Goal: Task Accomplishment & Management: Manage account settings

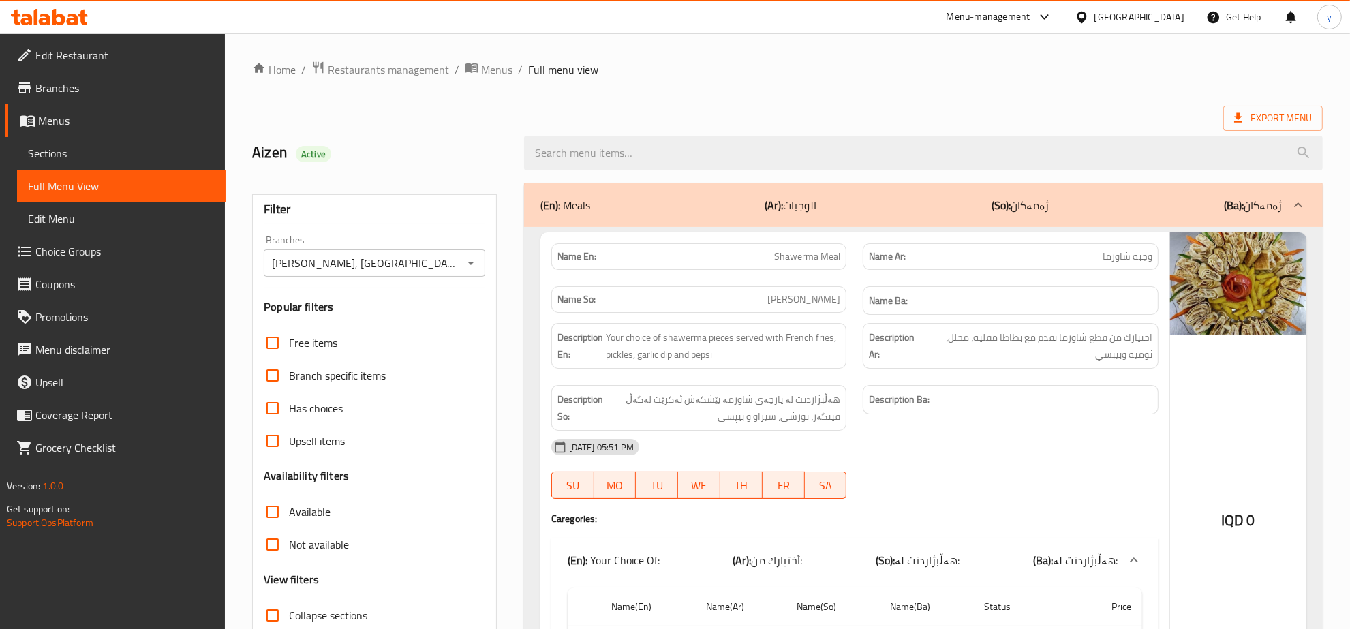
click at [72, 25] on div at bounding box center [49, 17] width 77 height 16
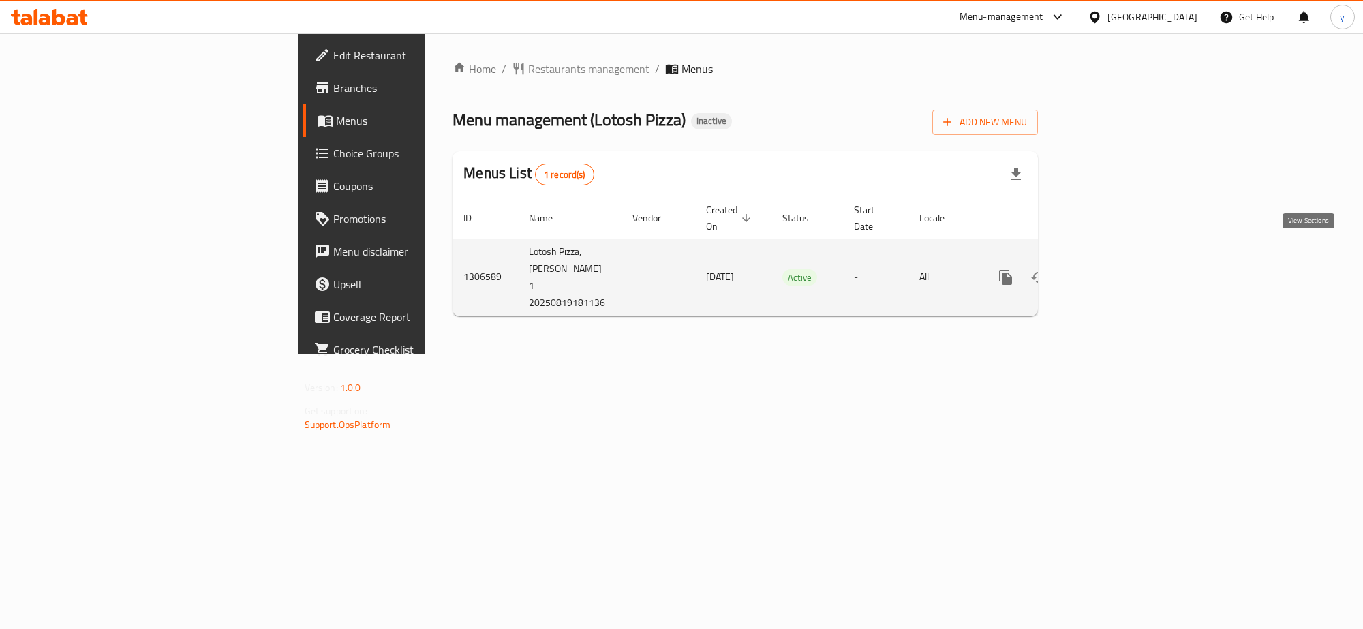
click at [1121, 261] on link "enhanced table" at bounding box center [1104, 277] width 33 height 33
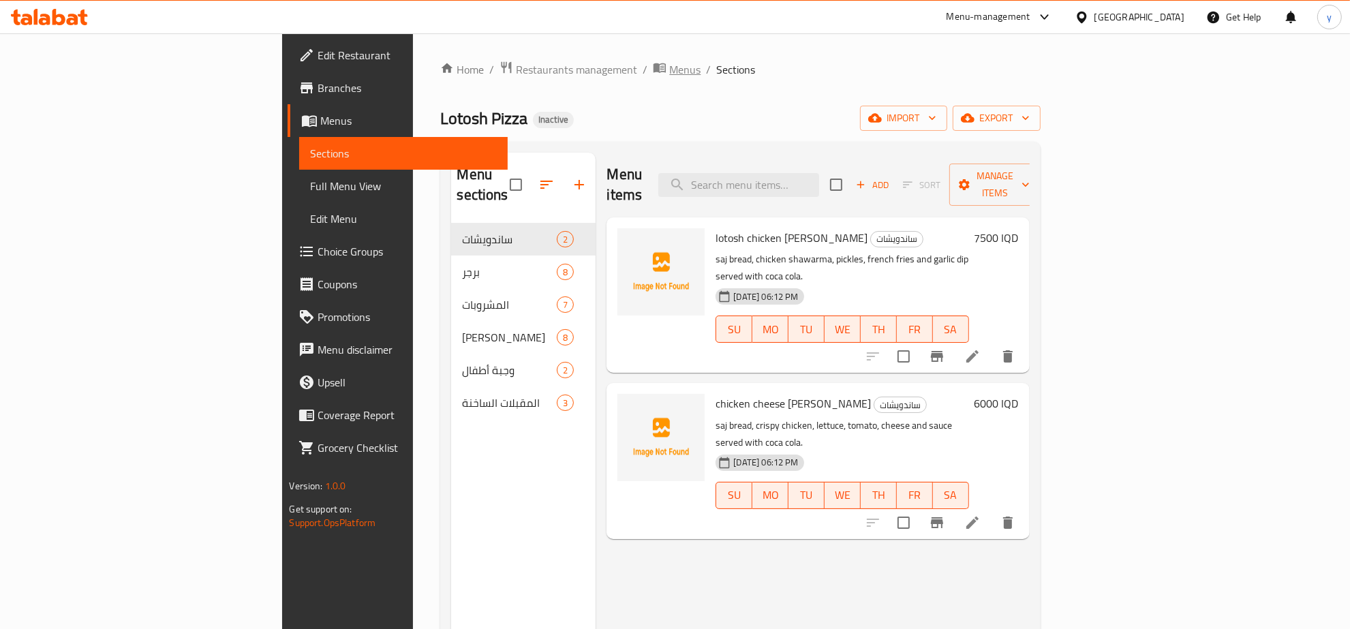
click at [669, 63] on span "Menus" at bounding box center [684, 69] width 31 height 16
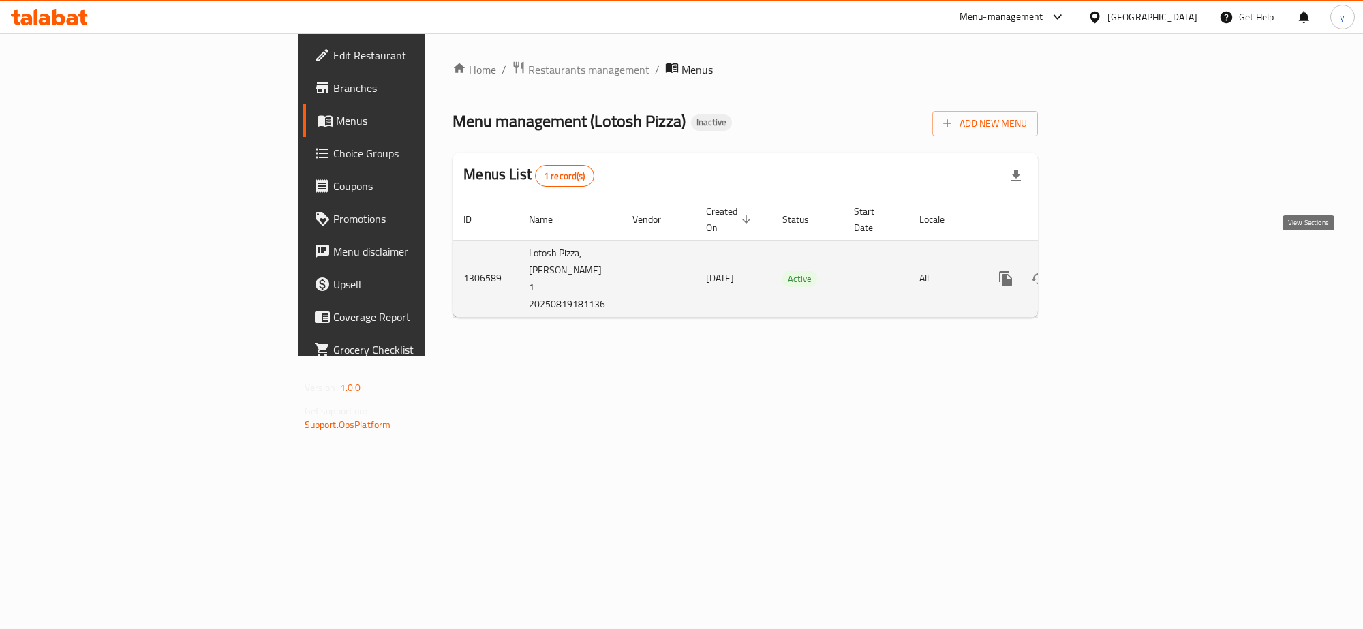
click at [1121, 269] on link "enhanced table" at bounding box center [1104, 278] width 33 height 33
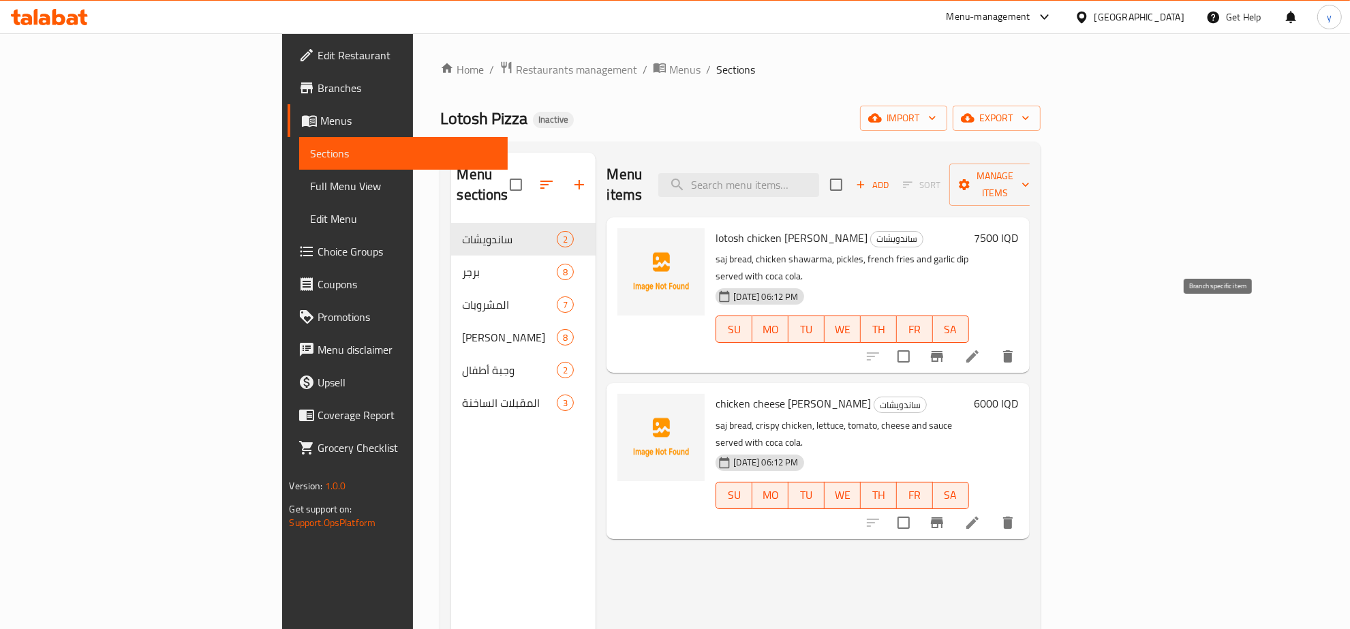
click at [992, 344] on li at bounding box center [973, 356] width 38 height 25
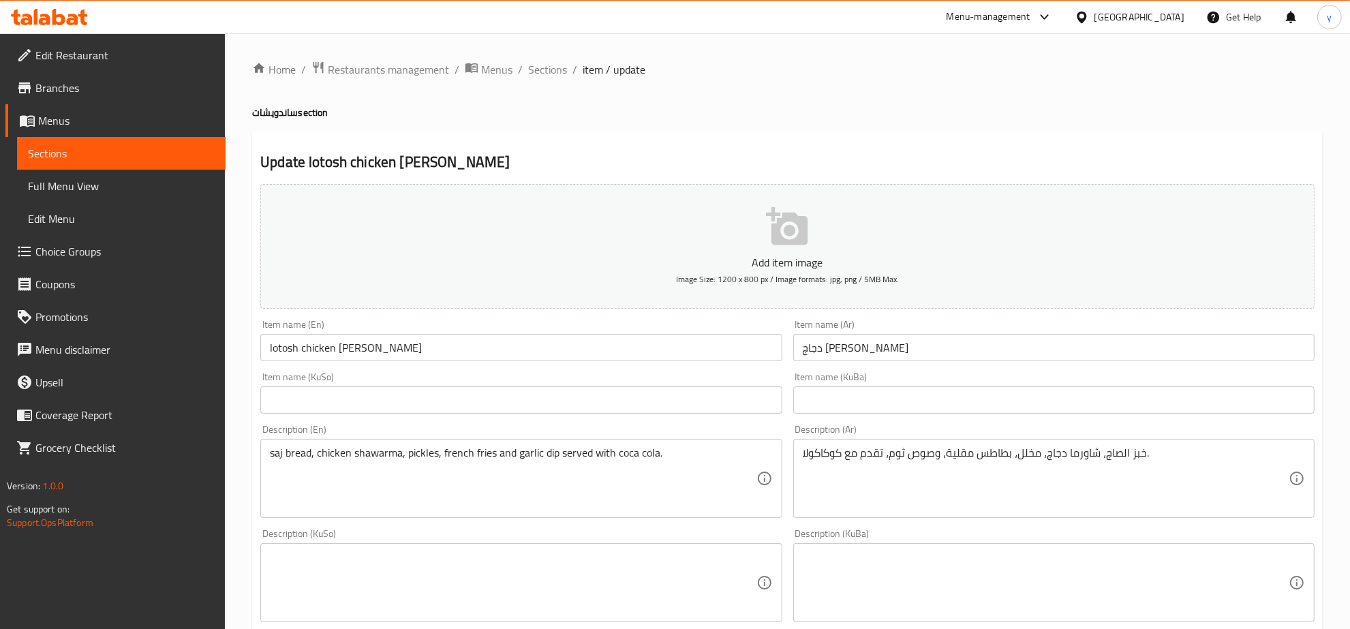
click at [545, 48] on div "Home / Restaurants management / Menus / Sections / item / update ساندويشات sect…" at bounding box center [787, 576] width 1125 height 1087
click at [549, 63] on span "Sections" at bounding box center [547, 69] width 39 height 16
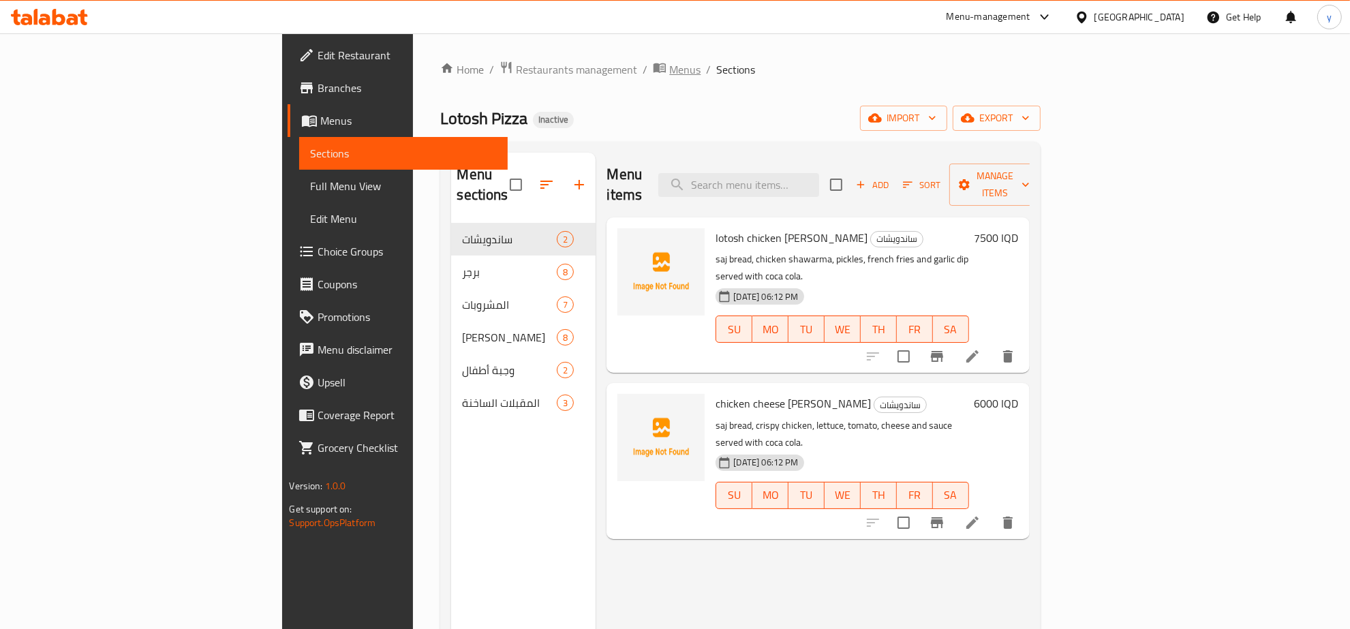
click at [669, 62] on span "Menus" at bounding box center [684, 69] width 31 height 16
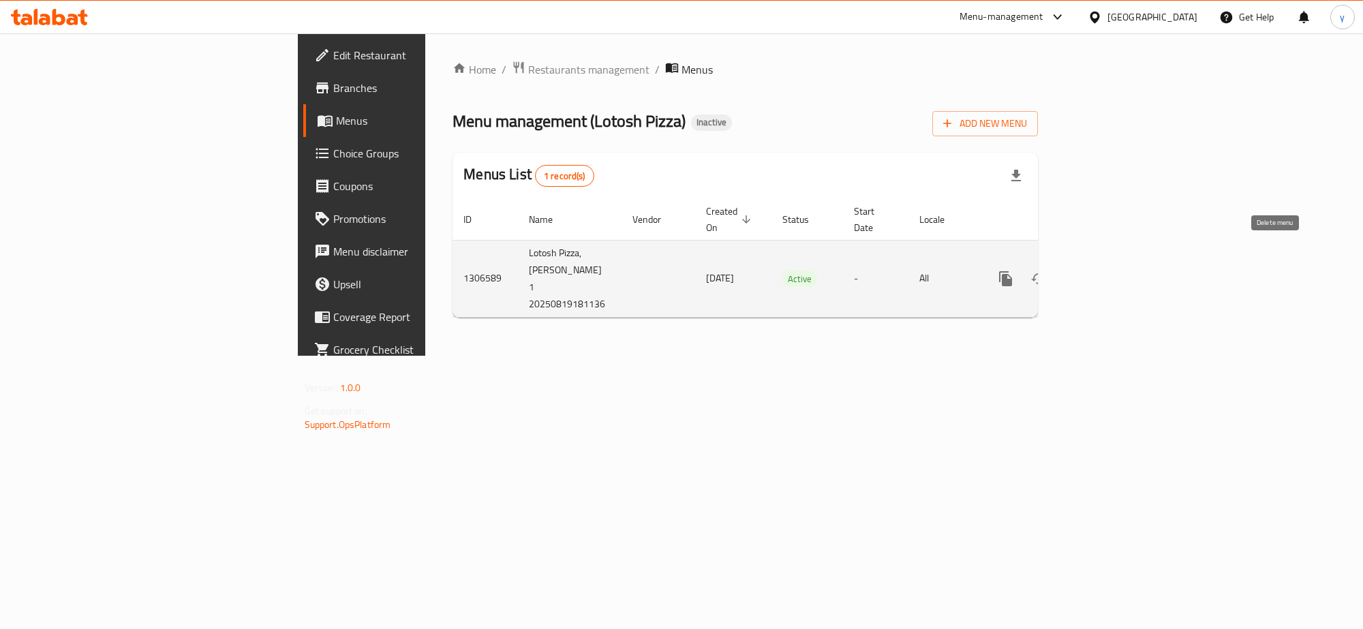
click at [1076, 273] on icon "enhanced table" at bounding box center [1072, 279] width 10 height 12
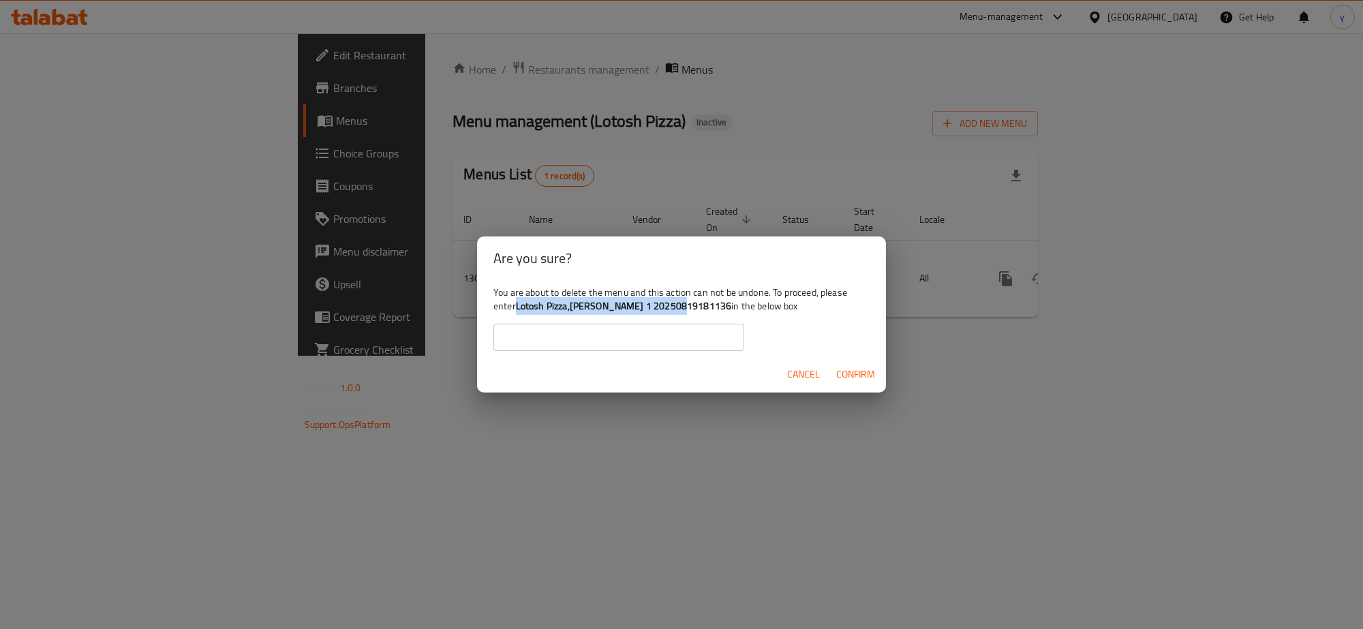
drag, startPoint x: 682, startPoint y: 307, endPoint x: 517, endPoint y: 307, distance: 165.0
click at [517, 307] on div "You are about to delete the menu and this action can not be undone. To proceed,…" at bounding box center [681, 318] width 409 height 76
copy b "Lotosh Pizza,Gulan 1 20250819181136"
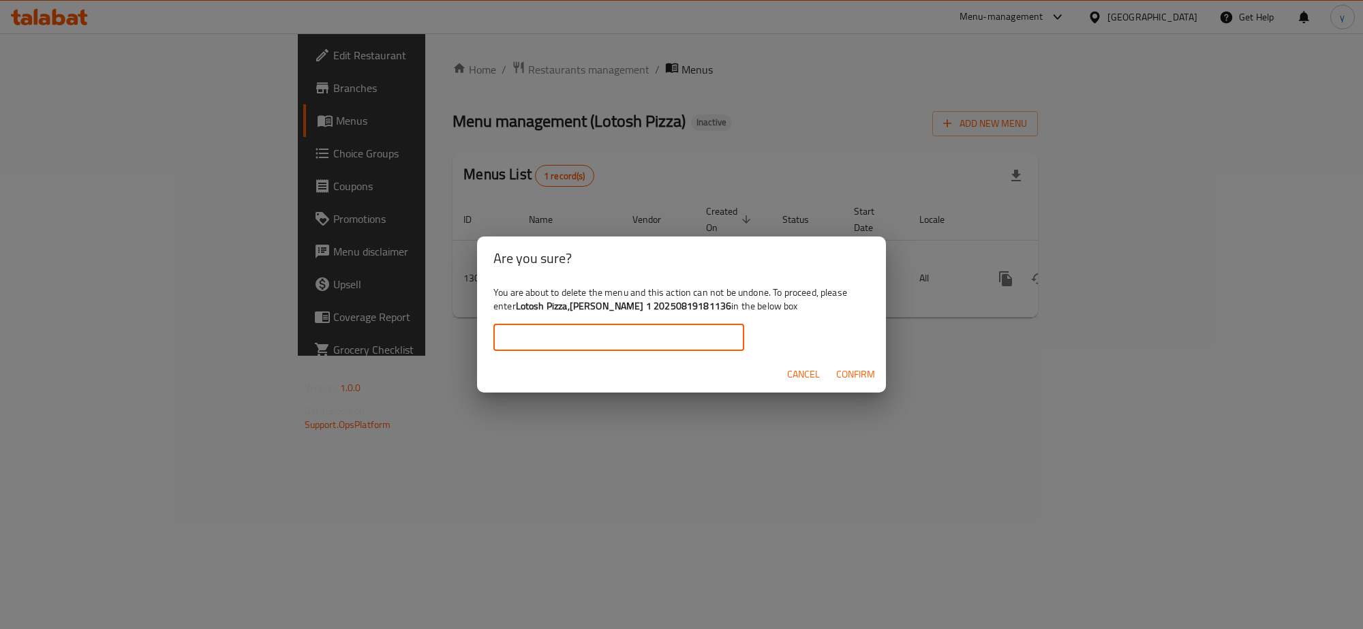
click at [605, 346] on input "text" at bounding box center [618, 337] width 251 height 27
paste input "Lotosh Pizza,Gulan 1 20250819181136"
type input "Lotosh Pizza,Gulan 1 20250819181136"
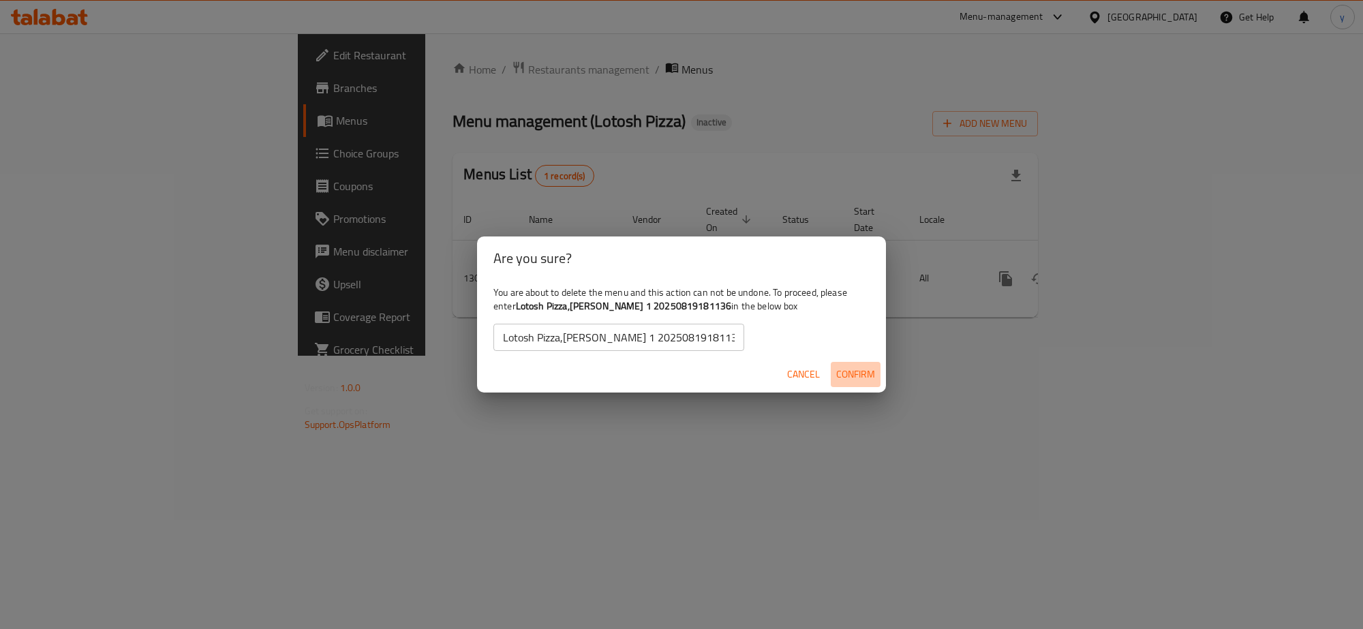
click at [853, 370] on span "Confirm" at bounding box center [855, 374] width 39 height 17
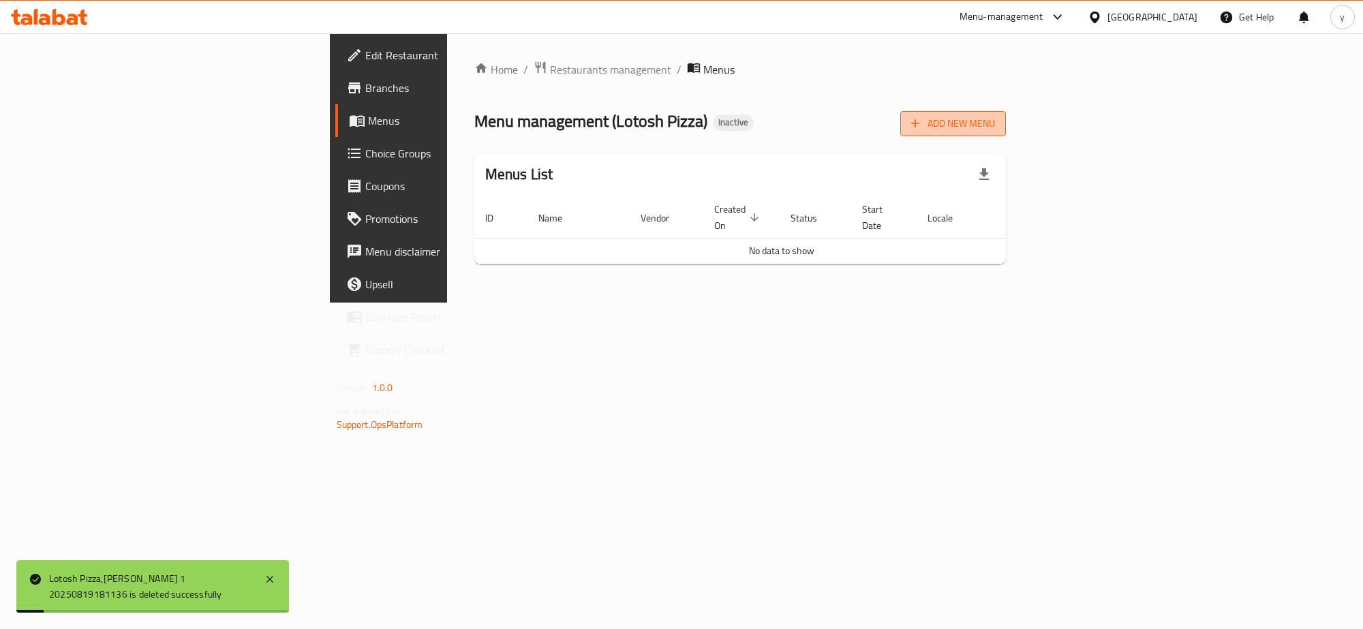
click at [1006, 133] on button "Add New Menu" at bounding box center [953, 123] width 106 height 25
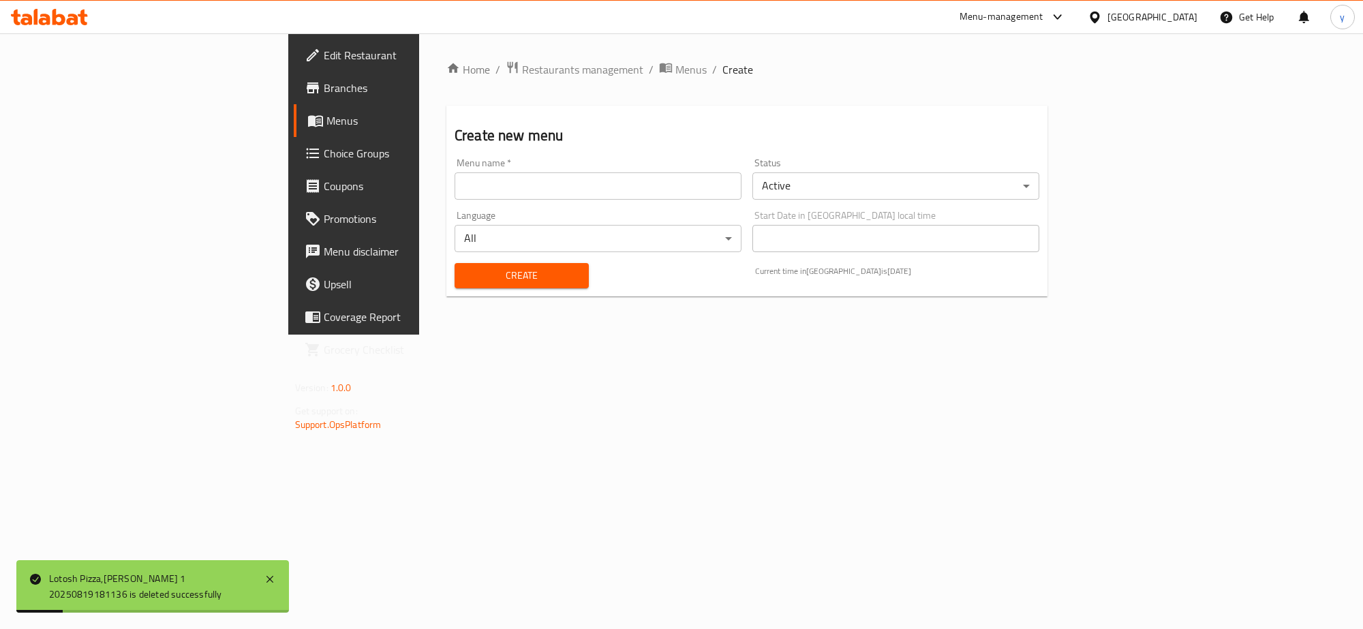
drag, startPoint x: 526, startPoint y: 196, endPoint x: 508, endPoint y: 204, distance: 19.5
click at [526, 196] on input "text" at bounding box center [598, 185] width 287 height 27
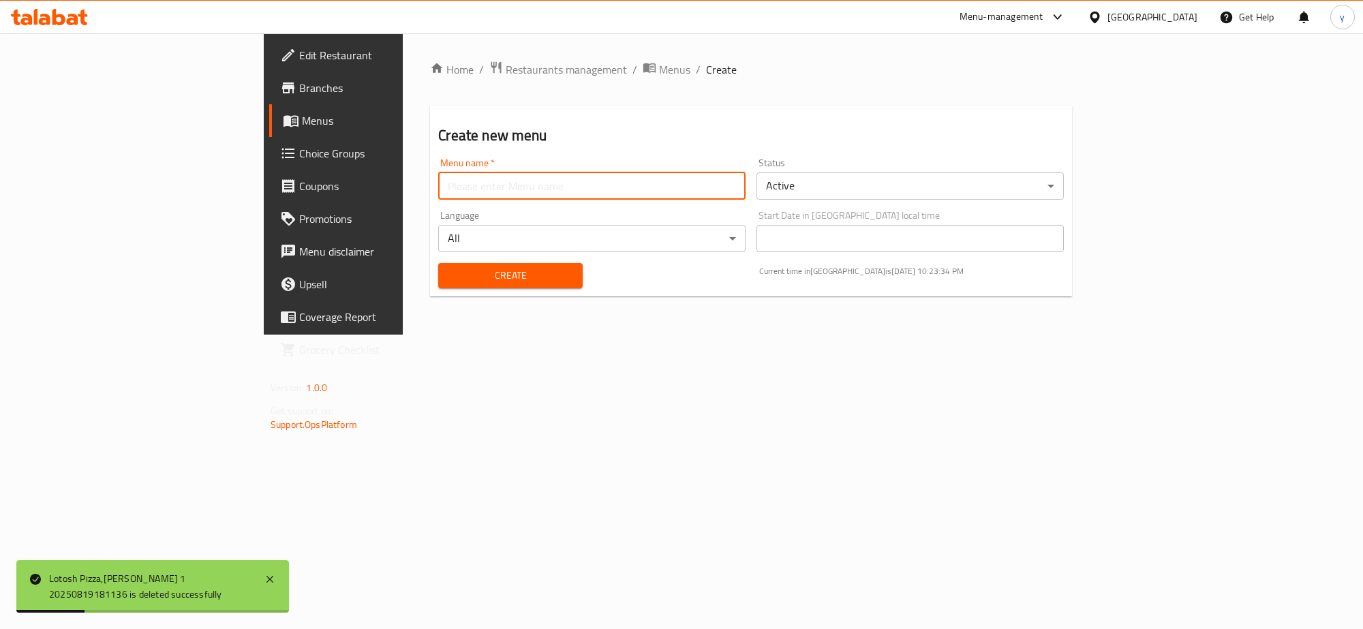
type input "Aizen"
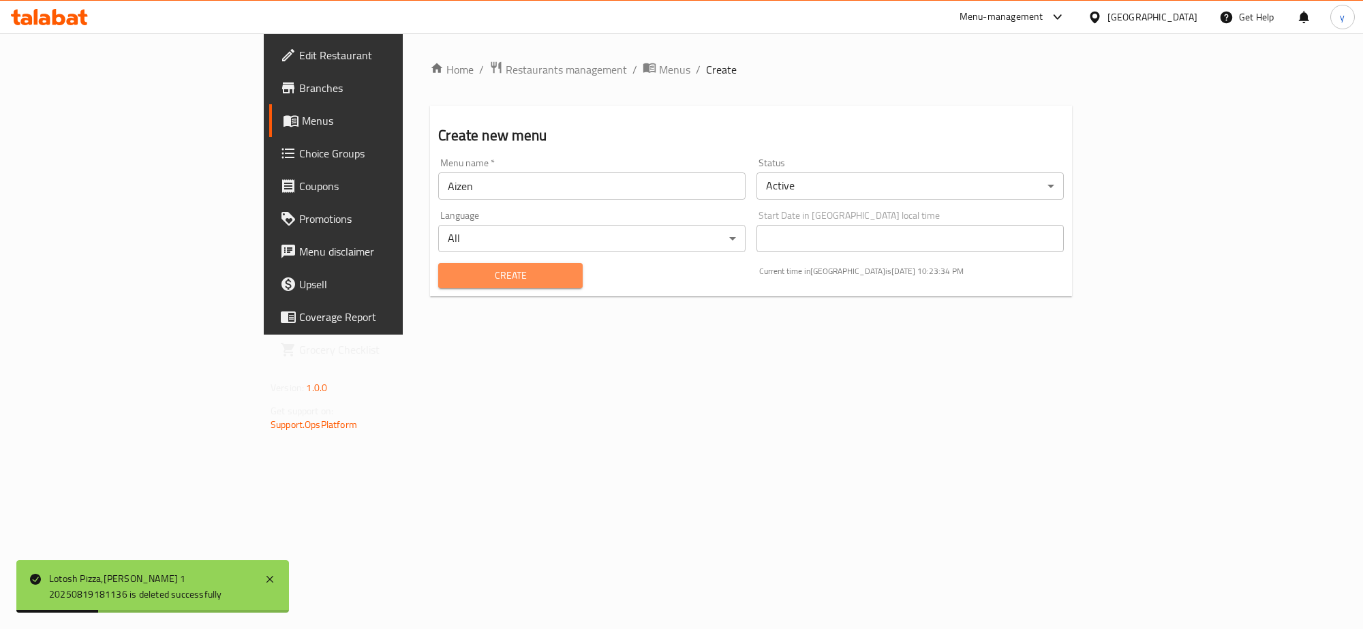
click at [449, 267] on span "Create" at bounding box center [510, 275] width 122 height 17
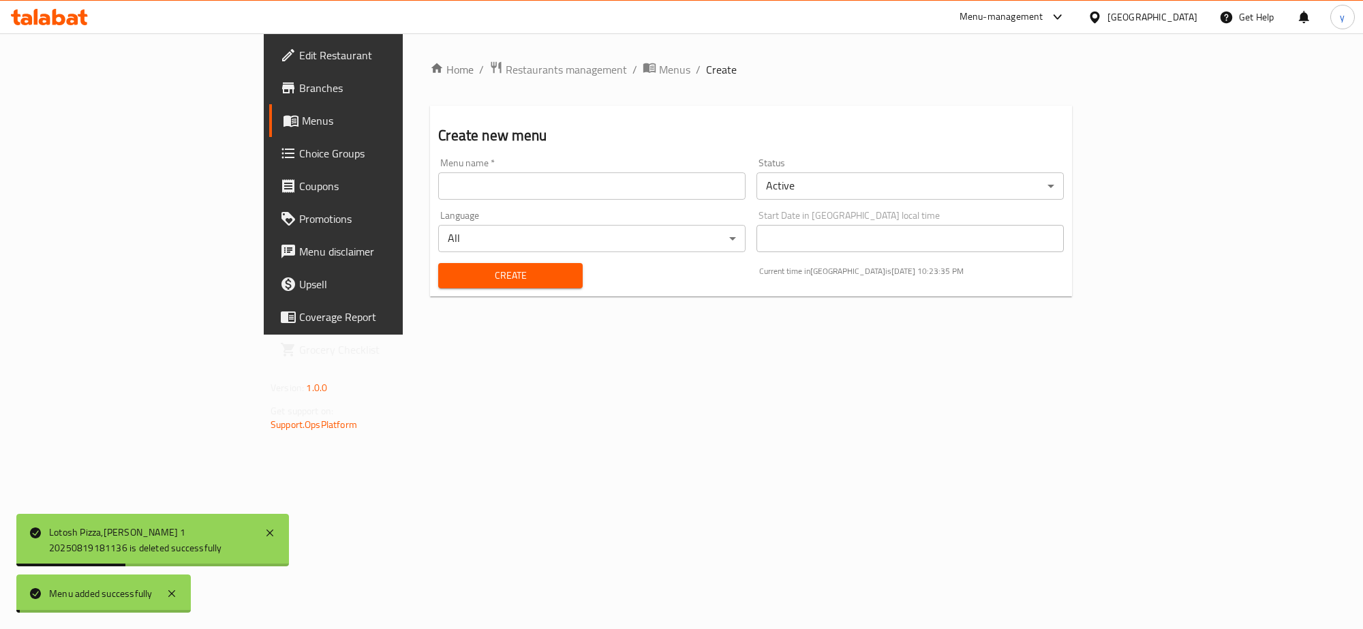
click at [659, 69] on span "Menus" at bounding box center [674, 69] width 31 height 16
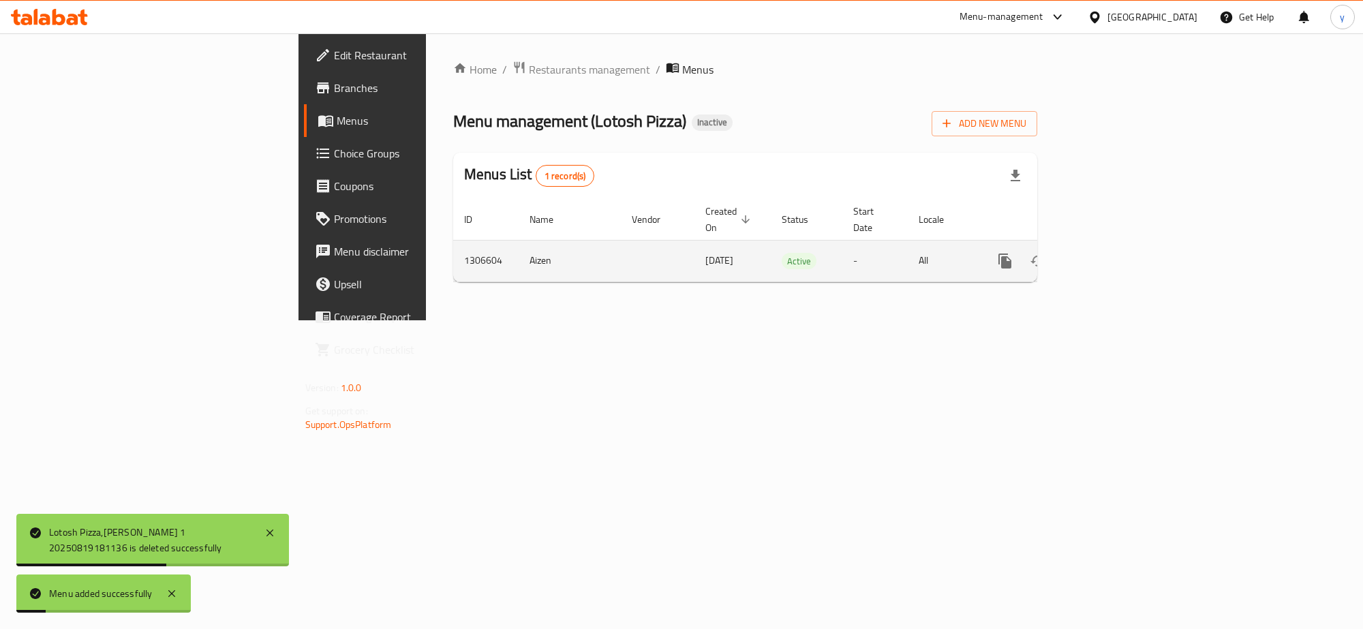
click at [1112, 253] on icon "enhanced table" at bounding box center [1103, 261] width 16 height 16
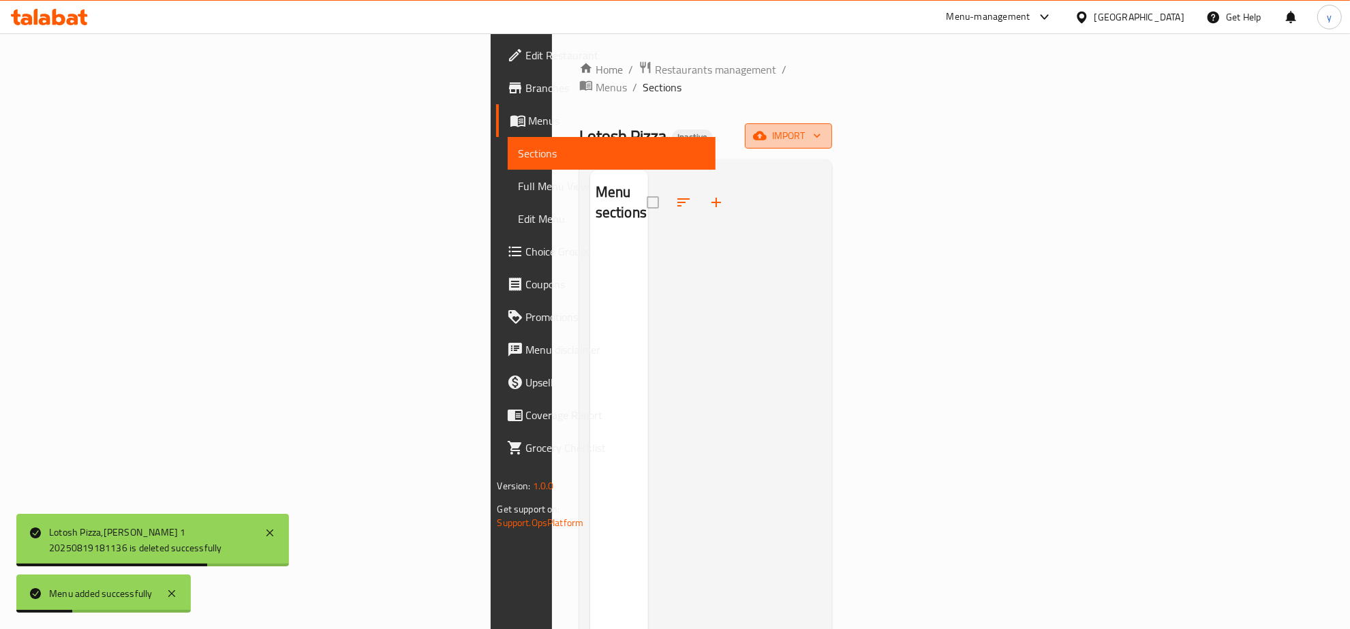
click at [821, 127] on span "import" at bounding box center [788, 135] width 65 height 17
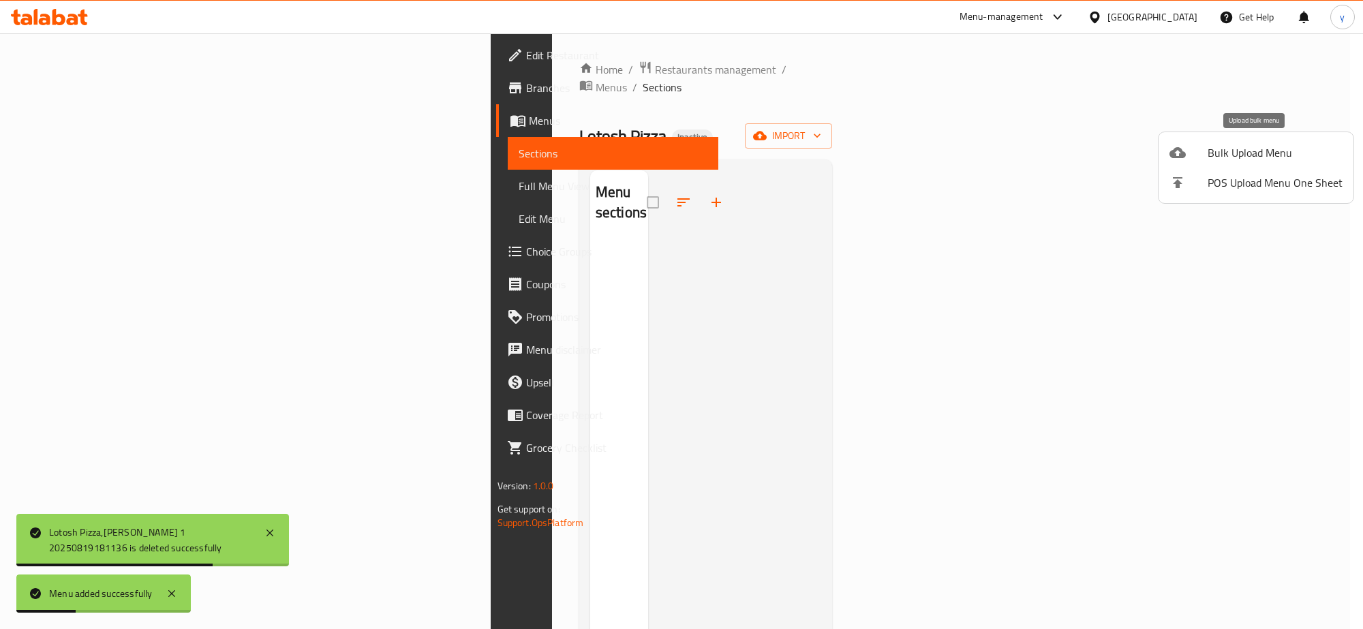
click at [1228, 157] on span "Bulk Upload Menu" at bounding box center [1275, 153] width 135 height 16
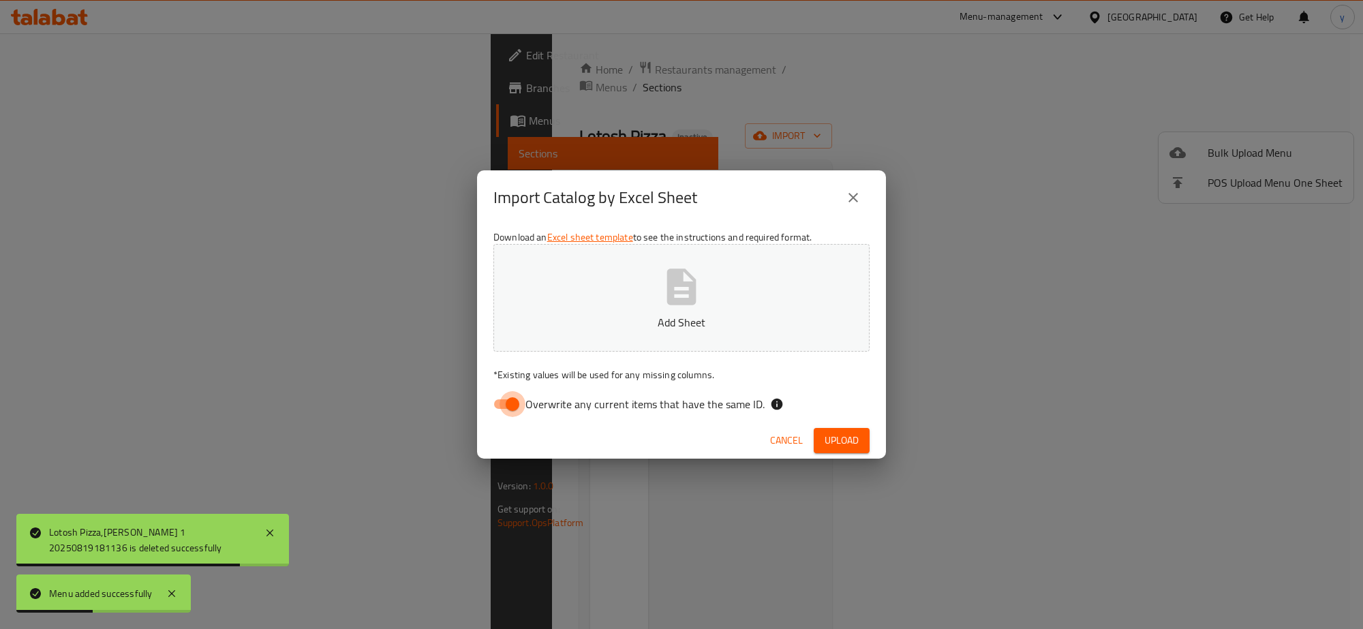
click at [515, 406] on input "Overwrite any current items that have the same ID." at bounding box center [513, 404] width 78 height 26
checkbox input "false"
click at [570, 317] on p "Add Sheet" at bounding box center [682, 322] width 334 height 16
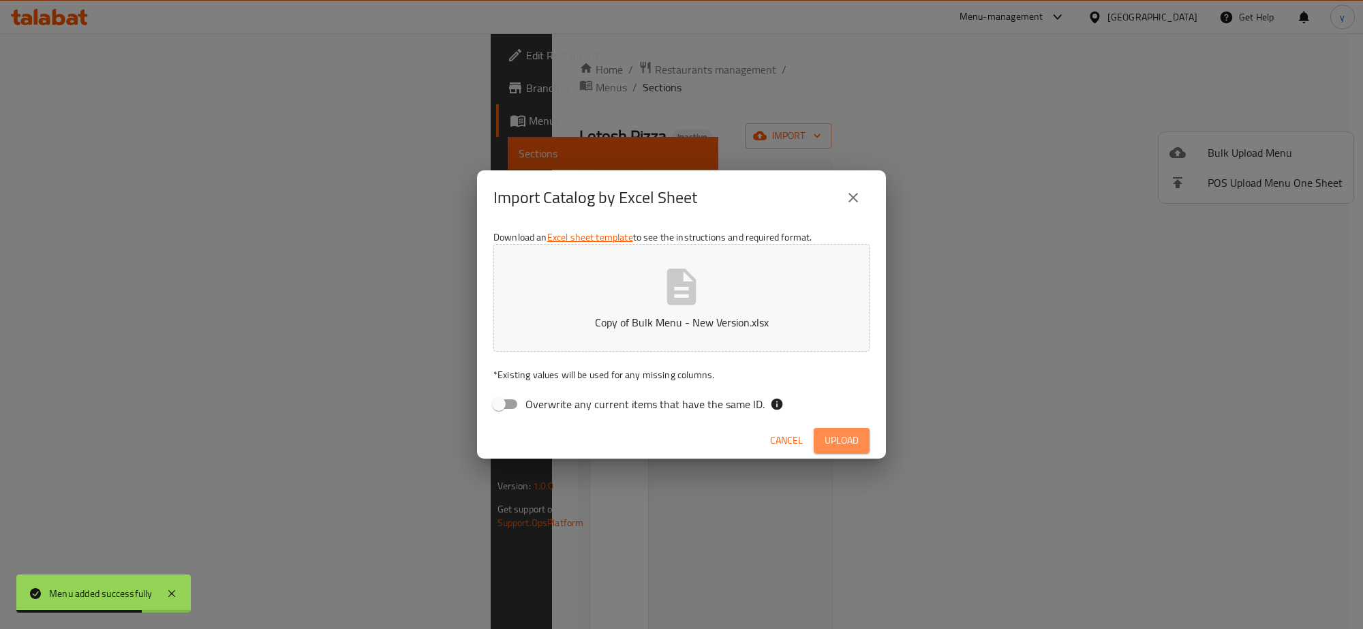
click at [834, 432] on span "Upload" at bounding box center [842, 440] width 34 height 17
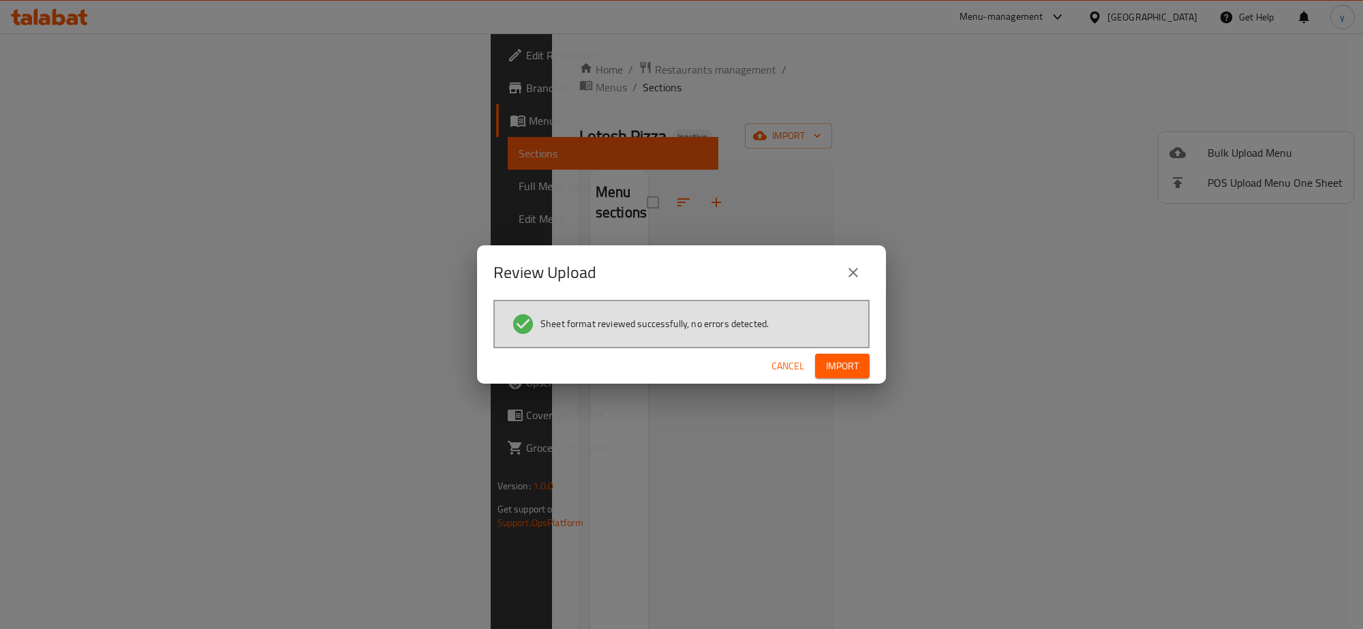
click at [861, 379] on div "Cancel Import" at bounding box center [681, 366] width 409 height 36
click at [823, 372] on button "Import" at bounding box center [842, 366] width 55 height 25
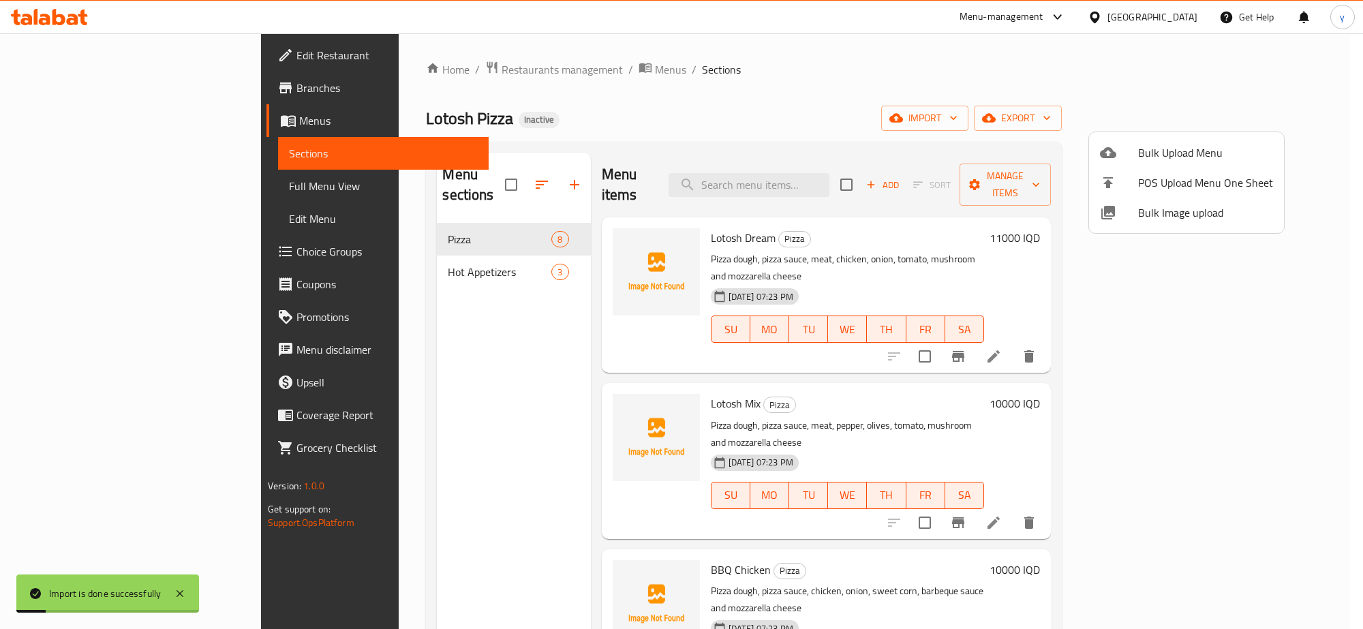
click at [429, 351] on div at bounding box center [681, 314] width 1363 height 629
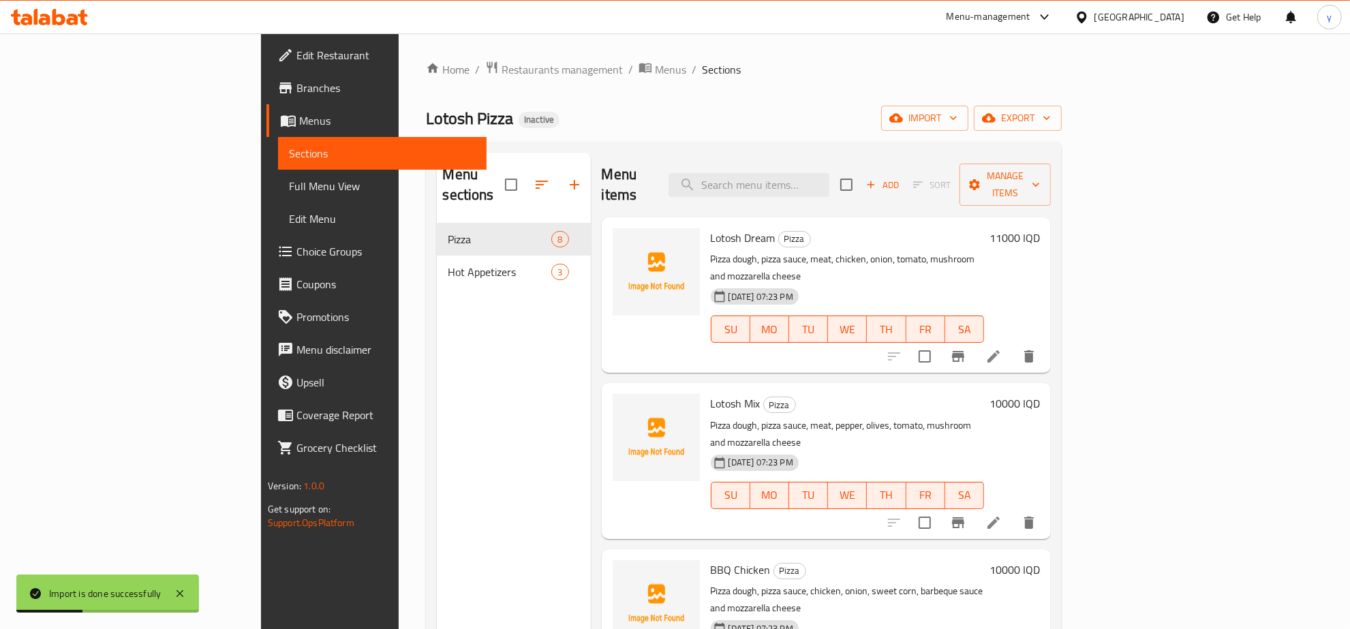
click at [289, 184] on span "Full Menu View" at bounding box center [382, 186] width 187 height 16
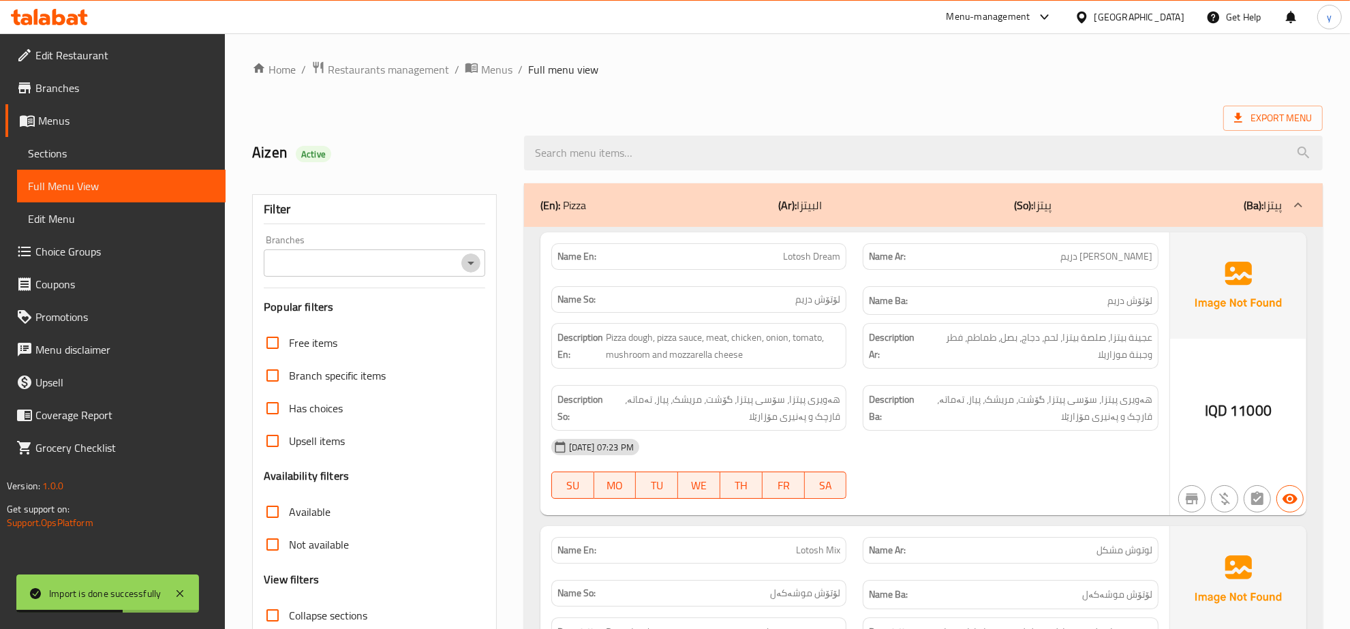
click at [475, 256] on icon "Open" at bounding box center [471, 263] width 16 height 16
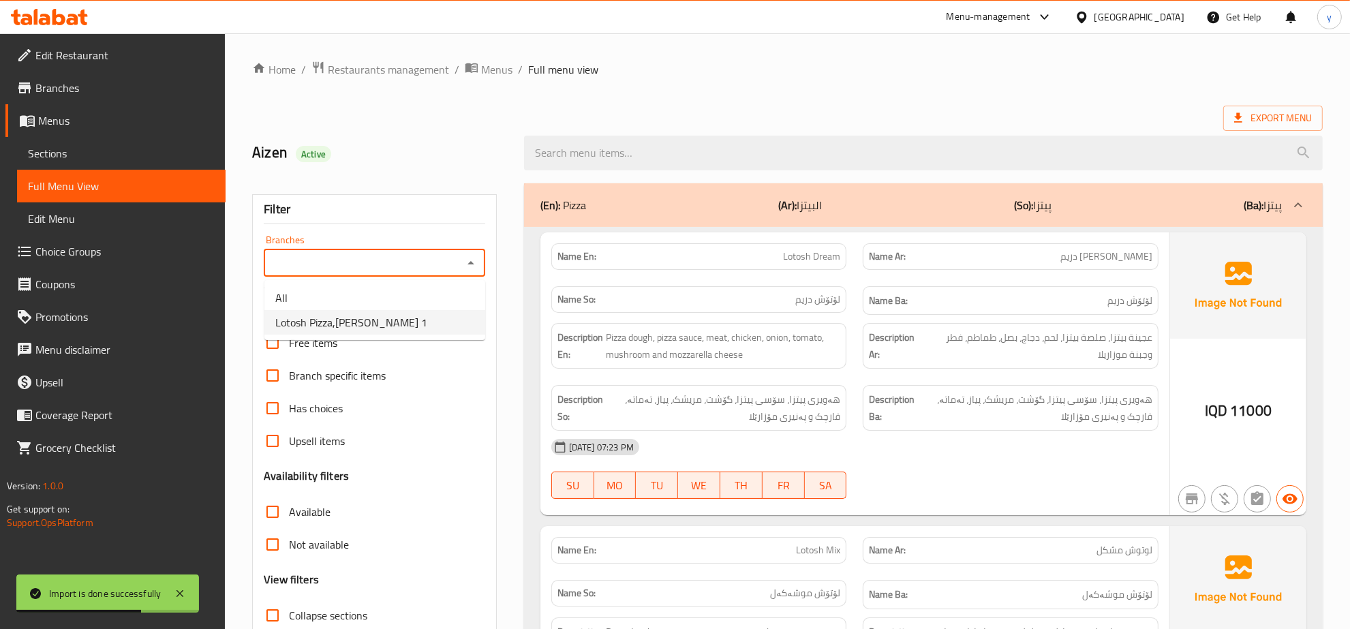
click at [406, 311] on li "Lotosh Pizza,Gulan 1" at bounding box center [374, 322] width 221 height 25
type input "Lotosh Pizza,Gulan 1"
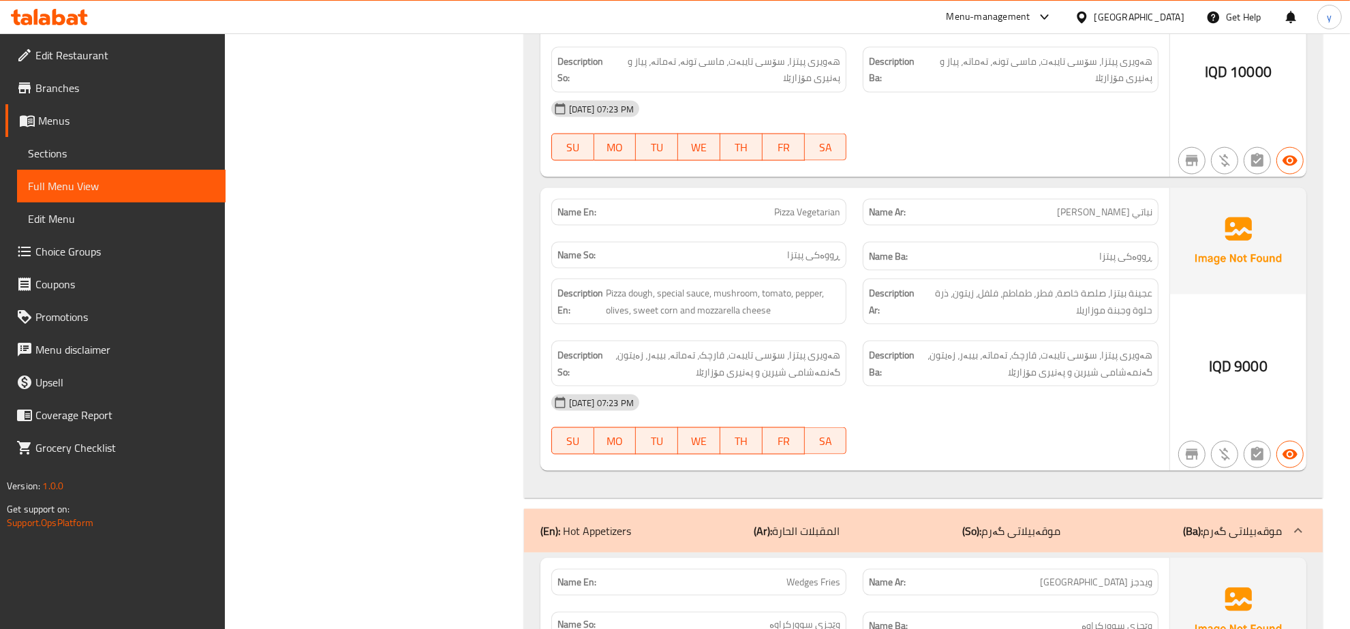
drag, startPoint x: 1126, startPoint y: 375, endPoint x: 1104, endPoint y: 92, distance: 283.7
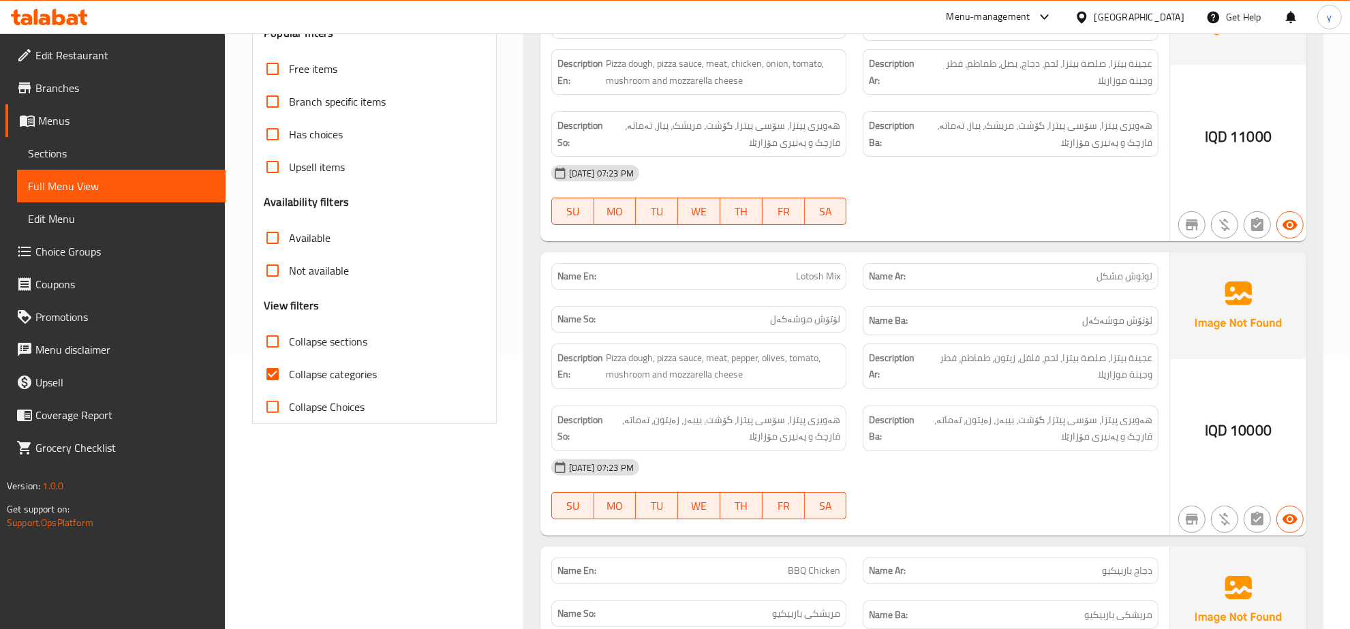
scroll to position [284, 0]
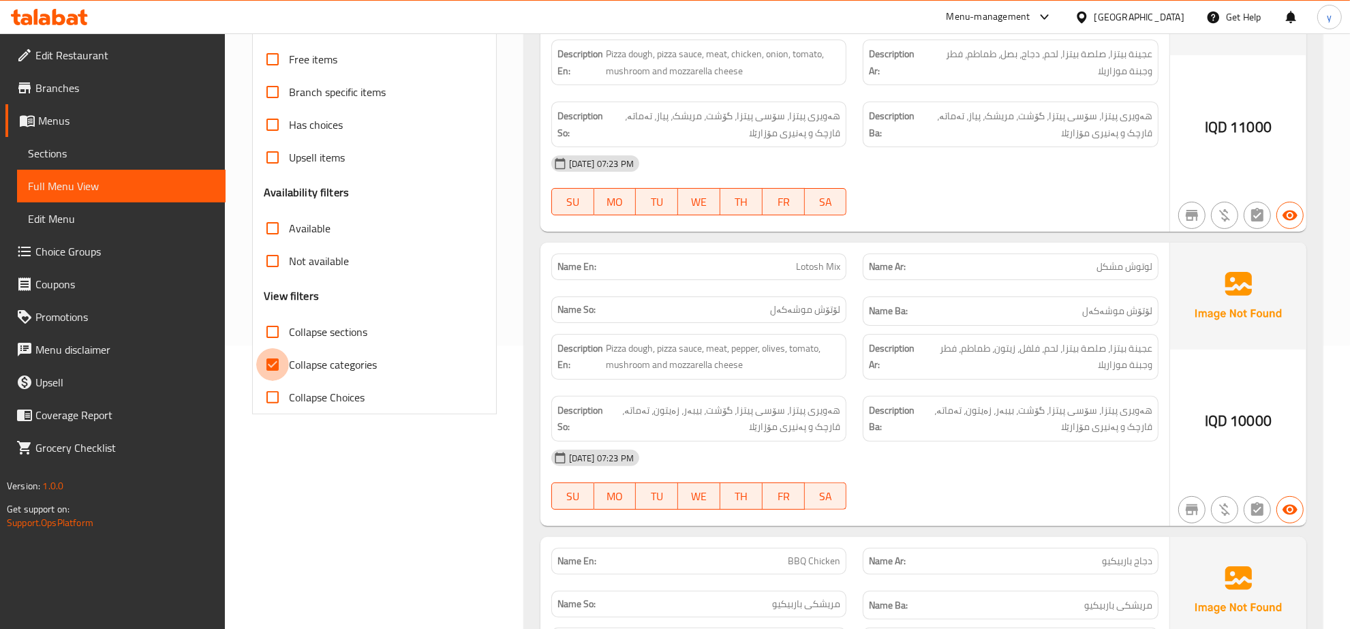
click at [268, 352] on input "Collapse categories" at bounding box center [272, 364] width 33 height 33
checkbox input "false"
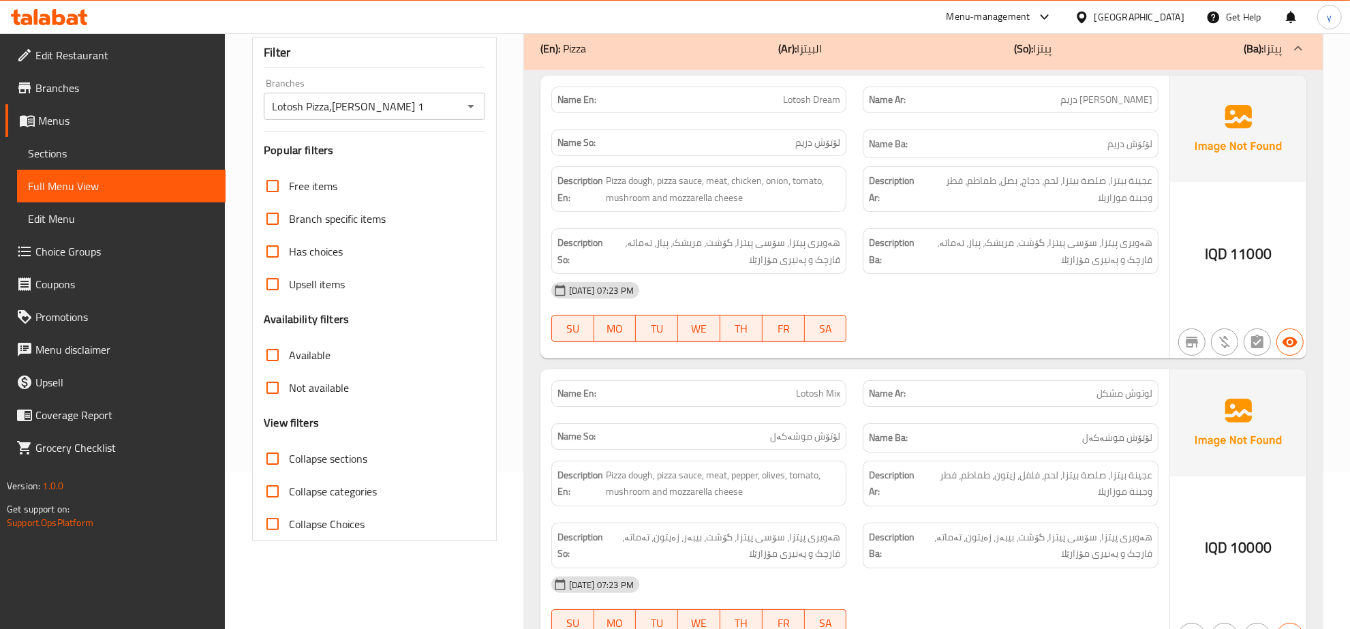
scroll to position [0, 0]
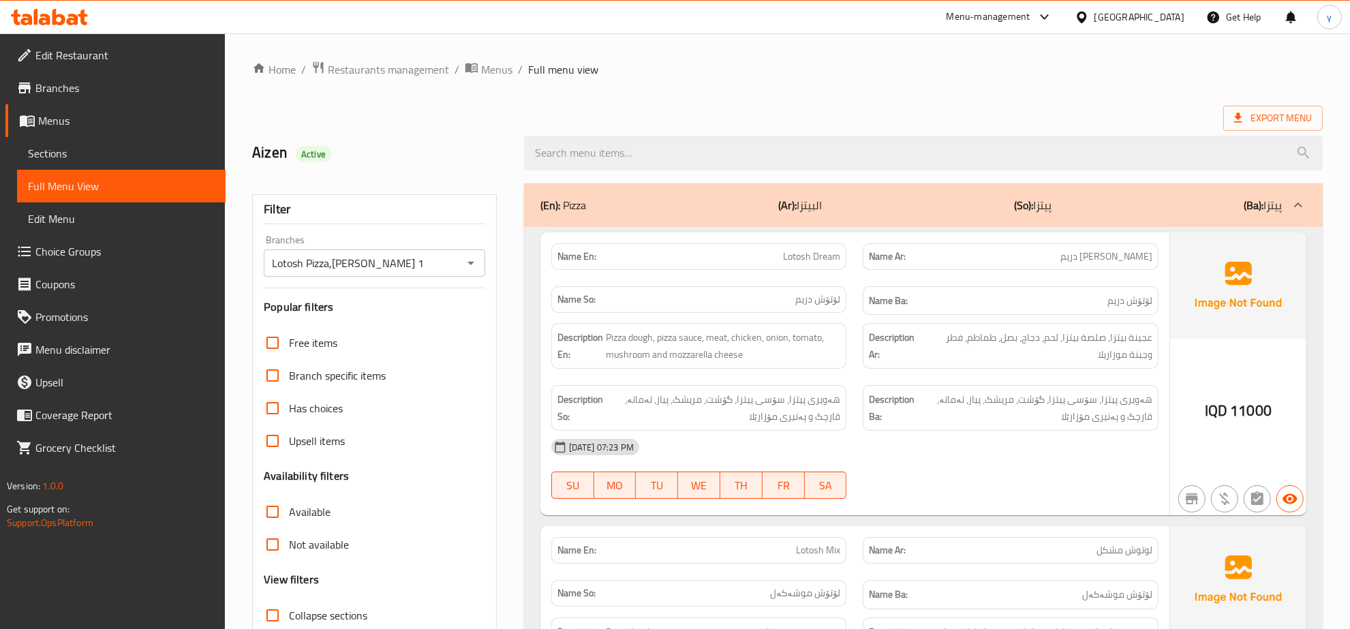
click at [49, 15] on icon at bounding box center [49, 17] width 77 height 16
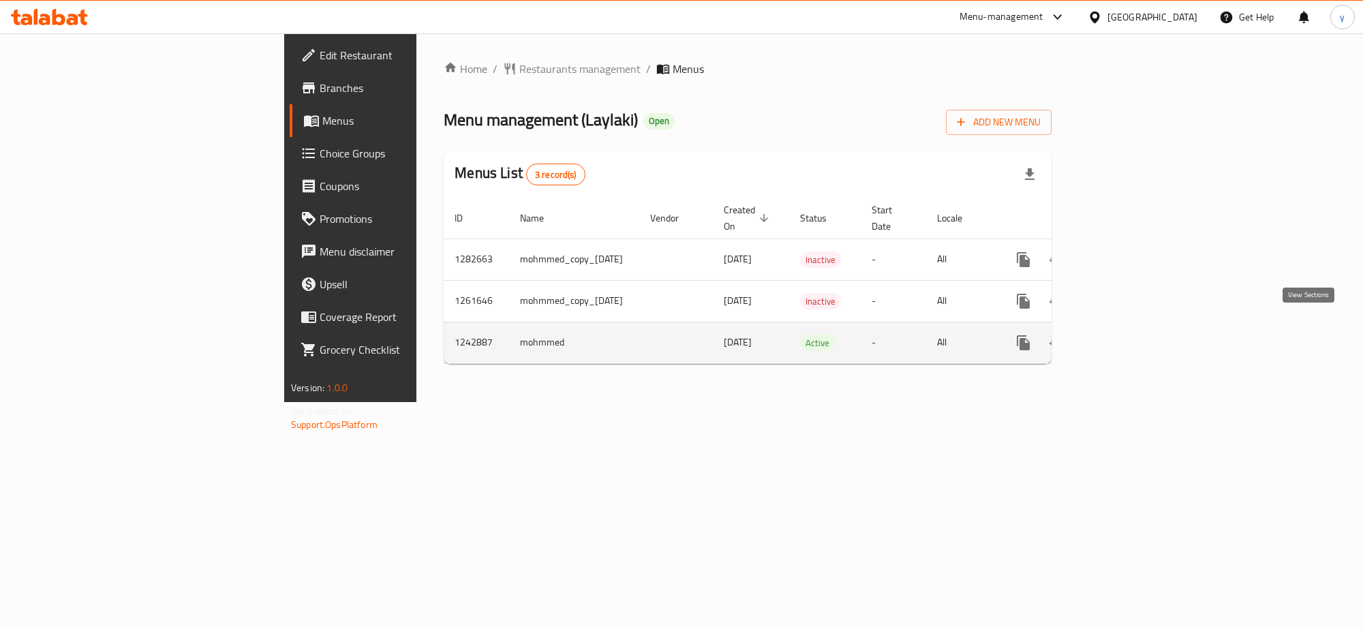
click at [1138, 335] on link "enhanced table" at bounding box center [1122, 343] width 33 height 33
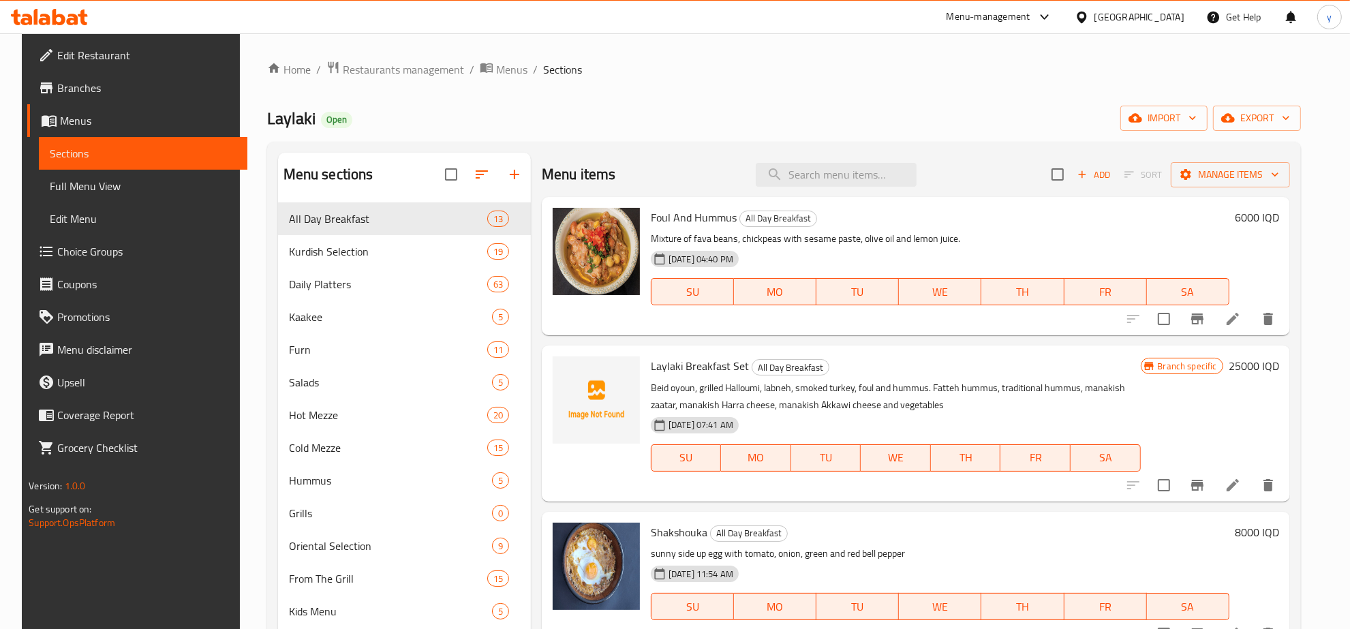
drag, startPoint x: 823, startPoint y: 138, endPoint x: 853, endPoint y: 176, distance: 48.0
click at [833, 151] on div "Home / Restaurants management / Menus / Sections Laylaki Open import export Men…" at bounding box center [784, 467] width 1034 height 813
click at [853, 176] on input "search" at bounding box center [836, 175] width 161 height 24
paste input "Rice with Chicken and Pomegranate"
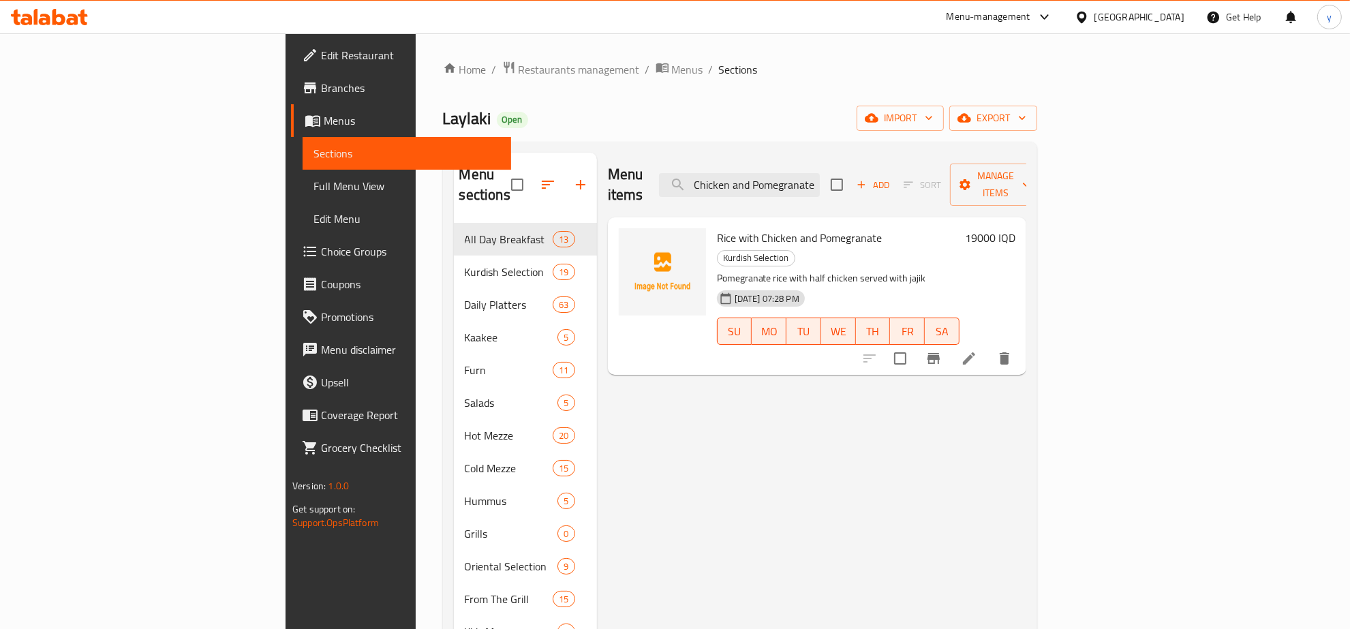
type input "Rice with Chicken and Pomegranate"
click at [988, 346] on li at bounding box center [969, 358] width 38 height 25
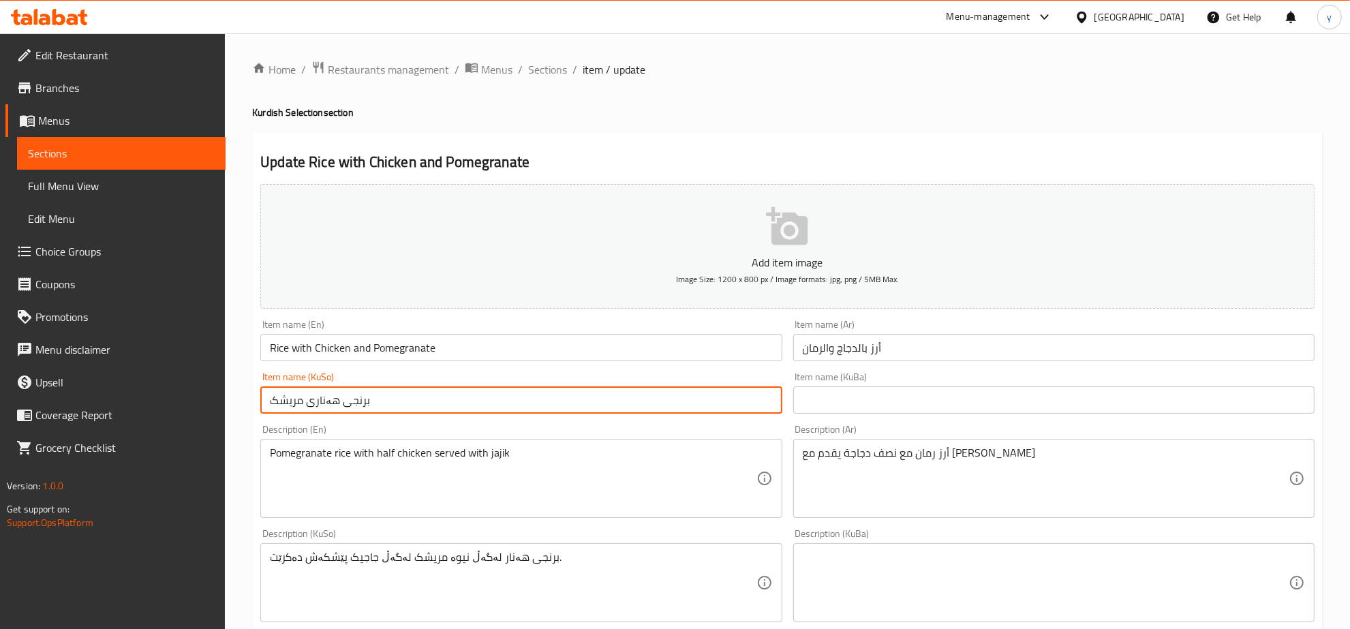
click at [649, 393] on input "برنجی هەناری مریشک" at bounding box center [520, 399] width 521 height 27
type input "\"
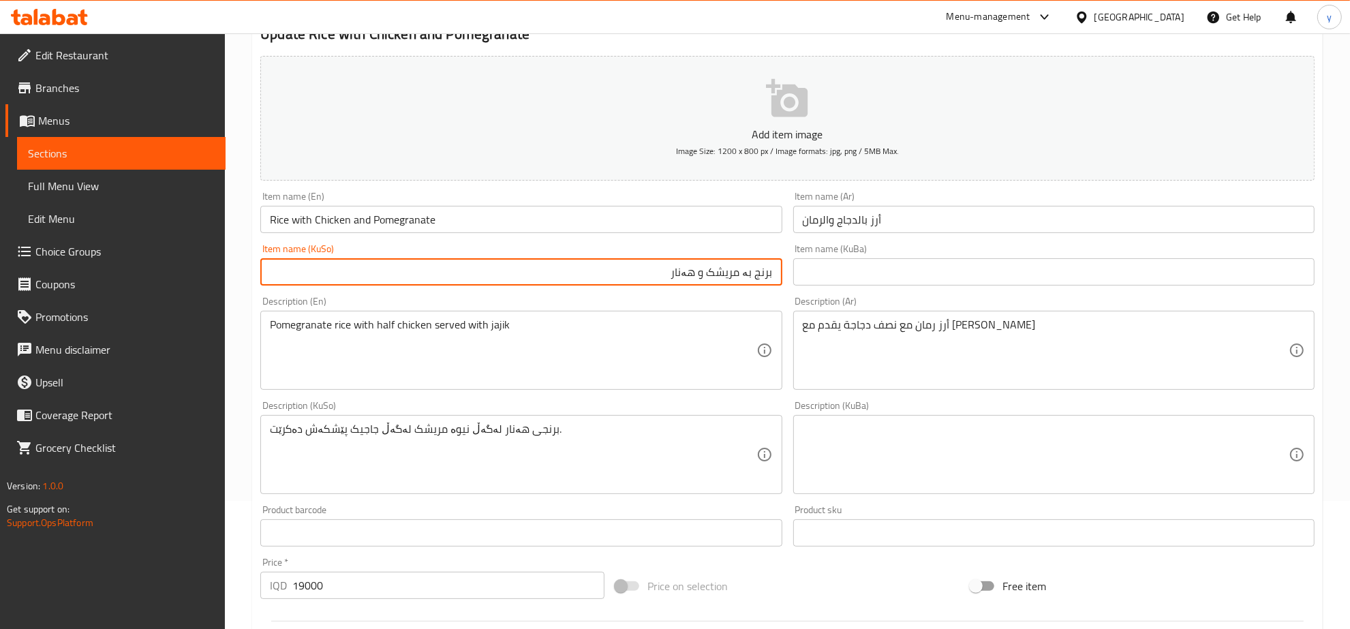
scroll to position [284, 0]
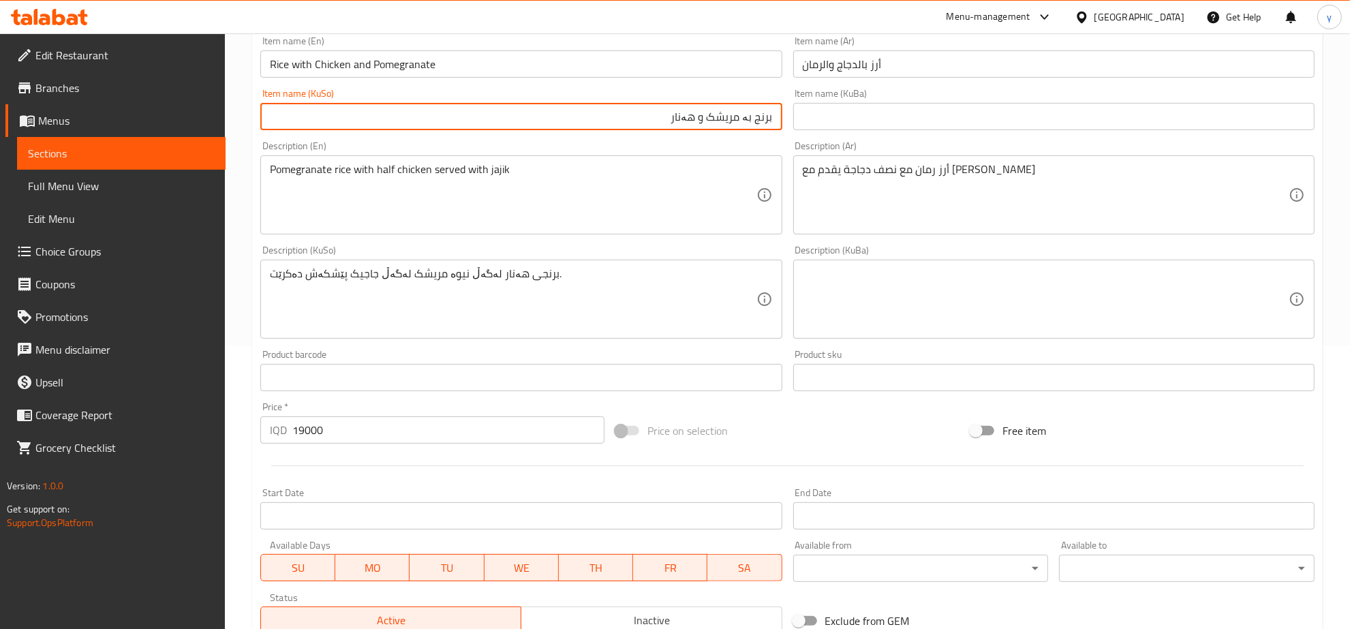
type input "برنج بە مریشک و هەنار"
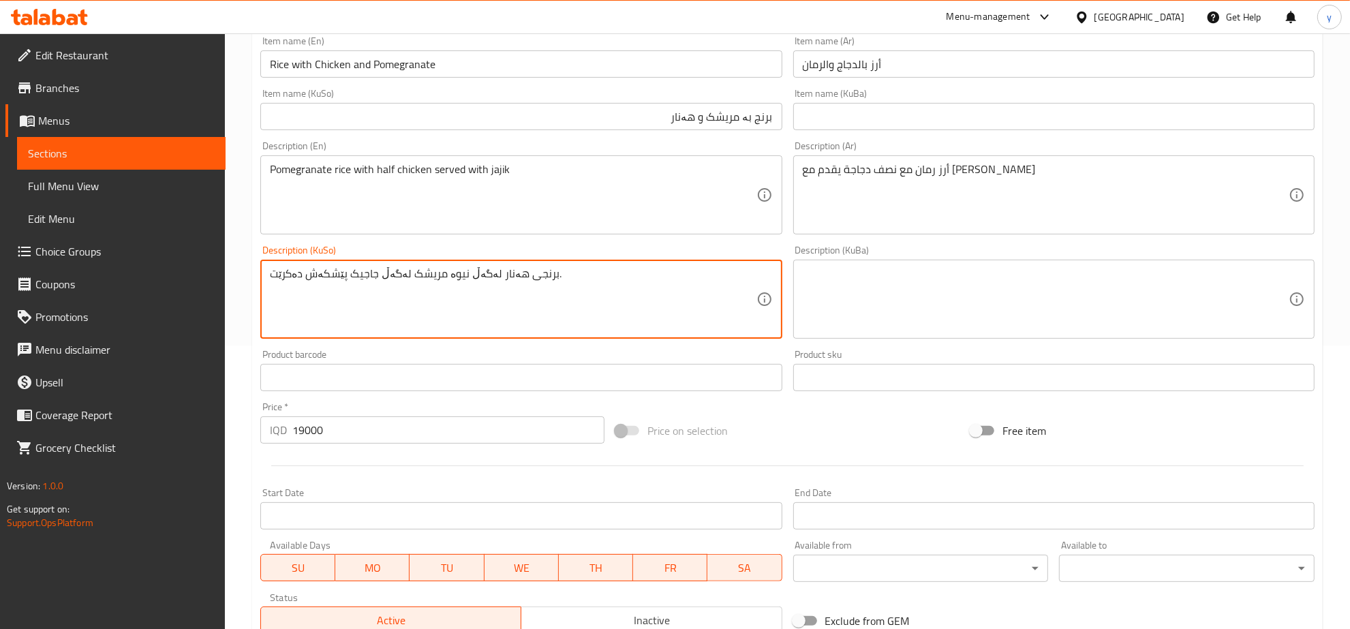
click at [597, 273] on textarea "برنجی هەنار لەگەڵ نیوە مریشک لەگەڵ جاجیک پێشکەش دەکرێت." at bounding box center [513, 299] width 486 height 65
click at [525, 282] on textarea "برنجی هەنار لەگەل نیو مریشک پێشکەش ئەکرێت لەگەل جاجیک" at bounding box center [513, 299] width 486 height 65
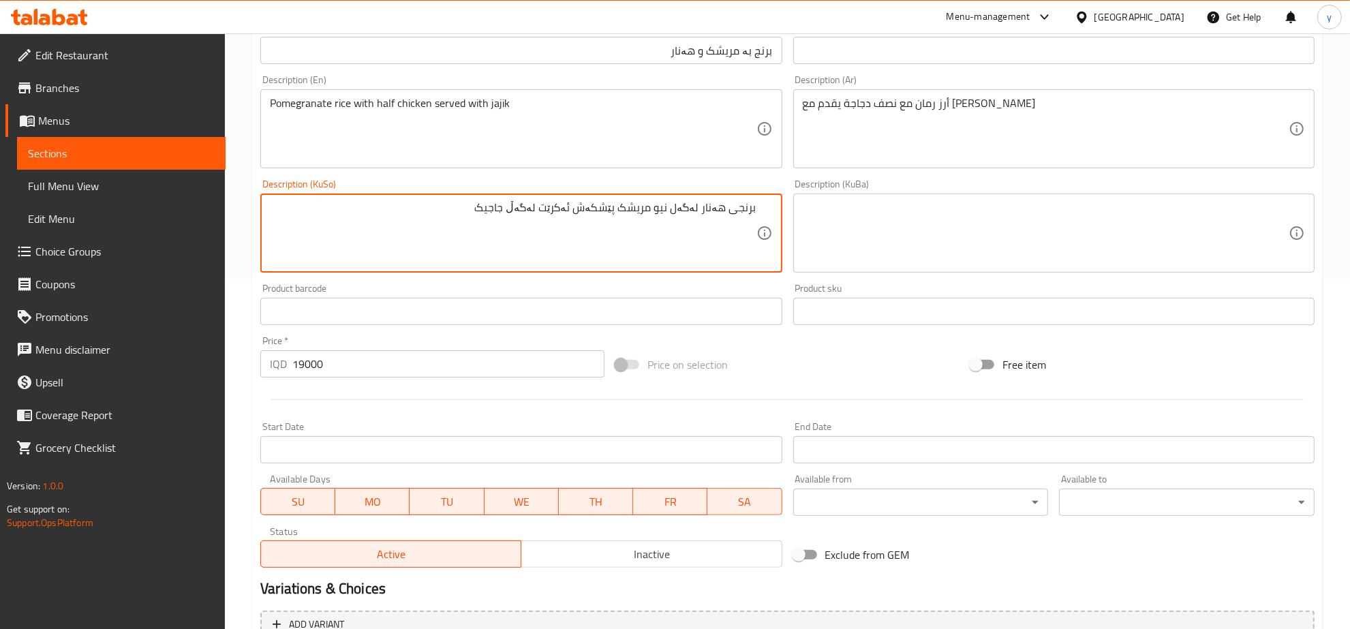
scroll to position [488, 0]
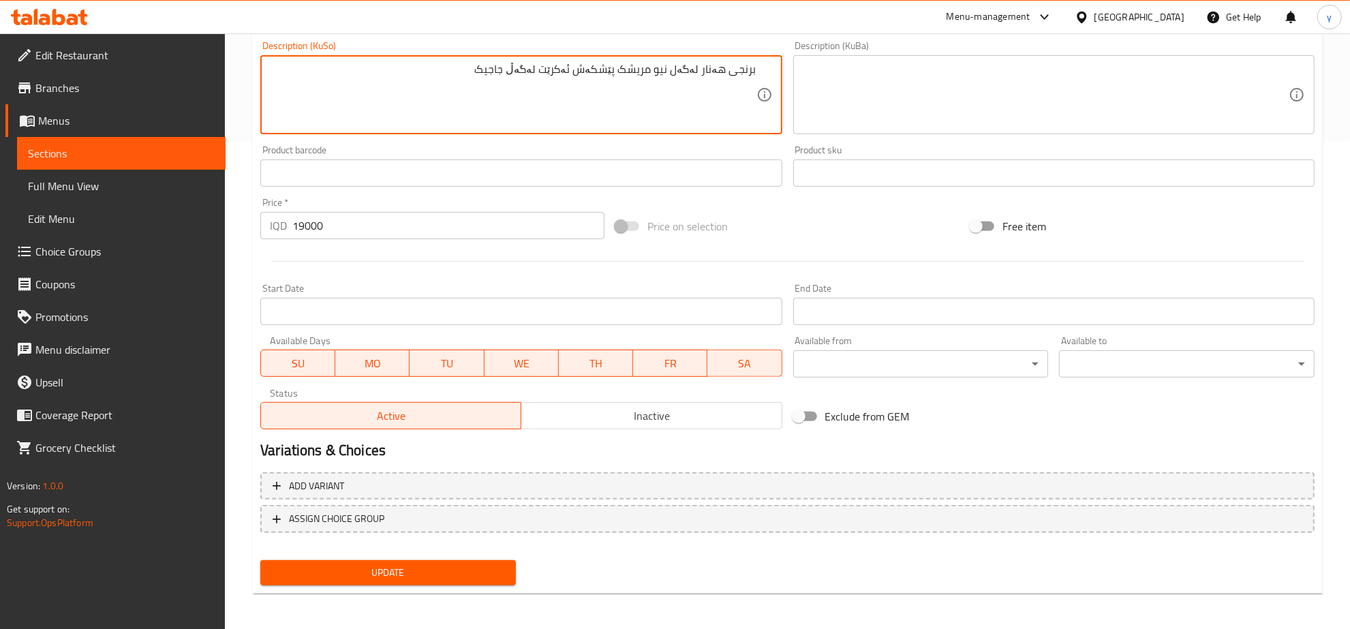
type textarea "برنجی هەنار لەگەل نیو مریشک پێشکەش ئەکرێت لەگەڵ جاجیک"
click at [441, 550] on div "Add variant ASSIGN CHOICE GROUP" at bounding box center [787, 511] width 1065 height 89
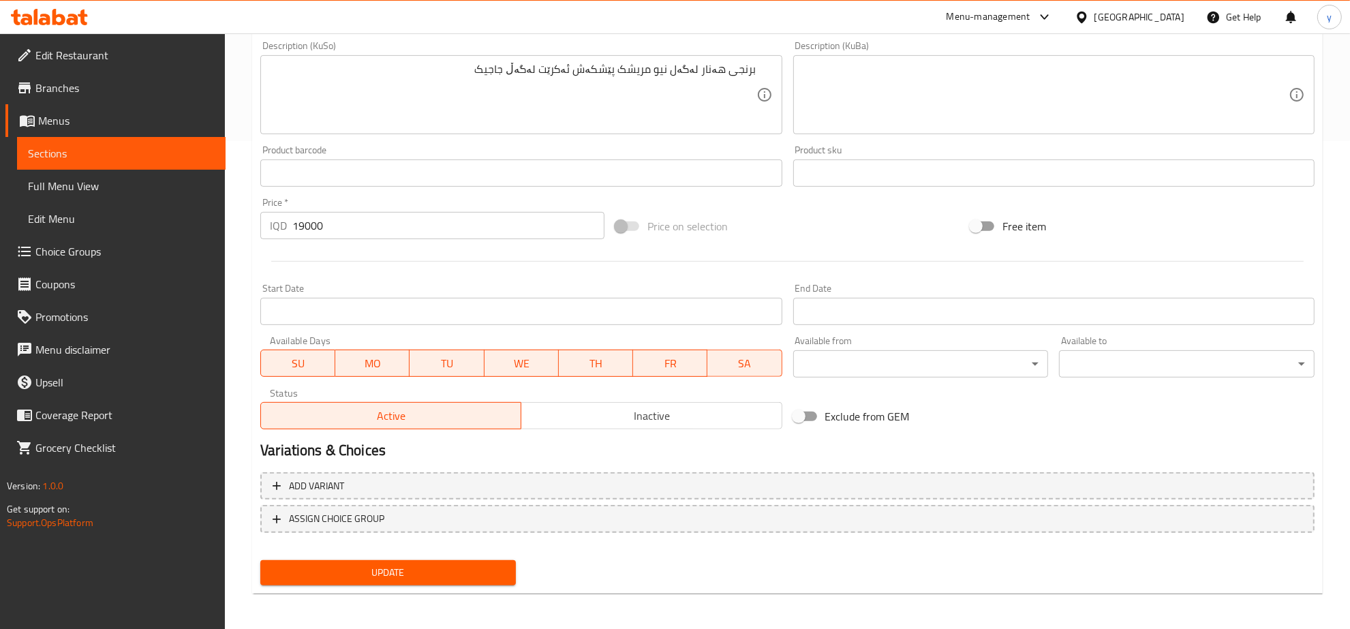
click at [440, 568] on span "Update" at bounding box center [388, 572] width 234 height 17
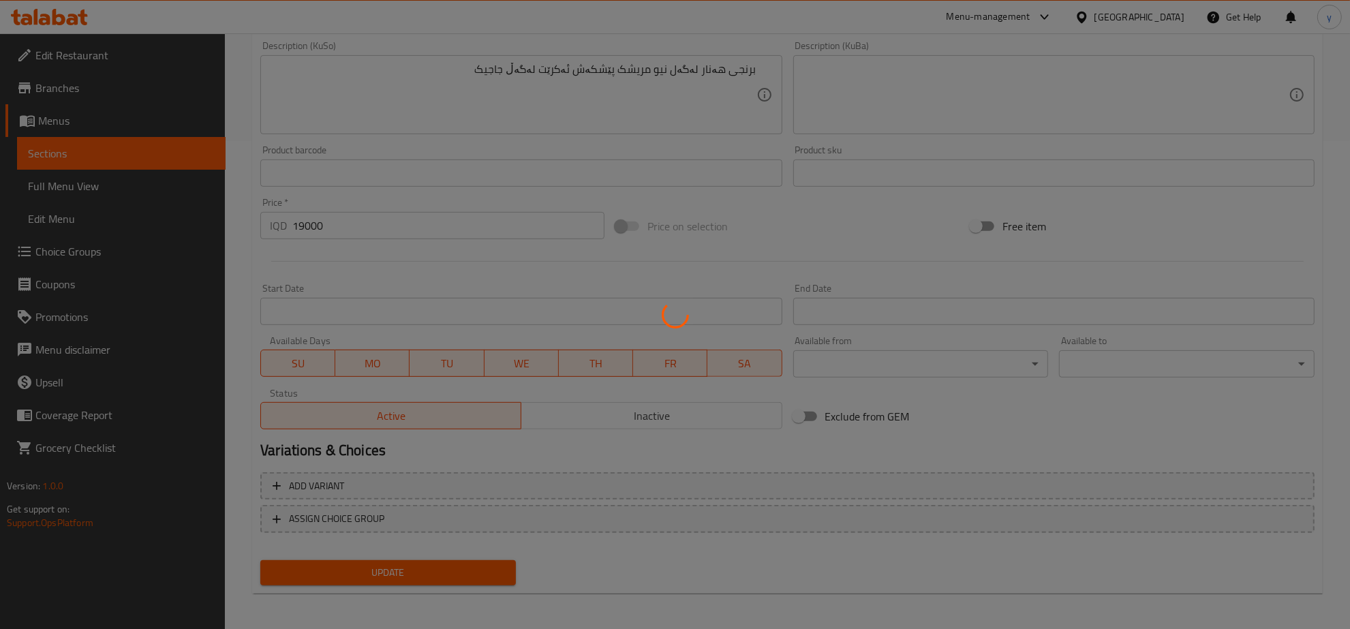
scroll to position [62, 0]
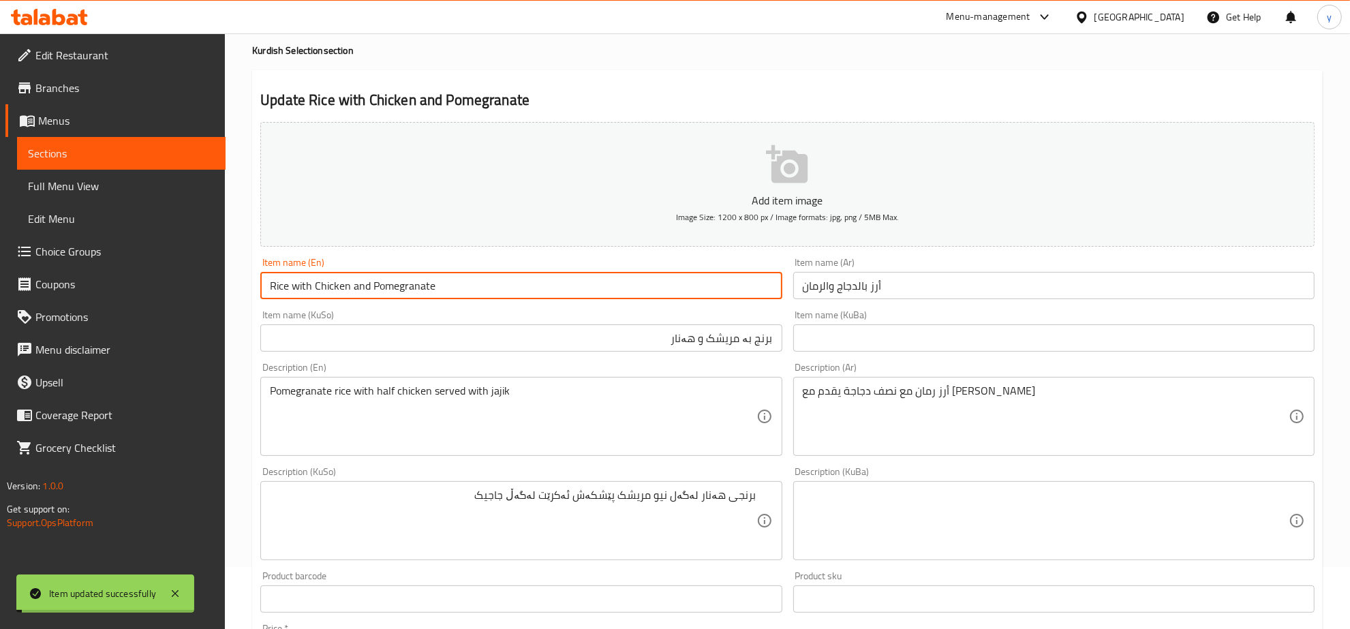
click at [414, 297] on input "Rice with Chicken and Pomegranate" at bounding box center [520, 285] width 521 height 27
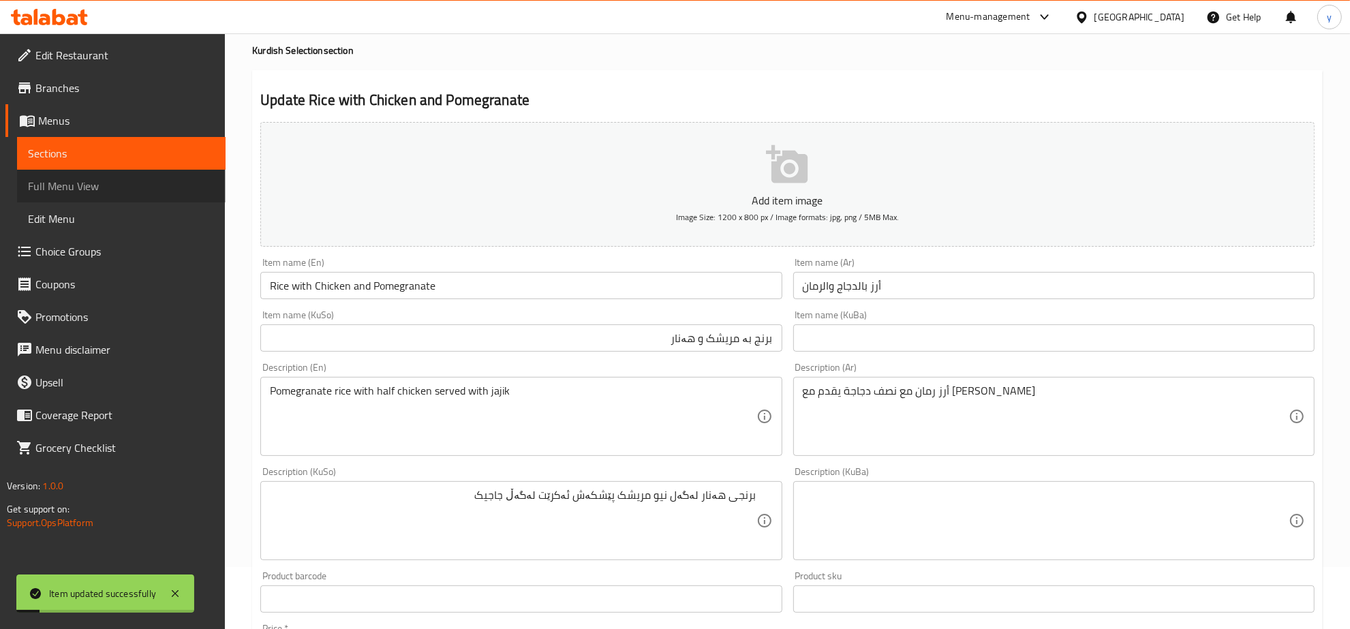
click at [170, 172] on link "Full Menu View" at bounding box center [121, 186] width 209 height 33
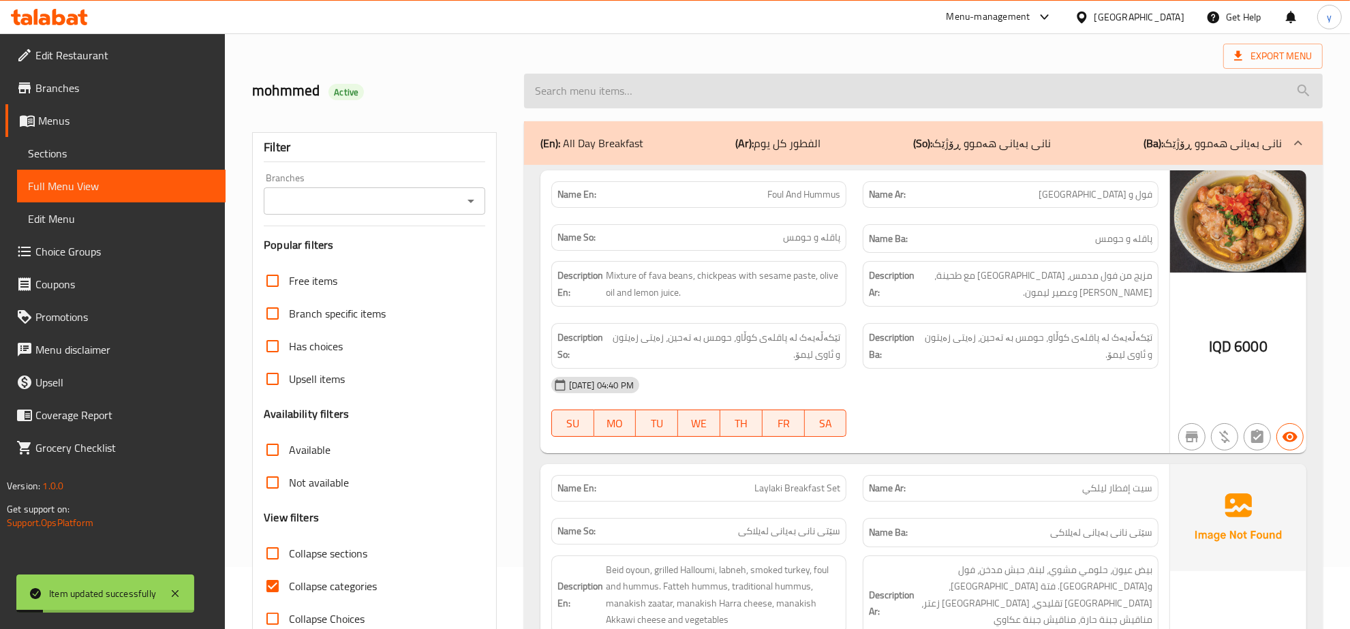
click at [602, 90] on input "search" at bounding box center [923, 91] width 799 height 35
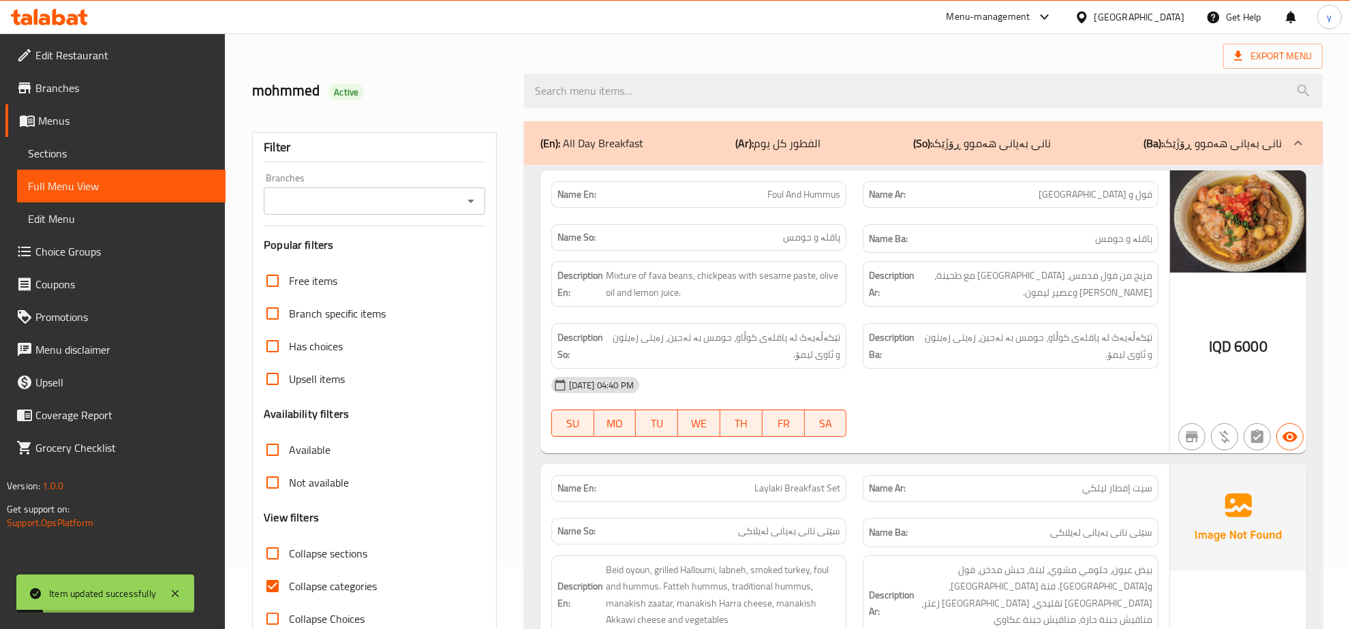
paste input "Rice with Chicken and Pomegranate"
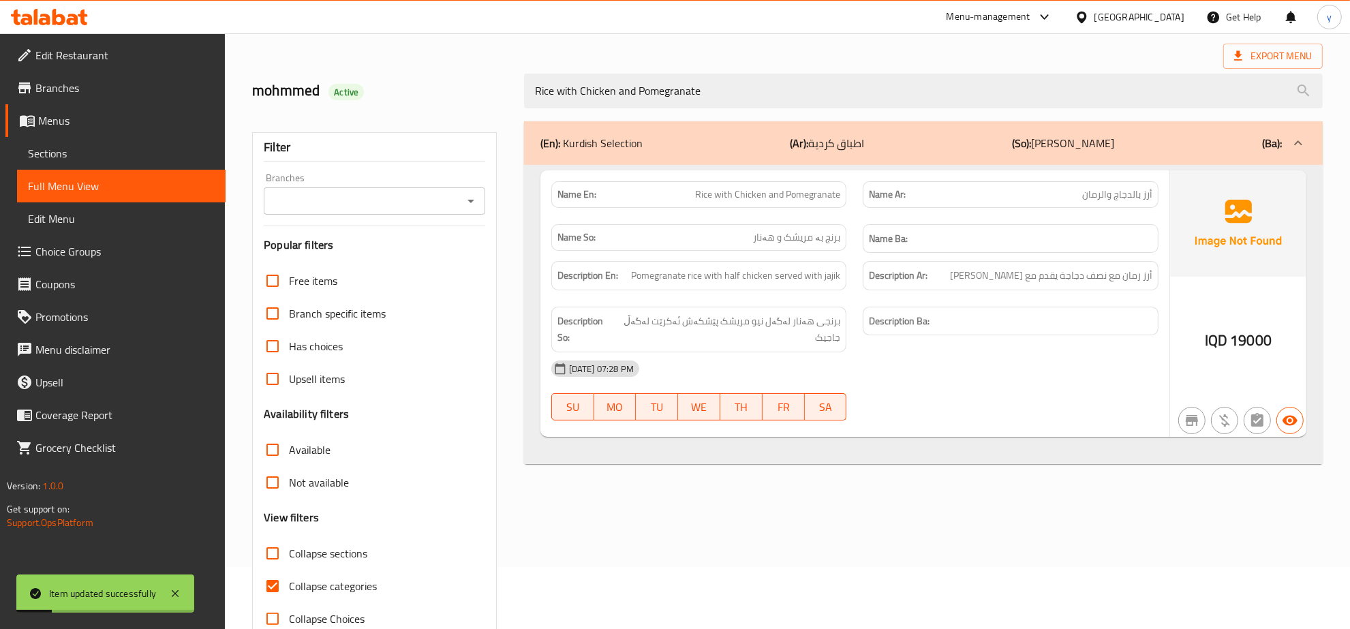
click at [471, 202] on icon "Open" at bounding box center [471, 201] width 7 height 3
type input "Rice with Chicken and Pomegranate"
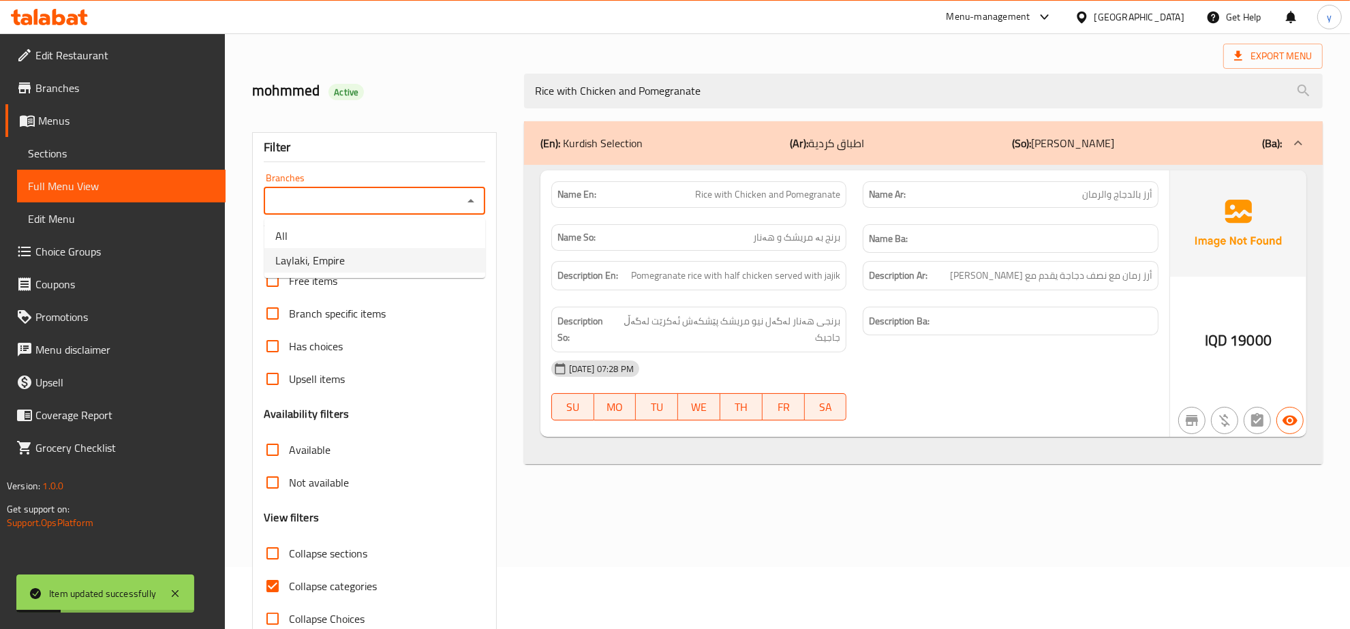
click at [431, 267] on li "Laylaki, Empire" at bounding box center [374, 260] width 221 height 25
type input "Laylaki, Empire"
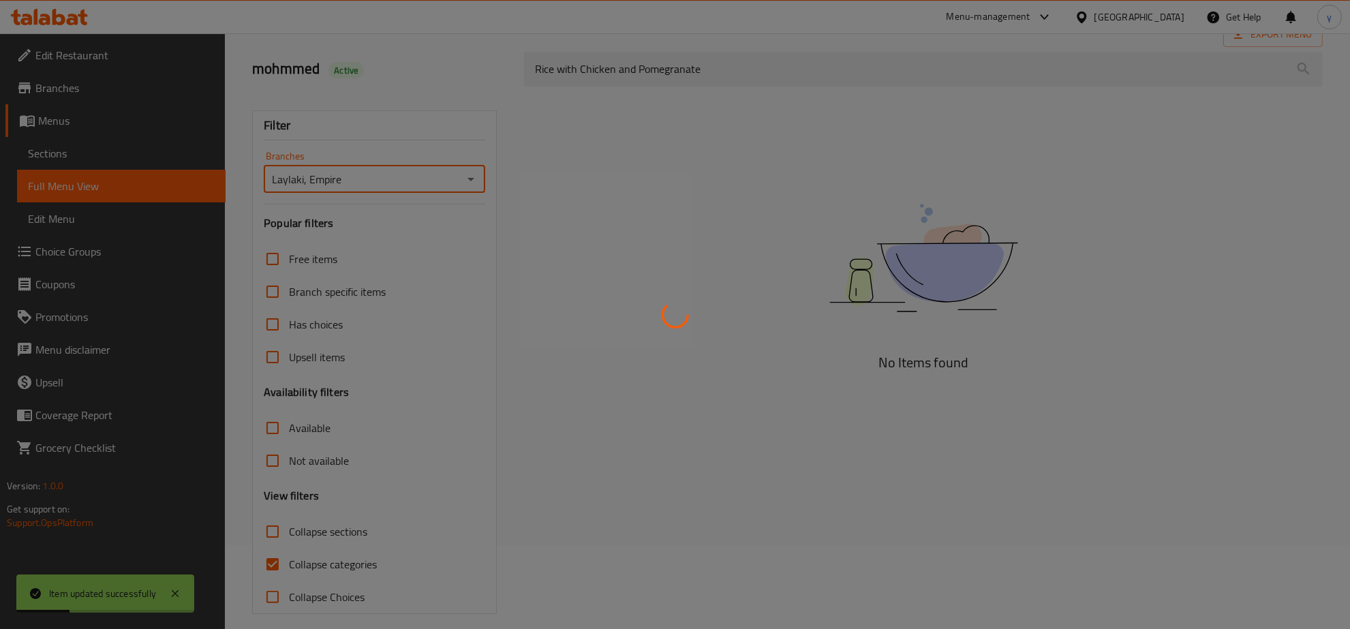
scroll to position [96, 0]
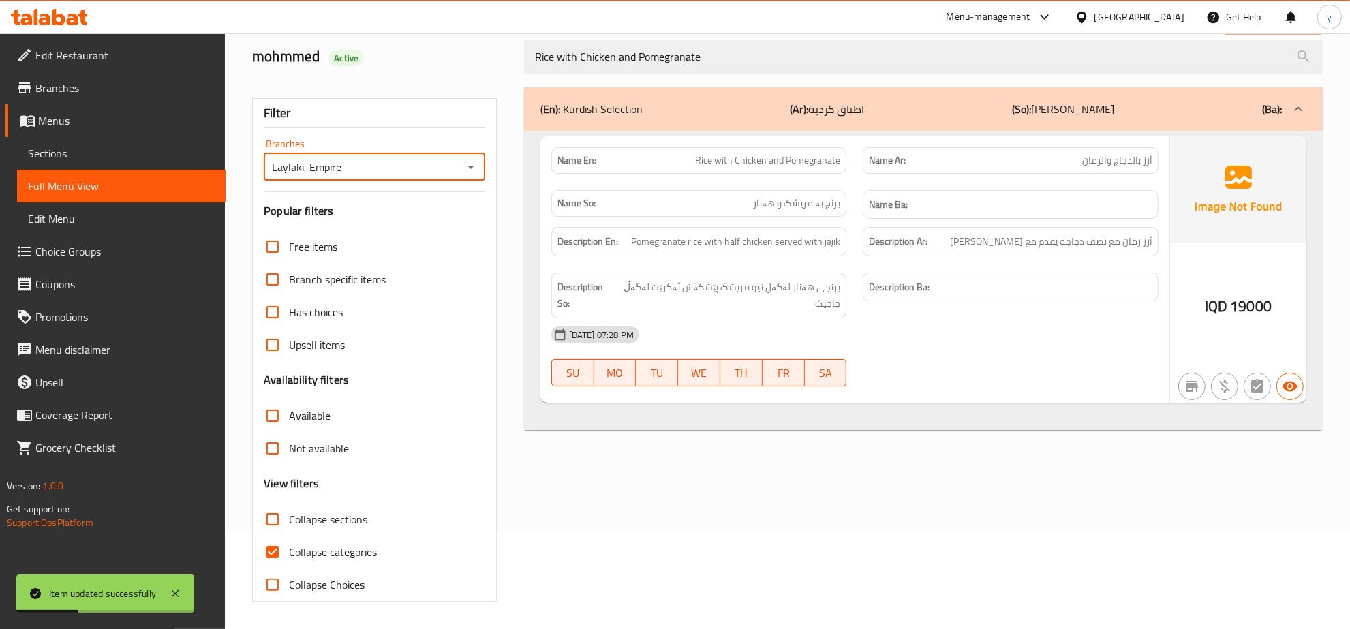
click at [271, 550] on input "Collapse categories" at bounding box center [272, 552] width 33 height 33
checkbox input "false"
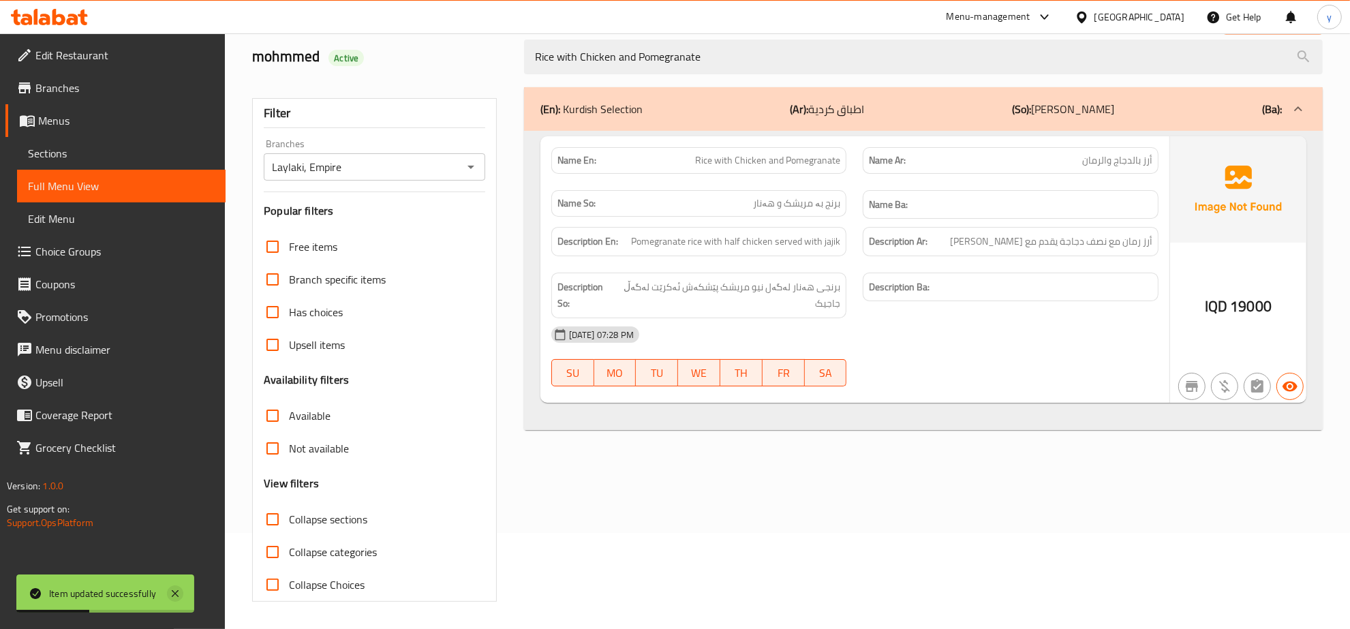
click at [176, 588] on icon at bounding box center [175, 594] width 16 height 16
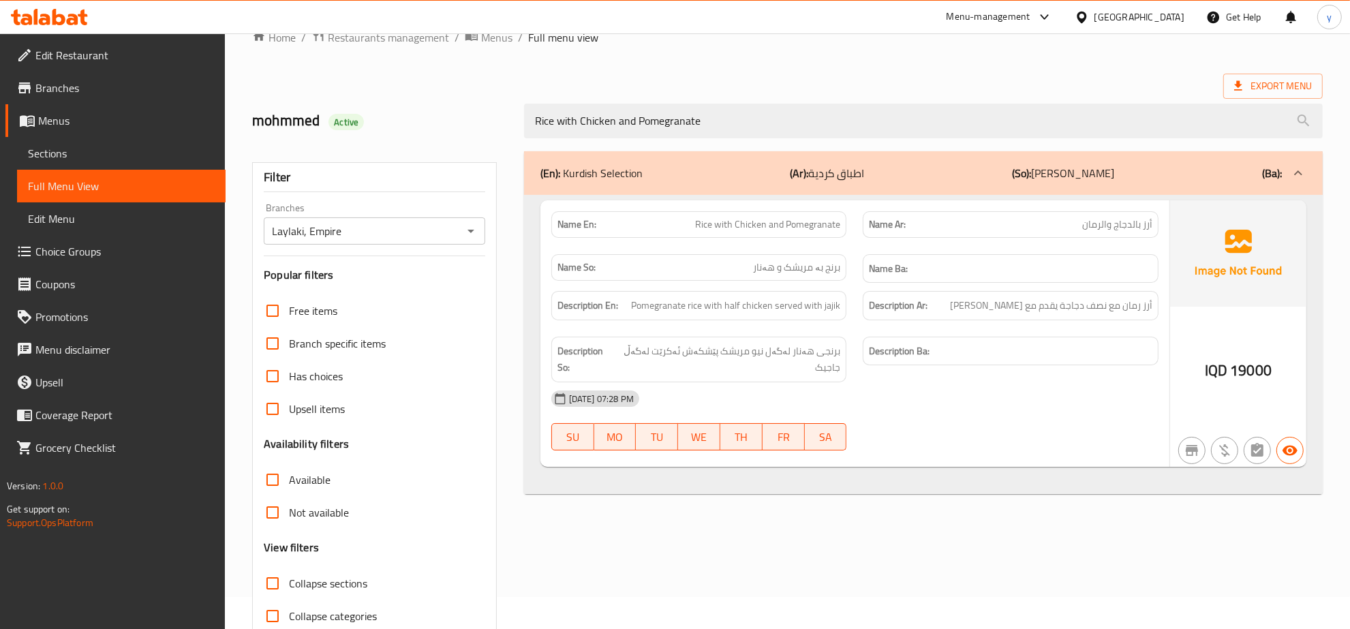
scroll to position [0, 0]
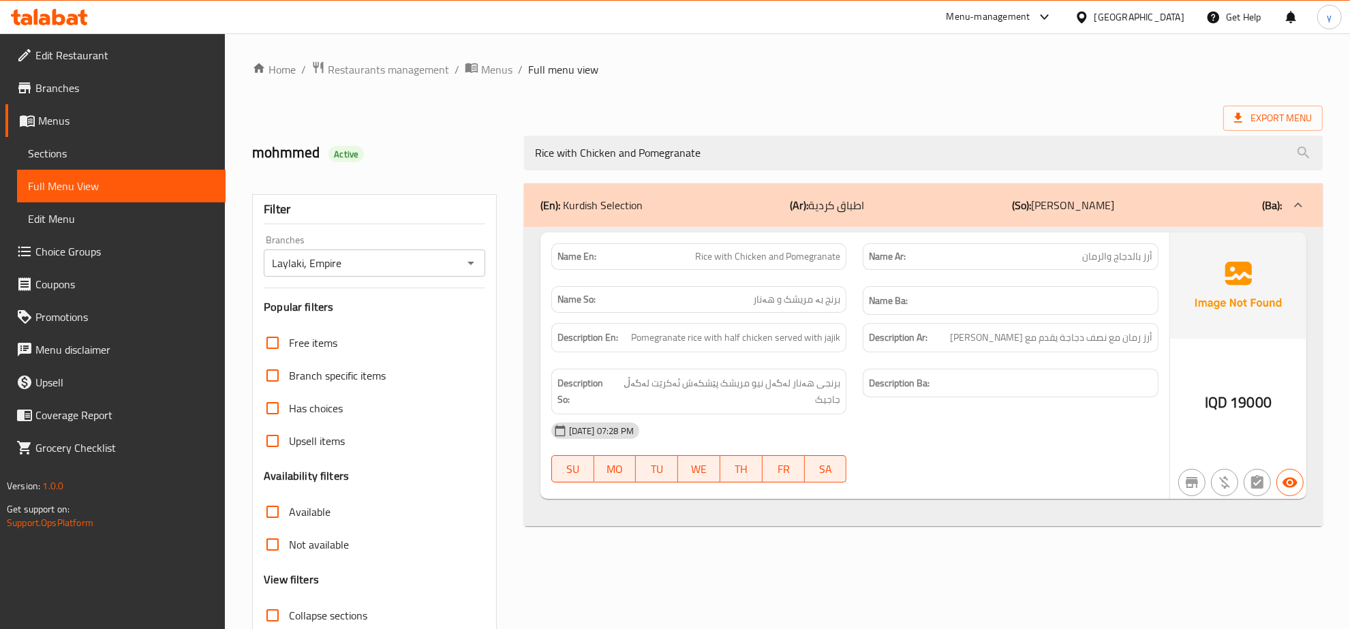
click at [141, 160] on span "Sections" at bounding box center [121, 153] width 187 height 16
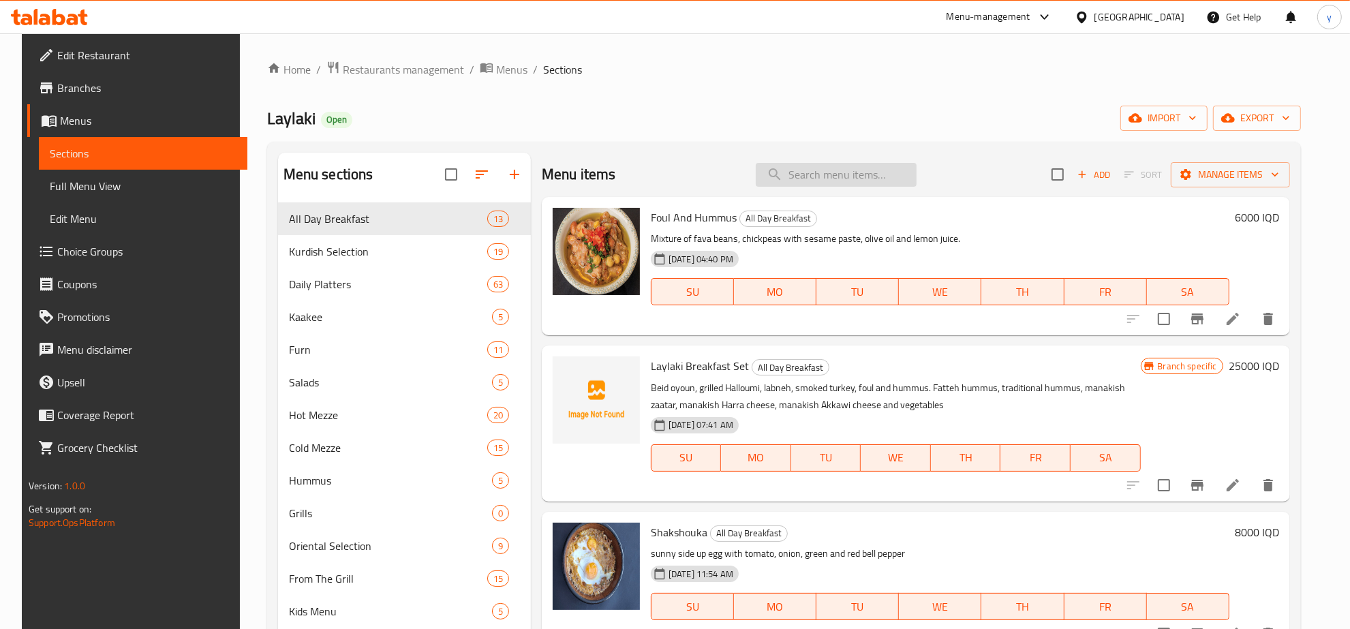
click at [825, 175] on input "search" at bounding box center [836, 175] width 161 height 24
paste input "Iraqi Kabab"
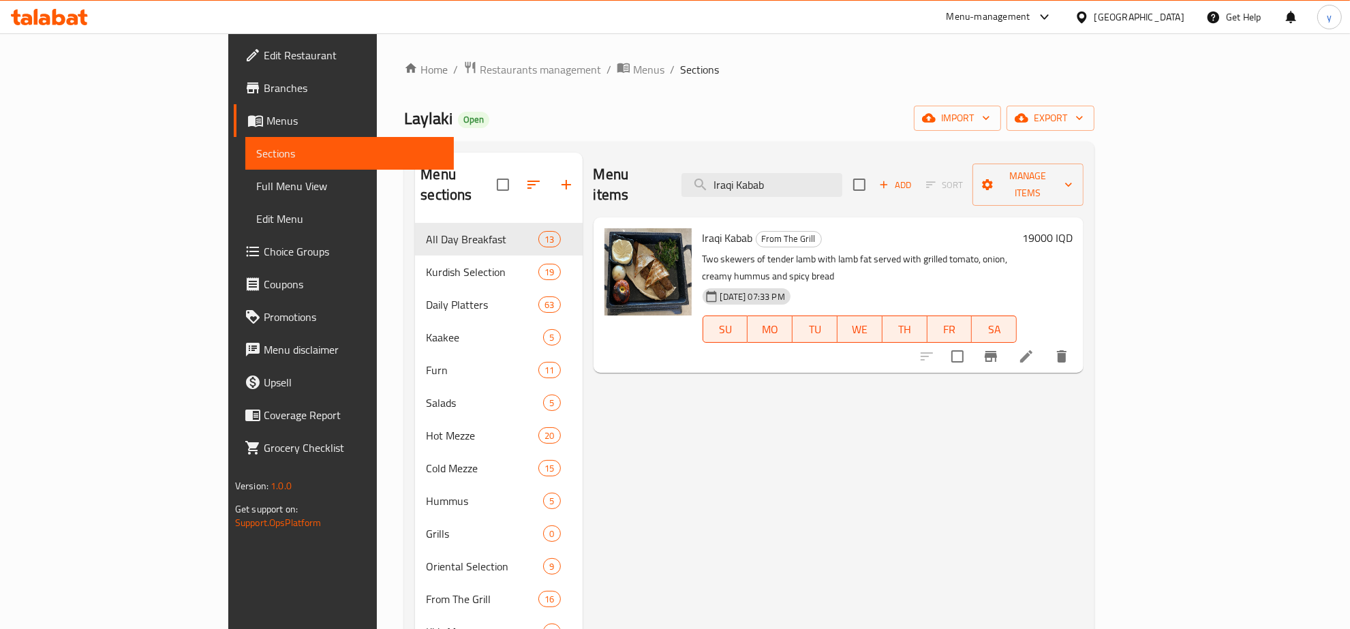
type input "Iraqi Kabab"
click at [1035, 348] on icon at bounding box center [1026, 356] width 16 height 16
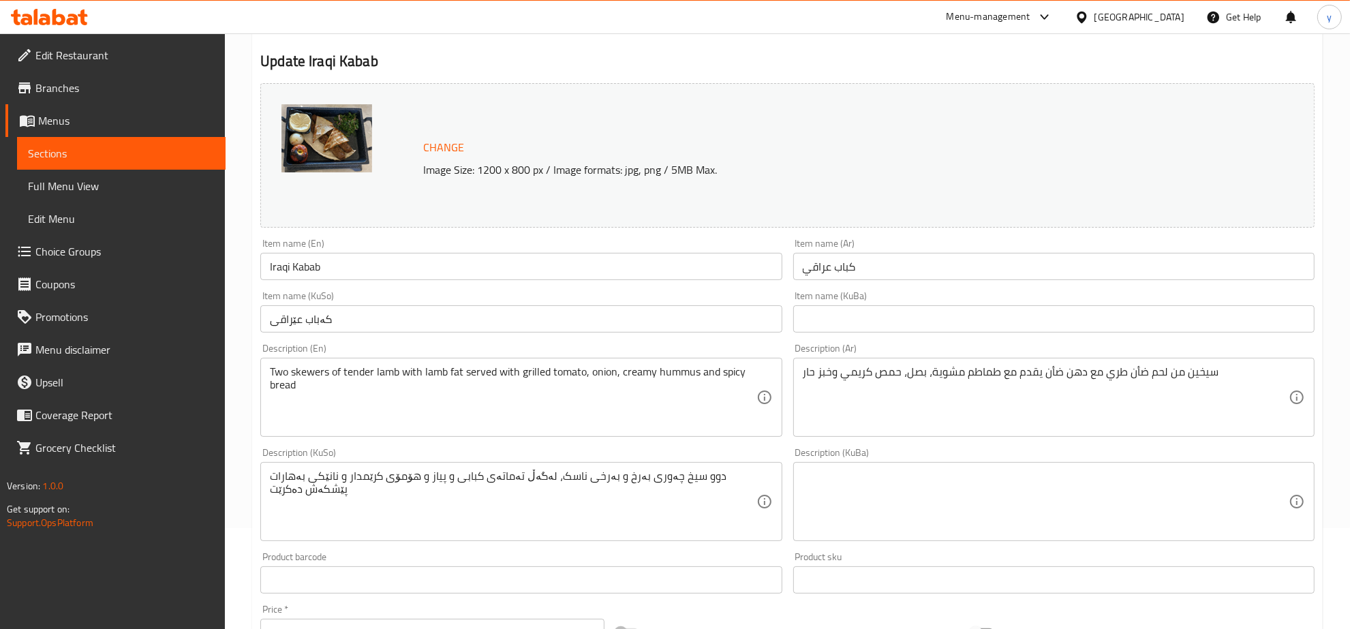
scroll to position [142, 0]
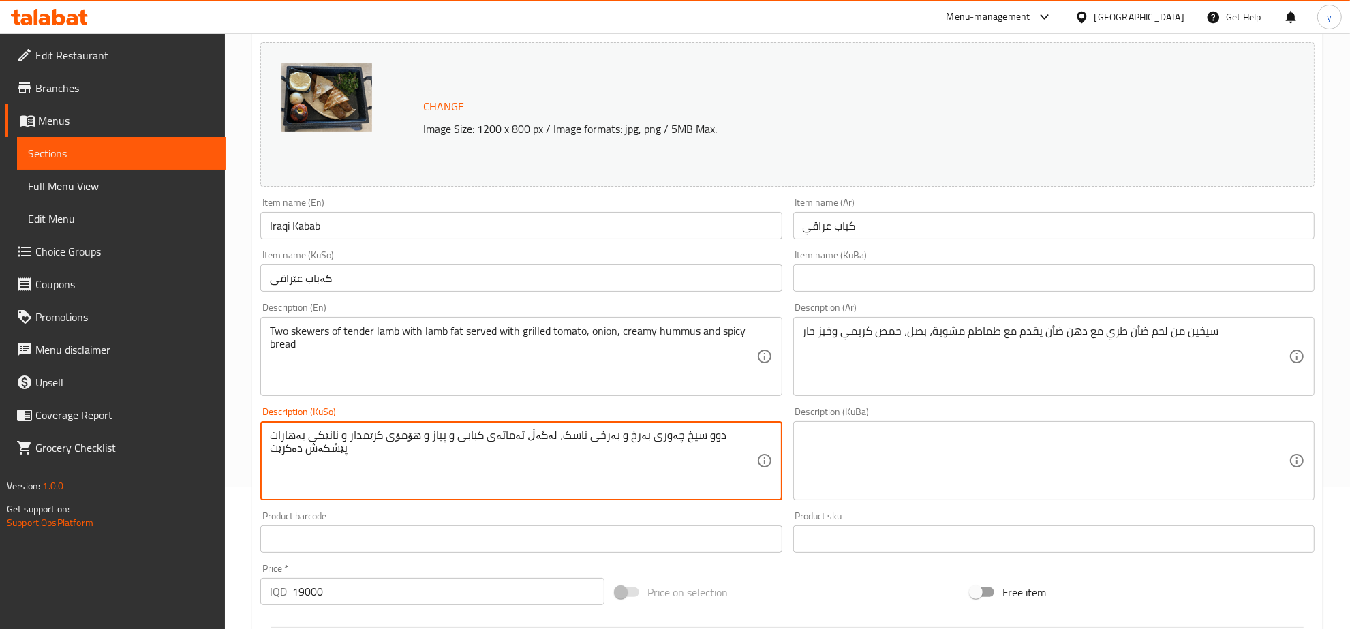
click at [679, 448] on textarea "دوو سیخ چەوری بەرخ و بەرخی ناسک، لەگەڵ تەماتەی کبابی و پیاز و هۆمۆی کرێمدار و ن…" at bounding box center [513, 461] width 486 height 65
click at [661, 275] on input "کەباب عێراقی" at bounding box center [520, 277] width 521 height 27
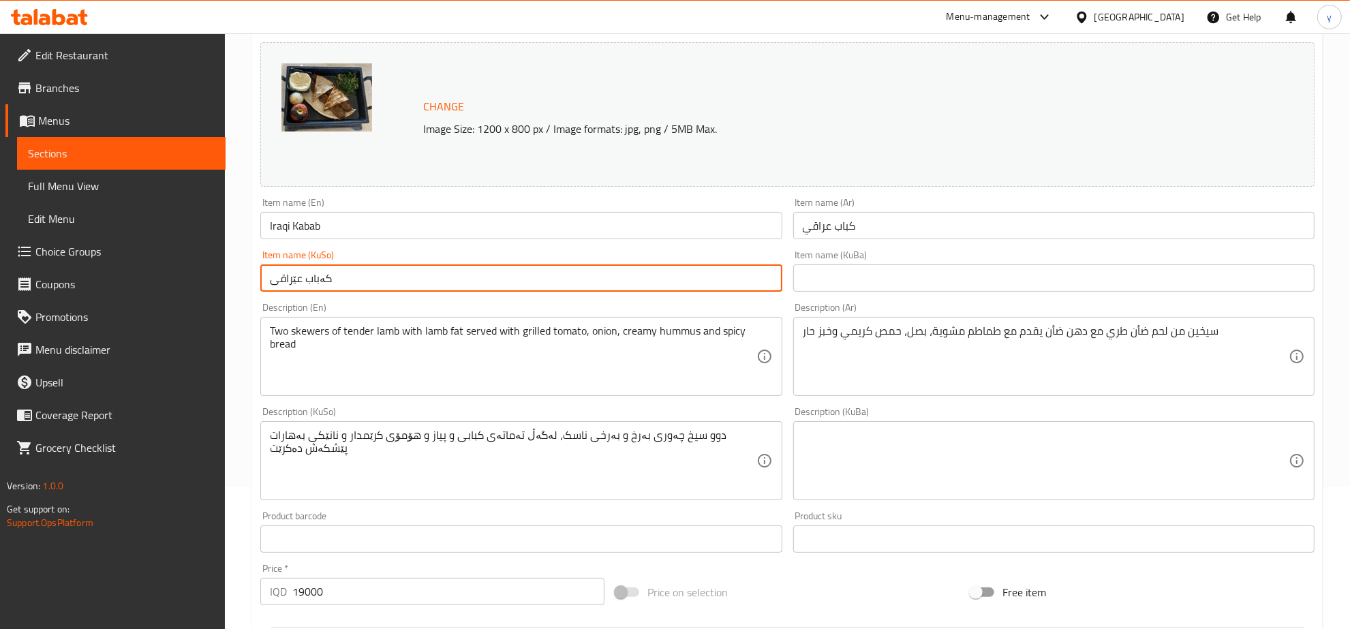
click at [661, 275] on input "کەباب عێراقی" at bounding box center [520, 277] width 521 height 27
click at [740, 280] on input "کەباب عێراقی" at bounding box center [520, 277] width 521 height 27
click at [744, 278] on input "کەباب عێراقی" at bounding box center [520, 277] width 521 height 27
click at [747, 278] on input "کەباب عێراقی" at bounding box center [520, 277] width 521 height 27
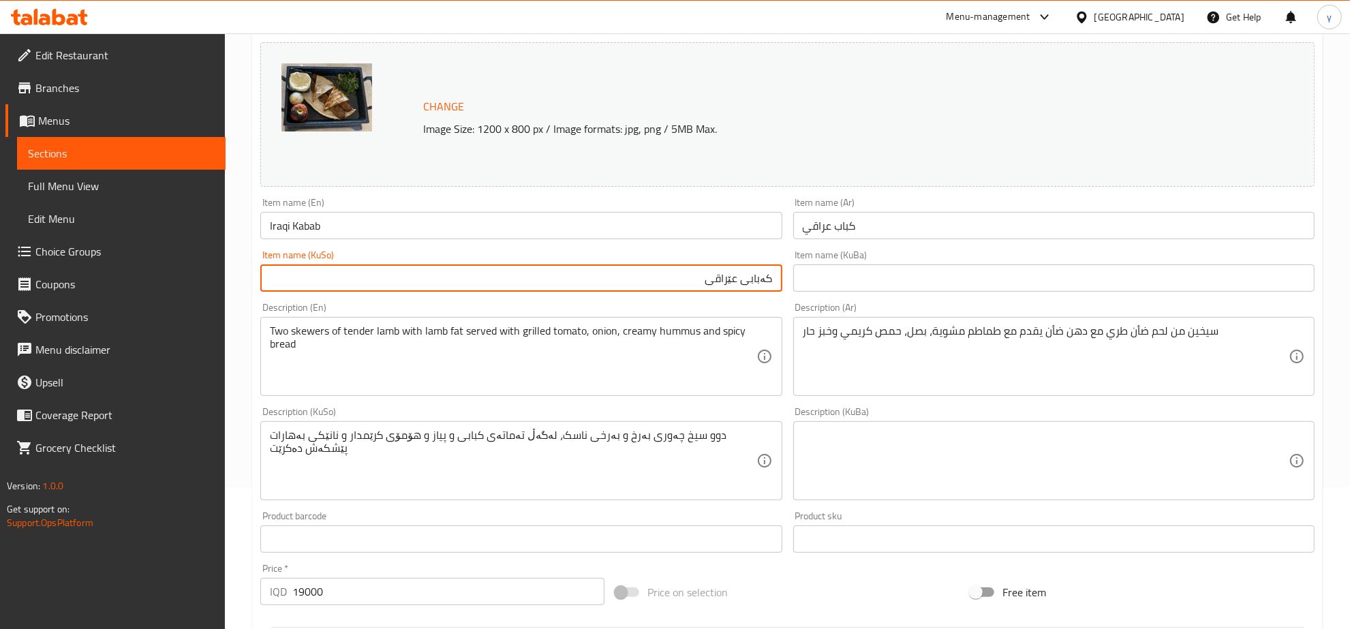
click at [733, 284] on input "کەبابی عێراقی" at bounding box center [520, 277] width 521 height 27
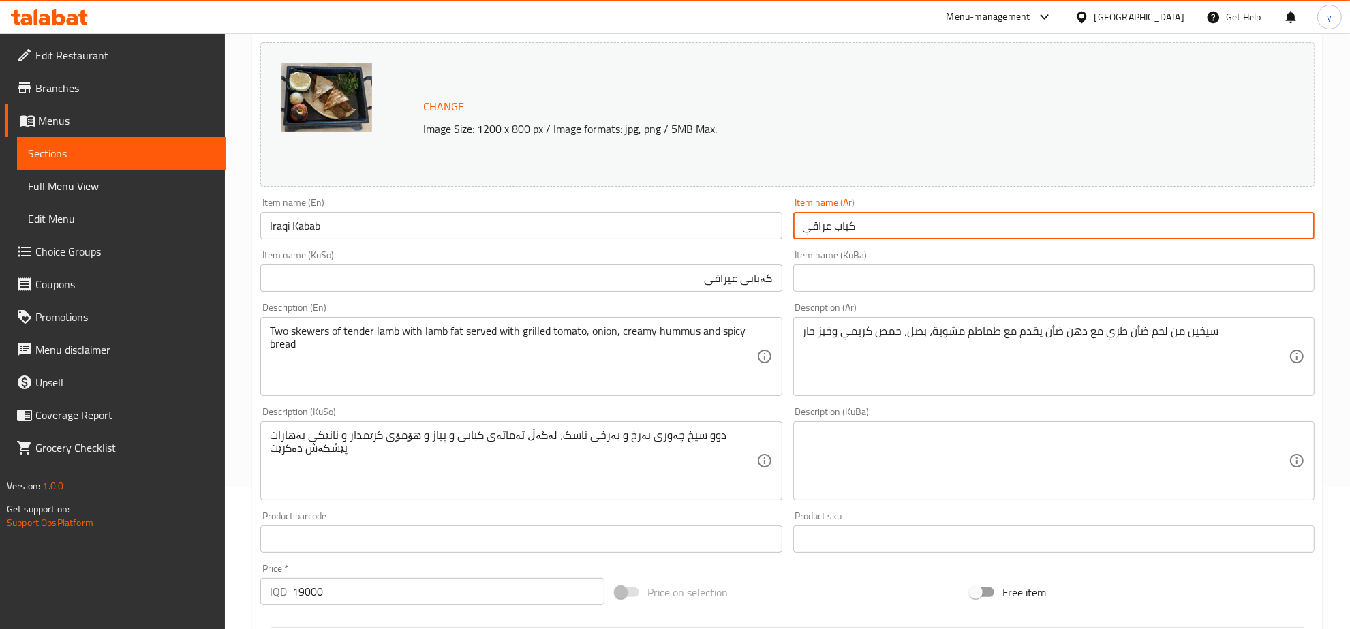
click at [810, 226] on input "كباب عراقي" at bounding box center [1053, 225] width 521 height 27
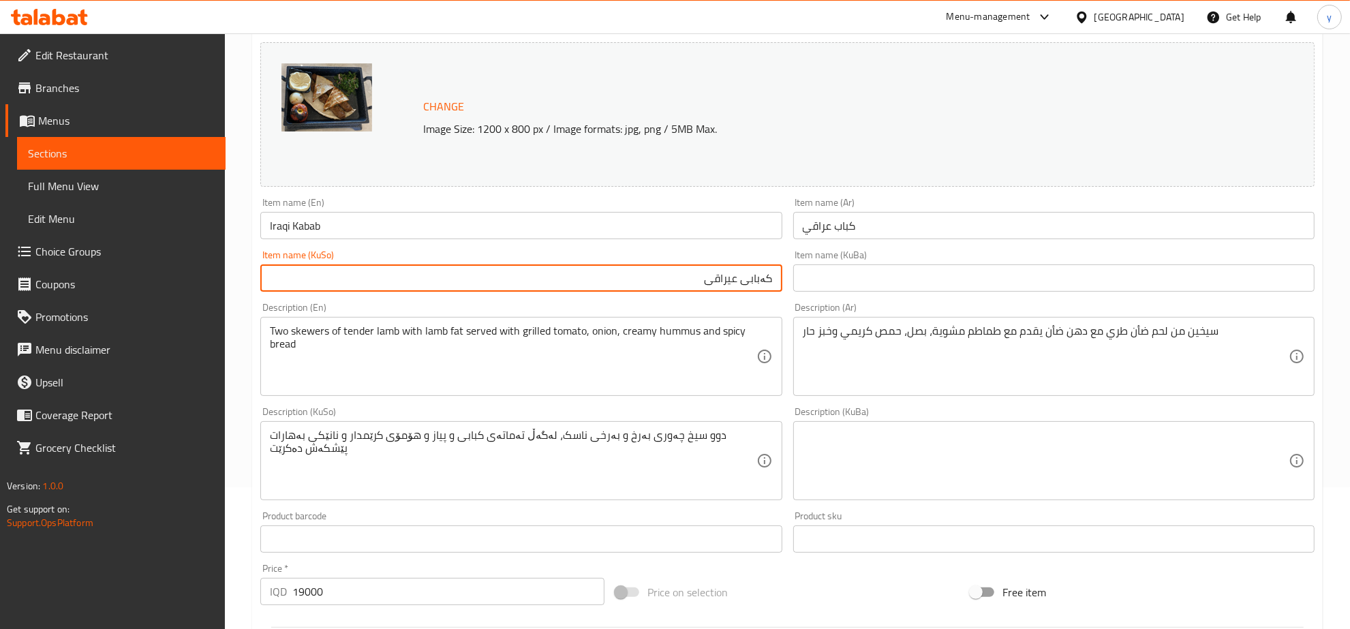
click at [719, 268] on input "کەبابی عیراقی" at bounding box center [520, 277] width 521 height 27
paste input "text"
type input "کەبابی عێراقی"
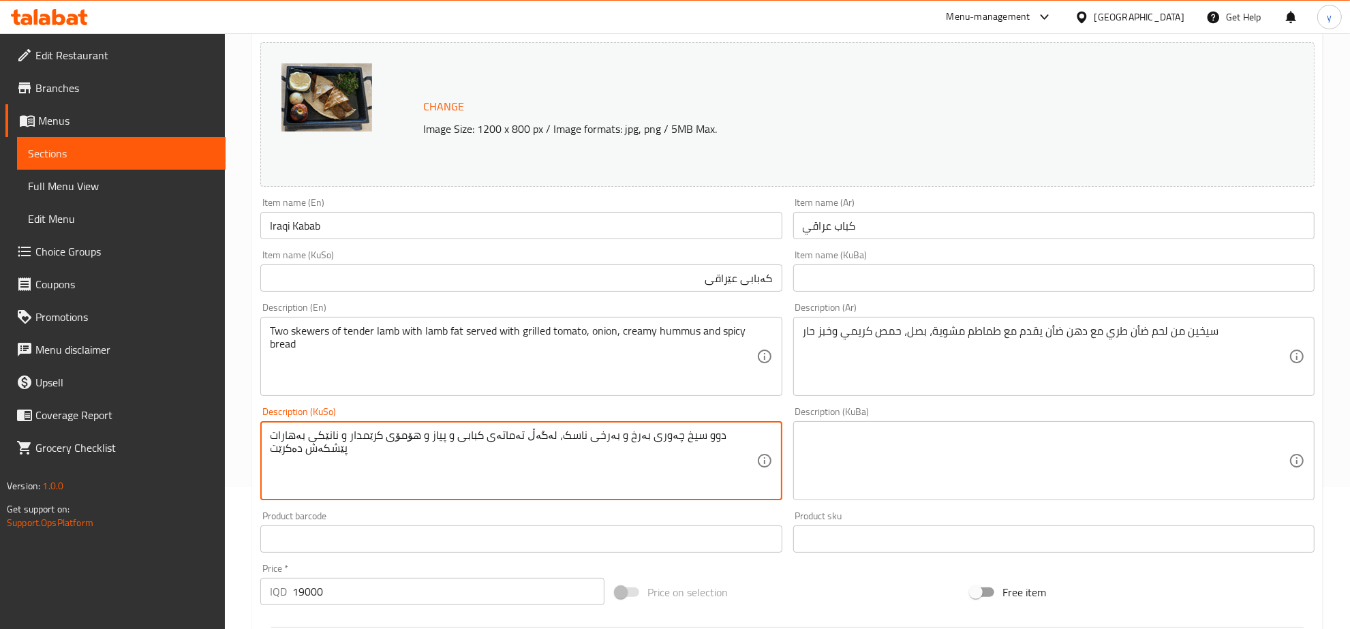
click at [637, 454] on textarea "دوو سیخ چەوری بەرخ و بەرخی ناسک، لەگەڵ تەماتەی کبابی و پیاز و هۆمۆی کرێمدار و ن…" at bounding box center [513, 461] width 486 height 65
click at [639, 454] on textarea "دوو سیخ چەوری بەرخ و بەرخی ناسک، لەگەڵ تەماتەی کبابی و پیاز و هۆمۆی کرێمدار و ن…" at bounding box center [513, 461] width 486 height 65
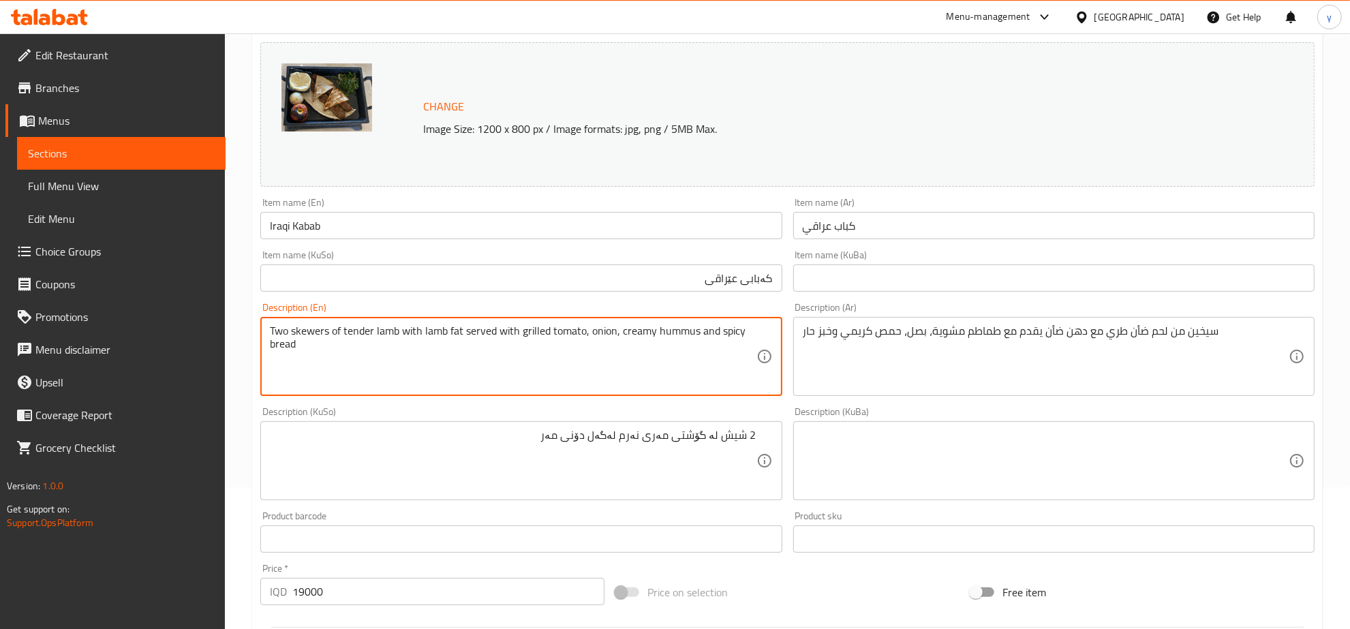
click at [459, 324] on textarea "Two skewers of tender lamb with lamb fat served with grilled tomato, onion, cre…" at bounding box center [513, 356] width 486 height 65
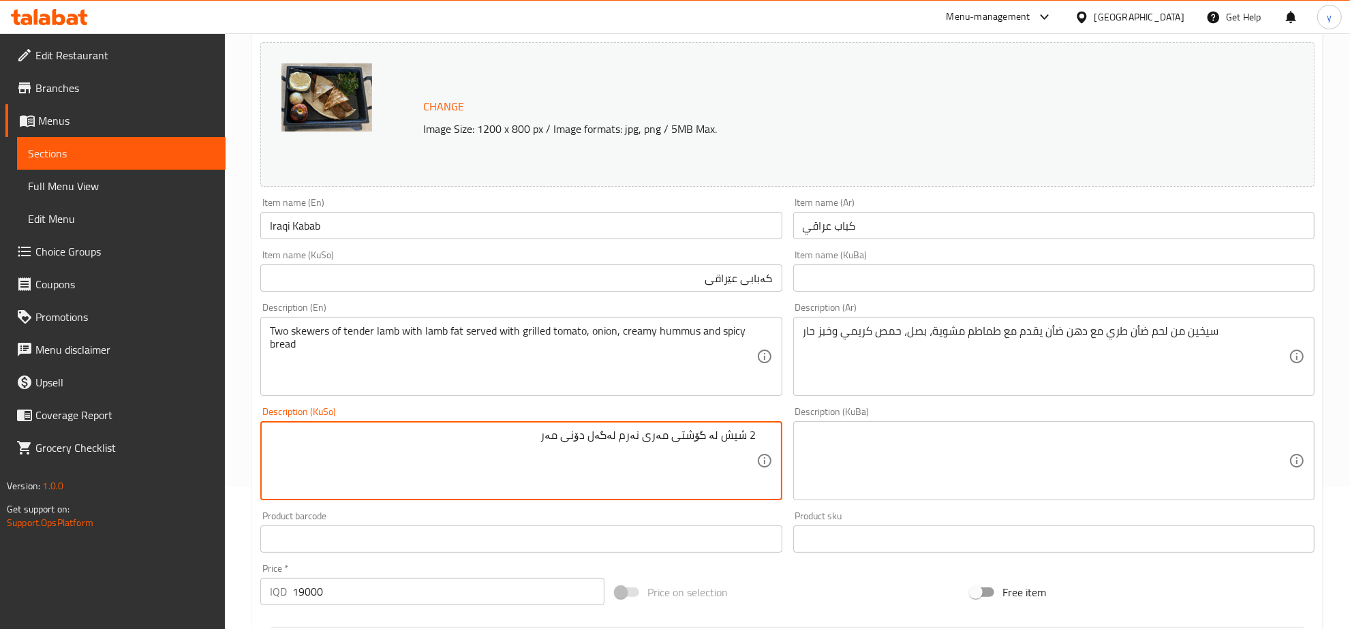
click at [590, 434] on textarea "2 شیش لە گۆشتی مەری نەرم لەگەل دۆنی مەر" at bounding box center [513, 461] width 486 height 65
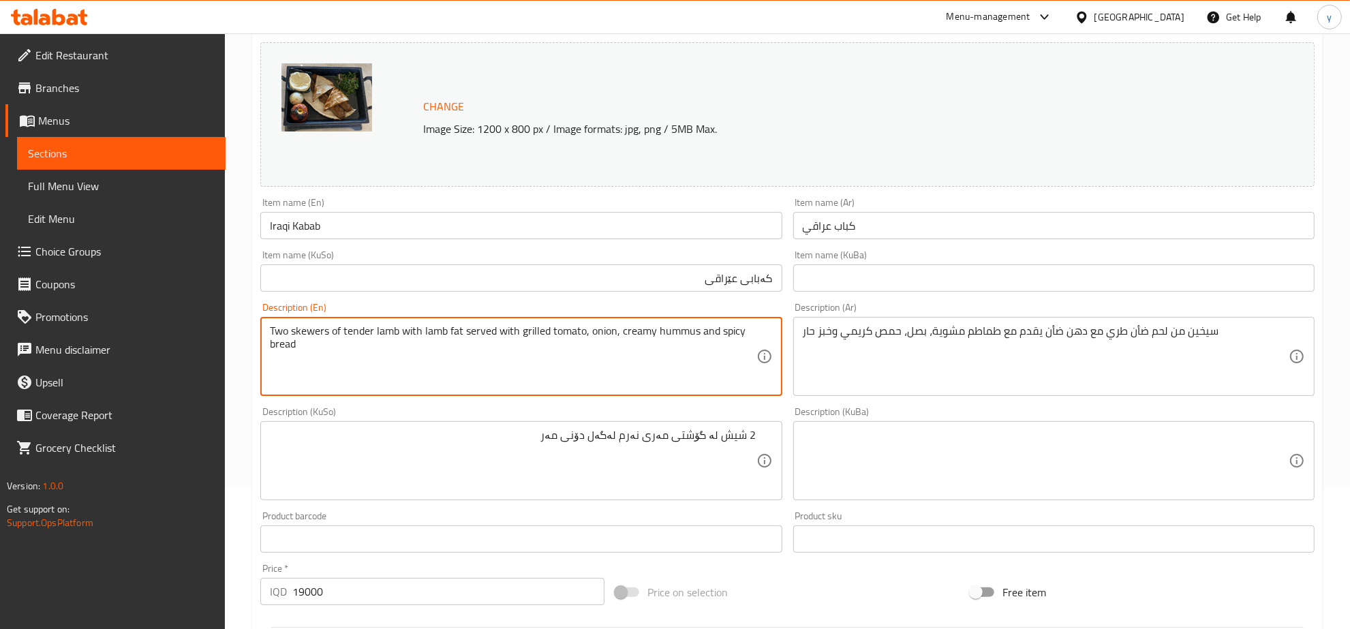
drag, startPoint x: 460, startPoint y: 329, endPoint x: 450, endPoint y: 329, distance: 10.2
drag, startPoint x: 465, startPoint y: 329, endPoint x: 457, endPoint y: 331, distance: 8.4
click at [457, 331] on textarea "Two skewers of tender lamb with lamb fat served with grilled tomato, onion, cre…" at bounding box center [513, 356] width 486 height 65
click at [477, 331] on textarea "Two skewers of tender lamb with lamb fat served with grilled tomato, onion, cre…" at bounding box center [513, 356] width 486 height 65
drag, startPoint x: 464, startPoint y: 332, endPoint x: 424, endPoint y: 337, distance: 39.9
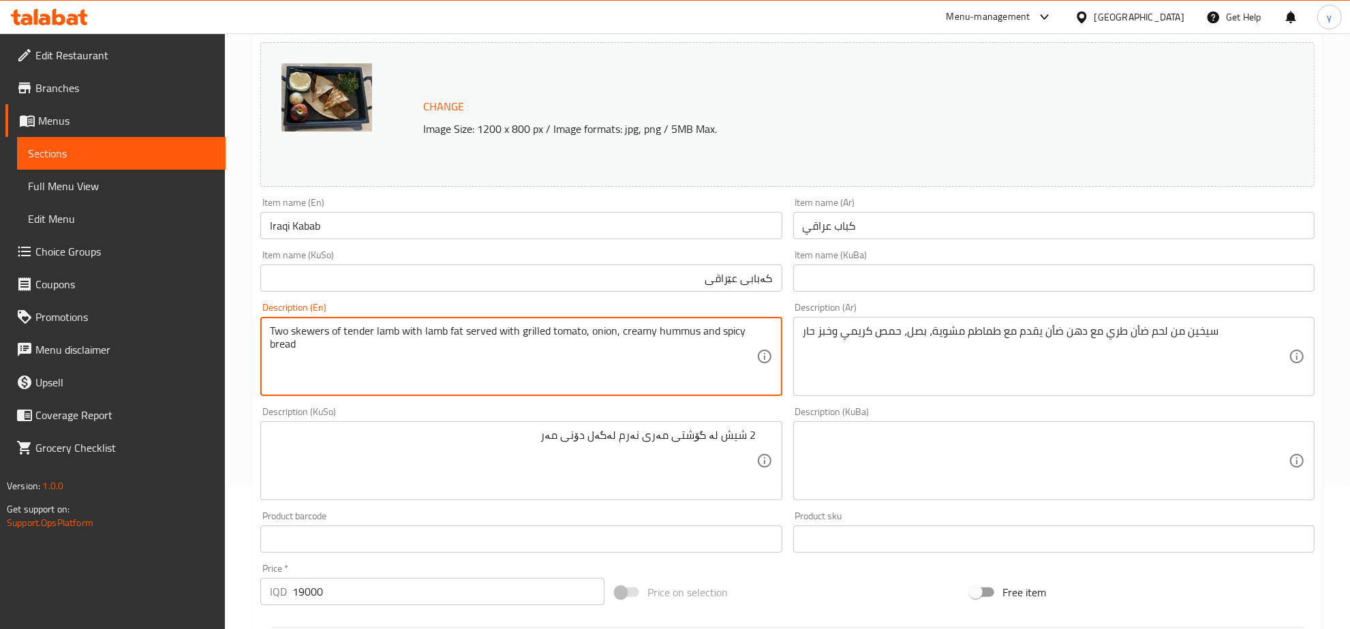
click at [424, 337] on textarea "Two skewers of tender lamb with lamb fat served with grilled tomato, onion, cre…" at bounding box center [513, 356] width 486 height 65
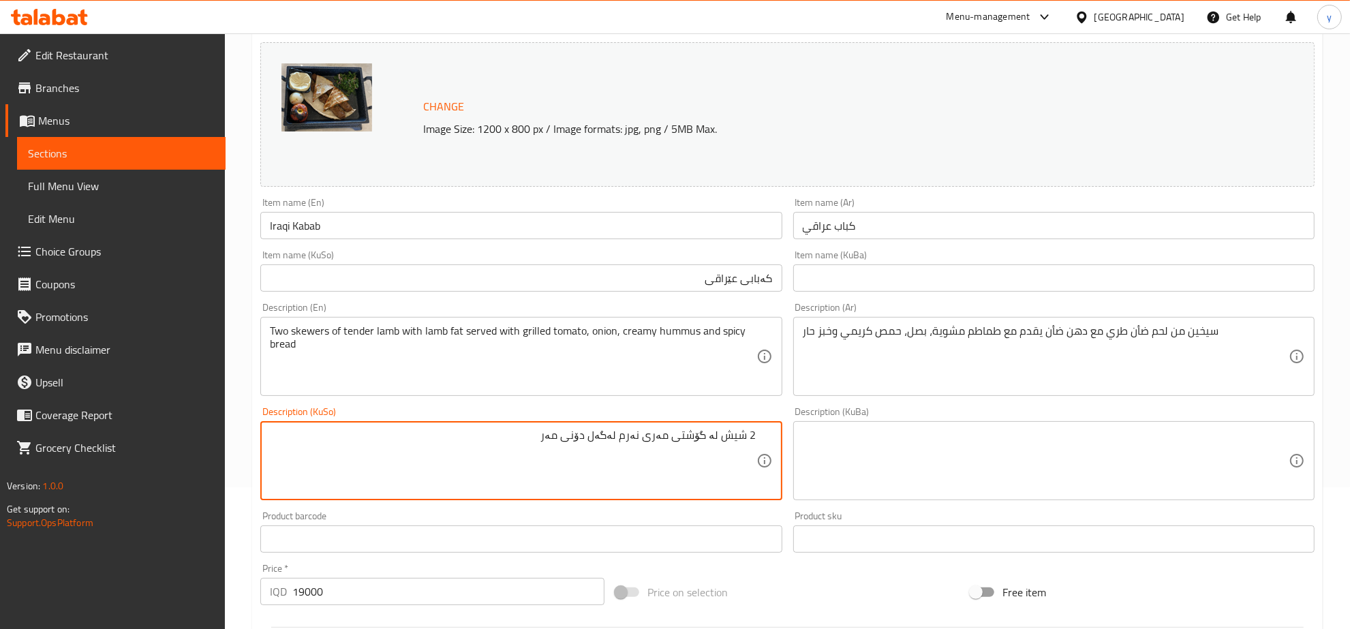
click at [585, 440] on textarea "2 شیش لە گۆشتی مەری نەرم لەگەل دۆنی مەر" at bounding box center [513, 461] width 486 height 65
paste textarea "چەوری"
click at [564, 447] on textarea "2 شیش لە گۆشتی مەری نەرم لەگەل چەوری مەڕ" at bounding box center [513, 461] width 486 height 65
click at [530, 451] on textarea "2 شیش لە گۆشتی مەری نەرم لەگەل چەوری مەڕ" at bounding box center [513, 461] width 486 height 65
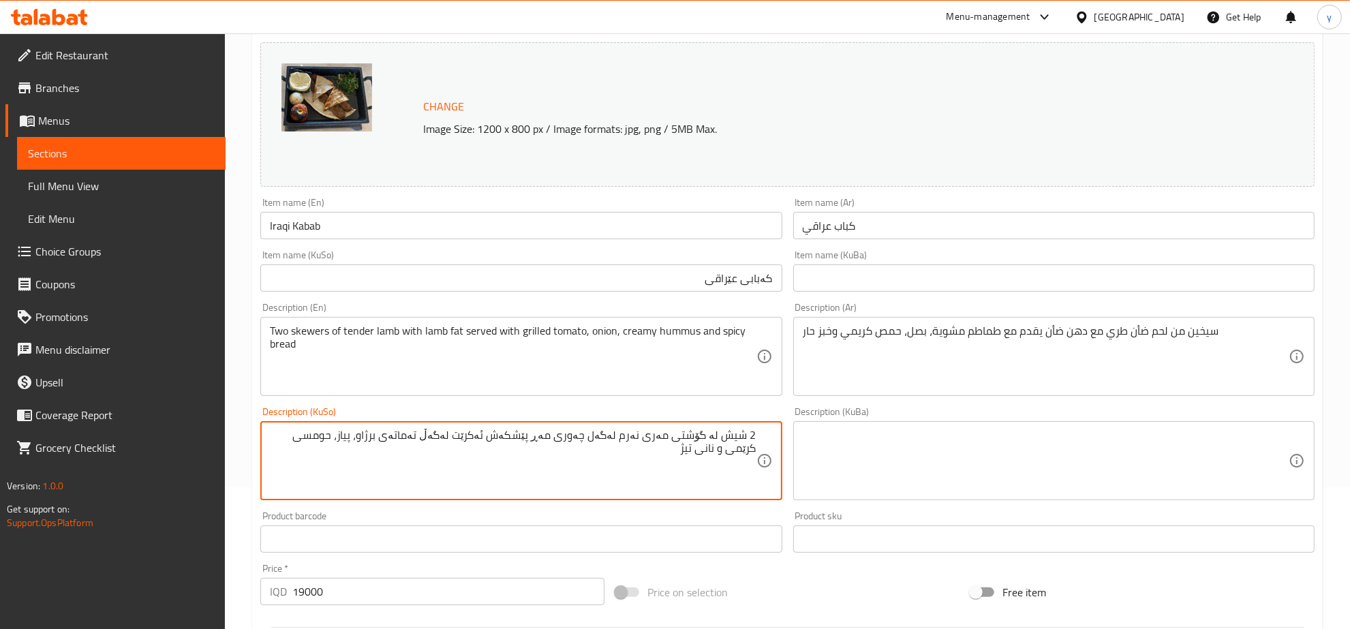
type textarea "2 شیش لە گۆشتی مەری نەرم لەگەل چەوری مەڕ پێشکەش ئەکرێت لەگەڵ تەماتەی برژاو، پیا…"
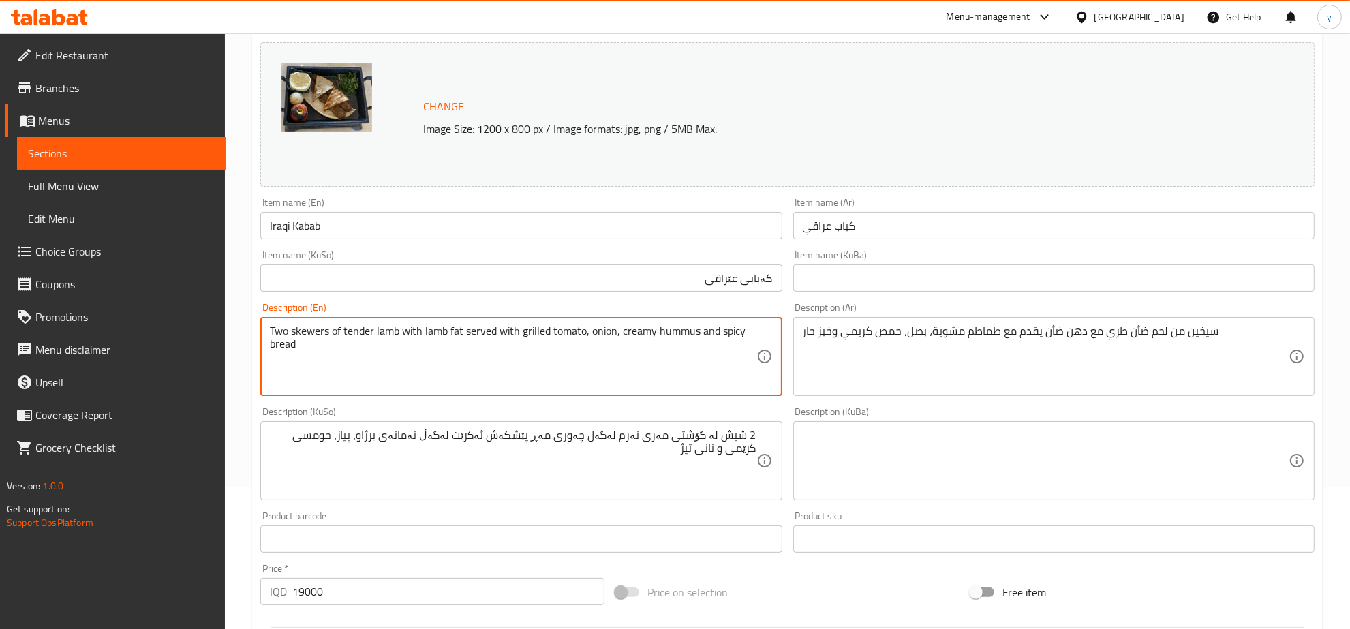
click at [493, 343] on textarea "Two skewers of tender lamb with lamb fat served with grilled tomato, onion, cre…" at bounding box center [513, 356] width 486 height 65
click at [485, 369] on textarea "Two skewers of tender lamb with lamb fat served with grilled tomato, onion, cre…" at bounding box center [513, 356] width 486 height 65
click at [481, 235] on input "Iraqi Kabab" at bounding box center [520, 225] width 521 height 27
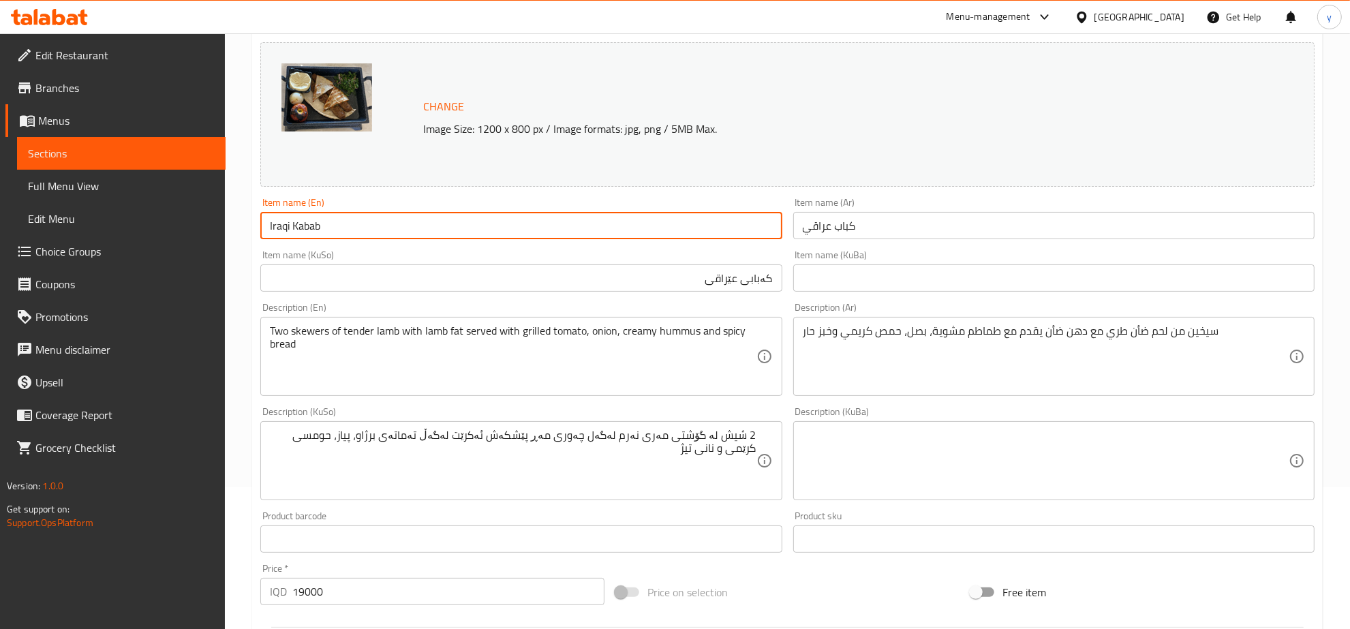
click at [481, 235] on input "Iraqi Kabab" at bounding box center [520, 225] width 521 height 27
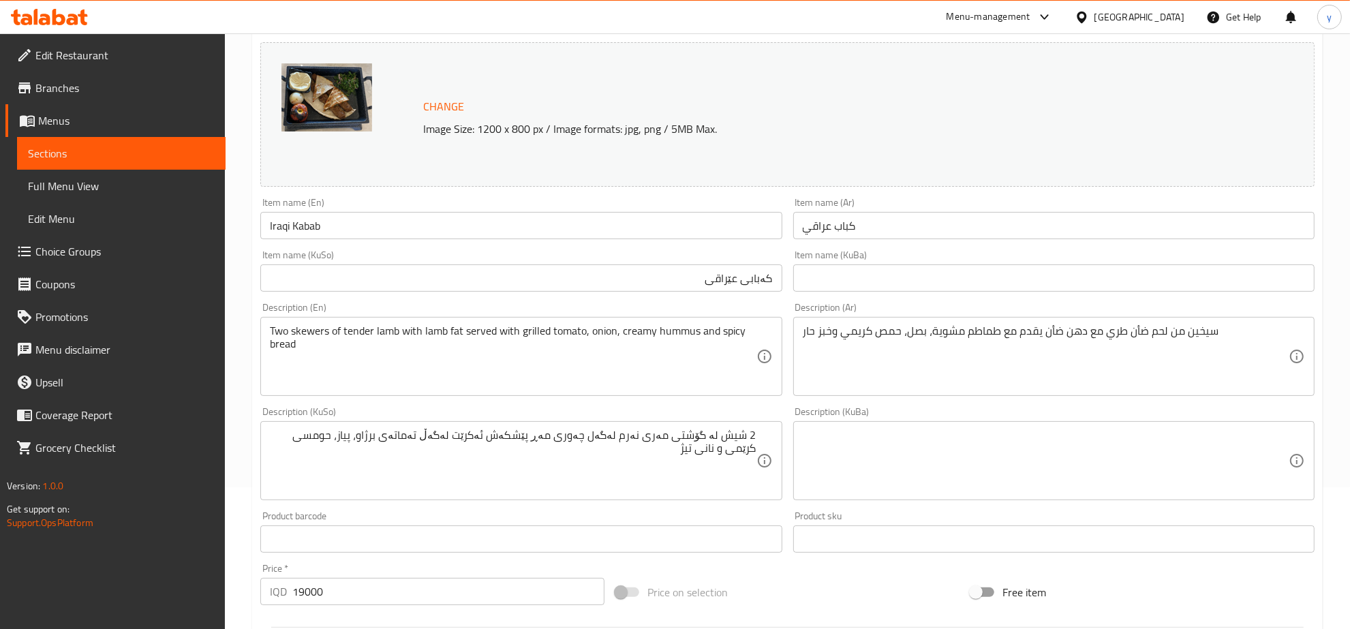
click at [479, 256] on div "Item name (KuSo) کەبابی عێراقی Item name (KuSo)" at bounding box center [520, 271] width 521 height 42
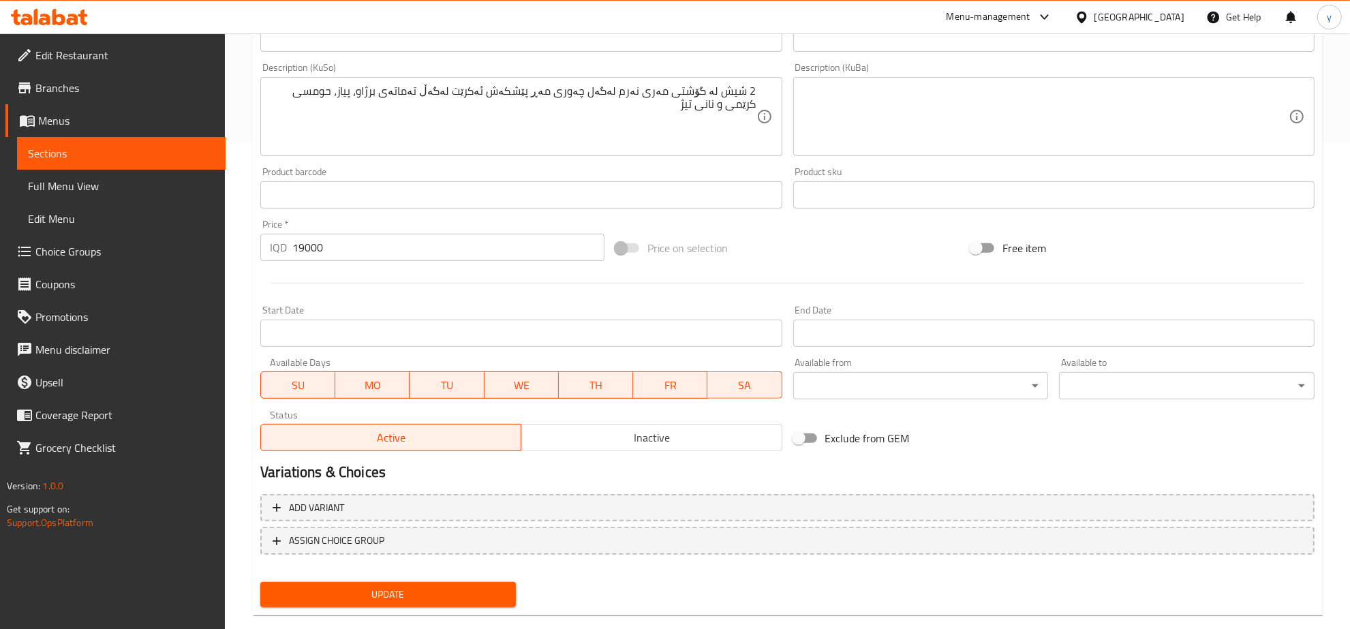
scroll to position [508, 0]
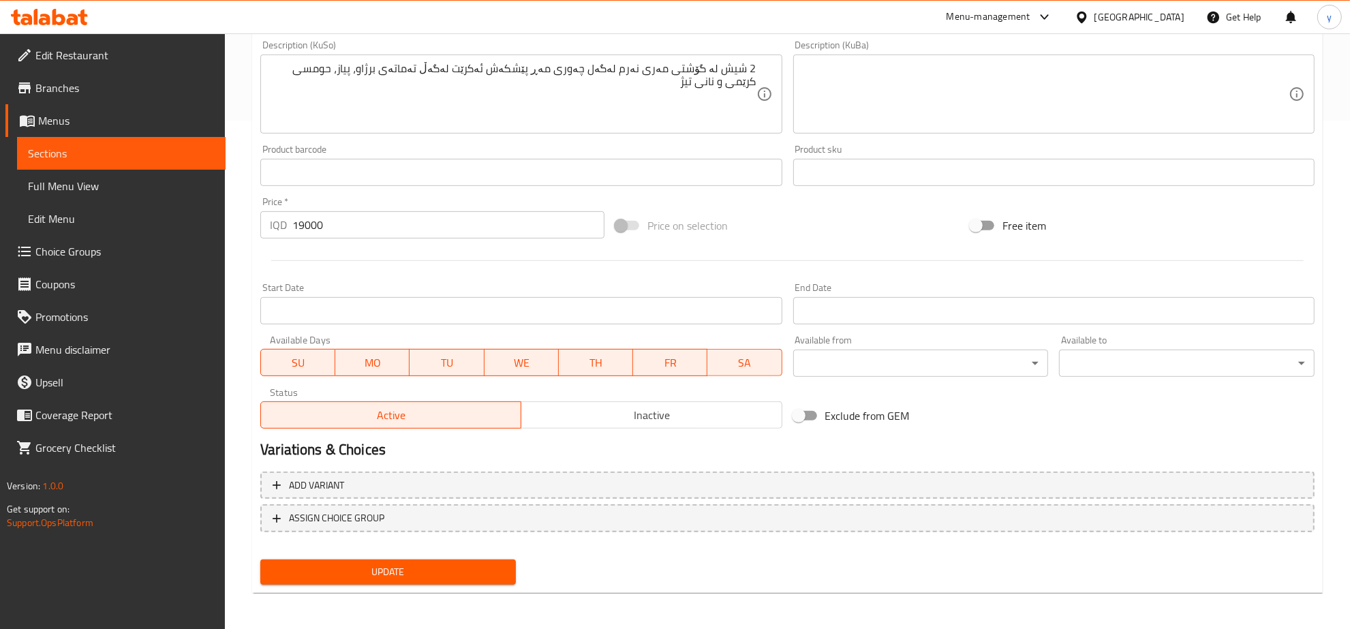
click at [384, 549] on div "Add variant ASSIGN CHOICE GROUP" at bounding box center [787, 510] width 1065 height 89
click at [390, 564] on span "Update" at bounding box center [388, 572] width 234 height 17
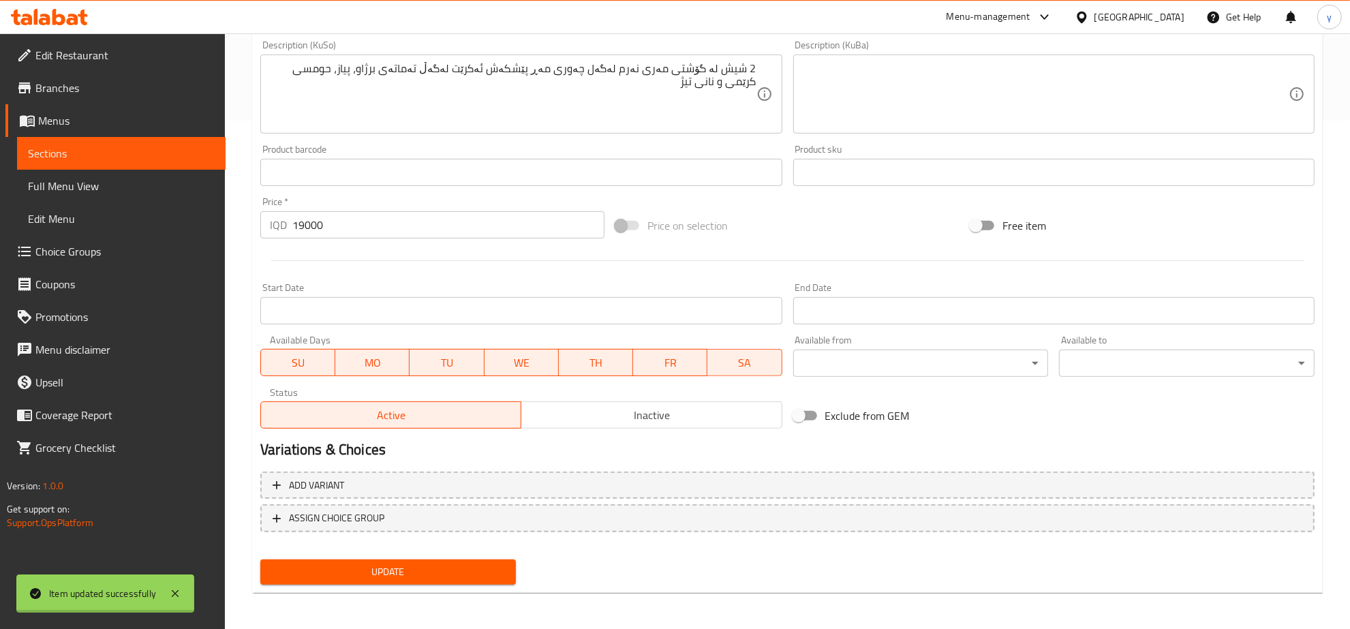
click at [121, 198] on div "Edit Restaurant Branches Menus Sections Full Menu View Edit Menu Choice Groups …" at bounding box center [675, 78] width 1350 height 1106
click at [121, 198] on link "Full Menu View" at bounding box center [121, 186] width 209 height 33
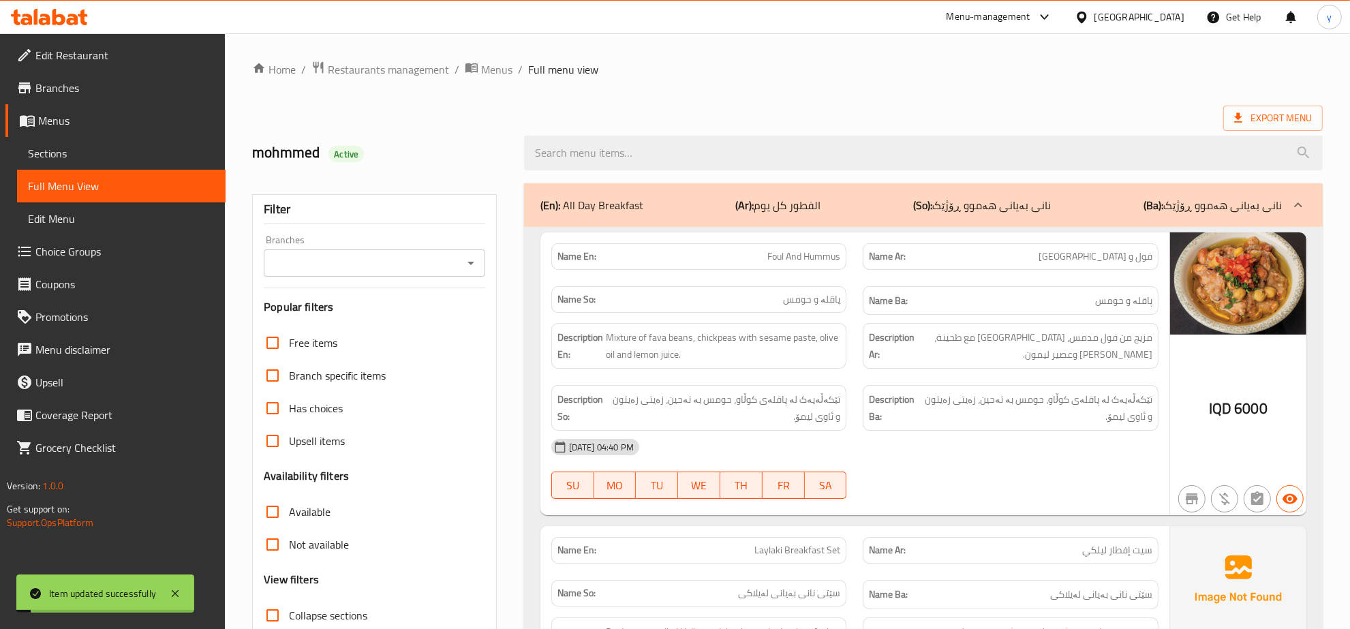
click at [844, 165] on input "search" at bounding box center [923, 153] width 799 height 35
paste input "Iraqi Kabab"
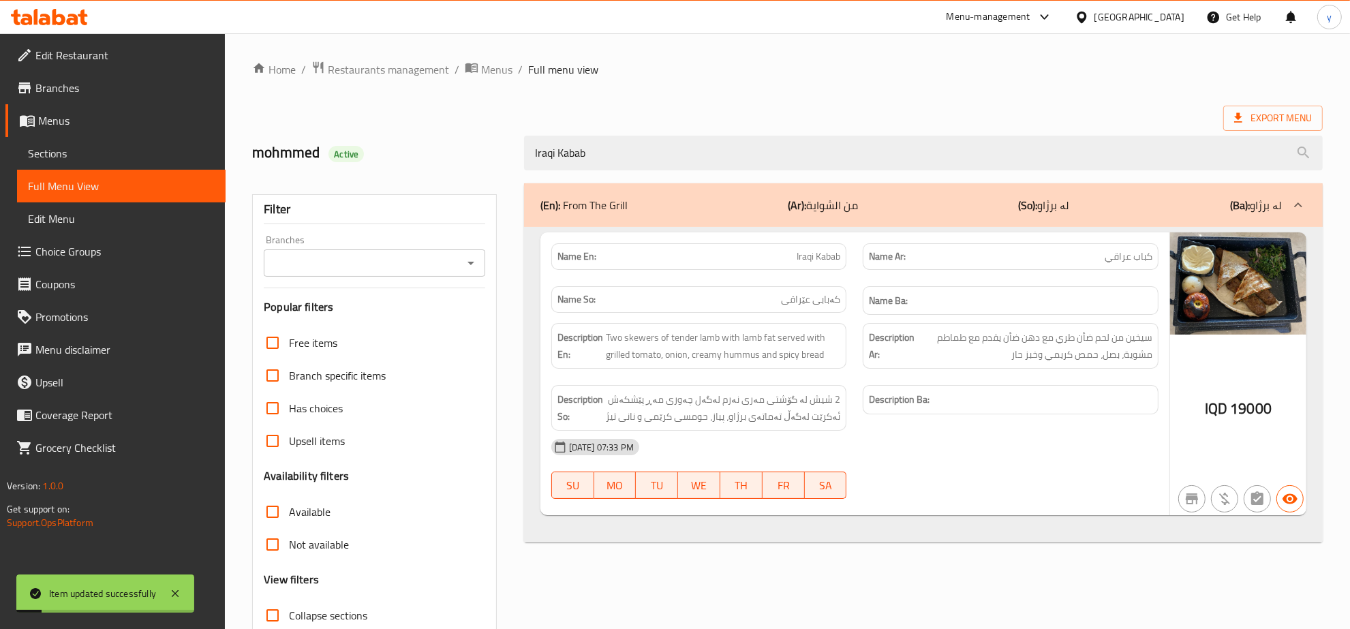
click at [479, 258] on div "Branches" at bounding box center [375, 262] width 222 height 27
type input "Iraqi Kabab"
click at [464, 266] on icon "Open" at bounding box center [471, 263] width 16 height 16
click at [410, 314] on li "Laylaki, Empire" at bounding box center [374, 322] width 221 height 25
type input "Laylaki, Empire"
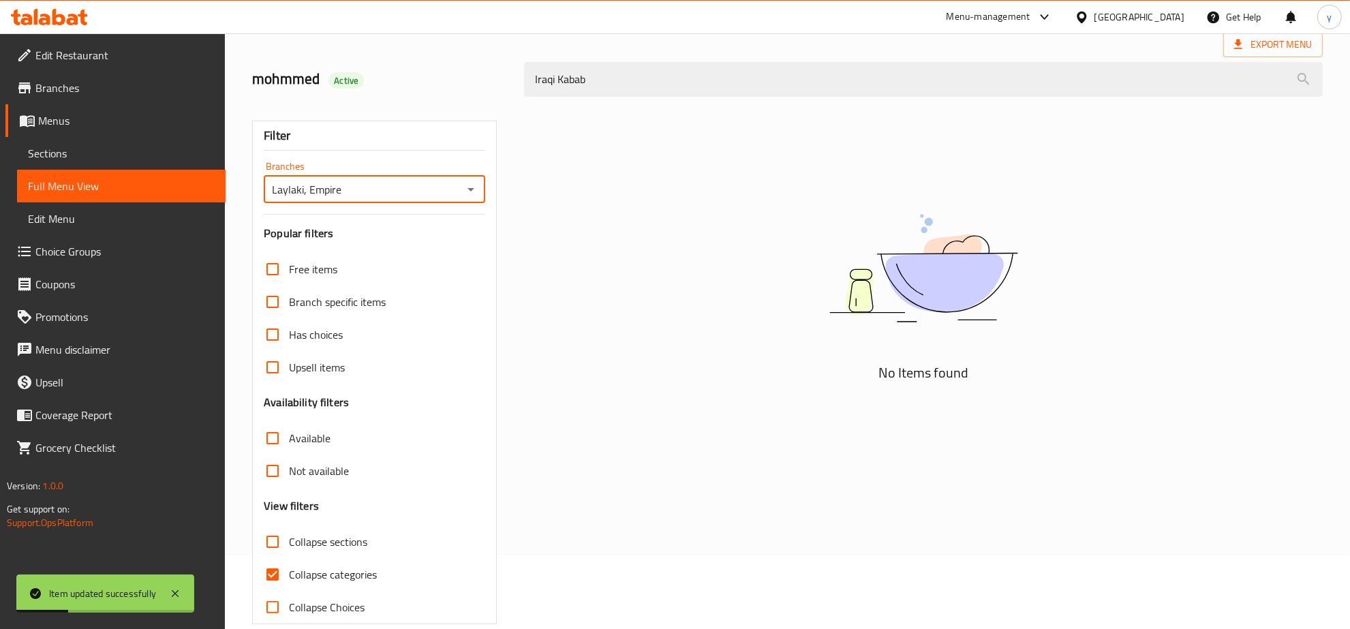
scroll to position [96, 0]
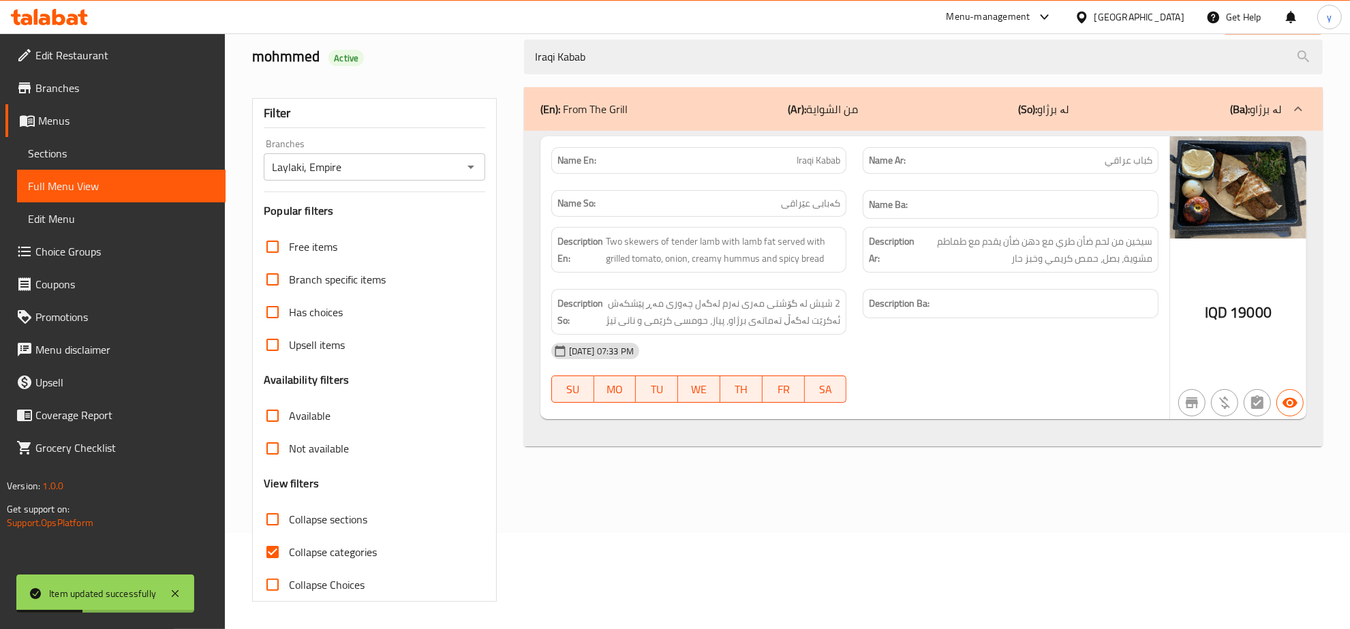
click at [295, 550] on span "Collapse categories" at bounding box center [333, 552] width 88 height 16
click at [289, 550] on input "Collapse categories" at bounding box center [272, 552] width 33 height 33
checkbox input "false"
click at [168, 594] on icon at bounding box center [175, 594] width 16 height 16
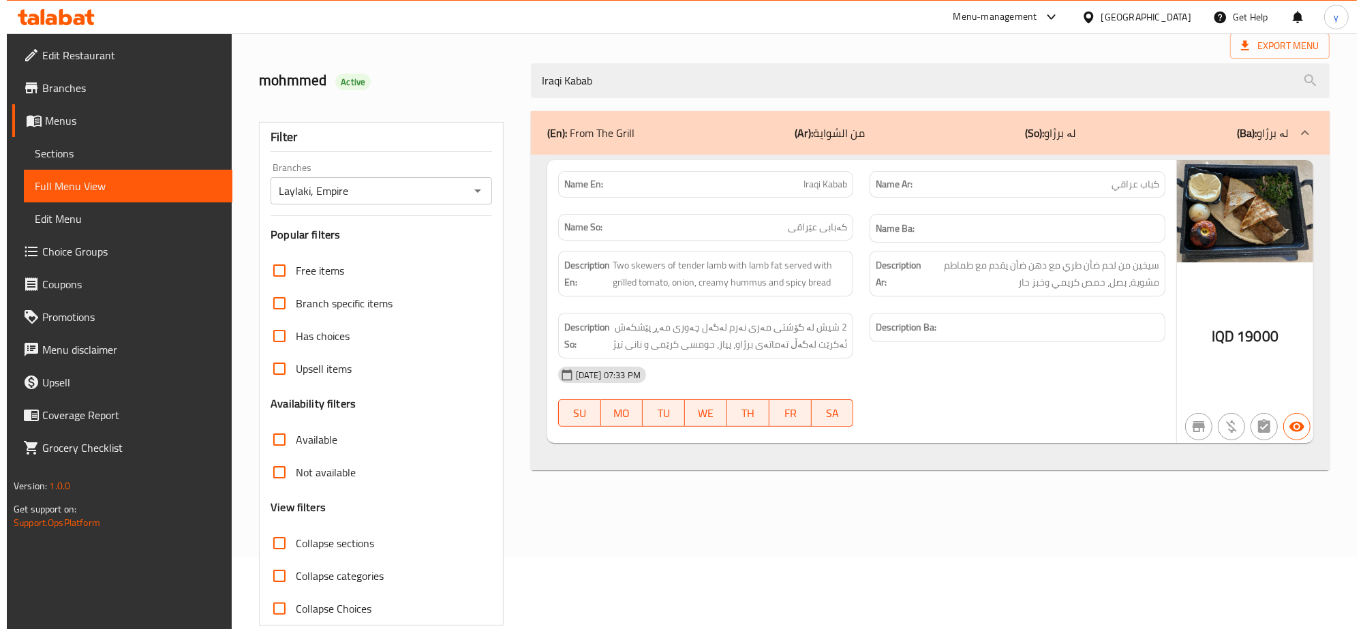
scroll to position [0, 0]
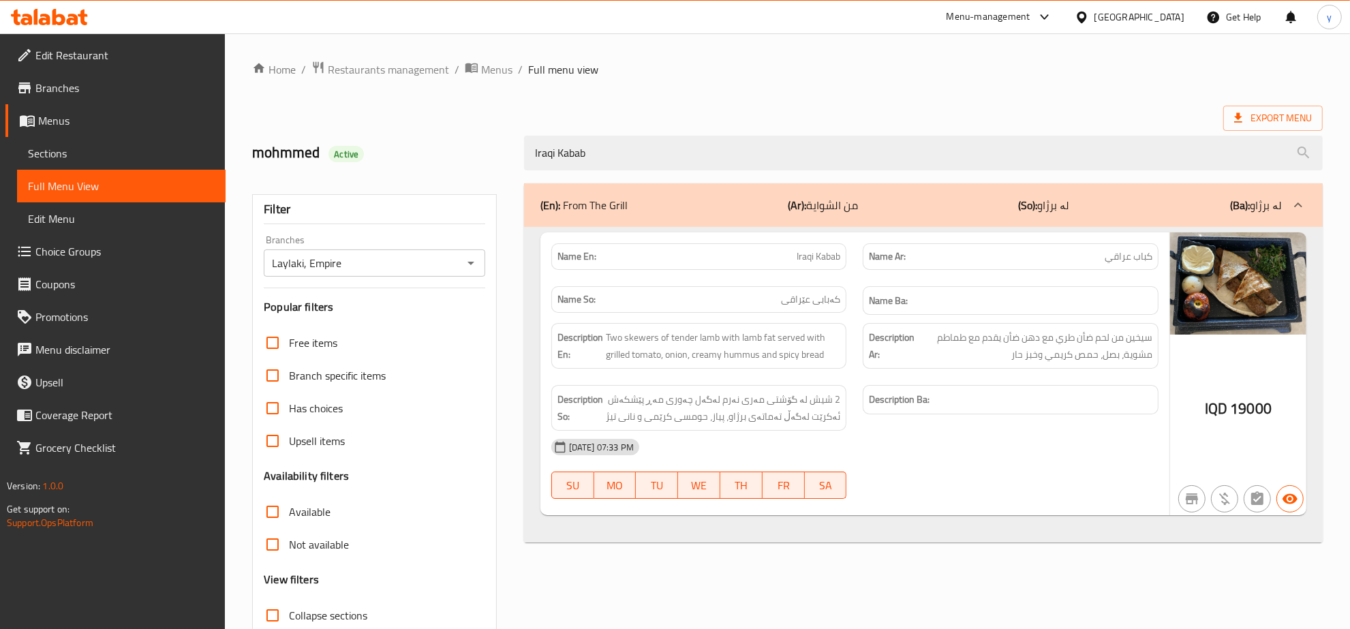
click at [849, 320] on div "Description En: Two skewers of tender lamb with lamb fat served with grilled to…" at bounding box center [699, 346] width 312 height 62
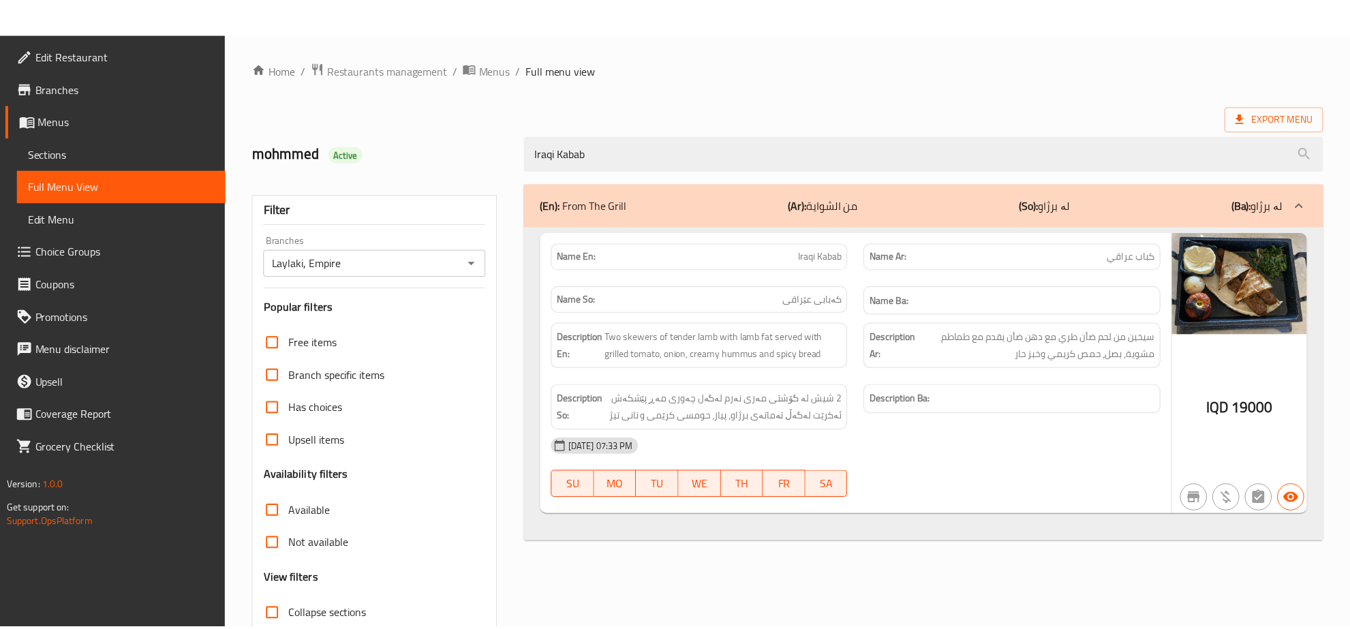
scroll to position [96, 0]
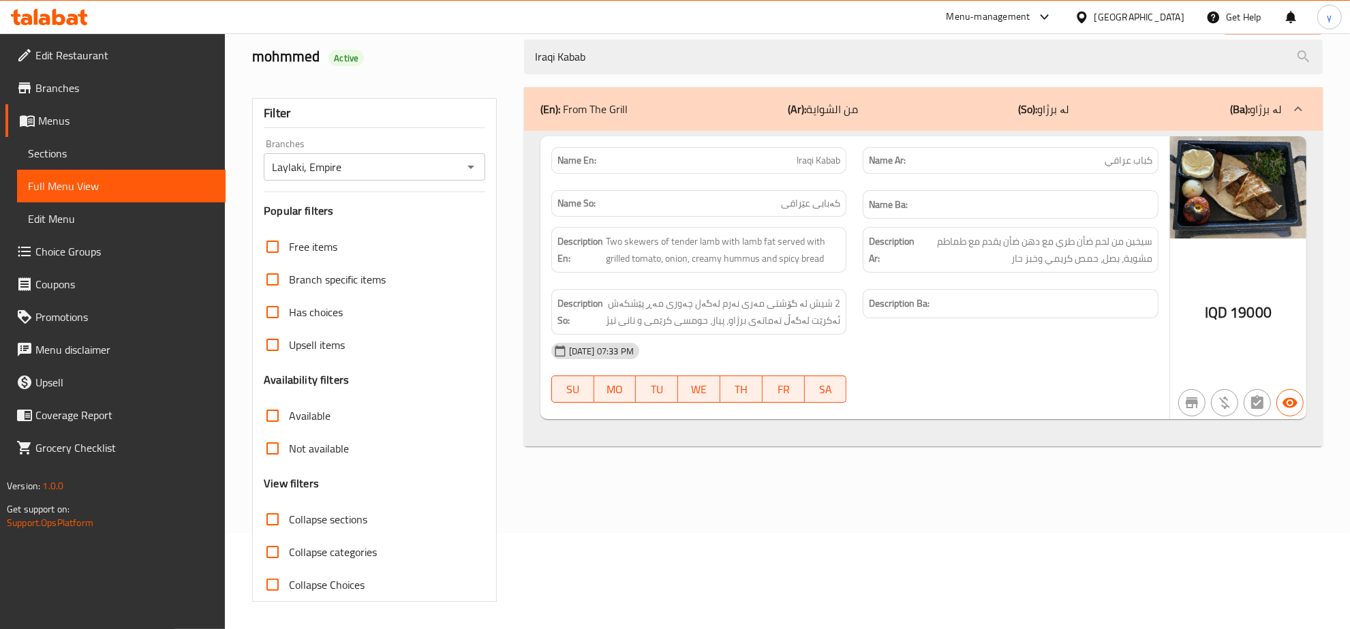
click at [61, 12] on icon at bounding box center [49, 17] width 77 height 16
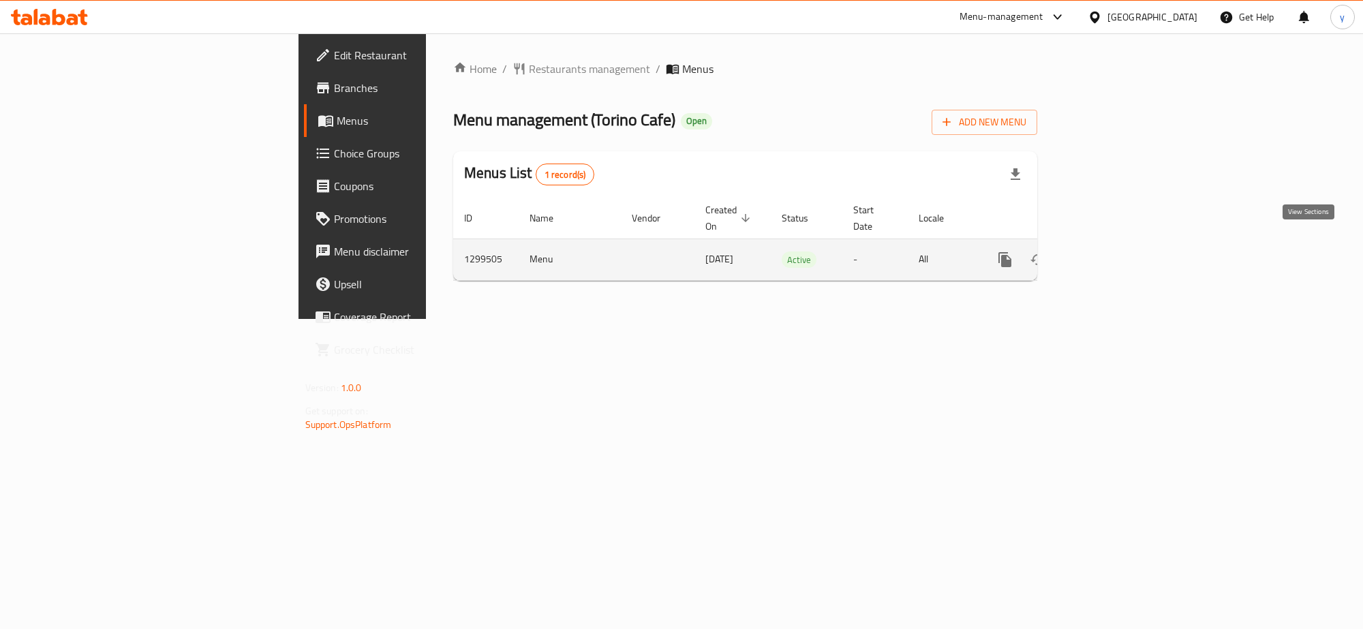
click at [1120, 253] on link "enhanced table" at bounding box center [1103, 259] width 33 height 33
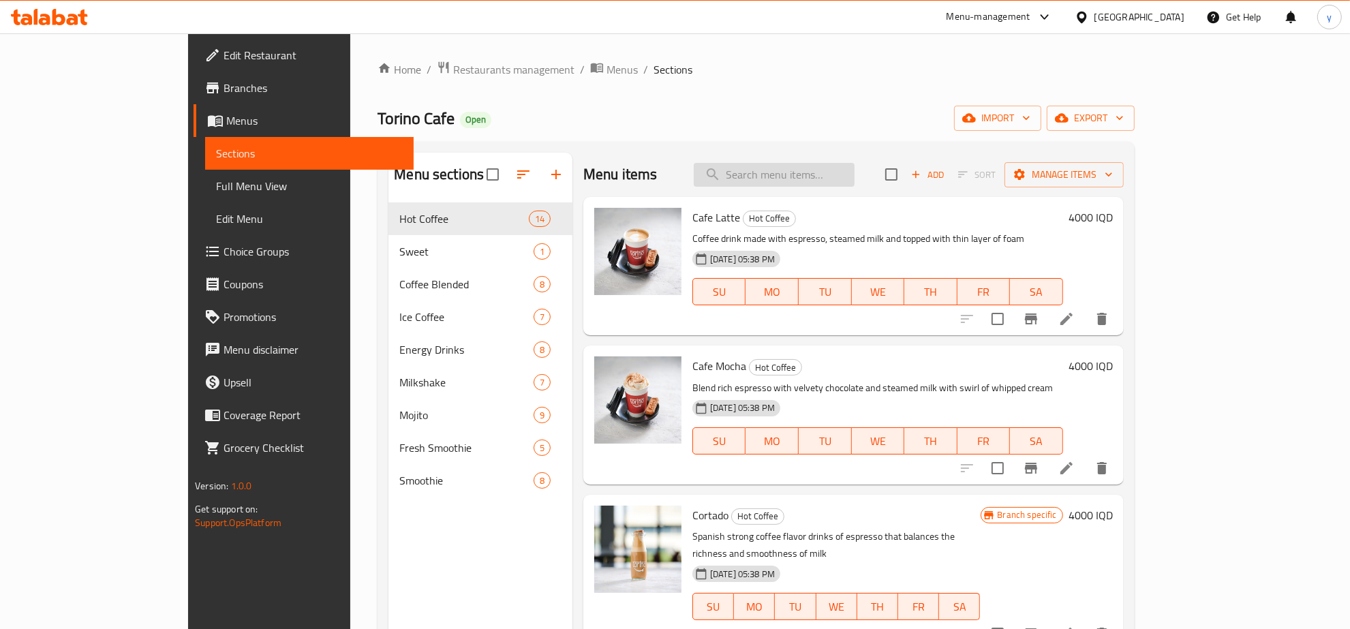
click at [809, 165] on input "search" at bounding box center [774, 175] width 161 height 24
paste input "mischilato"
type input "mischilato"
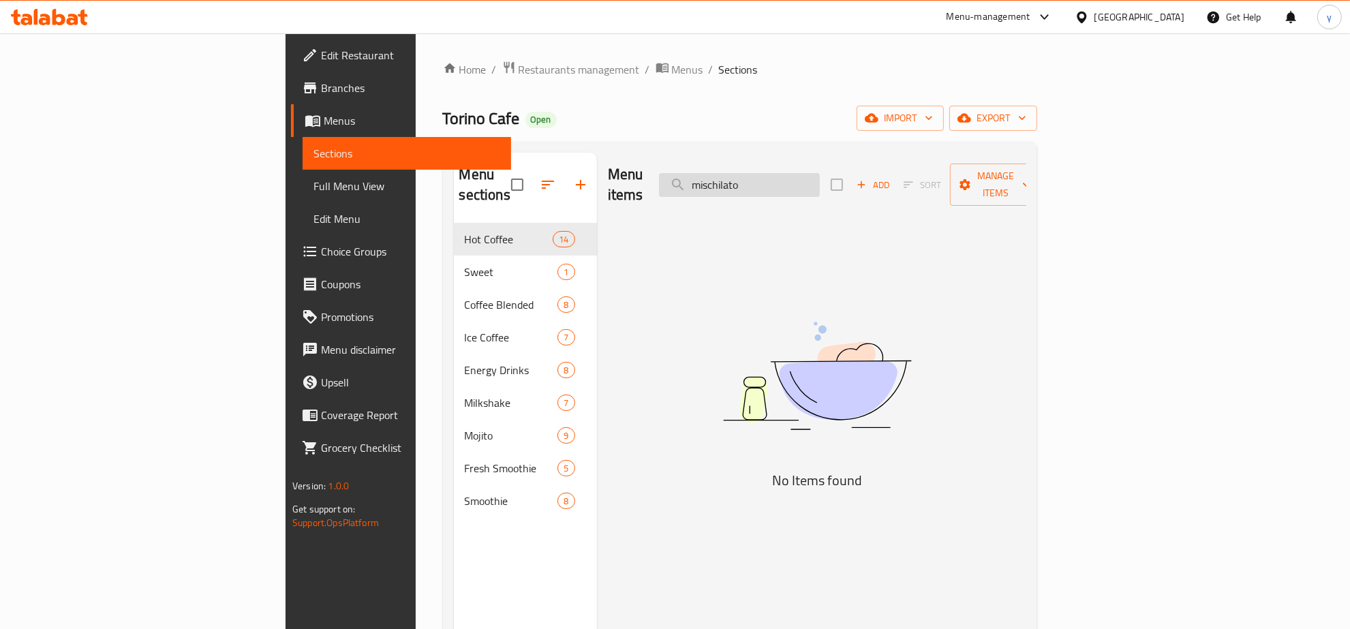
drag, startPoint x: 859, startPoint y: 178, endPoint x: 782, endPoint y: 186, distance: 77.5
click at [782, 186] on input "mischilato" at bounding box center [739, 185] width 161 height 24
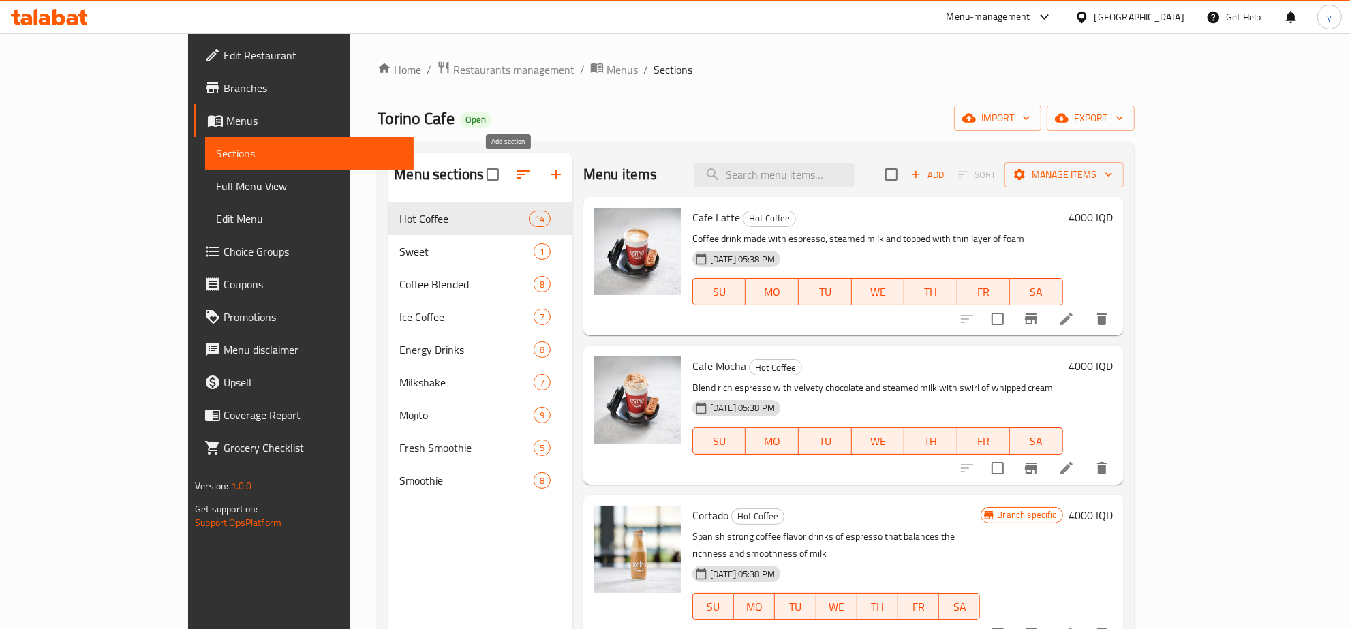
click at [548, 168] on icon "button" at bounding box center [556, 174] width 16 height 16
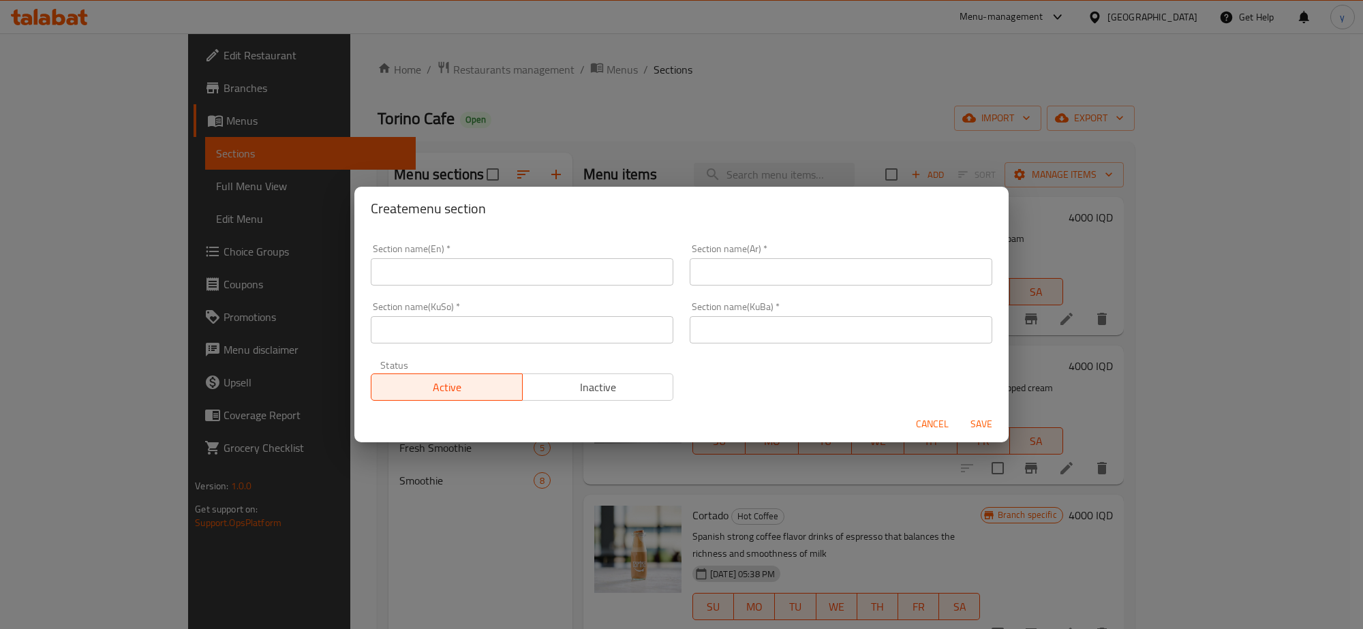
click at [499, 263] on input "text" at bounding box center [522, 271] width 303 height 27
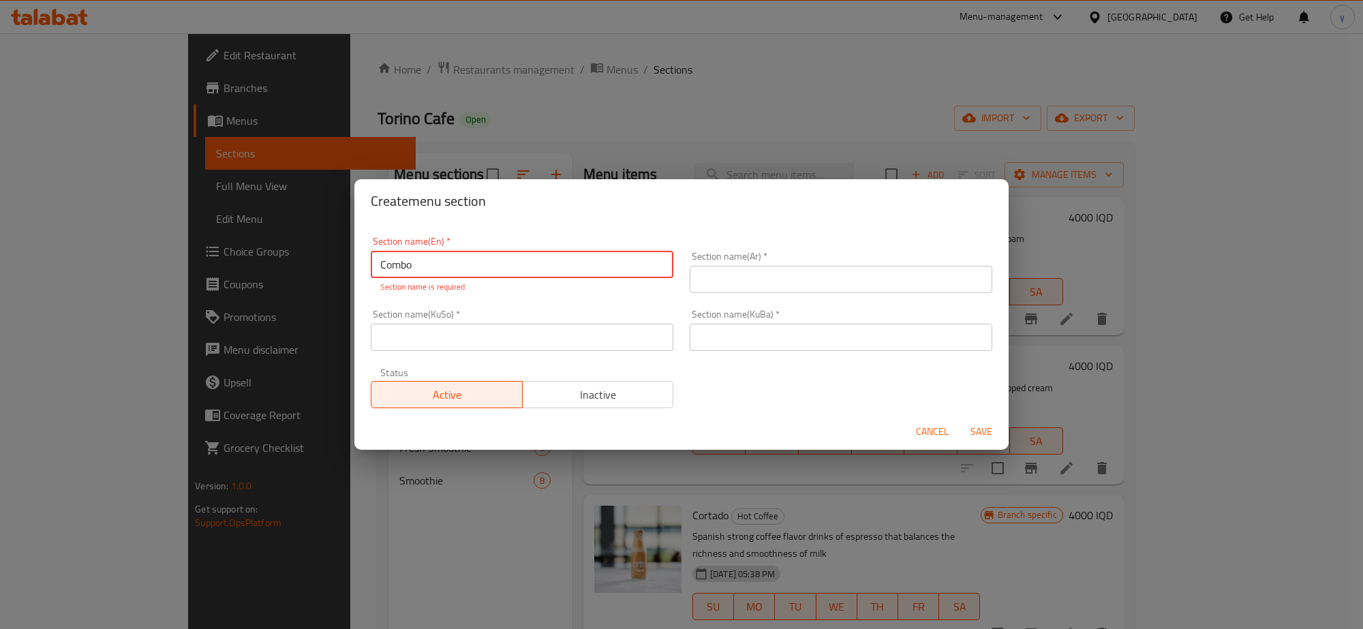
type input "Combo"
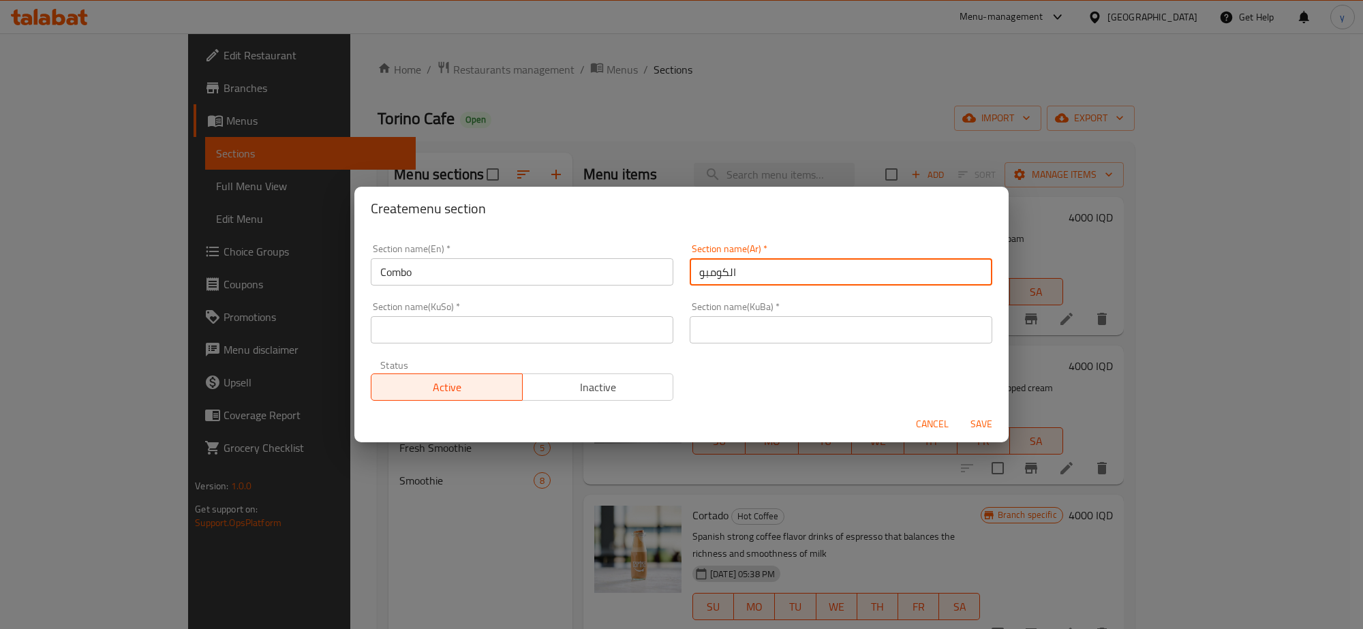
type input "الكومبو"
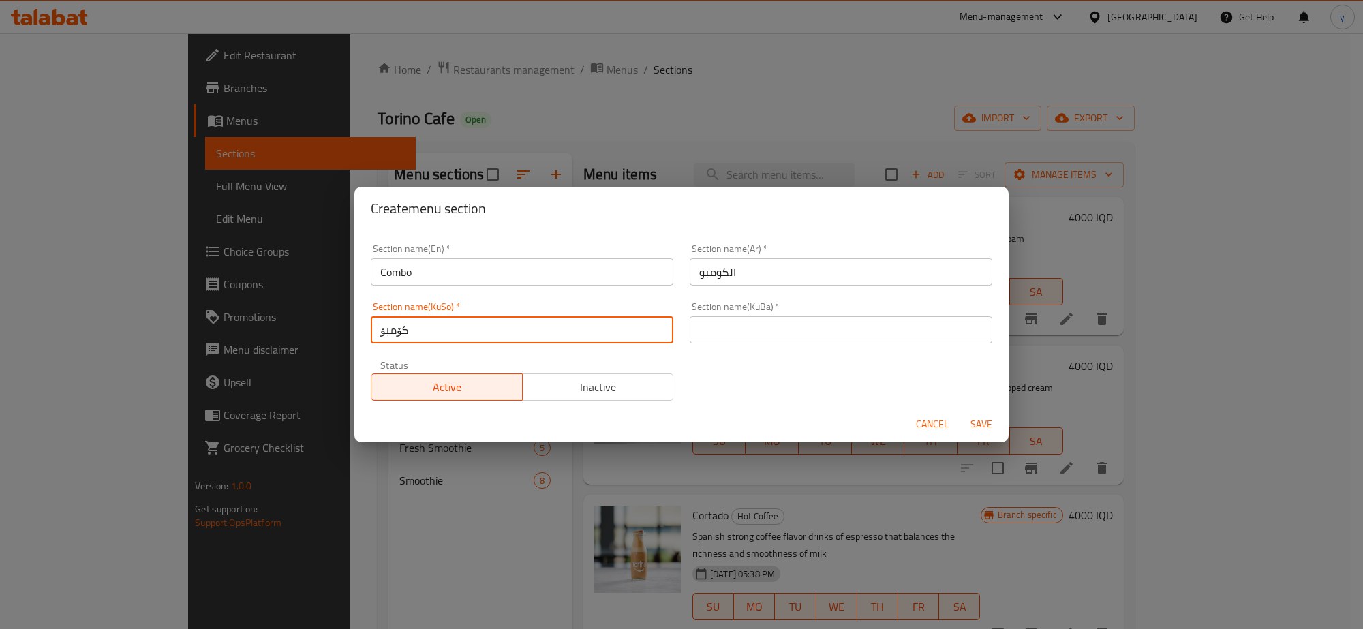
type input "کۆمبۆ"
click at [716, 311] on div "Section name(KuBa)   * Section name(KuBa) *" at bounding box center [841, 323] width 303 height 42
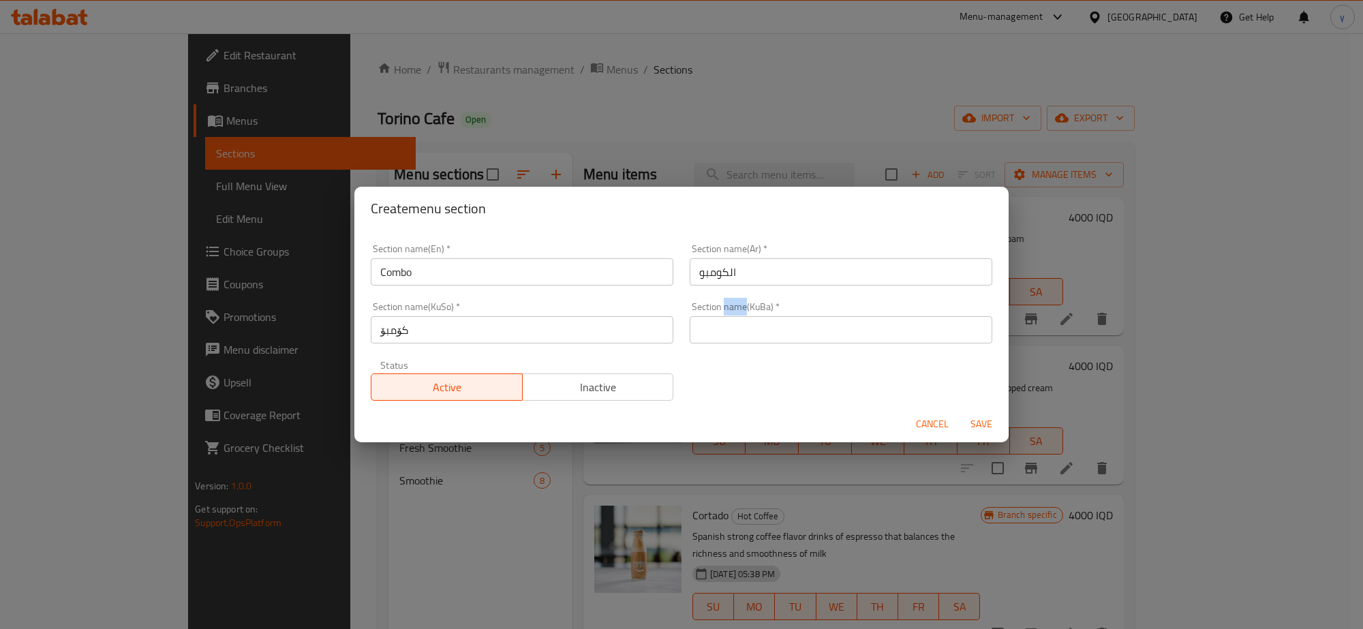
click at [717, 311] on div "Section name(KuBa)   * Section name(KuBa) *" at bounding box center [841, 323] width 303 height 42
click at [733, 325] on input "text" at bounding box center [841, 329] width 303 height 27
paste input "کۆمبۆ"
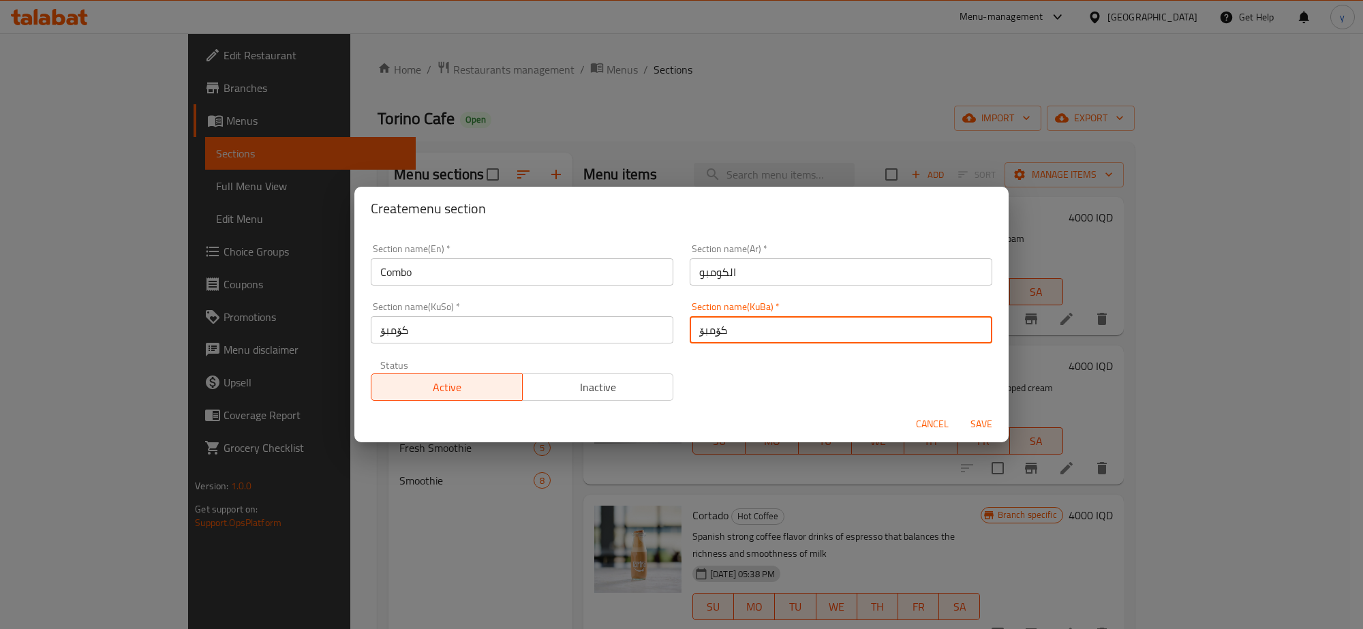
type input "کۆمبۆ"
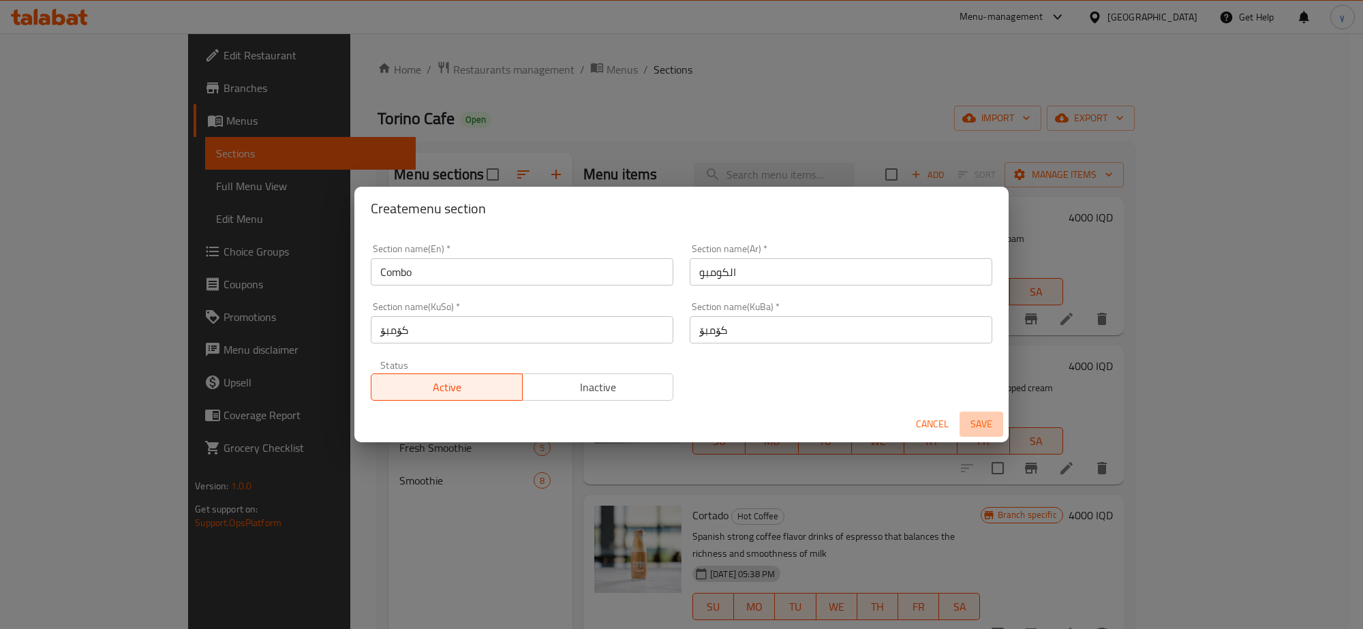
click at [970, 412] on button "Save" at bounding box center [982, 424] width 44 height 25
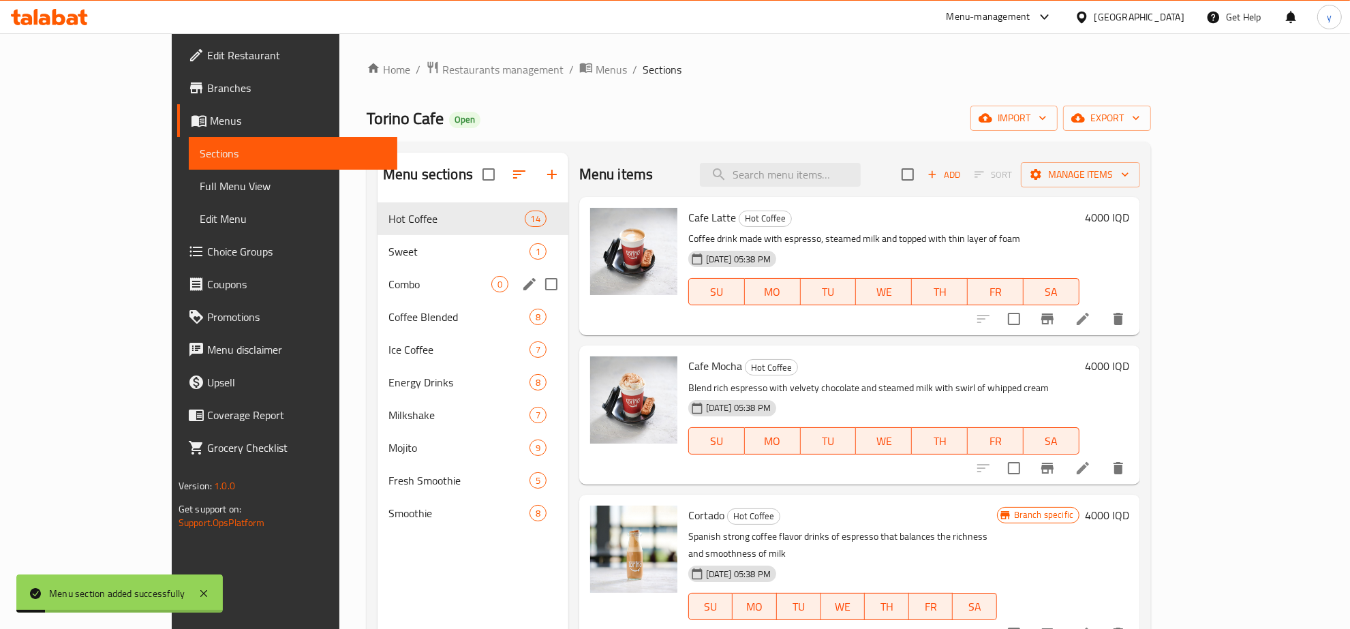
click at [378, 273] on div "Combo 0" at bounding box center [473, 284] width 191 height 33
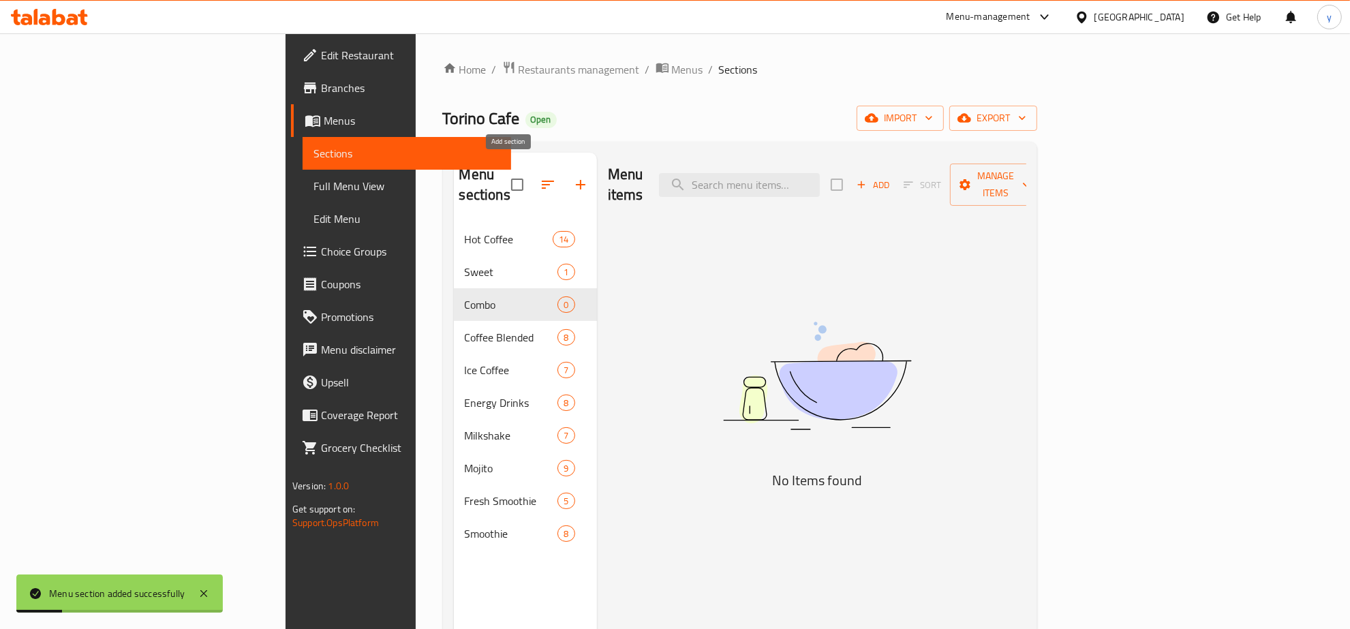
click at [540, 177] on icon "button" at bounding box center [548, 185] width 16 height 16
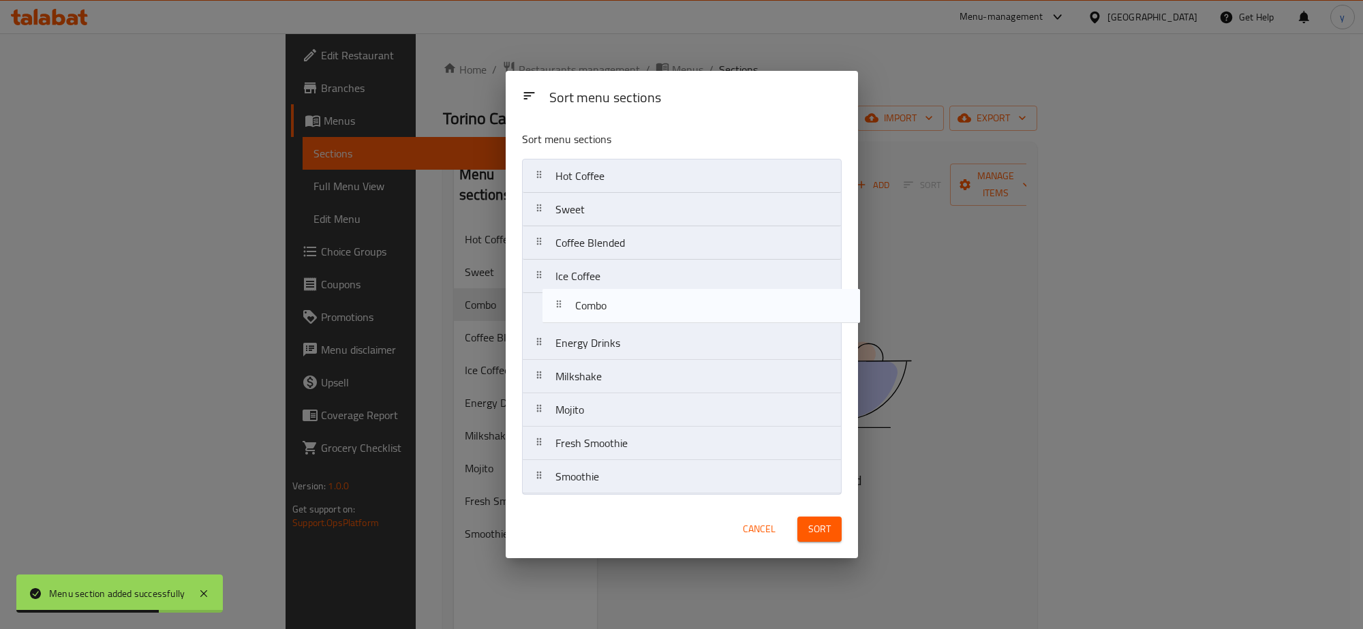
drag, startPoint x: 564, startPoint y: 245, endPoint x: 586, endPoint y: 298, distance: 57.1
click at [586, 298] on nav "Hot Coffee Sweet Combo Coffee Blended Ice Coffee Energy Drinks Milkshake Mojito…" at bounding box center [682, 326] width 320 height 335
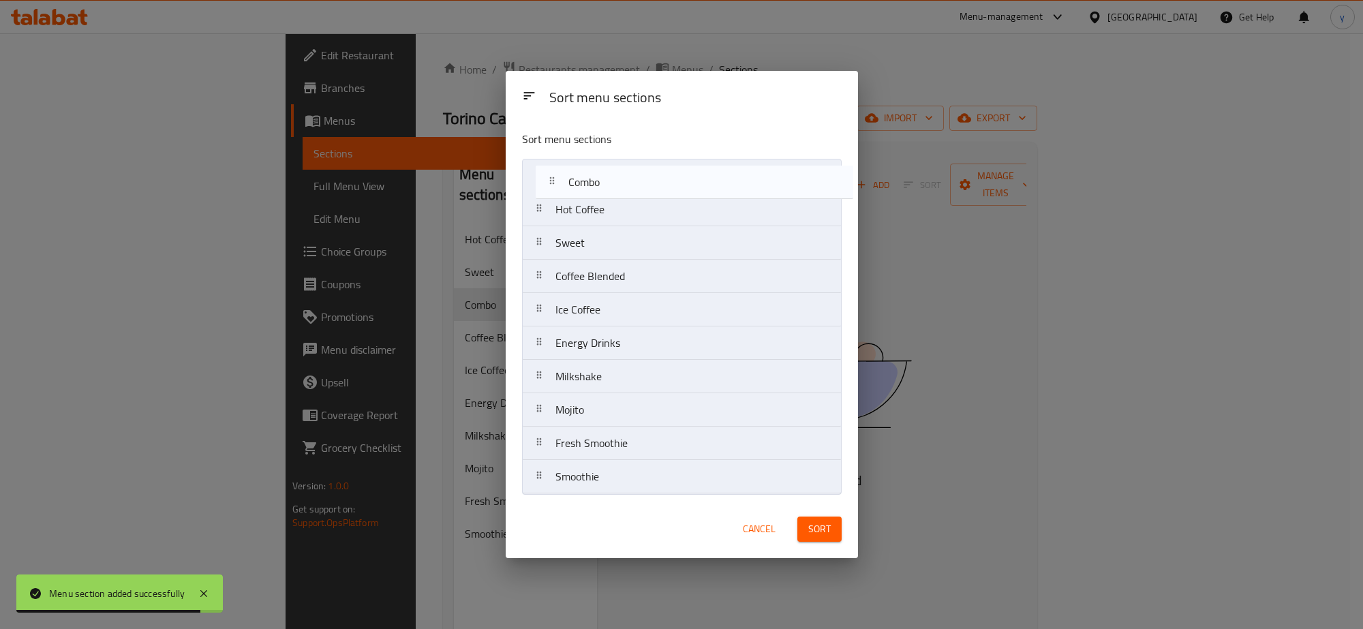
drag, startPoint x: 619, startPoint y: 308, endPoint x: 637, endPoint y: 170, distance: 138.9
click at [637, 170] on nav "Hot Coffee Sweet Coffee Blended Ice Coffee Combo Energy Drinks Milkshake Mojito…" at bounding box center [682, 326] width 320 height 335
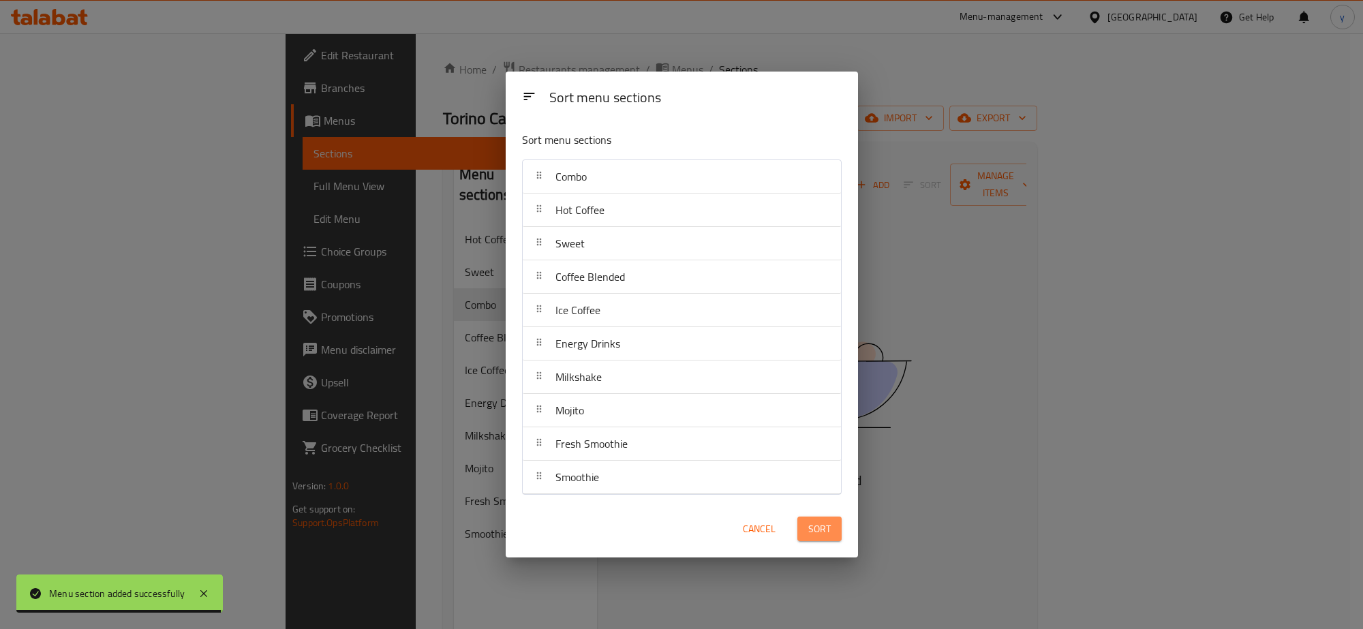
click at [805, 520] on button "Sort" at bounding box center [820, 529] width 44 height 25
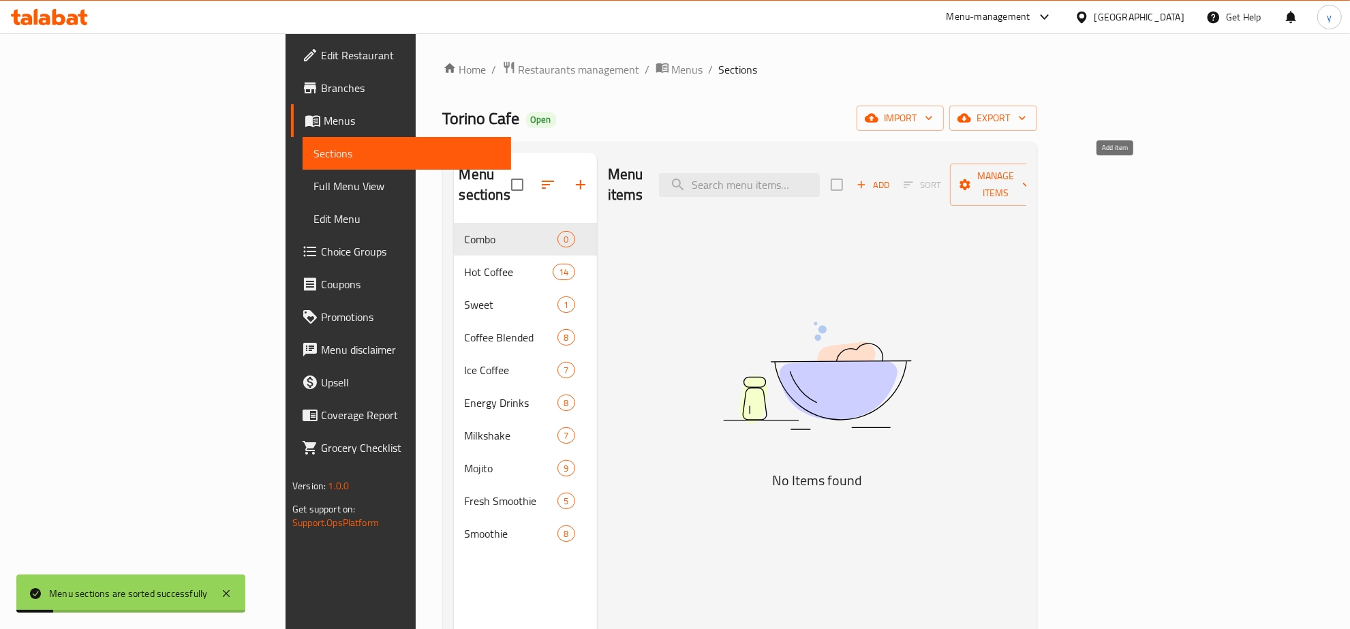
click at [892, 179] on span "Add" at bounding box center [873, 185] width 37 height 16
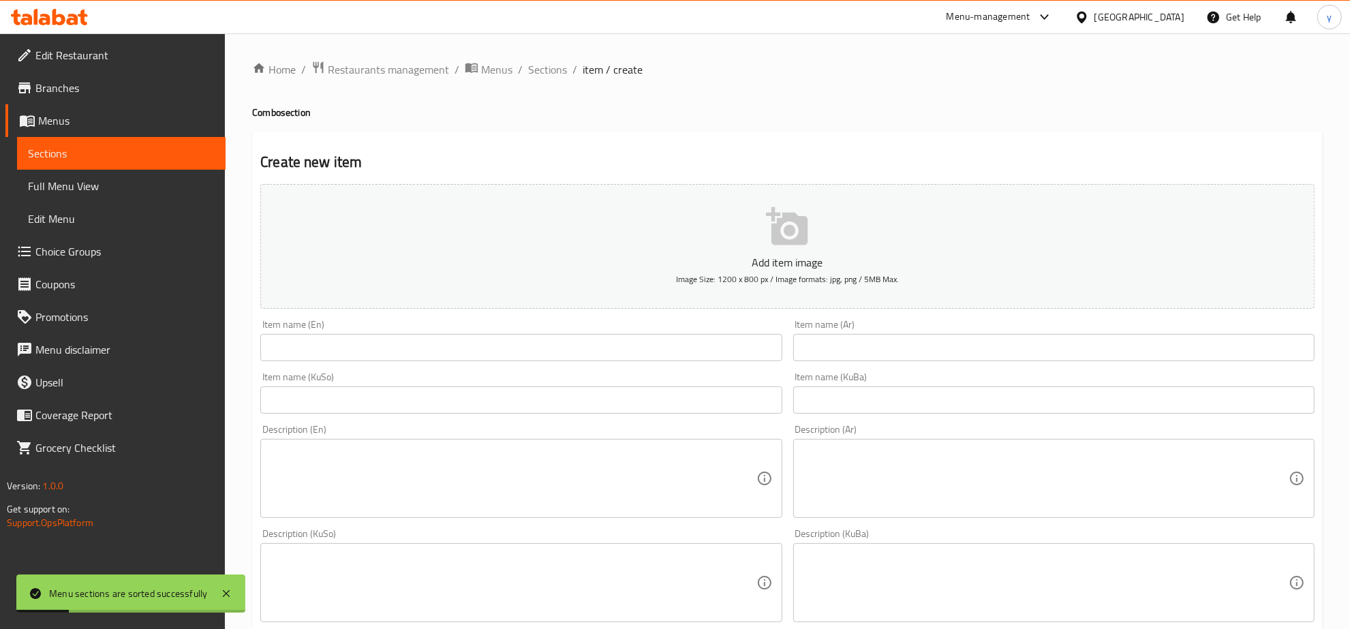
click at [559, 350] on input "text" at bounding box center [520, 347] width 521 height 27
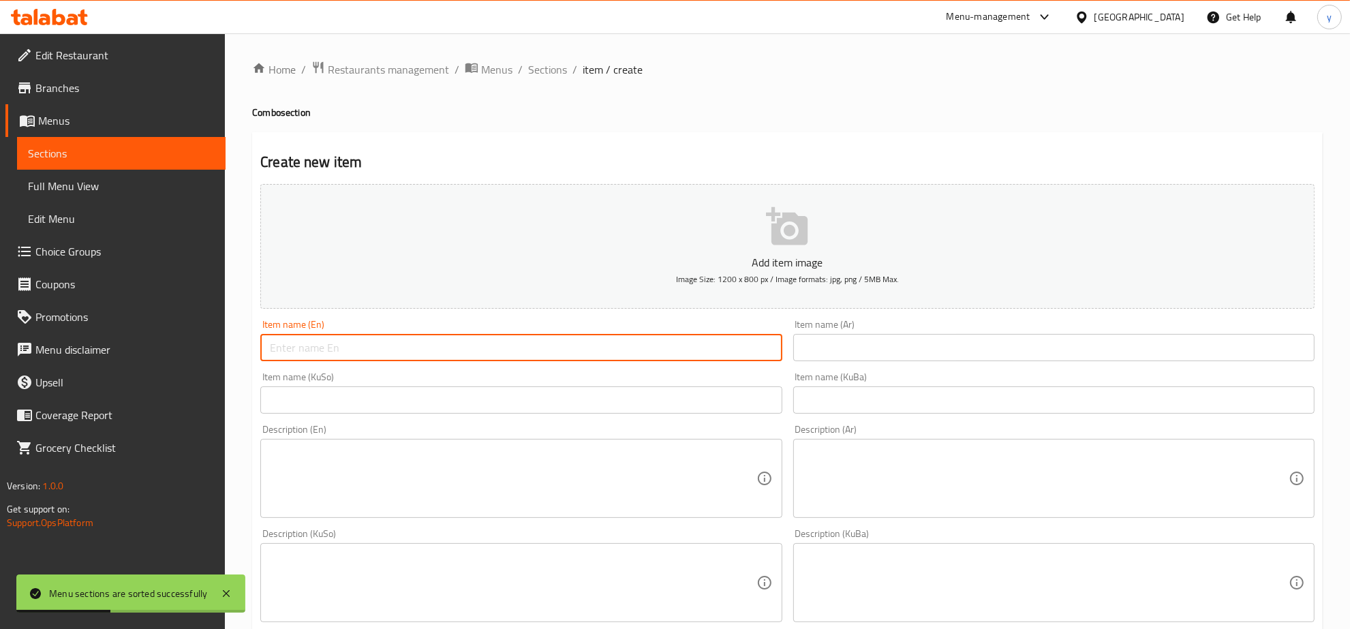
paste input "Combo 1"
type input "Combo 1"
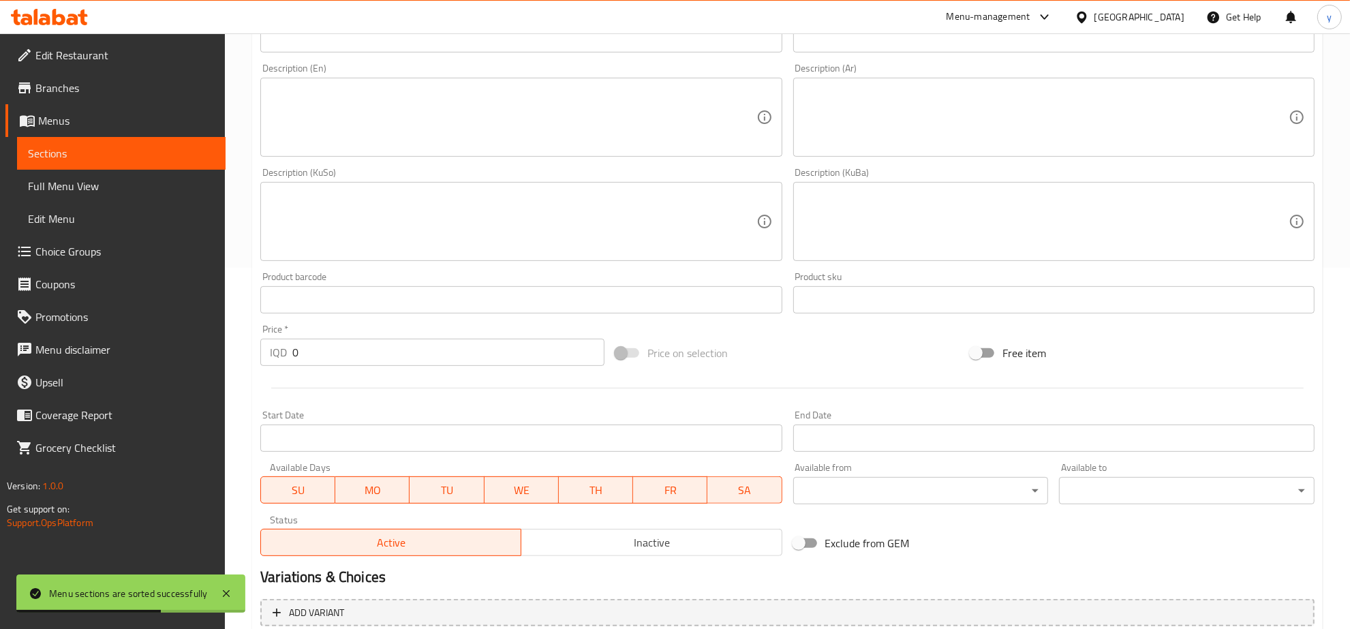
scroll to position [426, 0]
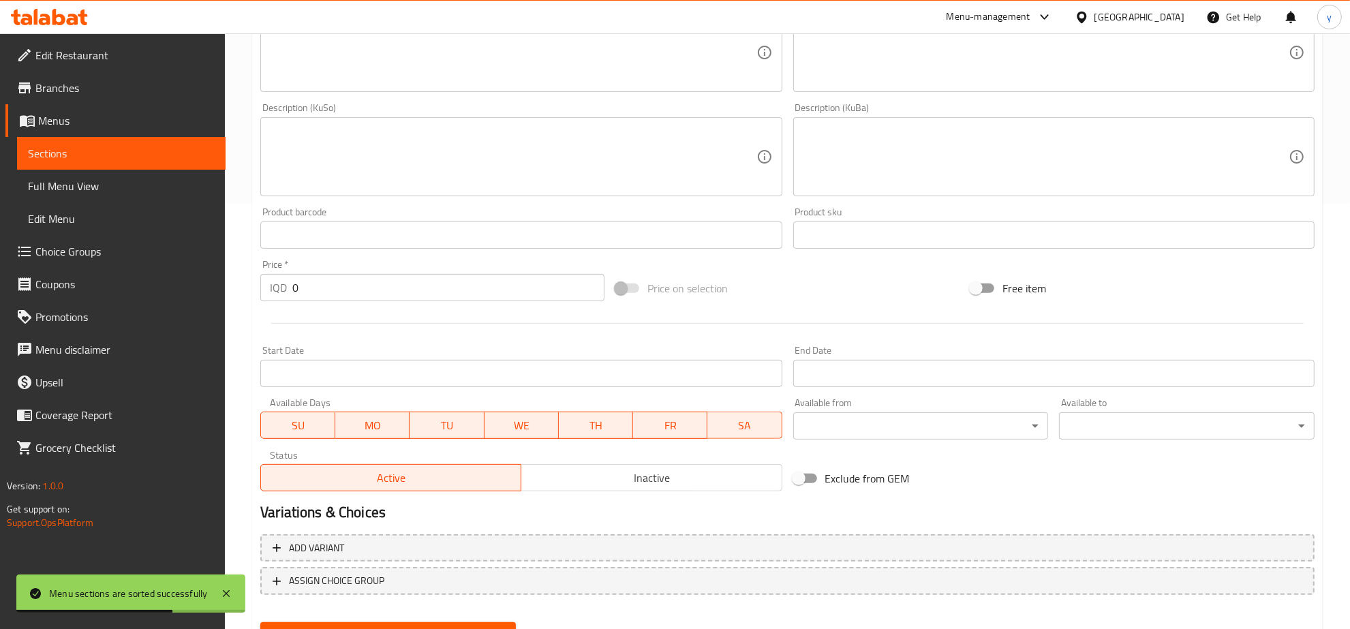
drag, startPoint x: 335, startPoint y: 273, endPoint x: 318, endPoint y: 284, distance: 19.9
click at [318, 284] on input "0" at bounding box center [448, 287] width 312 height 27
click at [273, 295] on div "IQD 0 Price *" at bounding box center [432, 287] width 344 height 27
paste input "800"
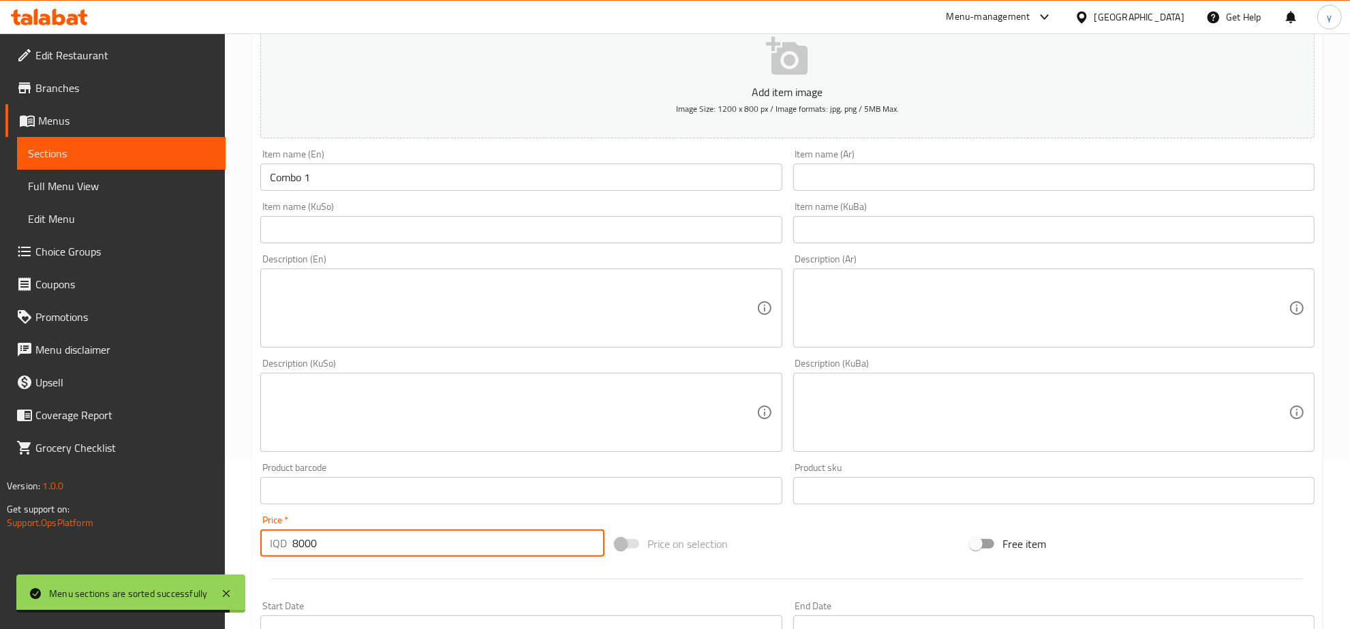
scroll to position [0, 0]
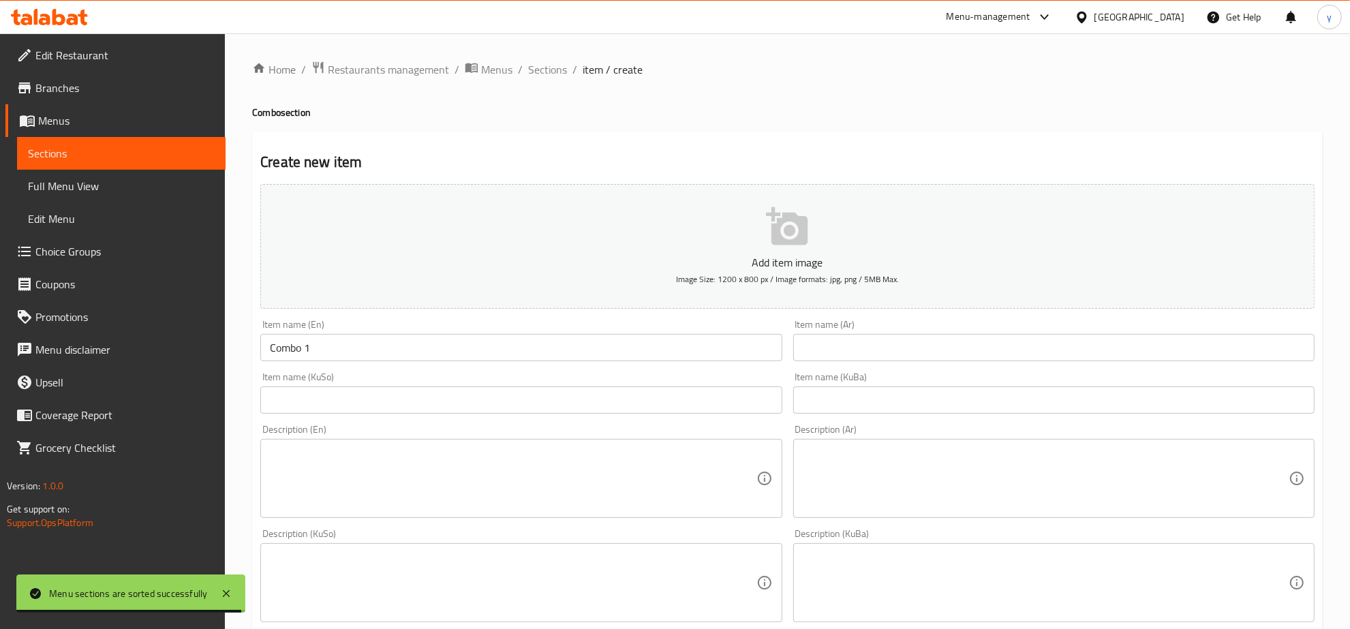
type input "8000"
click at [938, 338] on input "text" at bounding box center [1053, 347] width 521 height 27
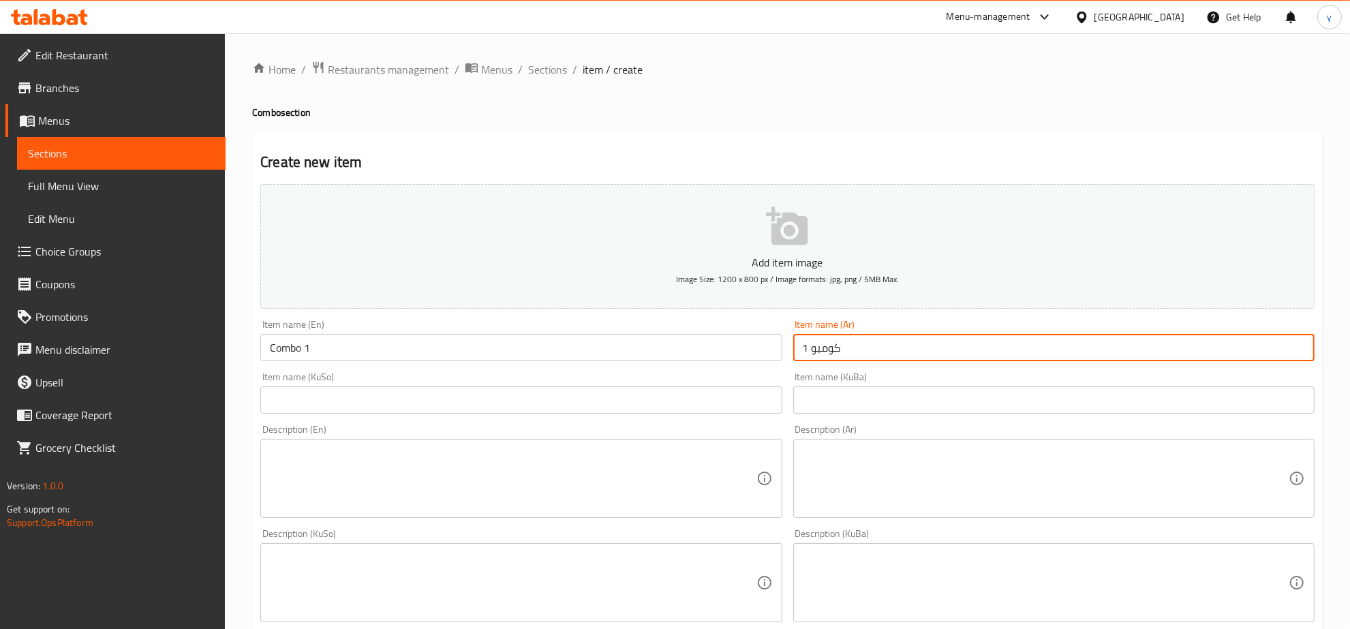
type input "كومبو 1"
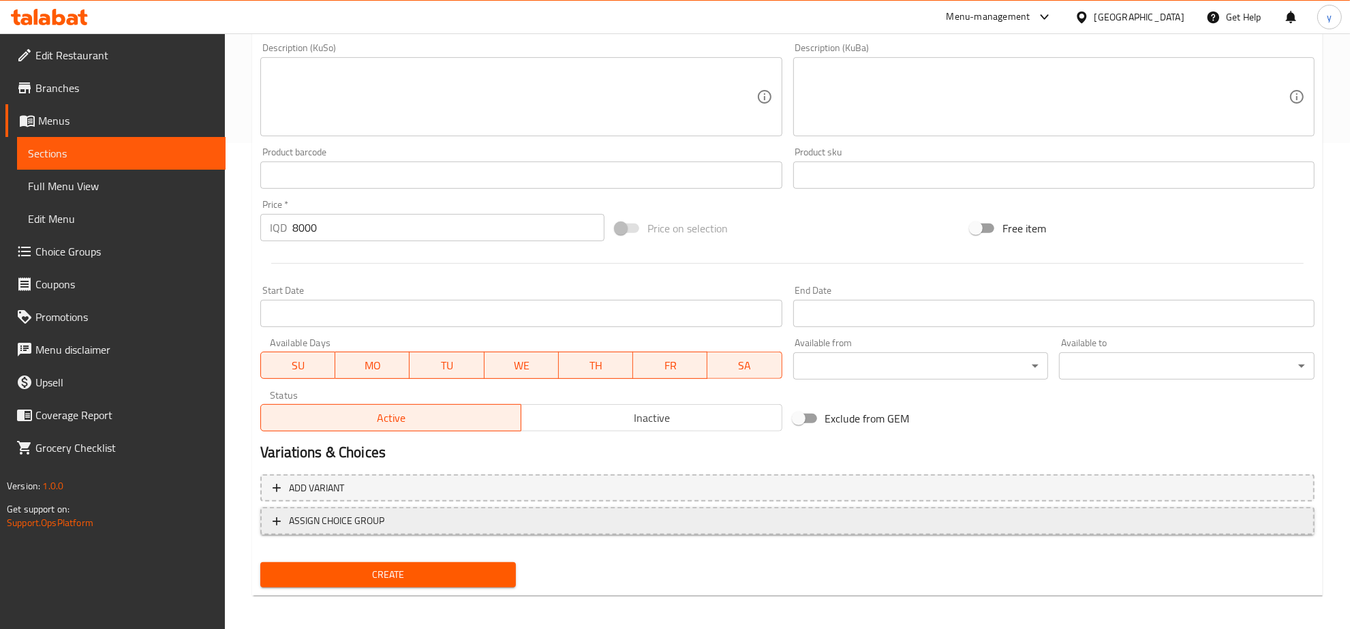
scroll to position [488, 0]
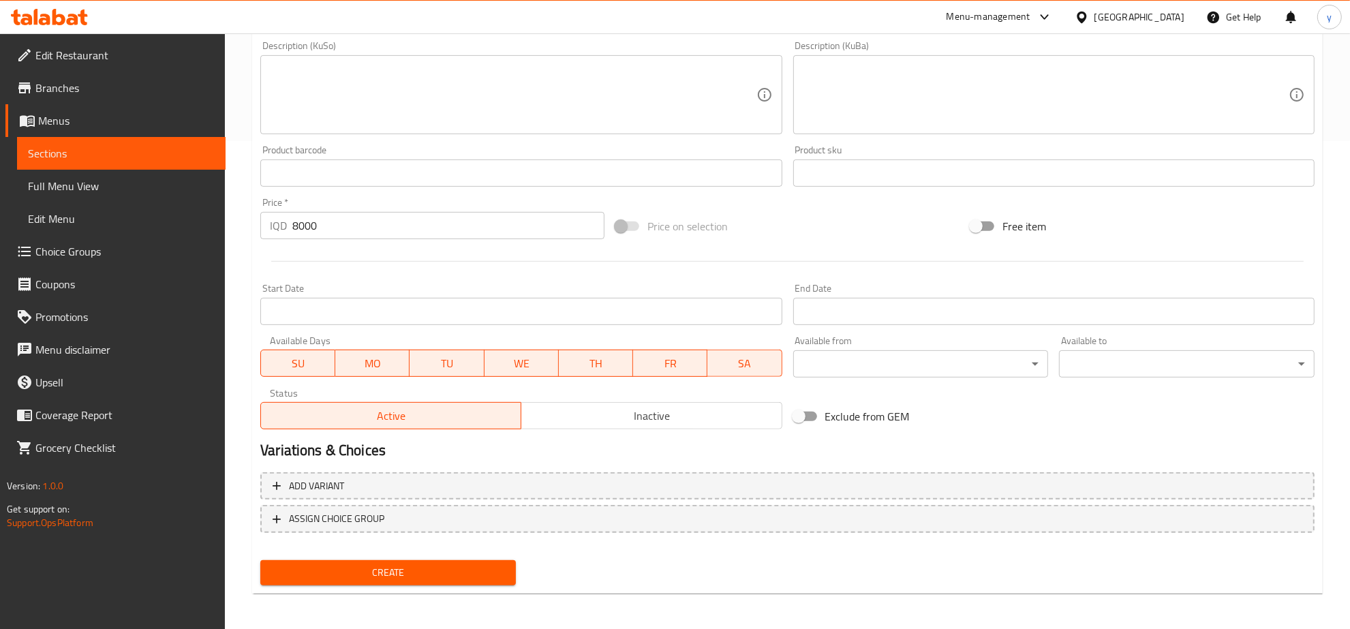
type input "کۆمبۆ 1"
click at [459, 581] on button "Create" at bounding box center [388, 572] width 256 height 25
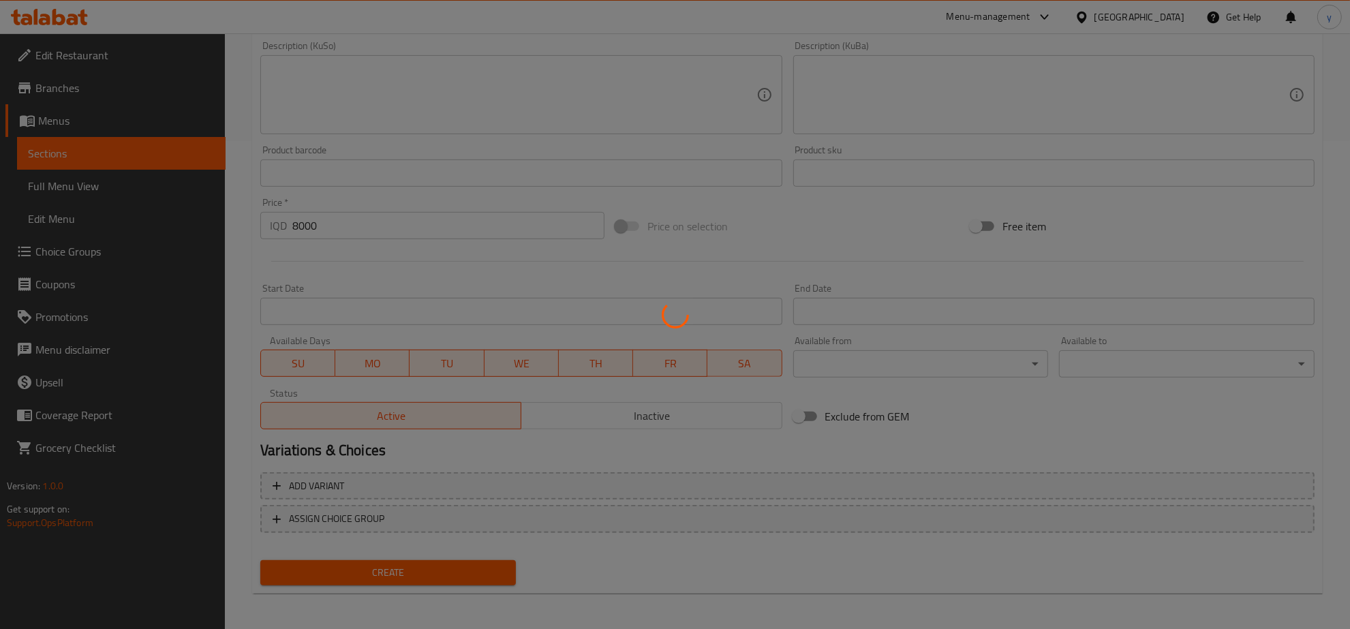
type input "0"
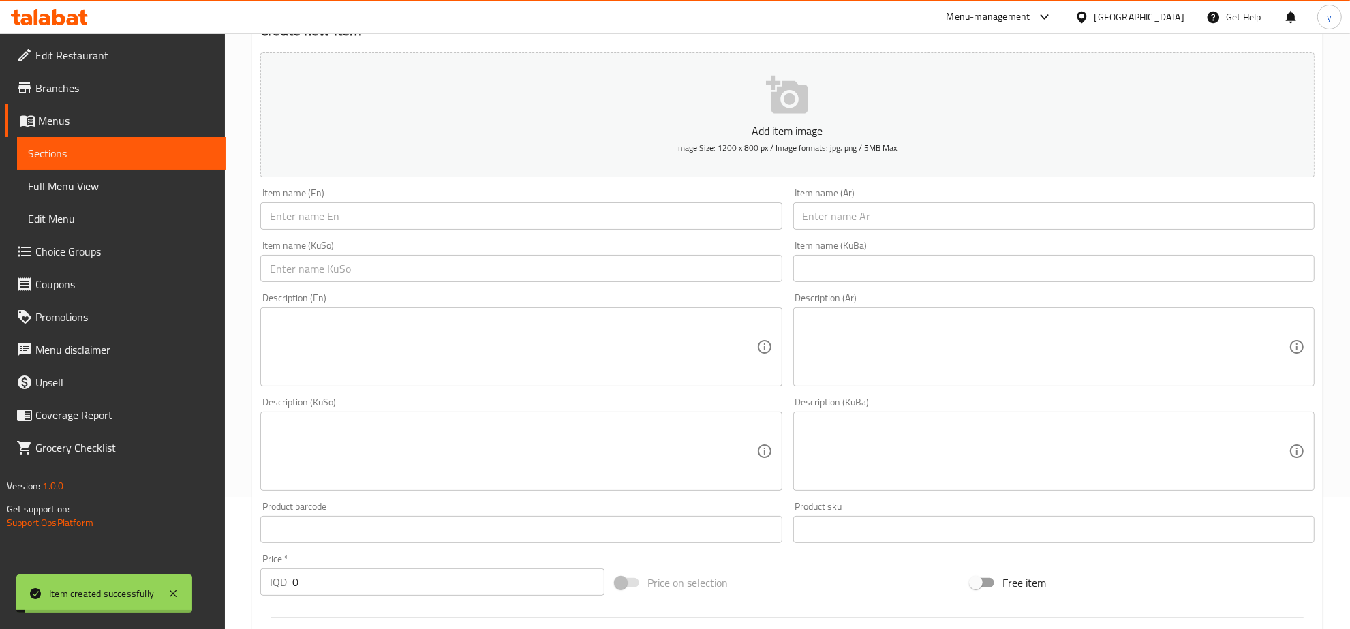
scroll to position [142, 0]
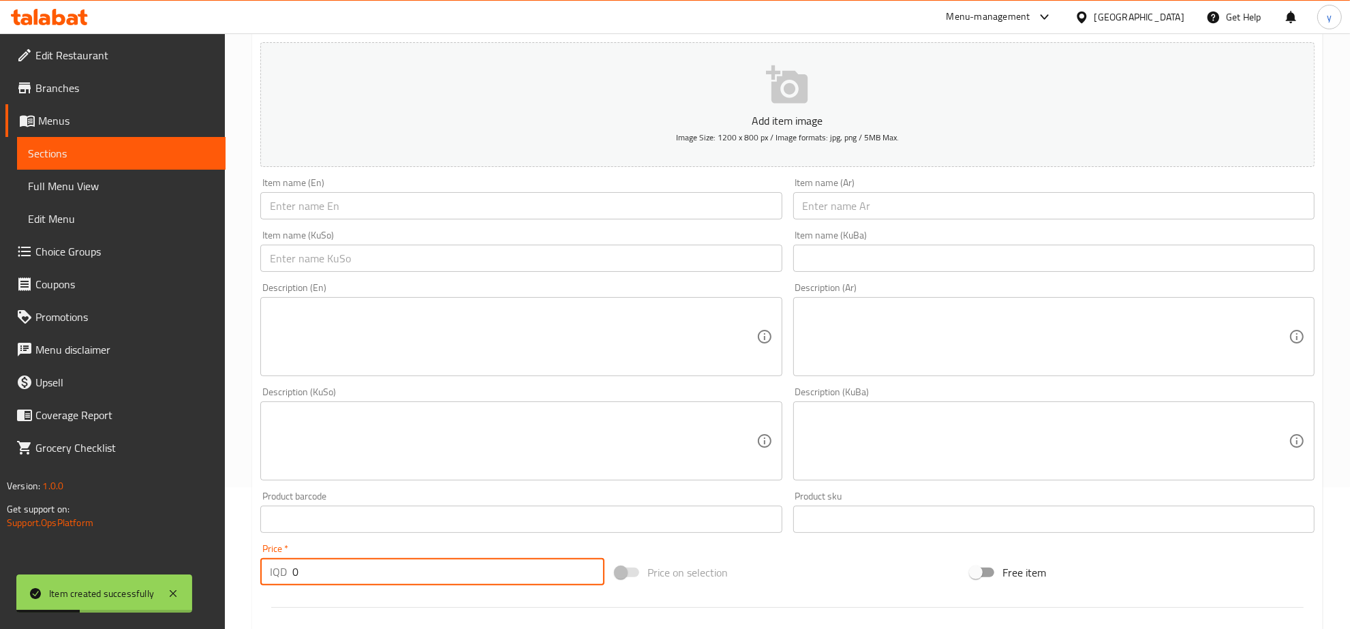
drag, startPoint x: 322, startPoint y: 573, endPoint x: 294, endPoint y: 581, distance: 28.3
click at [294, 581] on input "0" at bounding box center [448, 571] width 312 height 27
paste input "1100"
type input "11000"
drag, startPoint x: 853, startPoint y: 206, endPoint x: 747, endPoint y: 208, distance: 106.4
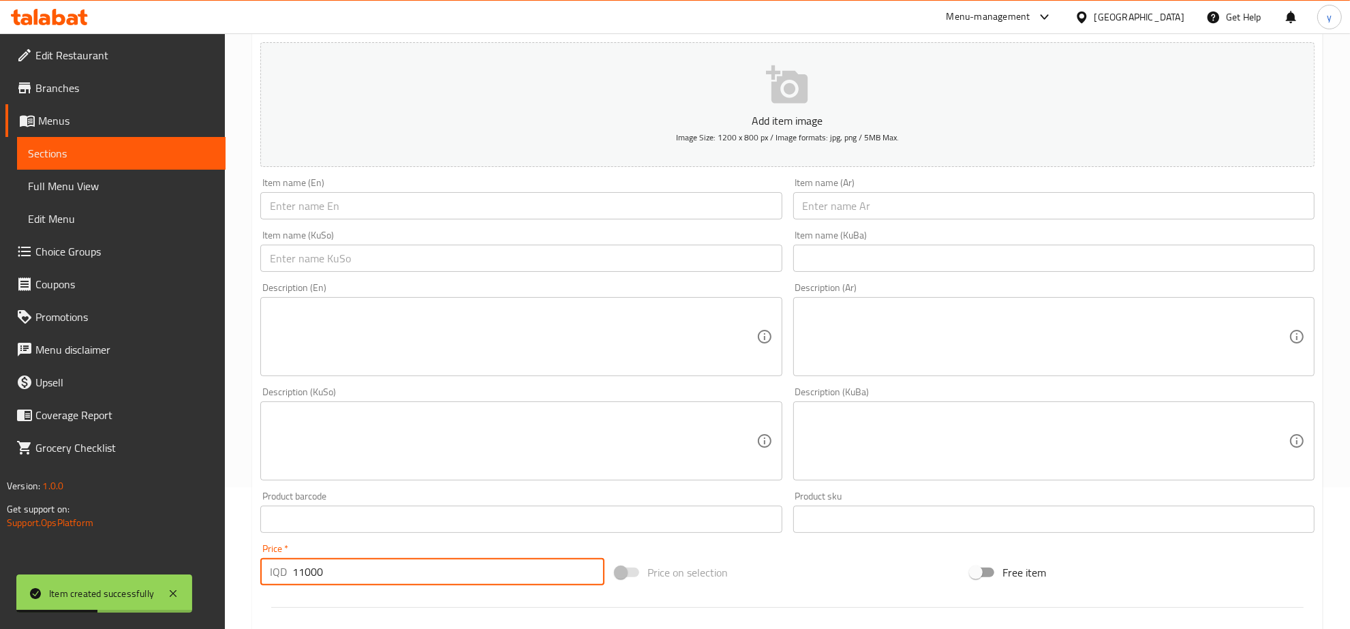
click at [783, 202] on div "Add item image Image Size: 1200 x 800 px / Image formats: jpg, png / 5MB Max. I…" at bounding box center [787, 409] width 1065 height 744
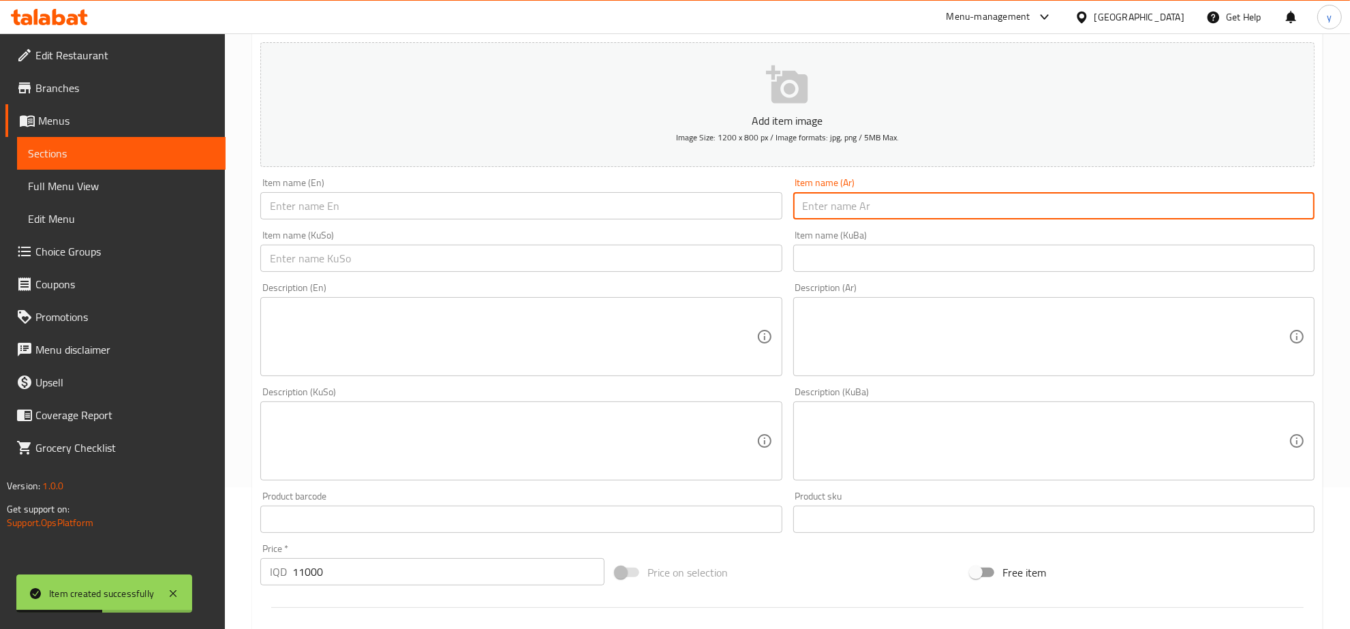
drag, startPoint x: 721, startPoint y: 209, endPoint x: 701, endPoint y: 213, distance: 21.0
click at [717, 209] on input "text" at bounding box center [520, 205] width 521 height 27
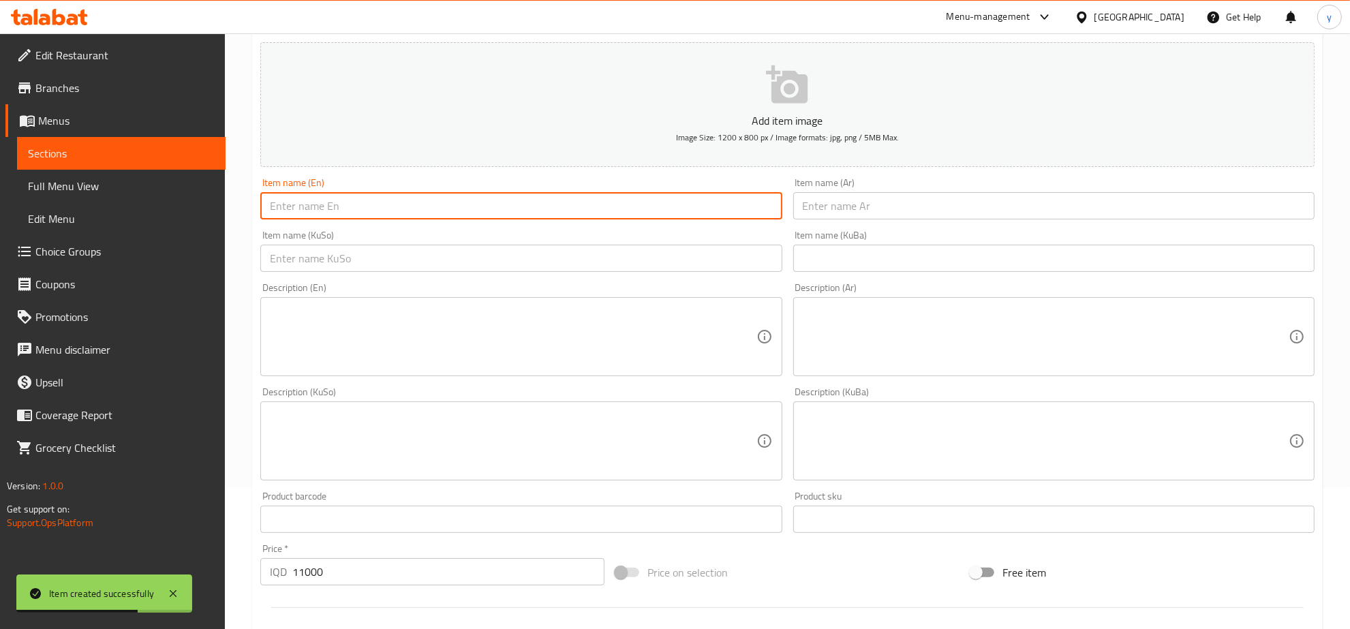
paste input "Combo 2"
type input "Combo 2"
click at [498, 329] on textarea at bounding box center [513, 337] width 486 height 65
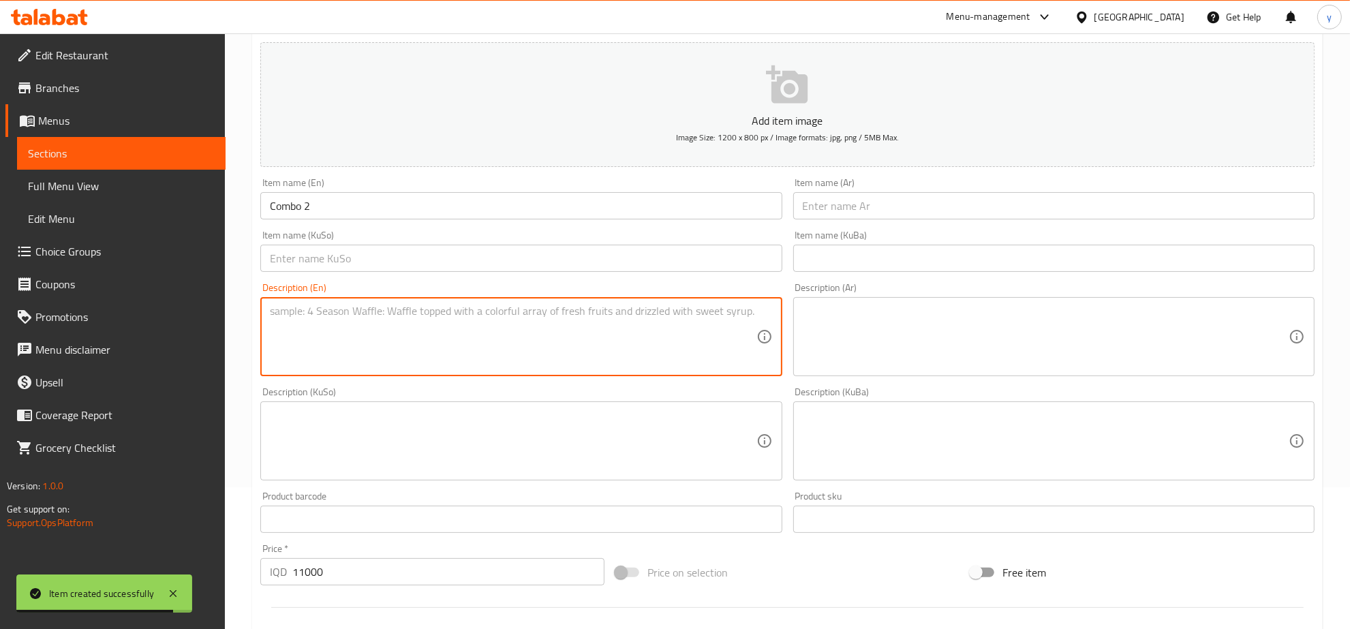
paste textarea "iced Mocha + tropical coffee + Spanish latte"
type textarea "iced Mocha + tropical coffee + Spanish latte"
click at [838, 208] on input "text" at bounding box center [1053, 205] width 521 height 27
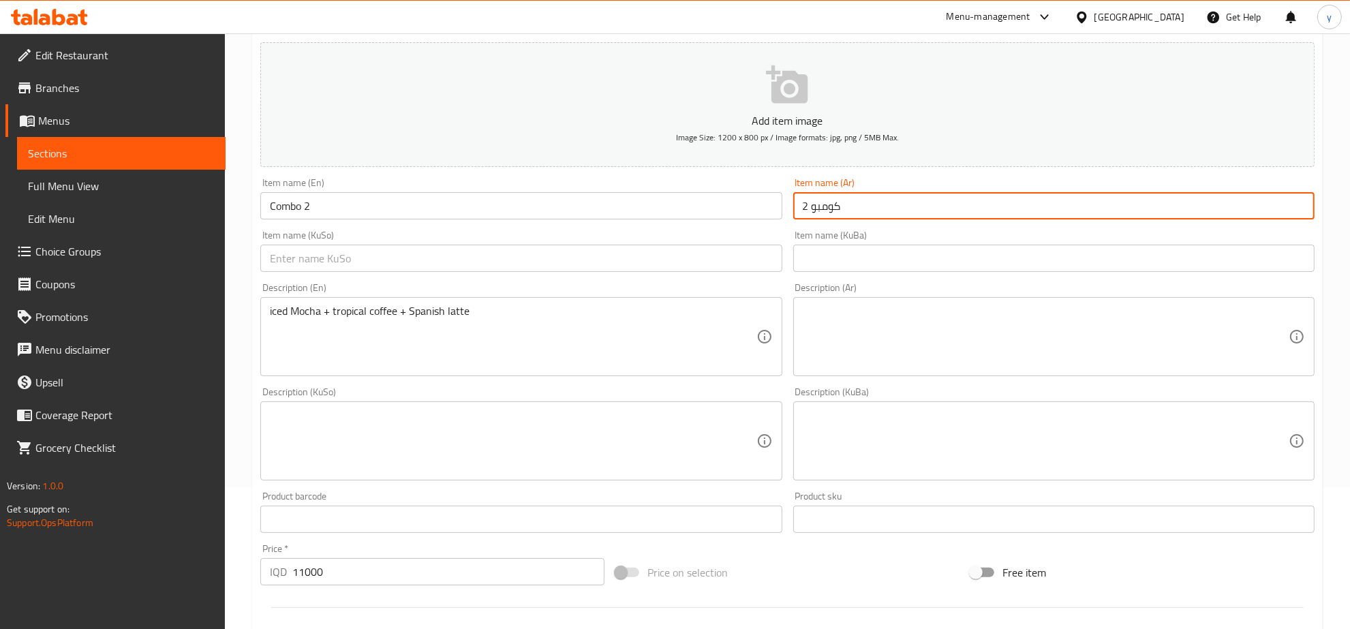
type input "كومبو 2"
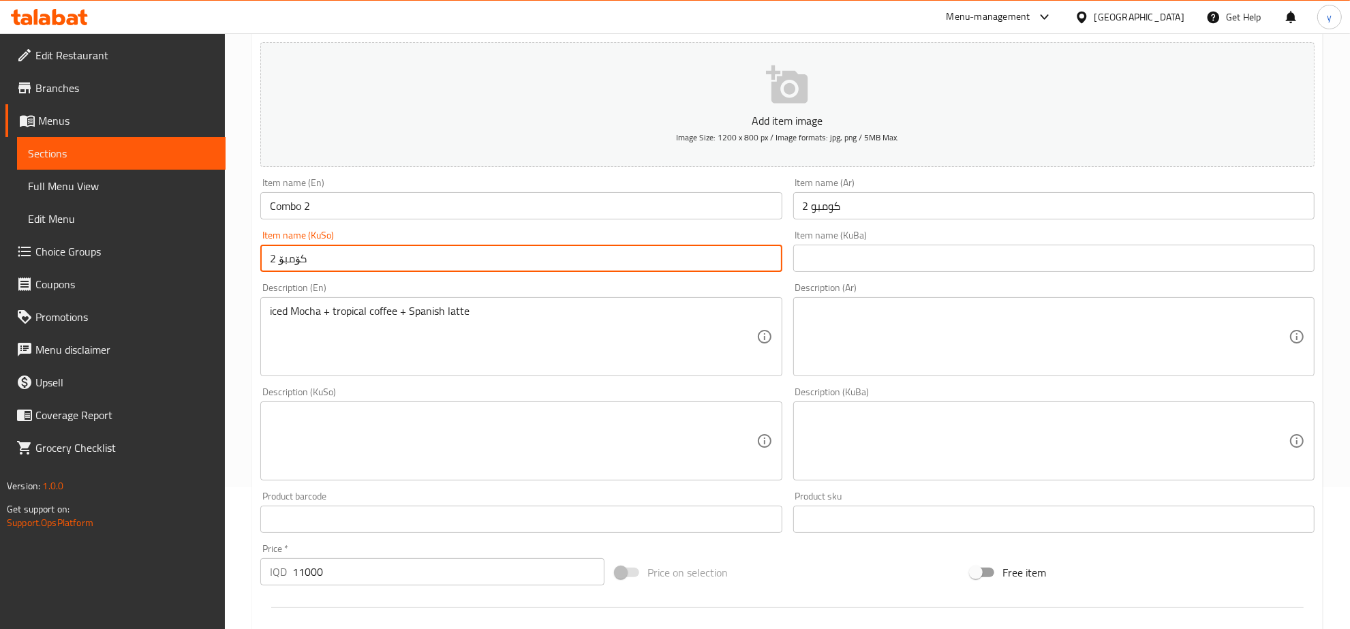
type input "کۆمبۆ 2"
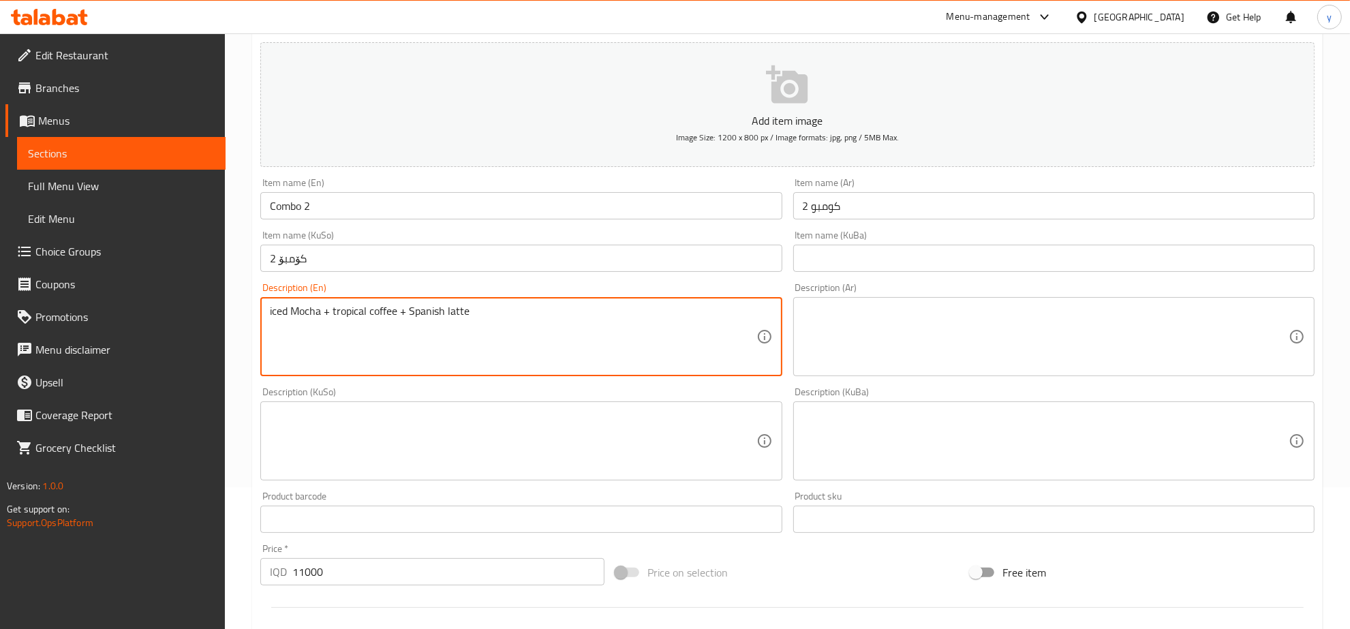
click at [535, 318] on textarea "iced Mocha + tropical coffee + Spanish latte" at bounding box center [513, 337] width 486 height 65
paste textarea "Iced mocha, tropical coffee and"
type textarea "Iced mocha, tropical coffee and Spanish latte"
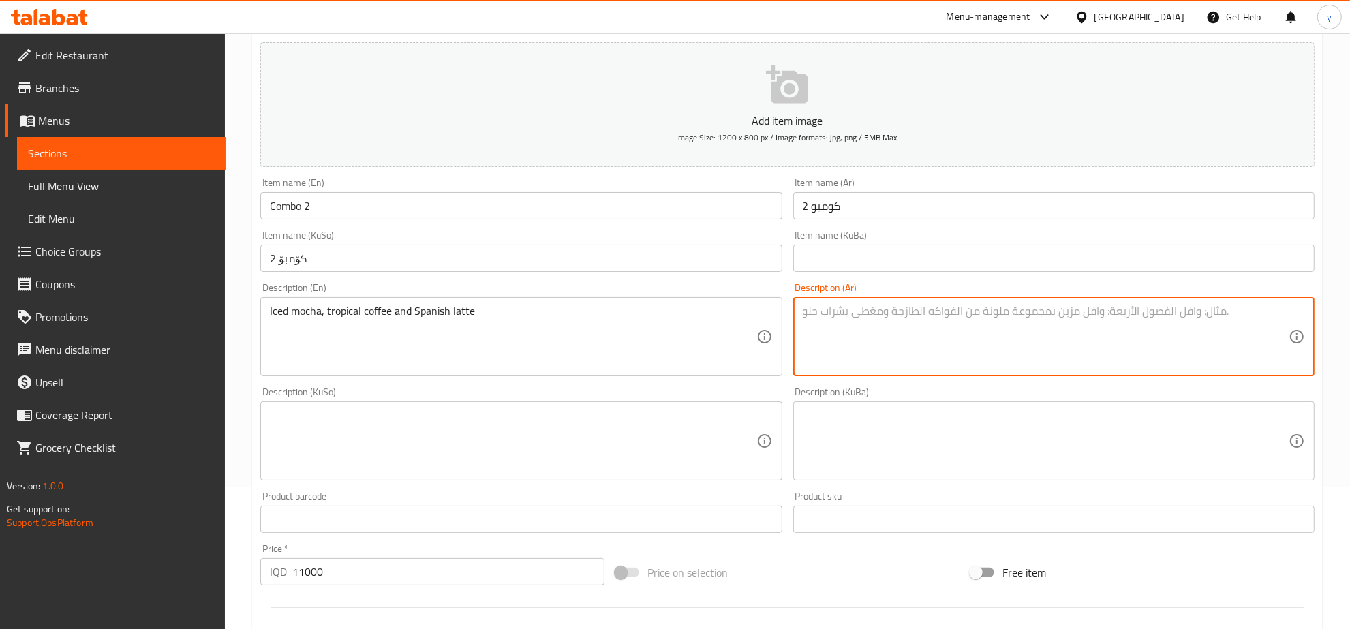
click at [829, 331] on textarea at bounding box center [1046, 337] width 486 height 65
paste textarea "موكا مثلج، قهوة تروبيكال ولاتيه إسباني"
type textarea "موكا مثلج، قهوة تروبيكال ولاتيه إسباني"
click at [695, 438] on textarea at bounding box center [513, 441] width 486 height 65
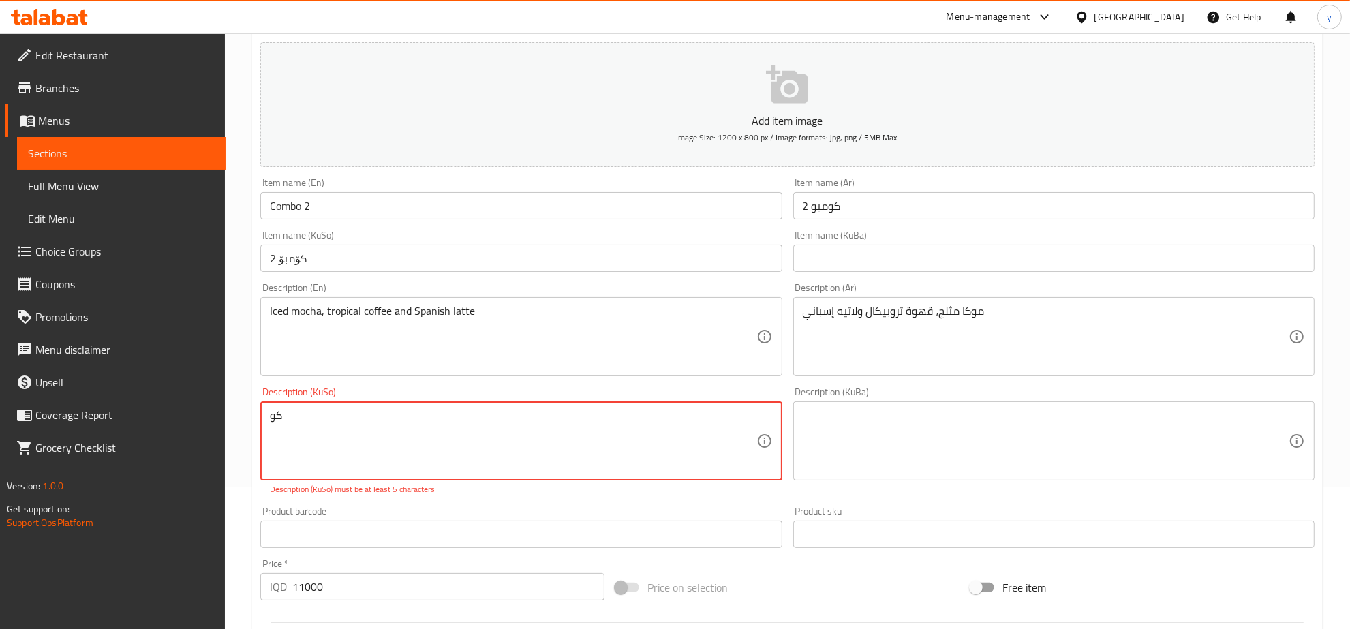
type textarea "ک"
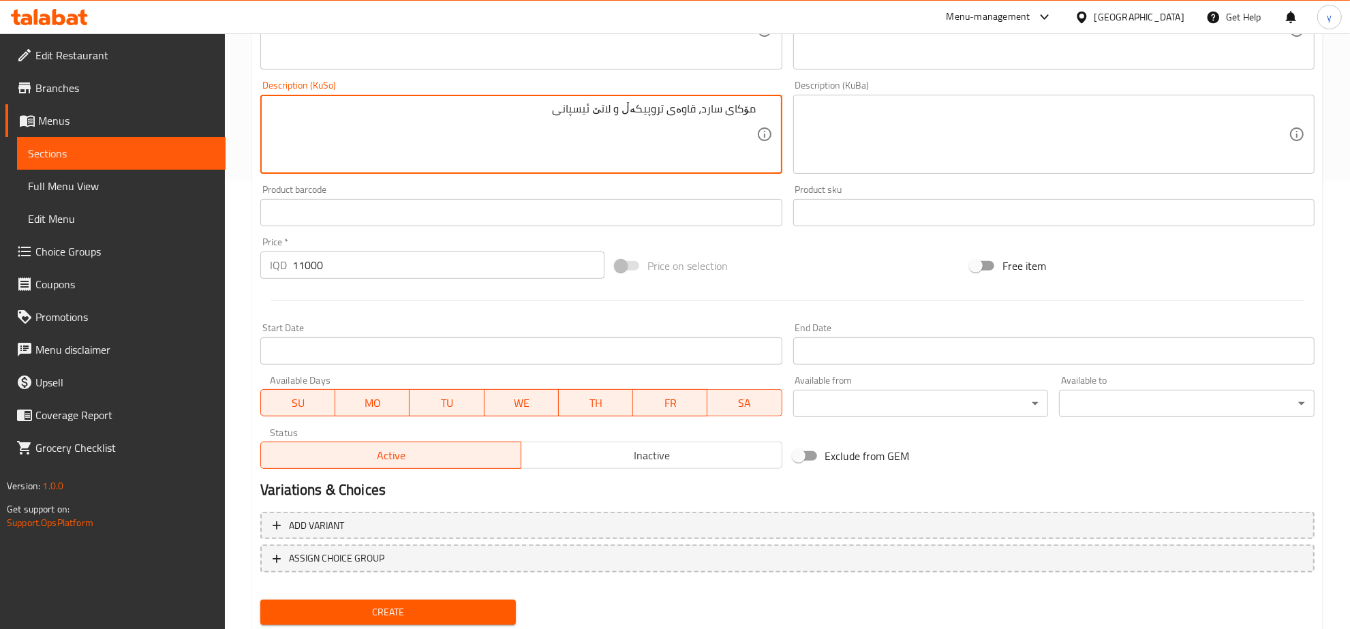
scroll to position [488, 0]
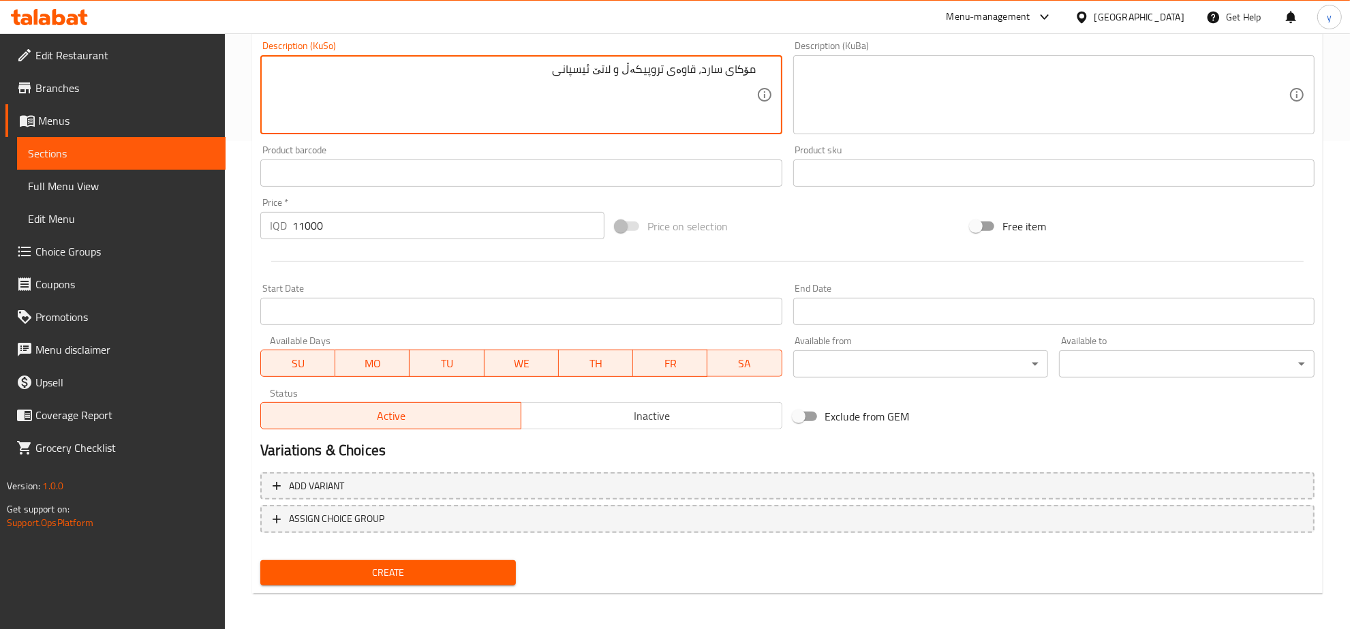
type textarea "مۆکای سارد، قاوەی تروپیکەڵ و لاتێ ئیسپانی"
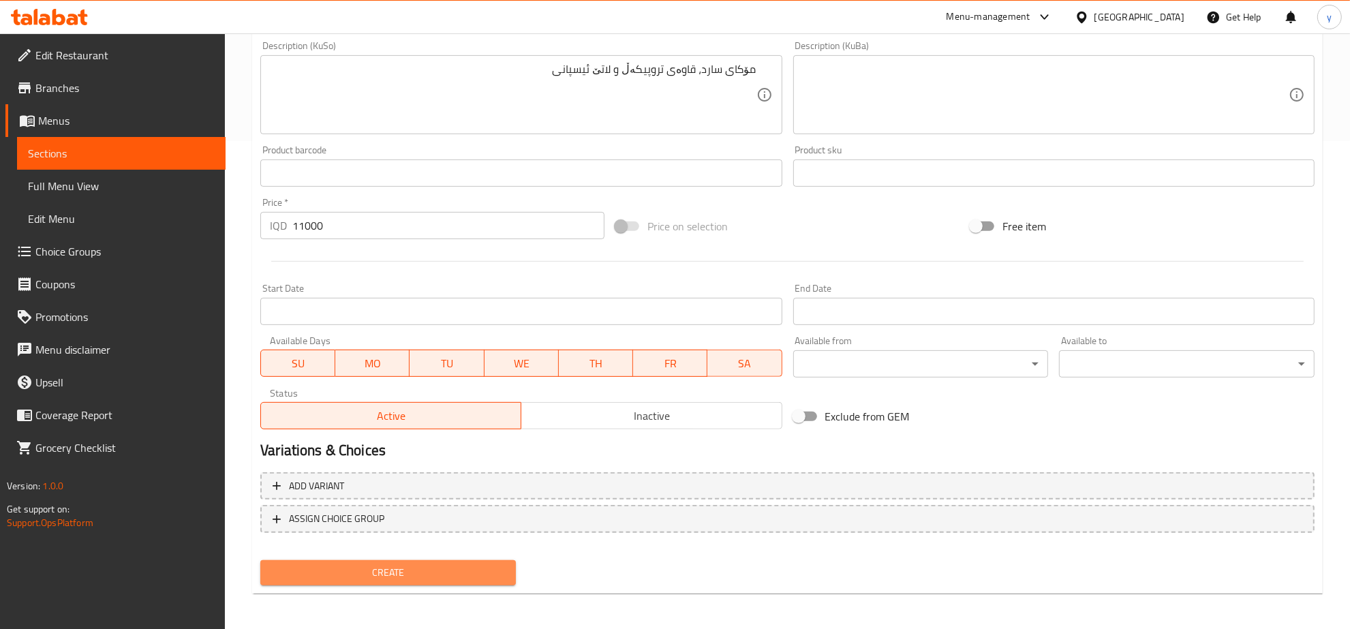
click at [380, 573] on span "Create" at bounding box center [388, 572] width 234 height 17
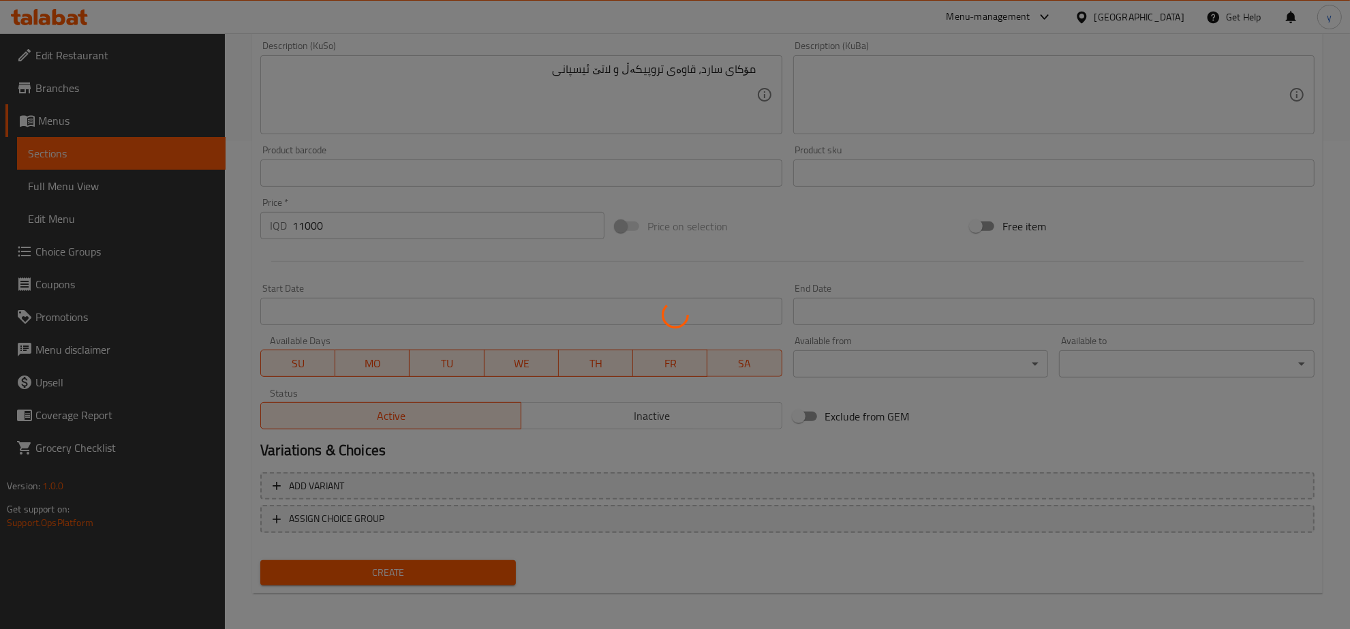
type input "0"
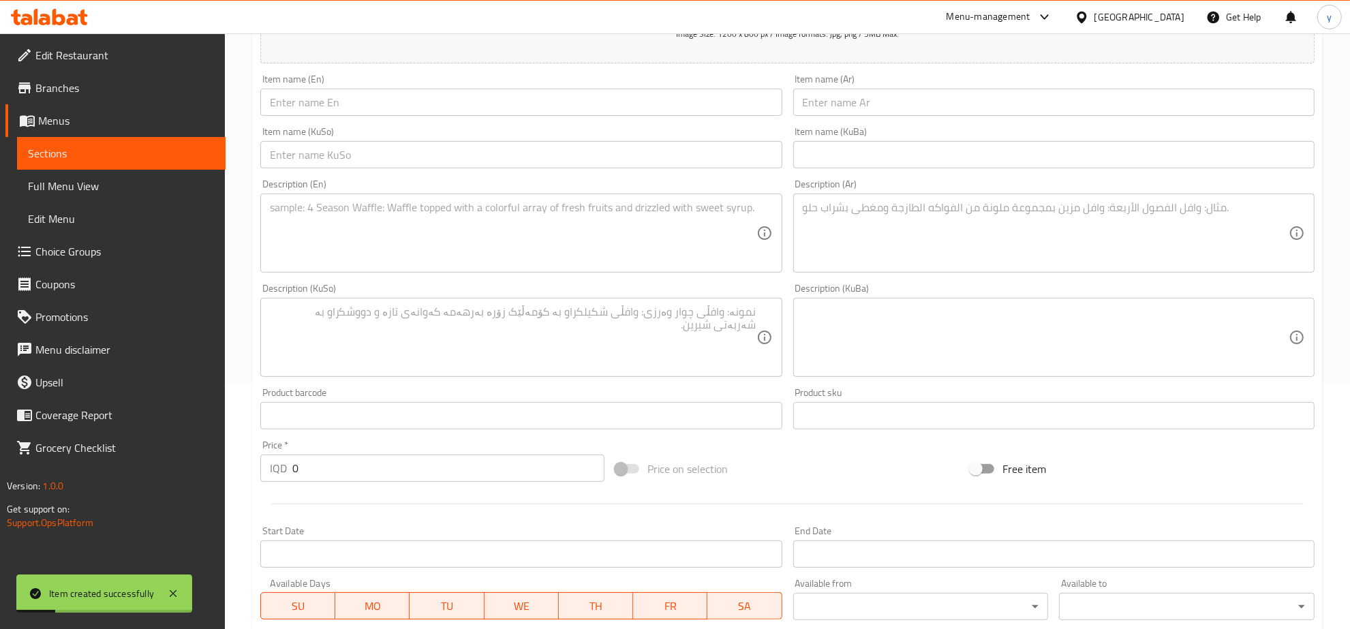
scroll to position [204, 0]
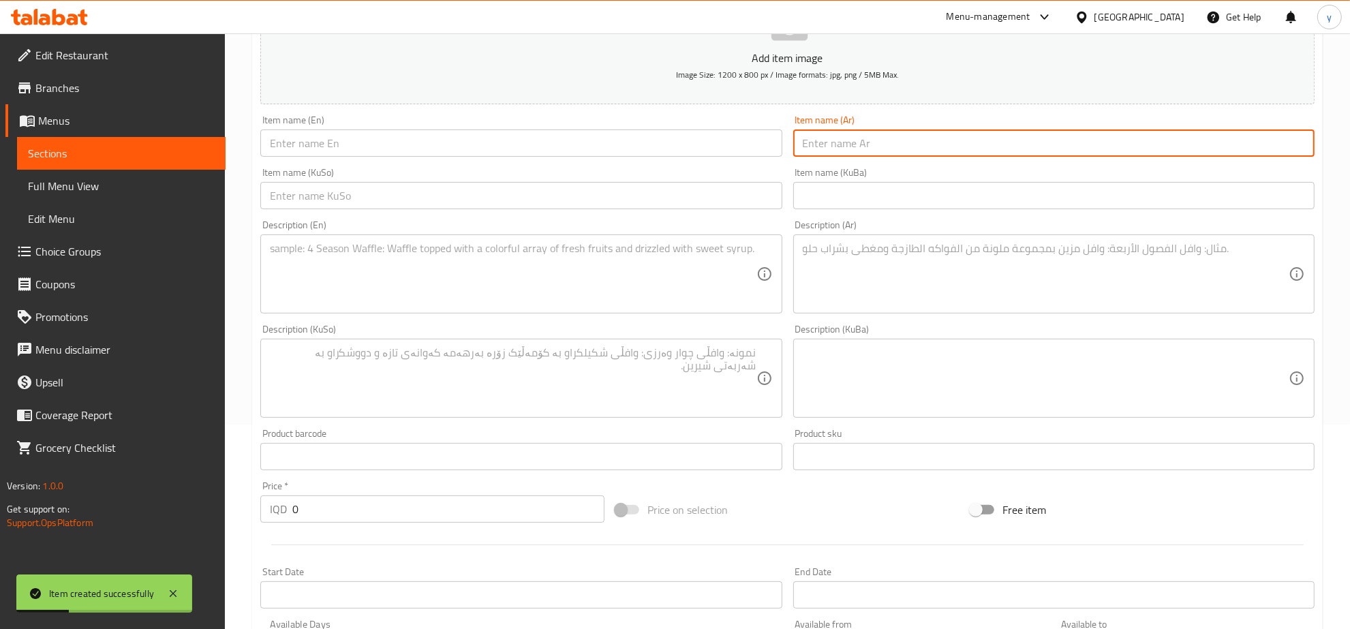
drag, startPoint x: 817, startPoint y: 140, endPoint x: 667, endPoint y: 144, distance: 150.0
click at [810, 140] on input "text" at bounding box center [1053, 143] width 521 height 27
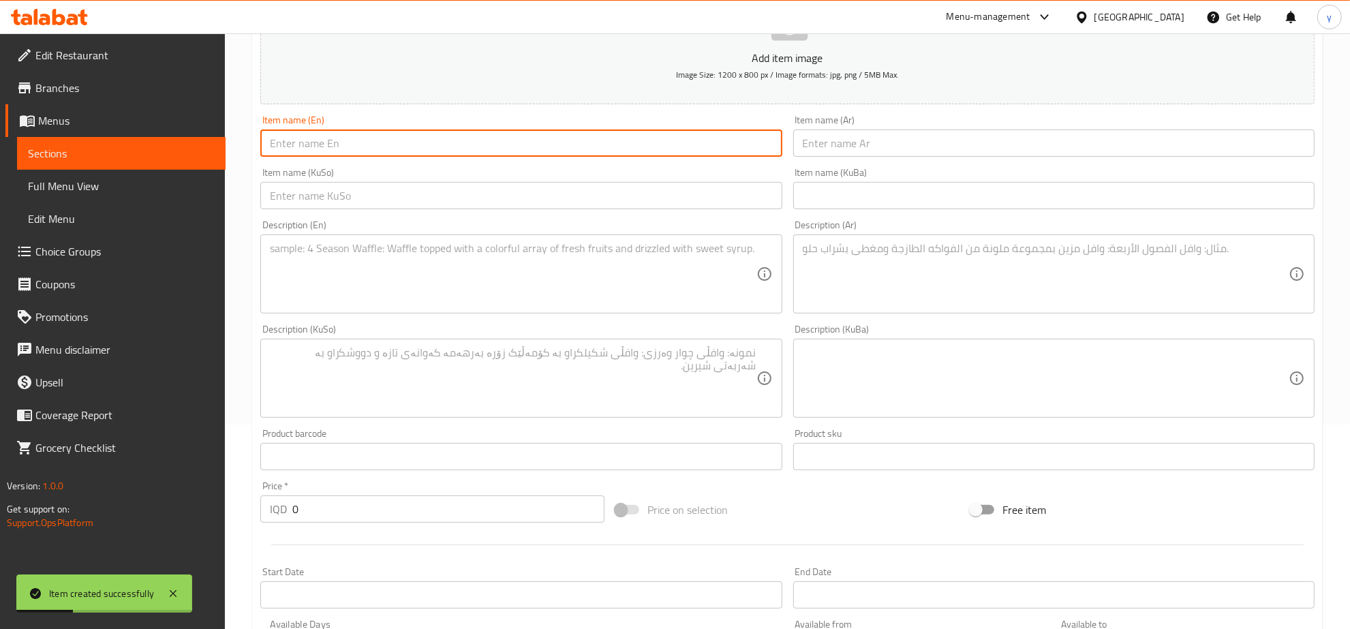
click at [646, 145] on input "text" at bounding box center [520, 143] width 521 height 27
paste input "Combo 3"
type input "Combo 3"
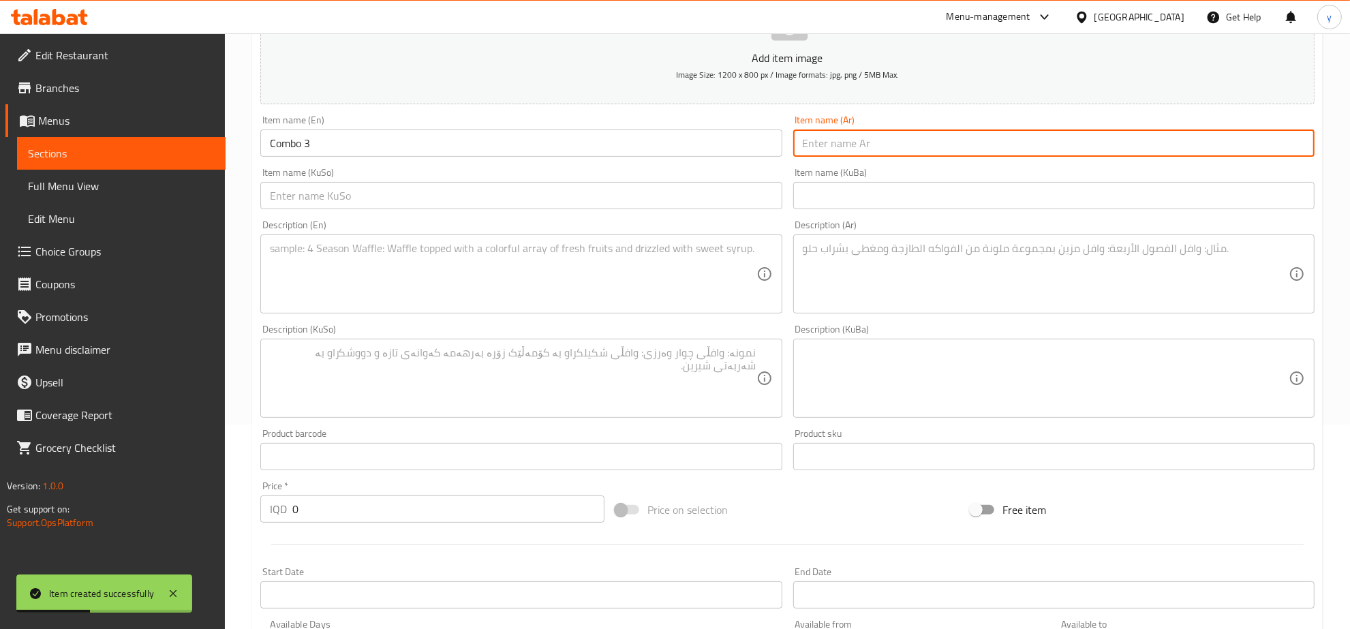
click at [832, 153] on input "text" at bounding box center [1053, 143] width 521 height 27
click at [956, 133] on input "كومبو" at bounding box center [1053, 143] width 521 height 27
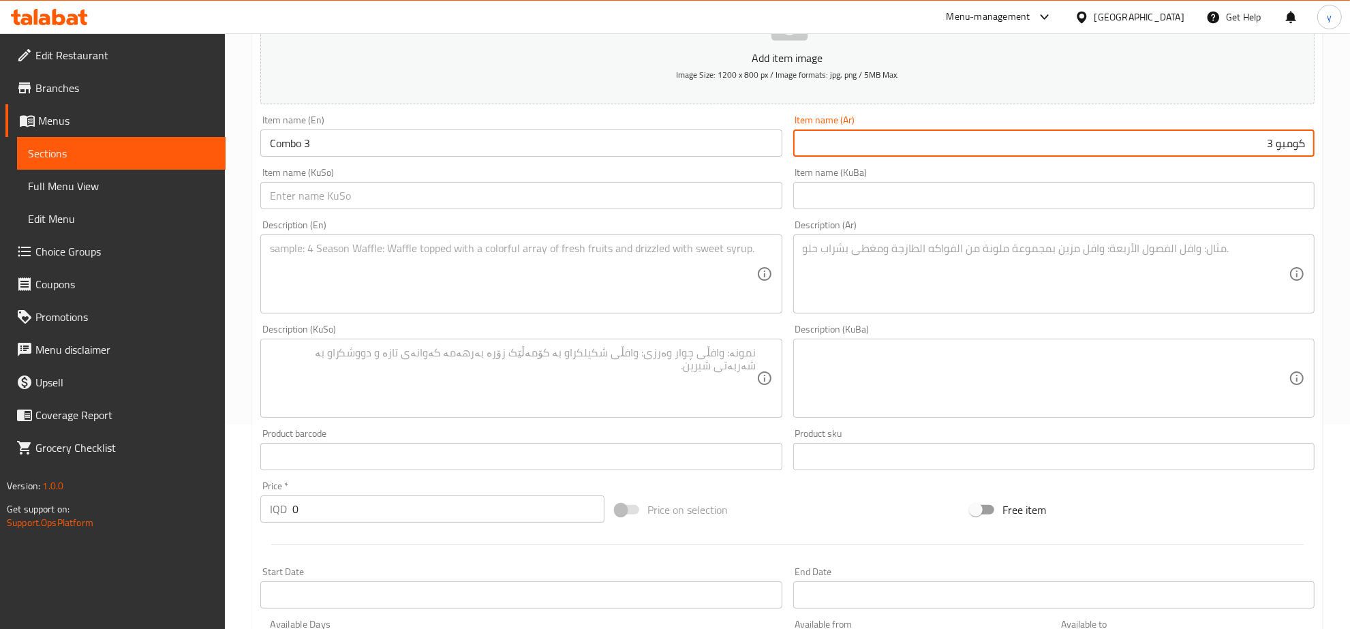
type input "كومبو 3"
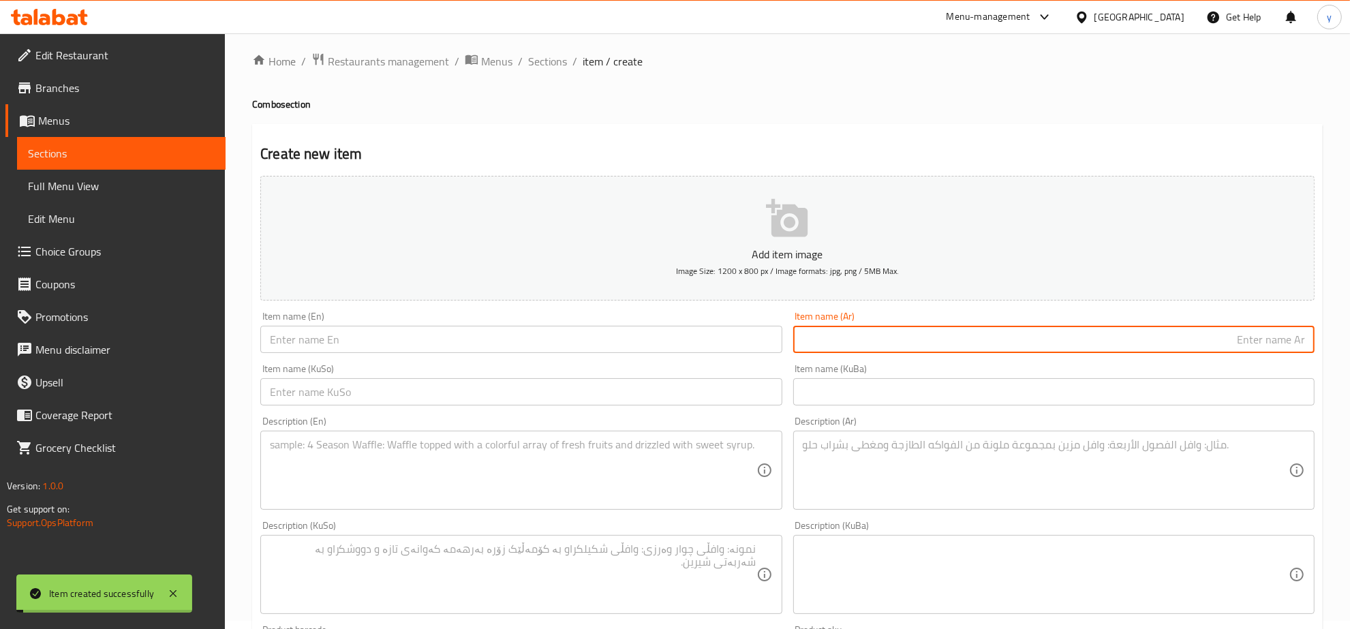
scroll to position [0, 0]
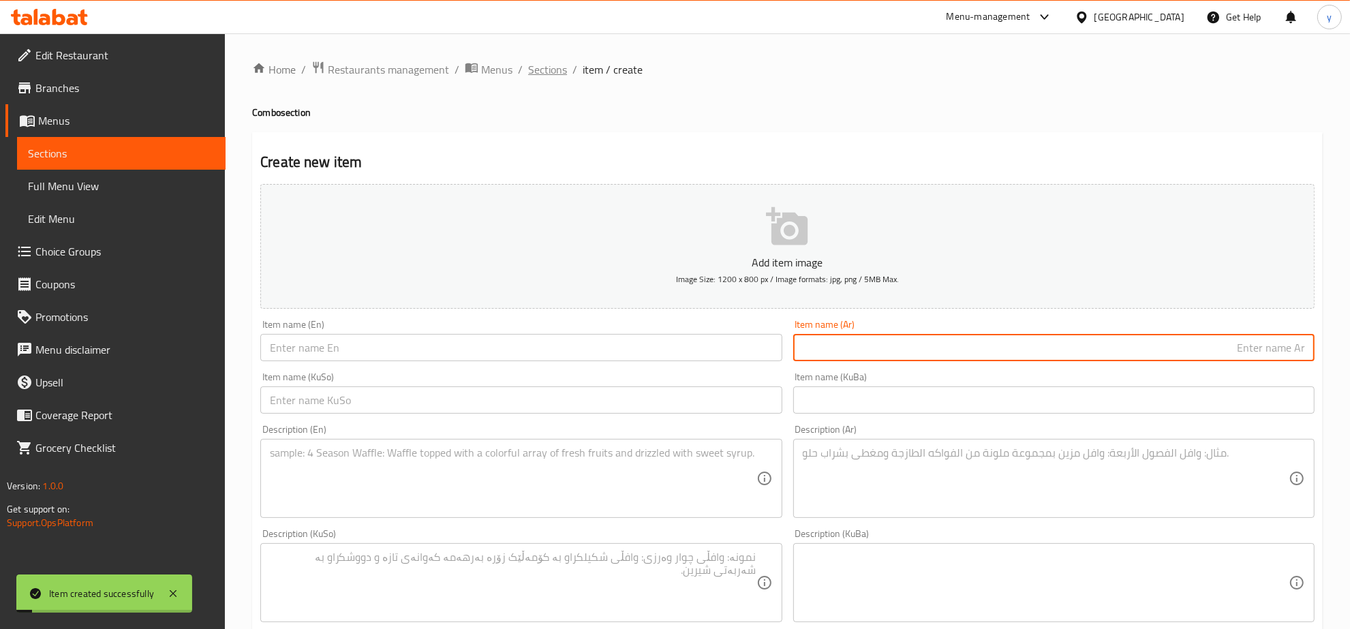
click at [561, 66] on span "Sections" at bounding box center [547, 69] width 39 height 16
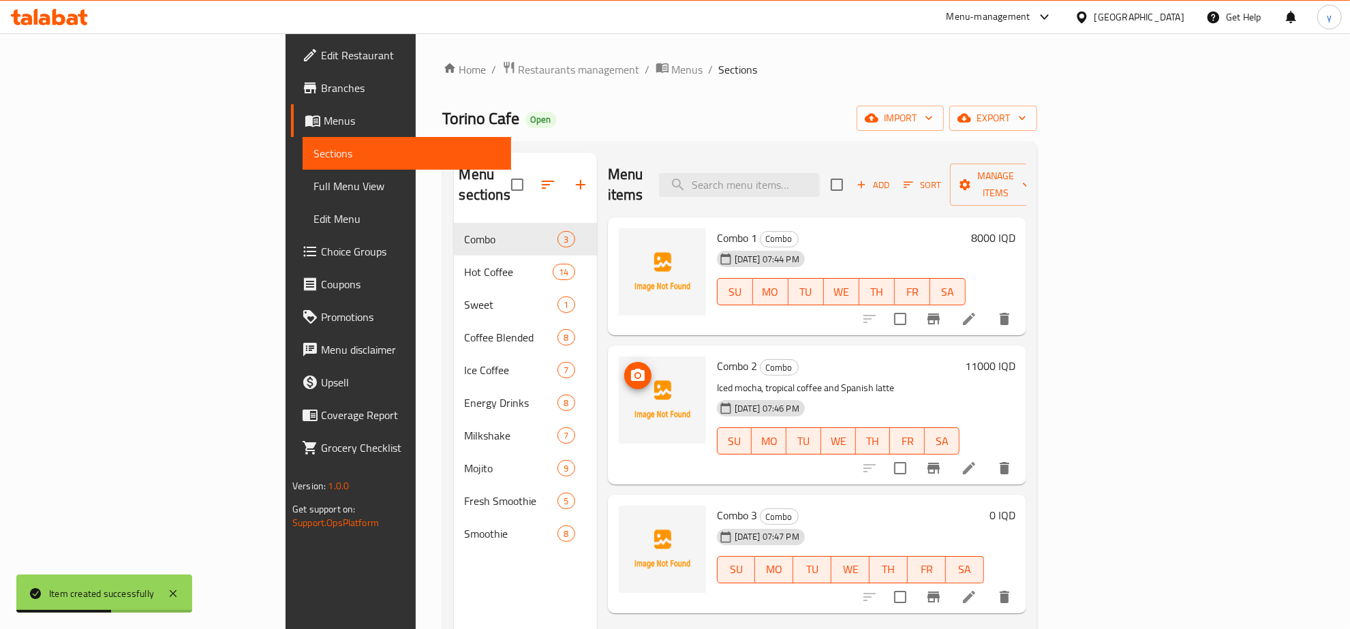
click at [977, 589] on icon at bounding box center [969, 597] width 16 height 16
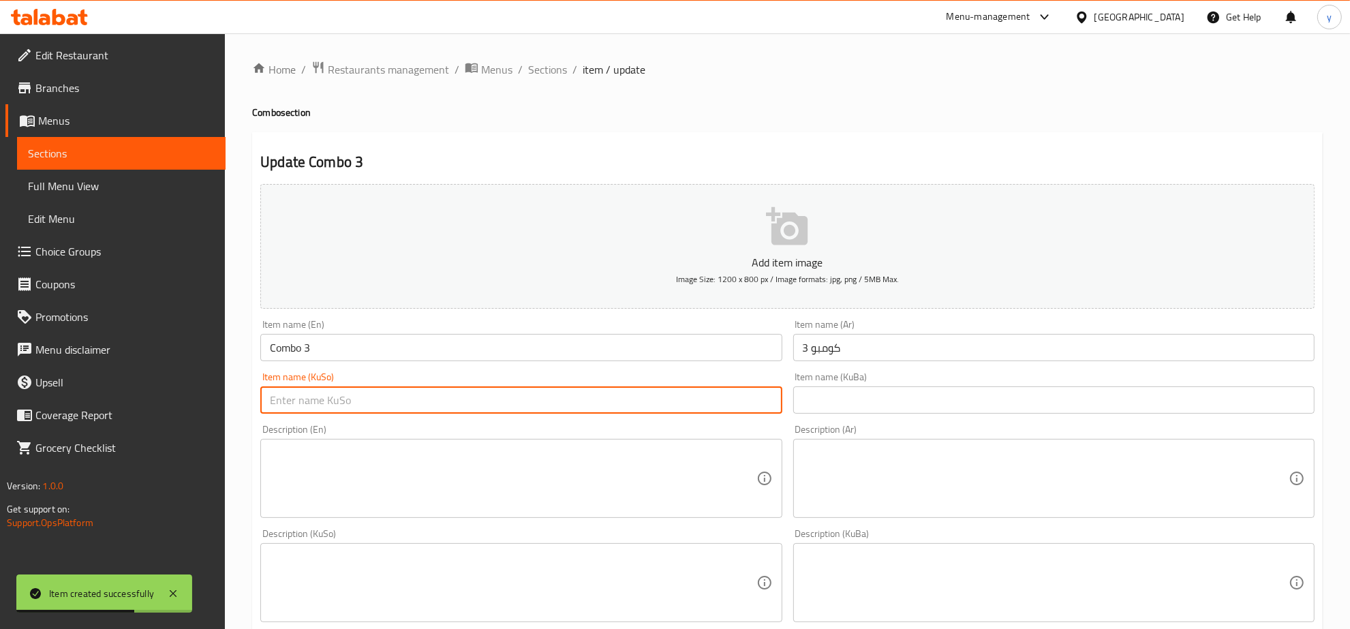
click at [718, 389] on input "text" at bounding box center [520, 399] width 521 height 27
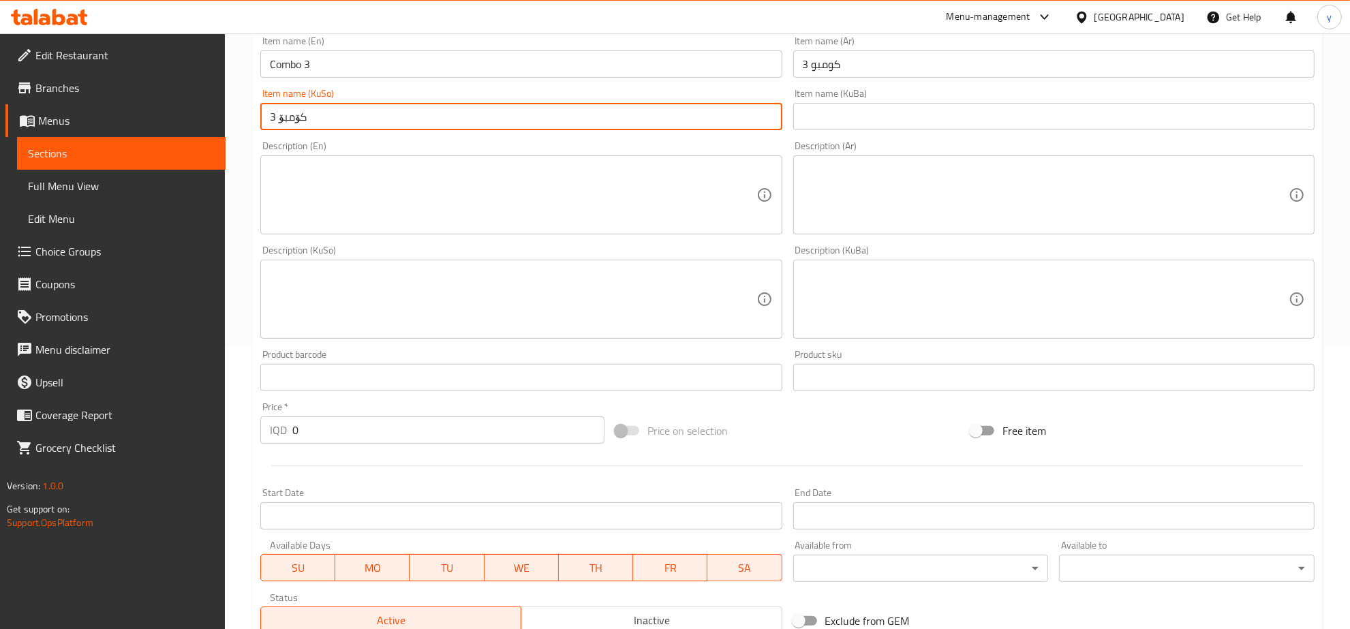
type input "کۆمبۆ 3"
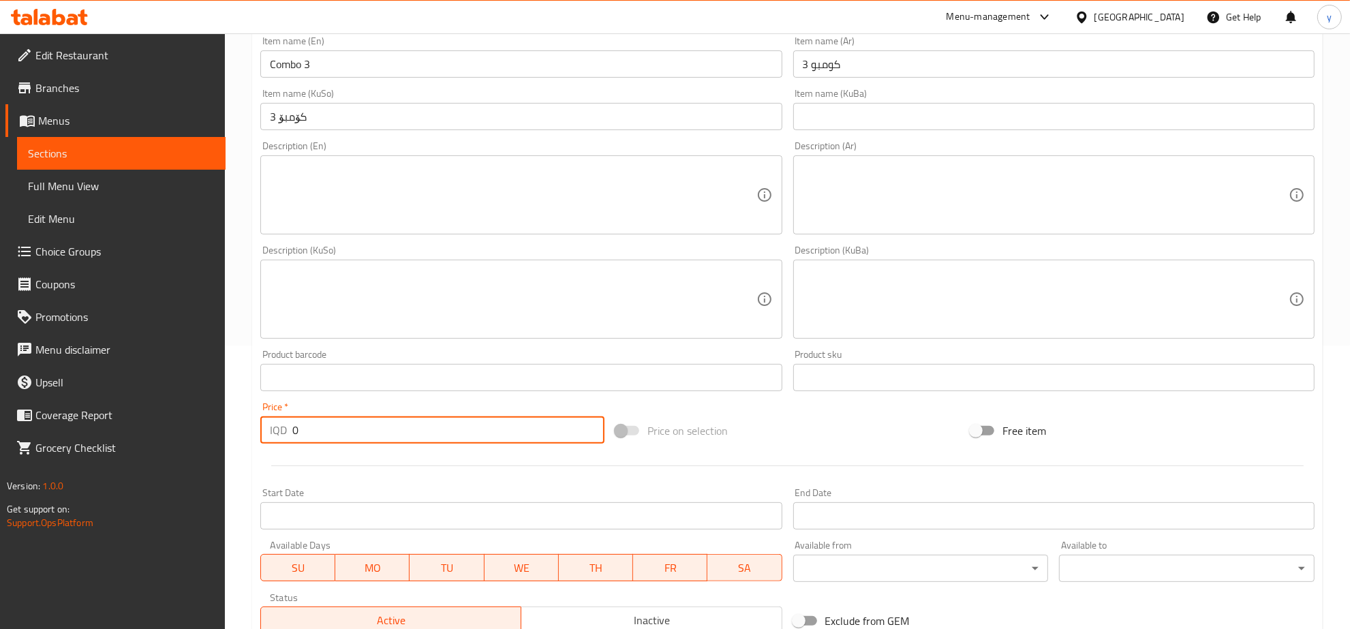
drag, startPoint x: 410, startPoint y: 435, endPoint x: 390, endPoint y: 429, distance: 20.5
click at [390, 429] on input "0" at bounding box center [448, 429] width 312 height 27
click at [392, 427] on input "0" at bounding box center [448, 429] width 312 height 27
click at [393, 427] on input "0" at bounding box center [448, 429] width 312 height 27
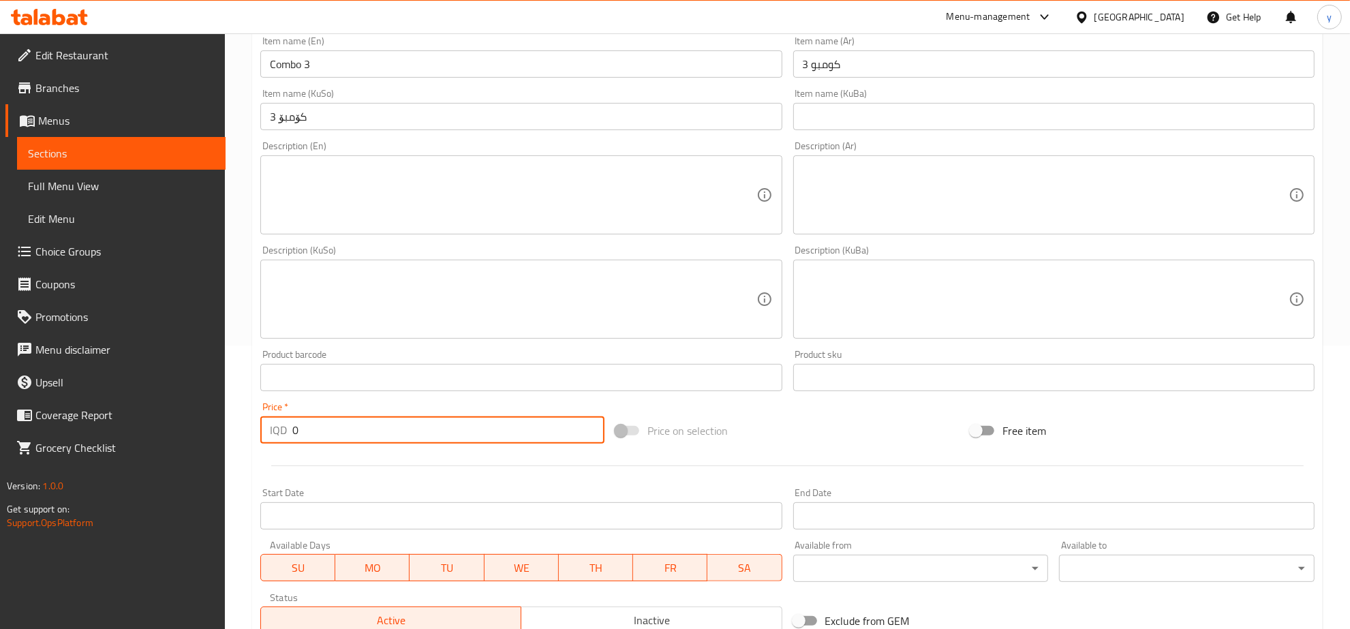
paste input "1600"
type input "16000"
click at [521, 230] on div "Description (En)" at bounding box center [520, 194] width 521 height 79
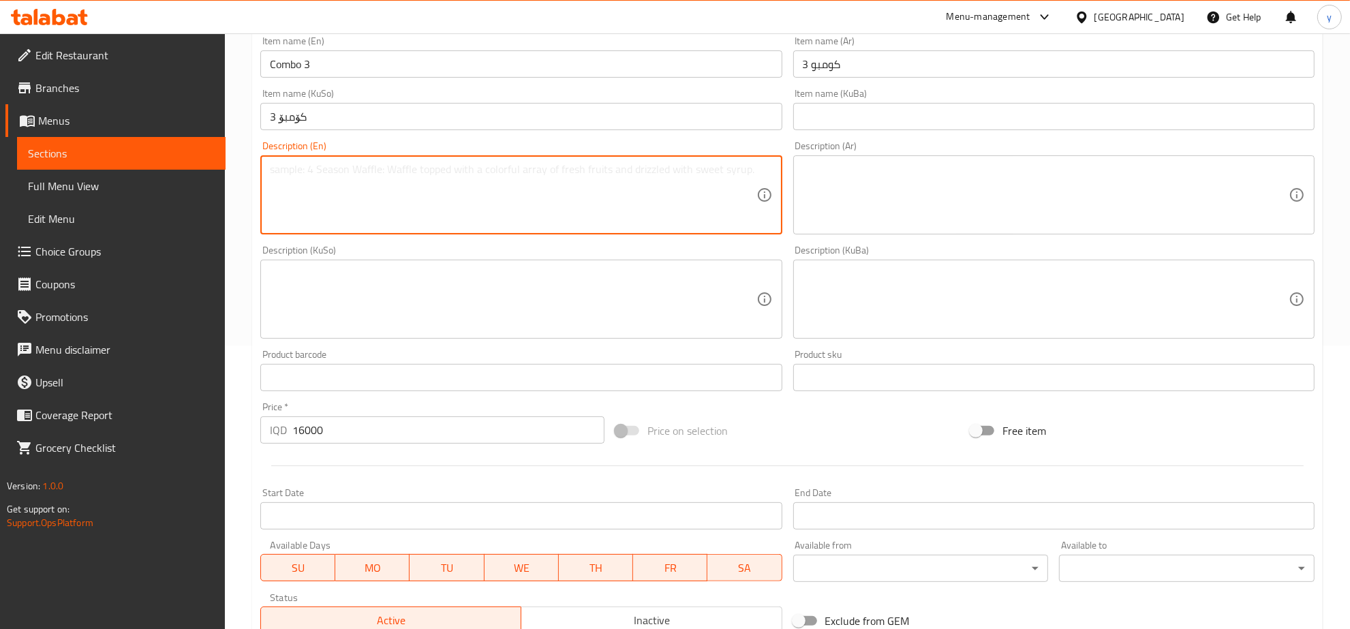
paste textarea "4 frost"
click at [279, 170] on textarea "4 frost" at bounding box center [513, 195] width 486 height 65
click at [307, 169] on textarea "4 Frost" at bounding box center [513, 195] width 486 height 65
type textarea "4 Frost"
click at [985, 219] on textarea at bounding box center [1046, 195] width 486 height 65
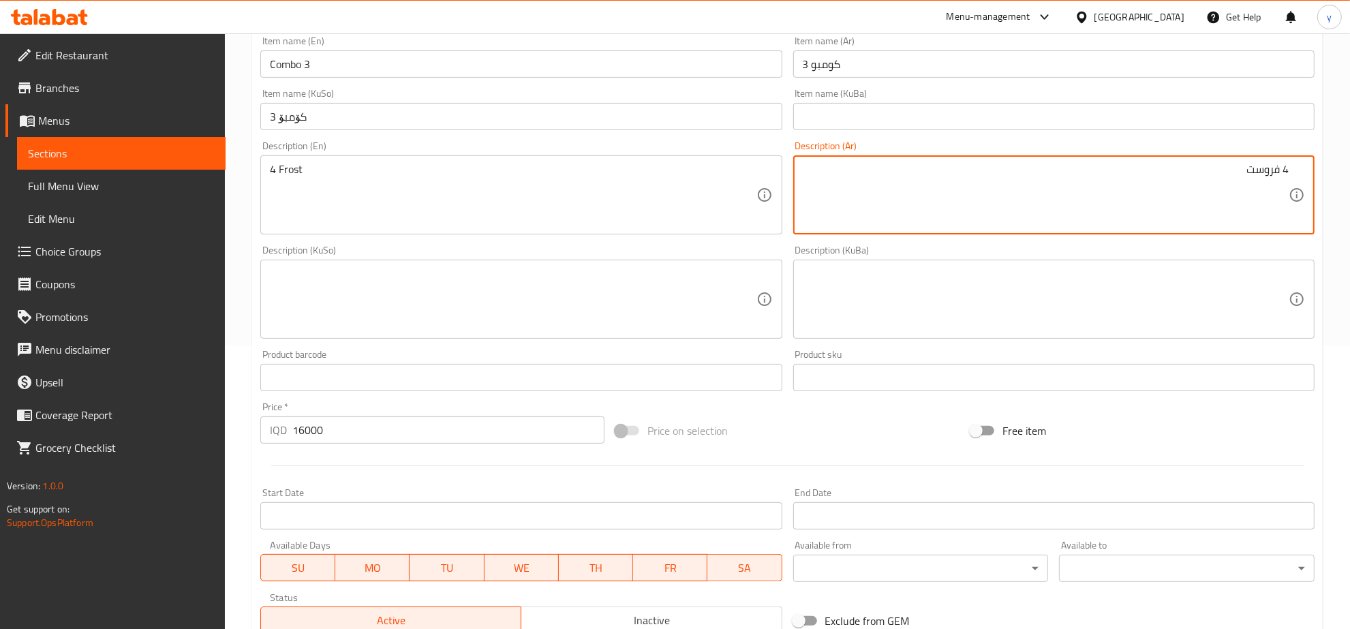
type textarea "4 فروست"
click at [665, 295] on textarea at bounding box center [513, 299] width 486 height 65
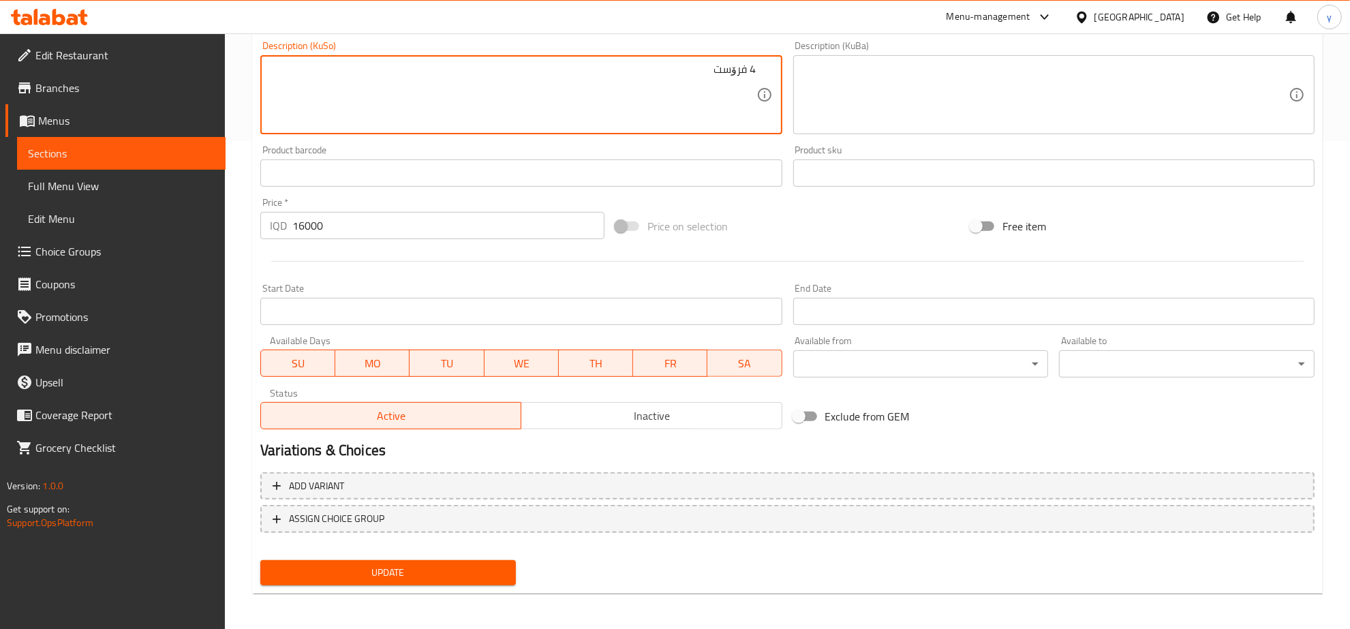
type textarea "4 فرۆست"
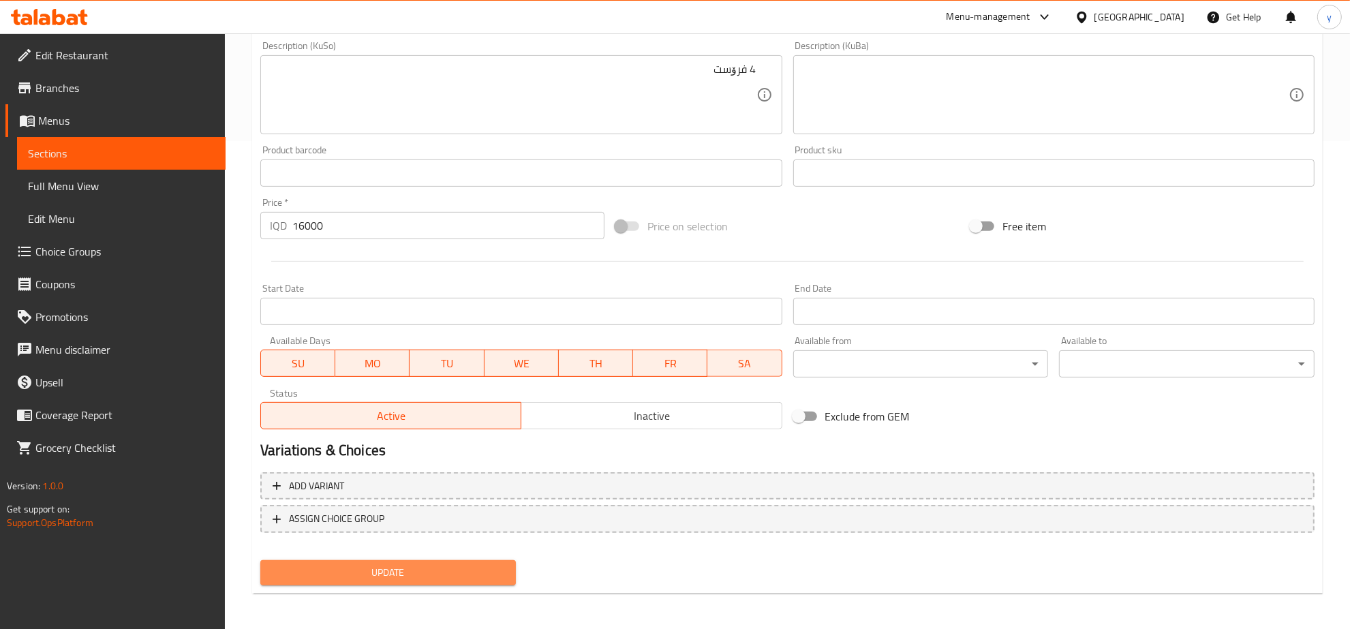
click at [442, 571] on span "Update" at bounding box center [388, 572] width 234 height 17
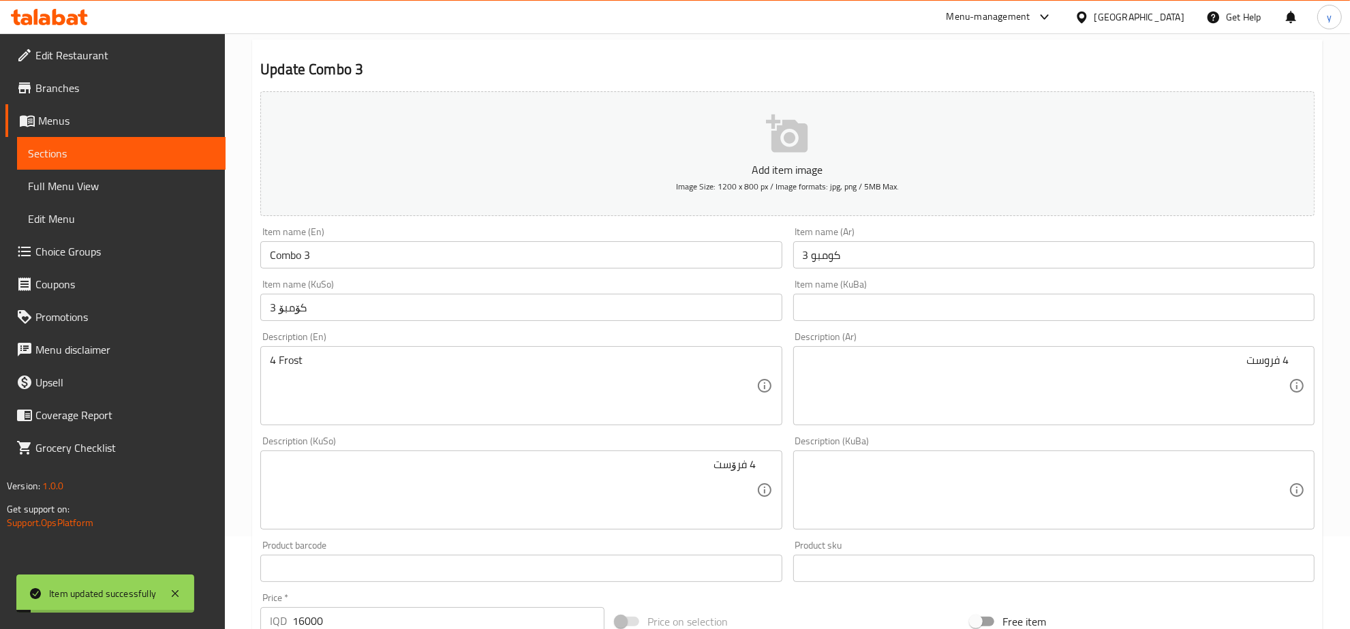
scroll to position [0, 0]
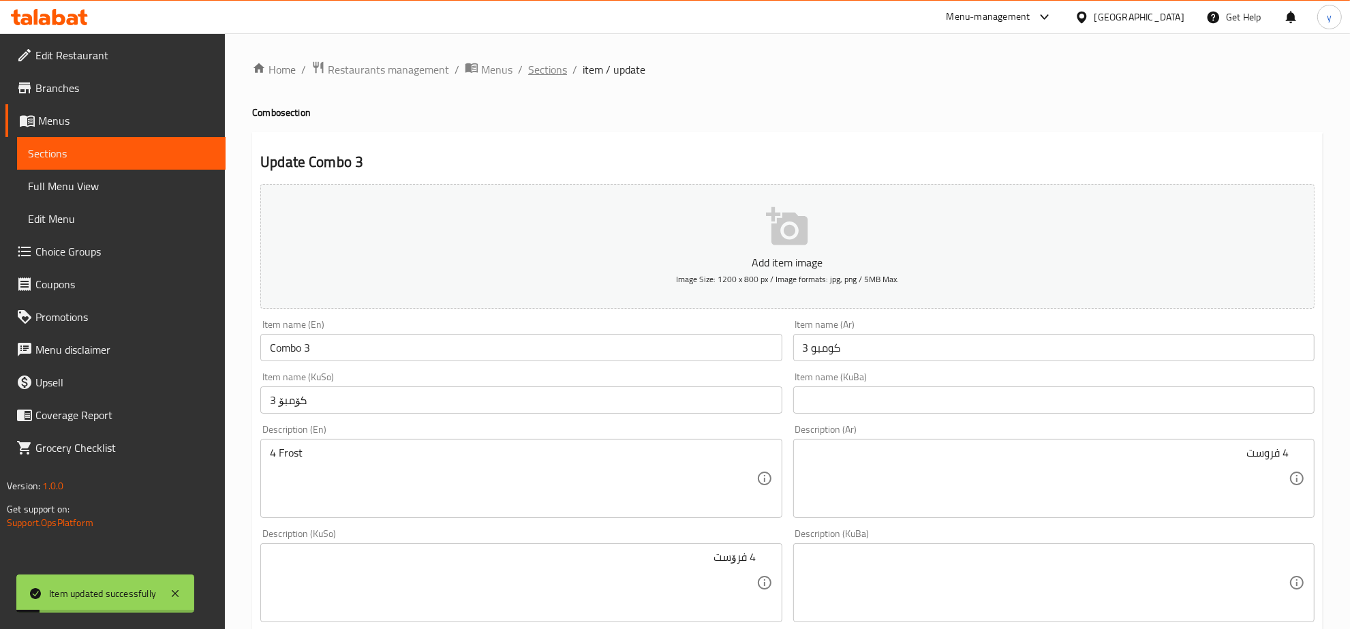
click at [544, 75] on span "Sections" at bounding box center [547, 69] width 39 height 16
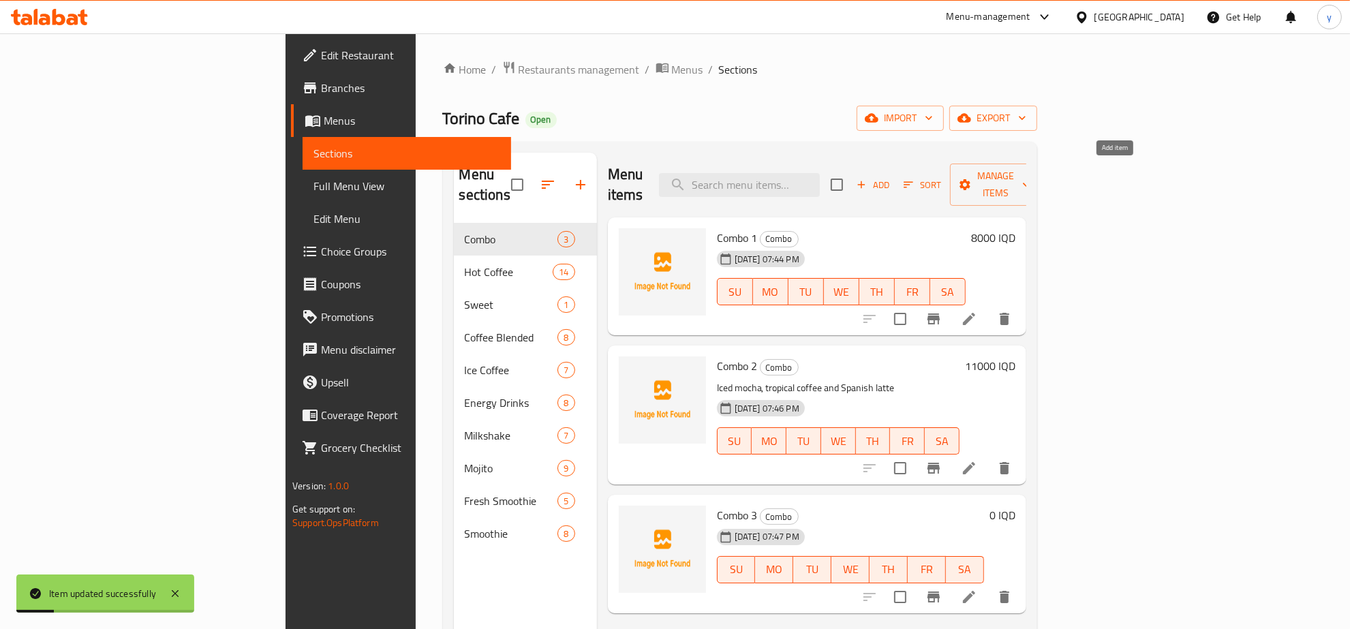
click at [868, 179] on icon "button" at bounding box center [861, 185] width 12 height 12
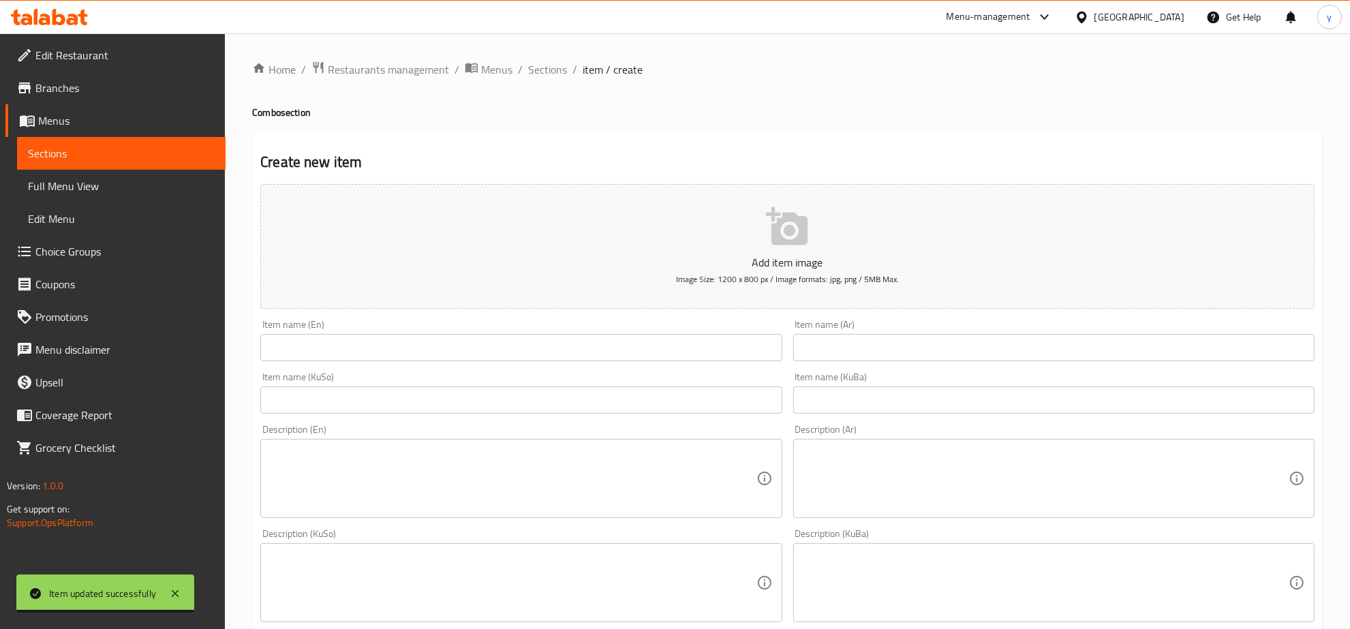
click at [840, 352] on input "text" at bounding box center [1053, 347] width 521 height 27
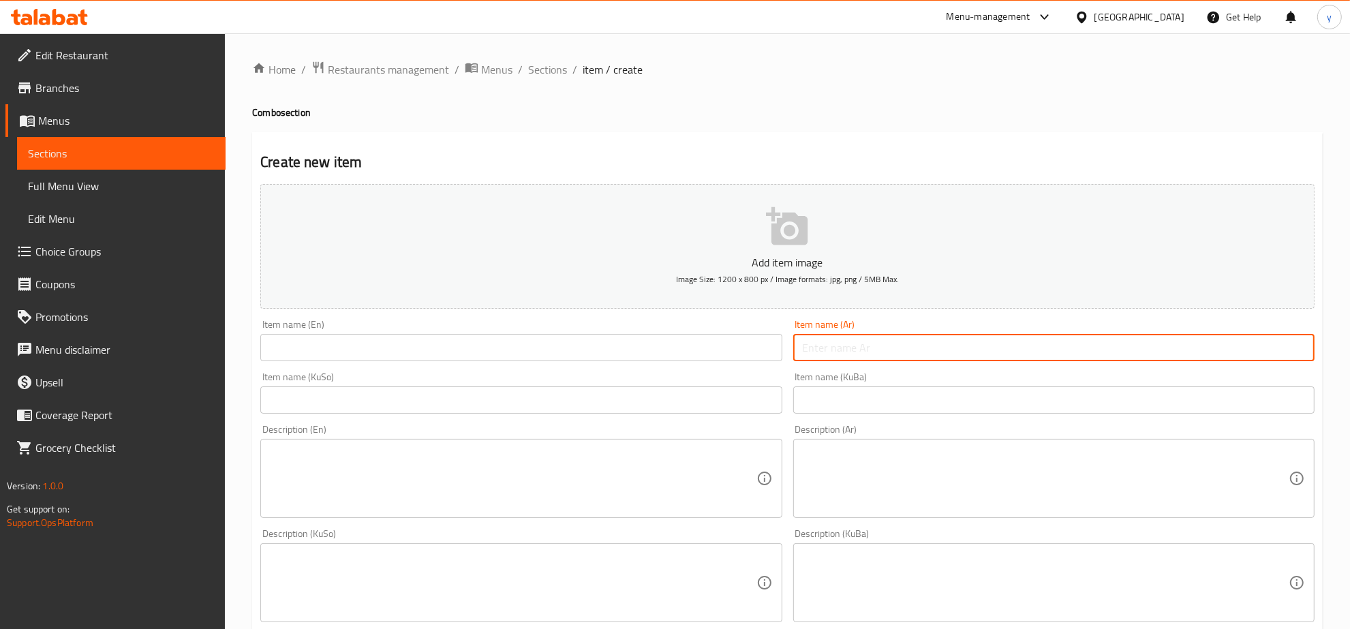
paste input "Combo 4"
type input "Combo 4"
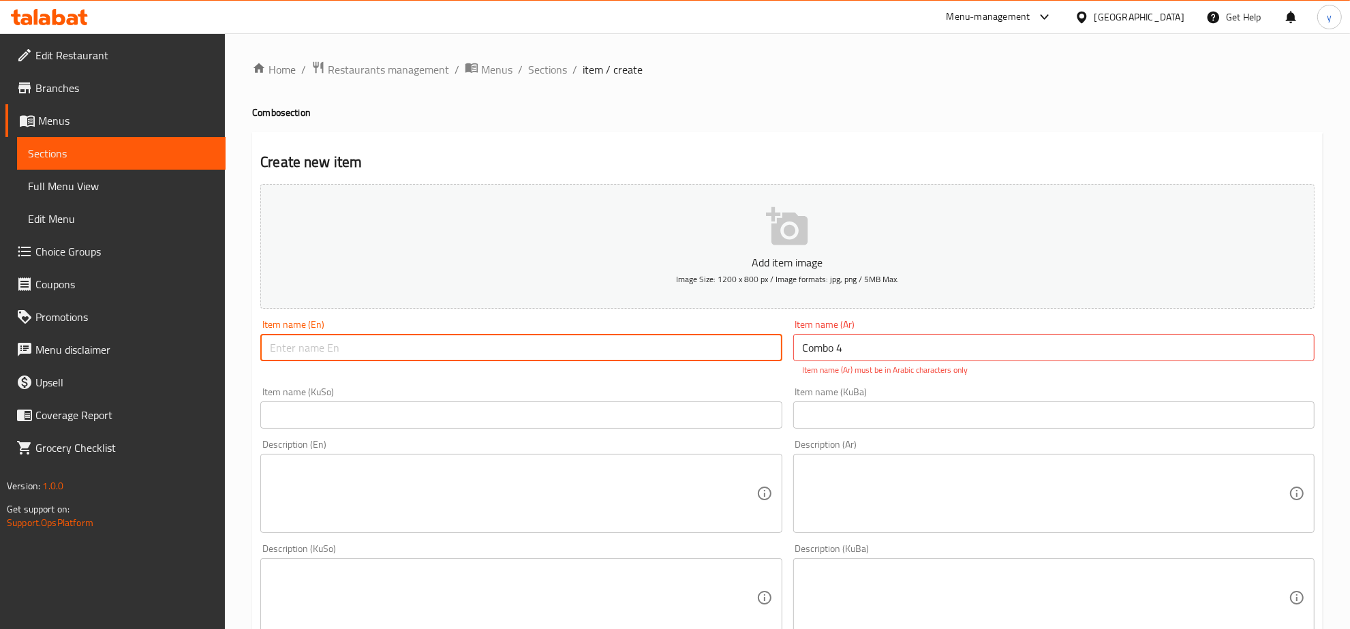
drag, startPoint x: 614, startPoint y: 346, endPoint x: 752, endPoint y: 349, distance: 137.7
click at [614, 346] on input "text" at bounding box center [520, 347] width 521 height 27
paste input "Combo 4"
type input "Combo 4"
click at [859, 344] on input "Combo 4" at bounding box center [1053, 347] width 521 height 27
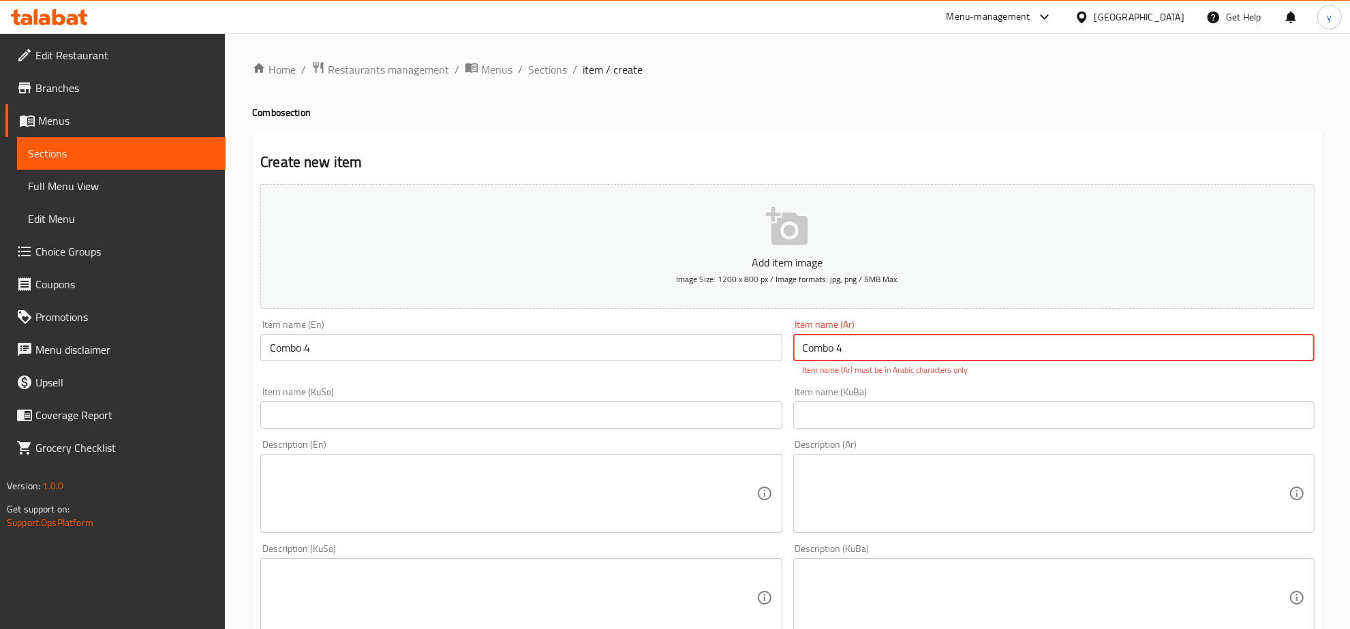
click at [859, 344] on input "Combo 4" at bounding box center [1053, 347] width 521 height 27
type input "كومبو 4"
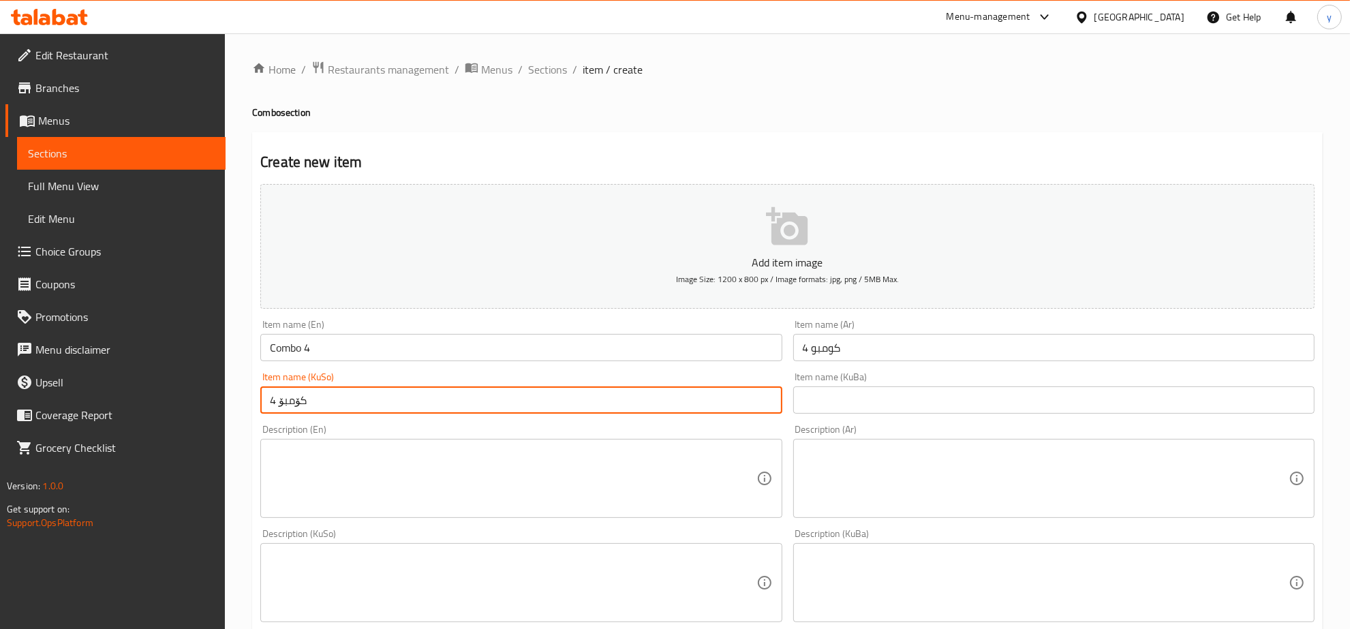
type input "کۆمبۆ 4"
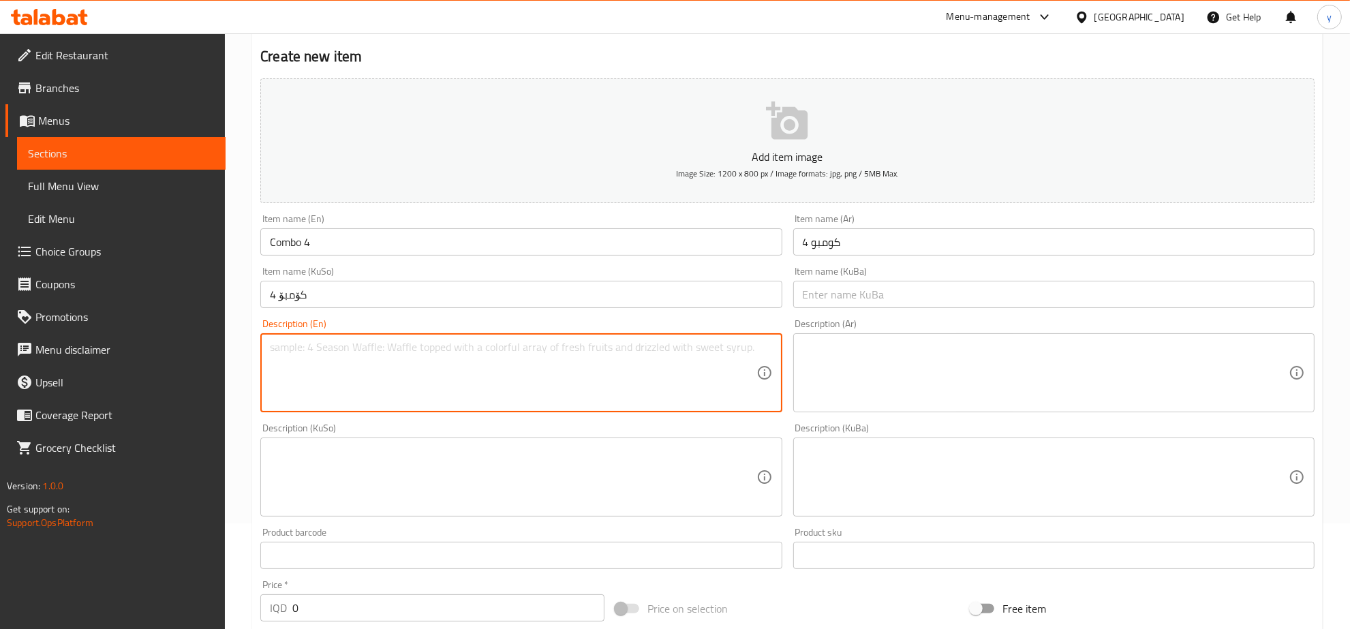
scroll to position [142, 0]
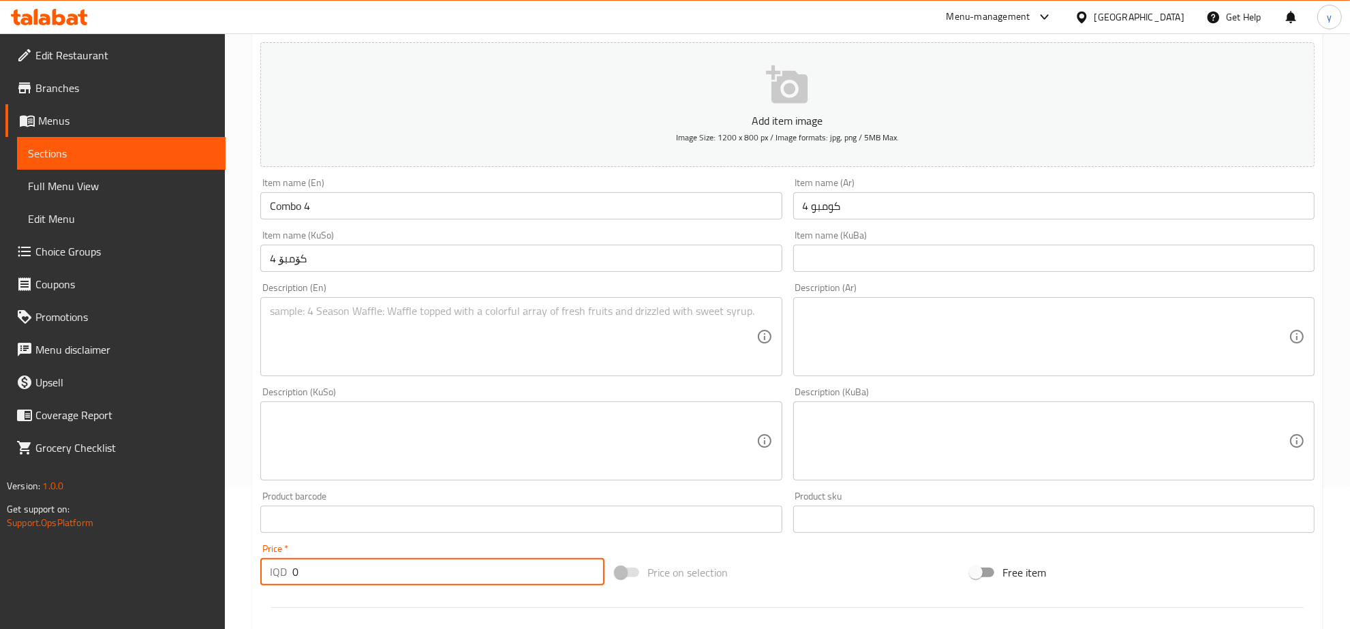
drag, startPoint x: 308, startPoint y: 573, endPoint x: 283, endPoint y: 576, distance: 25.4
click at [283, 576] on div "IQD 0 Price *" at bounding box center [432, 571] width 344 height 27
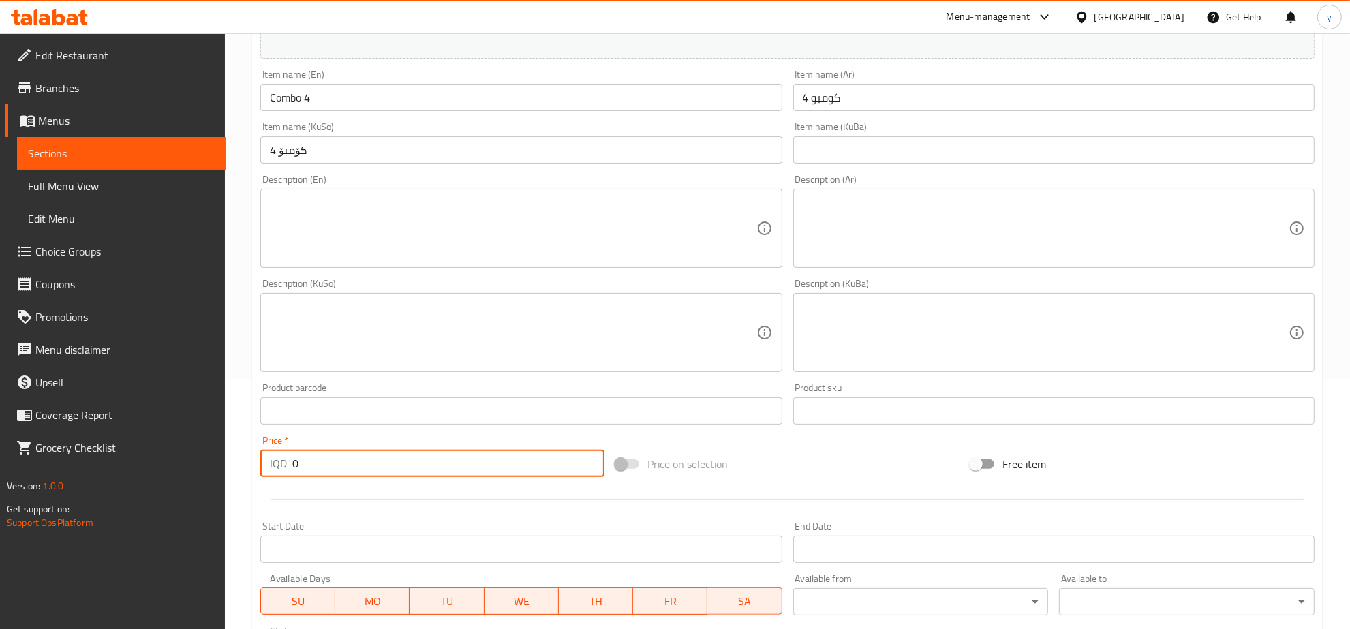
scroll to position [426, 0]
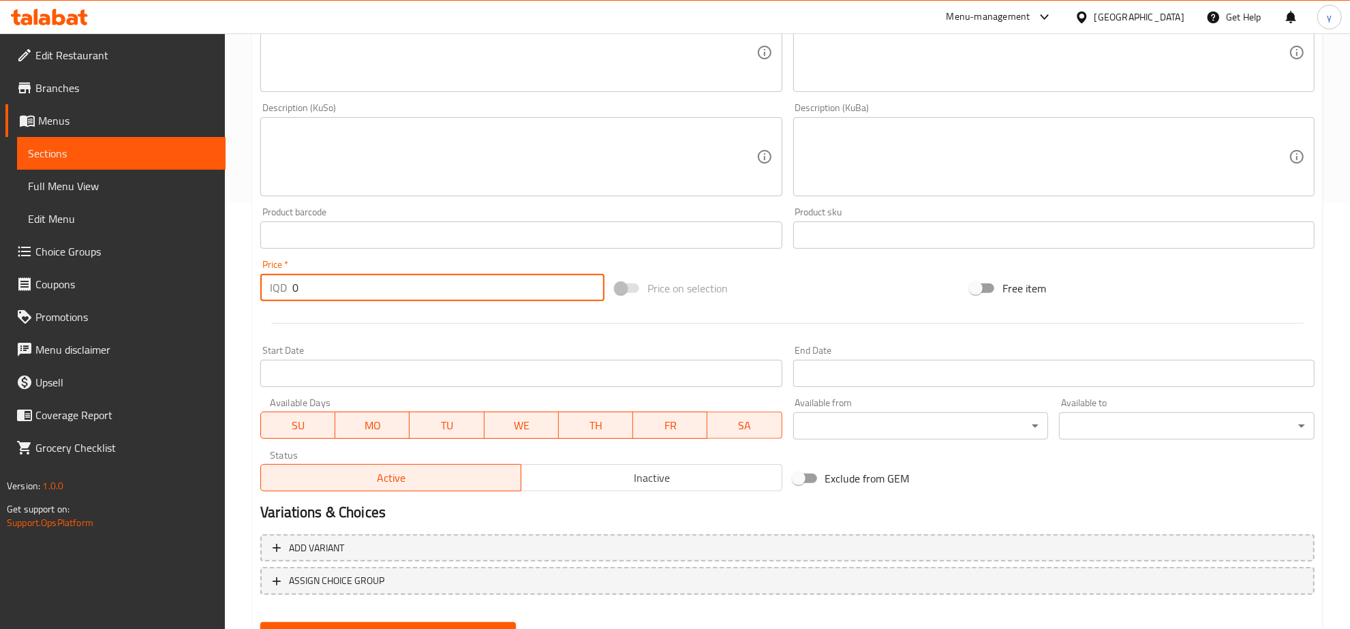
paste input "15000"
drag, startPoint x: 331, startPoint y: 295, endPoint x: 301, endPoint y: 297, distance: 30.1
click at [301, 297] on input "015000" at bounding box center [448, 287] width 312 height 27
click at [307, 294] on input "015000" at bounding box center [448, 287] width 312 height 27
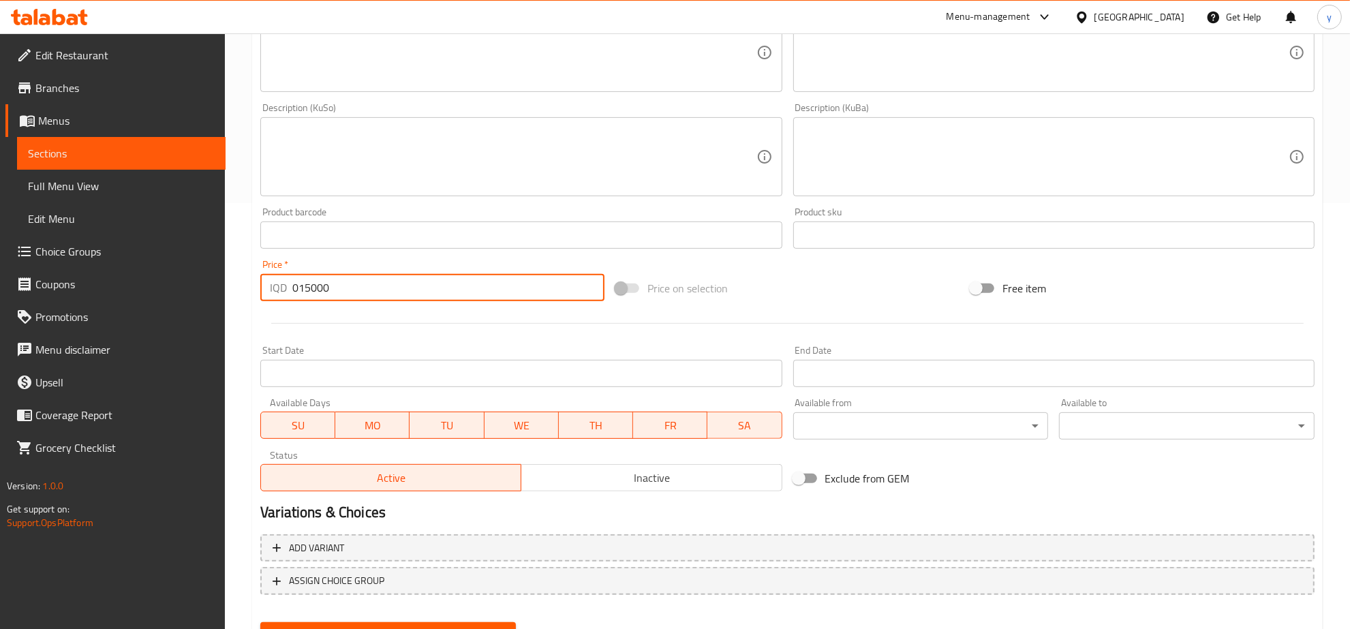
paste input "number"
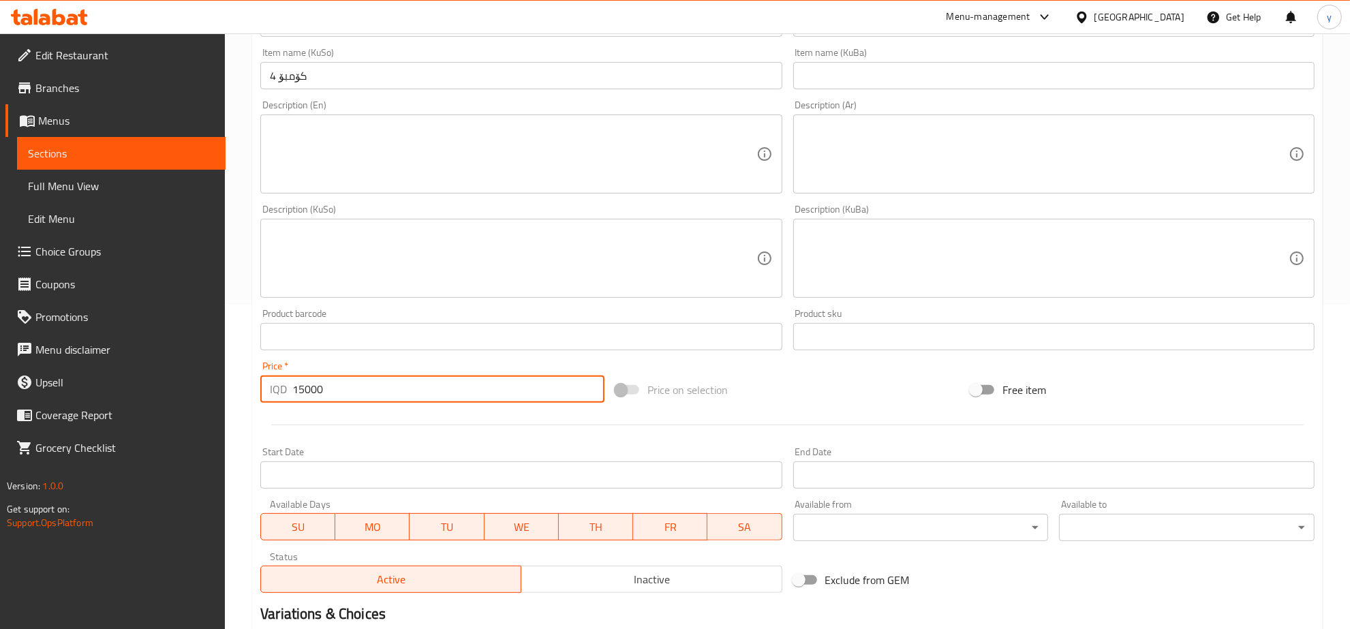
scroll to position [284, 0]
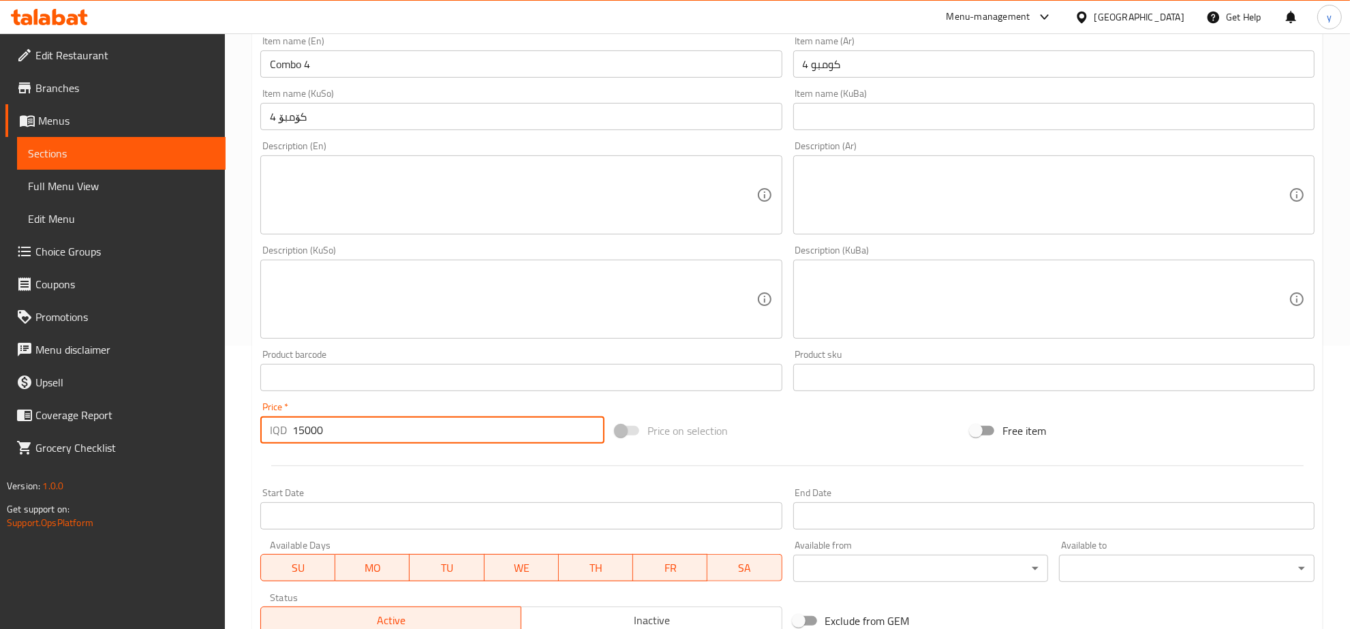
type input "15000"
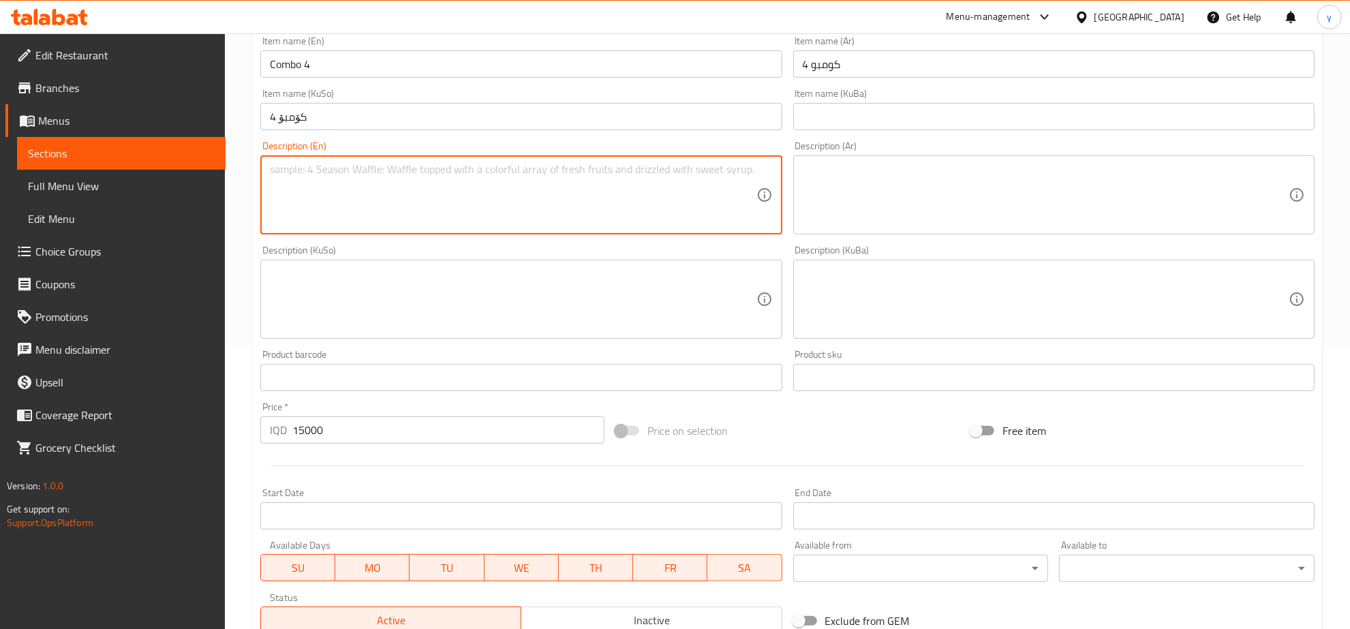
drag, startPoint x: 457, startPoint y: 165, endPoint x: 460, endPoint y: 174, distance: 10.1
click at [457, 167] on textarea at bounding box center [513, 195] width 486 height 65
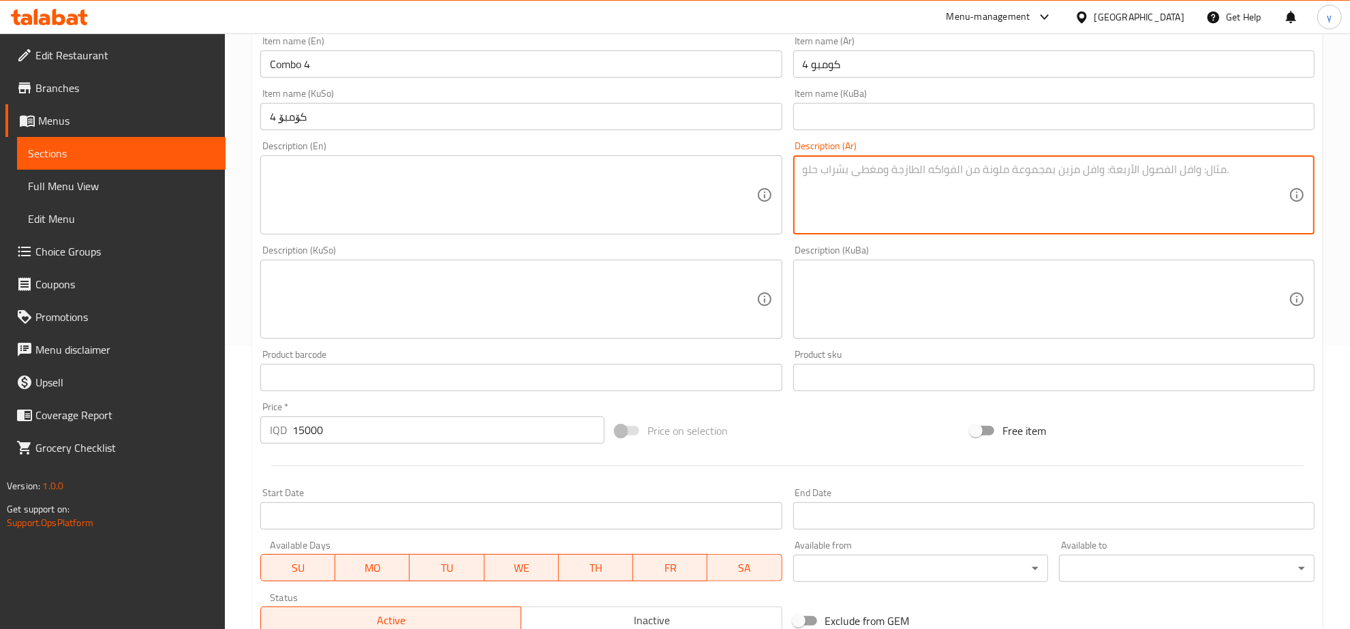
click at [973, 198] on textarea at bounding box center [1046, 195] width 486 height 65
paste textarea "3 عصائر و 1 مشروب طاقة"
type textarea "3 عصائر و 1 مشروب طاقة"
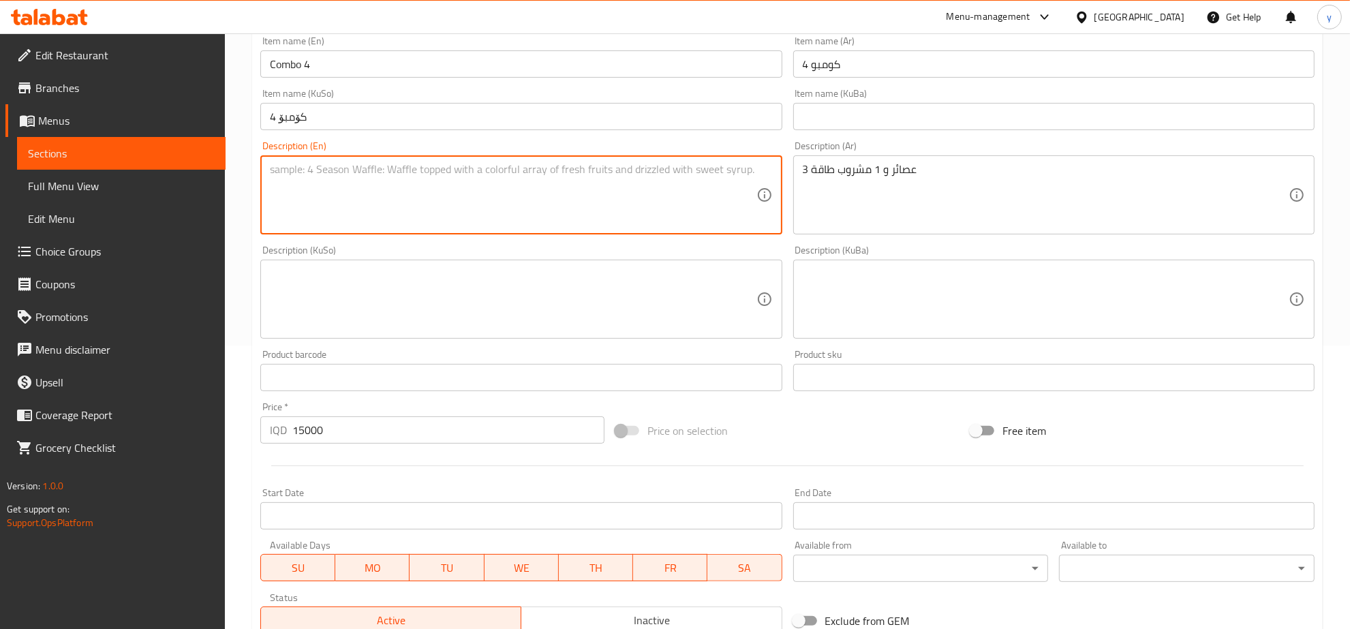
click at [547, 200] on textarea at bounding box center [513, 195] width 486 height 65
paste textarea "3 Smoothie and 1 energizer"
type textarea "3 Smoothie and 1 energizer"
click at [382, 268] on textarea at bounding box center [513, 299] width 486 height 65
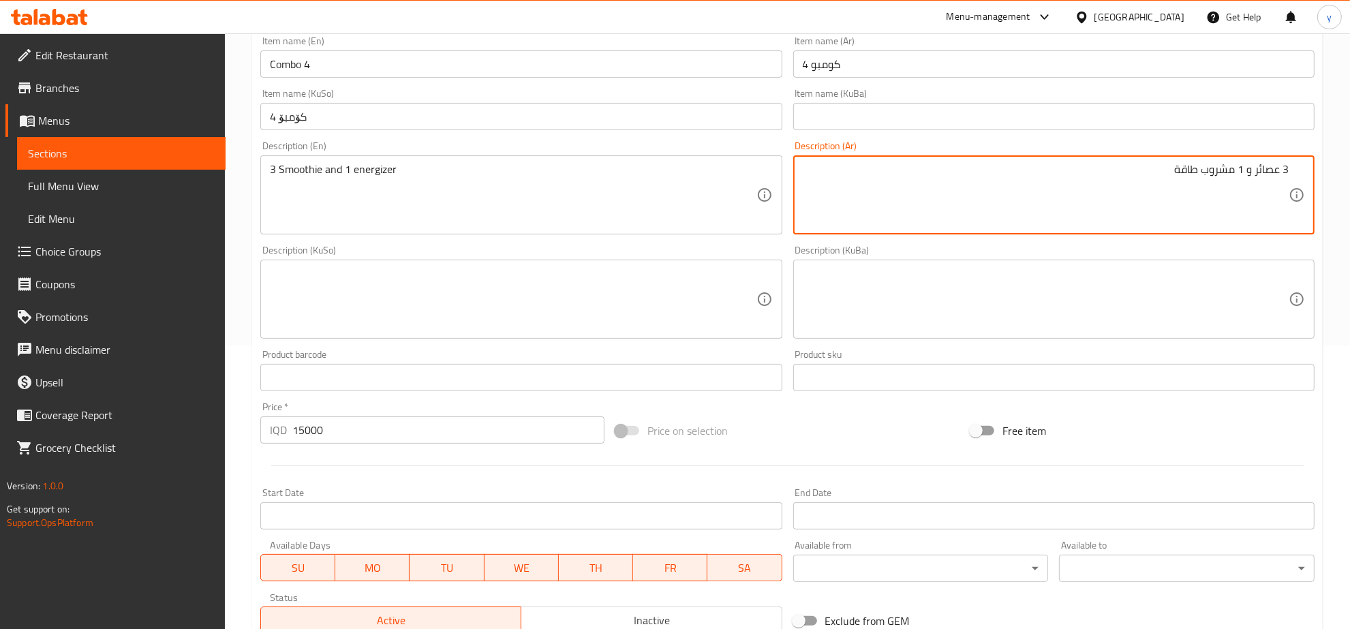
click at [1270, 162] on div "3 عصائر و 1 مشروب طاقة Description (Ar)" at bounding box center [1053, 194] width 521 height 79
click at [1271, 177] on textarea "3 عصائر و 1 مشروب طاقة" at bounding box center [1046, 195] width 486 height 65
click at [1235, 171] on textarea "3 سموذي و 1 مشروب طاقة" at bounding box center [1046, 195] width 486 height 65
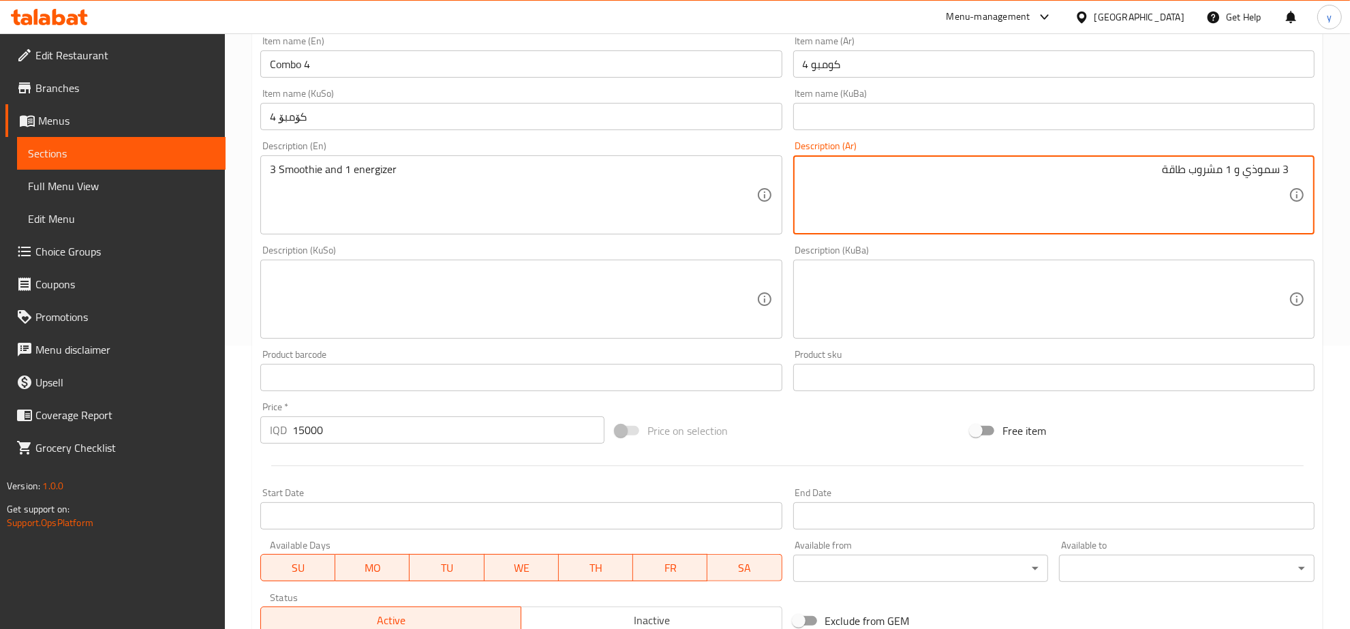
click at [1229, 171] on textarea "3 سموذي و 1 مشروب طاقة" at bounding box center [1046, 195] width 486 height 65
click at [1234, 172] on textarea "3 سموذي و 1 مشروب طاقة" at bounding box center [1046, 195] width 486 height 65
type textarea "3 سموذي و1 مشروب طاقة"
click at [686, 303] on textarea at bounding box center [513, 299] width 486 height 65
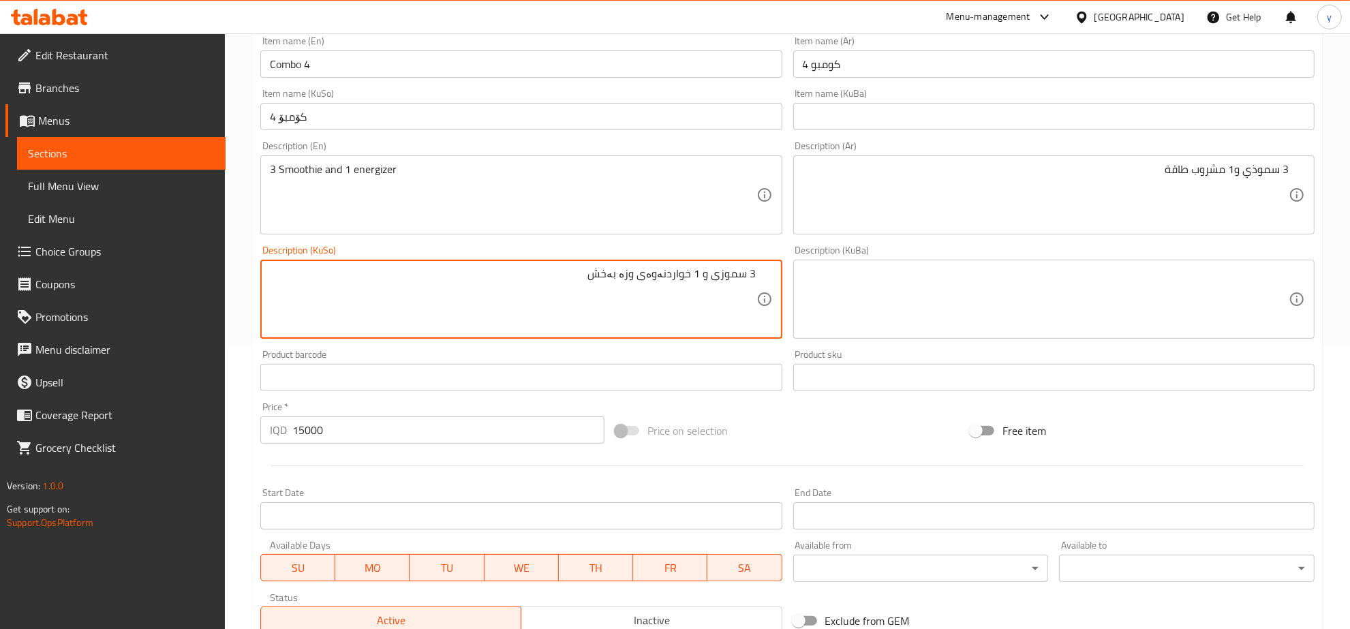
type textarea "3 سموزی و 1 خواردنەوەی وزە بەخش"
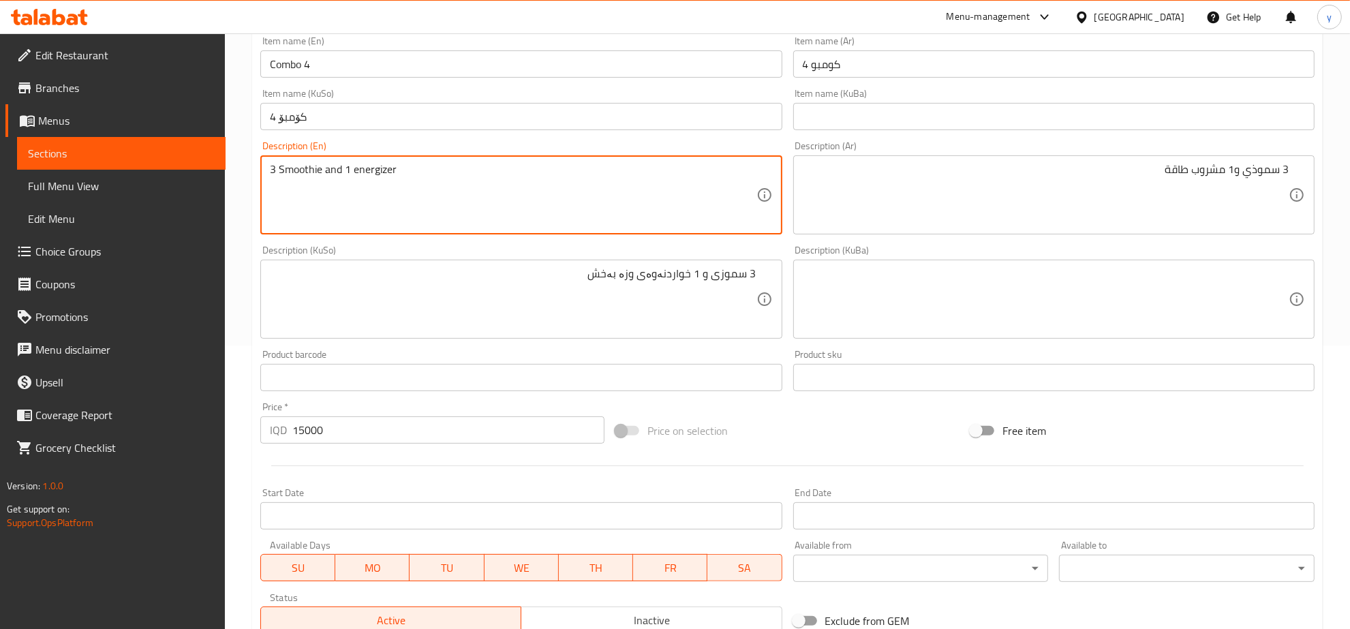
click at [371, 169] on textarea "3 Smoothie and 1 energizer" at bounding box center [513, 195] width 486 height 65
click at [429, 182] on textarea "3 Smoothie and 1 energizer" at bounding box center [513, 195] width 486 height 65
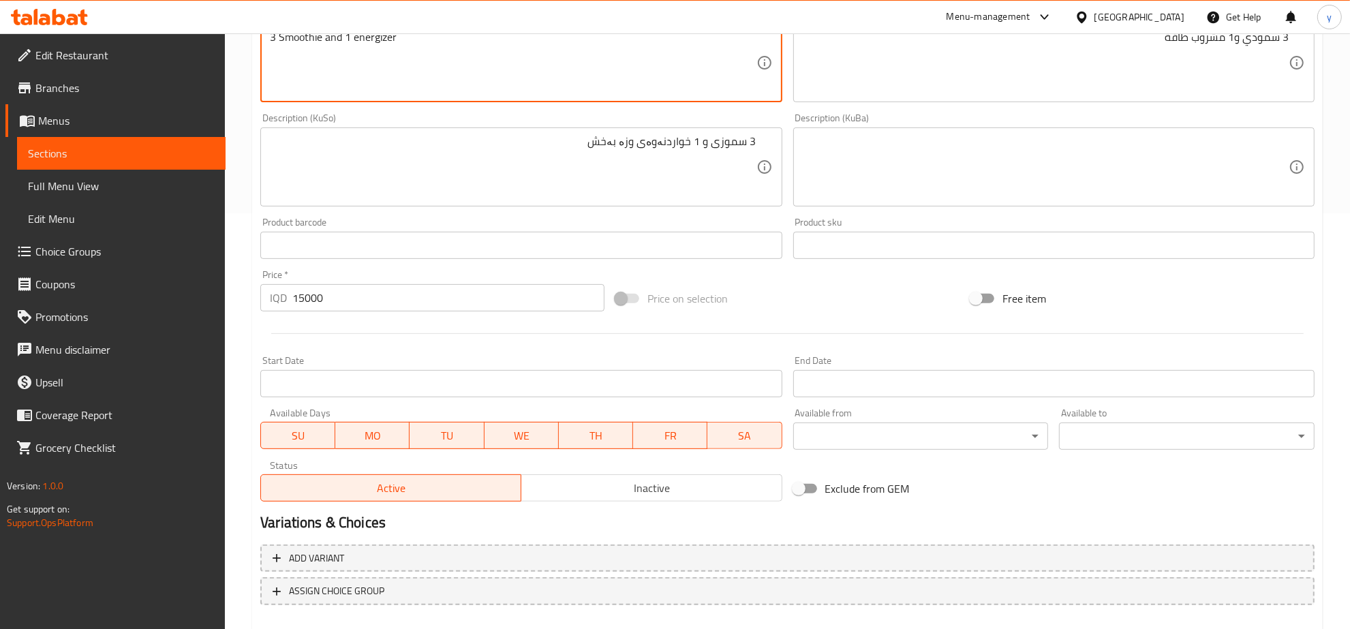
scroll to position [488, 0]
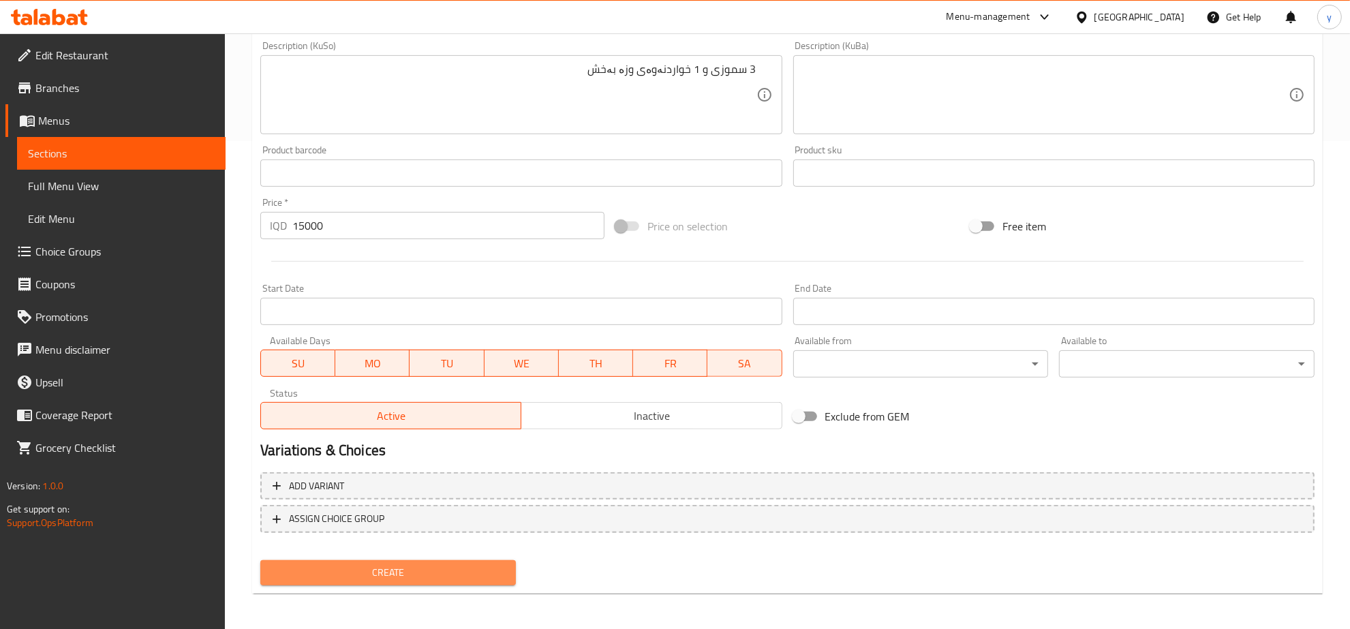
click at [387, 564] on span "Create" at bounding box center [388, 572] width 234 height 17
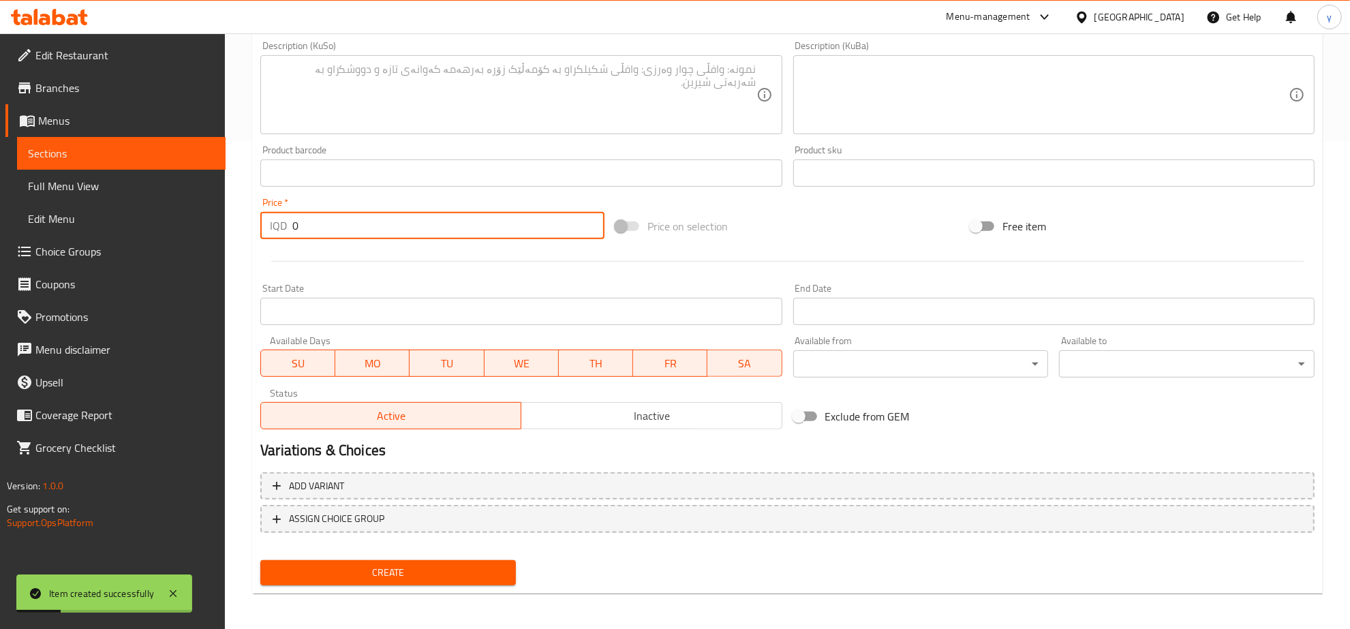
paste input "1160"
drag, startPoint x: 348, startPoint y: 225, endPoint x: 288, endPoint y: 229, distance: 59.4
click at [276, 230] on div "IQD 0 Price *" at bounding box center [432, 225] width 344 height 27
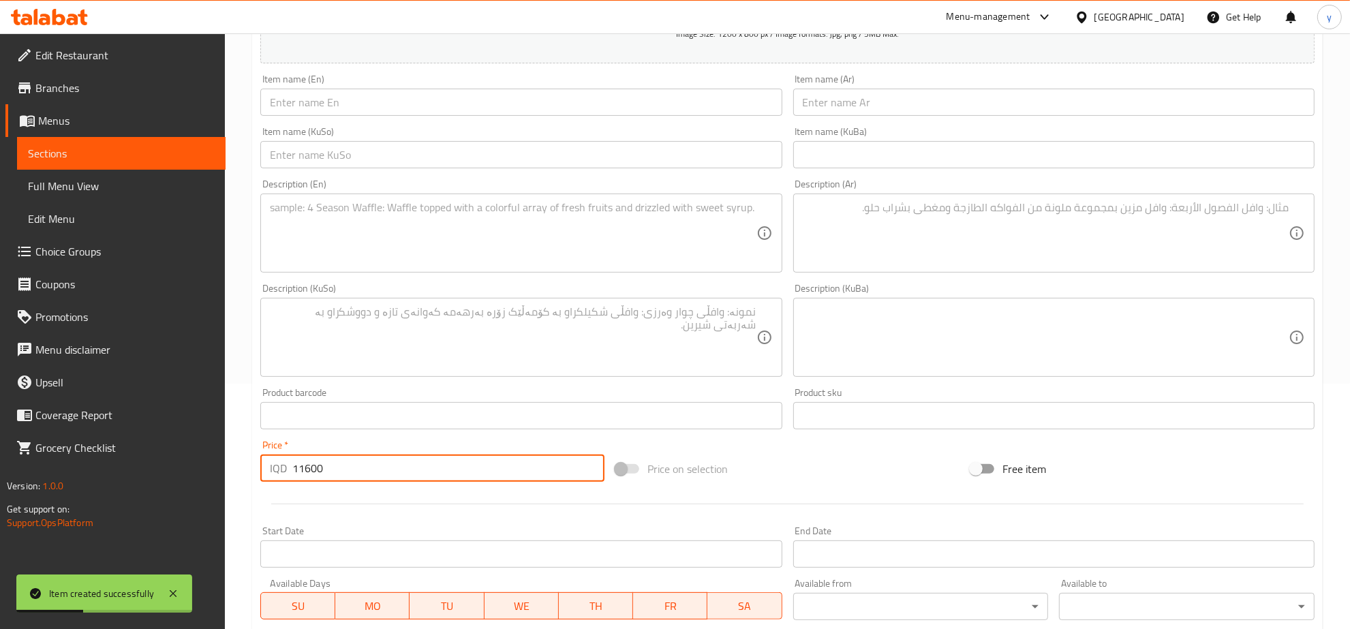
scroll to position [204, 0]
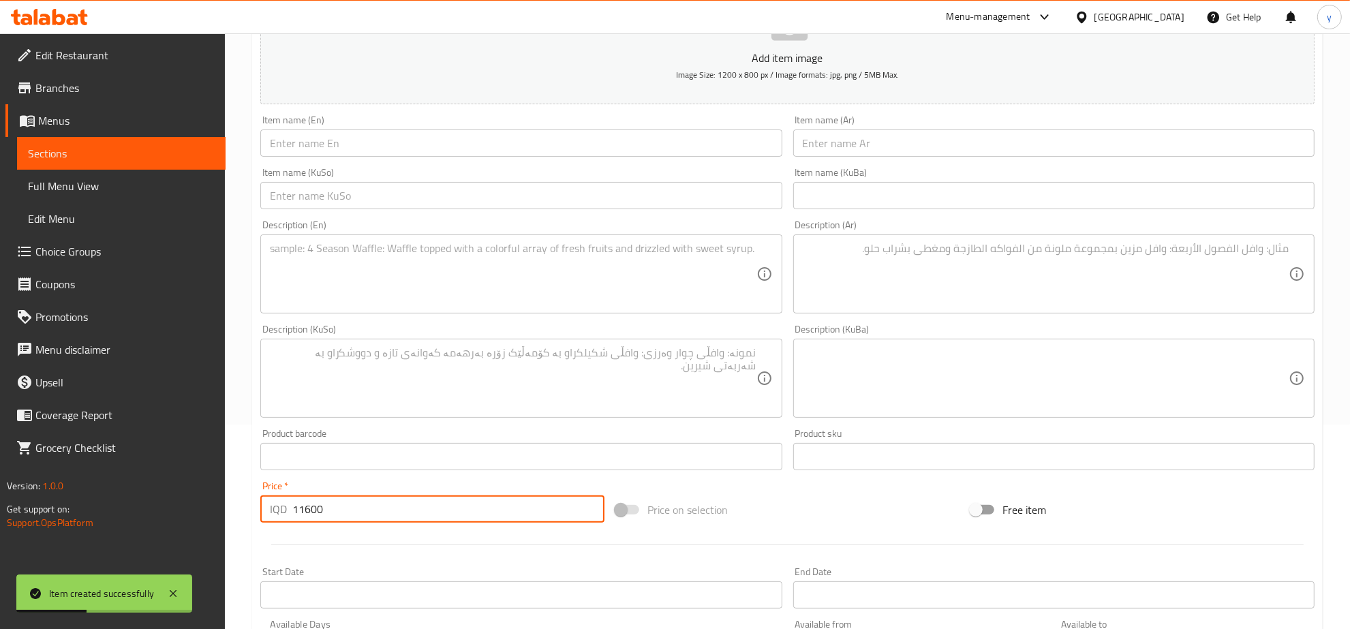
type input "11600"
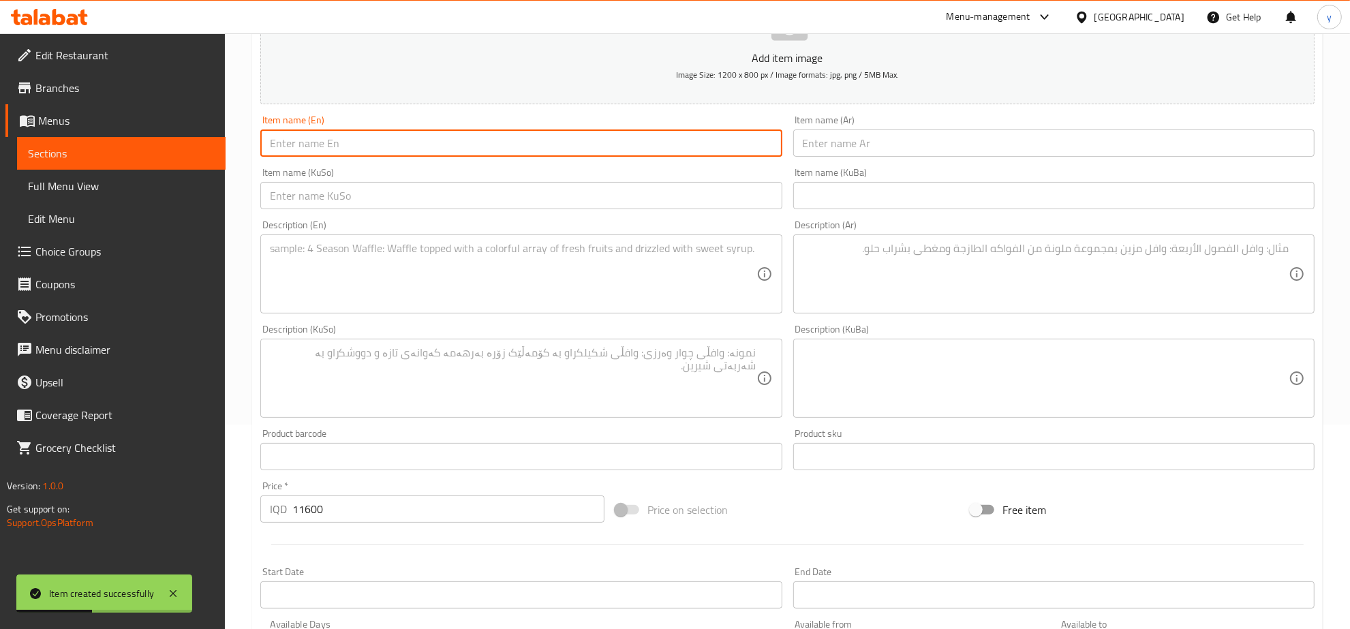
click at [424, 142] on input "text" at bounding box center [520, 143] width 521 height 27
paste input "Combo 5"
type input "Combo 5"
click at [870, 144] on input "text" at bounding box center [1053, 143] width 521 height 27
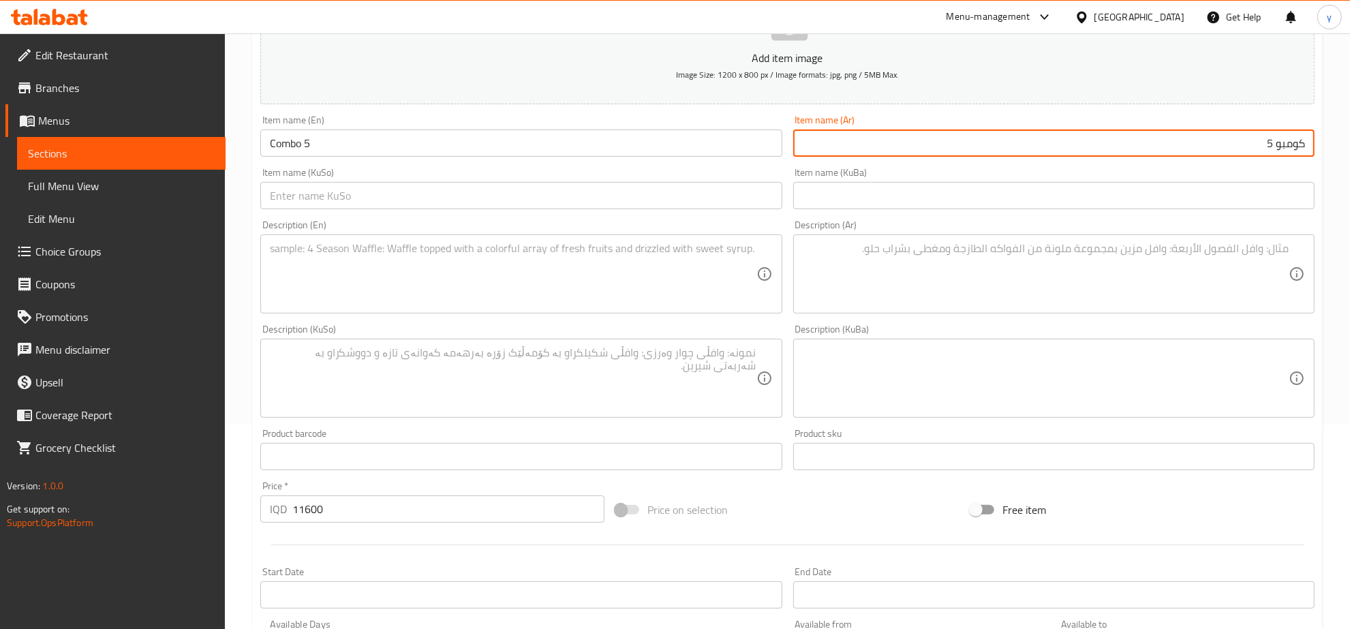
type input "كومبو 5"
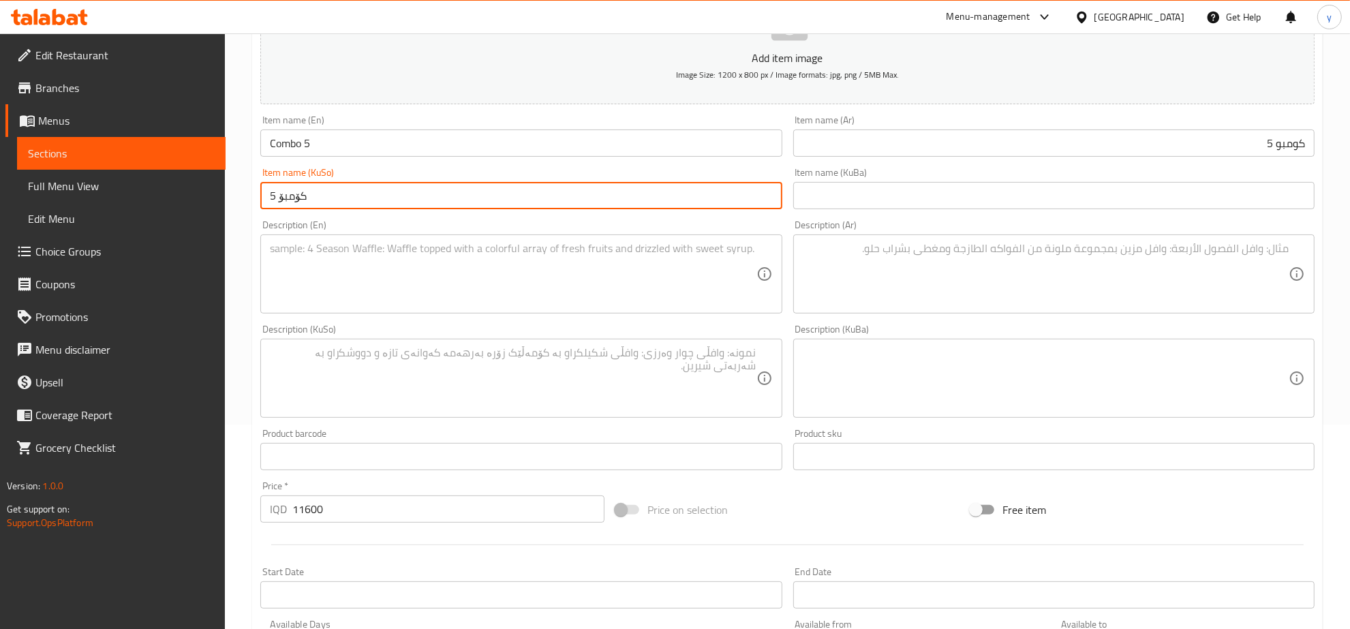
type input "کۆمبۆ 5"
click at [907, 277] on textarea at bounding box center [1046, 274] width 486 height 65
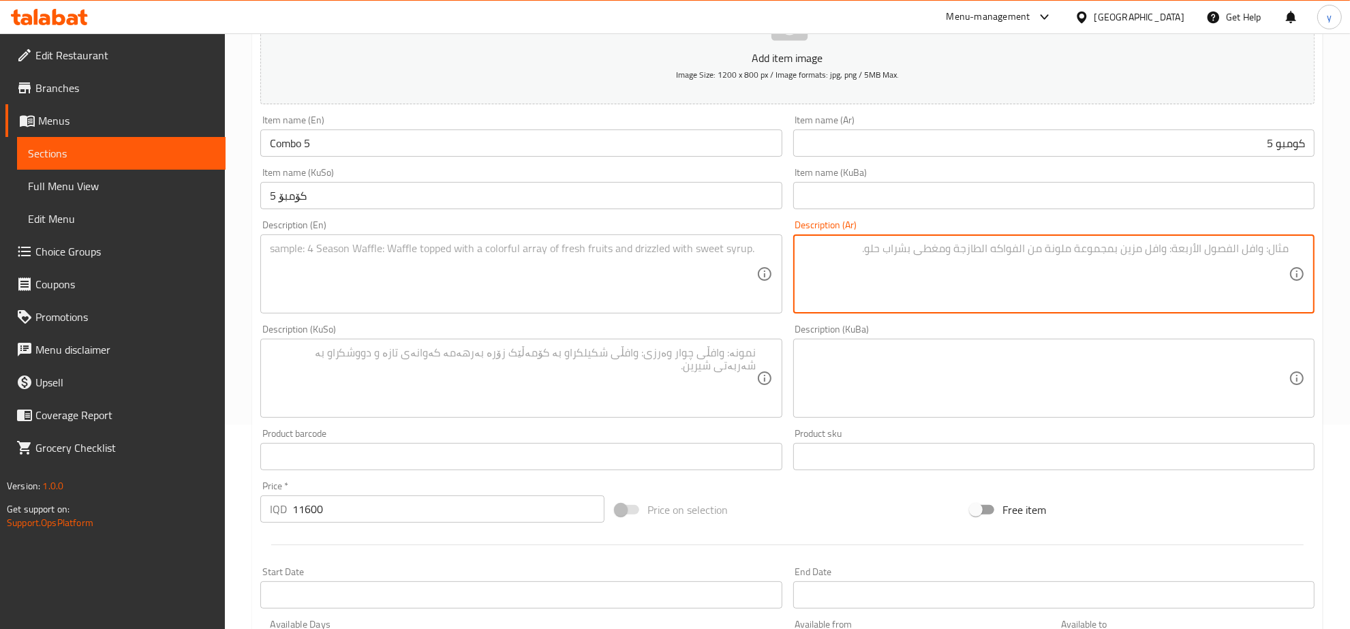
drag, startPoint x: 718, startPoint y: 276, endPoint x: 583, endPoint y: 230, distance: 142.5
click at [711, 275] on textarea at bounding box center [513, 274] width 486 height 65
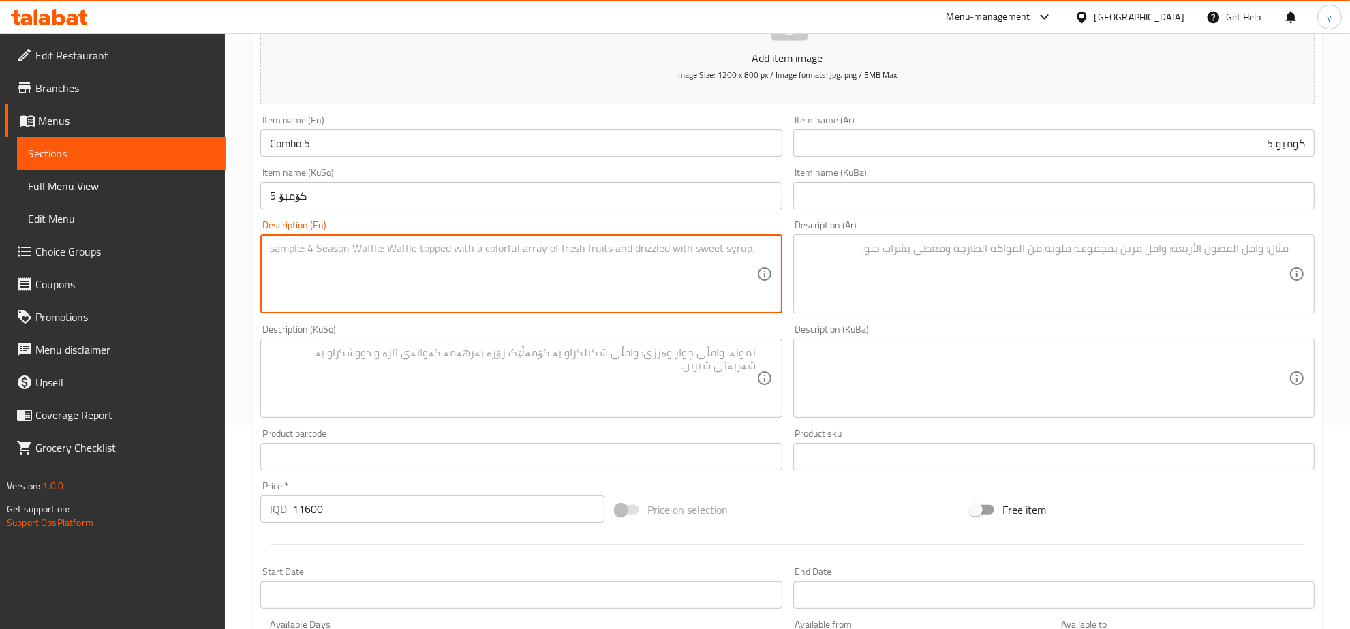
paste textarea "2 Mojito and 1 energizer"
type textarea "2 Mojito and 1 energizer"
click at [911, 298] on textarea at bounding box center [1046, 274] width 486 height 65
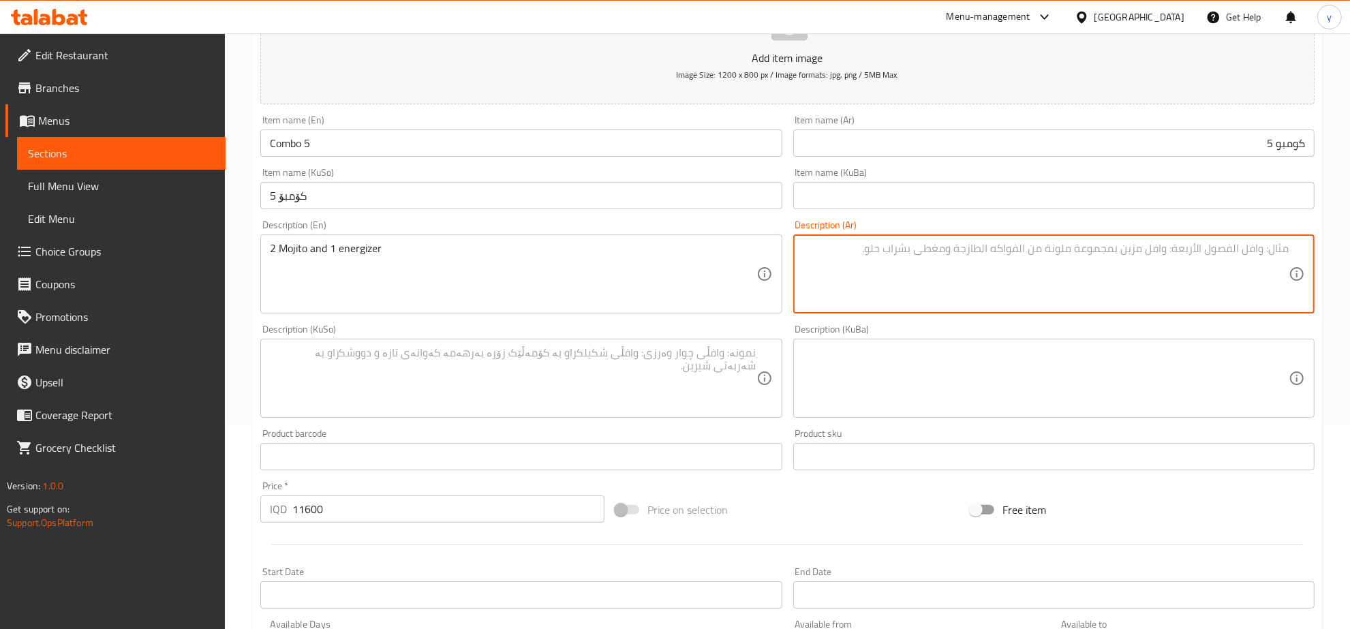
paste textarea "2 موهيتو و1 مشروب طاقة"
type textarea "2 موهيتو و1 مشروب طاقة"
click at [686, 387] on textarea at bounding box center [513, 378] width 486 height 65
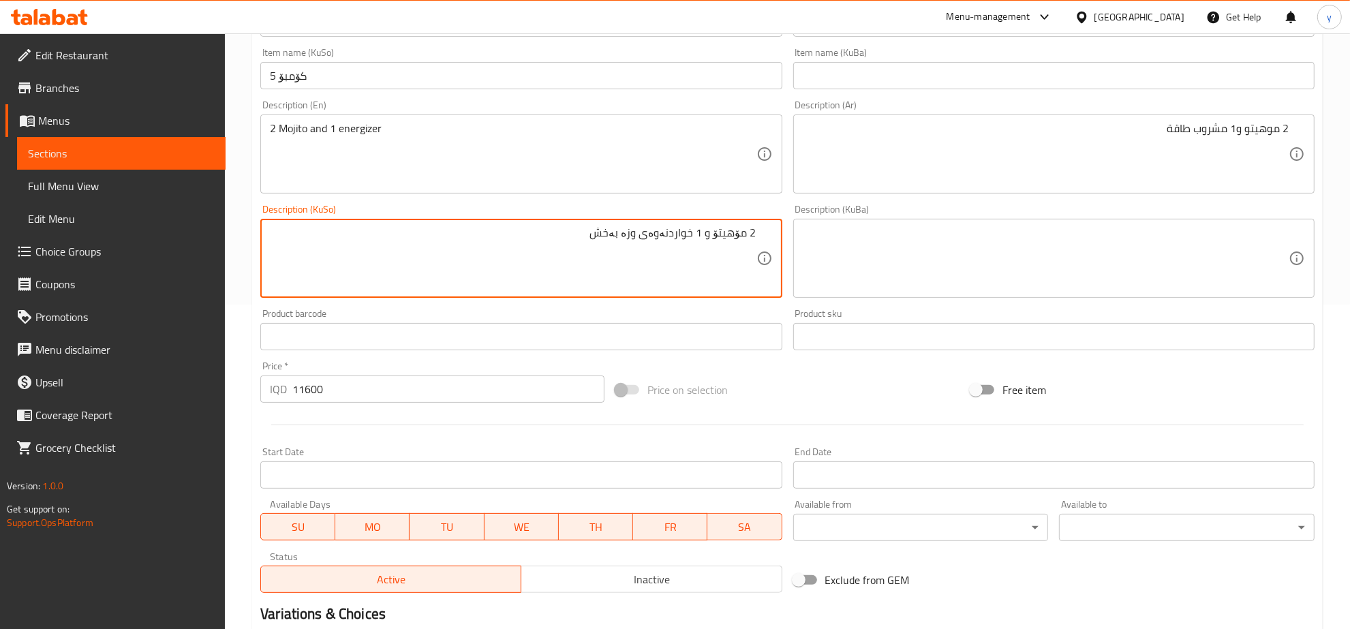
scroll to position [488, 0]
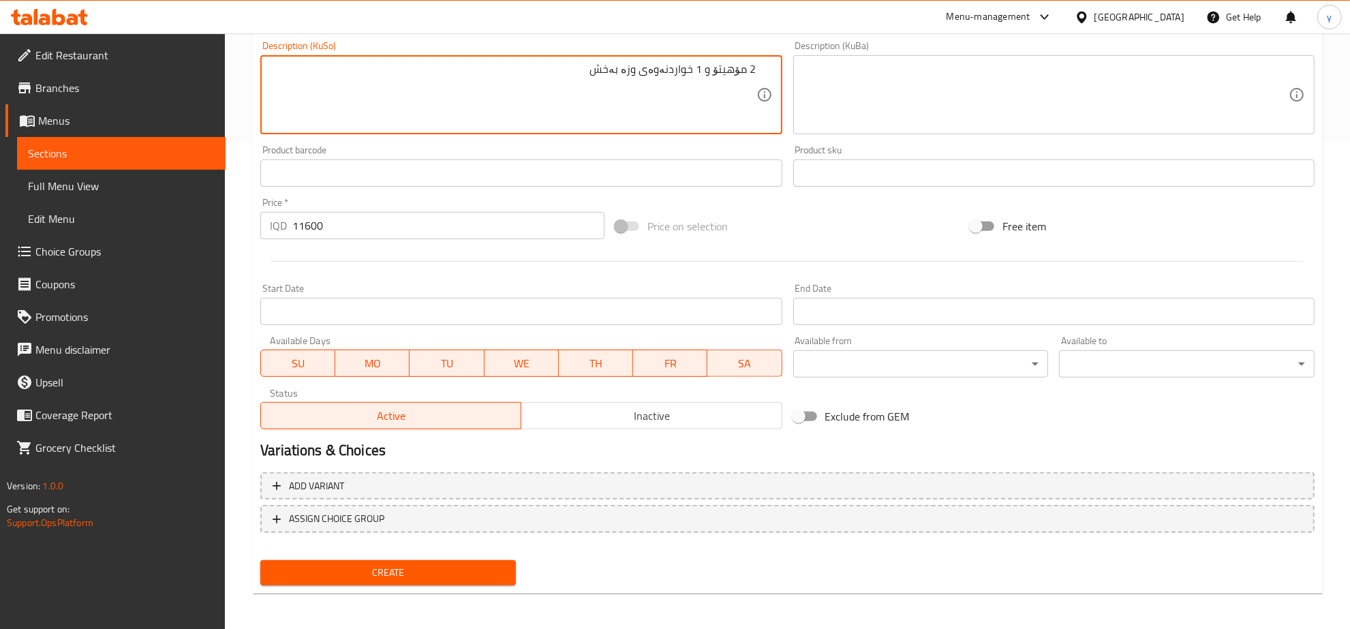
type textarea "2 مۆهیتۆ و 1 خواردنەوەی وزە بەخش"
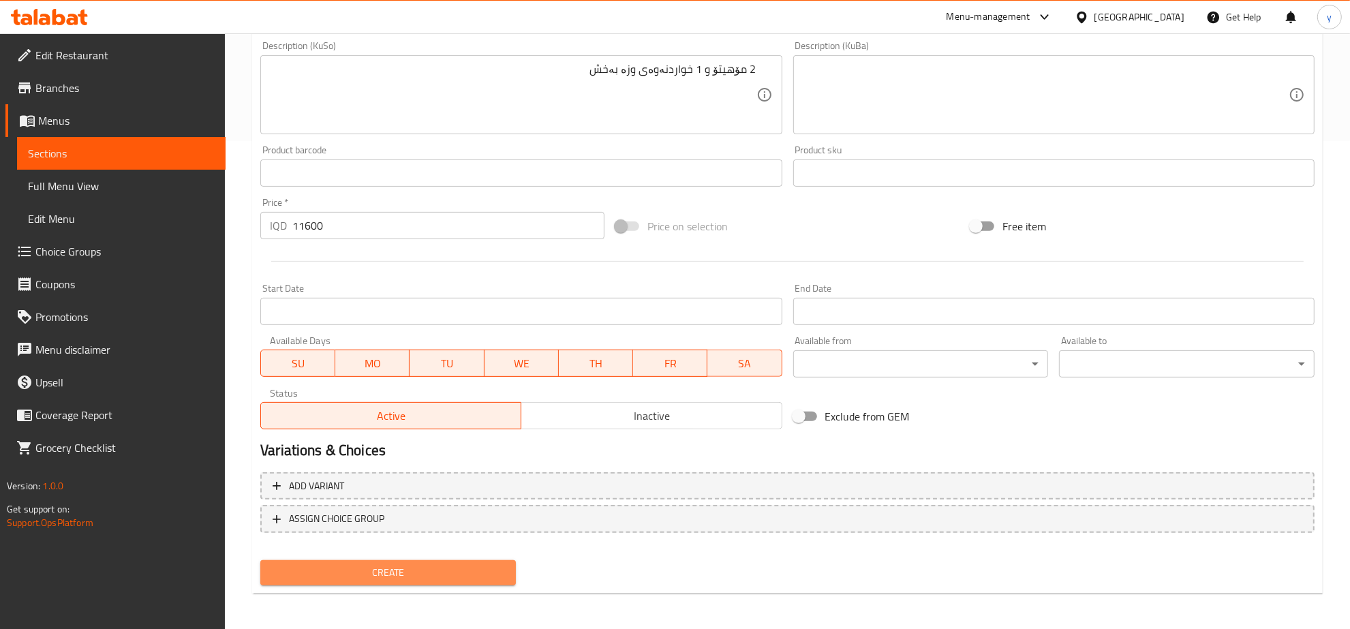
click at [472, 560] on button "Create" at bounding box center [388, 572] width 256 height 25
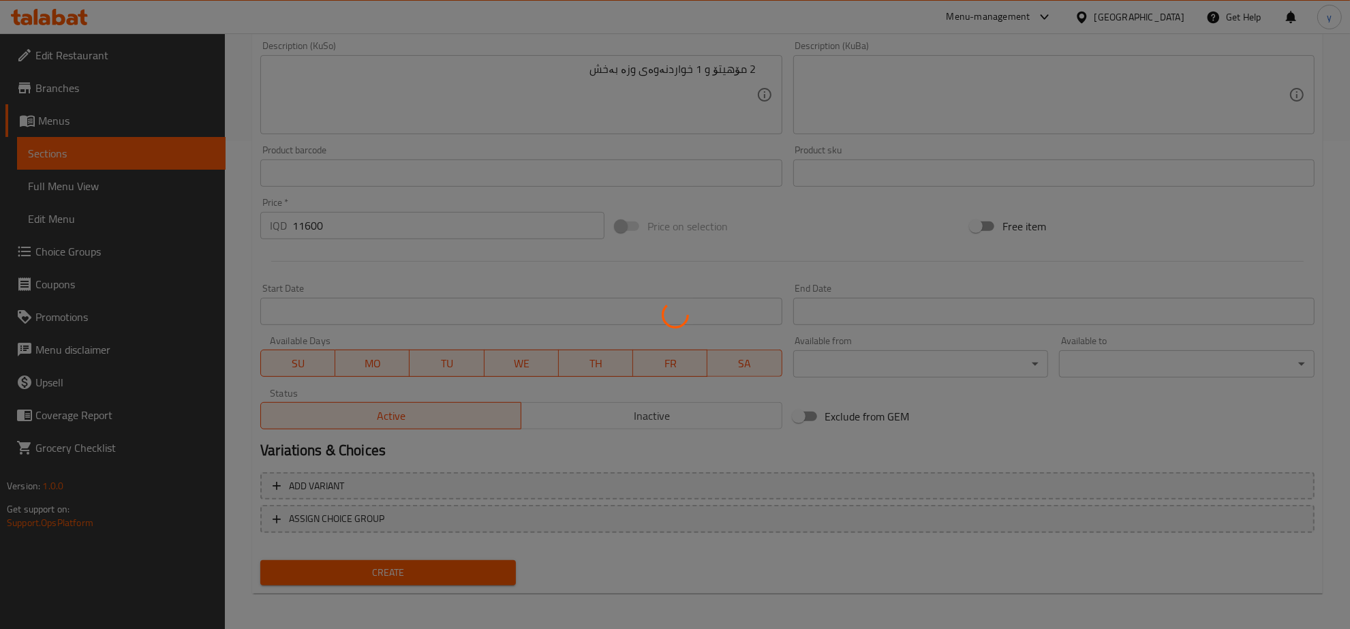
scroll to position [62, 0]
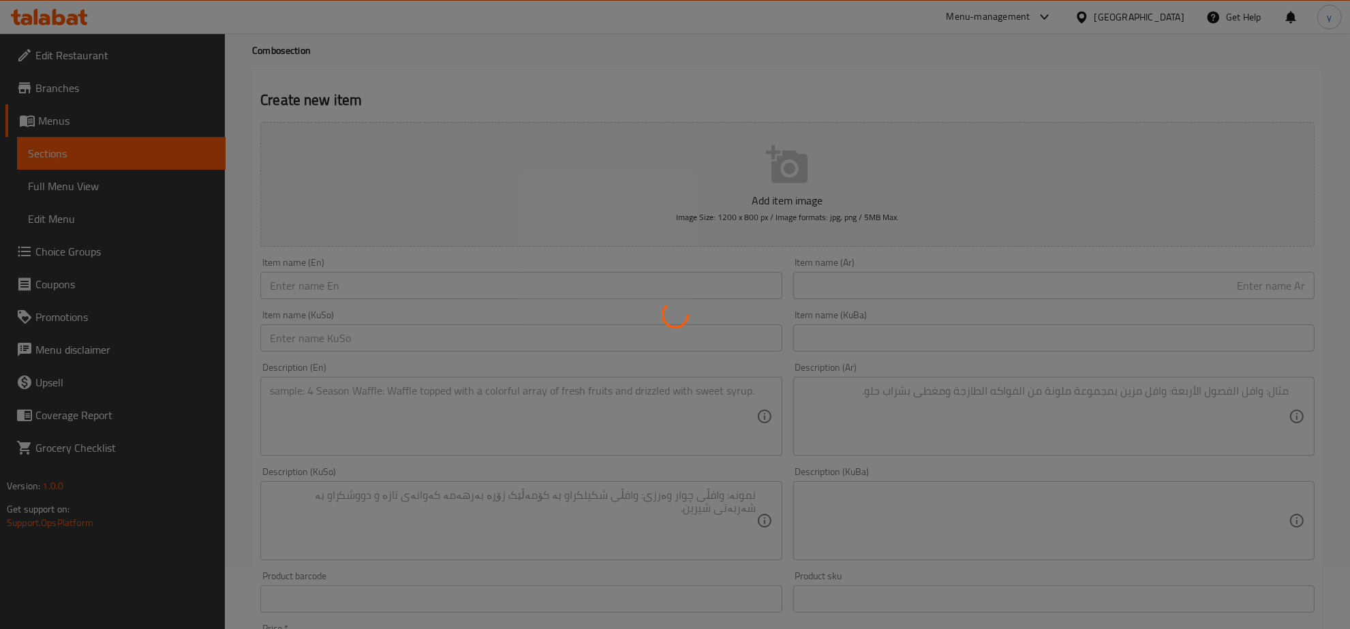
type input "0"
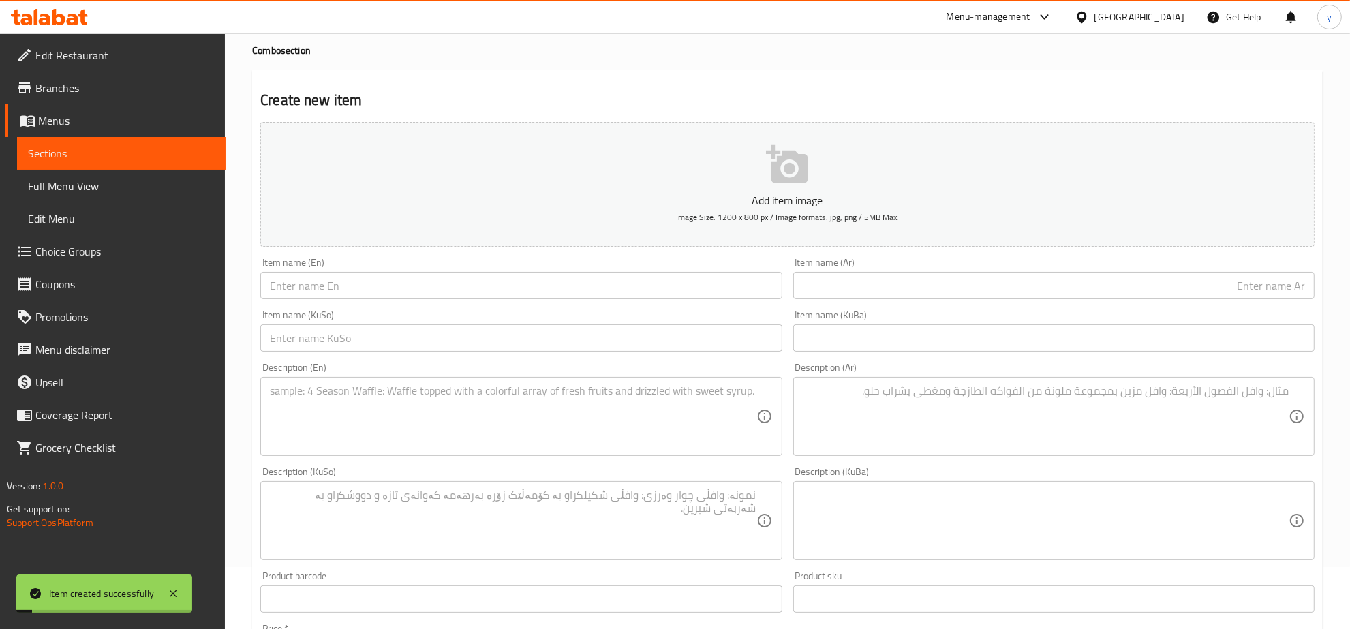
scroll to position [0, 0]
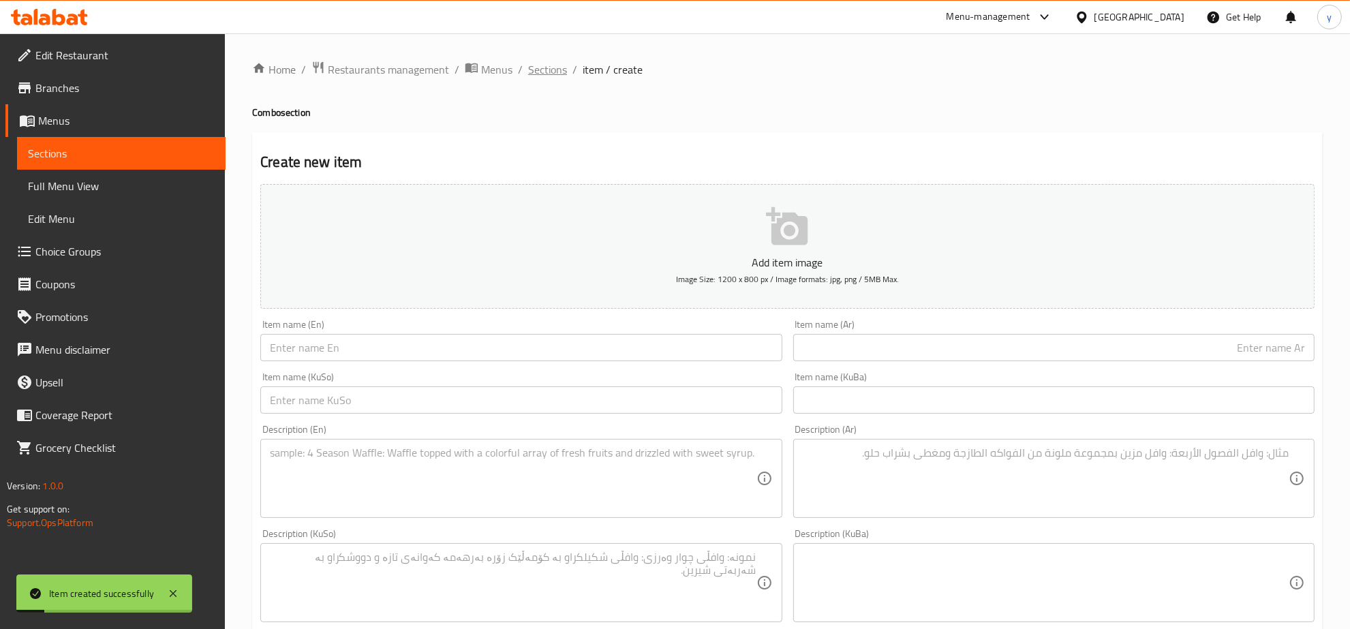
click at [528, 75] on span "Sections" at bounding box center [547, 69] width 39 height 16
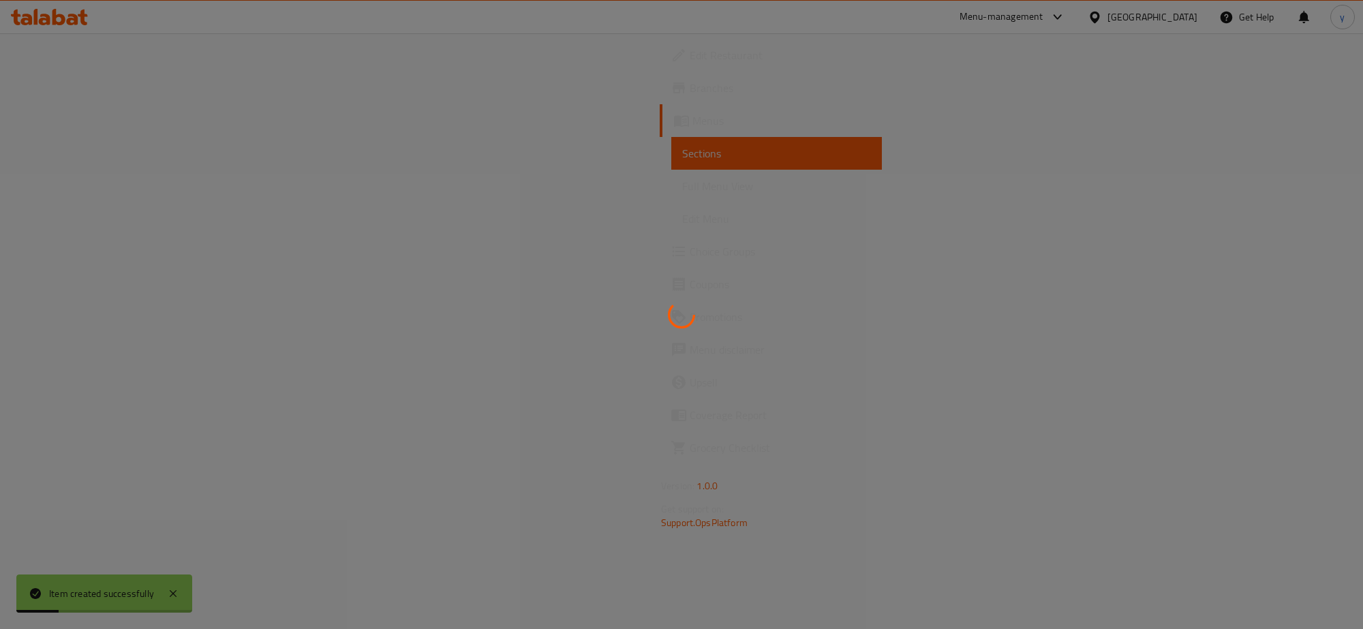
click at [63, 191] on div at bounding box center [681, 314] width 1363 height 629
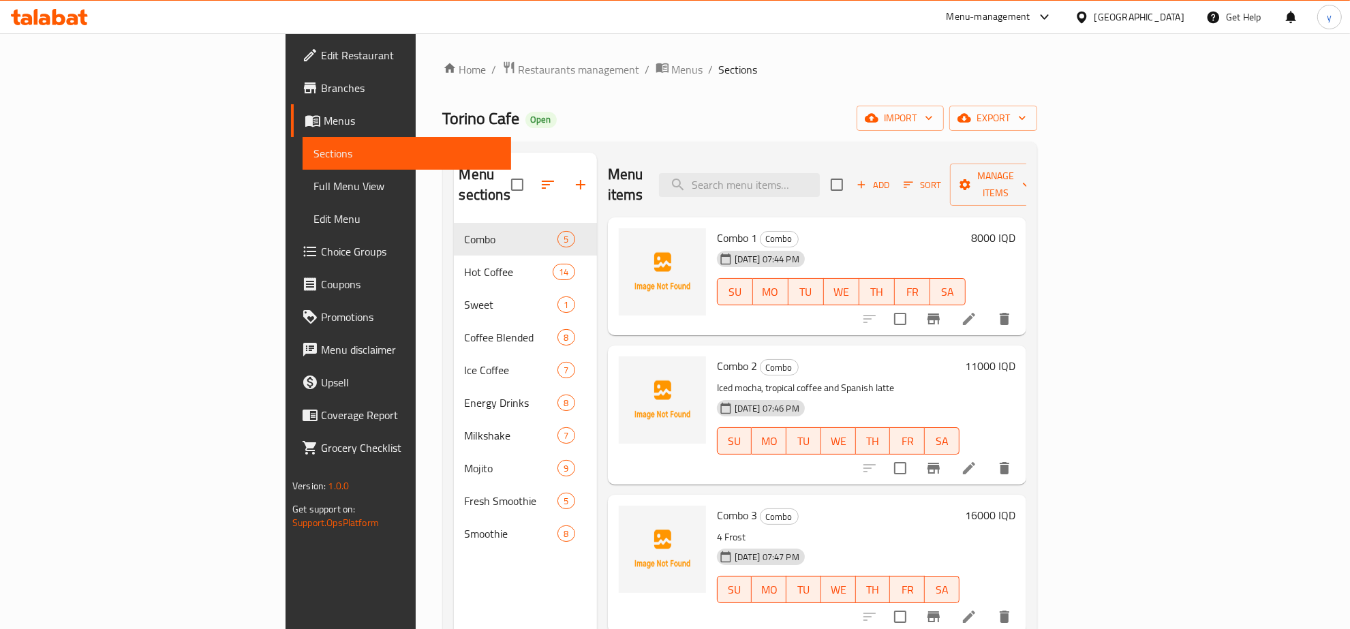
click at [717, 228] on span "Combo 1" at bounding box center [737, 238] width 40 height 20
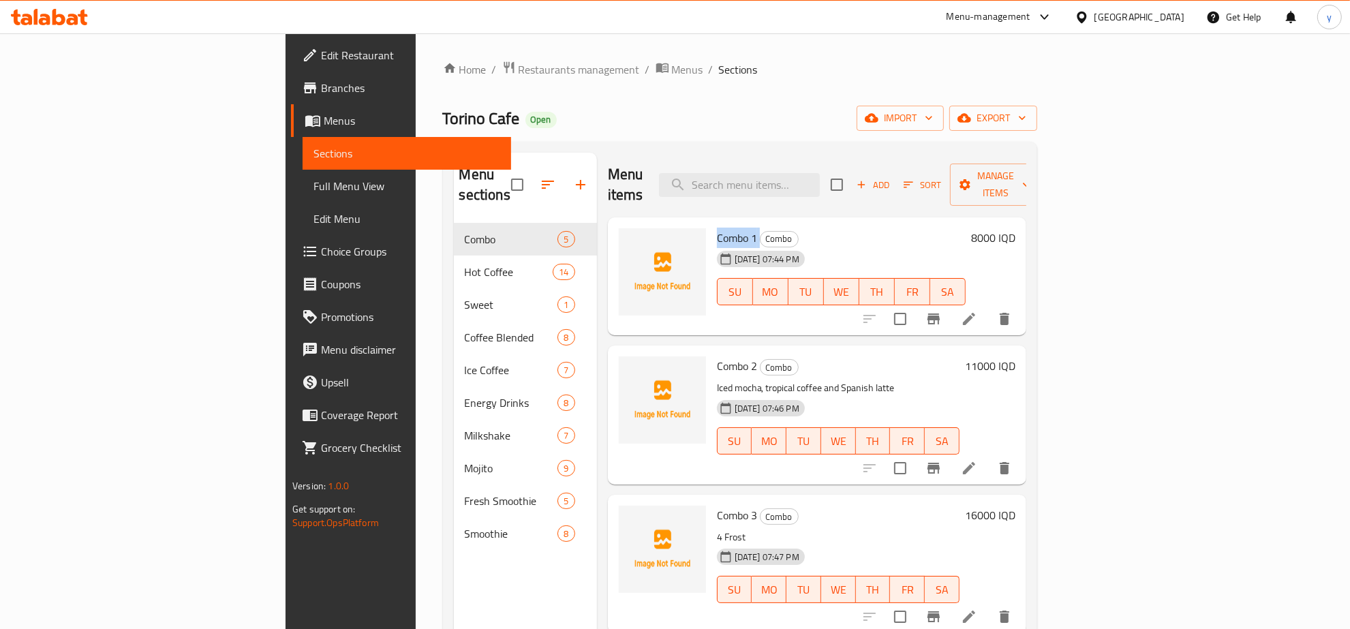
click at [717, 228] on span "Combo 1" at bounding box center [737, 238] width 40 height 20
click at [314, 192] on span "Full Menu View" at bounding box center [407, 186] width 187 height 16
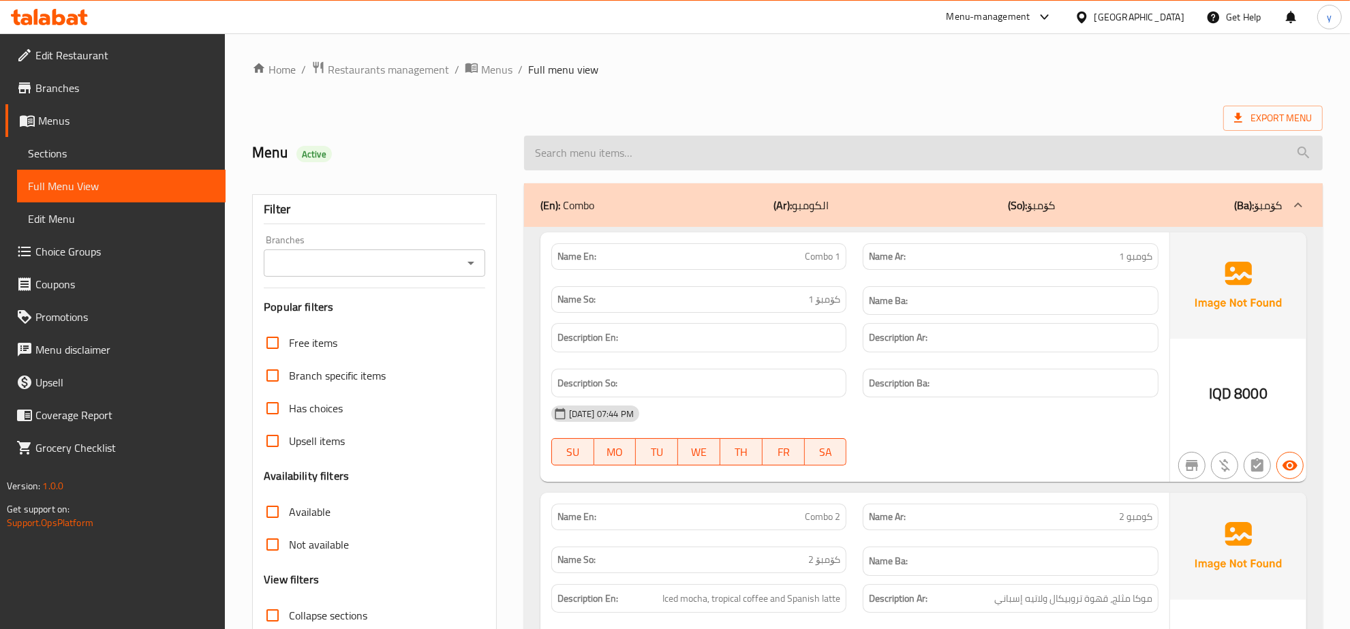
click at [743, 136] on input "search" at bounding box center [923, 153] width 799 height 35
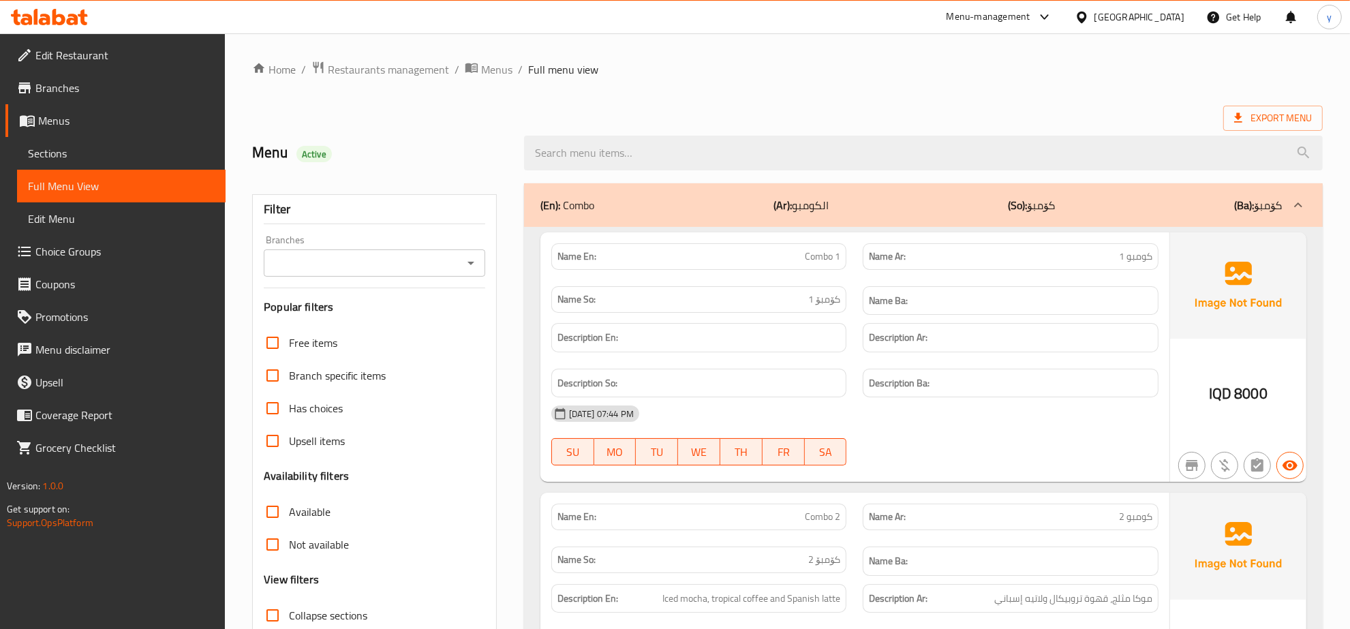
paste input "Combo"
click at [468, 259] on icon "Open" at bounding box center [471, 263] width 16 height 16
type input "Combo"
click at [431, 314] on li "Torino Cafe، Naz Naz" at bounding box center [374, 322] width 221 height 25
type input "Torino Cafe، Naz Naz"
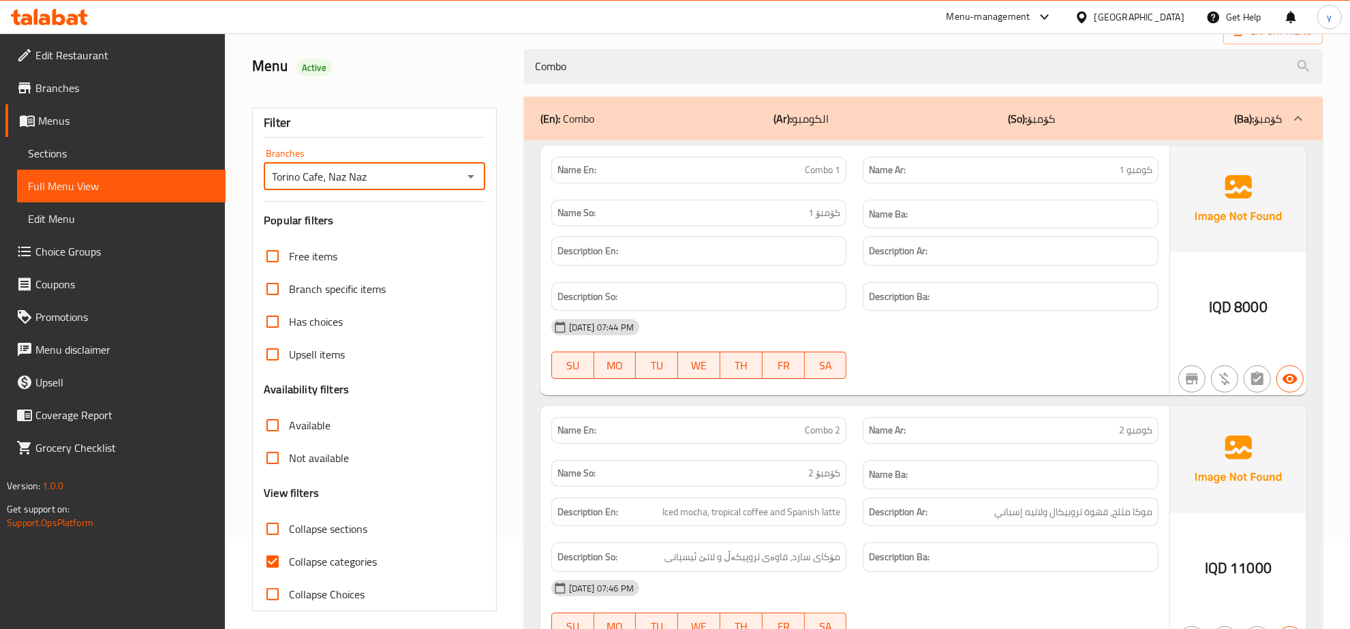
scroll to position [239, 0]
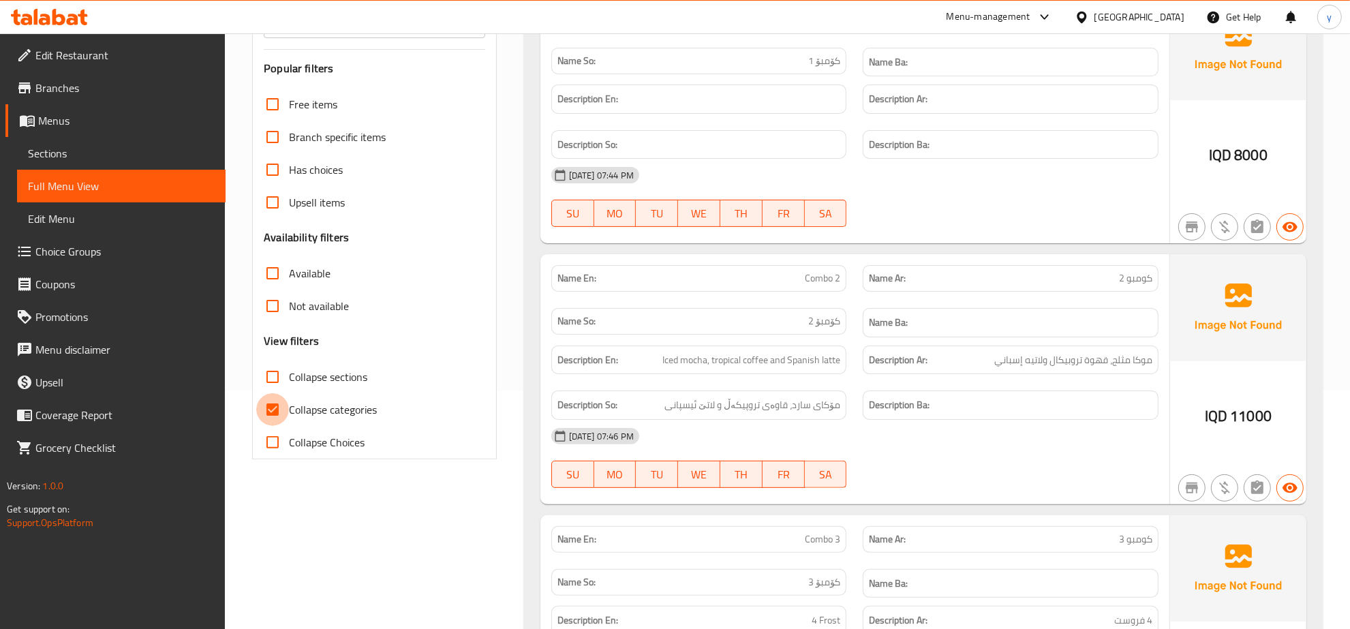
click at [270, 417] on input "Collapse categories" at bounding box center [272, 409] width 33 height 33
checkbox input "false"
click at [273, 363] on input "Collapse sections" at bounding box center [272, 377] width 33 height 33
checkbox input "true"
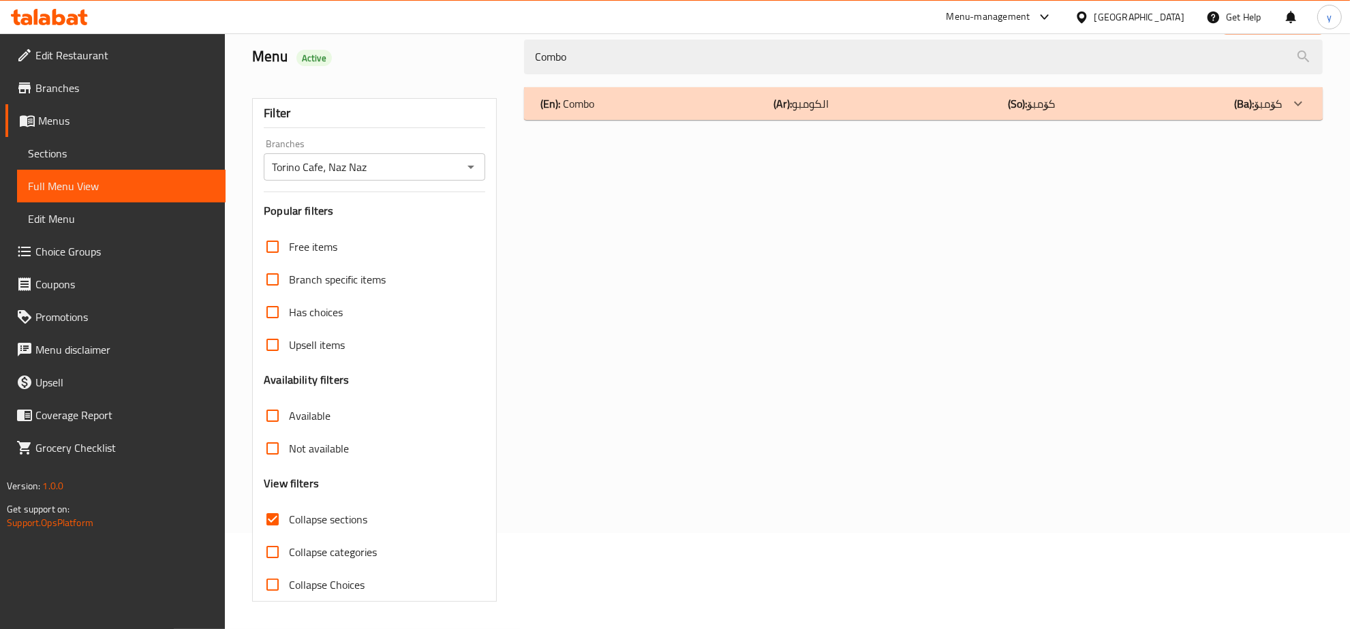
scroll to position [96, 0]
click at [860, 96] on div "(En): Combo (Ar): الكومبو (So): کۆمبۆ (Ba): کۆمبۆ" at bounding box center [912, 103] width 742 height 16
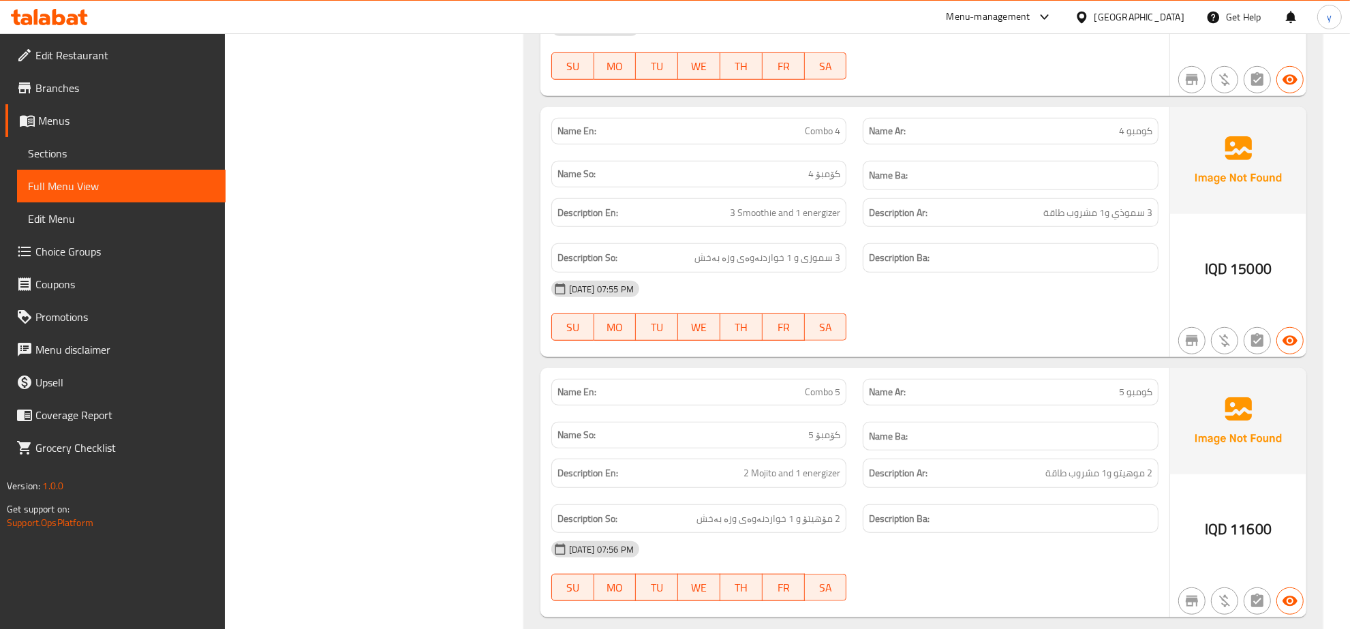
scroll to position [948, 0]
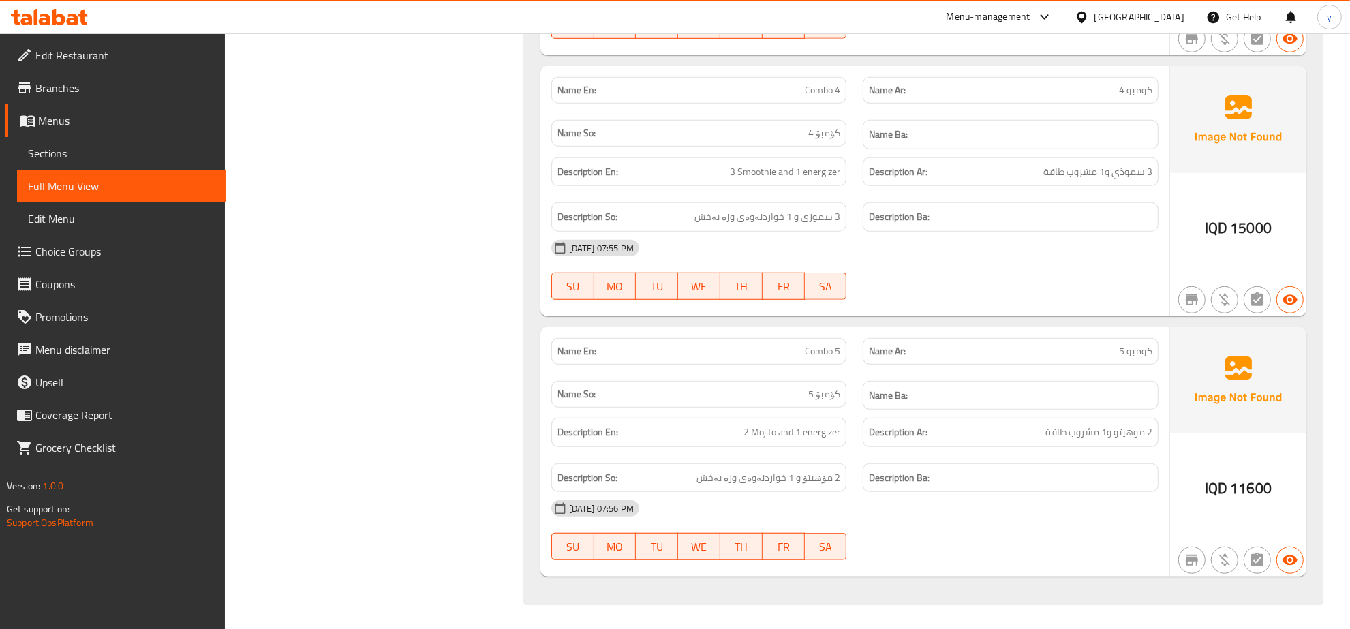
click at [93, 155] on span "Sections" at bounding box center [121, 153] width 187 height 16
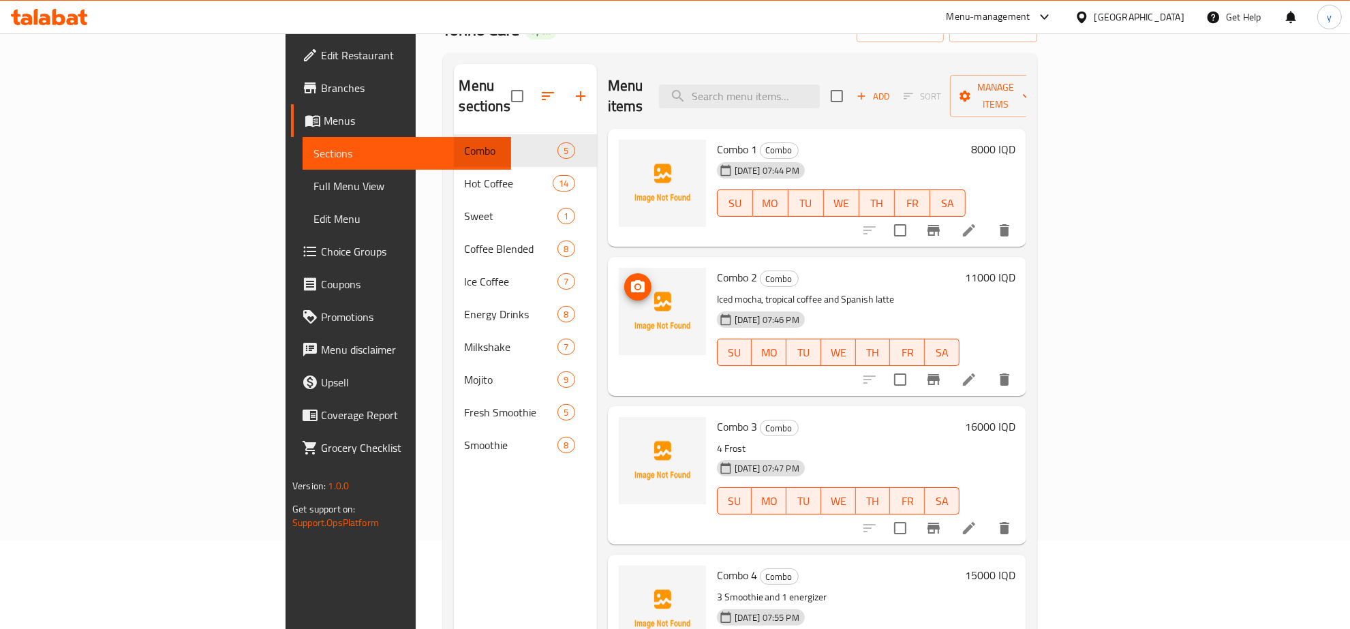
scroll to position [49, 0]
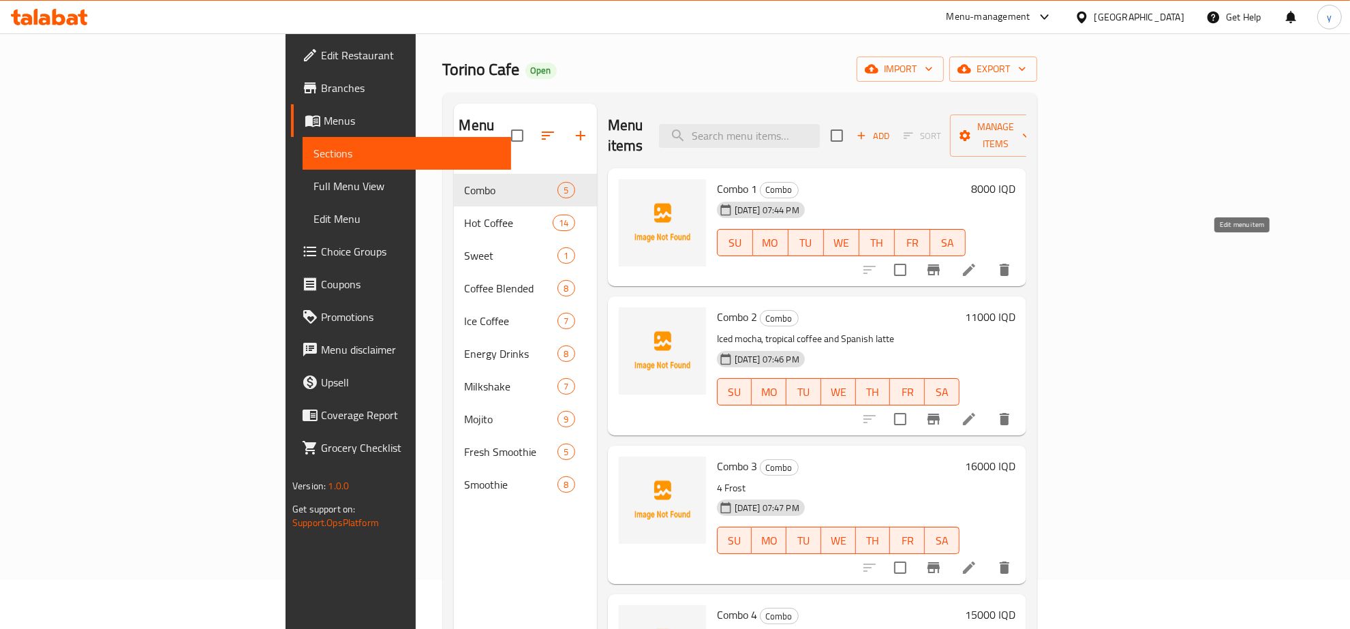
click at [977, 262] on icon at bounding box center [969, 270] width 16 height 16
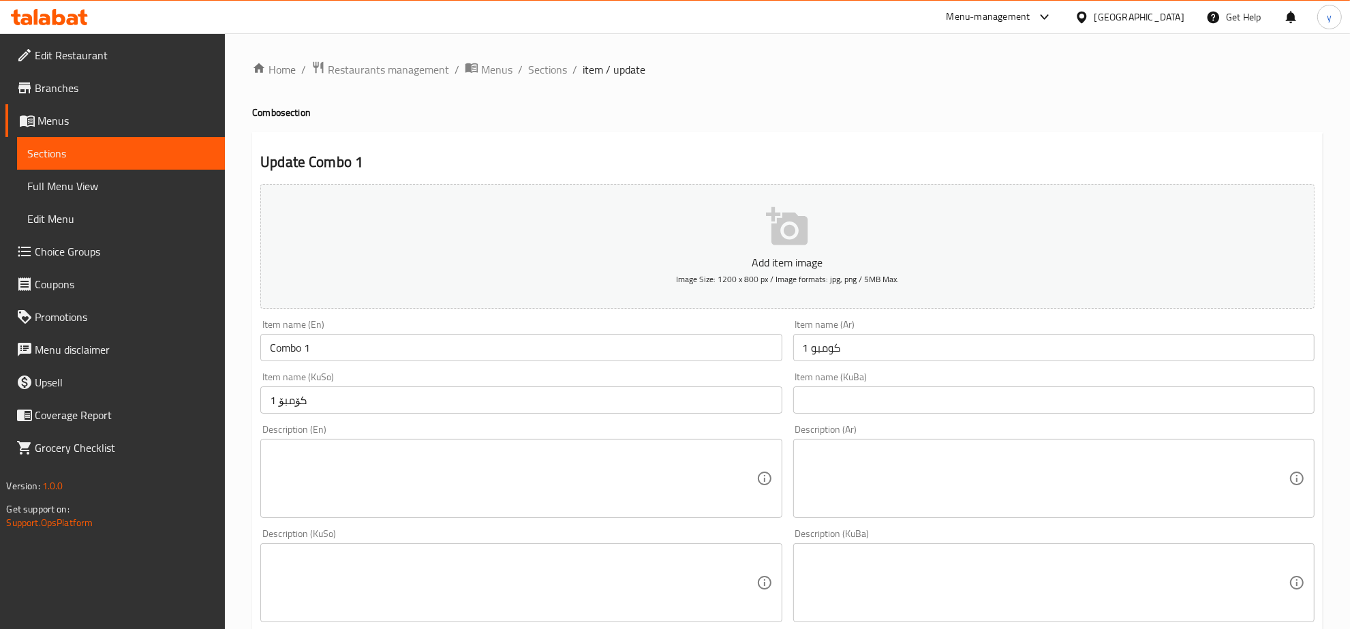
click at [535, 467] on textarea at bounding box center [513, 478] width 486 height 65
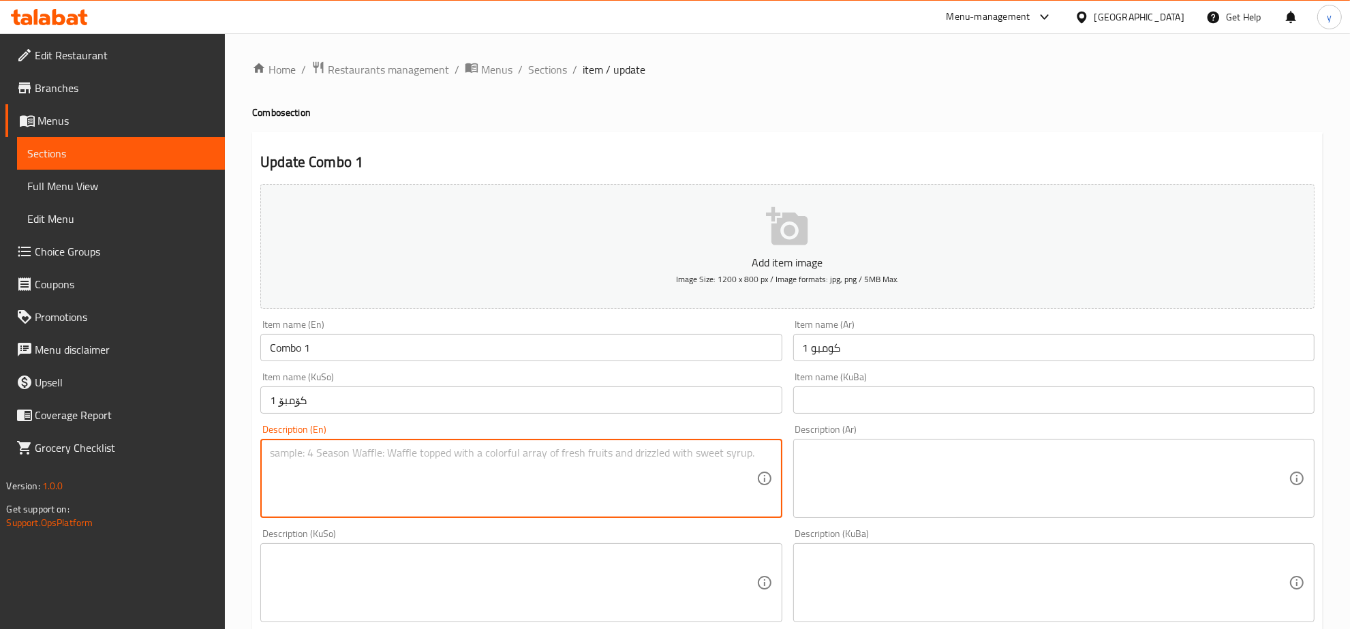
paste textarea "1 mischilato"
drag, startPoint x: 286, startPoint y: 455, endPoint x: 282, endPoint y: 461, distance: 7.2
click at [282, 461] on textarea "1 mischilato" at bounding box center [513, 478] width 486 height 65
drag, startPoint x: 348, startPoint y: 457, endPoint x: 230, endPoint y: 455, distance: 118.6
click at [230, 455] on div "Home / Restaurants management / Menus / Sections / item / update Combo section …" at bounding box center [787, 576] width 1125 height 1087
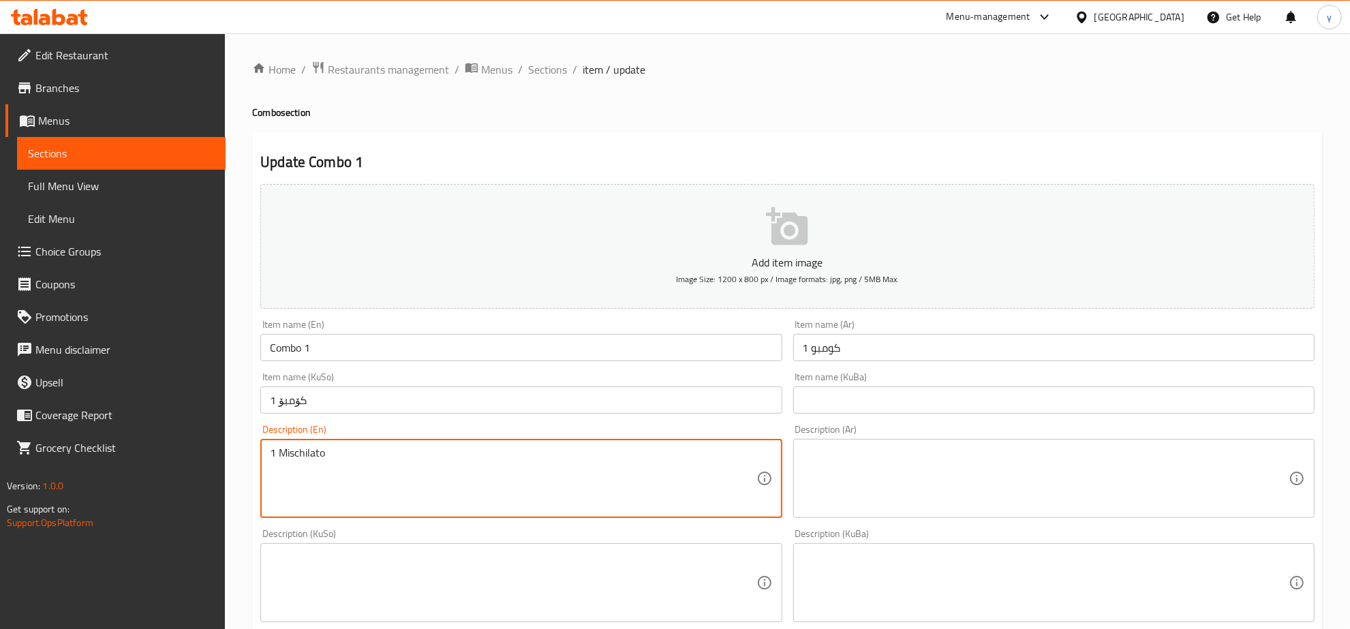
type textarea "1 Mischilato"
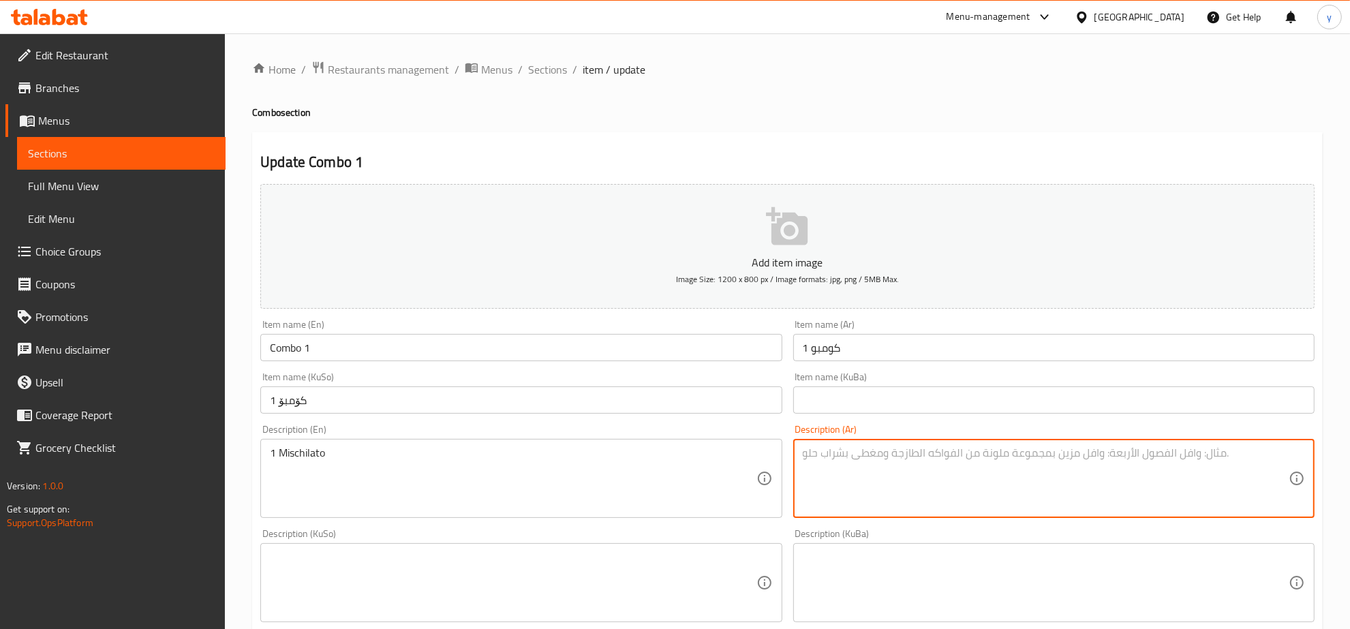
click at [844, 462] on textarea at bounding box center [1046, 478] width 486 height 65
paste textarea "1 ميستشيلاتو"
type textarea "1 ميستشيلاتو"
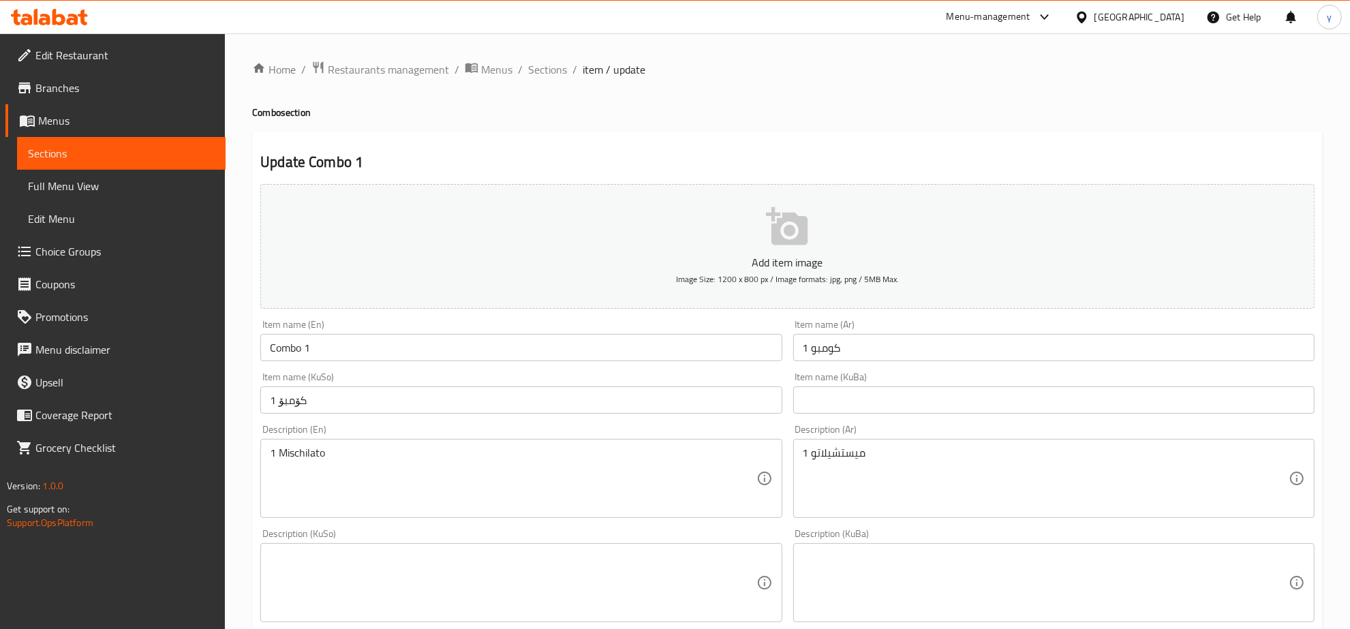
drag, startPoint x: 559, startPoint y: 545, endPoint x: 567, endPoint y: 554, distance: 12.1
click at [559, 549] on div "Description (KuSo)" at bounding box center [520, 582] width 521 height 79
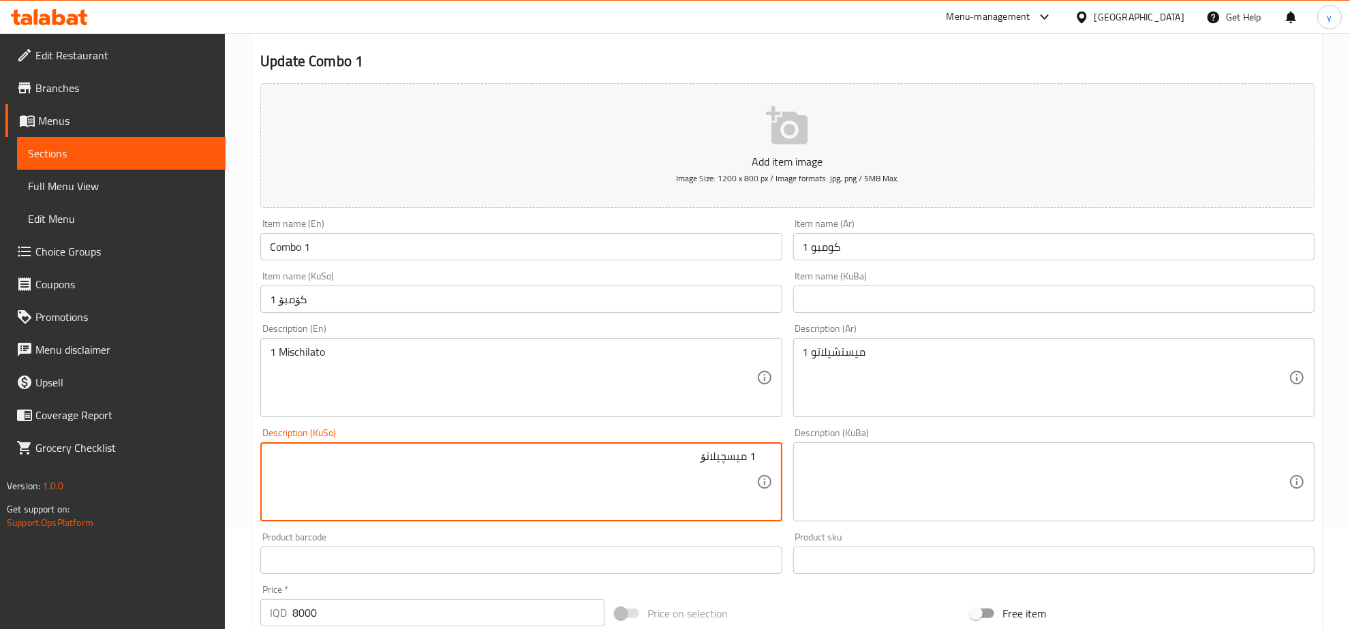
scroll to position [142, 0]
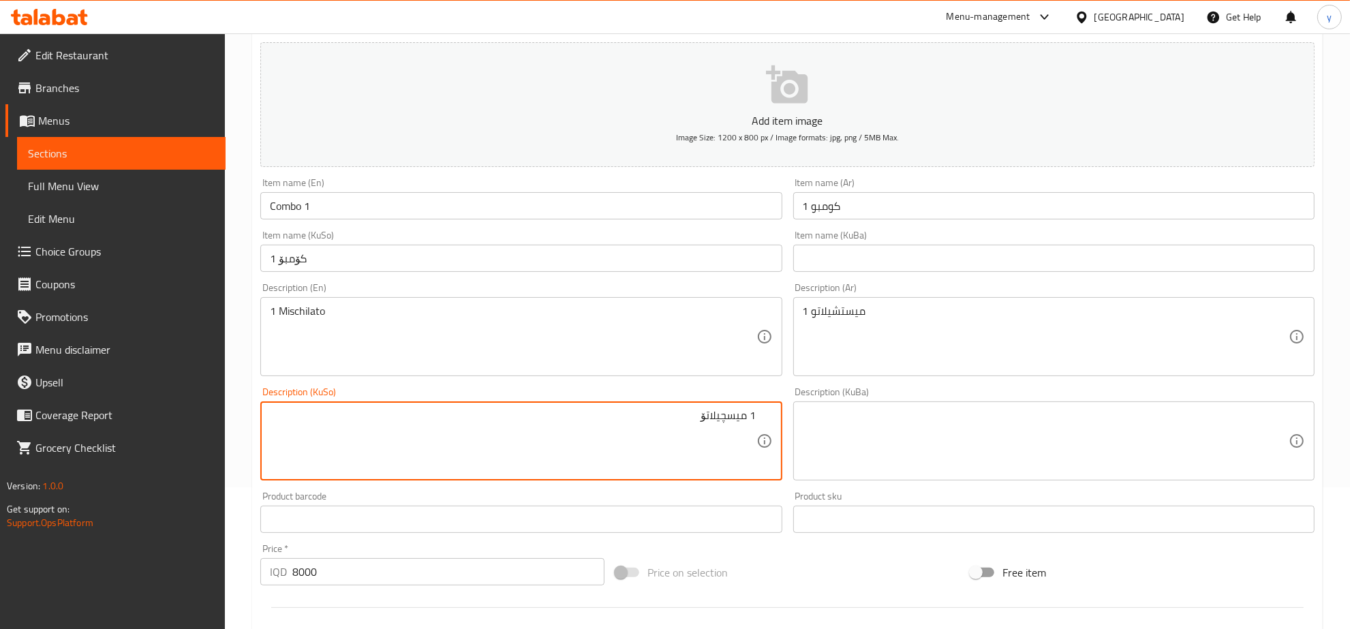
click at [727, 414] on textarea "1 میسچیلاتۆ" at bounding box center [513, 441] width 486 height 65
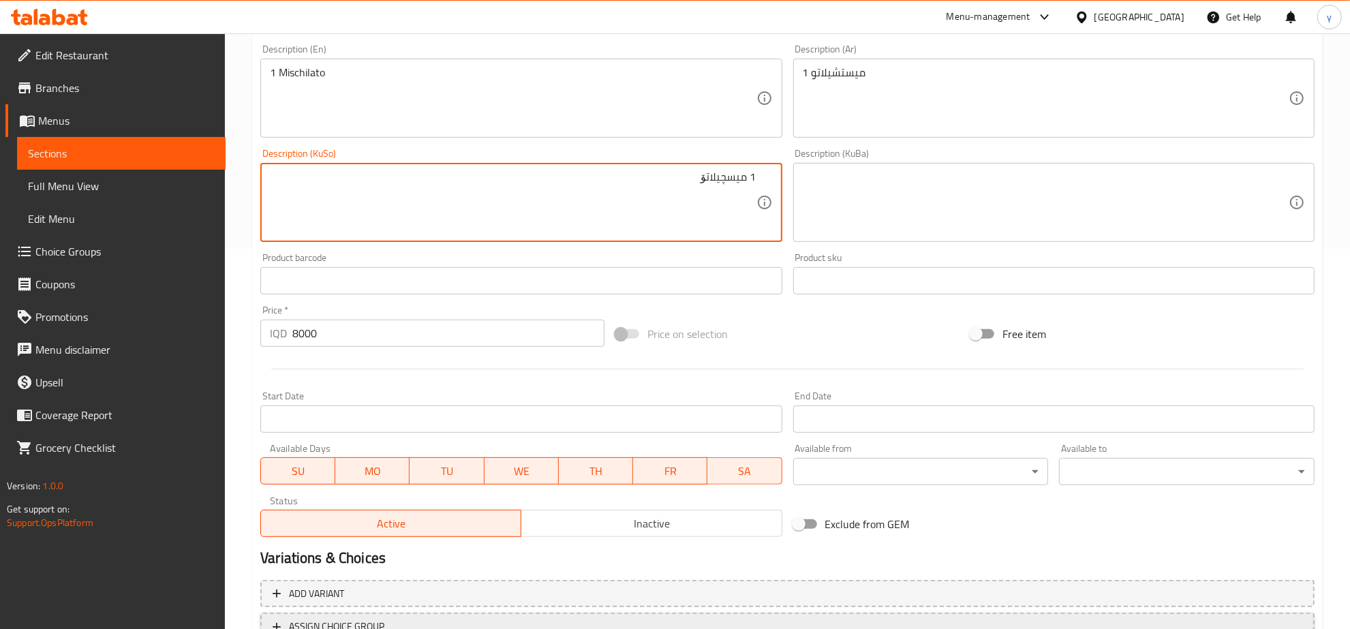
scroll to position [426, 0]
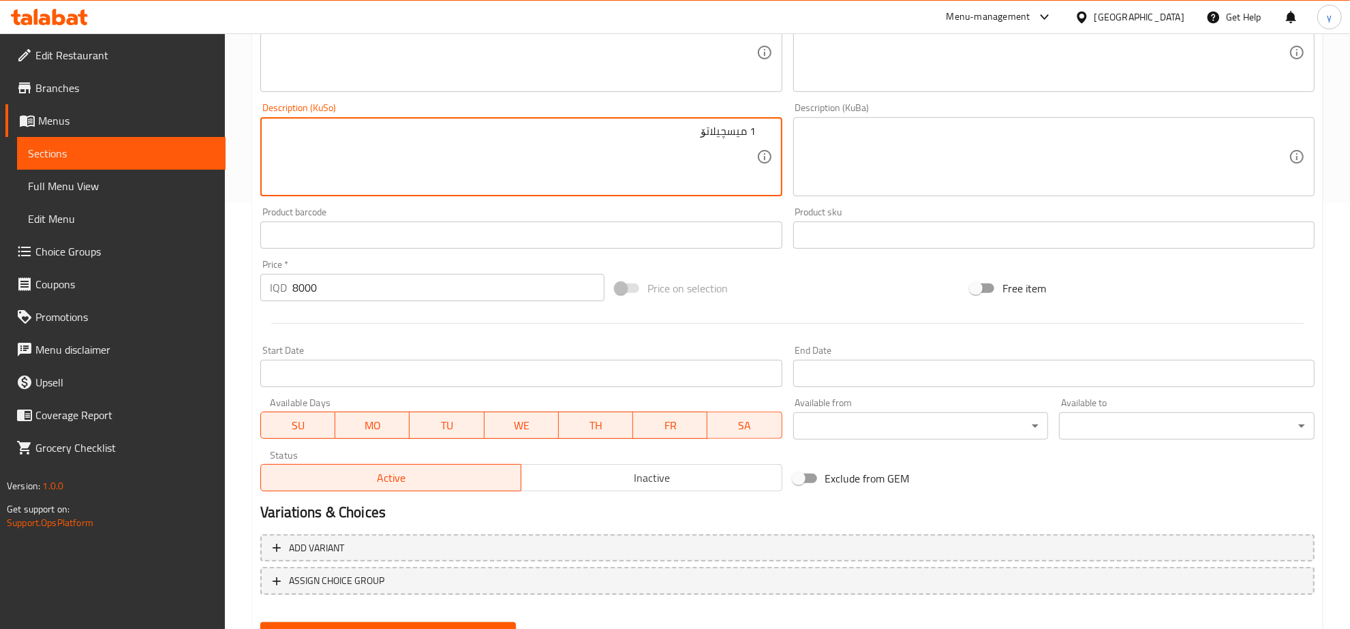
type textarea "1 میسچیلاتۆ"
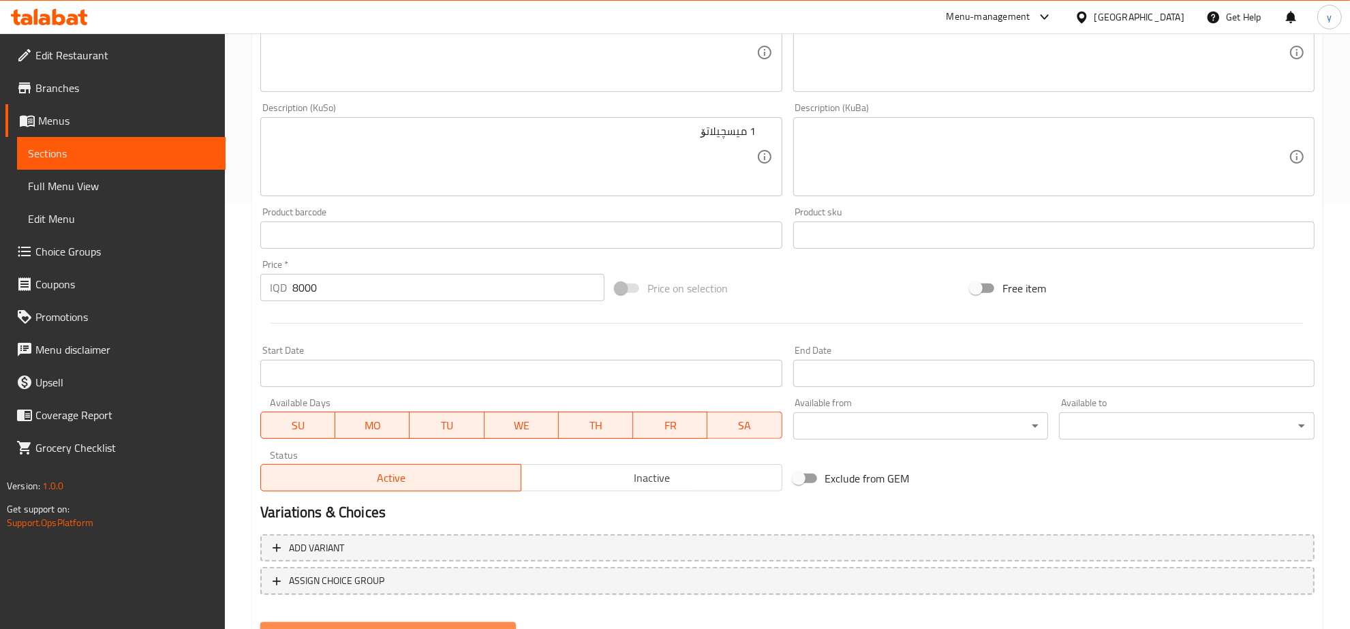
click at [416, 622] on button "Update" at bounding box center [388, 634] width 256 height 25
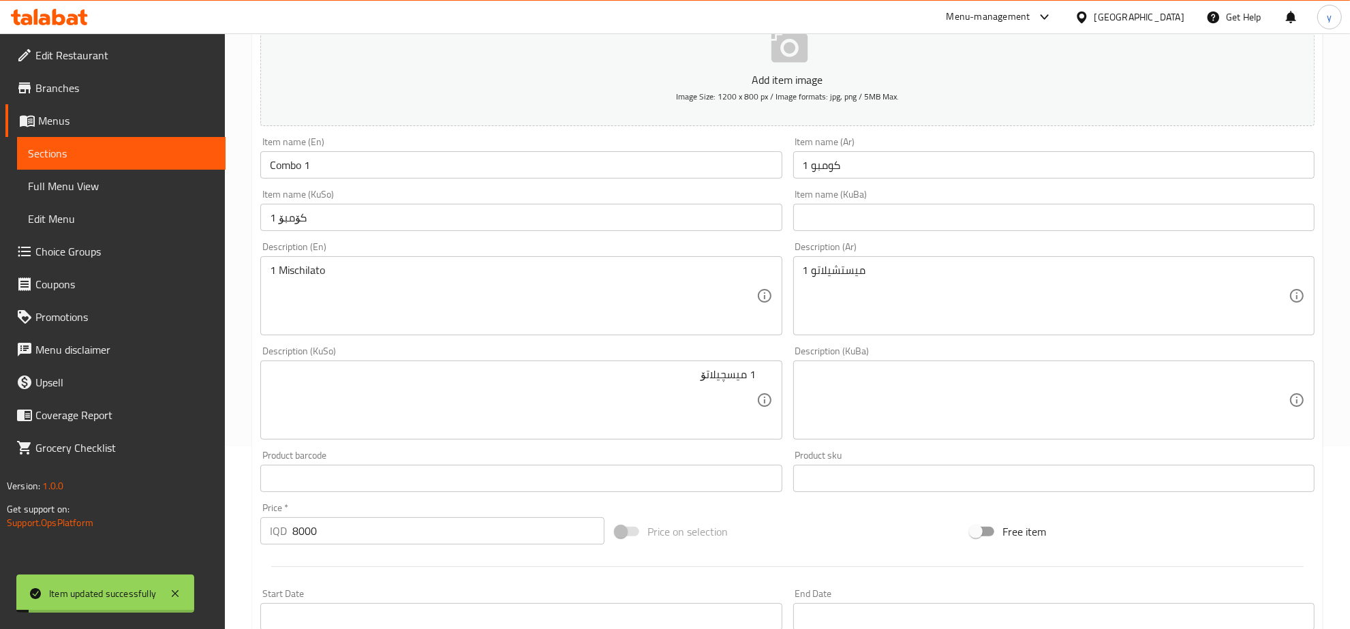
scroll to position [142, 0]
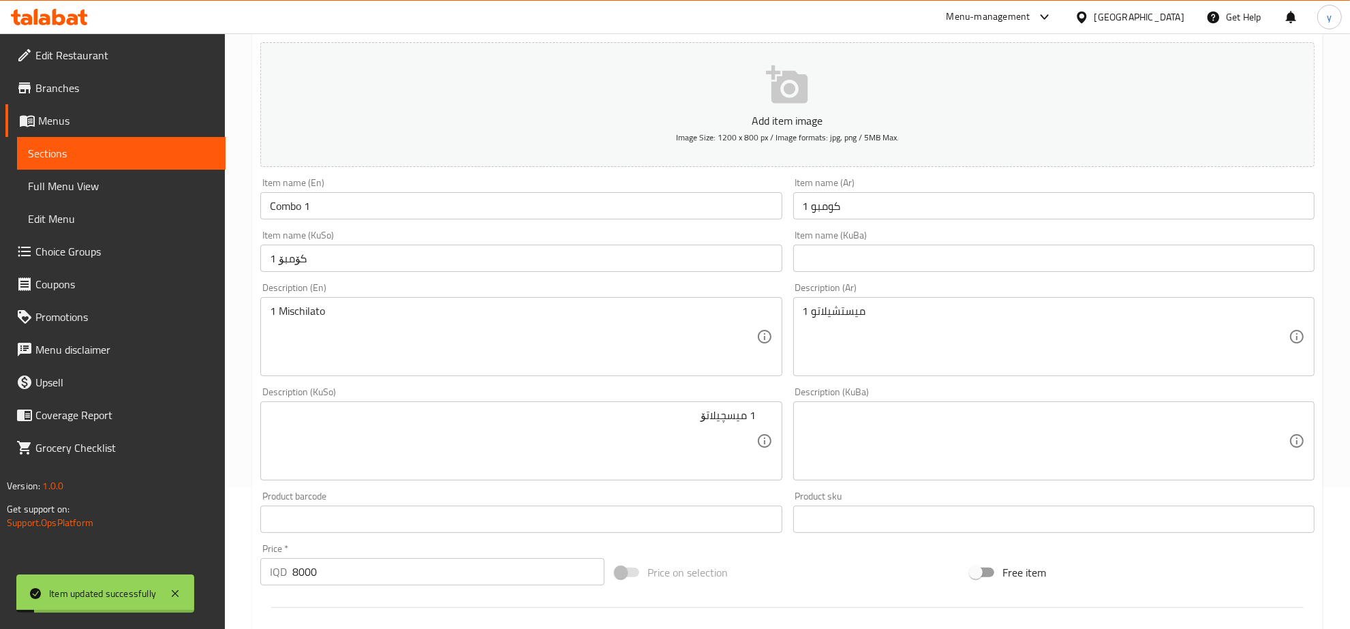
click at [60, 178] on span "Full Menu View" at bounding box center [121, 186] width 187 height 16
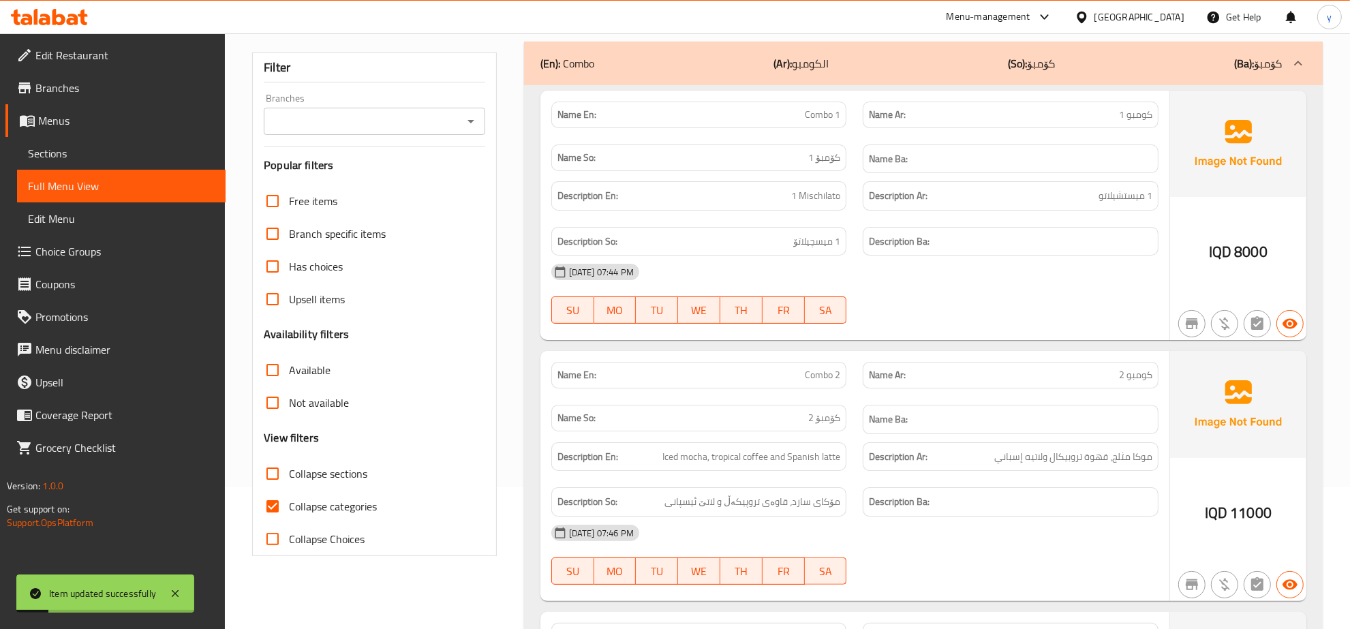
click at [475, 126] on icon "Open" at bounding box center [471, 121] width 16 height 16
click at [396, 174] on li "Torino Cafe، Naz Naz" at bounding box center [374, 180] width 221 height 25
type input "Torino Cafe، Naz Naz"
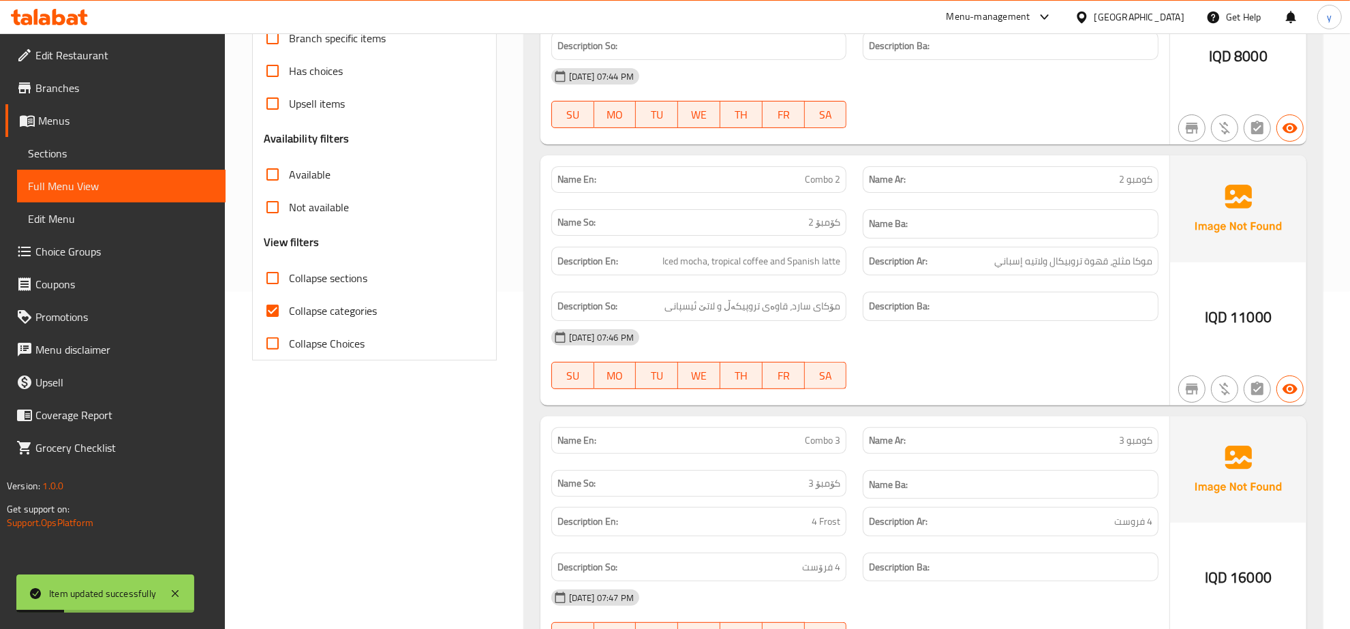
scroll to position [426, 0]
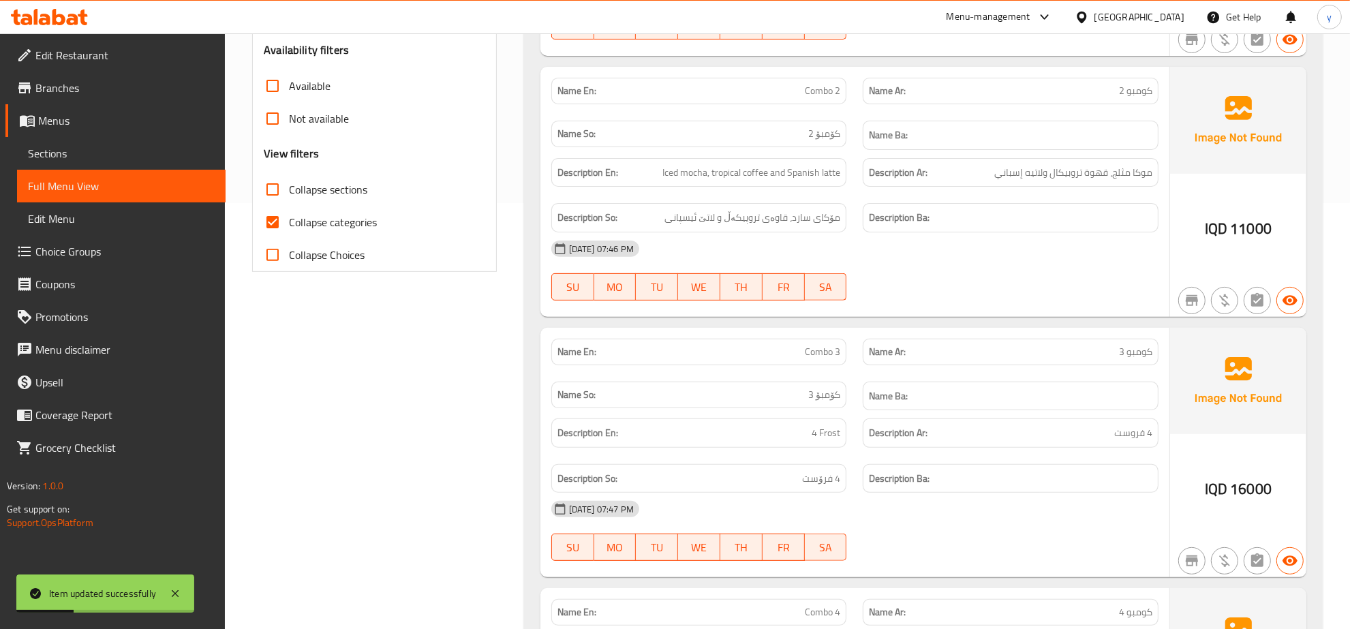
click at [268, 207] on input "Collapse categories" at bounding box center [272, 222] width 33 height 33
checkbox input "false"
click at [273, 196] on input "Collapse sections" at bounding box center [272, 189] width 33 height 33
checkbox input "true"
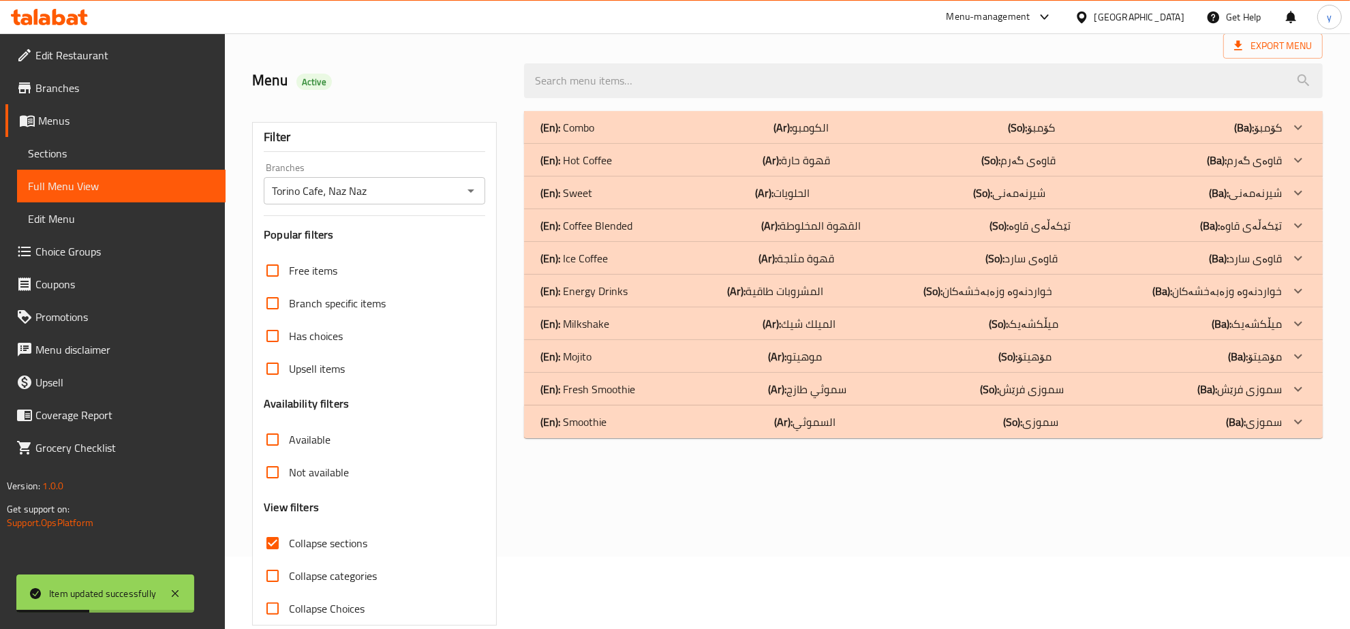
scroll to position [0, 0]
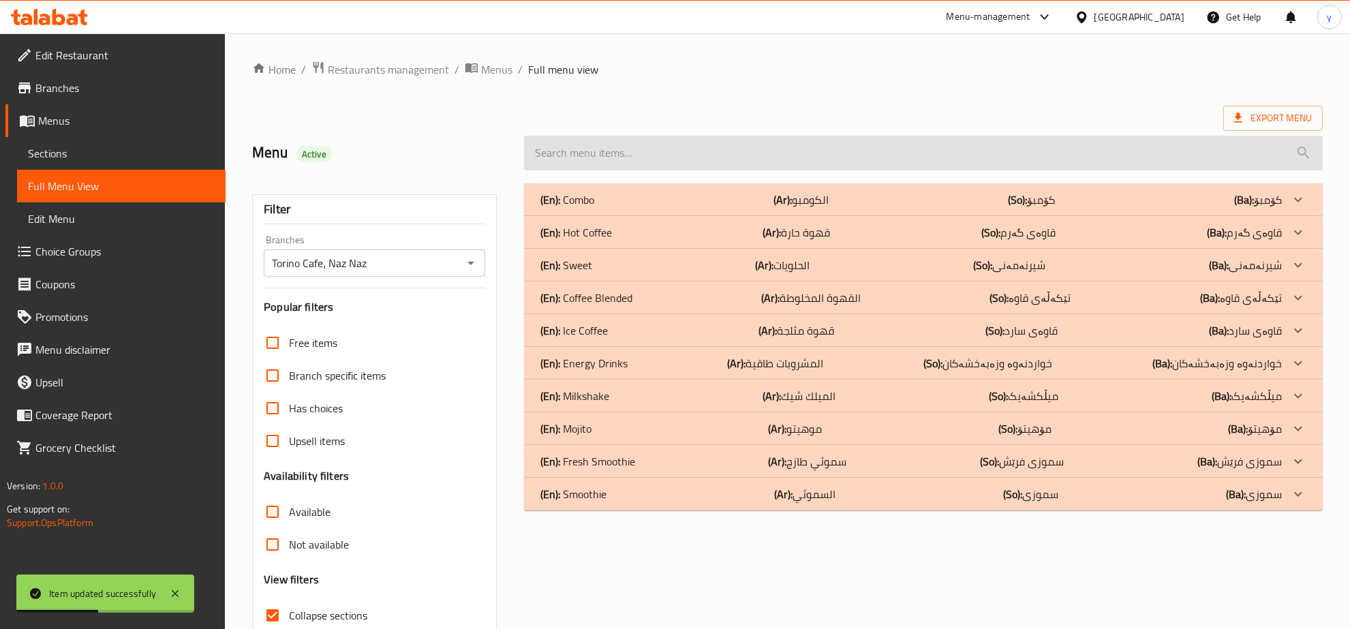
click at [668, 164] on input "search" at bounding box center [923, 153] width 799 height 35
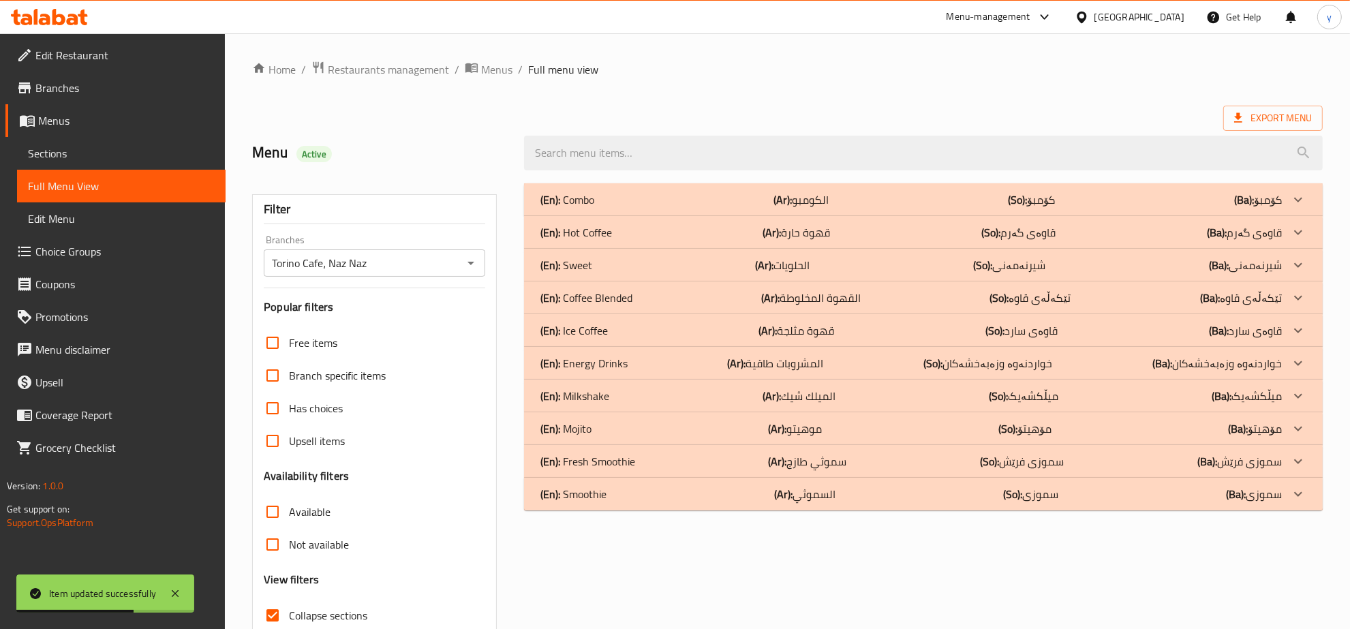
paste input "Combo"
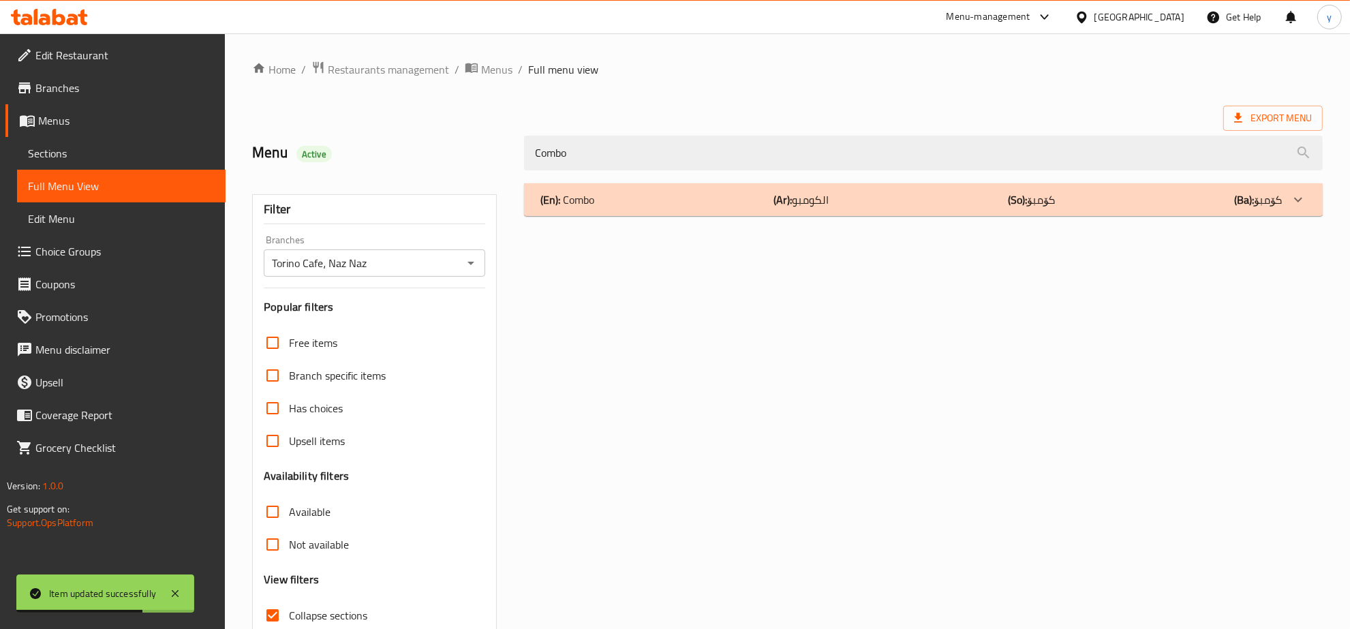
type input "Combo"
click at [595, 202] on div "(En): Combo (Ar): الكومبو (So): کۆمبۆ (Ba): کۆمبۆ" at bounding box center [912, 200] width 742 height 16
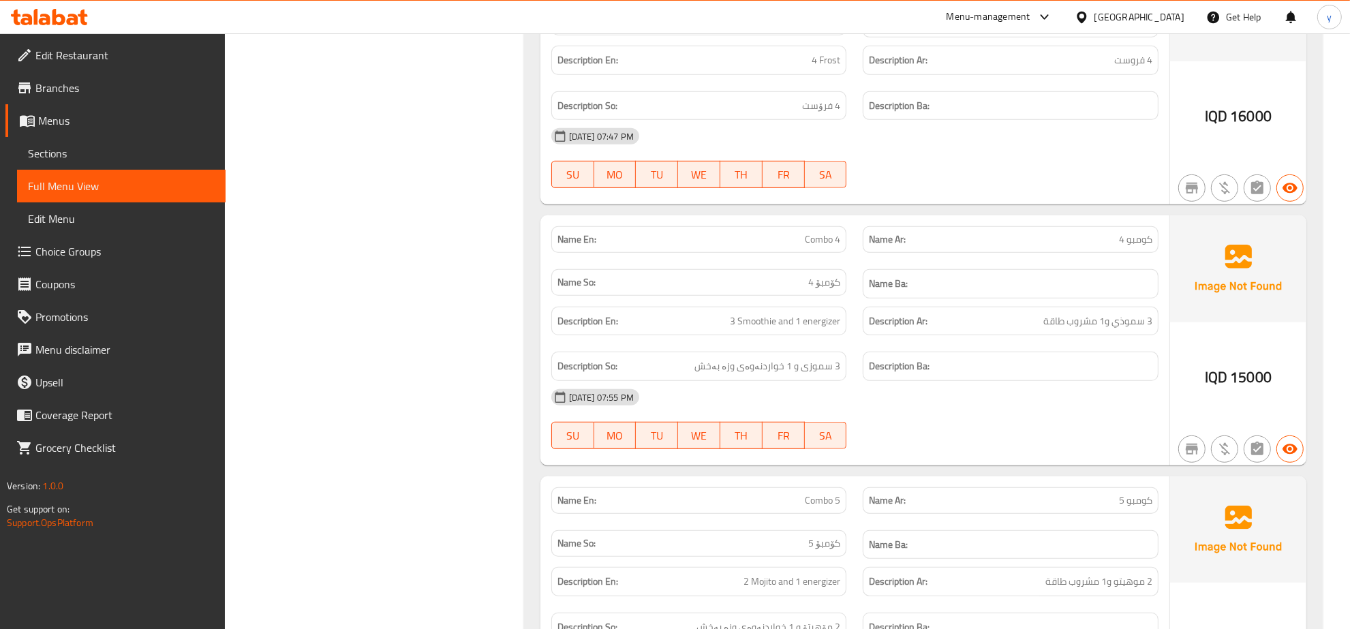
scroll to position [673, 0]
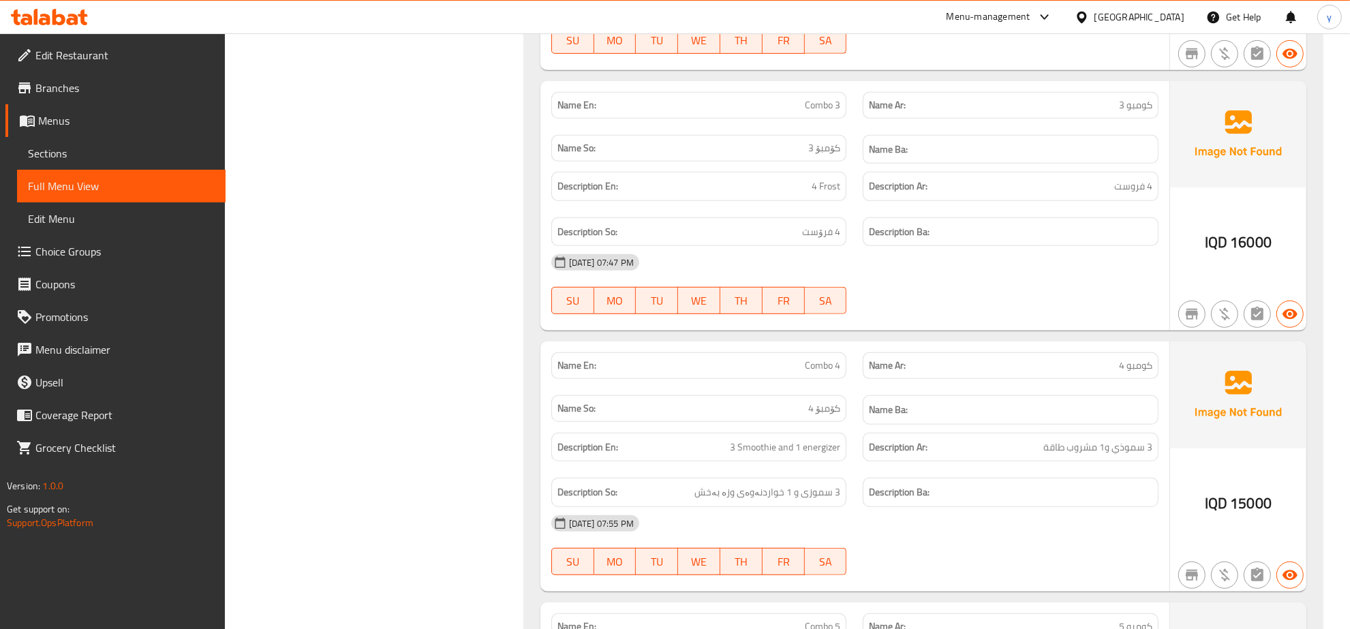
click at [89, 87] on span "Branches" at bounding box center [124, 88] width 179 height 16
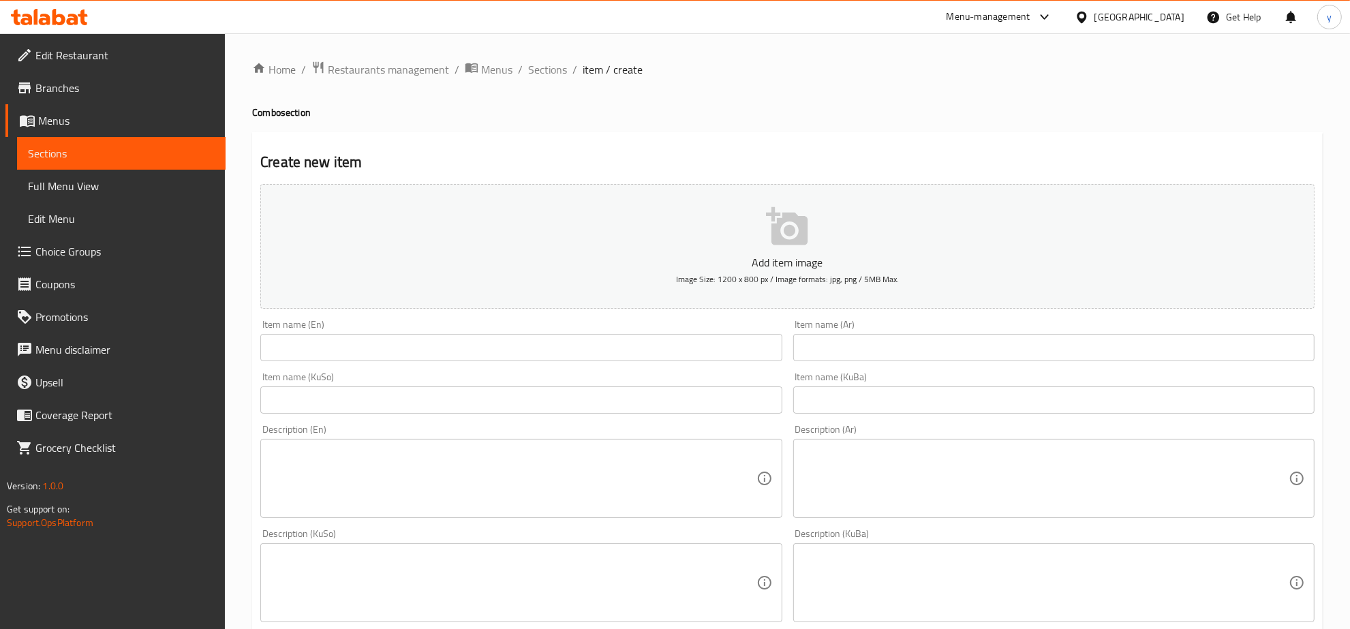
click at [45, 2] on div "Menu-management [GEOGRAPHIC_DATA] Get Help y" at bounding box center [675, 17] width 1350 height 33
click at [60, 18] on icon at bounding box center [49, 17] width 77 height 16
click at [532, 72] on span "Sections" at bounding box center [547, 69] width 39 height 16
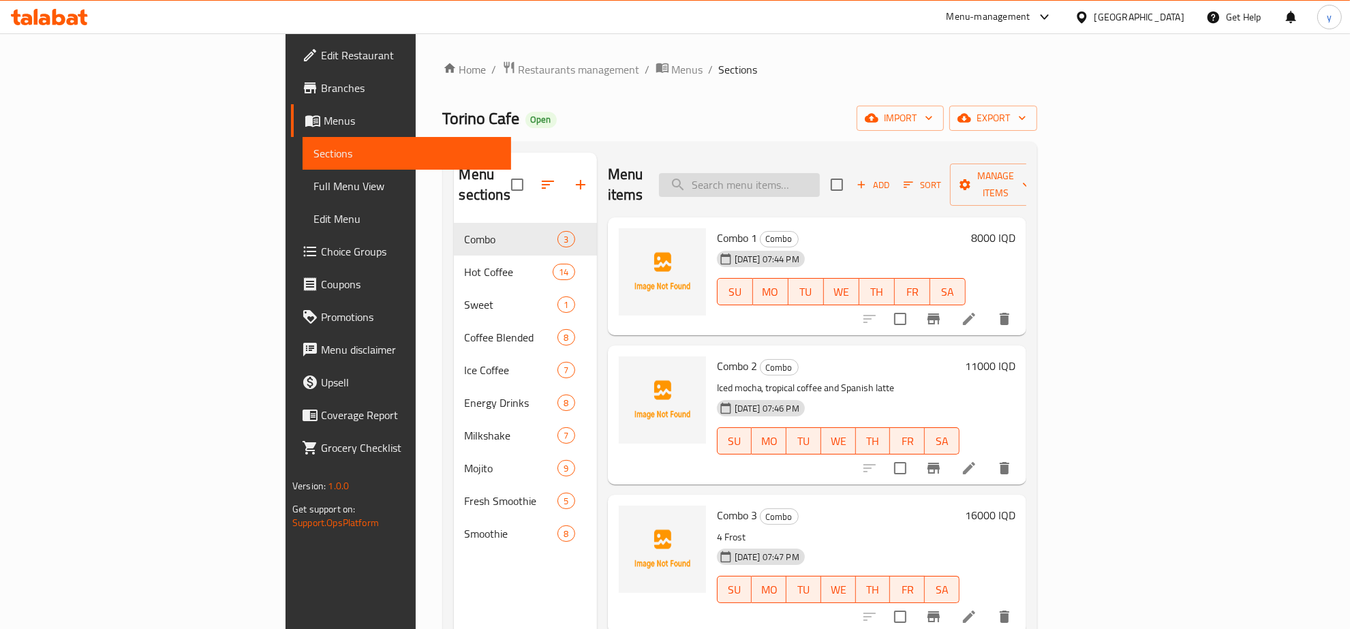
click at [799, 173] on input "search" at bounding box center [739, 185] width 161 height 24
paste input "energizer"
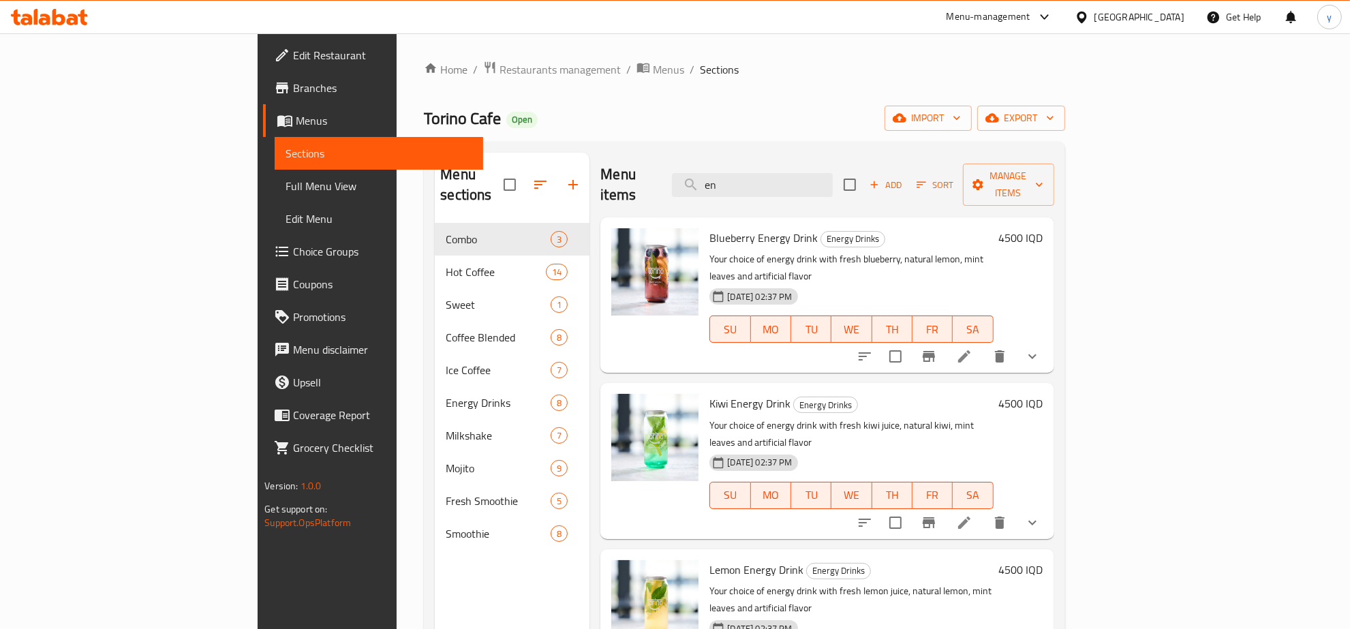
type input "e"
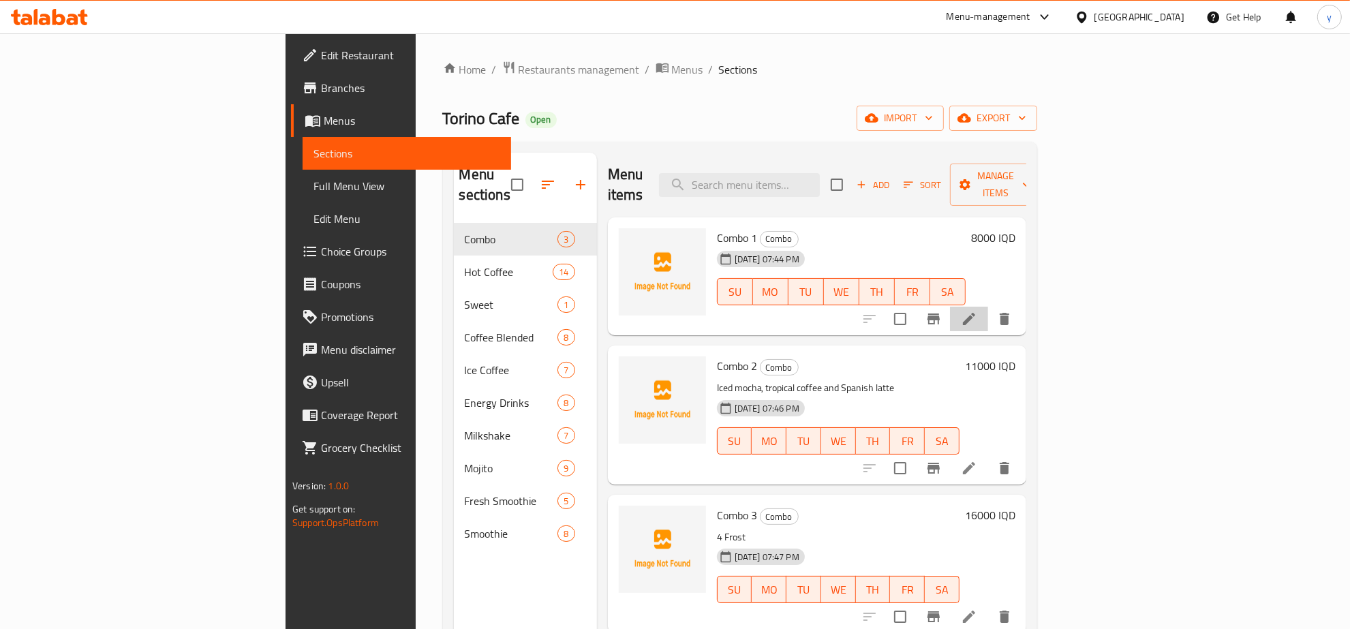
click at [988, 308] on li at bounding box center [969, 319] width 38 height 25
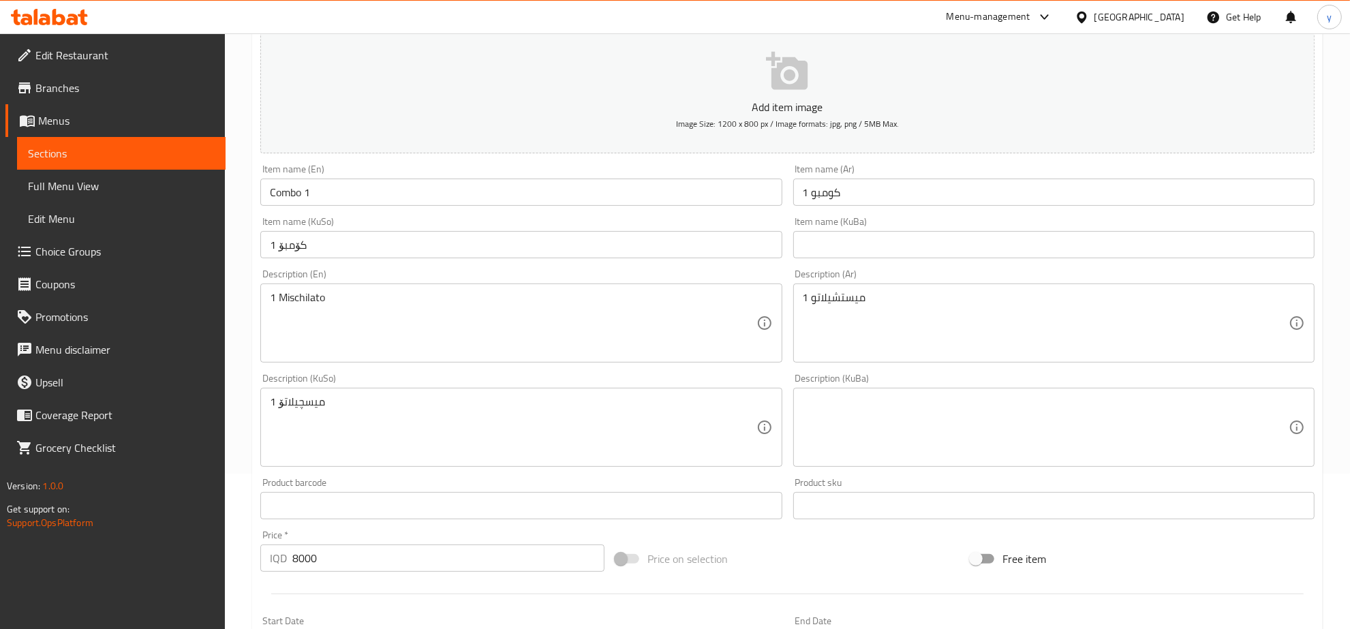
scroll to position [284, 0]
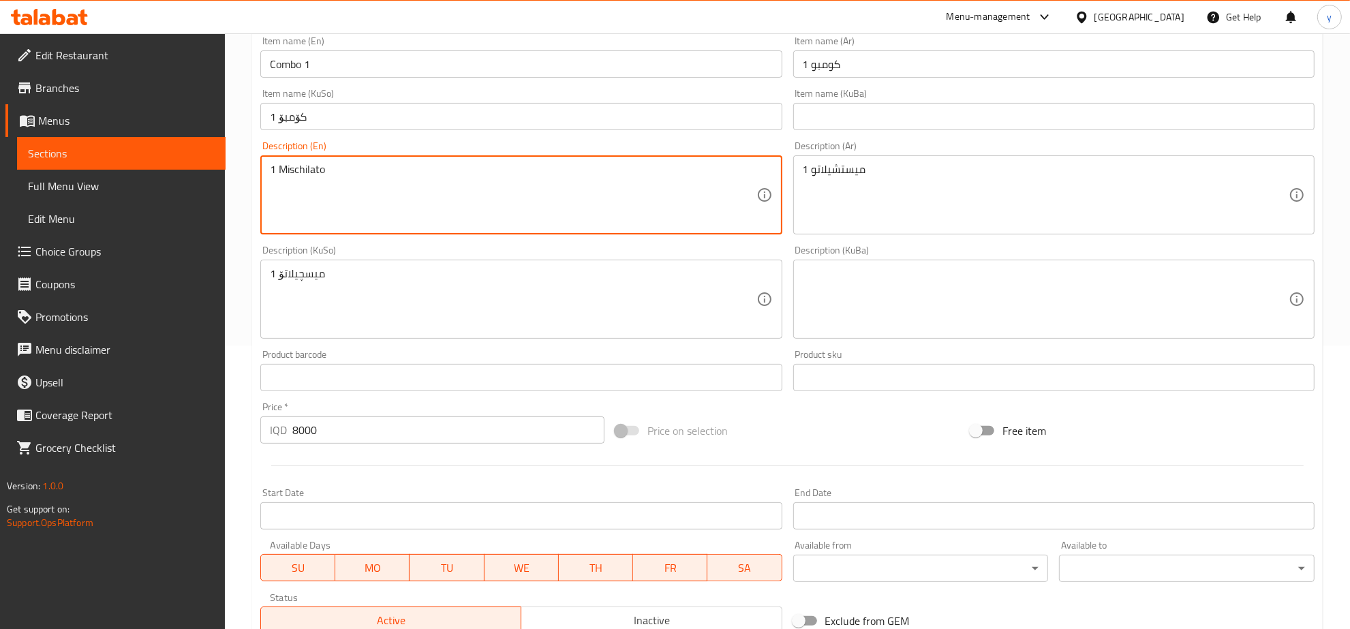
drag, startPoint x: 274, startPoint y: 169, endPoint x: 267, endPoint y: 174, distance: 8.9
type textarea "2 Mischilato"
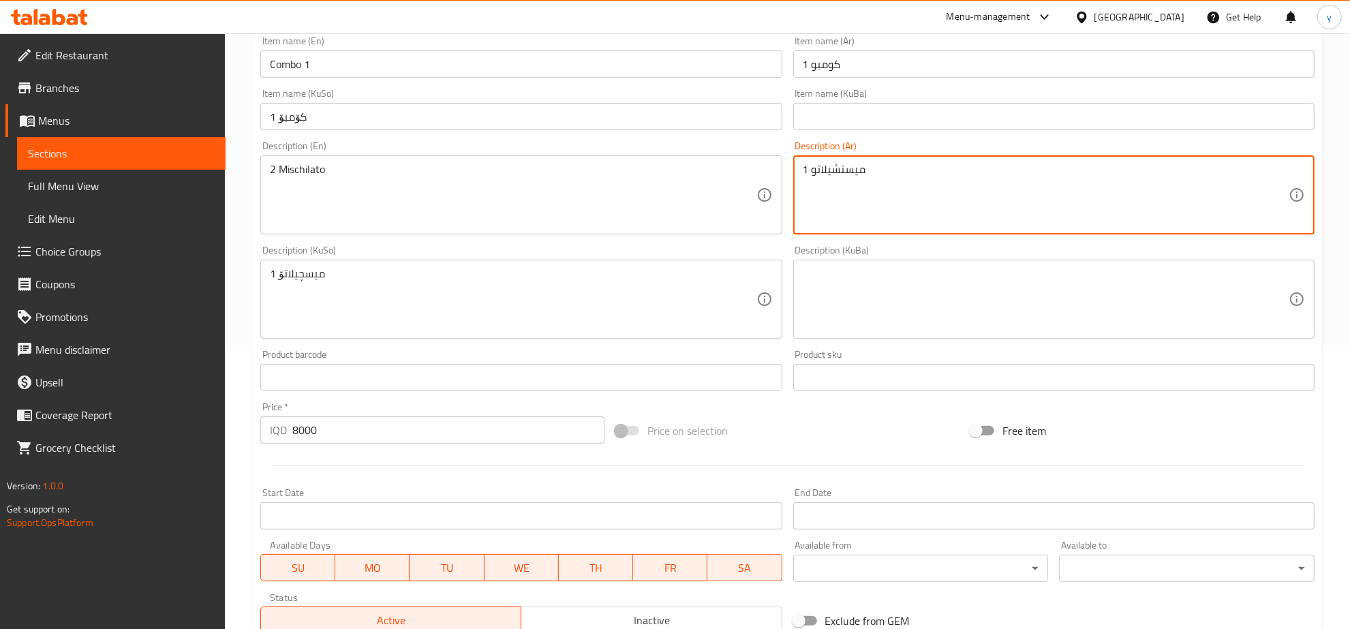
drag, startPoint x: 809, startPoint y: 171, endPoint x: 802, endPoint y: 172, distance: 7.6
type textarea "2 ميستشيلاتو"
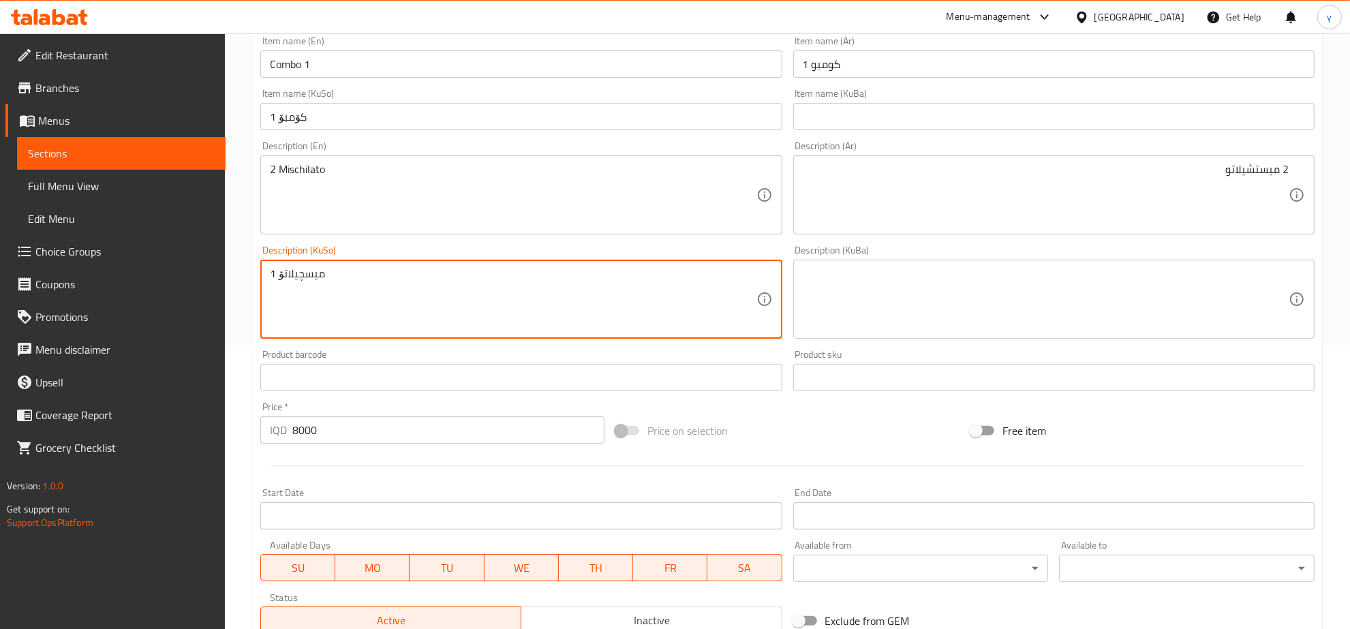
drag, startPoint x: 274, startPoint y: 273, endPoint x: 259, endPoint y: 281, distance: 17.1
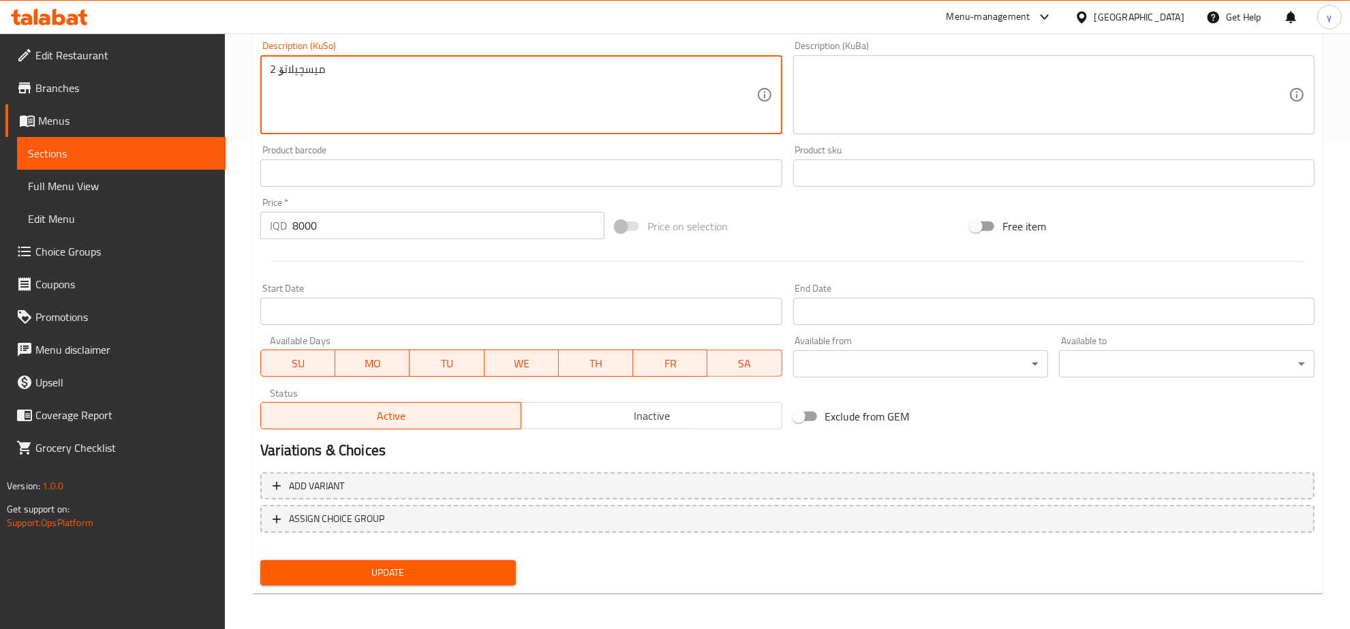
type textarea "2 میسچیلاتۆ"
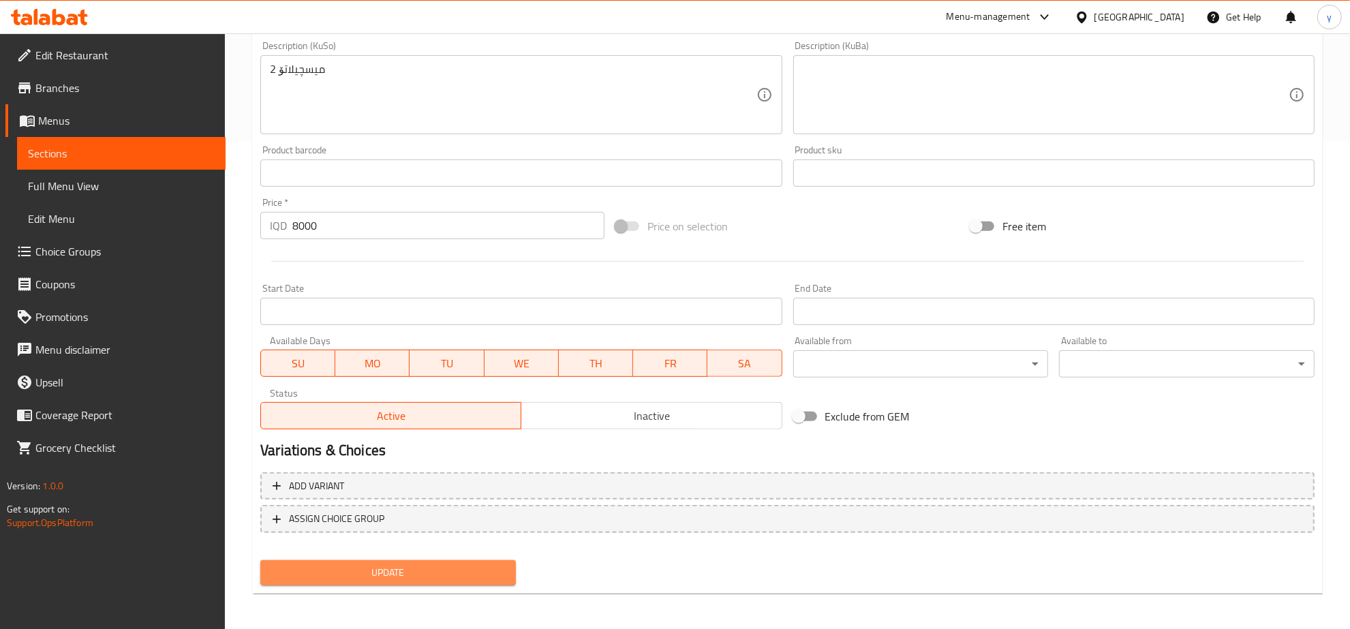
click at [447, 564] on span "Update" at bounding box center [388, 572] width 234 height 17
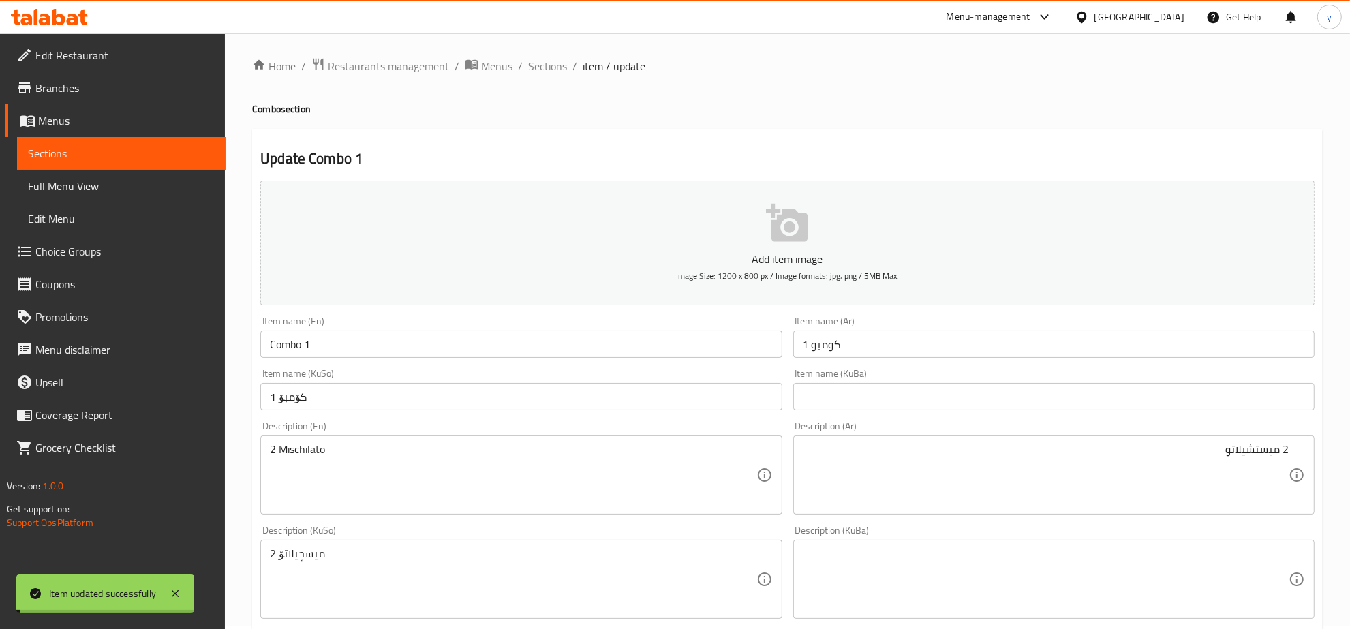
scroll to position [0, 0]
click at [550, 80] on div "Home / Restaurants management / Menus / Sections / item / update Combo section …" at bounding box center [787, 577] width 1071 height 1032
click at [551, 79] on div "Home / Restaurants management / Menus / Sections / item / update Combo section …" at bounding box center [787, 577] width 1071 height 1032
click at [172, 185] on span "Full Menu View" at bounding box center [121, 186] width 187 height 16
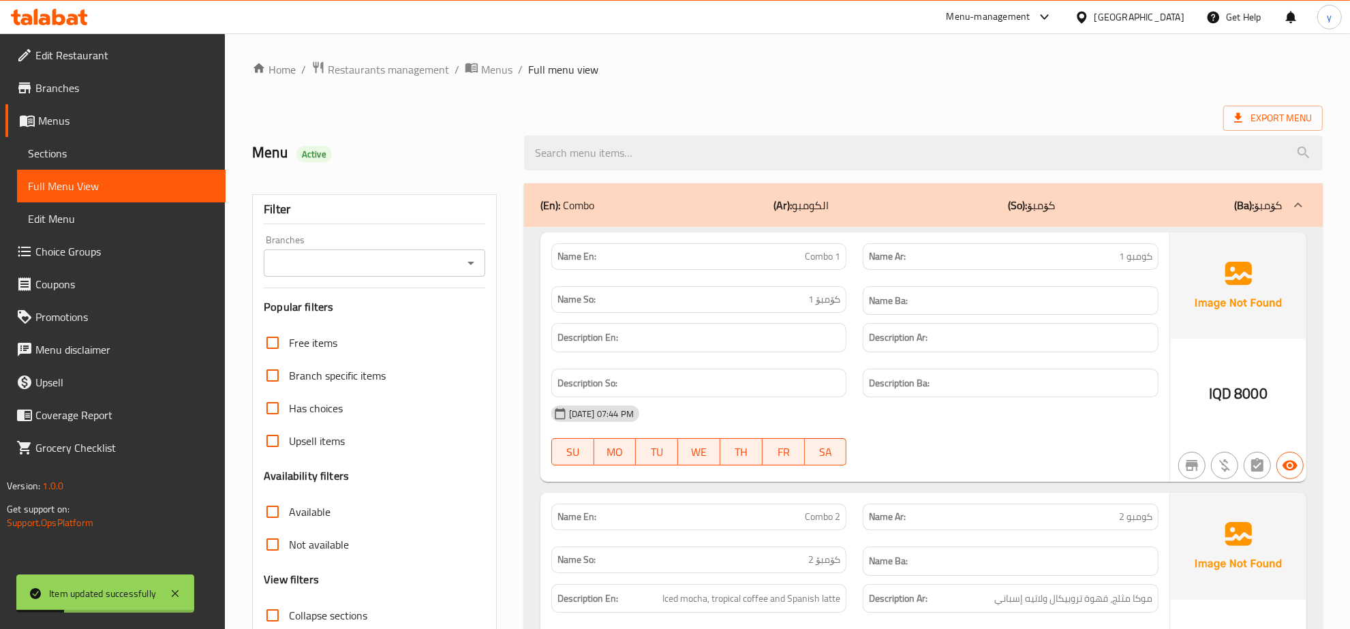
click at [170, 596] on icon at bounding box center [175, 594] width 16 height 16
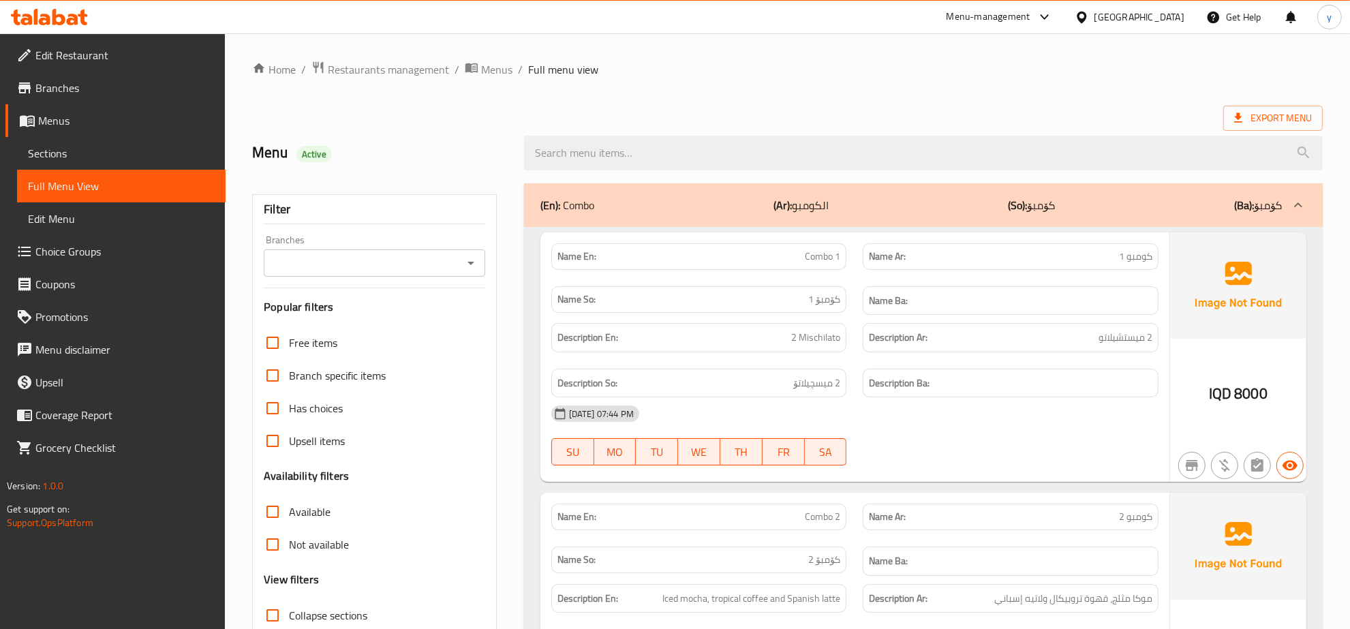
click at [653, 133] on div at bounding box center [923, 152] width 815 height 51
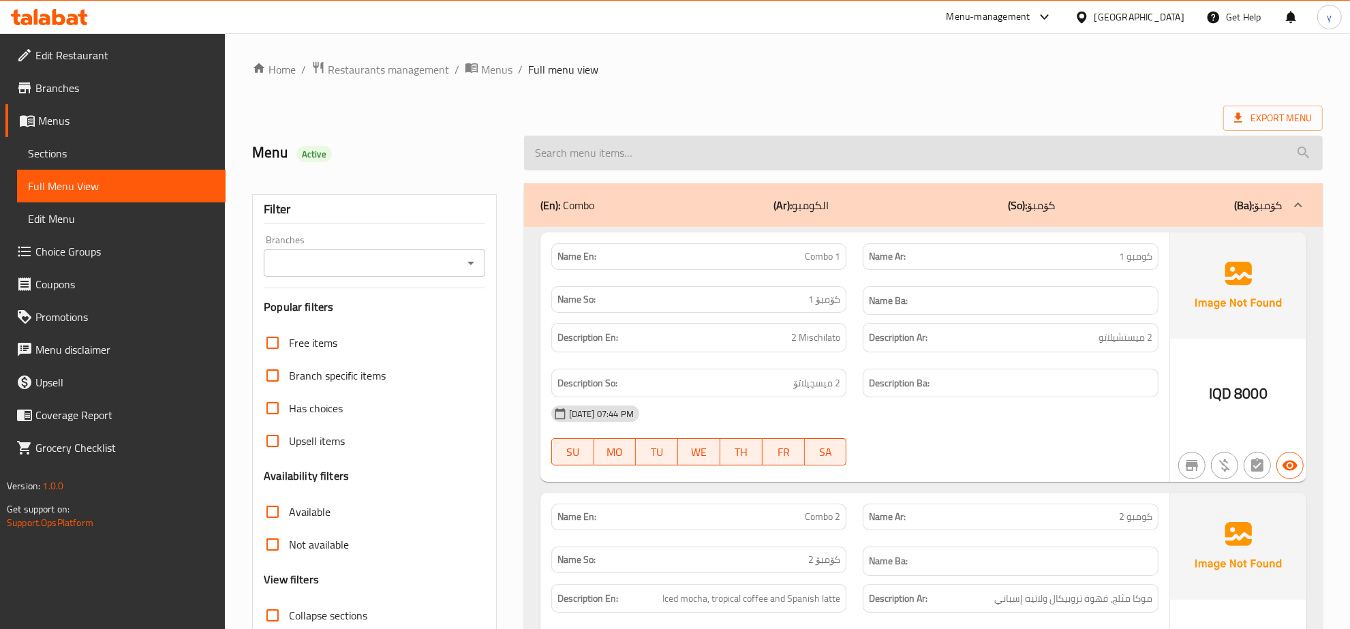
click at [626, 155] on input "search" at bounding box center [923, 153] width 799 height 35
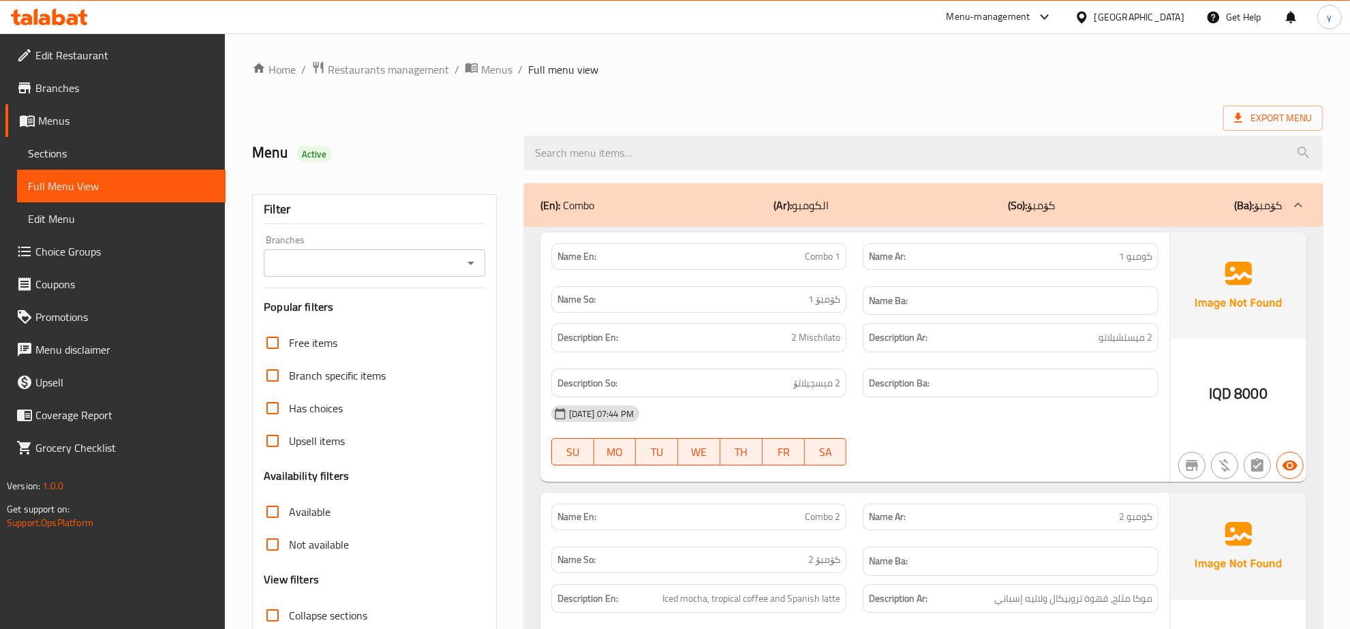
paste input "Combo"
type input "Combo"
click at [457, 261] on input "Branches" at bounding box center [363, 263] width 191 height 19
drag, startPoint x: 433, startPoint y: 308, endPoint x: 429, endPoint y: 318, distance: 10.8
click at [429, 318] on ul "All Torino Cafe، Naz Naz" at bounding box center [374, 310] width 221 height 60
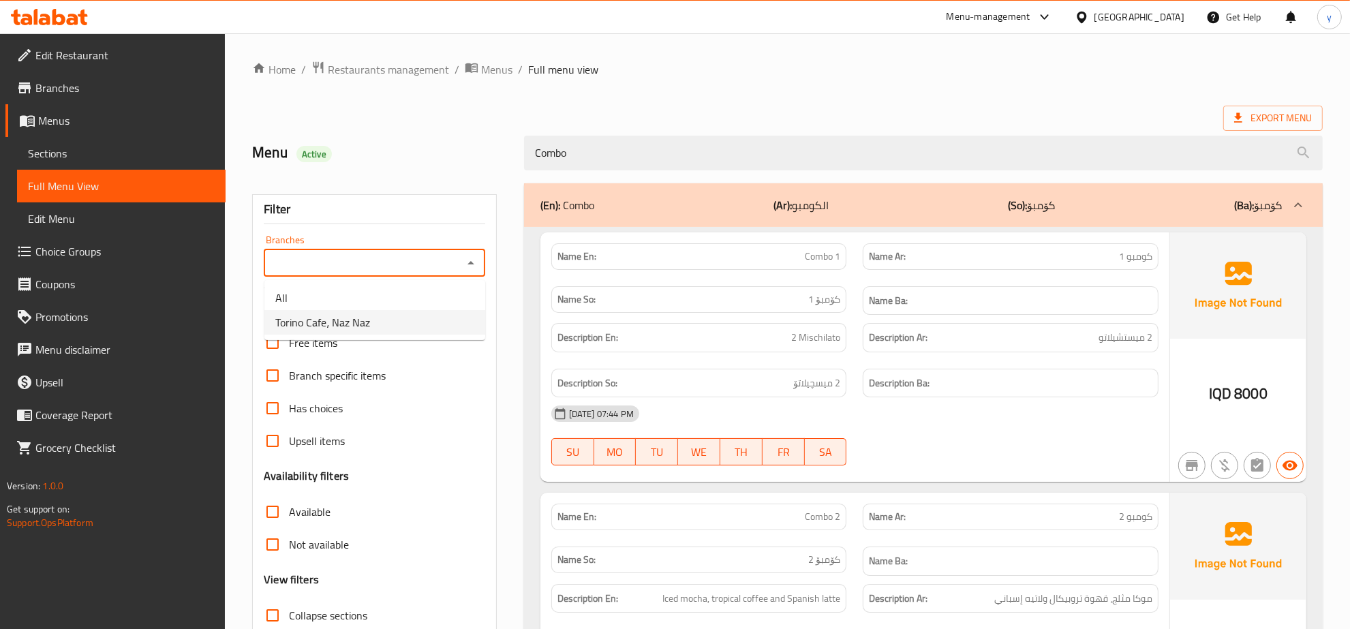
click at [429, 318] on li "Torino Cafe، Naz Naz" at bounding box center [374, 322] width 221 height 25
type input "Torino Cafe، Naz Naz"
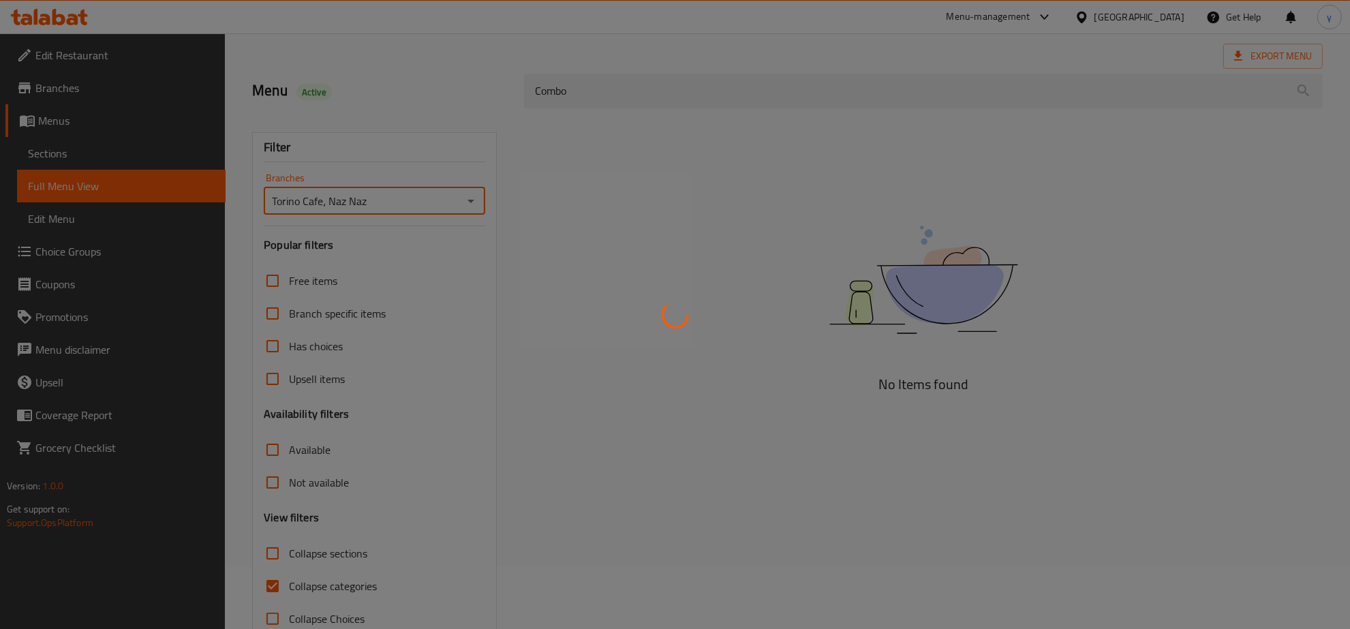
scroll to position [96, 0]
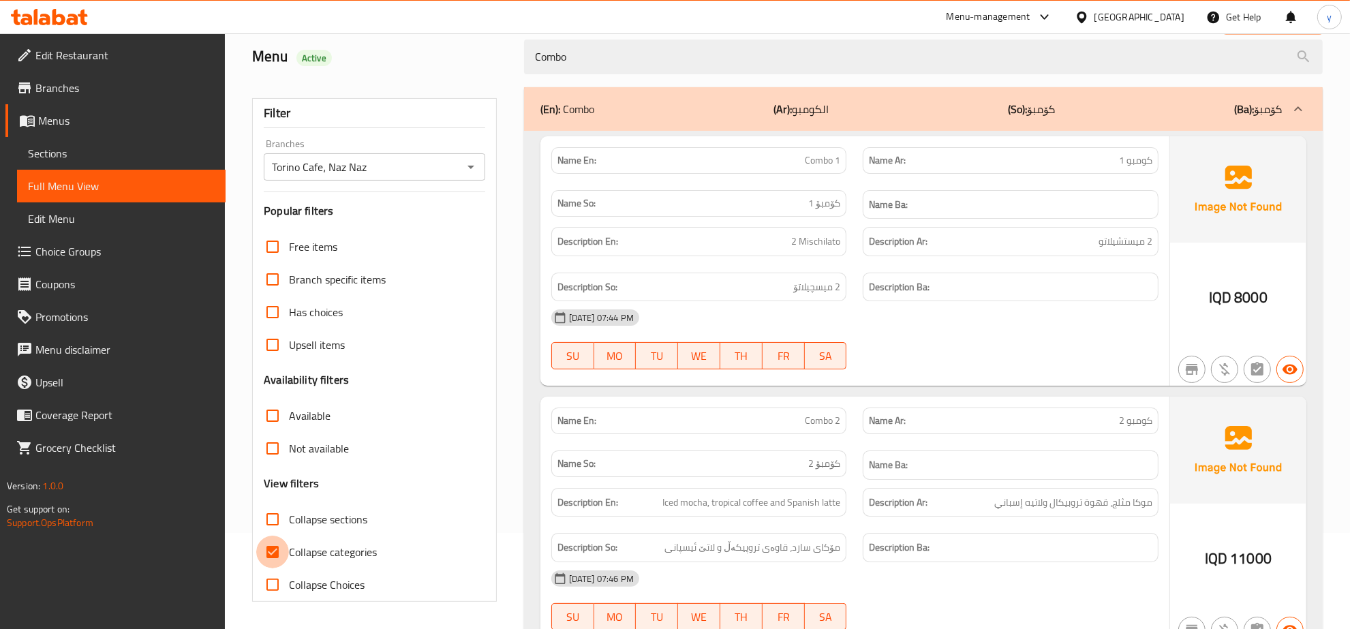
click at [278, 551] on input "Collapse categories" at bounding box center [272, 552] width 33 height 33
checkbox input "false"
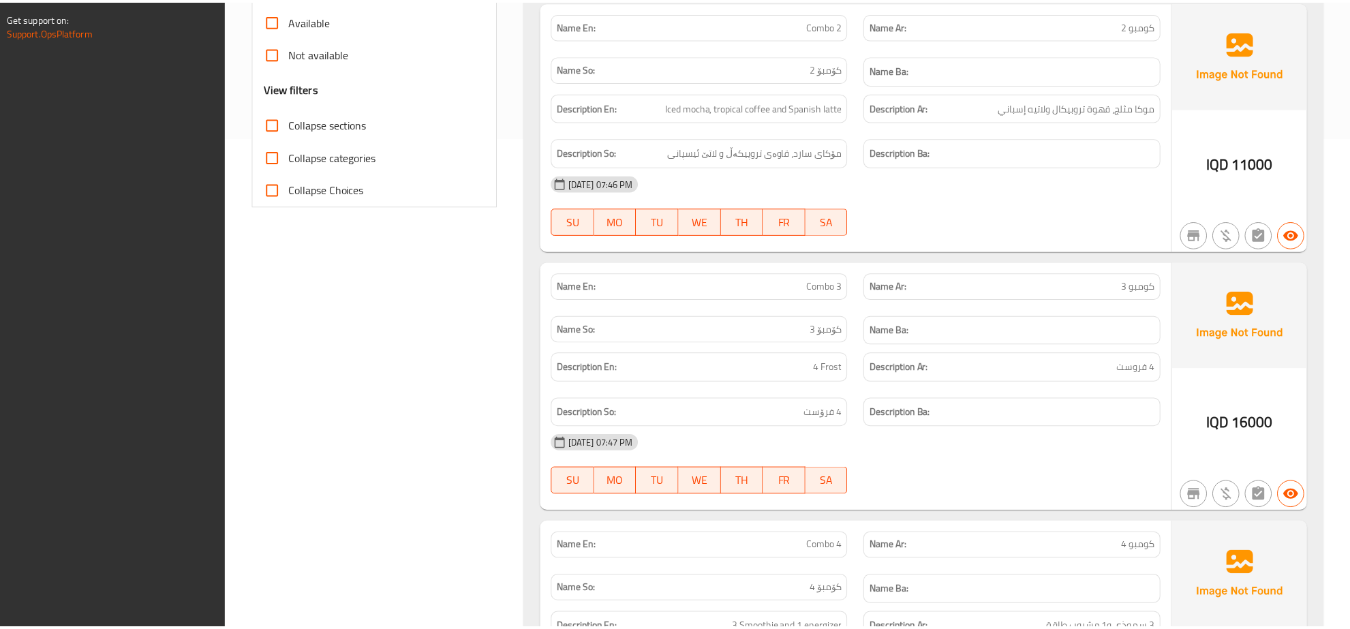
scroll to position [956, 0]
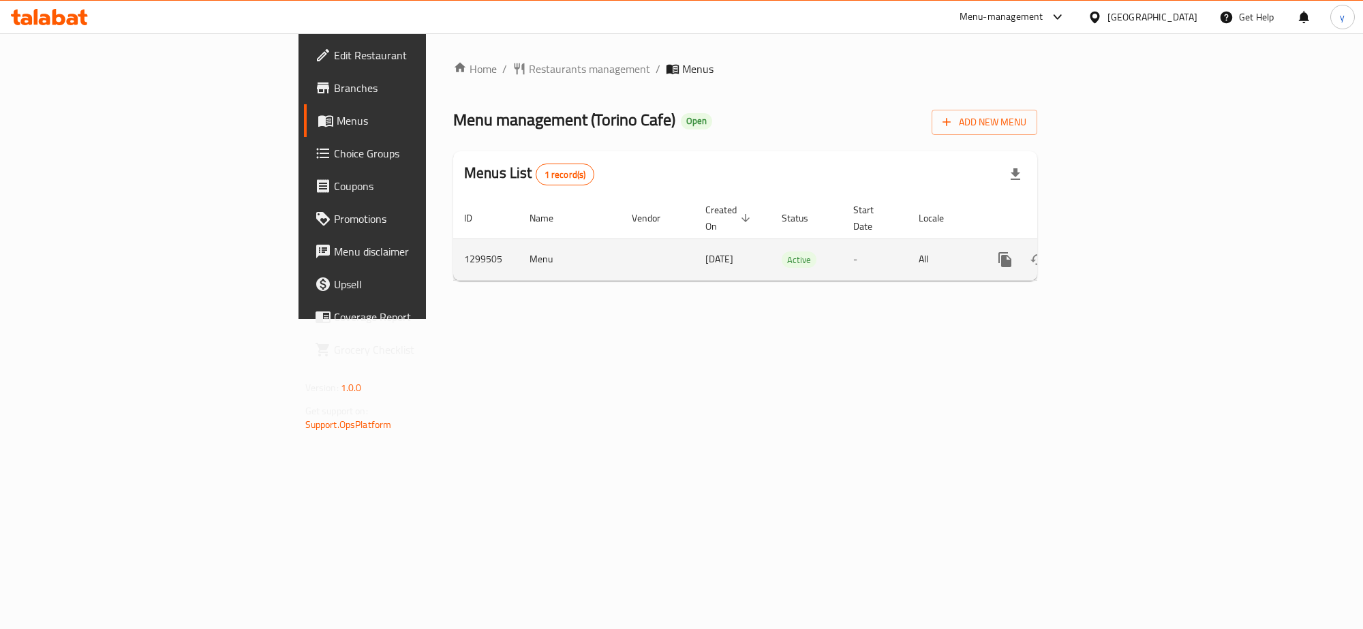
click at [1120, 256] on link "enhanced table" at bounding box center [1103, 259] width 33 height 33
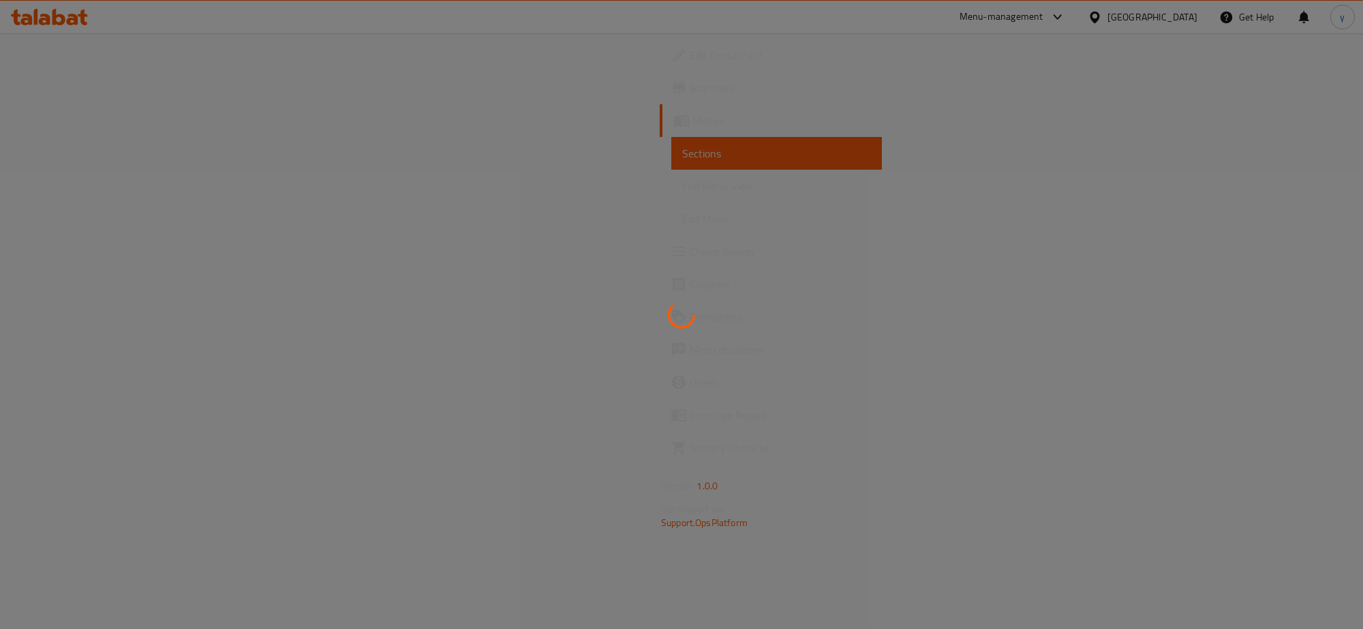
click at [178, 179] on div at bounding box center [681, 314] width 1363 height 629
click at [202, 198] on div at bounding box center [681, 314] width 1363 height 629
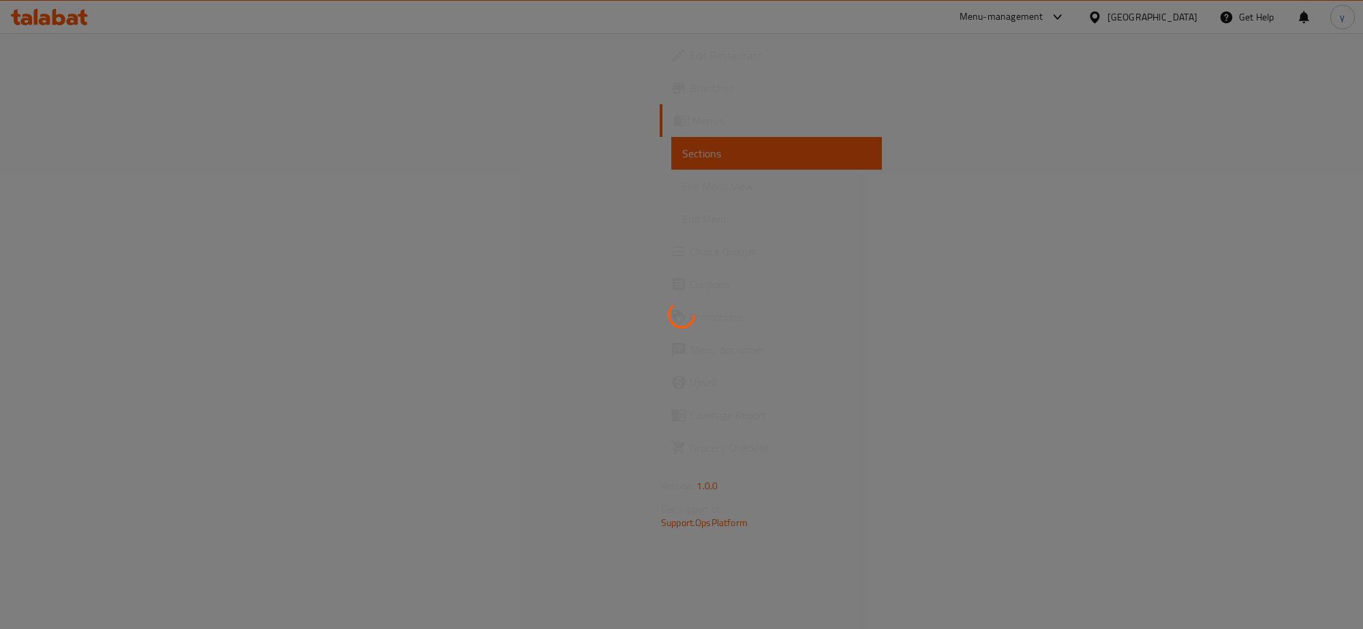
click at [202, 198] on div at bounding box center [681, 314] width 1363 height 629
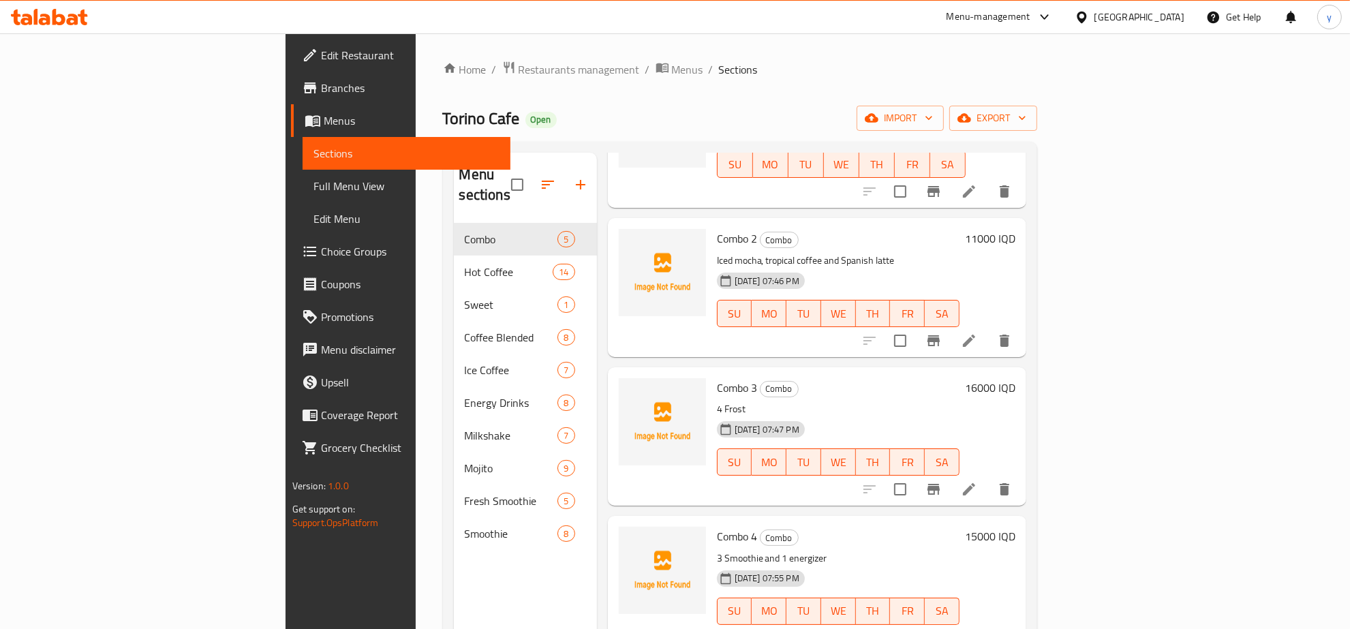
click at [72, 18] on icon at bounding box center [73, 20] width 12 height 12
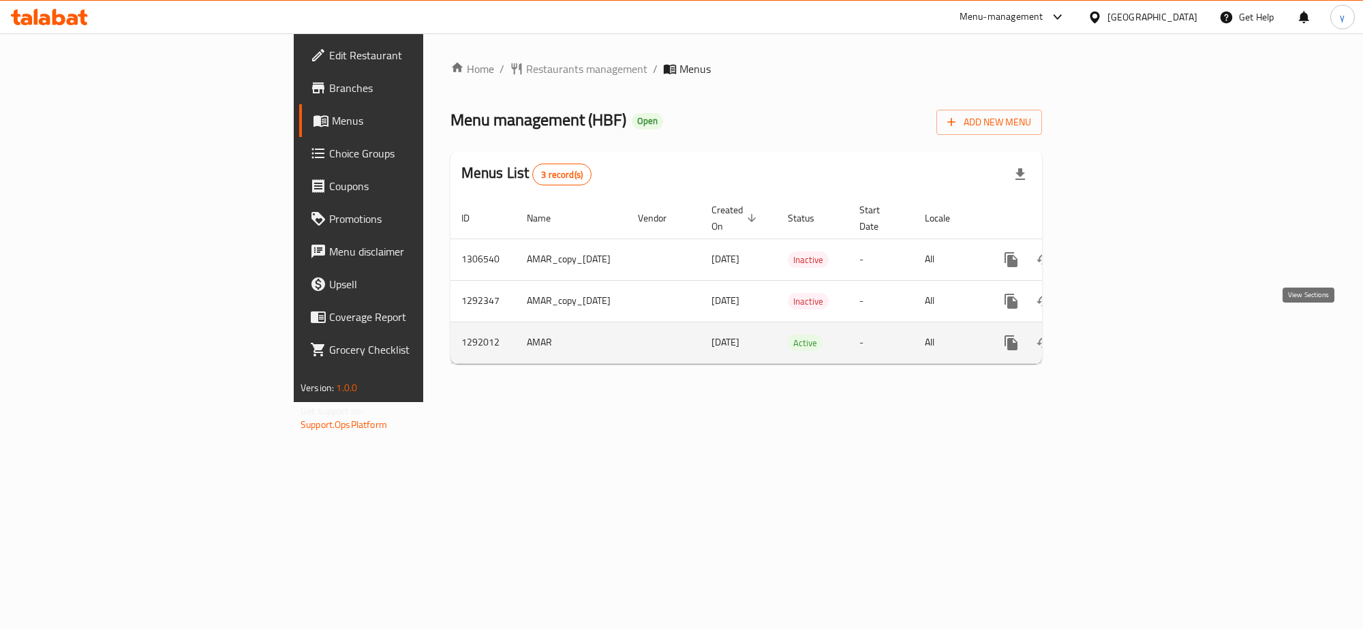
click at [1126, 338] on link "enhanced table" at bounding box center [1109, 343] width 33 height 33
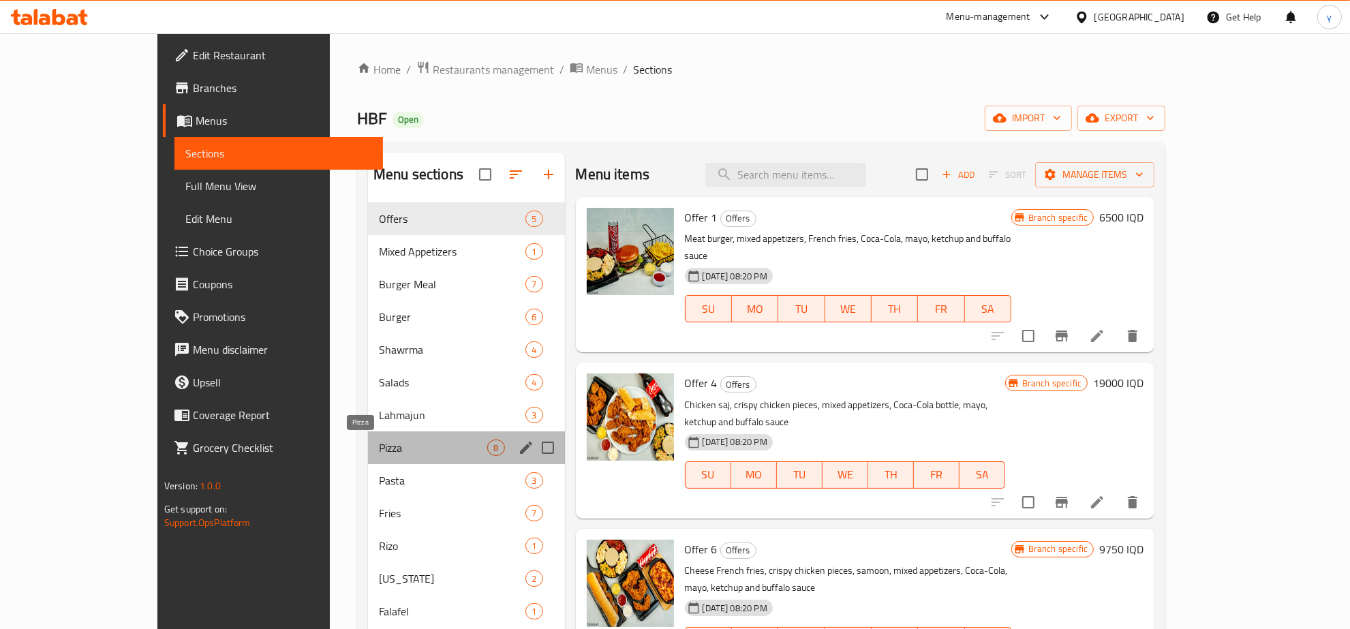
click at [379, 451] on span "Pizza" at bounding box center [433, 448] width 108 height 16
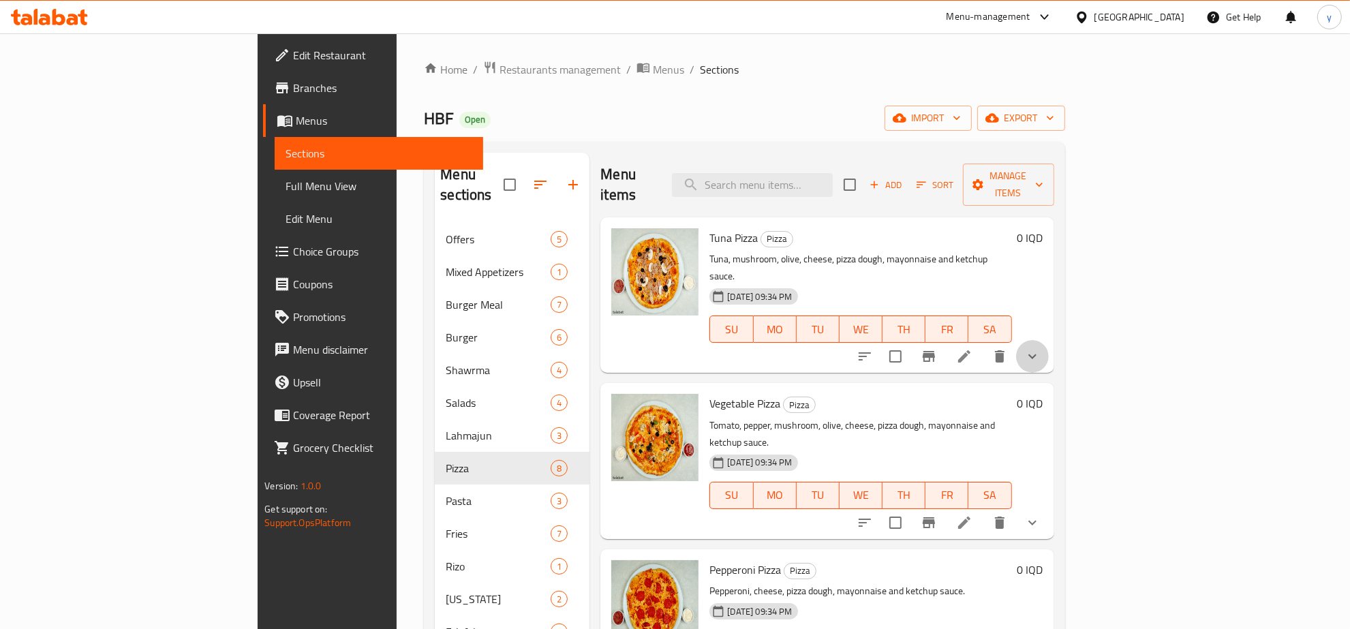
click at [1049, 340] on button "show more" at bounding box center [1032, 356] width 33 height 33
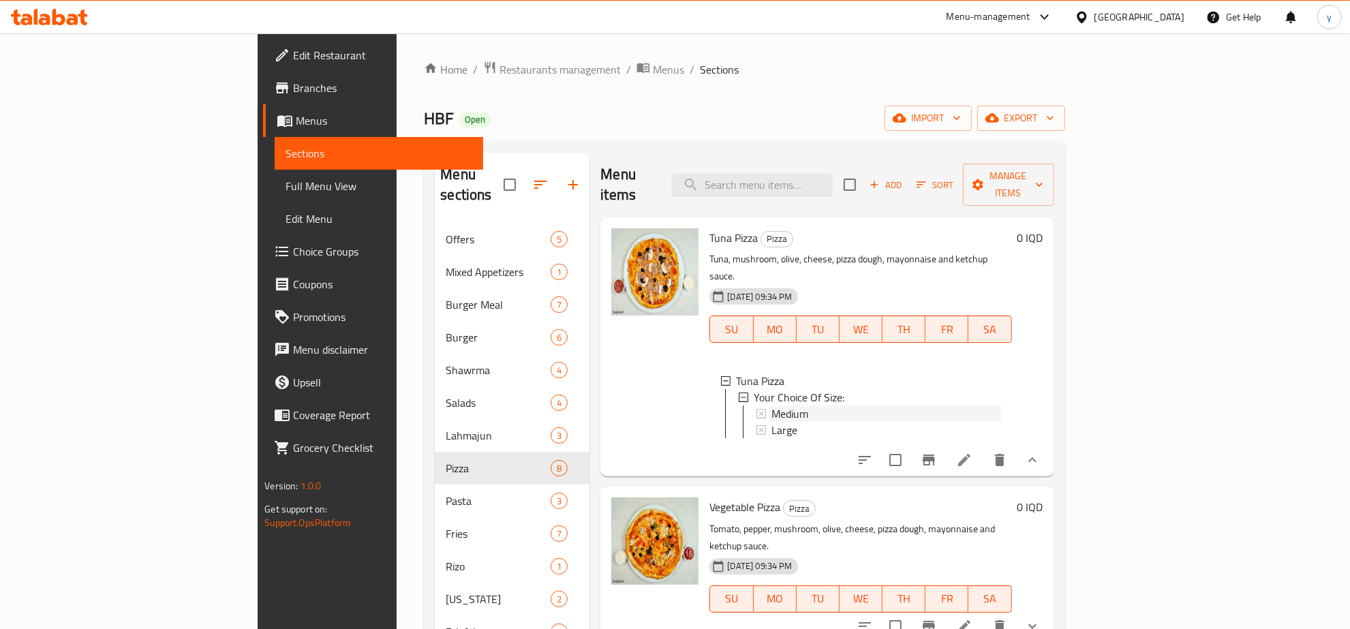
click at [788, 406] on div "Medium" at bounding box center [886, 414] width 229 height 16
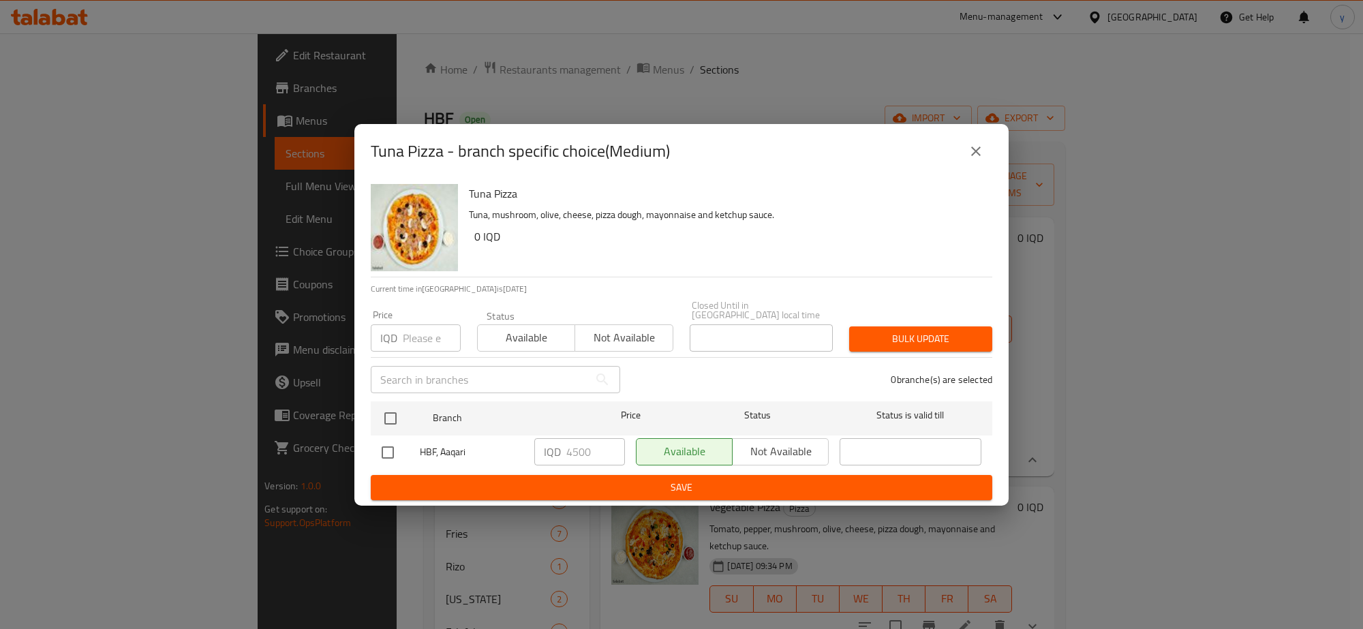
click at [971, 155] on icon "close" at bounding box center [976, 151] width 16 height 16
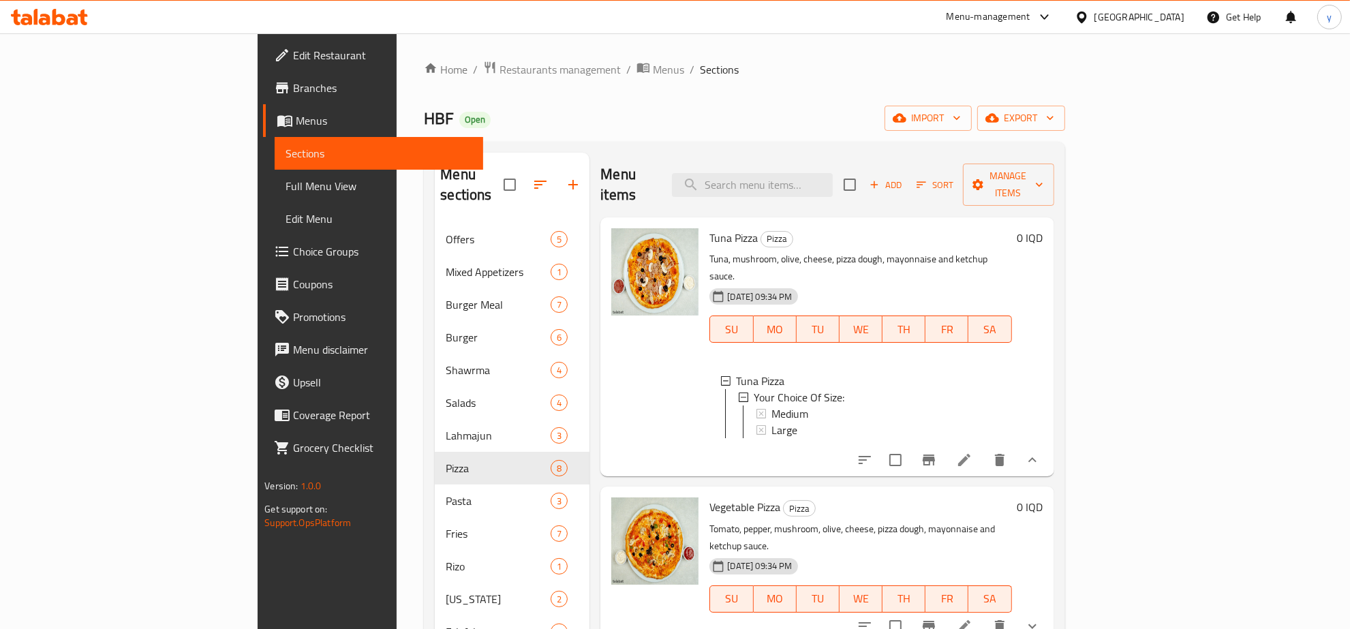
scroll to position [1, 0]
click at [293, 243] on span "Choice Groups" at bounding box center [382, 251] width 179 height 16
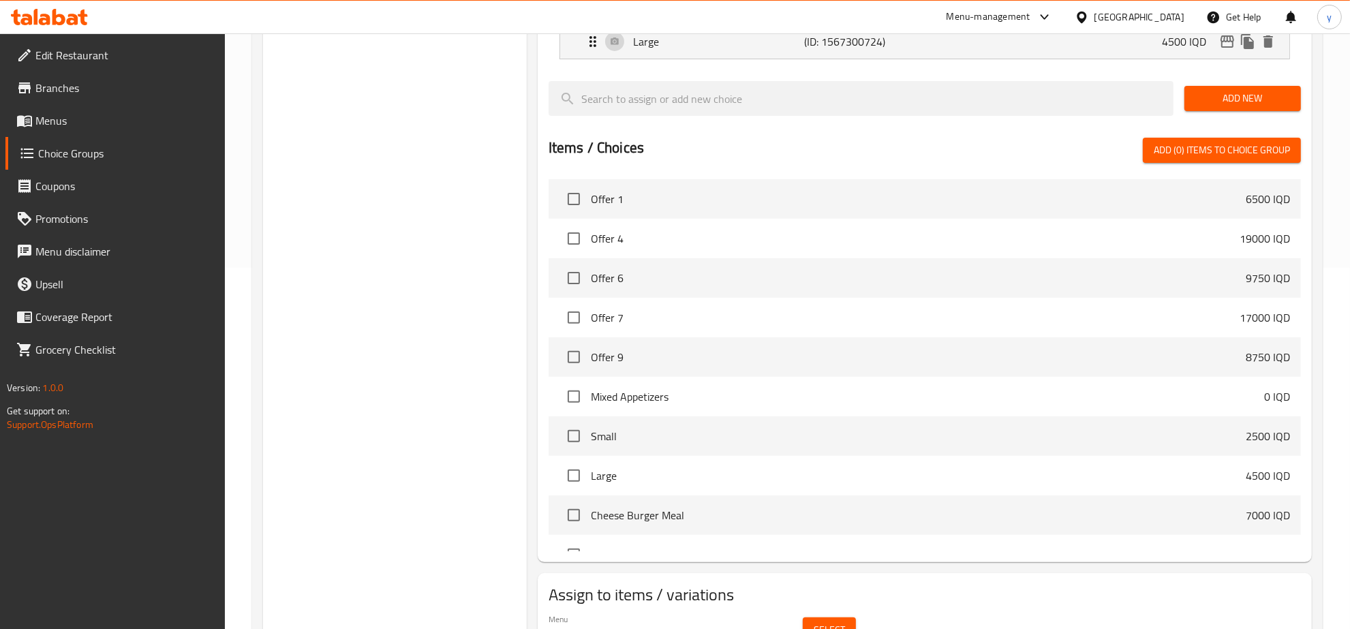
scroll to position [434, 0]
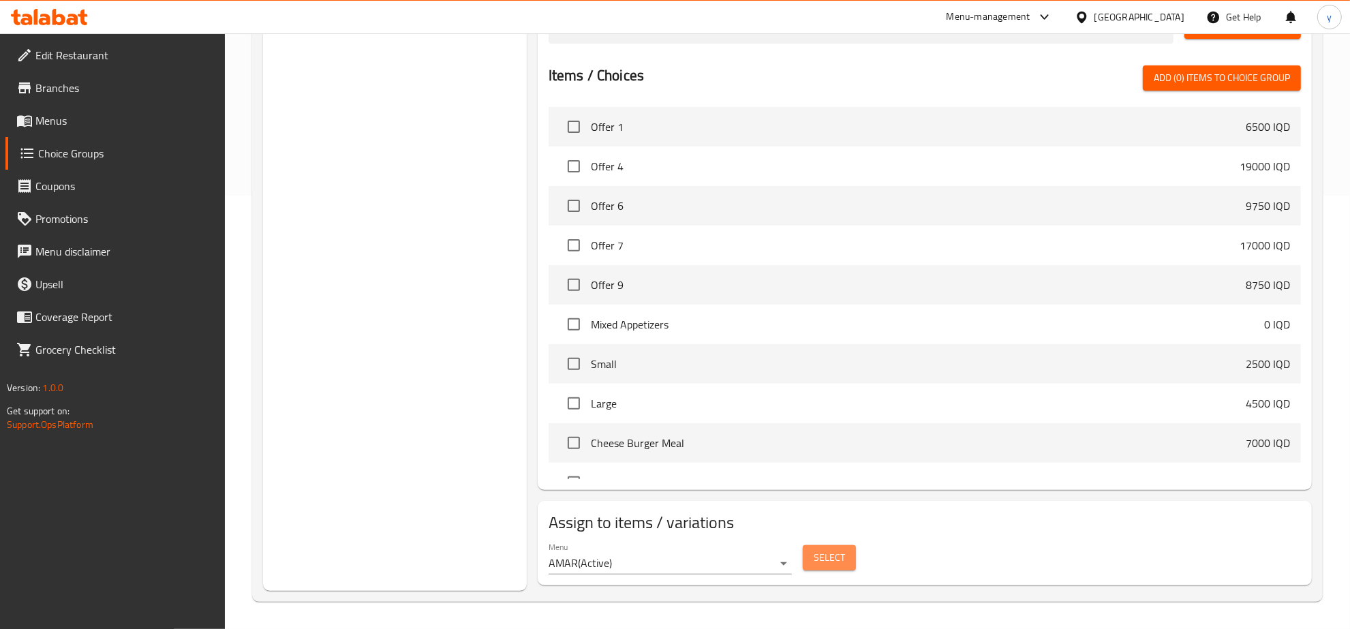
click at [819, 560] on span "Select" at bounding box center [829, 557] width 31 height 17
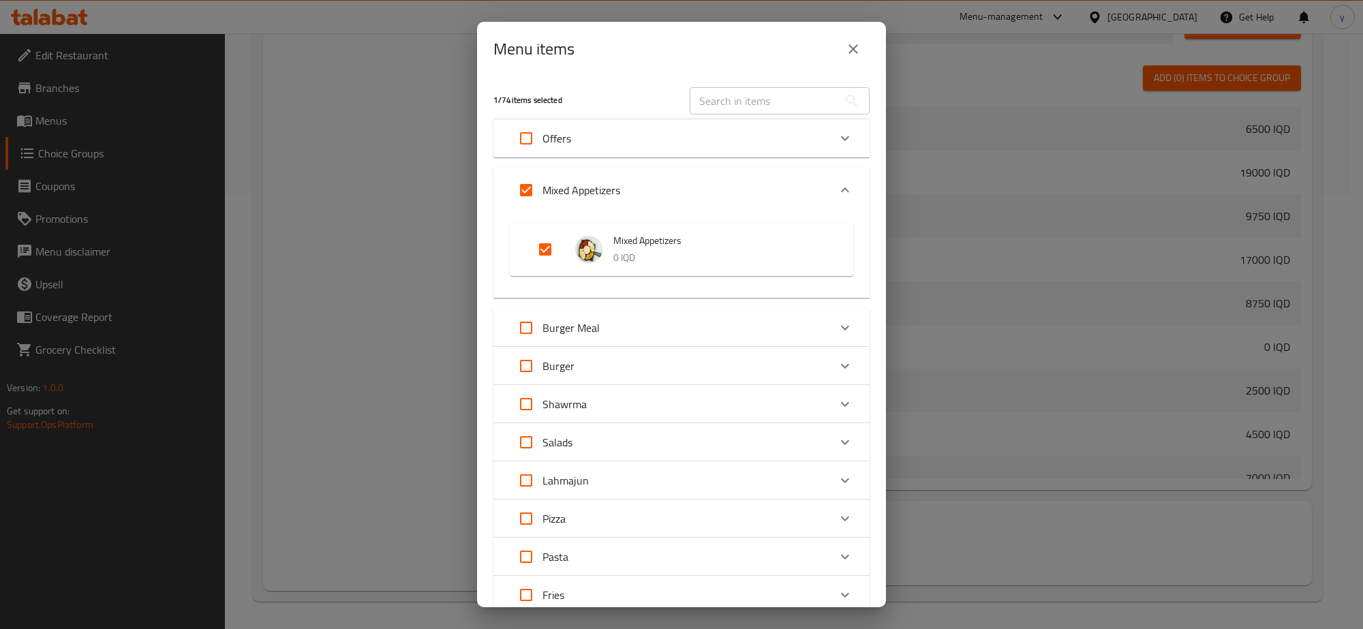
click at [669, 194] on div "Mixed Appetizers" at bounding box center [669, 190] width 319 height 33
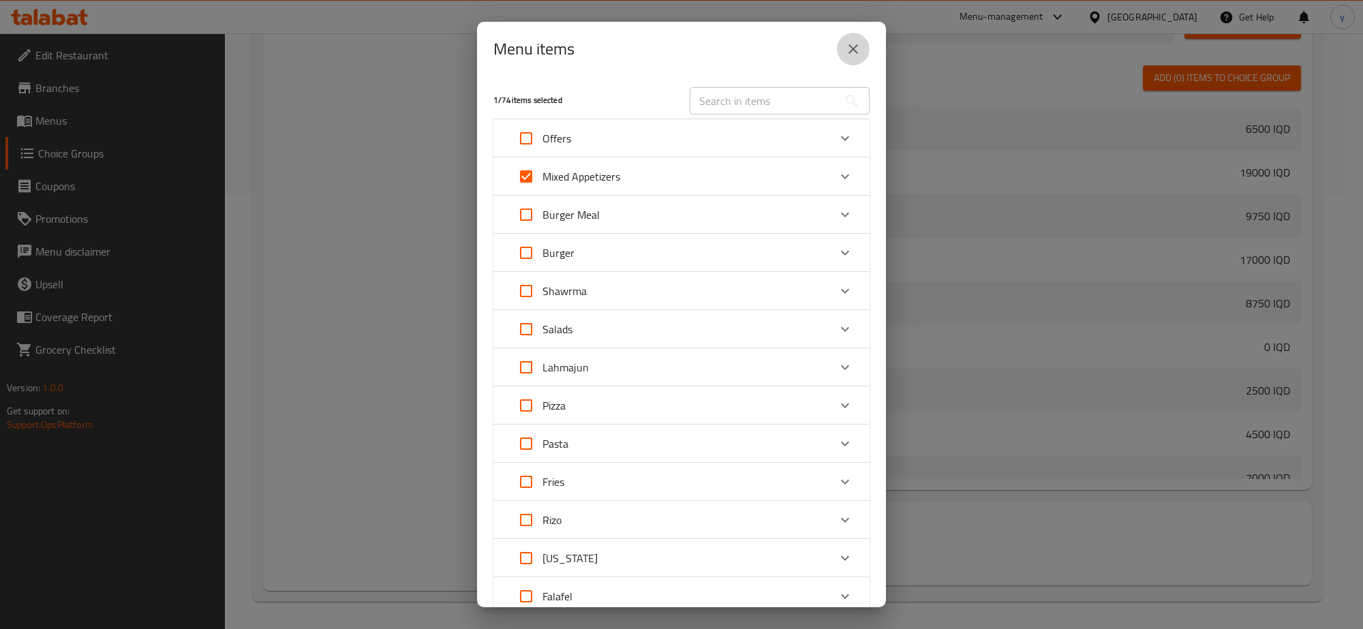
click at [850, 50] on icon "close" at bounding box center [853, 49] width 16 height 16
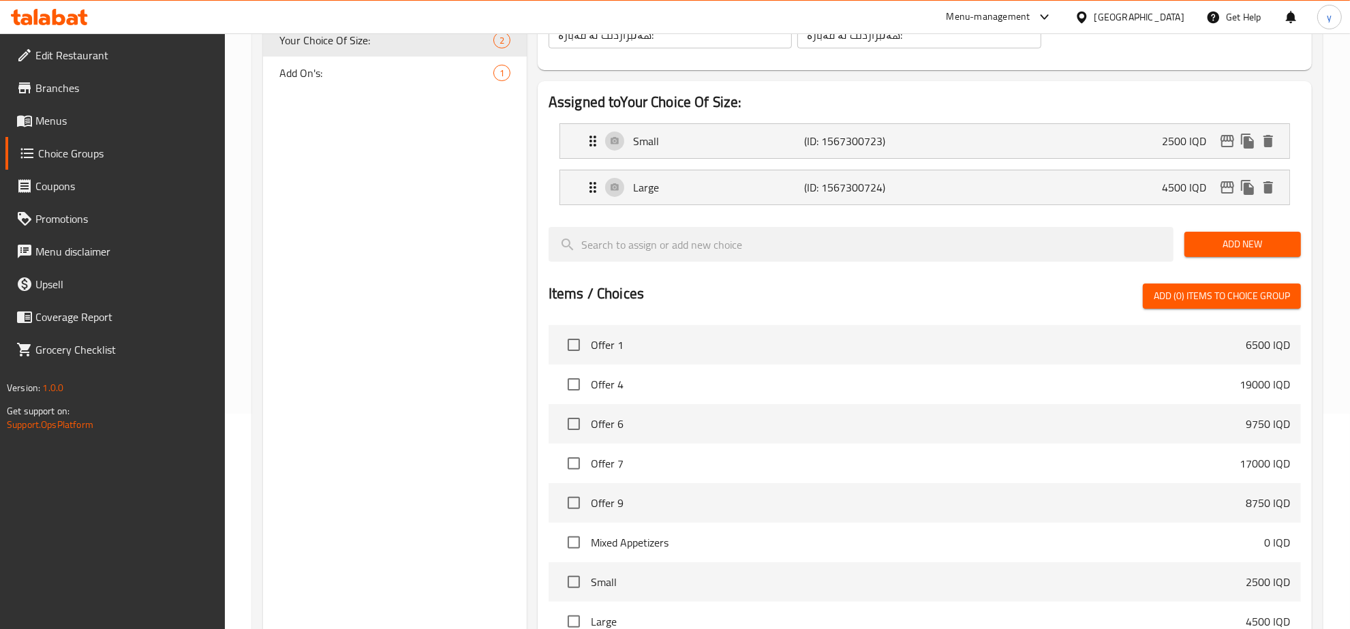
scroll to position [7, 0]
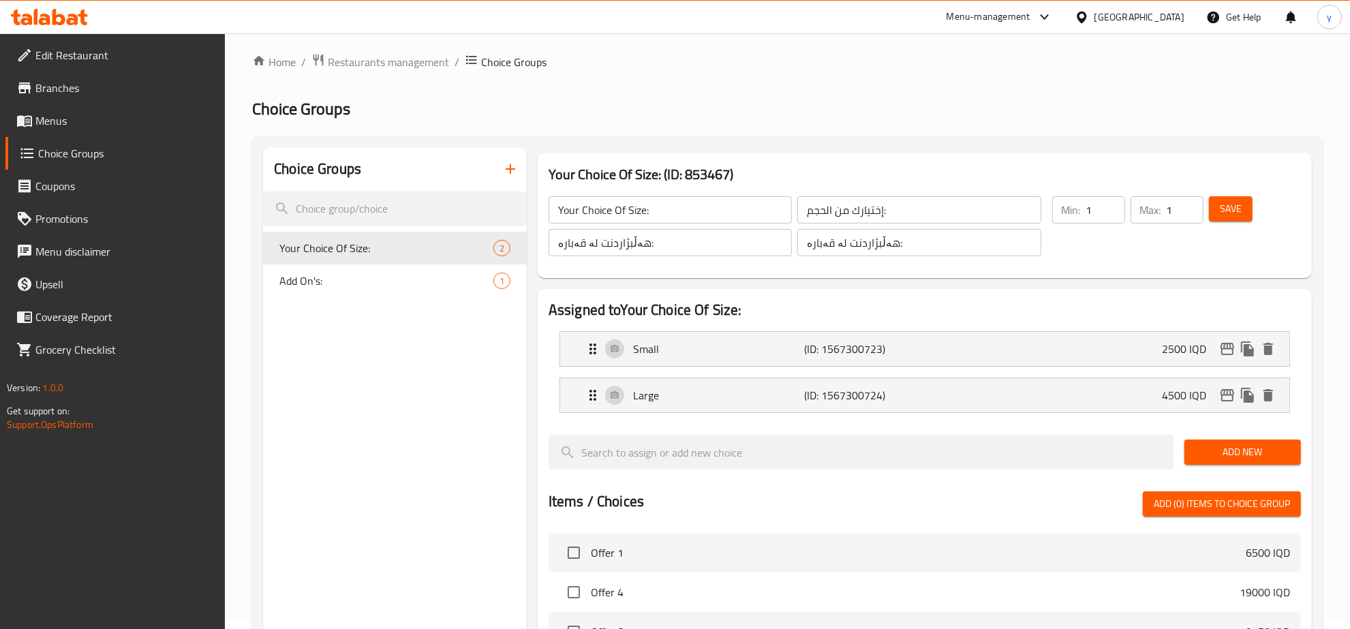
click at [143, 126] on span "Menus" at bounding box center [124, 120] width 179 height 16
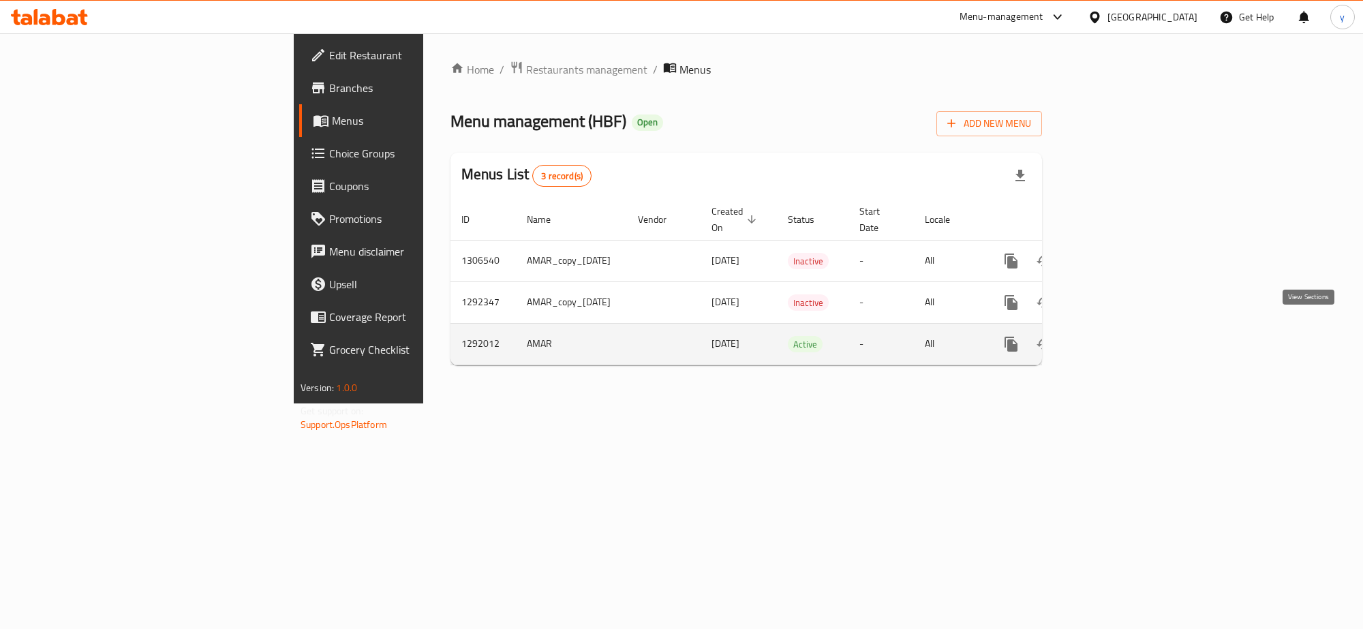
click at [1126, 328] on link "enhanced table" at bounding box center [1109, 344] width 33 height 33
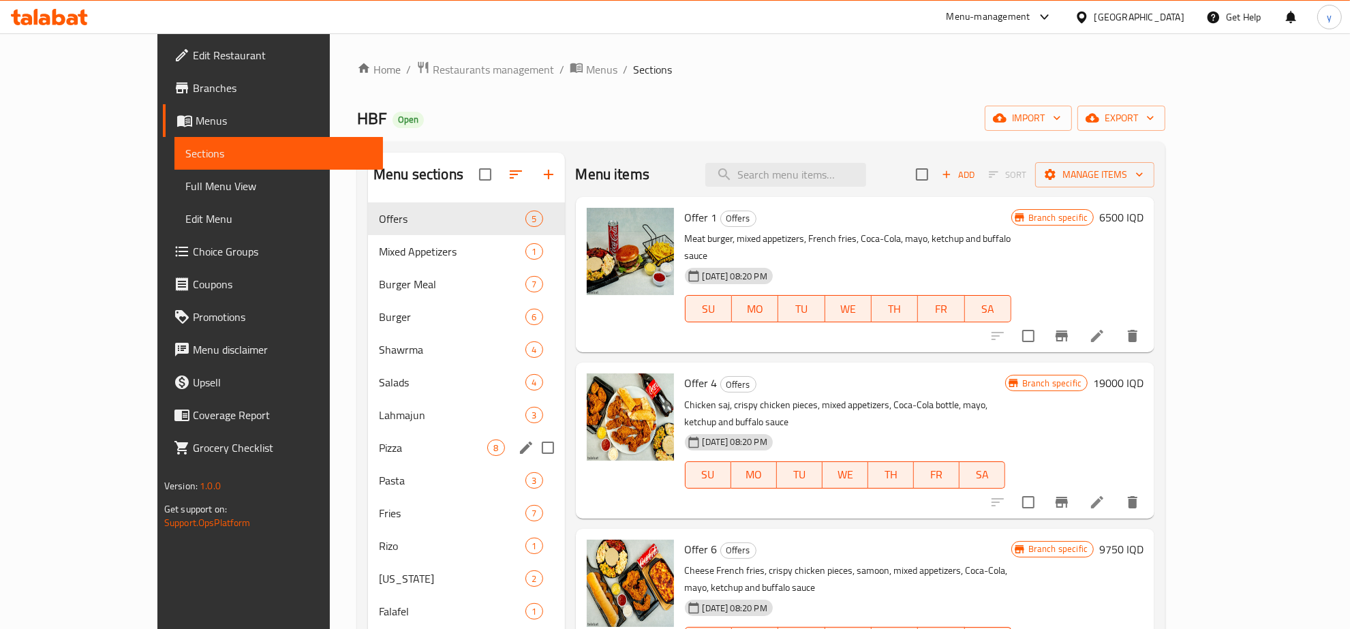
click at [368, 437] on div "Pizza 8" at bounding box center [466, 447] width 197 height 33
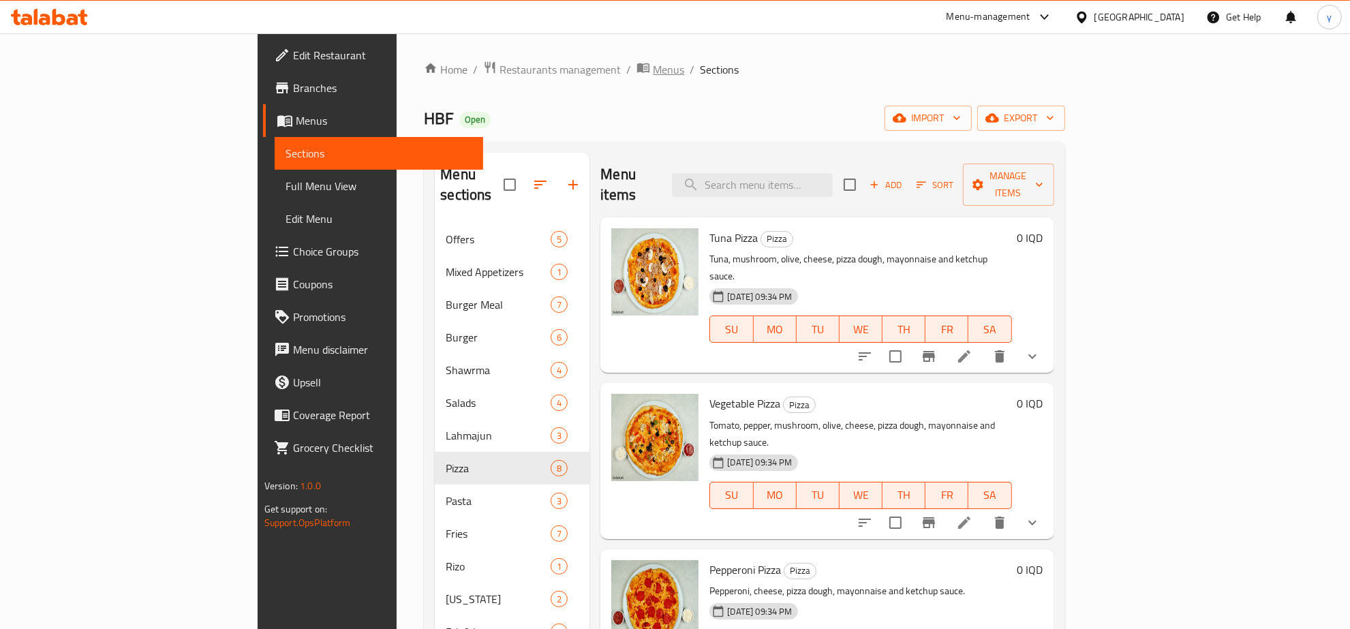
click at [653, 76] on span "Menus" at bounding box center [668, 69] width 31 height 16
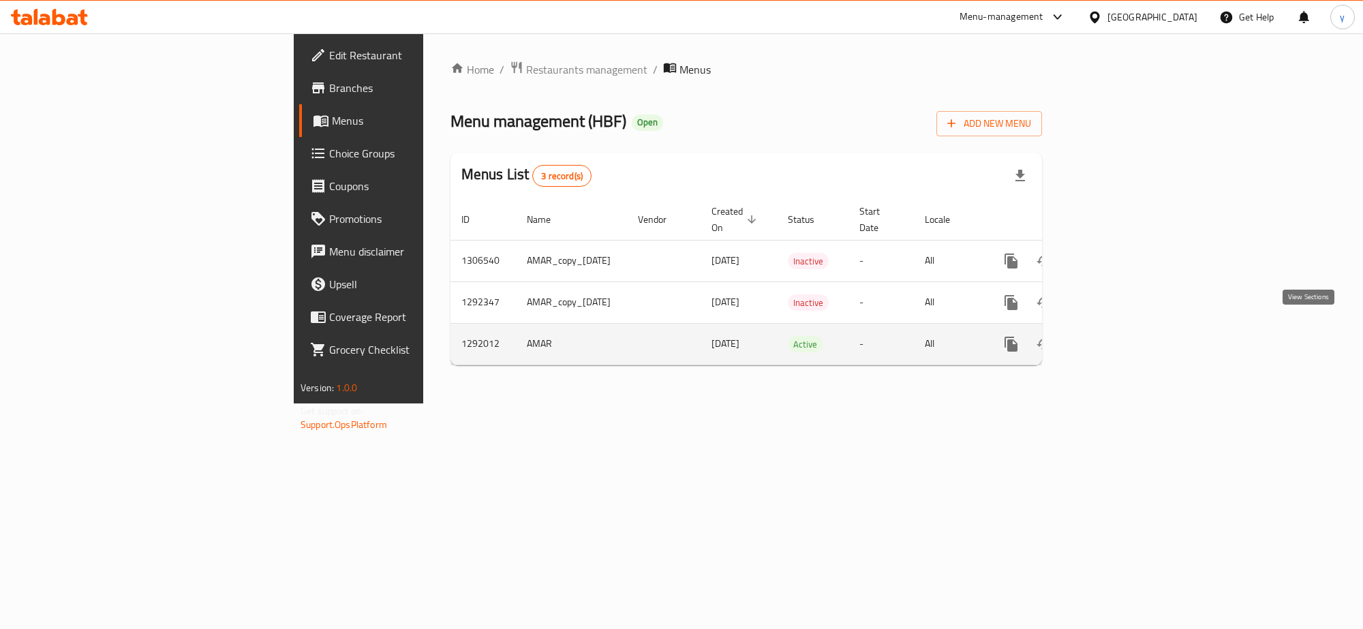
click at [1118, 336] on icon "enhanced table" at bounding box center [1110, 344] width 16 height 16
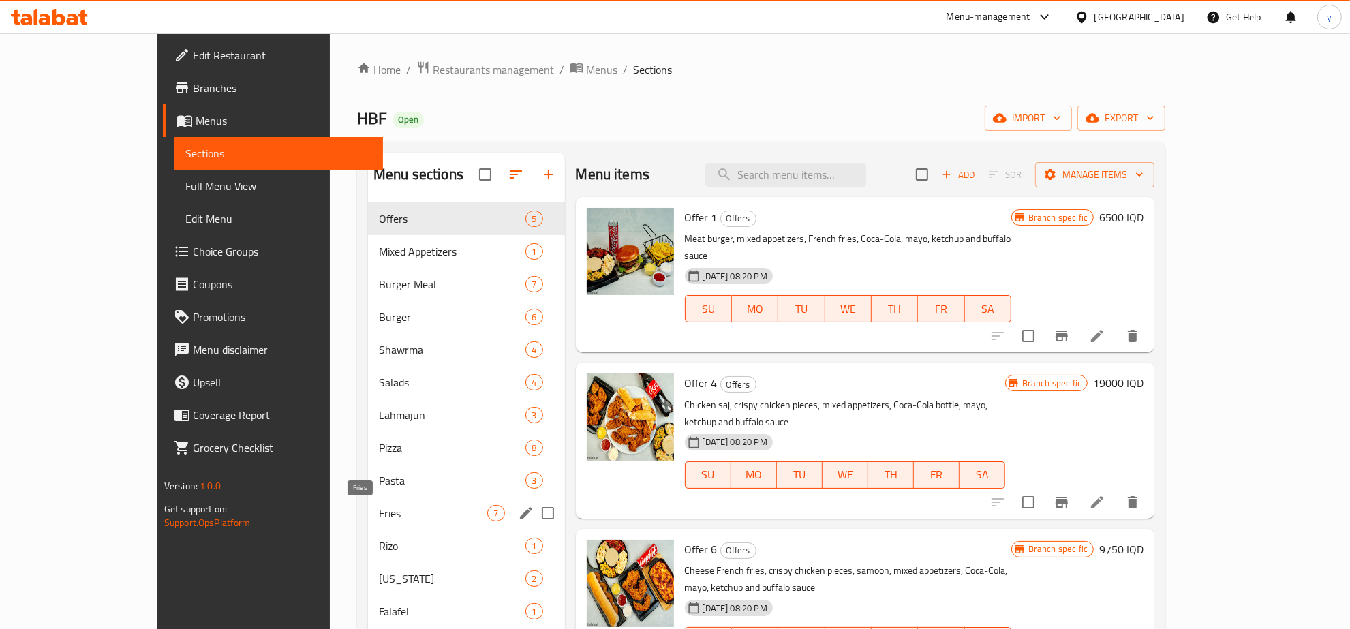
scroll to position [142, 0]
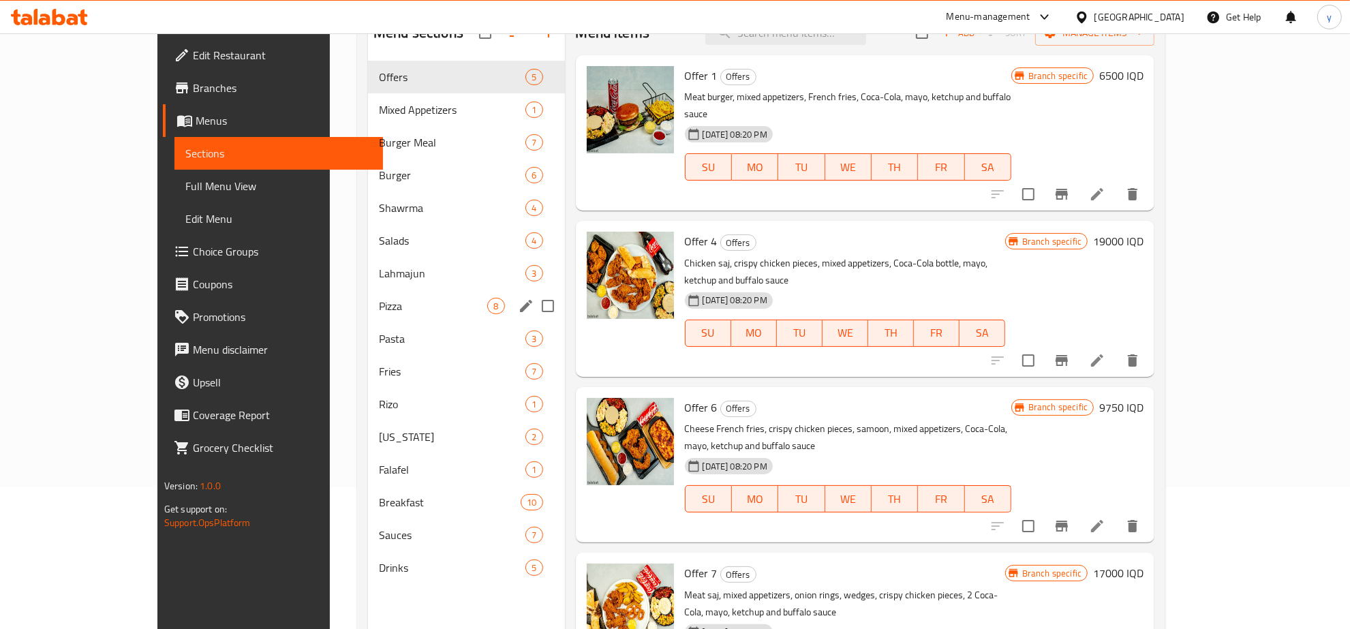
click at [368, 319] on div "Pizza 8" at bounding box center [466, 306] width 197 height 33
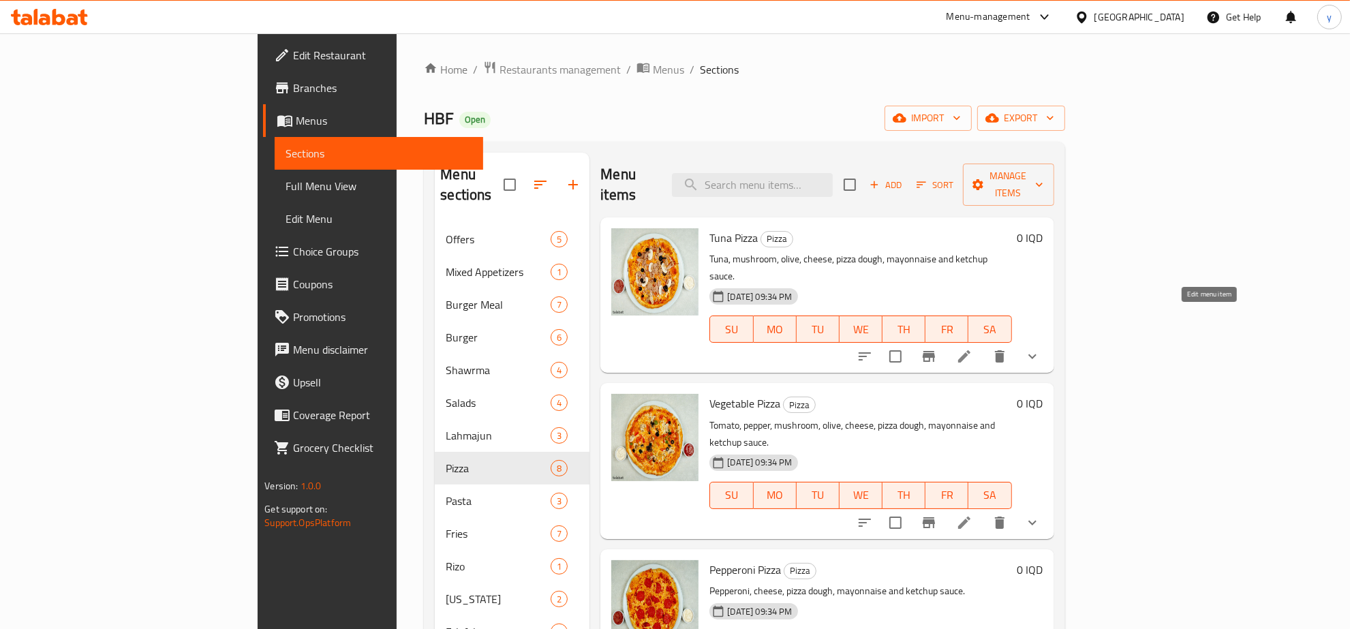
click at [973, 348] on icon at bounding box center [964, 356] width 16 height 16
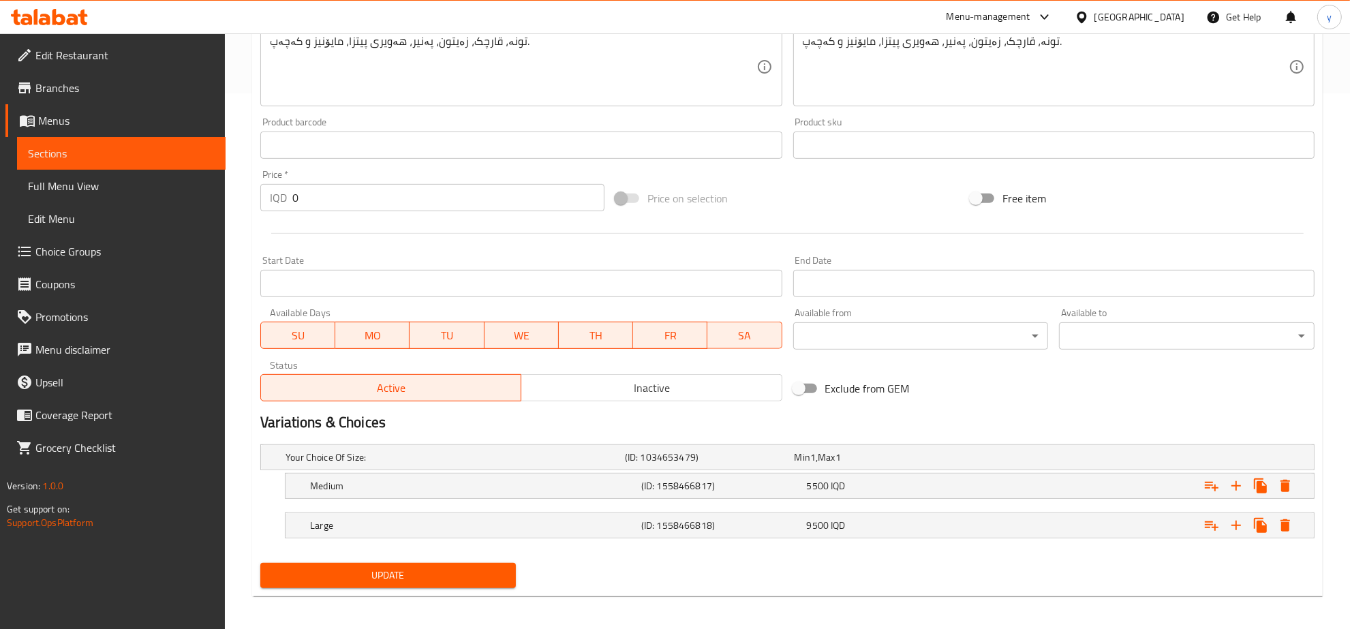
scroll to position [541, 0]
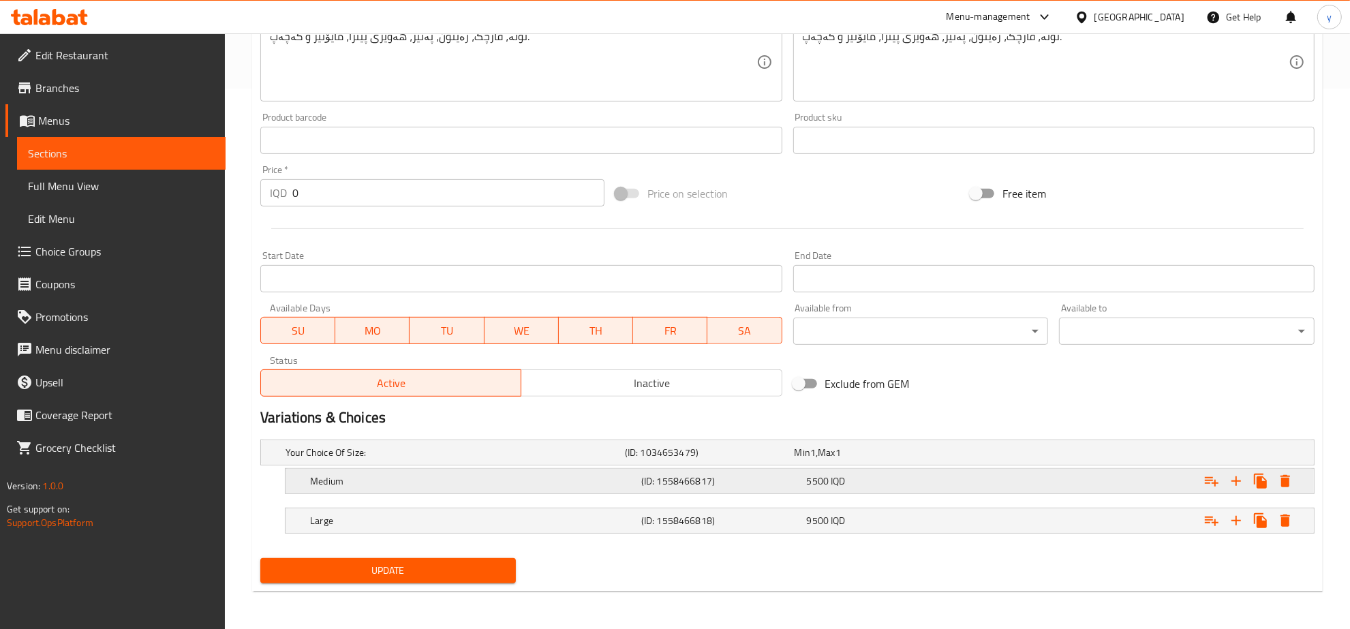
click at [952, 462] on div "5500 IQD" at bounding box center [877, 452] width 170 height 19
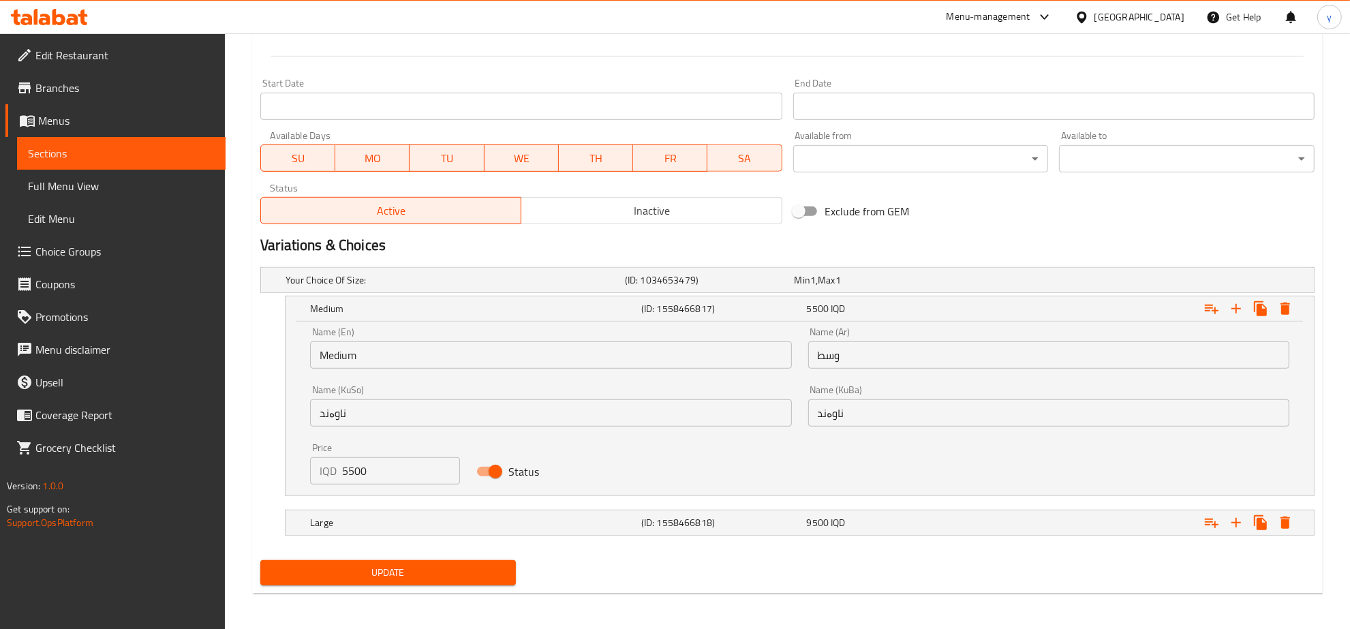
scroll to position [716, 0]
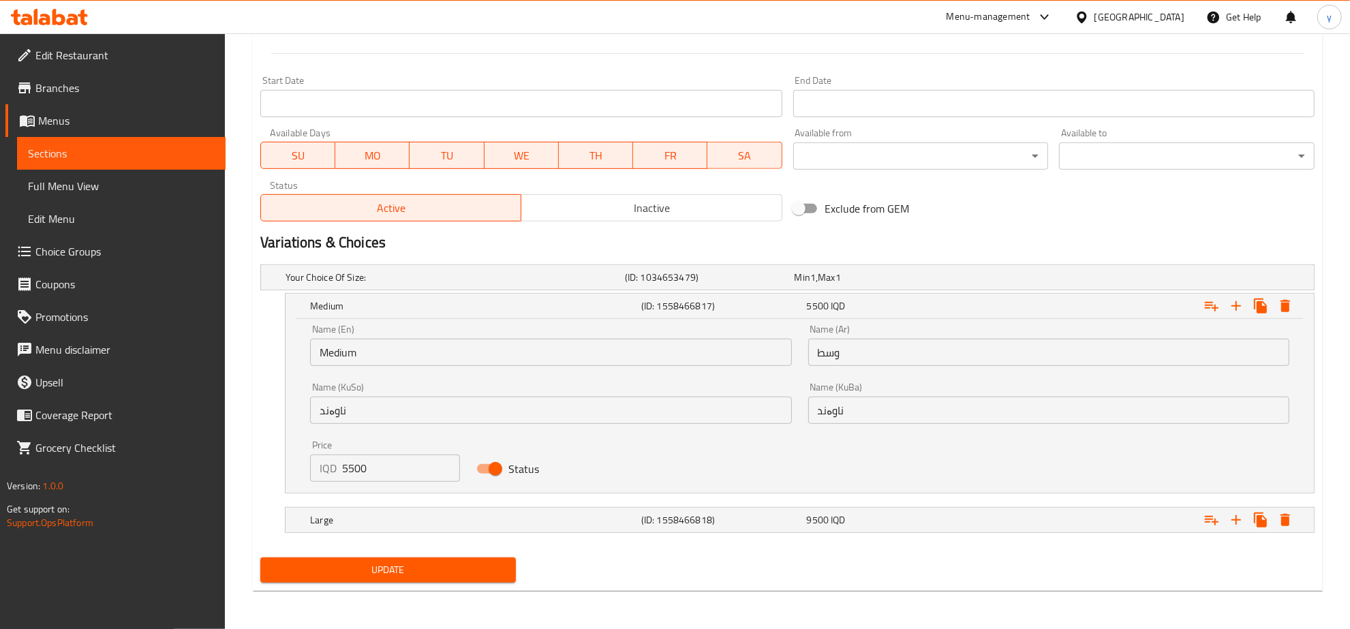
click at [501, 363] on input "Medium" at bounding box center [550, 352] width 481 height 27
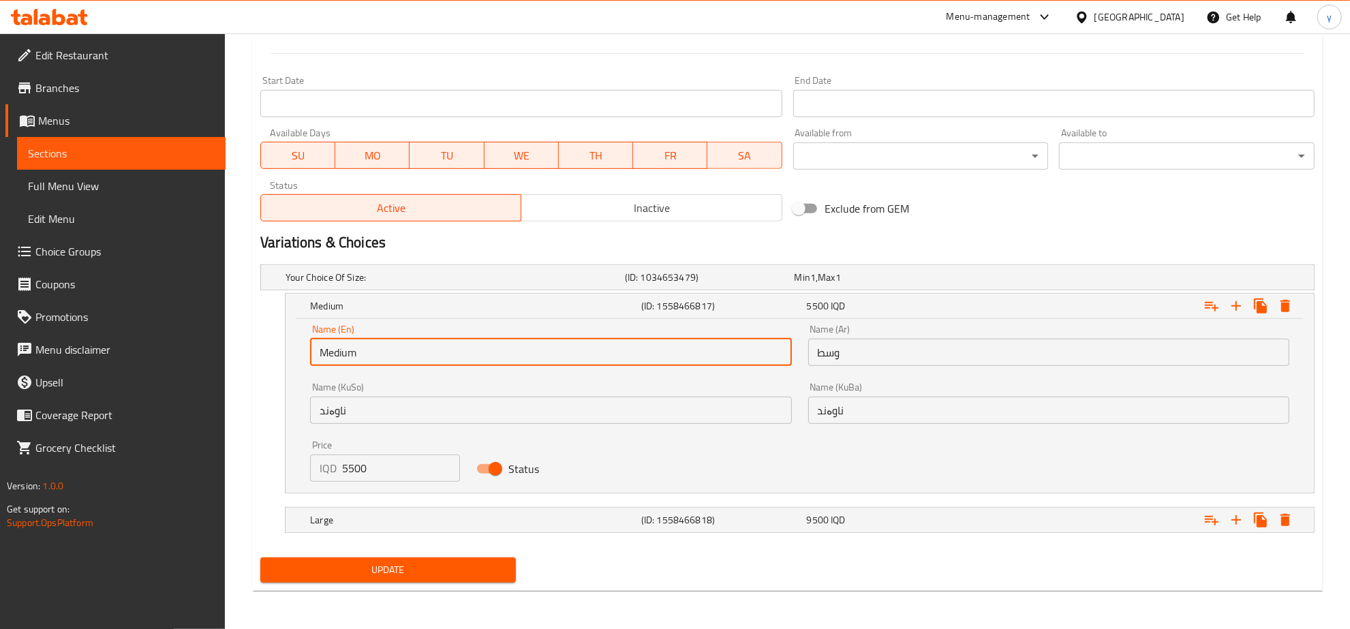
click at [501, 363] on input "Medium" at bounding box center [550, 352] width 481 height 27
type input "Small"
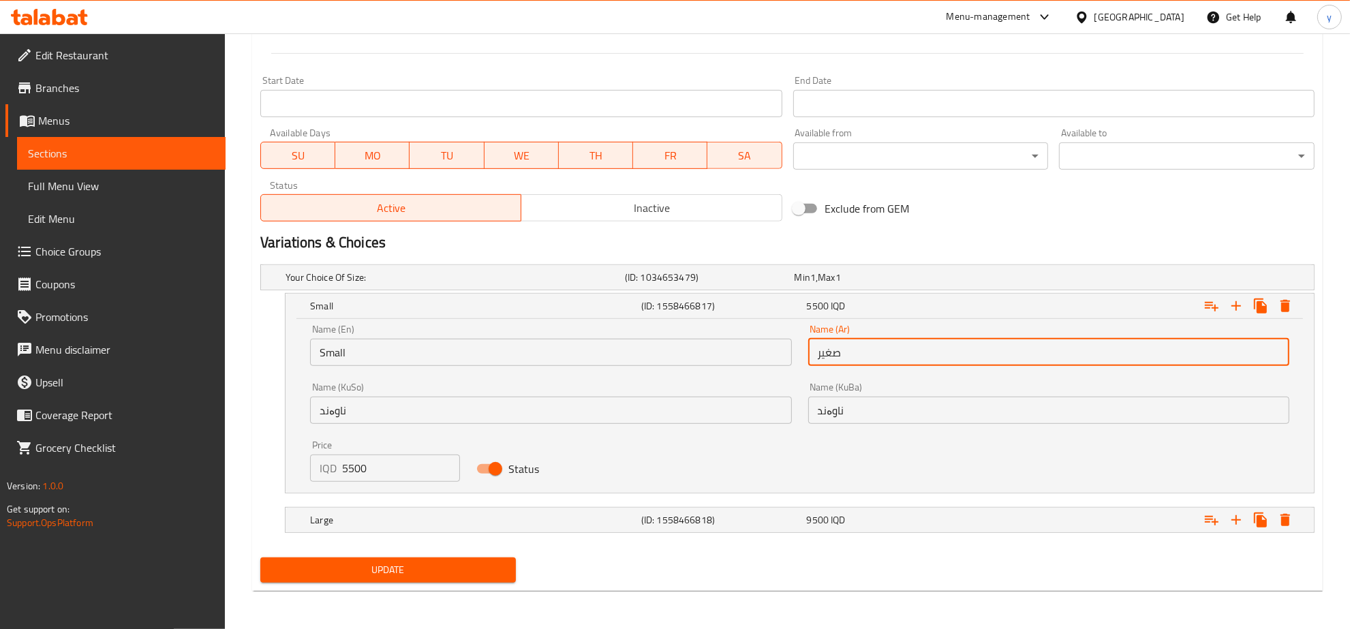
type input "صغير"
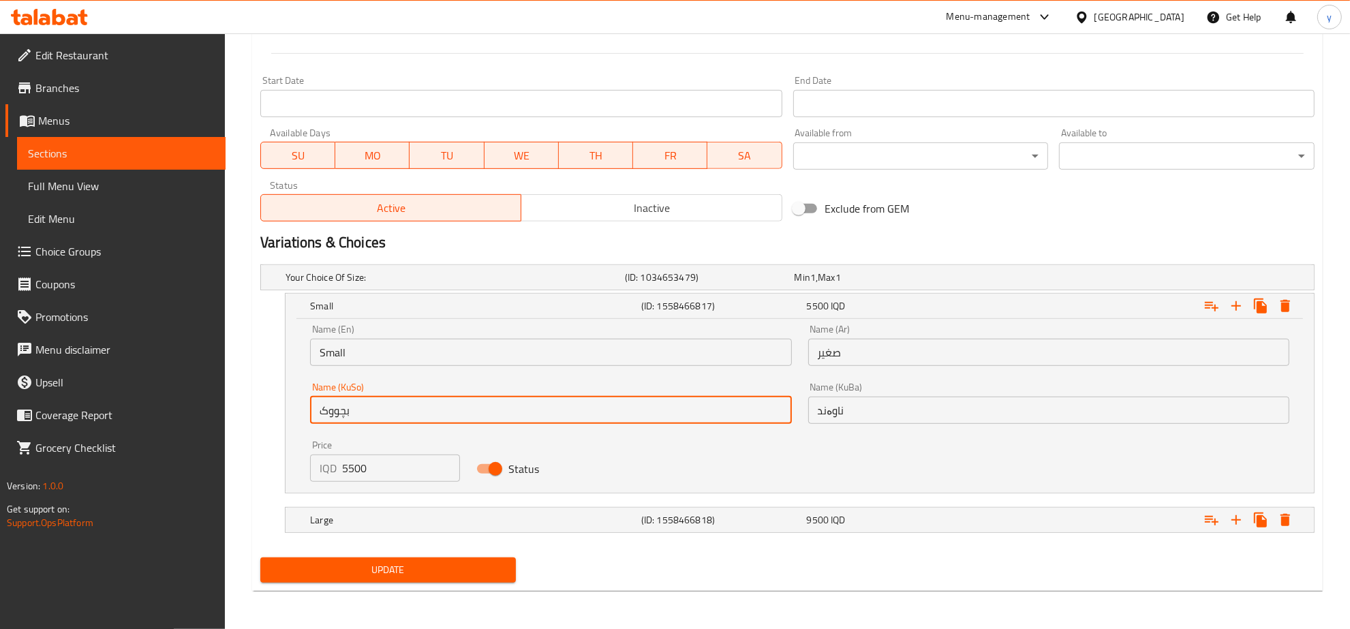
click at [482, 407] on input "بچووک" at bounding box center [550, 410] width 481 height 27
type input "بچووک"
click at [509, 365] on input "Small" at bounding box center [550, 352] width 481 height 27
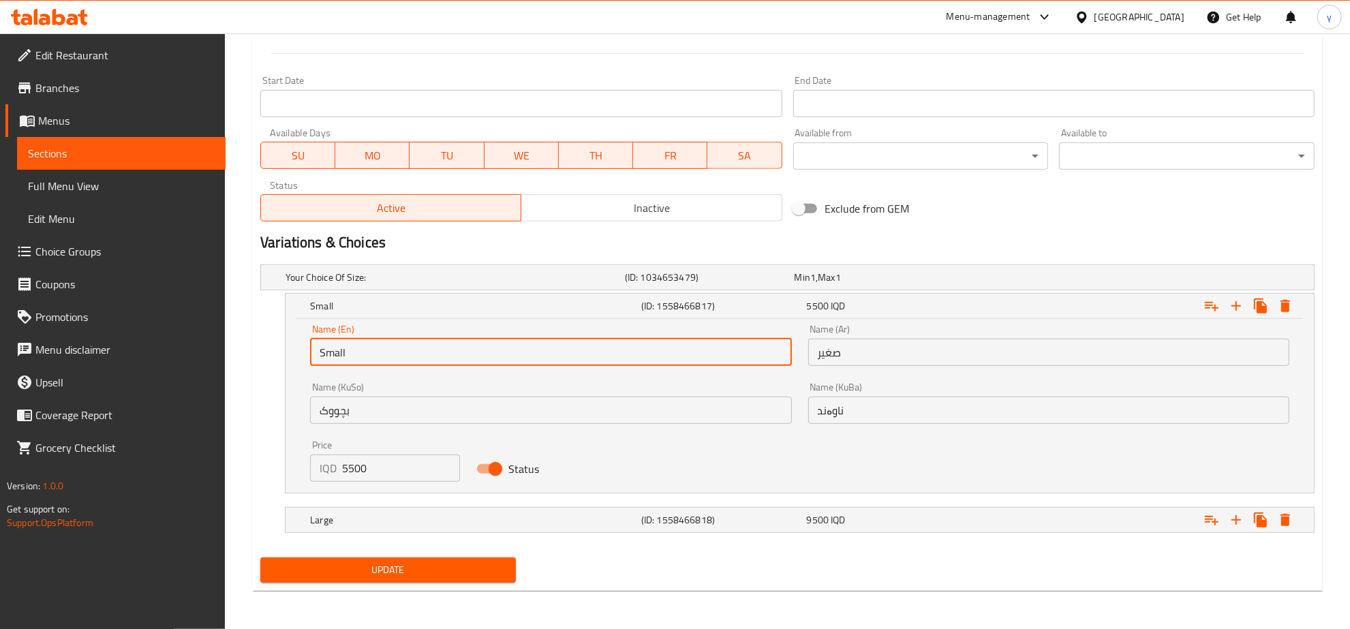
click at [509, 365] on input "Small" at bounding box center [550, 352] width 481 height 27
click at [847, 366] on div "Name (Ar) صغير Name (Ar)" at bounding box center [1049, 345] width 498 height 58
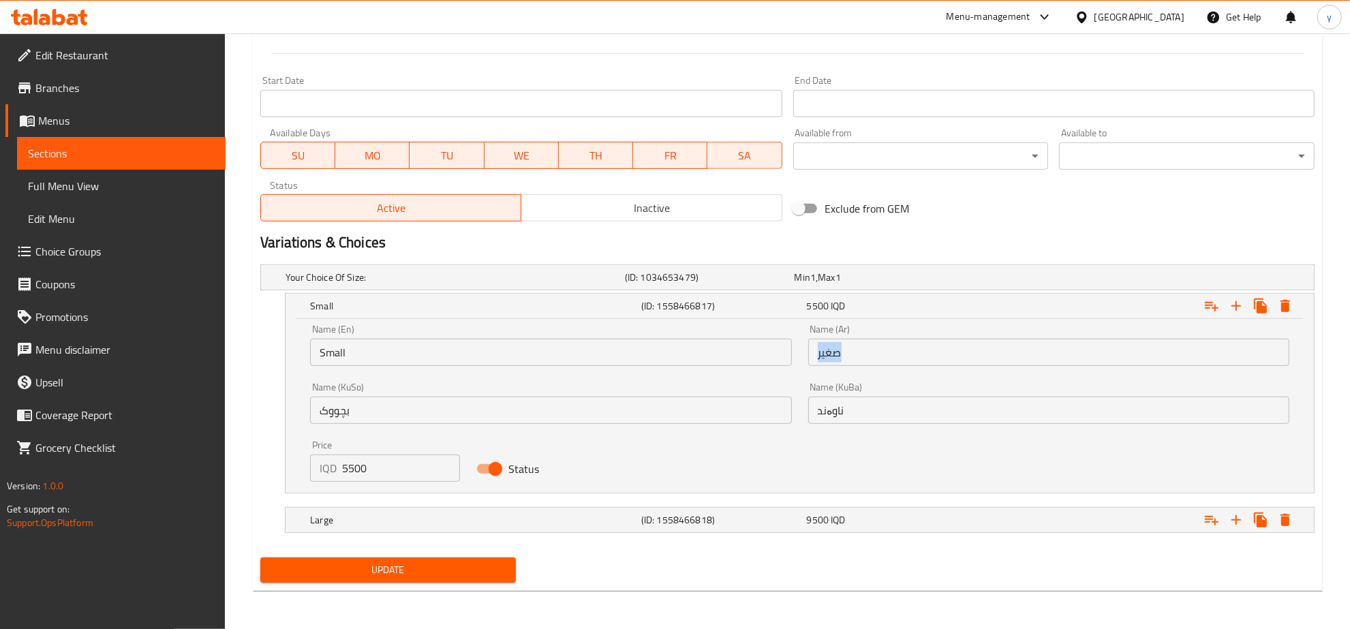
click at [847, 366] on div "Name (Ar) صغير Name (Ar)" at bounding box center [1049, 345] width 498 height 58
copy div "Name (Ar)"
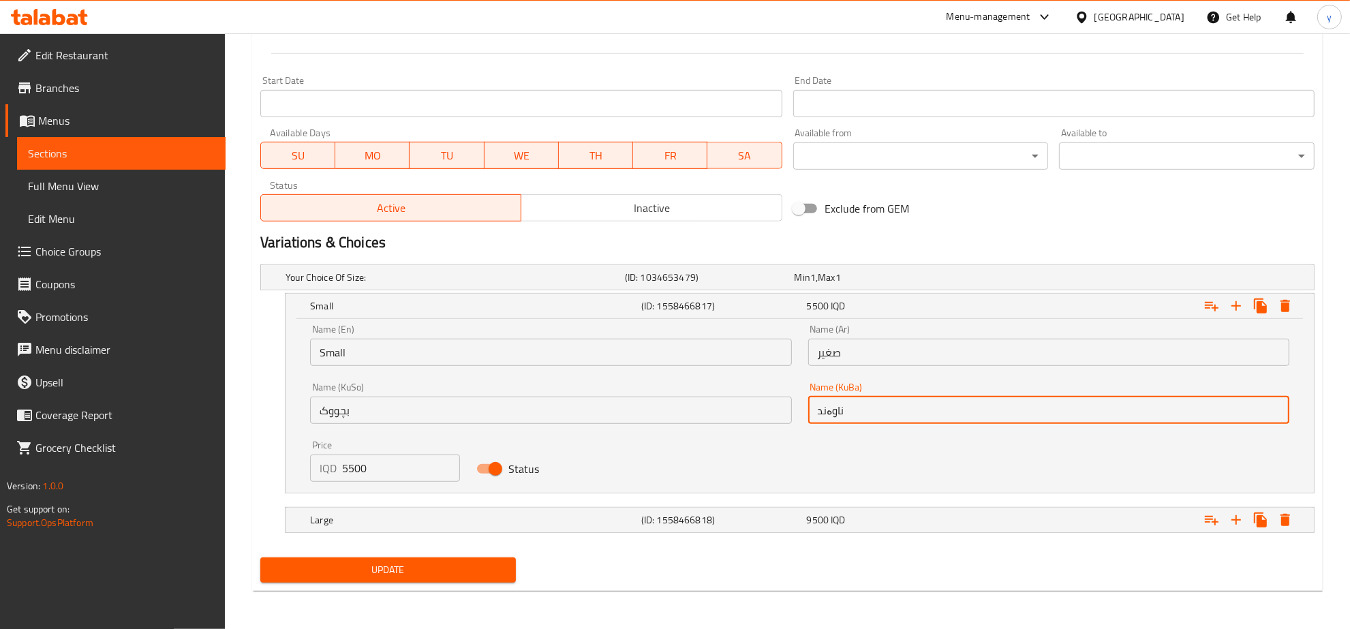
click at [842, 409] on input "ناوەند" at bounding box center [1048, 410] width 481 height 27
paste input "بچووک"
type input "بچووک"
click at [798, 438] on div "Name (En) Small Name (En) Name (Ar) صغير Name (Ar) Name (KuSo) بچووک Name (KuSo…" at bounding box center [800, 403] width 996 height 174
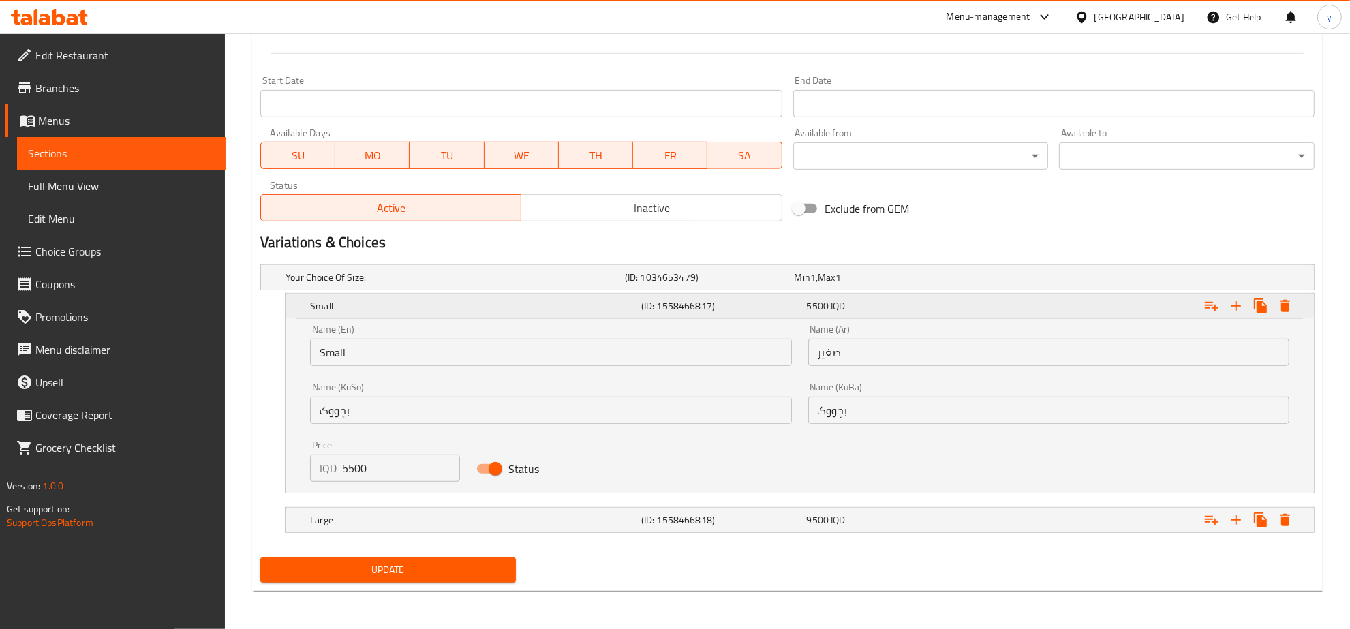
click at [1014, 303] on div "Expand" at bounding box center [1134, 306] width 331 height 30
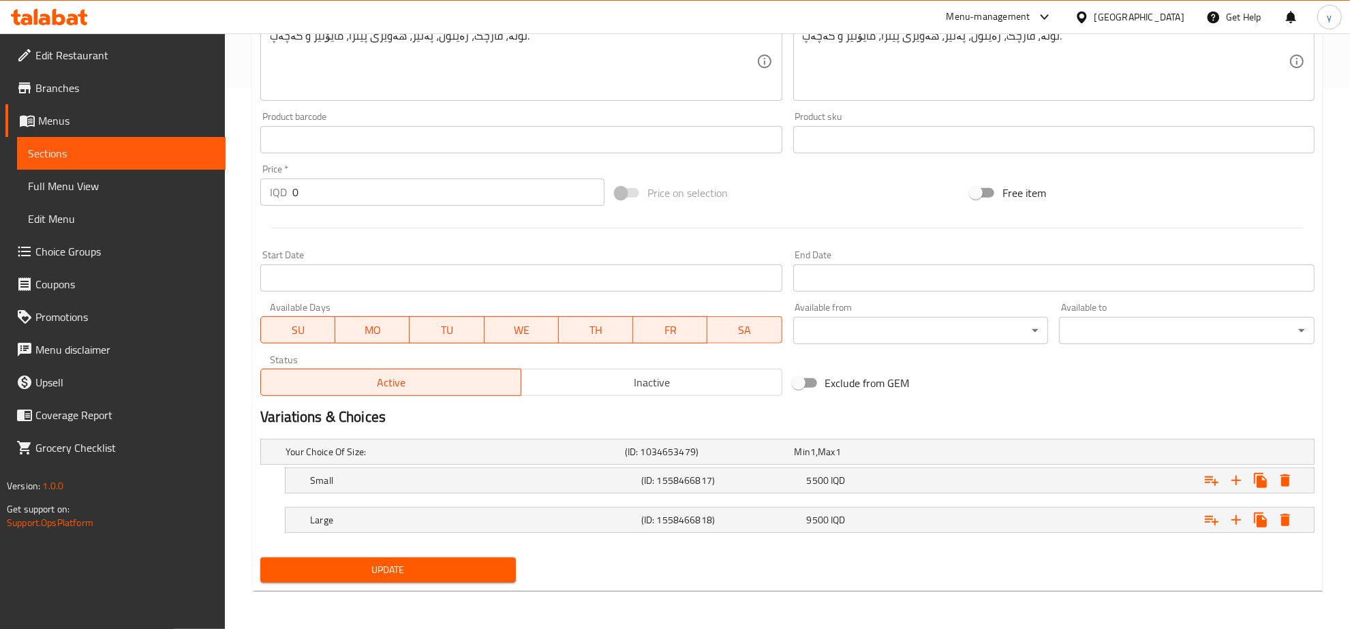
scroll to position [541, 0]
click at [493, 569] on span "Update" at bounding box center [388, 570] width 234 height 17
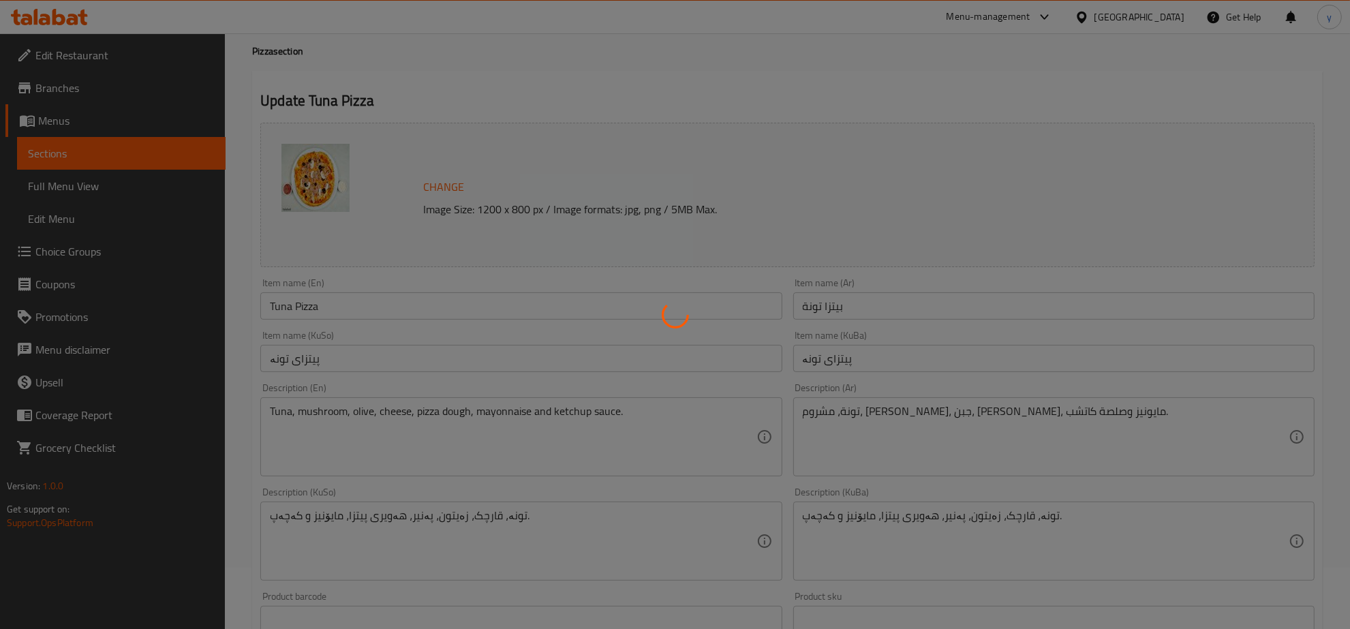
scroll to position [0, 0]
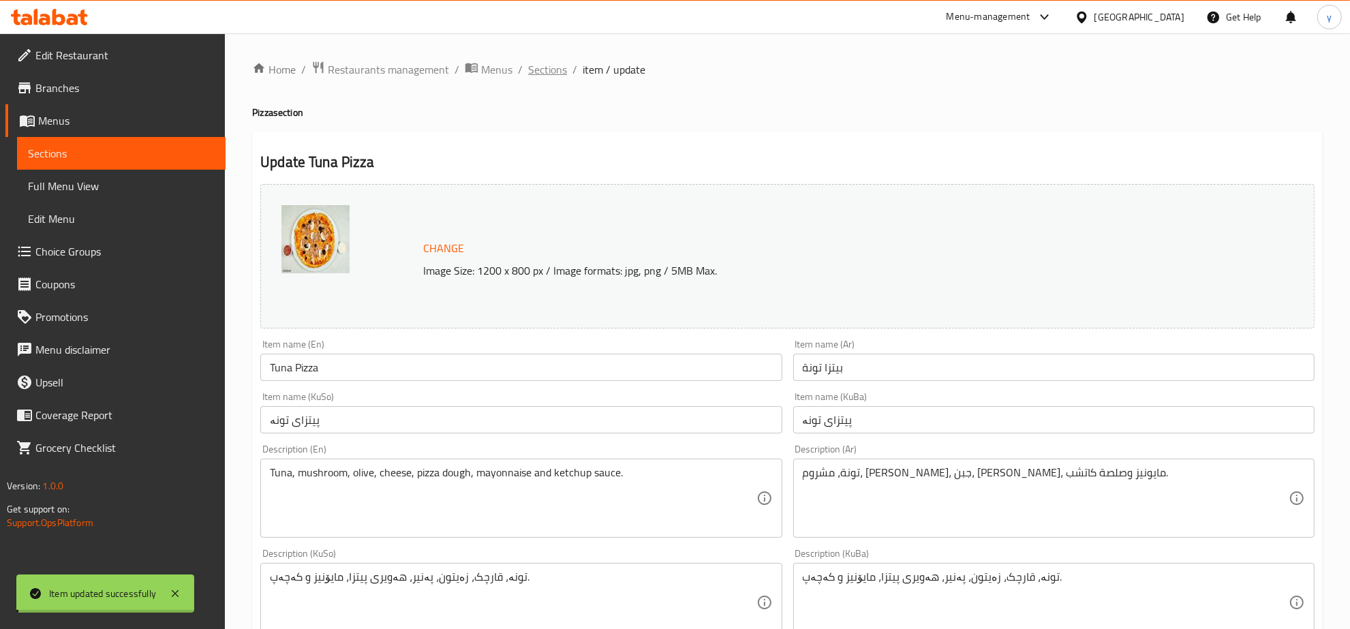
click at [552, 70] on div "Home / Restaurants management / Menus / Sections / item / update Pizza section …" at bounding box center [787, 602] width 1071 height 1082
click at [547, 61] on span "Sections" at bounding box center [547, 69] width 39 height 16
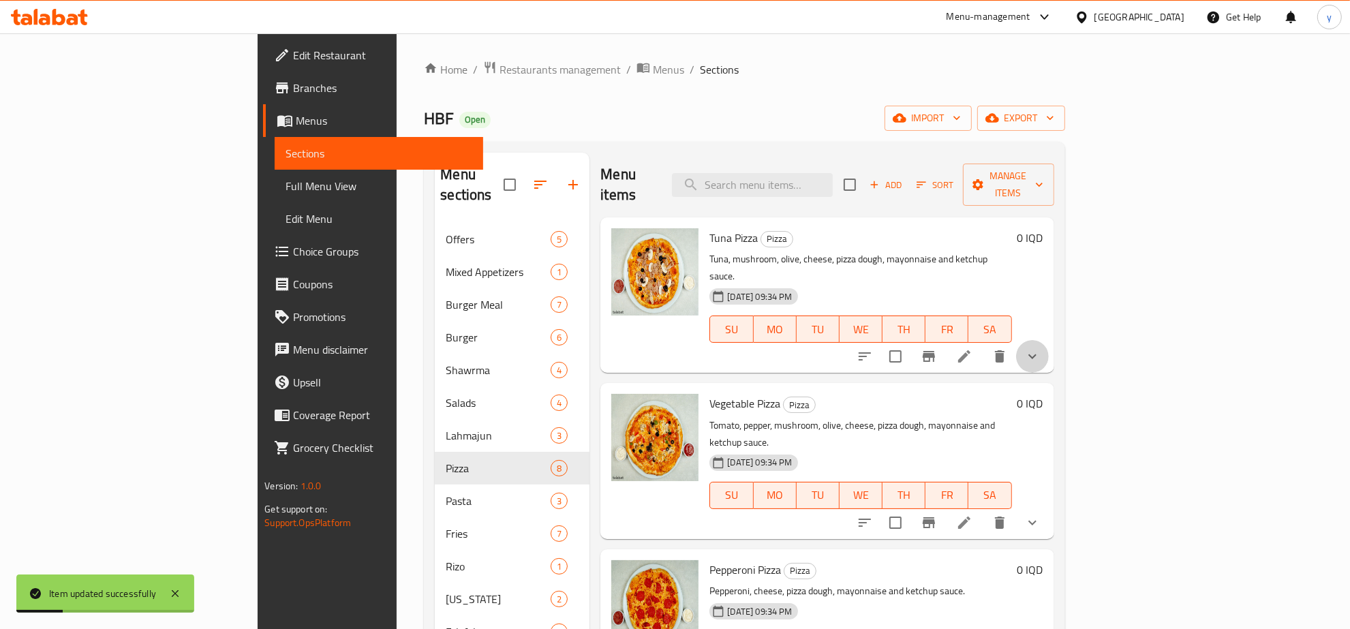
click at [1049, 340] on button "show more" at bounding box center [1032, 356] width 33 height 33
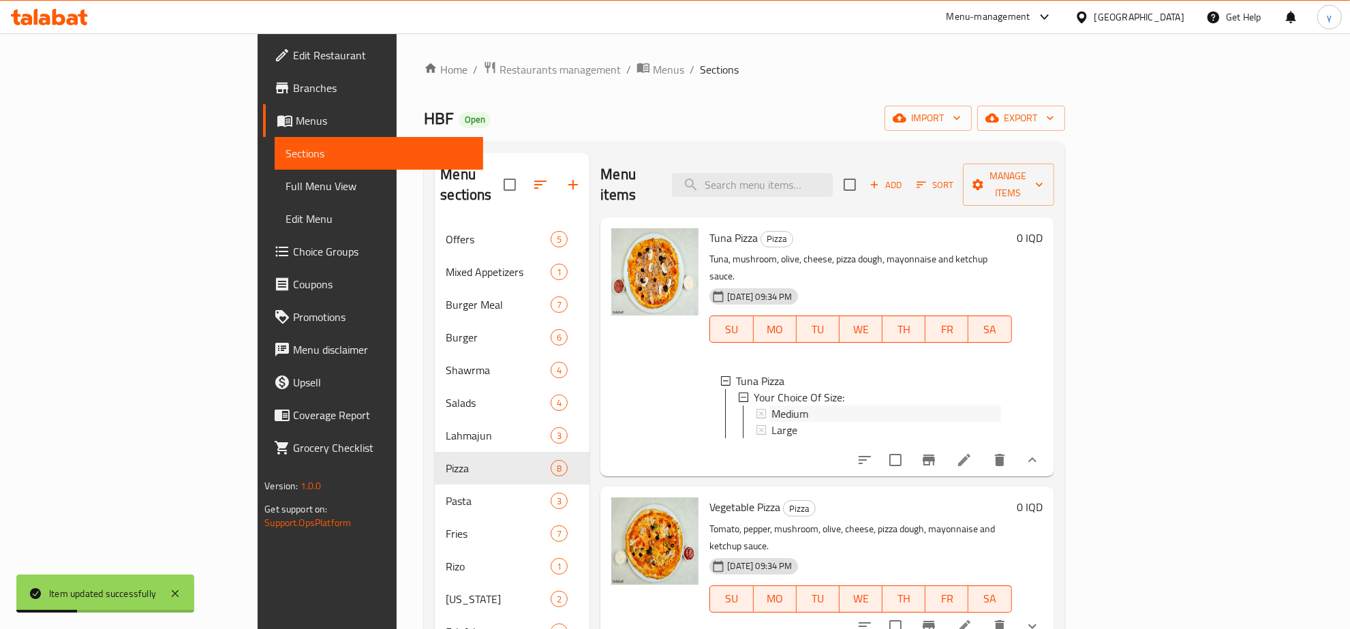
click at [772, 406] on span "Medium" at bounding box center [790, 414] width 37 height 16
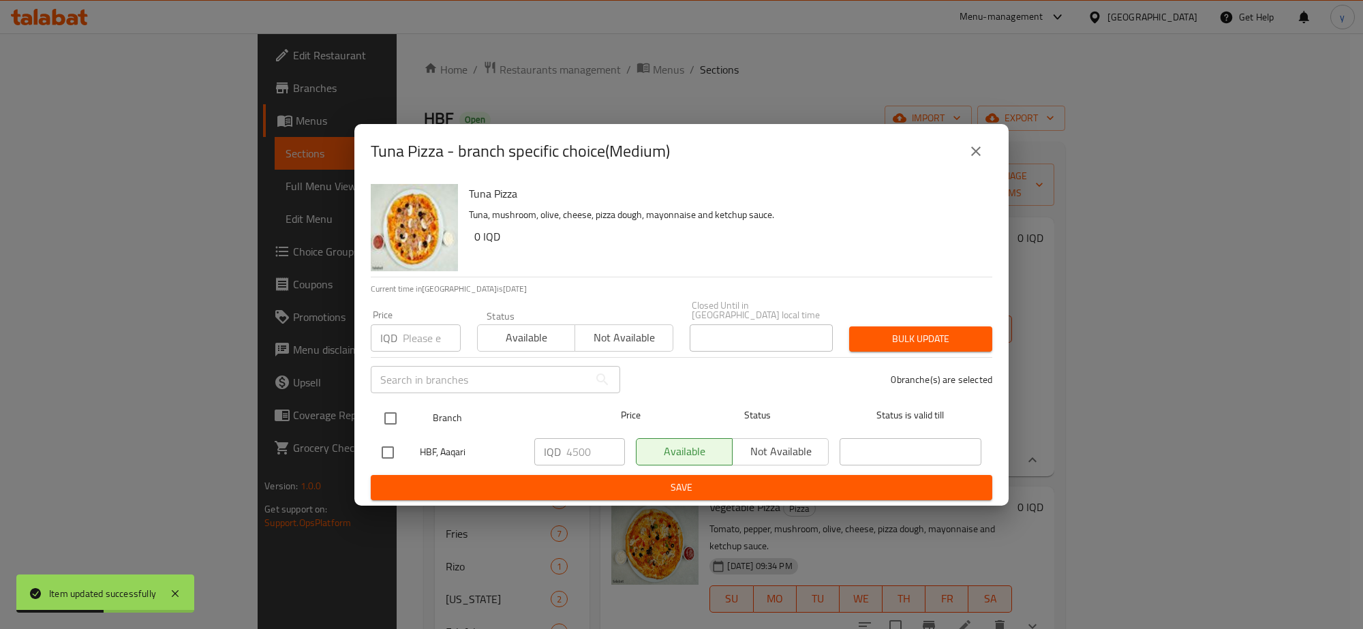
click at [401, 424] on input "checkbox" at bounding box center [390, 418] width 29 height 29
checkbox input "true"
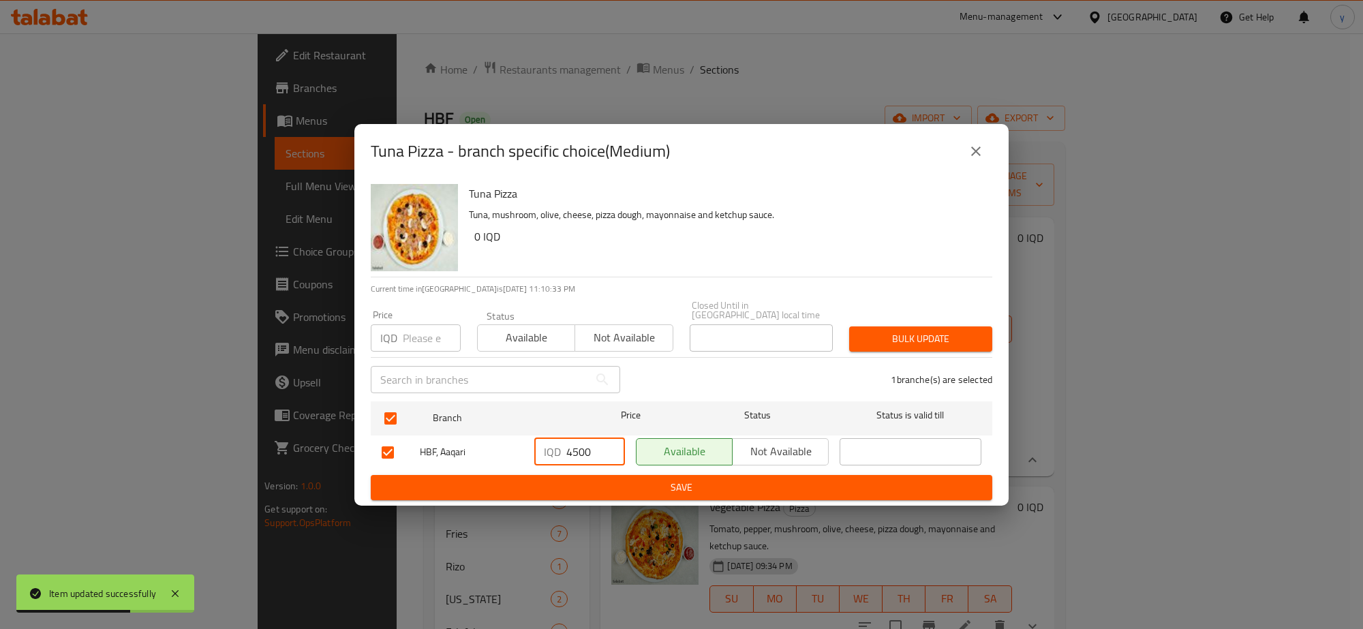
drag, startPoint x: 577, startPoint y: 450, endPoint x: 564, endPoint y: 455, distance: 14.4
click at [564, 455] on div "IQD 4500 ​" at bounding box center [579, 451] width 91 height 27
type input "5000"
click at [588, 487] on span "Save" at bounding box center [682, 487] width 600 height 17
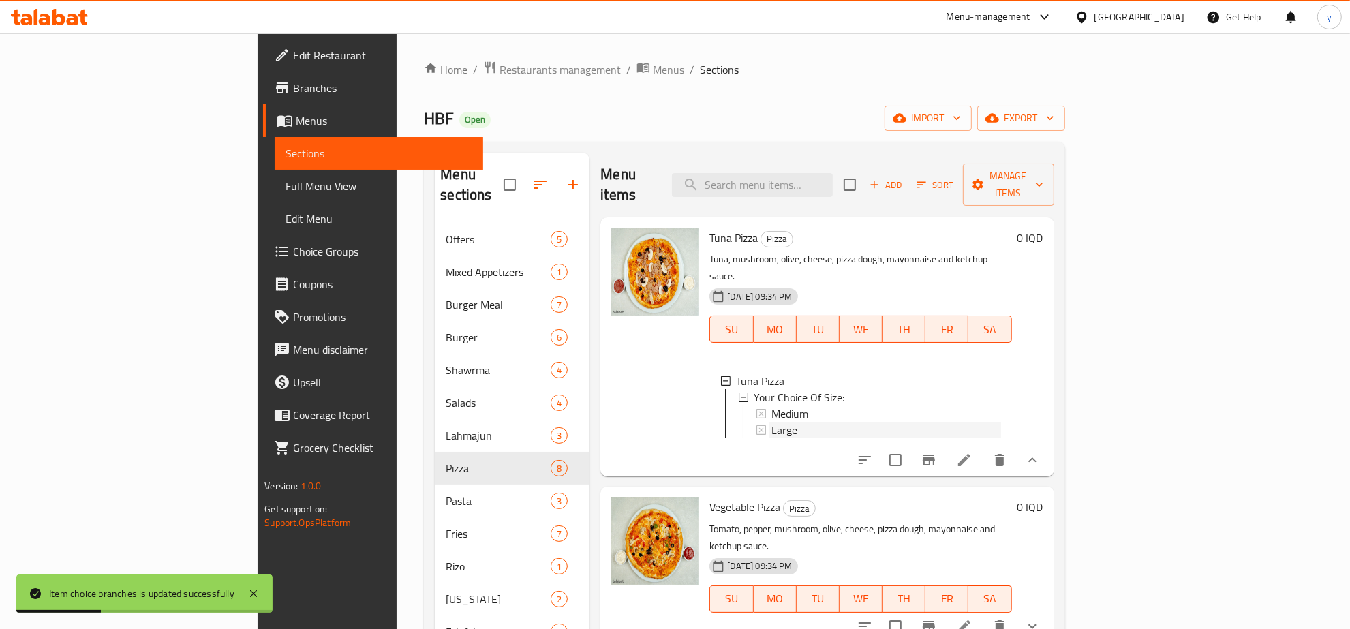
click at [772, 422] on div "Large" at bounding box center [886, 430] width 229 height 16
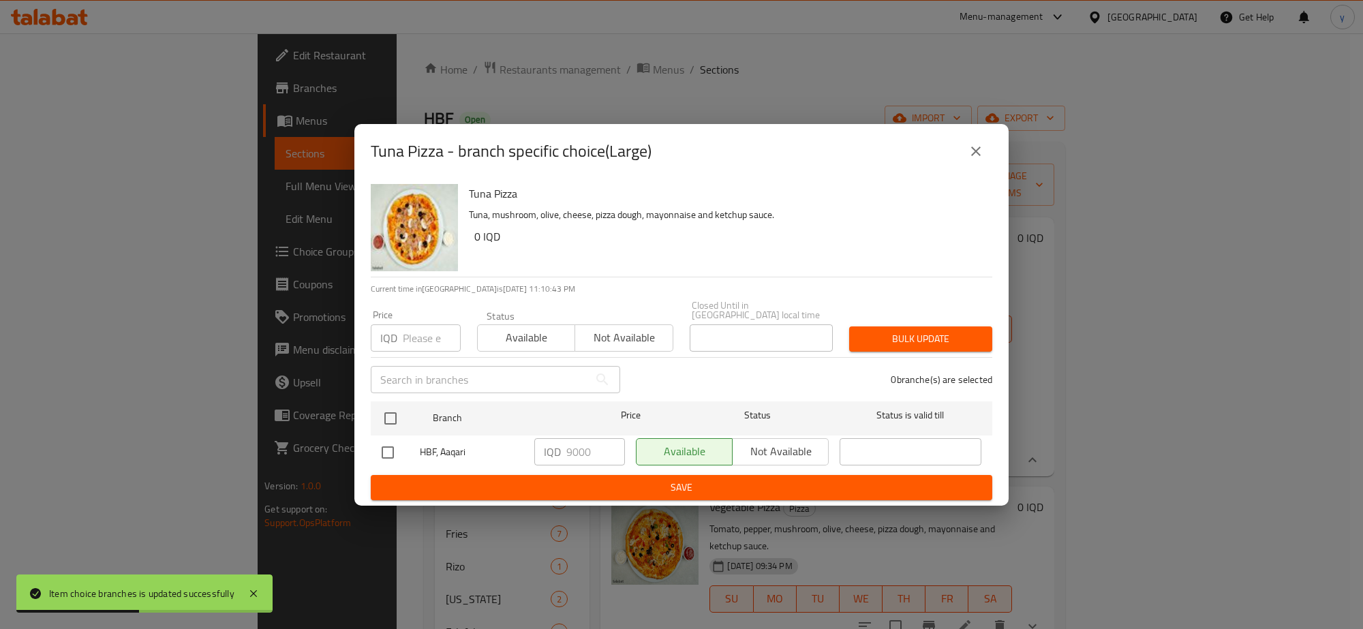
click at [960, 154] on button "close" at bounding box center [976, 151] width 33 height 33
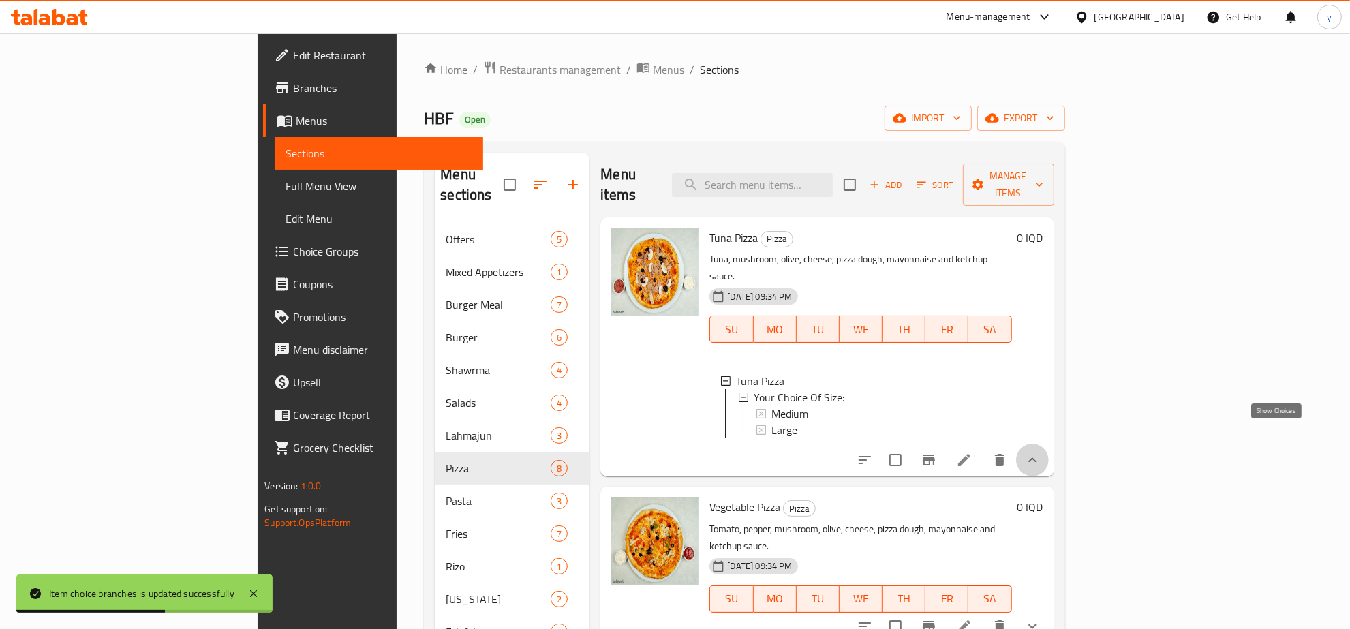
click at [1041, 452] on icon "show more" at bounding box center [1032, 460] width 16 height 16
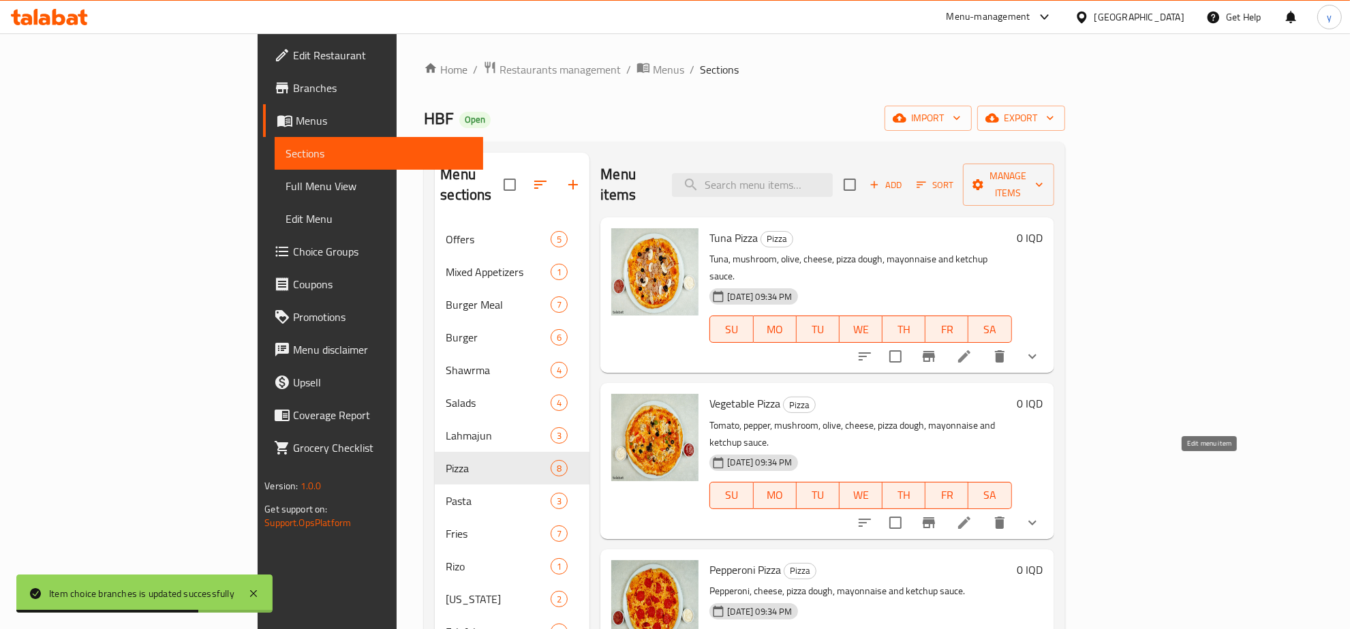
click at [973, 515] on icon at bounding box center [964, 523] width 16 height 16
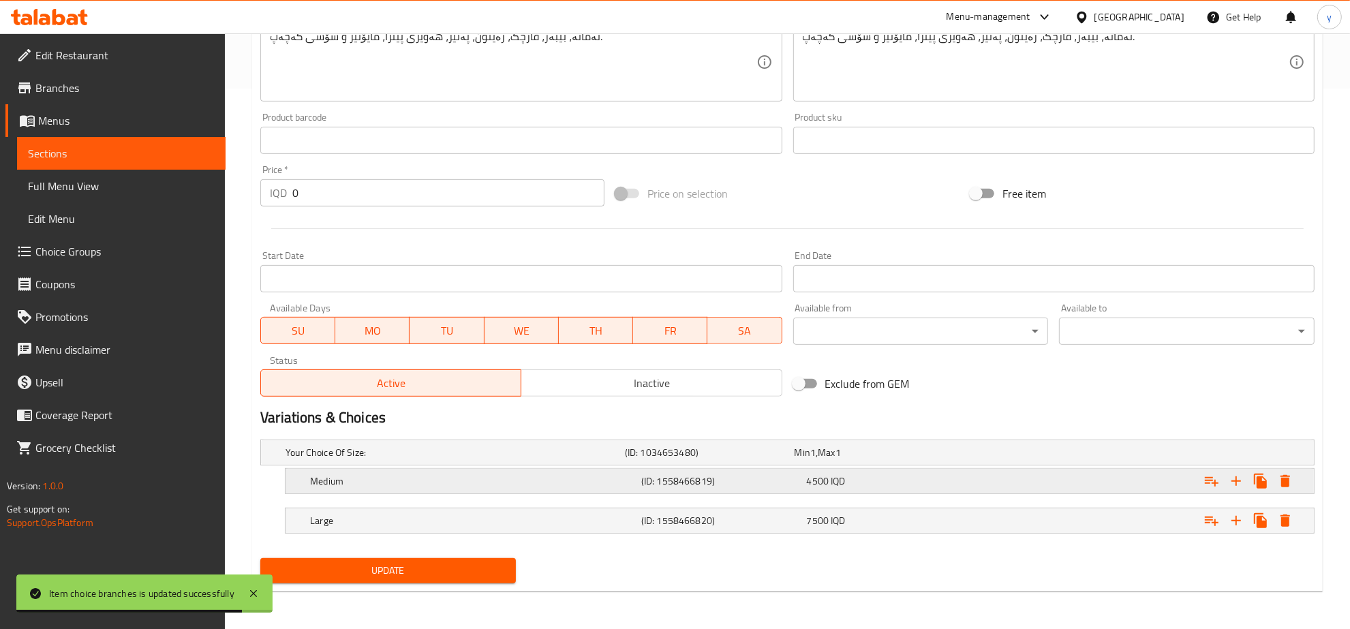
click at [453, 459] on h5 "Medium" at bounding box center [453, 453] width 334 height 14
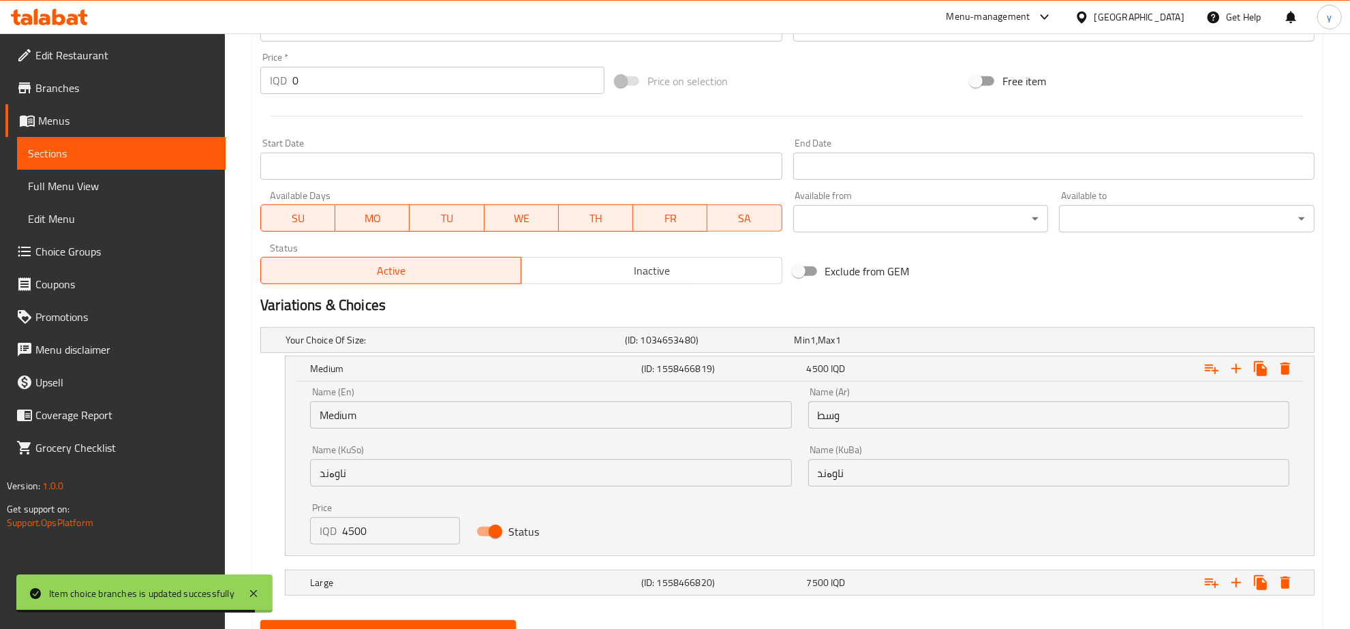
scroll to position [716, 0]
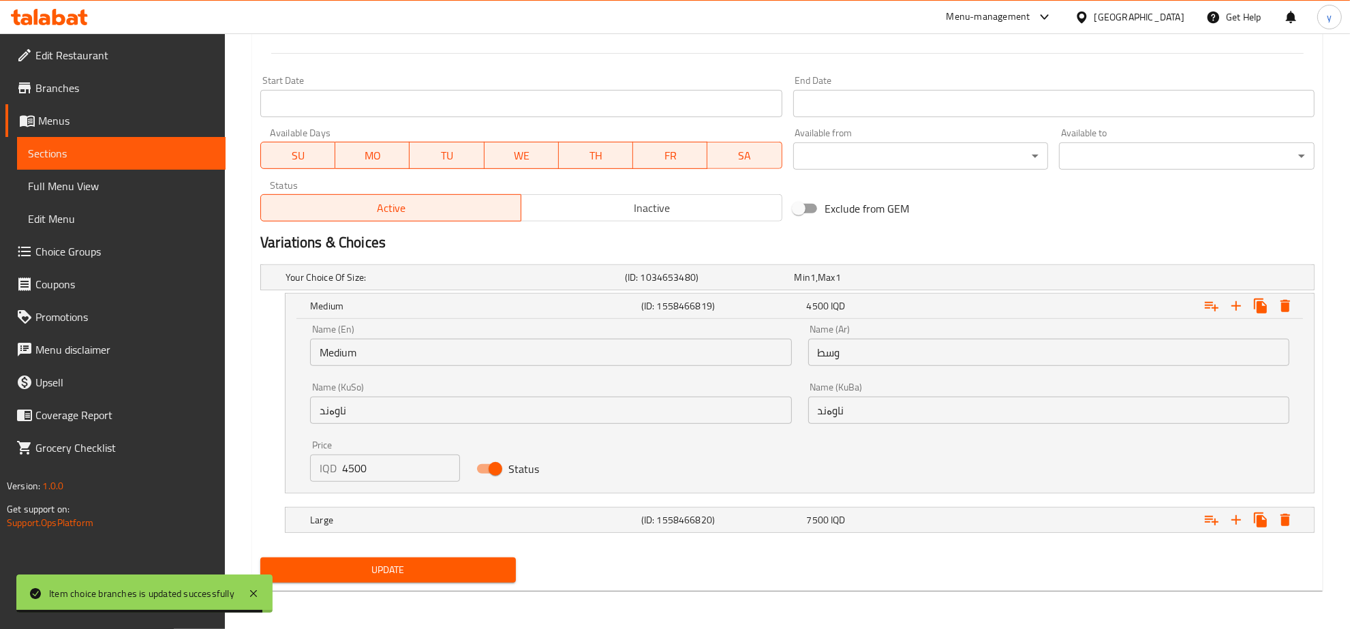
click at [471, 407] on input "ناوەند" at bounding box center [550, 410] width 481 height 27
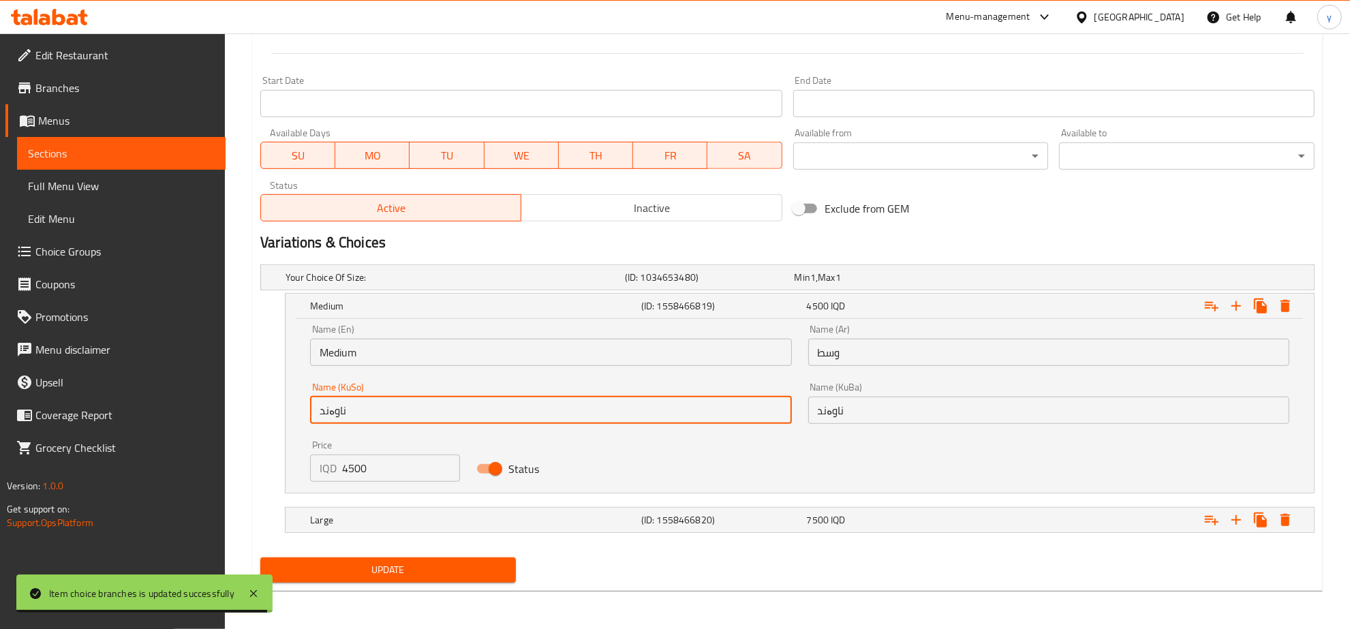
click at [471, 407] on input "ناوەند" at bounding box center [550, 410] width 481 height 27
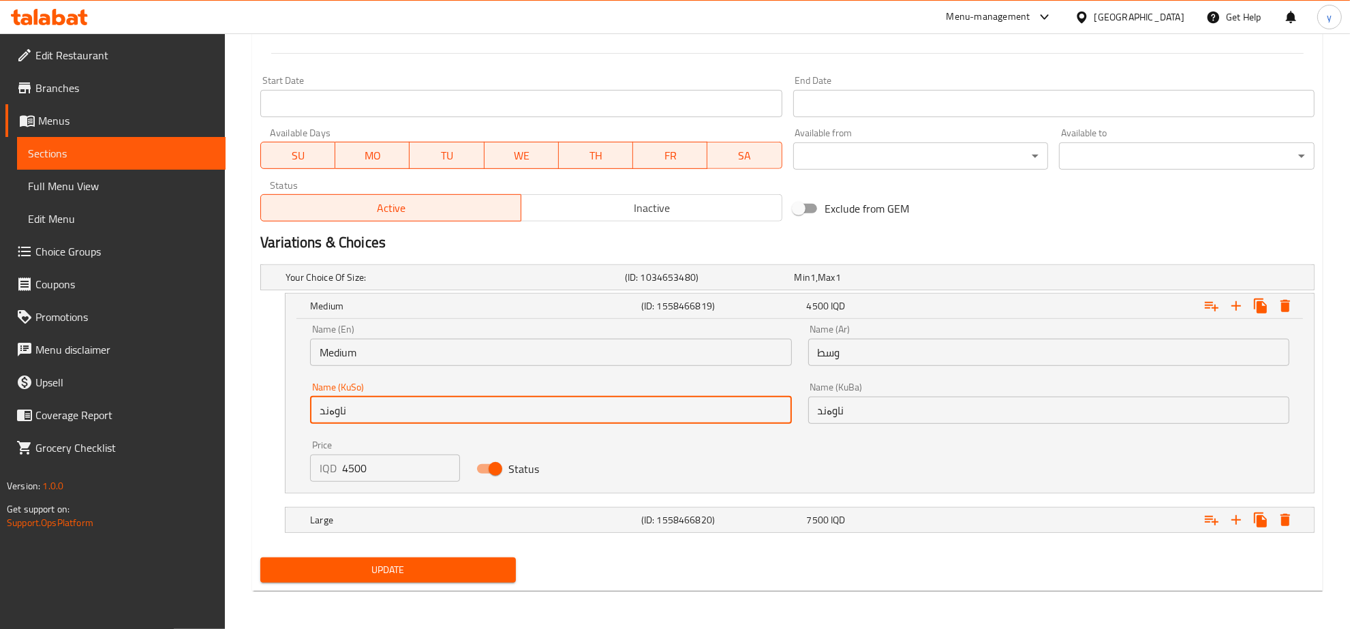
paste input "بچووک"
type input "بچووک"
click at [829, 416] on input "ناوەند" at bounding box center [1048, 410] width 481 height 27
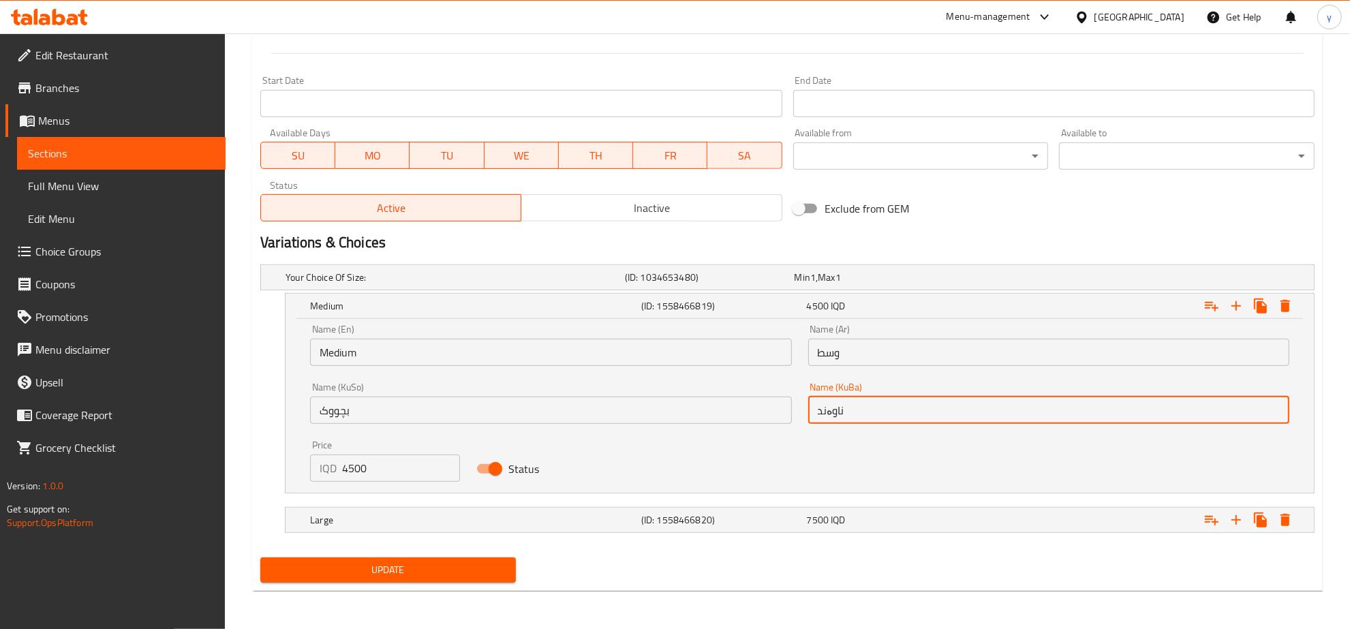
click at [829, 416] on input "ناوەند" at bounding box center [1048, 410] width 481 height 27
paste input "بچووک"
type input "بچووک"
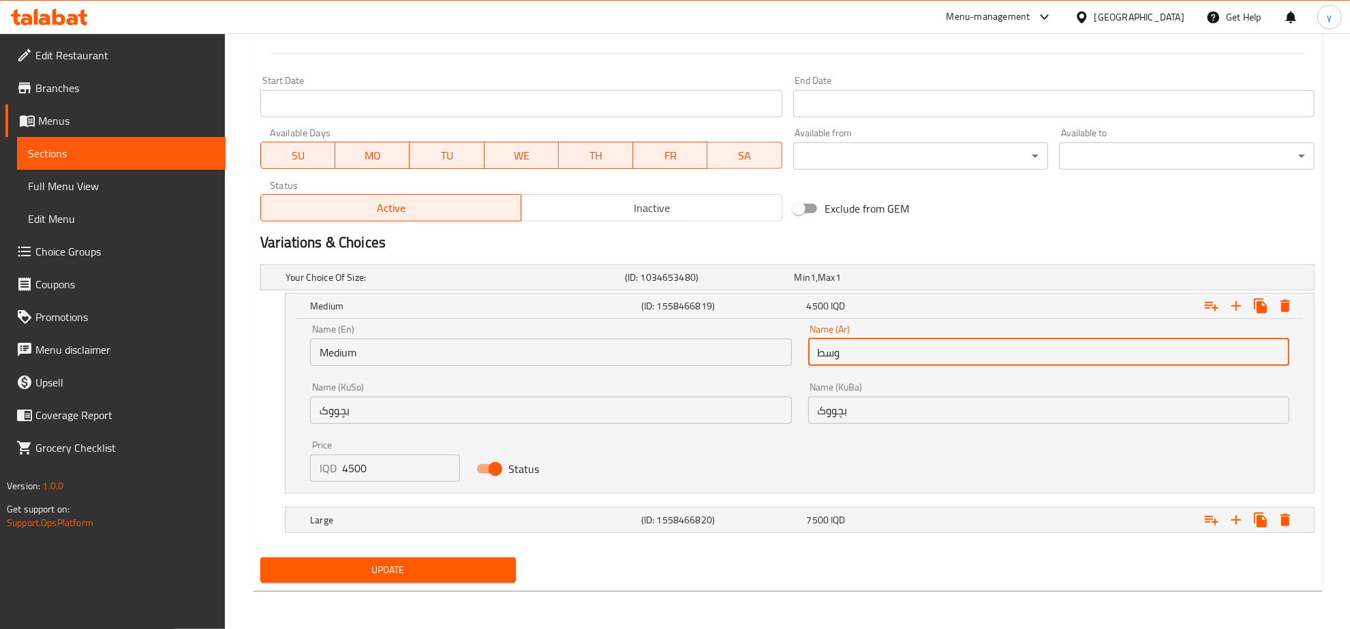
click at [857, 358] on input "وسط" at bounding box center [1048, 352] width 481 height 27
paste input "صغير"
type input "صغير"
click at [656, 366] on div "Name (En) Medium Name (En)" at bounding box center [551, 345] width 498 height 58
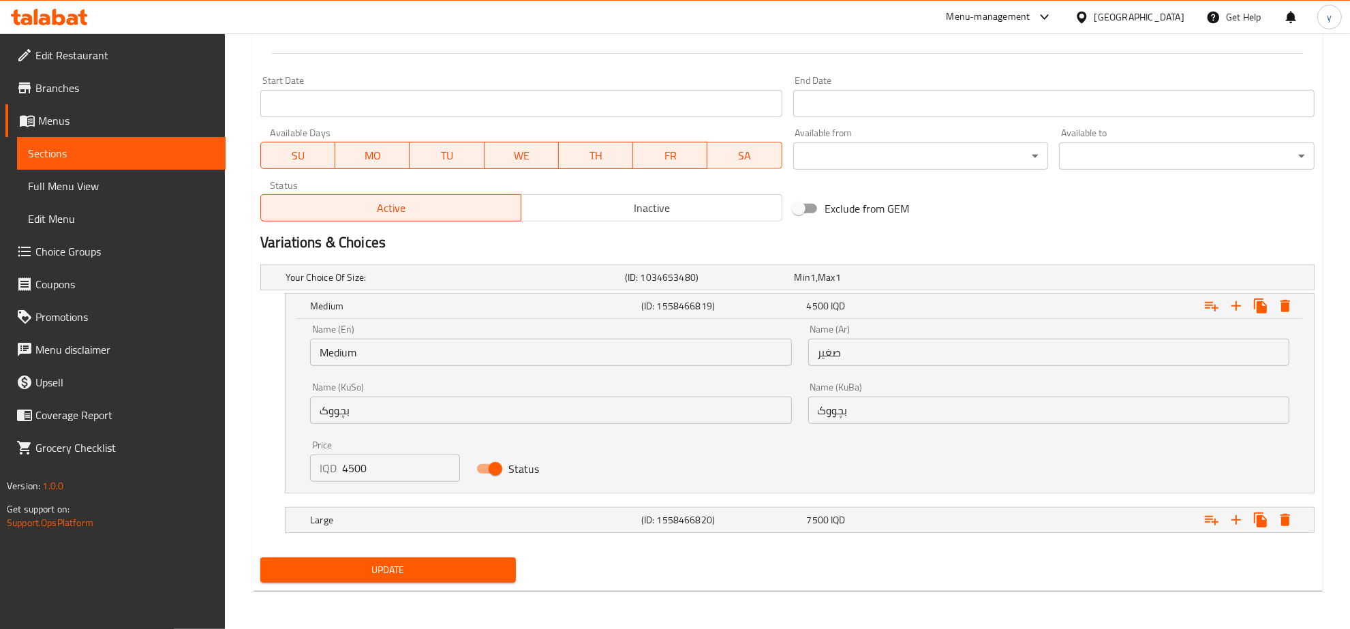
click at [673, 336] on div "Name (En) Medium Name (En)" at bounding box center [550, 345] width 481 height 42
drag, startPoint x: 633, startPoint y: 335, endPoint x: 637, endPoint y: 343, distance: 9.5
click at [633, 335] on div "Name (En) Medium Name (En)" at bounding box center [550, 345] width 481 height 42
click at [641, 349] on input "Medium" at bounding box center [550, 352] width 481 height 27
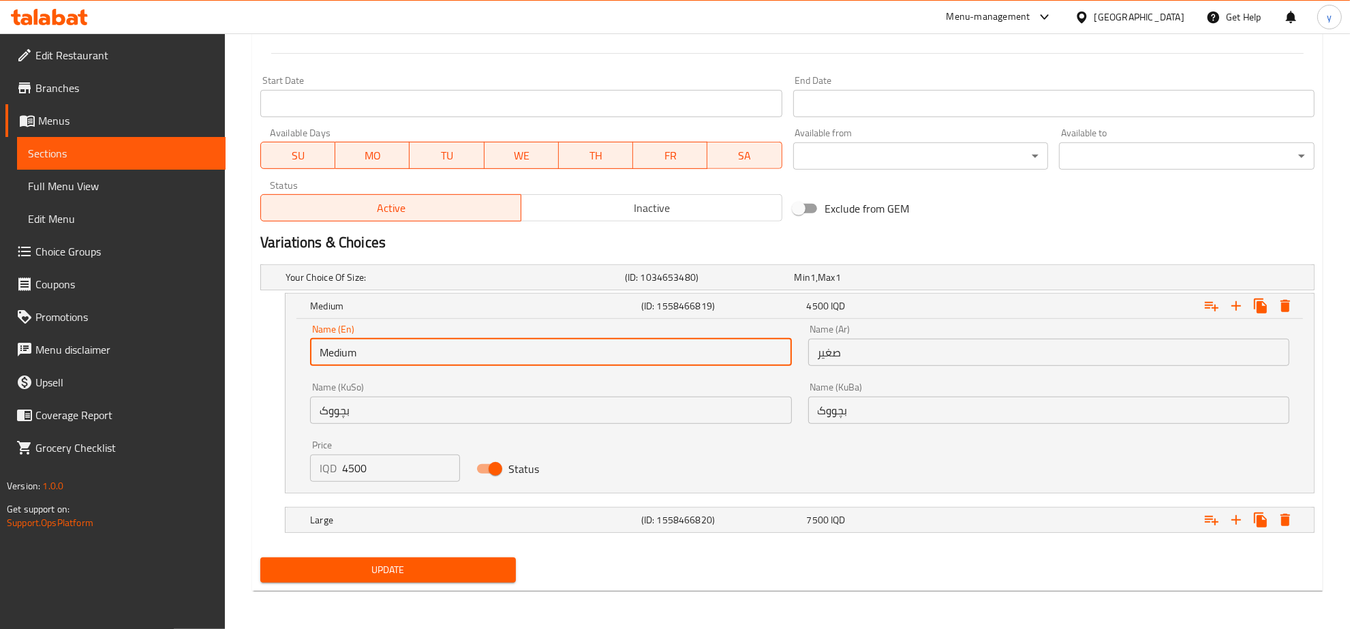
click at [641, 349] on input "Medium" at bounding box center [550, 352] width 481 height 27
paste input "Small"
type input "Small"
click at [426, 564] on span "Update" at bounding box center [388, 570] width 234 height 17
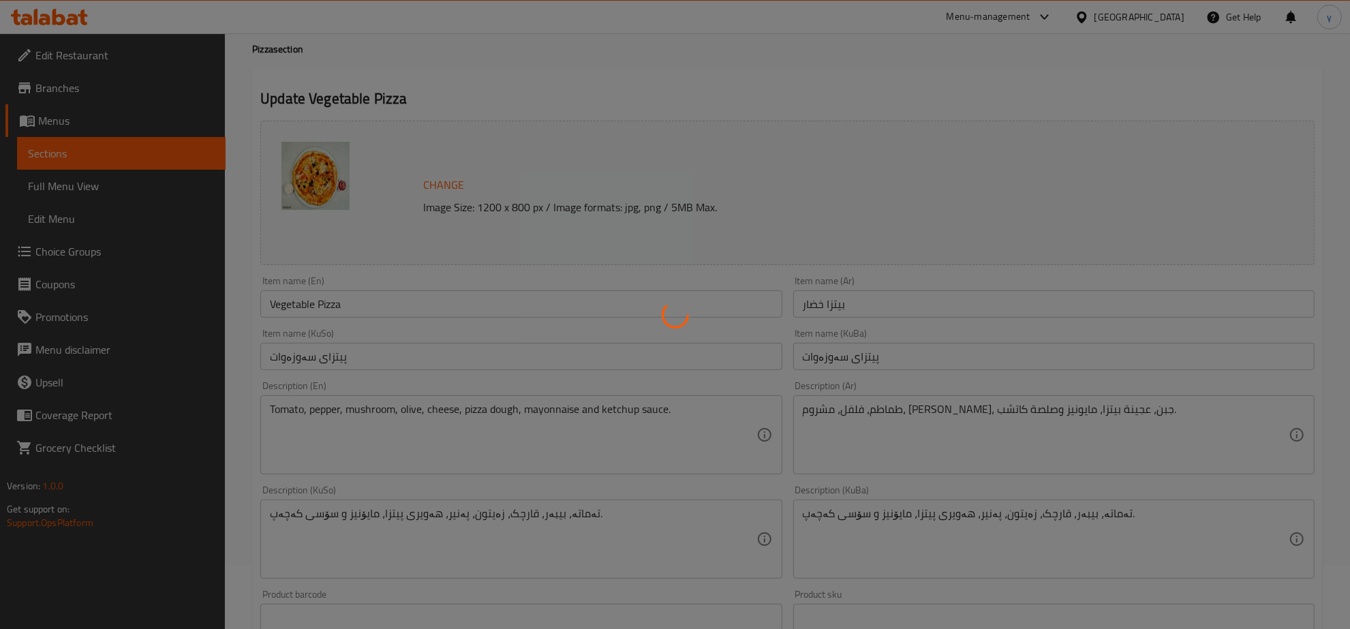
scroll to position [0, 0]
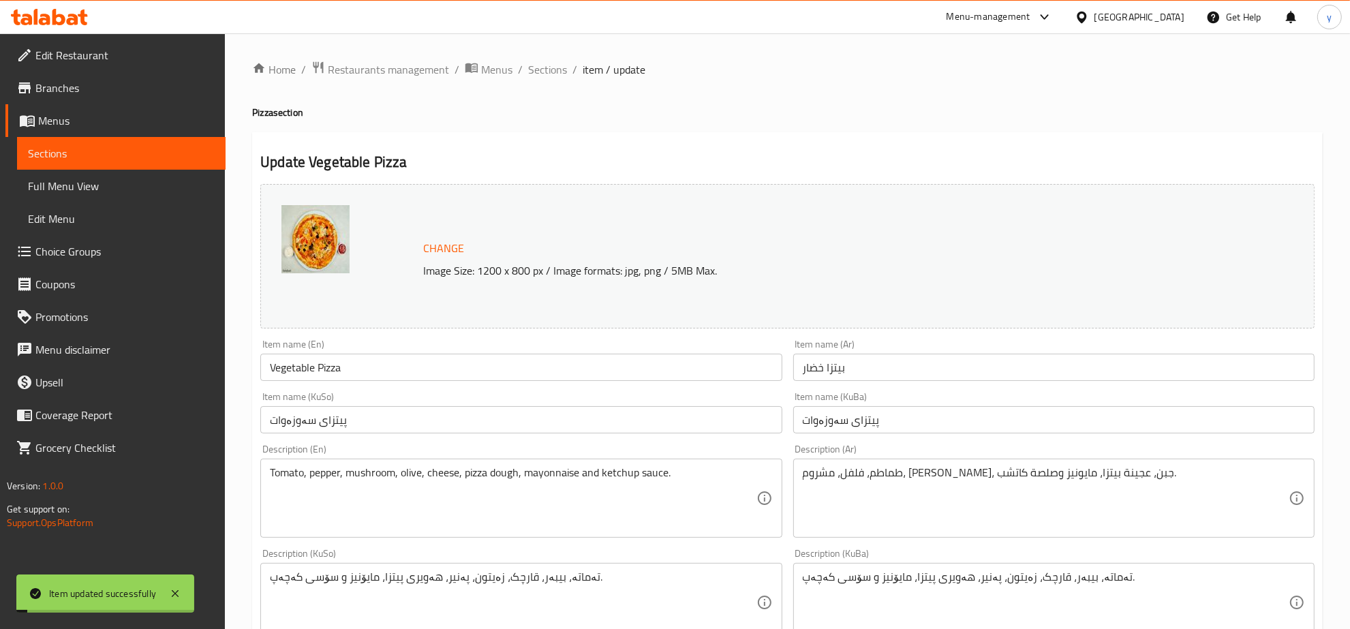
click at [547, 68] on span "Sections" at bounding box center [547, 69] width 39 height 16
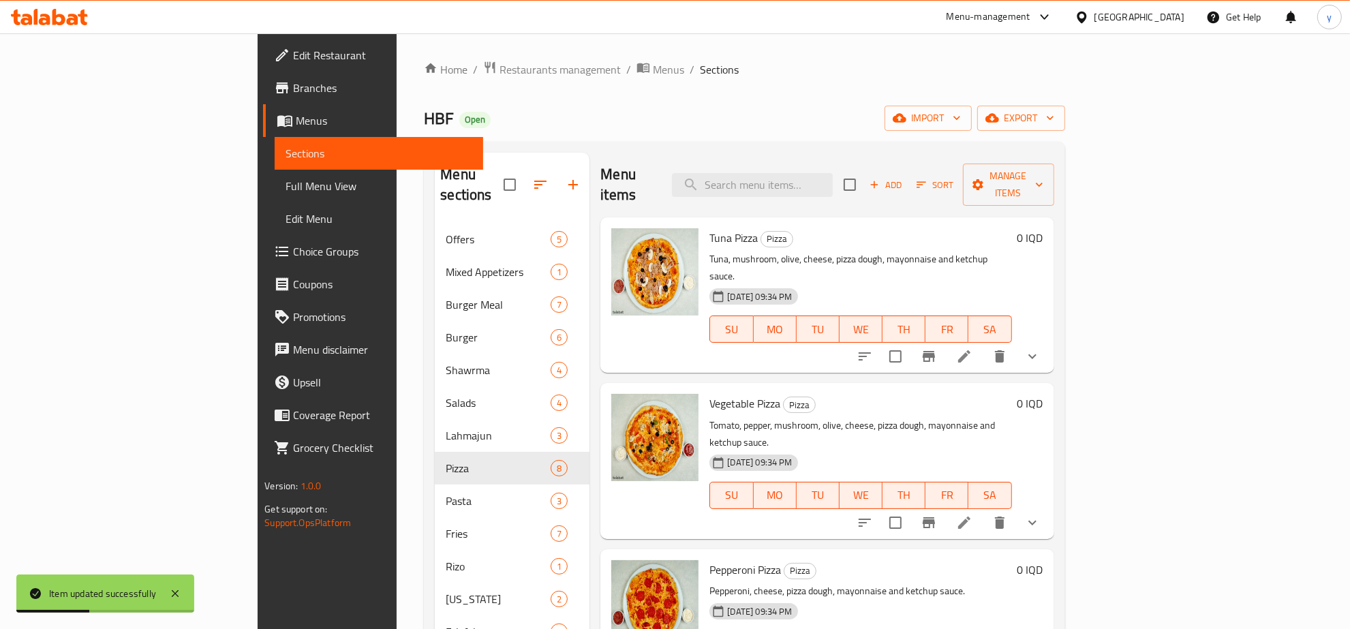
click at [1049, 506] on button "show more" at bounding box center [1032, 522] width 33 height 33
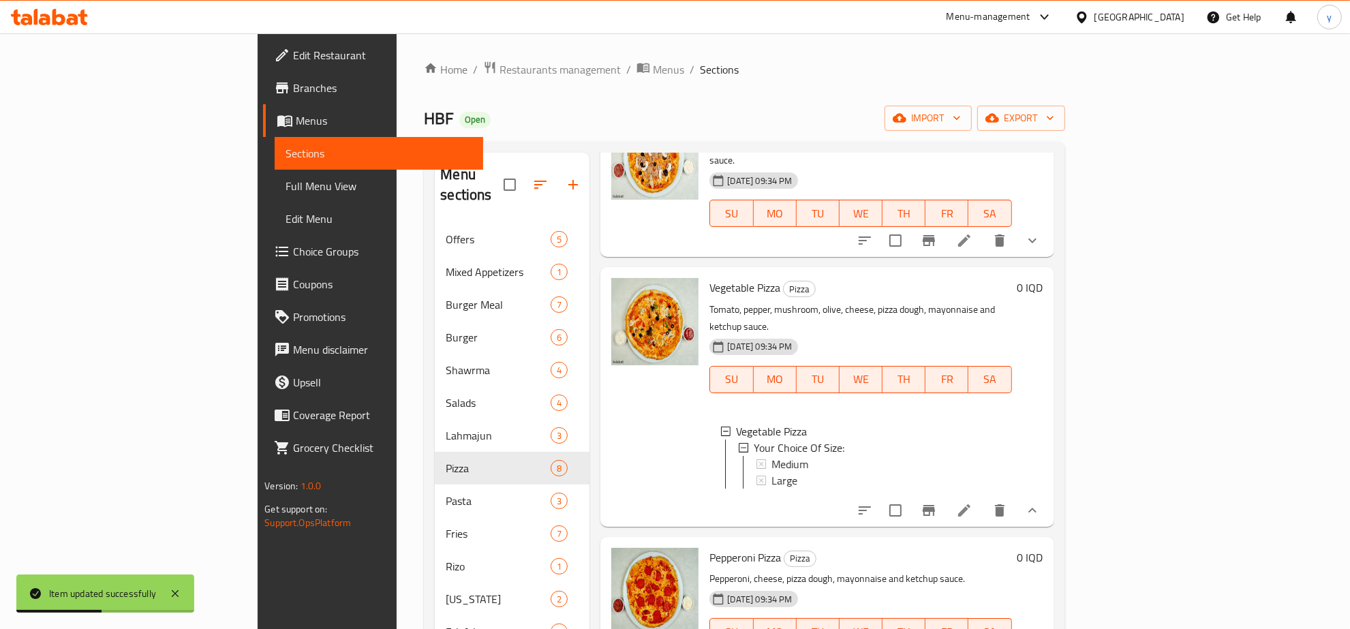
scroll to position [284, 0]
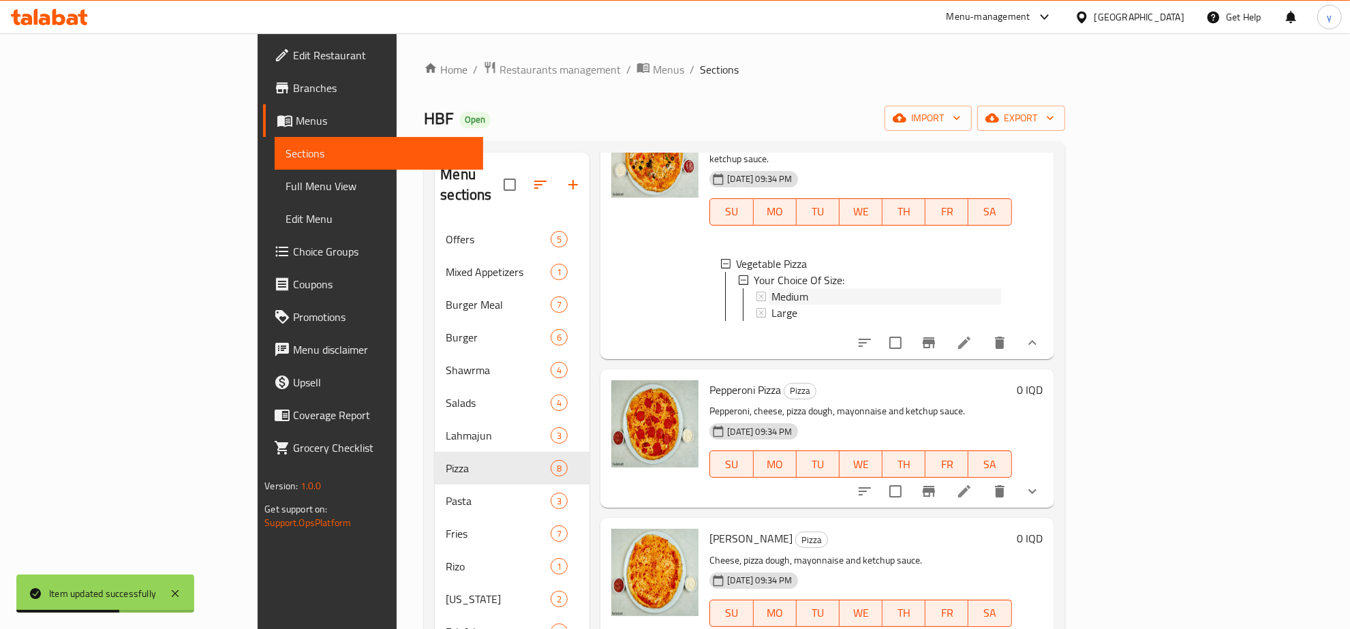
click at [772, 288] on div "Medium" at bounding box center [886, 296] width 229 height 16
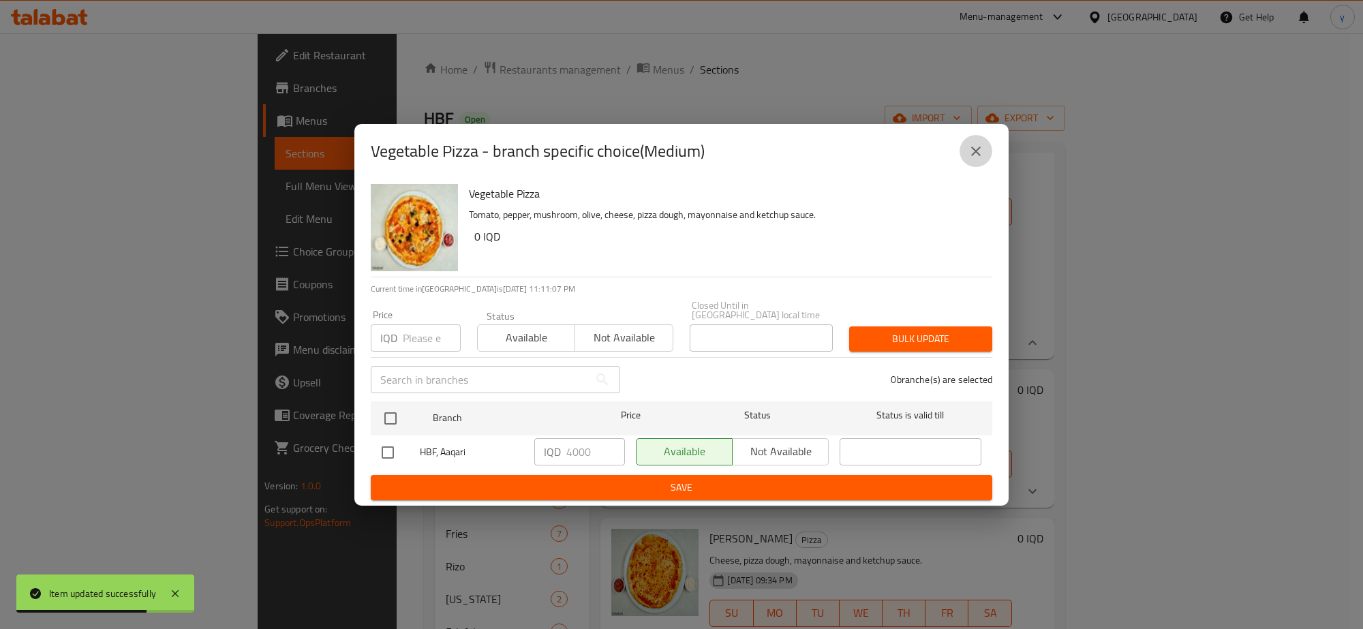
click at [992, 151] on button "close" at bounding box center [976, 151] width 33 height 33
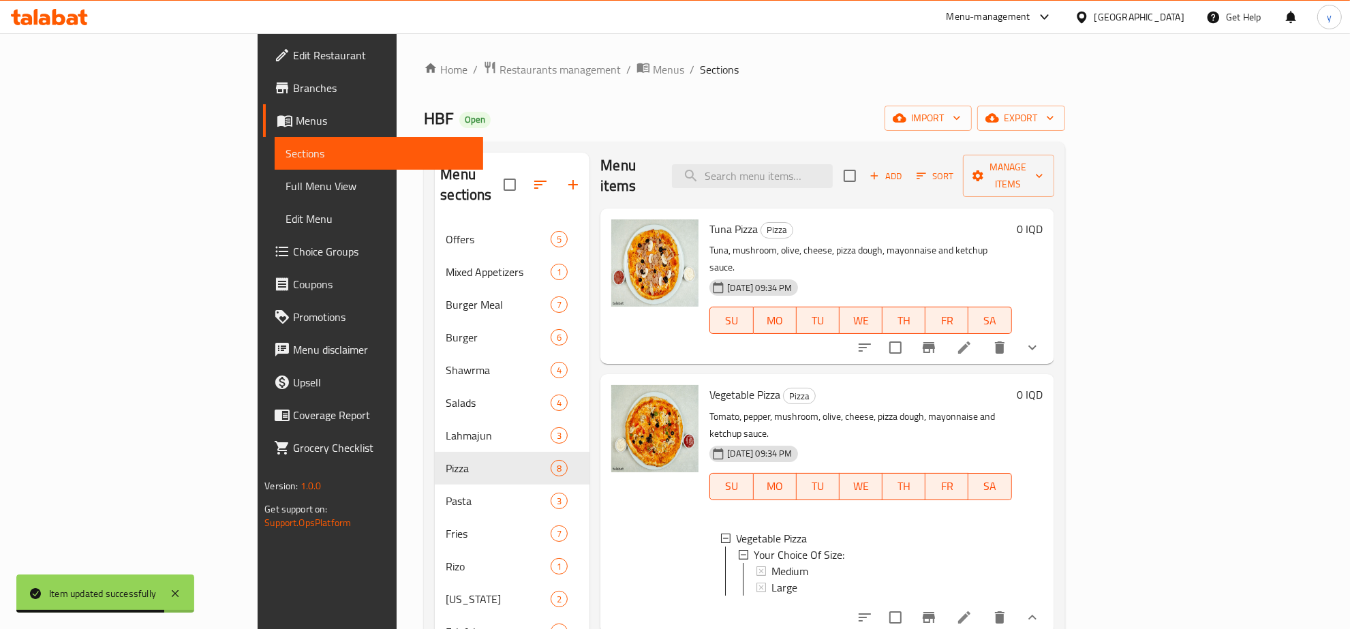
scroll to position [0, 0]
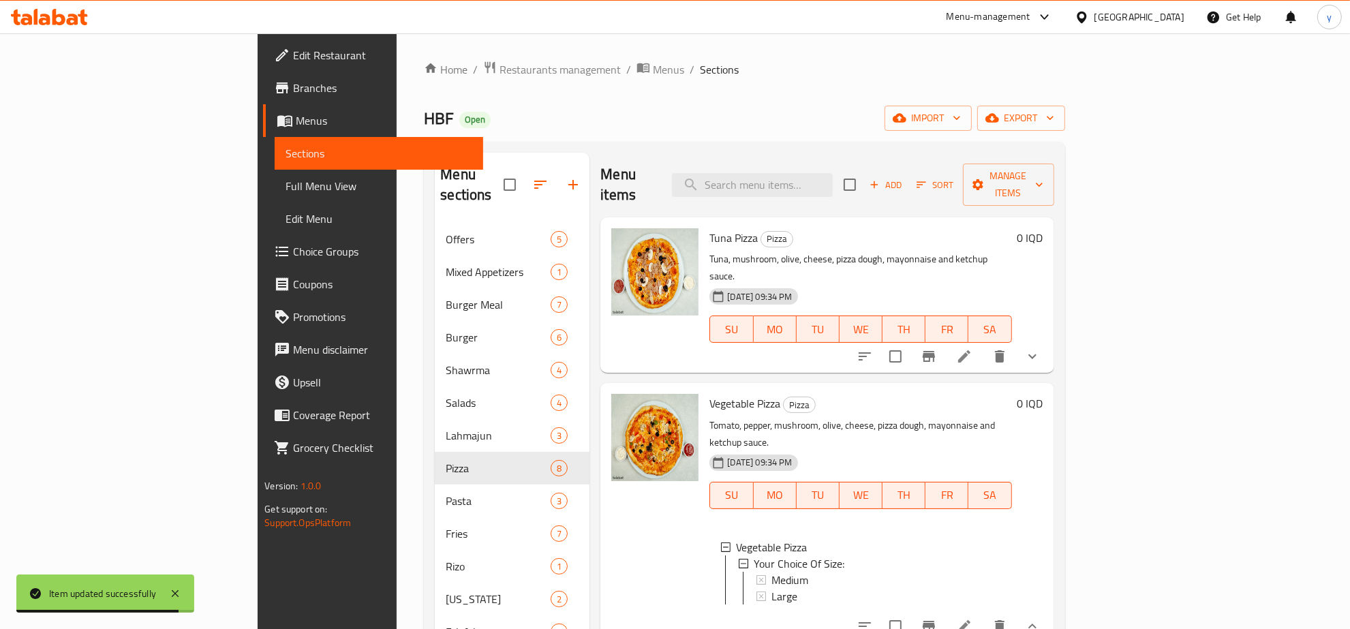
click at [1049, 340] on button "show more" at bounding box center [1032, 356] width 33 height 33
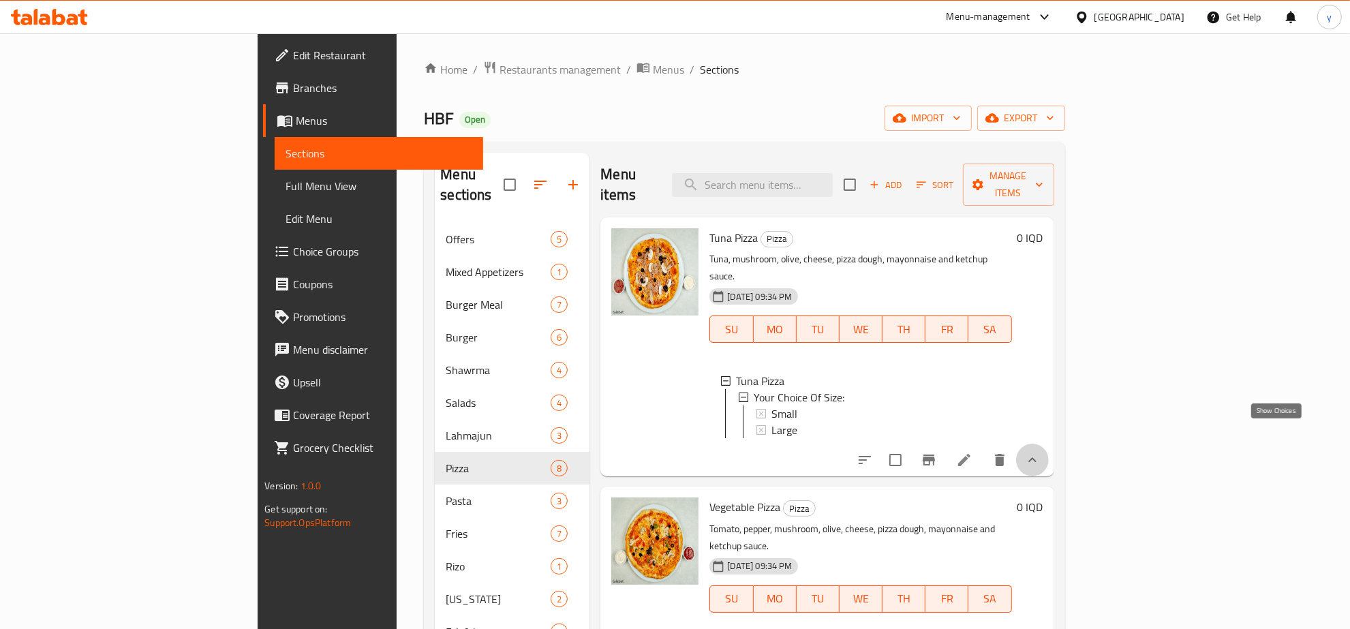
click at [1037, 457] on icon "show more" at bounding box center [1033, 459] width 8 height 5
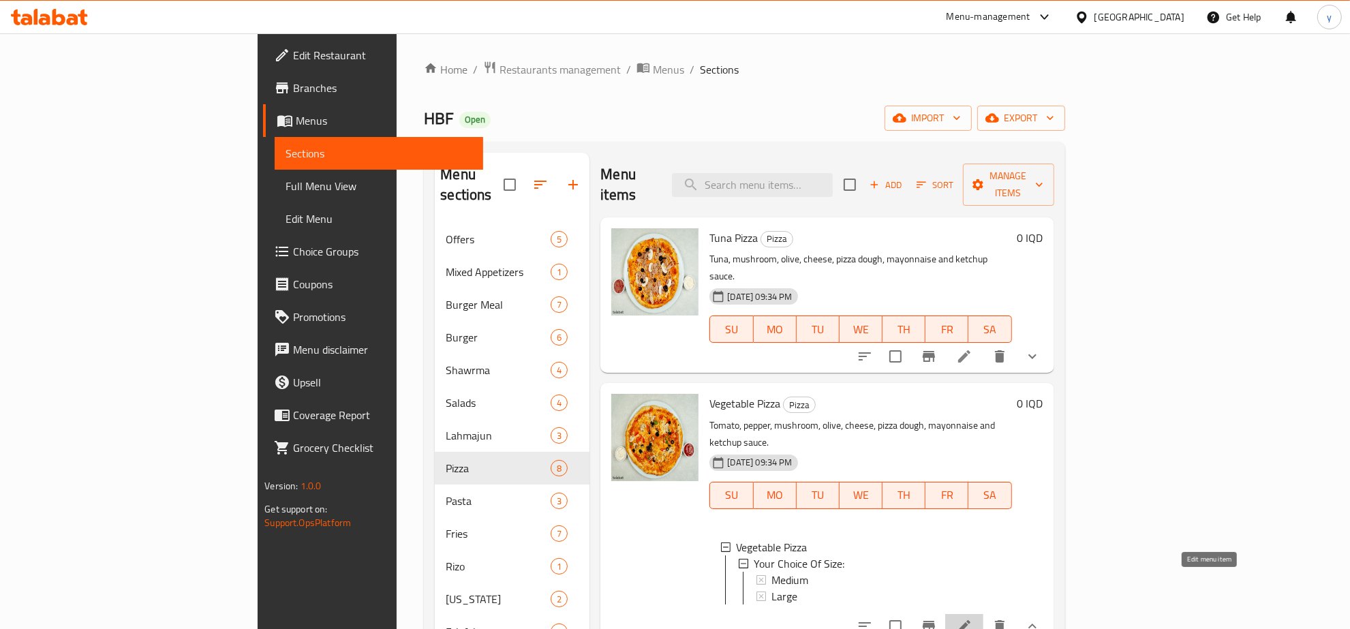
click at [973, 618] on icon at bounding box center [964, 626] width 16 height 16
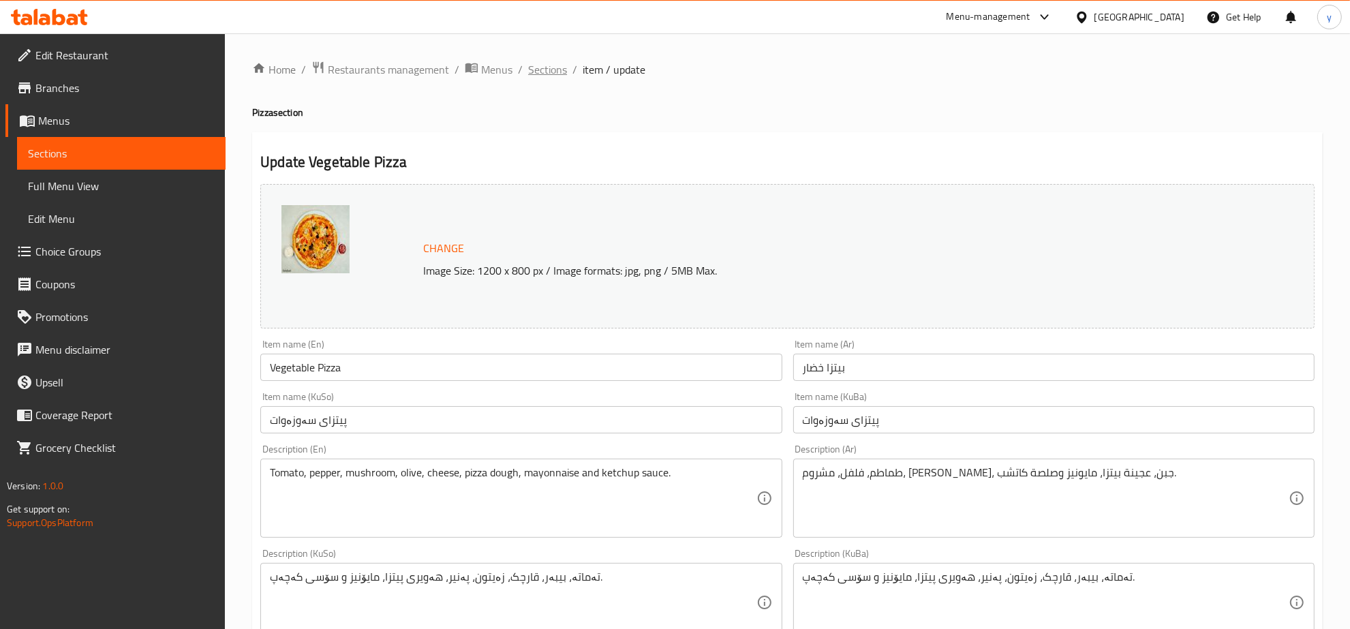
click at [541, 62] on span "Sections" at bounding box center [547, 69] width 39 height 16
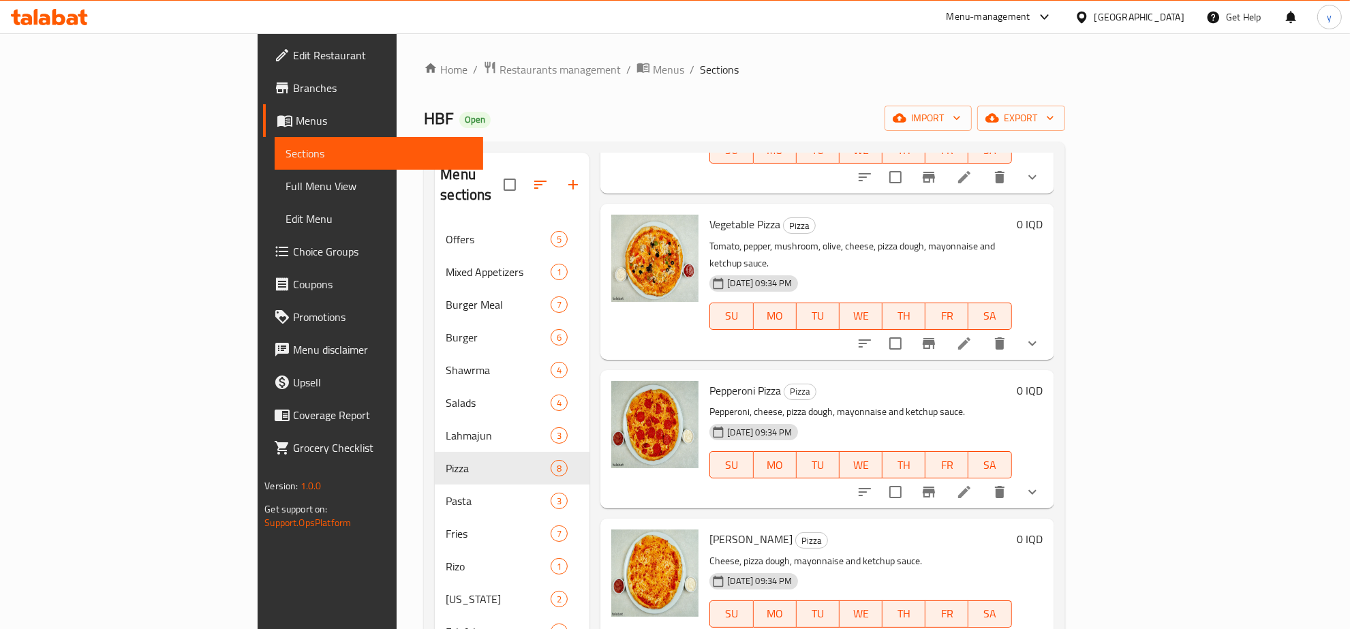
scroll to position [142, 0]
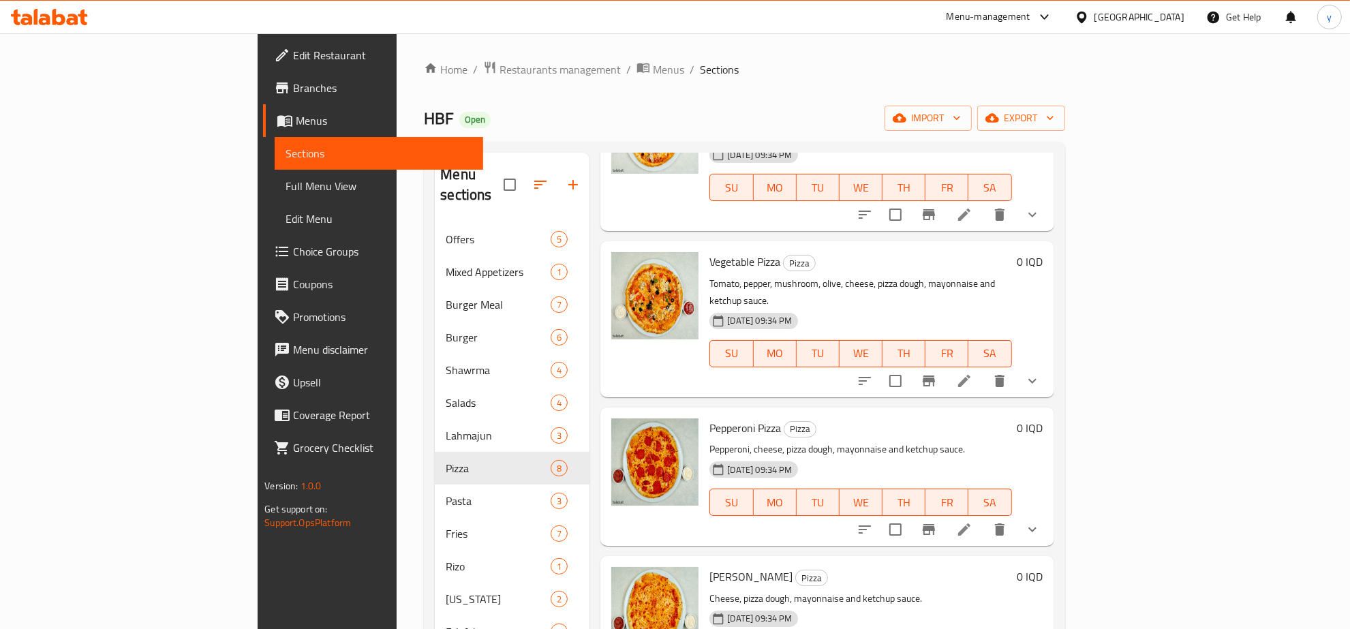
click at [1049, 365] on button "show more" at bounding box center [1032, 381] width 33 height 33
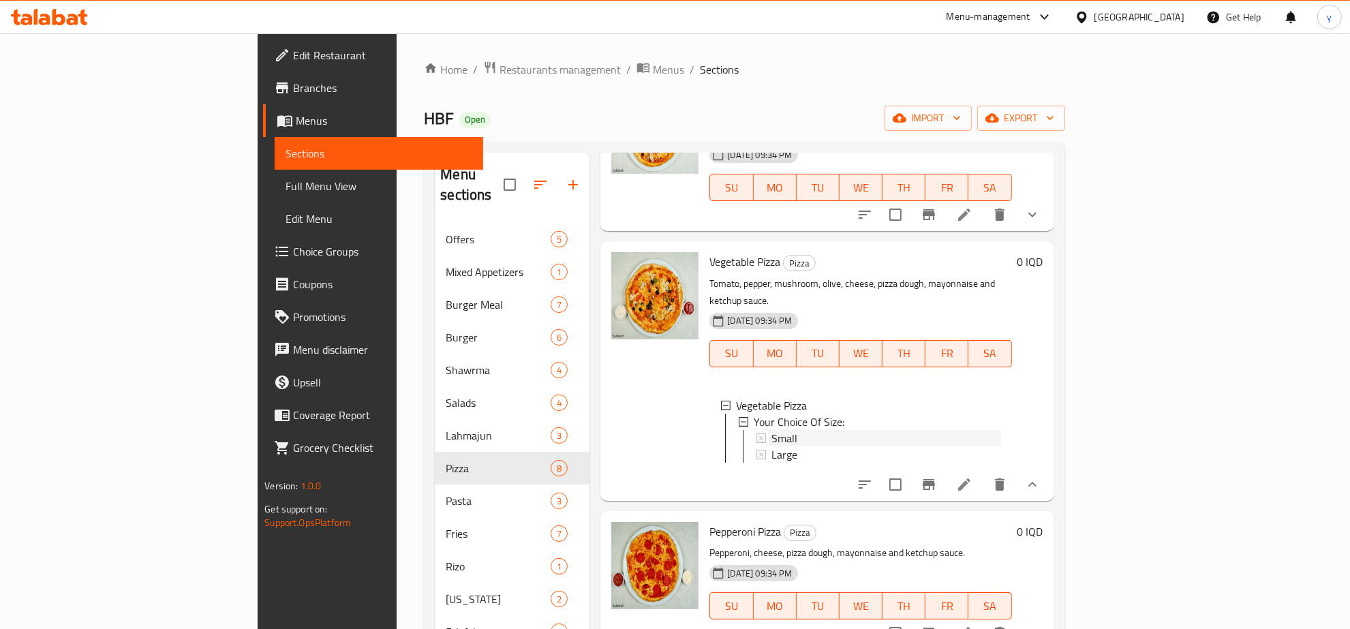
click at [772, 430] on div "Small" at bounding box center [886, 438] width 229 height 16
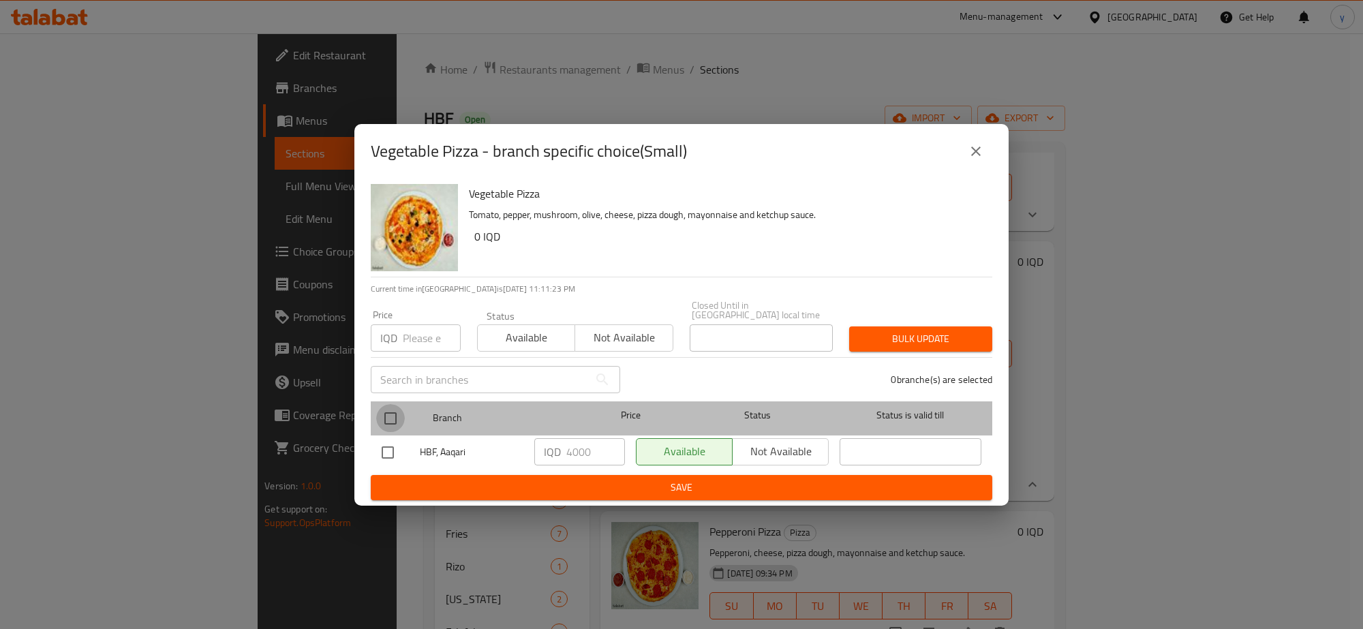
click at [401, 410] on input "checkbox" at bounding box center [390, 418] width 29 height 29
checkbox input "true"
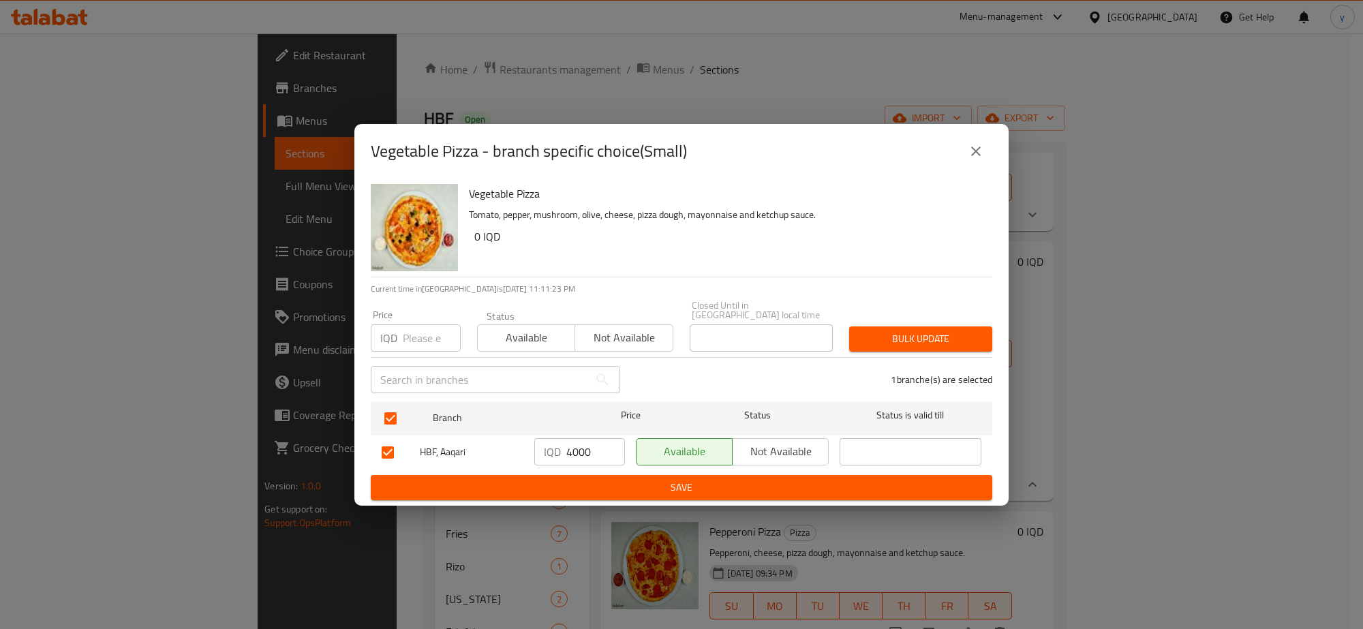
click at [585, 446] on input "4000" at bounding box center [595, 451] width 59 height 27
paste input "5"
type input "4500"
click at [588, 479] on span "Save" at bounding box center [682, 487] width 600 height 17
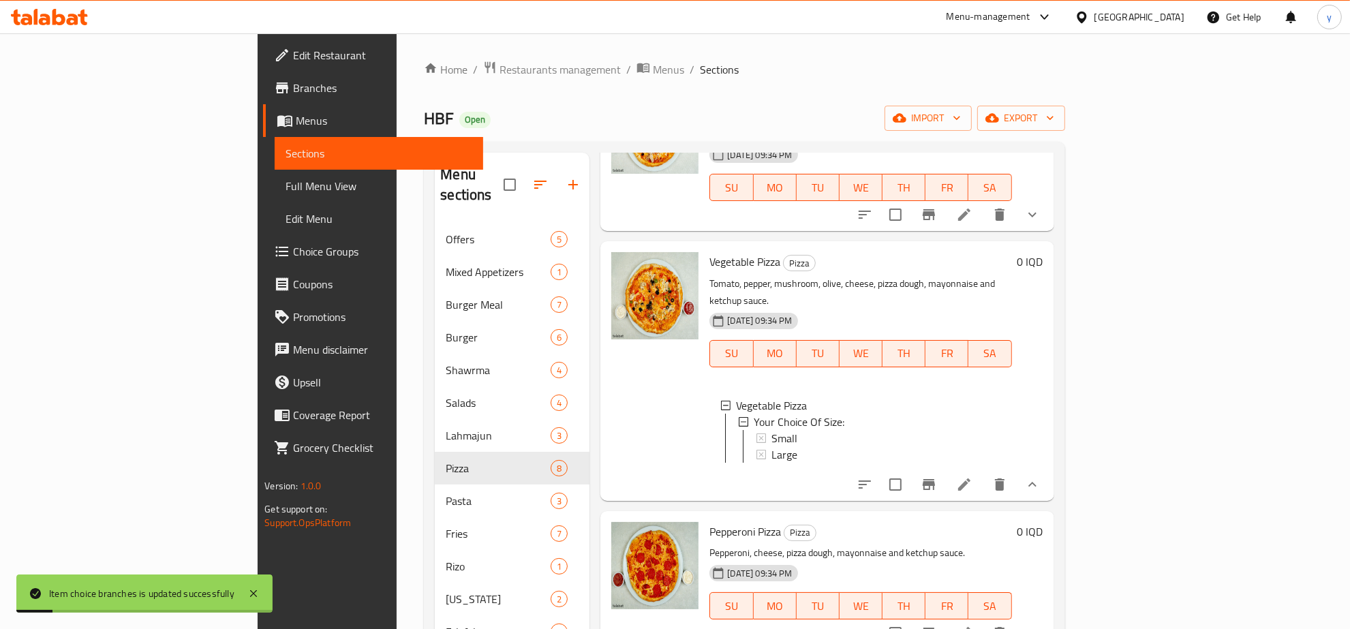
click at [1049, 468] on button "show more" at bounding box center [1032, 484] width 33 height 33
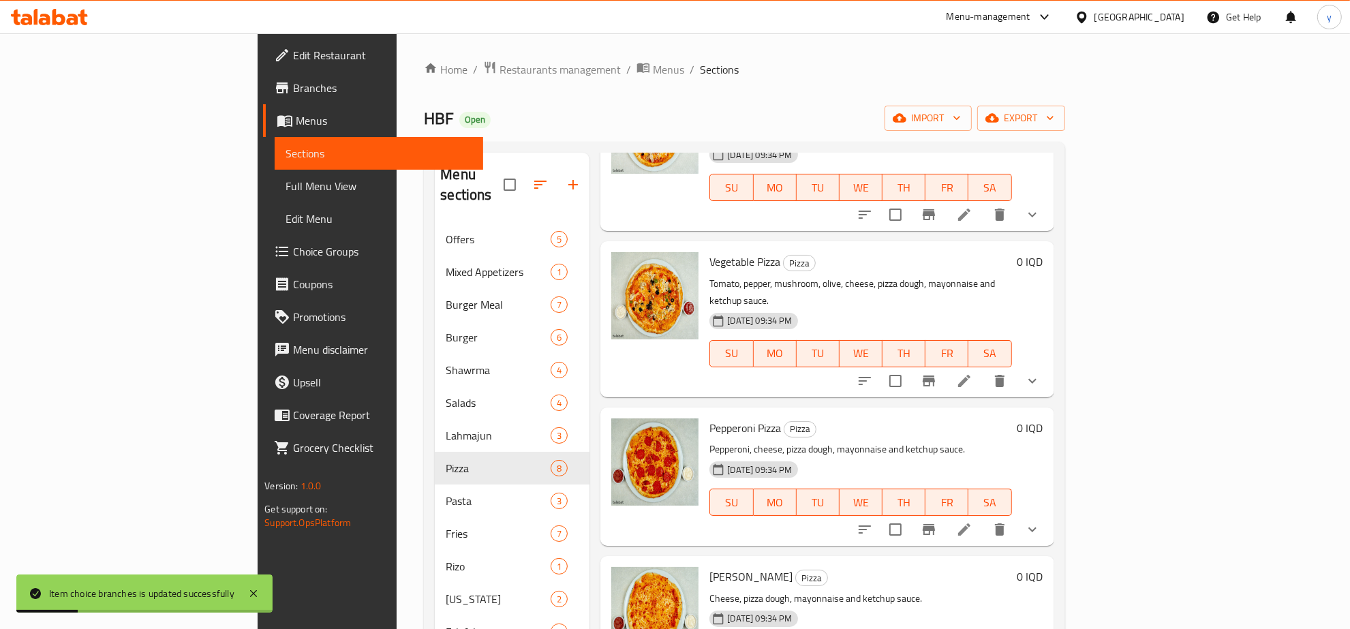
click at [1049, 513] on button "show more" at bounding box center [1032, 529] width 33 height 33
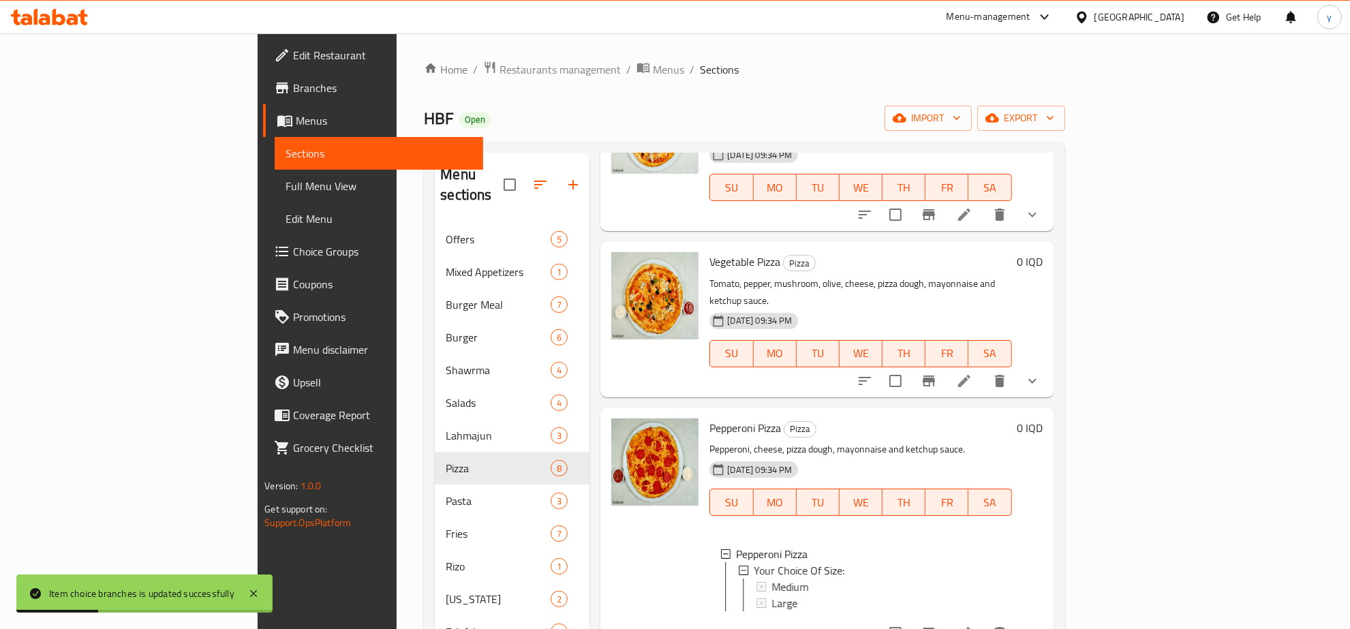
click at [1041, 373] on icon "show more" at bounding box center [1032, 381] width 16 height 16
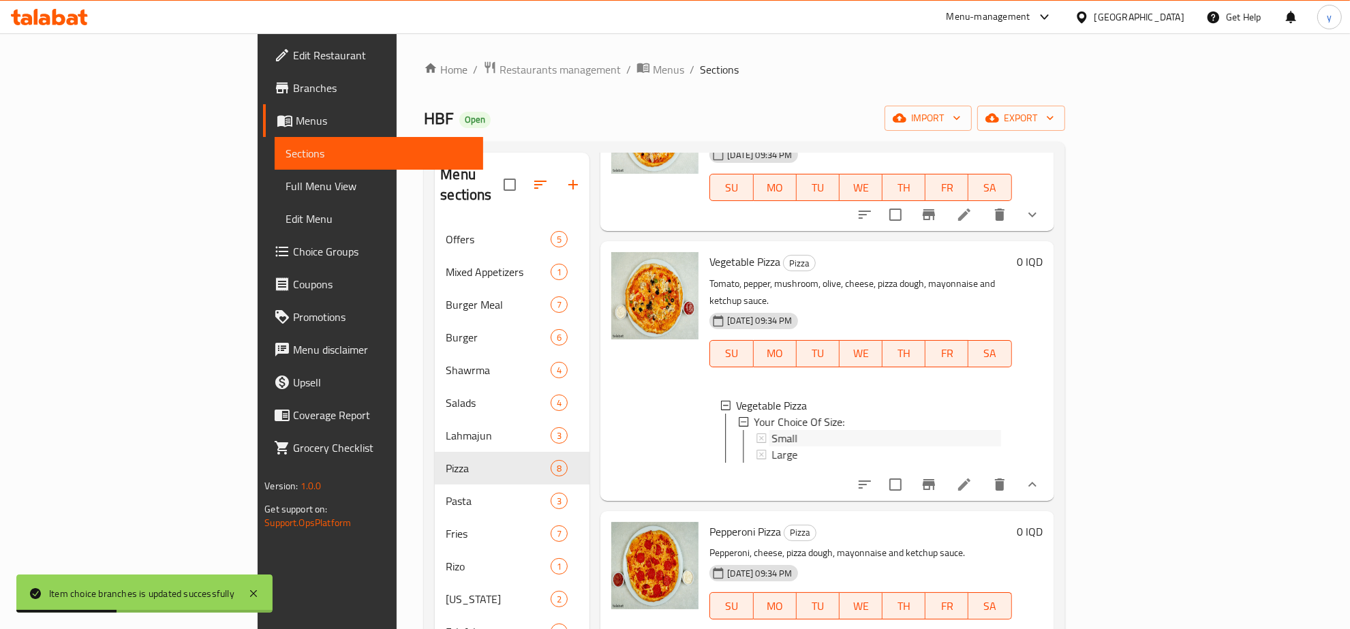
click at [772, 430] on div "Small" at bounding box center [886, 438] width 229 height 16
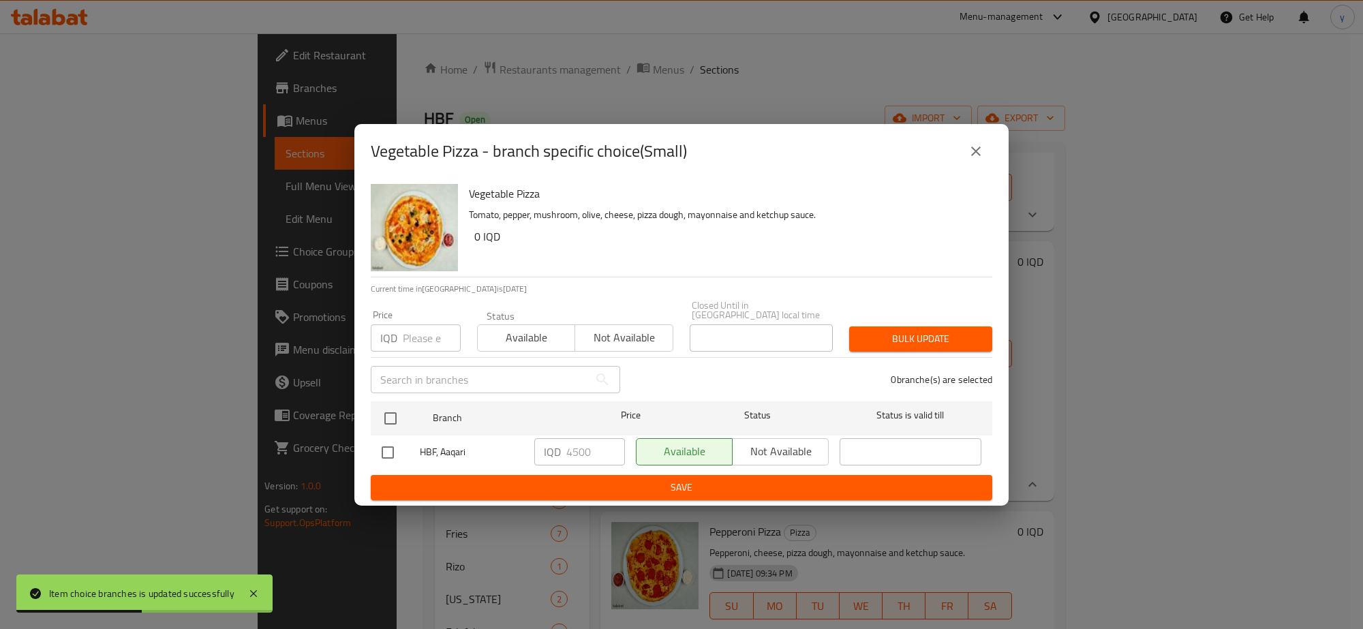
click at [982, 147] on icon "close" at bounding box center [976, 151] width 16 height 16
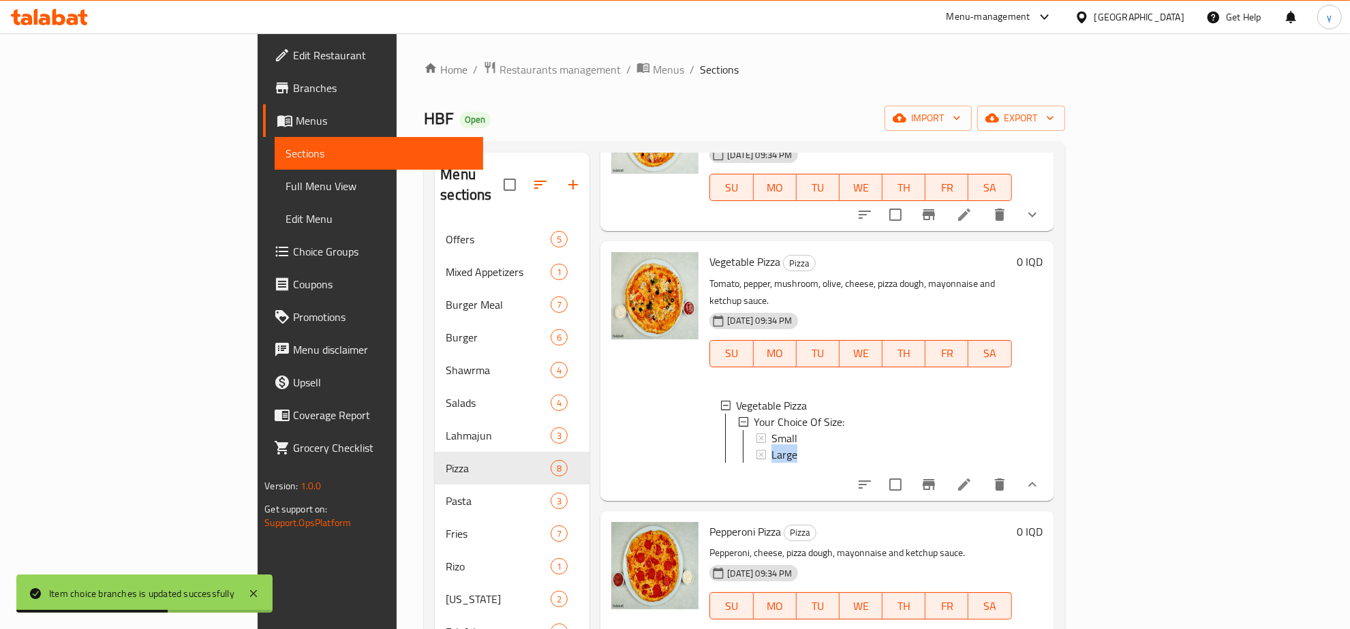
click at [782, 430] on div "Small Large" at bounding box center [878, 446] width 245 height 33
click at [782, 446] on div "Large" at bounding box center [886, 454] width 229 height 16
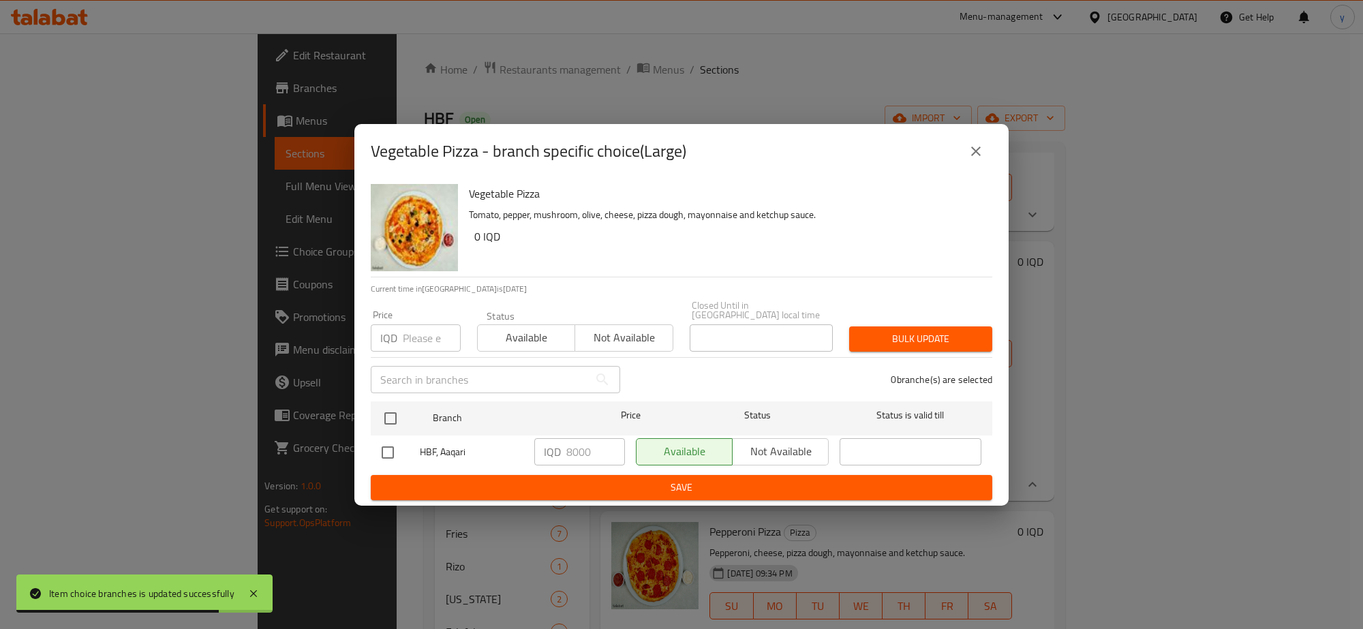
click at [965, 164] on button "close" at bounding box center [976, 151] width 33 height 33
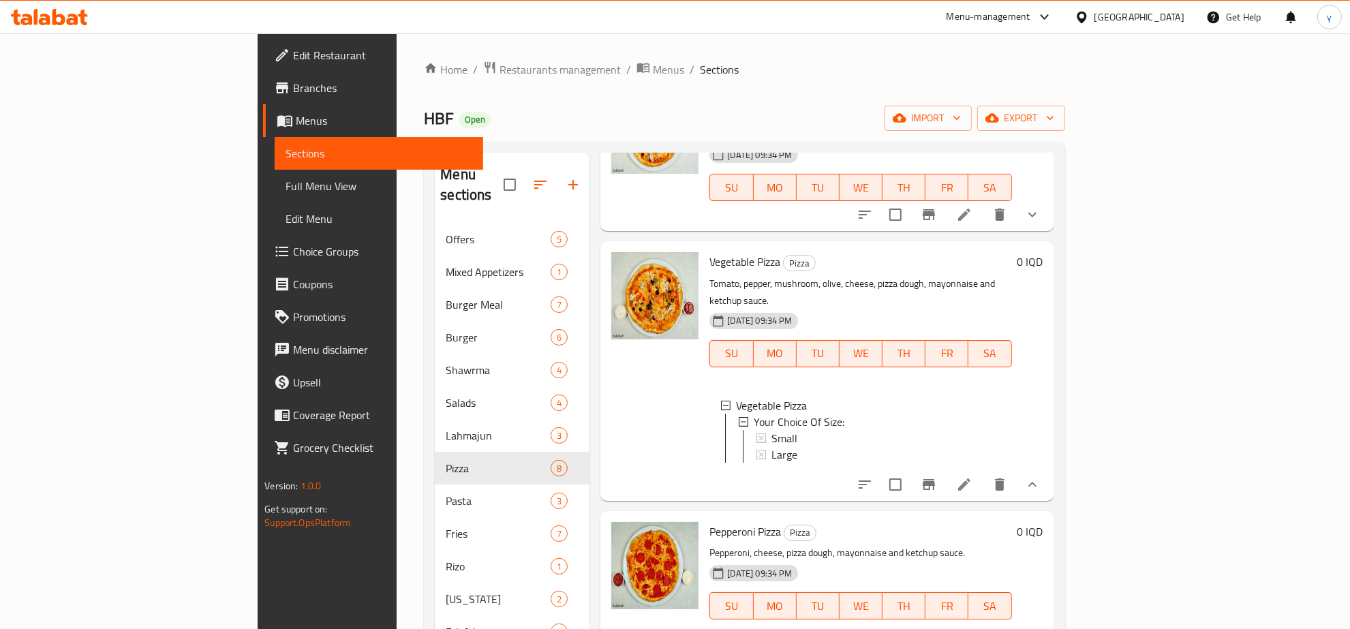
click at [1049, 468] on button "show more" at bounding box center [1032, 484] width 33 height 33
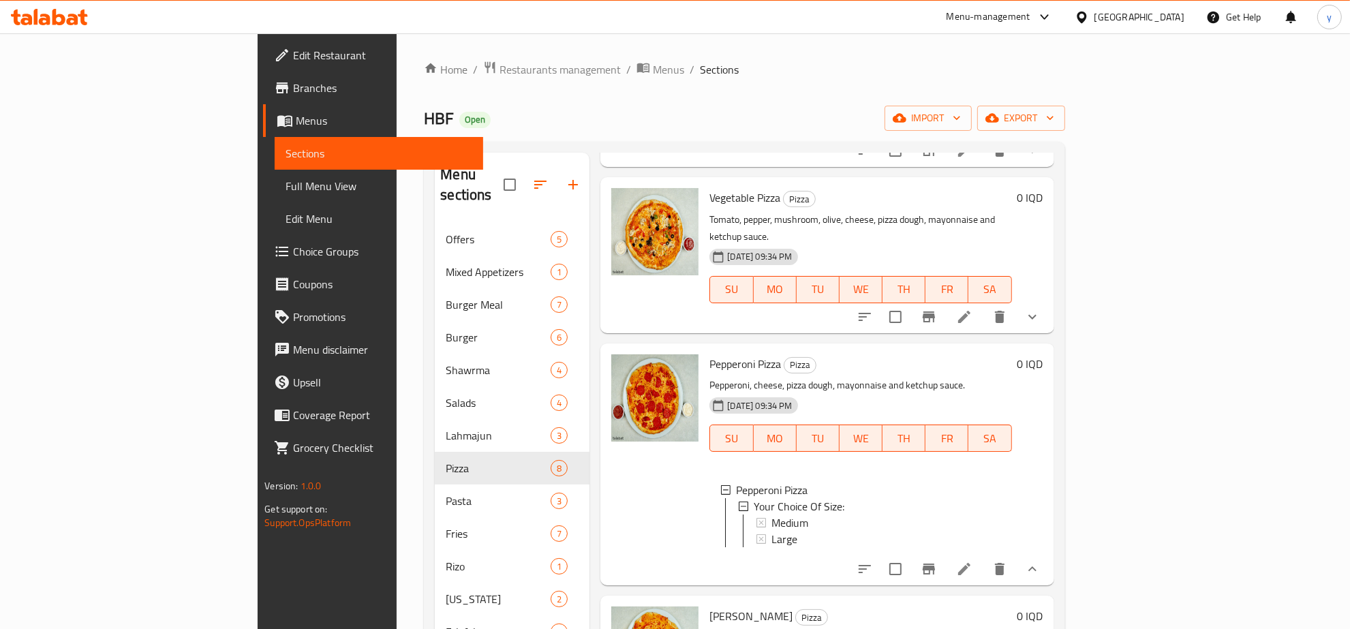
scroll to position [284, 0]
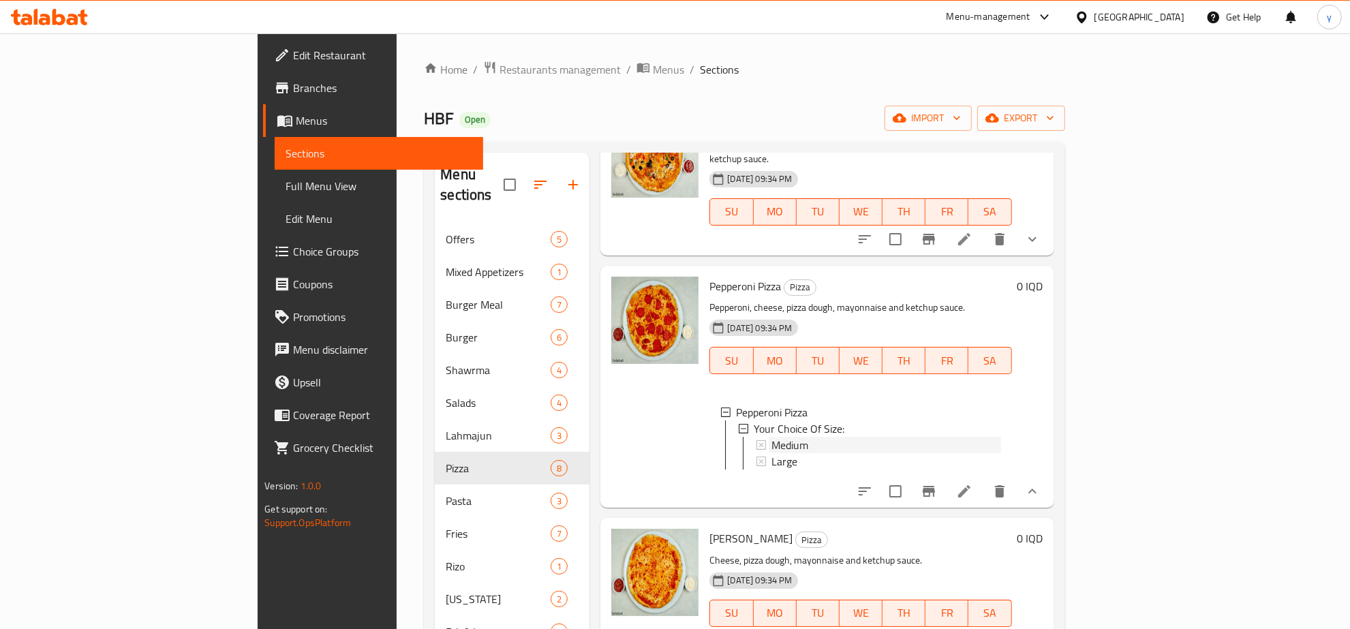
click at [791, 437] on div "Medium" at bounding box center [886, 445] width 229 height 16
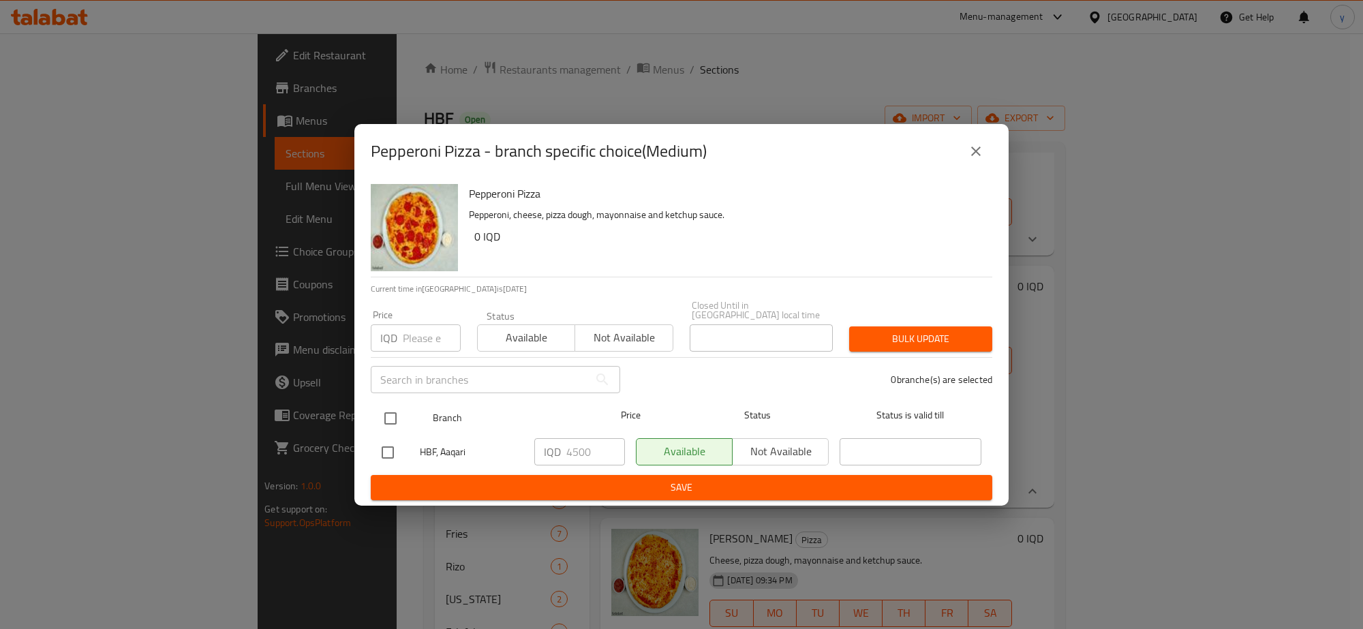
click at [389, 412] on input "checkbox" at bounding box center [390, 418] width 29 height 29
checkbox input "true"
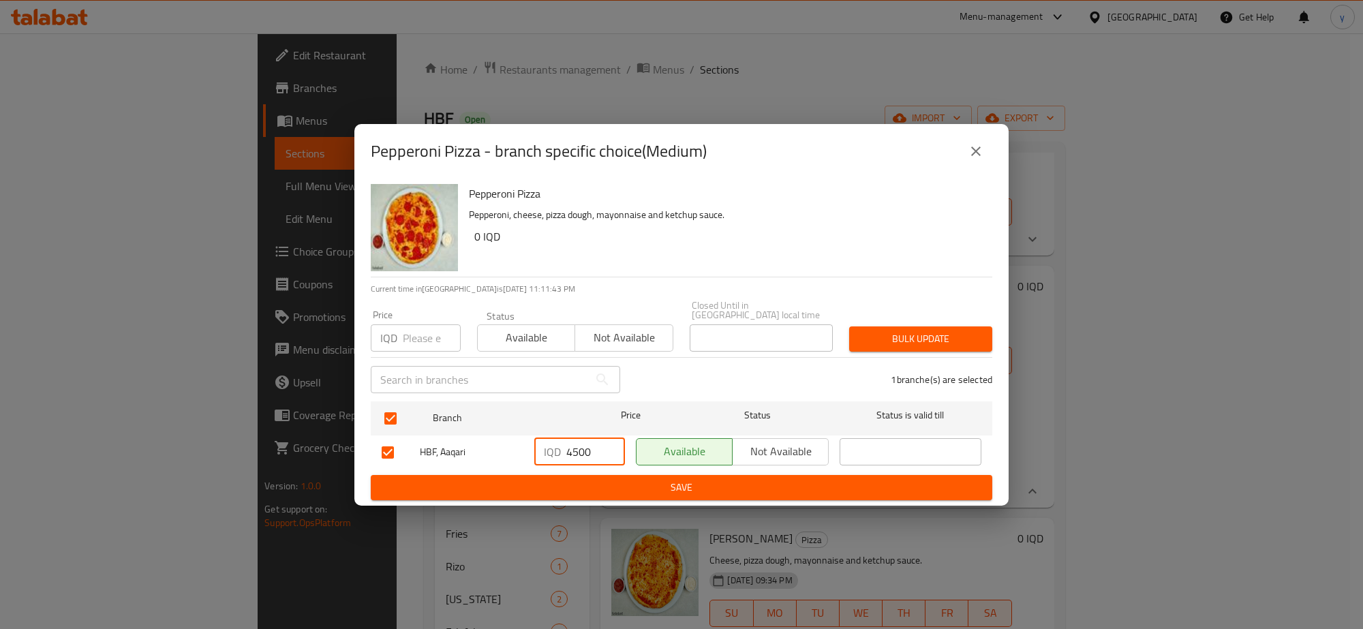
click at [573, 446] on input "4500" at bounding box center [595, 451] width 59 height 27
paste input "50"
click at [573, 446] on input "4500" at bounding box center [595, 451] width 59 height 27
type input "5000"
click at [575, 479] on span "Save" at bounding box center [682, 487] width 600 height 17
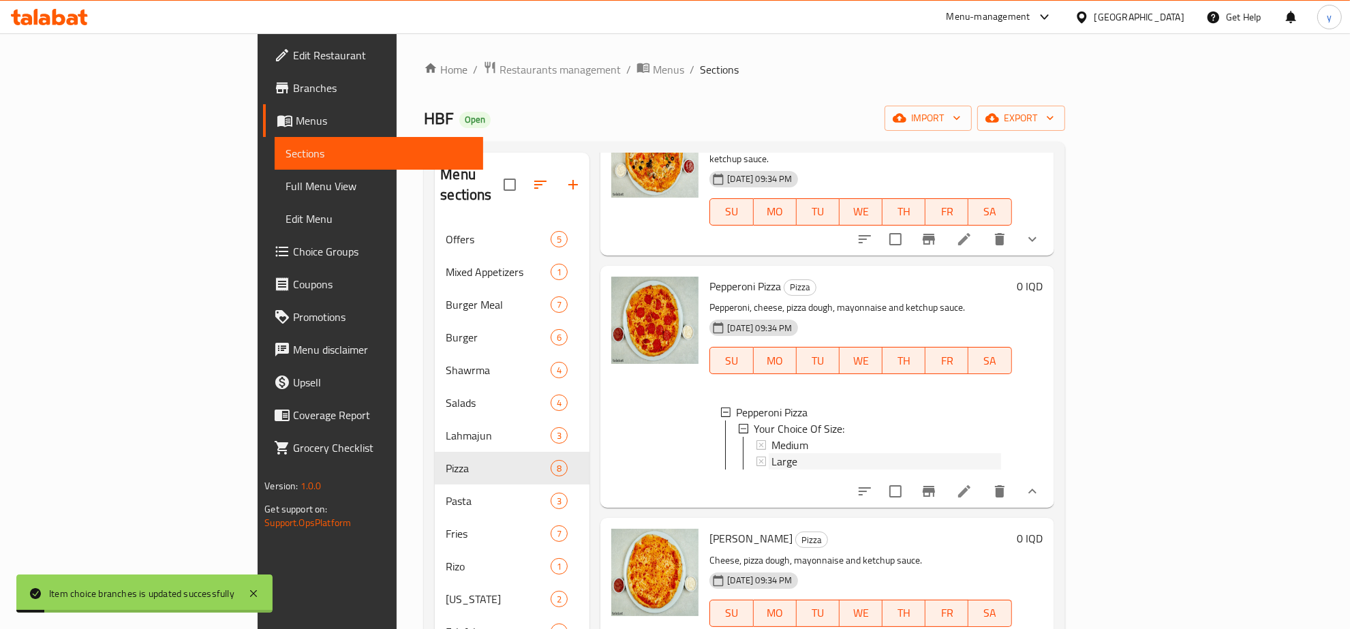
click at [870, 453] on div "Large" at bounding box center [886, 461] width 229 height 16
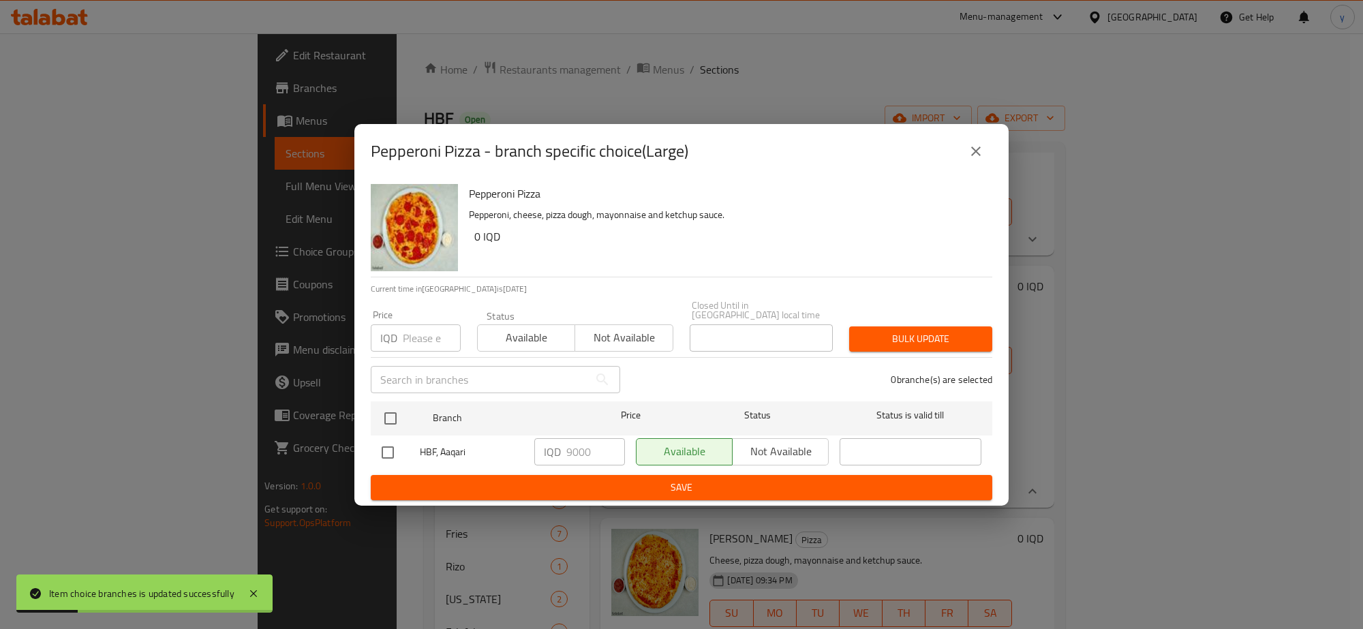
click at [970, 154] on icon "close" at bounding box center [976, 151] width 16 height 16
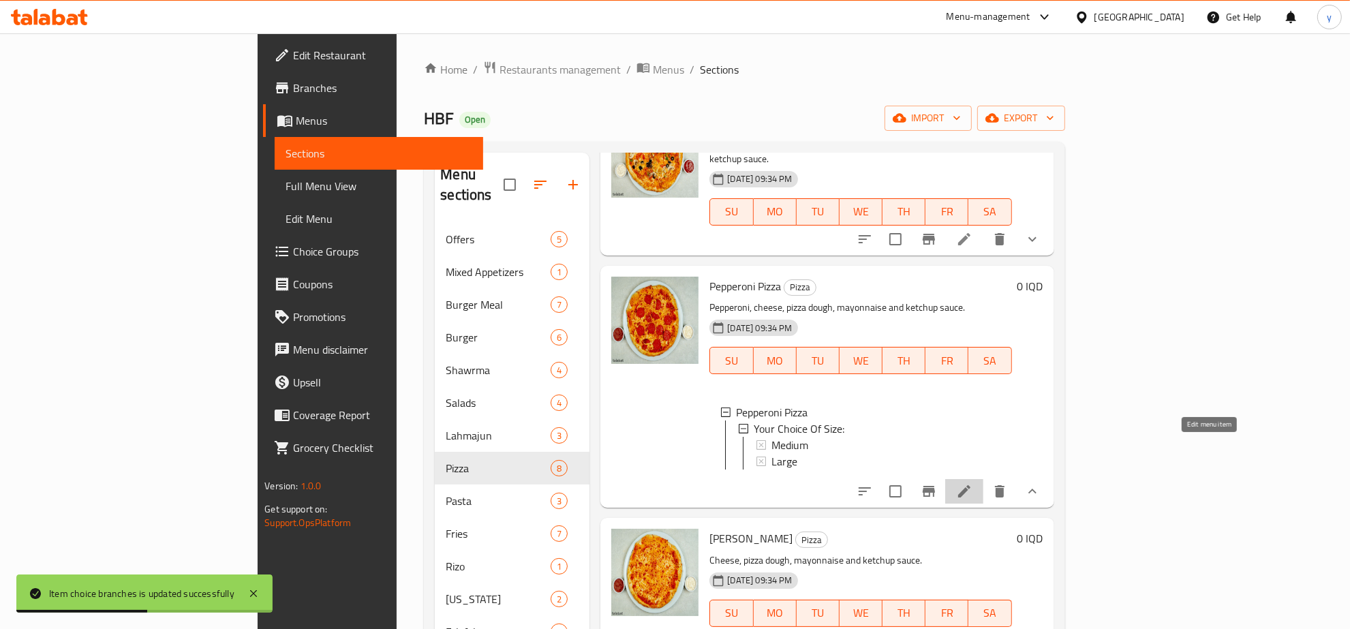
click at [973, 483] on icon at bounding box center [964, 491] width 16 height 16
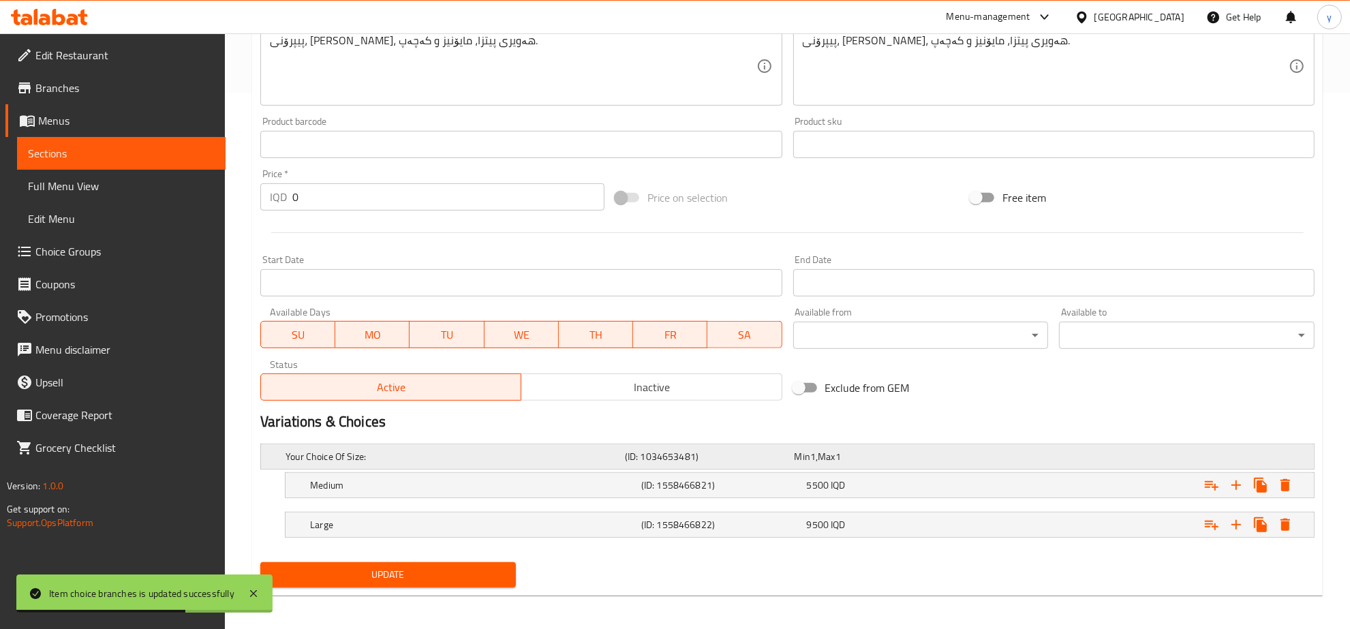
scroll to position [541, 0]
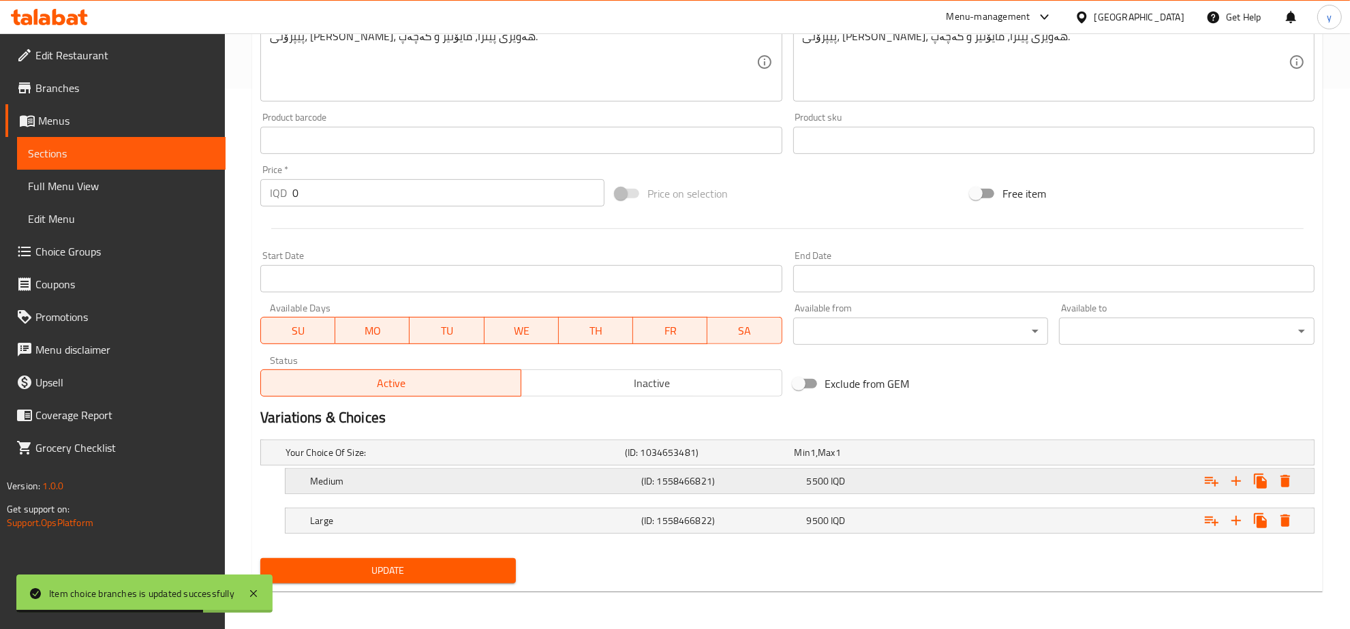
click at [536, 459] on h5 "Medium" at bounding box center [453, 453] width 334 height 14
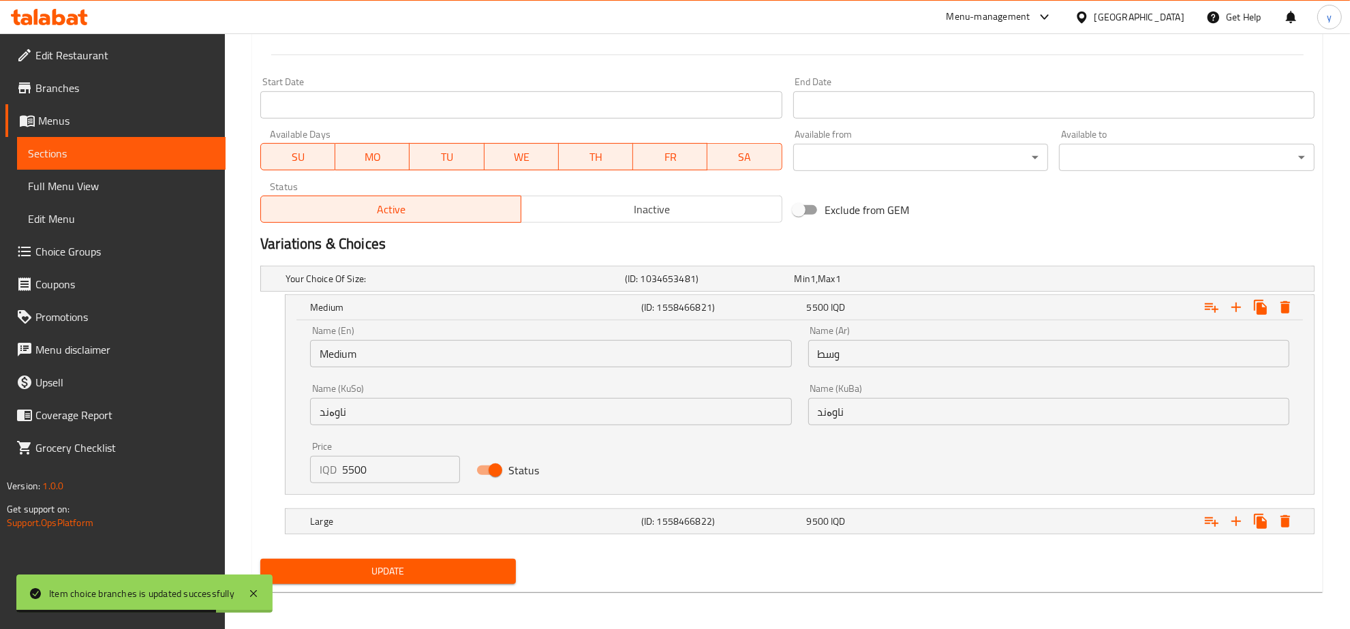
scroll to position [716, 0]
click at [470, 397] on input "ناوەند" at bounding box center [550, 410] width 481 height 27
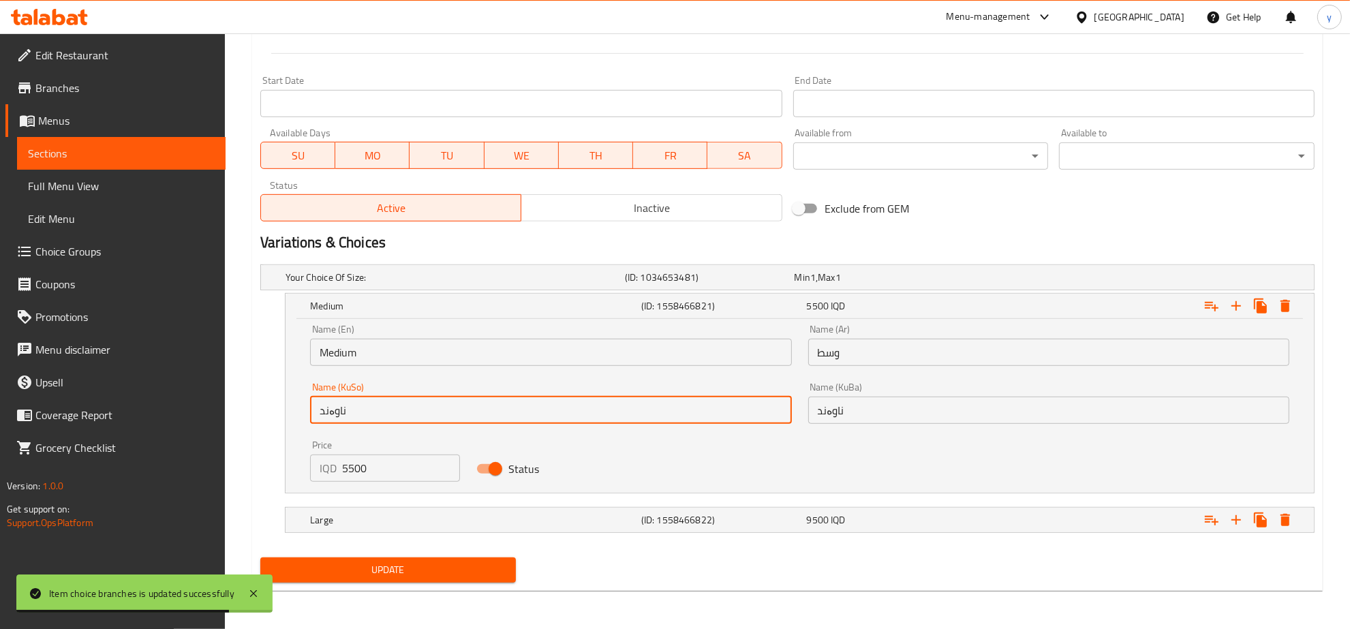
click at [470, 397] on input "ناوەند" at bounding box center [550, 410] width 481 height 27
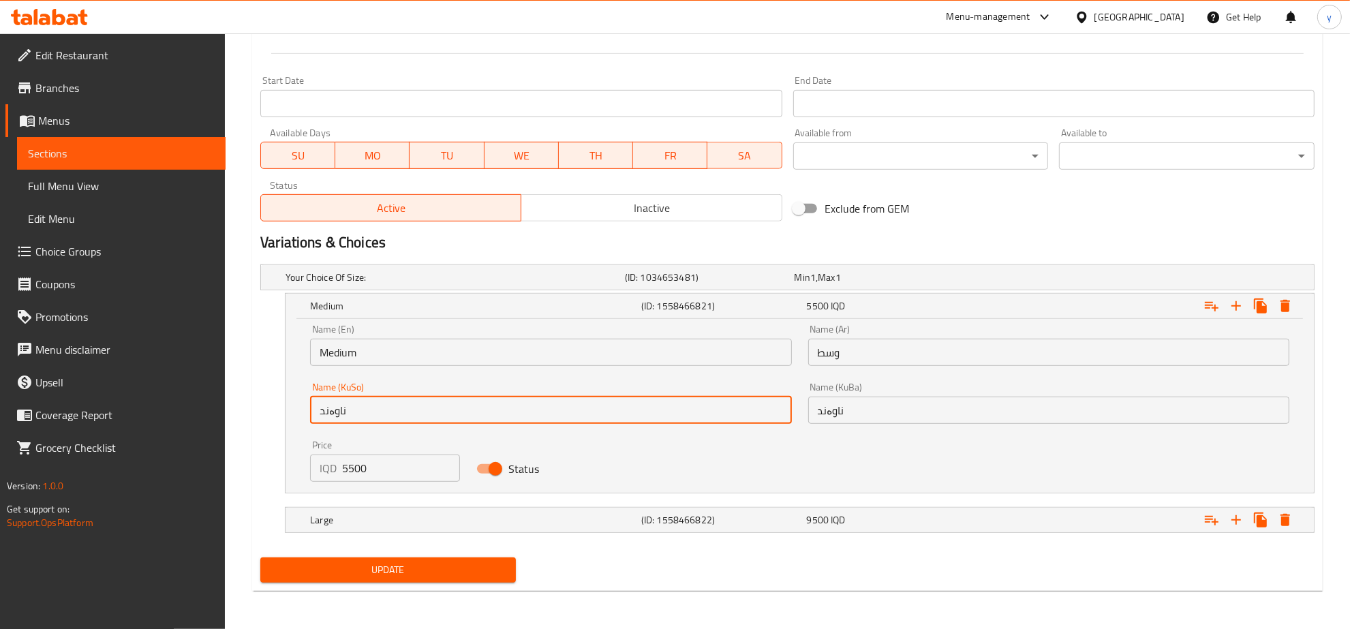
paste input "بچووک"
type input "بچووک"
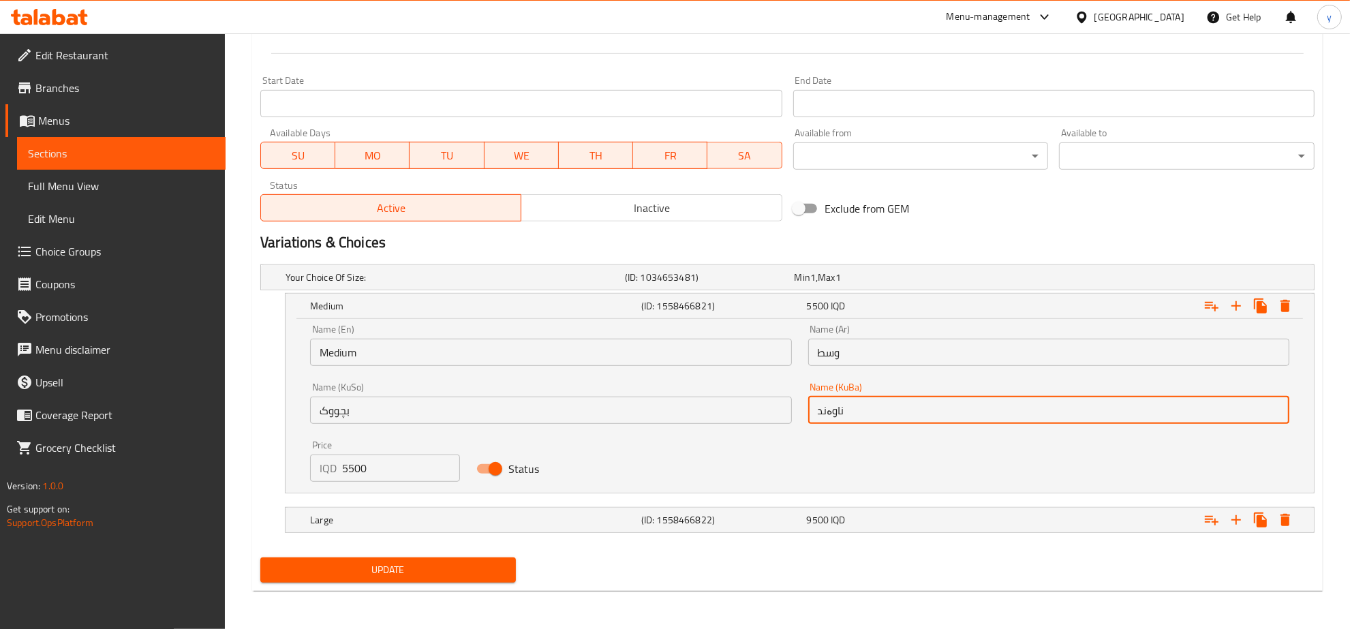
click at [815, 416] on input "ناوەند" at bounding box center [1048, 410] width 481 height 27
paste input "بچووک"
type input "بچووک"
click at [864, 346] on input "وسط" at bounding box center [1048, 352] width 481 height 27
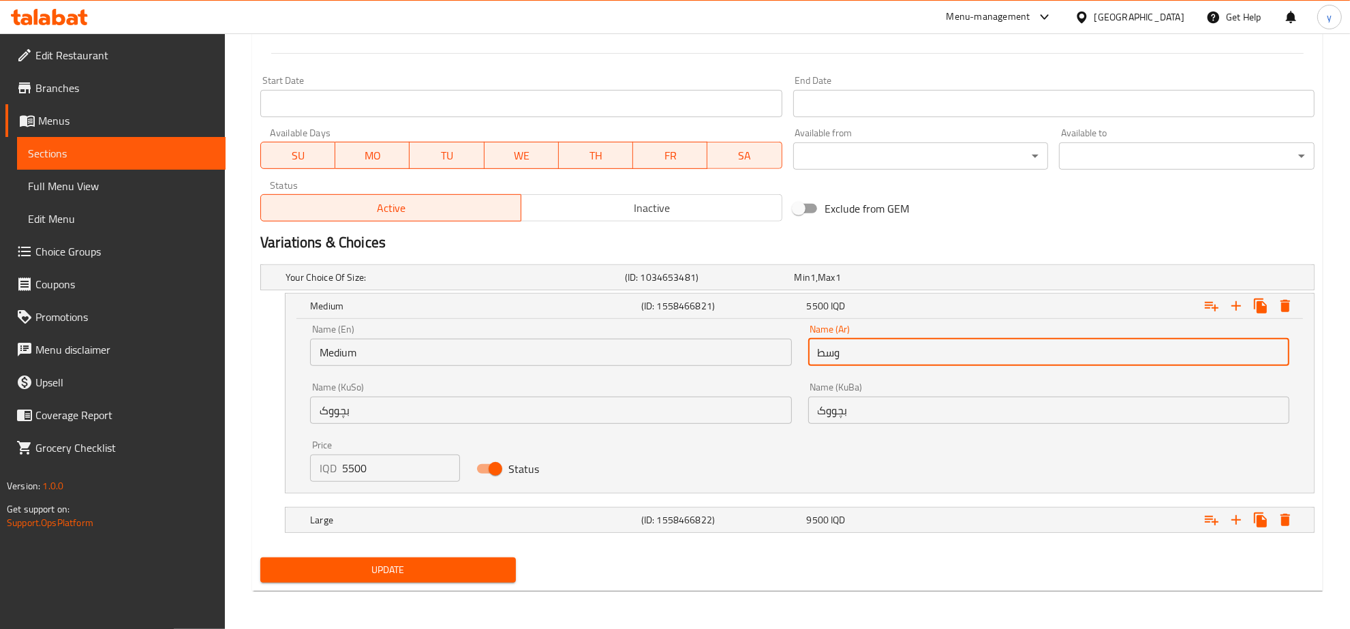
click at [864, 346] on input "وسط" at bounding box center [1048, 352] width 481 height 27
paste input "صغير"
type input "صغير"
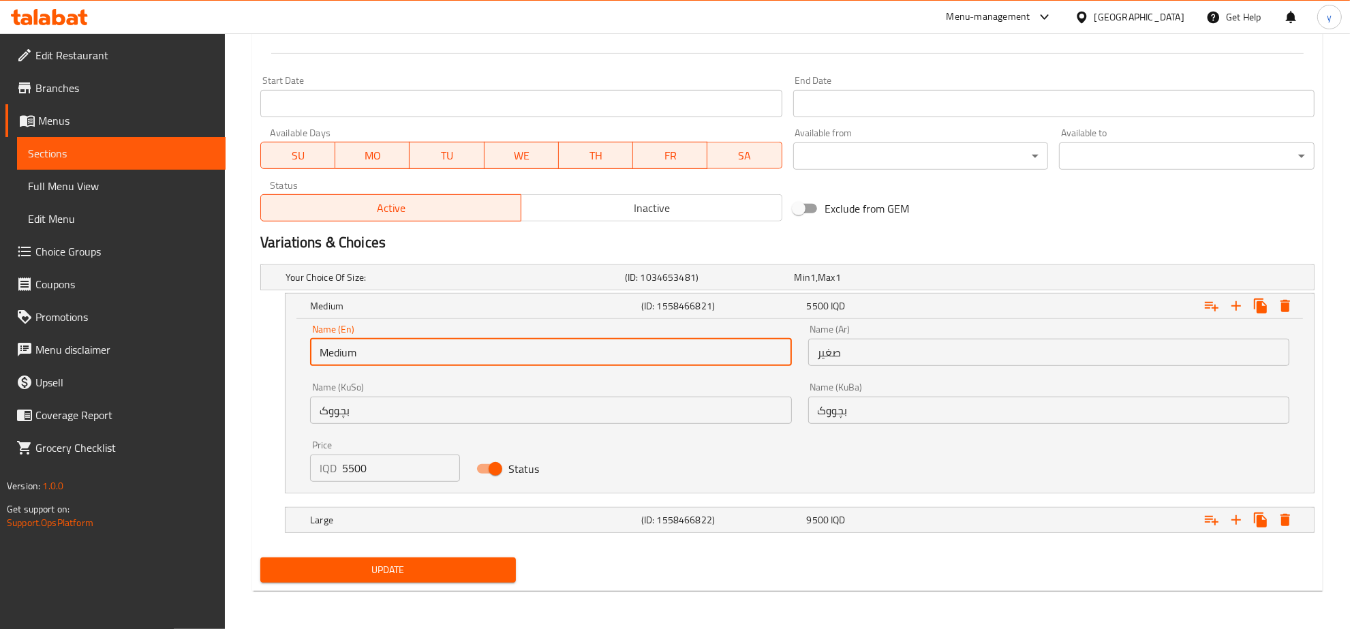
click at [665, 361] on input "Medium" at bounding box center [550, 352] width 481 height 27
paste input "Small"
click at [412, 361] on input "Small" at bounding box center [550, 352] width 481 height 27
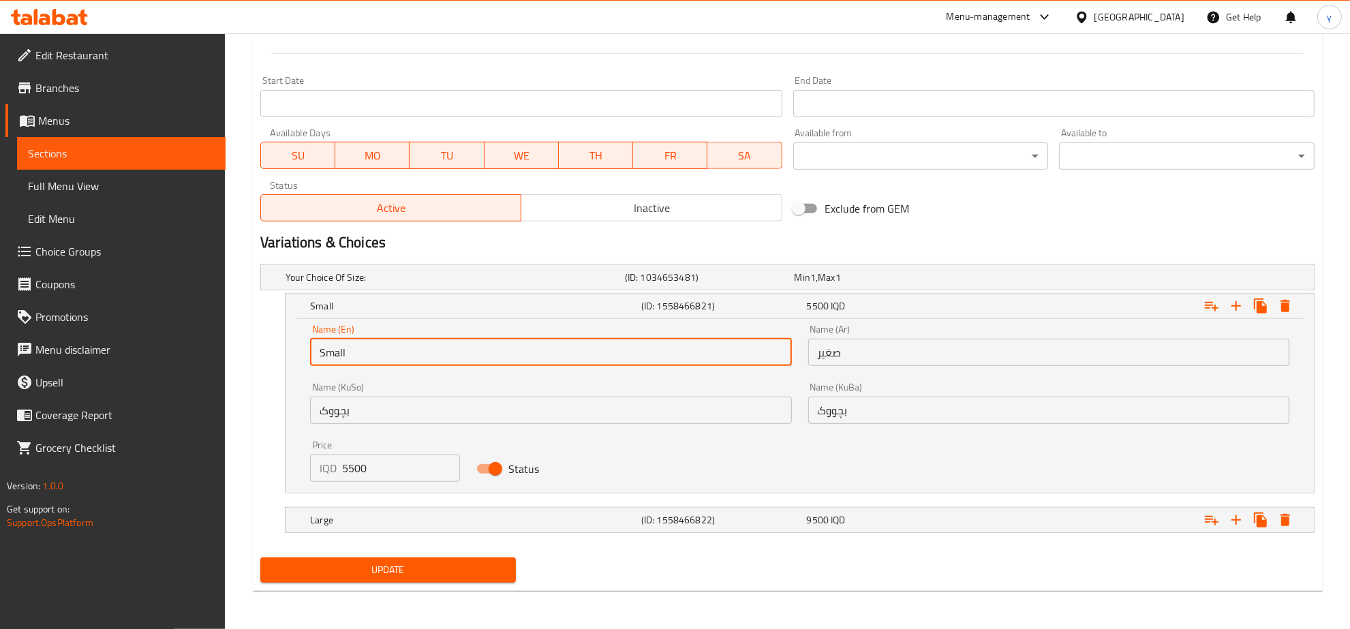
type input "Small"
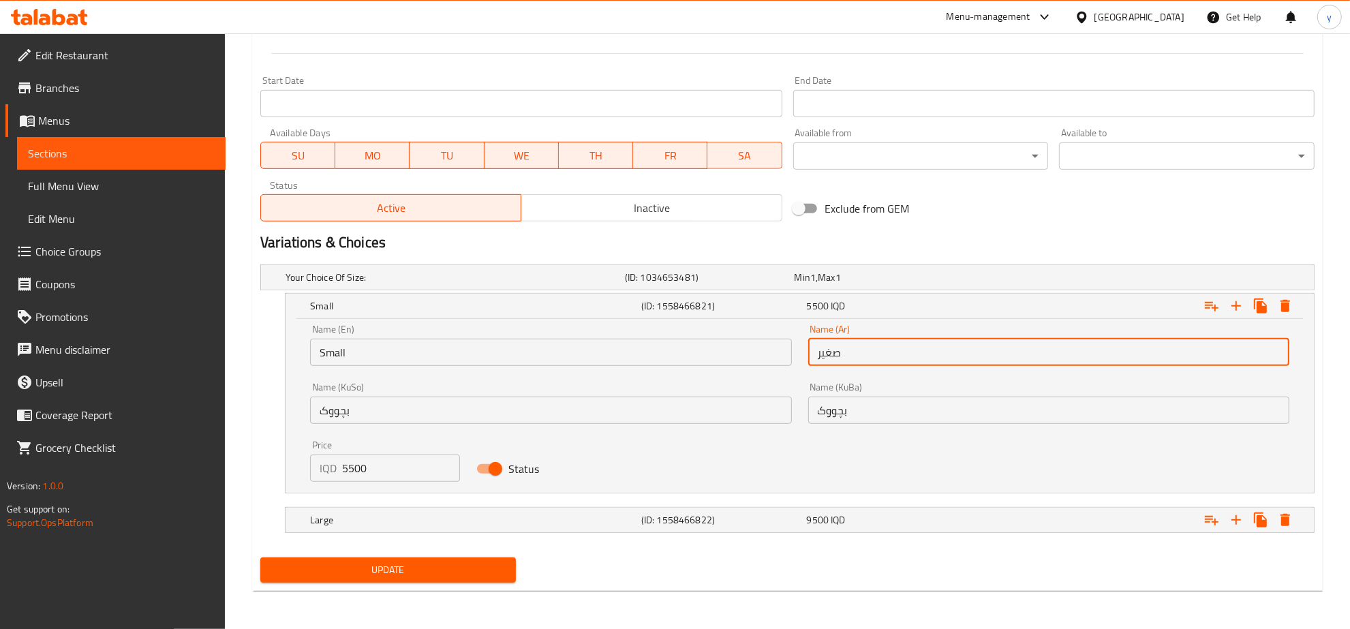
click at [836, 358] on input "صغير" at bounding box center [1048, 352] width 481 height 27
click at [825, 424] on div "Name (KuBa) بچووک Name (KuBa)" at bounding box center [1049, 403] width 498 height 58
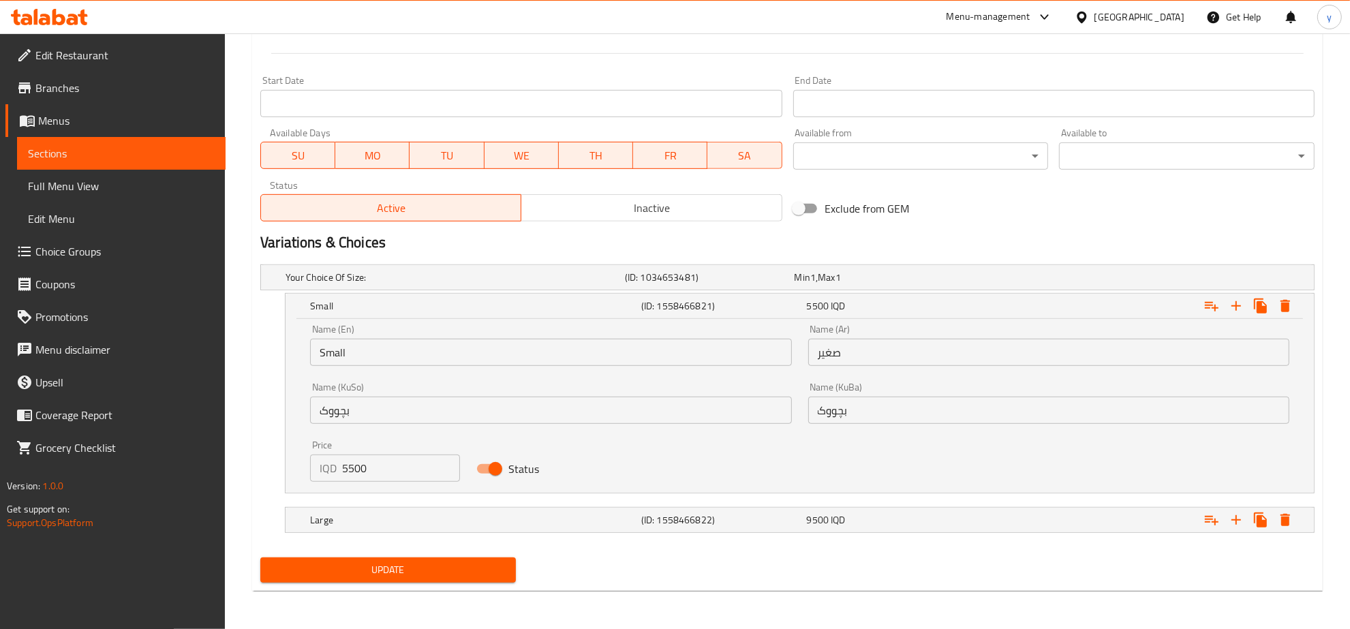
click at [828, 421] on input "بچووک" at bounding box center [1048, 410] width 481 height 27
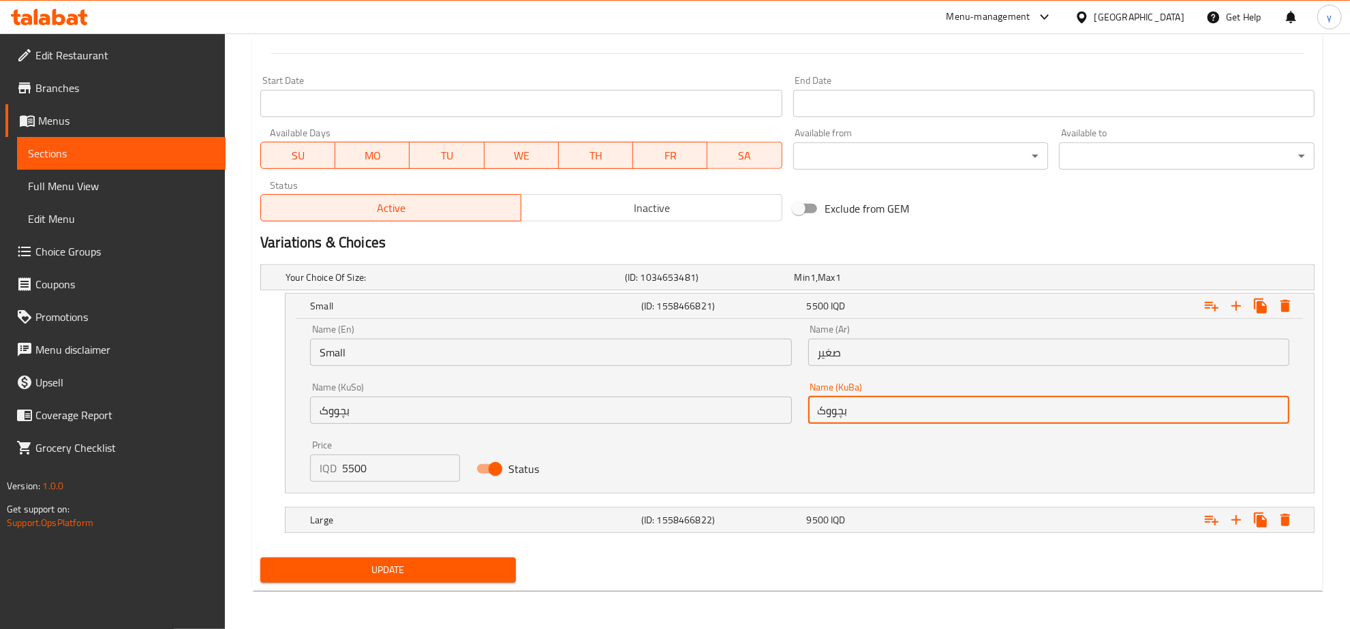
click at [828, 421] on input "بچووک" at bounding box center [1048, 410] width 481 height 27
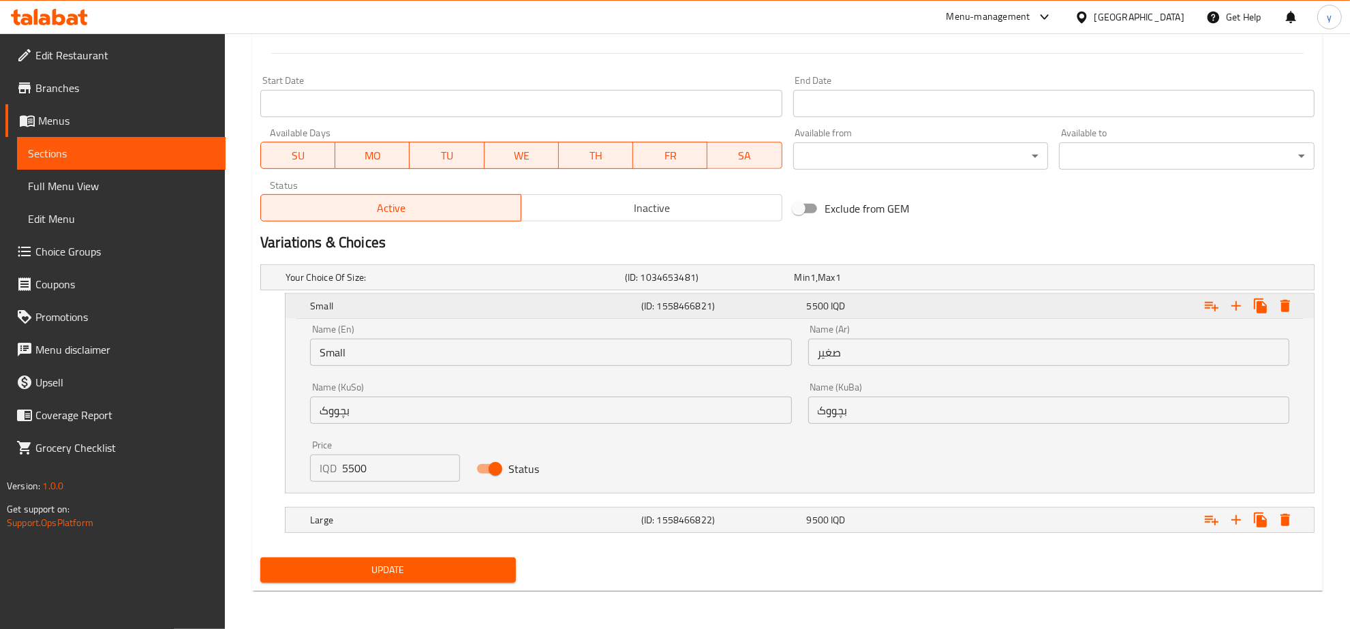
click at [799, 302] on h5 "(ID: 1558466821)" at bounding box center [721, 306] width 160 height 14
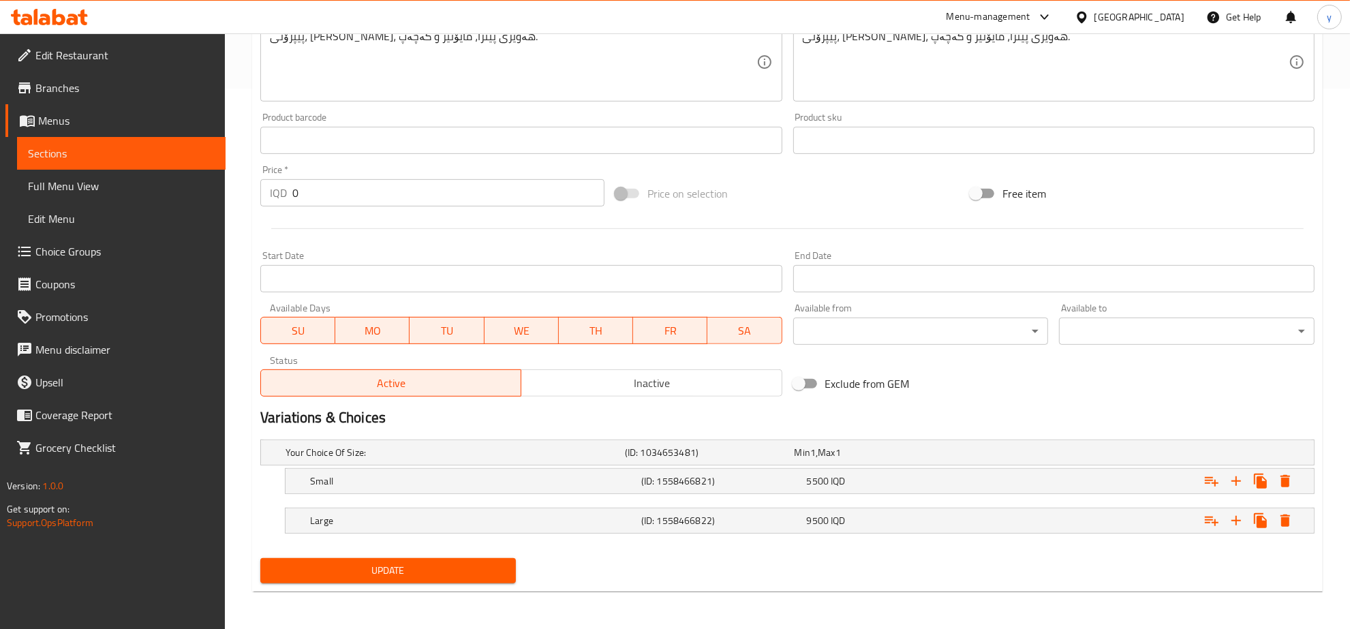
click at [475, 561] on button "Update" at bounding box center [388, 570] width 256 height 25
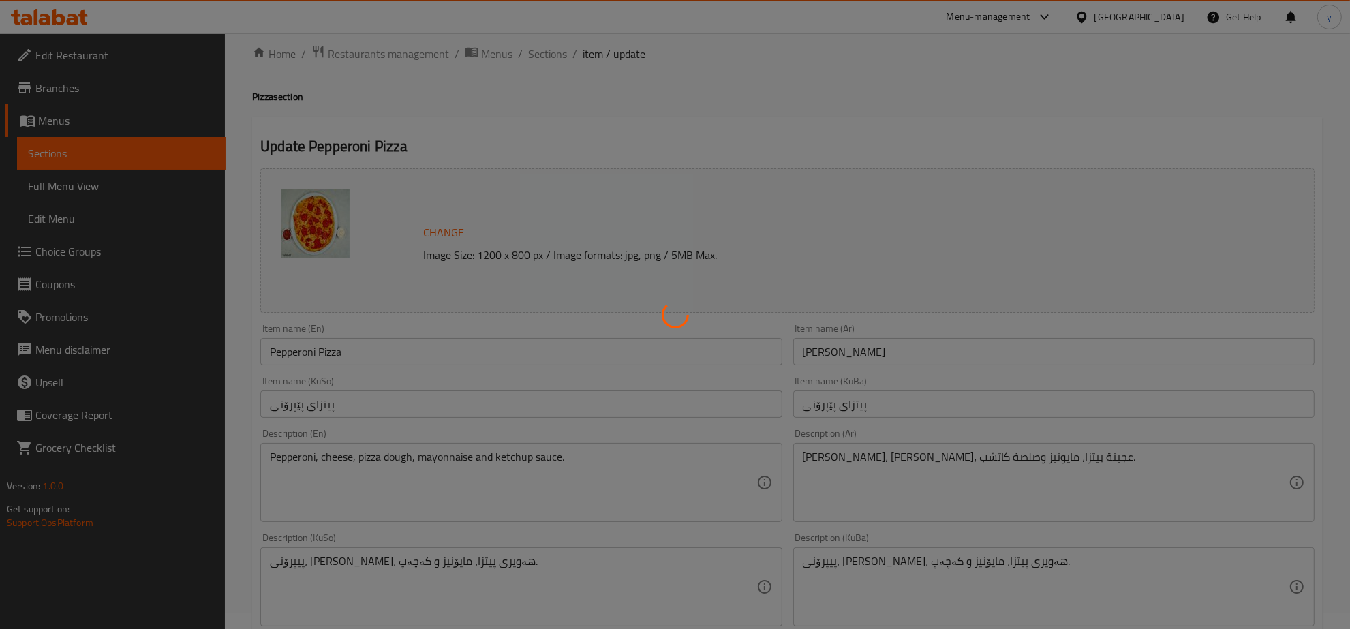
scroll to position [0, 0]
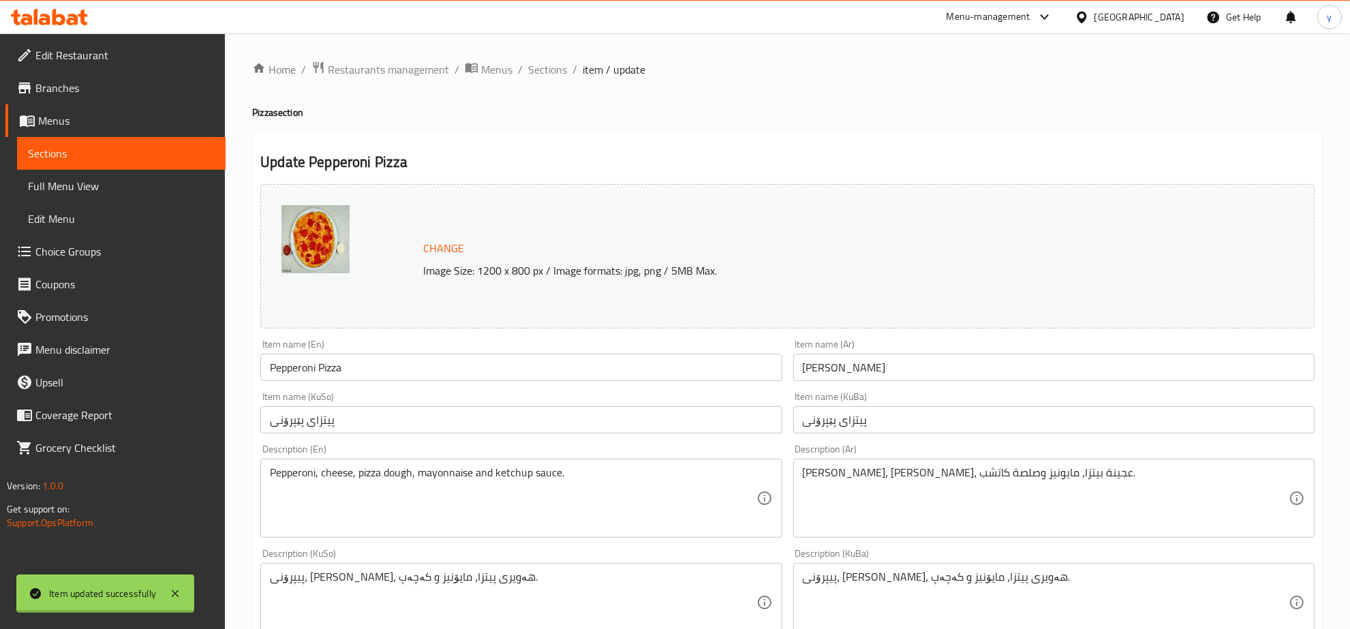
click at [536, 61] on div "Home / Restaurants management / Menus / Sections / item / update Pizza section …" at bounding box center [787, 602] width 1071 height 1082
click at [545, 63] on span "Sections" at bounding box center [547, 69] width 39 height 16
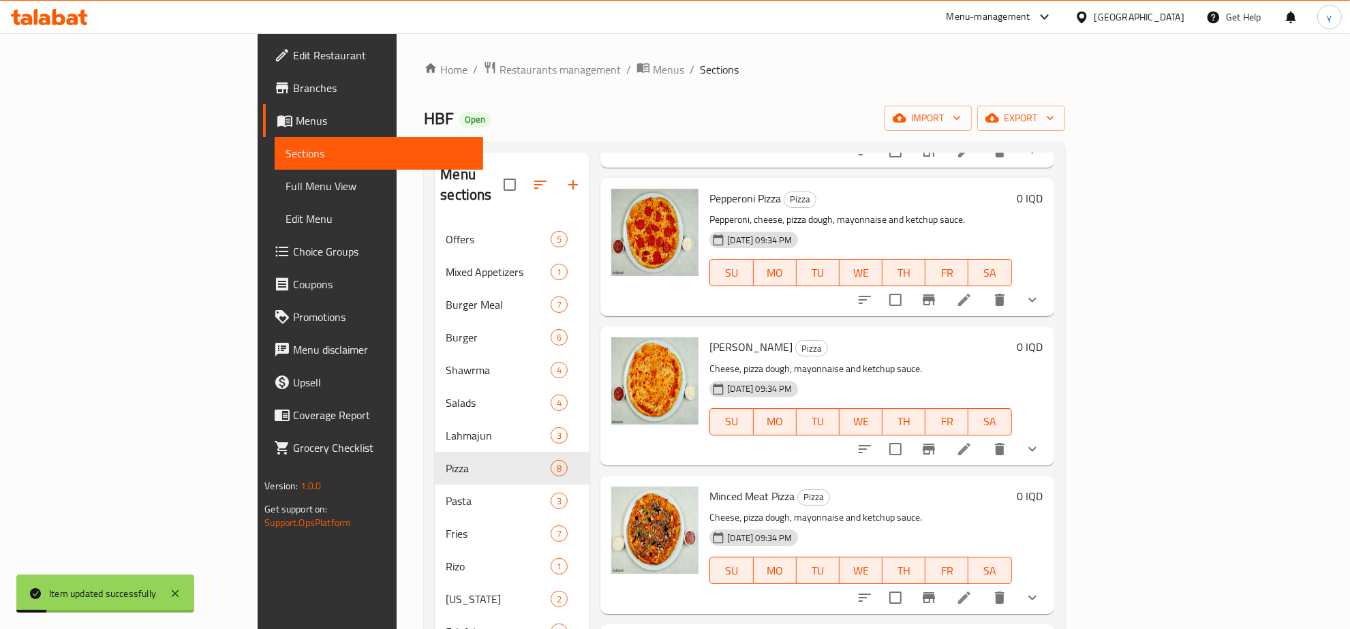
scroll to position [426, 0]
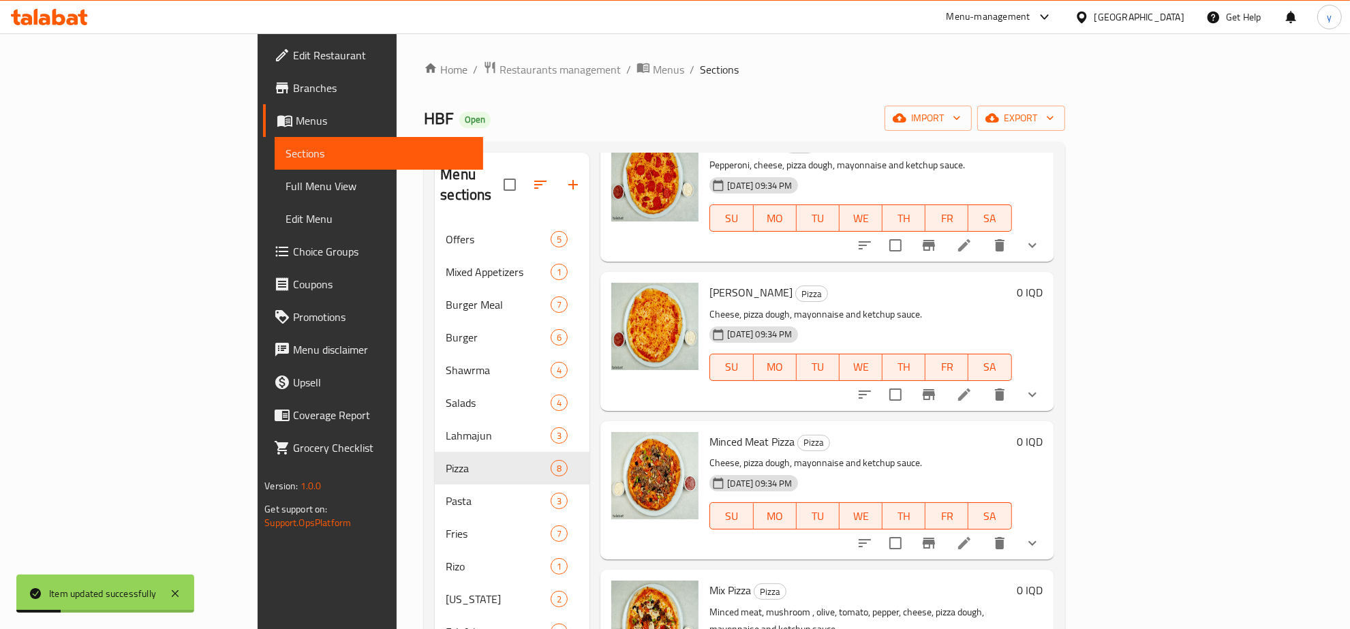
click at [1049, 378] on button "show more" at bounding box center [1032, 394] width 33 height 33
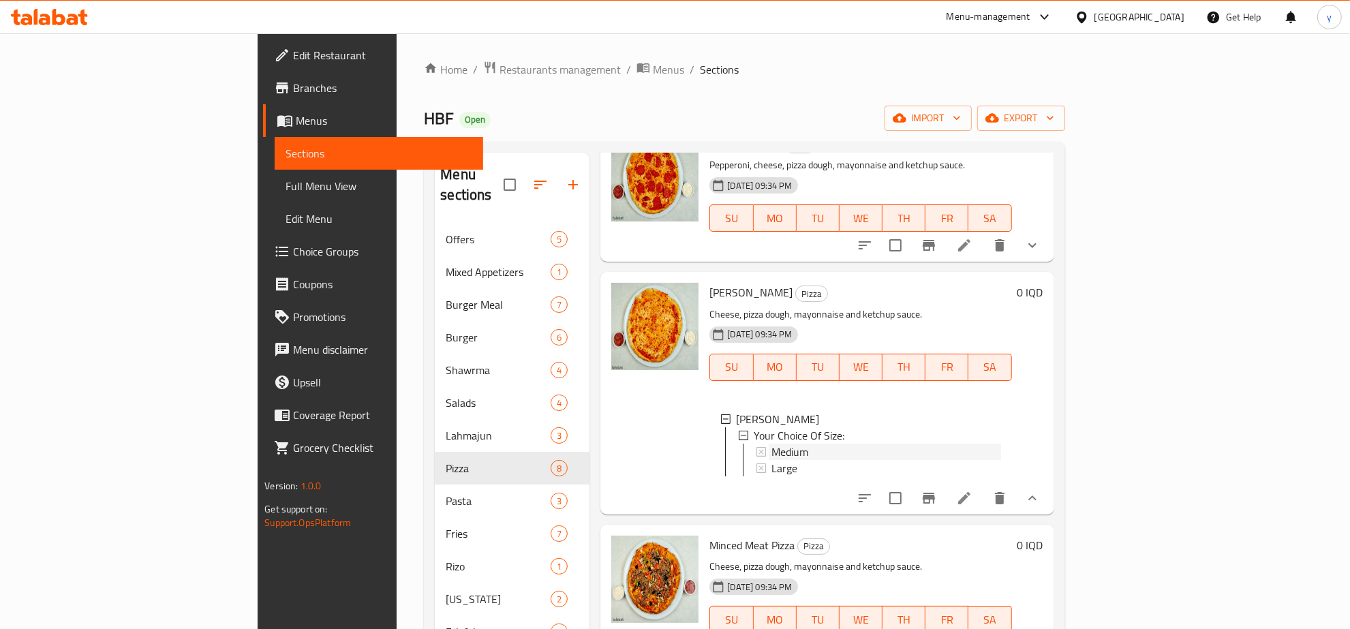
click at [772, 444] on span "Medium" at bounding box center [790, 452] width 37 height 16
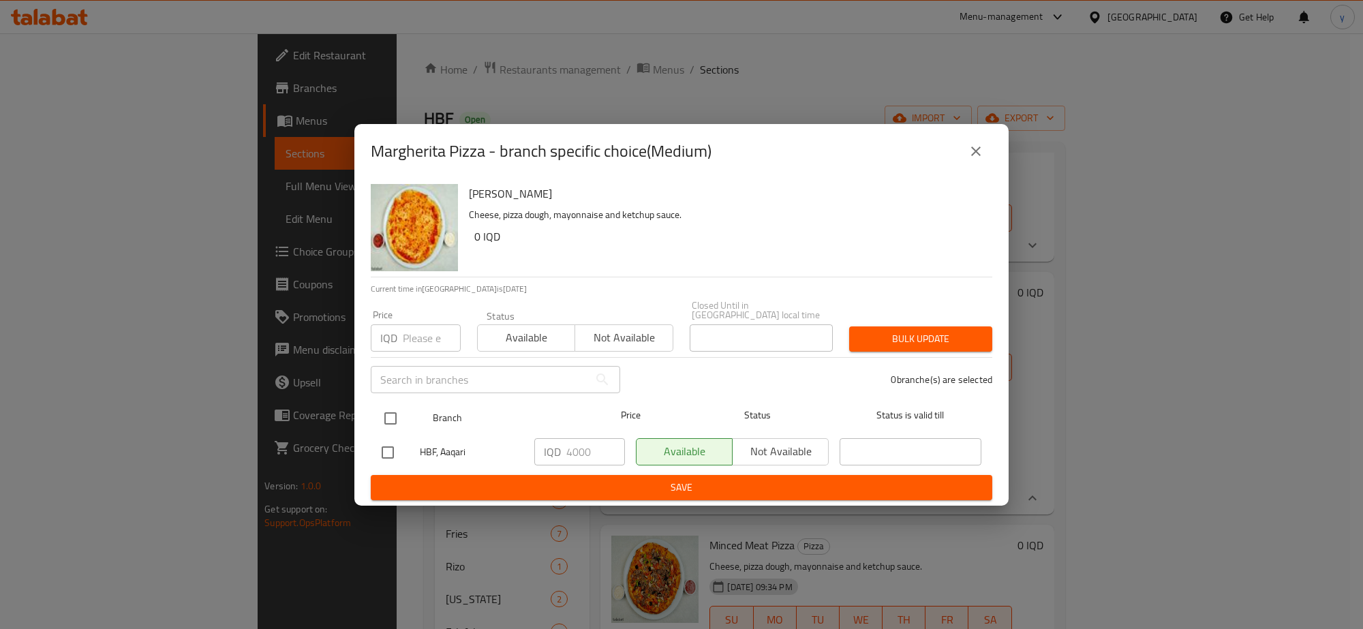
click at [389, 410] on input "checkbox" at bounding box center [390, 418] width 29 height 29
checkbox input "true"
click at [579, 451] on input "4000" at bounding box center [595, 451] width 59 height 27
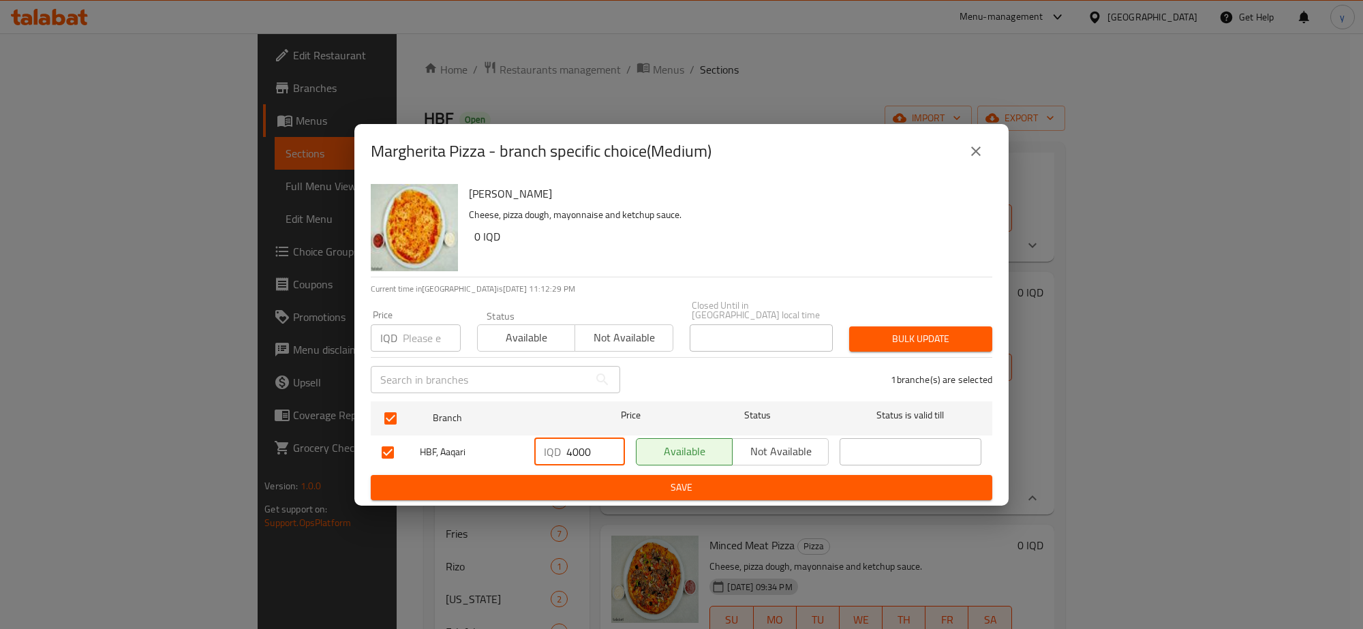
click at [579, 451] on input "4000" at bounding box center [595, 451] width 59 height 27
paste input "5"
type input "4500"
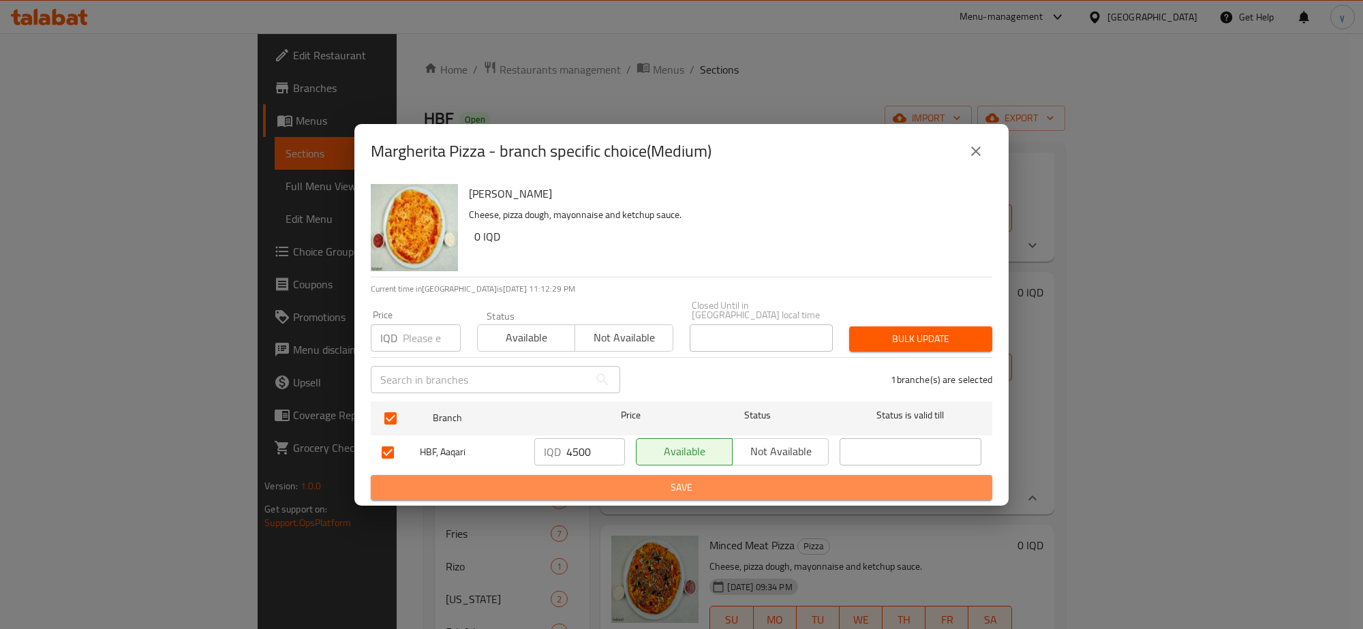
click at [587, 485] on span "Save" at bounding box center [682, 487] width 600 height 17
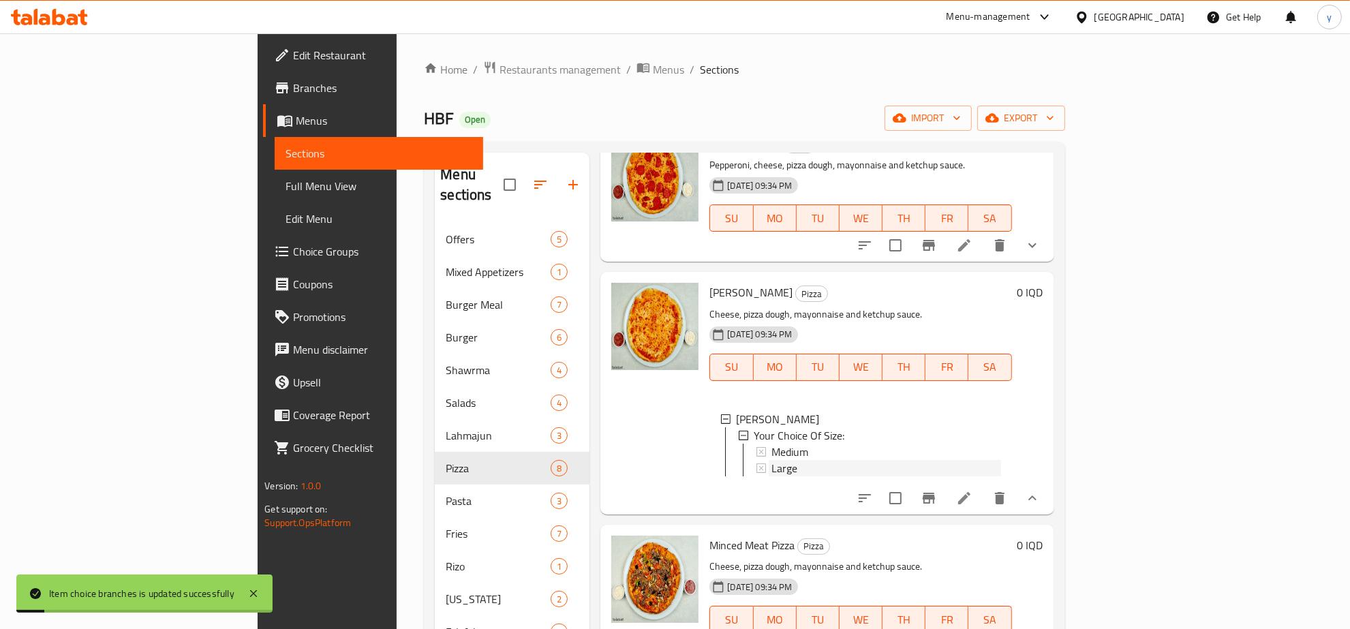
click at [772, 460] on span "Large" at bounding box center [785, 468] width 26 height 16
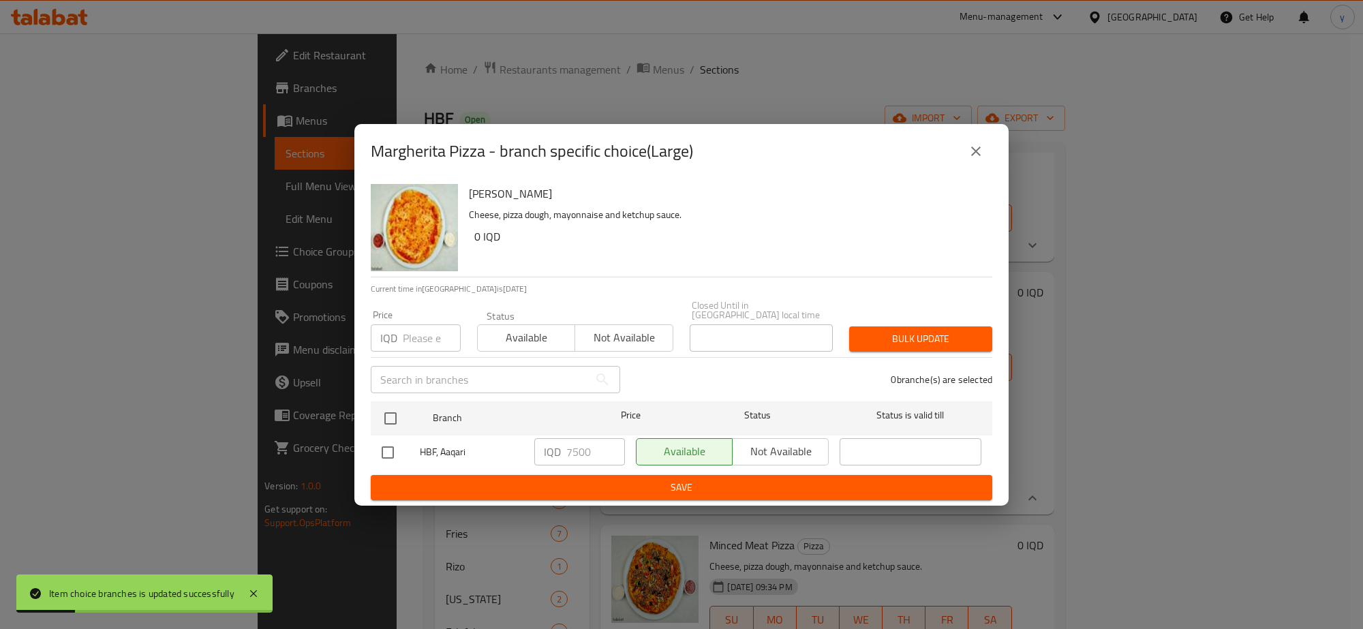
click at [969, 148] on icon "close" at bounding box center [976, 151] width 16 height 16
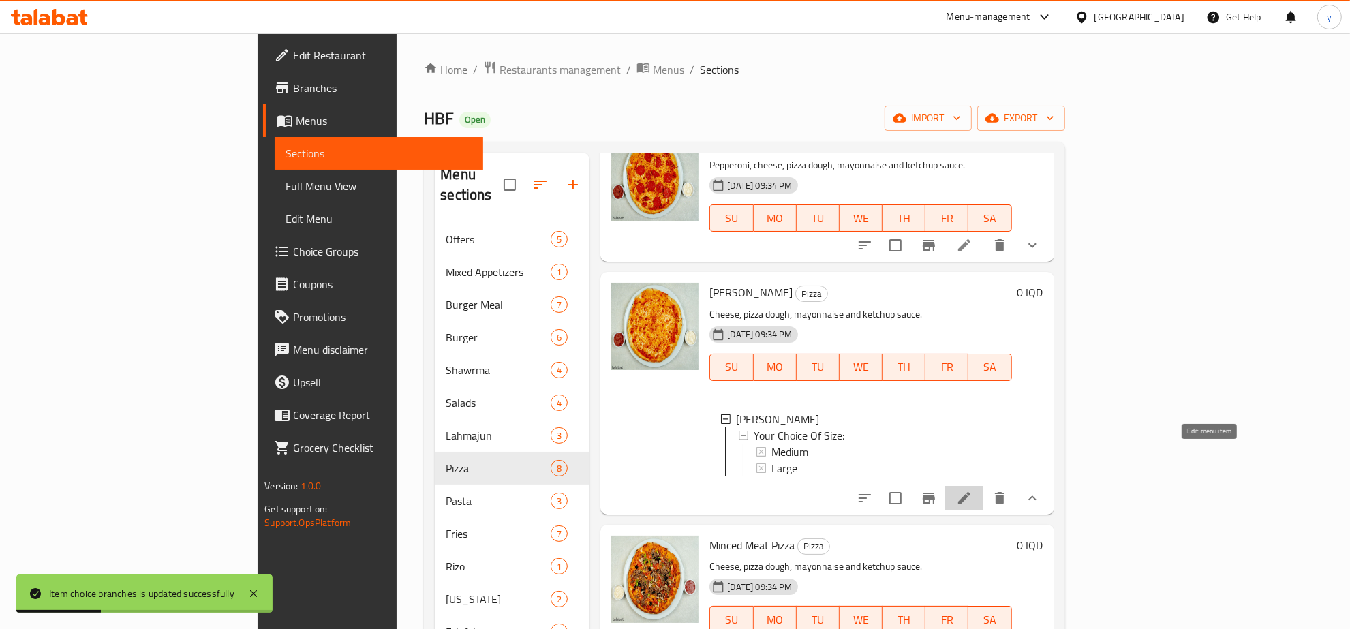
click at [971, 492] on icon at bounding box center [964, 498] width 12 height 12
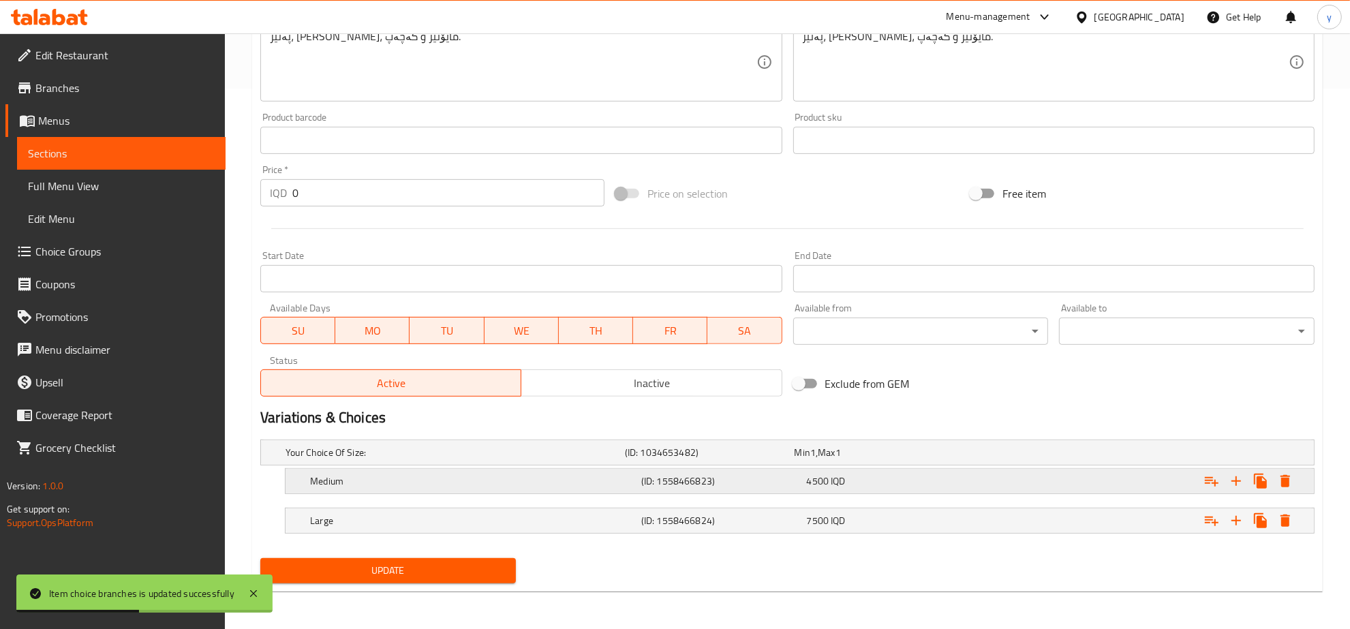
click at [436, 459] on h5 "Medium" at bounding box center [453, 453] width 334 height 14
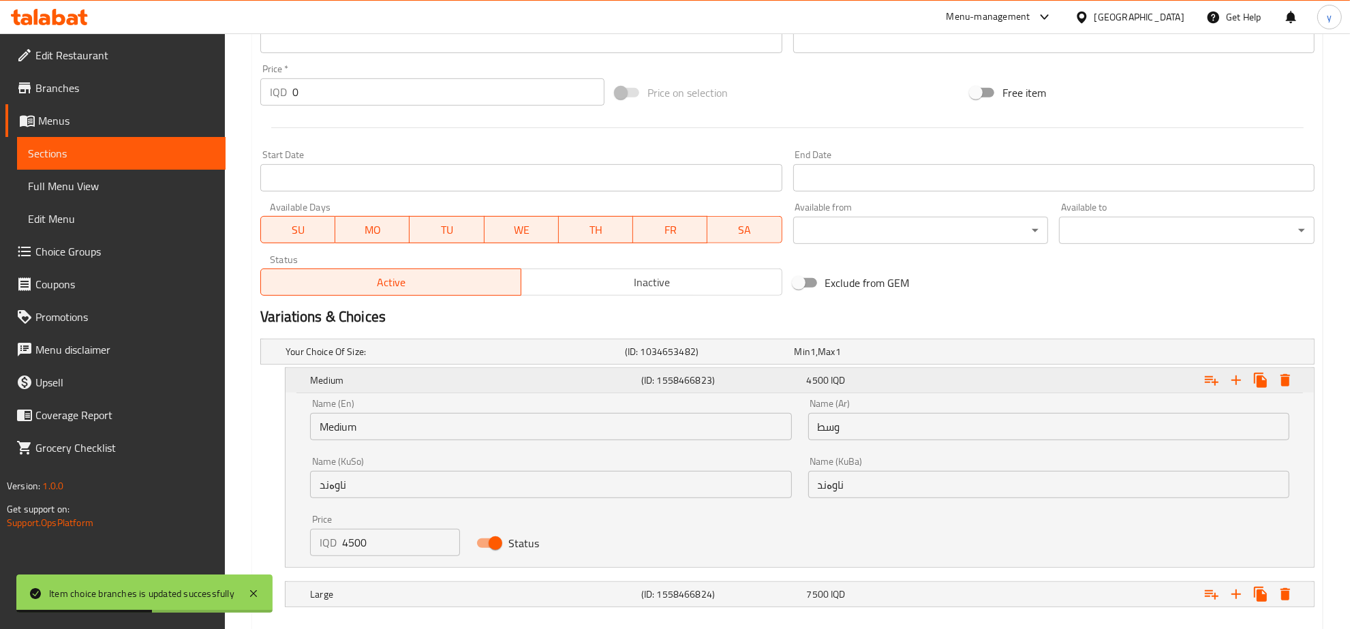
scroll to position [683, 0]
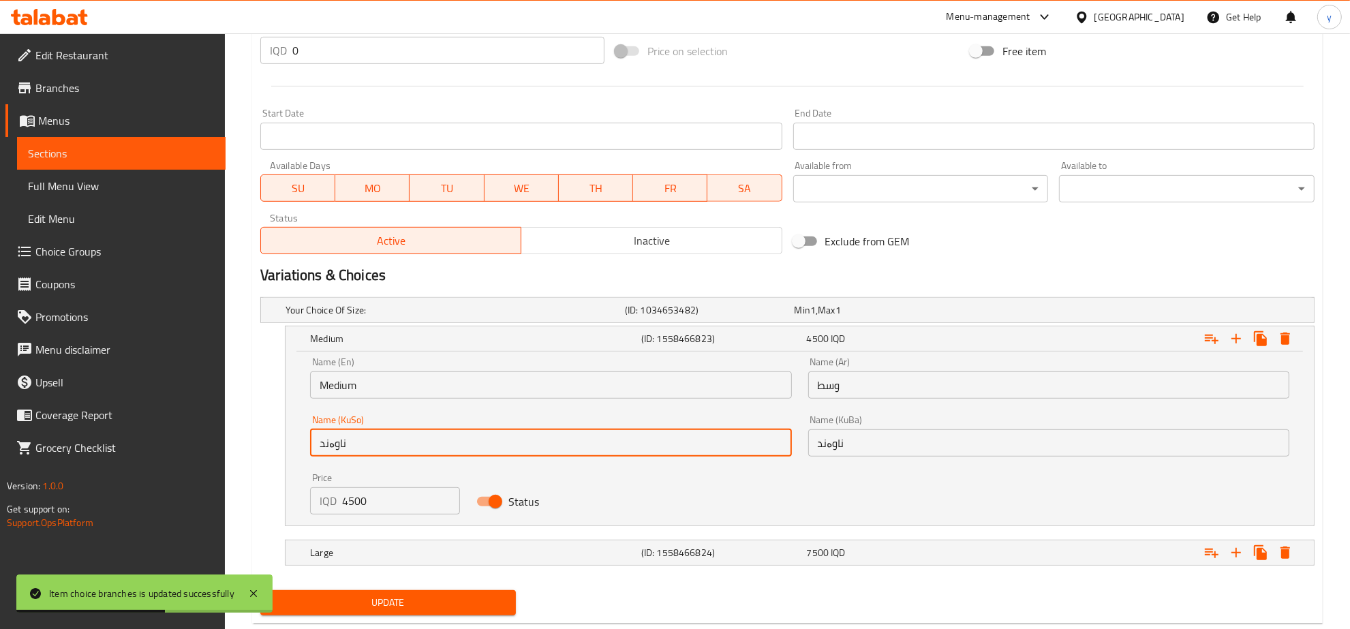
click at [414, 440] on input "ناوەند" at bounding box center [550, 442] width 481 height 27
paste input "بچووک"
type input "بچووک"
click at [819, 440] on input "ناوەند" at bounding box center [1048, 442] width 481 height 27
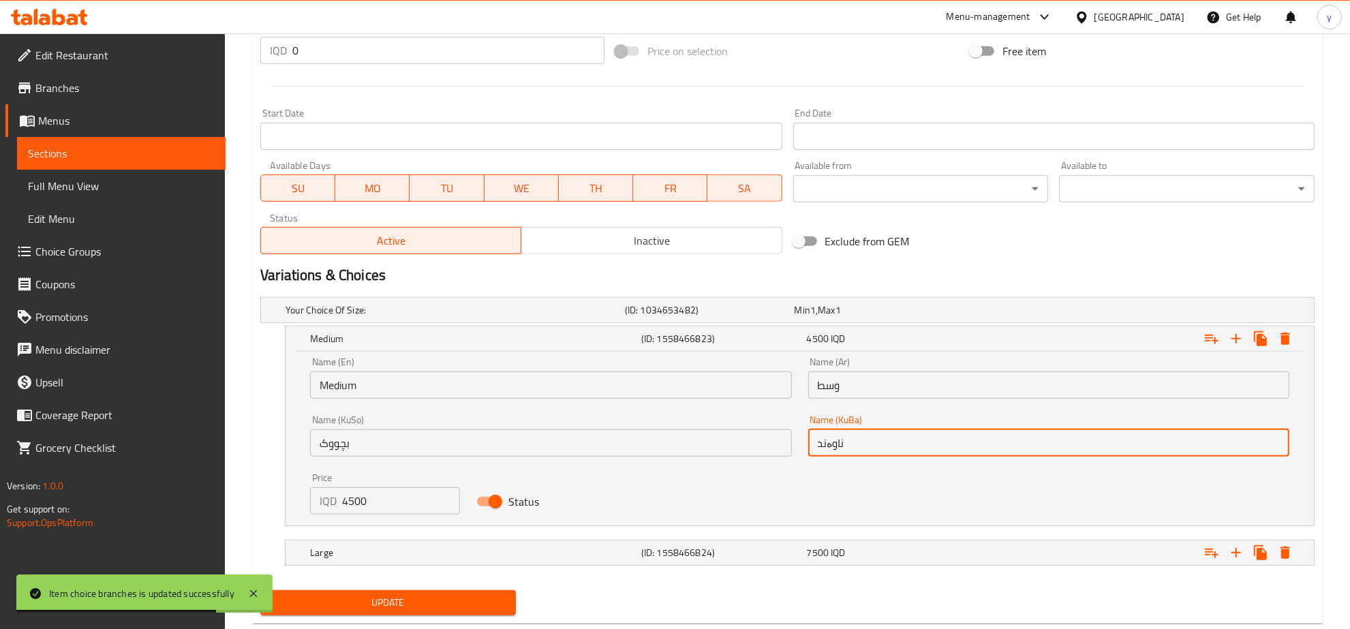
click at [819, 440] on input "ناوەند" at bounding box center [1048, 442] width 481 height 27
paste input "بچووک"
type input "بچووک"
click at [834, 386] on input "وسط" at bounding box center [1048, 384] width 481 height 27
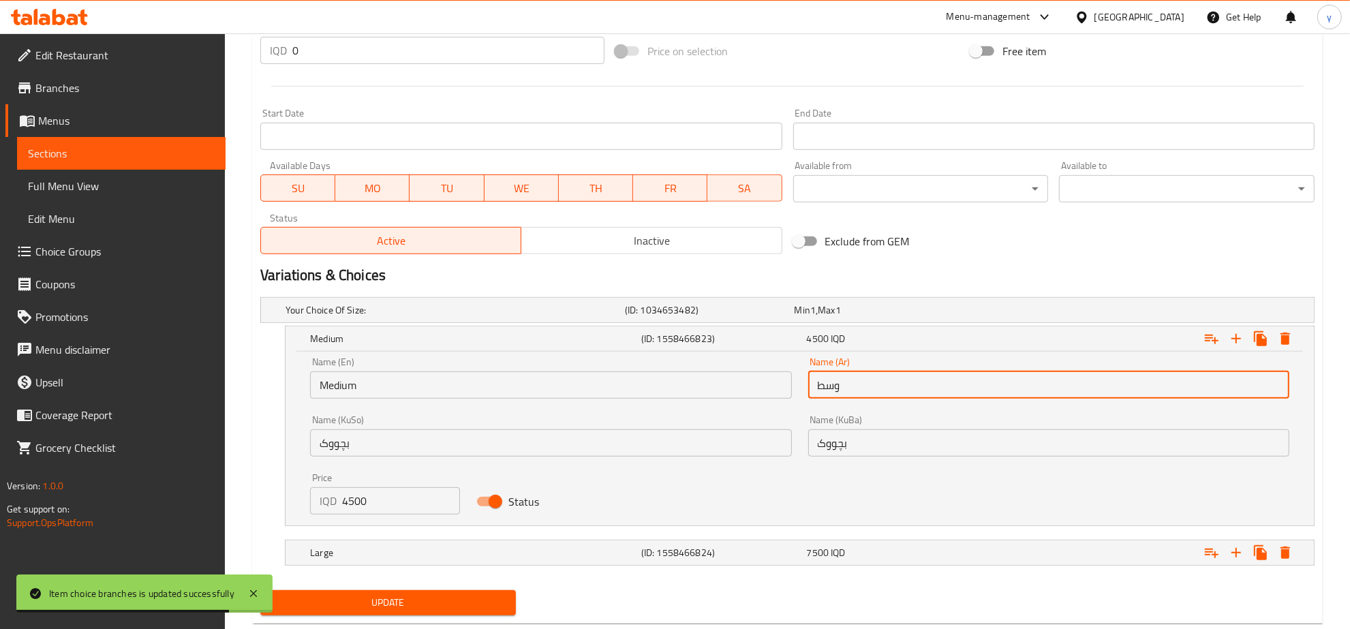
click at [834, 386] on input "وسط" at bounding box center [1048, 384] width 481 height 27
paste input "صغير"
type input "صغير"
click at [540, 373] on input "Medium" at bounding box center [550, 384] width 481 height 27
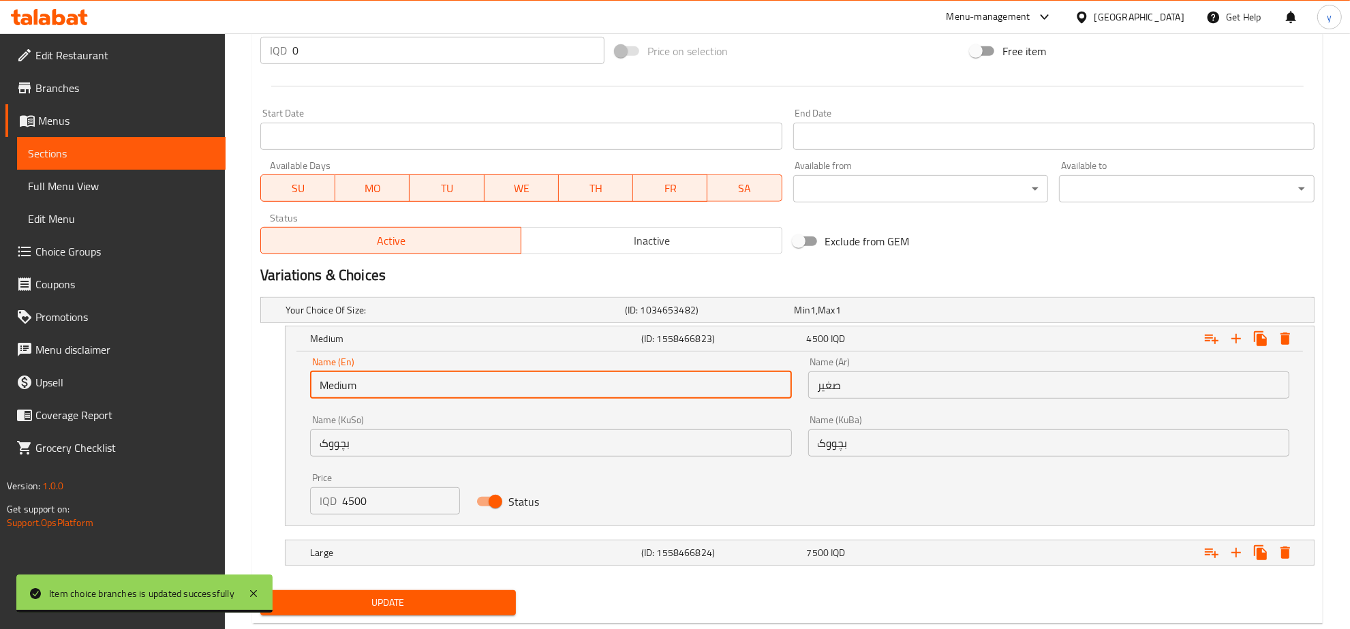
click at [540, 373] on input "Medium" at bounding box center [550, 384] width 481 height 27
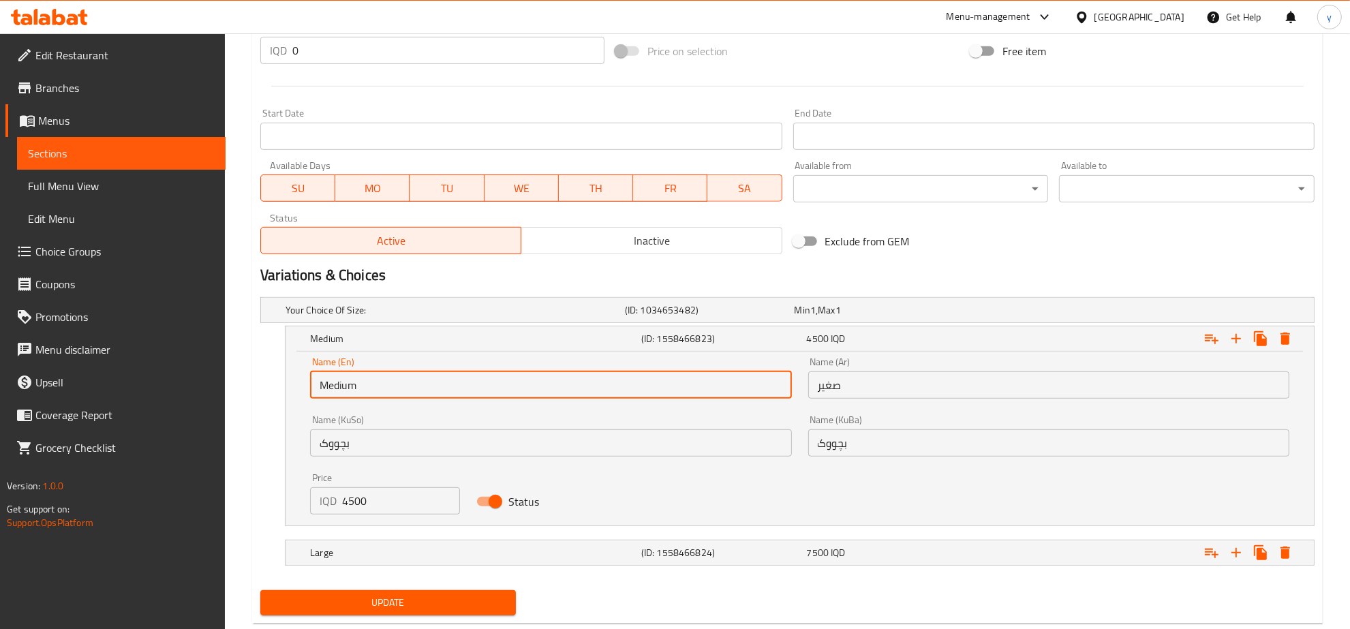
paste input "Small"
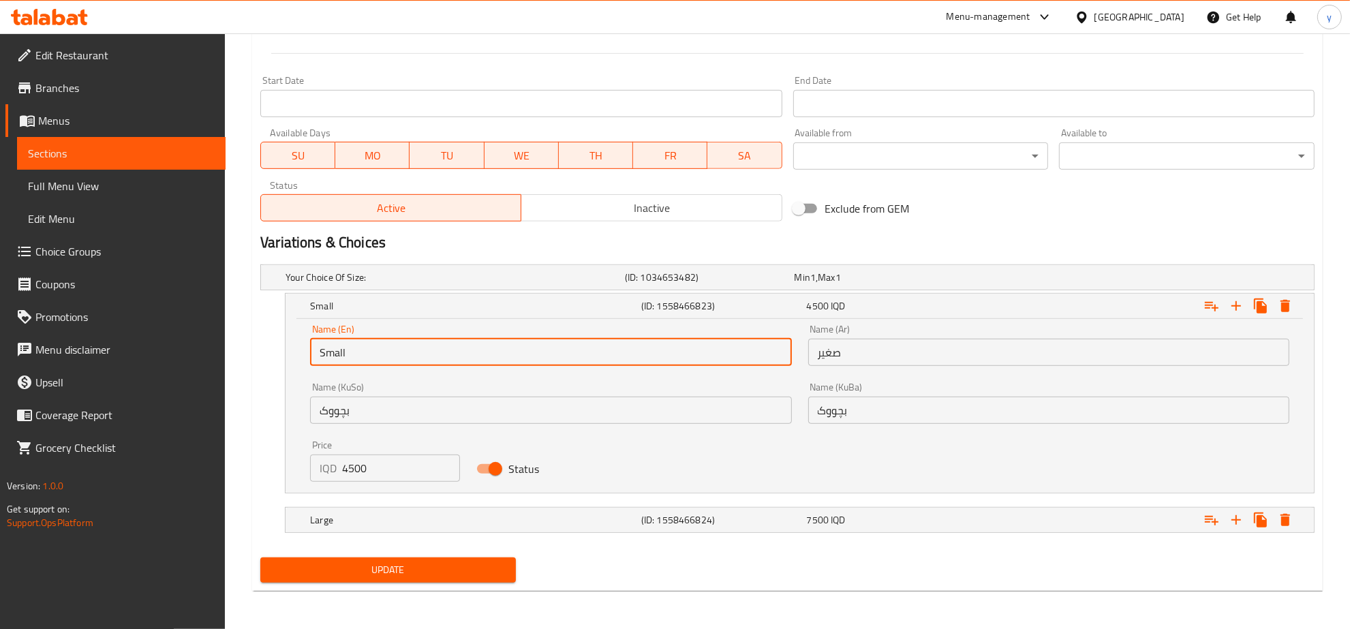
type input "Small"
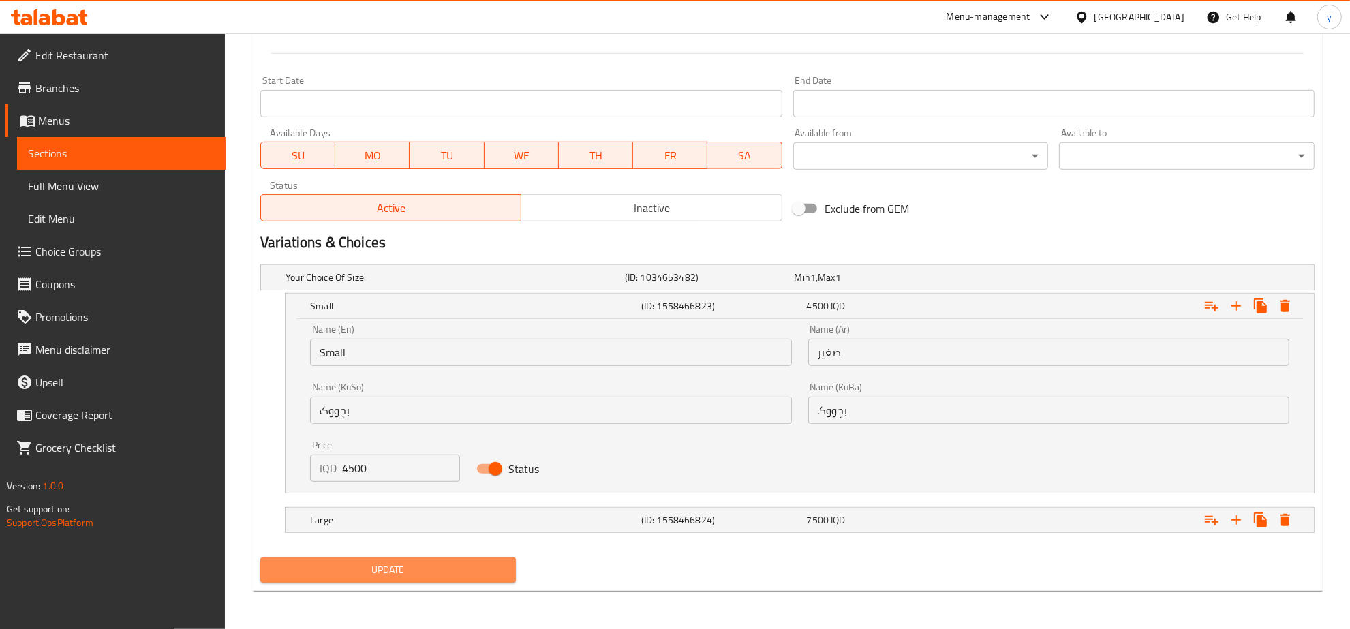
click at [424, 569] on span "Update" at bounding box center [388, 570] width 234 height 17
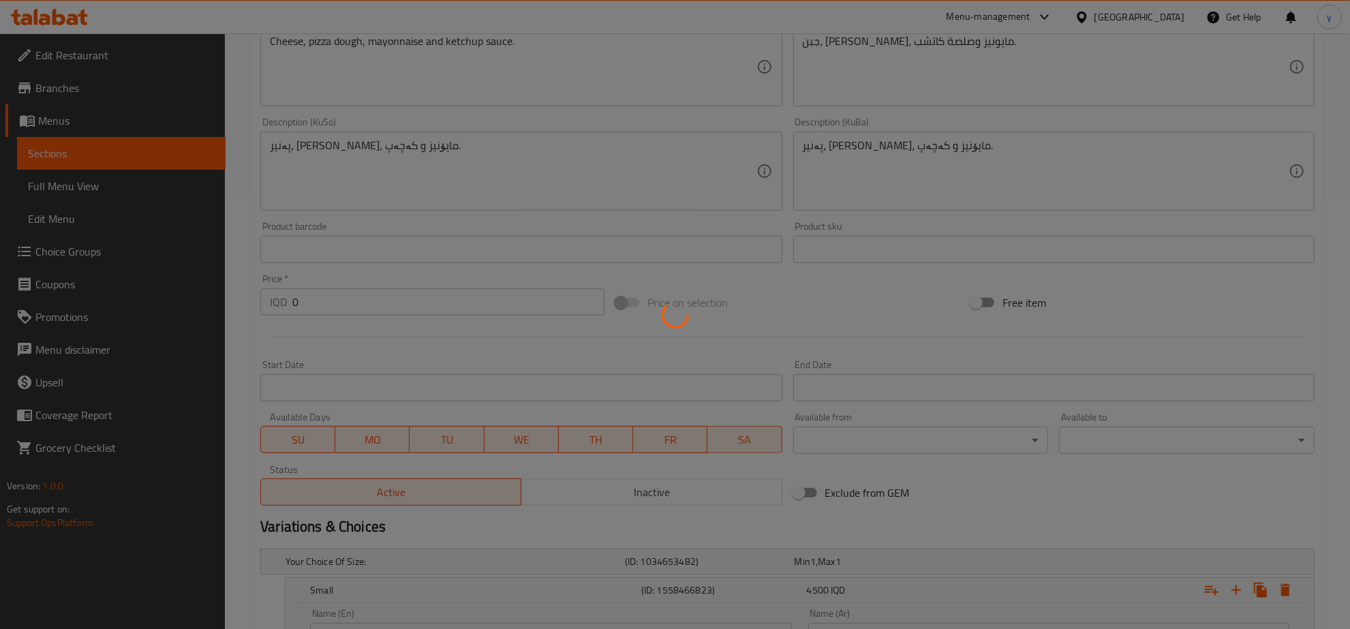
scroll to position [0, 0]
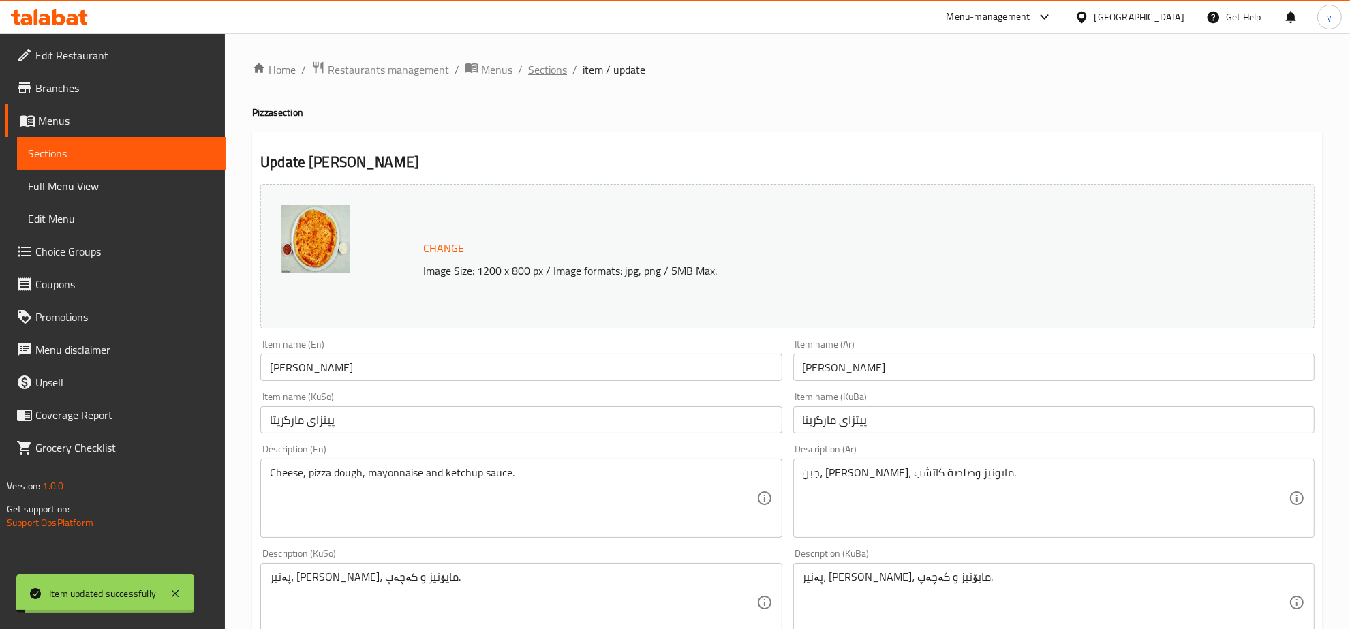
click at [553, 68] on span "Sections" at bounding box center [547, 69] width 39 height 16
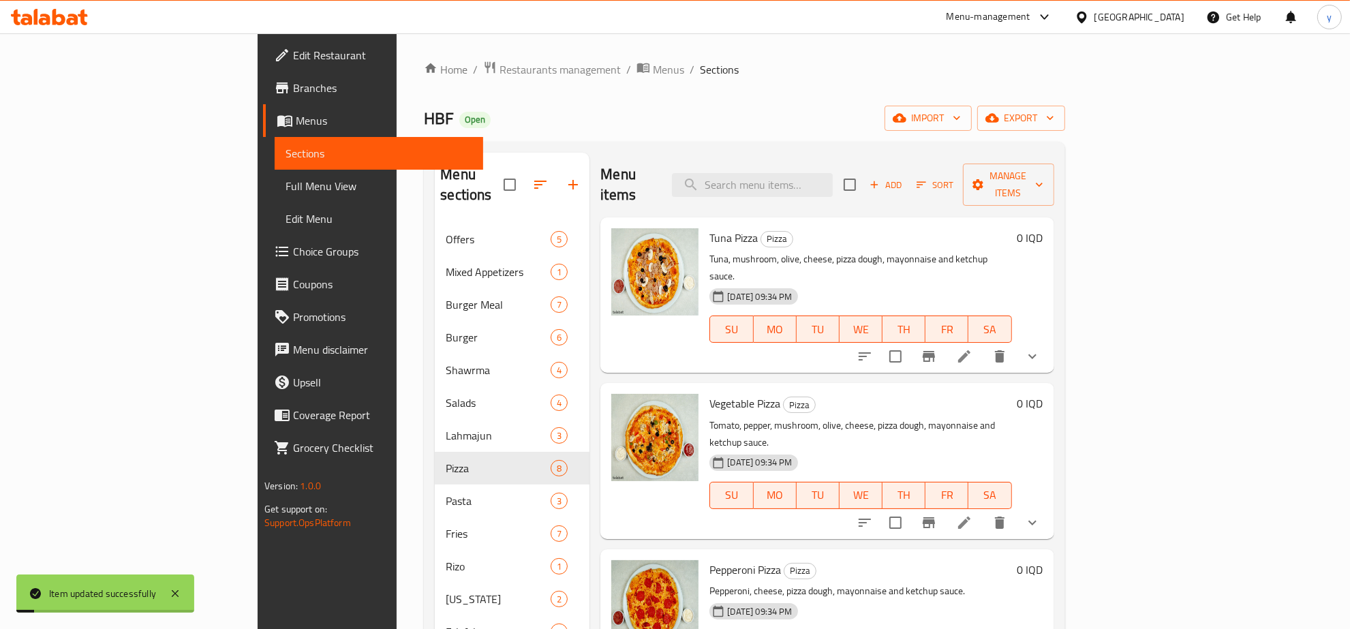
click at [700, 68] on span "Sections" at bounding box center [719, 69] width 39 height 16
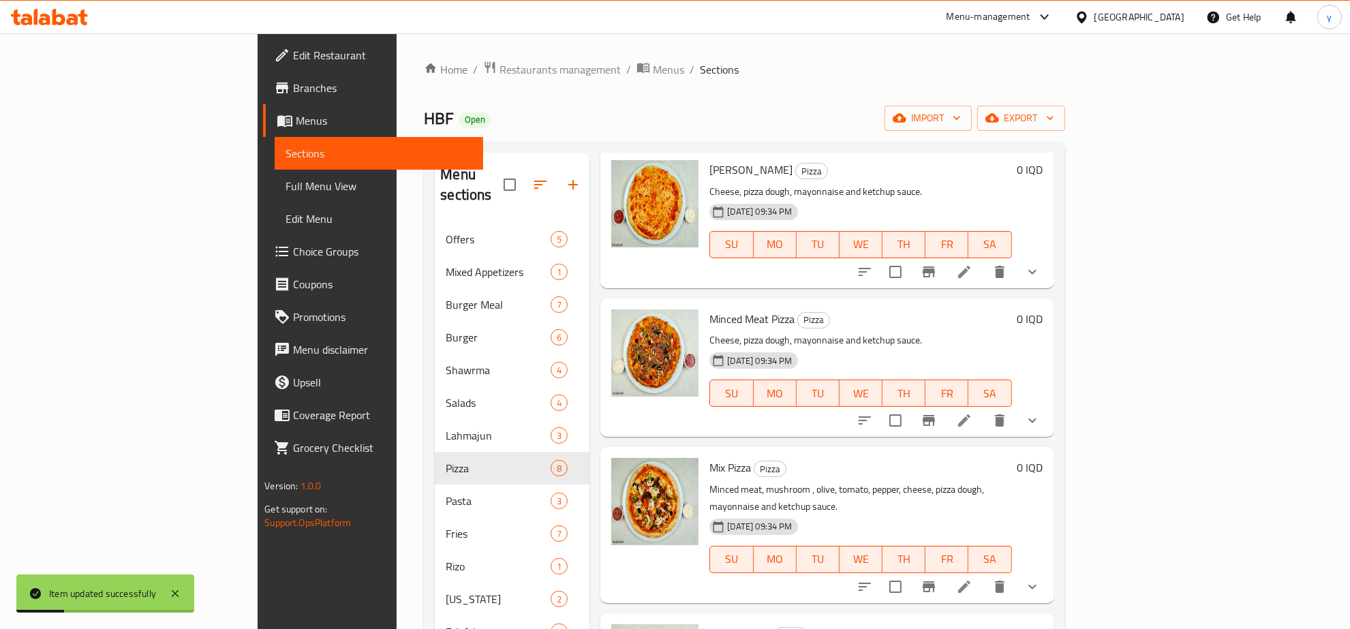
scroll to position [568, 0]
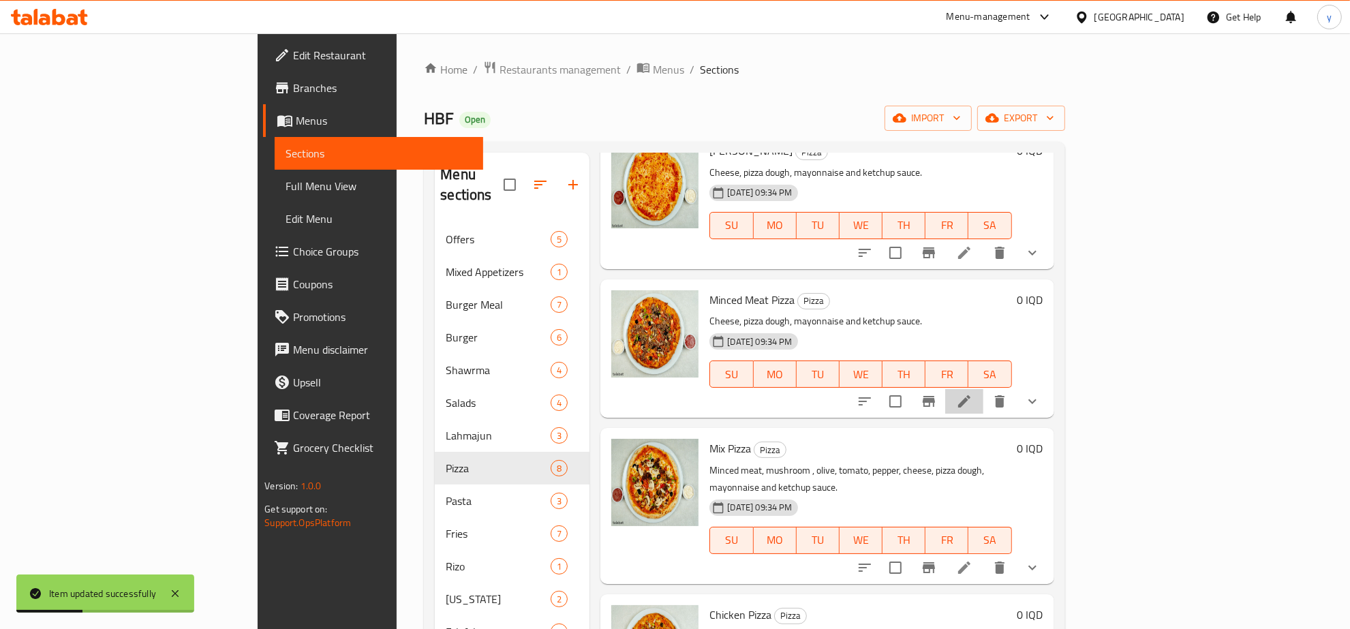
click at [984, 389] on li at bounding box center [964, 401] width 38 height 25
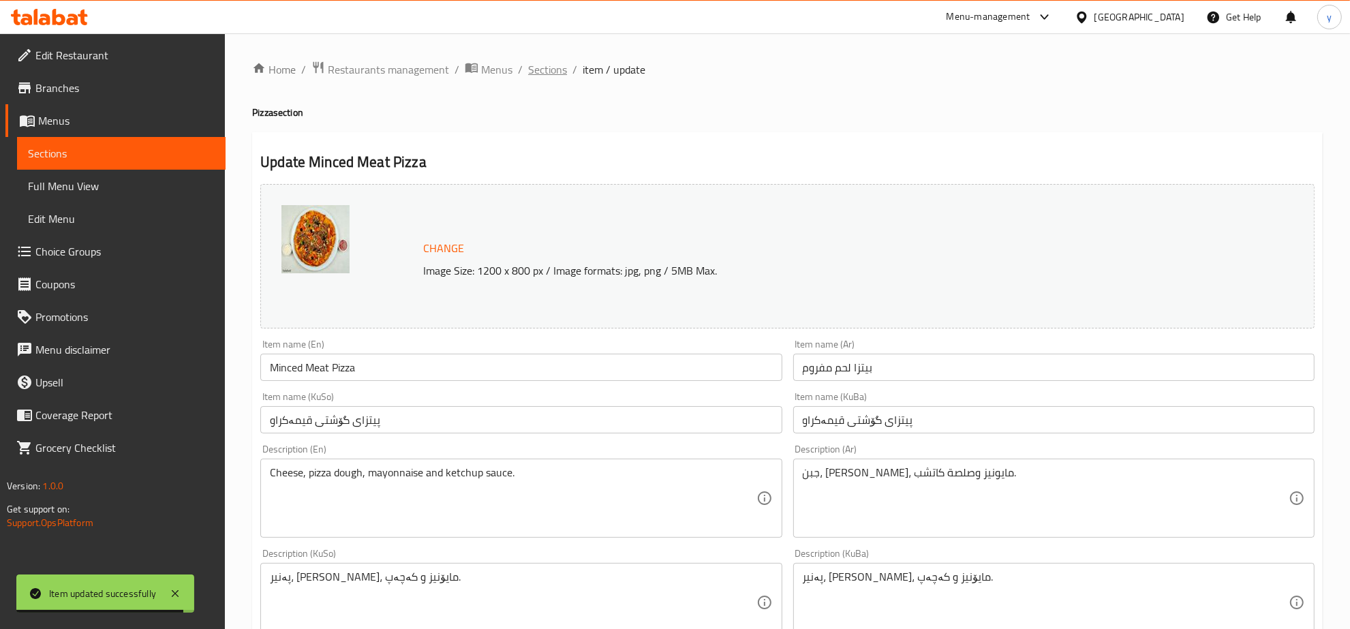
click at [530, 72] on span "Sections" at bounding box center [547, 69] width 39 height 16
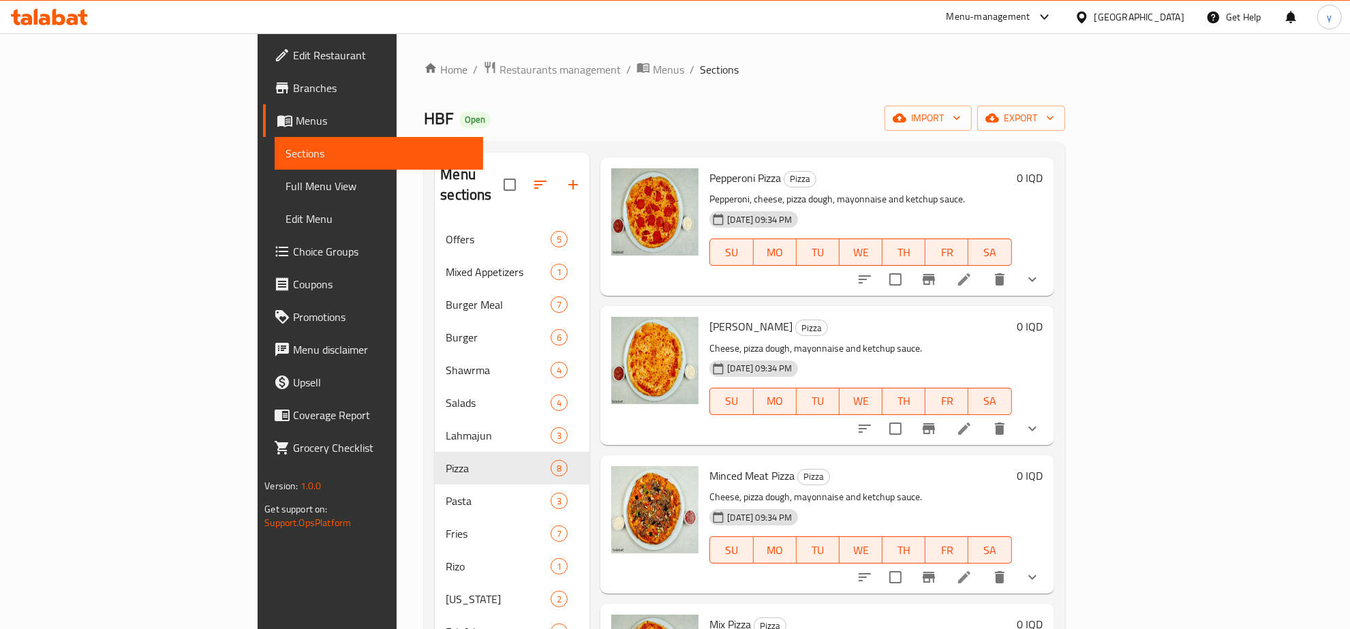
scroll to position [426, 0]
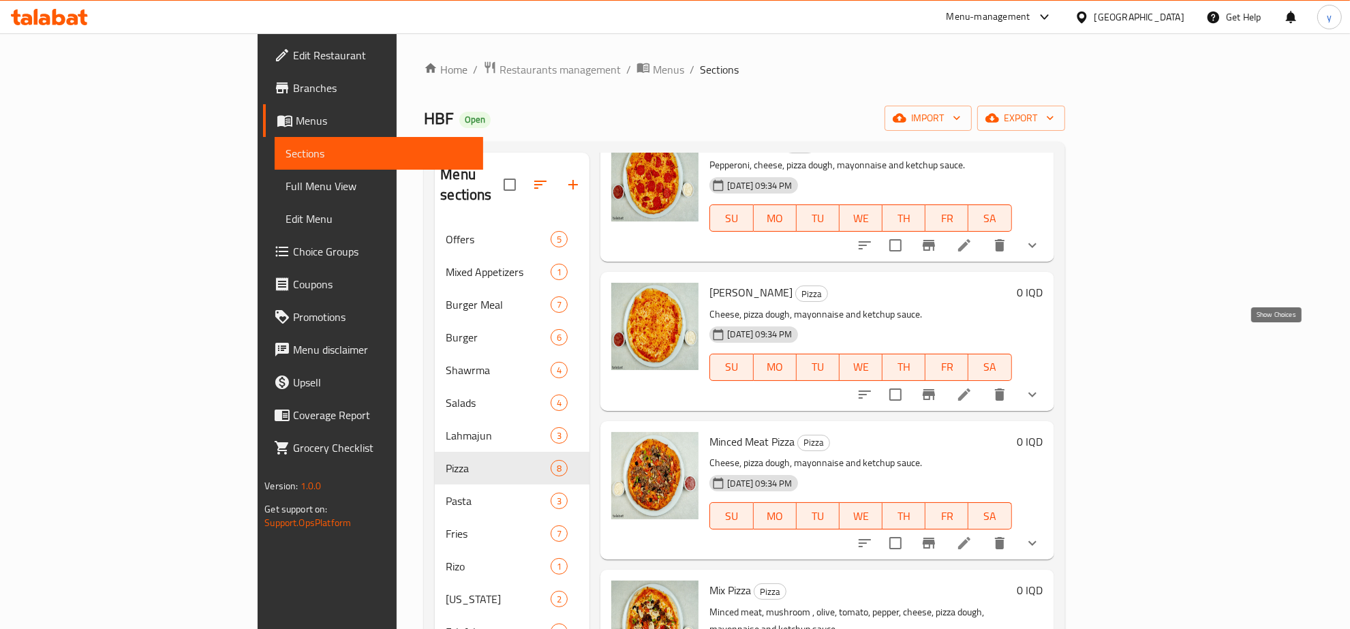
click at [1041, 386] on icon "show more" at bounding box center [1032, 394] width 16 height 16
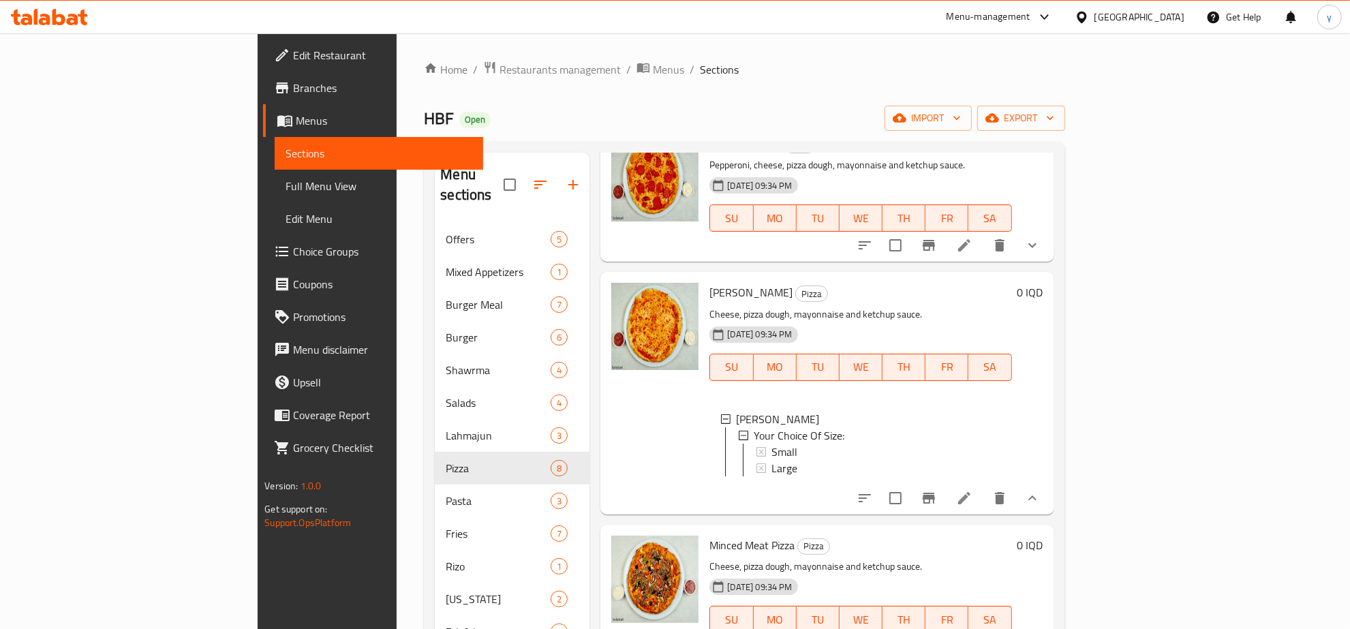
scroll to position [1, 0]
click at [1041, 490] on icon "show more" at bounding box center [1032, 498] width 16 height 16
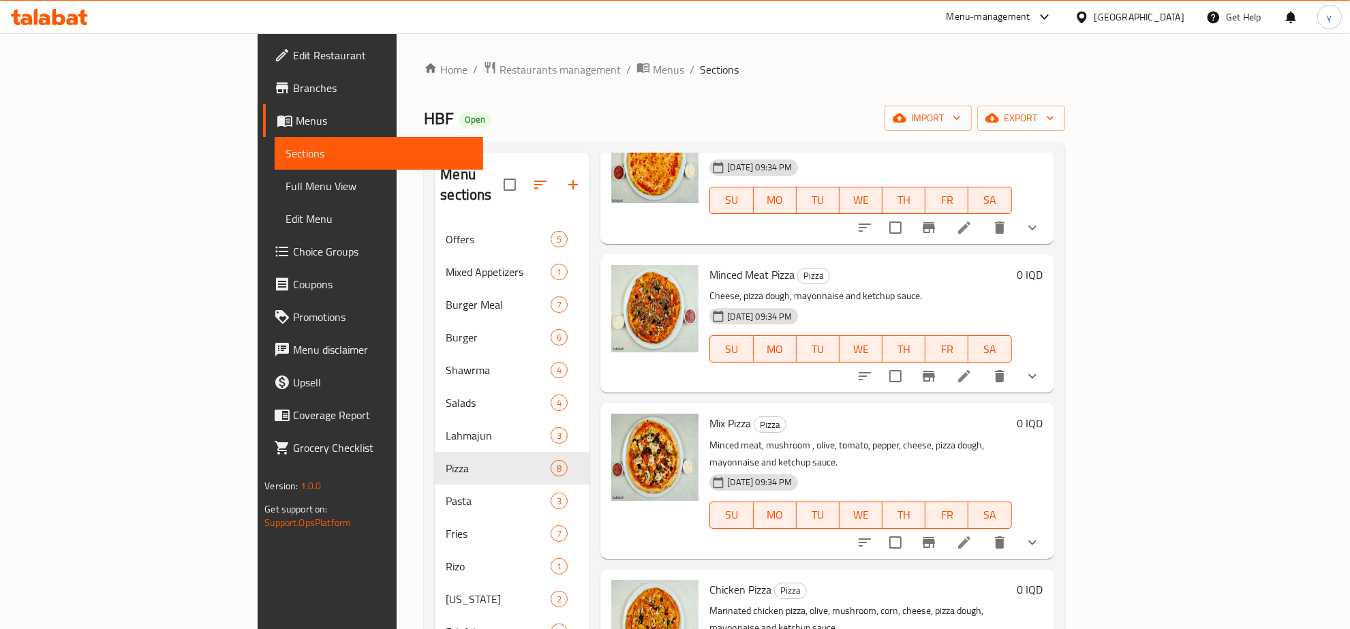
scroll to position [594, 0]
click at [1041, 533] on icon "show more" at bounding box center [1032, 541] width 16 height 16
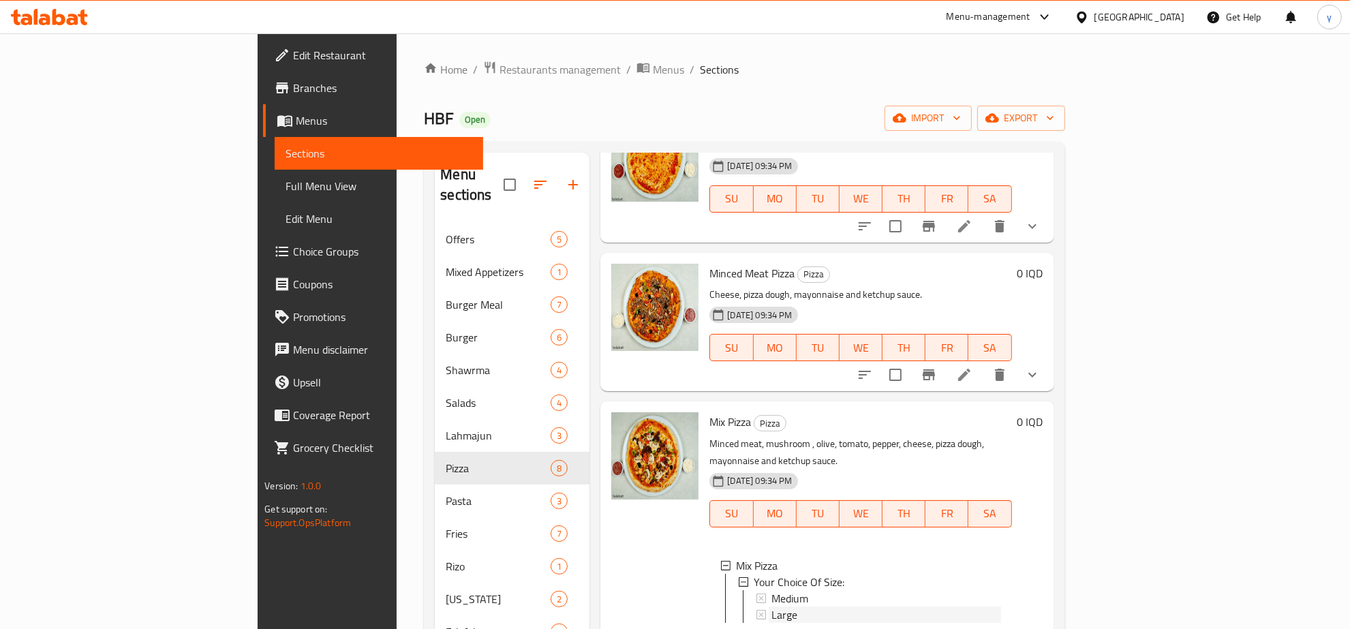
click at [772, 607] on span "Large" at bounding box center [785, 615] width 26 height 16
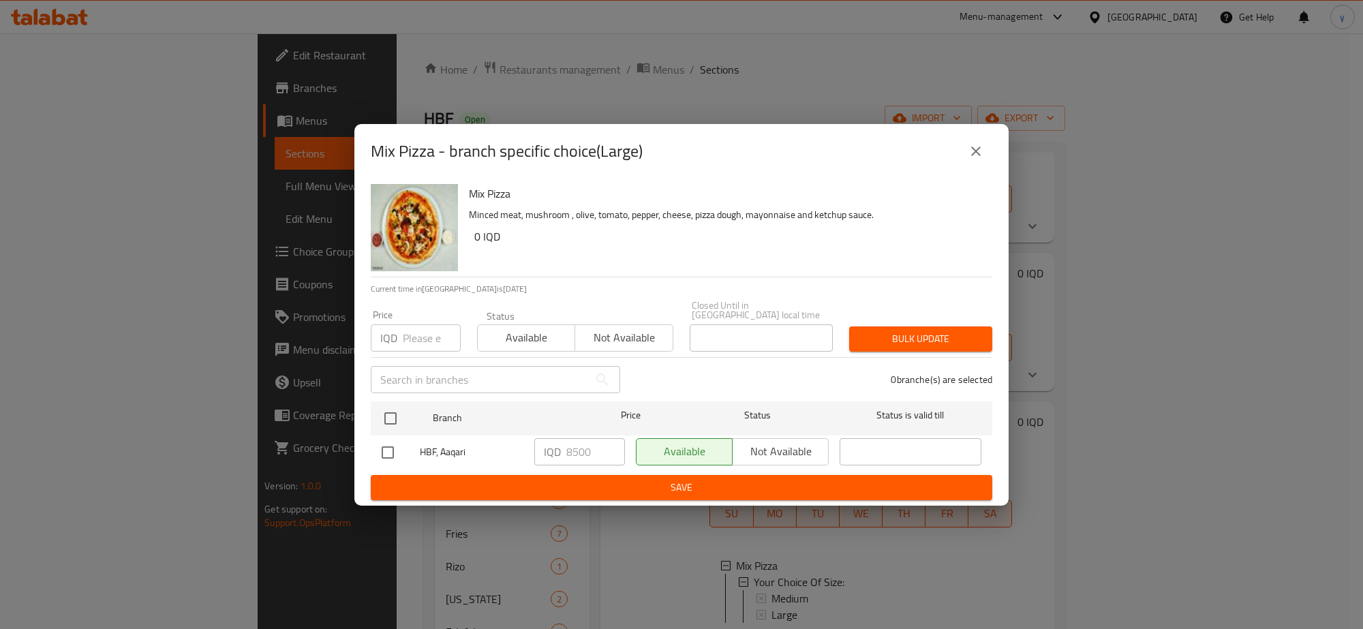
click at [980, 160] on icon "close" at bounding box center [976, 151] width 16 height 16
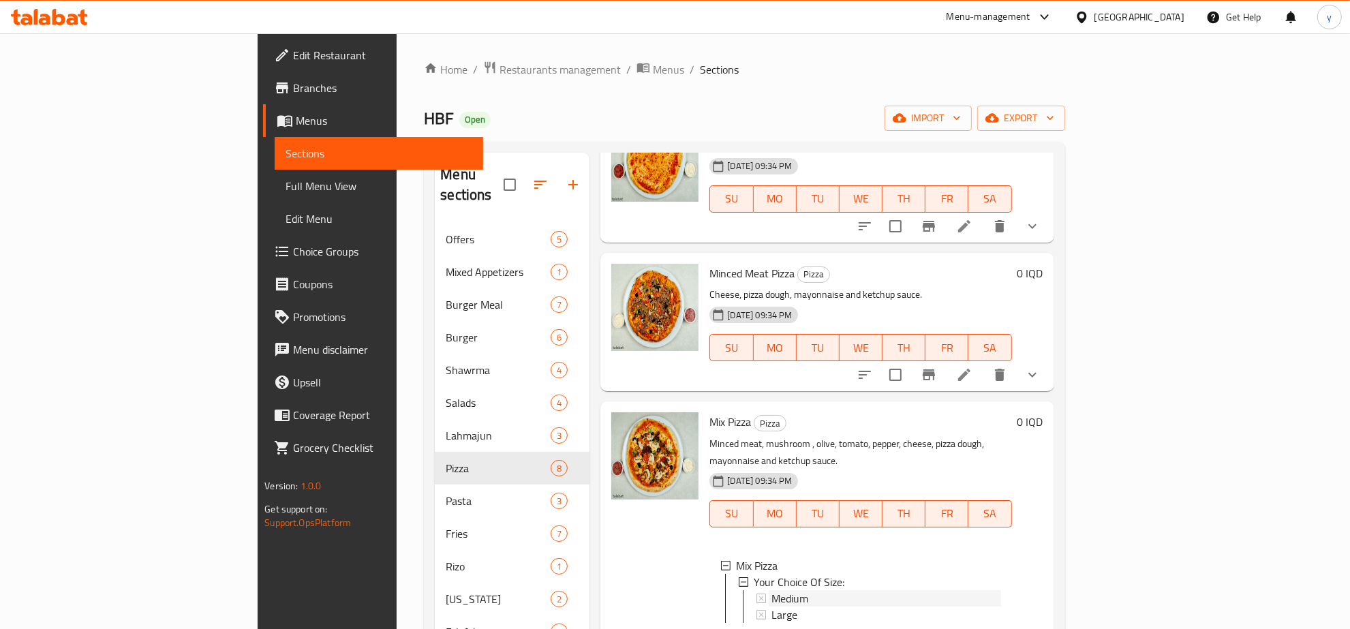
click at [772, 590] on span "Medium" at bounding box center [790, 598] width 37 height 16
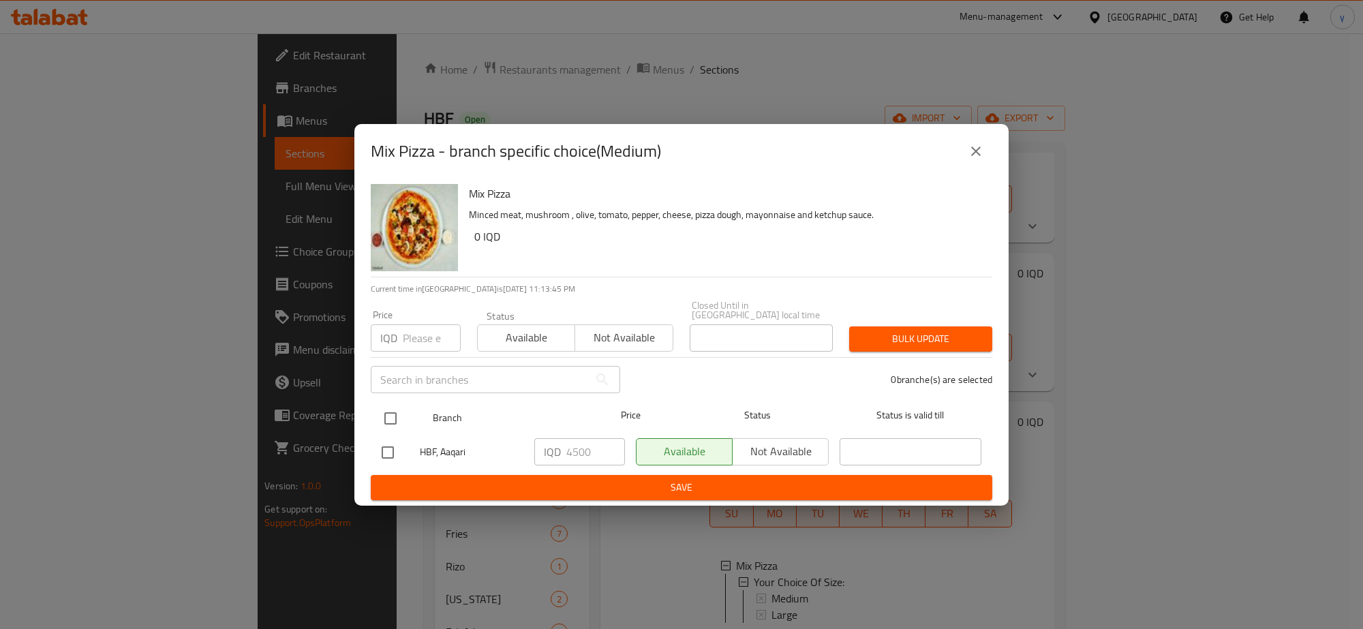
click at [394, 411] on input "checkbox" at bounding box center [390, 418] width 29 height 29
checkbox input "true"
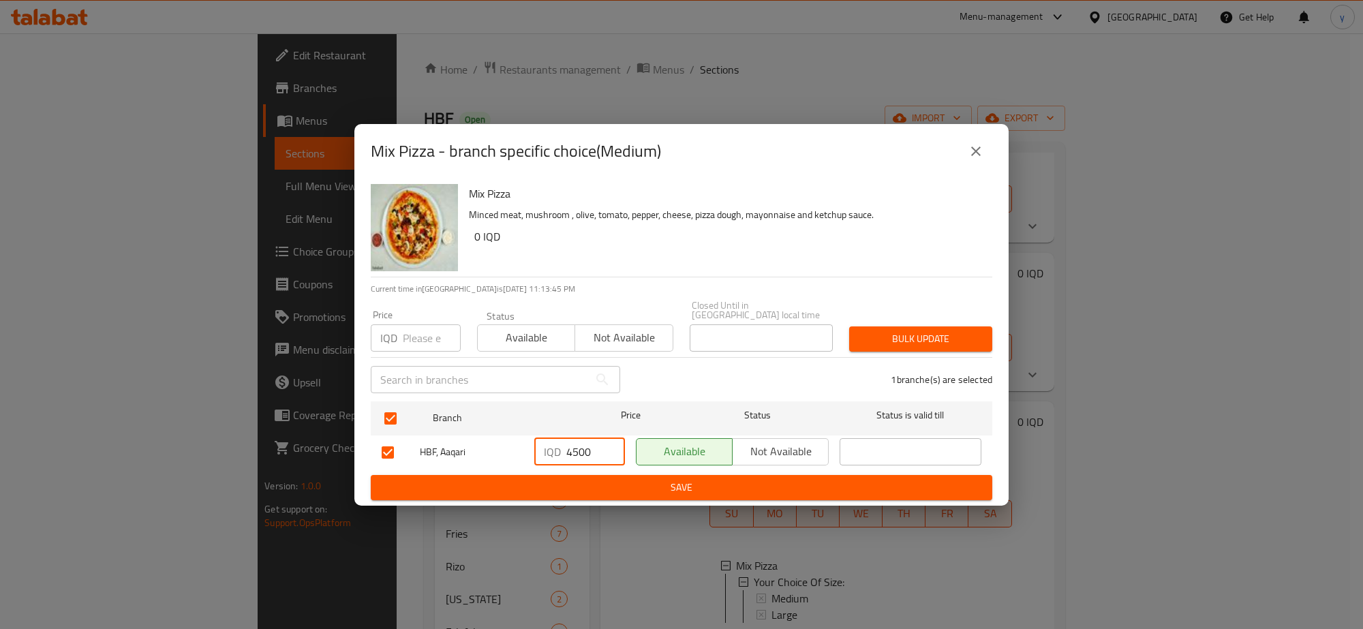
click at [577, 453] on input "4500" at bounding box center [595, 451] width 59 height 27
paste input "50"
type input "5000"
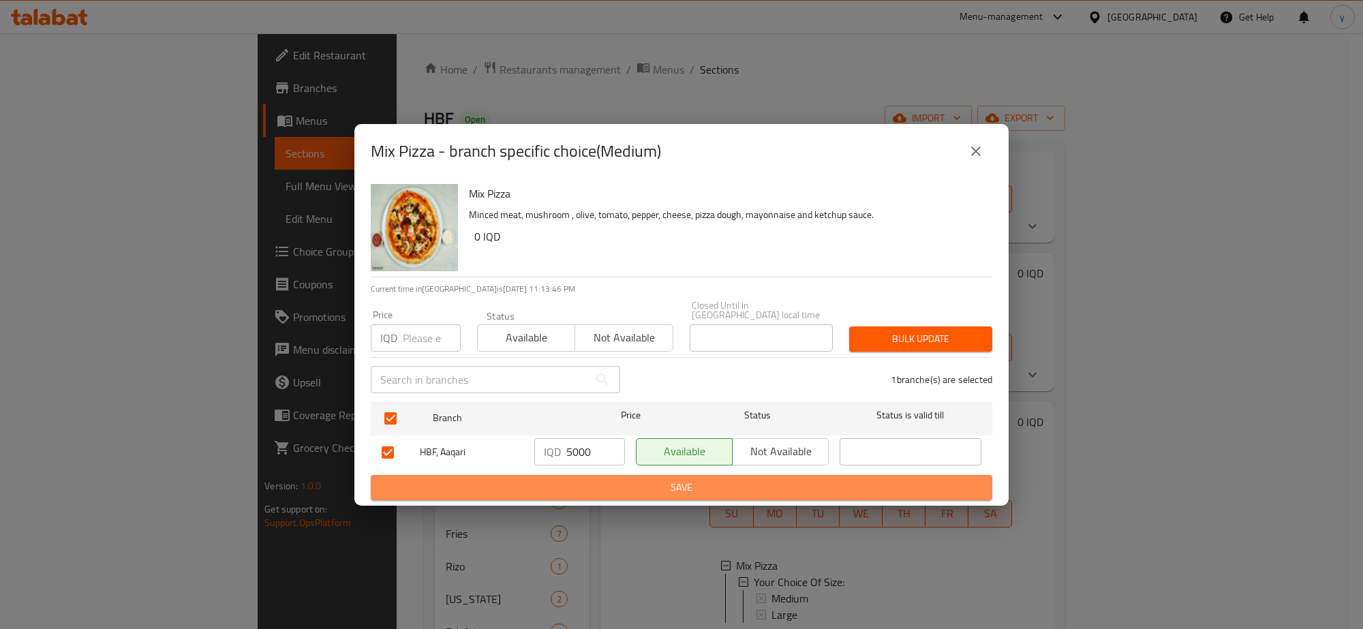
click at [577, 487] on span "Save" at bounding box center [682, 487] width 600 height 17
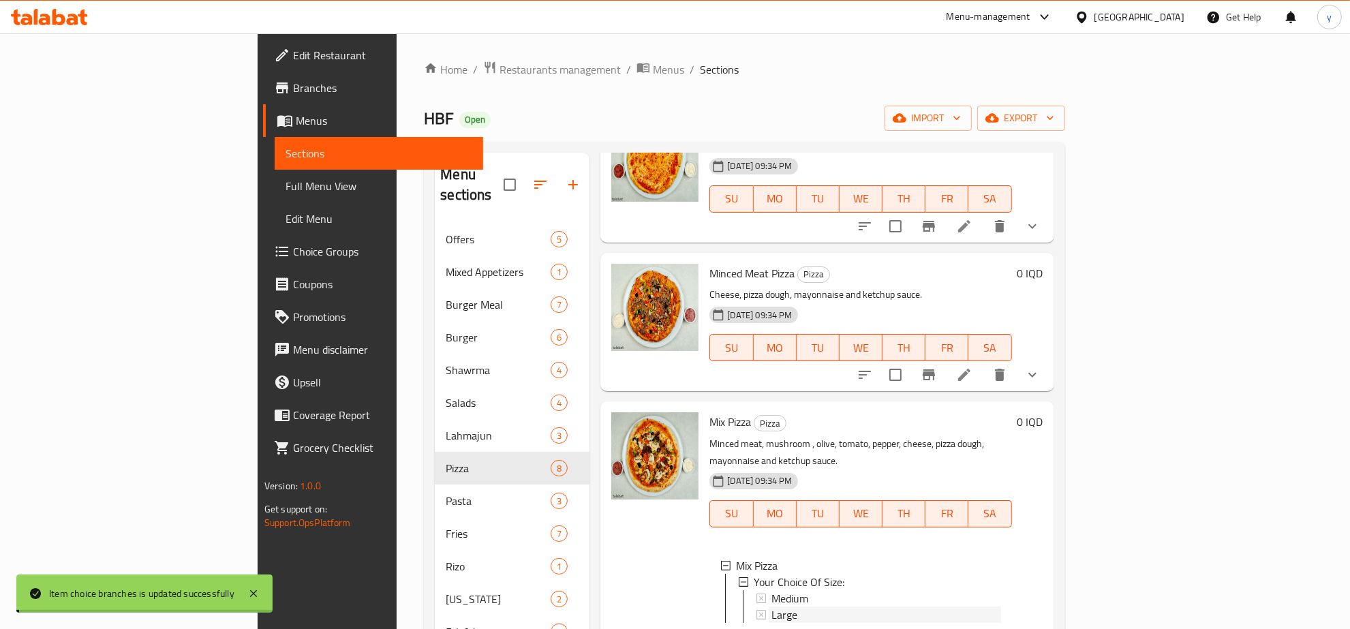
click at [772, 607] on span "Large" at bounding box center [785, 615] width 26 height 16
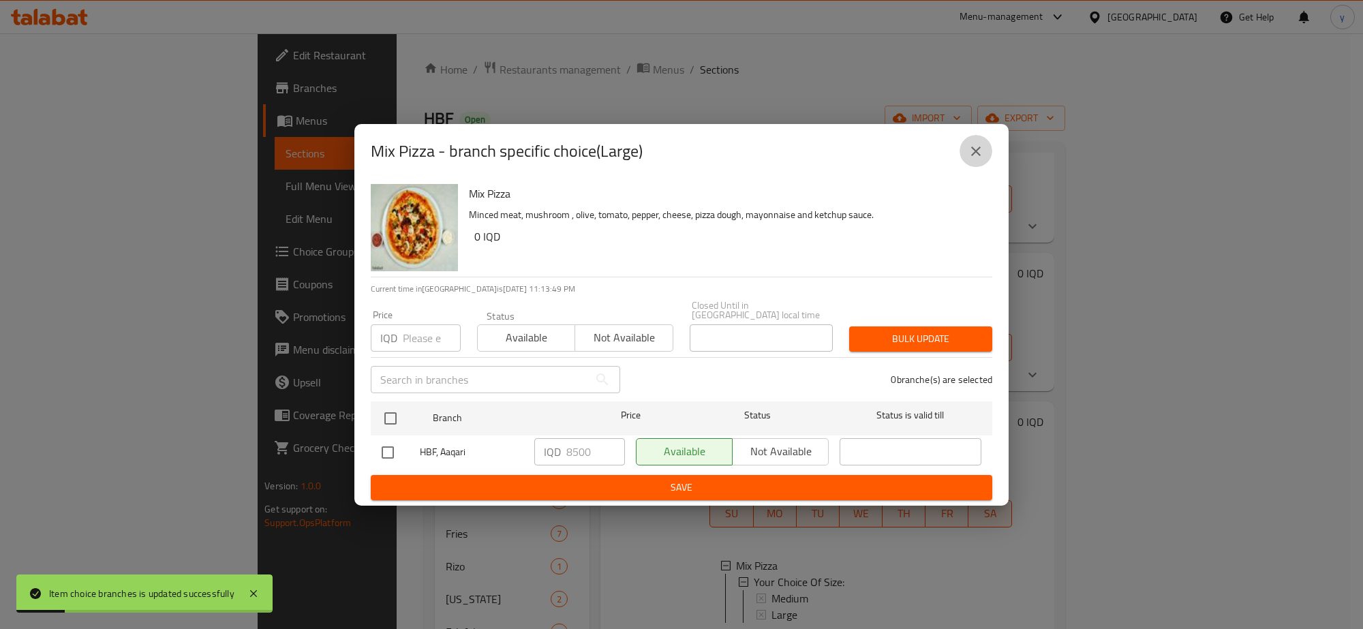
drag, startPoint x: 969, startPoint y: 150, endPoint x: 685, endPoint y: 60, distance: 298.1
click at [689, 63] on div "Mix Pizza - branch specific choice(Large) Mix Pizza Minced meat, mushroom , oli…" at bounding box center [681, 314] width 1363 height 629
drag, startPoint x: 393, startPoint y: 408, endPoint x: 425, endPoint y: 427, distance: 37.3
click at [393, 408] on input "checkbox" at bounding box center [390, 418] width 29 height 29
checkbox input "true"
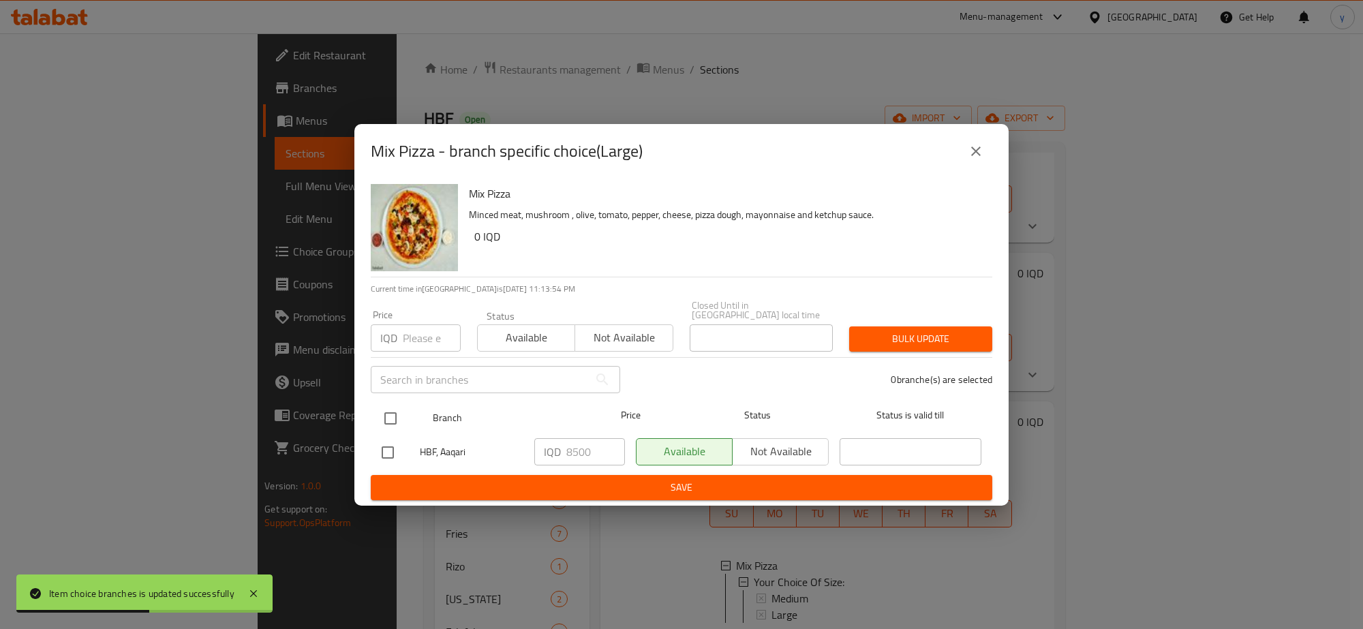
checkbox input "true"
click at [568, 438] on input "8500" at bounding box center [595, 451] width 59 height 27
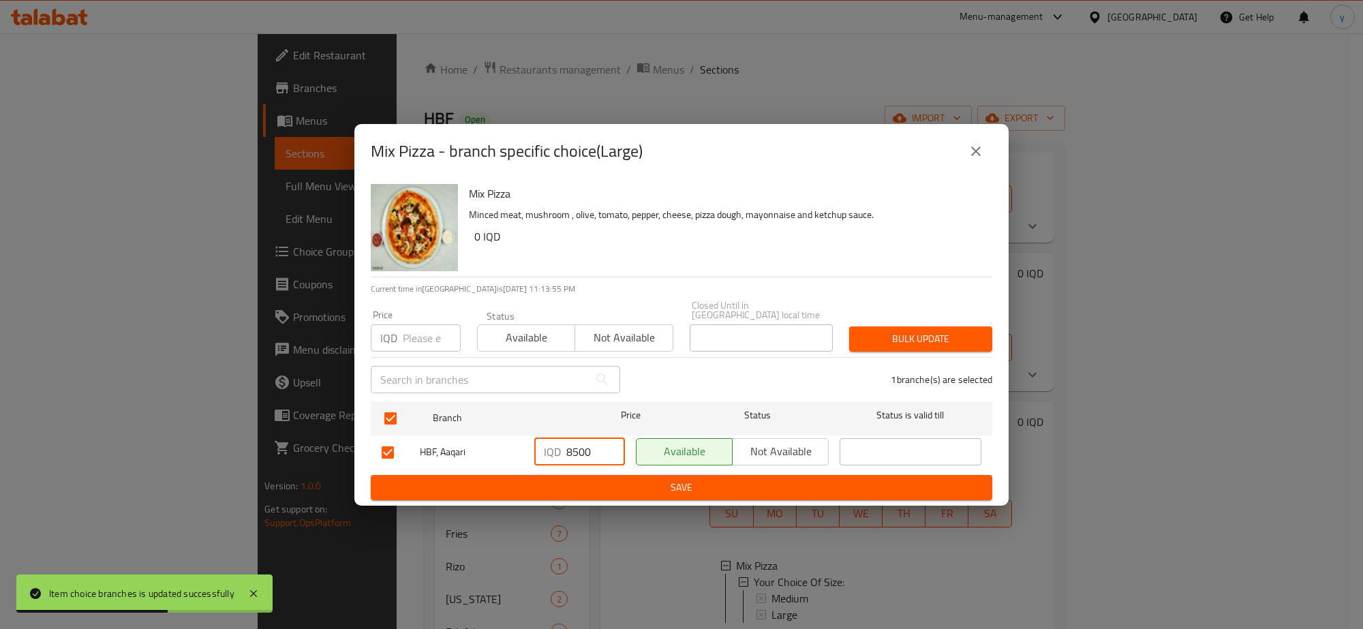
drag, startPoint x: 568, startPoint y: 437, endPoint x: 577, endPoint y: 471, distance: 35.2
click at [569, 438] on input "8500" at bounding box center [595, 451] width 59 height 27
paste input "90"
type input "9000"
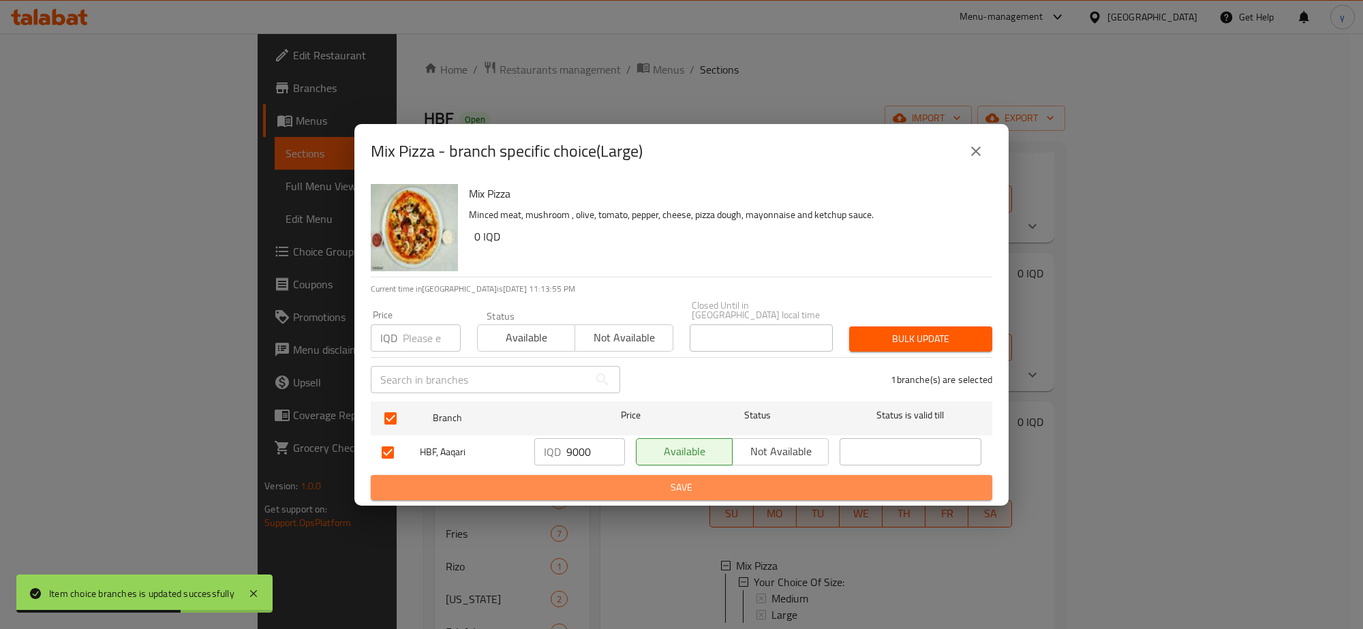
click at [579, 485] on span "Save" at bounding box center [682, 487] width 600 height 17
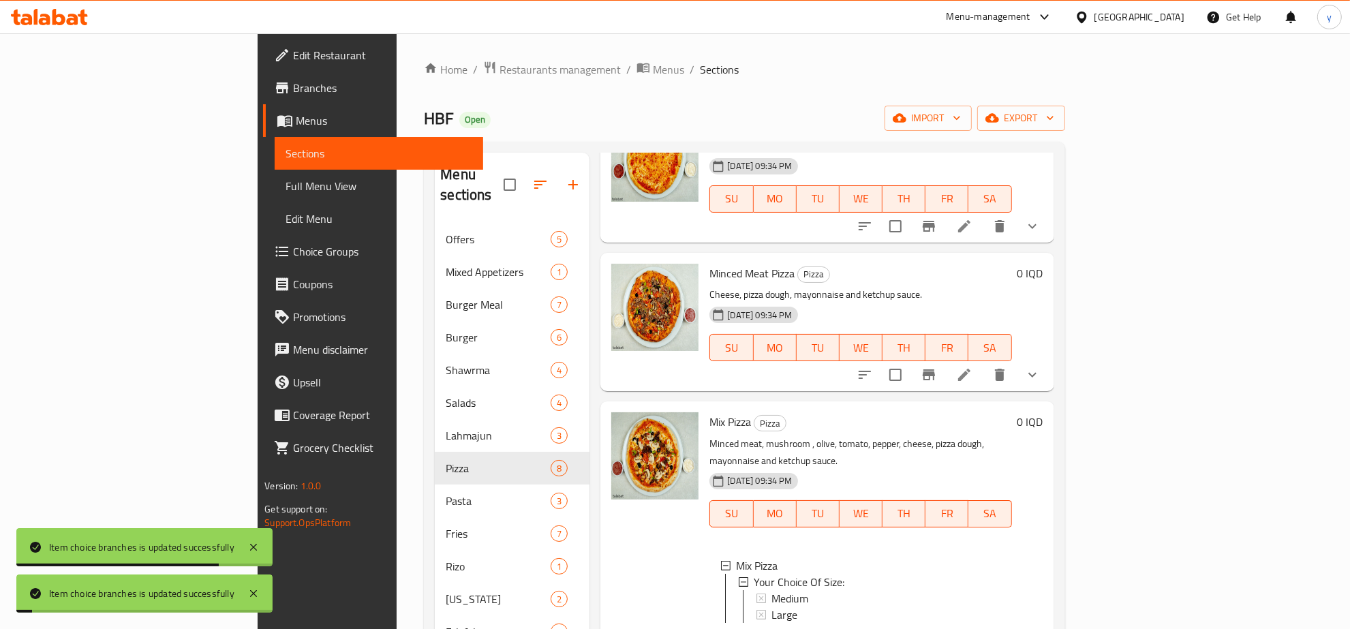
scroll to position [1, 0]
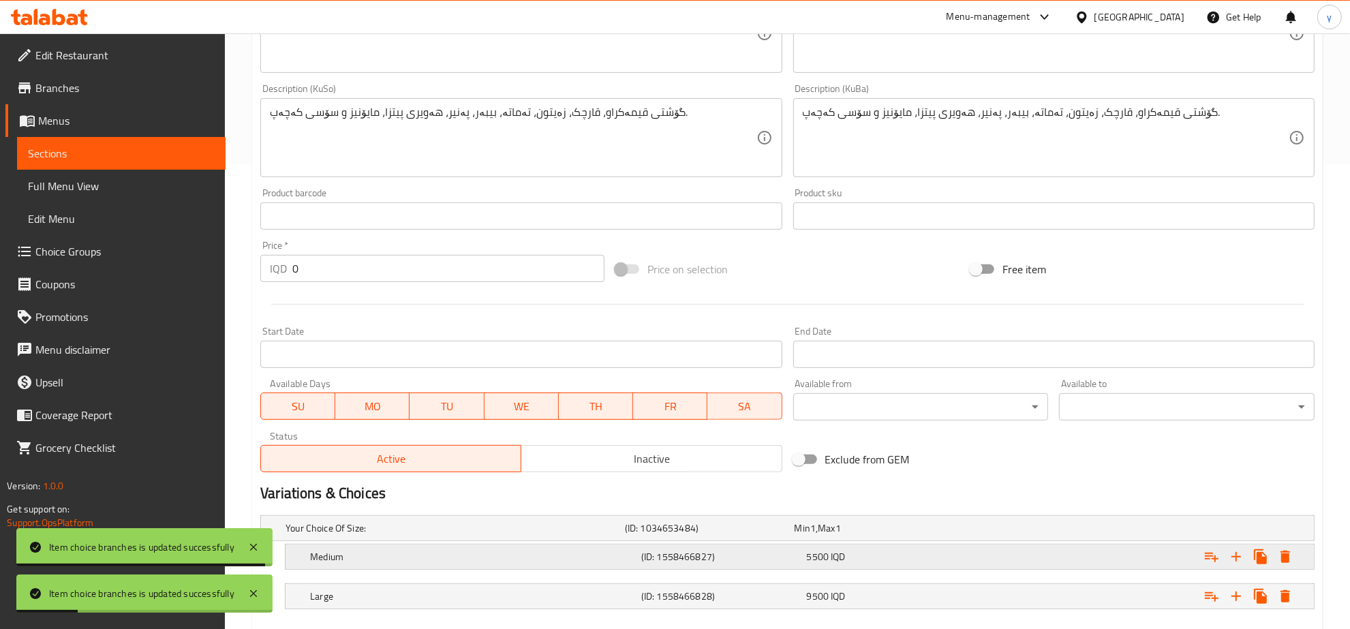
scroll to position [541, 0]
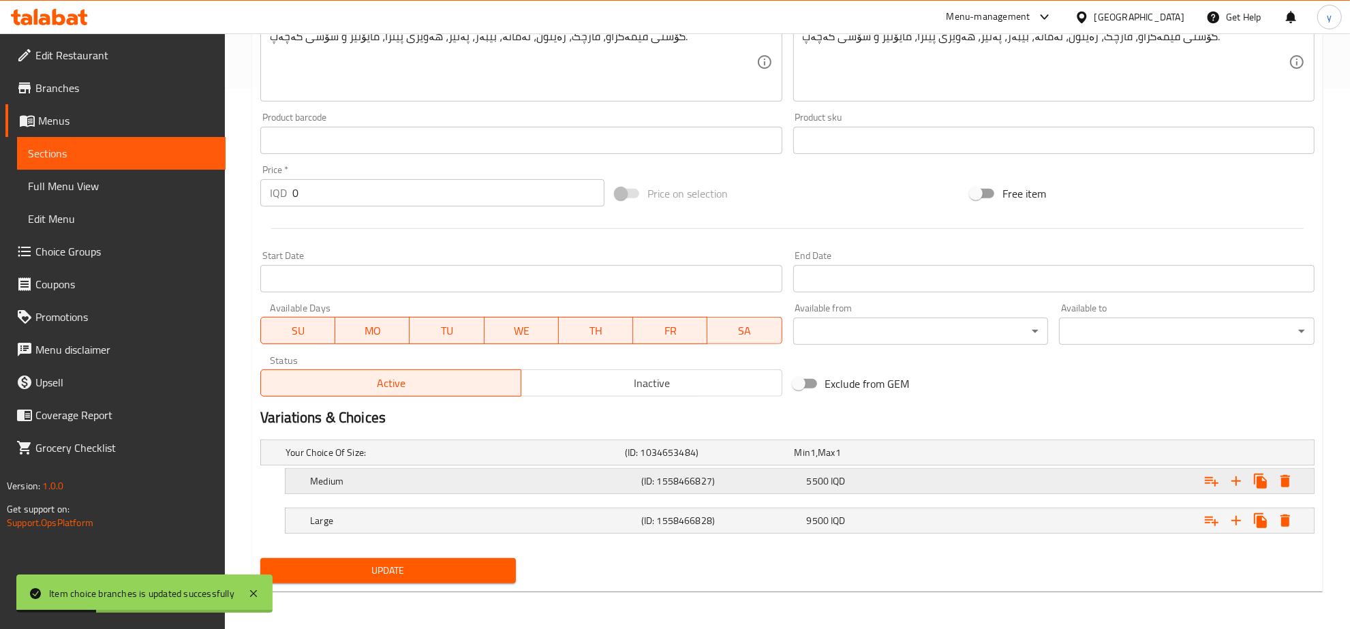
click at [605, 459] on h5 "Medium" at bounding box center [453, 453] width 334 height 14
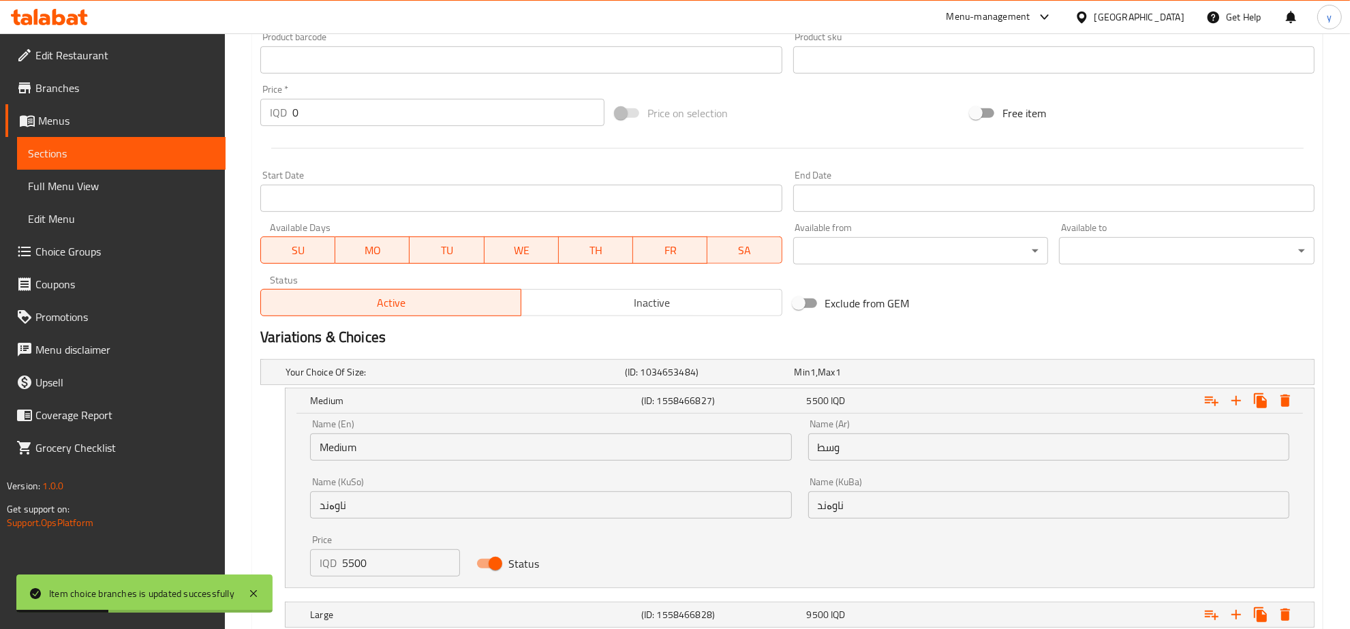
scroll to position [683, 0]
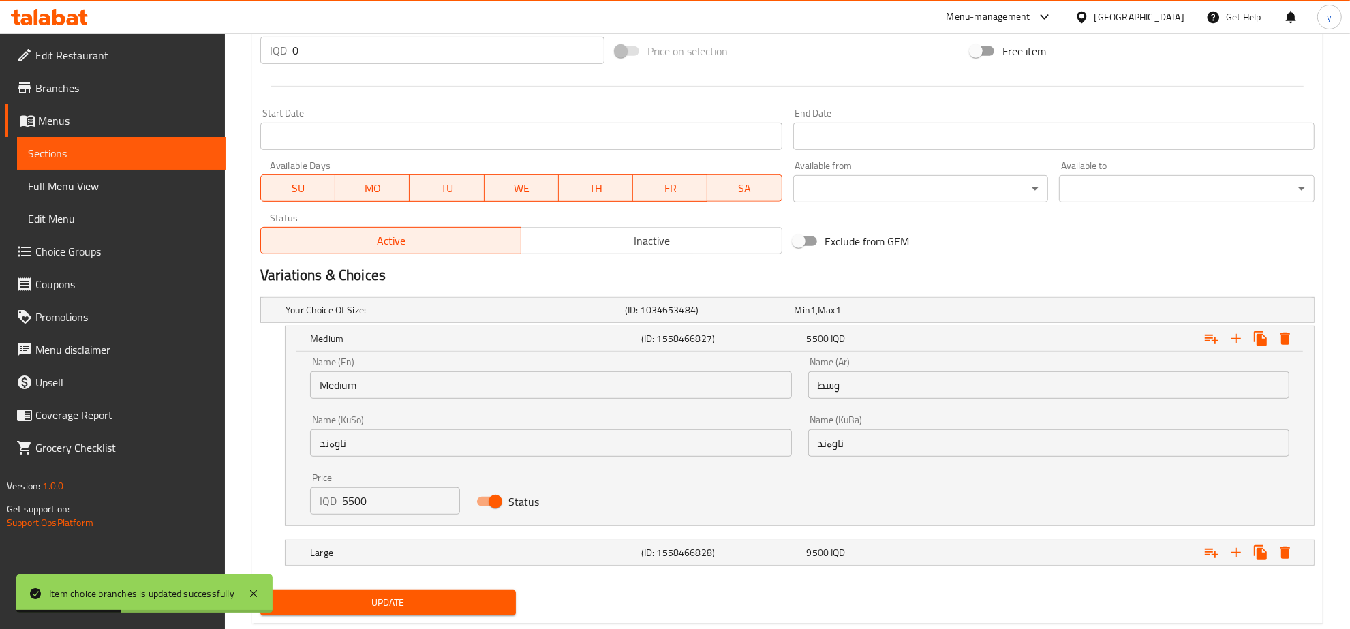
click at [481, 392] on input "Medium" at bounding box center [550, 384] width 481 height 27
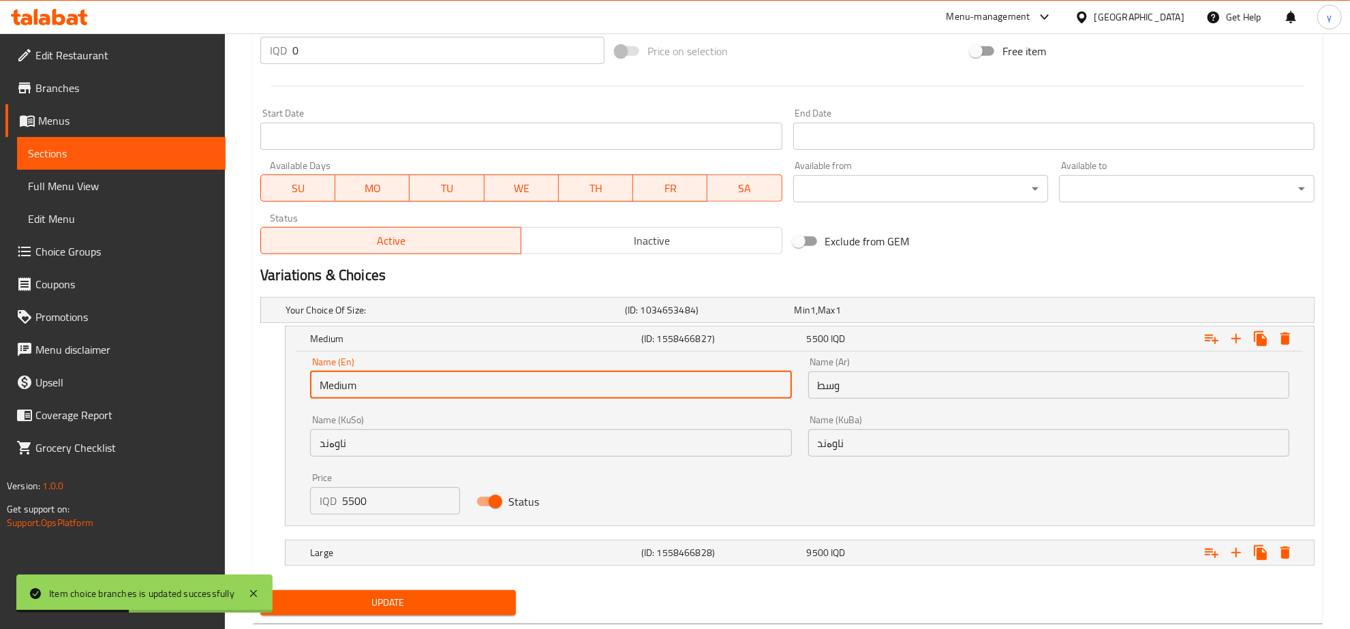
click at [481, 392] on input "Medium" at bounding box center [550, 384] width 481 height 27
paste input "Small"
type input "Small"
click at [927, 389] on input "وسط" at bounding box center [1048, 384] width 481 height 27
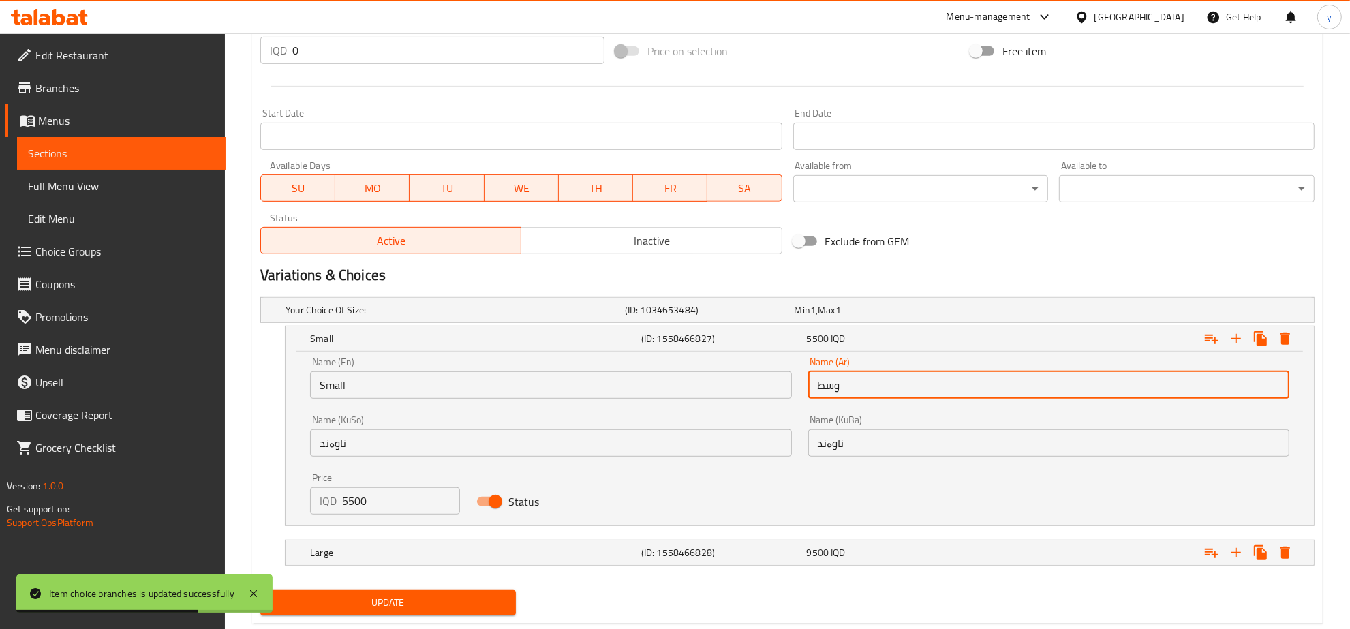
click at [927, 389] on input "وسط" at bounding box center [1048, 384] width 481 height 27
paste input "صغير"
type input "صغير"
click at [854, 442] on input "ناوەند" at bounding box center [1048, 442] width 481 height 27
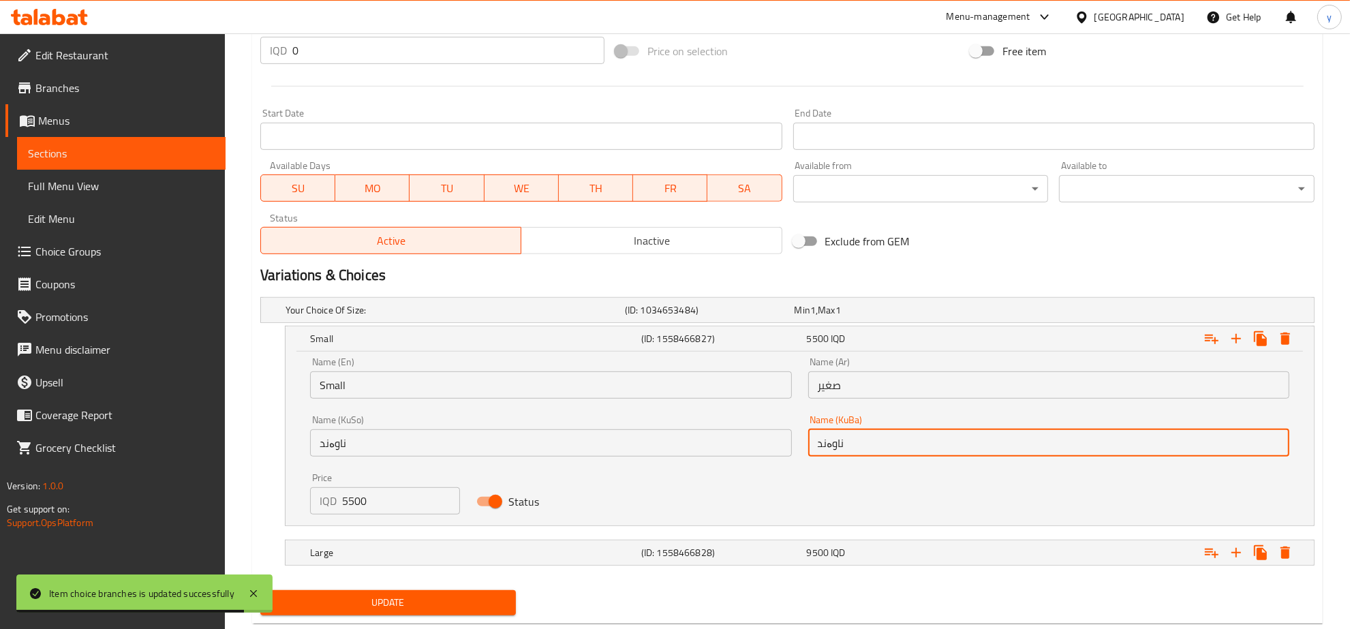
click at [854, 442] on input "ناوەند" at bounding box center [1048, 442] width 481 height 27
paste input "بچووک"
type input "بچووک"
click at [710, 444] on input "ناوەند" at bounding box center [550, 442] width 481 height 27
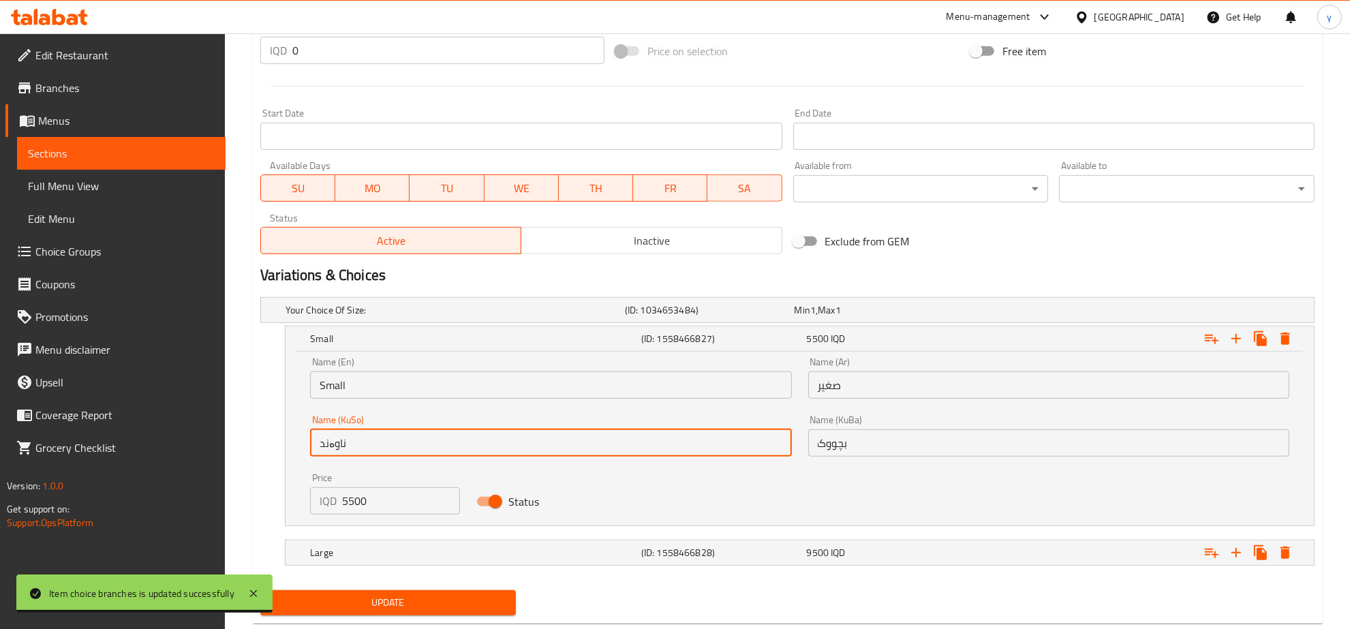
click at [710, 444] on input "ناوەند" at bounding box center [550, 442] width 481 height 27
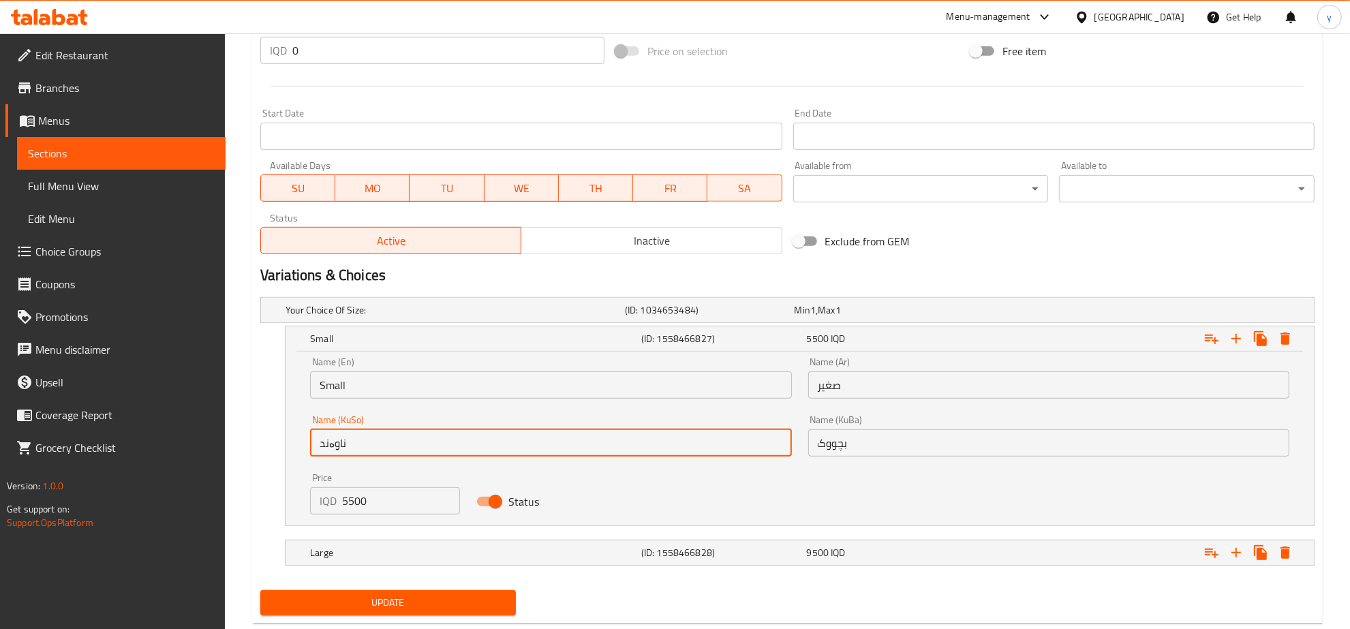
paste input "بچووک"
type input "بچووک"
click at [457, 603] on span "Update" at bounding box center [388, 602] width 234 height 17
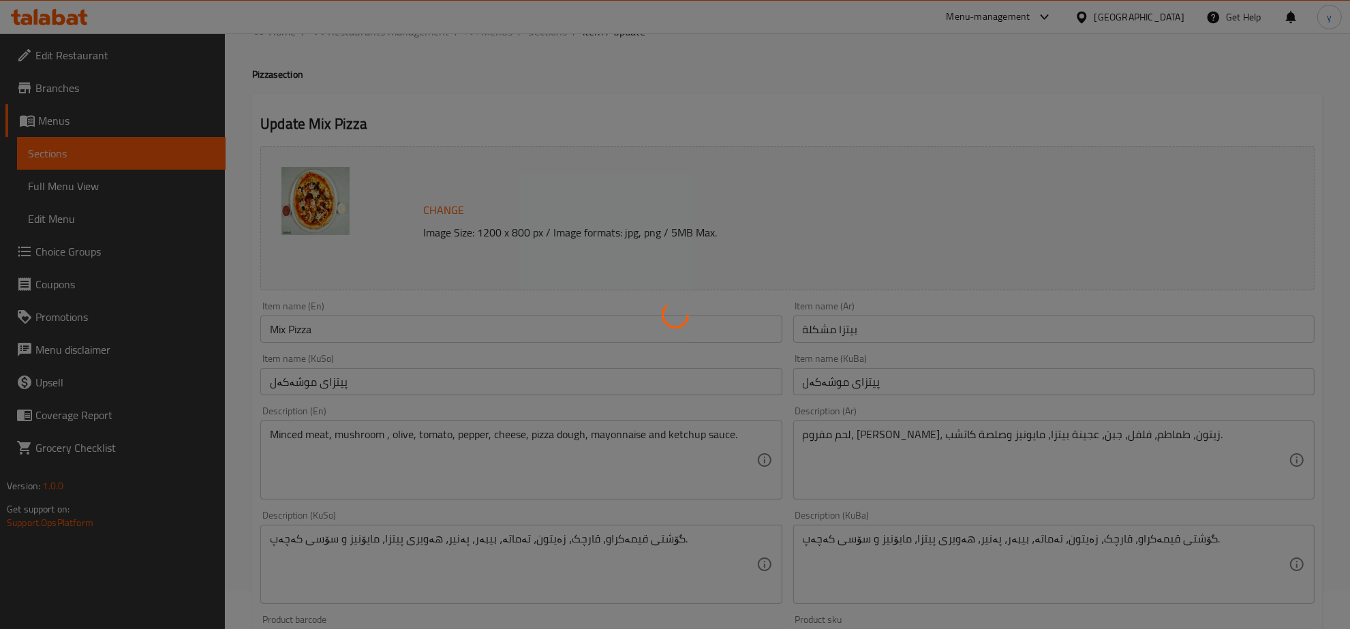
scroll to position [0, 0]
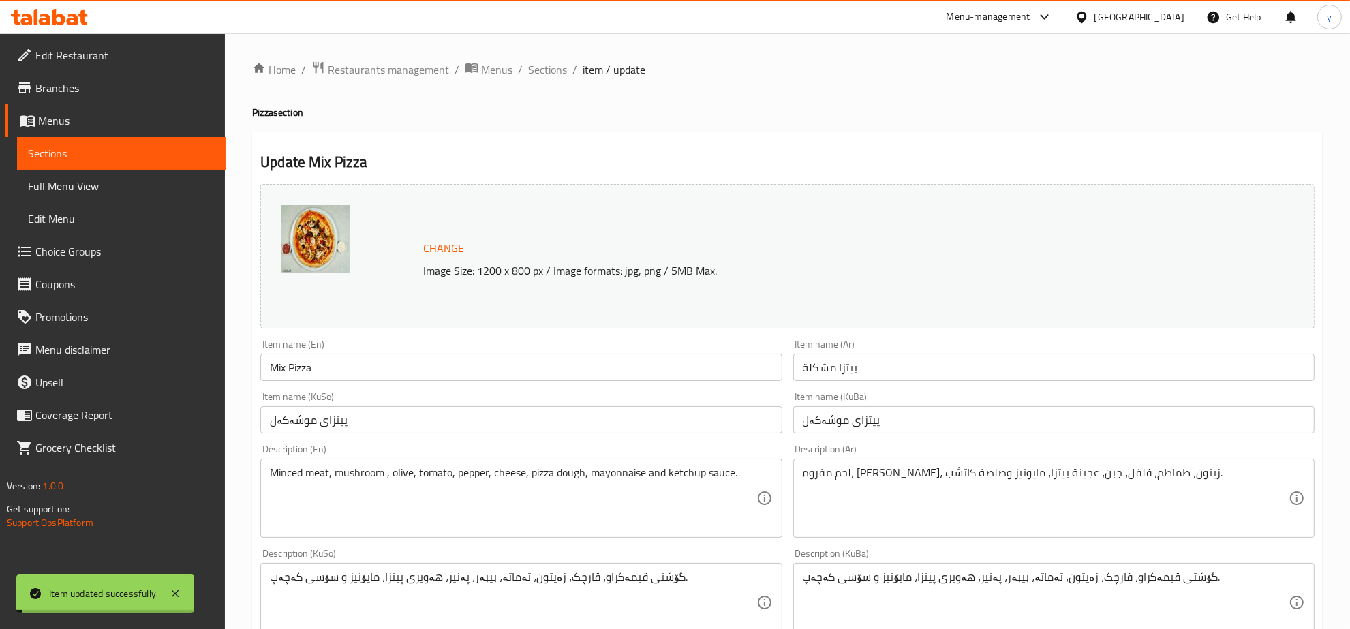
click at [543, 72] on span "Sections" at bounding box center [547, 69] width 39 height 16
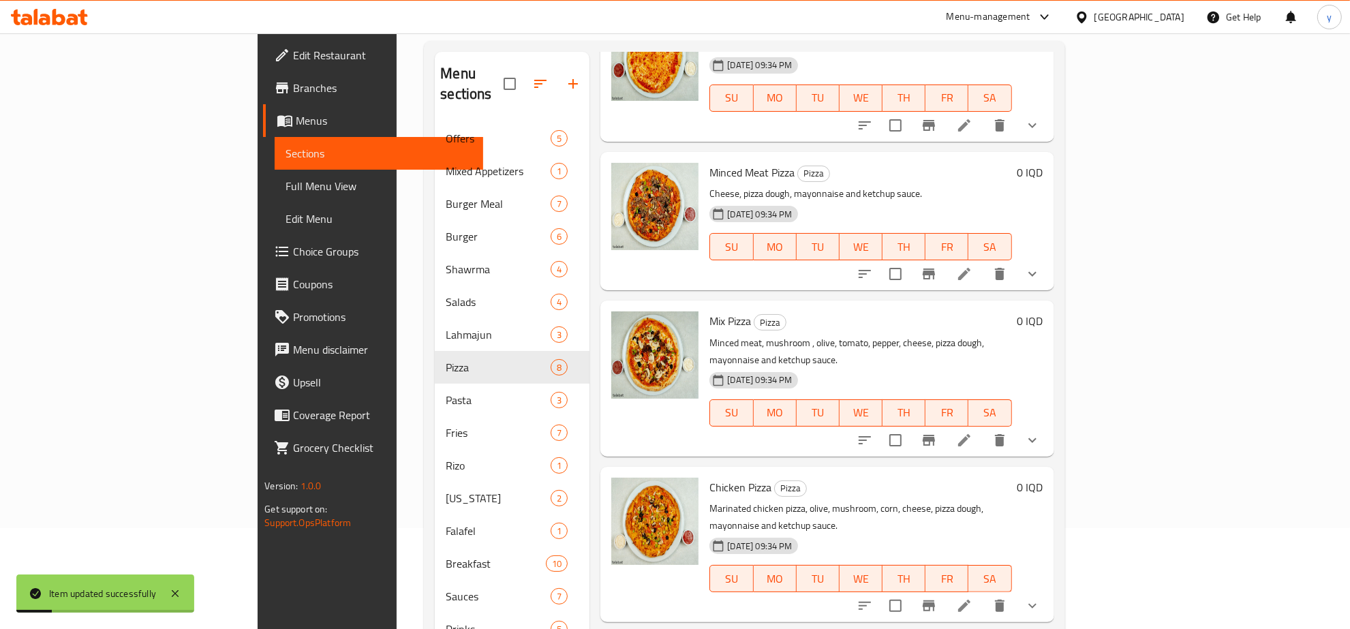
scroll to position [192, 0]
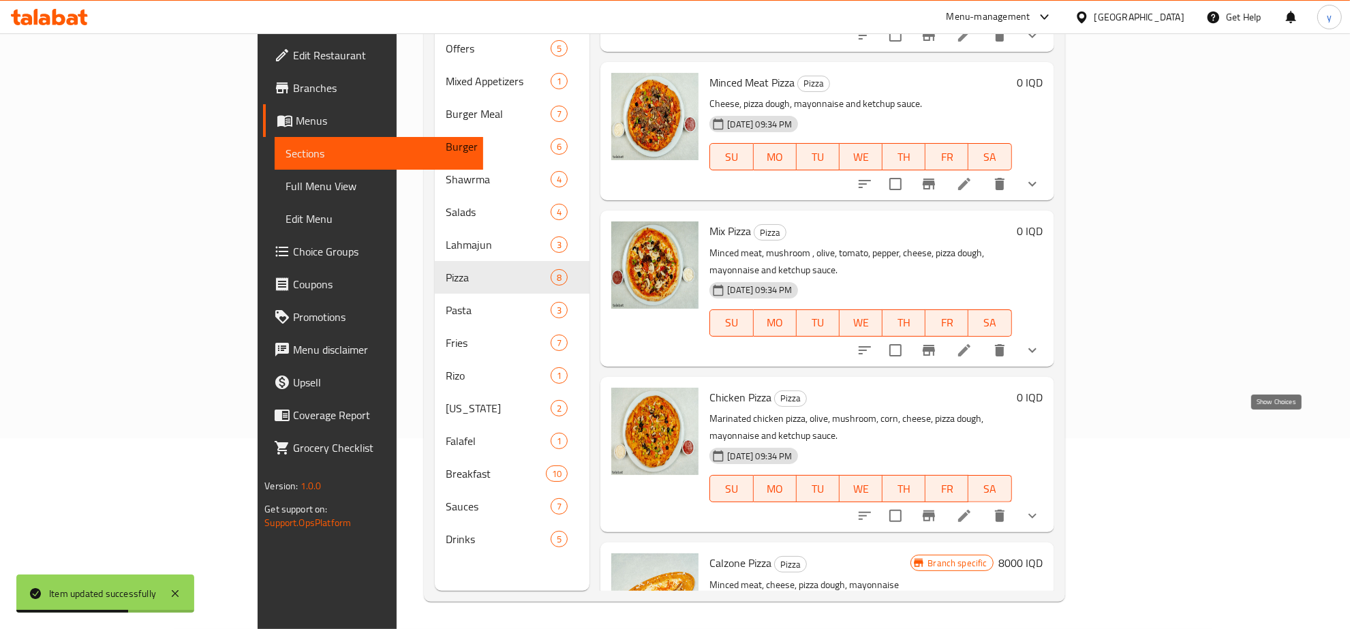
click at [1041, 508] on icon "show more" at bounding box center [1032, 516] width 16 height 16
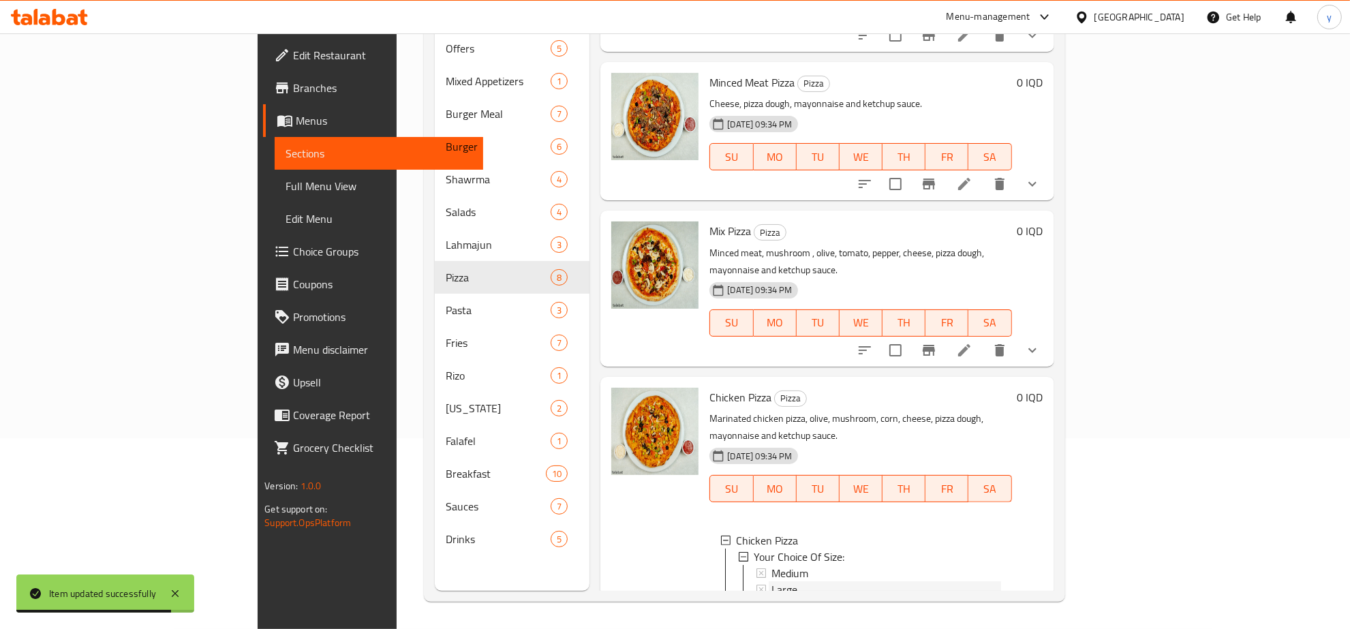
click at [772, 581] on span "Large" at bounding box center [785, 589] width 26 height 16
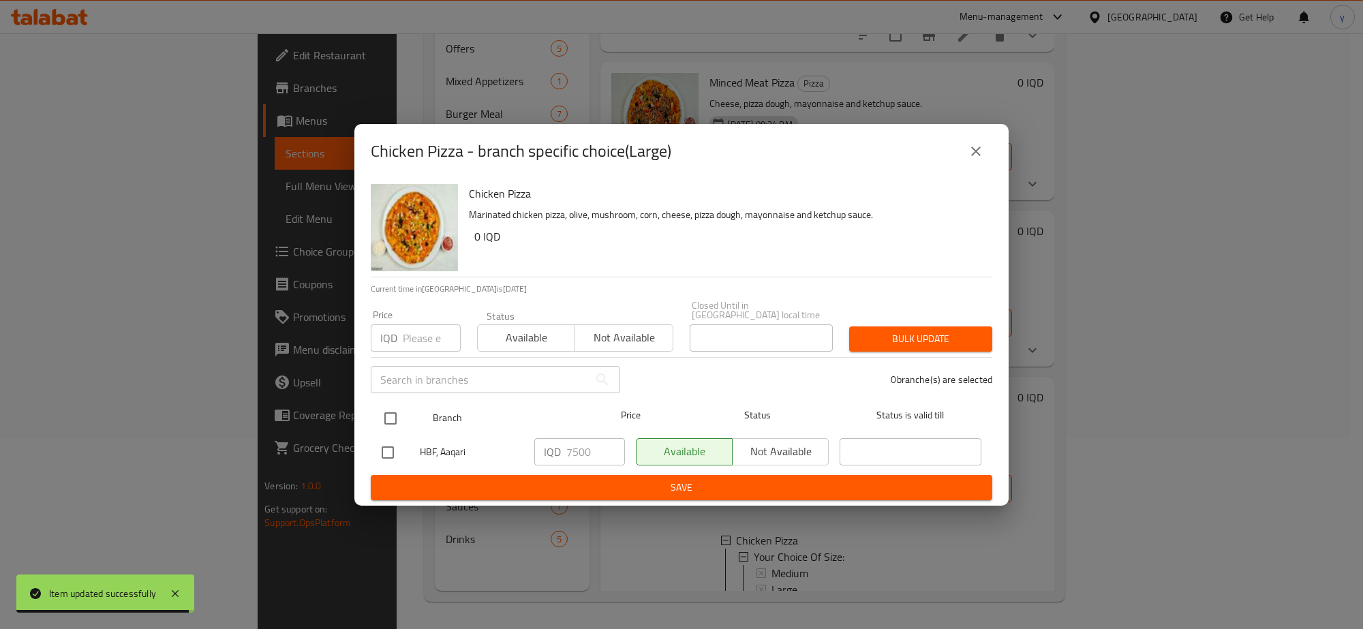
click at [392, 409] on input "checkbox" at bounding box center [390, 418] width 29 height 29
checkbox input "true"
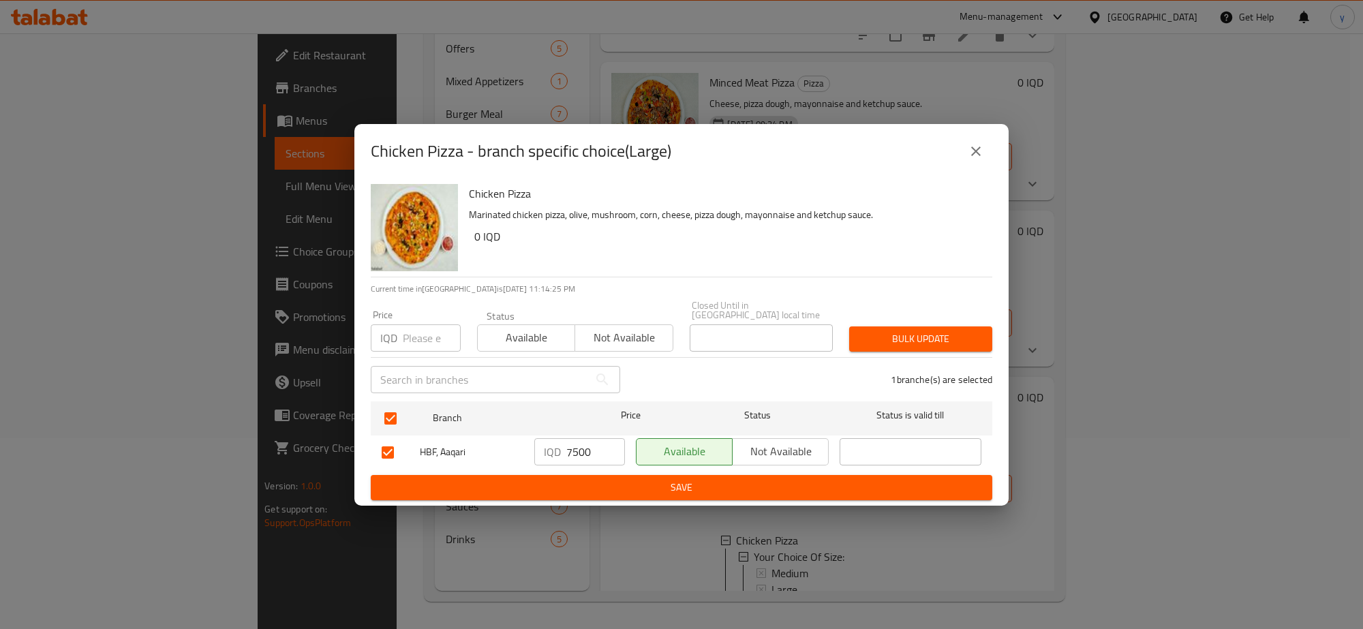
click at [972, 160] on icon "close" at bounding box center [976, 151] width 16 height 16
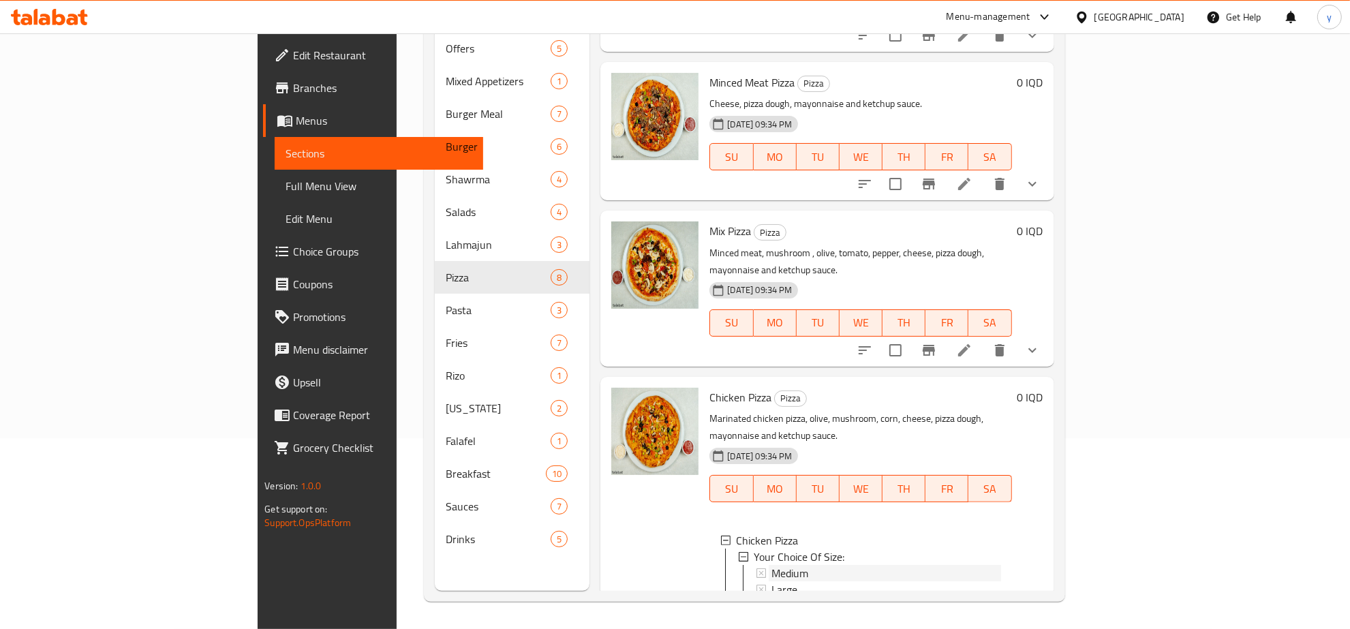
click at [772, 565] on span "Medium" at bounding box center [790, 573] width 37 height 16
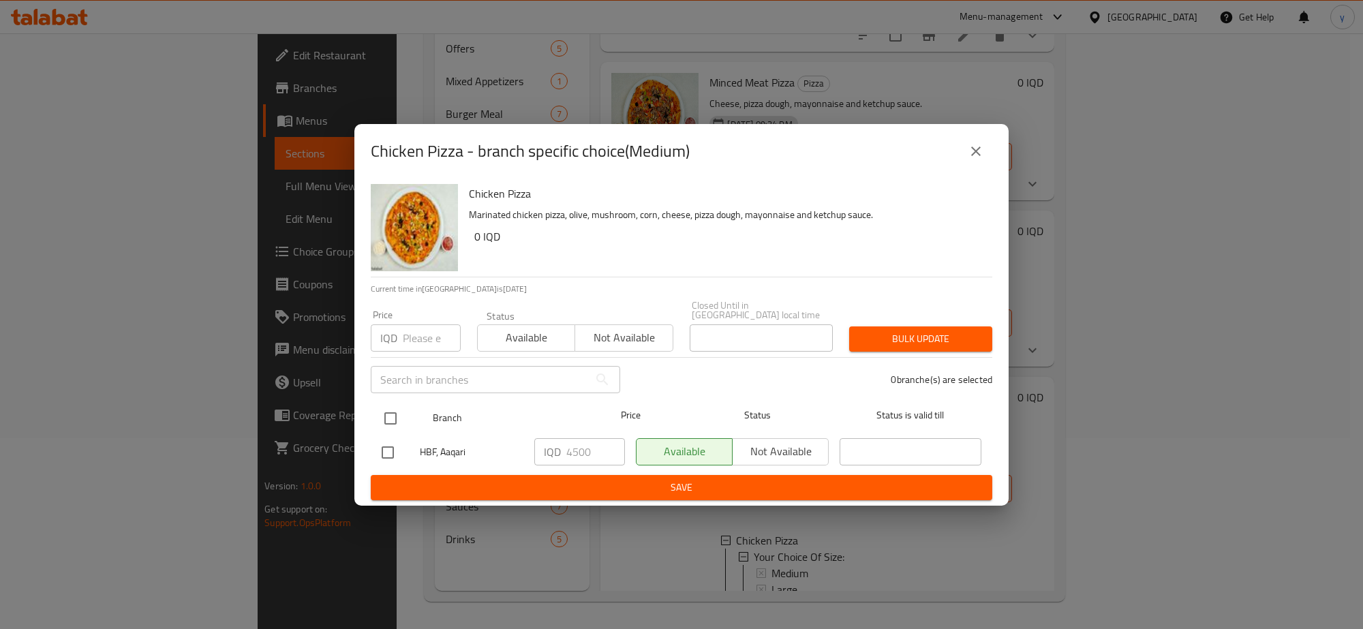
click at [404, 409] on input "checkbox" at bounding box center [390, 418] width 29 height 29
checkbox input "true"
click at [574, 449] on input "4500" at bounding box center [595, 451] width 59 height 27
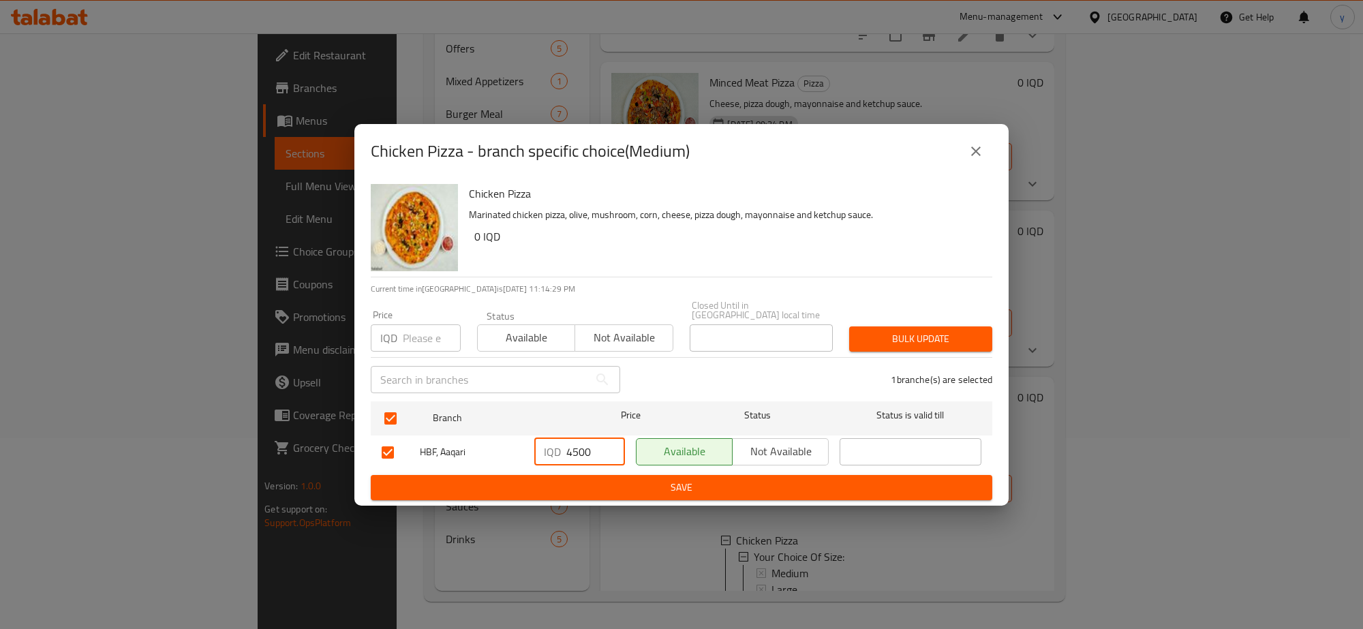
click at [574, 449] on input "4500" at bounding box center [595, 451] width 59 height 27
click at [639, 479] on span "Save" at bounding box center [682, 487] width 600 height 17
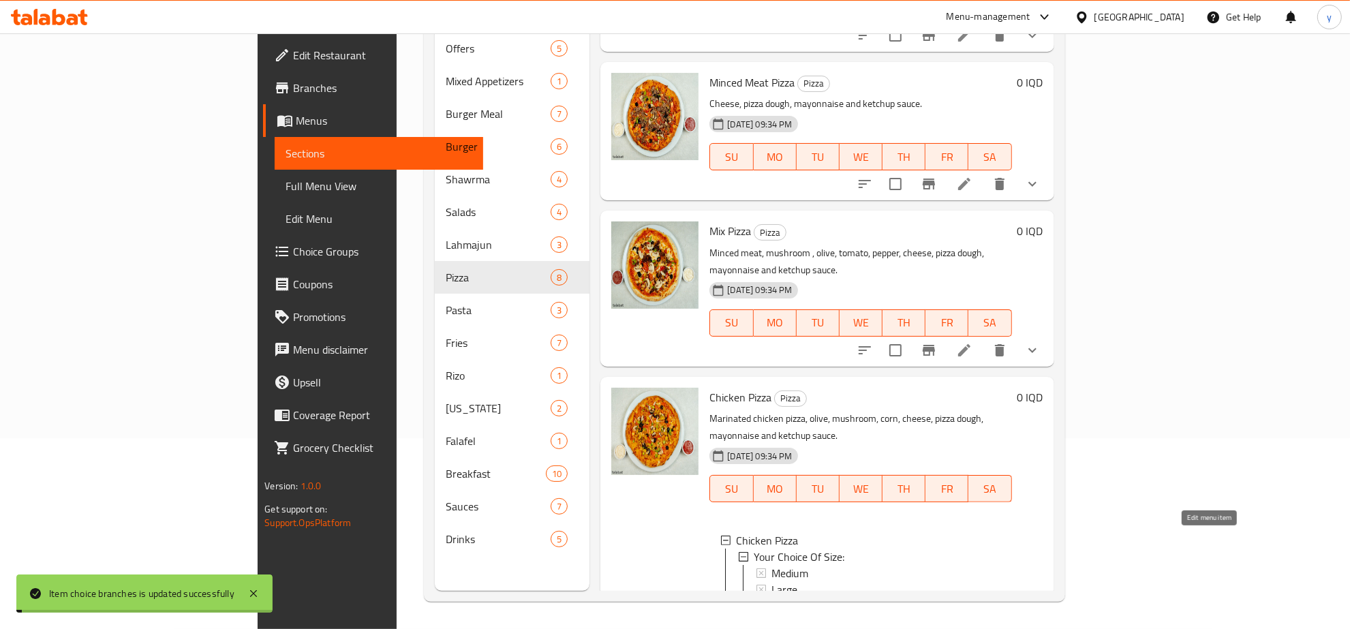
click at [973, 611] on icon at bounding box center [964, 619] width 16 height 16
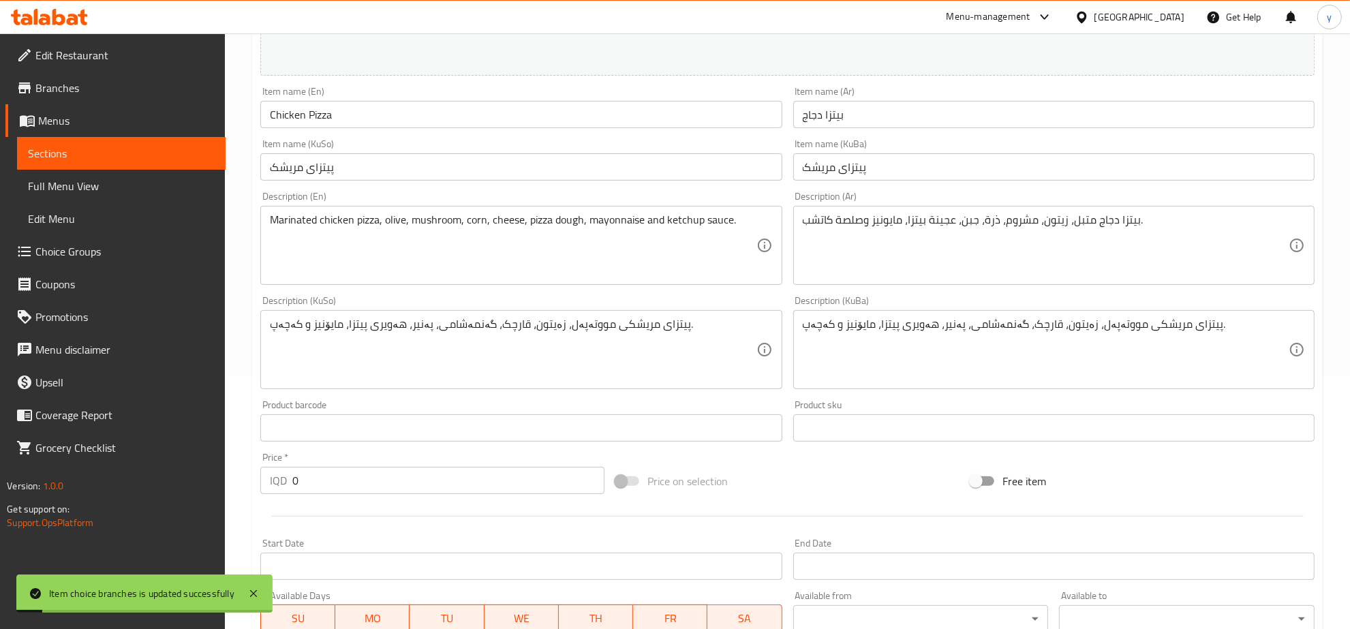
scroll to position [541, 0]
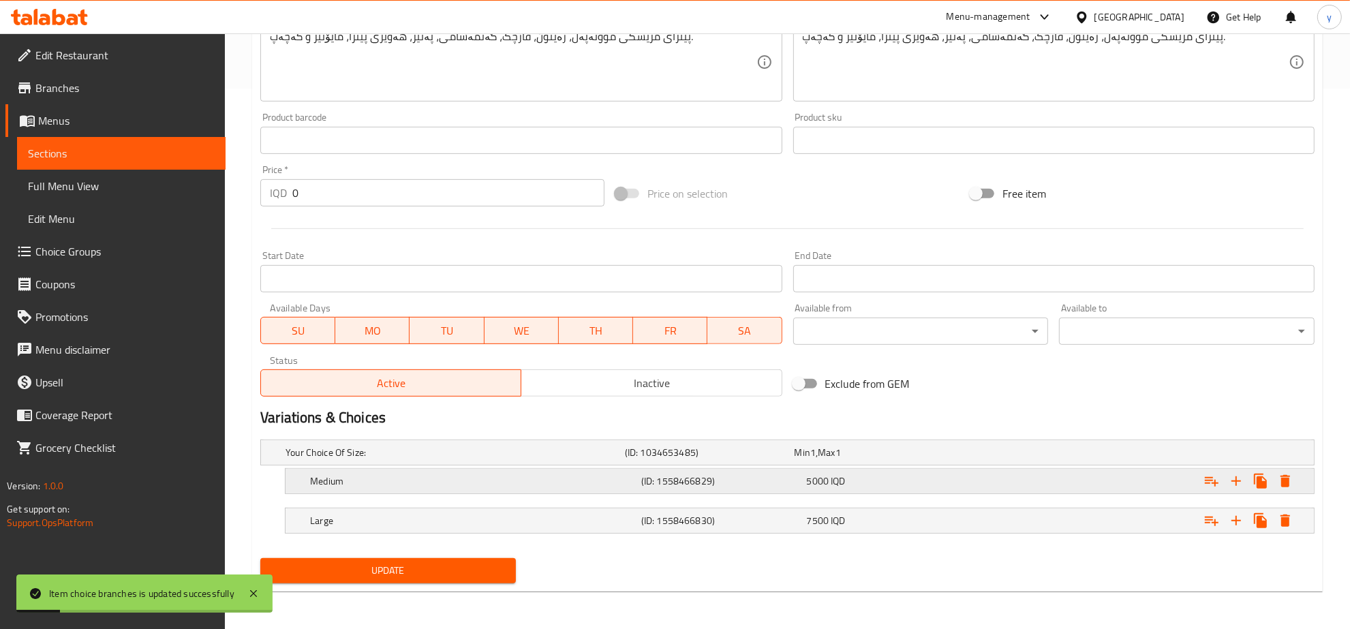
click at [682, 459] on h5 "(ID: 1558466829)" at bounding box center [707, 453] width 164 height 14
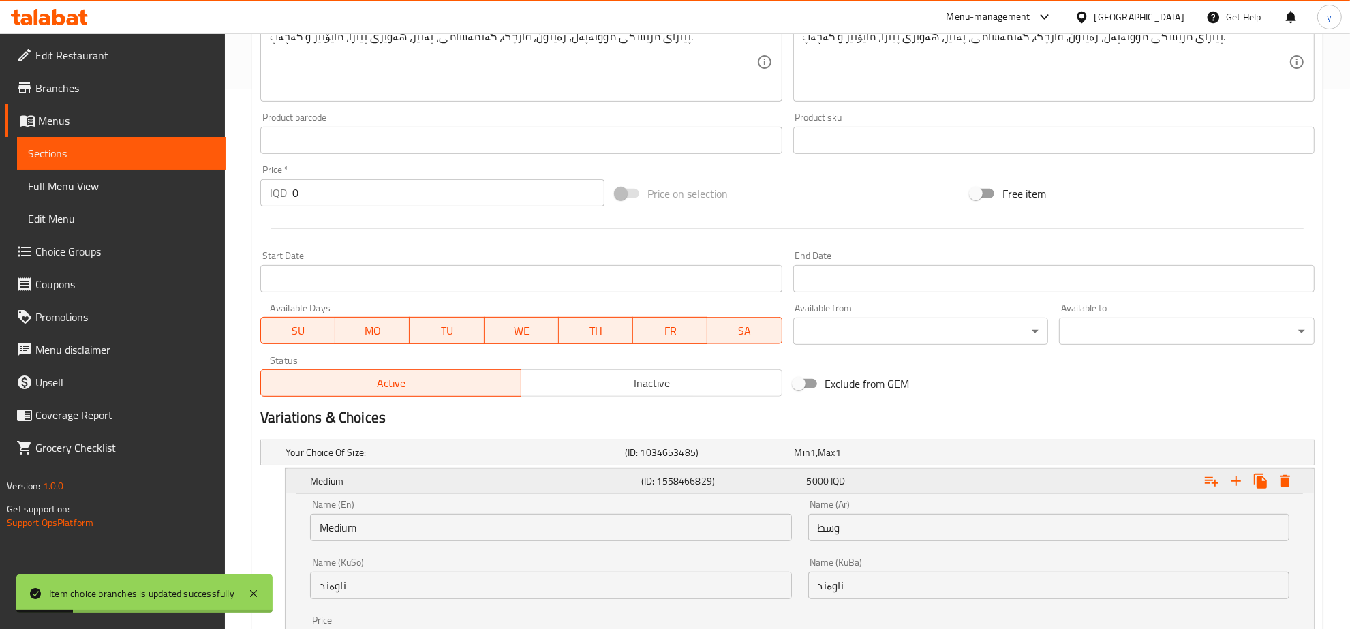
scroll to position [683, 0]
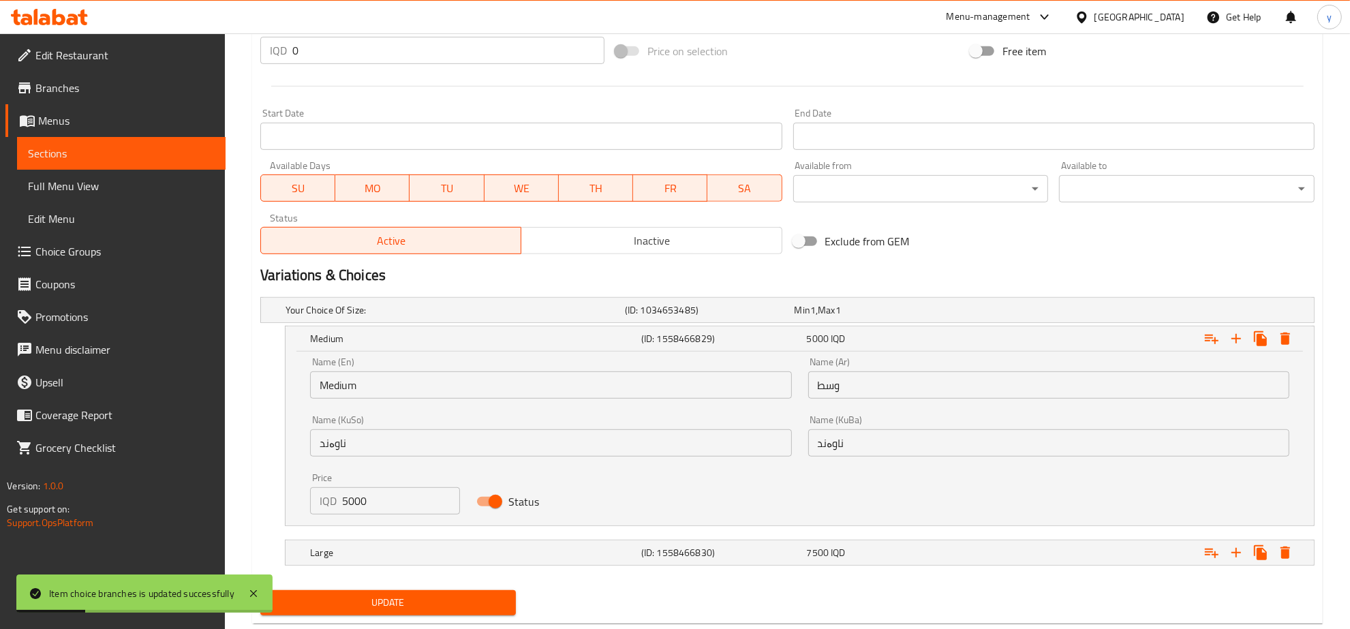
click at [839, 452] on input "ناوەند" at bounding box center [1048, 442] width 481 height 27
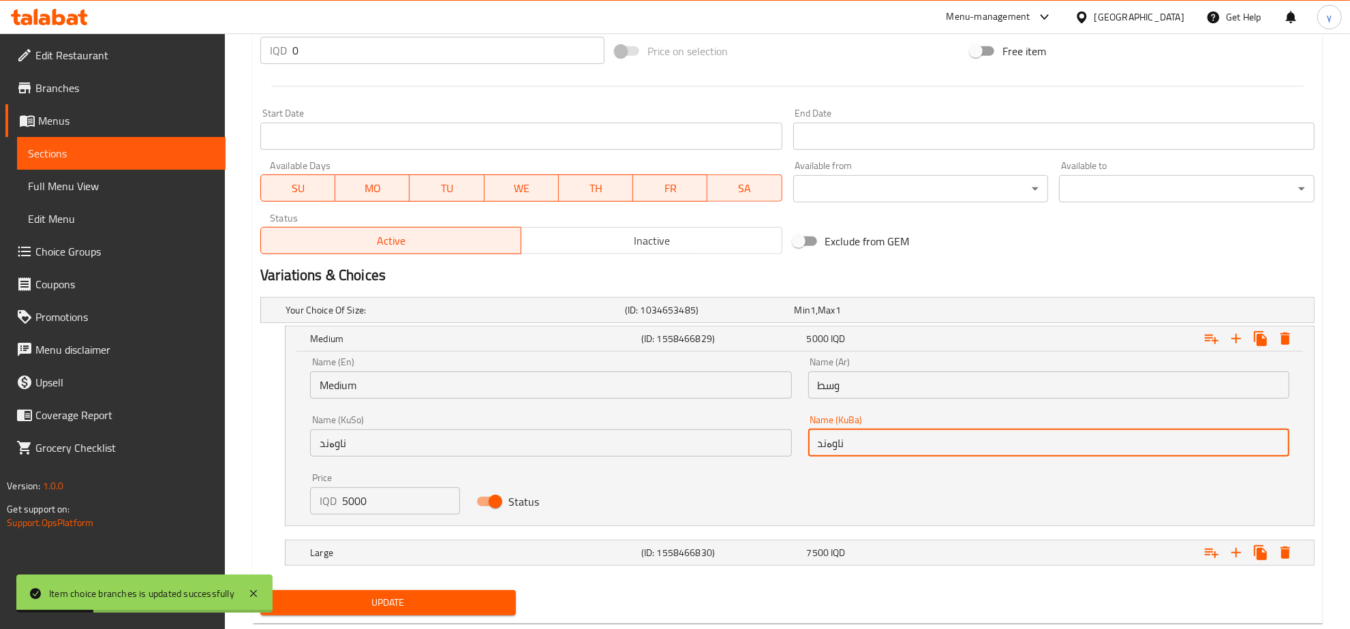
click at [839, 452] on input "ناوەند" at bounding box center [1048, 442] width 481 height 27
paste input "بچووک"
type input "بچووک"
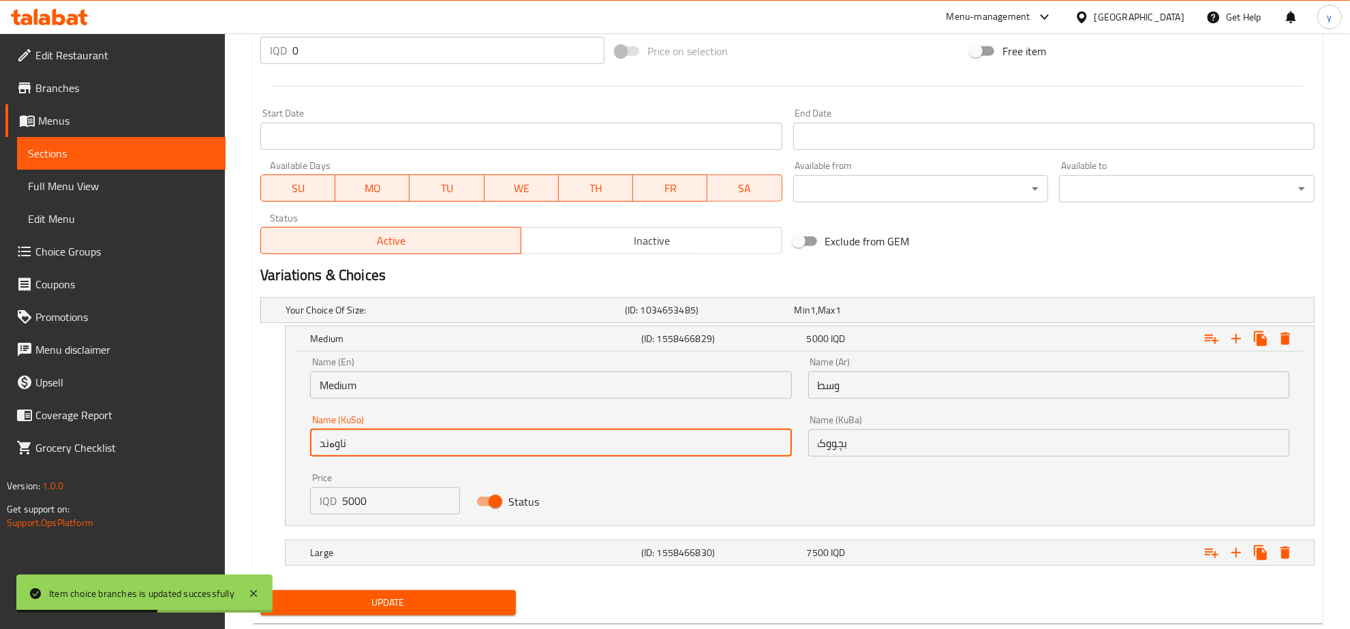
click at [752, 454] on input "ناوەند" at bounding box center [550, 442] width 481 height 27
paste input "بچووک"
type input "بچووک"
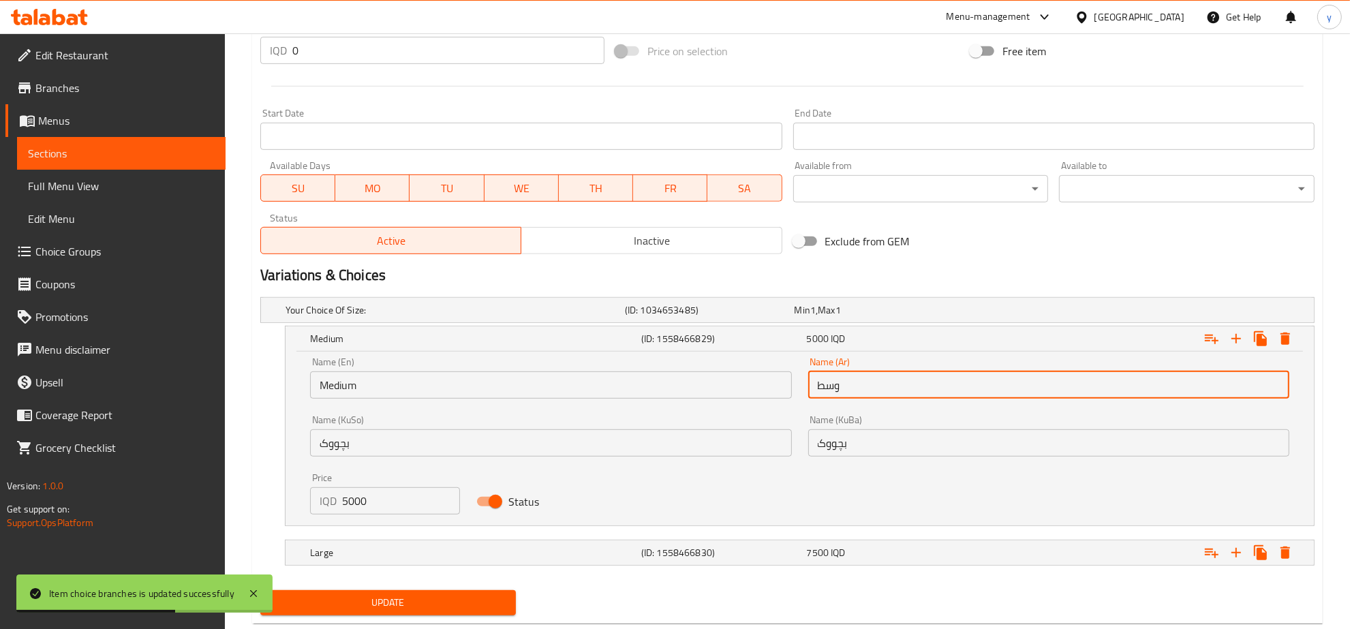
click at [842, 385] on input "وسط" at bounding box center [1048, 384] width 481 height 27
paste input "صغير"
type input "صغير"
click at [703, 391] on input "Medium" at bounding box center [550, 384] width 481 height 27
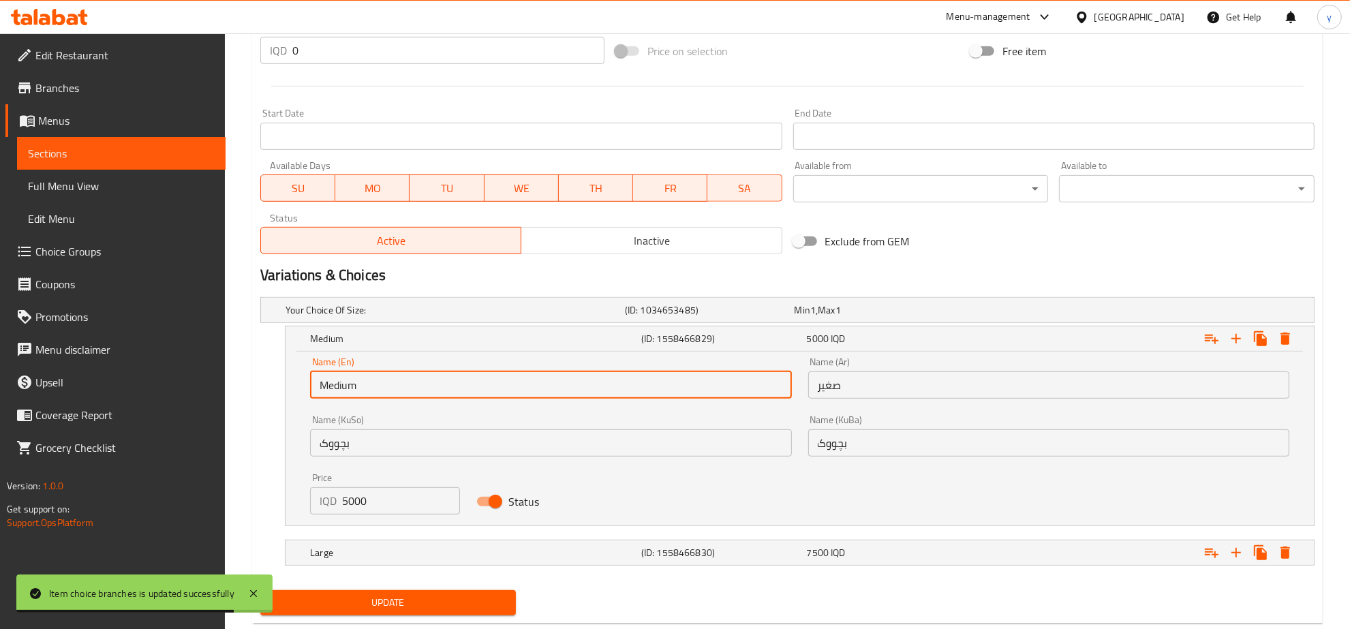
click at [703, 391] on input "Medium" at bounding box center [550, 384] width 481 height 27
paste input "Small"
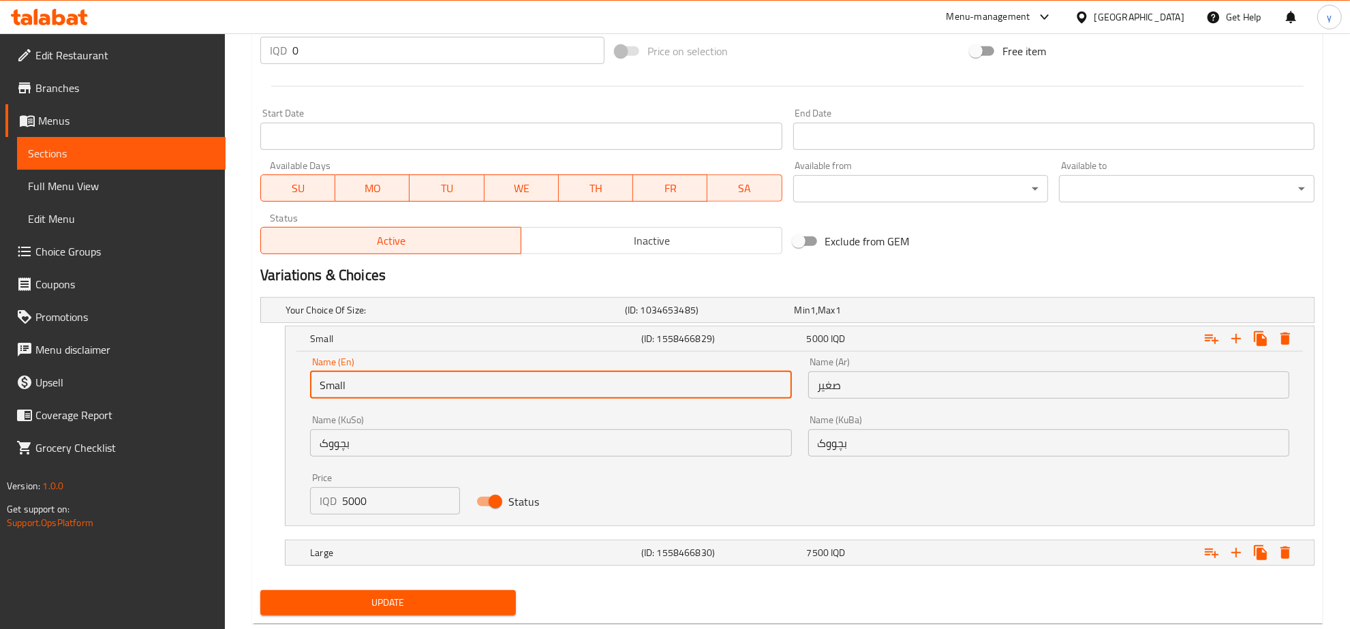
type input "Small"
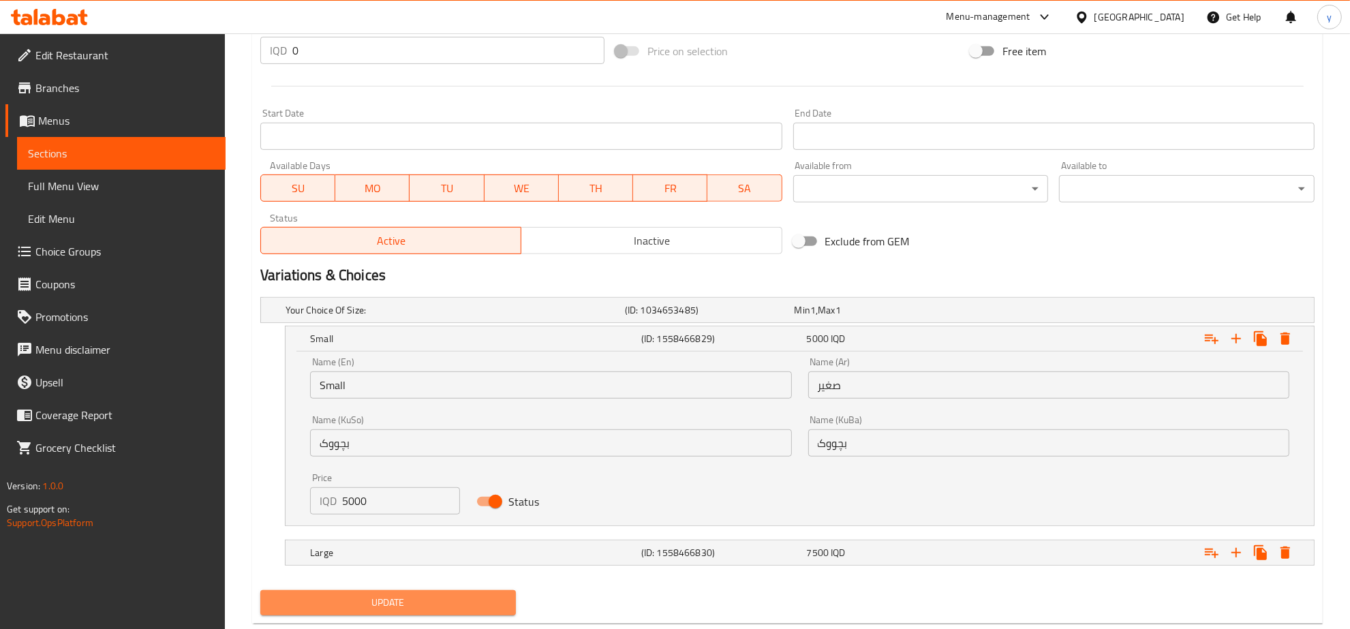
click at [413, 593] on button "Update" at bounding box center [388, 602] width 256 height 25
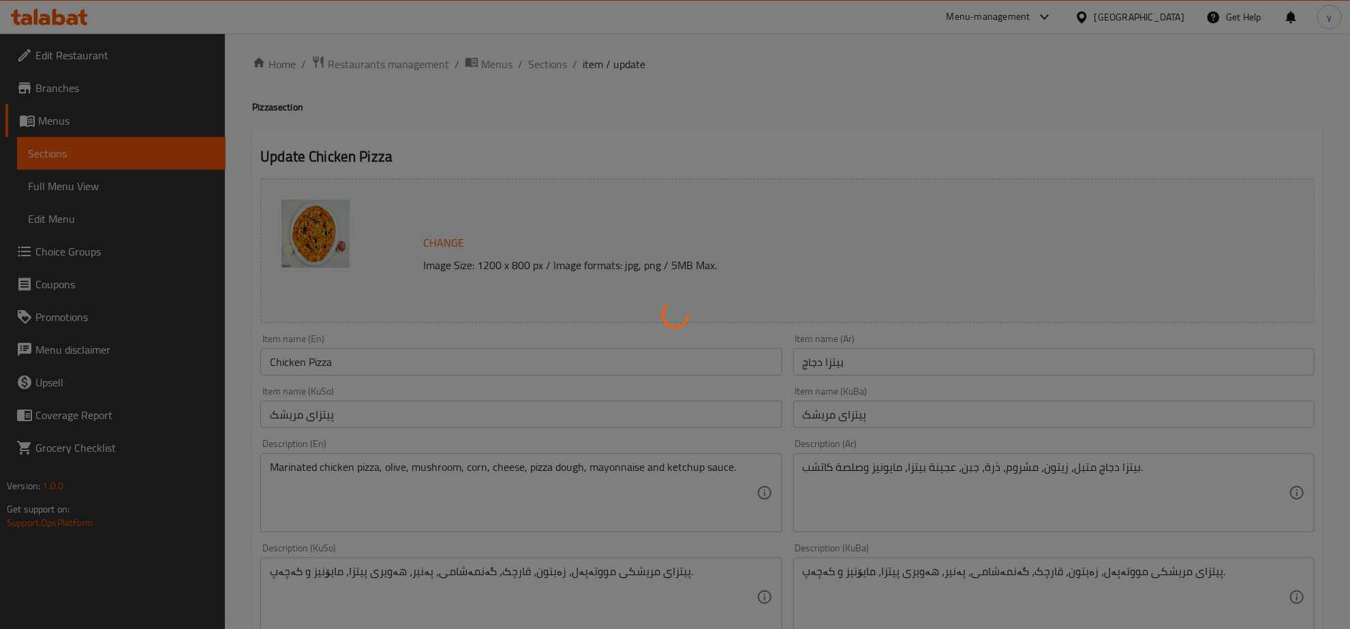
scroll to position [0, 0]
click at [536, 67] on div at bounding box center [675, 314] width 1350 height 629
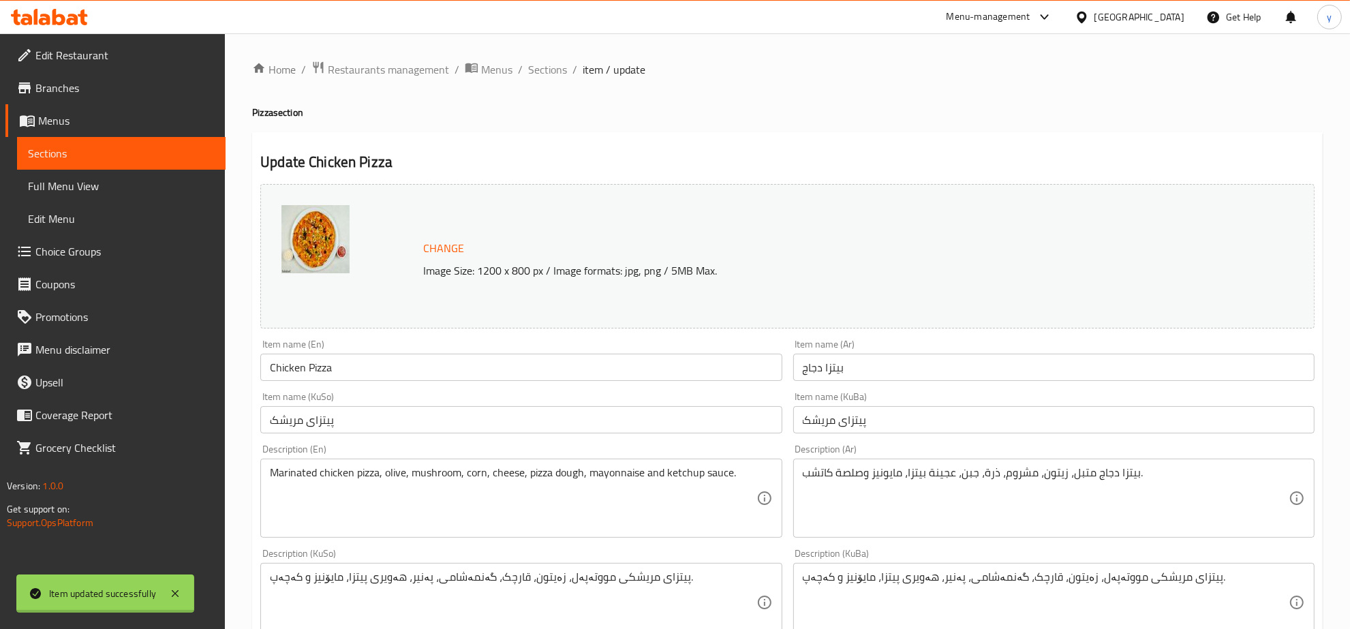
click at [544, 67] on div at bounding box center [675, 314] width 1350 height 629
click at [544, 67] on span "Sections" at bounding box center [547, 69] width 39 height 16
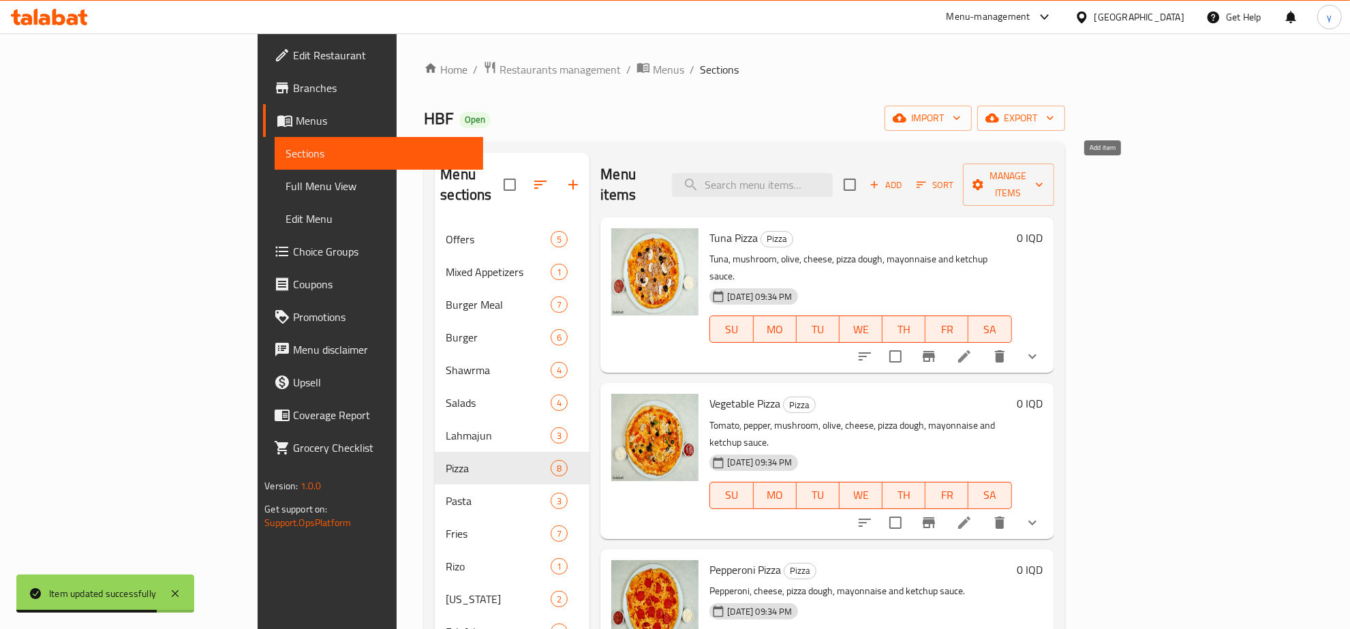
click at [908, 174] on button "Add" at bounding box center [886, 184] width 44 height 21
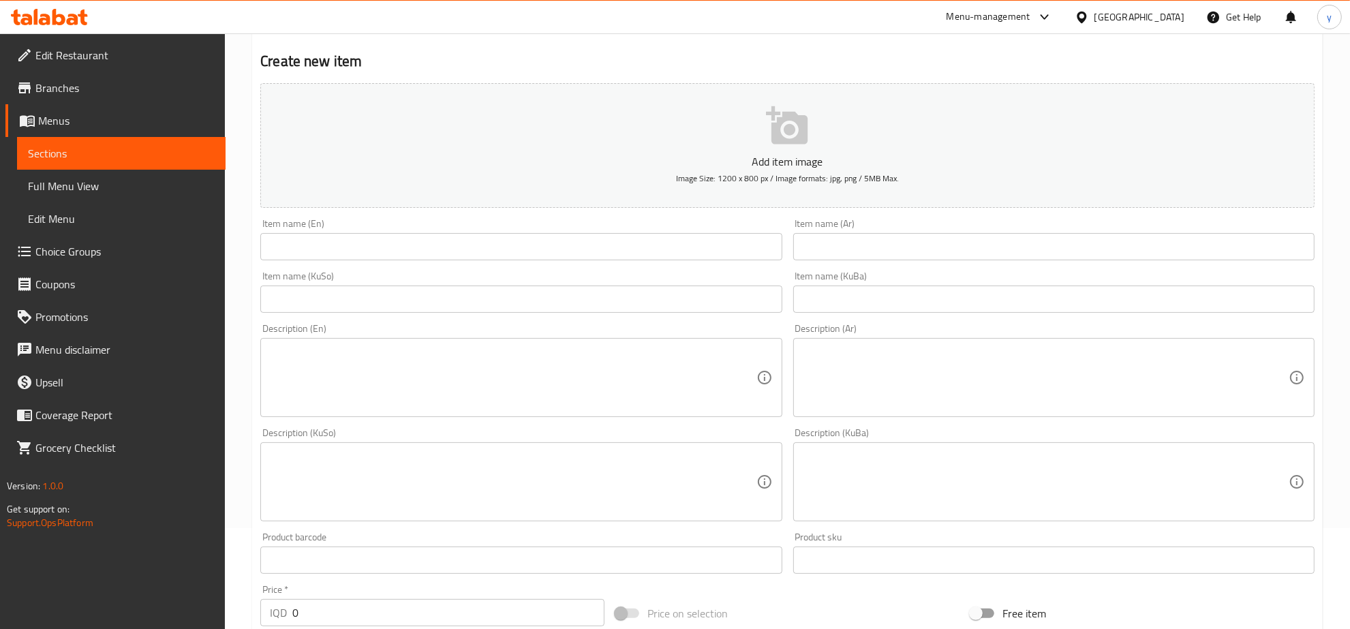
scroll to position [142, 0]
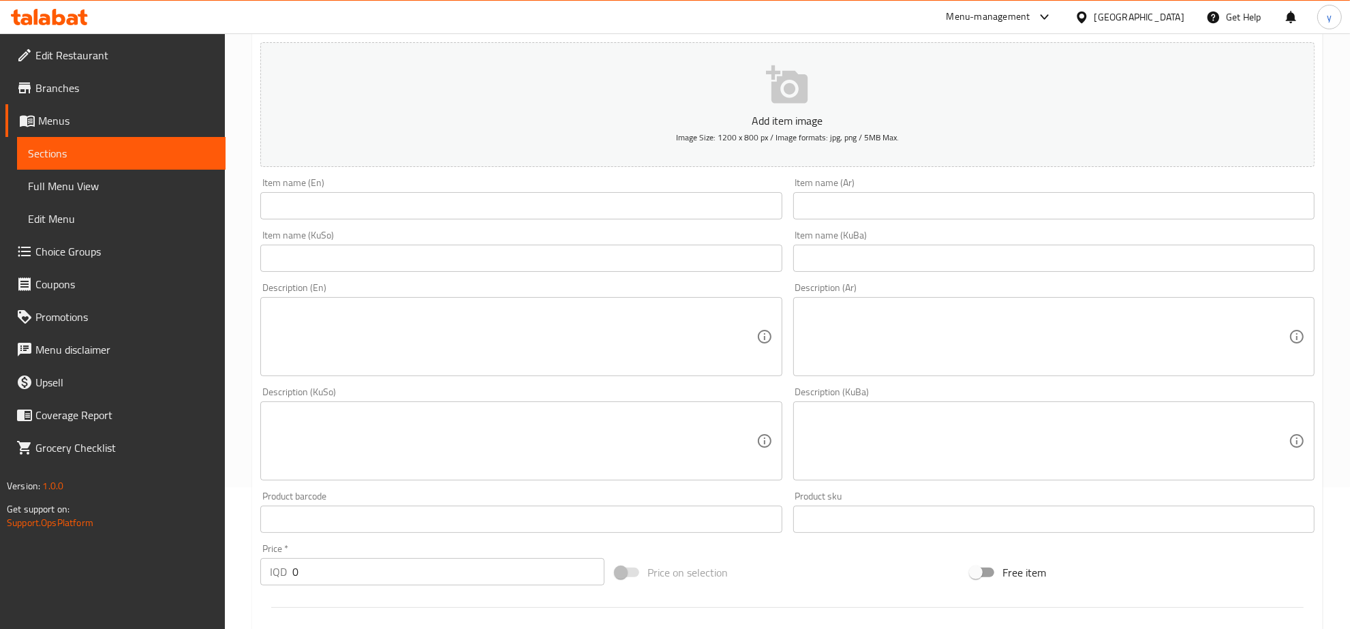
click at [554, 225] on div "Item name (KuSo) Item name (KuSo)" at bounding box center [521, 251] width 532 height 52
click at [554, 213] on input "text" at bounding box center [520, 205] width 521 height 27
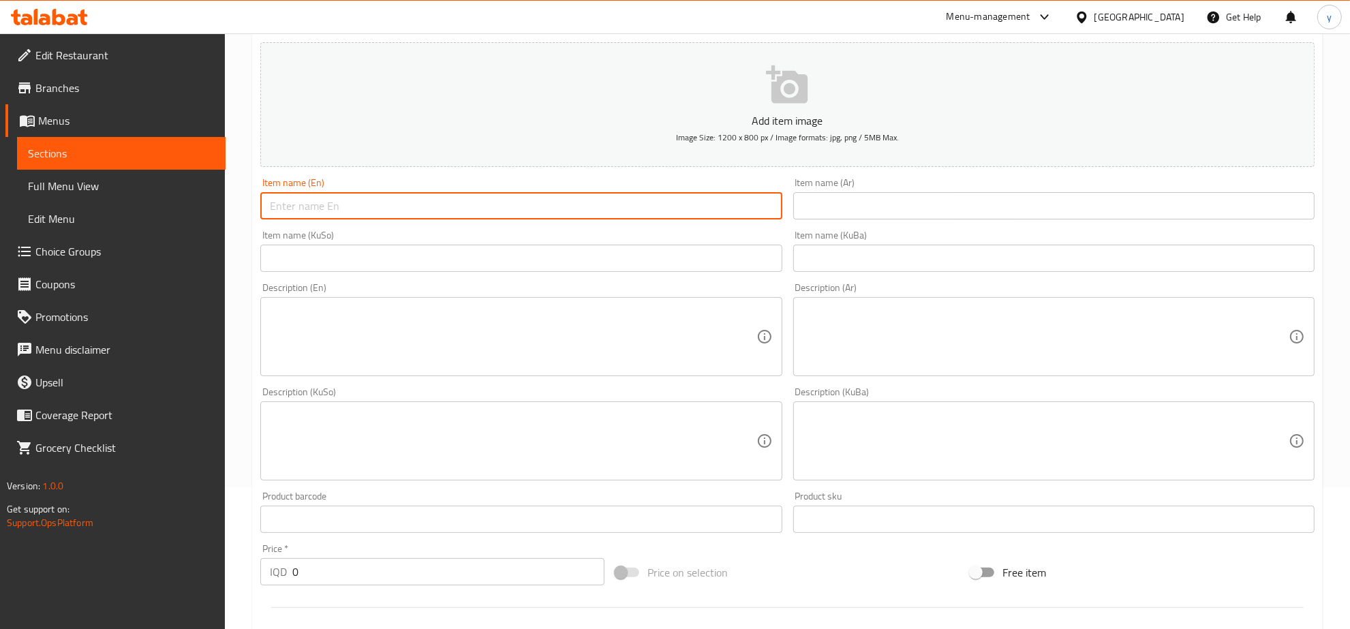
paste input "HBF Pizza"
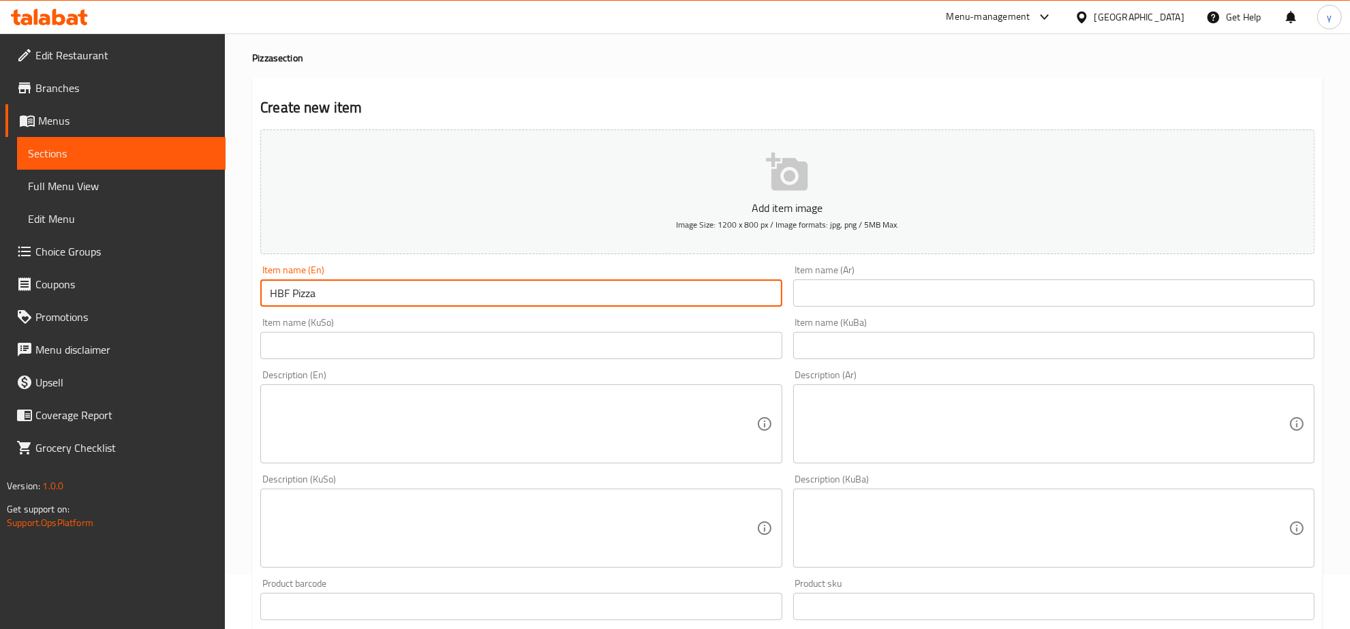
scroll to position [0, 0]
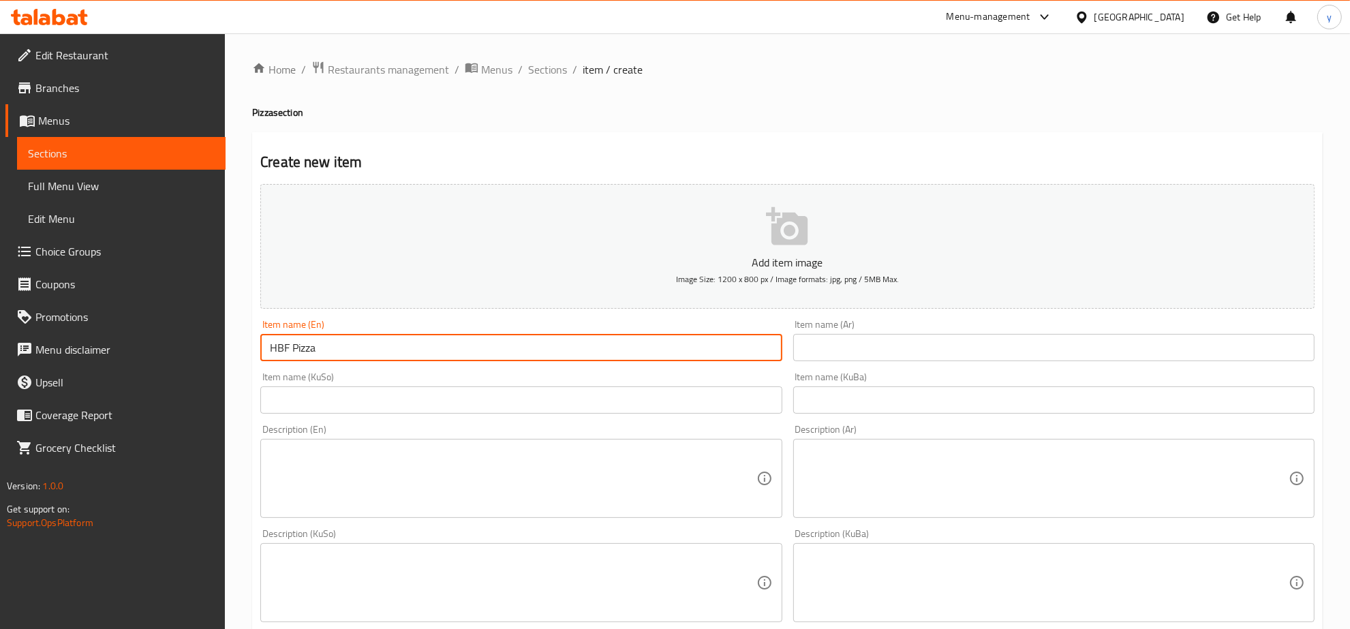
type input "HBF Pizza"
click at [395, 339] on input "HBF Pizza" at bounding box center [520, 347] width 521 height 27
click at [822, 352] on input "text" at bounding box center [1053, 347] width 521 height 27
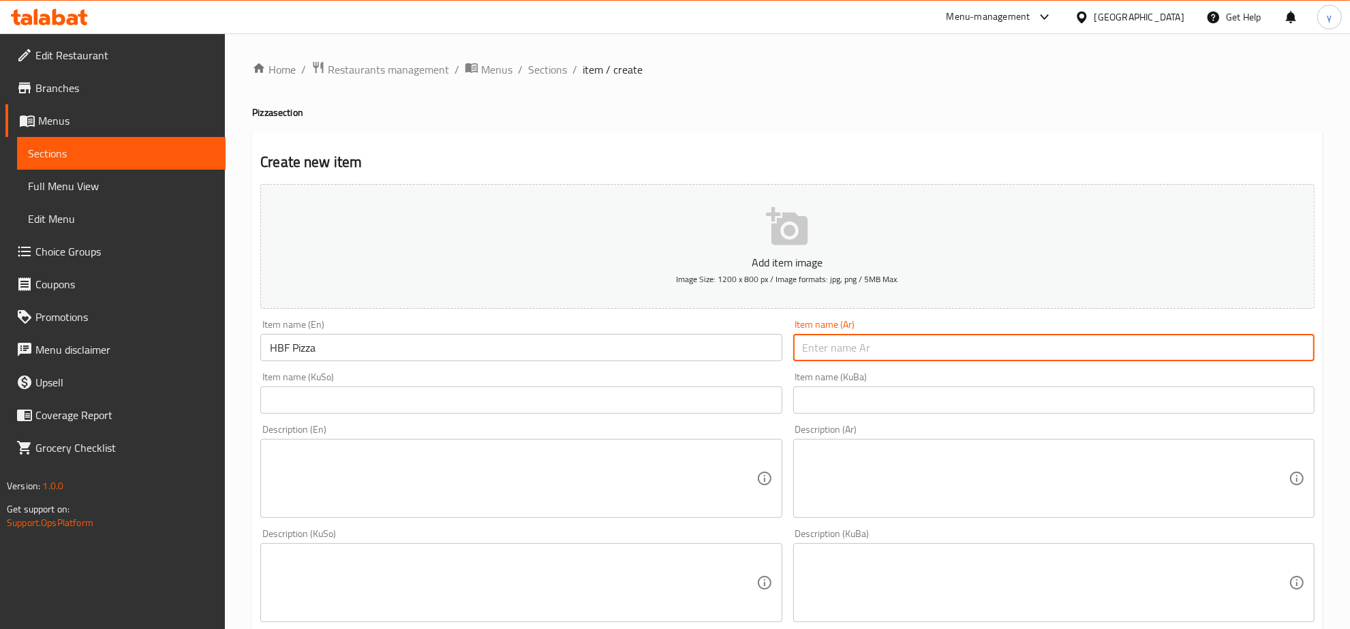
paste input "اج بي اف"
type input "اج بي اف"
click at [720, 401] on input "text" at bounding box center [520, 399] width 521 height 27
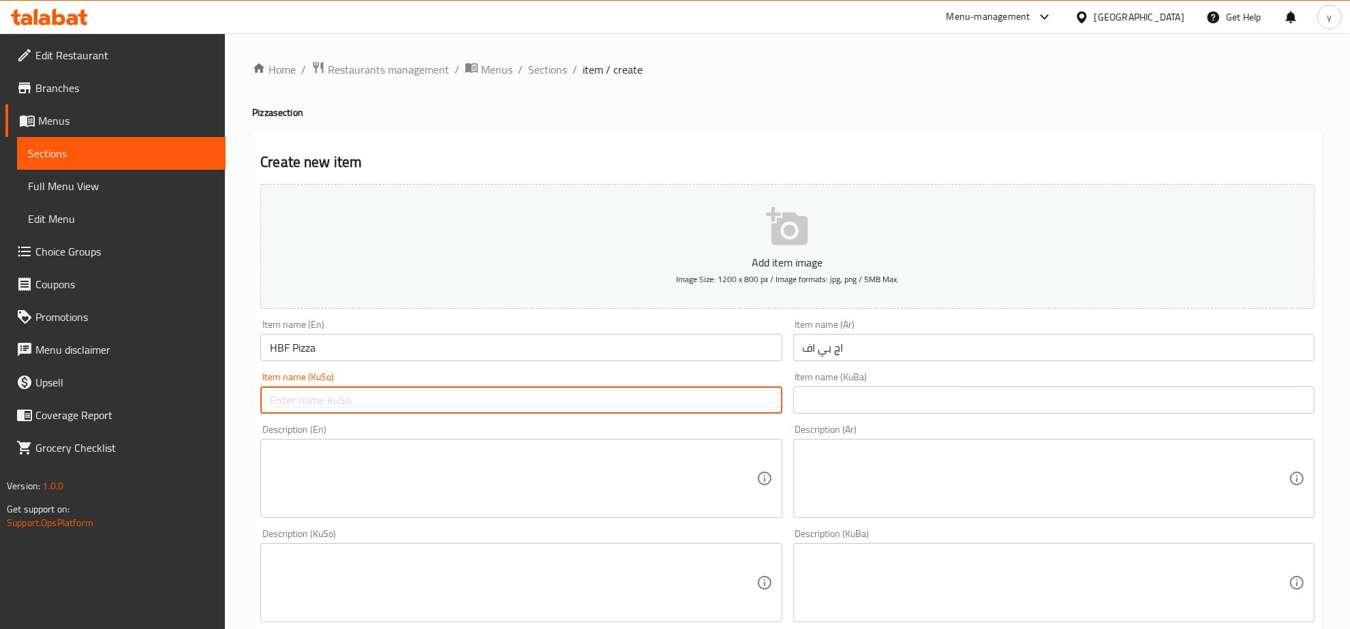
paste input "ئێچ بی ئێف"
click at [772, 396] on input "ئێچ بی ئێف" at bounding box center [520, 399] width 521 height 27
click at [911, 343] on input "اج بي اف" at bounding box center [1053, 347] width 521 height 27
type input "پیتزای ئێچ بی ئێف"
click at [896, 327] on div "Item name (Ar) اج بي اف Item name (Ar)" at bounding box center [1053, 341] width 521 height 42
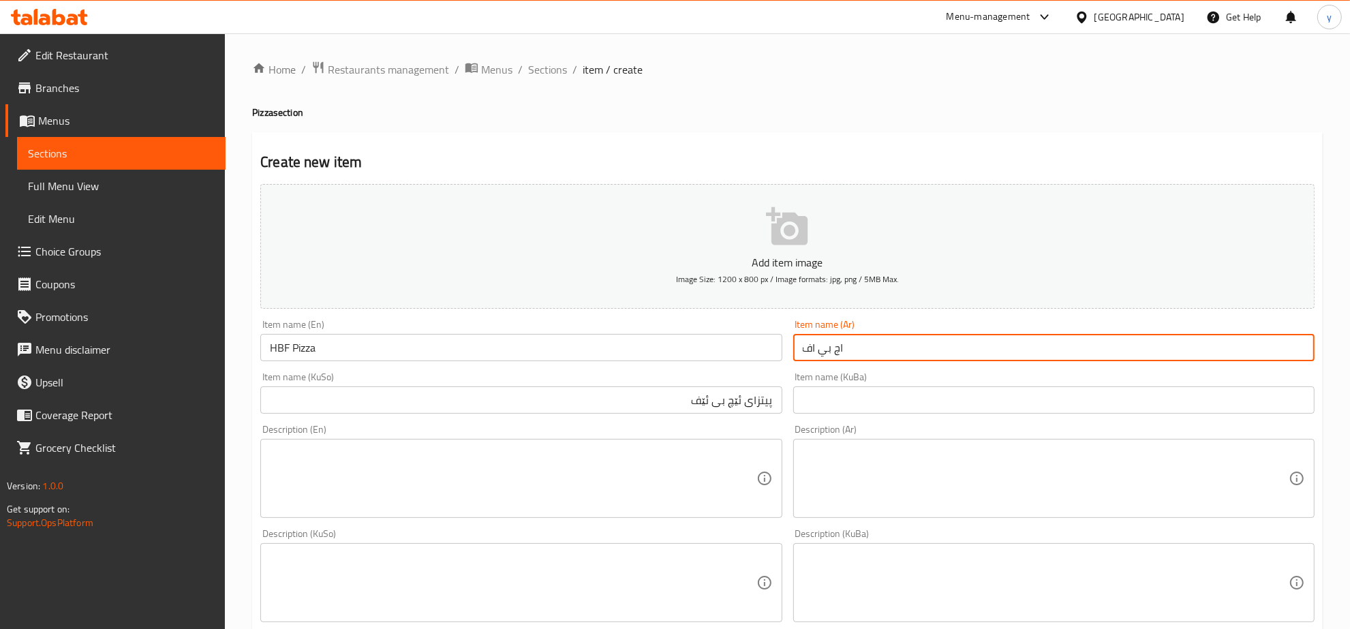
click at [902, 335] on input "اج بي اف" at bounding box center [1053, 347] width 521 height 27
click at [1306, 350] on input "اج بي اف" at bounding box center [1053, 347] width 521 height 27
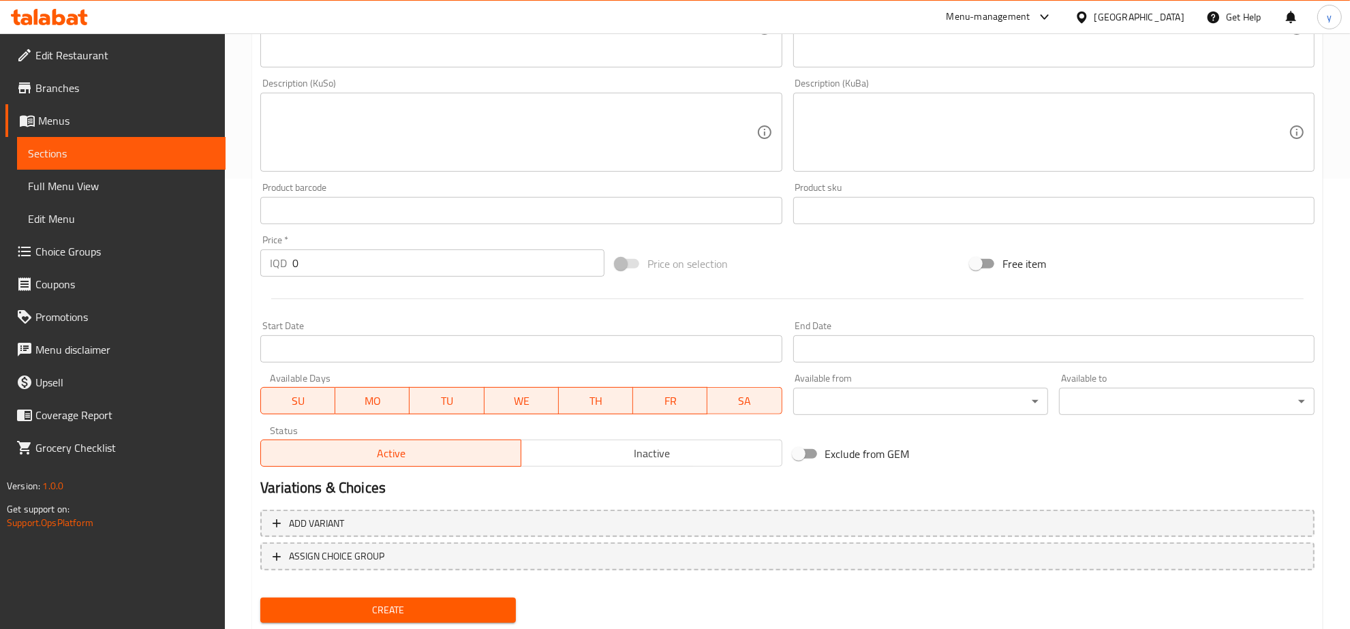
scroll to position [488, 0]
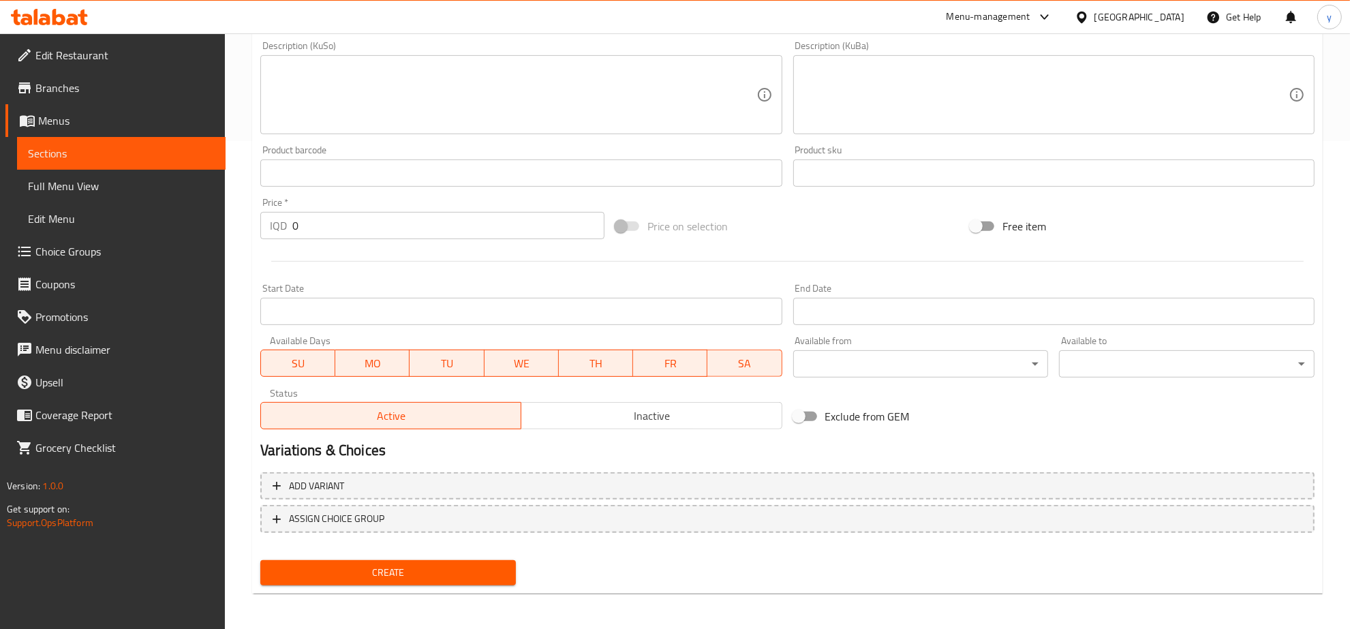
type input "بيتزا اج بي اف"
click at [508, 564] on button "Create" at bounding box center [388, 572] width 256 height 25
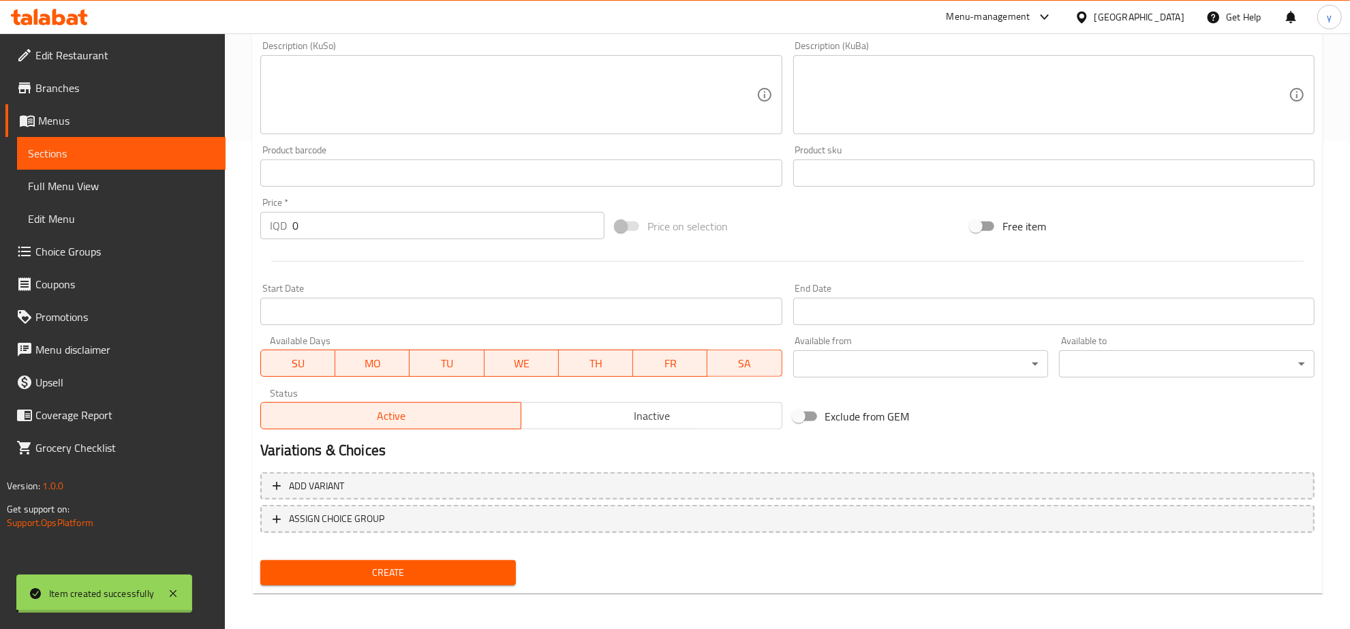
click at [174, 247] on span "Choice Groups" at bounding box center [124, 251] width 179 height 16
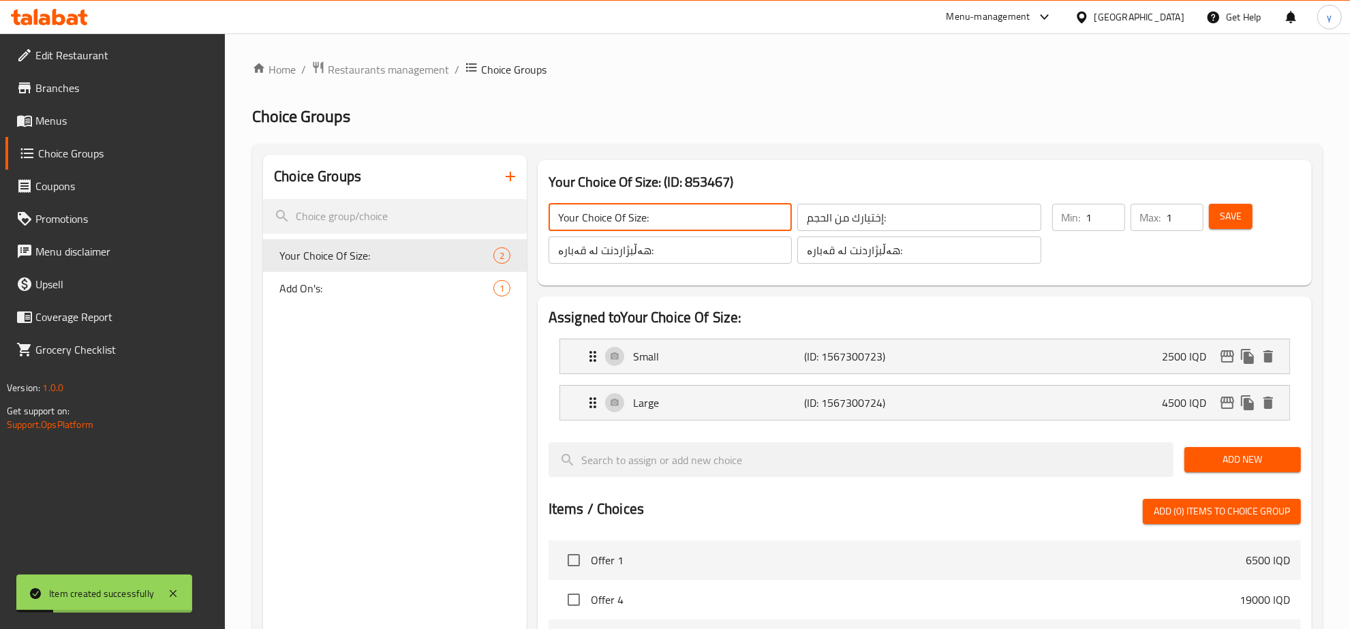
click at [618, 226] on input "Your Choice Of Size:" at bounding box center [670, 217] width 243 height 27
click at [827, 219] on input "إختيارك من الحجم:" at bounding box center [919, 217] width 243 height 27
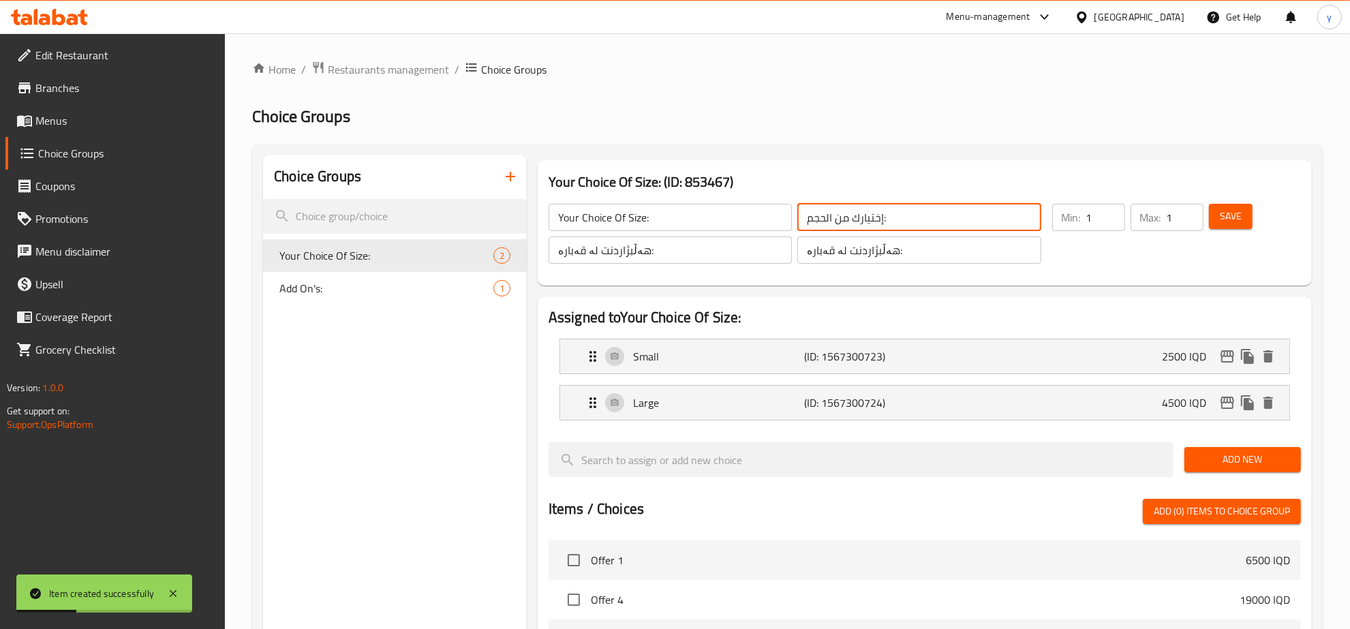
click at [827, 219] on input "إختيارك من الحجم:" at bounding box center [919, 217] width 243 height 27
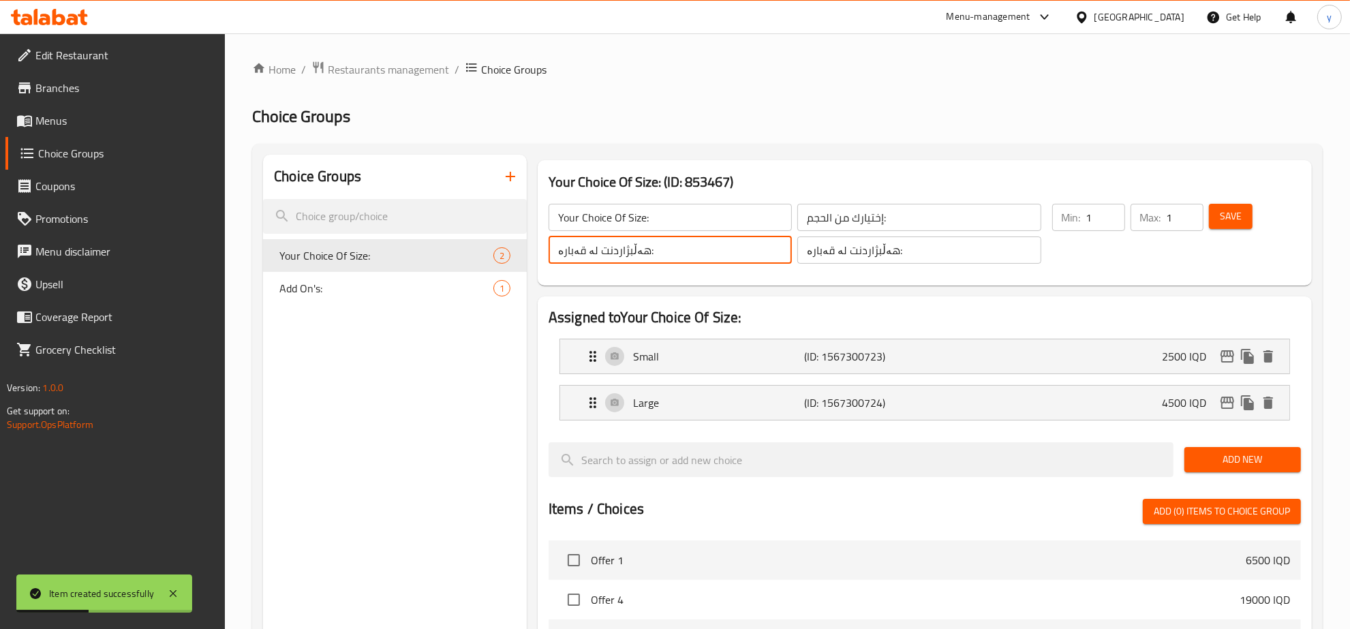
click at [688, 257] on input "هەڵبژاردنت لە قەبارە:" at bounding box center [670, 250] width 243 height 27
click at [518, 348] on div "Choice Groups Your Choice Of Size: 2 Add On's: 1" at bounding box center [395, 590] width 264 height 870
click at [508, 261] on icon "duplicate" at bounding box center [505, 255] width 13 height 15
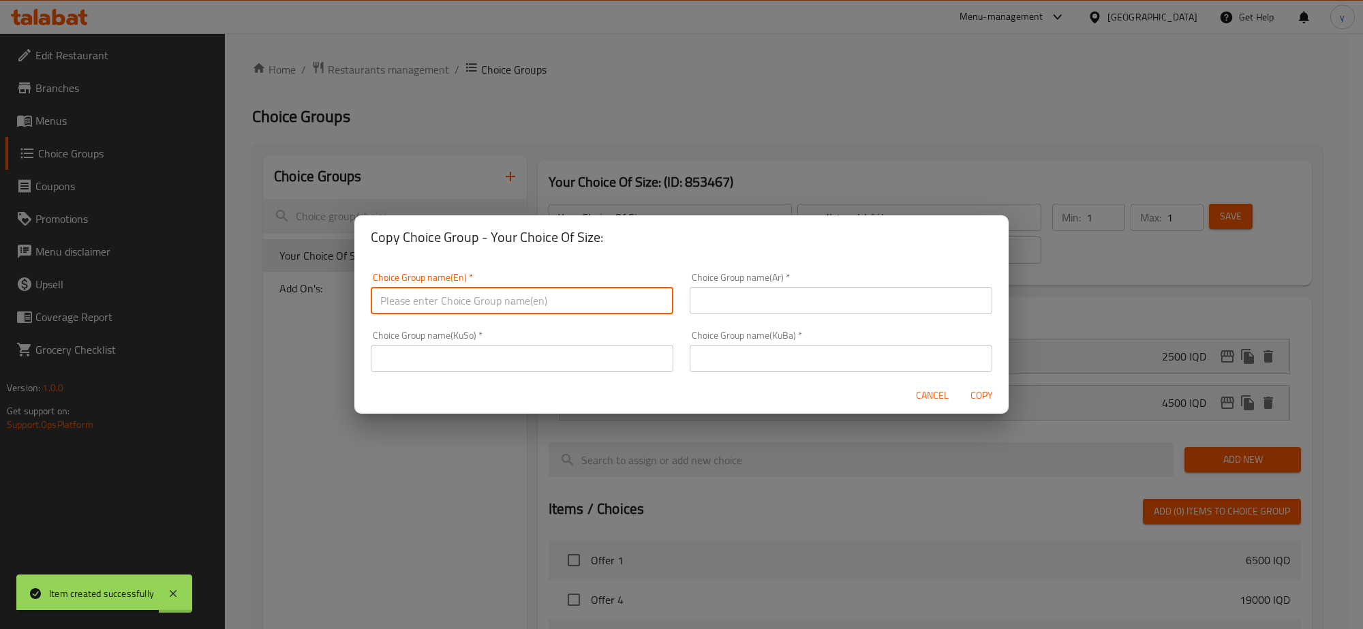
click at [571, 299] on input "text" at bounding box center [522, 300] width 303 height 27
paste input "Your Choice Of Size:"
type input "Your Choice Of Size:"
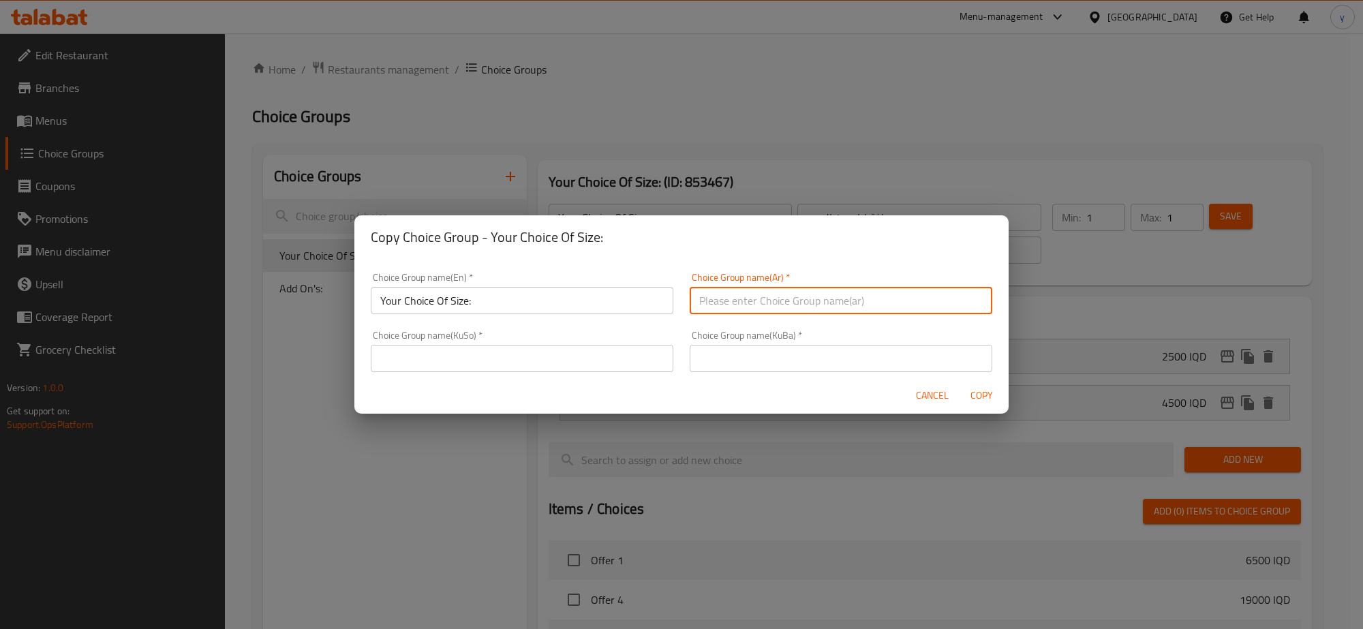
click at [789, 303] on input "text" at bounding box center [841, 300] width 303 height 27
paste input "إختيارك من الحجم:"
type input "إختيارك من الحجم:"
click at [568, 346] on input "text" at bounding box center [522, 358] width 303 height 27
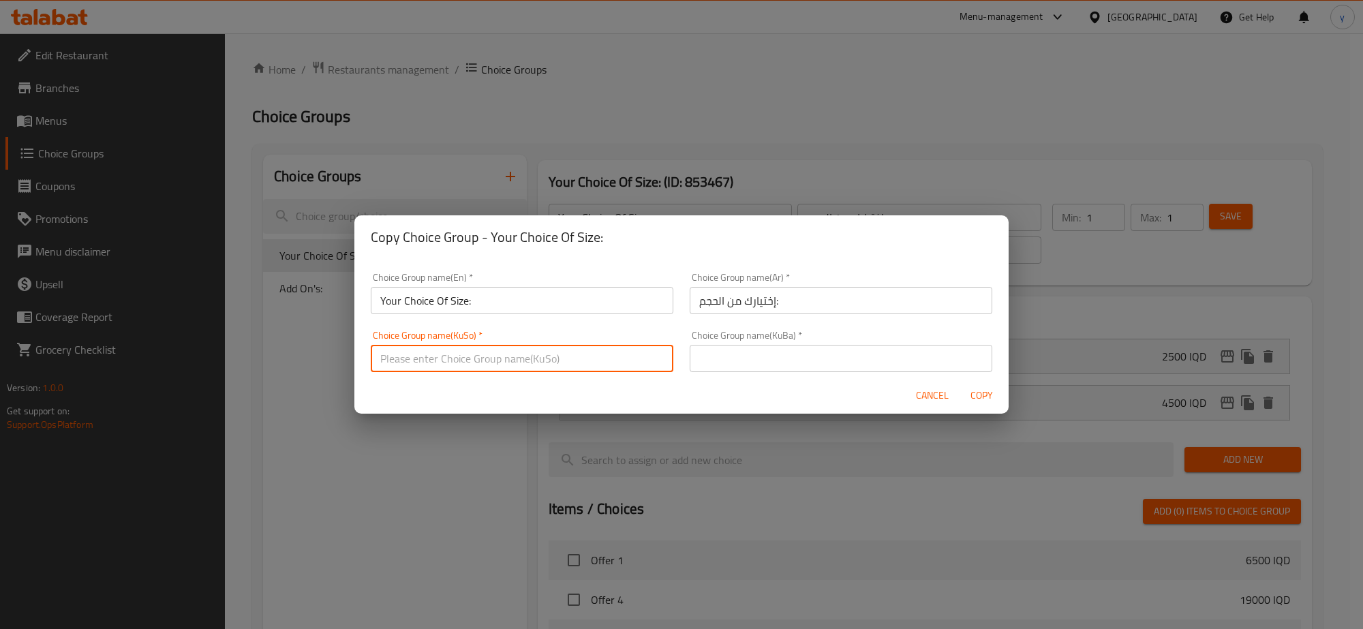
paste input "هەڵبژاردنت لە قەبارە:"
type input "هەڵبژاردنت لە قەبارە:"
drag, startPoint x: 821, startPoint y: 349, endPoint x: 803, endPoint y: 353, distance: 18.9
click at [821, 349] on input "text" at bounding box center [841, 358] width 303 height 27
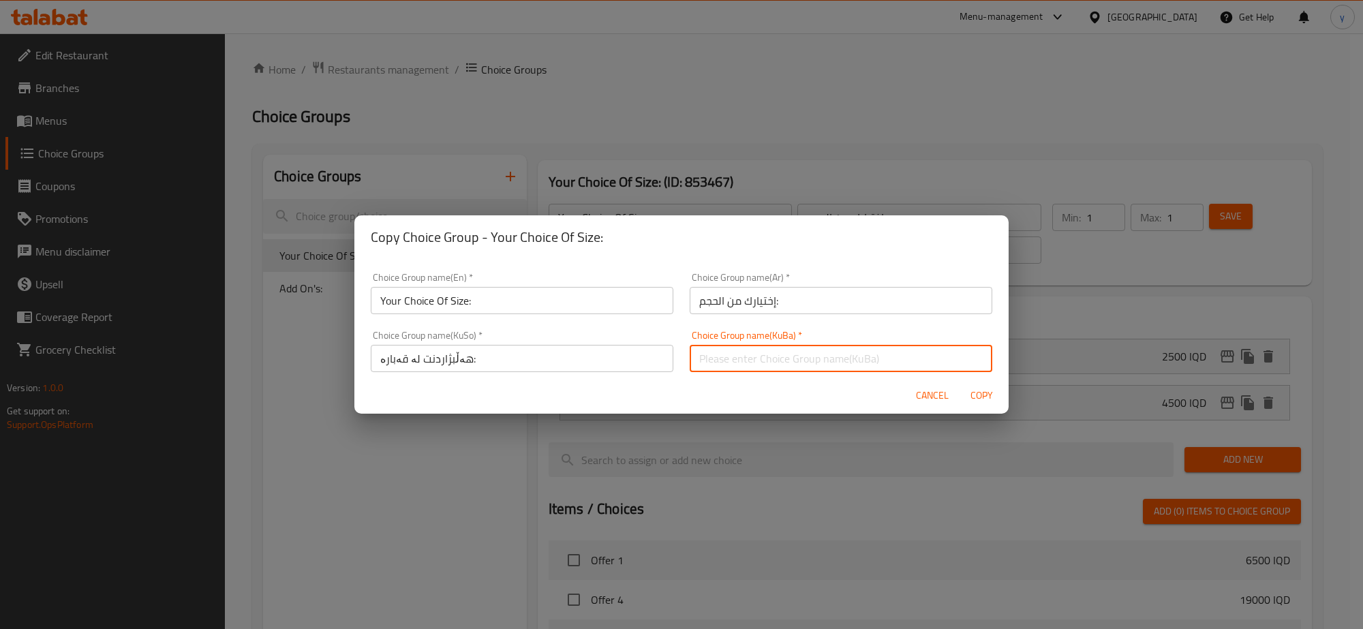
paste input "هەڵبژاردنت لە قەبارە:"
type input "هەڵبژاردنت لە قەبارە:"
click at [542, 303] on input "Your Choice Of Size:" at bounding box center [522, 300] width 303 height 27
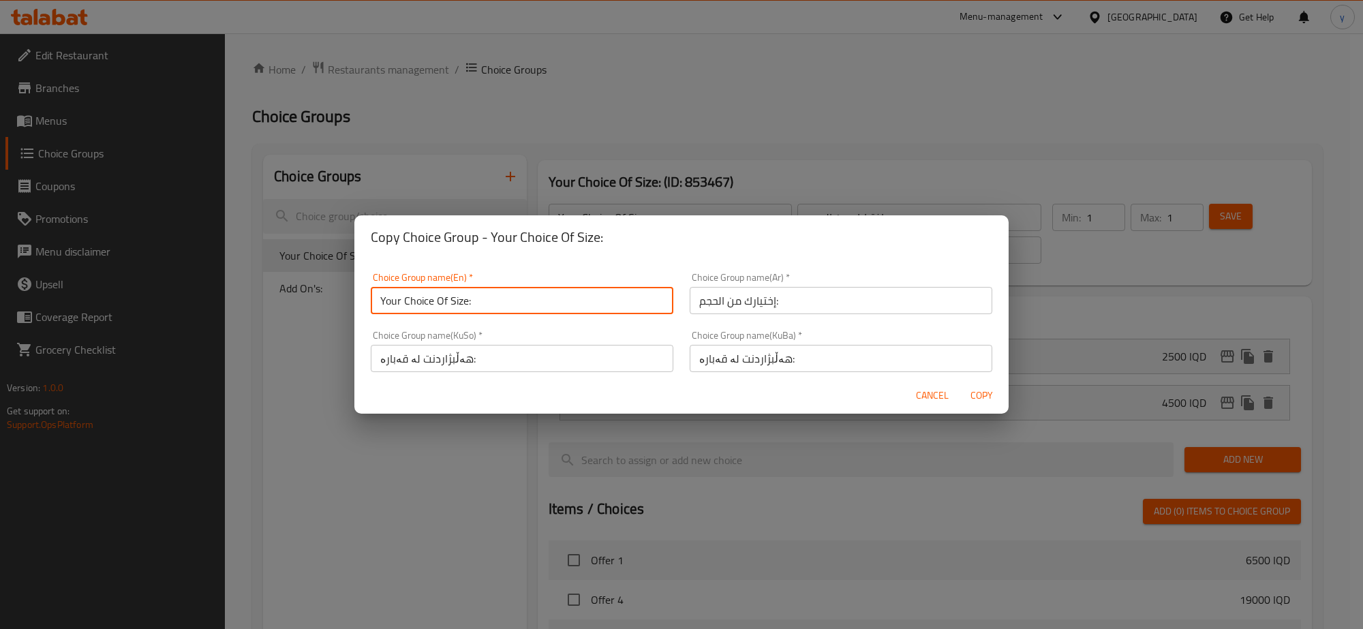
type input "Your Choice Of Size:"
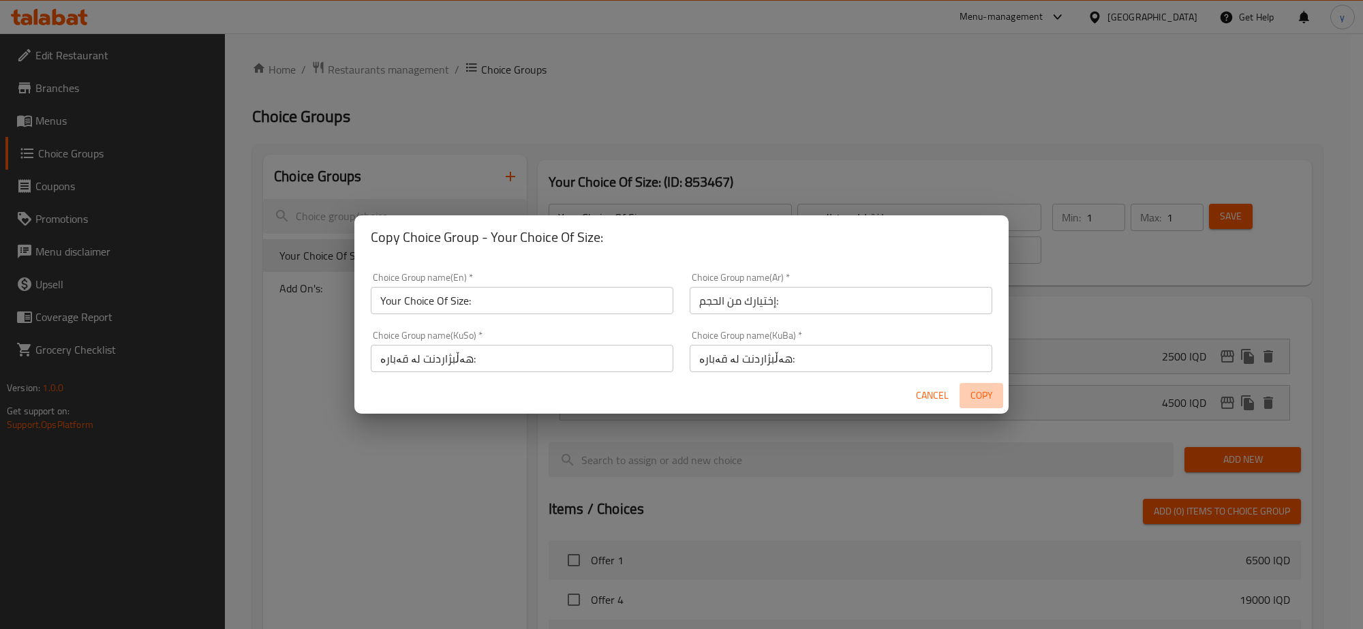
click at [977, 394] on span "Copy" at bounding box center [981, 395] width 33 height 17
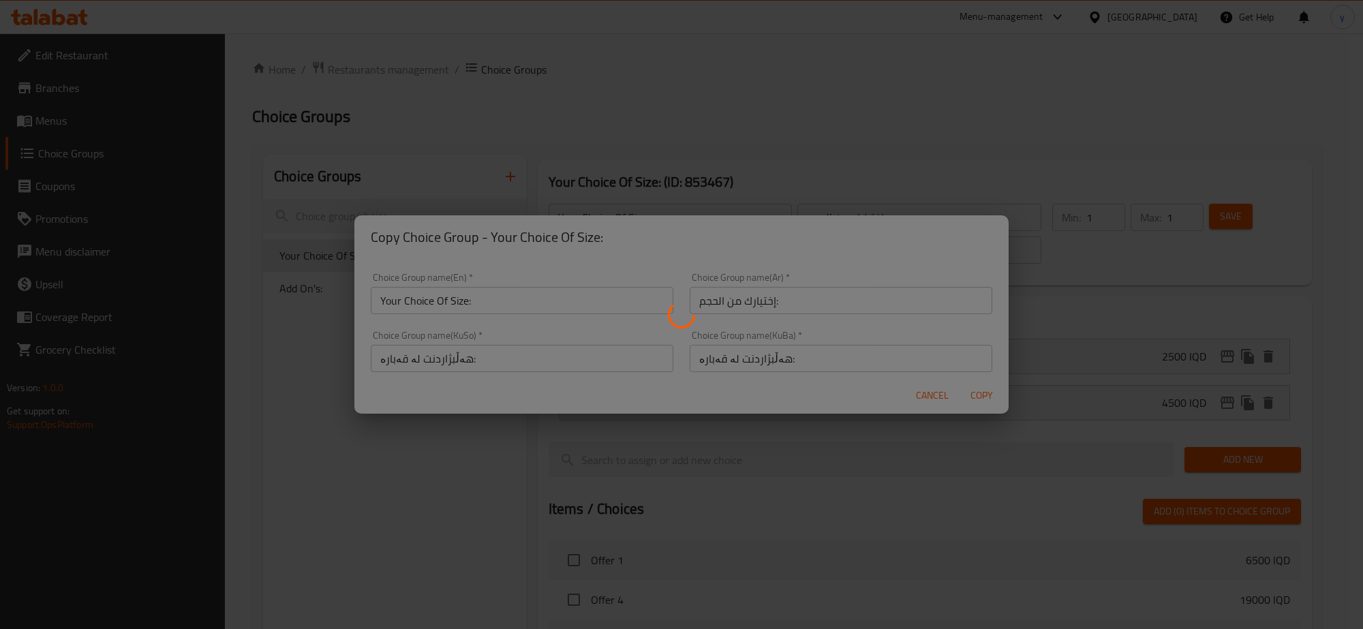
type input "Your Choice Of Size:"
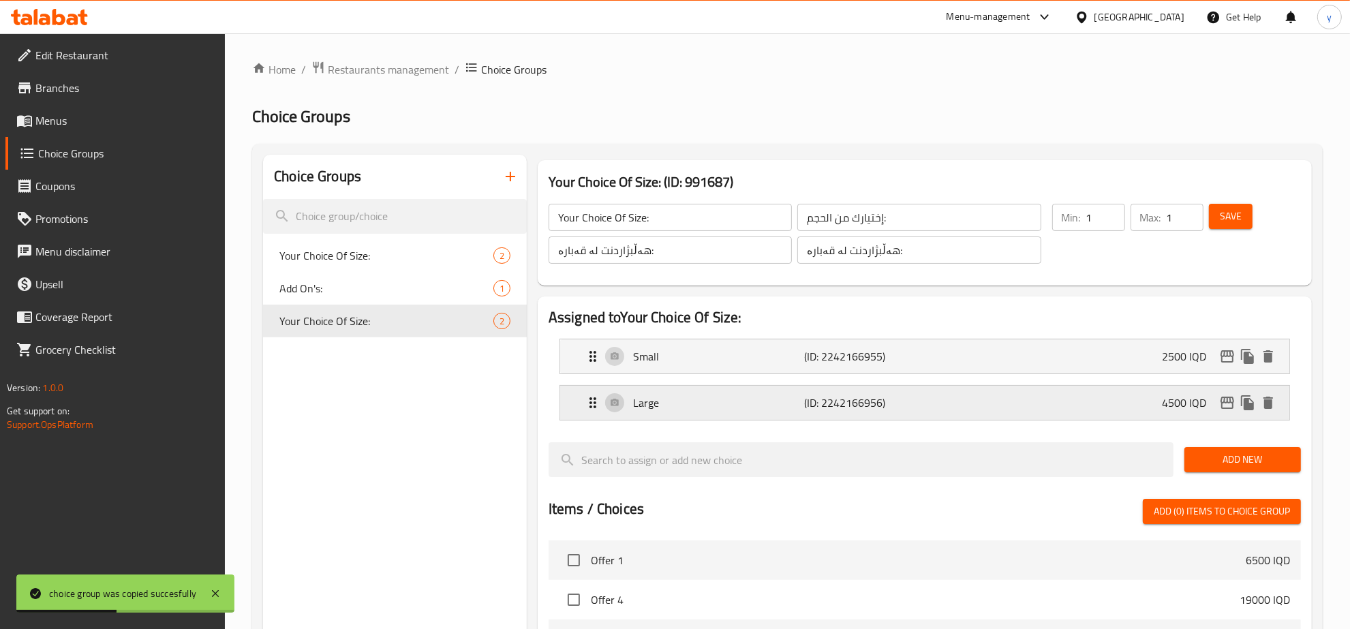
click at [1190, 395] on p "4500 IQD" at bounding box center [1189, 403] width 55 height 16
click at [990, 400] on div "Large (ID: 2242166956) 4500 IQD" at bounding box center [929, 403] width 688 height 34
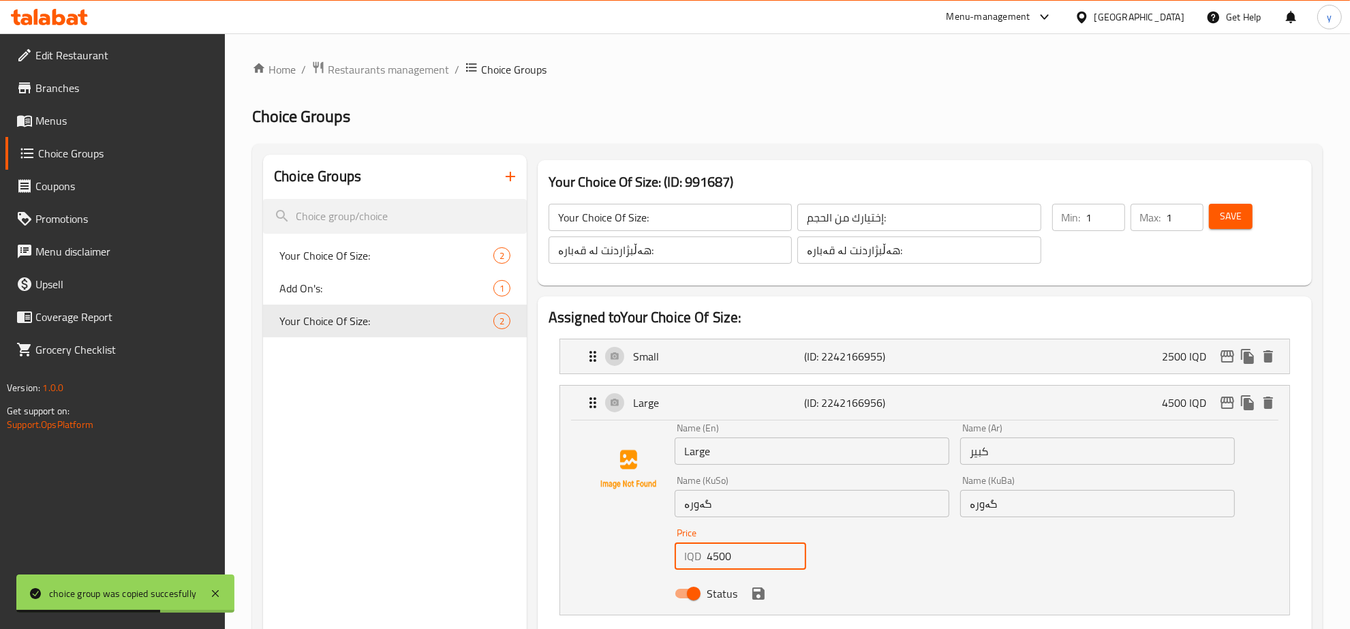
drag, startPoint x: 730, startPoint y: 549, endPoint x: 693, endPoint y: 553, distance: 37.0
click at [693, 553] on div "IQD 4500 Price" at bounding box center [741, 556] width 132 height 27
paste input "90"
click at [761, 596] on icon "save" at bounding box center [759, 594] width 12 height 12
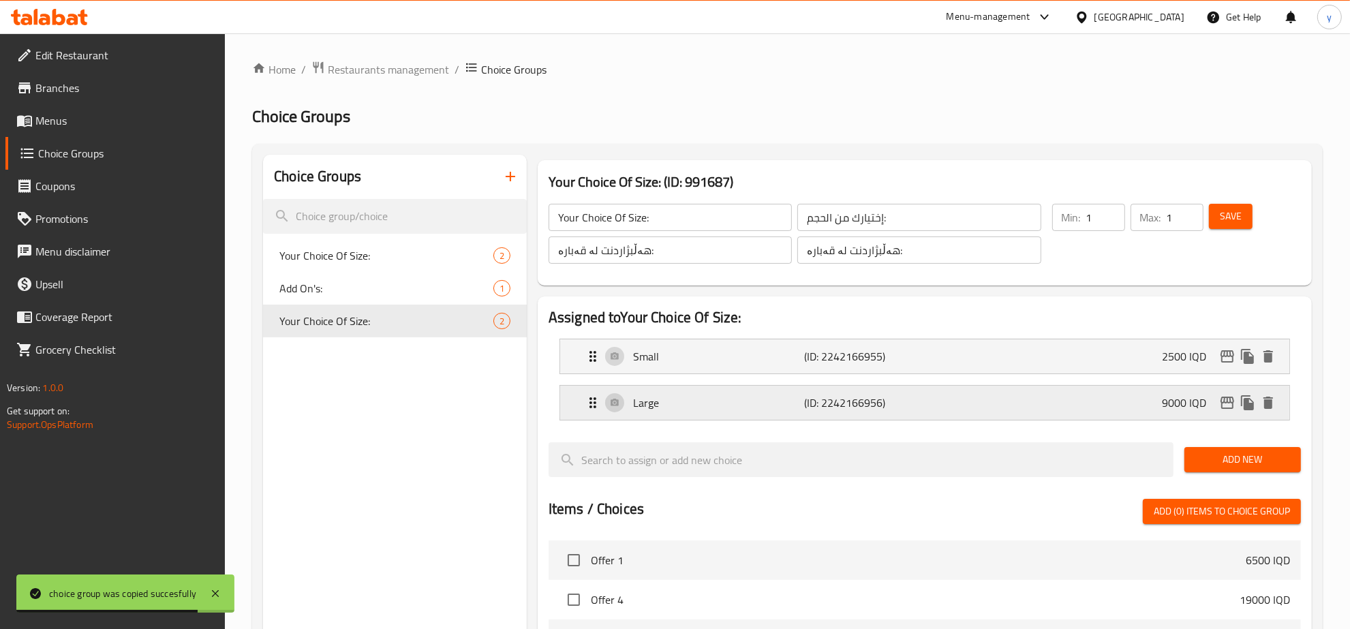
type input "9000"
click at [805, 366] on div "Small (ID: 2242166955) 2500 IQD" at bounding box center [929, 356] width 688 height 34
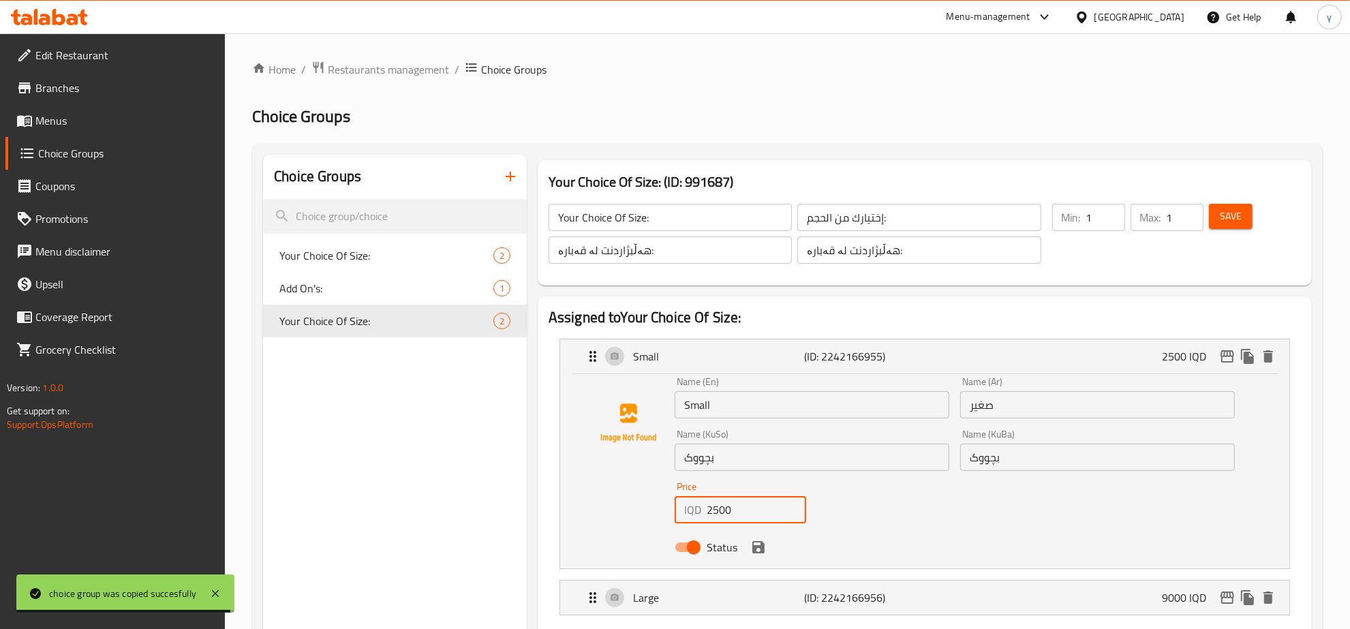
drag, startPoint x: 731, startPoint y: 509, endPoint x: 658, endPoint y: 509, distance: 72.9
click at [658, 509] on div "Name (En) Small Name (En) Name (Ar) صغير Name (Ar) Name (KuSo) بچووک Name (KuSo…" at bounding box center [925, 468] width 686 height 183
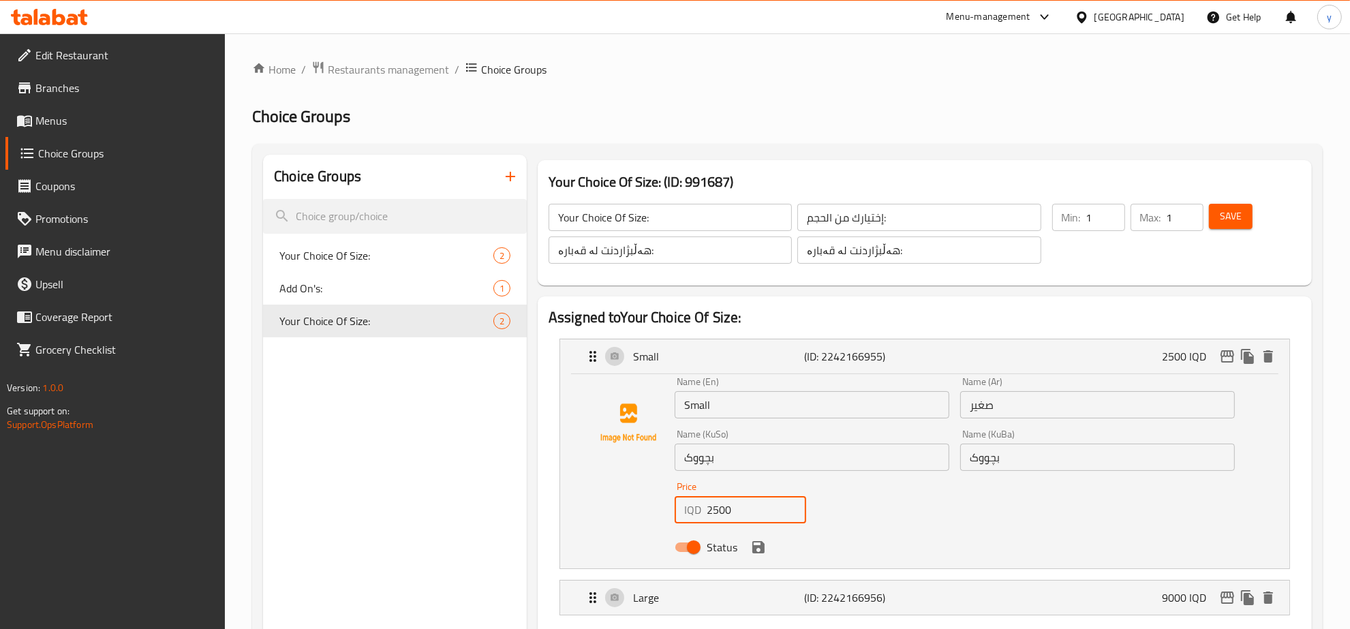
paste input "50"
type input "5000"
click at [758, 537] on button "save" at bounding box center [758, 547] width 20 height 20
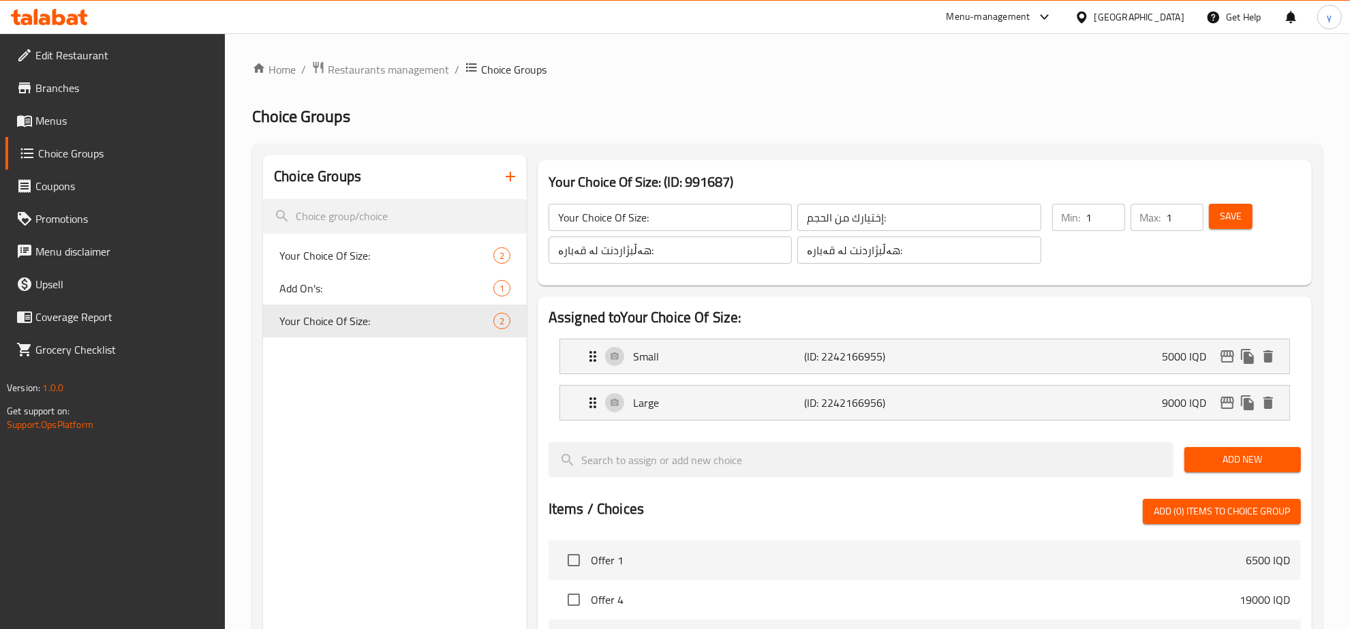
click at [1244, 230] on div "Save" at bounding box center [1246, 233] width 81 height 65
click at [1221, 224] on span "Save" at bounding box center [1231, 216] width 22 height 17
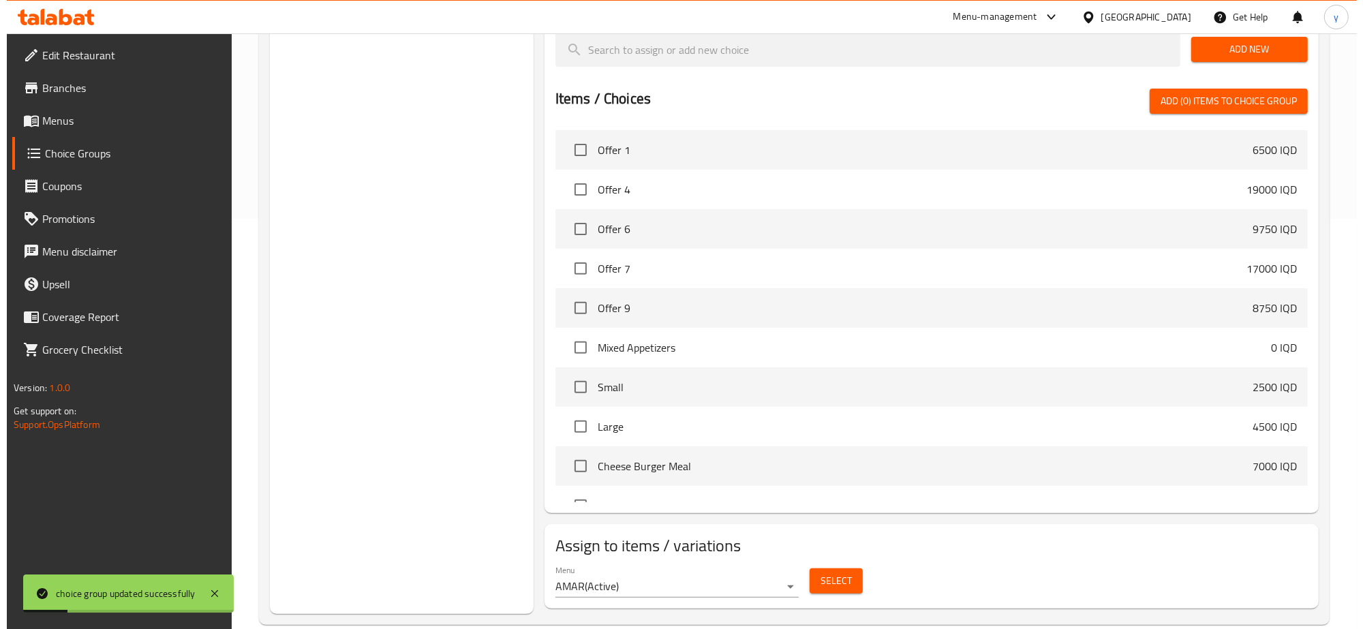
scroll to position [434, 0]
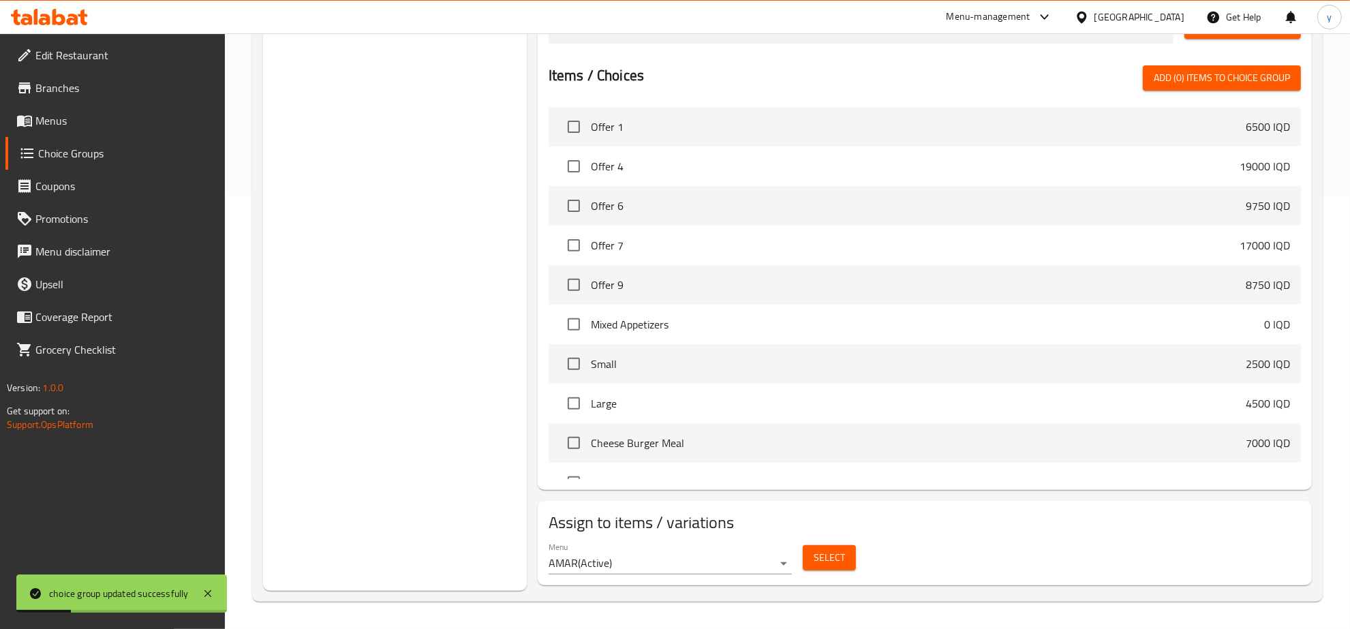
click at [830, 553] on span "Select" at bounding box center [829, 557] width 31 height 17
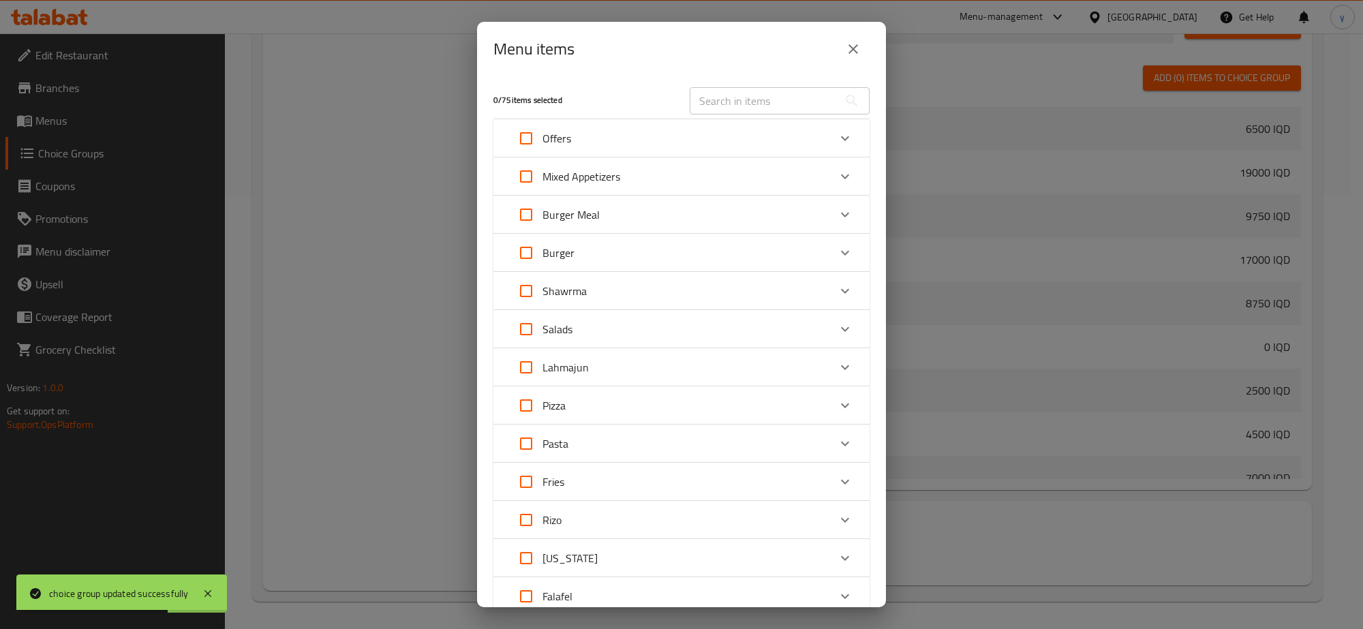
click at [672, 386] on div "Pizza Tuna Pizza 0 IQD Your Choice Of Size: Small 5500 IQD Large 9500 IQD Veget…" at bounding box center [681, 405] width 376 height 38
click at [671, 394] on div "Pizza" at bounding box center [669, 405] width 319 height 33
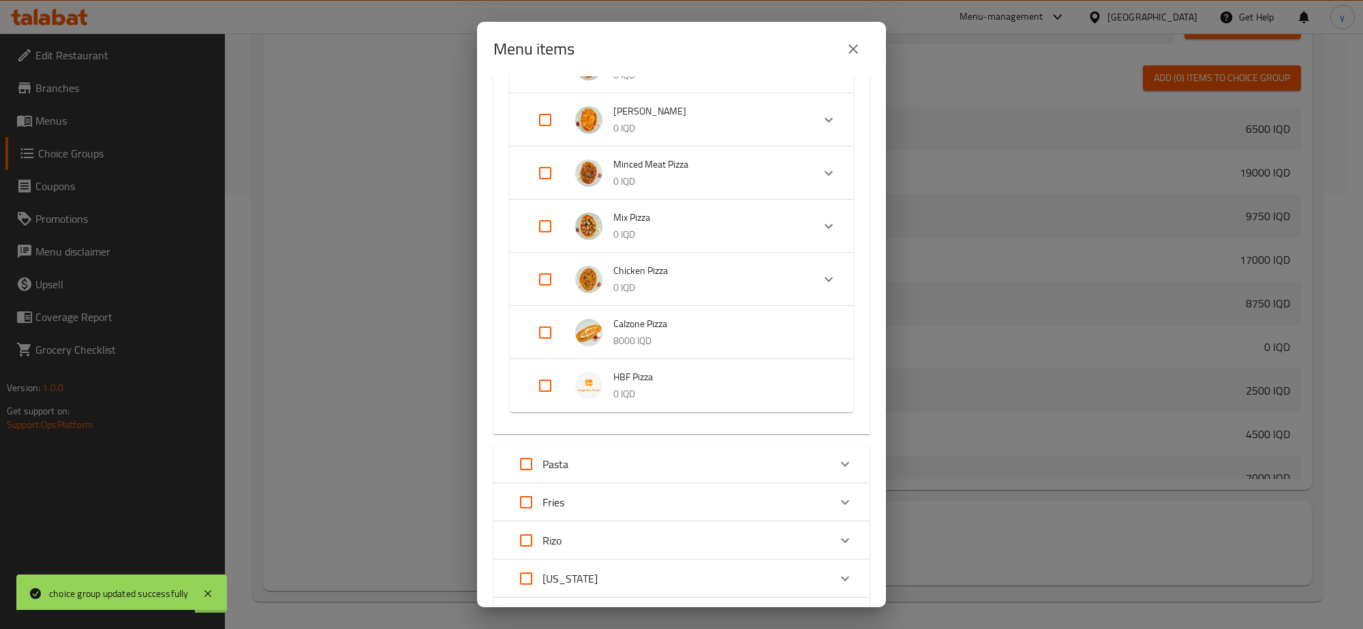
scroll to position [568, 0]
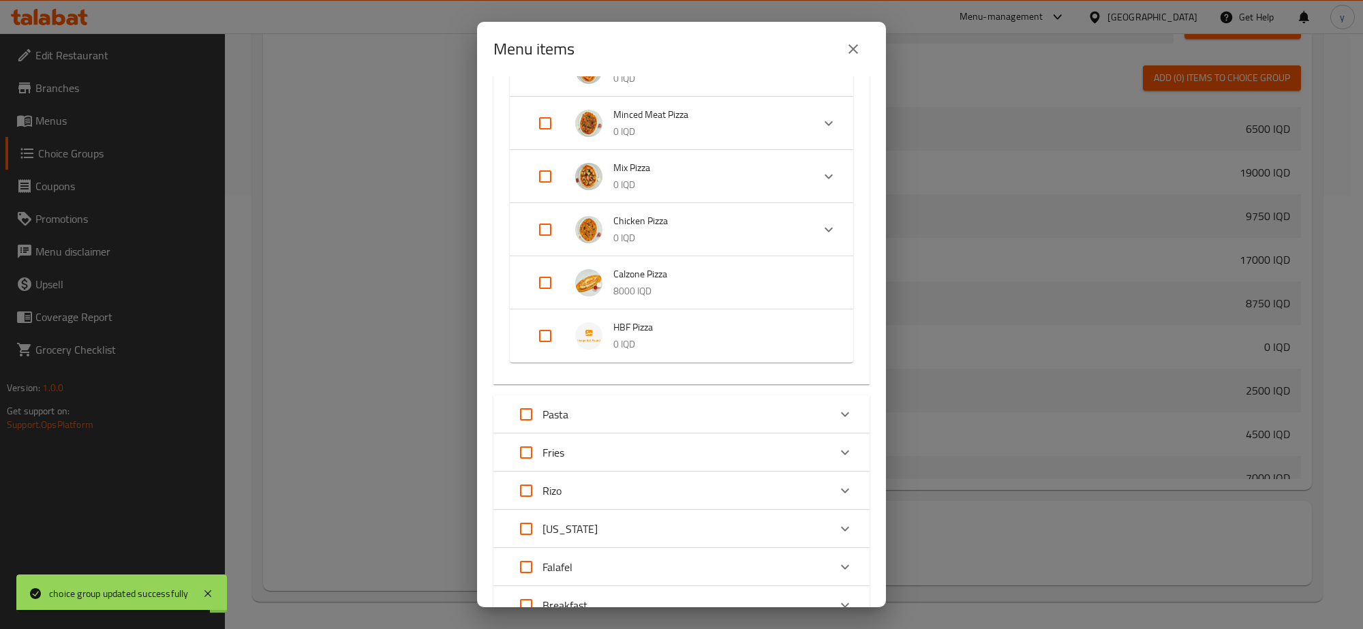
click at [561, 335] on input "Expand" at bounding box center [545, 336] width 33 height 33
checkbox input "true"
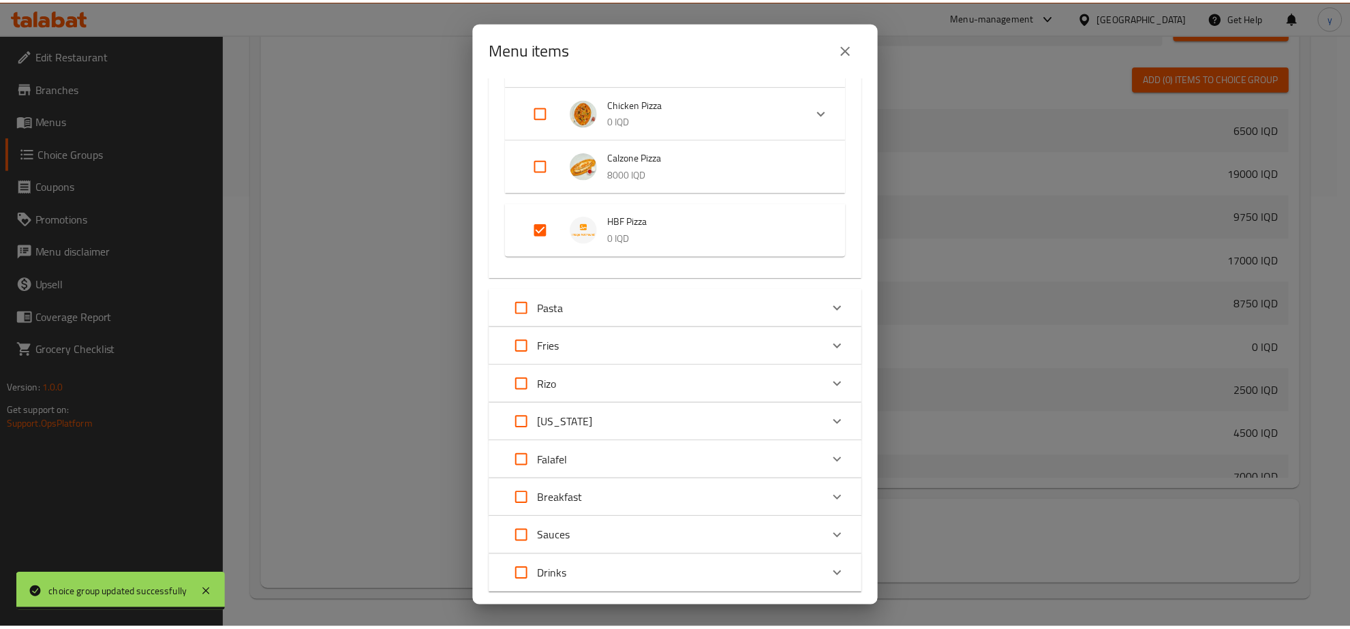
scroll to position [765, 0]
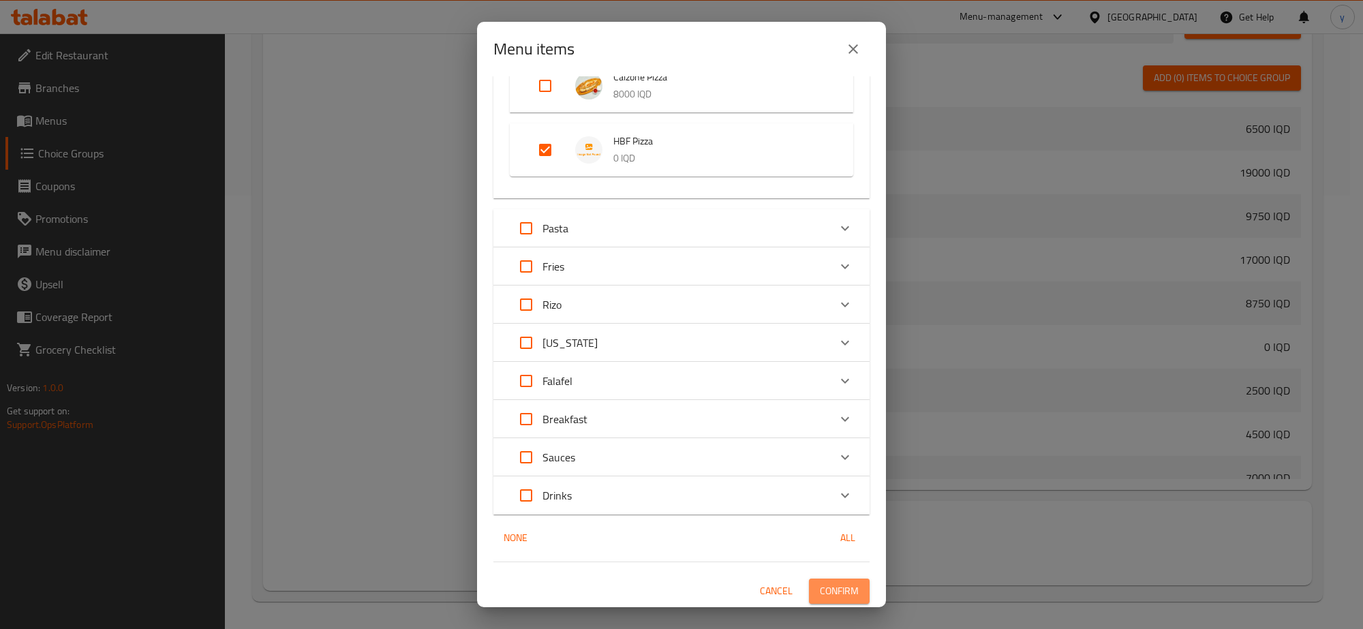
click at [833, 590] on span "Confirm" at bounding box center [839, 591] width 39 height 17
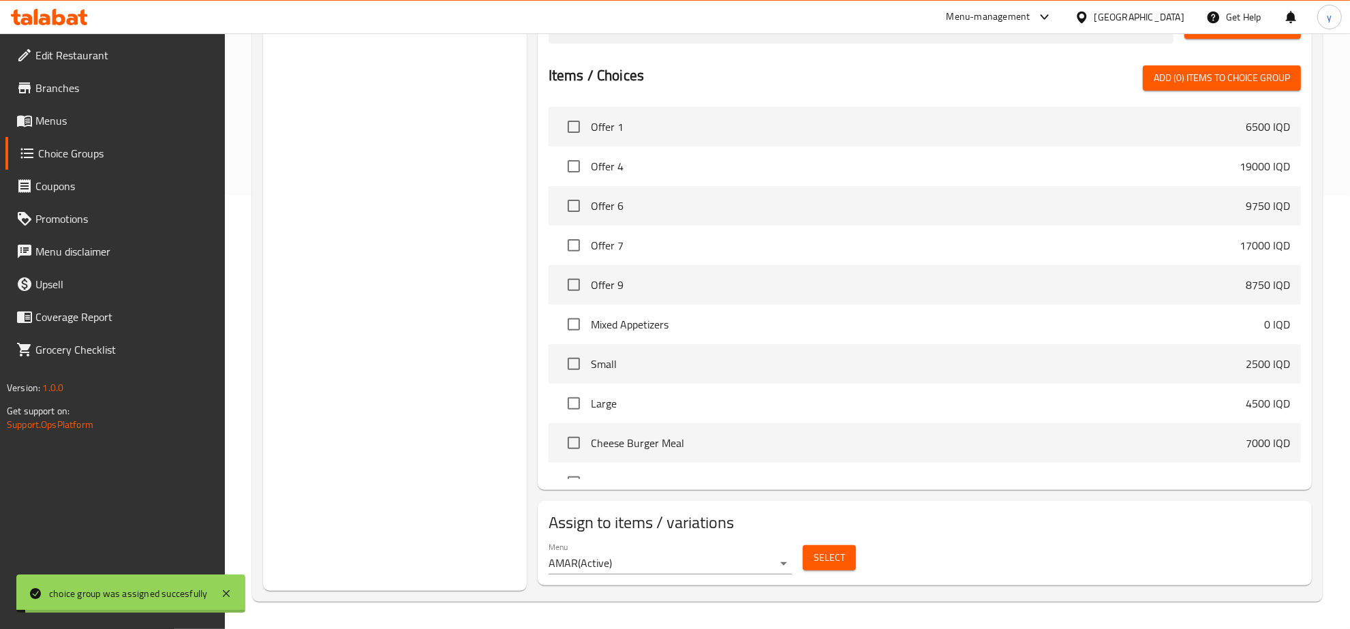
click at [136, 118] on span "Menus" at bounding box center [124, 120] width 179 height 16
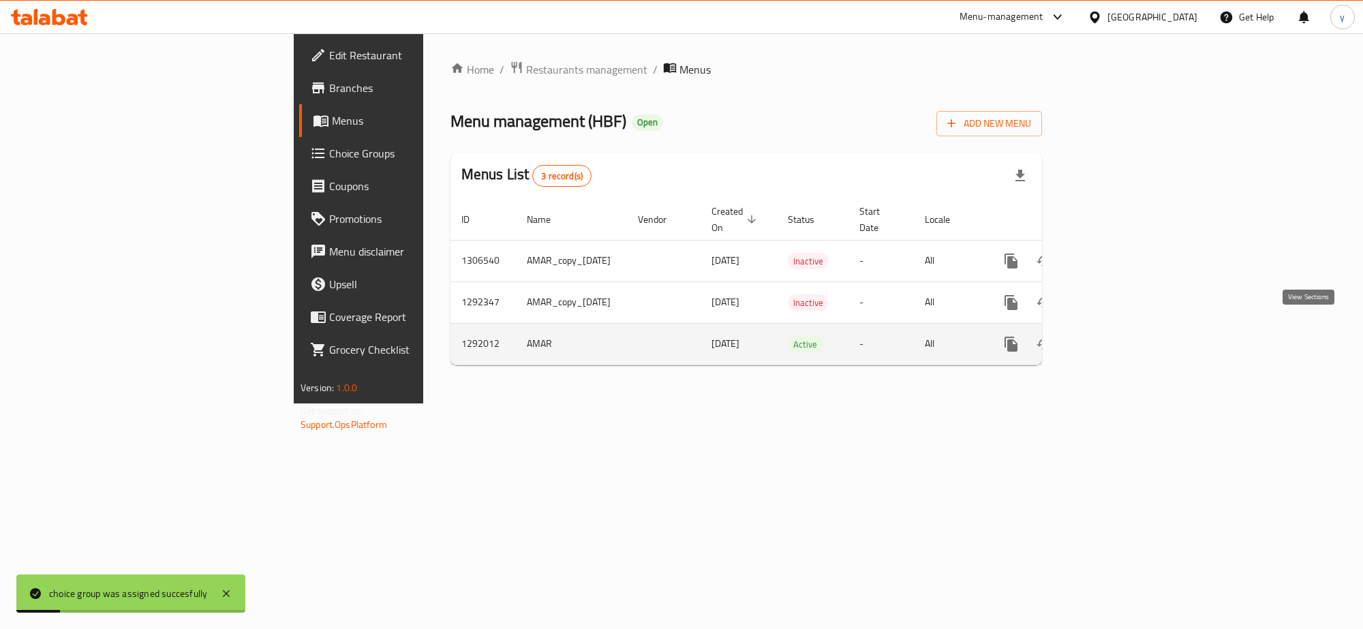
click at [1116, 338] on icon "enhanced table" at bounding box center [1110, 344] width 12 height 12
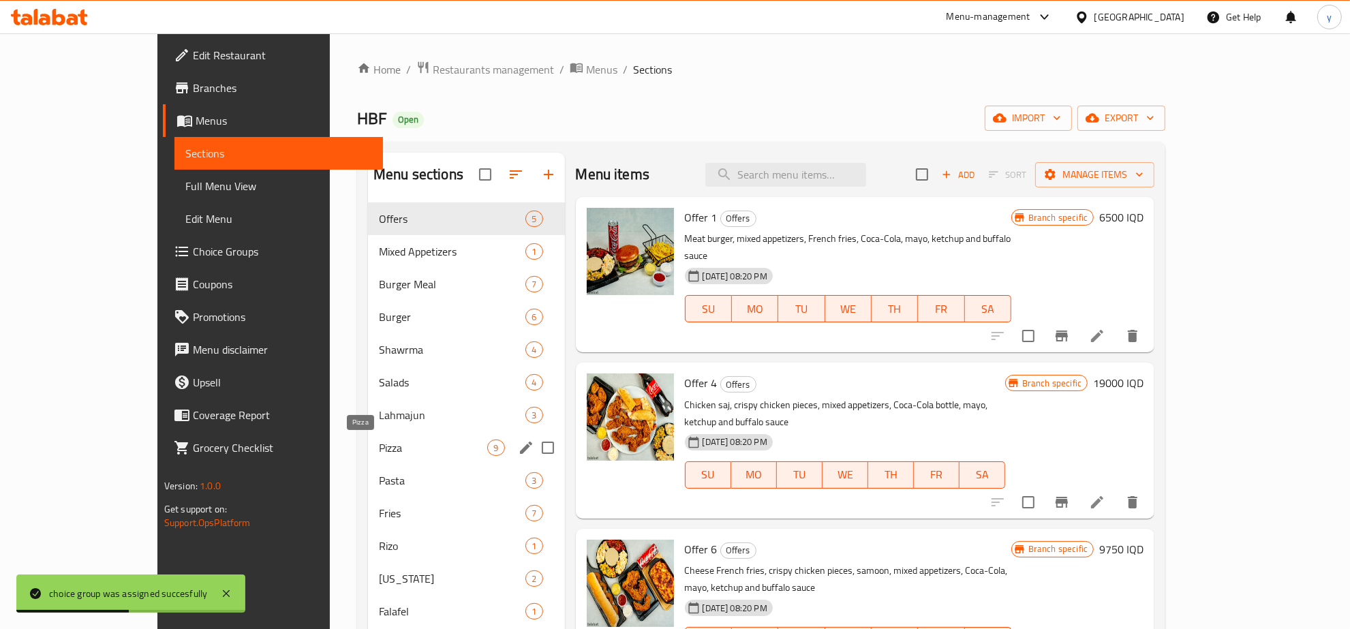
click at [379, 452] on span "Pizza" at bounding box center [433, 448] width 108 height 16
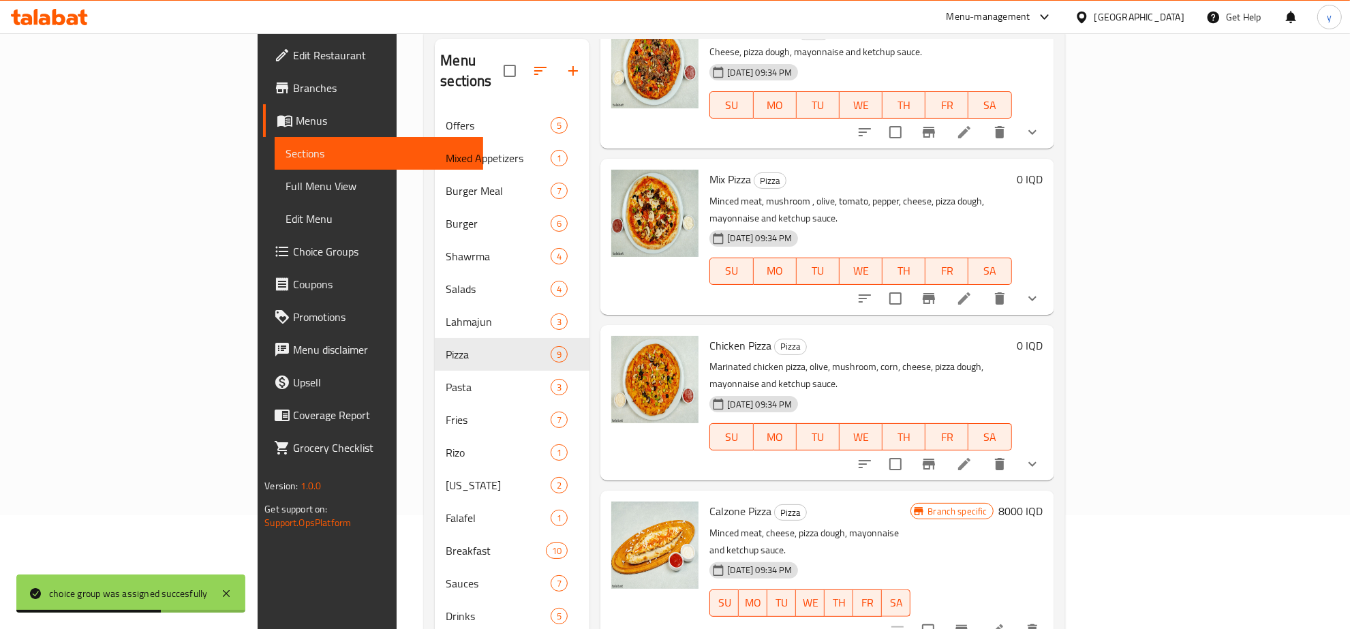
scroll to position [192, 0]
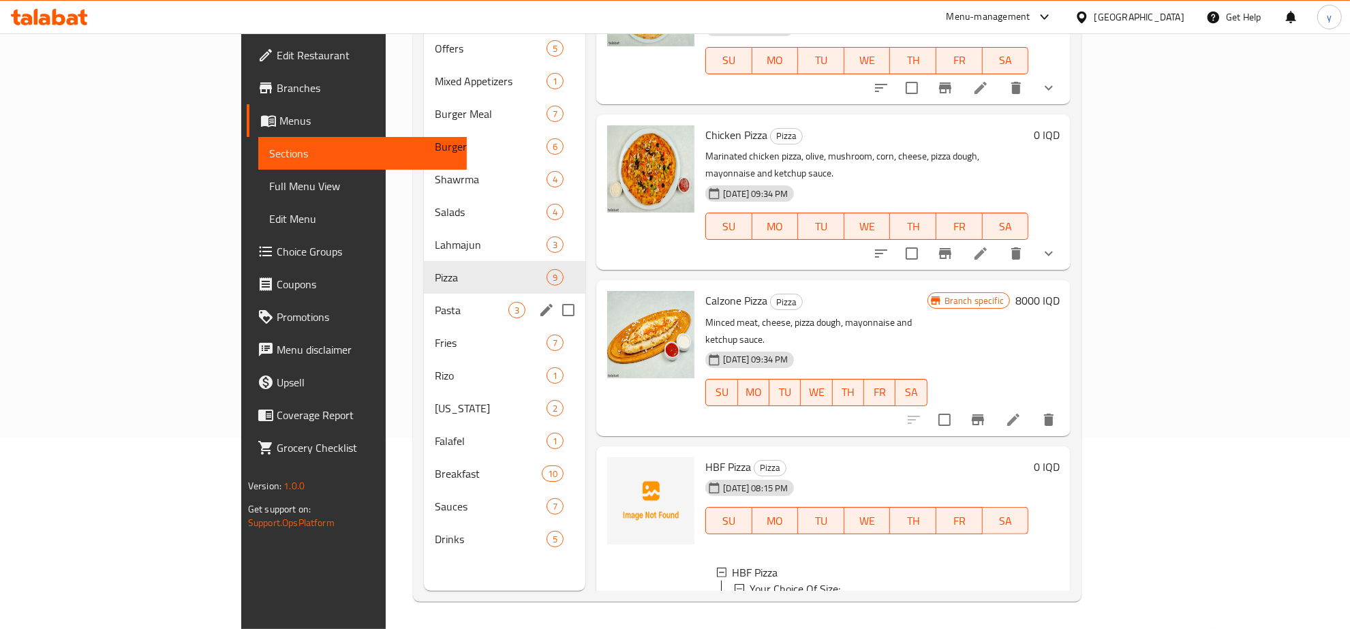
click at [435, 302] on span "Pasta" at bounding box center [472, 310] width 74 height 16
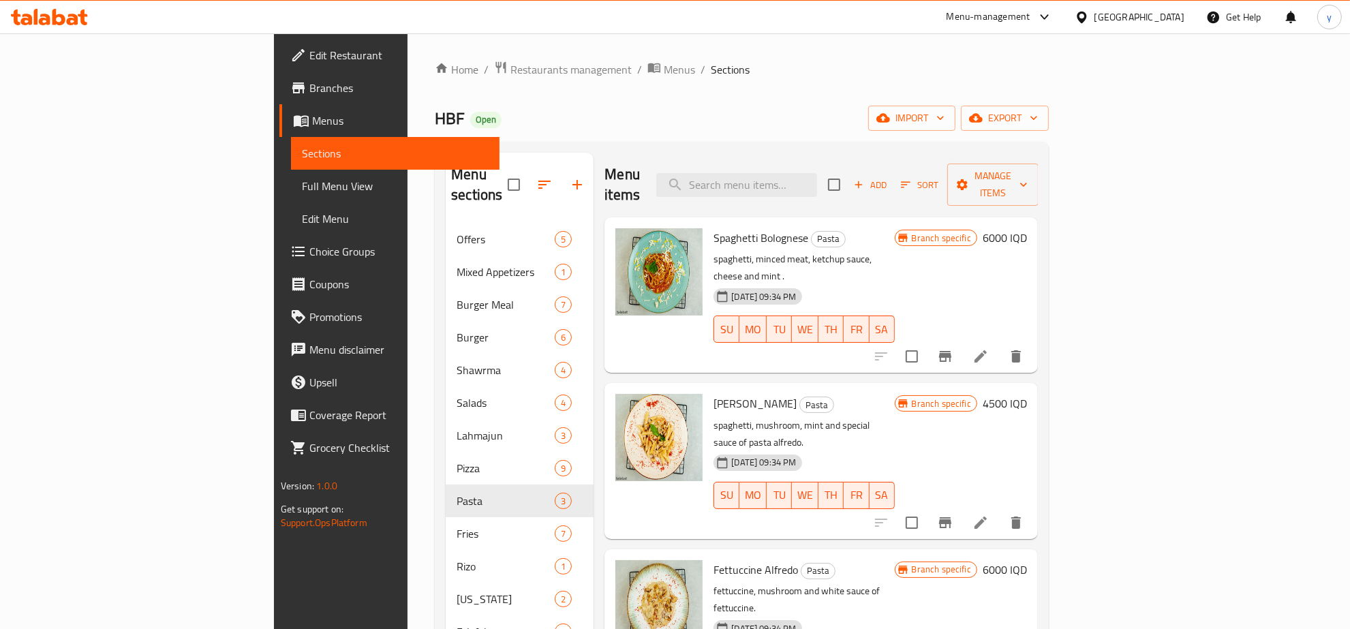
click at [1038, 189] on div "Menu items Add Sort Manage items" at bounding box center [822, 185] width 434 height 65
click at [889, 181] on span "Add" at bounding box center [870, 185] width 37 height 16
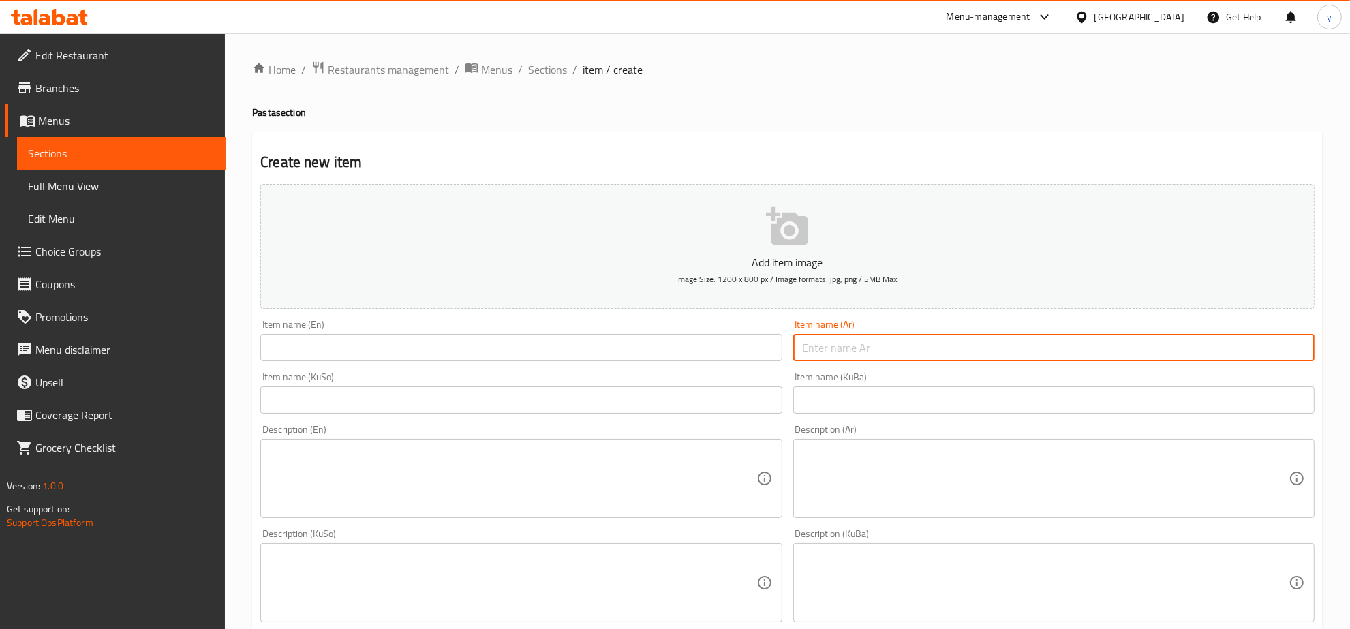
click at [860, 361] on input "text" at bounding box center [1053, 347] width 521 height 27
paste input "مكرونة بولونيز"
type input "مكرونة بولونيز"
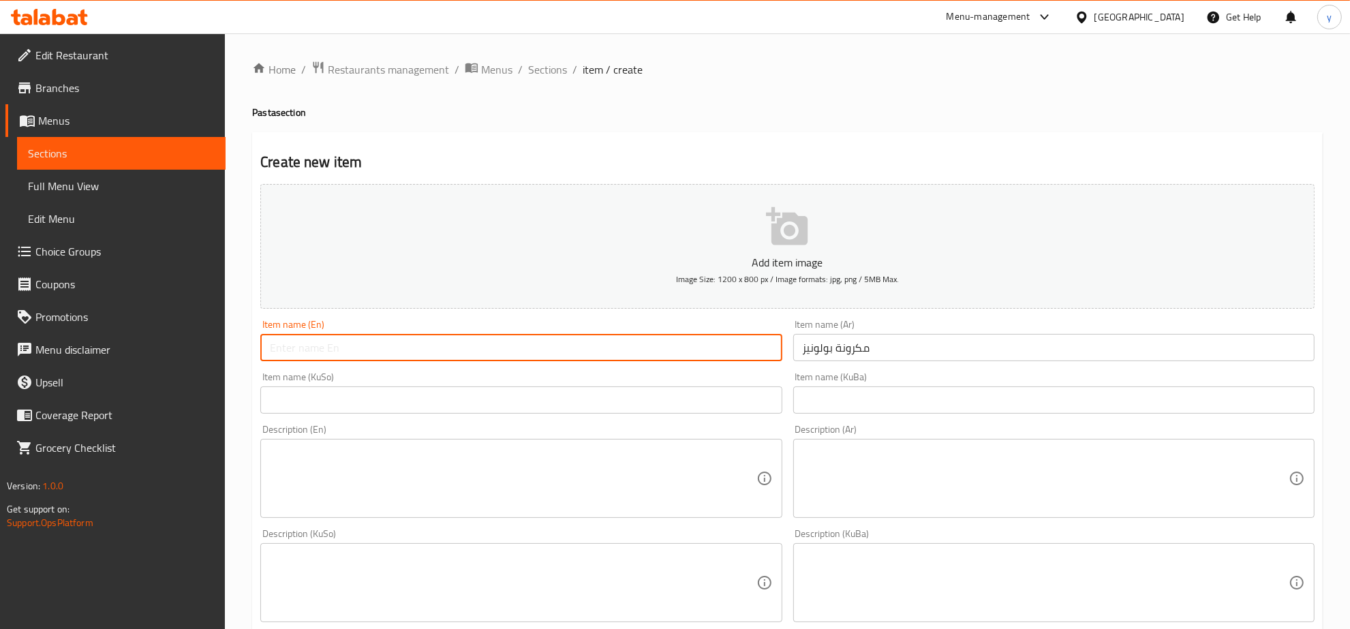
click at [708, 353] on input "text" at bounding box center [520, 347] width 521 height 27
paste input "Bolognese Pasta"
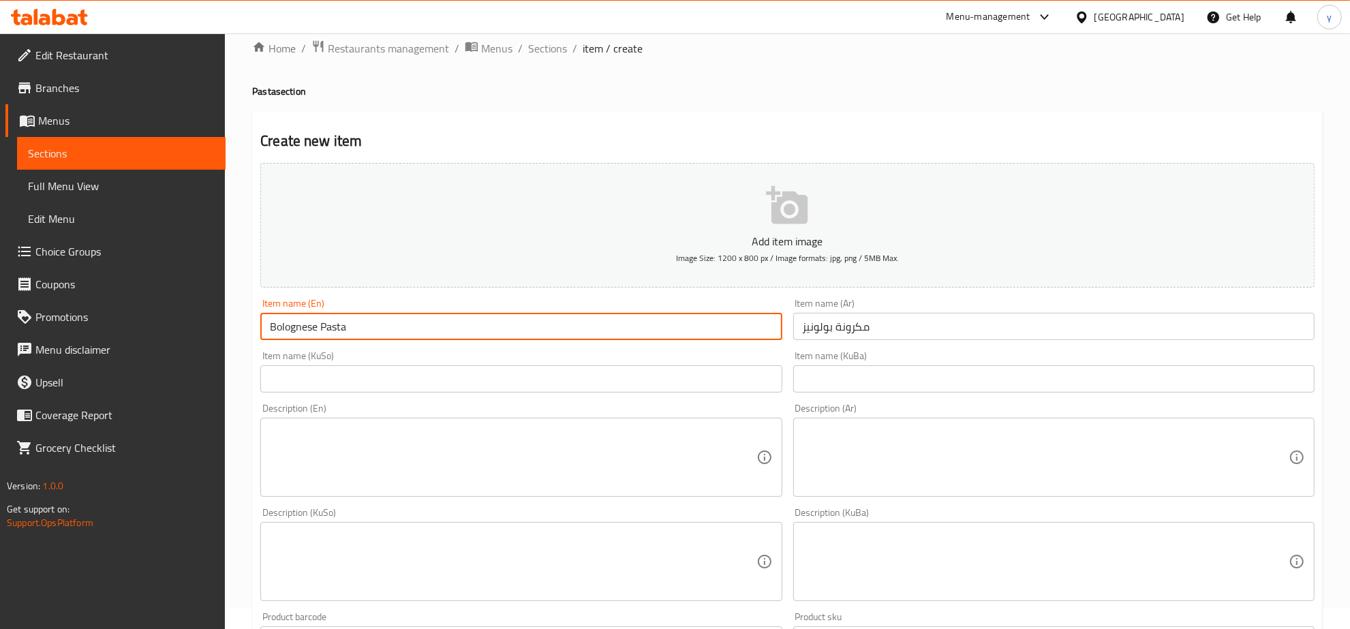
scroll to position [142, 0]
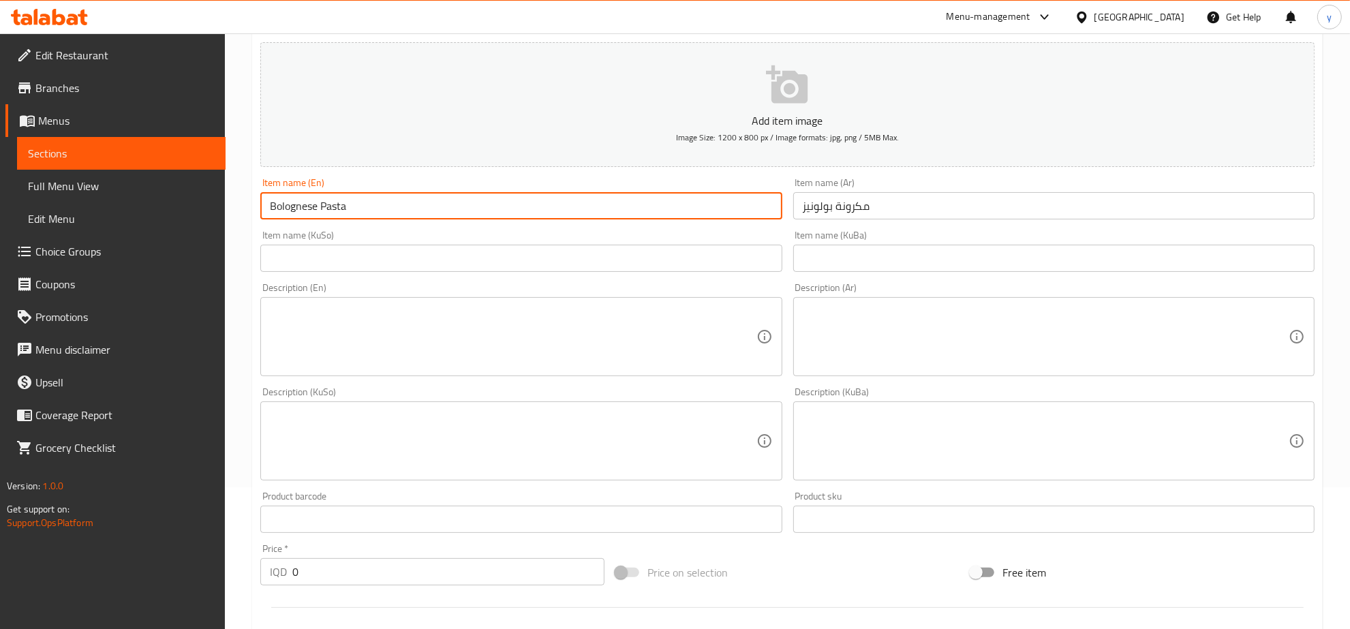
type input "Bolognese Pasta"
click at [600, 261] on input "text" at bounding box center [520, 258] width 521 height 27
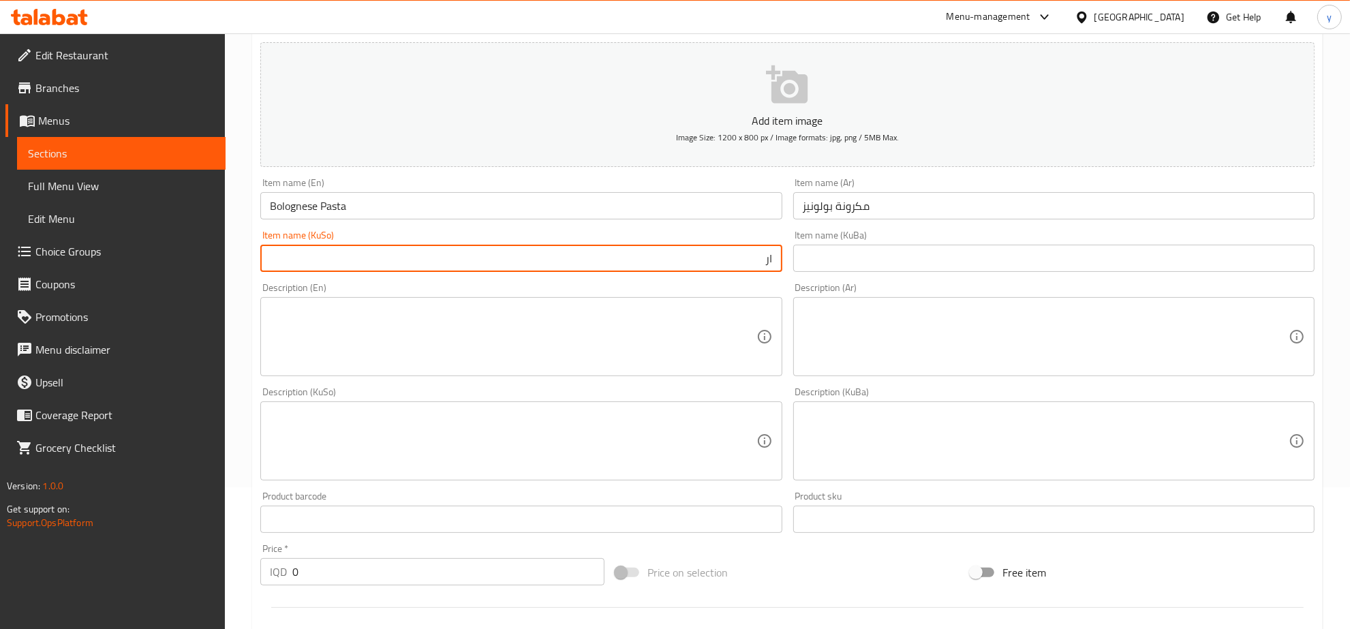
type input "ا"
type input "پ"
type input "م"
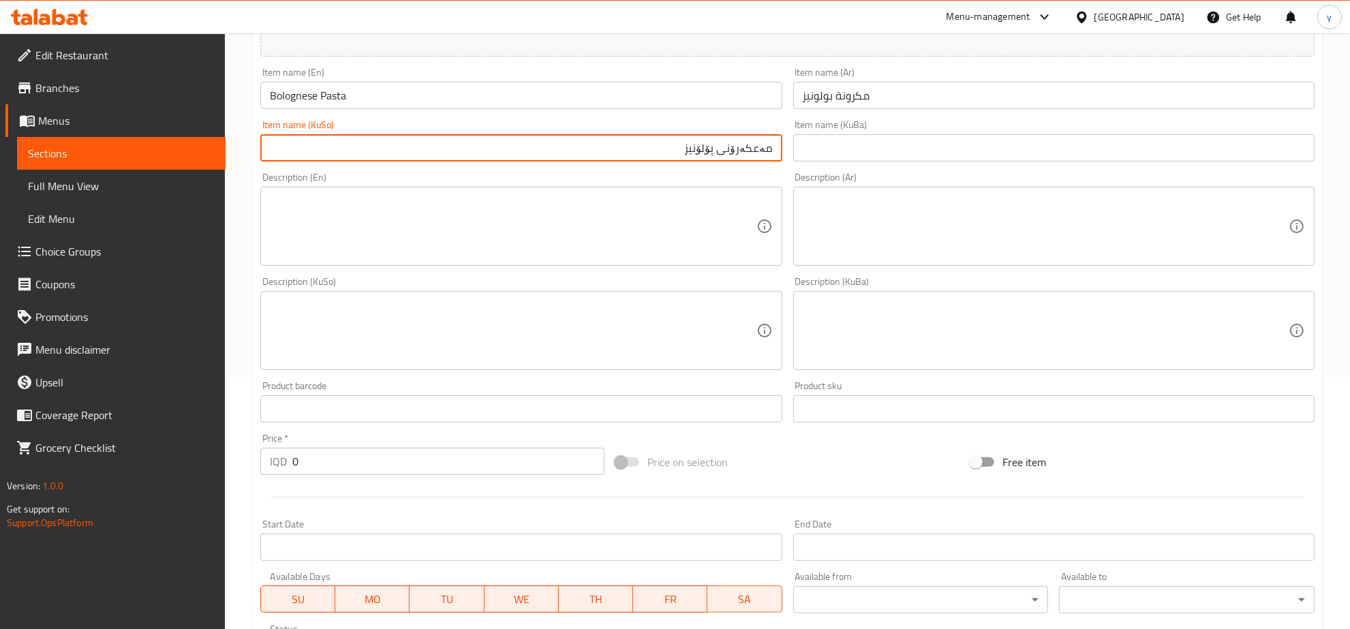
scroll to position [488, 0]
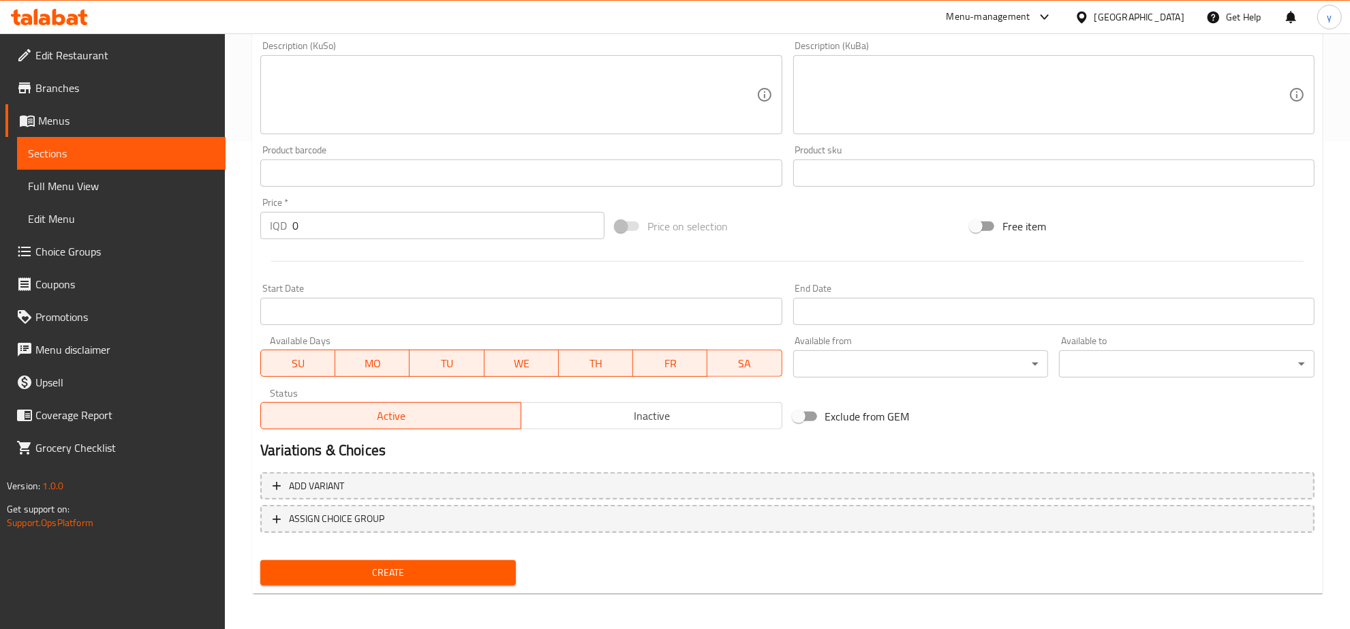
type input "مەعکەرۆنی پۆلۆنیز"
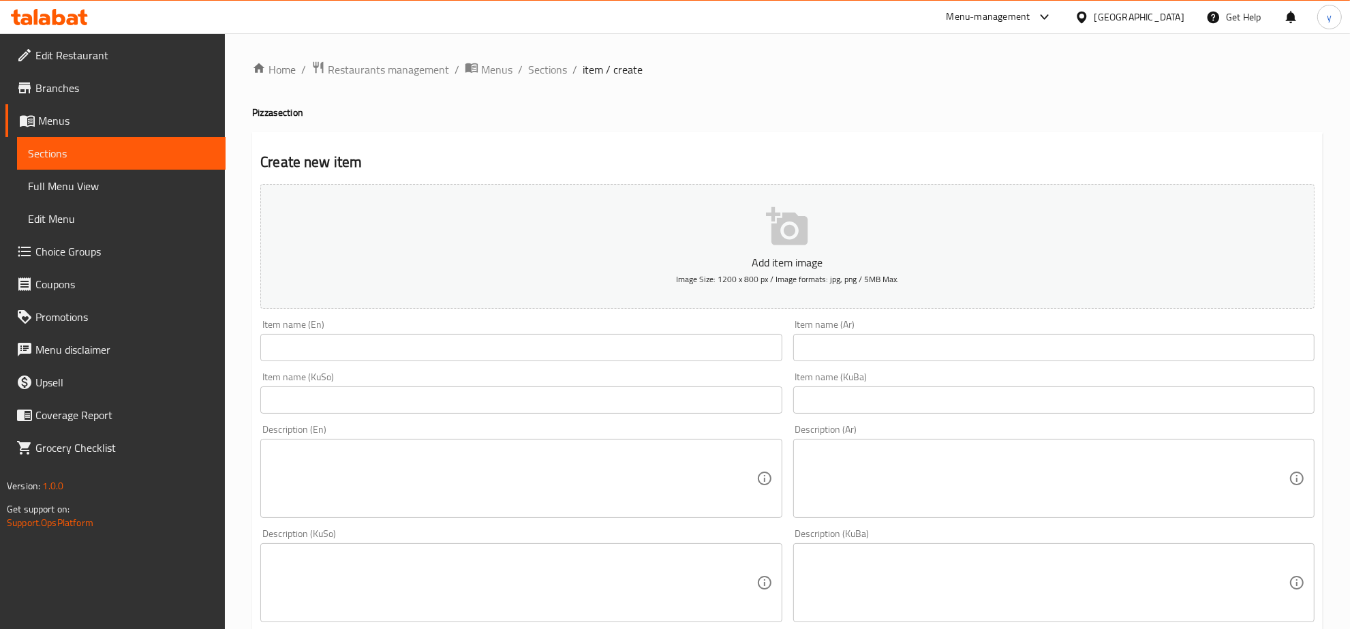
click at [151, 72] on link "Branches" at bounding box center [115, 88] width 220 height 33
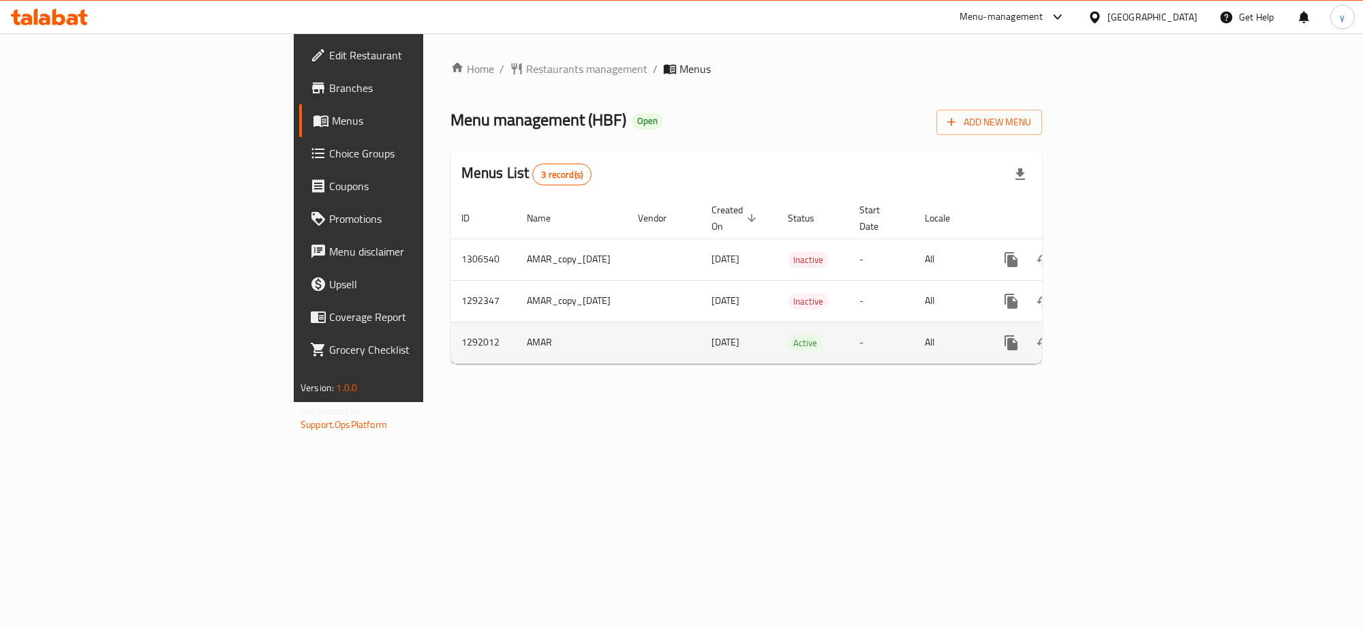
drag, startPoint x: 1292, startPoint y: 339, endPoint x: 1299, endPoint y: 334, distance: 8.7
click at [1126, 334] on div "enhanced table" at bounding box center [1060, 343] width 131 height 33
click at [1126, 334] on link "enhanced table" at bounding box center [1109, 343] width 33 height 33
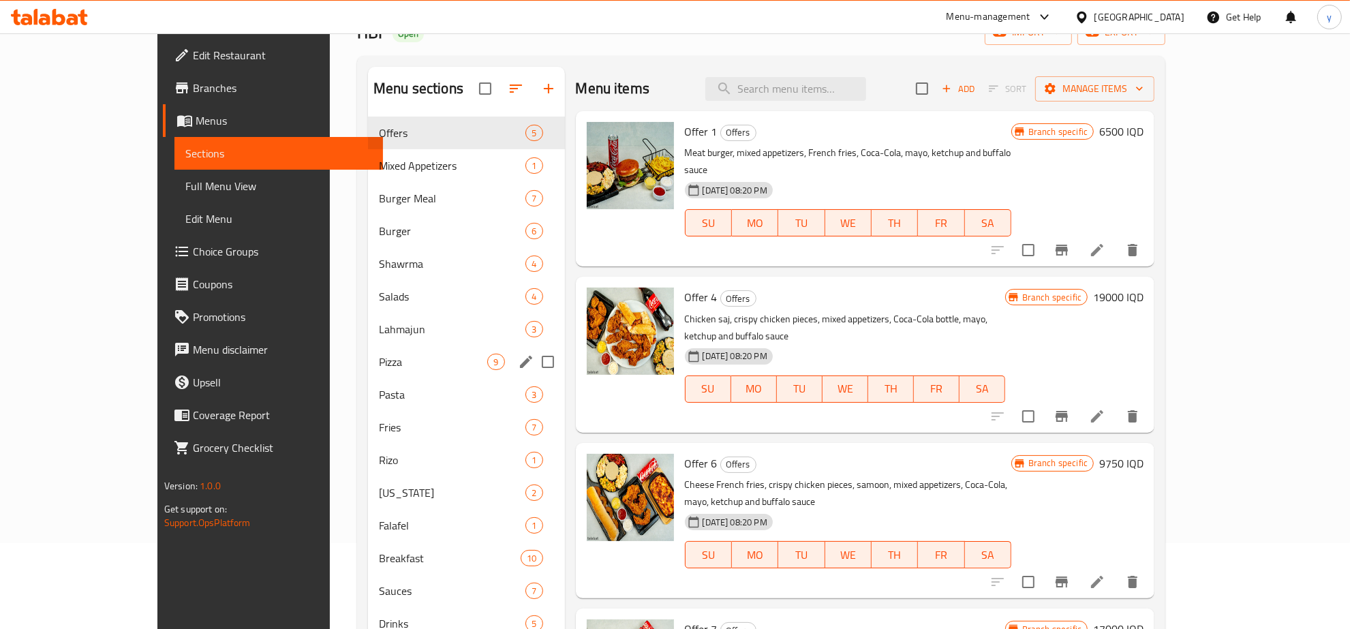
scroll to position [192, 0]
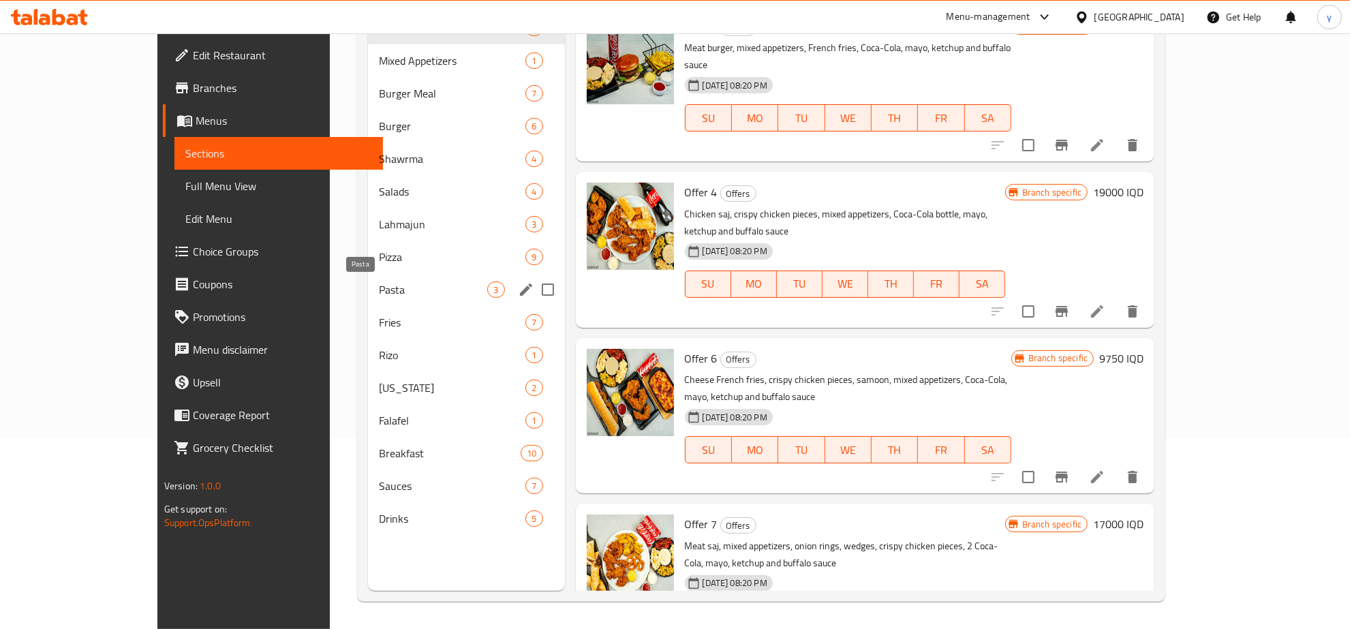
click at [379, 285] on span "Pasta" at bounding box center [433, 290] width 108 height 16
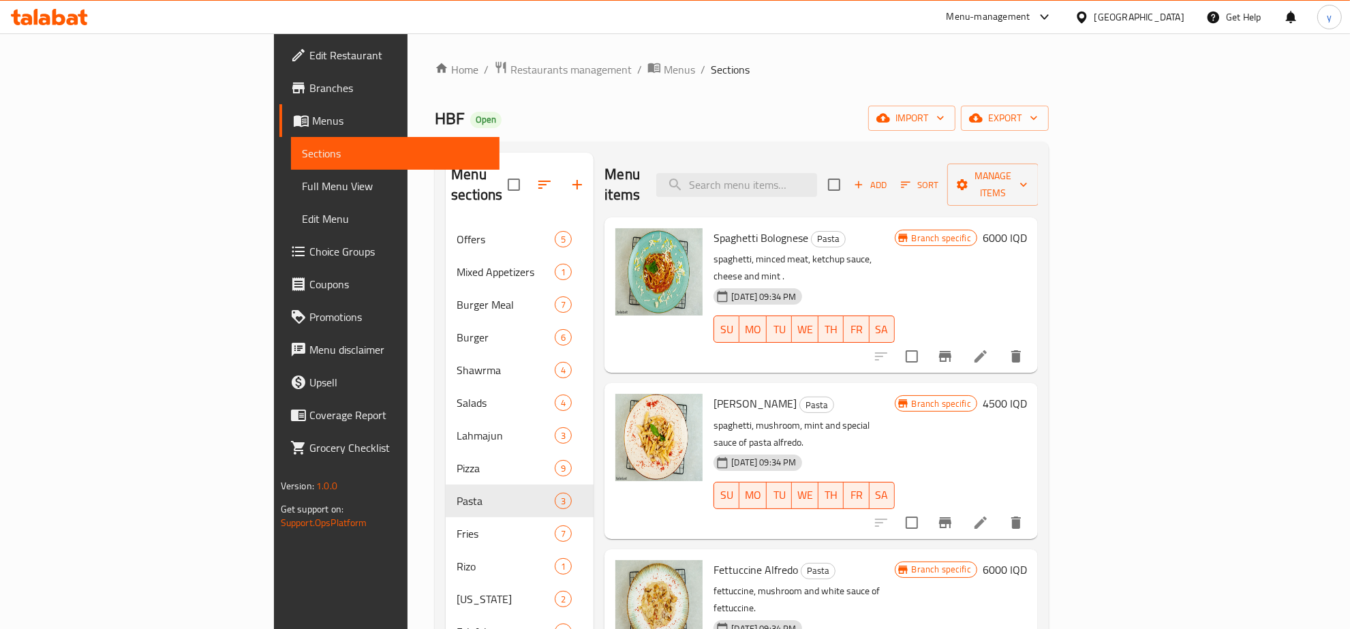
drag, startPoint x: 1116, startPoint y: 195, endPoint x: 1115, endPoint y: 179, distance: 15.7
click at [1038, 187] on div "Menu items Add Sort Manage items" at bounding box center [822, 185] width 434 height 65
click at [889, 179] on span "Add" at bounding box center [870, 185] width 37 height 16
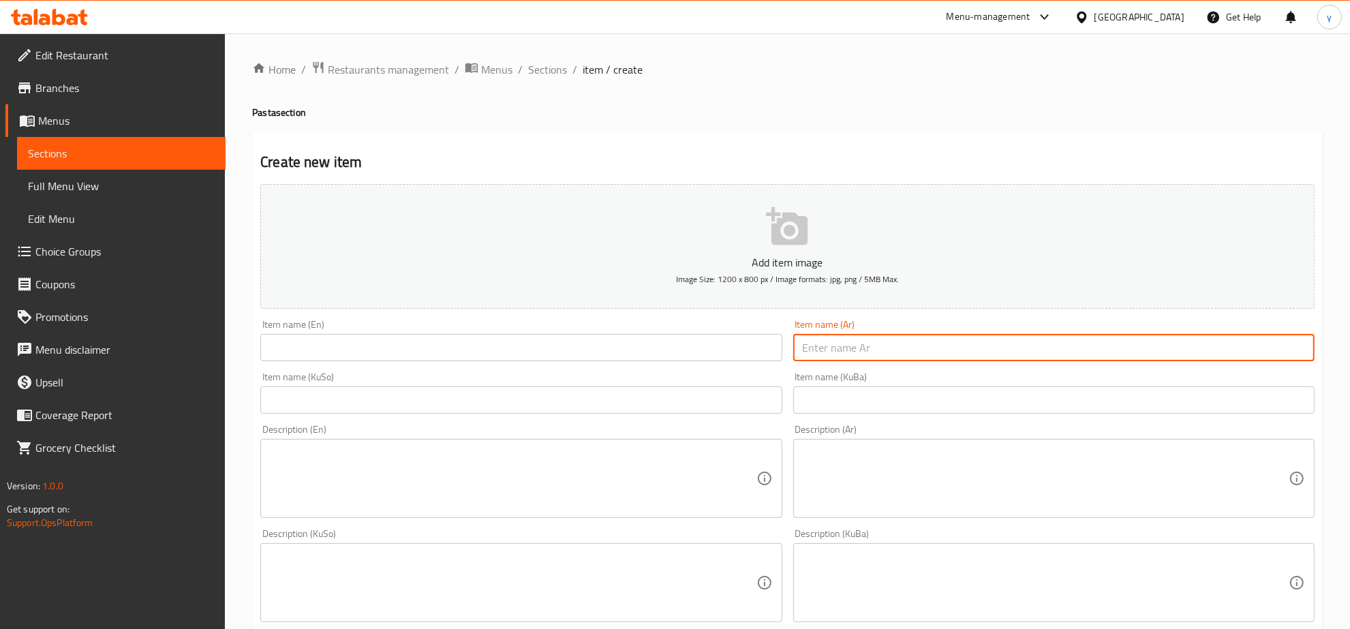
click at [881, 346] on input "text" at bounding box center [1053, 347] width 521 height 27
paste input "مكرونة بولونيز"
type input "مكرونة بولونيز"
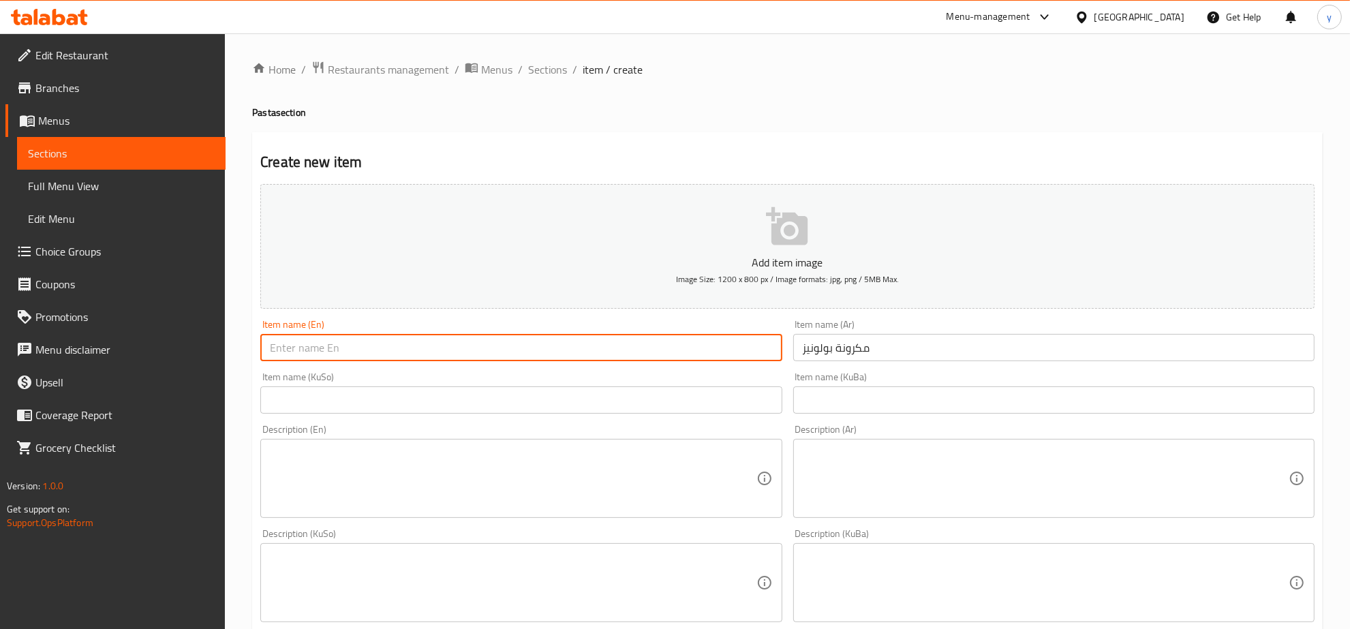
click at [714, 335] on input "text" at bounding box center [520, 347] width 521 height 27
paste input "Bolognese Pasta"
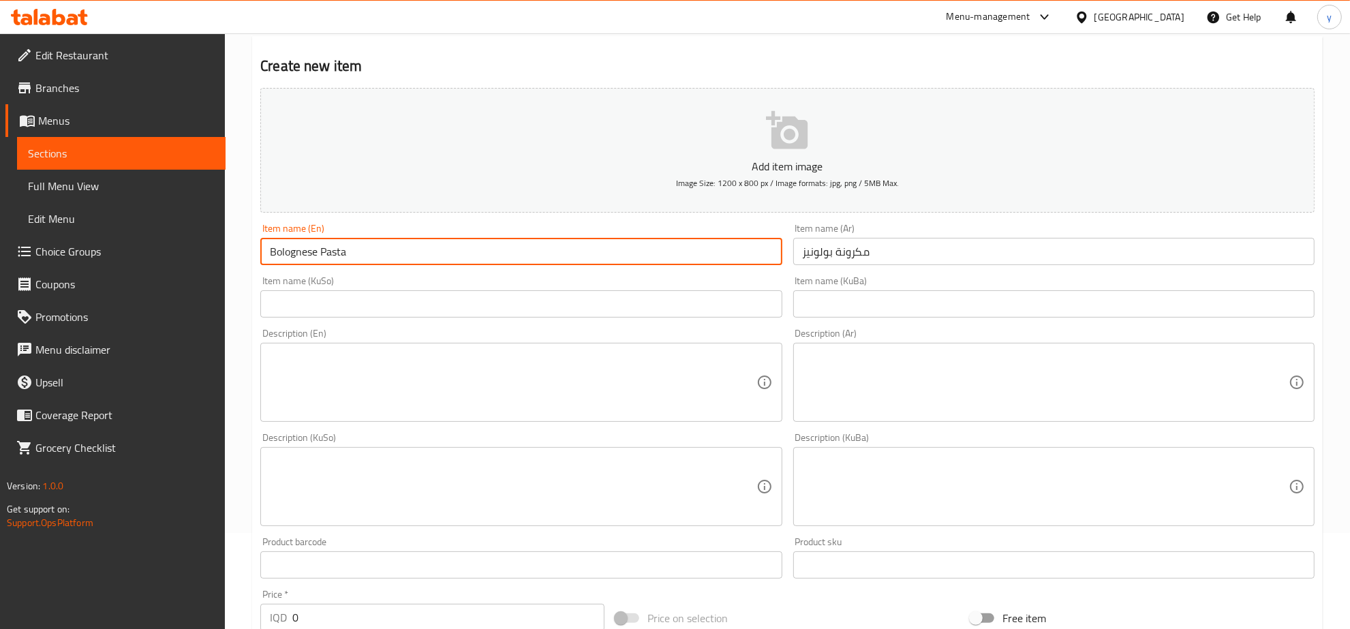
scroll to position [284, 0]
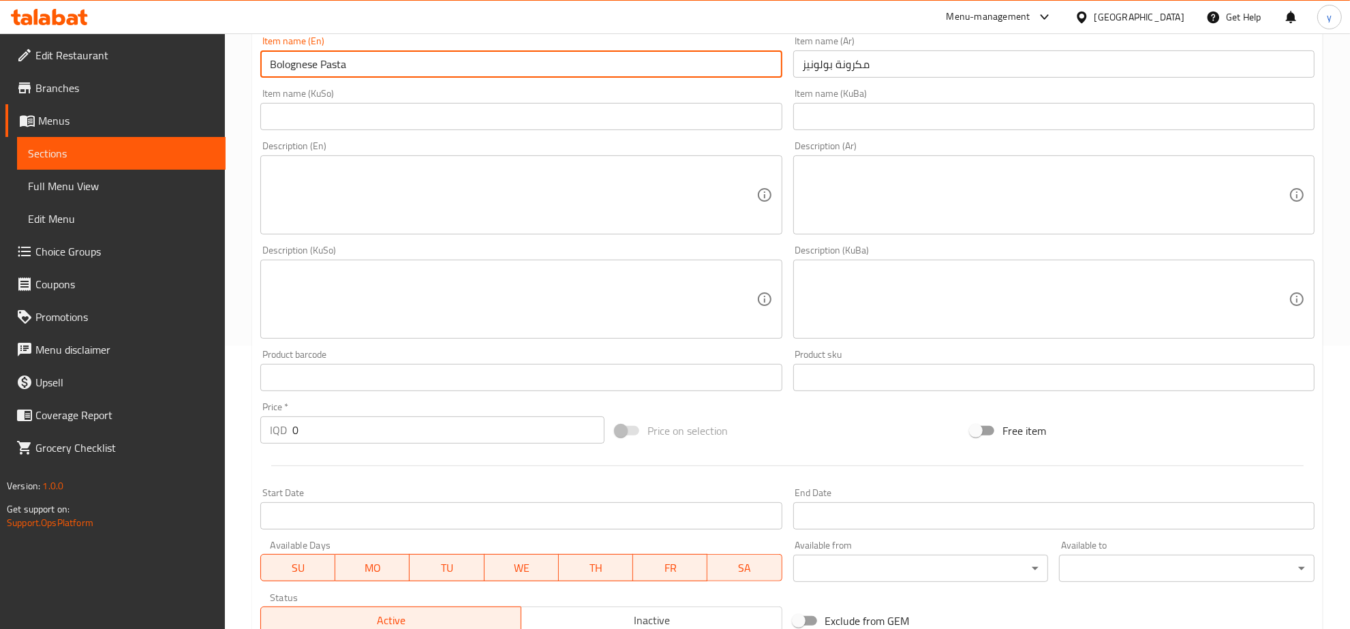
type input "Bolognese Pasta"
drag, startPoint x: 311, startPoint y: 435, endPoint x: 300, endPoint y: 435, distance: 10.9
click at [300, 435] on input "0" at bounding box center [448, 429] width 312 height 27
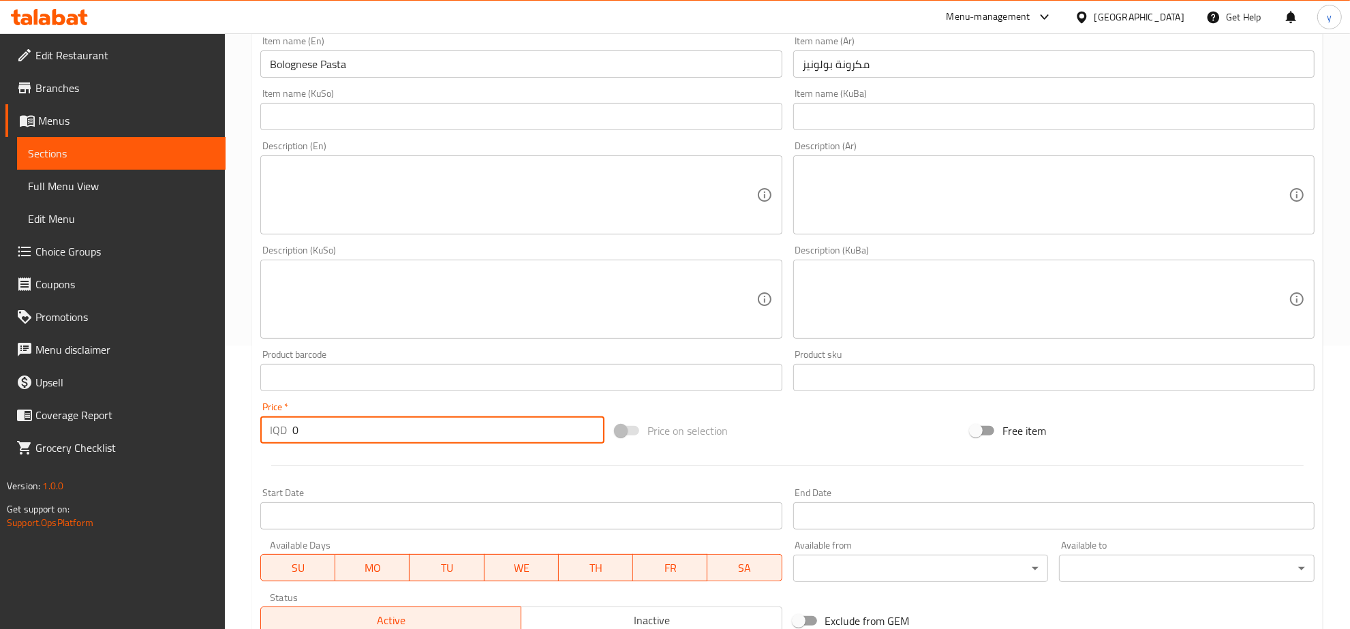
click at [317, 431] on input "0" at bounding box center [448, 429] width 312 height 27
click at [318, 431] on input "0" at bounding box center [448, 429] width 312 height 27
click at [318, 428] on input "0" at bounding box center [448, 429] width 312 height 27
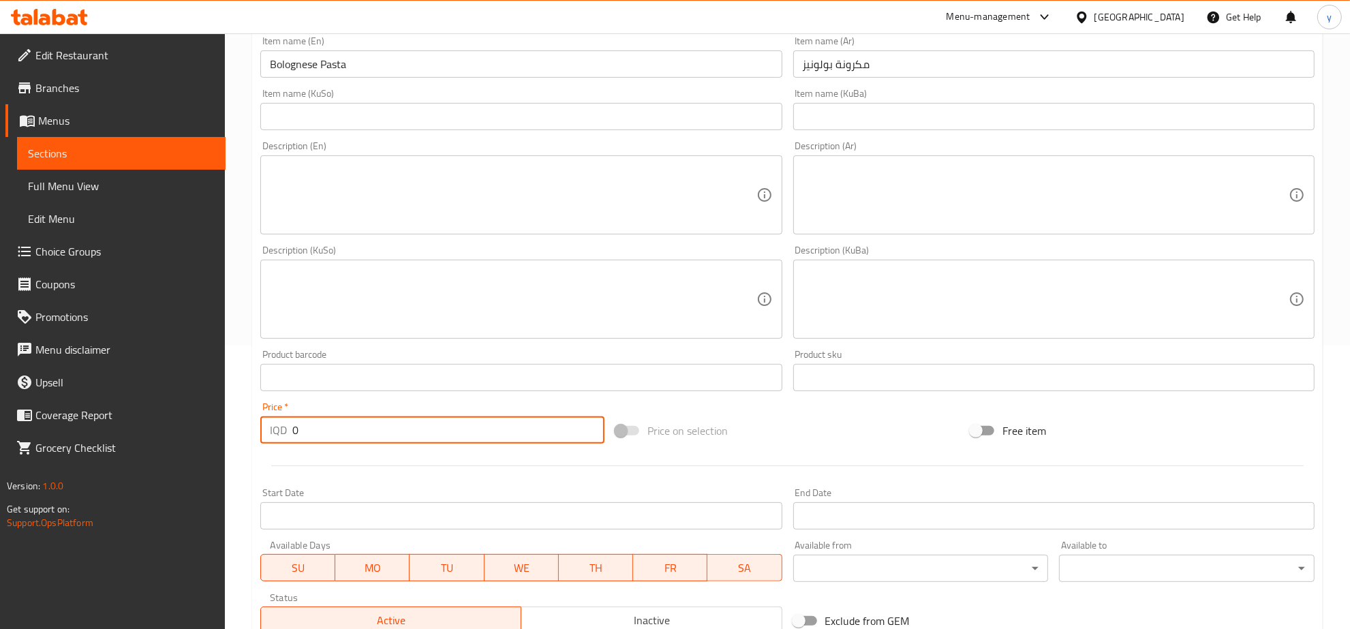
click at [318, 428] on input "0" at bounding box center [448, 429] width 312 height 27
paste input "650"
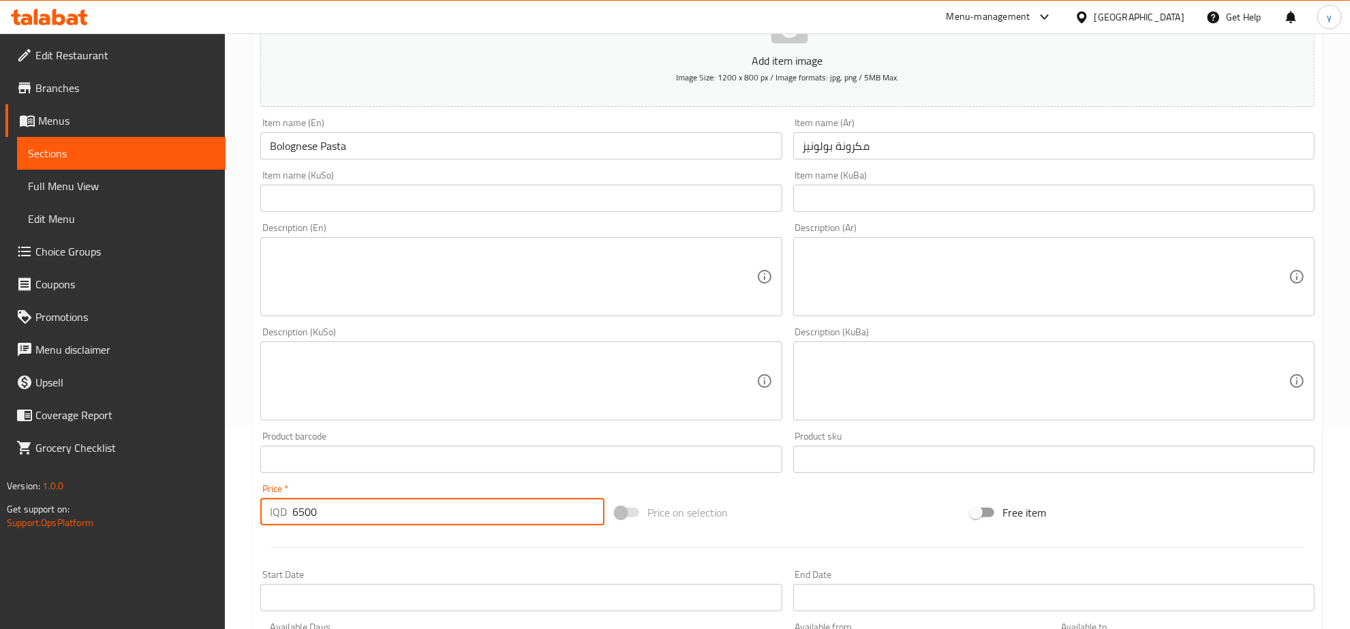
scroll to position [142, 0]
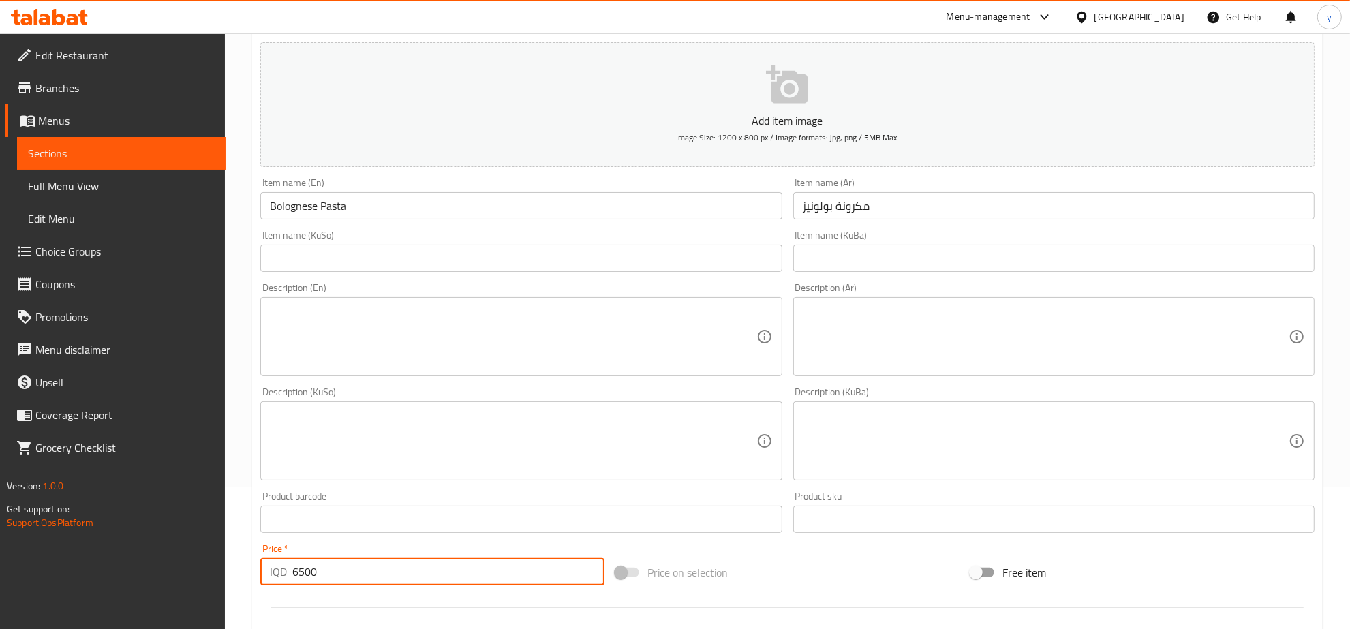
type input "6500"
click at [717, 245] on input "text" at bounding box center [520, 258] width 521 height 27
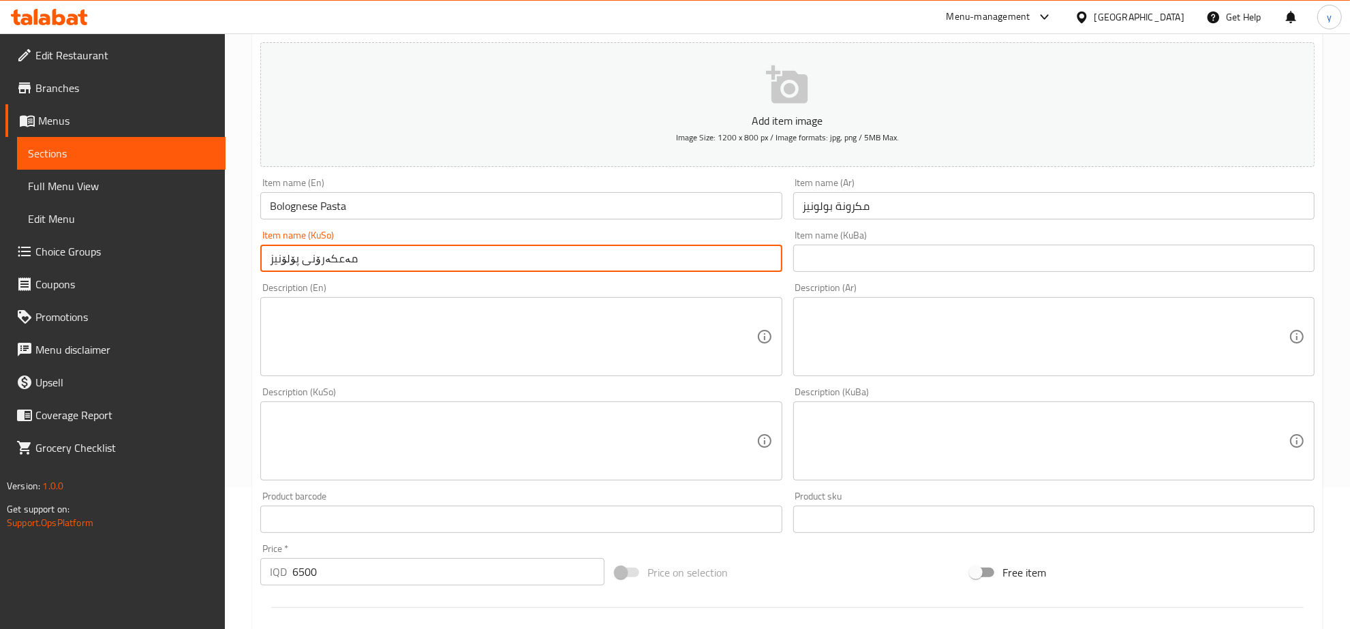
click at [267, 262] on input "مەعکەرۆنی پۆلۆنیز" at bounding box center [520, 258] width 521 height 27
click at [376, 258] on input "مەعکەرۆنی پۆلۆنیز" at bounding box center [520, 258] width 521 height 27
click at [369, 271] on input "مەعکەرۆنی پۆلۆنی" at bounding box center [520, 258] width 521 height 27
click at [354, 290] on div "Description (En) Description (En)" at bounding box center [520, 329] width 521 height 93
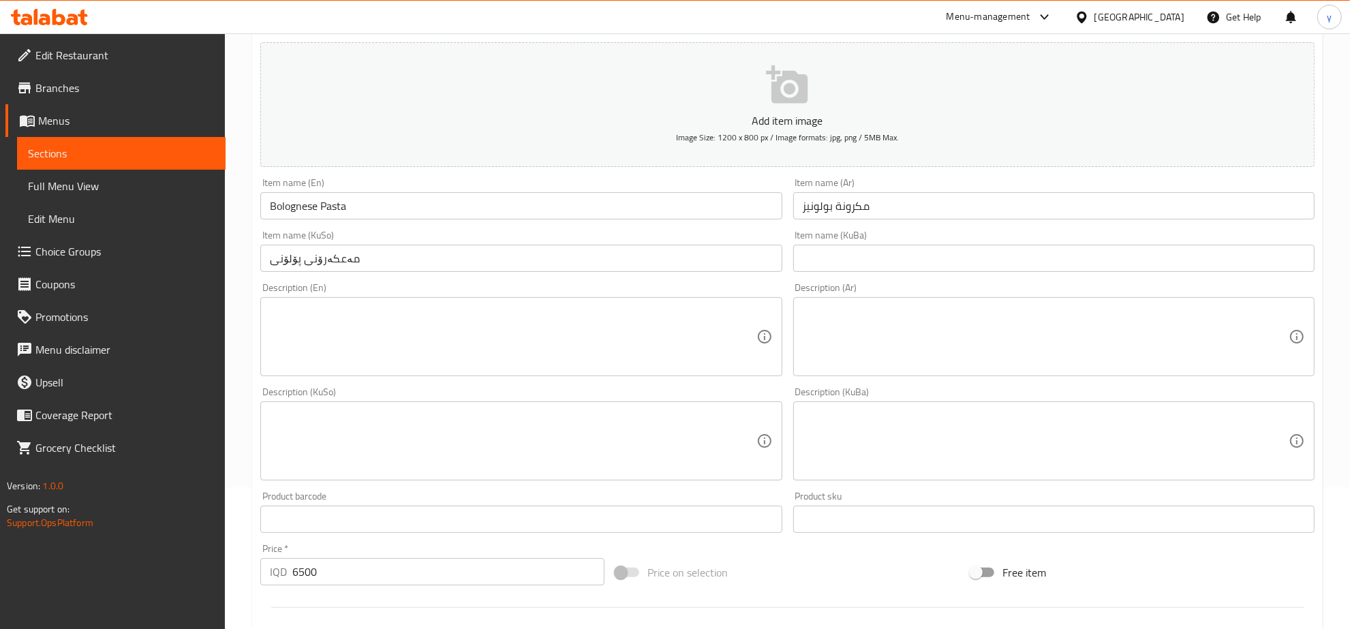
click at [304, 212] on input "Bolognese Pasta" at bounding box center [520, 205] width 521 height 27
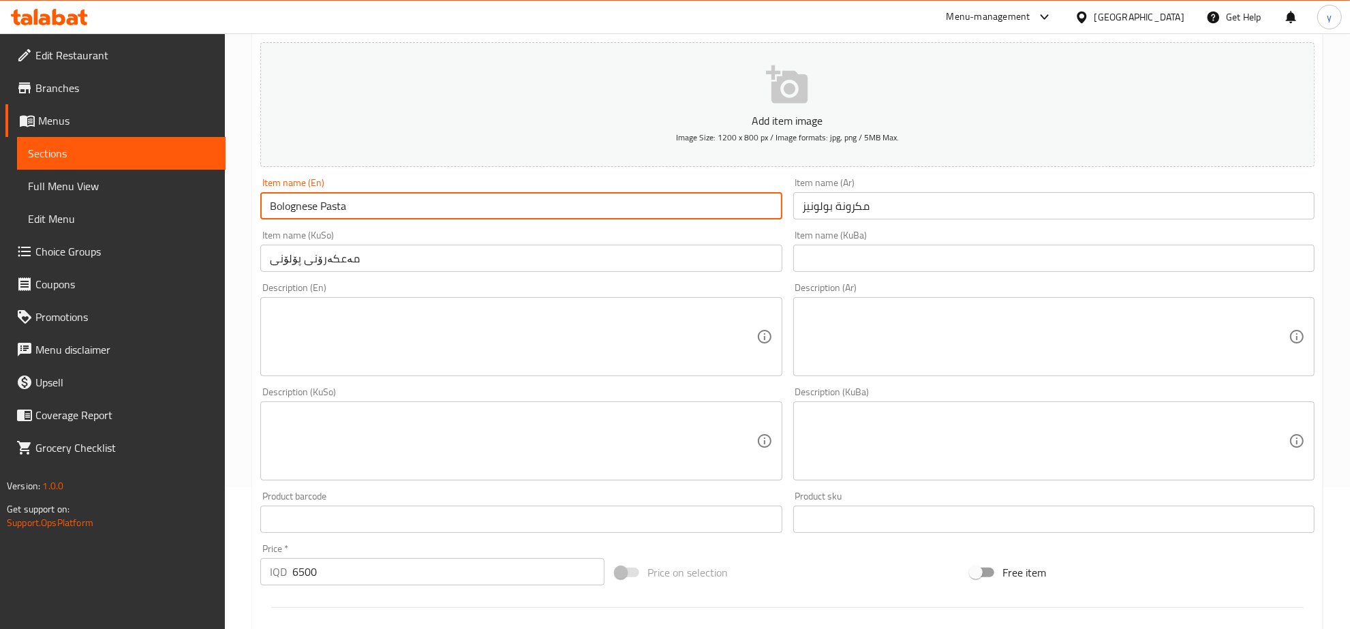
click at [304, 212] on input "Bolognese Pasta" at bounding box center [520, 205] width 521 height 27
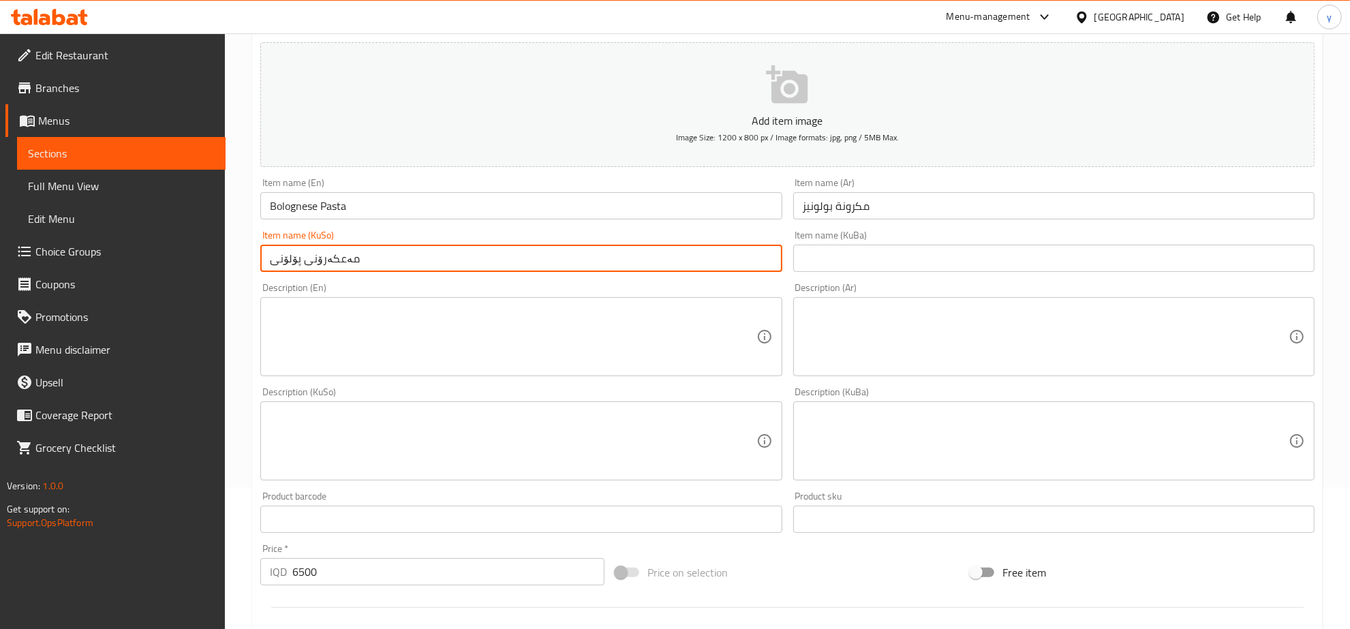
click at [279, 260] on input "مەعکەرۆنی پۆلۆنی" at bounding box center [520, 258] width 521 height 27
paste input "ب"
click at [279, 260] on input "مەعکەرۆنی بۆلۆنی" at bounding box center [520, 258] width 521 height 27
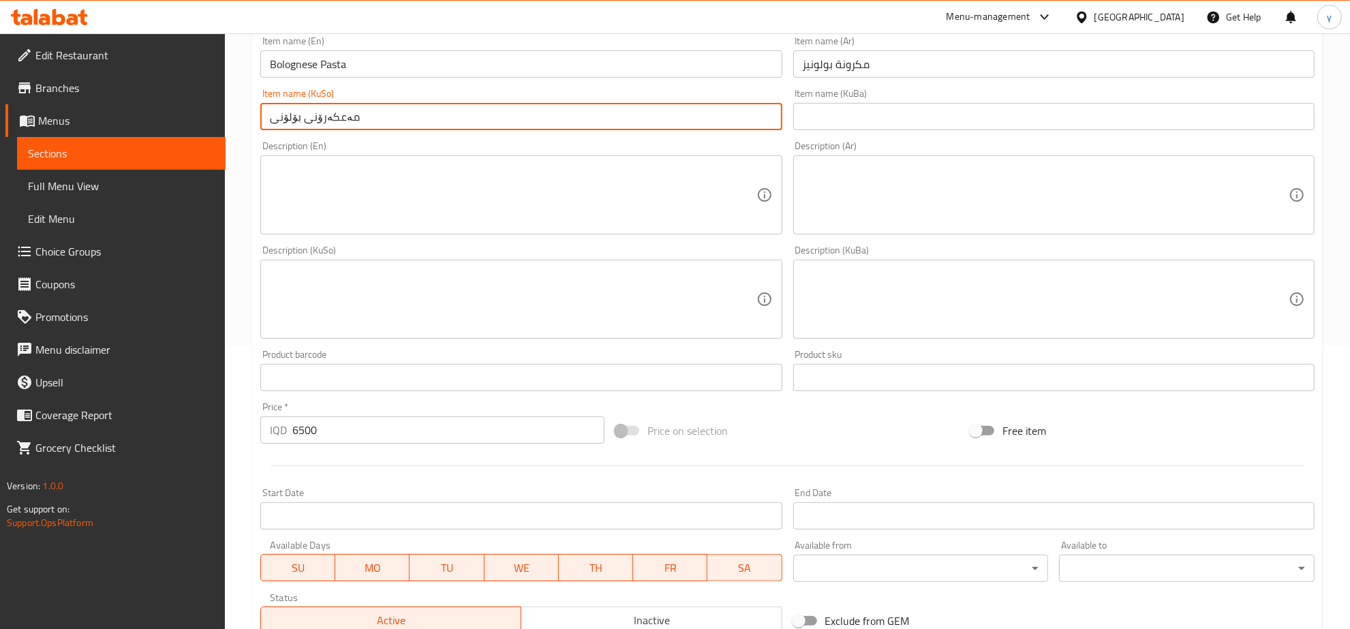
scroll to position [488, 0]
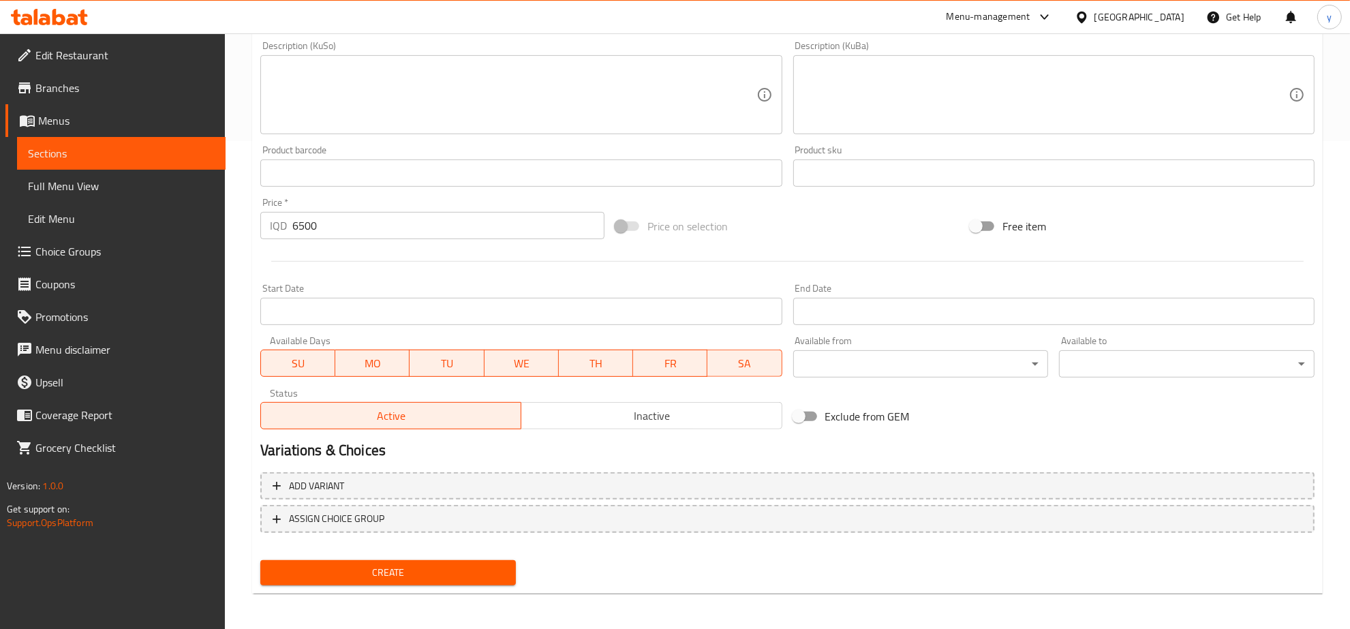
type input "مەعکەرۆنی بۆلۆنی"
click at [369, 570] on span "Create" at bounding box center [388, 572] width 234 height 17
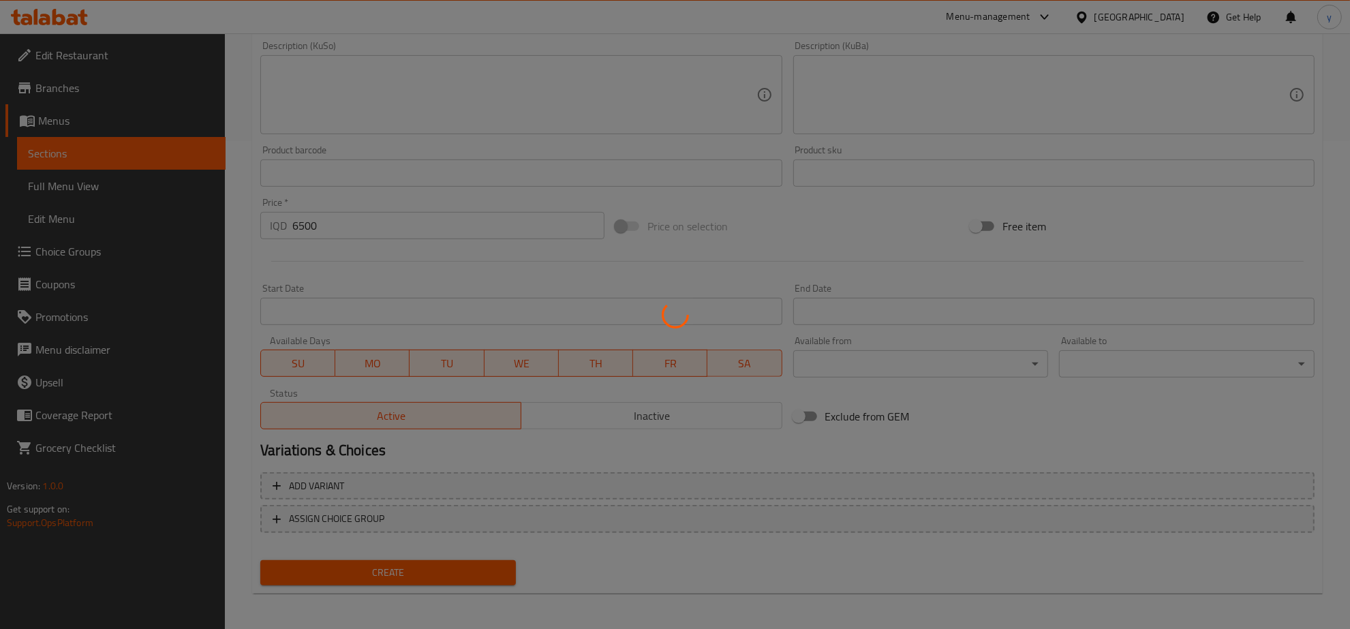
type input "0"
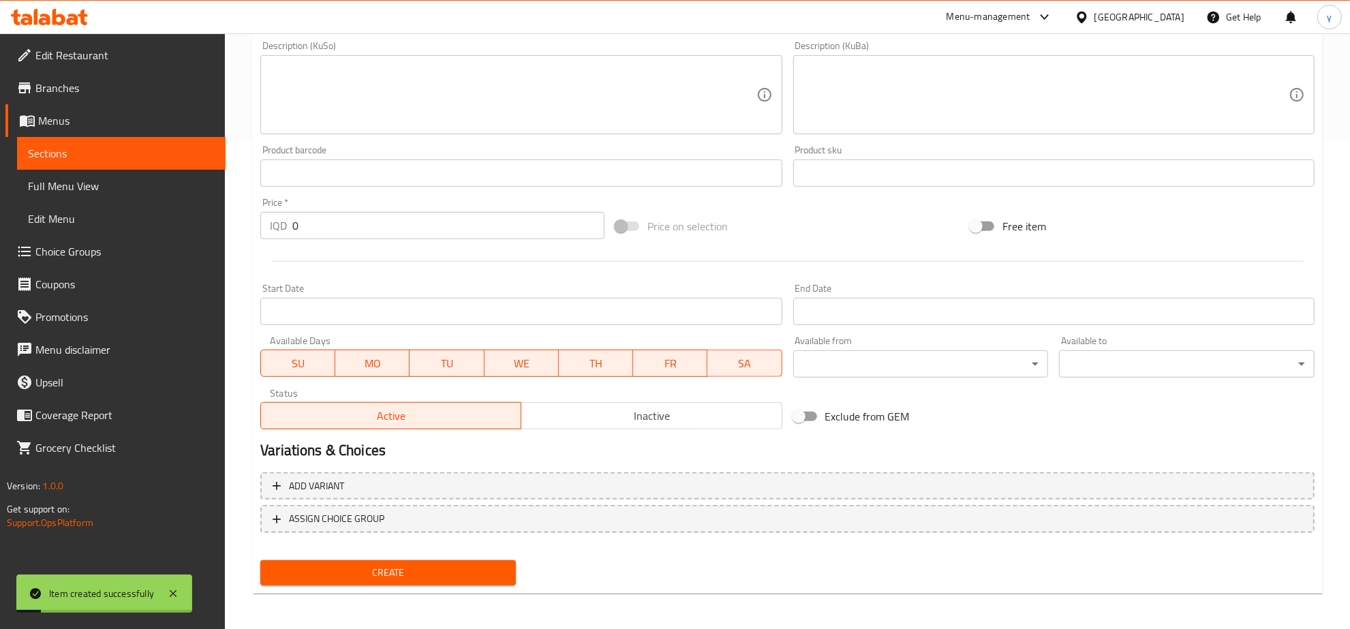
scroll to position [204, 0]
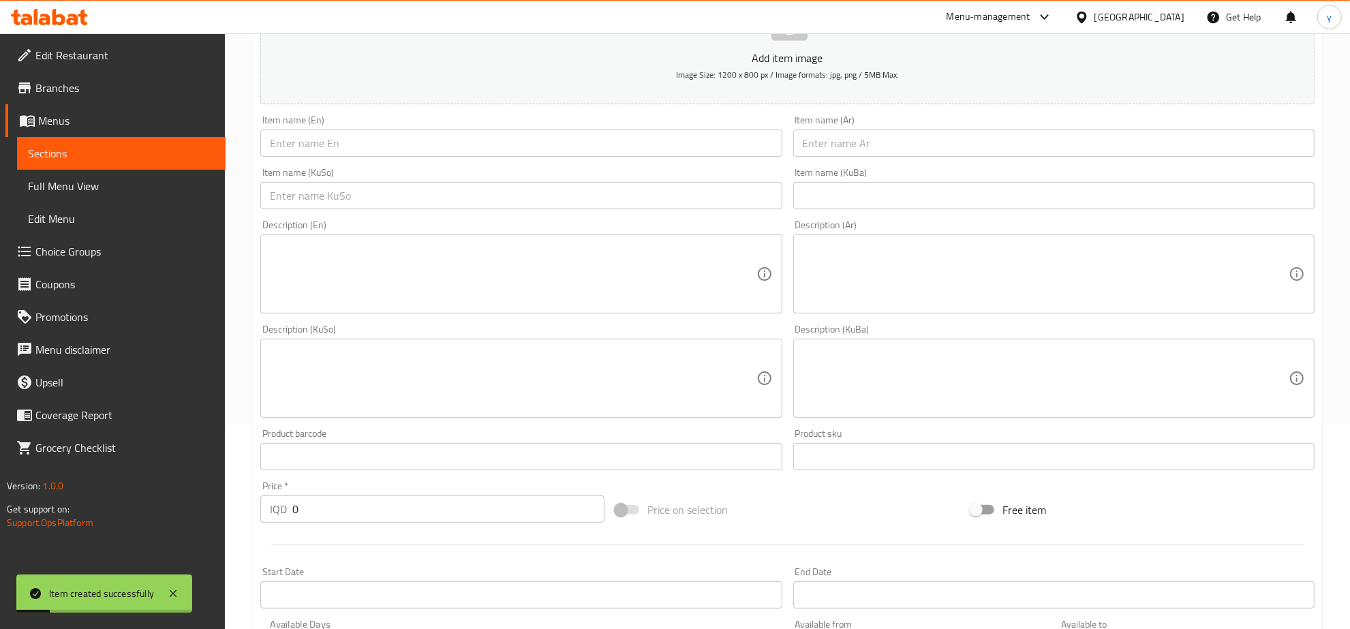
click at [446, 142] on input "text" at bounding box center [520, 143] width 521 height 27
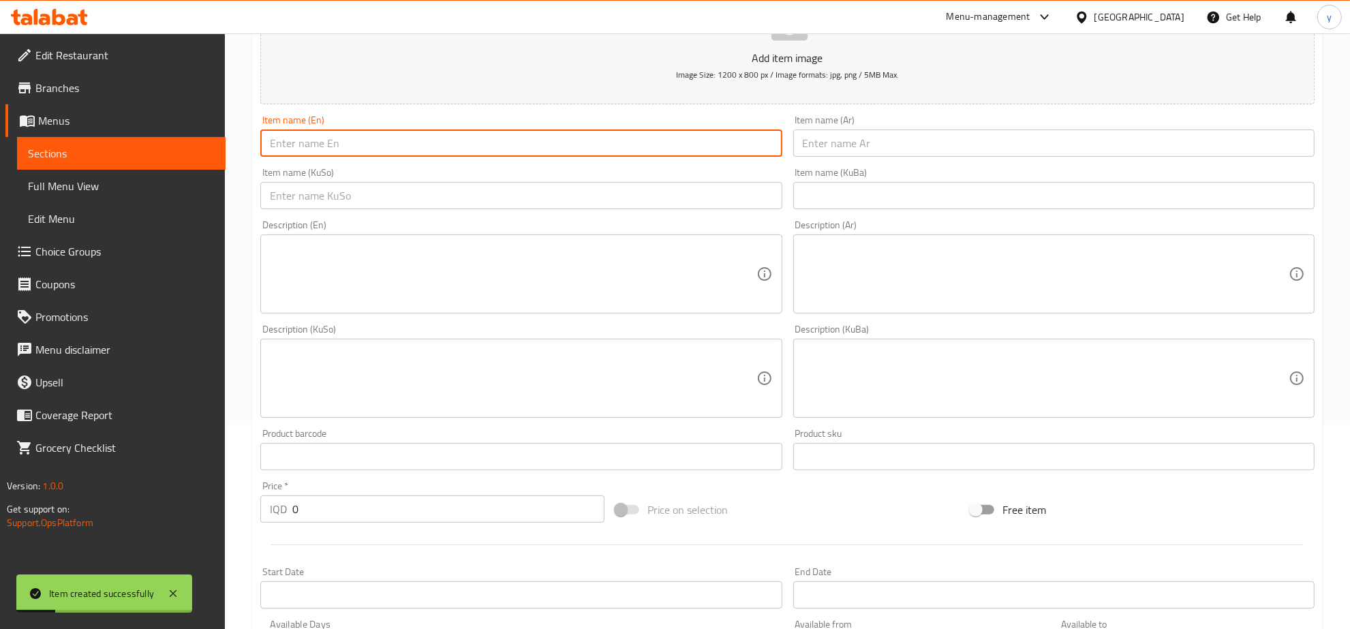
paste input "oven pasta"
click at [862, 142] on input "text" at bounding box center [1053, 143] width 521 height 27
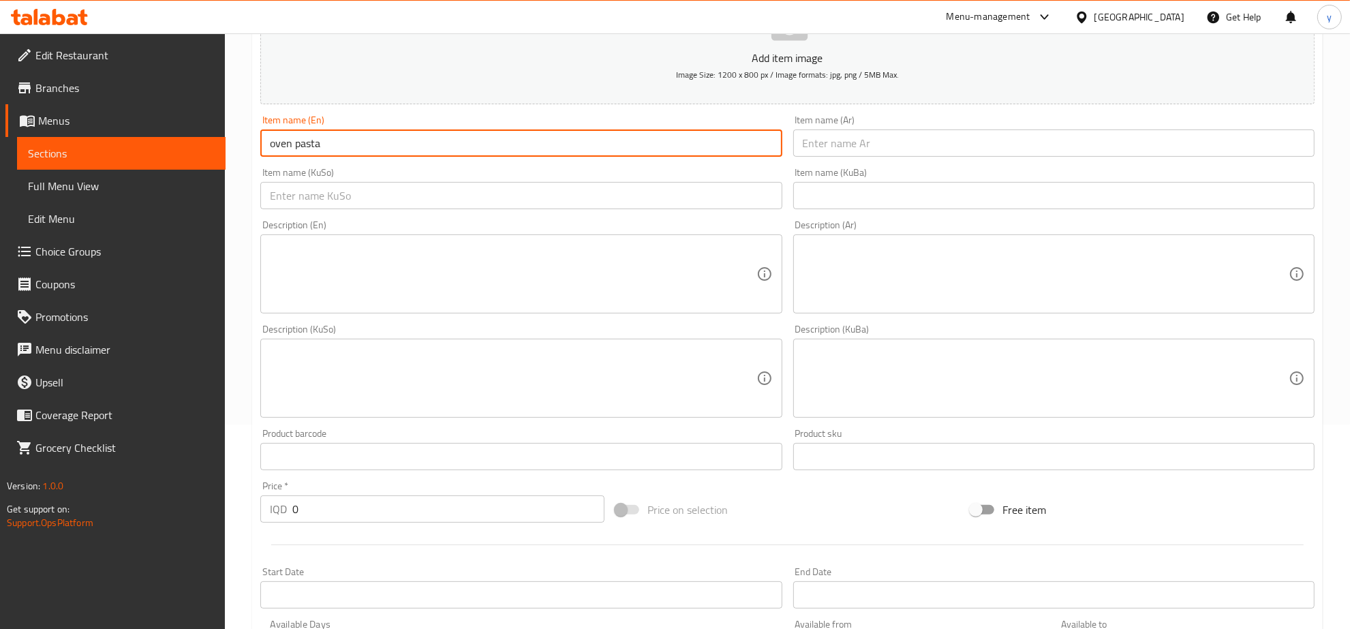
drag, startPoint x: 302, startPoint y: 145, endPoint x: 294, endPoint y: 147, distance: 7.8
click at [294, 147] on input "oven pasta" at bounding box center [520, 143] width 521 height 27
click at [271, 142] on input "oven Pasta" at bounding box center [520, 143] width 521 height 27
type input "Oven Pasta"
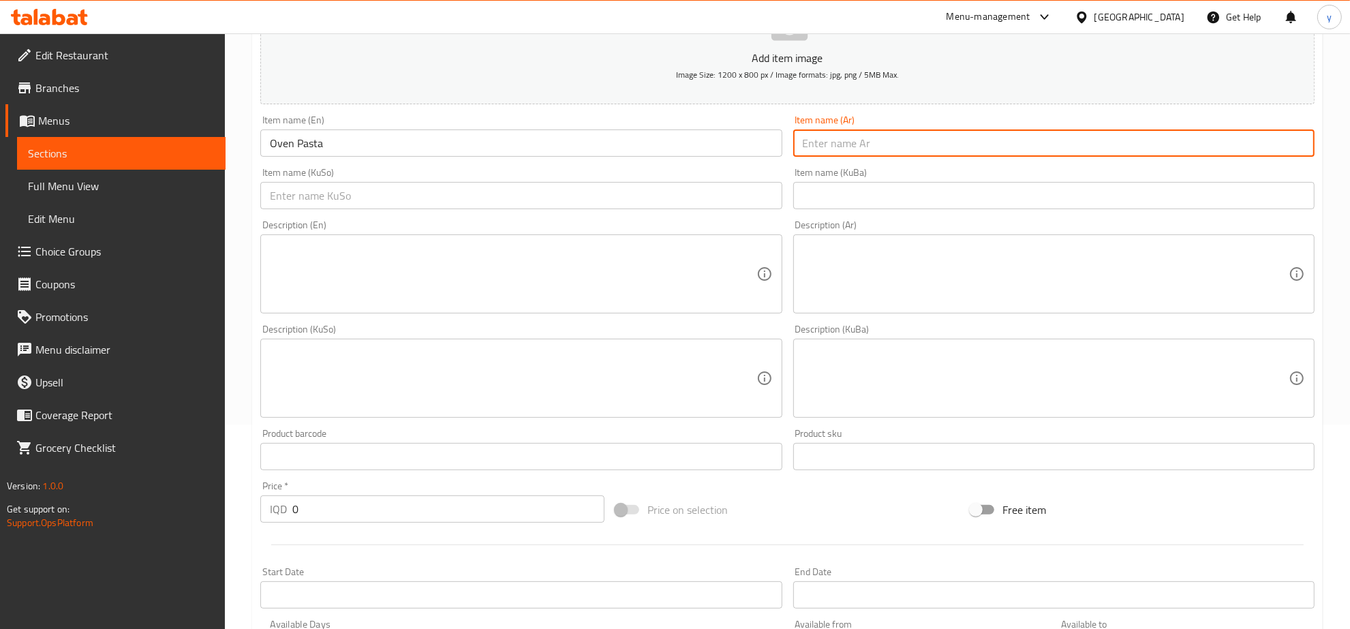
click at [823, 135] on input "text" at bounding box center [1053, 143] width 521 height 27
type input "مكرونة بالفرن"
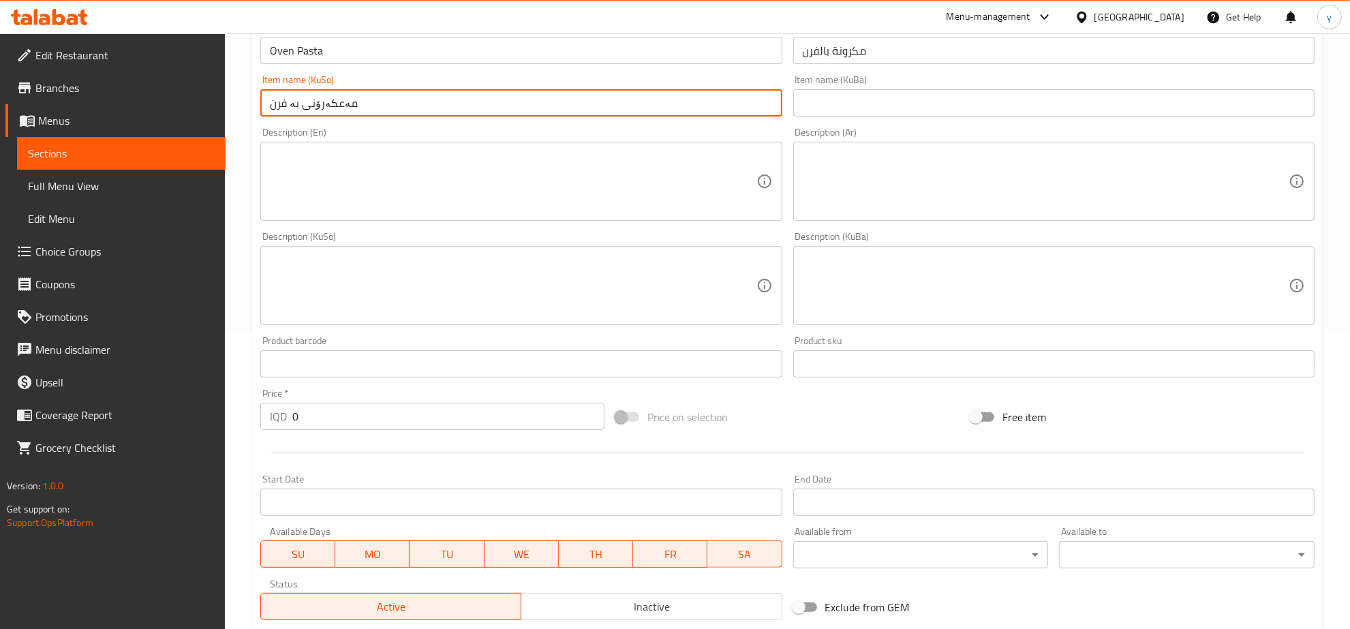
scroll to position [488, 0]
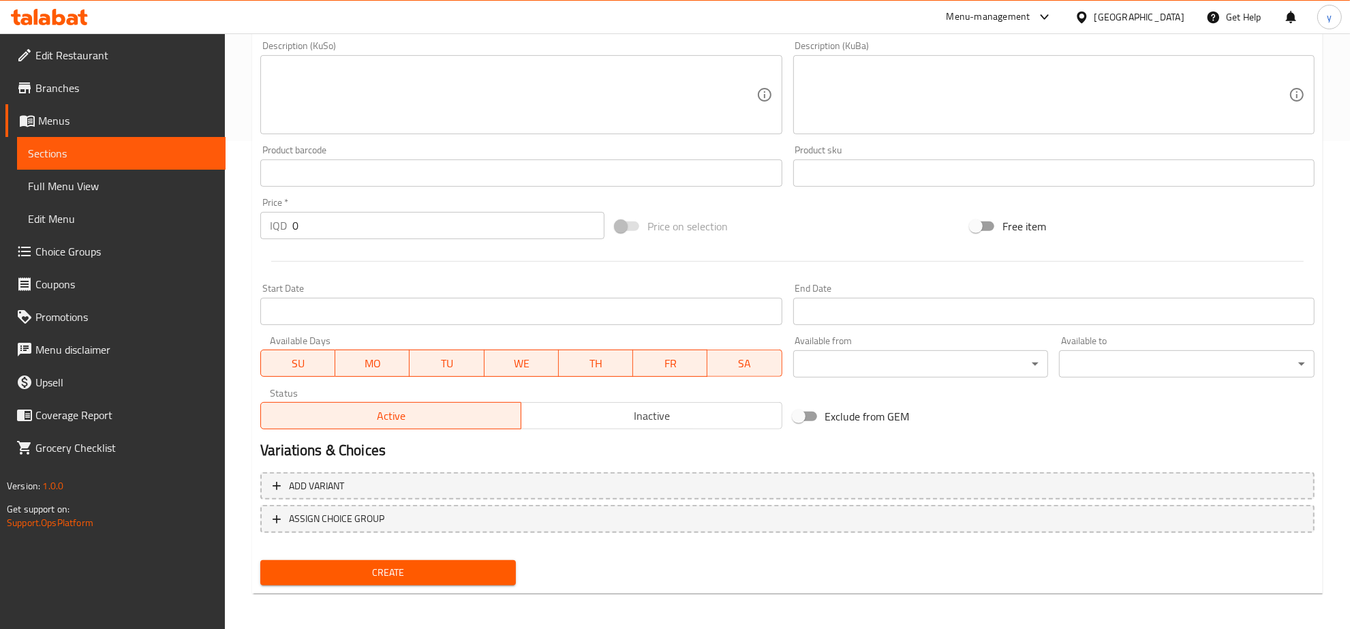
type input "مەعکەرۆنی بە فرن"
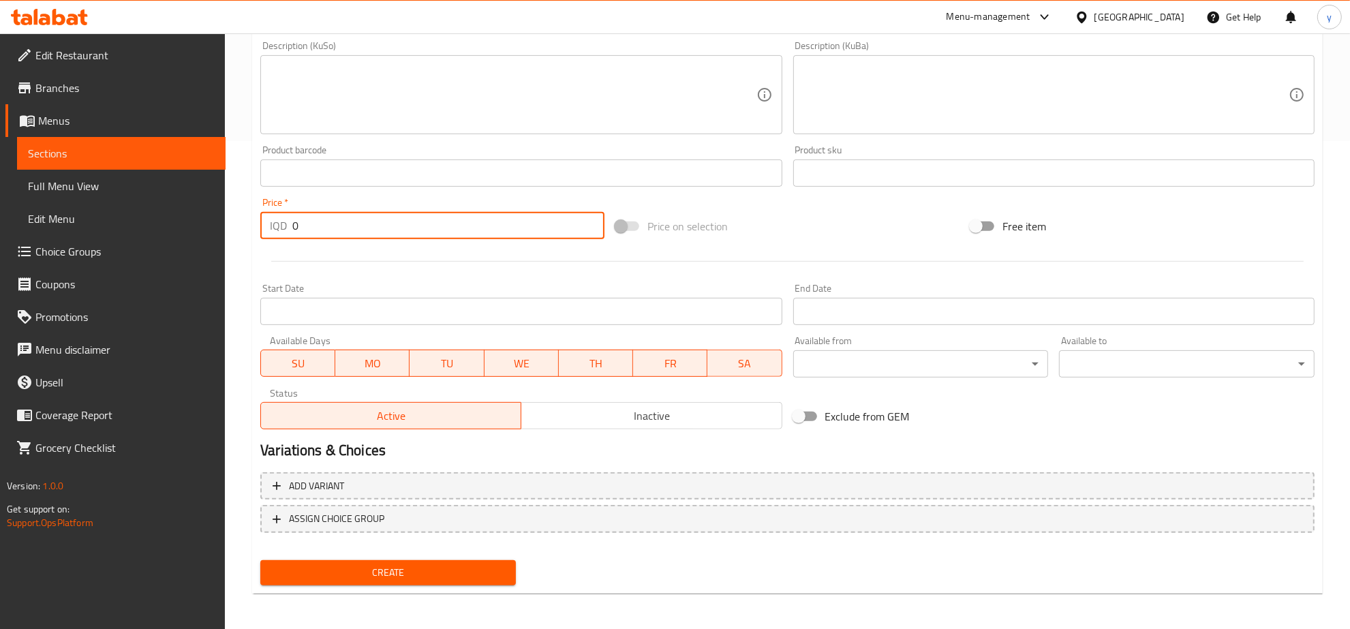
drag, startPoint x: 322, startPoint y: 232, endPoint x: 276, endPoint y: 228, distance: 45.9
click at [262, 228] on div "IQD 0 Price *" at bounding box center [432, 225] width 344 height 27
paste input "550"
type input "5500"
drag, startPoint x: 386, startPoint y: 546, endPoint x: 392, endPoint y: 559, distance: 14.1
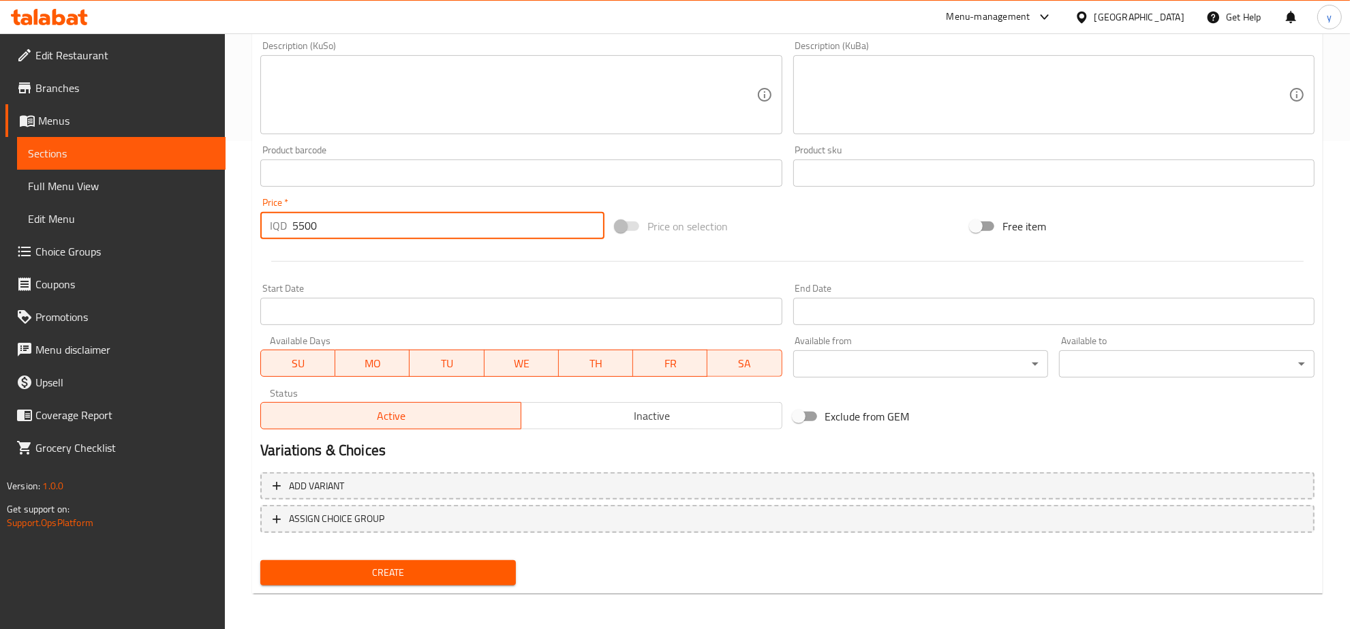
click at [386, 547] on div "Add variant ASSIGN CHOICE GROUP" at bounding box center [787, 511] width 1065 height 89
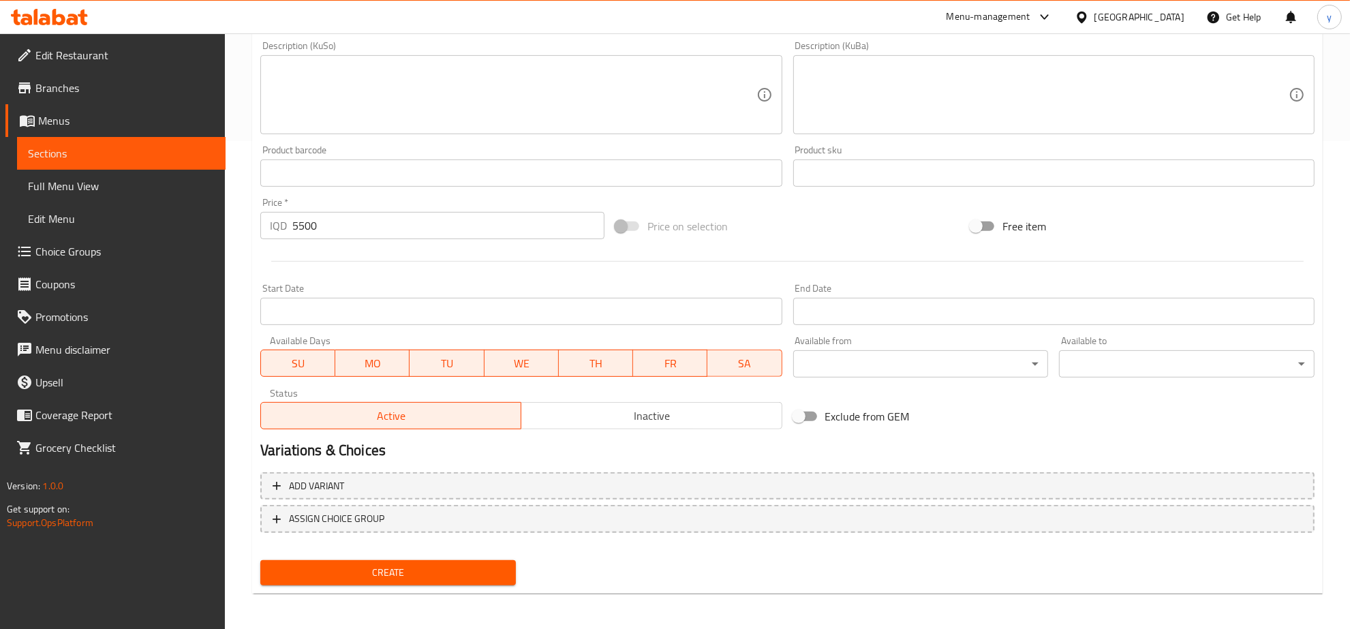
click at [393, 564] on span "Create" at bounding box center [388, 572] width 234 height 17
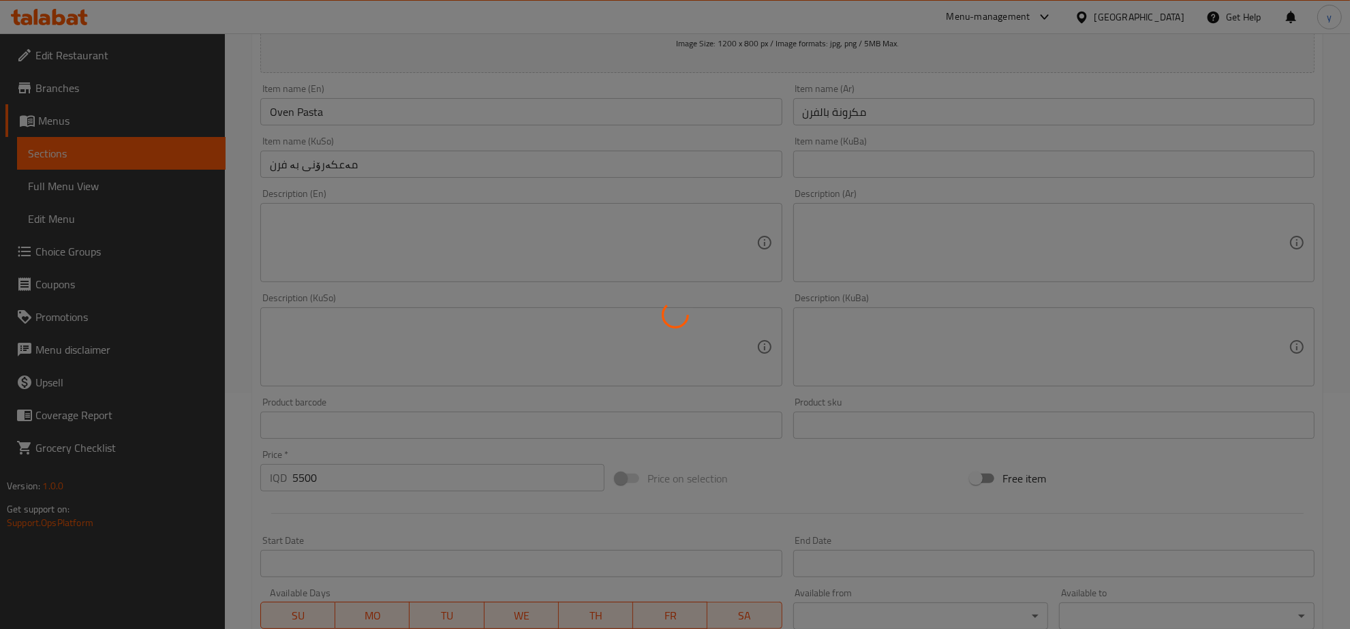
type input "0"
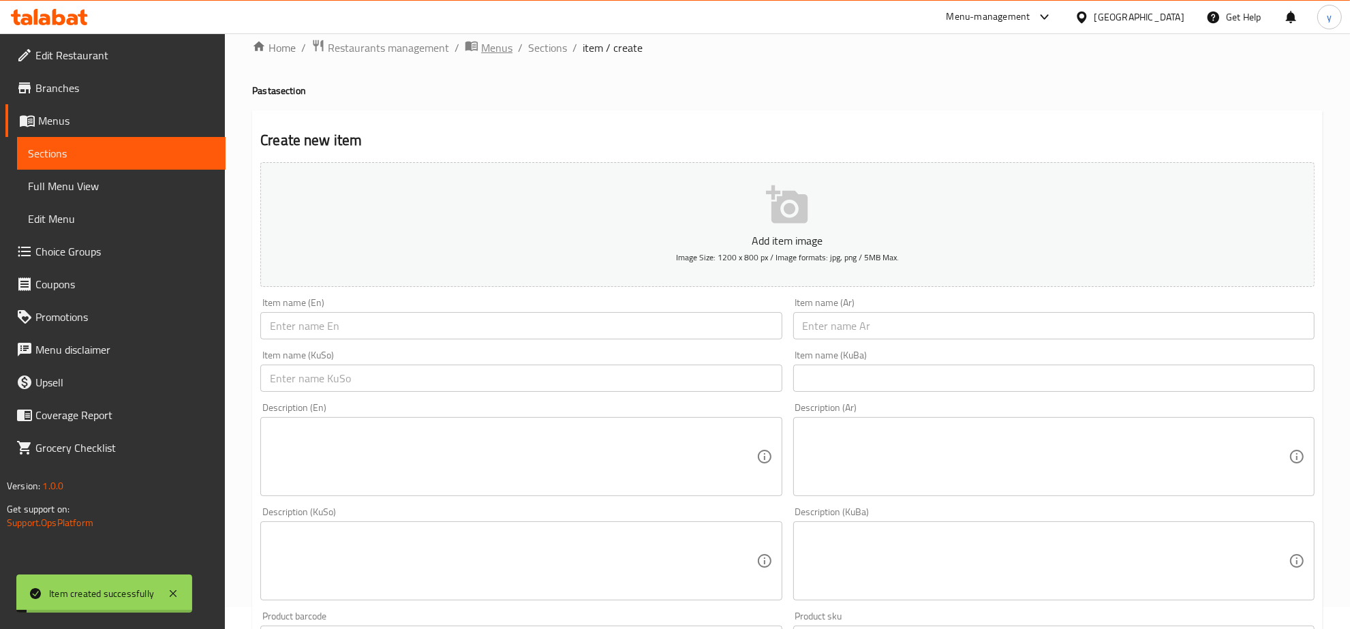
scroll to position [0, 0]
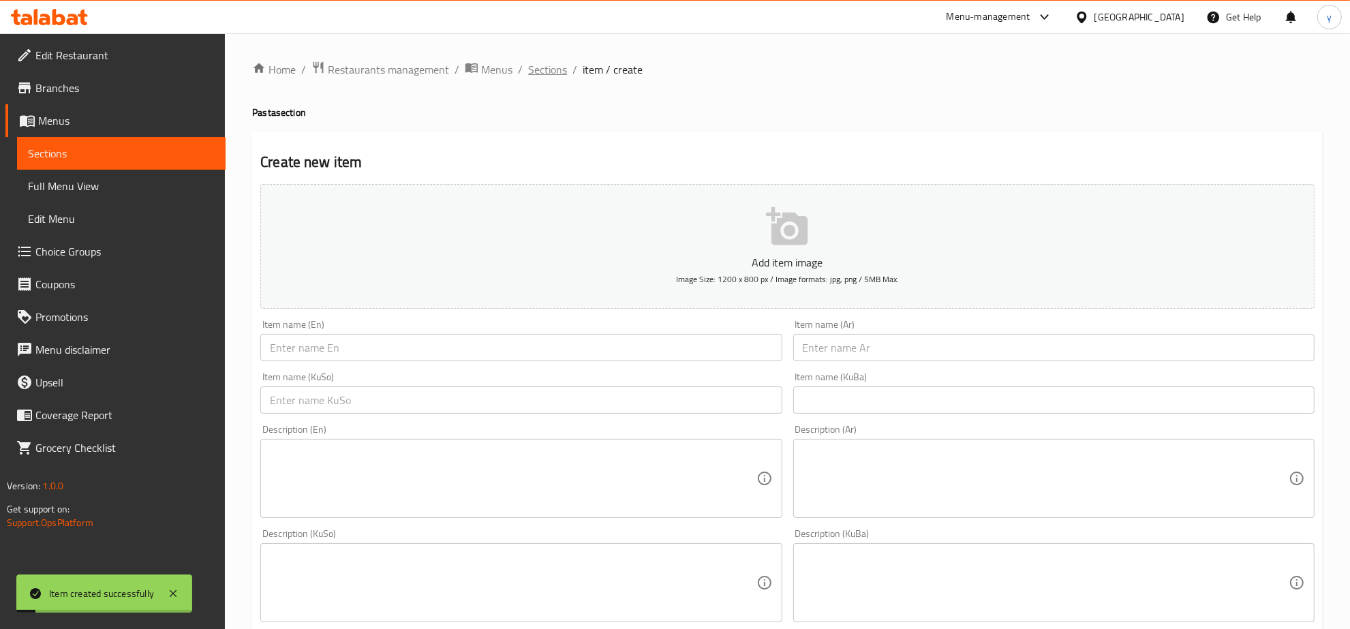
click at [528, 62] on span "Sections" at bounding box center [547, 69] width 39 height 16
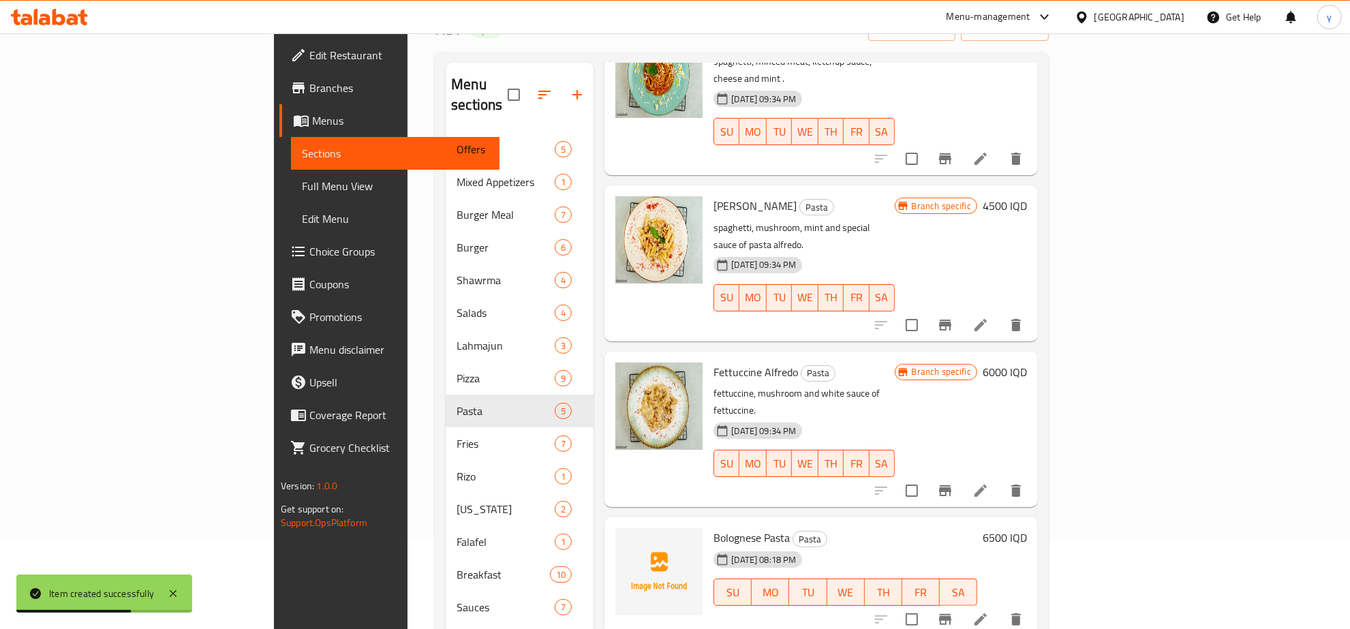
scroll to position [192, 0]
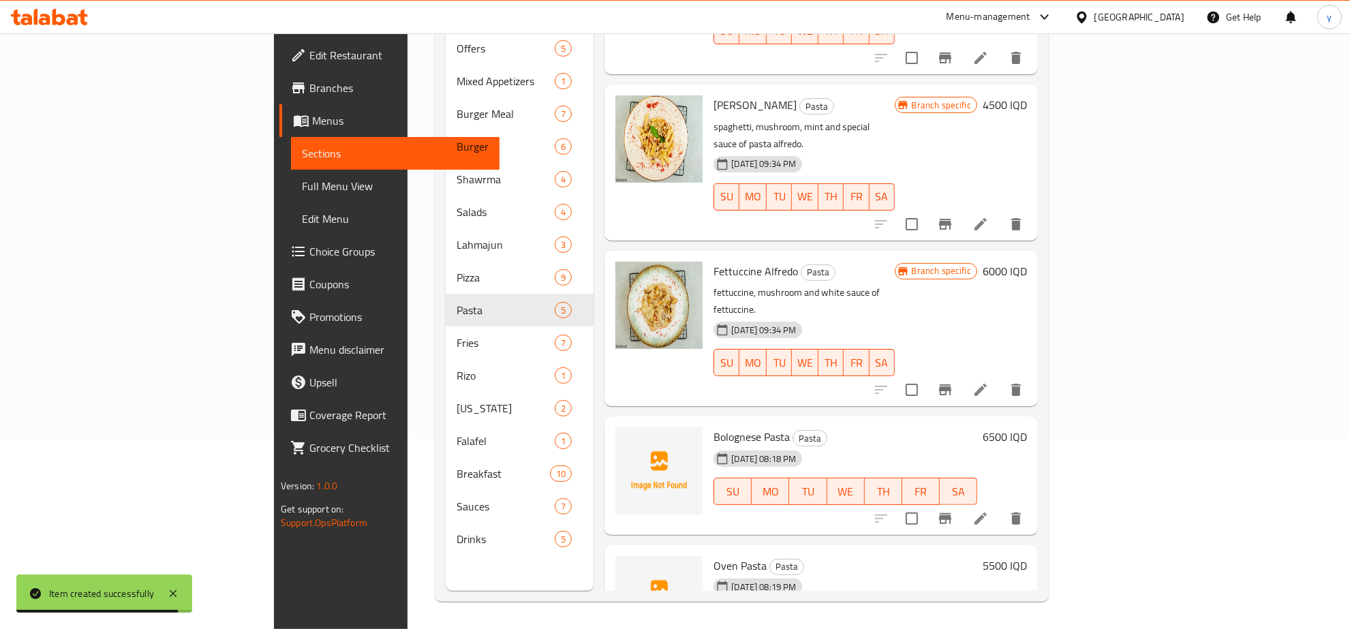
click at [714, 556] on span "Oven Pasta" at bounding box center [740, 566] width 53 height 20
copy span "Oven"
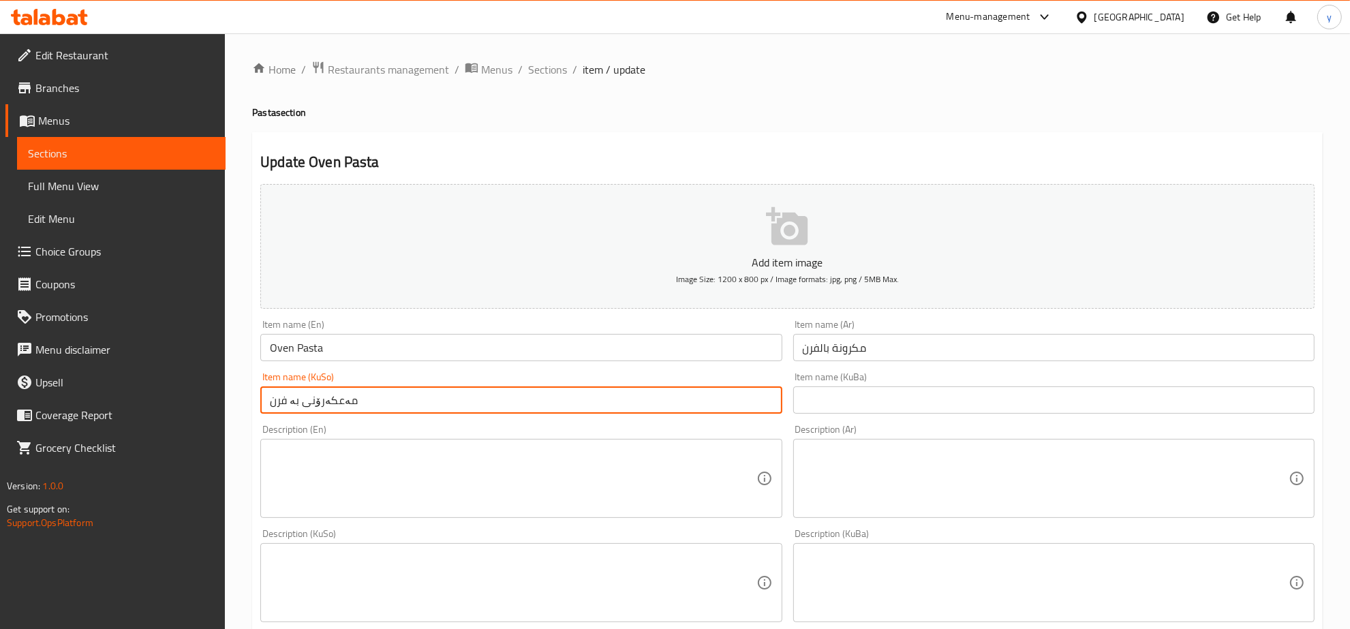
click at [279, 399] on input "مەعکەرۆنی بە فرن" at bounding box center [520, 399] width 521 height 27
paste input "ڕن"
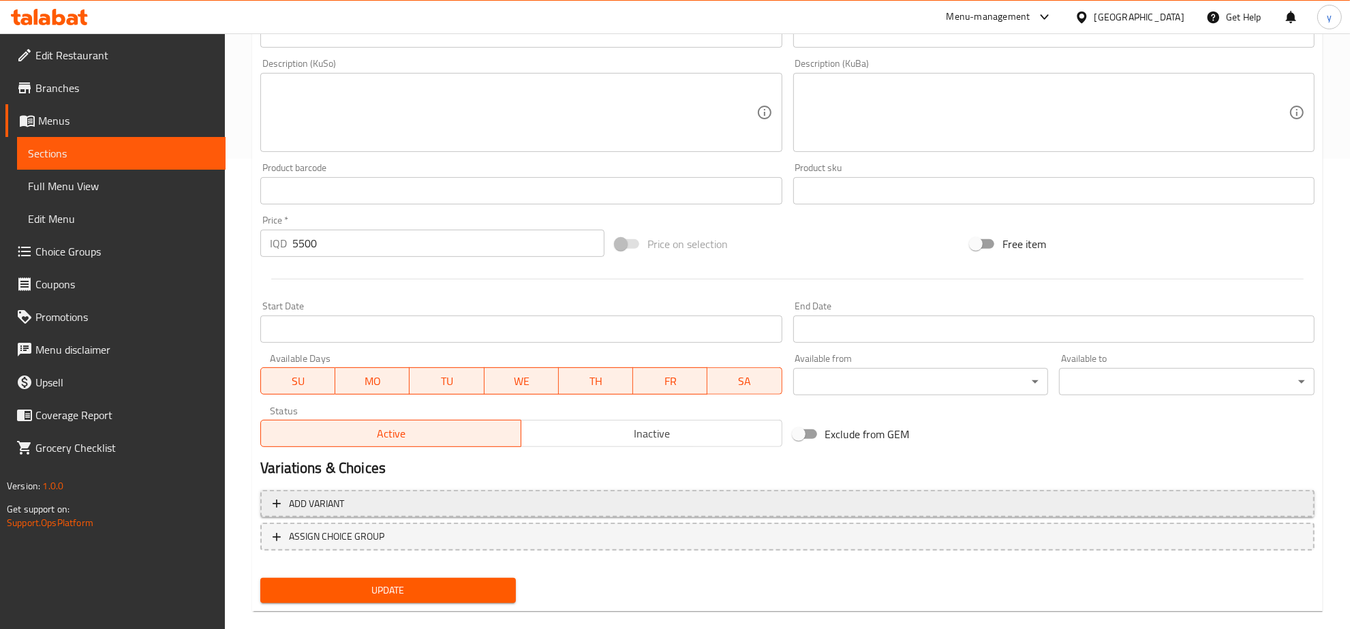
scroll to position [488, 0]
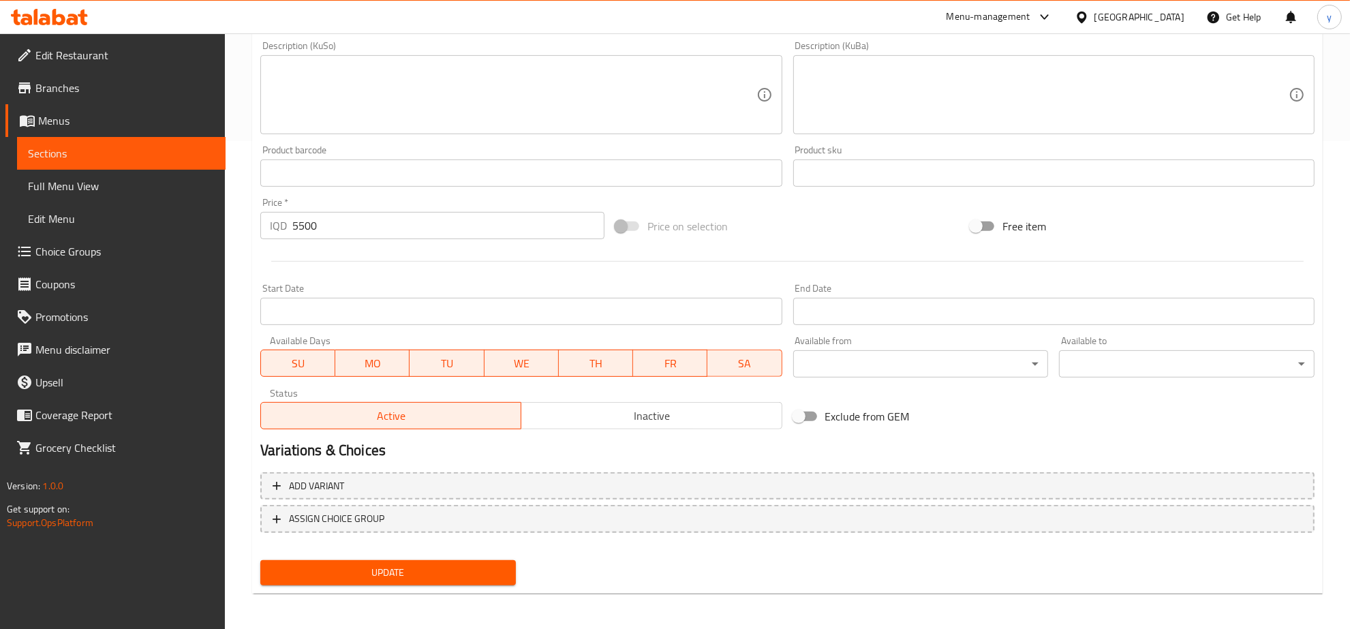
type input "مەعکەرۆنی بە فڕن"
click at [414, 566] on span "Update" at bounding box center [388, 572] width 234 height 17
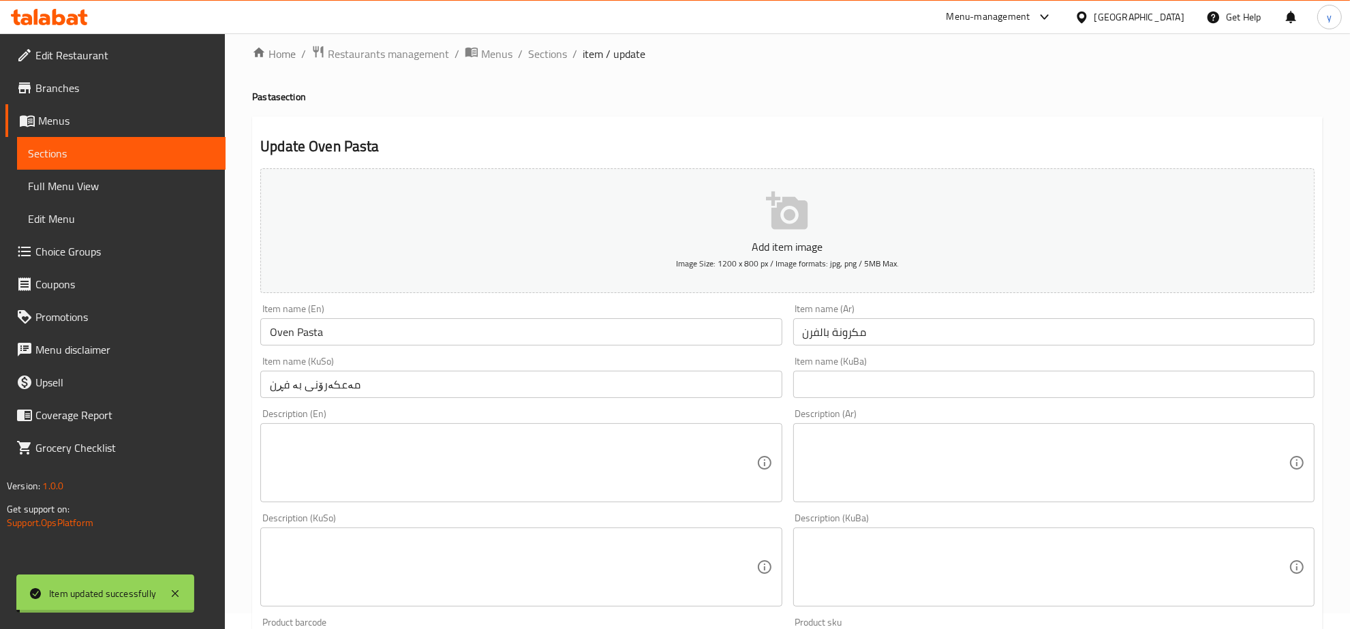
scroll to position [0, 0]
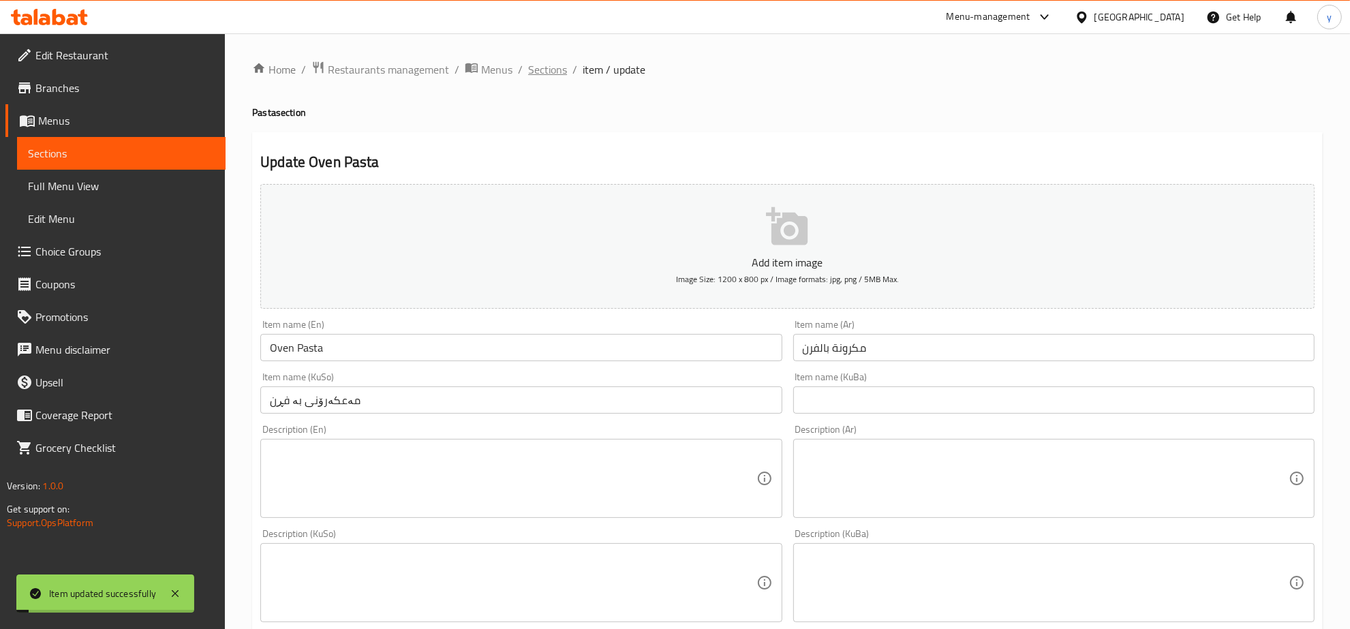
click at [545, 70] on span "Sections" at bounding box center [547, 69] width 39 height 16
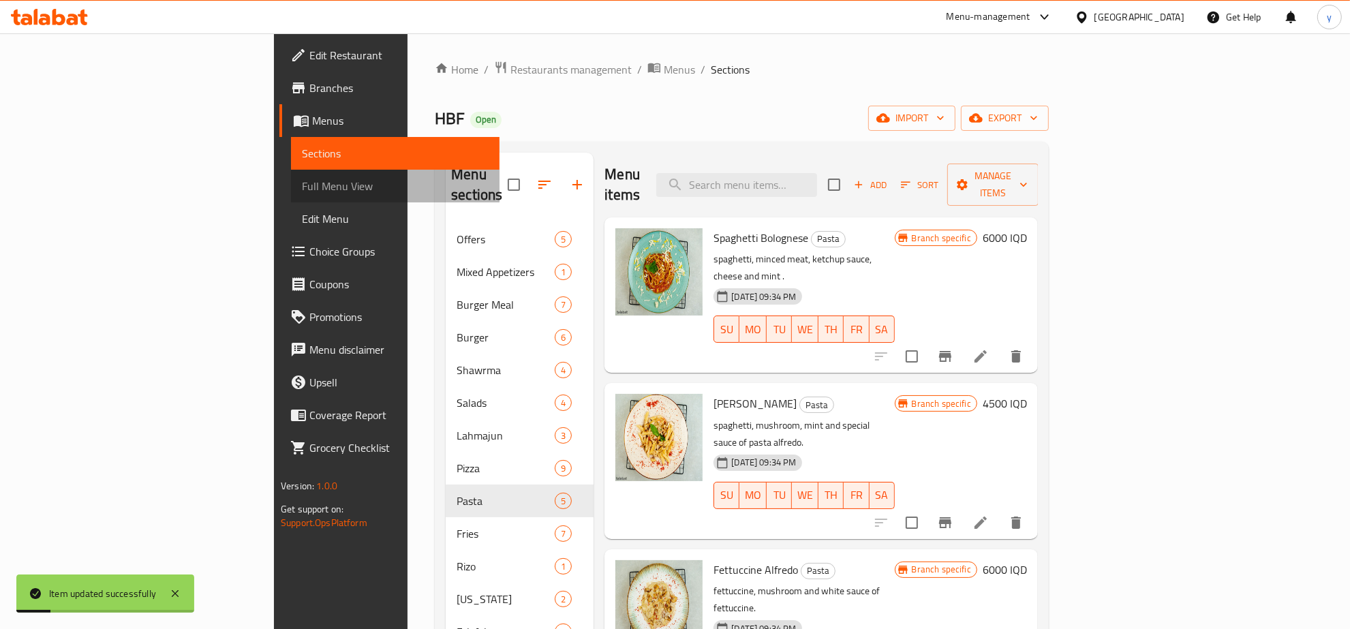
click at [302, 187] on span "Full Menu View" at bounding box center [395, 186] width 187 height 16
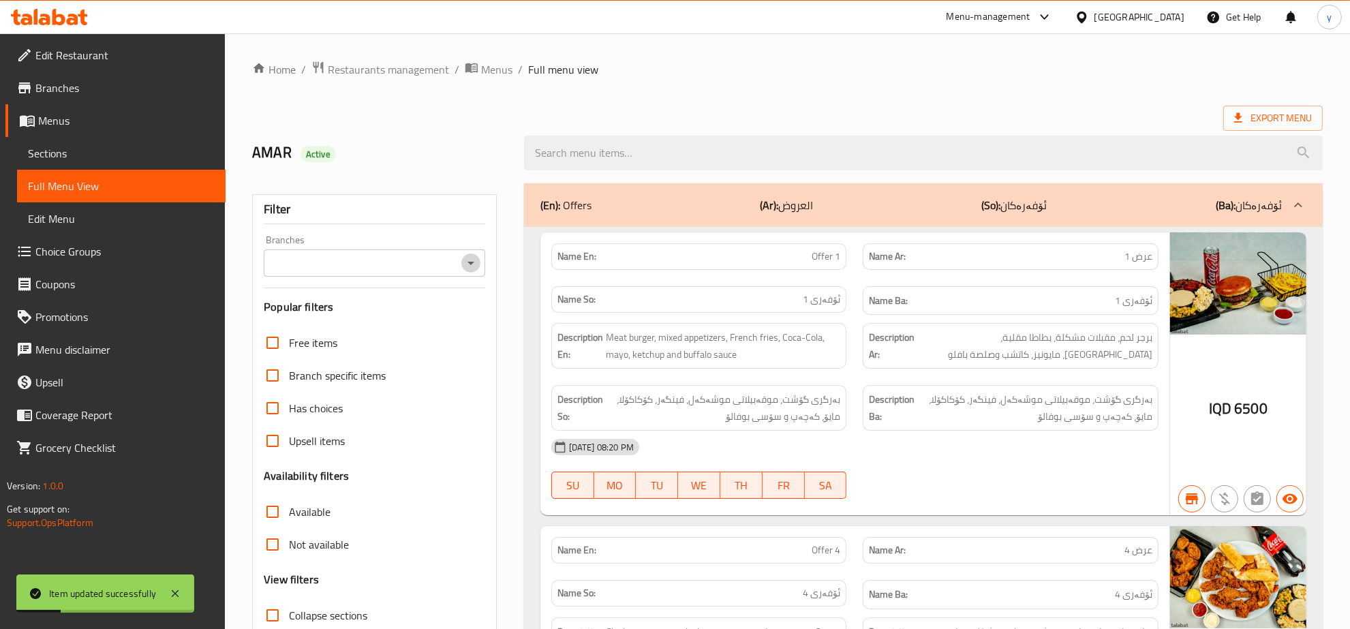
click at [461, 263] on button "Open" at bounding box center [470, 263] width 19 height 19
click at [403, 322] on div "Filter Branches Branches Popular filters Free items Branch specific items Has c…" at bounding box center [374, 446] width 245 height 504
click at [464, 266] on icon "Open" at bounding box center [471, 263] width 16 height 16
click at [410, 312] on li "HBF, Aaqari" at bounding box center [374, 322] width 221 height 25
type input "HBF, Aaqari"
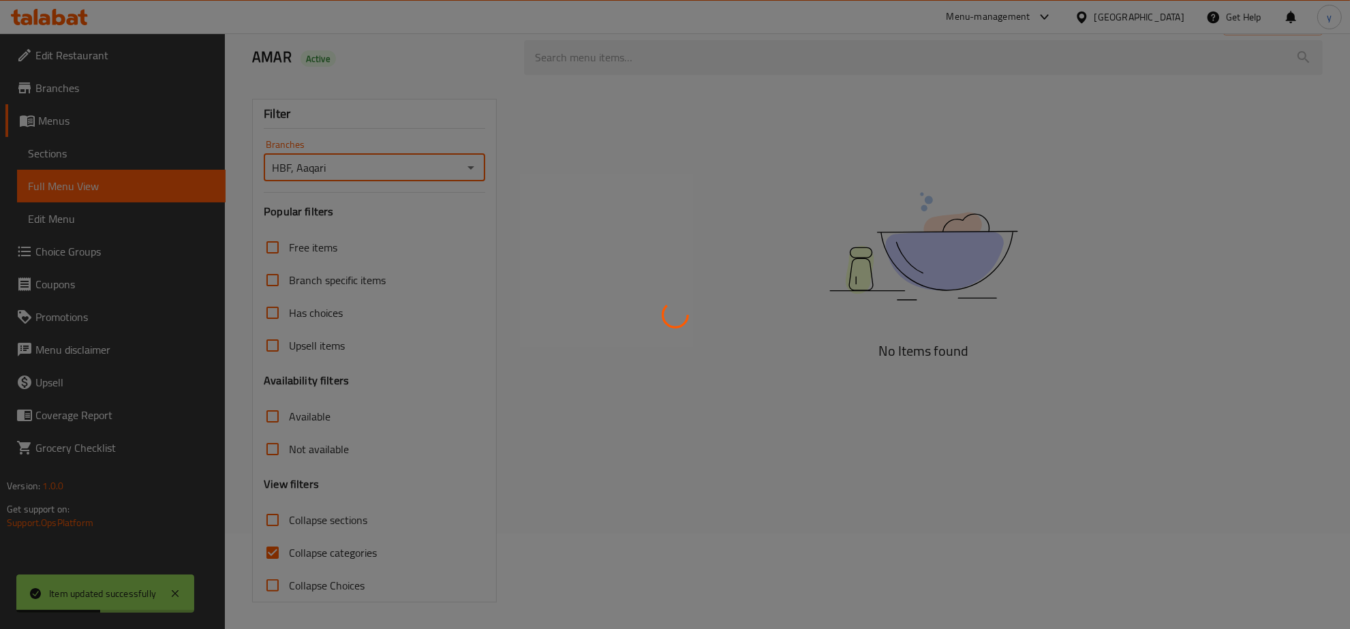
scroll to position [96, 0]
click at [273, 553] on div at bounding box center [675, 314] width 1350 height 629
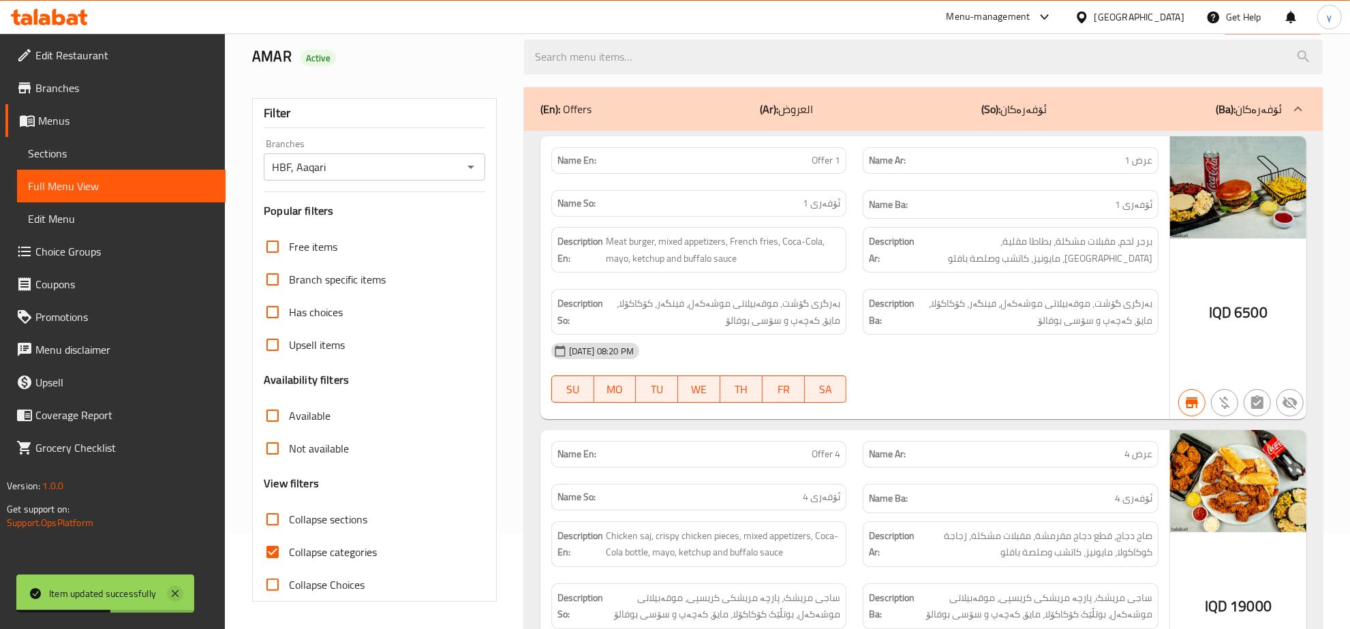
click at [177, 594] on icon at bounding box center [175, 593] width 7 height 7
click at [269, 549] on input "Collapse categories" at bounding box center [272, 552] width 33 height 33
checkbox input "false"
click at [269, 519] on input "Collapse sections" at bounding box center [272, 519] width 33 height 33
checkbox input "true"
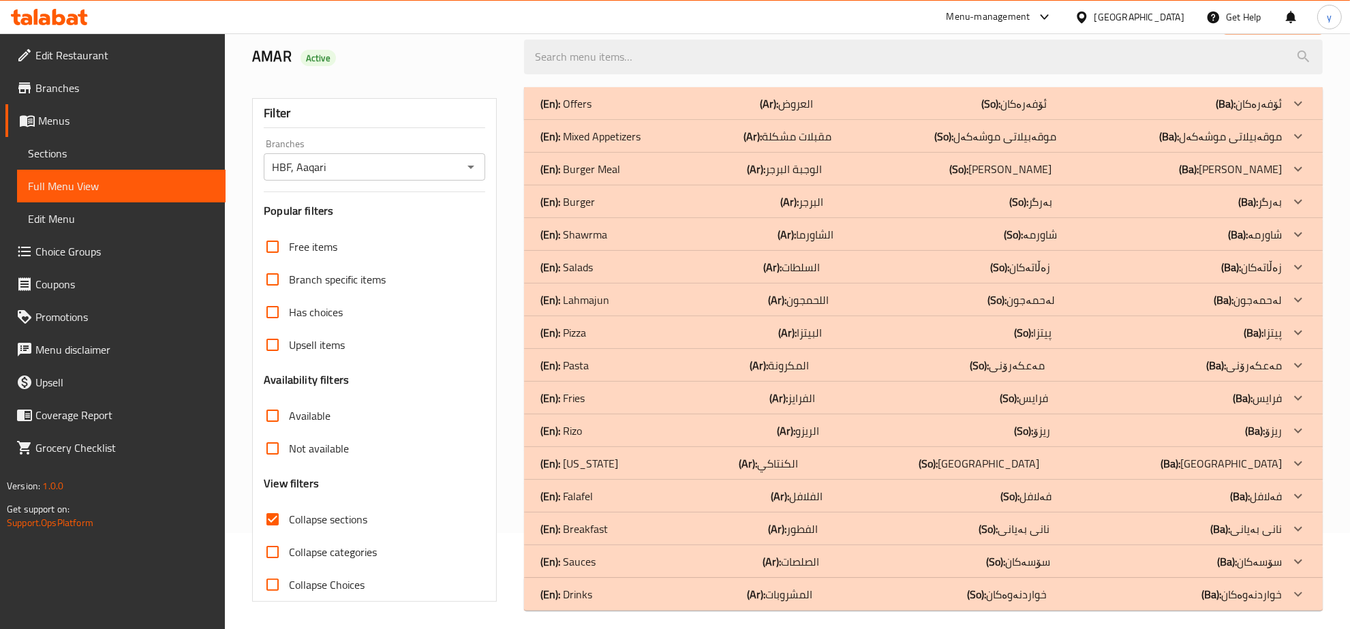
click at [642, 112] on div "(En): Pizza (Ar): البيتزا (So): پیتزا (Ba): پیتزا" at bounding box center [912, 103] width 742 height 16
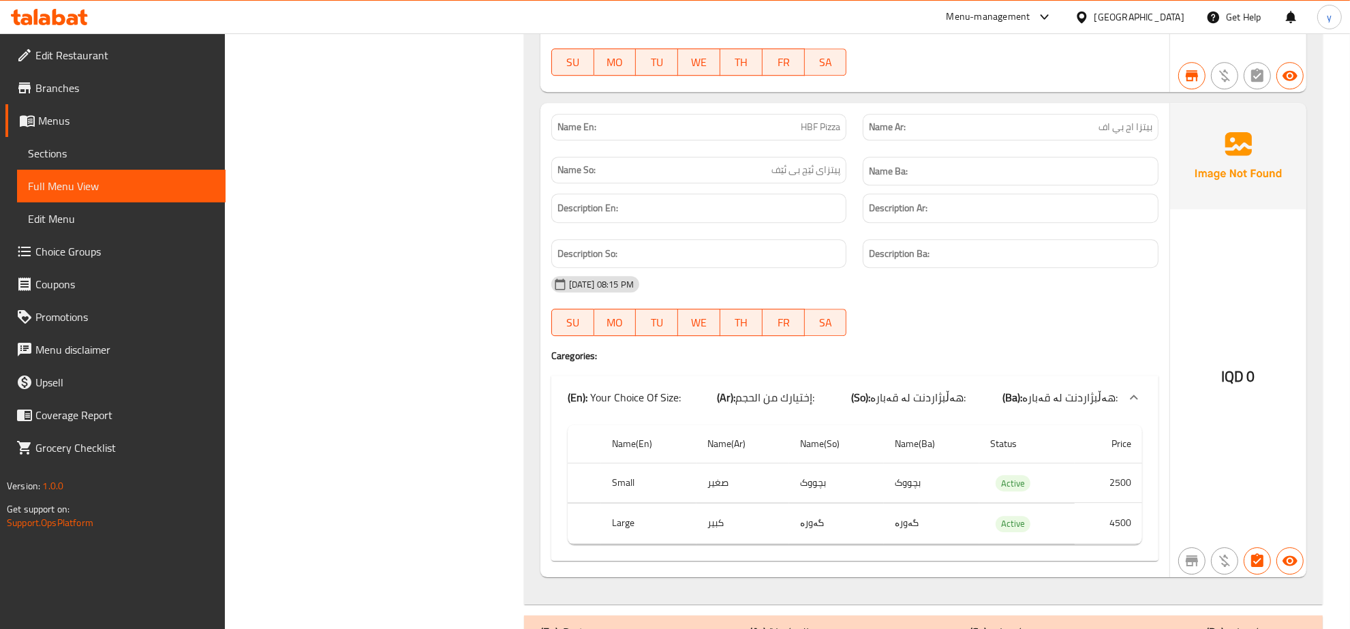
scroll to position [4356, 0]
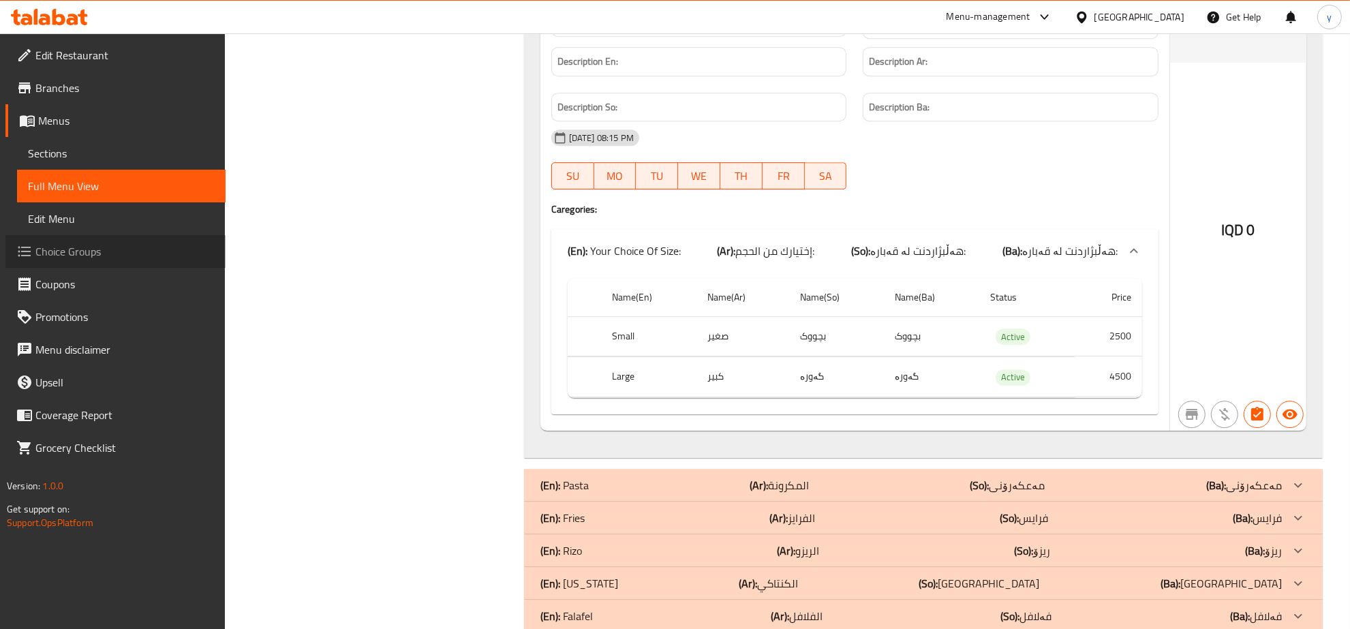
click at [61, 247] on span "Choice Groups" at bounding box center [124, 251] width 179 height 16
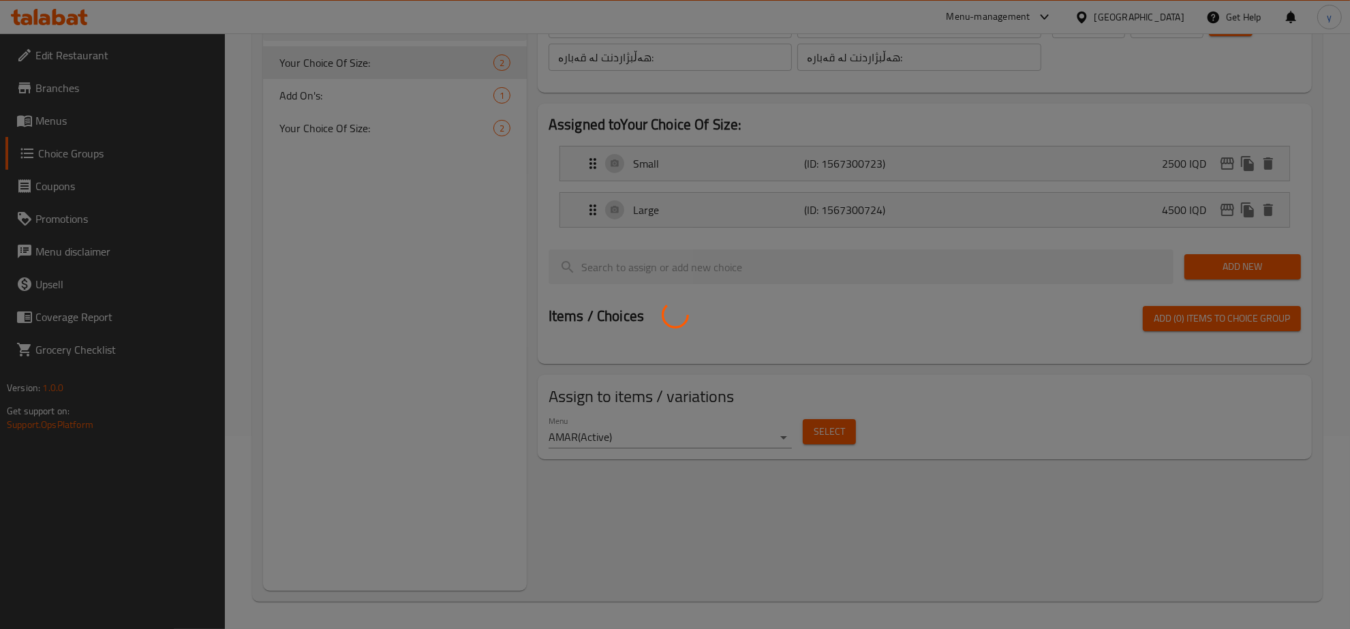
click at [420, 123] on div at bounding box center [675, 314] width 1350 height 629
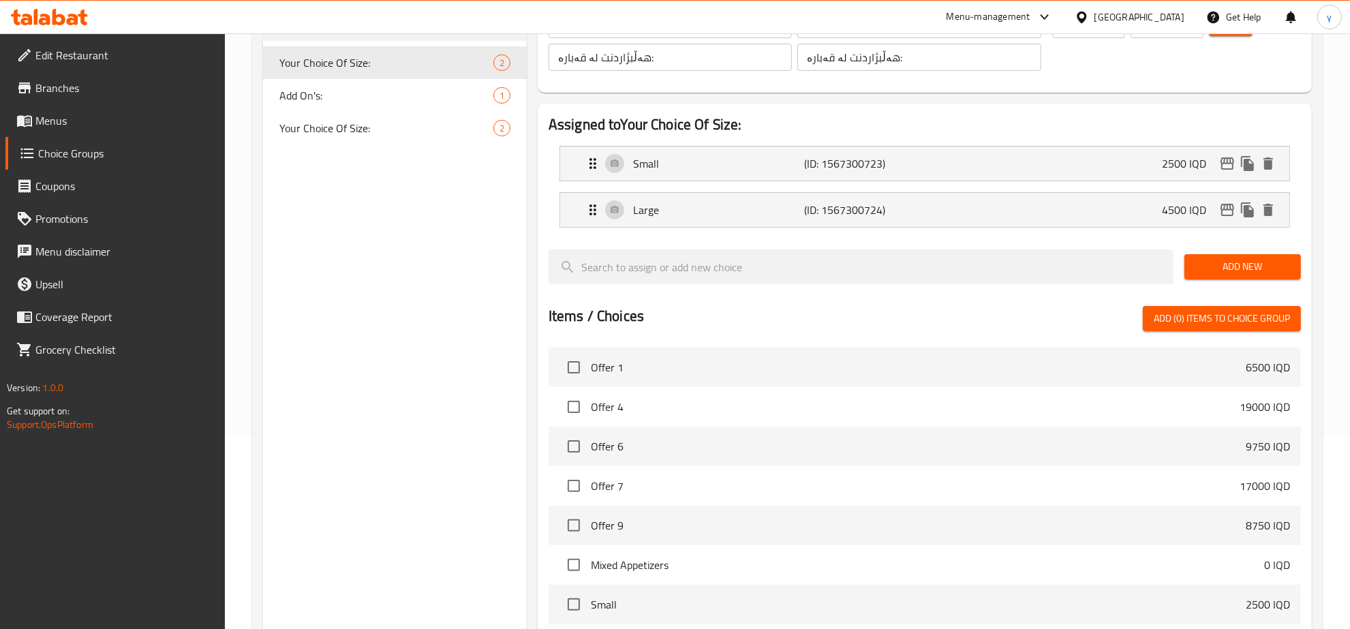
click at [420, 123] on div "Home / Restaurants management / Choice Groups Choice Groups Choice Groups Your …" at bounding box center [787, 355] width 1071 height 975
click at [420, 123] on span "Your Choice Of Size:" at bounding box center [365, 128] width 173 height 16
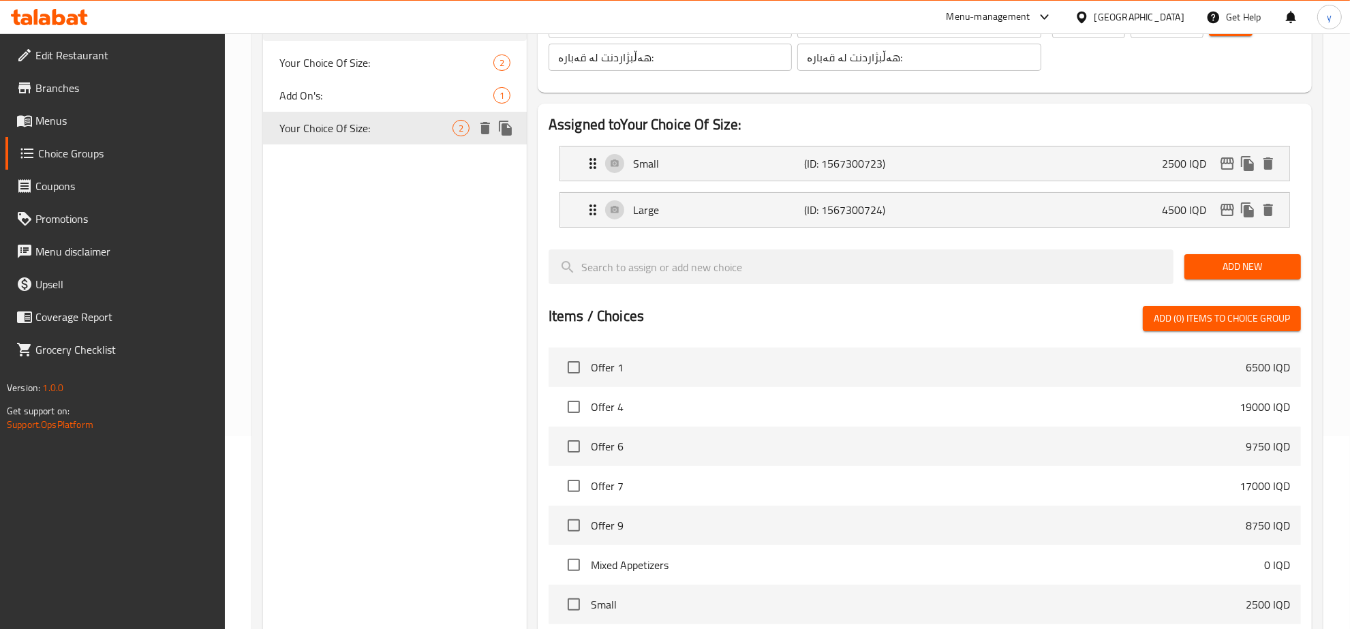
type input "Your Choice Of Size:"
click at [1177, 168] on p "5000 IQD" at bounding box center [1189, 163] width 55 height 16
click at [772, 151] on div "Small (ID: 2242166955) 5000 IQD" at bounding box center [929, 164] width 688 height 34
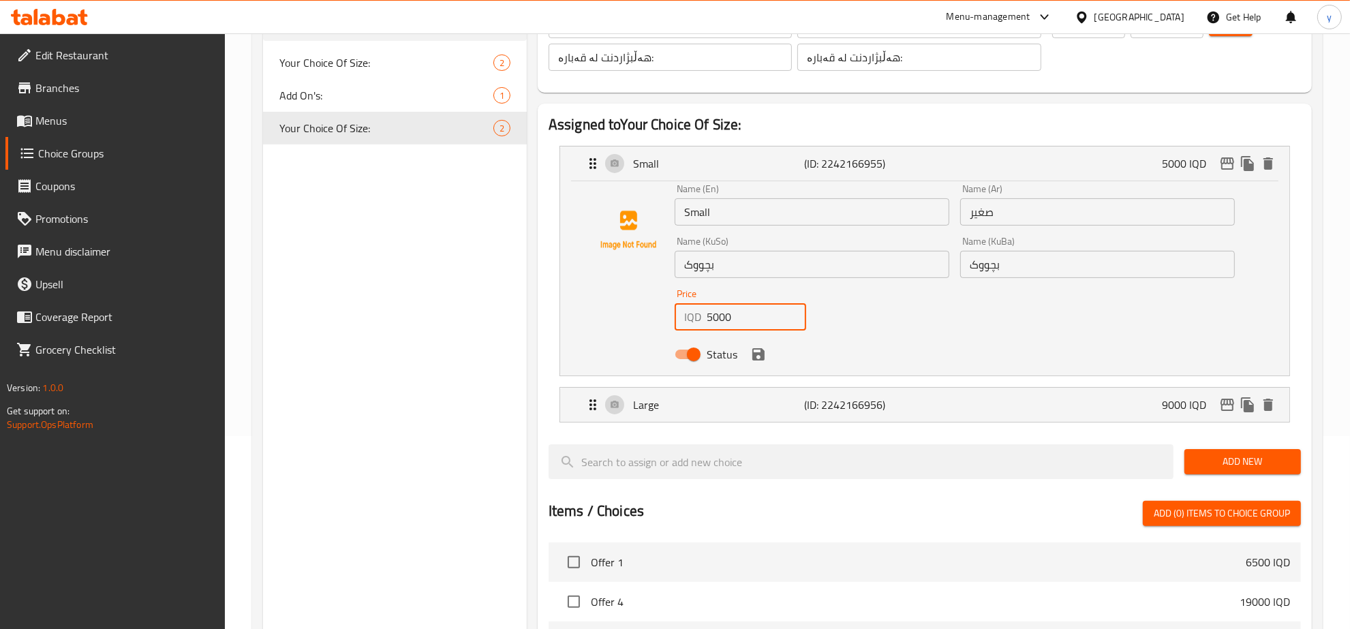
click at [720, 312] on input "5000" at bounding box center [757, 316] width 100 height 27
click at [1234, 155] on icon "edit" at bounding box center [1227, 163] width 16 height 16
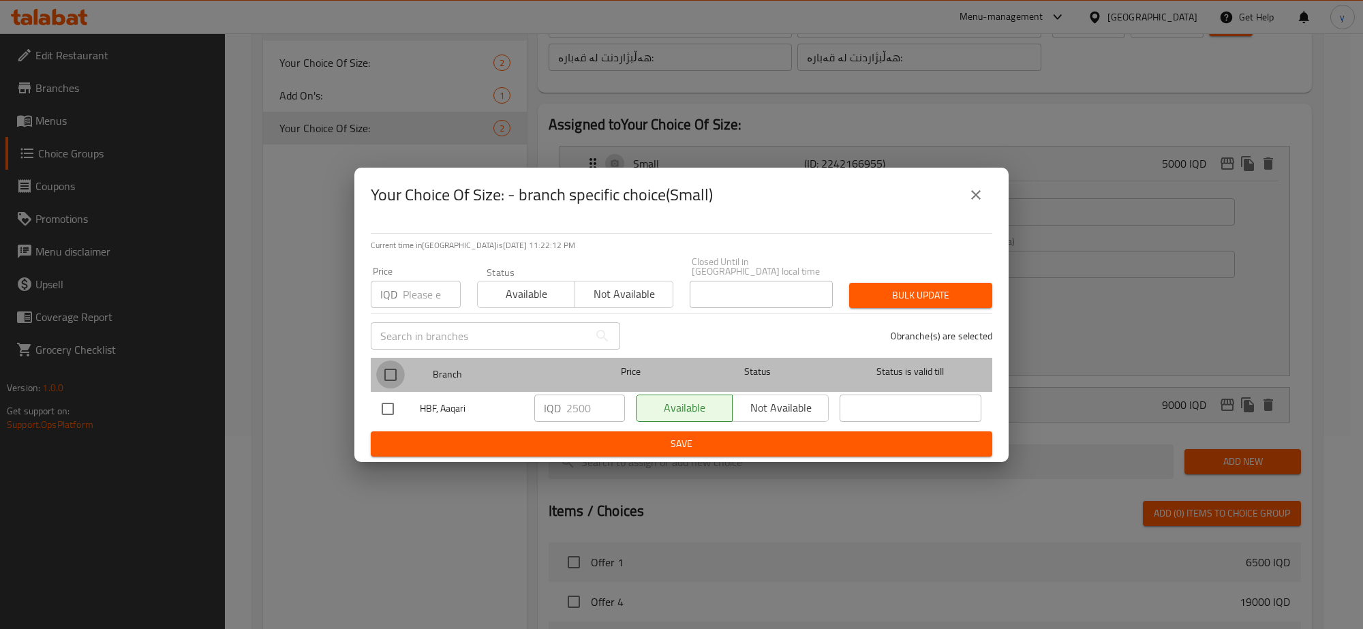
click at [390, 363] on input "checkbox" at bounding box center [390, 375] width 29 height 29
checkbox input "true"
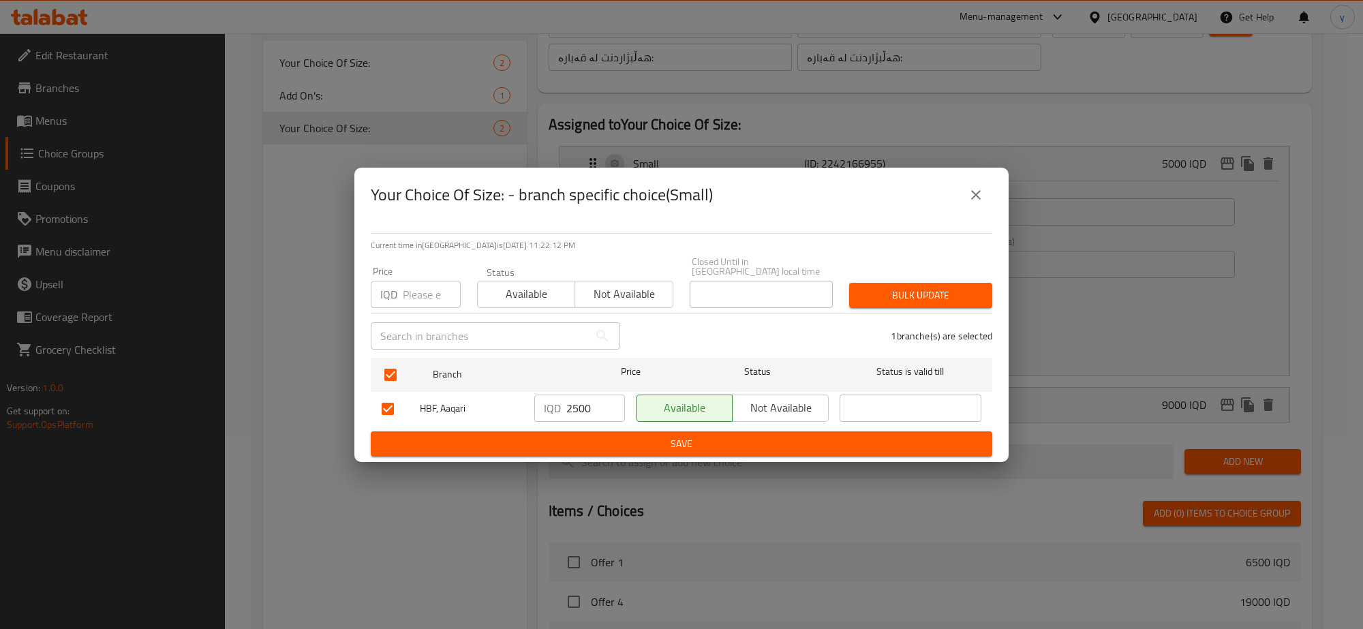
click at [573, 395] on input "2500" at bounding box center [595, 408] width 59 height 27
paste input "50"
type input "5000"
click at [578, 434] on button "Save" at bounding box center [682, 443] width 622 height 25
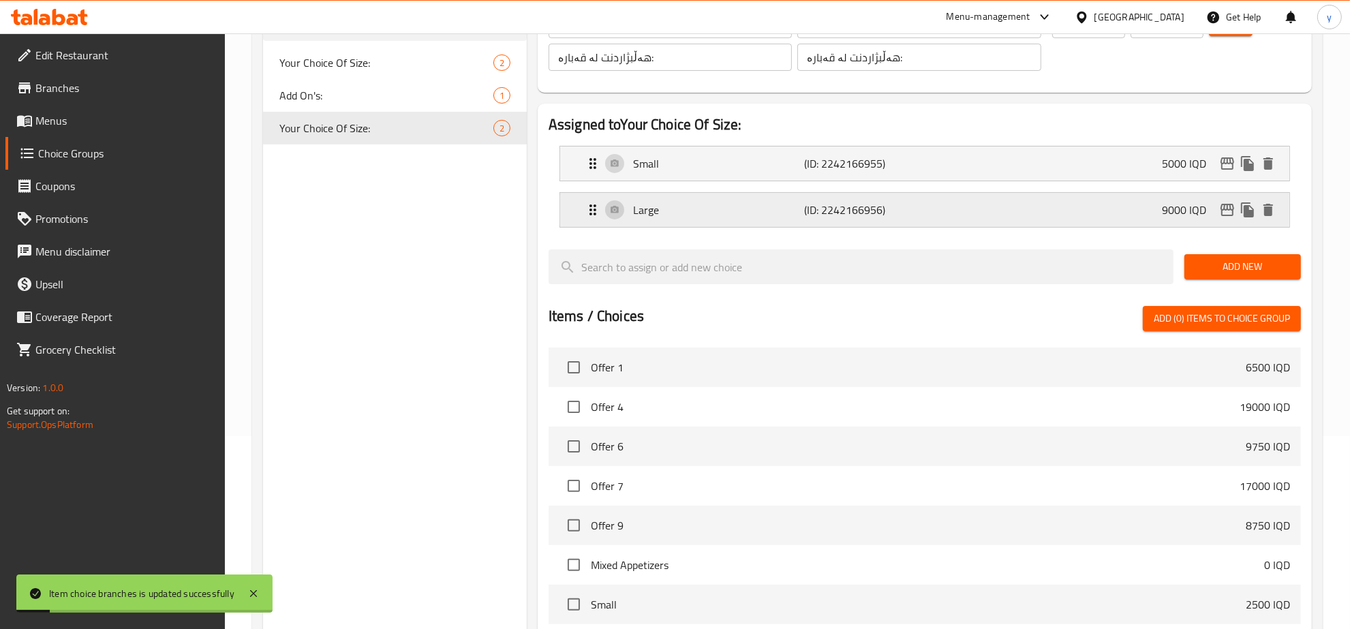
click at [951, 198] on div "Large (ID: 2242166956) 9000 IQD" at bounding box center [929, 210] width 688 height 34
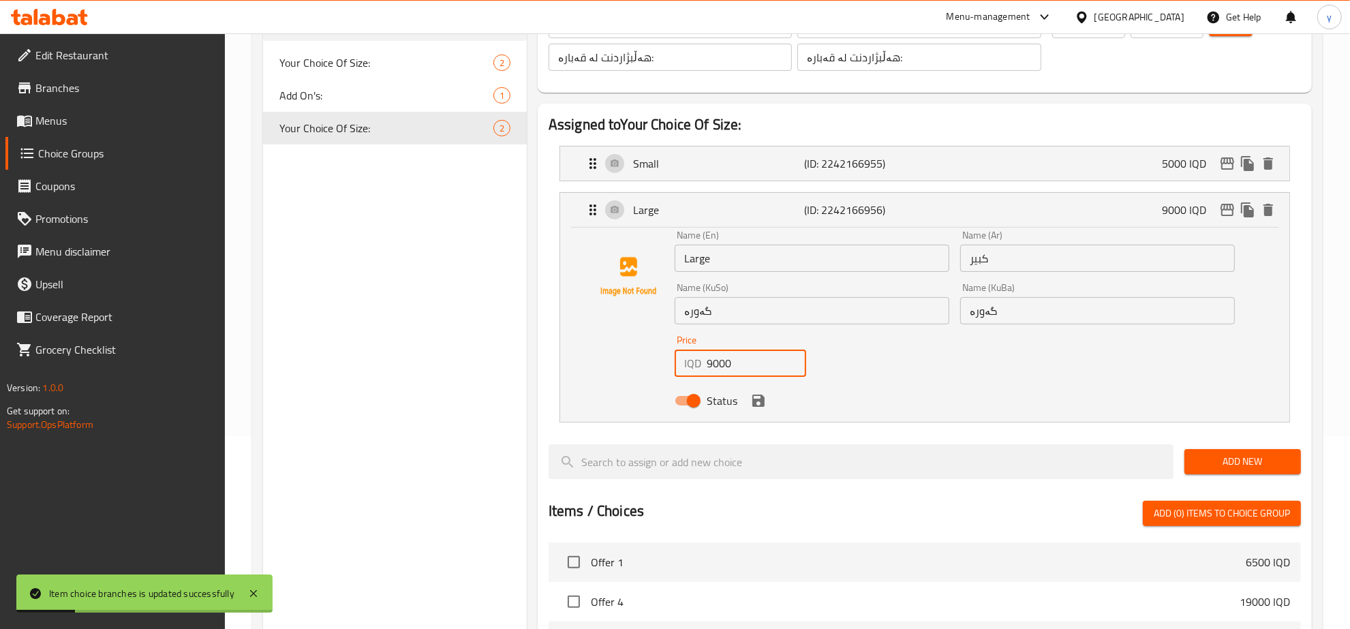
drag, startPoint x: 730, startPoint y: 363, endPoint x: 665, endPoint y: 369, distance: 65.0
click at [665, 369] on div "Name (En) Large Name (En) Name (Ar) كبير Name (Ar) Name (KuSo) گەورە Name (KuSo…" at bounding box center [925, 321] width 686 height 183
click at [1225, 206] on icon "edit" at bounding box center [1228, 210] width 14 height 12
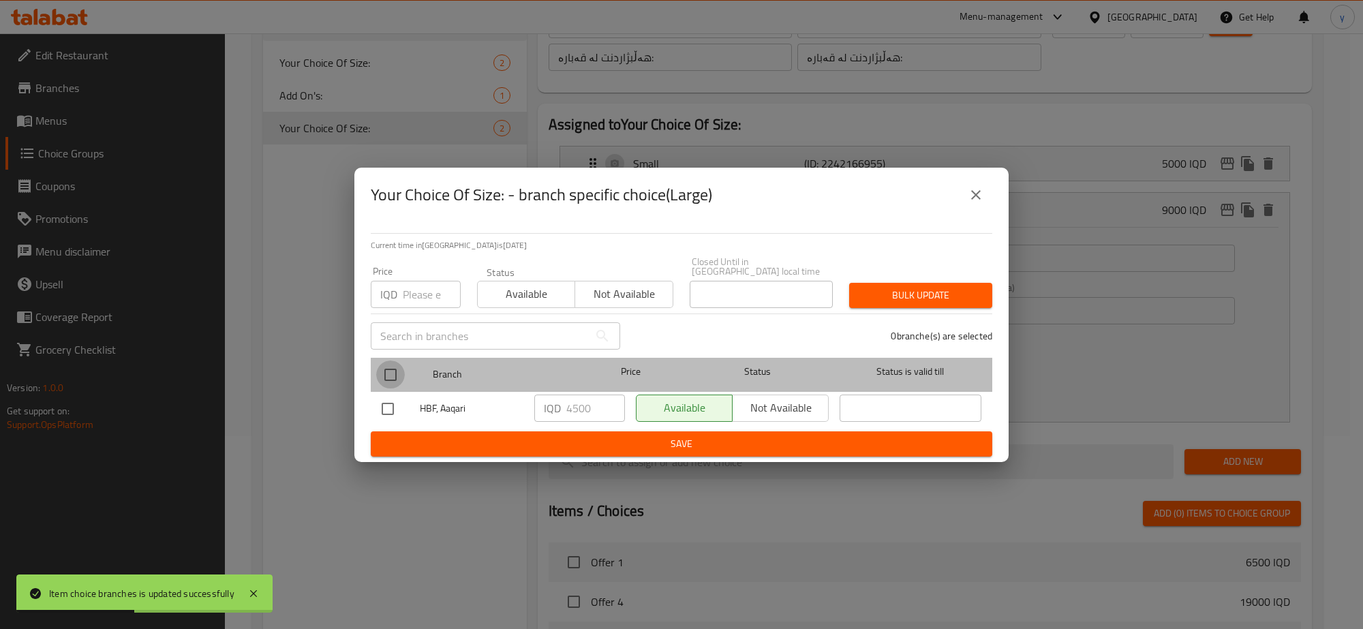
click at [396, 376] on input "checkbox" at bounding box center [390, 375] width 29 height 29
checkbox input "true"
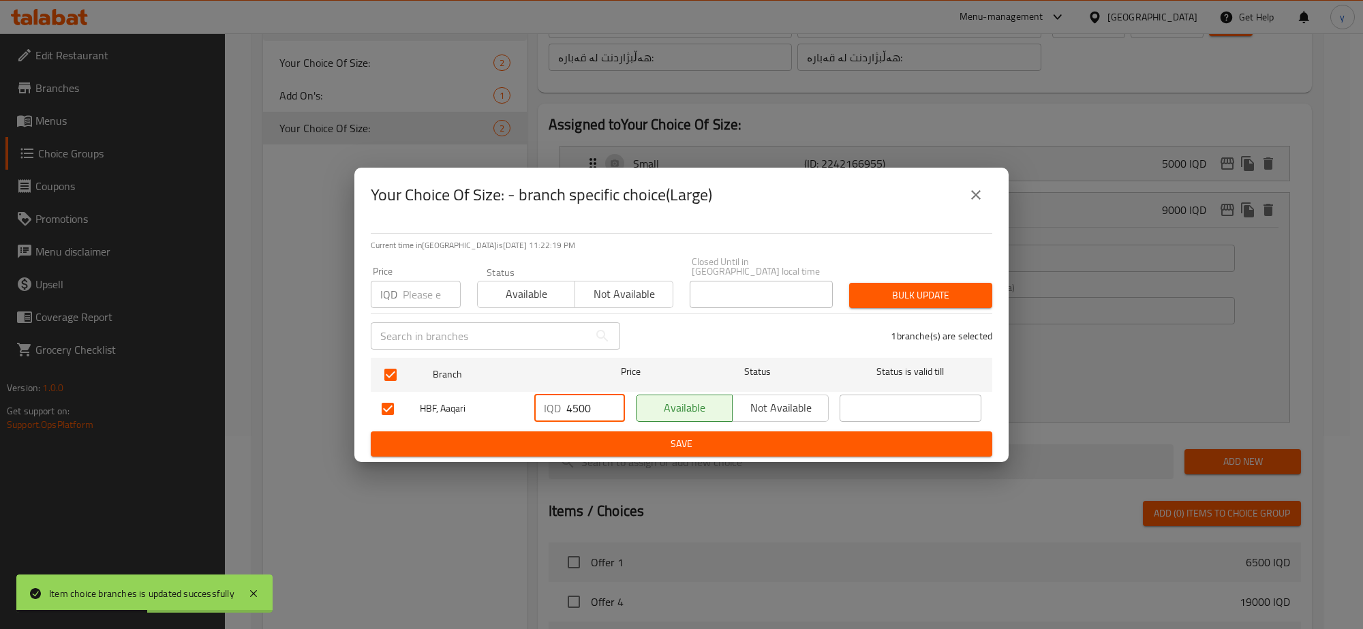
click at [578, 409] on input "4500" at bounding box center [595, 408] width 59 height 27
paste input "90"
type input "9000"
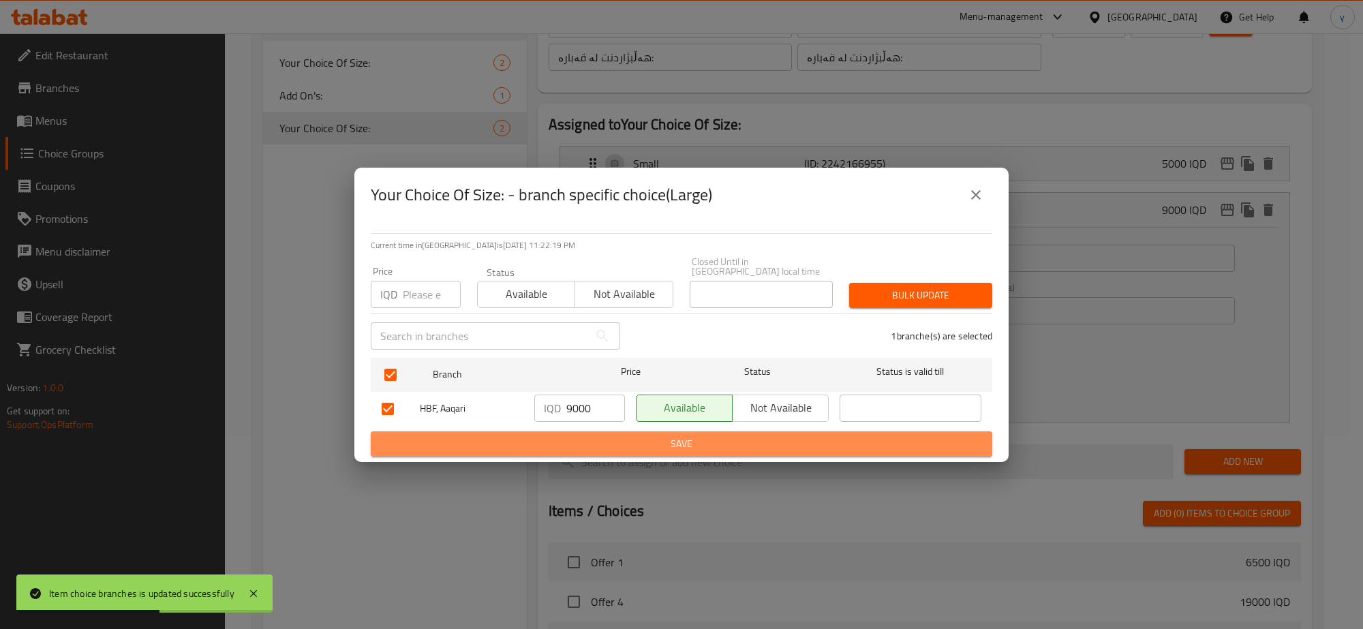
click at [584, 436] on span "Save" at bounding box center [682, 444] width 600 height 17
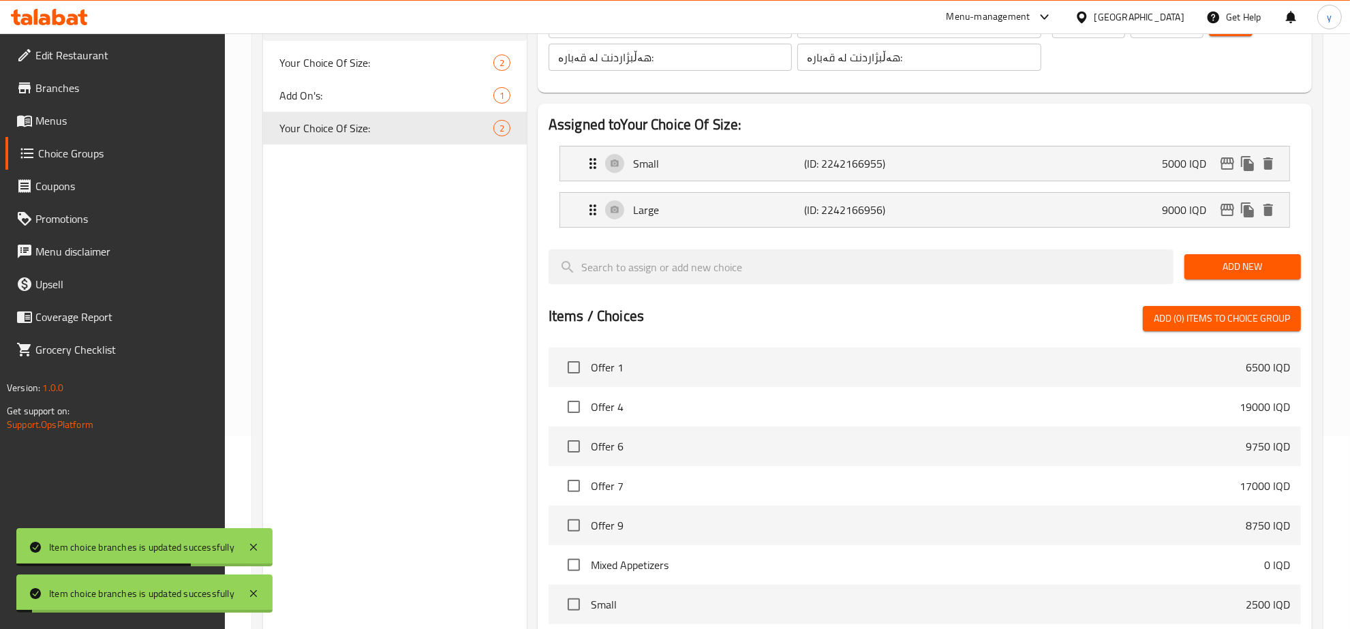
click at [69, 116] on span "Menus" at bounding box center [124, 120] width 179 height 16
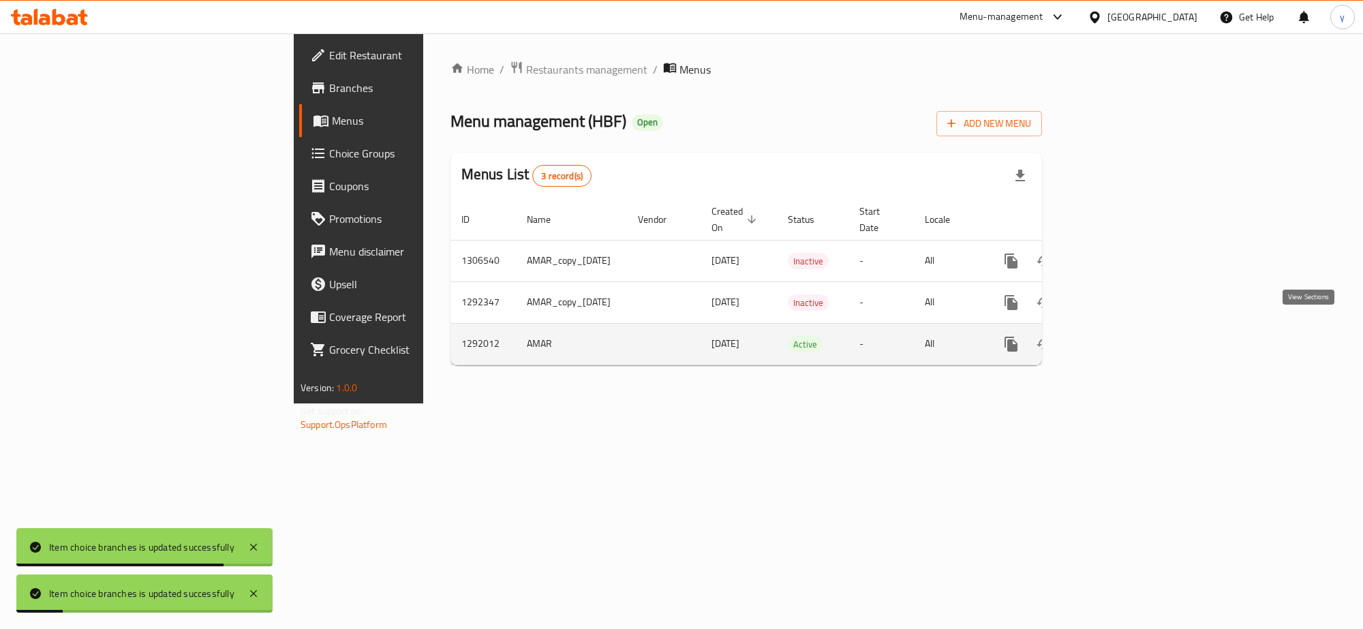
click at [1126, 328] on link "enhanced table" at bounding box center [1109, 344] width 33 height 33
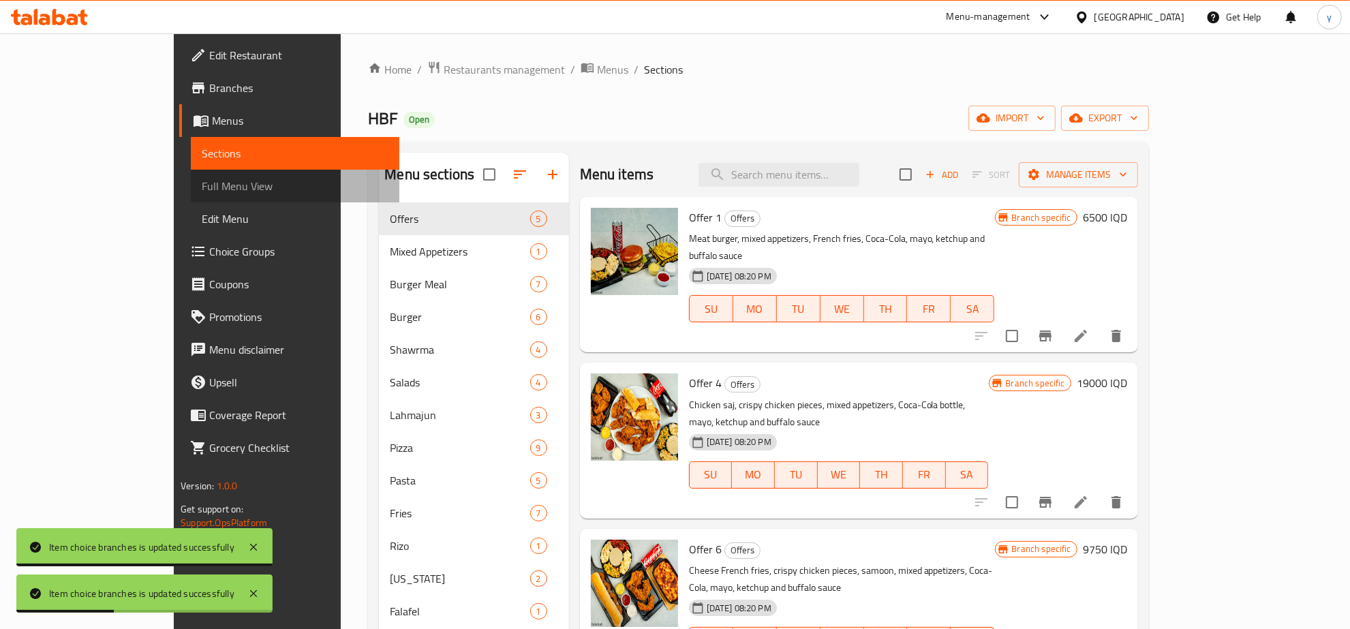
click at [191, 194] on link "Full Menu View" at bounding box center [295, 186] width 209 height 33
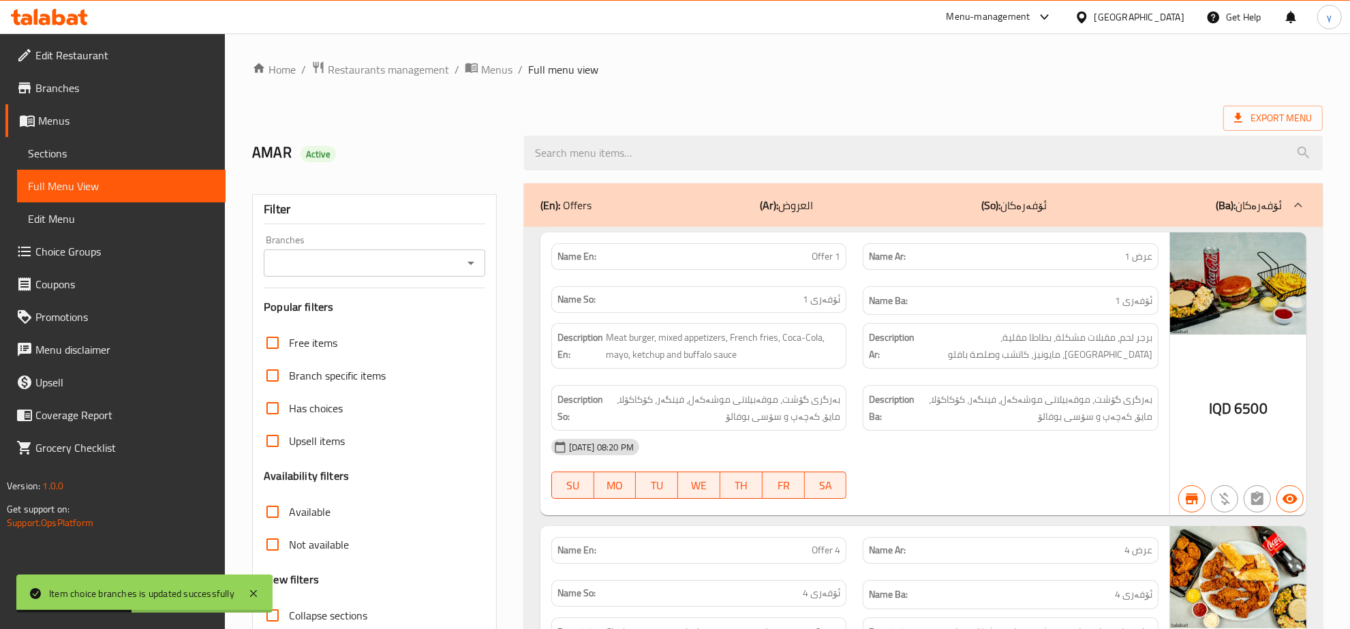
click at [468, 258] on icon "Open" at bounding box center [471, 263] width 16 height 16
click at [393, 316] on li "HBF, Aaqari" at bounding box center [374, 322] width 221 height 25
type input "HBF, Aaqari"
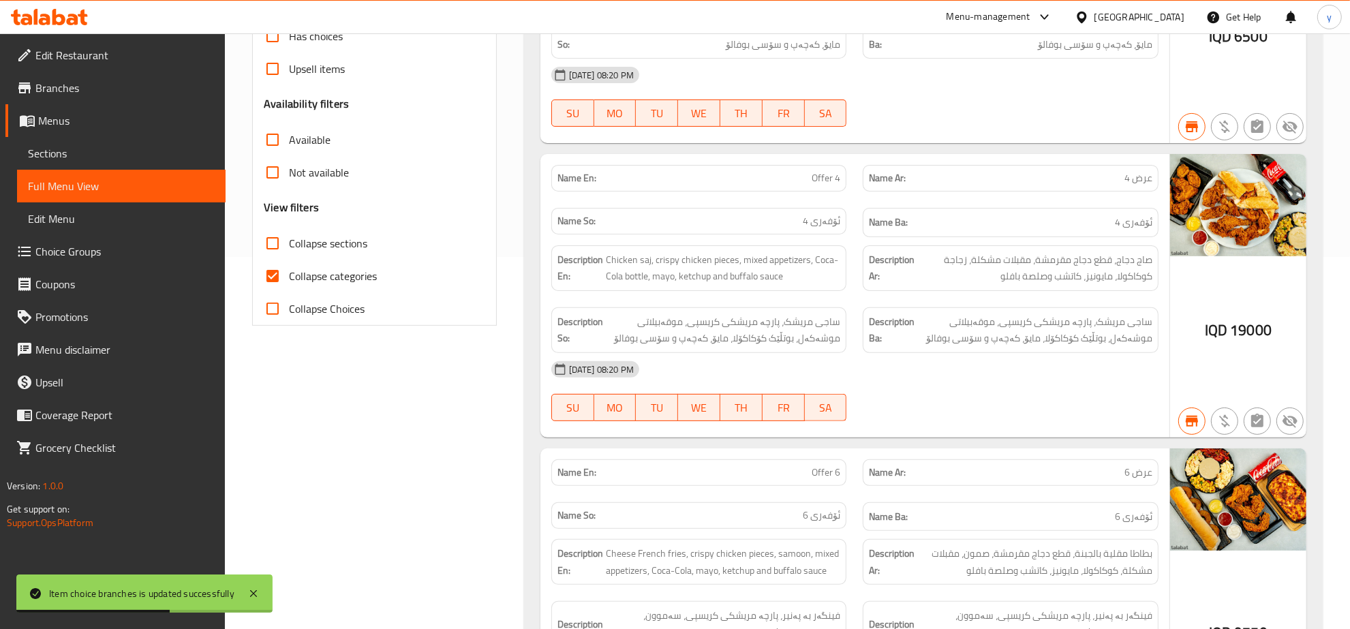
scroll to position [426, 0]
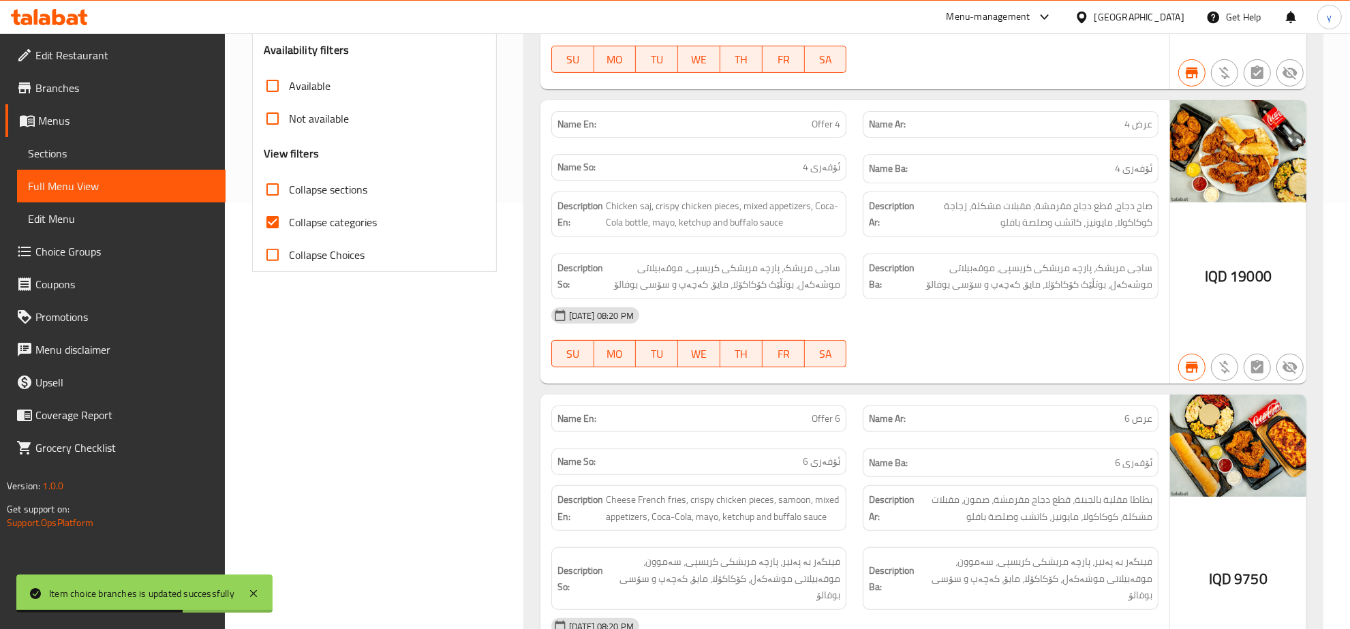
click at [271, 226] on input "Collapse categories" at bounding box center [272, 222] width 33 height 33
checkbox input "false"
click at [278, 198] on input "Collapse sections" at bounding box center [272, 189] width 33 height 33
checkbox input "true"
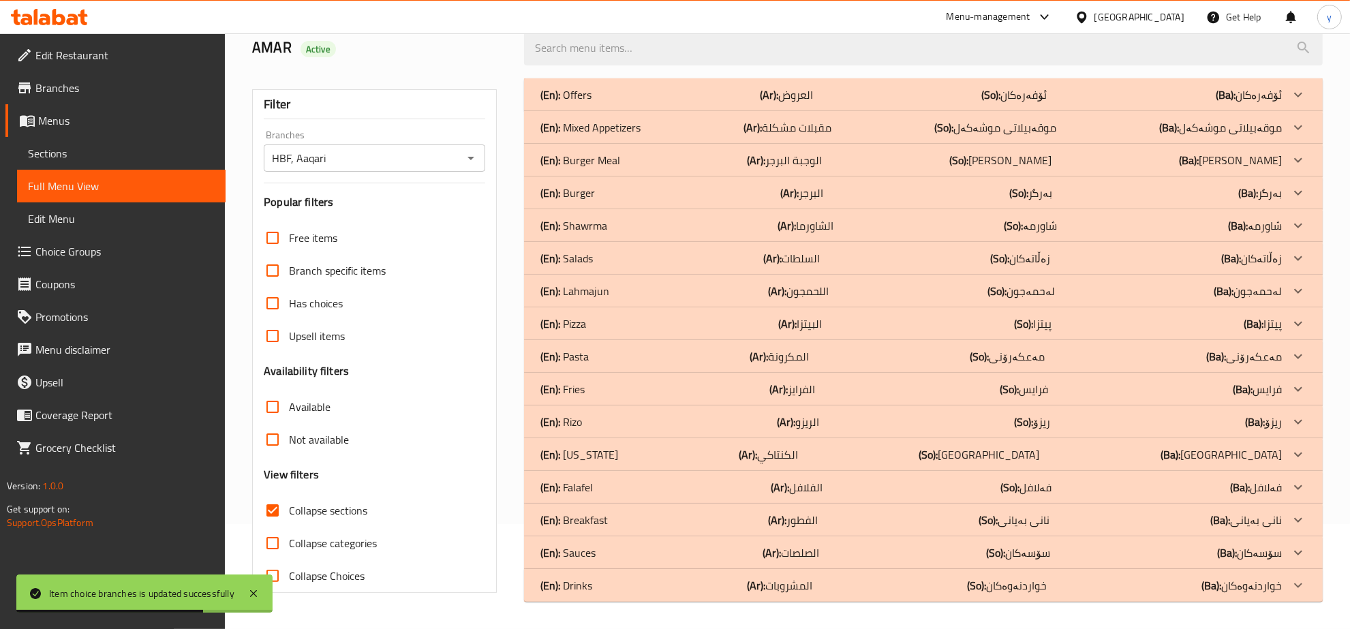
scroll to position [104, 0]
click at [648, 112] on div "(En): Pizza (Ar): البيتزا (So): پیتزا (Ba): پیتزا" at bounding box center [923, 95] width 799 height 33
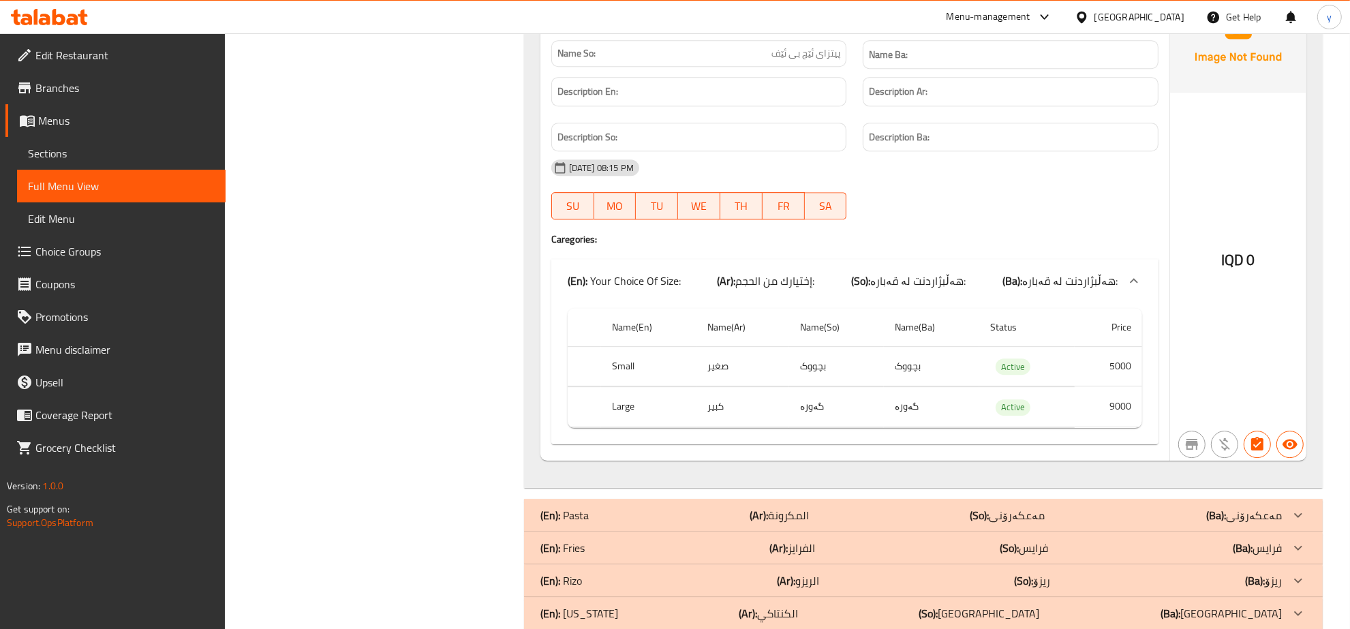
scroll to position [4474, 0]
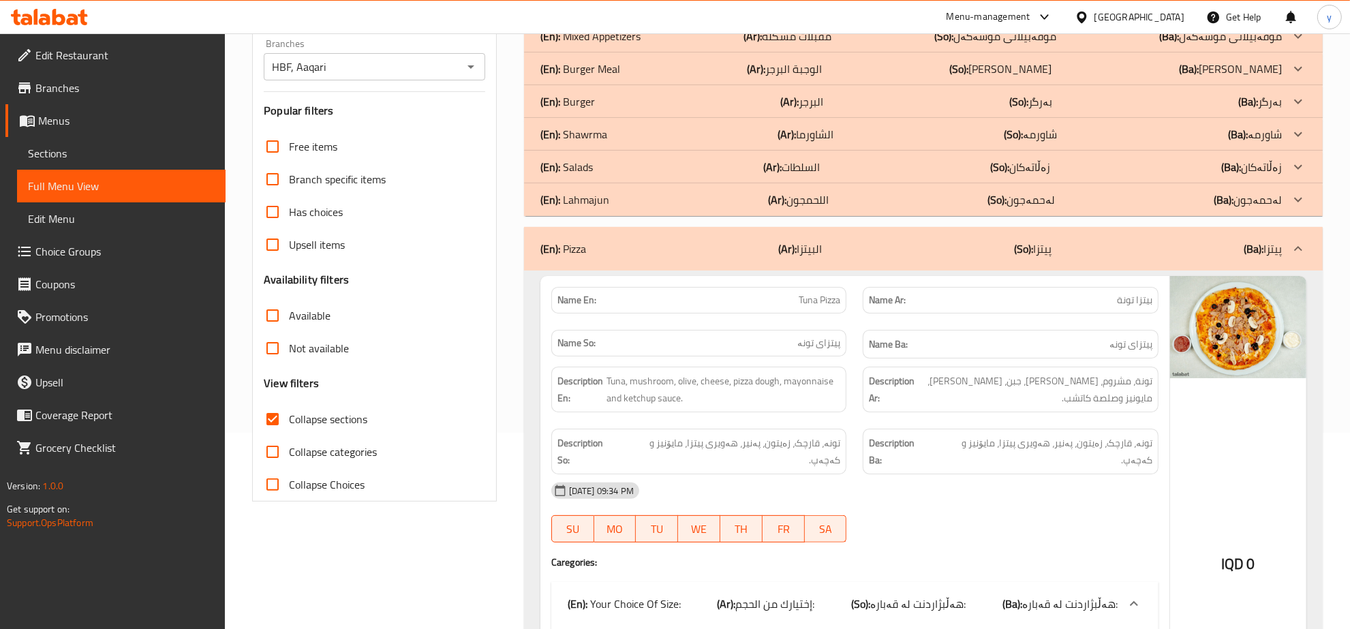
scroll to position [339, 0]
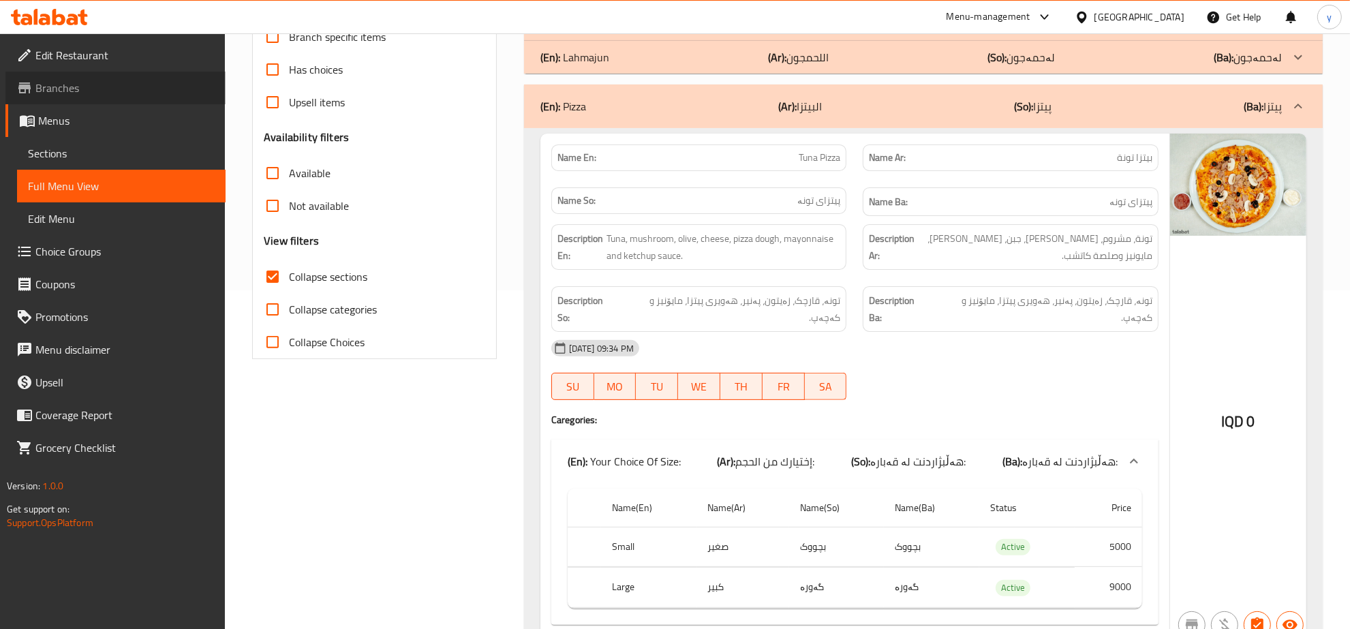
click at [107, 83] on span "Branches" at bounding box center [124, 88] width 179 height 16
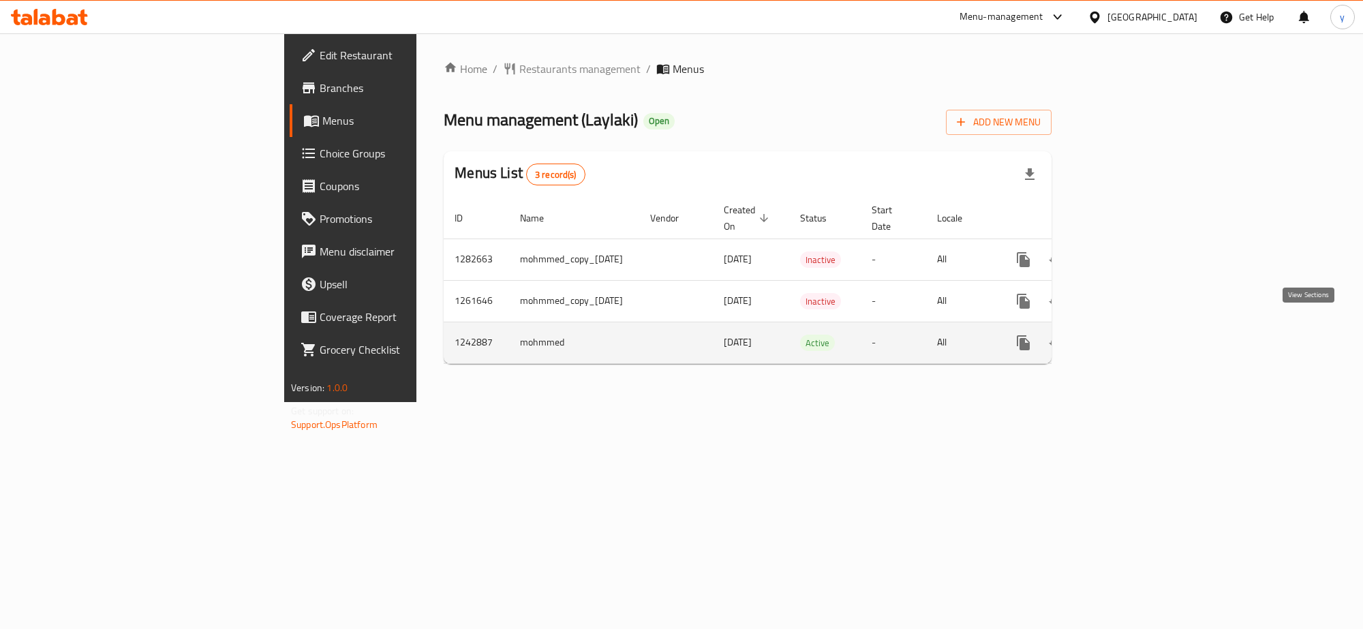
click at [1130, 335] on icon "enhanced table" at bounding box center [1122, 343] width 16 height 16
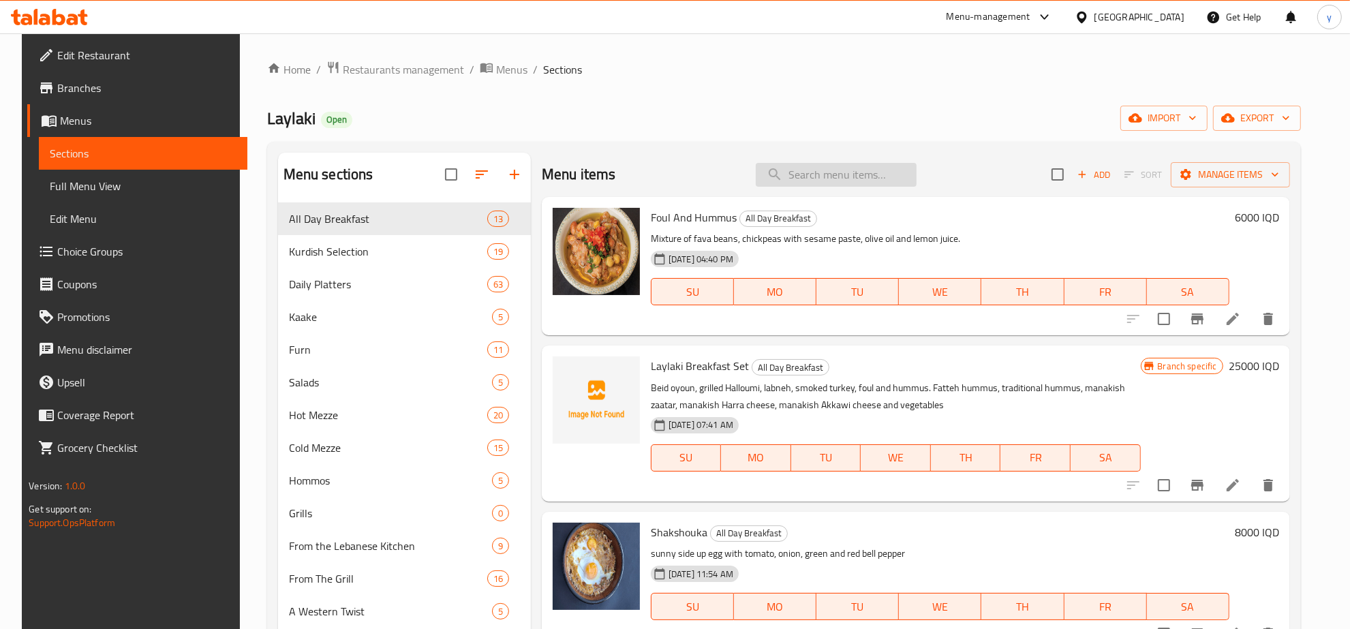
click at [798, 166] on input "search" at bounding box center [836, 175] width 161 height 24
paste input "Chicken Strips"
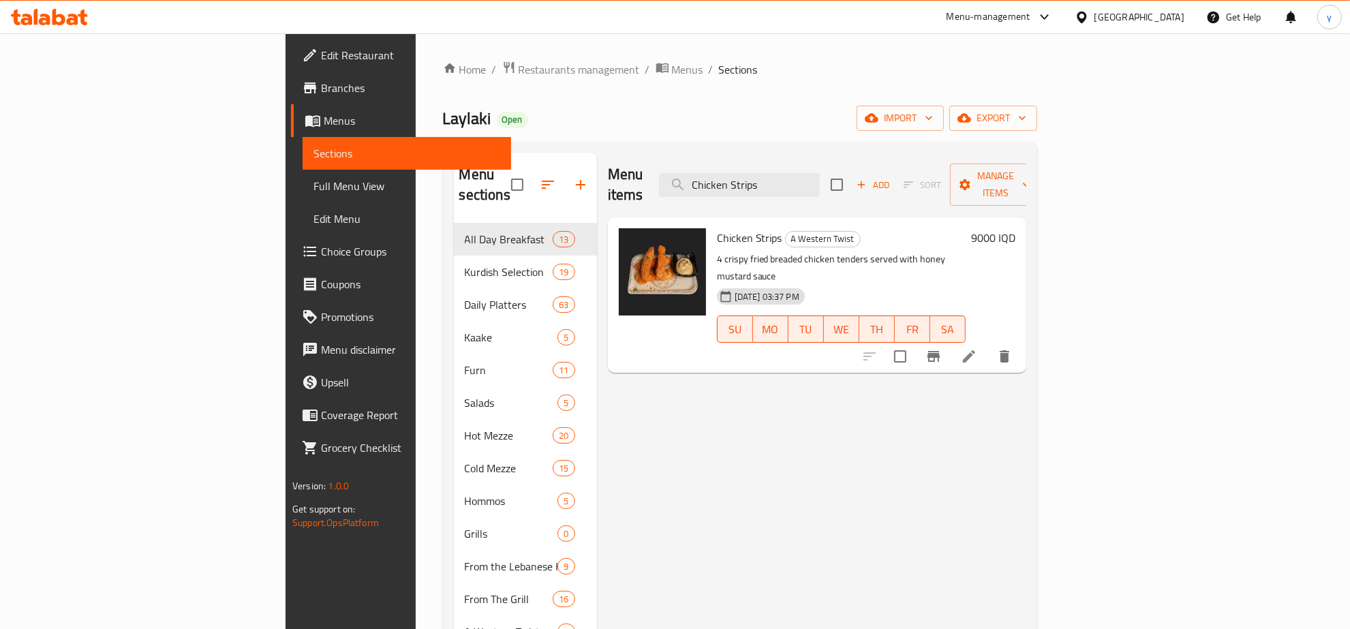
type input "Chicken Strips"
click at [988, 344] on li at bounding box center [969, 356] width 38 height 25
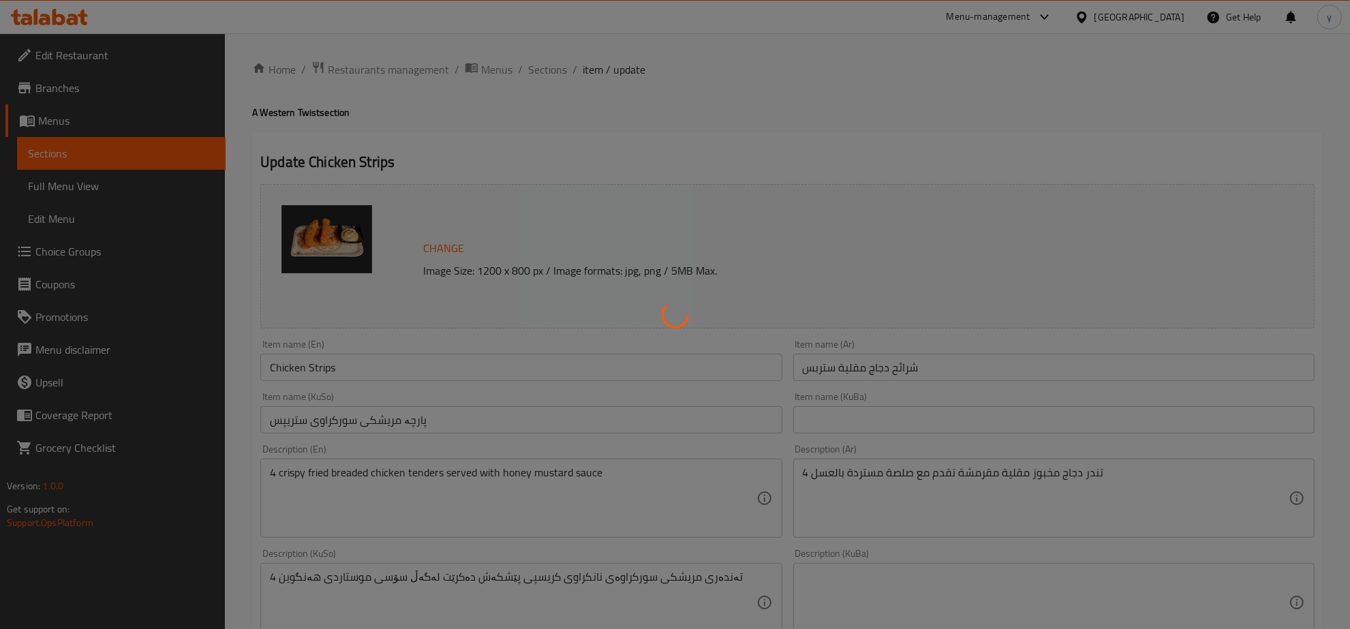
click at [973, 368] on div at bounding box center [675, 314] width 1350 height 629
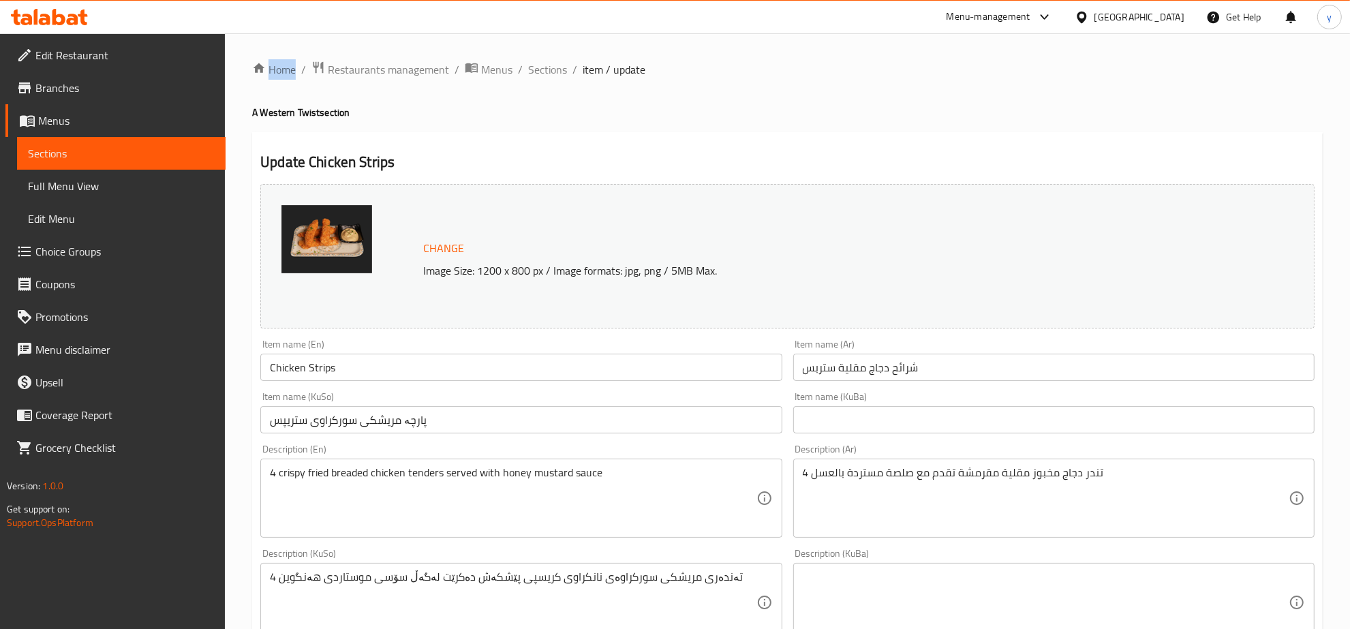
click at [973, 368] on div "Home / Restaurants management / Menus / Sections / item / update A Western Twis…" at bounding box center [787, 587] width 1071 height 1052
click at [973, 368] on input "شرائح دجاج مقلية ستربس" at bounding box center [1053, 367] width 521 height 27
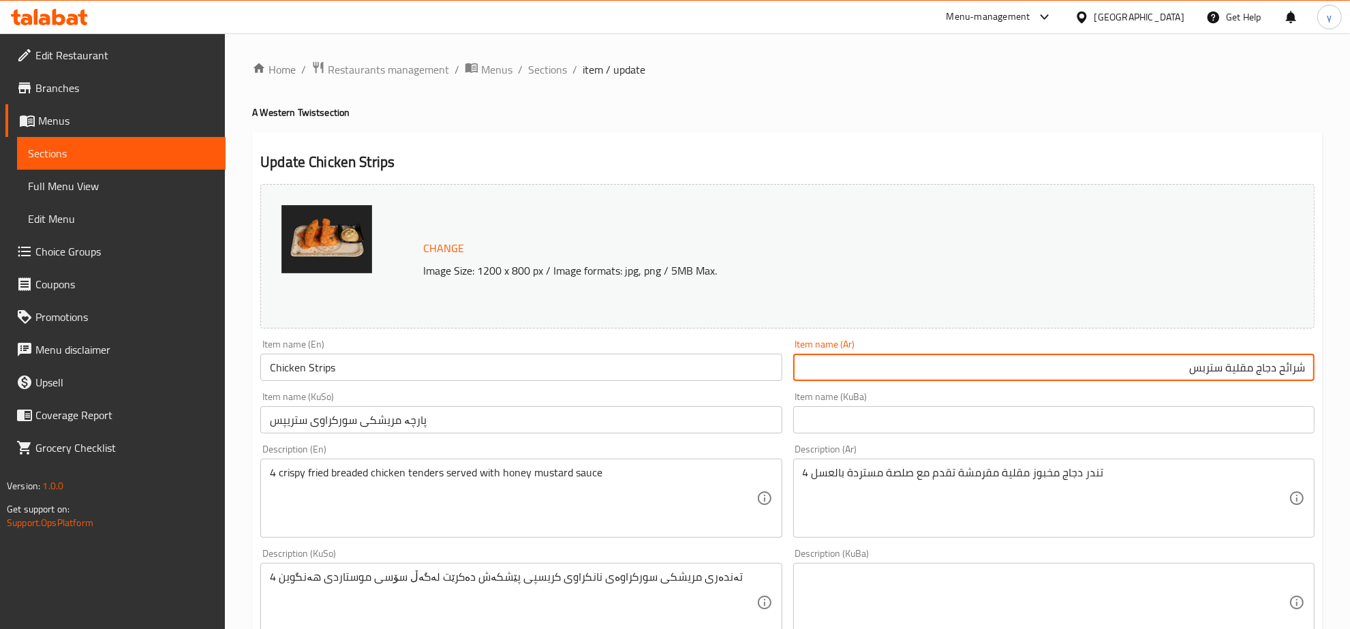
click at [1253, 371] on input "شرائح دجاج مقلية ستربس" at bounding box center [1053, 367] width 521 height 27
click at [1296, 378] on input "شرائح دجاج ستربس" at bounding box center [1053, 367] width 521 height 27
click at [1275, 376] on input "دجاج ستربس" at bounding box center [1053, 367] width 521 height 27
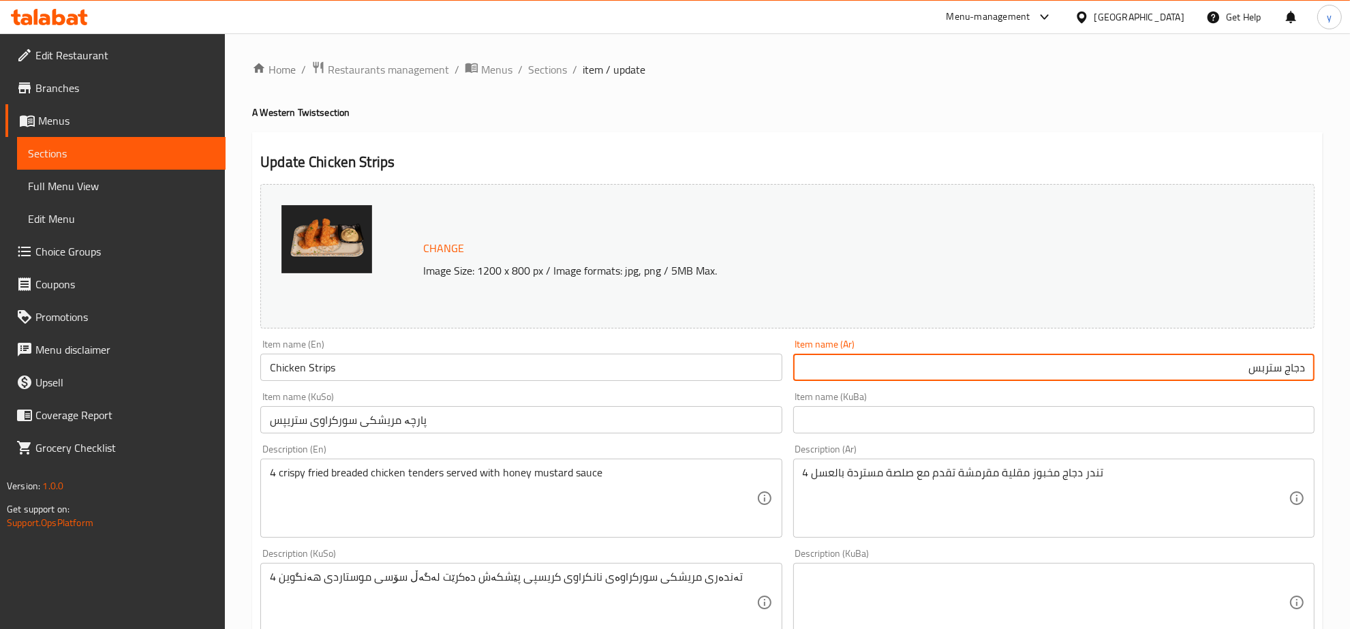
click at [1275, 376] on input "دجاج ستربس" at bounding box center [1053, 367] width 521 height 27
click at [1305, 372] on input "دجاج" at bounding box center [1053, 367] width 521 height 27
paste input "ستربس"
click at [1224, 365] on input "ستربس دجاج" at bounding box center [1053, 367] width 521 height 27
type input "ستربس دجاج"
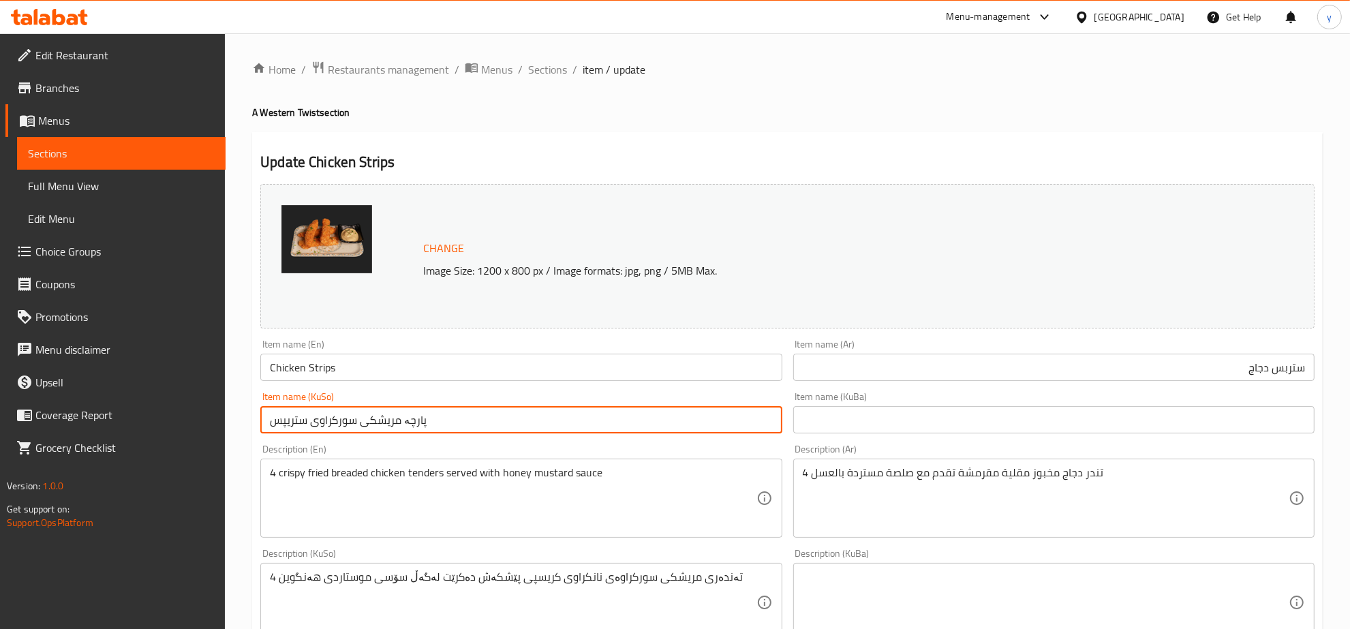
click at [646, 410] on input "پارچە مریشکی سورکراوی ستریپس" at bounding box center [520, 419] width 521 height 27
click at [684, 427] on input "پارچە مریشکی سورکراوی ستریپس" at bounding box center [520, 419] width 521 height 27
click at [697, 428] on input "پارچە مریشکی سورراوی ستریپس" at bounding box center [520, 419] width 521 height 27
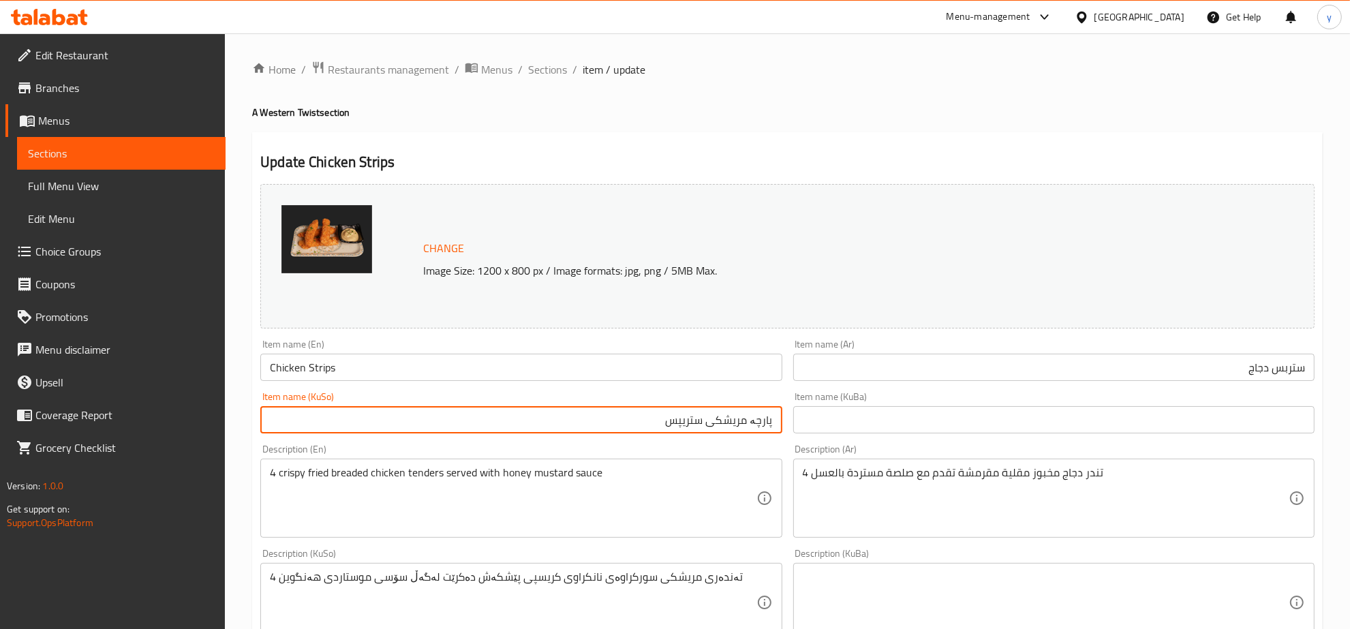
click at [761, 420] on input "پارچە مریشکی ستریپس" at bounding box center [520, 419] width 521 height 27
click at [724, 427] on input "مریشکی ستریپس" at bounding box center [520, 419] width 521 height 27
click at [774, 421] on input "مریشکی" at bounding box center [520, 419] width 521 height 27
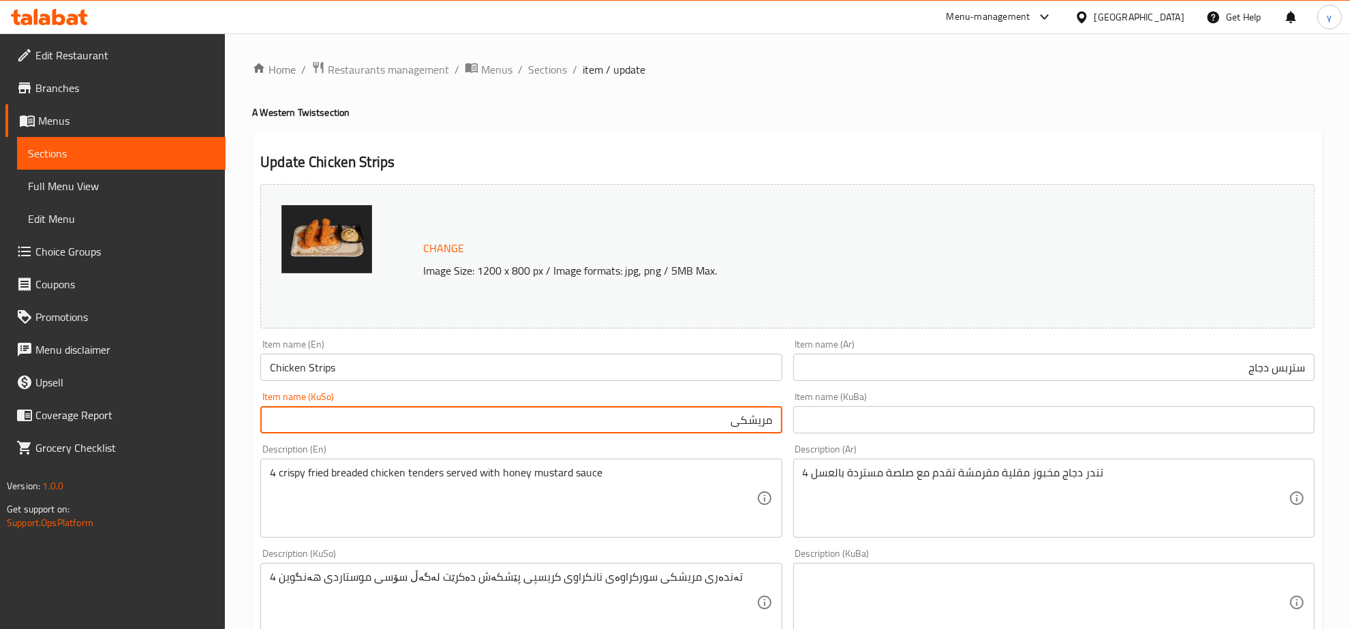
paste input "ستریپس"
click at [738, 430] on input "ستریپس مریشکی" at bounding box center [520, 419] width 521 height 27
click at [673, 423] on input "ستریپسی مریشکی" at bounding box center [520, 419] width 521 height 27
type input "ستریپسی مریشک"
click at [412, 353] on div "Item name (En) Chicken Strips Item name (En)" at bounding box center [520, 360] width 521 height 42
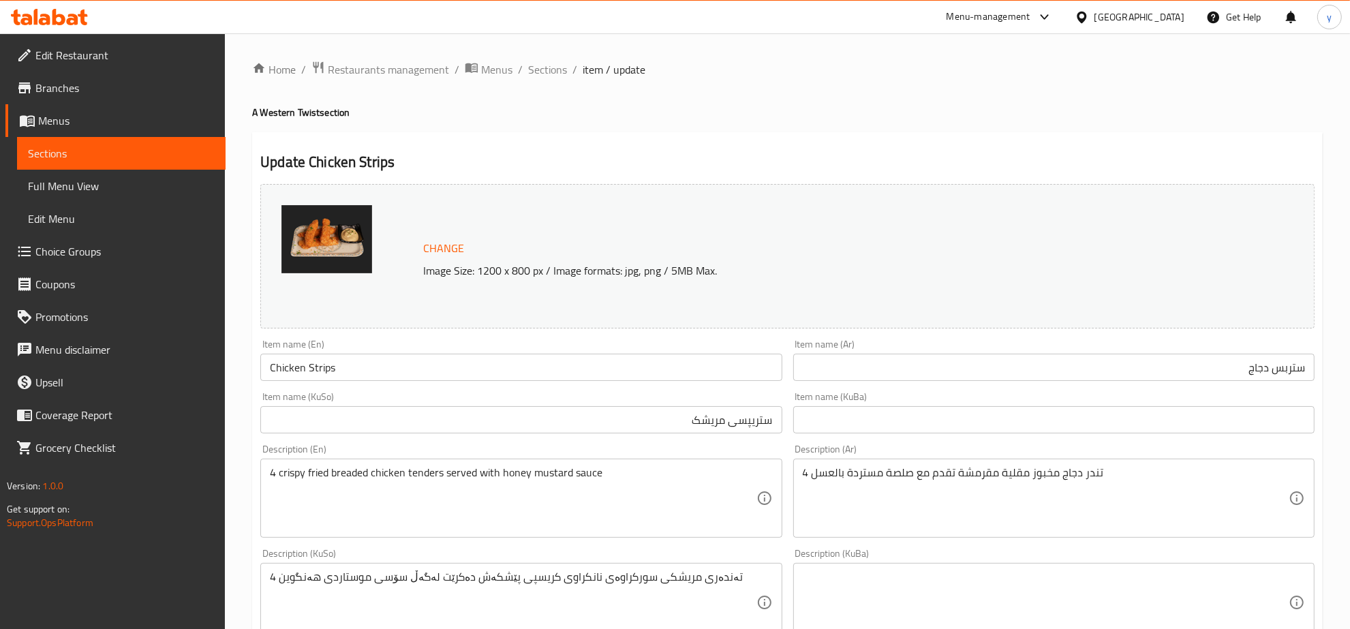
click at [420, 363] on input "Chicken Strips" at bounding box center [520, 367] width 521 height 27
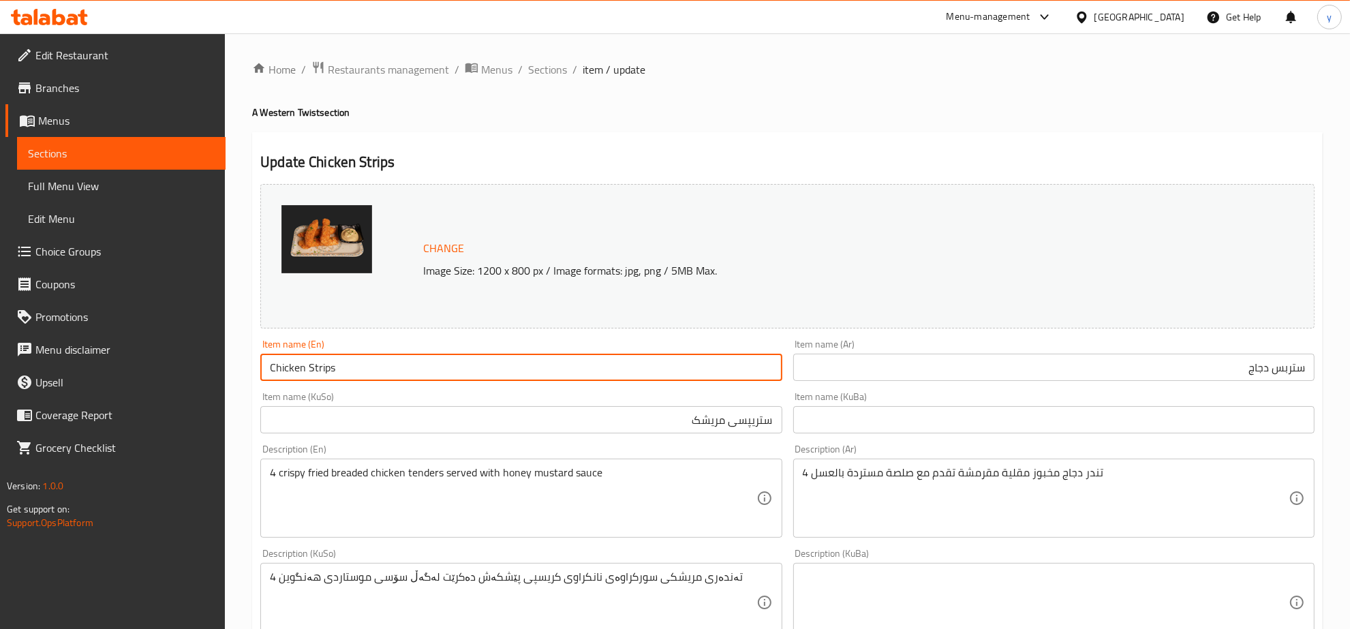
click at [420, 363] on input "Chicken Strips" at bounding box center [520, 367] width 521 height 27
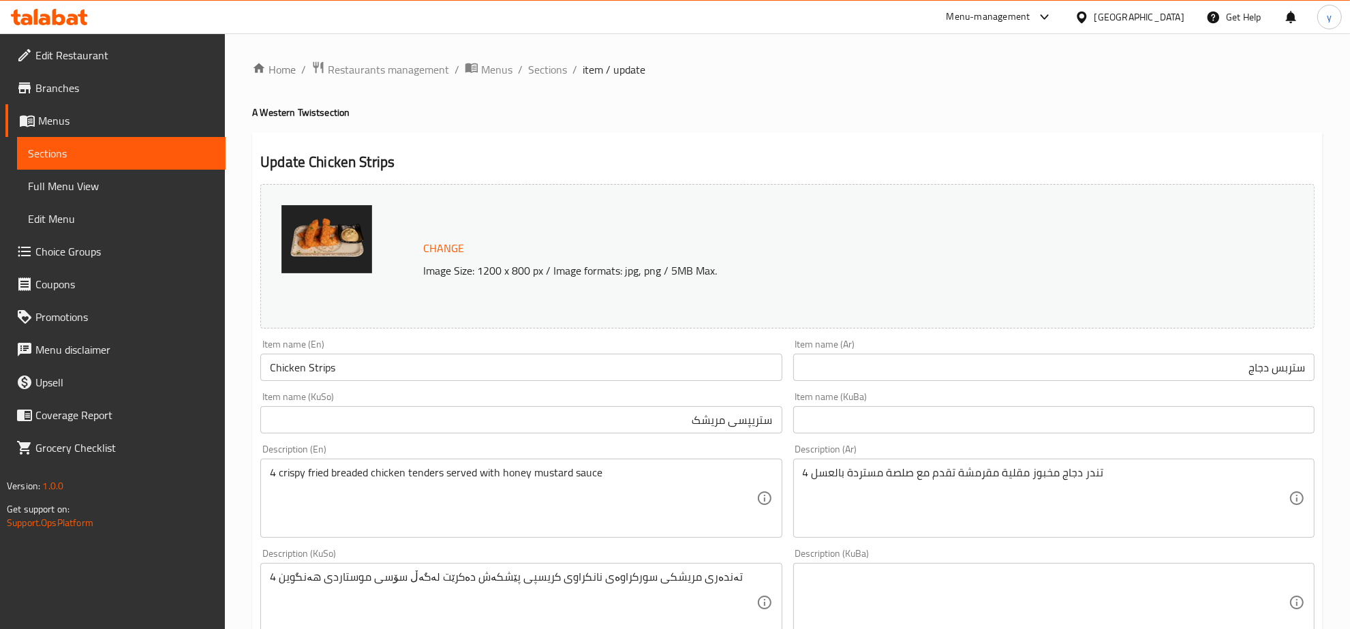
click at [505, 346] on div "Item name (En) Chicken Strips Item name (En)" at bounding box center [520, 360] width 521 height 42
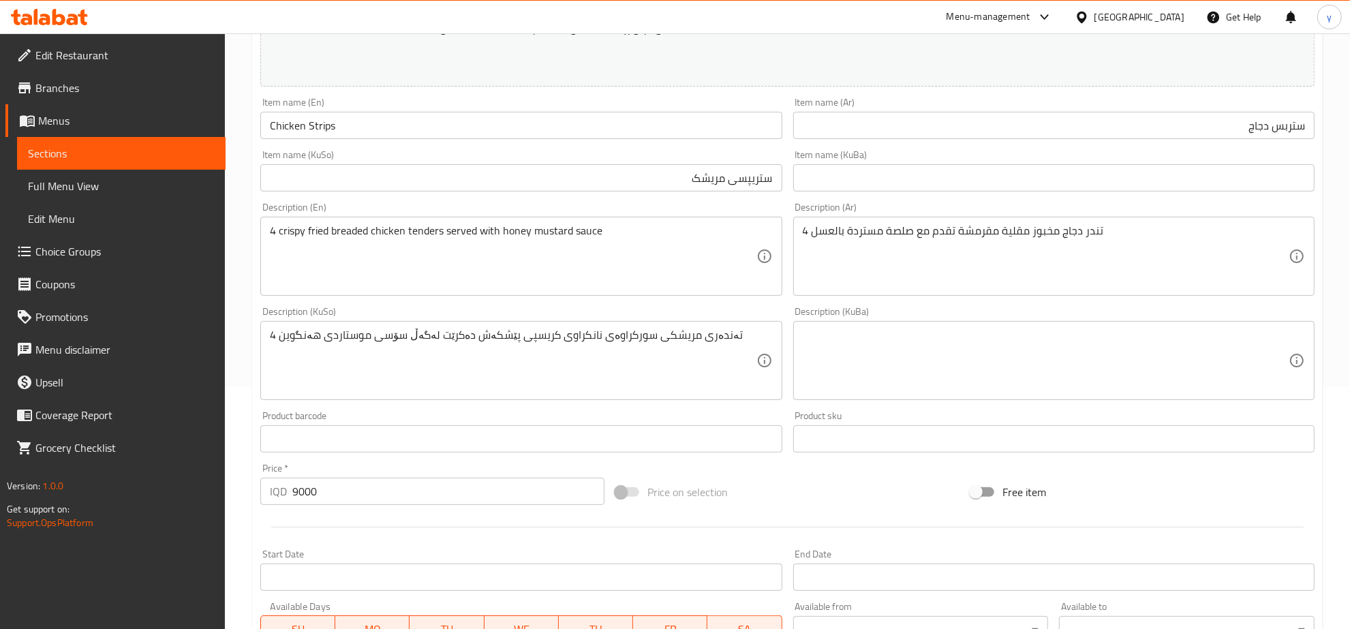
scroll to position [508, 0]
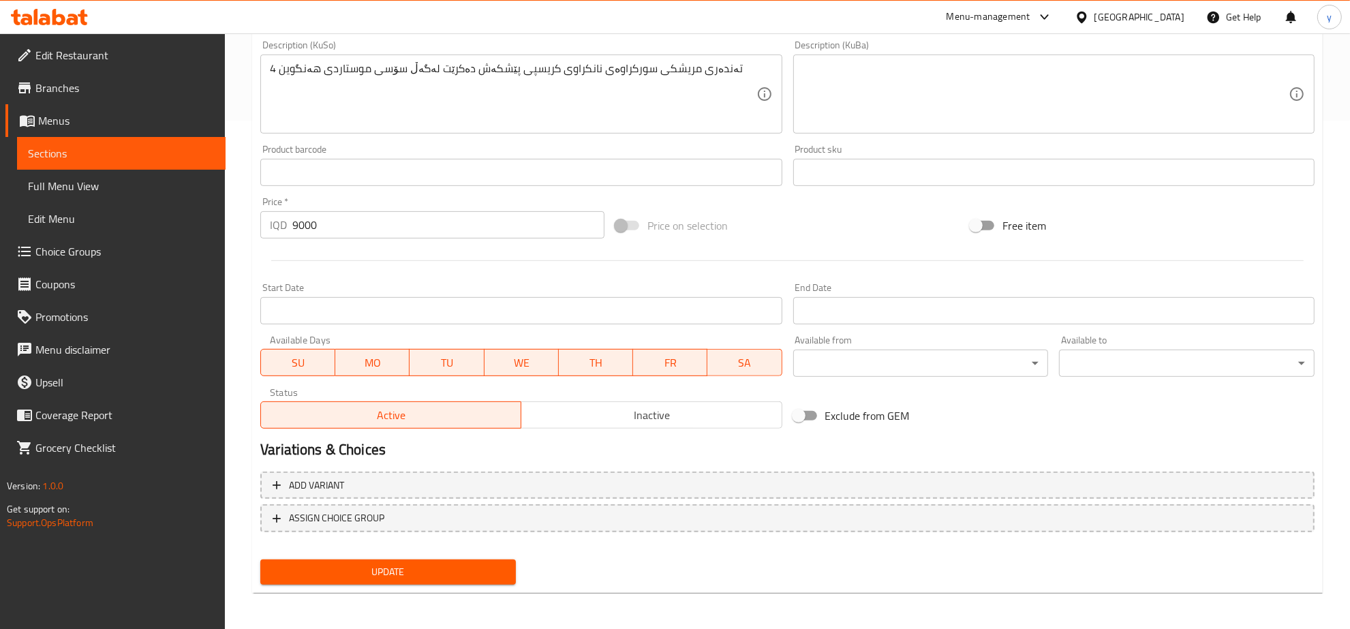
click at [438, 592] on div "Home / Restaurants management / Menus / Sections / item / update A Western Twis…" at bounding box center [787, 78] width 1071 height 1052
click at [446, 579] on button "Update" at bounding box center [388, 572] width 256 height 25
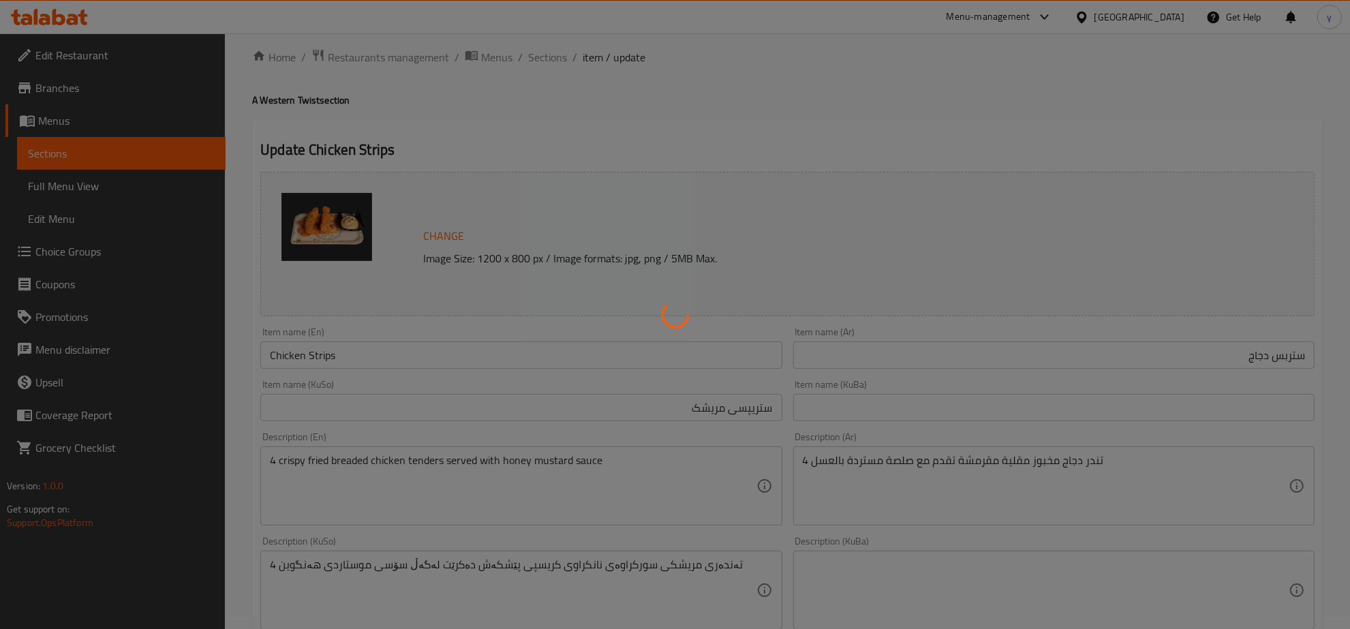
scroll to position [0, 0]
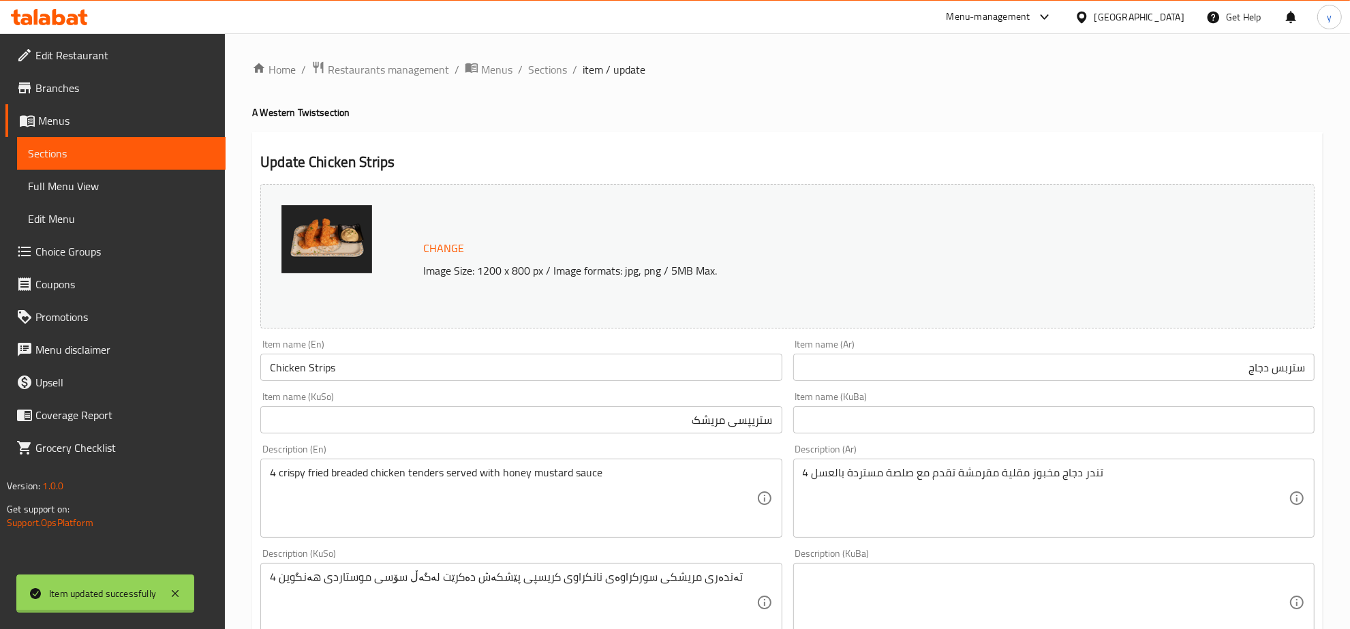
click at [154, 185] on div at bounding box center [675, 314] width 1350 height 629
click at [154, 185] on span "Full Menu View" at bounding box center [121, 186] width 187 height 16
click at [189, 189] on span "Full Menu View" at bounding box center [121, 186] width 187 height 16
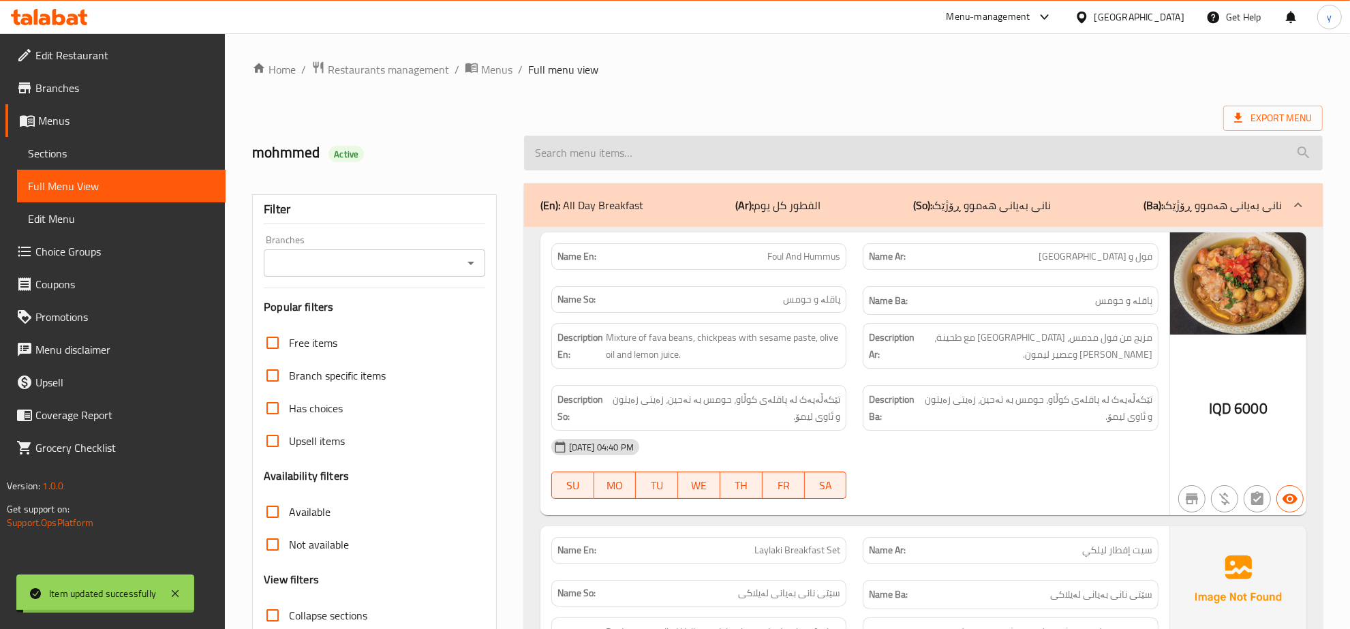
click at [607, 140] on input "search" at bounding box center [923, 153] width 799 height 35
paste input "Chicken Strips"
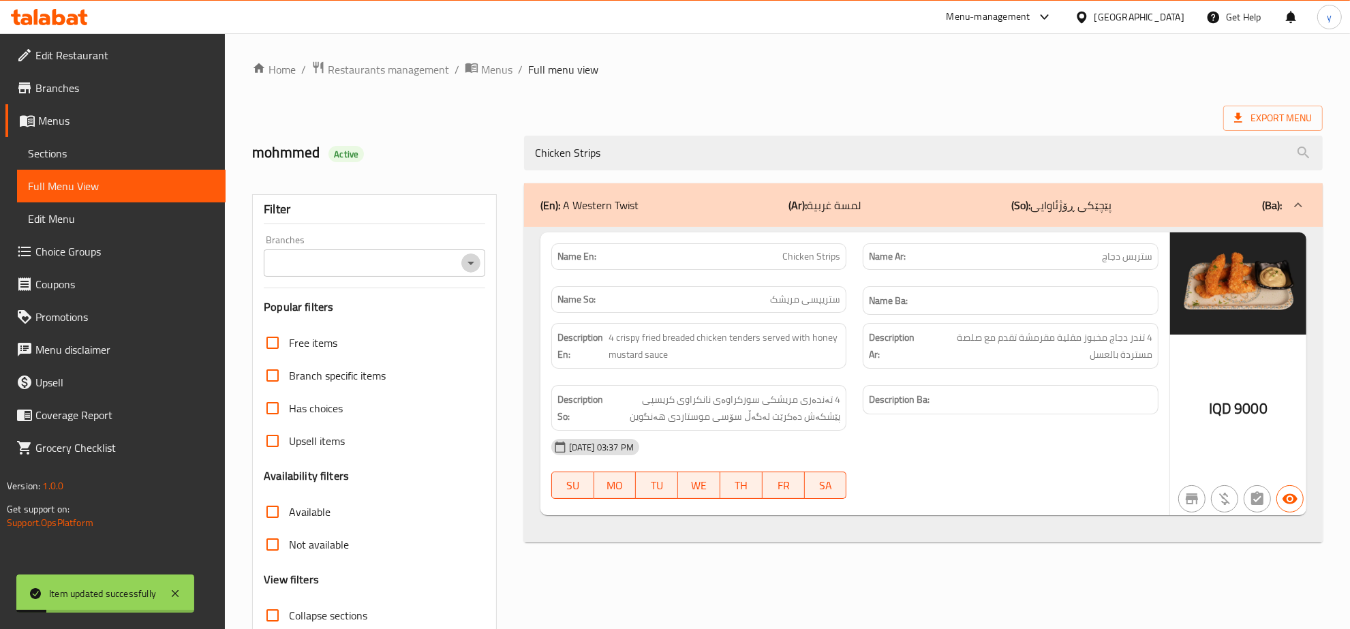
click at [472, 268] on icon "Open" at bounding box center [471, 263] width 16 height 16
type input "Chicken Strips"
click at [371, 337] on ul "All Laylaki, Empire" at bounding box center [374, 310] width 221 height 60
click at [375, 334] on li "Laylaki, Empire" at bounding box center [374, 322] width 221 height 25
type input "Laylaki, Empire"
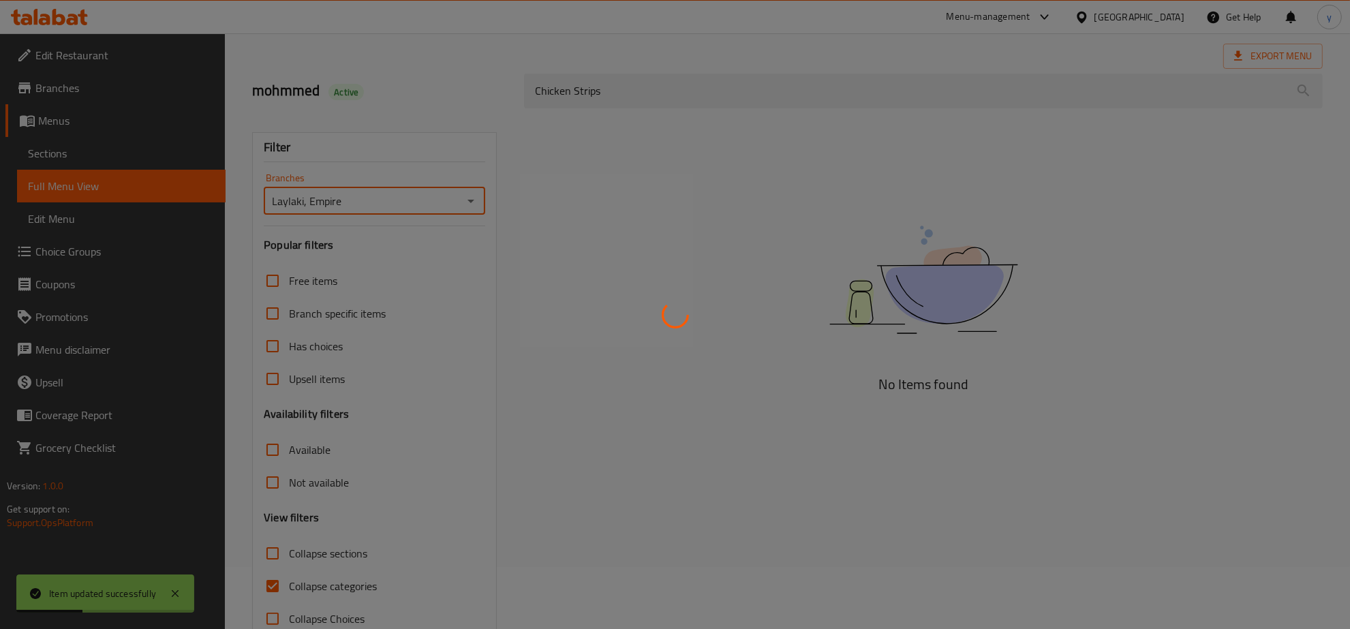
scroll to position [96, 0]
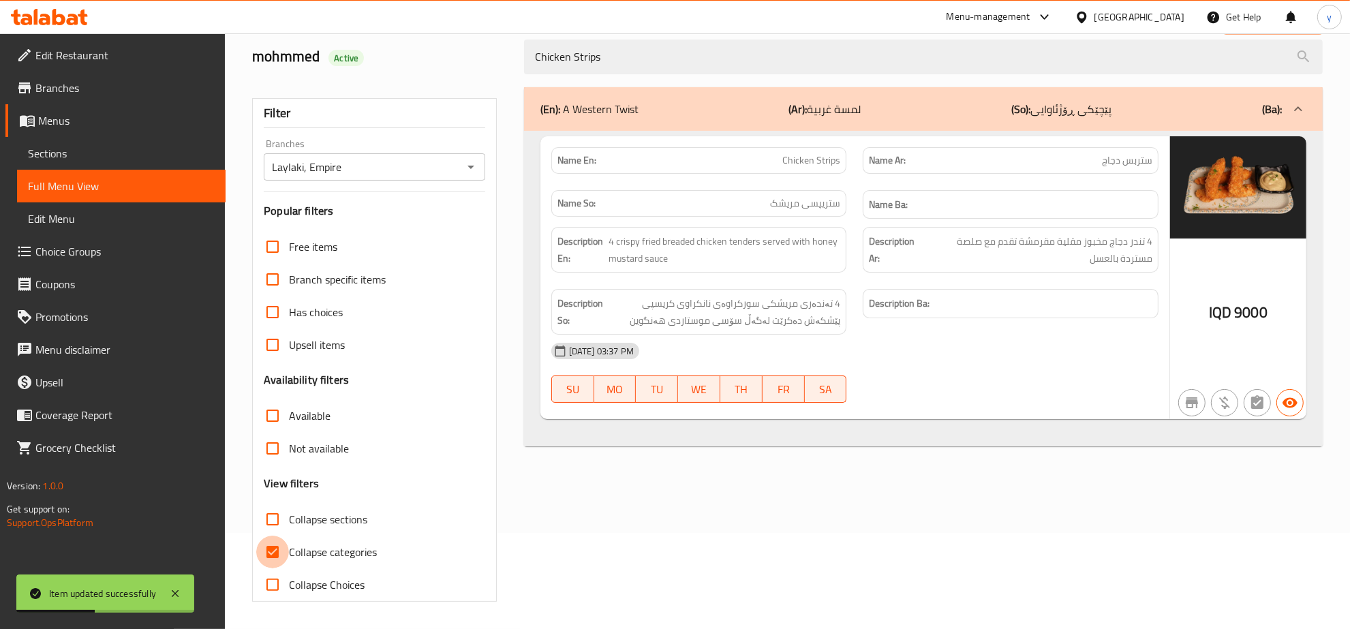
click at [274, 560] on input "Collapse categories" at bounding box center [272, 552] width 33 height 33
checkbox input "false"
click at [165, 591] on div "Item updated successfully" at bounding box center [105, 594] width 178 height 38
click at [172, 596] on icon at bounding box center [175, 594] width 16 height 16
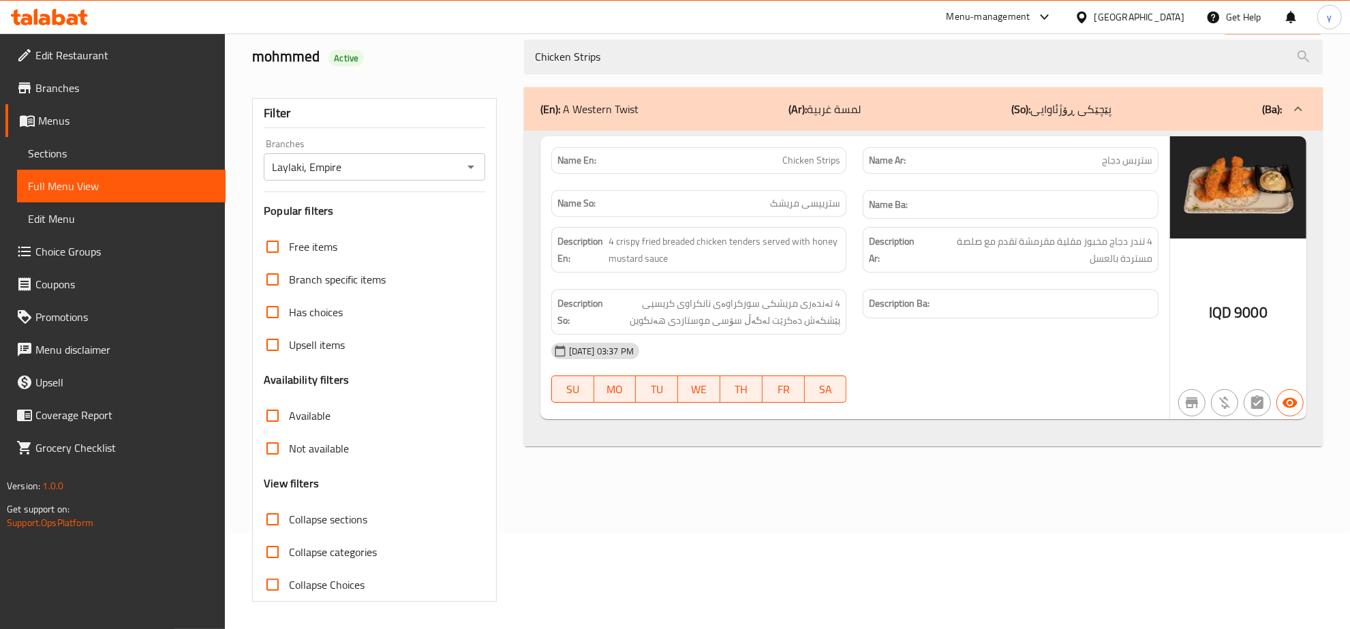
click at [1139, 164] on span "ستربس دجاج" at bounding box center [1127, 160] width 50 height 14
click at [89, 19] on div at bounding box center [49, 16] width 99 height 27
click at [72, 39] on link "Edit Restaurant" at bounding box center [115, 55] width 220 height 33
click at [75, 24] on icon at bounding box center [73, 20] width 12 height 12
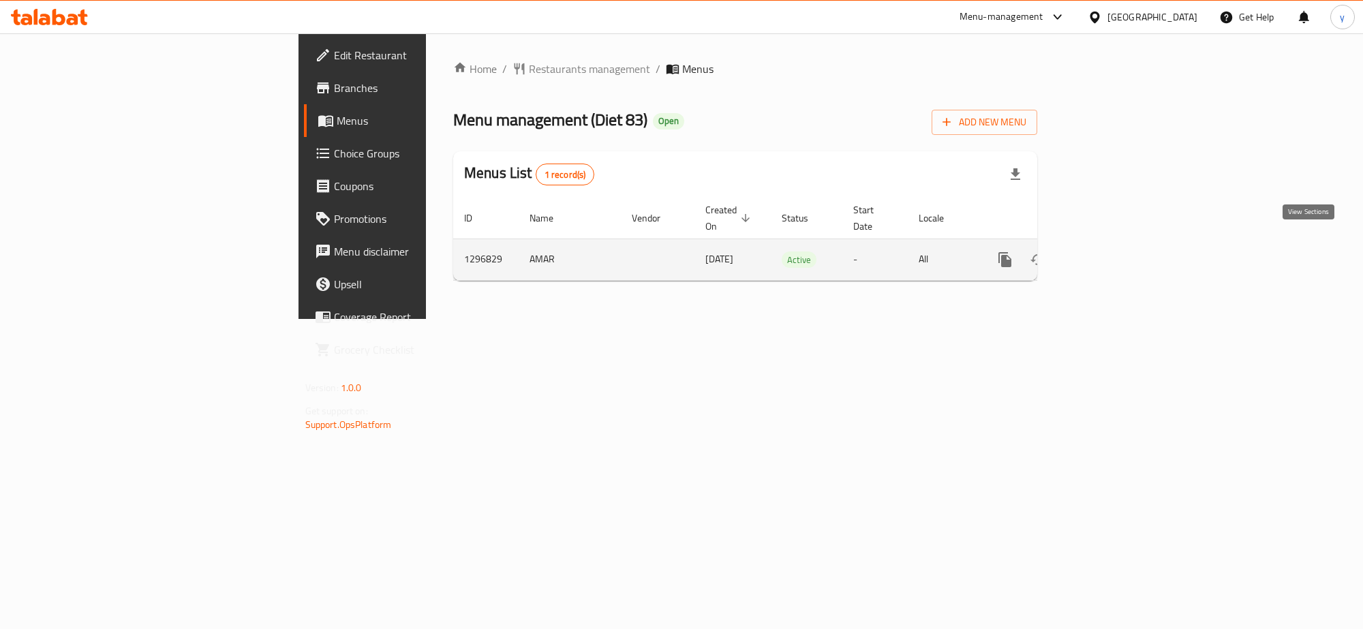
click at [1112, 252] on icon "enhanced table" at bounding box center [1103, 260] width 16 height 16
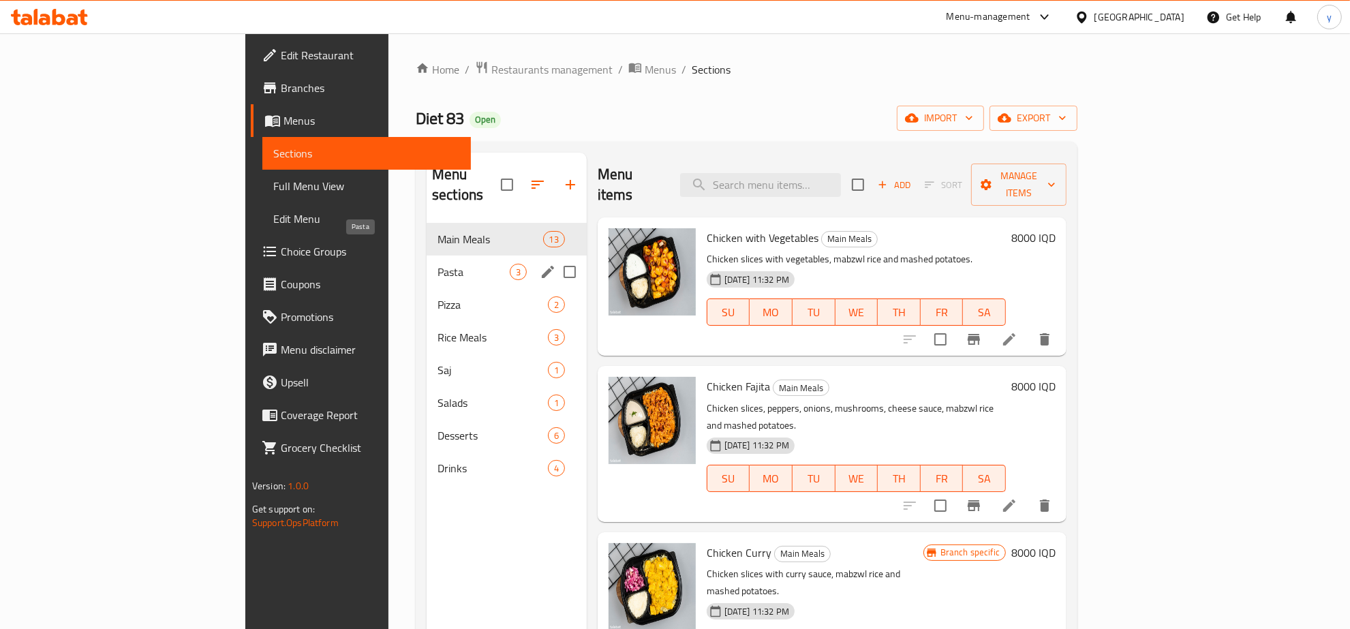
click at [438, 264] on span "Pasta" at bounding box center [474, 272] width 72 height 16
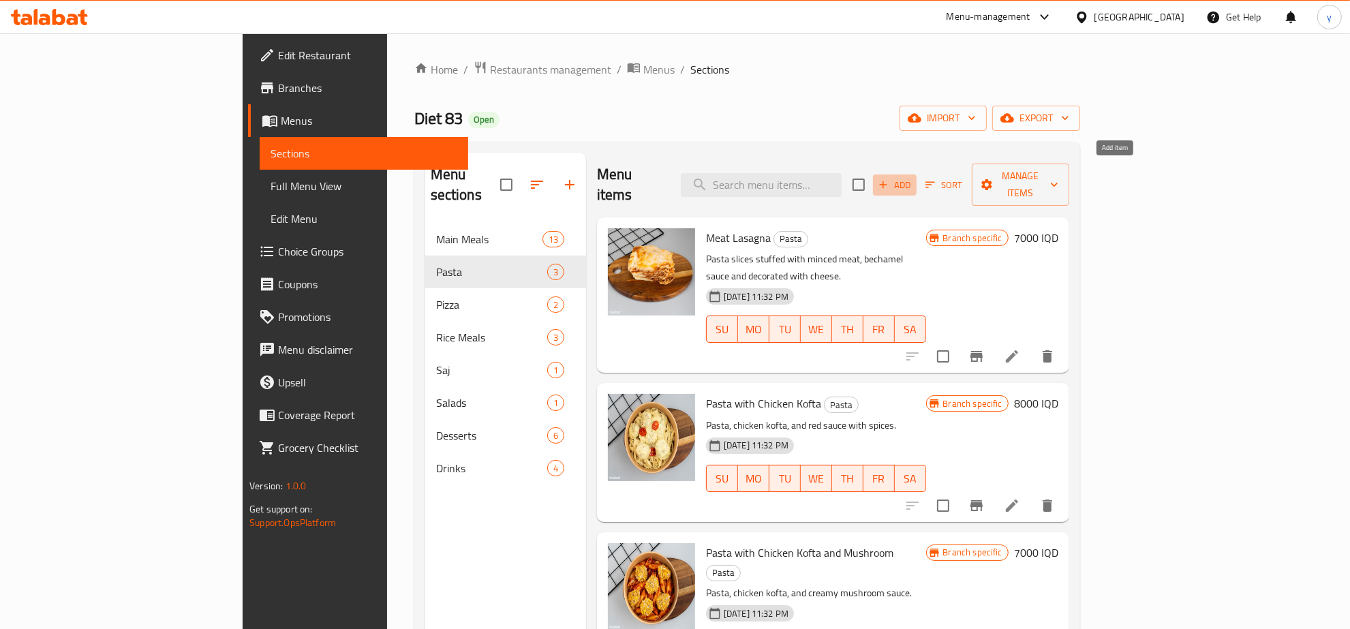
click at [913, 179] on span "Add" at bounding box center [895, 185] width 37 height 16
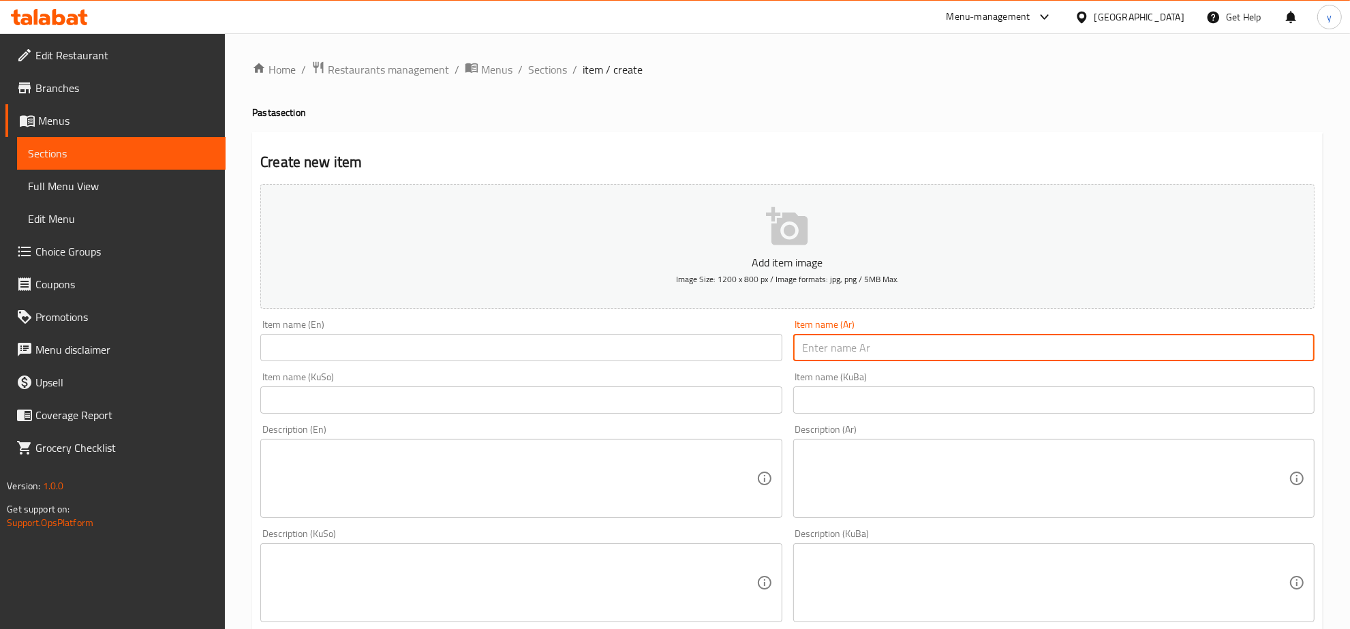
click at [954, 346] on input "text" at bounding box center [1053, 347] width 521 height 27
paste input "باستا مع الرجاج والصوص الأحمر"
click at [887, 352] on input "باستا مع الرجاج والصوص الأحمر" at bounding box center [1053, 347] width 521 height 27
click at [894, 349] on input "باستا مع الدجاج والصوص الأحمر" at bounding box center [1053, 347] width 521 height 27
click at [857, 348] on input "باستا مع دجاج والصوص الأحمر" at bounding box center [1053, 347] width 521 height 27
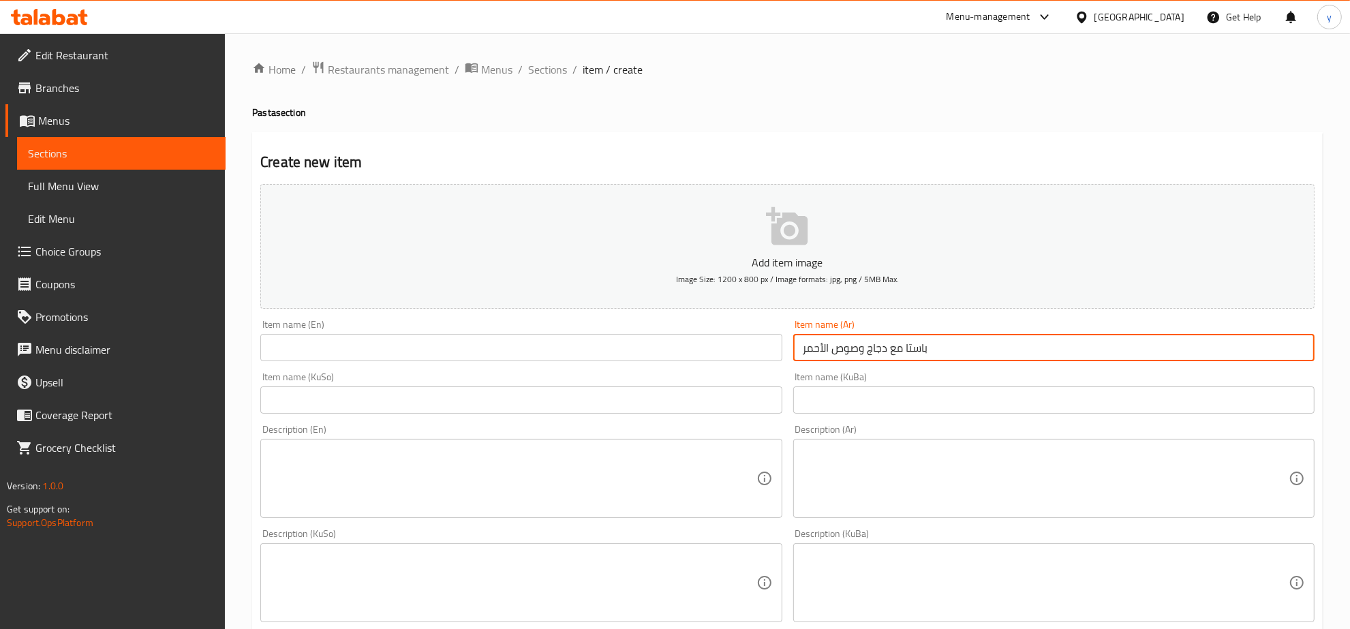
click at [823, 343] on input "باستا مع دجاج وصوص الأحمر" at bounding box center [1053, 347] width 521 height 27
click at [847, 348] on input "باستا مع دجاج وصوص أحمر" at bounding box center [1053, 347] width 521 height 27
type input "باستا مع دجاج وصوص أحمر"
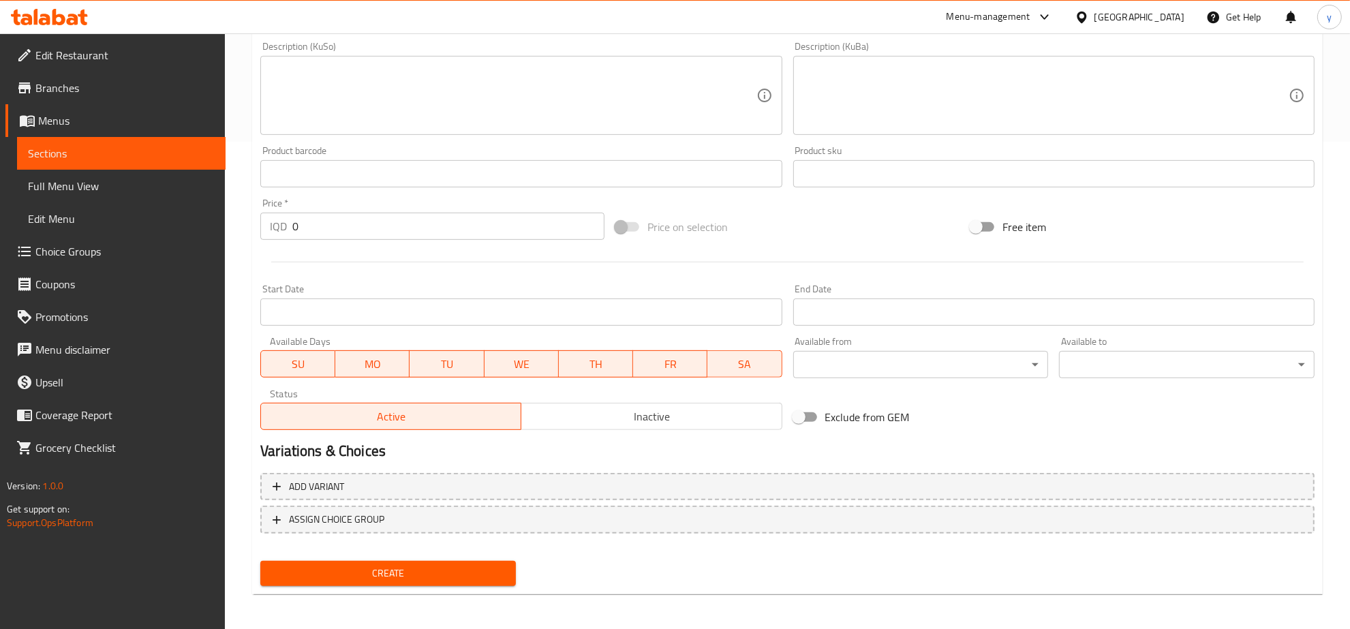
scroll to position [488, 0]
drag, startPoint x: 307, startPoint y: 240, endPoint x: 276, endPoint y: 237, distance: 31.5
click at [276, 237] on div "Price   * IQD 0 Price *" at bounding box center [432, 218] width 355 height 52
click at [305, 230] on input "0" at bounding box center [448, 225] width 312 height 27
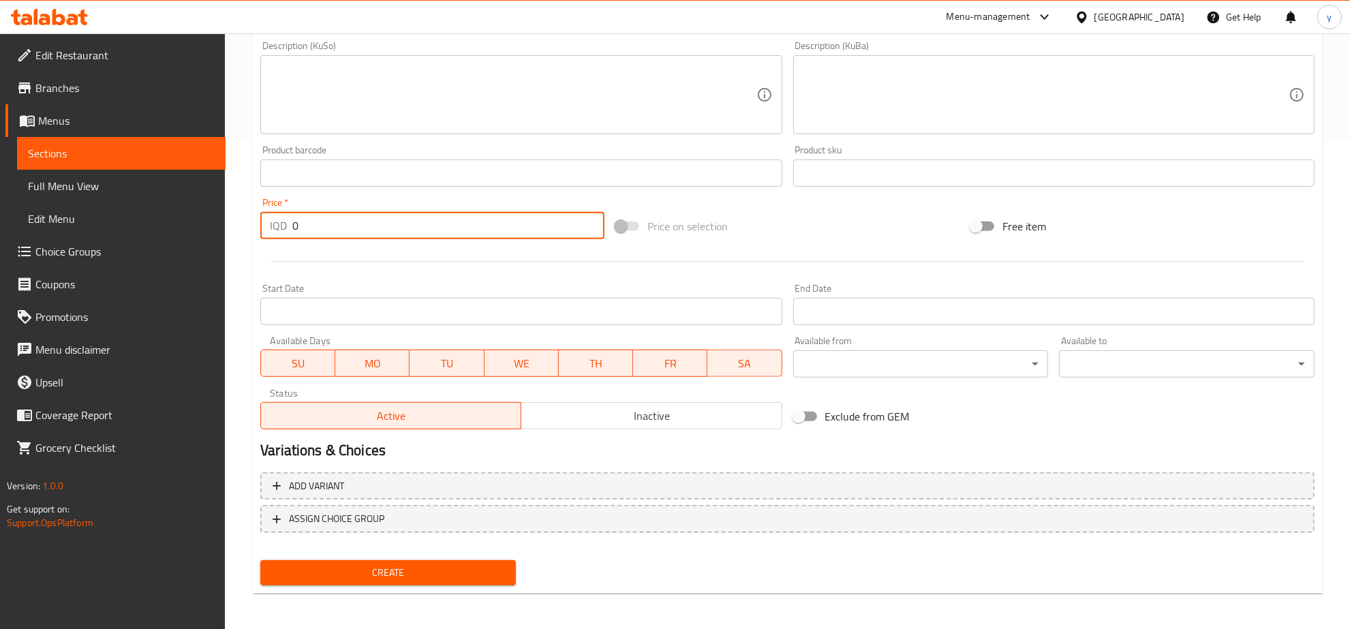
drag, startPoint x: 345, startPoint y: 219, endPoint x: 290, endPoint y: 233, distance: 56.9
click at [290, 233] on div "IQD 0 Price *" at bounding box center [432, 225] width 344 height 27
type input "8000"
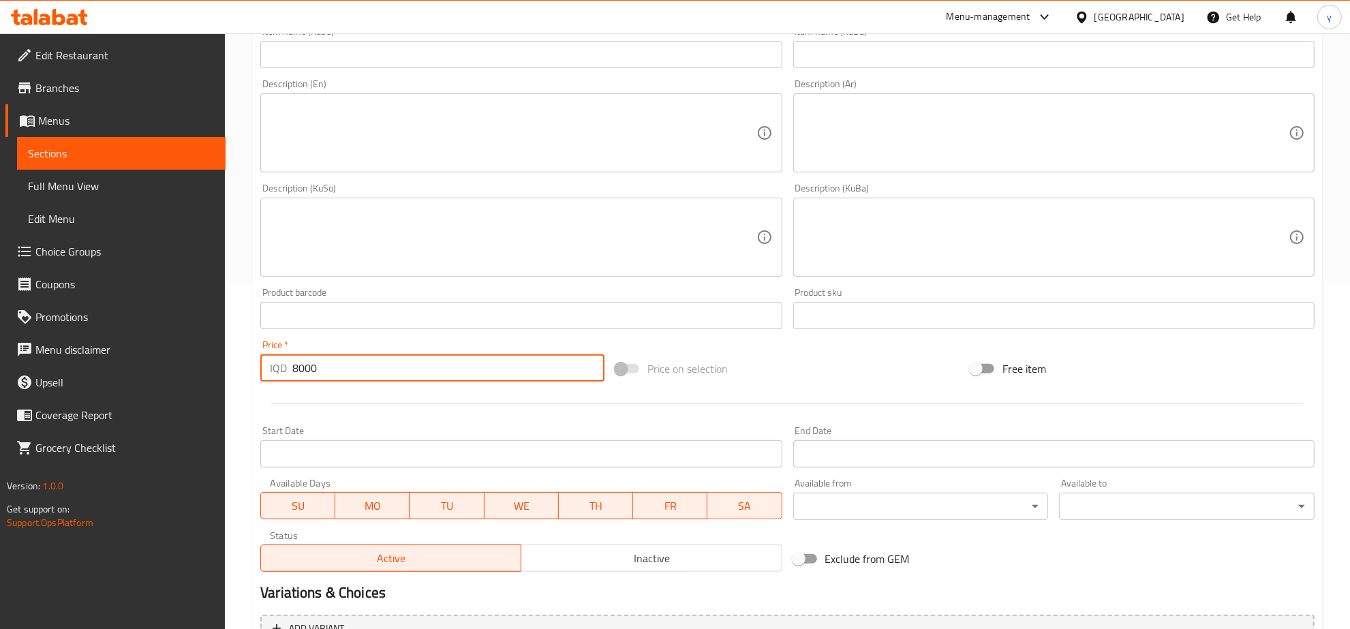
scroll to position [204, 0]
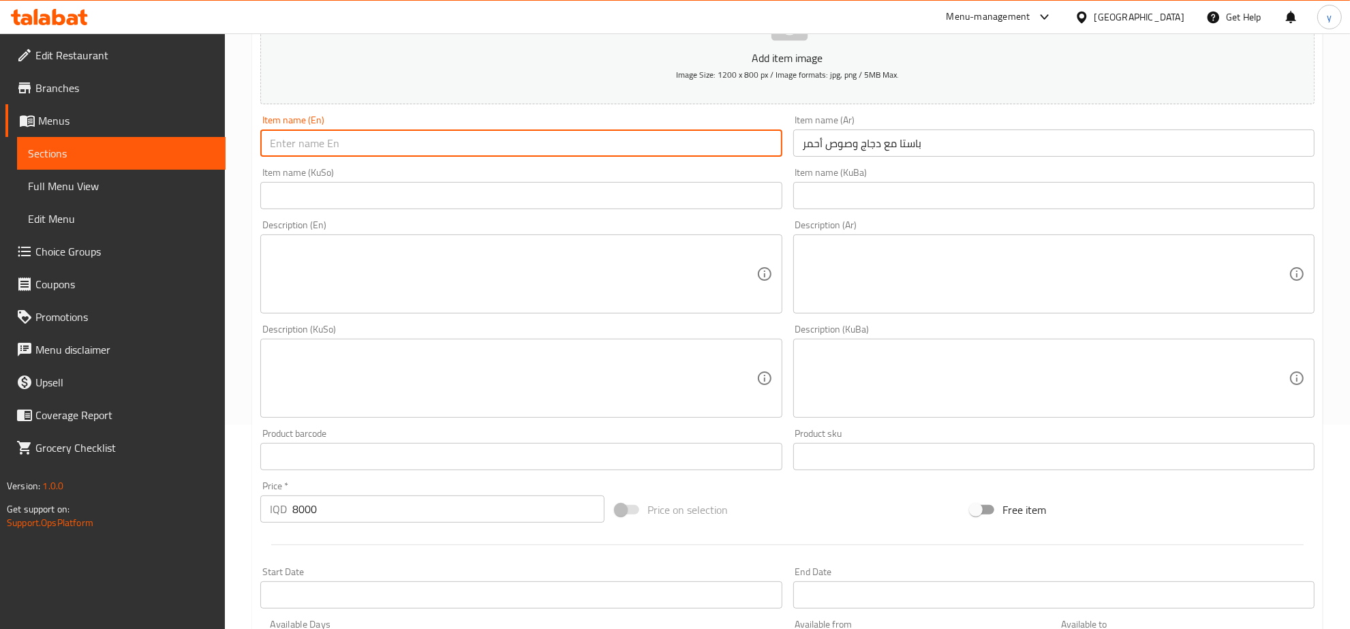
click at [397, 148] on input "text" at bounding box center [520, 143] width 521 height 27
paste input "Pasta with Chicken and Red Sauce"
type input "Pasta with Chicken and Red Sauce"
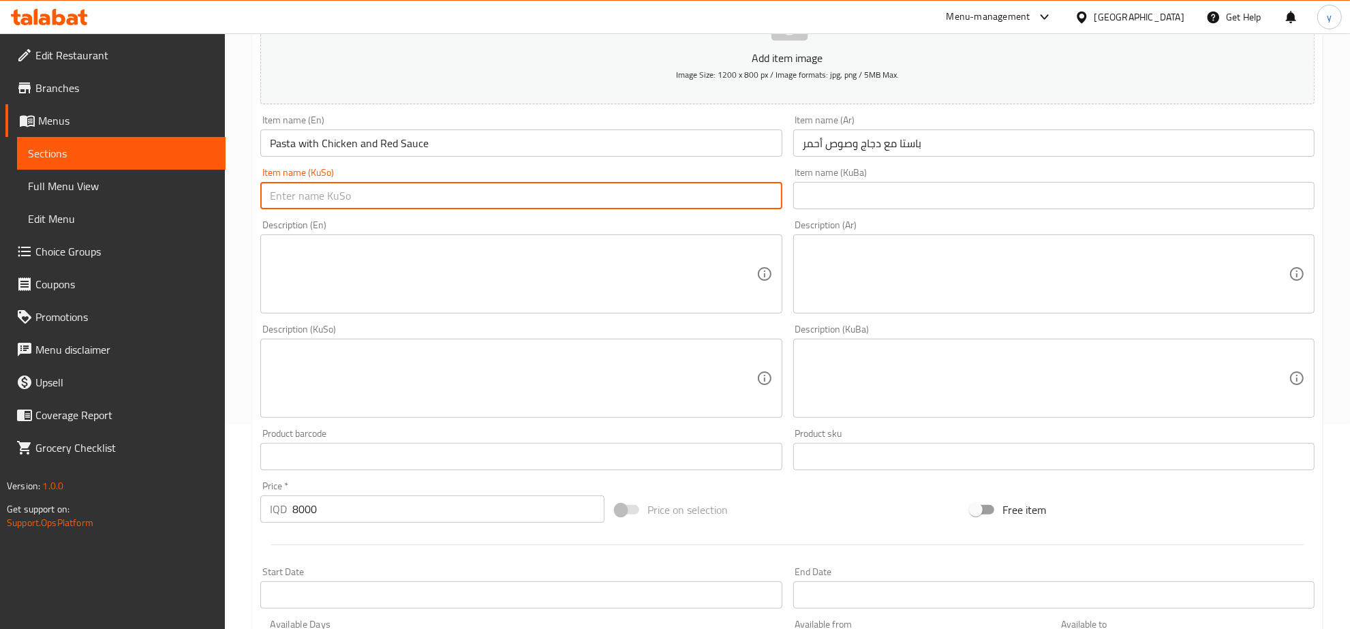
click at [526, 199] on input "text" at bounding box center [520, 195] width 521 height 27
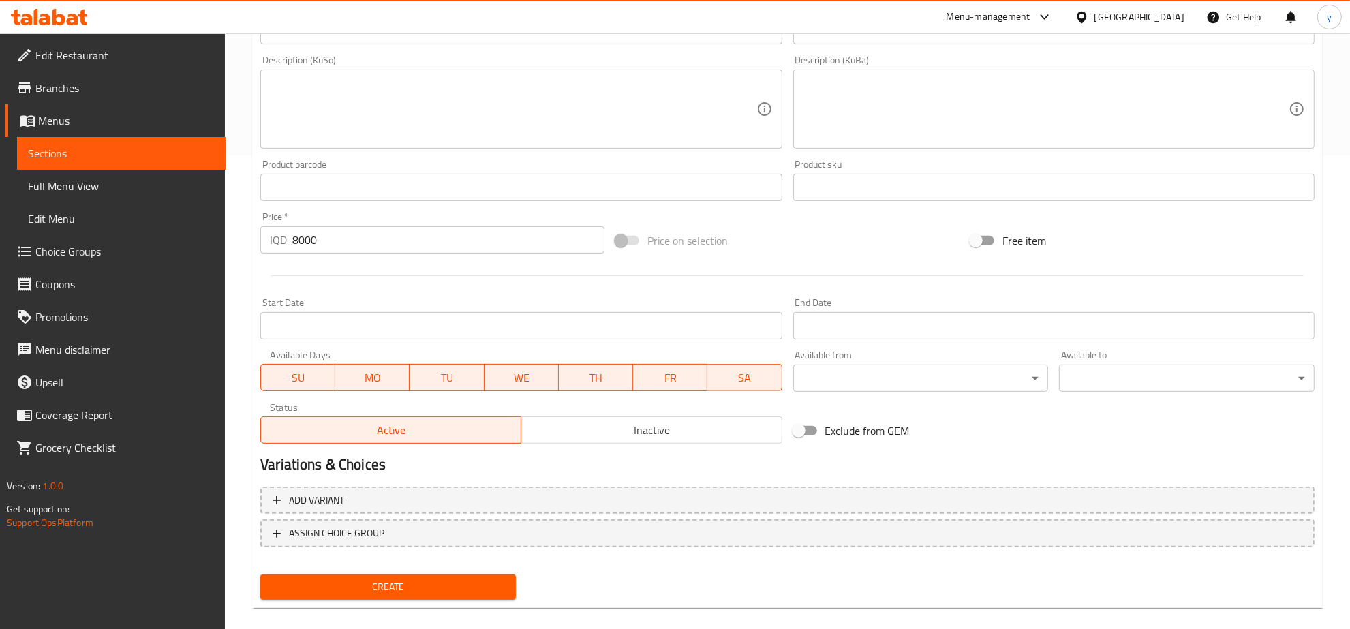
scroll to position [488, 0]
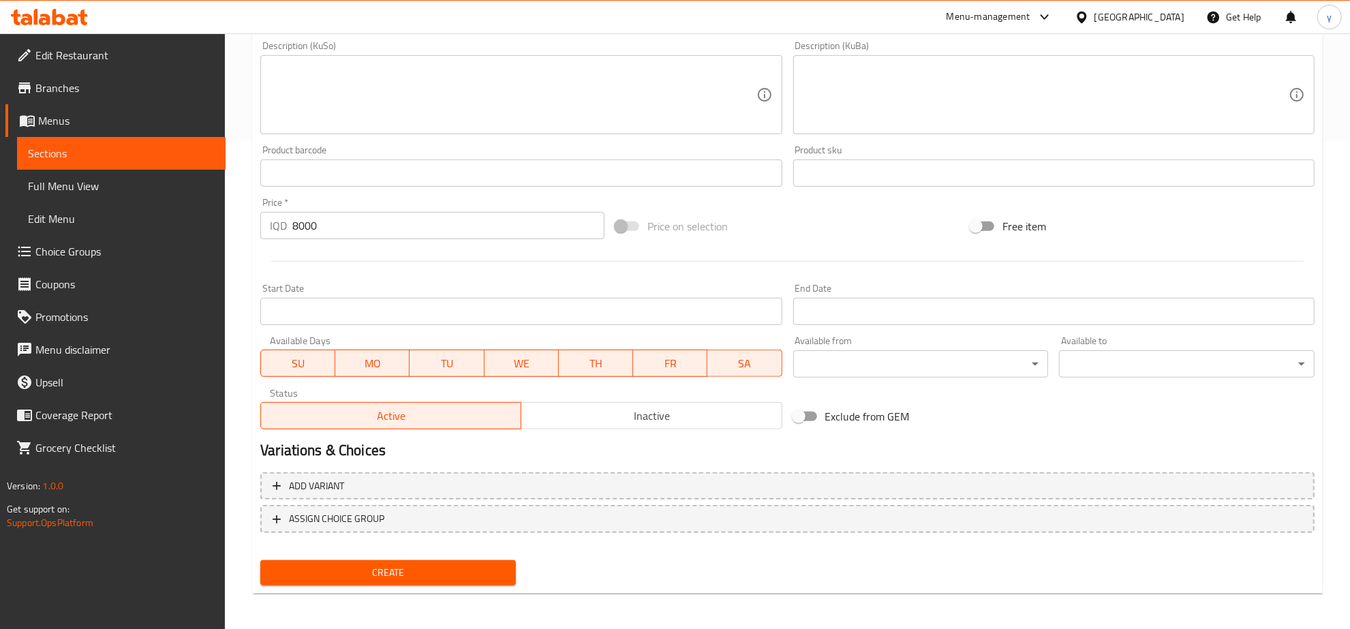
type input "مەعکەرۆنی لەگەل مریشک و سۆسی سوور"
click at [441, 581] on button "Create" at bounding box center [388, 572] width 256 height 25
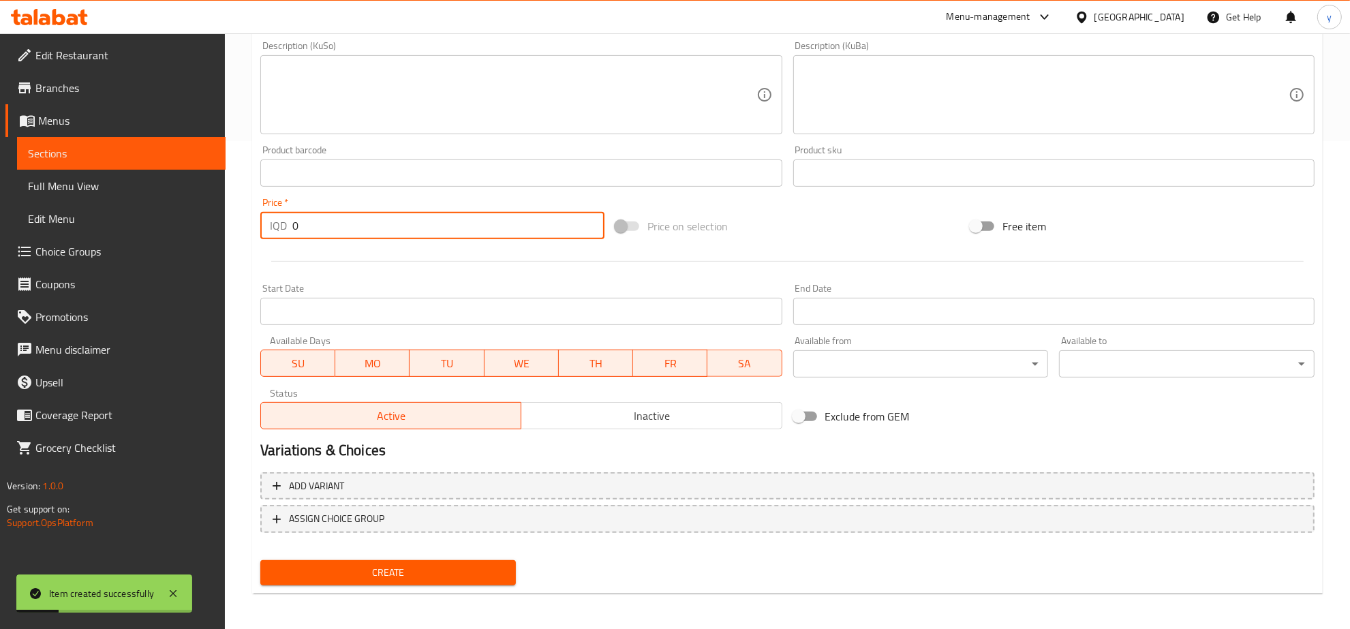
drag, startPoint x: 321, startPoint y: 222, endPoint x: 249, endPoint y: 234, distance: 72.5
click at [247, 232] on div "Home / Restaurants management / Menus / Sections / item / create Pasta section …" at bounding box center [787, 88] width 1125 height 1087
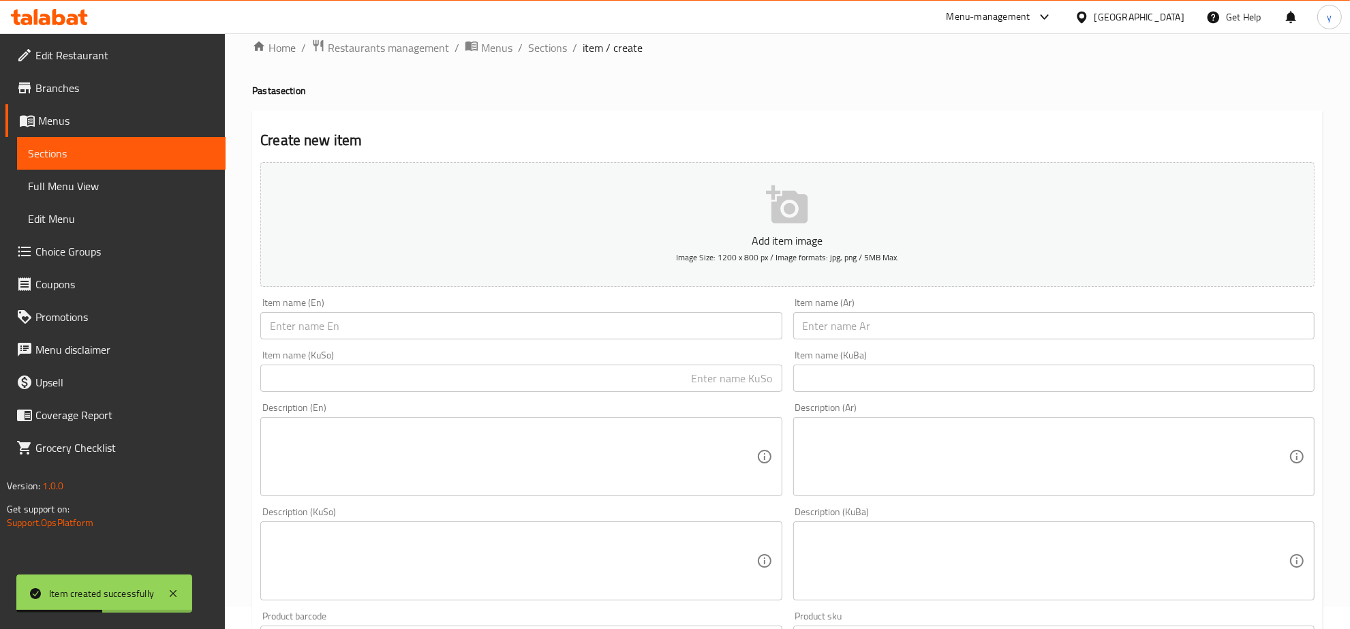
scroll to position [0, 0]
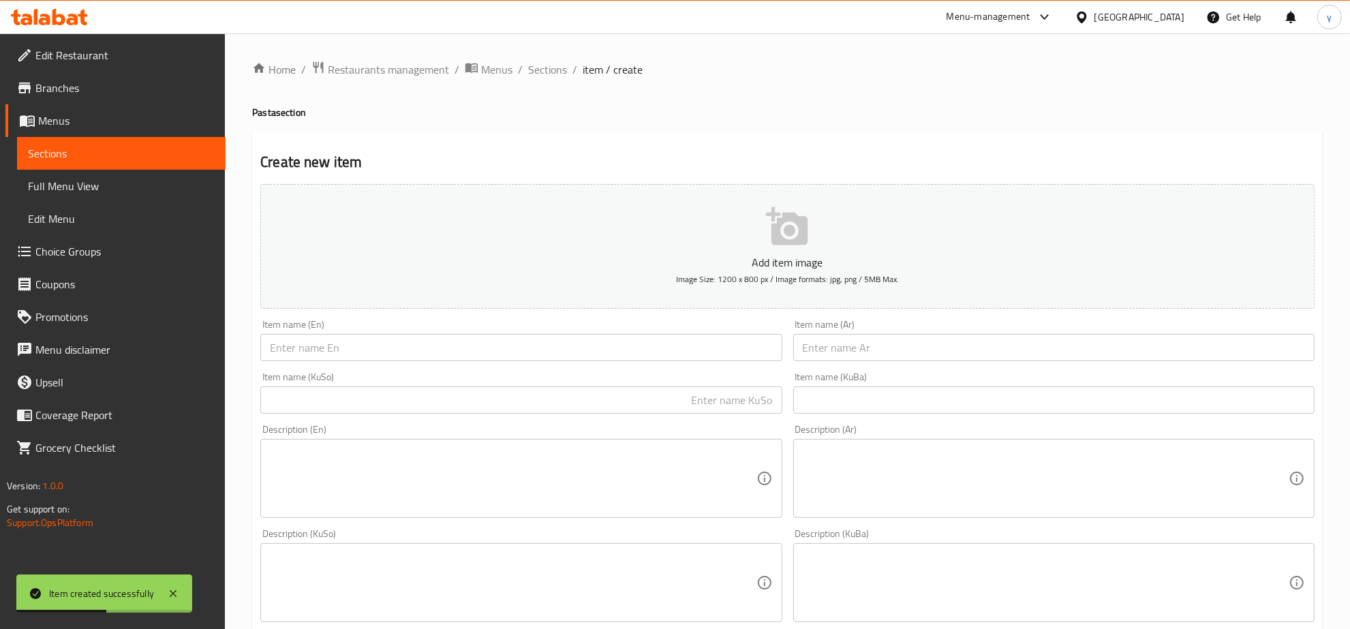
type input "8000"
drag, startPoint x: 522, startPoint y: 50, endPoint x: 550, endPoint y: 72, distance: 35.5
click at [526, 51] on div "Home / Restaurants management / Menus / Sections / item / create Pasta section …" at bounding box center [787, 576] width 1125 height 1087
click at [551, 72] on span "Sections" at bounding box center [547, 69] width 39 height 16
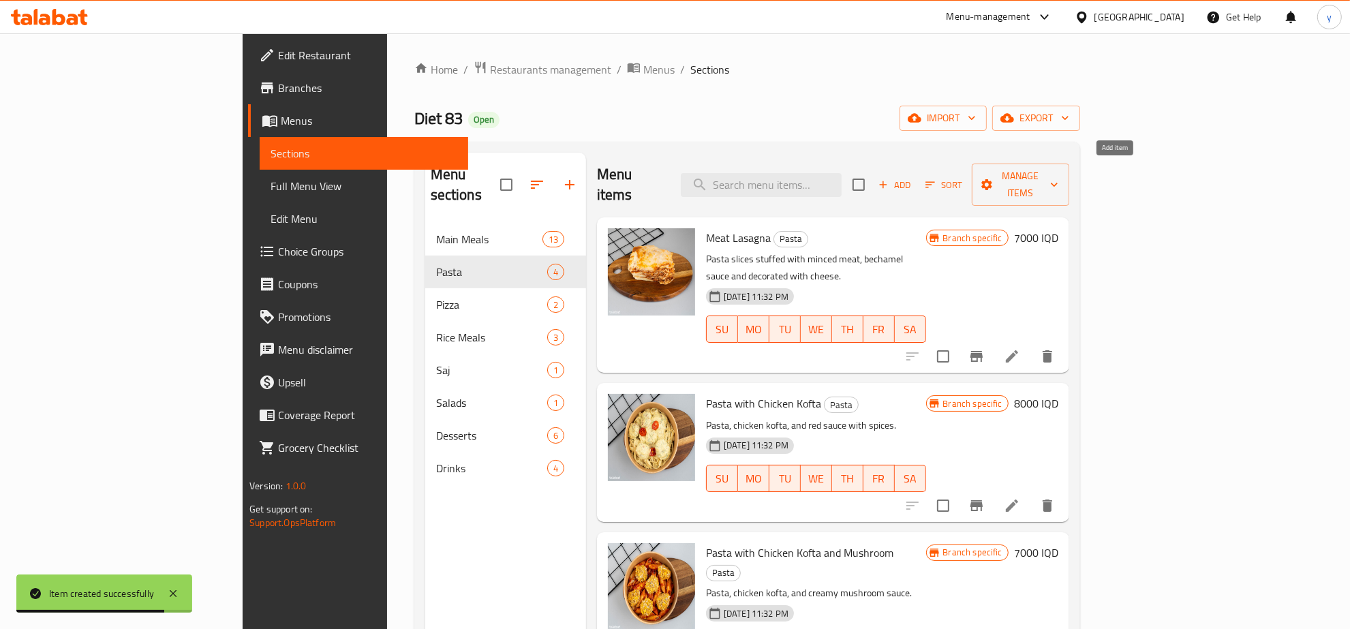
click at [913, 177] on span "Add" at bounding box center [895, 185] width 37 height 16
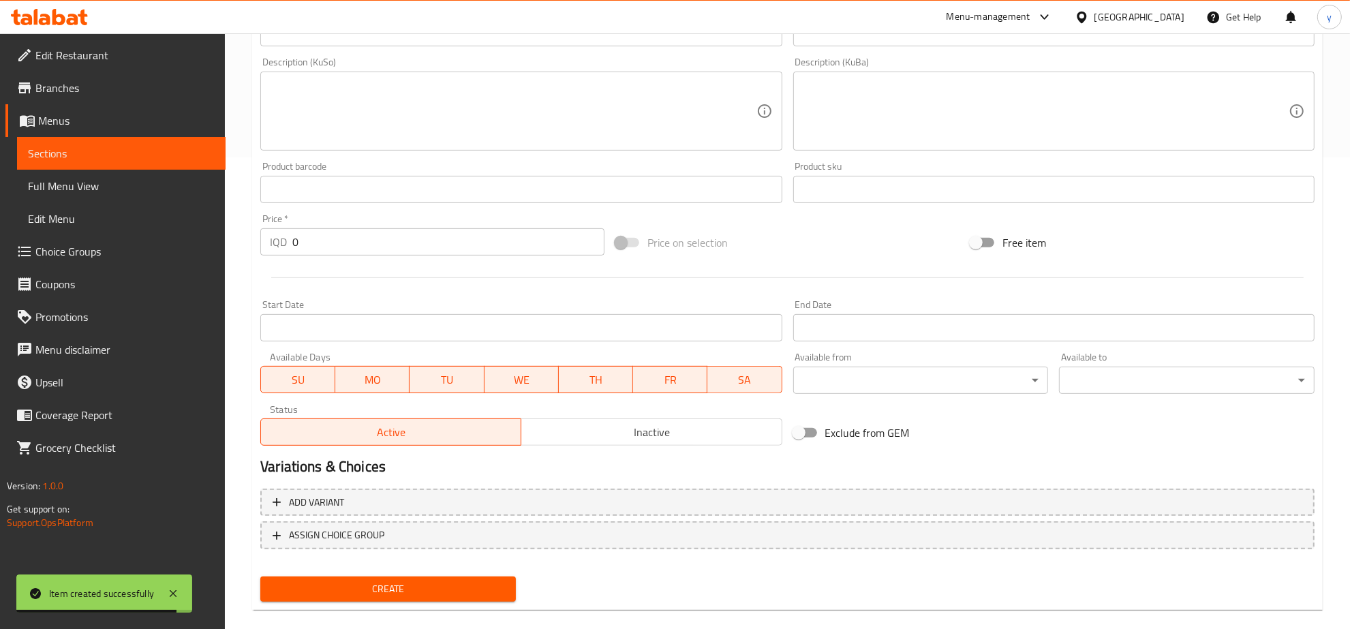
scroll to position [488, 0]
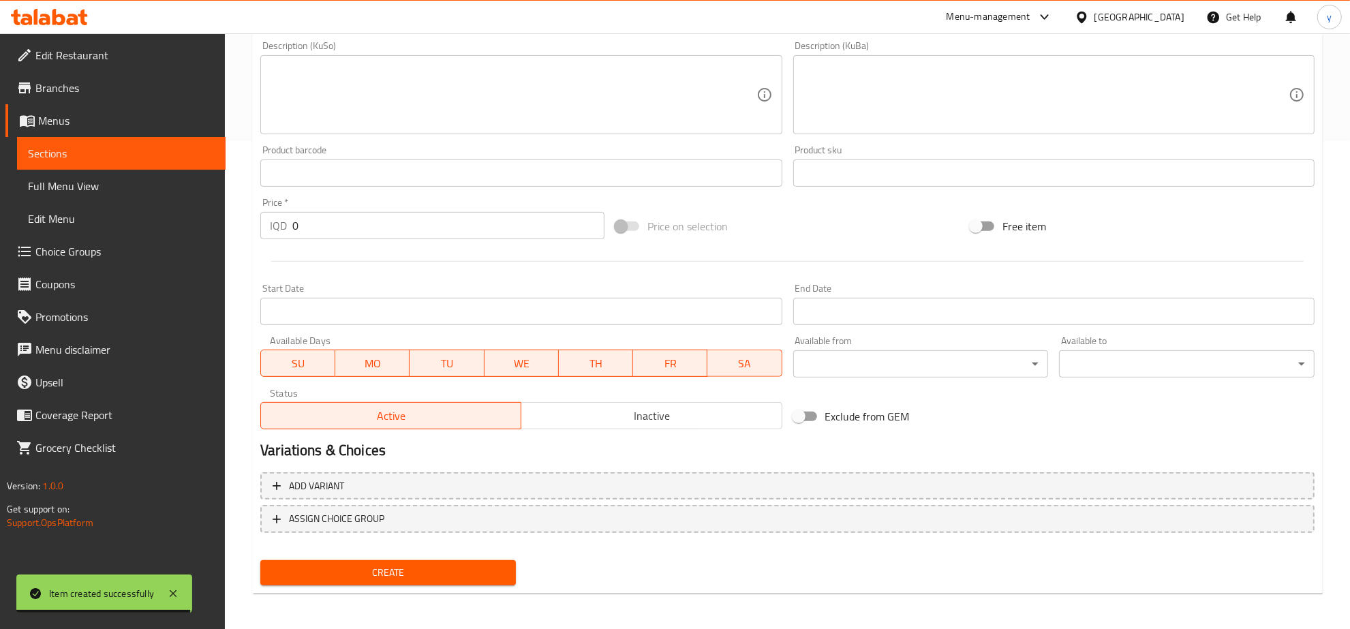
drag, startPoint x: 305, startPoint y: 216, endPoint x: 271, endPoint y: 241, distance: 42.0
click at [262, 236] on div "IQD 0 Price *" at bounding box center [432, 225] width 344 height 27
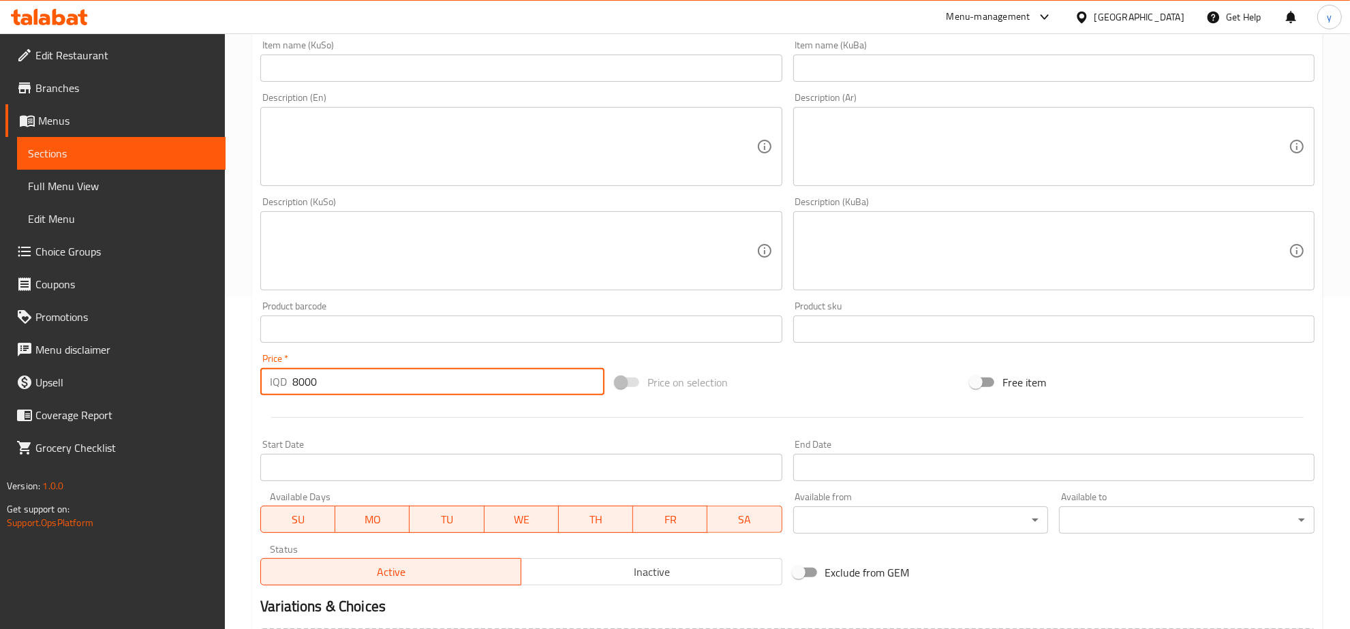
scroll to position [204, 0]
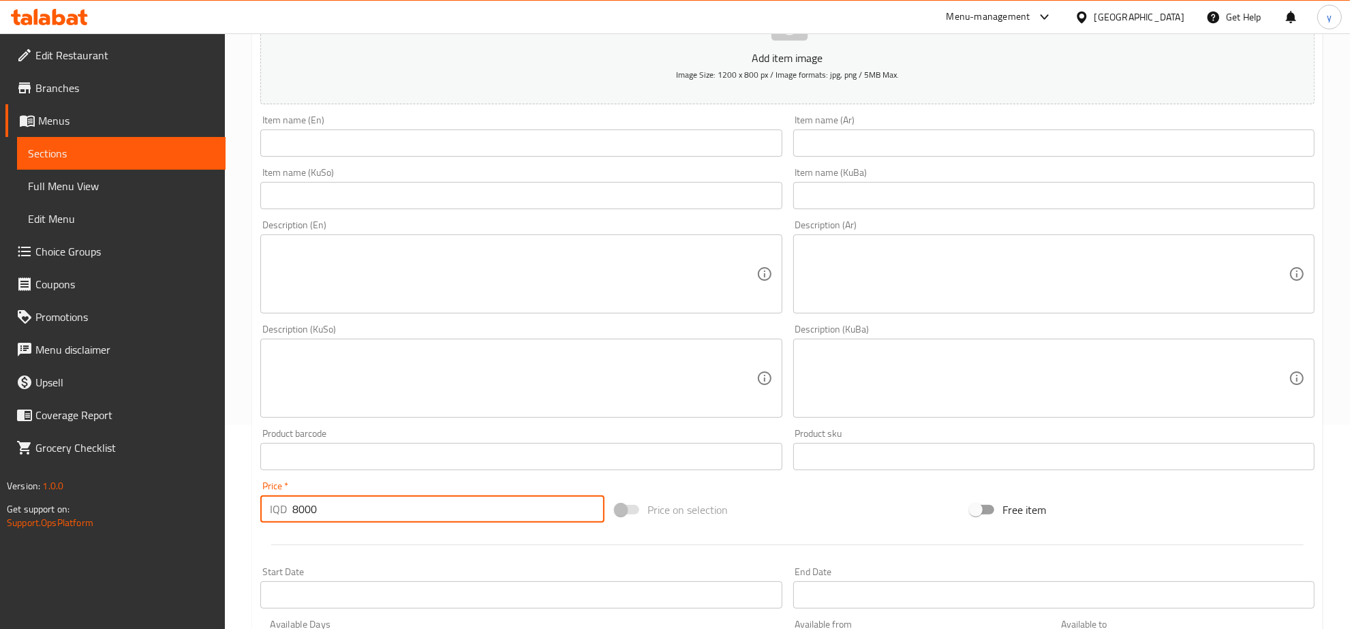
type input "8000"
drag, startPoint x: 878, startPoint y: 133, endPoint x: 837, endPoint y: 158, distance: 48.0
click at [878, 133] on input "text" at bounding box center [1053, 143] width 521 height 27
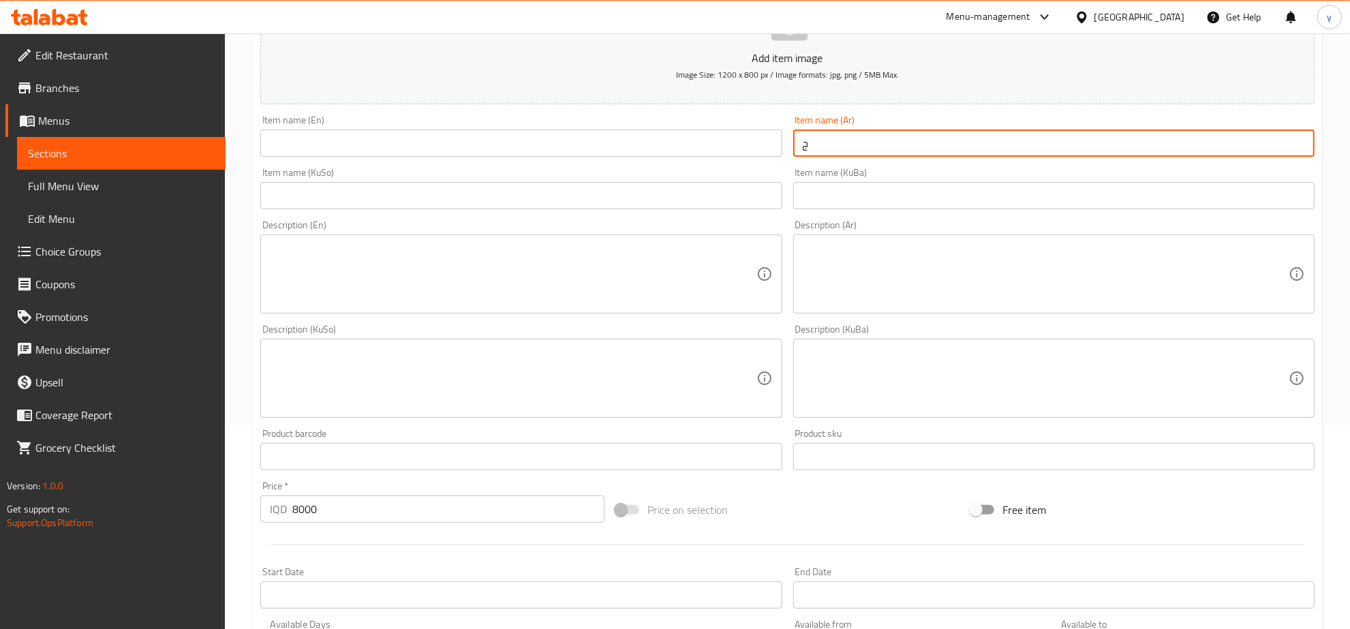
click at [822, 135] on input "ج" at bounding box center [1053, 143] width 521 height 27
click at [822, 136] on input "ج" at bounding box center [1053, 143] width 521 height 27
type input "ج"
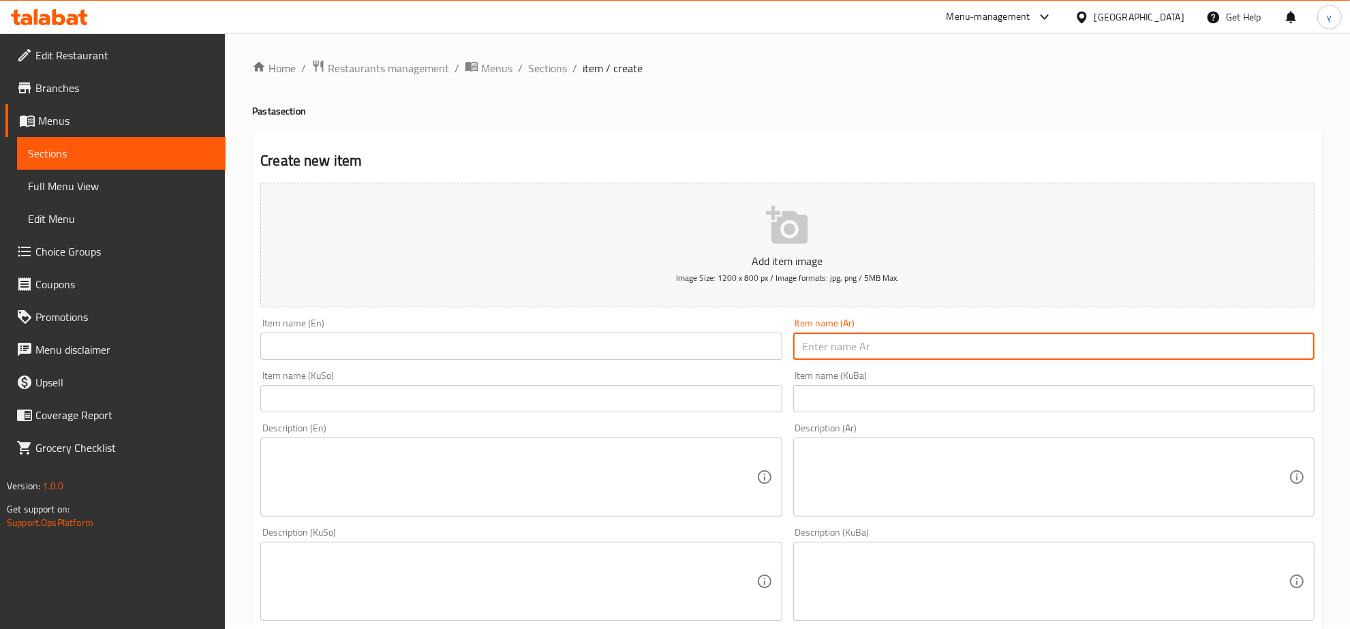
scroll to position [0, 0]
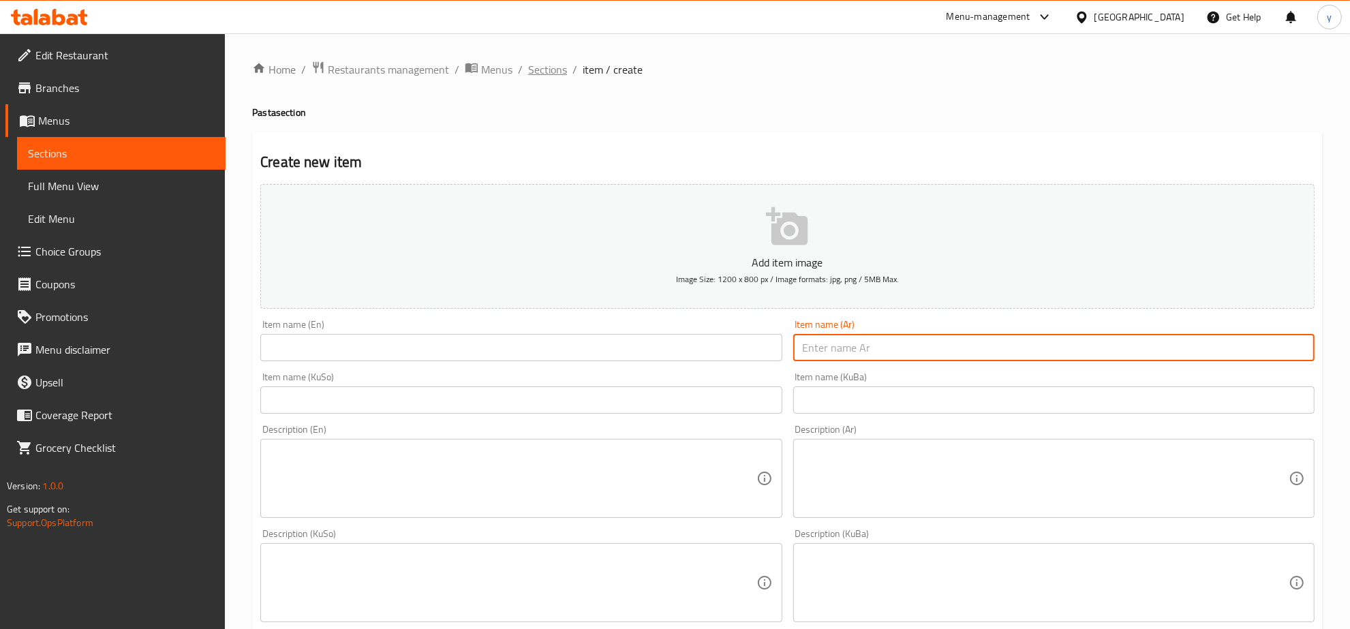
click at [549, 72] on span "Sections" at bounding box center [547, 69] width 39 height 16
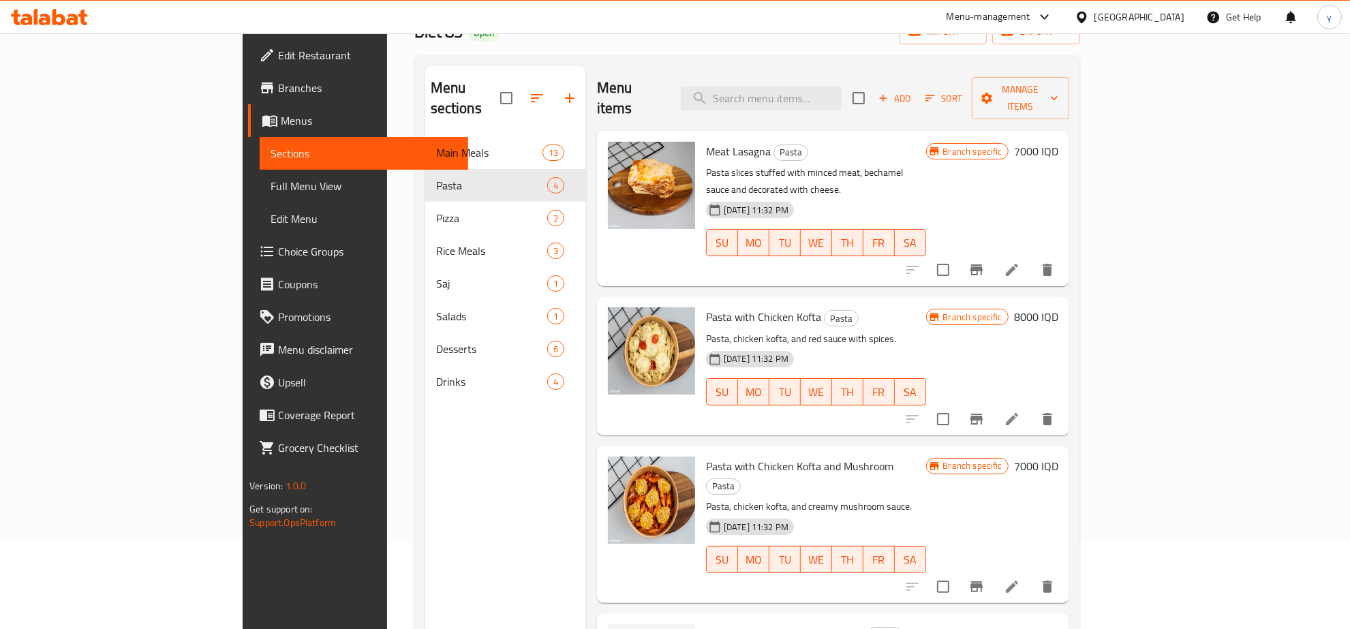
scroll to position [142, 0]
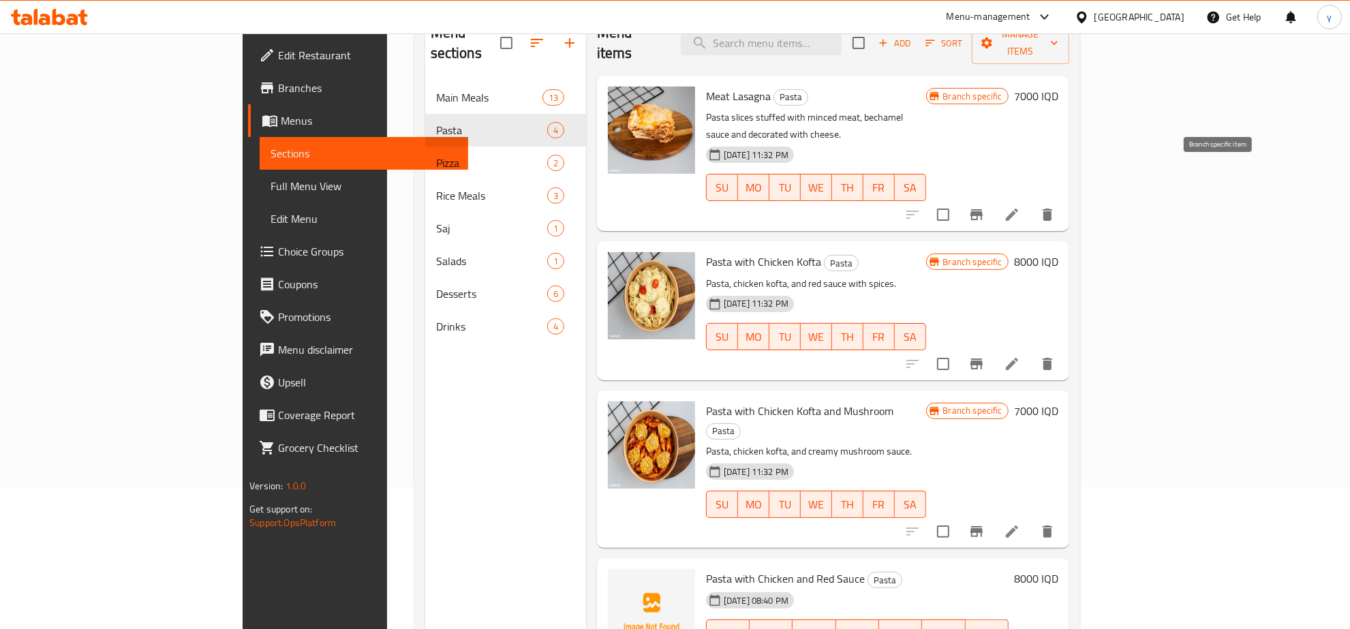
click at [993, 198] on button "Branch-specific-item" at bounding box center [976, 214] width 33 height 33
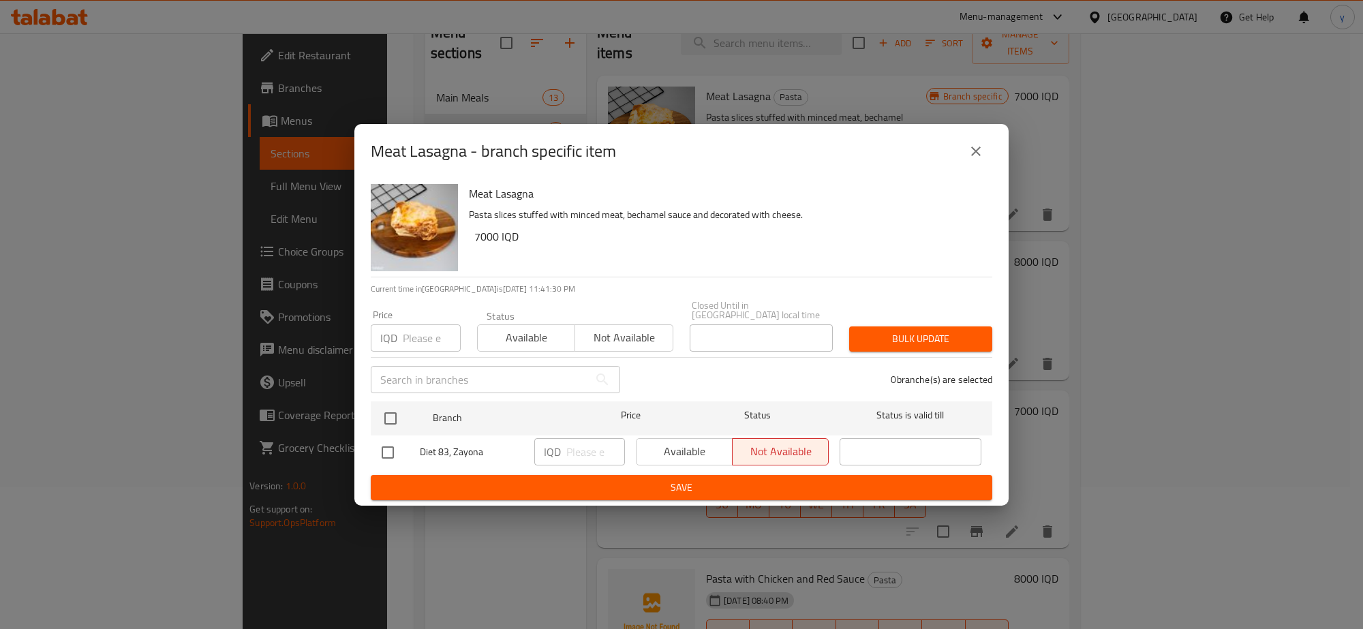
click at [990, 165] on div "Meat Lasagna - branch specific item" at bounding box center [682, 151] width 622 height 33
click at [977, 159] on icon "close" at bounding box center [976, 151] width 16 height 16
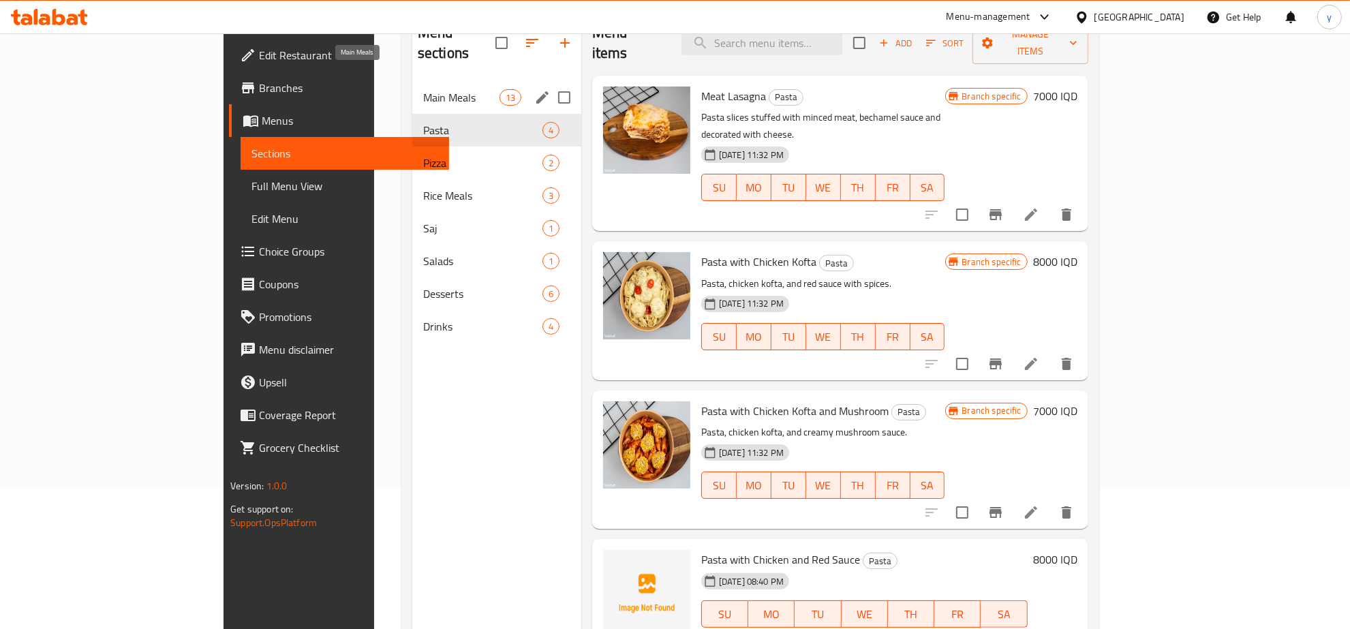
click at [423, 89] on span "Main Meals" at bounding box center [461, 97] width 76 height 16
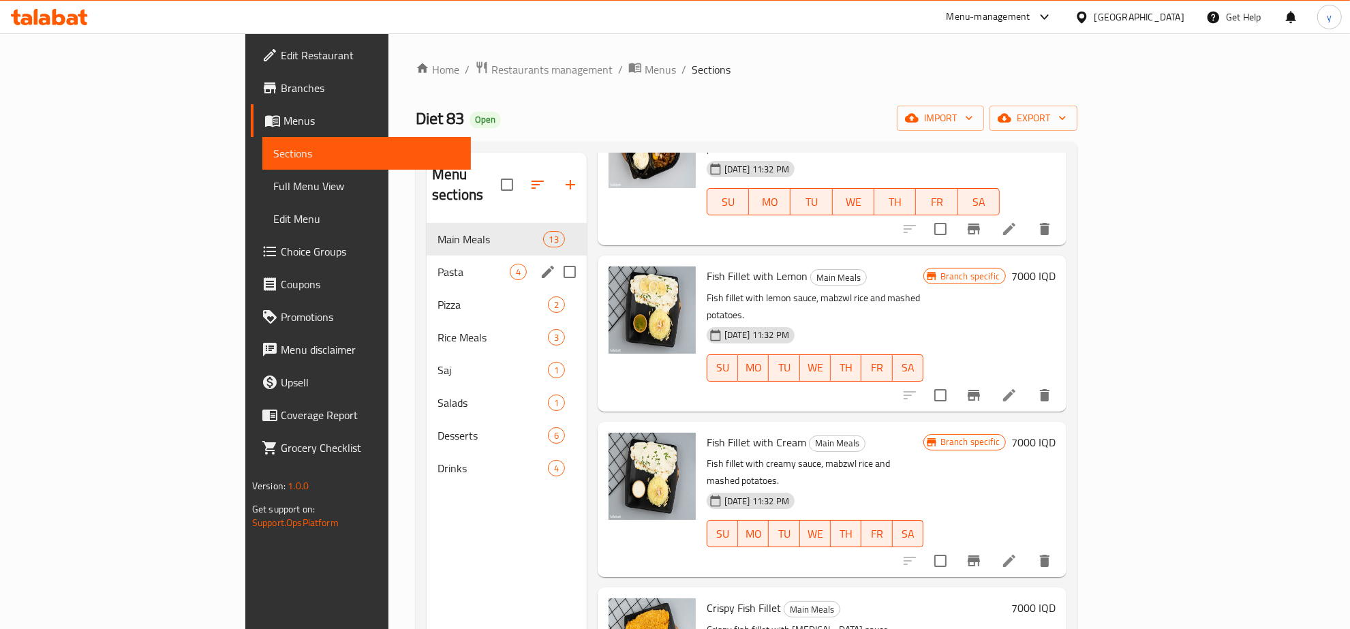
click at [438, 264] on span "Pasta" at bounding box center [474, 272] width 72 height 16
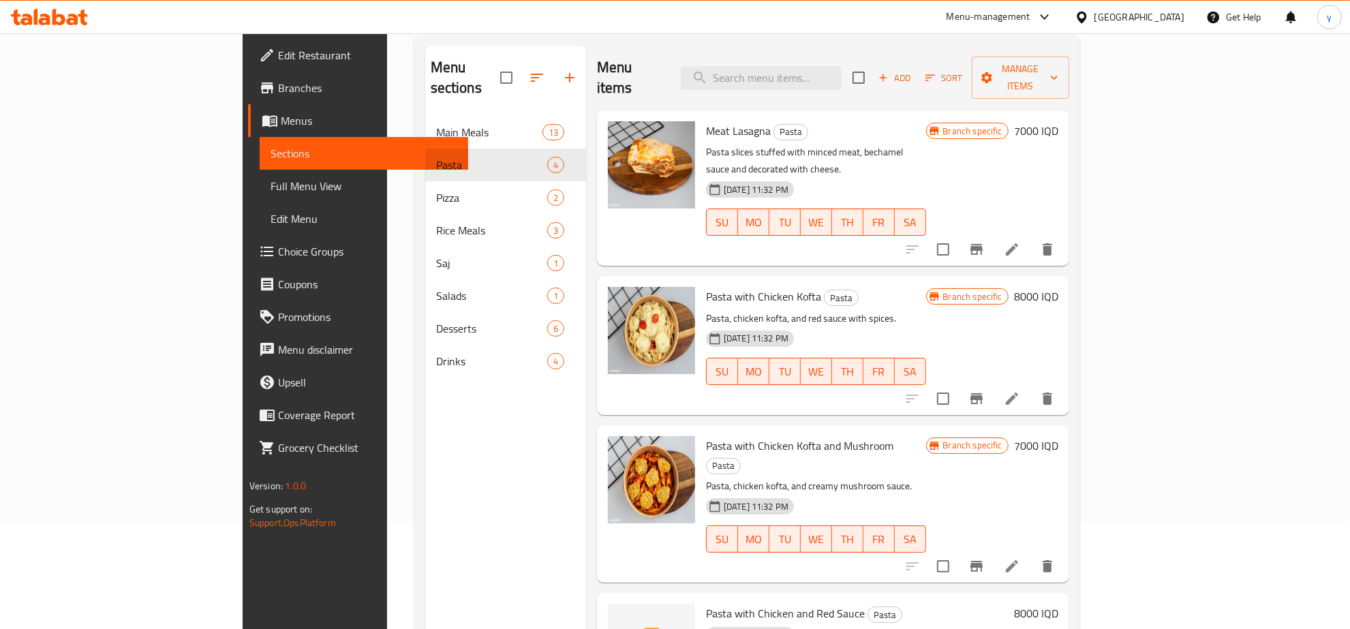
scroll to position [192, 0]
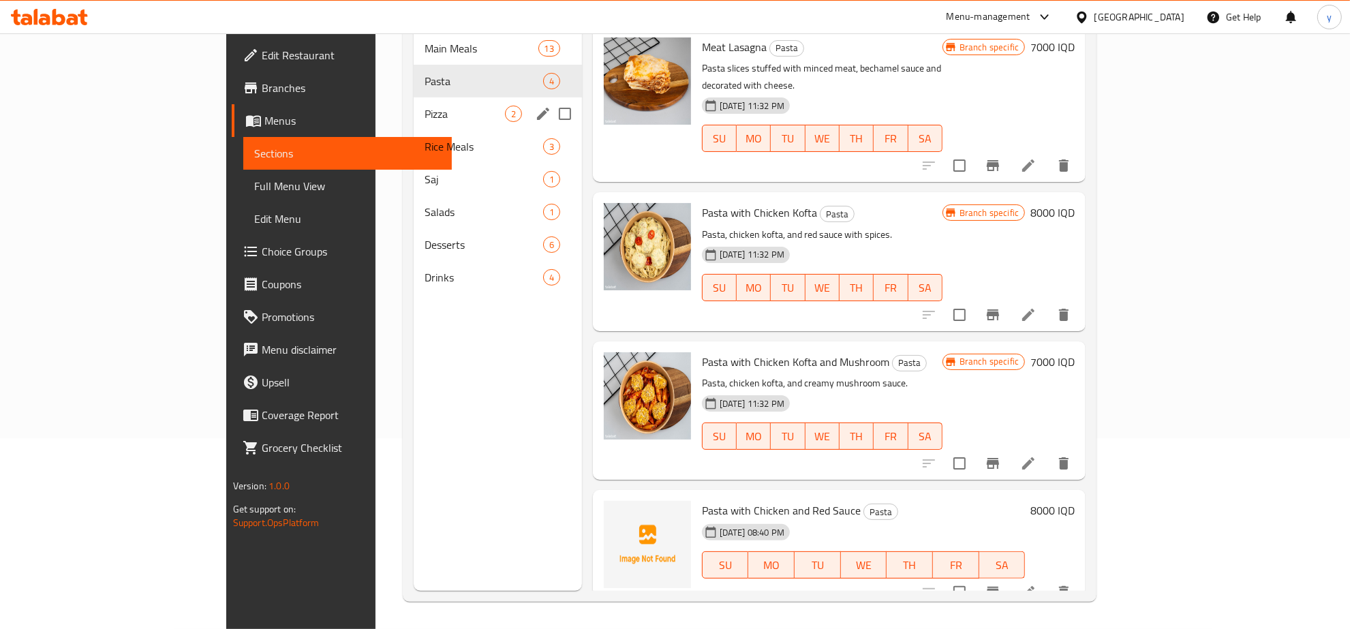
click at [425, 106] on span "Pizza" at bounding box center [465, 114] width 80 height 16
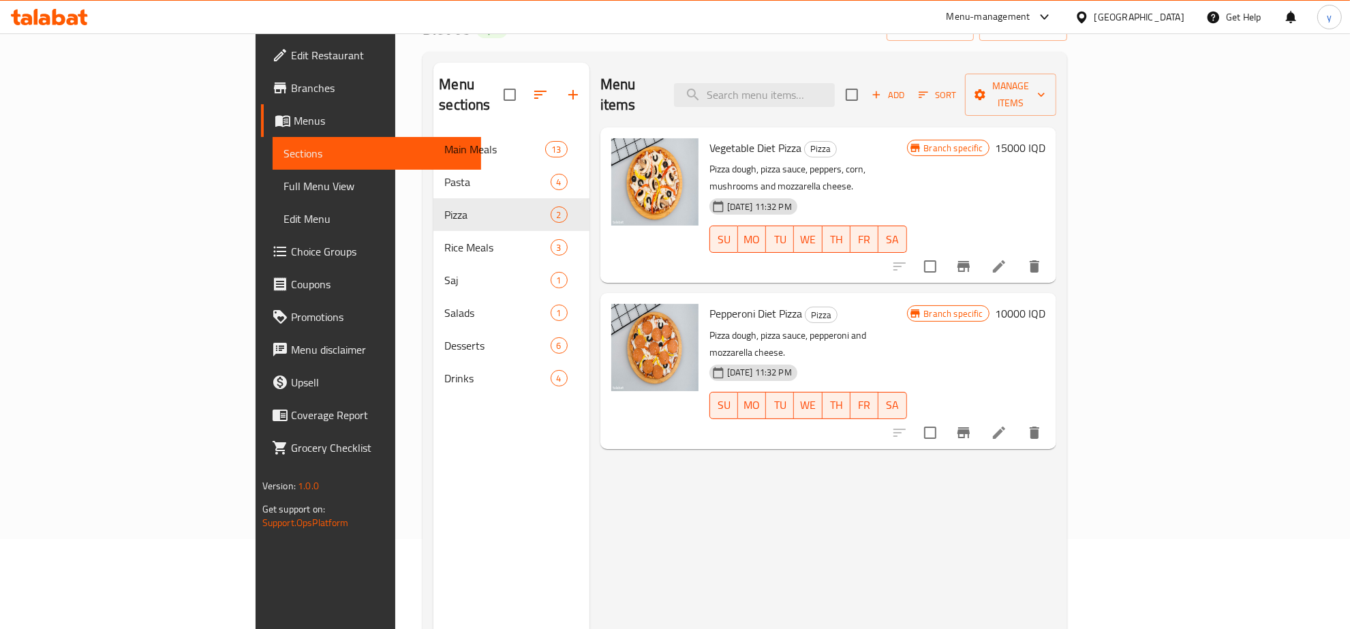
scroll to position [49, 0]
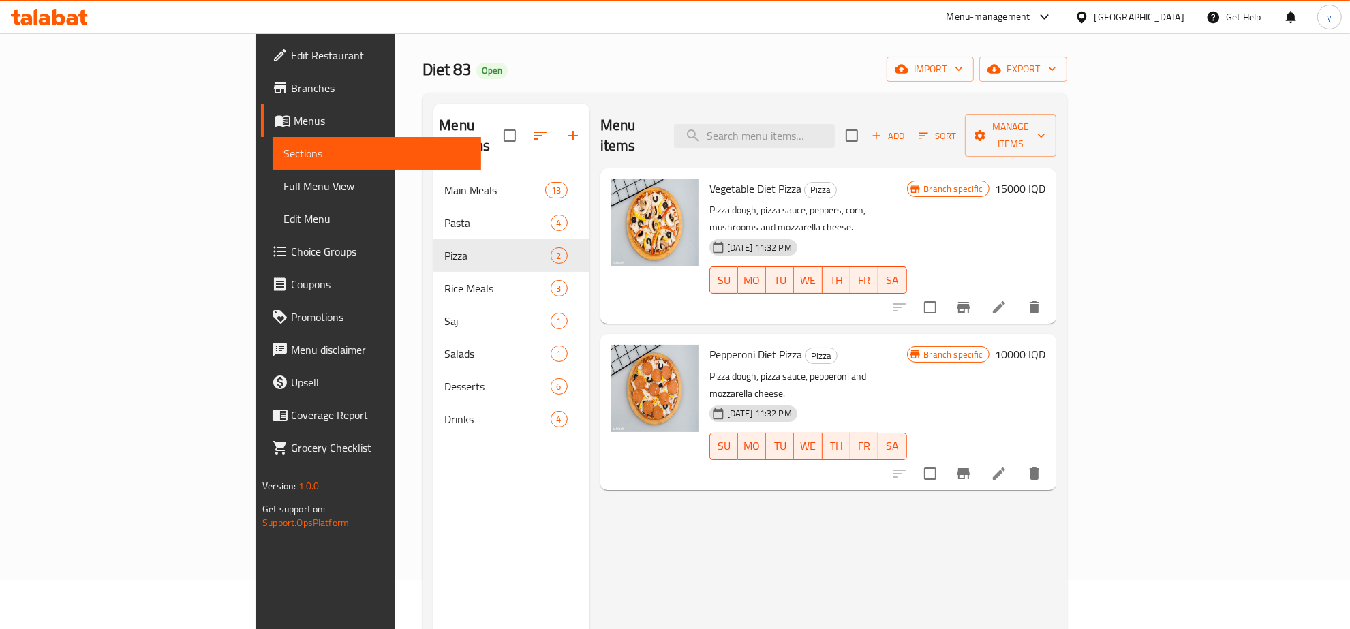
click at [1046, 181] on div "Branch specific 15000 IQD" at bounding box center [976, 246] width 138 height 134
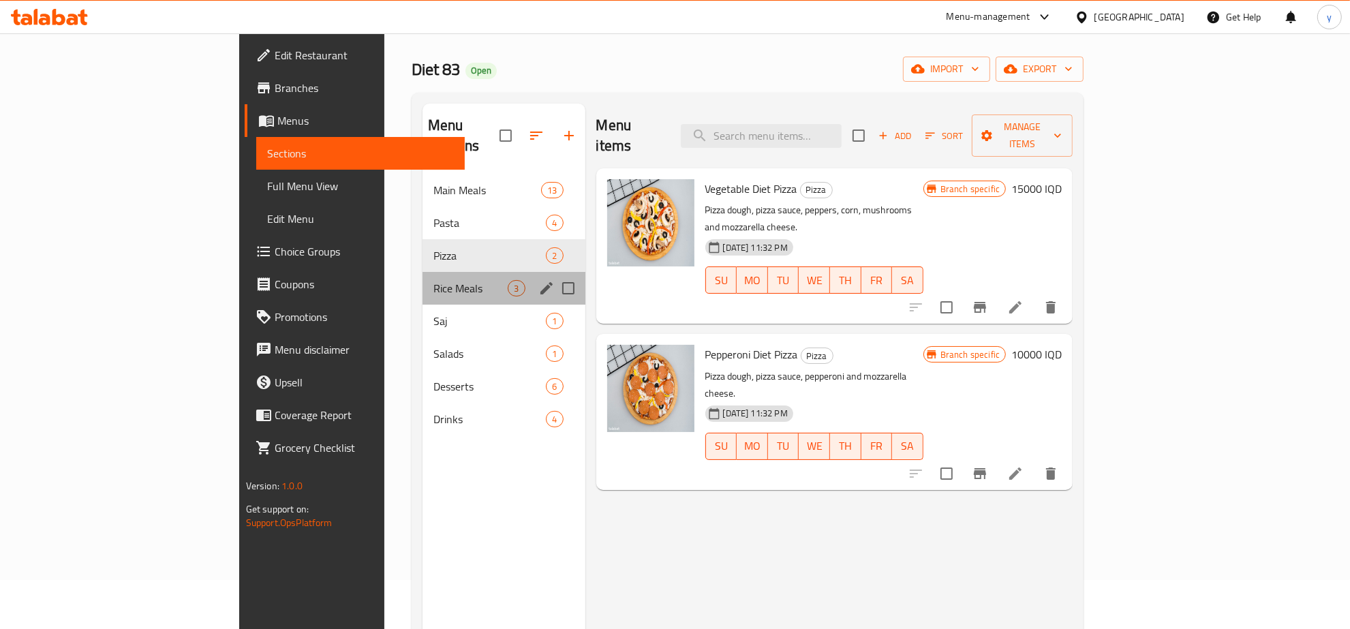
click at [423, 272] on div "Rice Meals 3" at bounding box center [504, 288] width 163 height 33
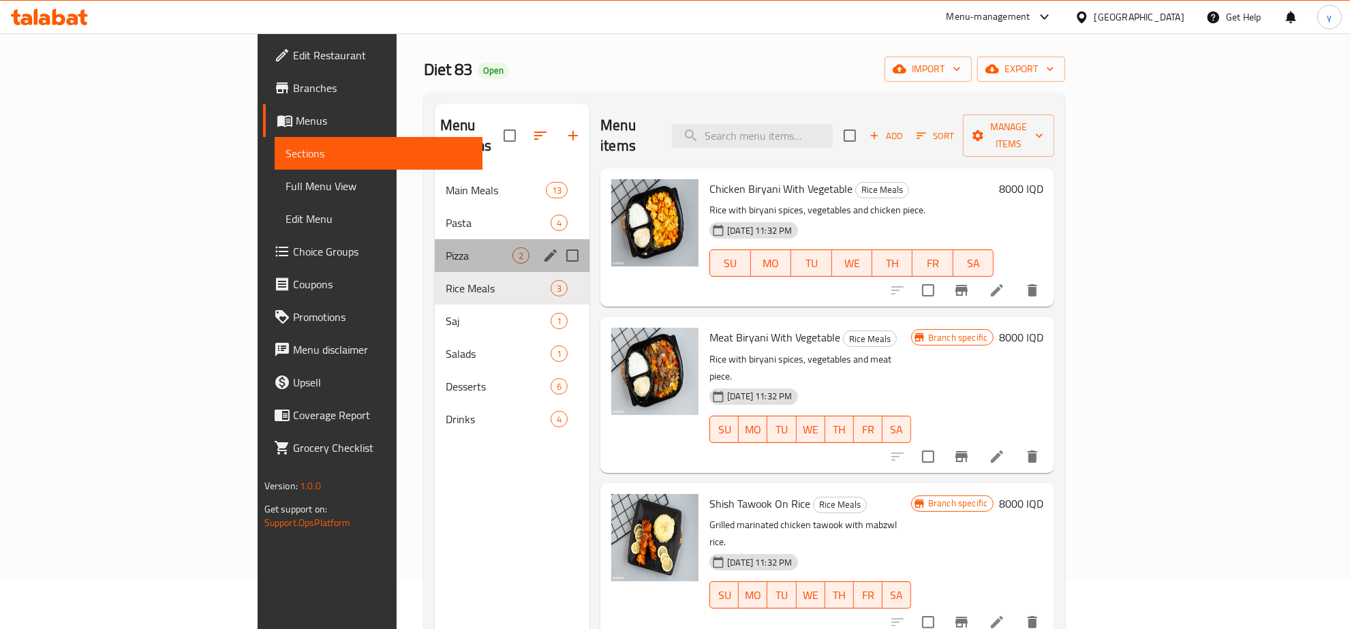
click at [435, 239] on div "Pizza 2" at bounding box center [512, 255] width 155 height 33
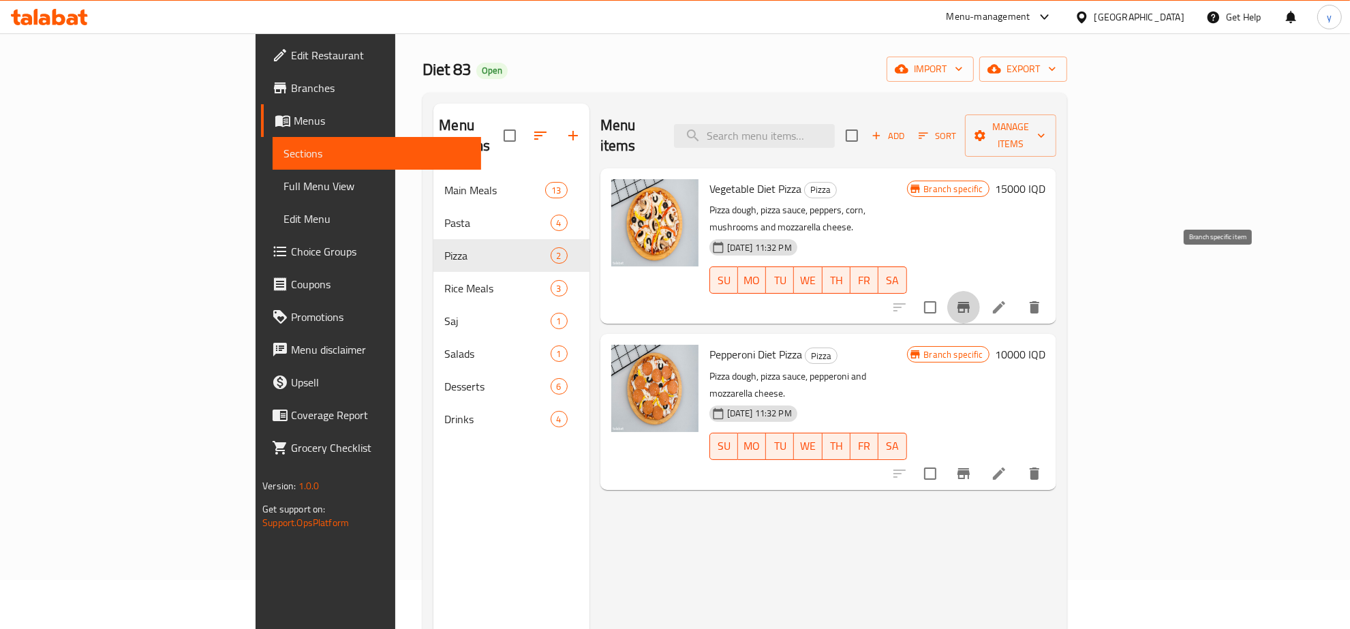
click at [972, 299] on icon "Branch-specific-item" at bounding box center [964, 307] width 16 height 16
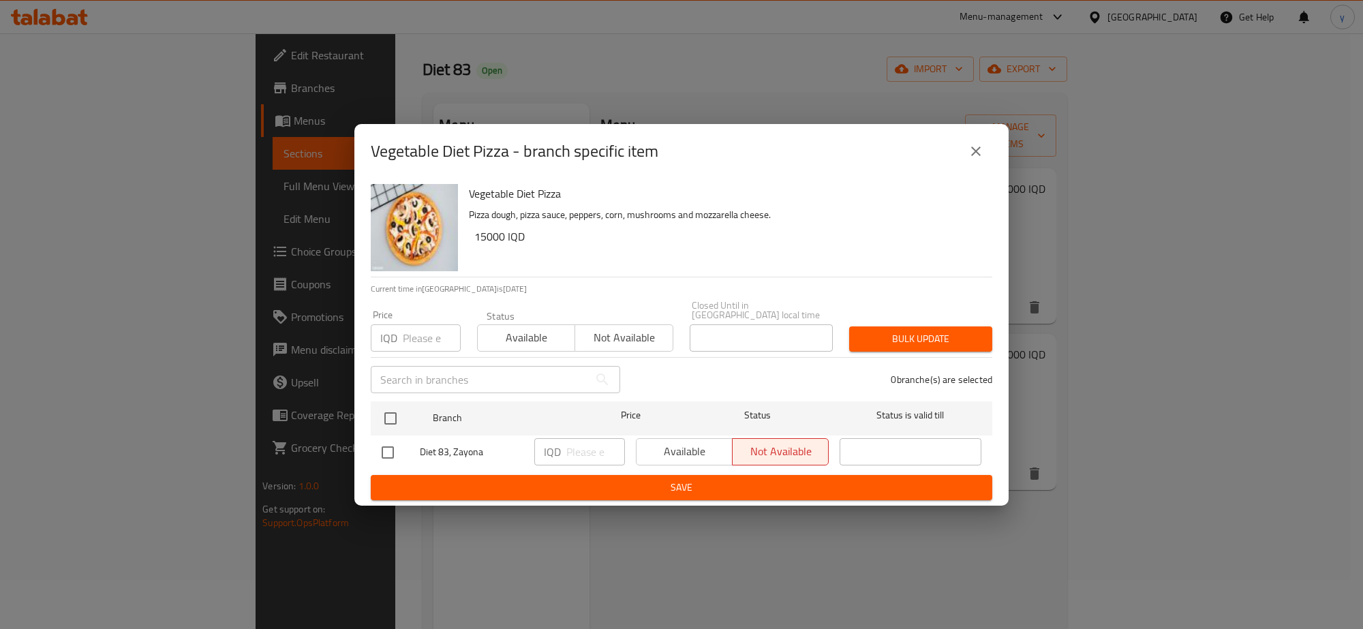
click at [984, 164] on button "close" at bounding box center [976, 151] width 33 height 33
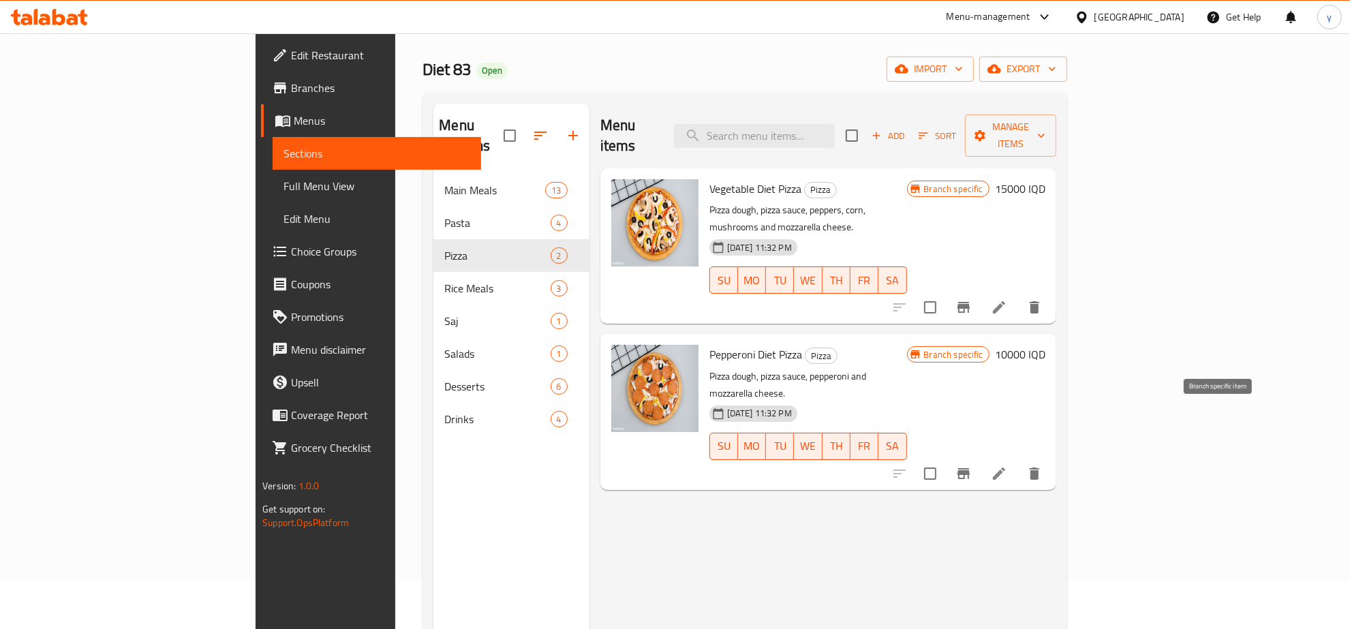
click at [980, 457] on button "Branch-specific-item" at bounding box center [963, 473] width 33 height 33
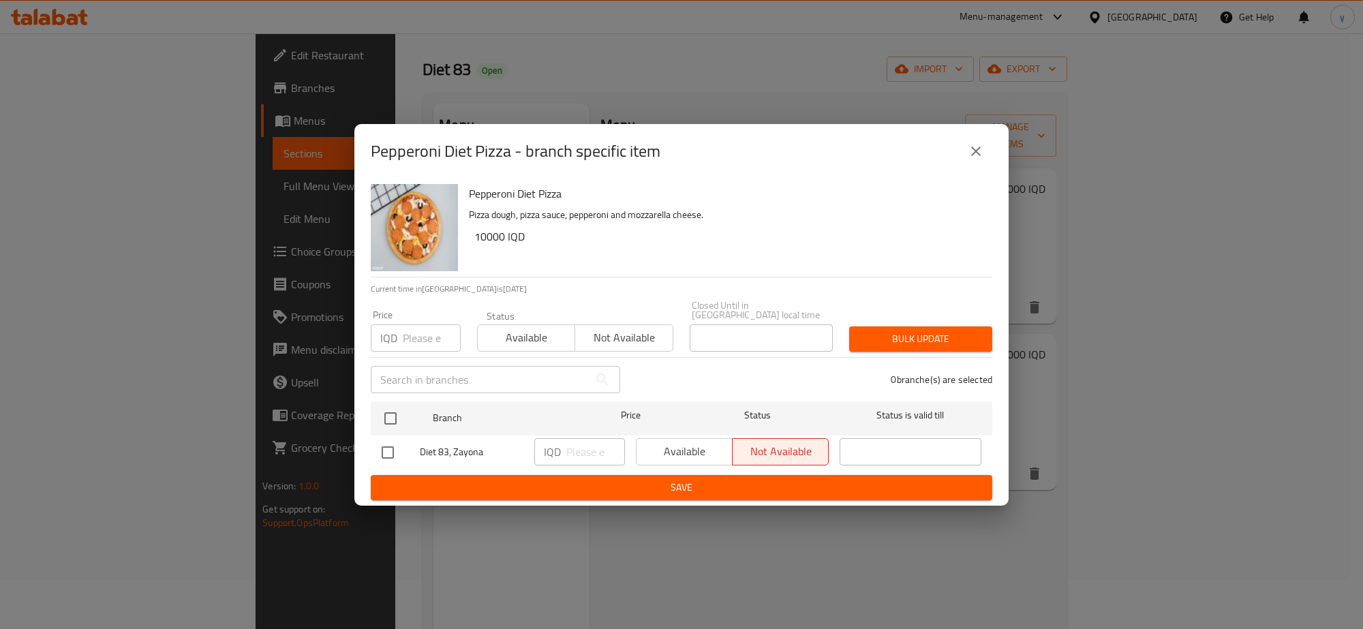
click at [979, 160] on icon "close" at bounding box center [976, 151] width 16 height 16
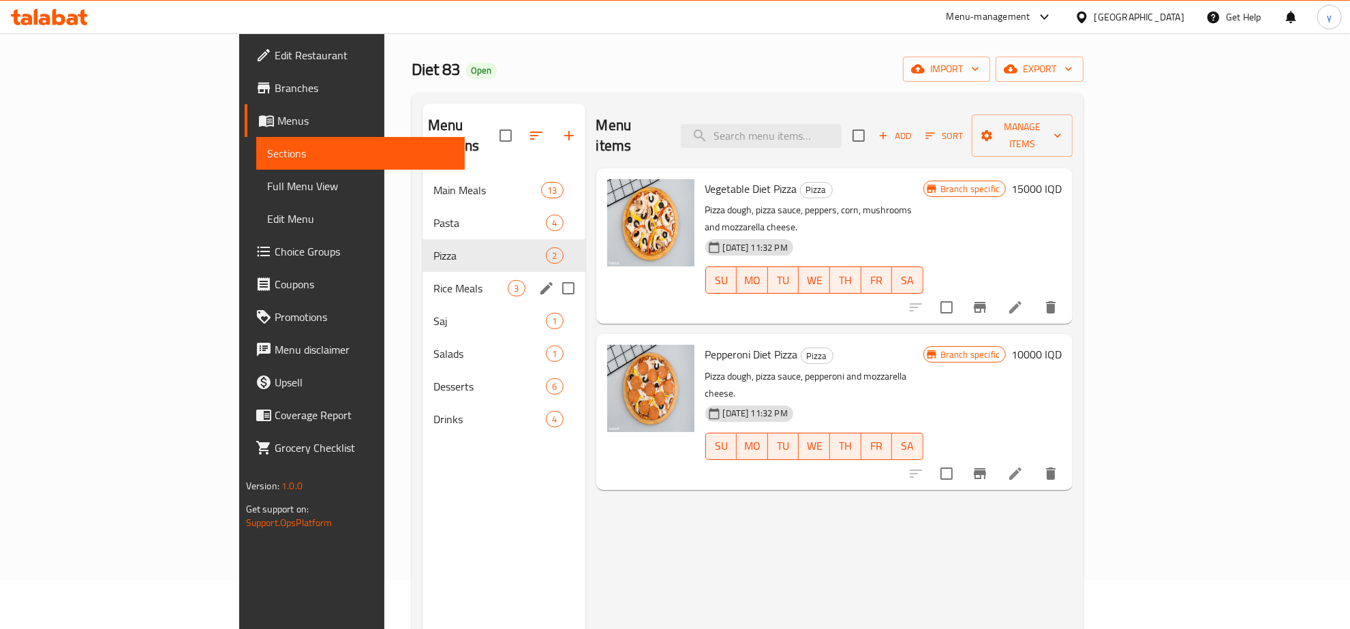
click at [450, 277] on div "Rice Meals 3" at bounding box center [504, 288] width 163 height 33
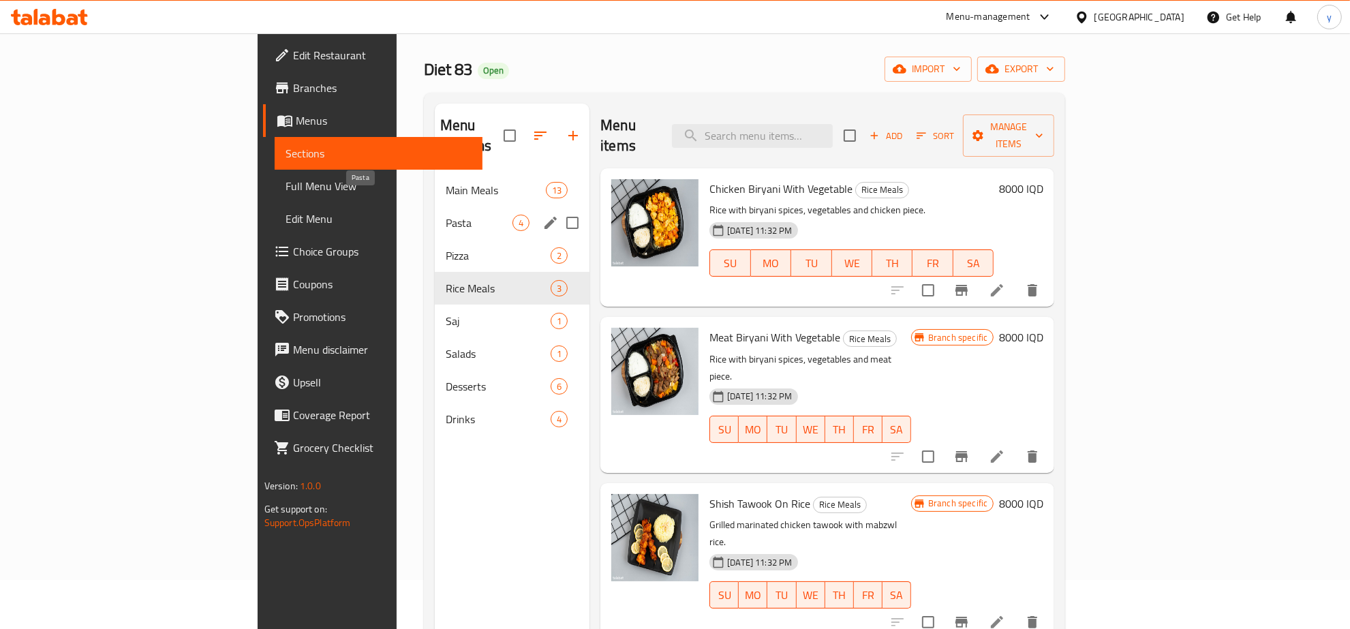
click at [446, 215] on span "Pasta" at bounding box center [479, 223] width 67 height 16
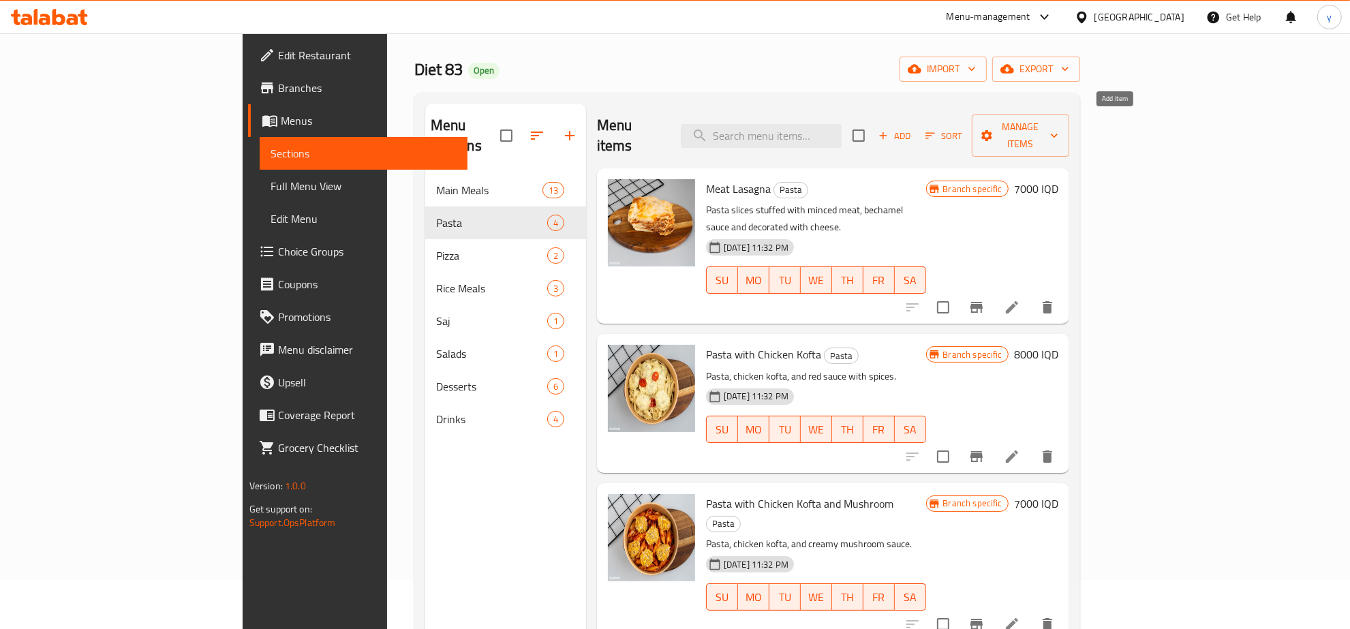
click at [913, 128] on span "Add" at bounding box center [895, 136] width 37 height 16
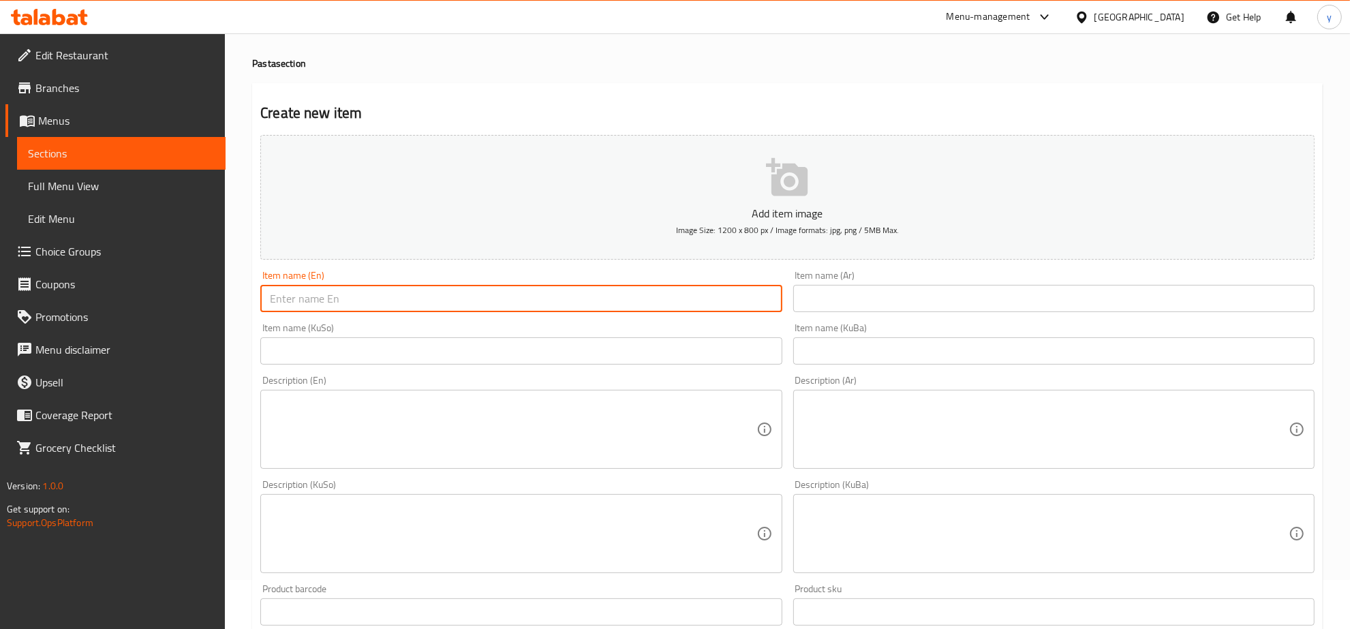
click at [646, 299] on input "text" at bounding box center [520, 298] width 521 height 27
paste input "باستا بصوص كريمة وقطع ستيك دجاج"
type input "باستا بصوص كريمة وقطع ستيك دجاج"
click at [812, 301] on input "text" at bounding box center [1053, 298] width 521 height 27
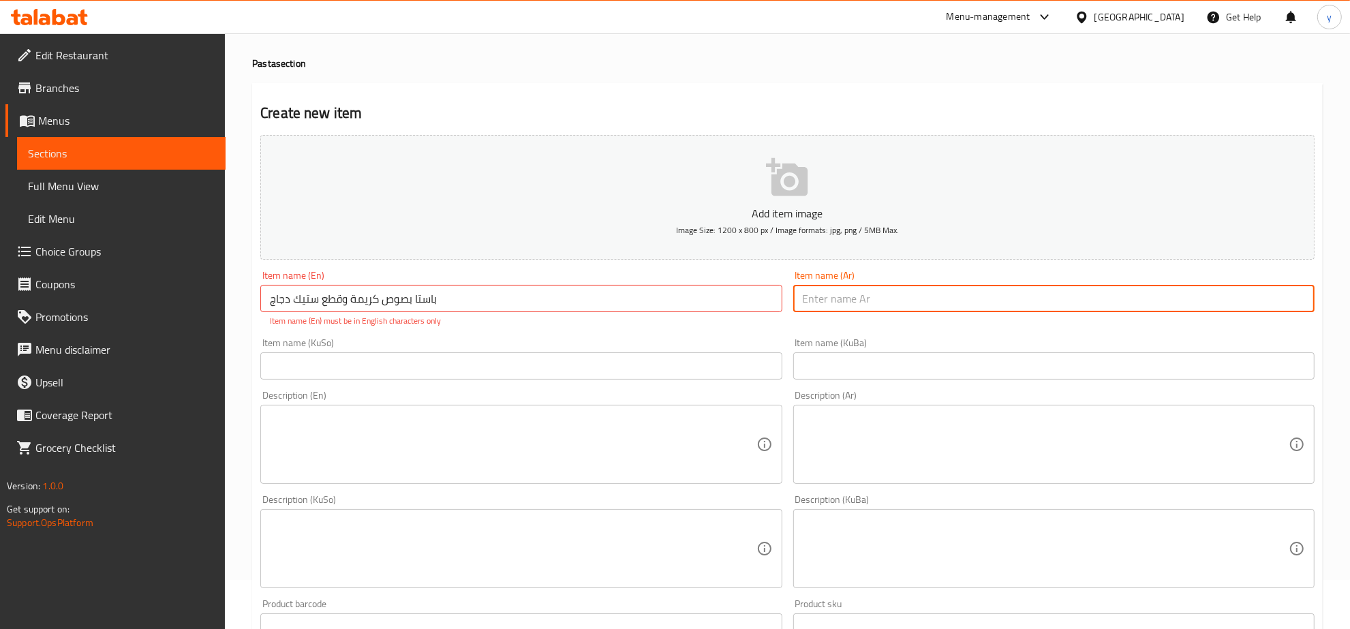
click at [812, 301] on input "text" at bounding box center [1053, 298] width 521 height 27
paste input "باستا بصوص كريمة وقطع ستيك دجاج"
type input "باستا بصوص كريمة وقطع ستيك دجاج"
click at [684, 307] on input "باستا بصوص كريمة وقطع ستيك دجاج" at bounding box center [520, 298] width 521 height 27
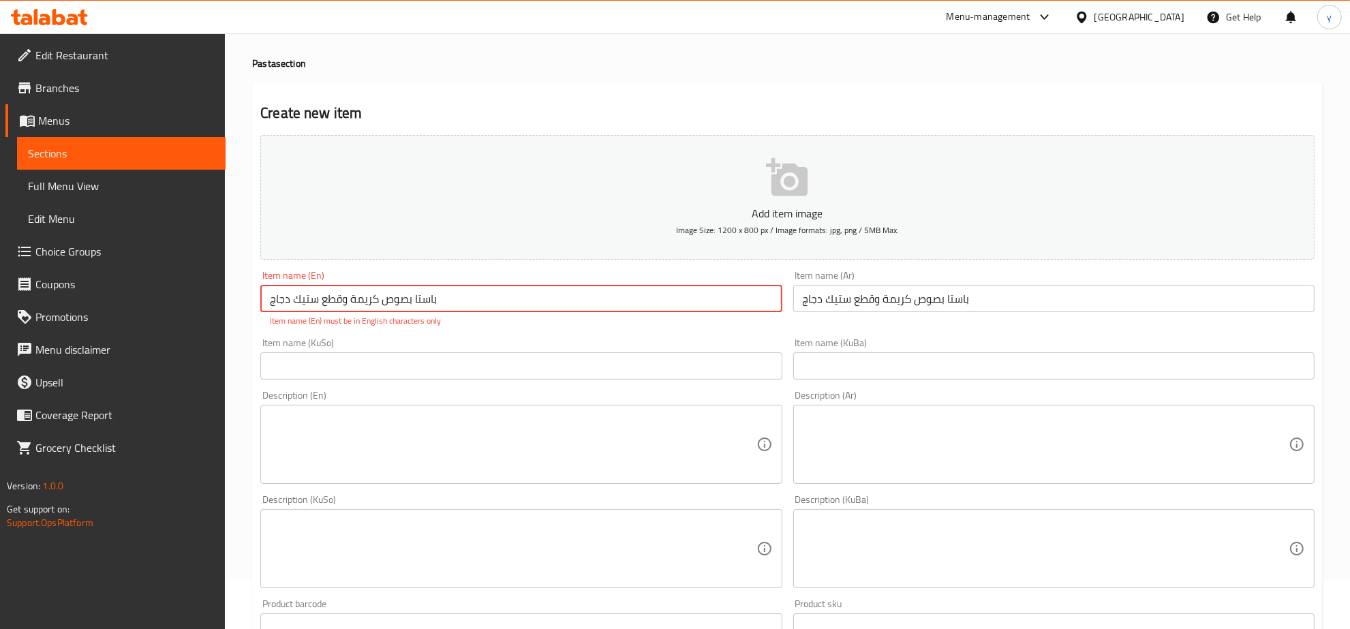
click at [684, 307] on input "باستا بصوص كريمة وقطع ستيك دجاج" at bounding box center [520, 298] width 521 height 27
paste input "Pasta with cream sauce and chicken steak pieces"
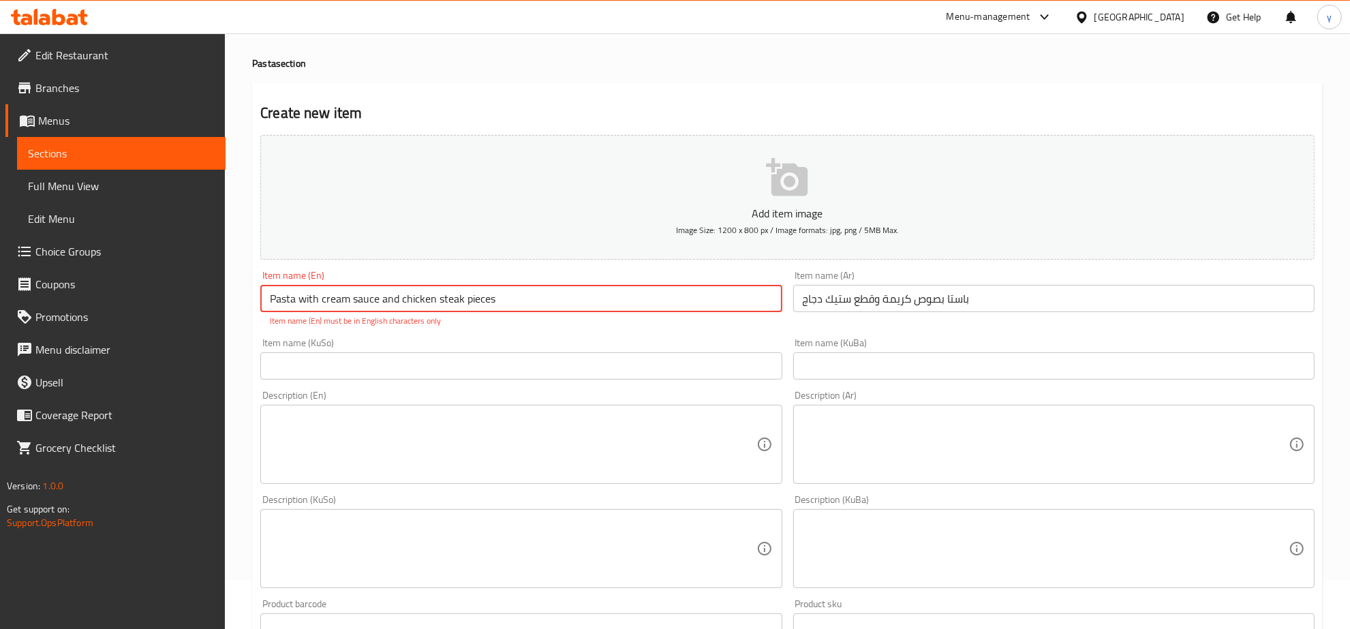
type input "Pasta with cream sauce and chicken steak pieces"
click at [472, 365] on div "Item name (KuSo) Item name (KuSo)" at bounding box center [521, 359] width 532 height 52
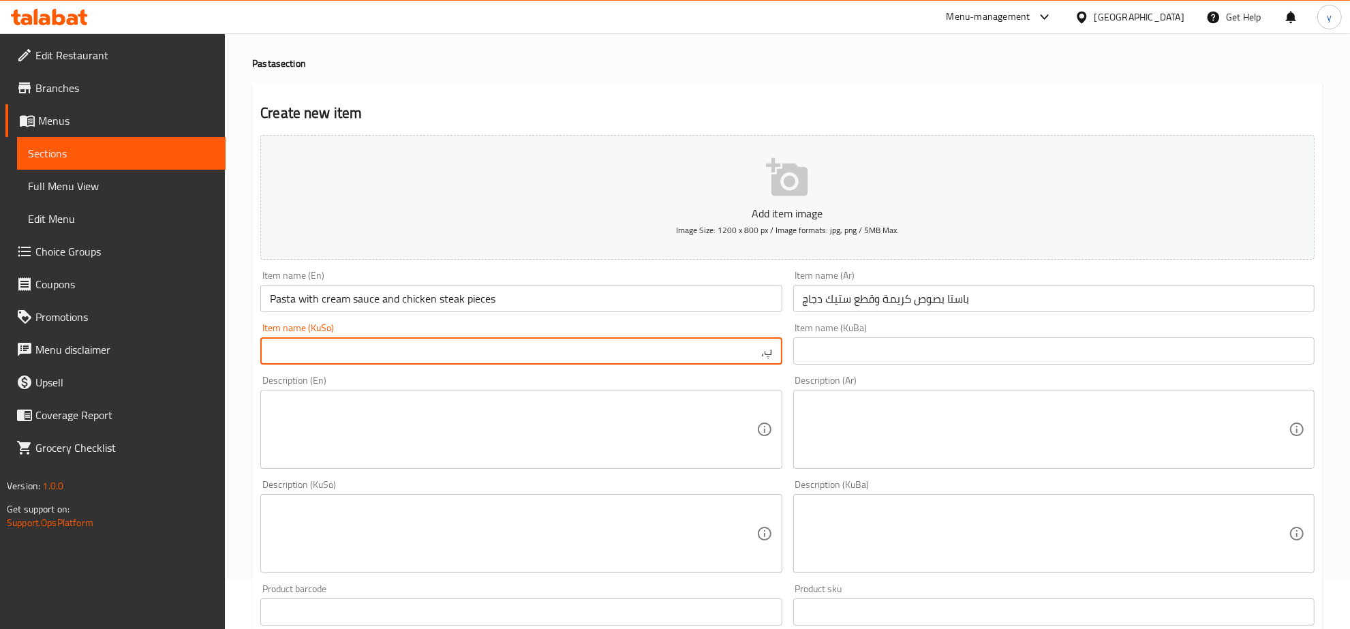
type input "پ"
type input "مەعکەرۆنی بە سۆسی کرێم و پارچە ستێکی مریشک"
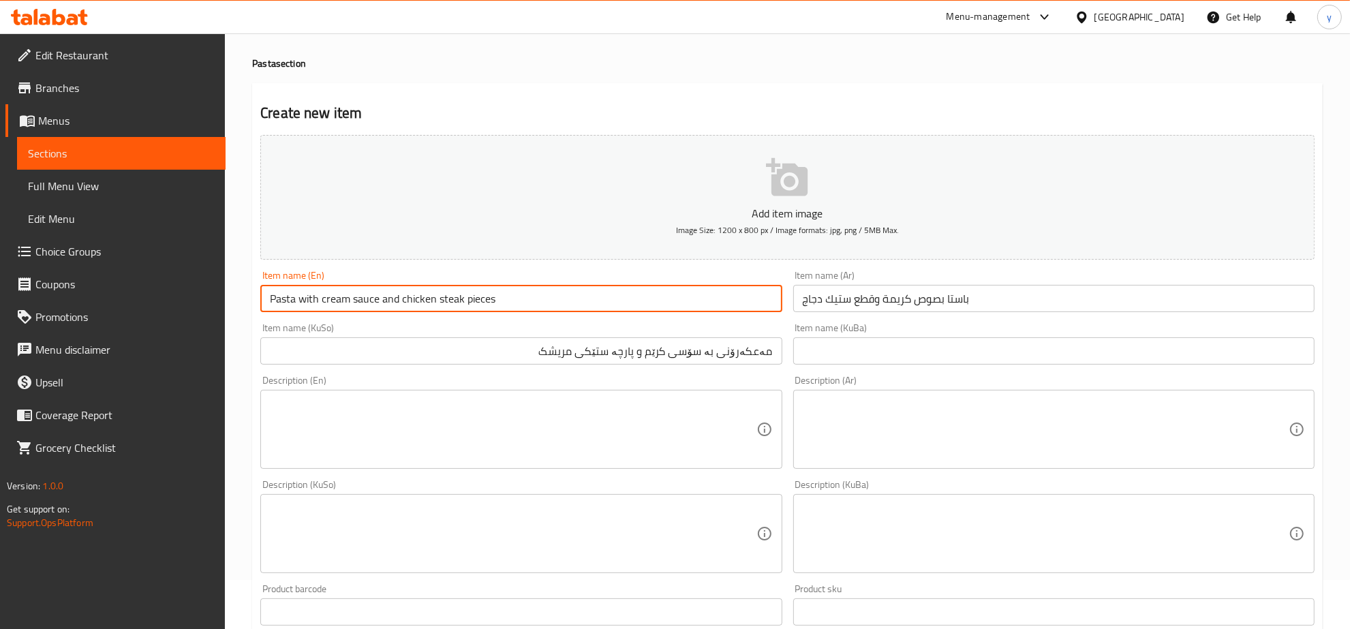
click at [342, 307] on input "Pasta with cream sauce and chicken steak pieces" at bounding box center [520, 298] width 521 height 27
click at [343, 307] on input "Pasta with cream sauce and chicken steak pieces" at bounding box center [520, 298] width 521 height 27
paste input "With Cream Sauce And Chicken Steak P"
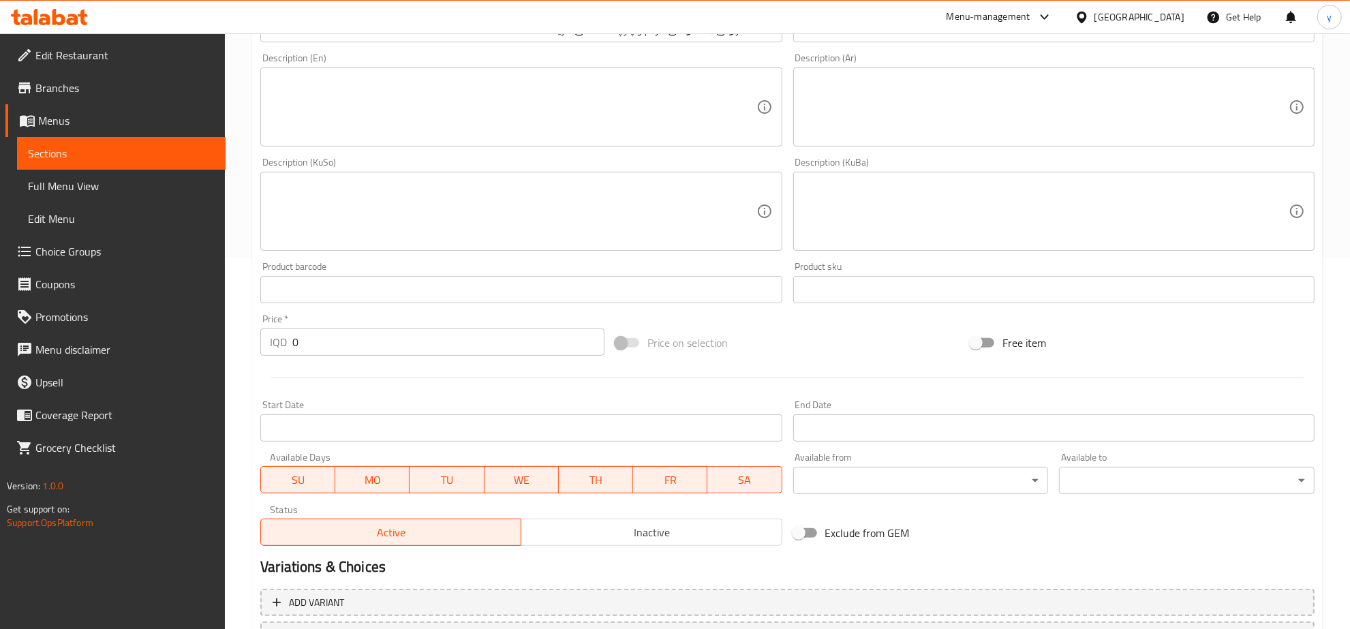
scroll to position [426, 0]
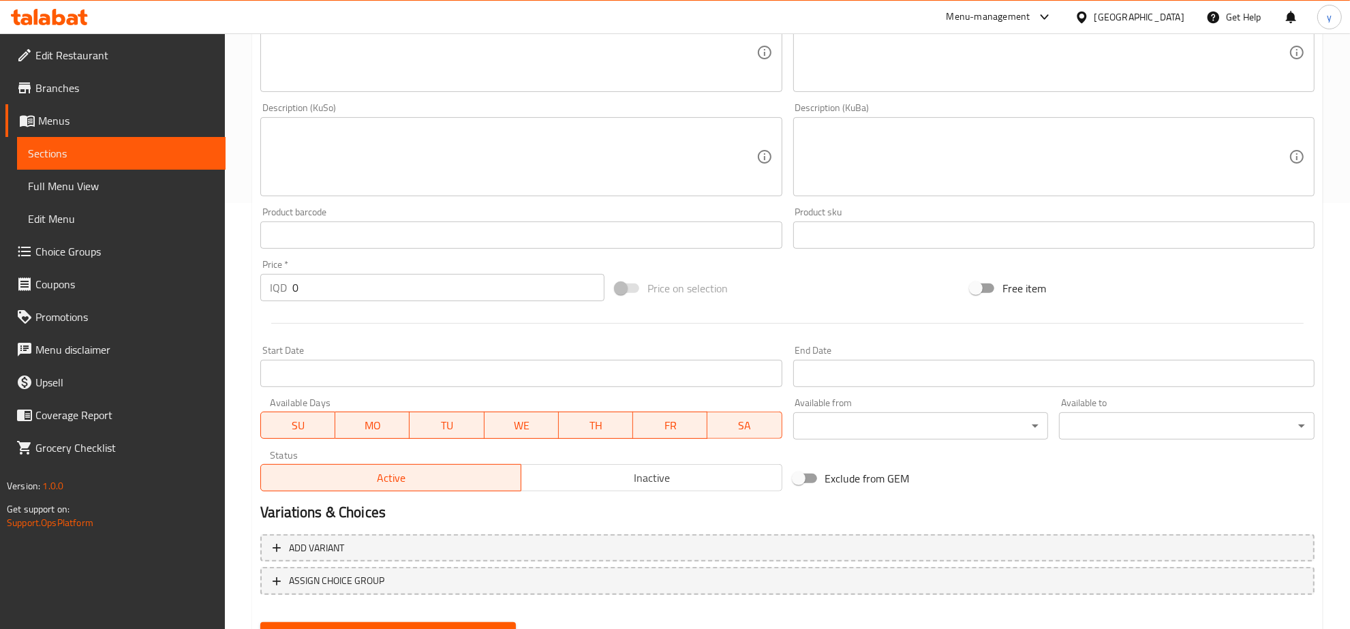
type input "Pasta With Cream Sauce And Chicken Steak Pieces"
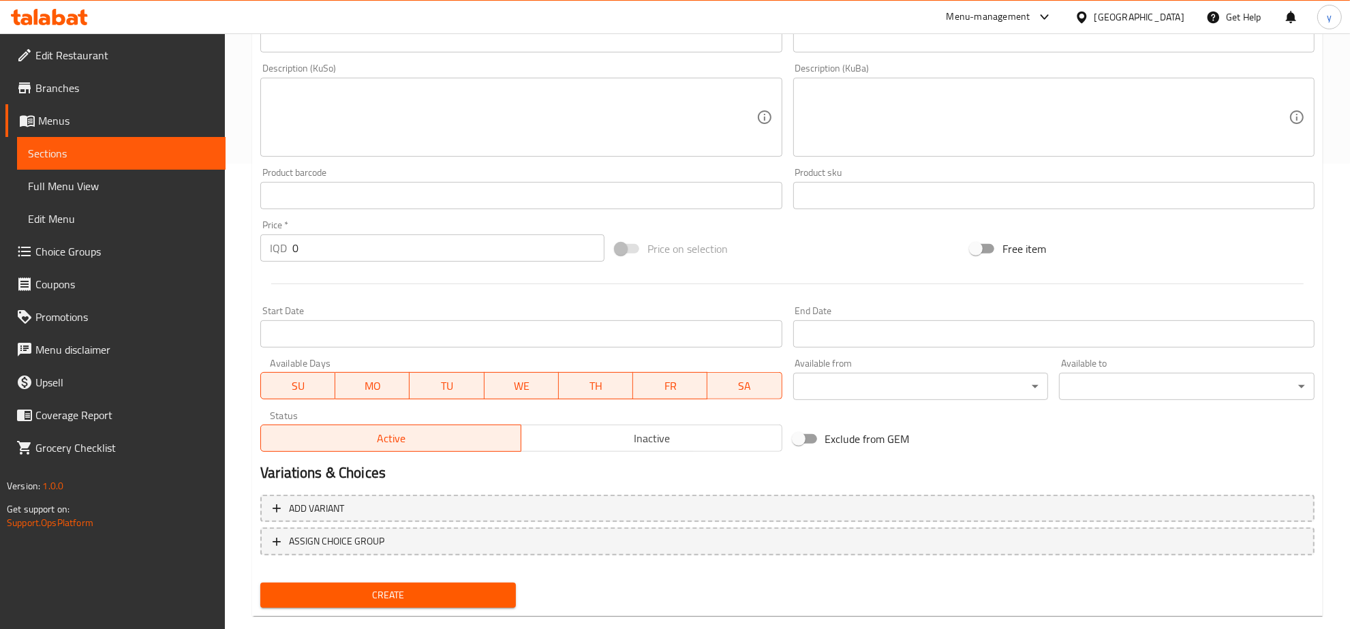
scroll to position [488, 0]
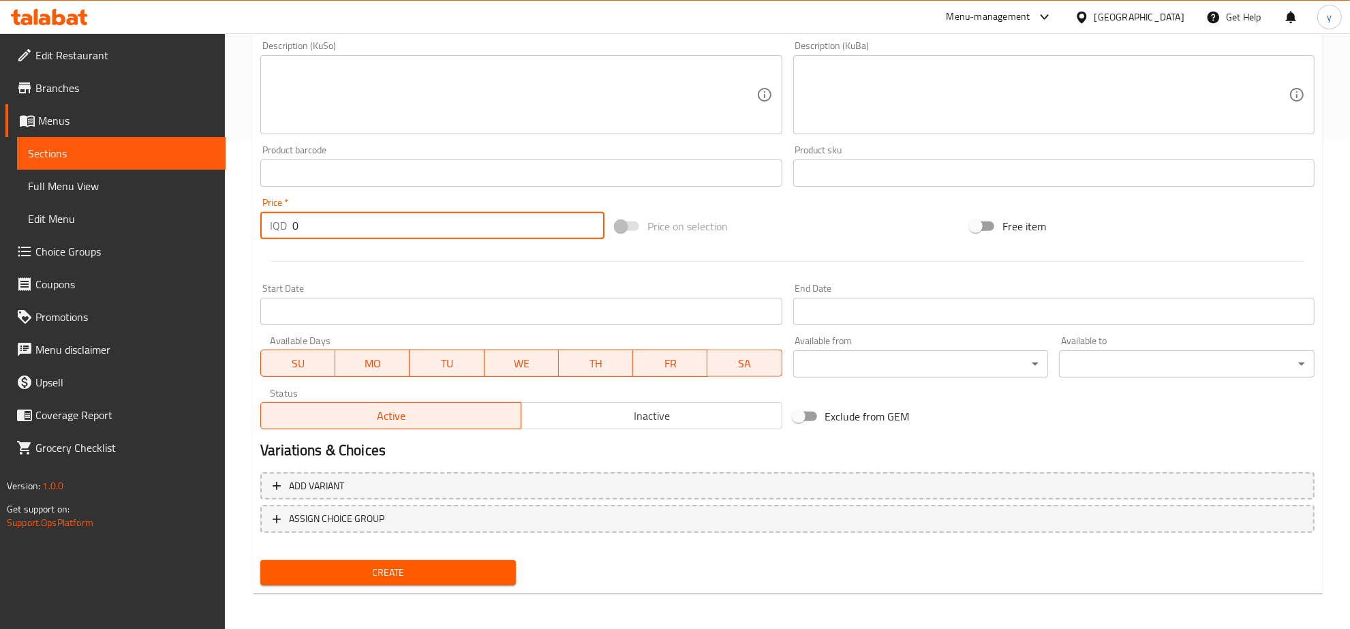
drag, startPoint x: 305, startPoint y: 219, endPoint x: 277, endPoint y: 242, distance: 36.8
click at [270, 237] on div "IQD 0 Price *" at bounding box center [432, 225] width 344 height 27
type input "8000"
click at [410, 564] on span "Create" at bounding box center [388, 572] width 234 height 17
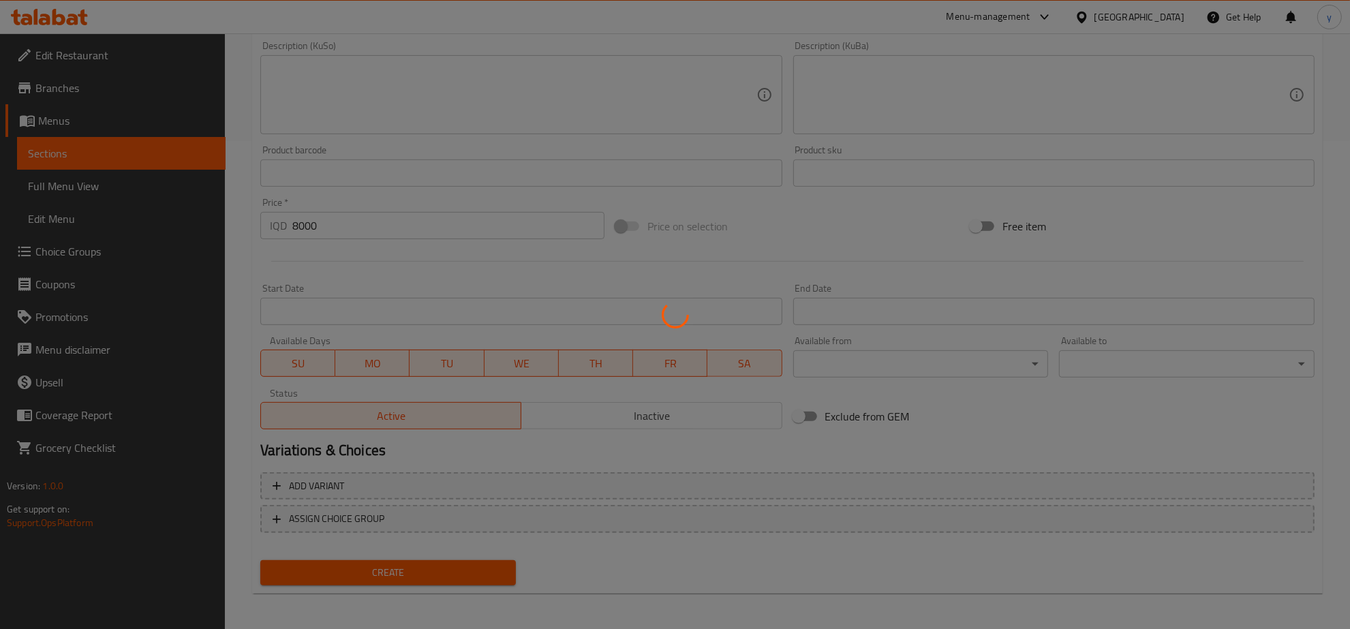
type input "0"
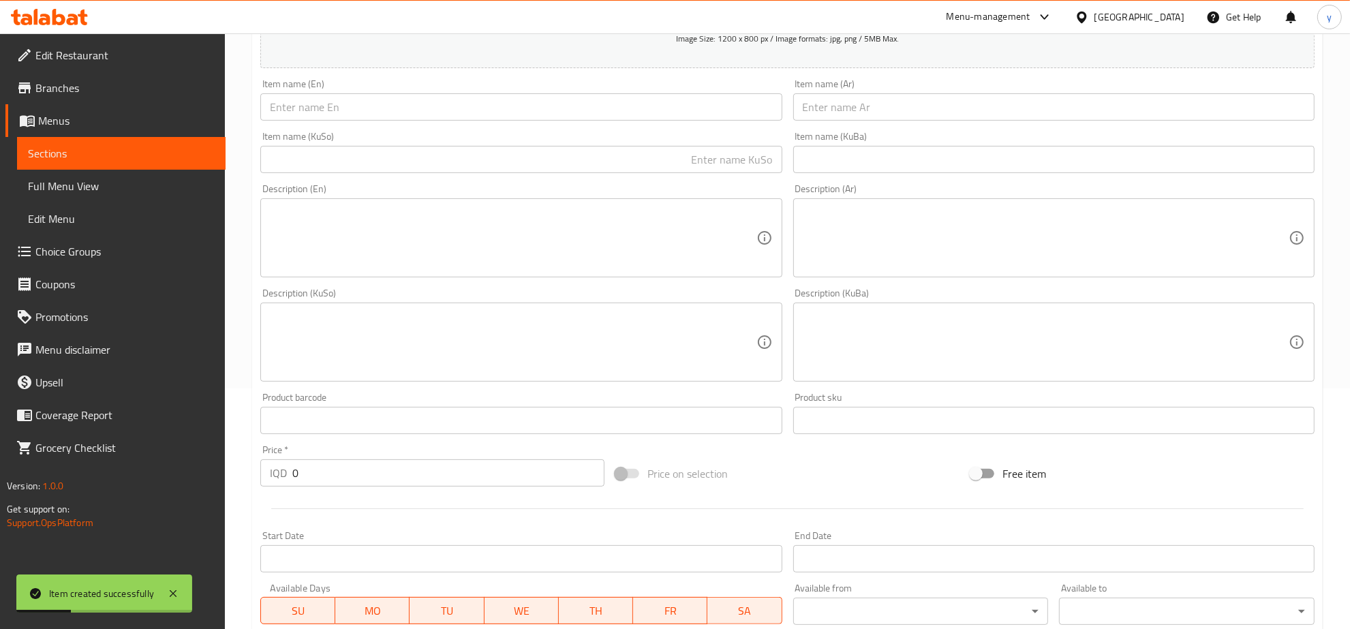
scroll to position [204, 0]
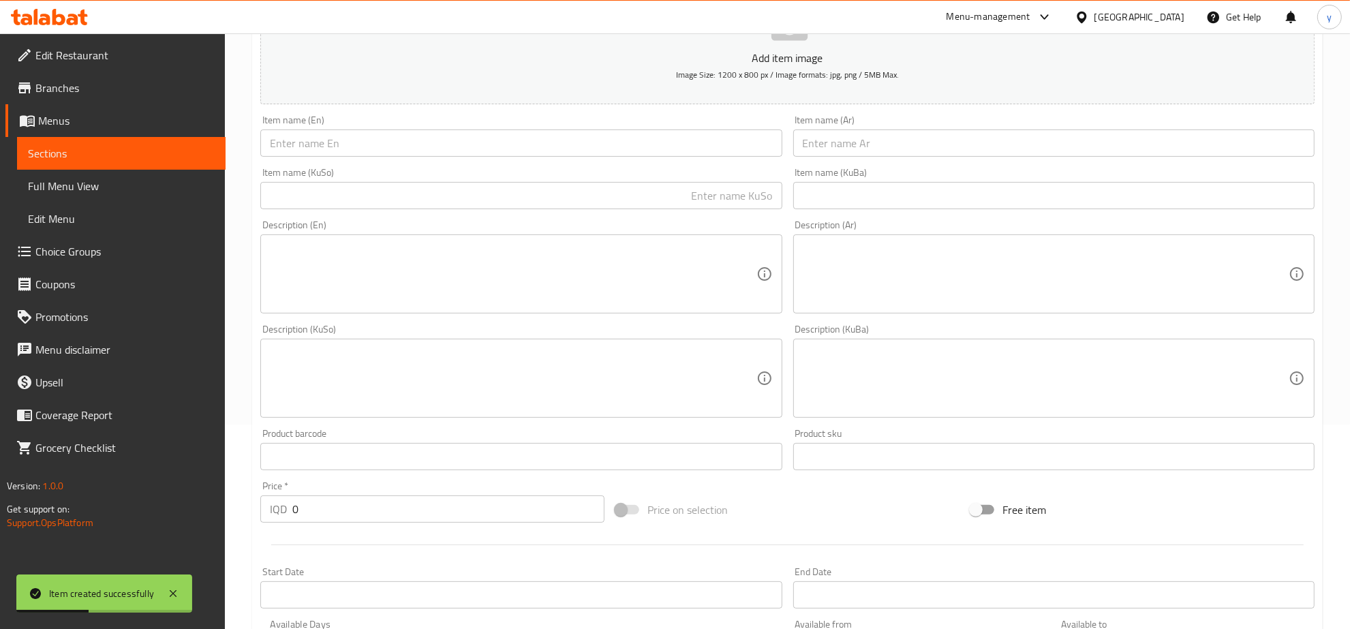
click at [877, 151] on input "text" at bounding box center [1053, 143] width 521 height 27
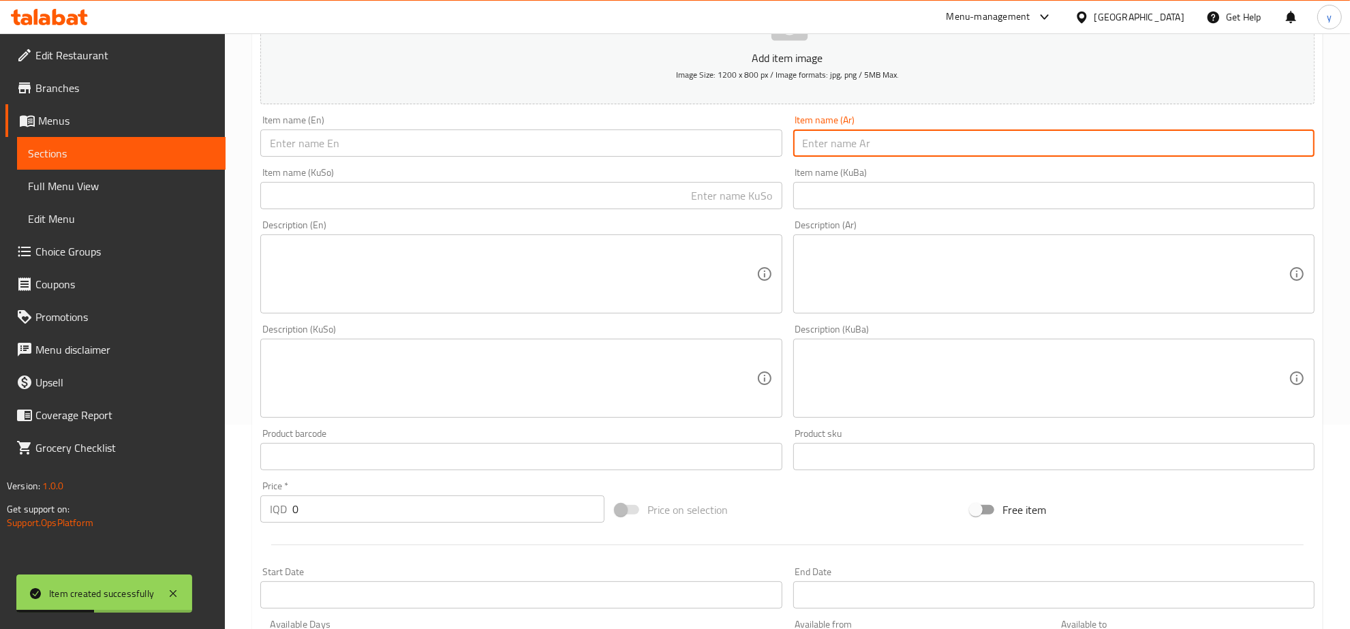
paste input "لازانيا دجاج بالبشاميل دايت"
type input "لازانيا دجاج بالبشاميل دايت"
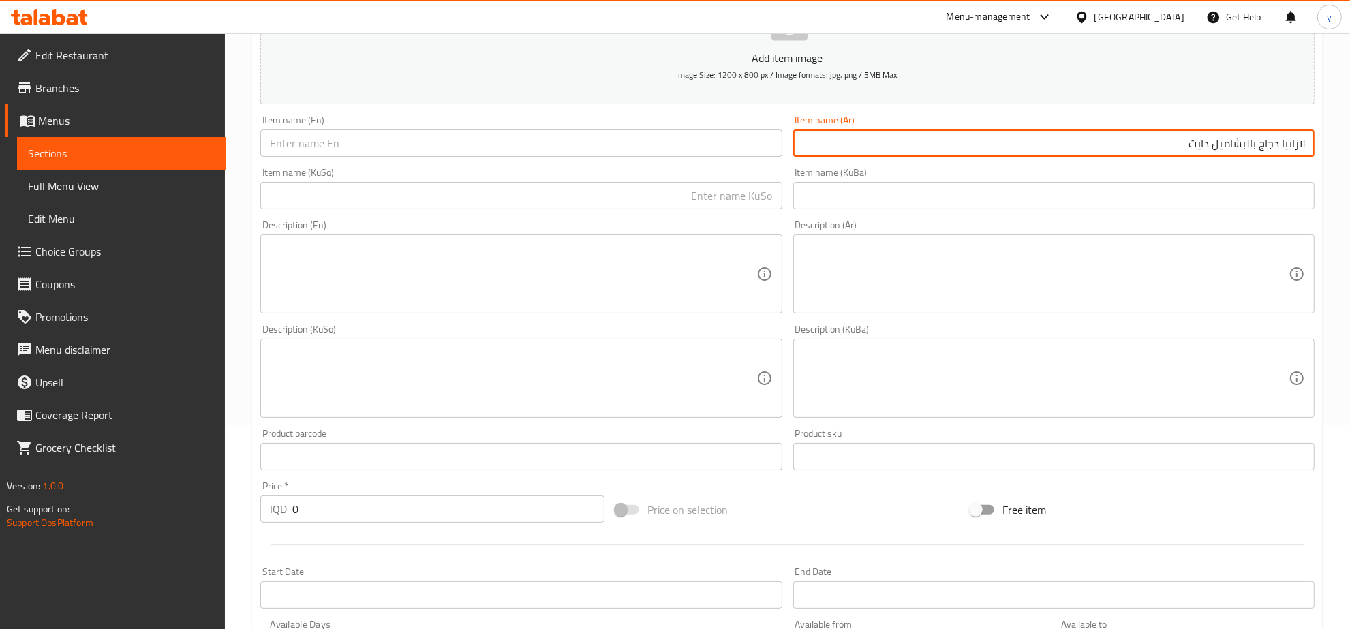
click at [513, 151] on input "text" at bounding box center [520, 143] width 521 height 27
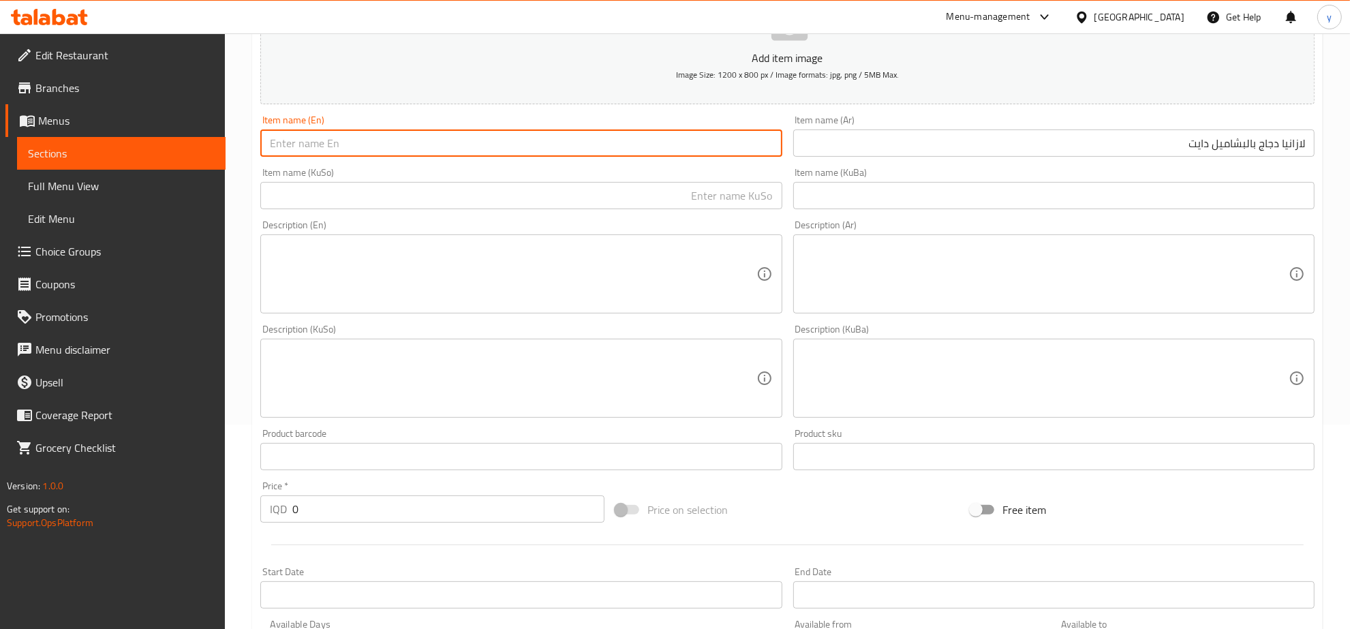
paste input "Diet Chicken Lasagna with Bechamel"
type input "Diet Chicken Lasagna with Bechamel"
click at [617, 198] on input "text" at bounding box center [520, 195] width 521 height 27
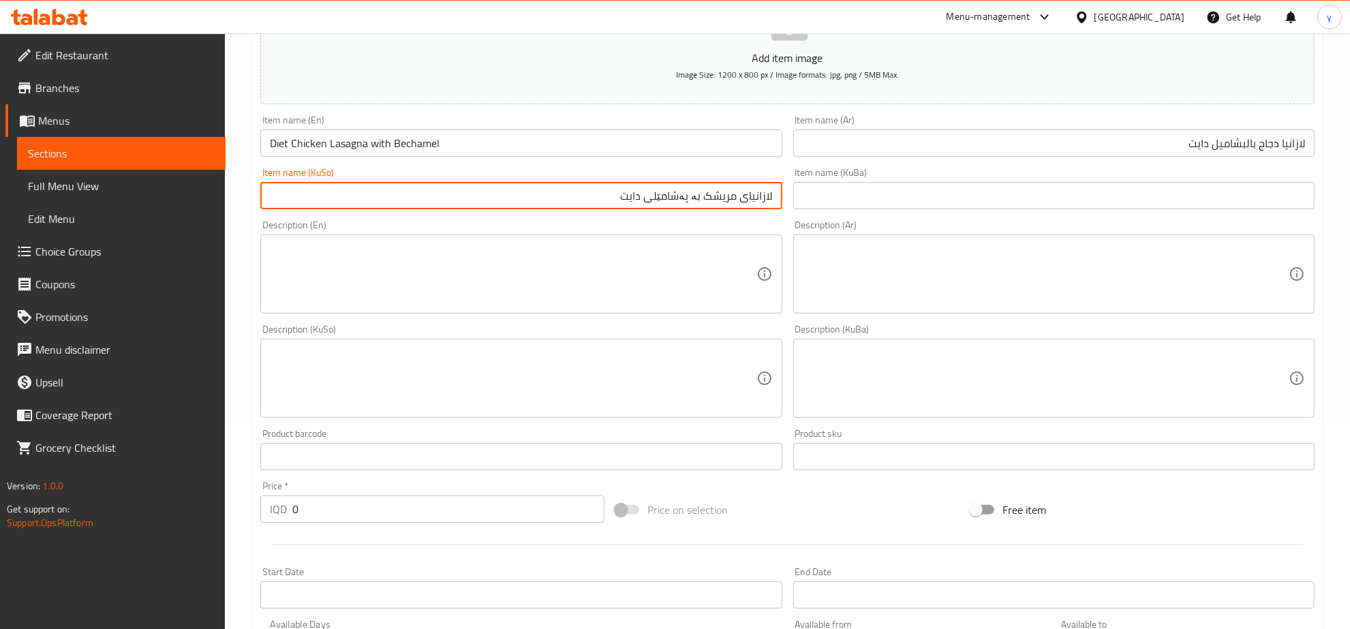
type input "لازانیای مریشک بە پەشامێلی دایت"
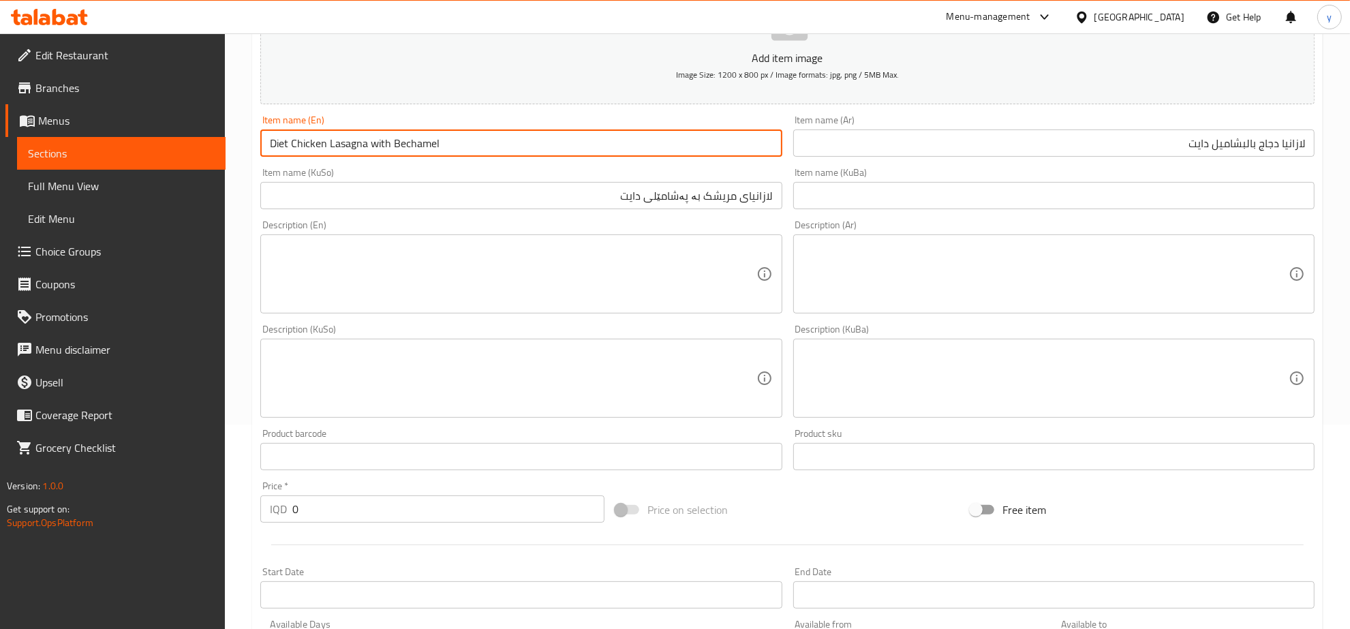
click at [291, 143] on input "Diet Chicken Lasagna with Bechamel" at bounding box center [520, 143] width 521 height 27
click at [292, 143] on input "Diet Chicken Lasagna with Bechamel" at bounding box center [520, 143] width 521 height 27
drag, startPoint x: 292, startPoint y: 143, endPoint x: 267, endPoint y: 147, distance: 24.9
click at [267, 147] on input "Diet Chicken Lasagna with Bechamel" at bounding box center [520, 143] width 521 height 27
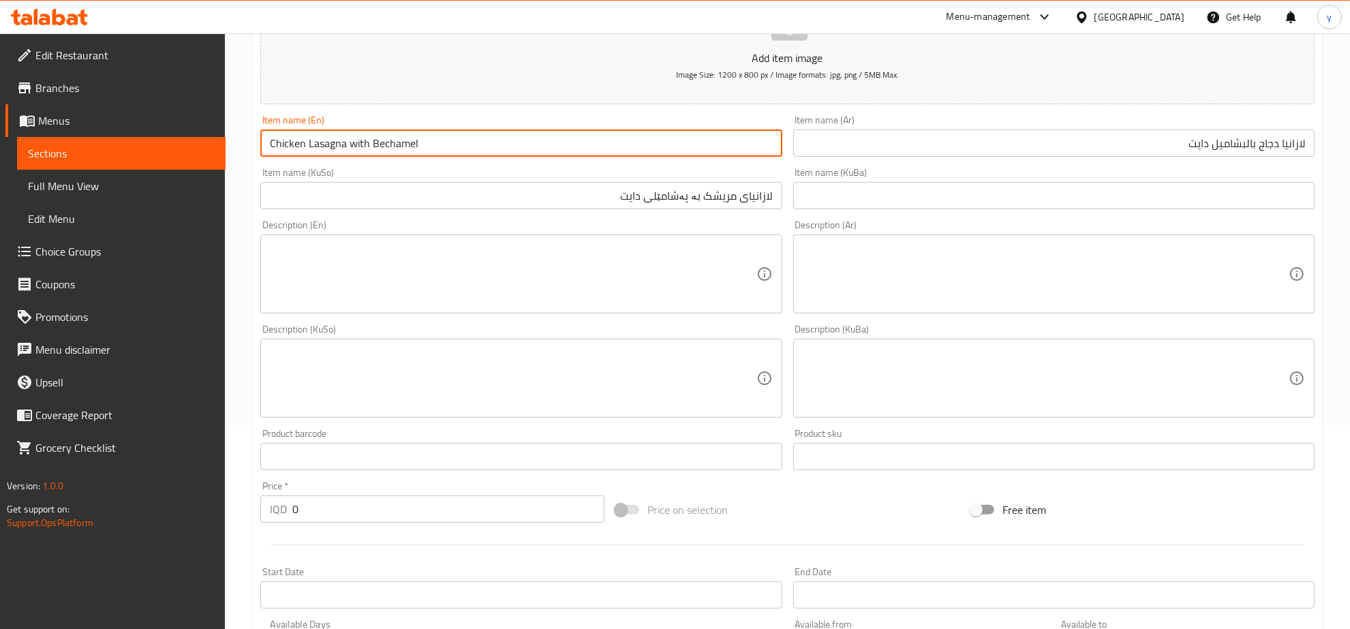
click at [464, 140] on input "Chicken Lasagna with Bechamel" at bounding box center [520, 143] width 521 height 27
paste input "Diet"
type input "Chicken Lasagna with Bechamel Diet"
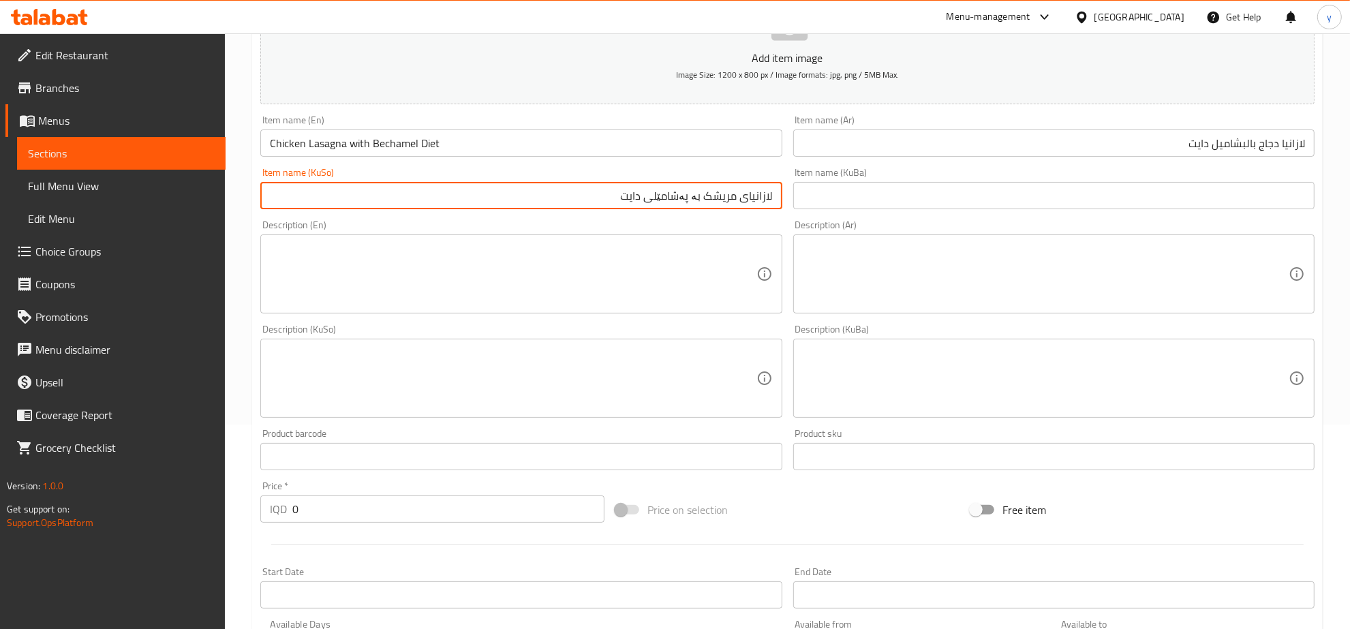
click at [668, 193] on input "لازانیای مریشک بە پەشامێلی دایت" at bounding box center [520, 195] width 521 height 27
click at [393, 142] on input "Chicken Lasagna with Bechamel Diet" at bounding box center [520, 143] width 521 height 27
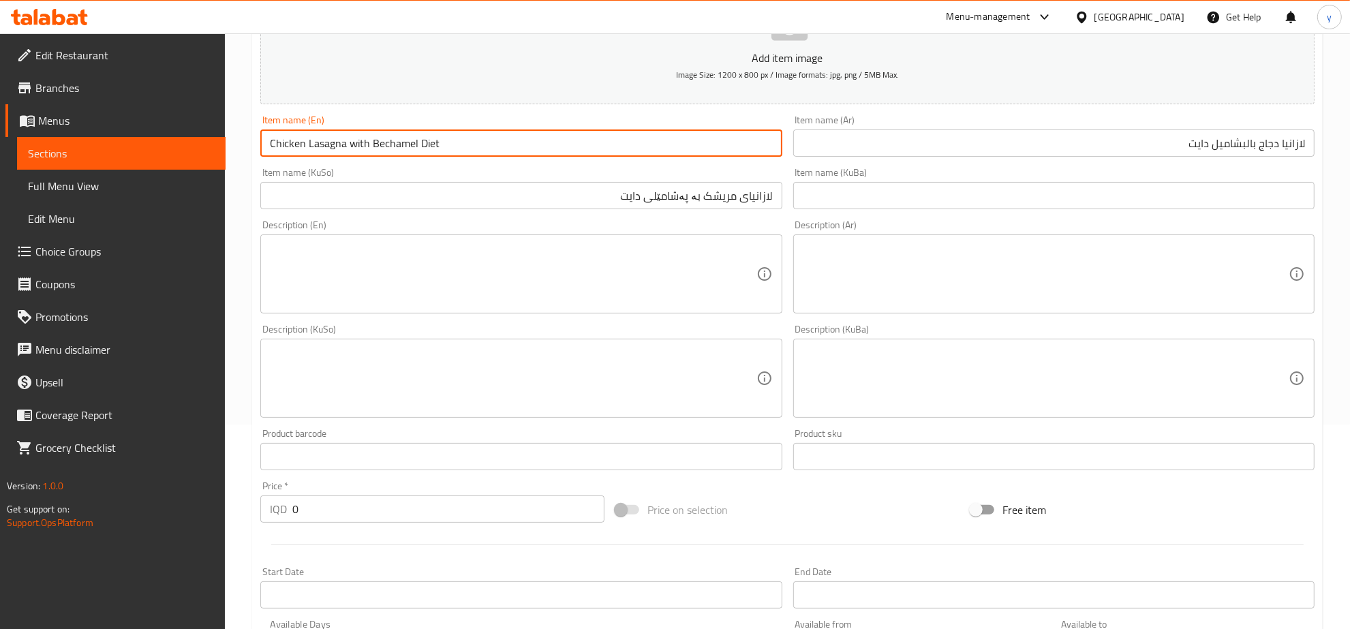
click at [393, 142] on input "Chicken Lasagna with Bechamel Diet" at bounding box center [520, 143] width 521 height 27
click at [682, 200] on input "لازانیای مریشک بە پەشامێلی دایت" at bounding box center [520, 195] width 521 height 27
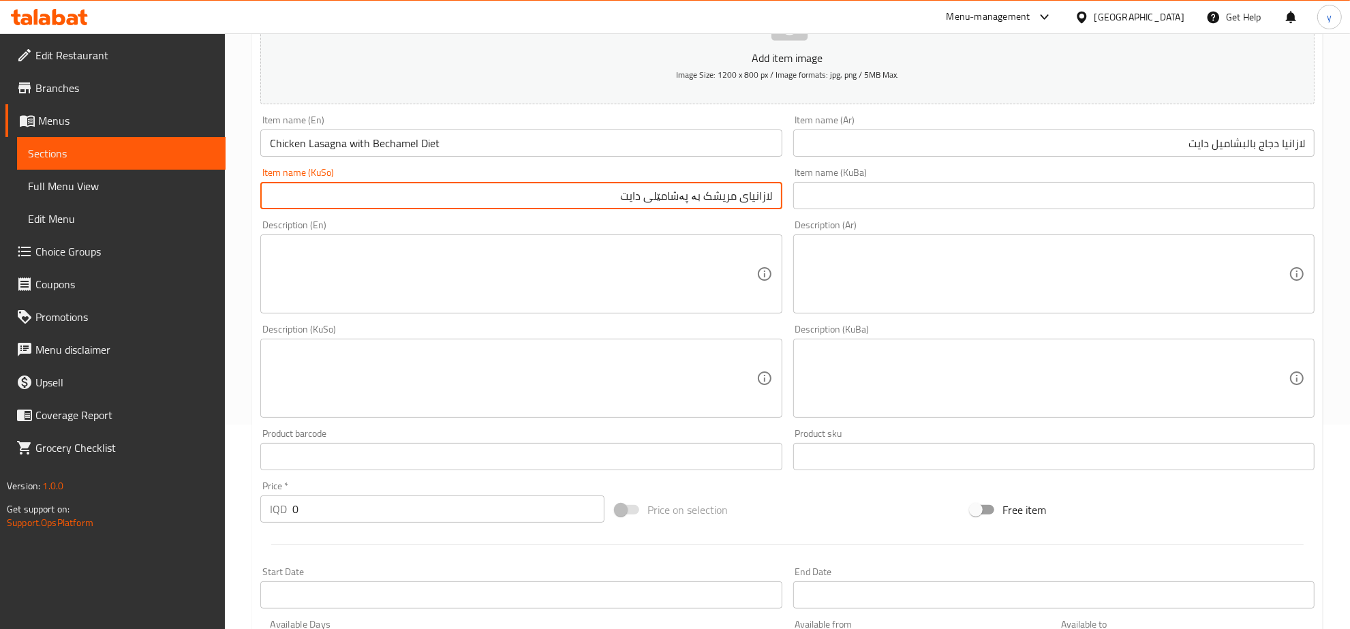
click at [682, 200] on input "لازانیای مریشک بە پەشامێلی دایت" at bounding box center [520, 195] width 521 height 27
paste input "بەشامێل"
click at [654, 192] on input "لازانیای مریشک بە بەشامێل دایت" at bounding box center [520, 195] width 521 height 27
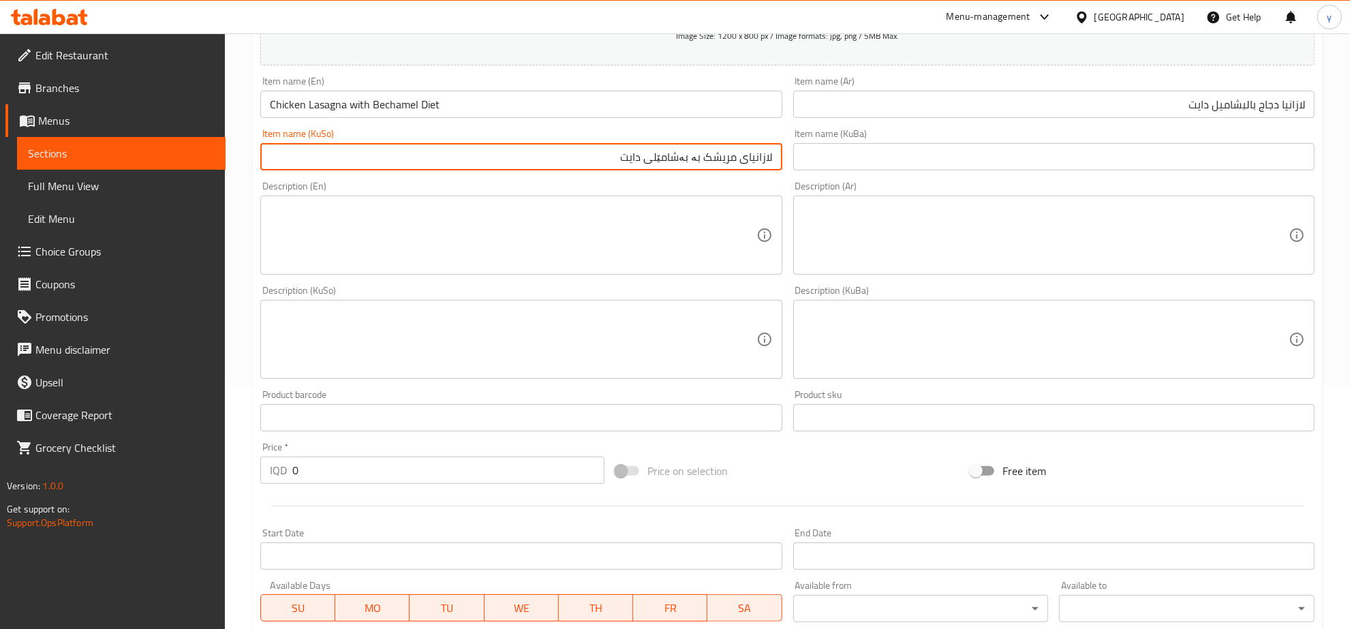
scroll to position [346, 0]
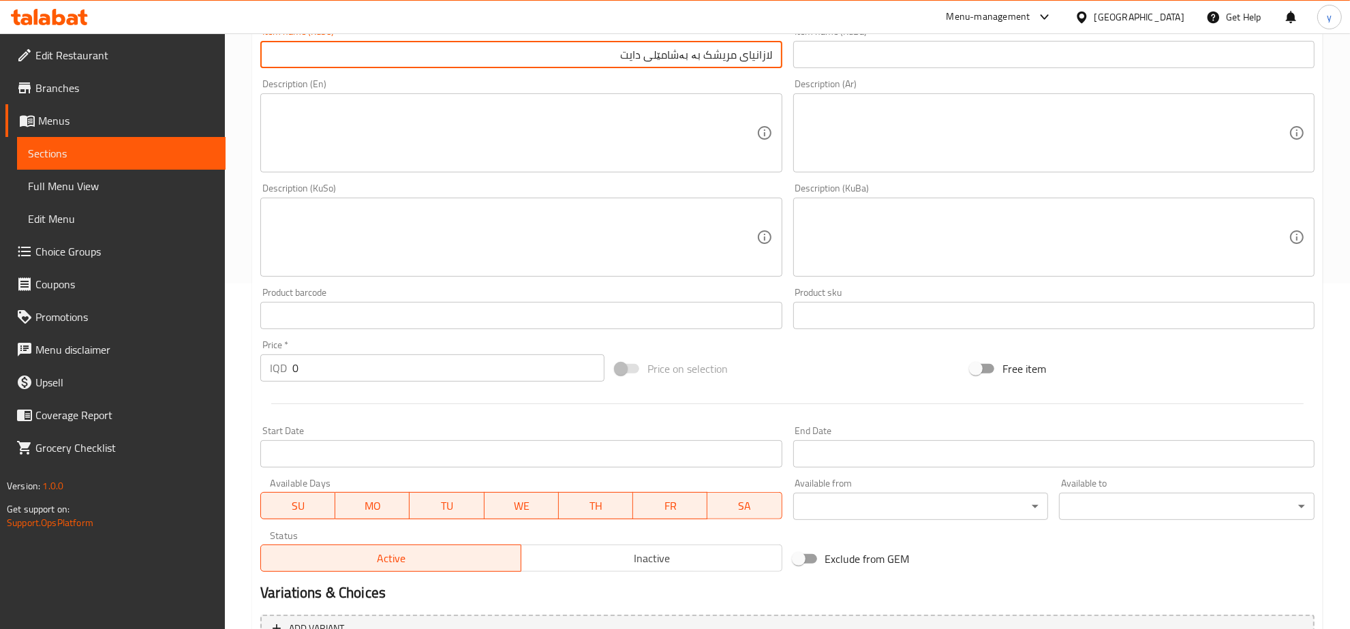
type input "لازانیای مریشک بە بەشامێلی دایت"
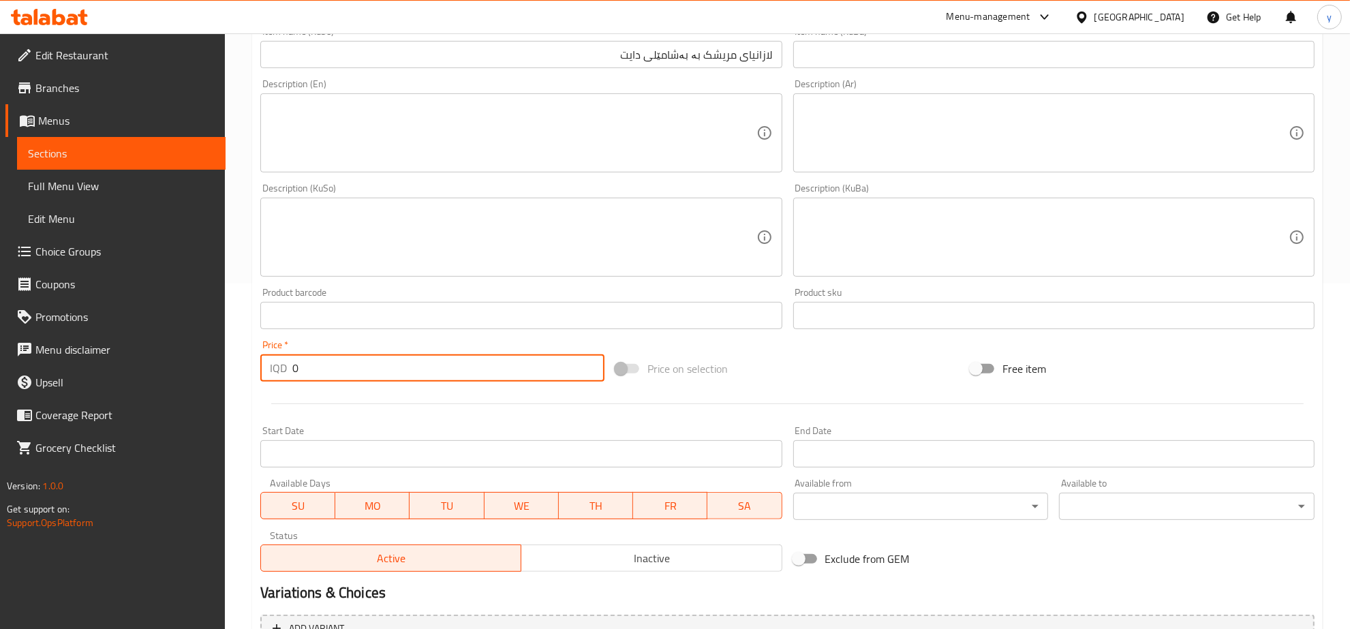
drag, startPoint x: 321, startPoint y: 368, endPoint x: 237, endPoint y: 366, distance: 84.5
click at [237, 365] on div "Home / Restaurants management / Menus / Sections / item / create Pasta section …" at bounding box center [787, 231] width 1125 height 1087
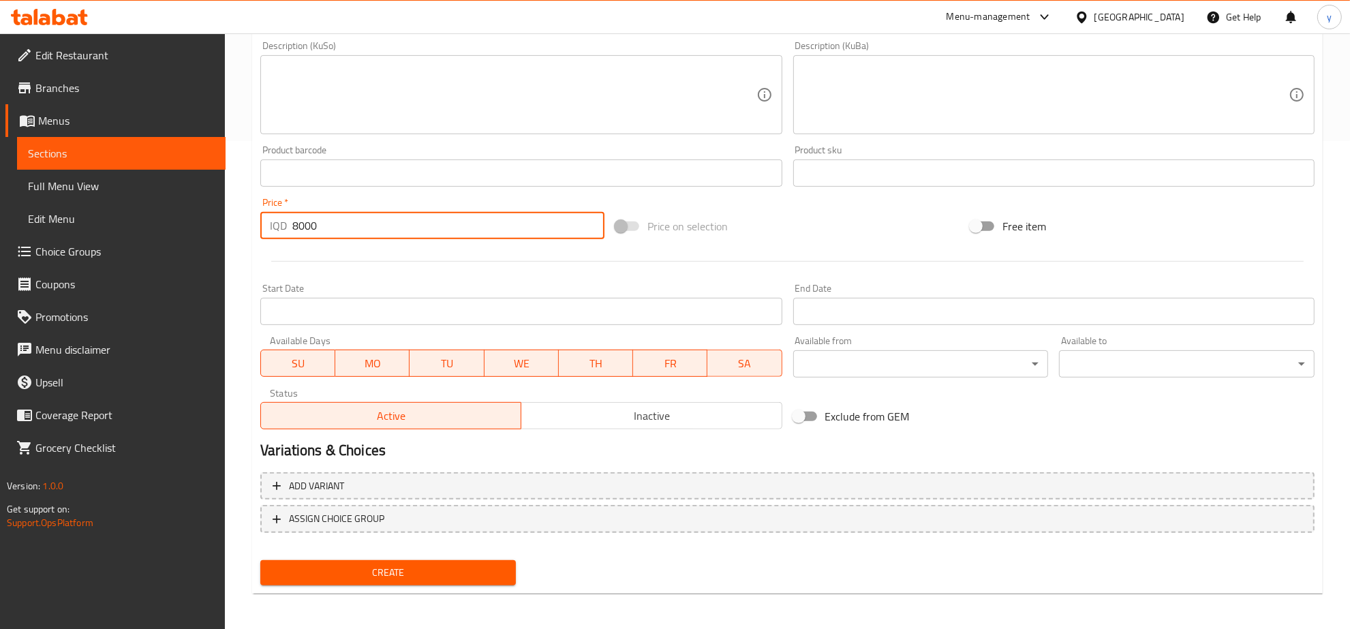
type input "8000"
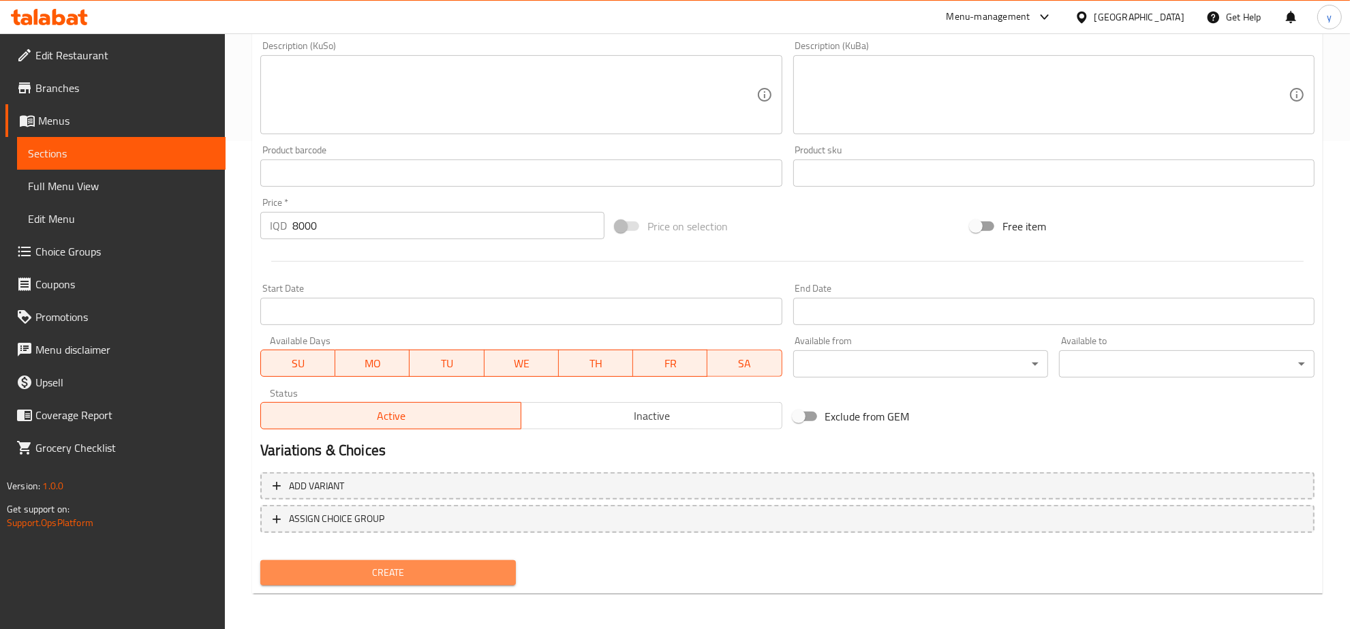
click at [406, 574] on span "Create" at bounding box center [388, 572] width 234 height 17
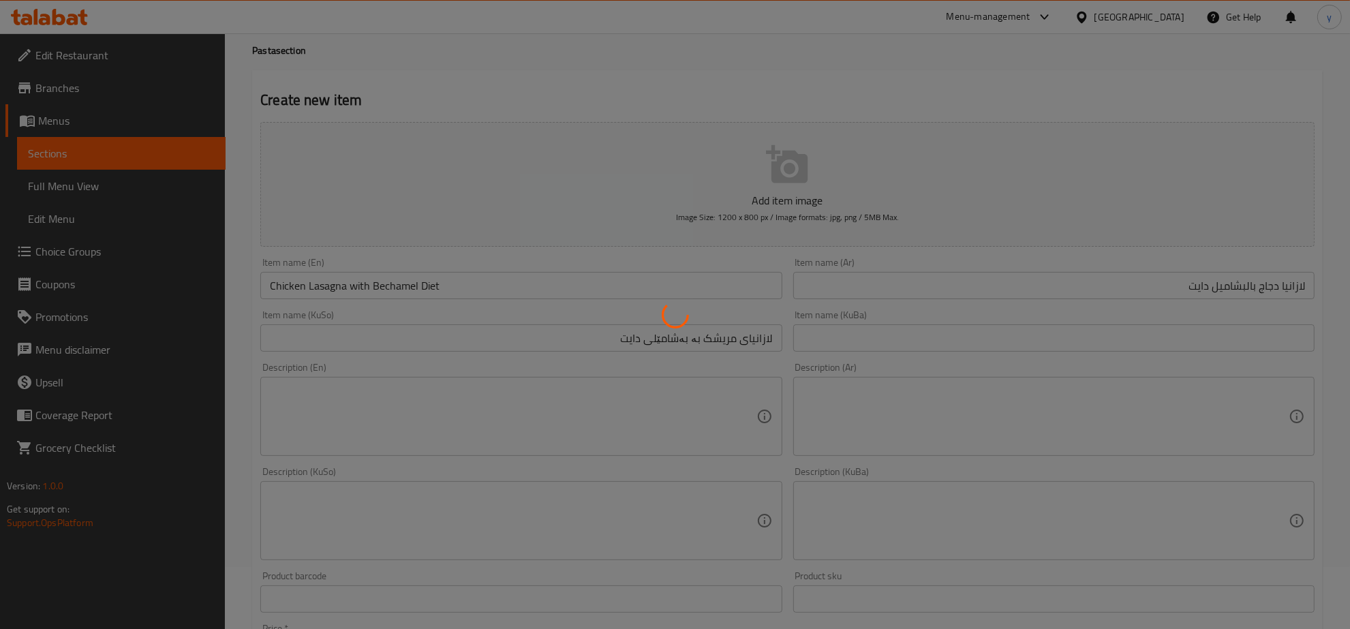
type input "0"
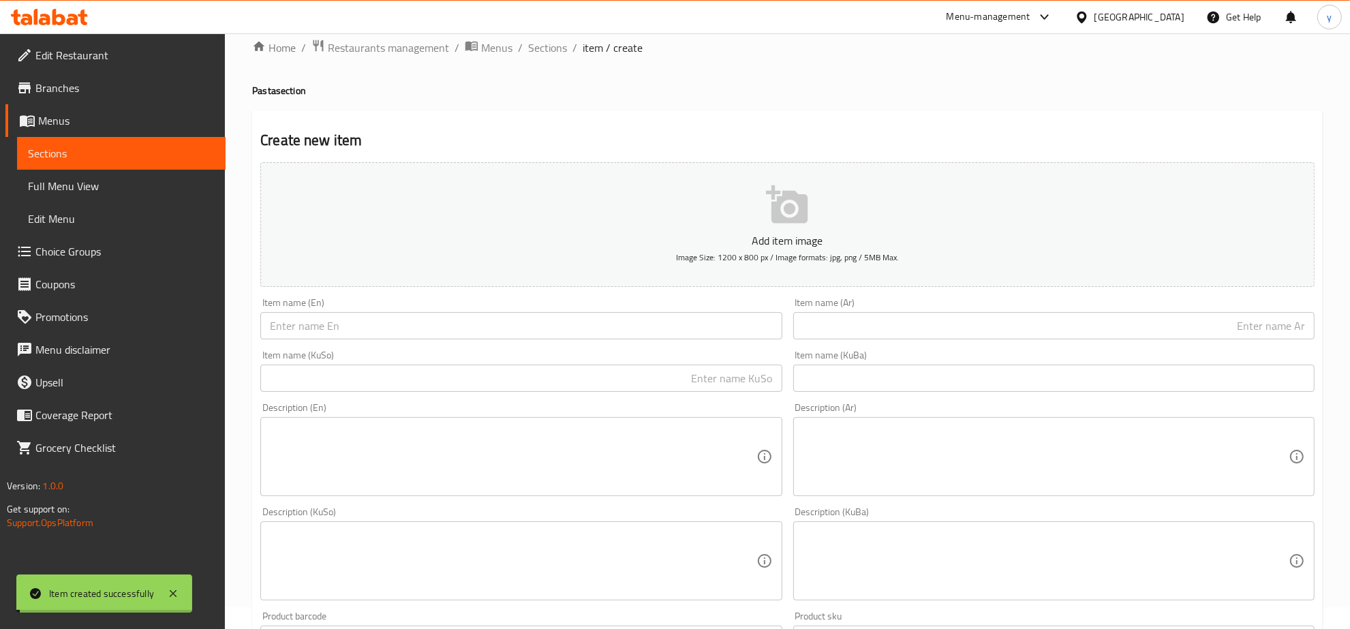
scroll to position [0, 0]
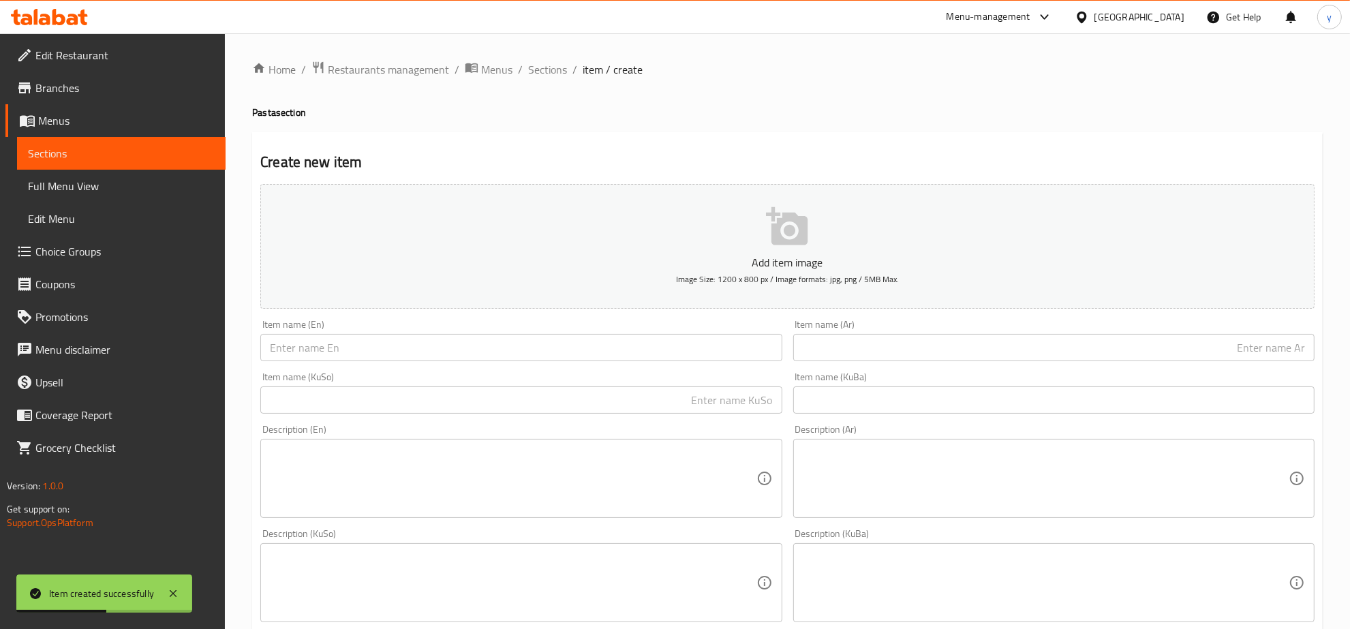
drag, startPoint x: 830, startPoint y: 338, endPoint x: 839, endPoint y: 339, distance: 9.6
click at [830, 338] on input "text" at bounding box center [1053, 347] width 521 height 27
paste input "كفتة لحم مع صوص الطحينة والرز"
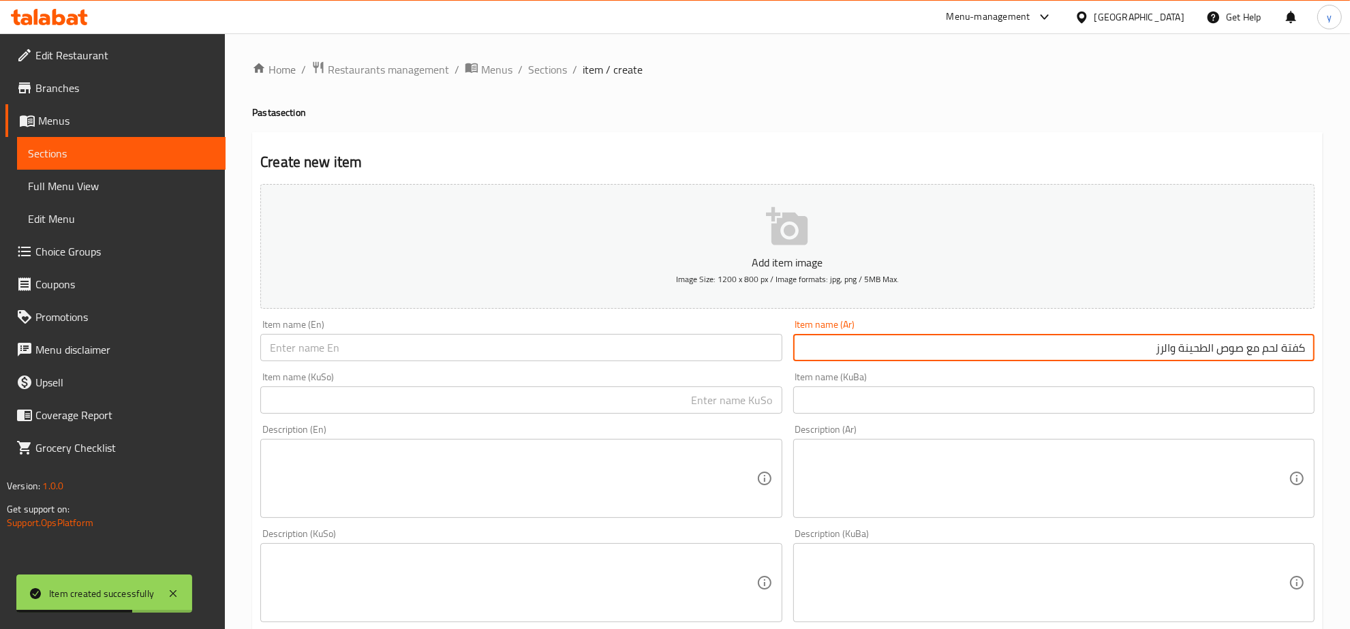
type input "كفتة لحم مع صوص الطحينة والرز"
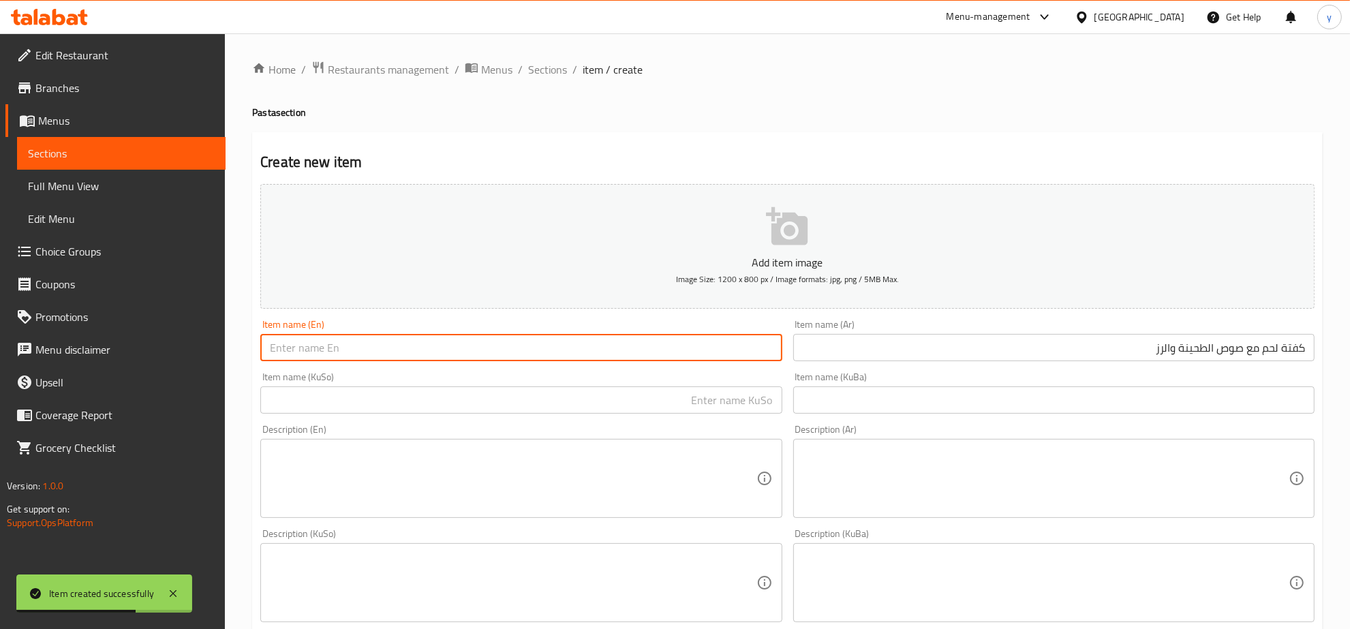
click at [679, 358] on input "text" at bounding box center [520, 347] width 521 height 27
click at [540, 67] on span "Sections" at bounding box center [547, 69] width 39 height 16
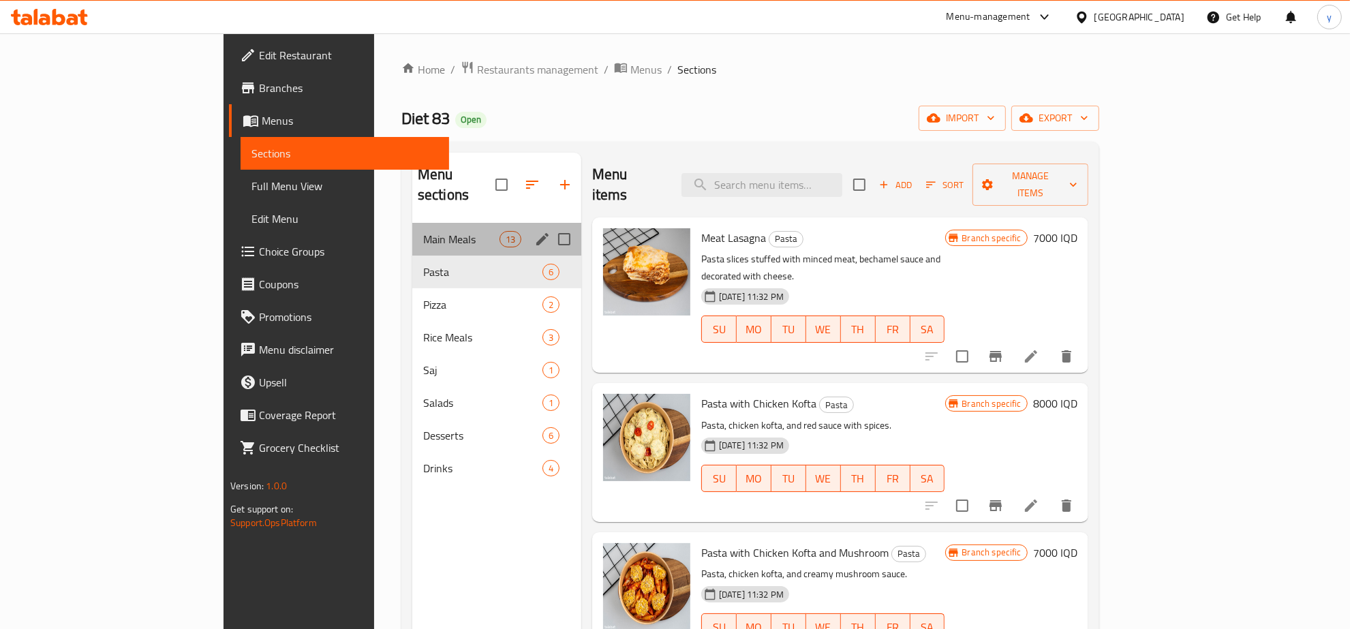
click at [412, 230] on div "Main Meals 13" at bounding box center [496, 239] width 169 height 33
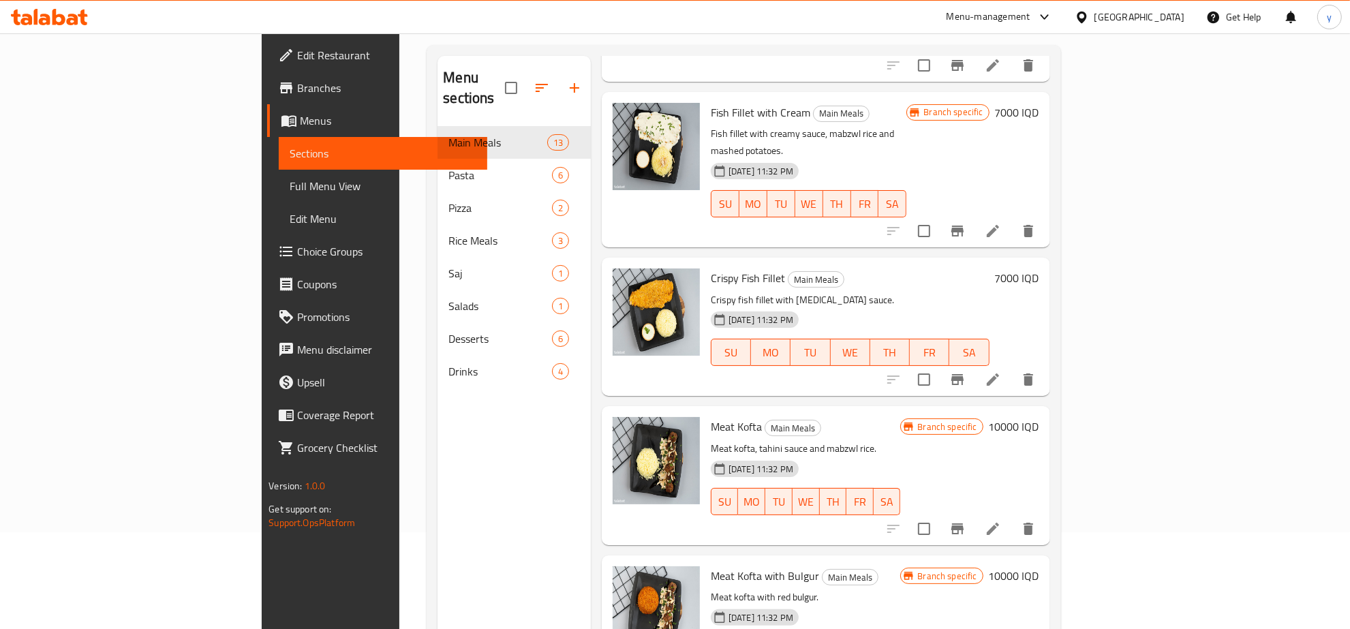
scroll to position [192, 0]
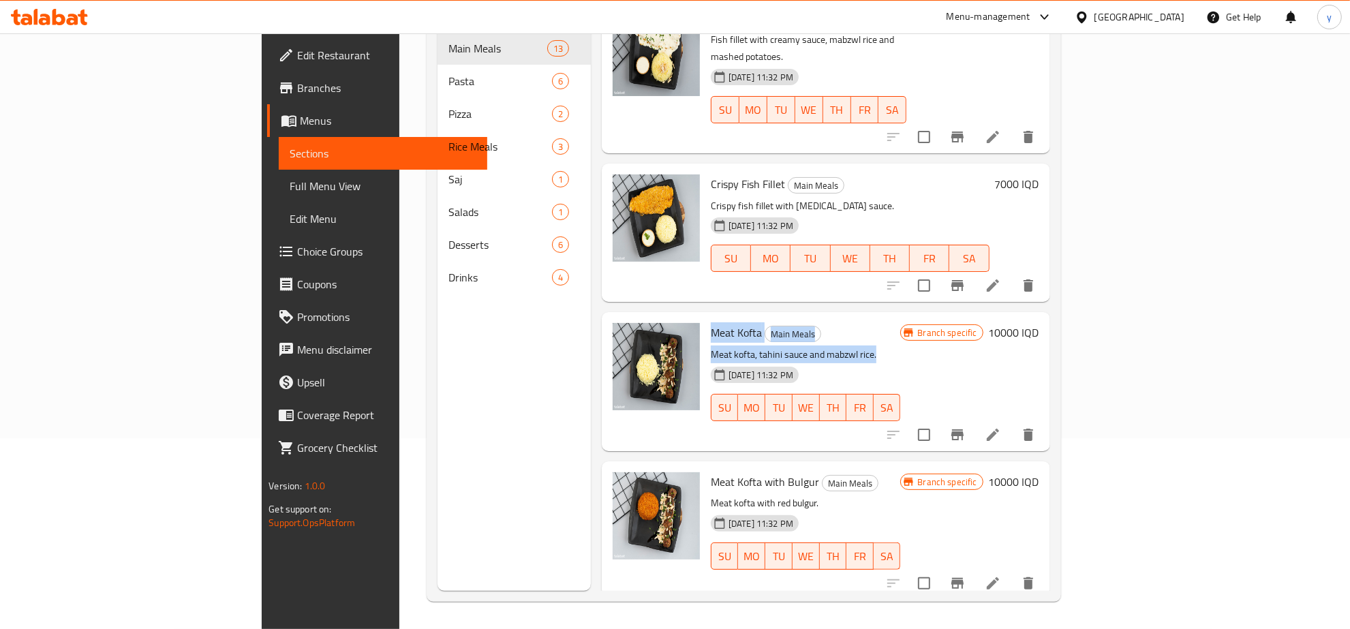
drag, startPoint x: 816, startPoint y: 199, endPoint x: 649, endPoint y: 171, distance: 169.3
click at [705, 318] on div "Meat Kofta Main Meals Meat kofta, tahini sauce and mabzwl rice. 23-06-2025 11:3…" at bounding box center [805, 381] width 200 height 127
click at [833, 346] on p "Meat kofta, tahini sauce and mabzwl rice." at bounding box center [805, 354] width 189 height 17
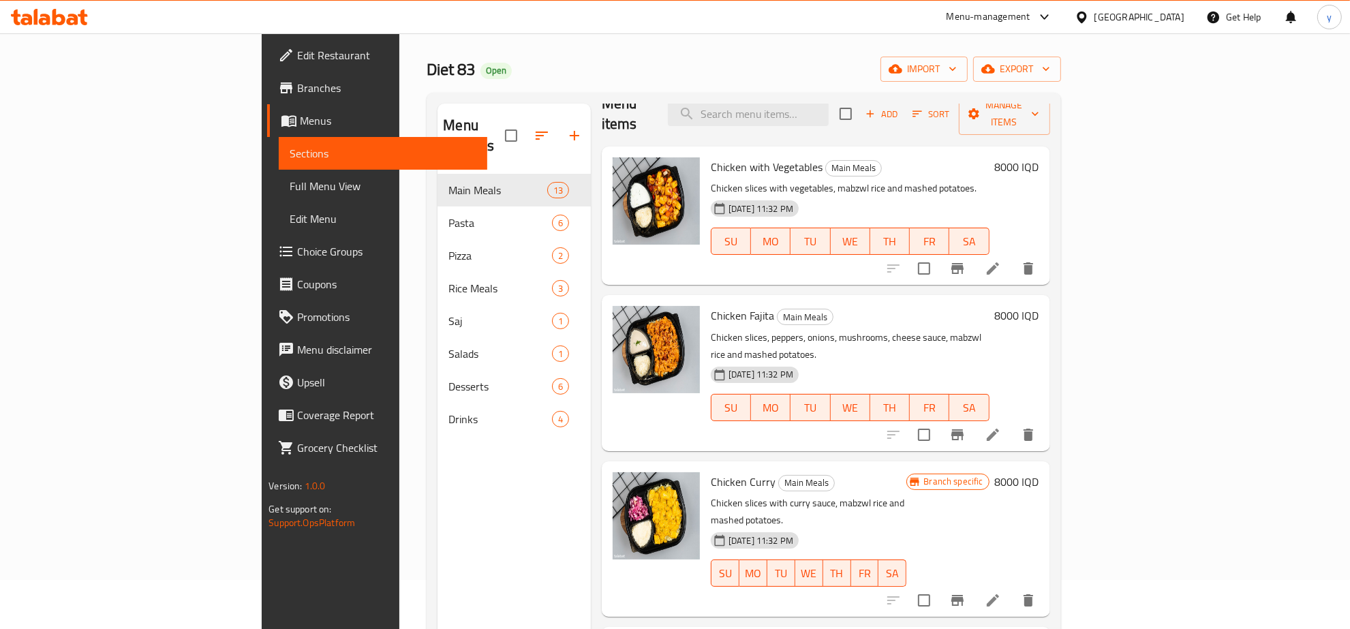
scroll to position [0, 0]
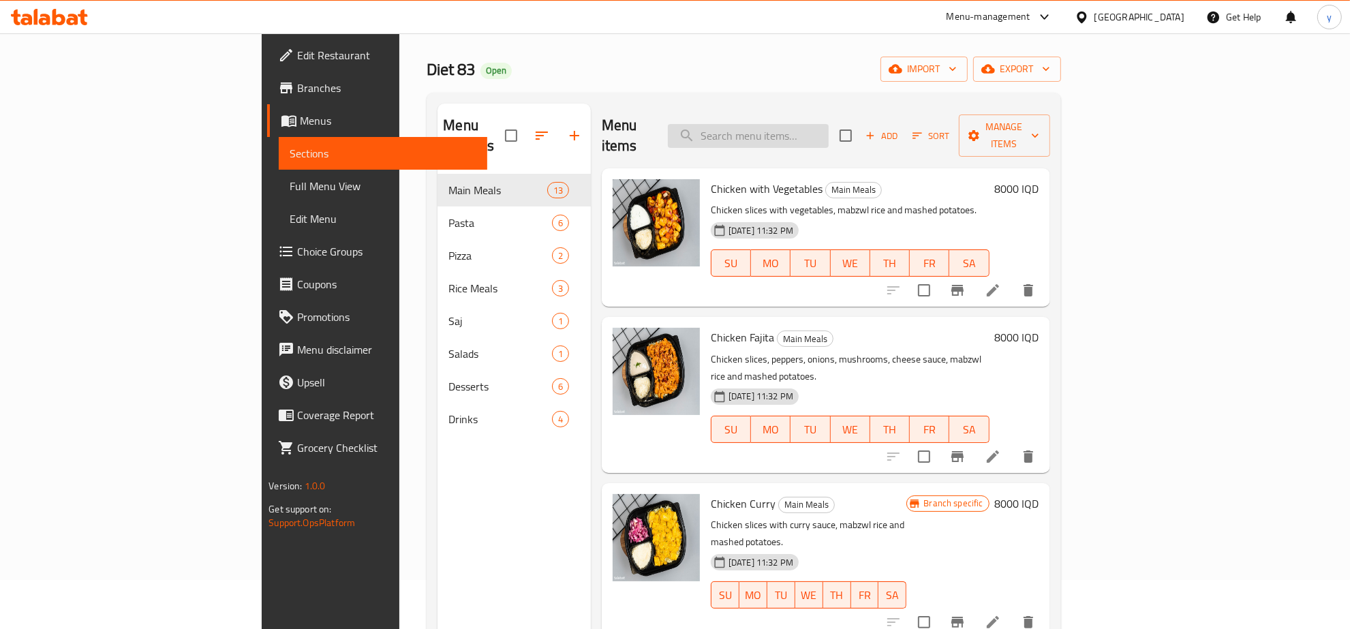
click at [822, 126] on input "search" at bounding box center [748, 136] width 161 height 24
click at [558, 130] on button "button" at bounding box center [574, 135] width 33 height 33
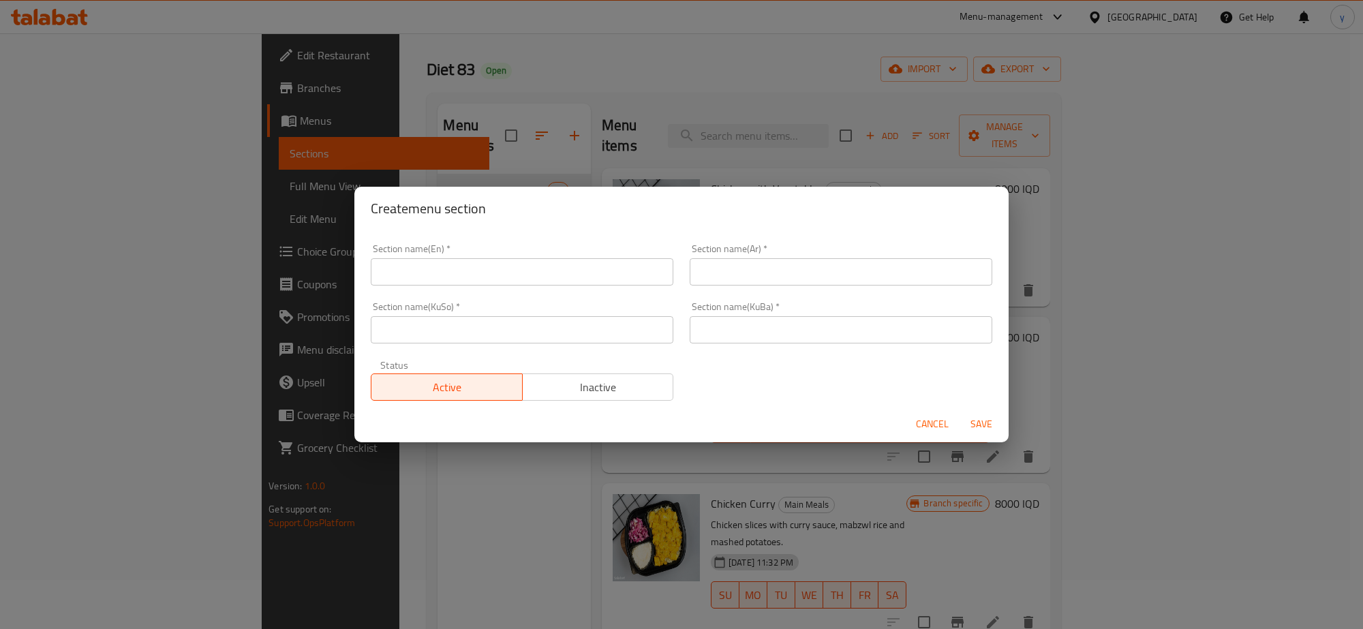
click at [498, 257] on div "Section name(En)   * Section name(En) *" at bounding box center [522, 265] width 303 height 42
click at [496, 264] on input "text" at bounding box center [522, 271] width 303 height 27
type input "Burger"
type input "برجر"
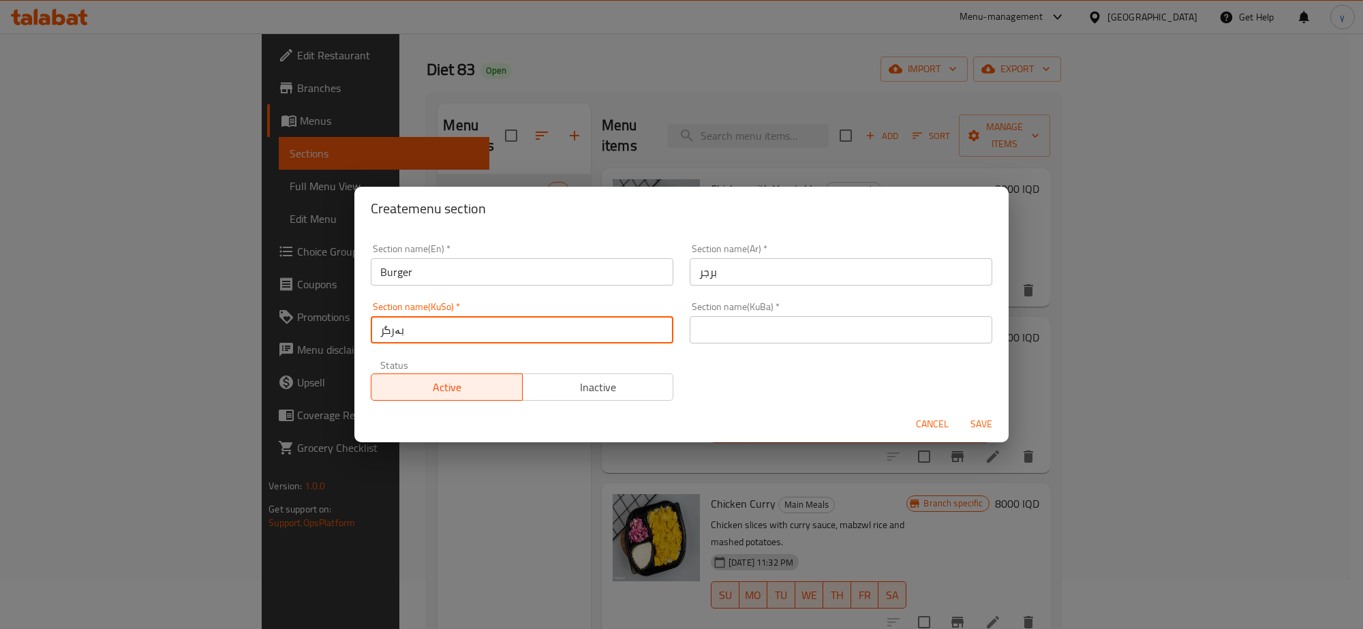
type input "بەرگر"
click at [708, 339] on input "text" at bounding box center [841, 329] width 303 height 27
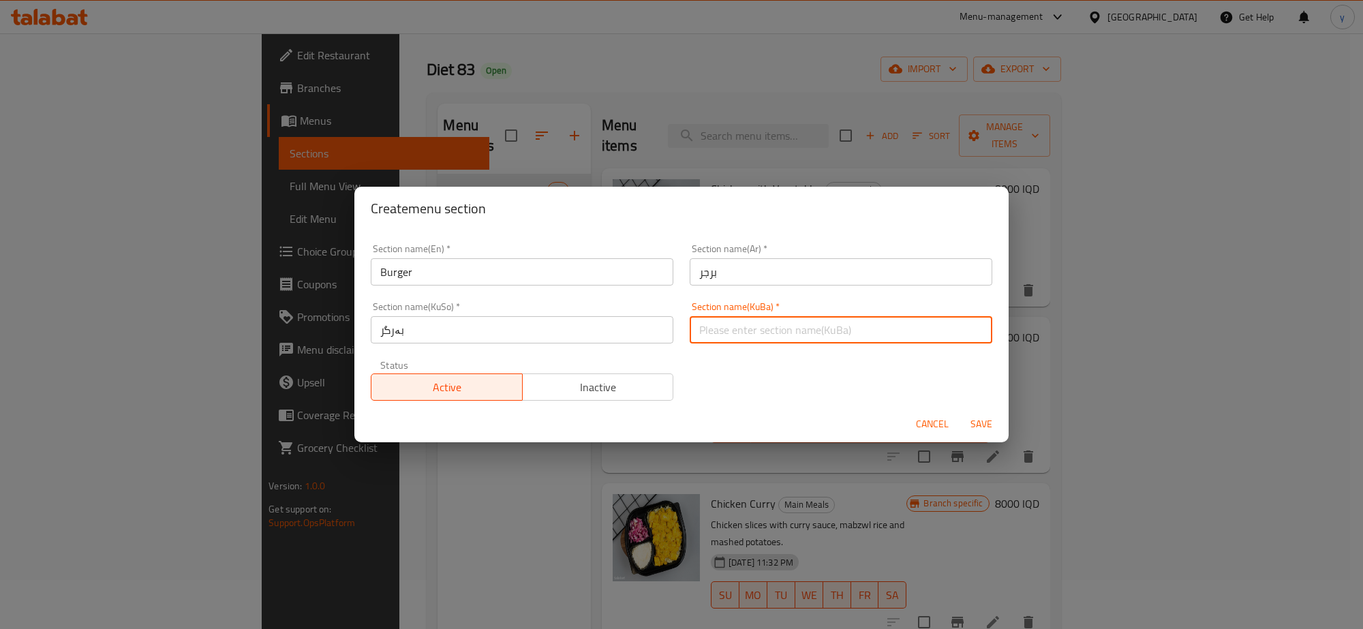
paste input "بەرگر"
type input "بەرگر"
click at [996, 420] on span "Save" at bounding box center [981, 424] width 33 height 17
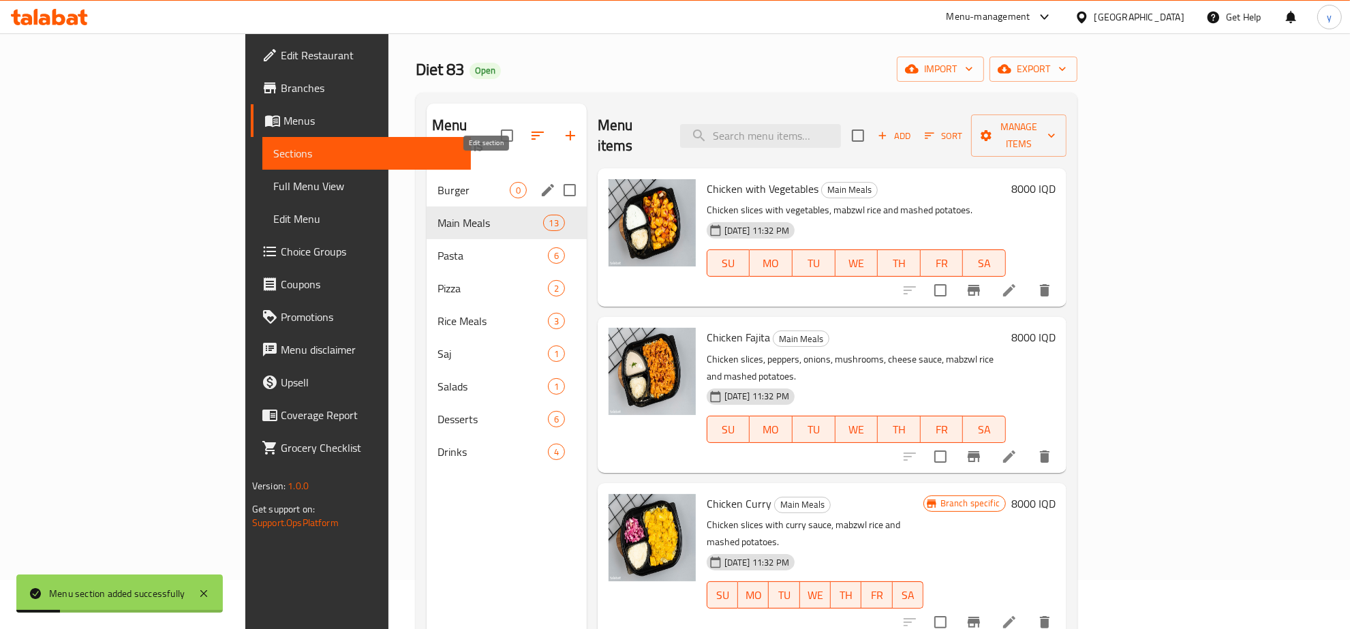
click at [540, 182] on icon "edit" at bounding box center [548, 190] width 16 height 16
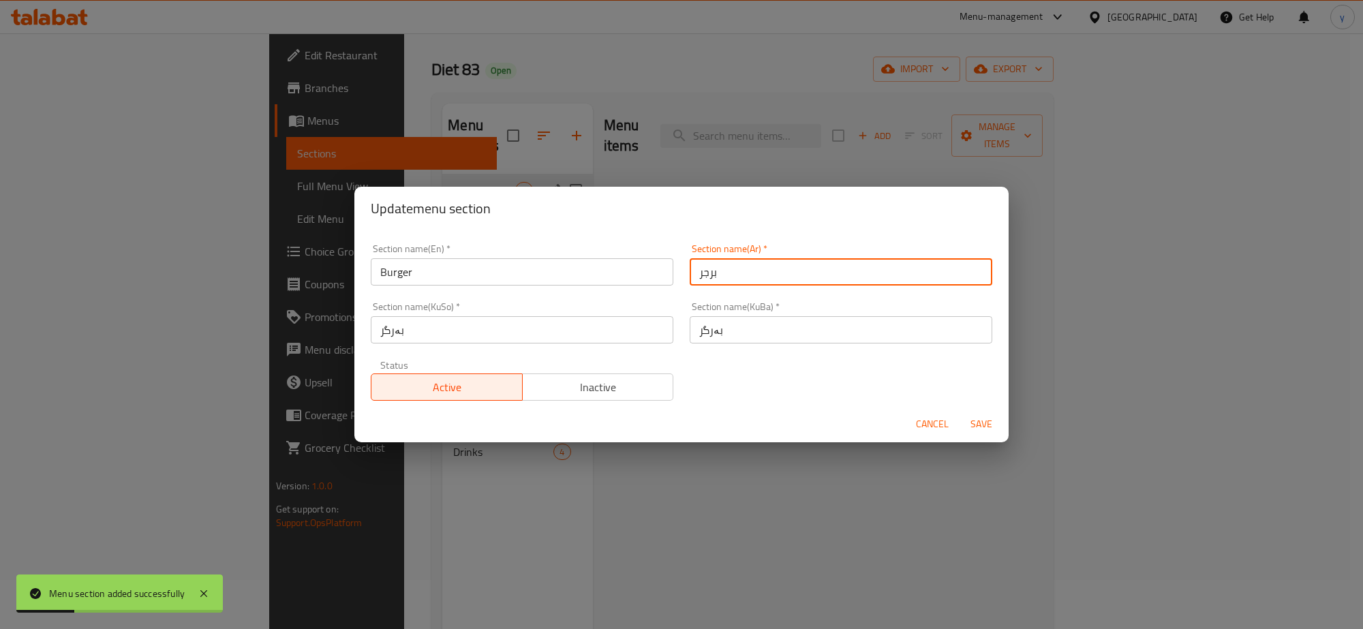
drag, startPoint x: 768, startPoint y: 277, endPoint x: 731, endPoint y: 277, distance: 36.8
click at [767, 277] on input "برجر" at bounding box center [841, 271] width 303 height 27
click at [690, 277] on input "برجر" at bounding box center [841, 271] width 303 height 27
type input "البرجر"
click at [986, 420] on span "Save" at bounding box center [981, 424] width 33 height 17
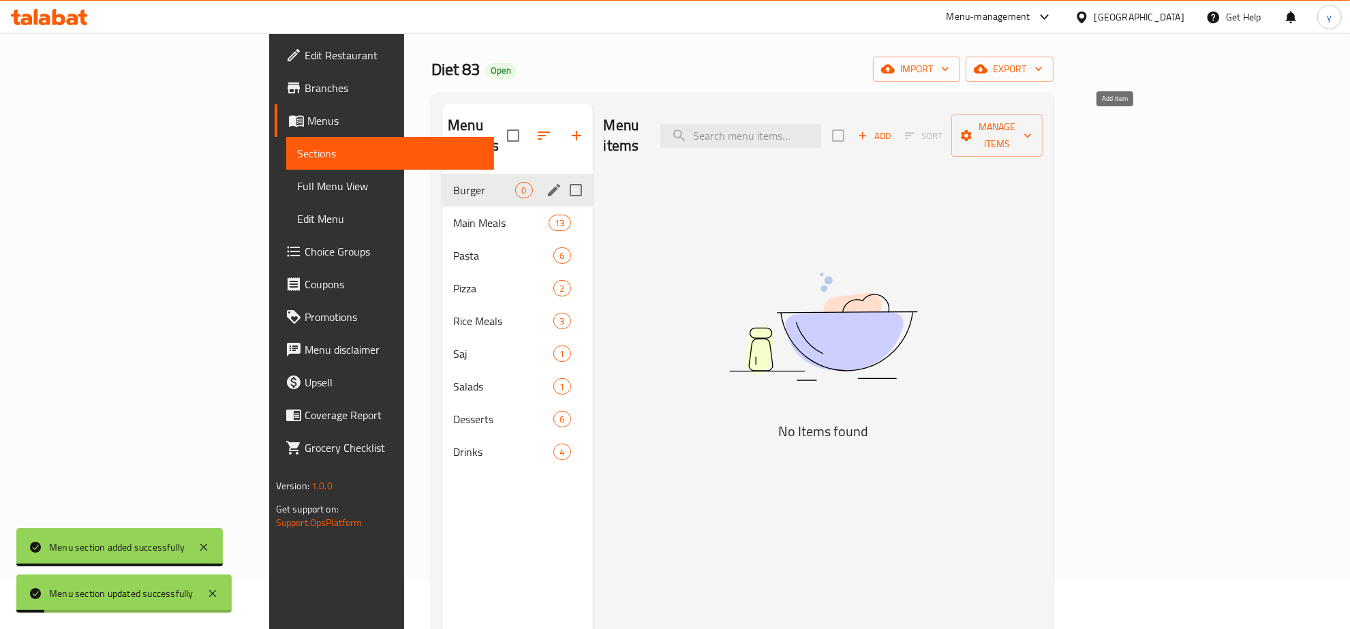
click at [893, 128] on span "Add" at bounding box center [874, 136] width 37 height 16
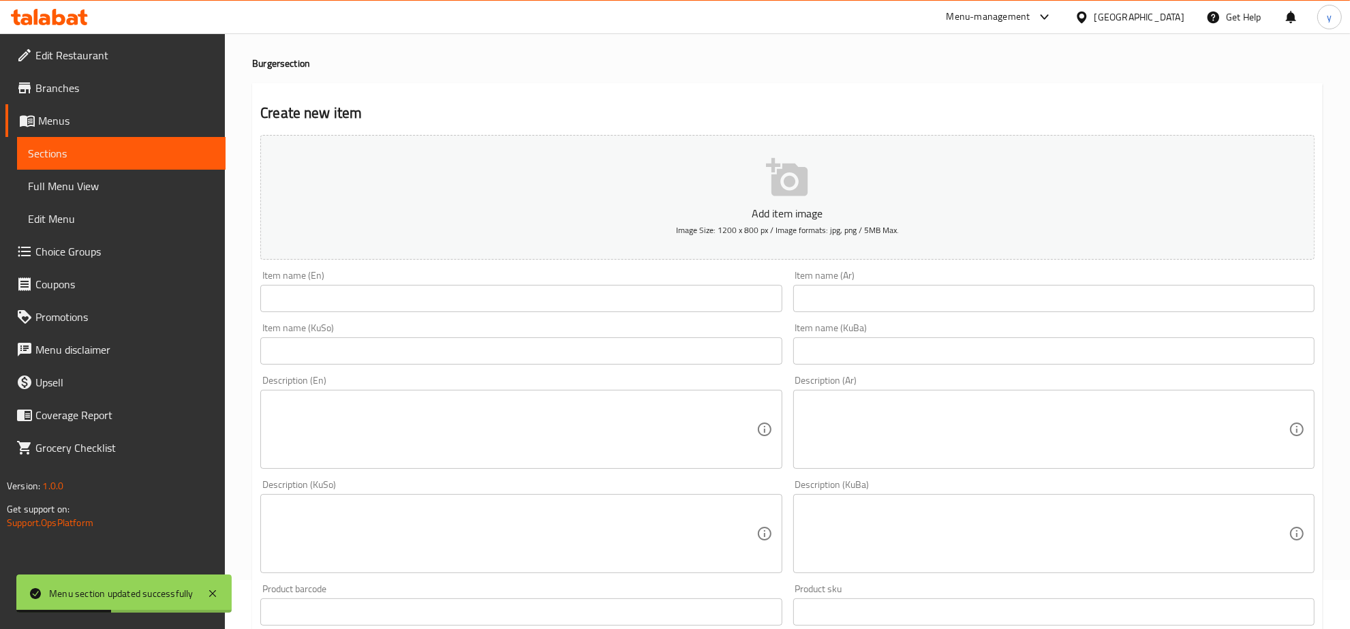
click at [845, 316] on div "Item name (Ar) Item name (Ar)" at bounding box center [1054, 291] width 532 height 52
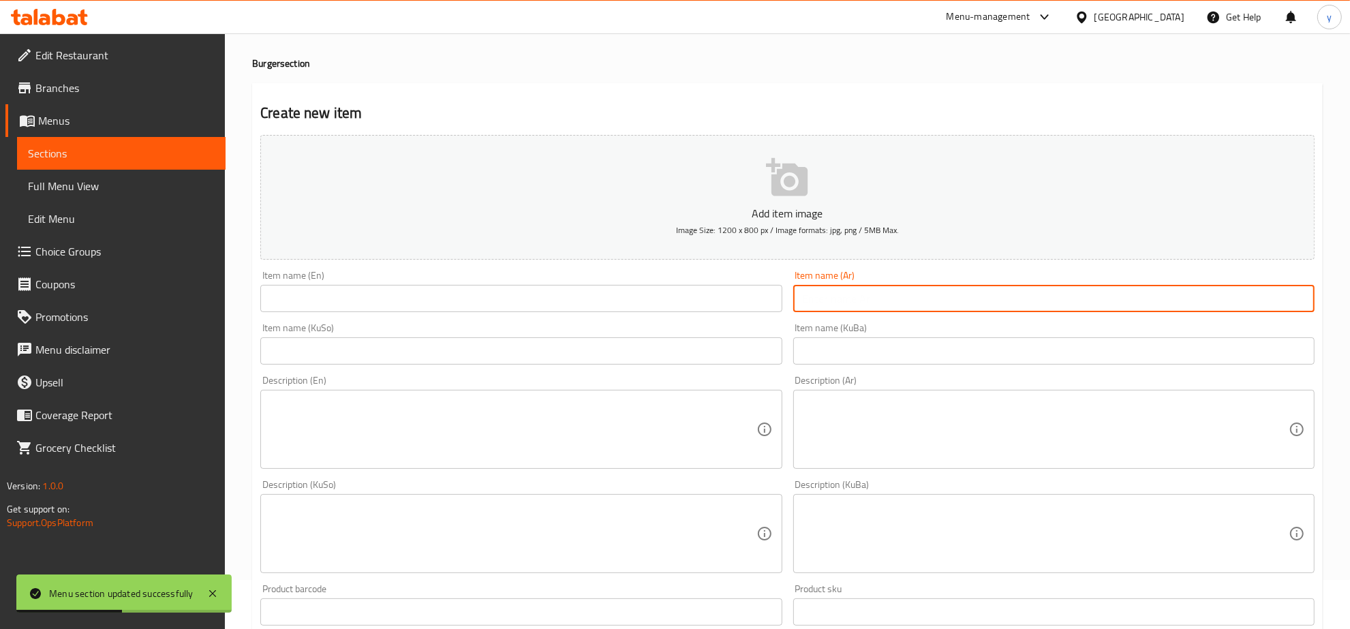
paste input "برکر دجاج مع صمون الشوفان"
click at [857, 299] on input "برکر دجاج مع صمون الشوفان" at bounding box center [1053, 298] width 521 height 27
click at [1292, 303] on input "برکر دجاج مع صمون الشوفان" at bounding box center [1053, 298] width 521 height 27
click at [1210, 299] on input "برجر دجاج مع صمون الشوفان" at bounding box center [1053, 298] width 521 height 27
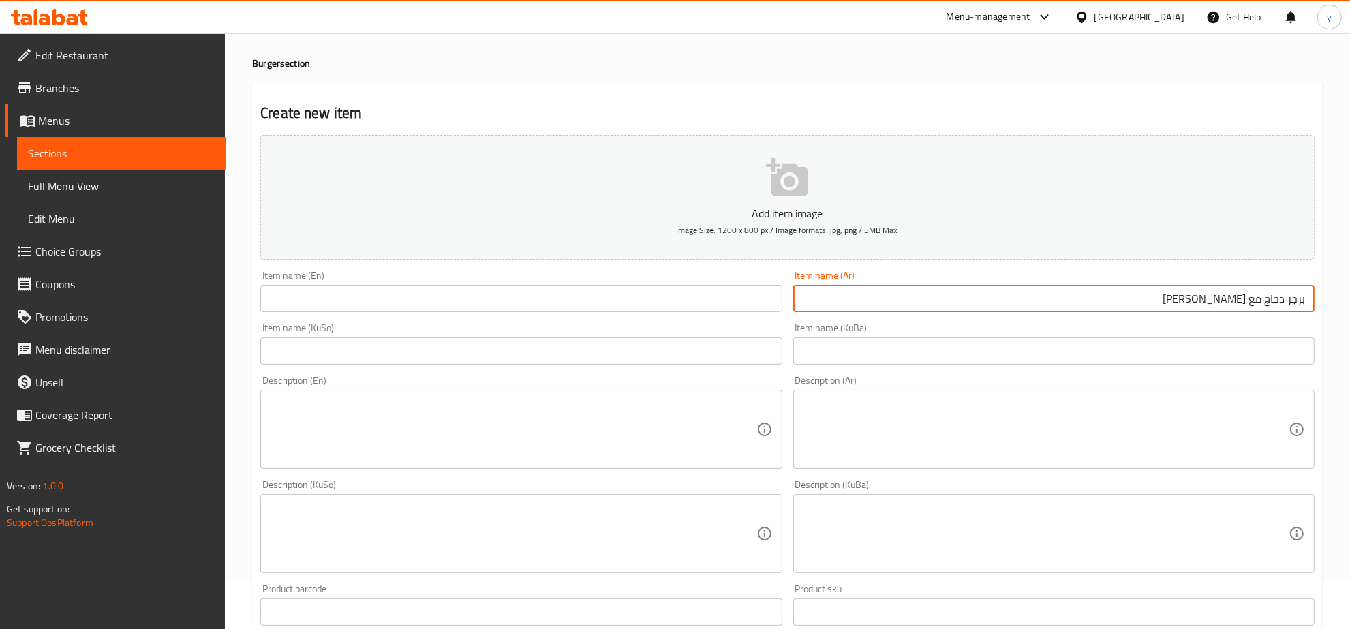
drag, startPoint x: 1173, startPoint y: 301, endPoint x: 1303, endPoint y: 301, distance: 130.2
click at [1303, 301] on input "برجر دجاج مع صمون شوفان" at bounding box center [1053, 298] width 521 height 27
click at [1307, 300] on input "برجر دجاج مع صمون شوفان" at bounding box center [1053, 298] width 521 height 27
drag, startPoint x: 1174, startPoint y: 298, endPoint x: 1351, endPoint y: 300, distance: 176.6
click at [1350, 300] on html "​ Menu-management Iraq Get Help y Edit Restaurant Branches Menus Sections Full …" at bounding box center [675, 265] width 1350 height 629
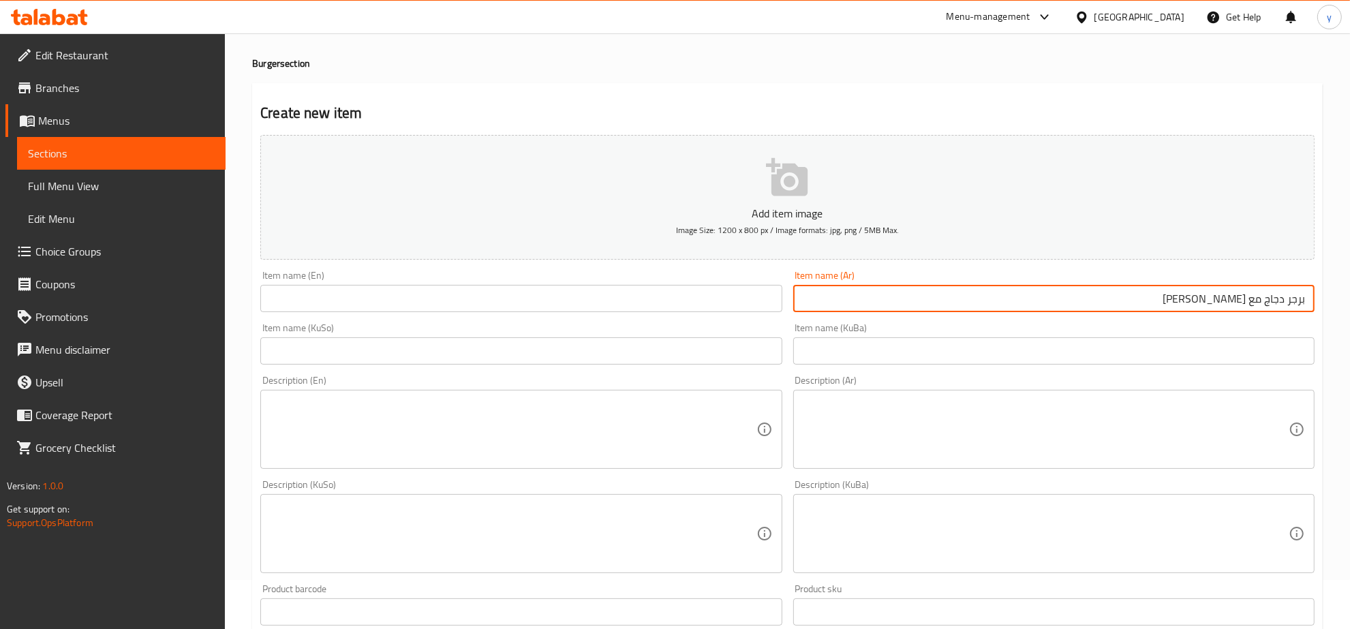
type input "برجر دجاج مع صمون شوفان"
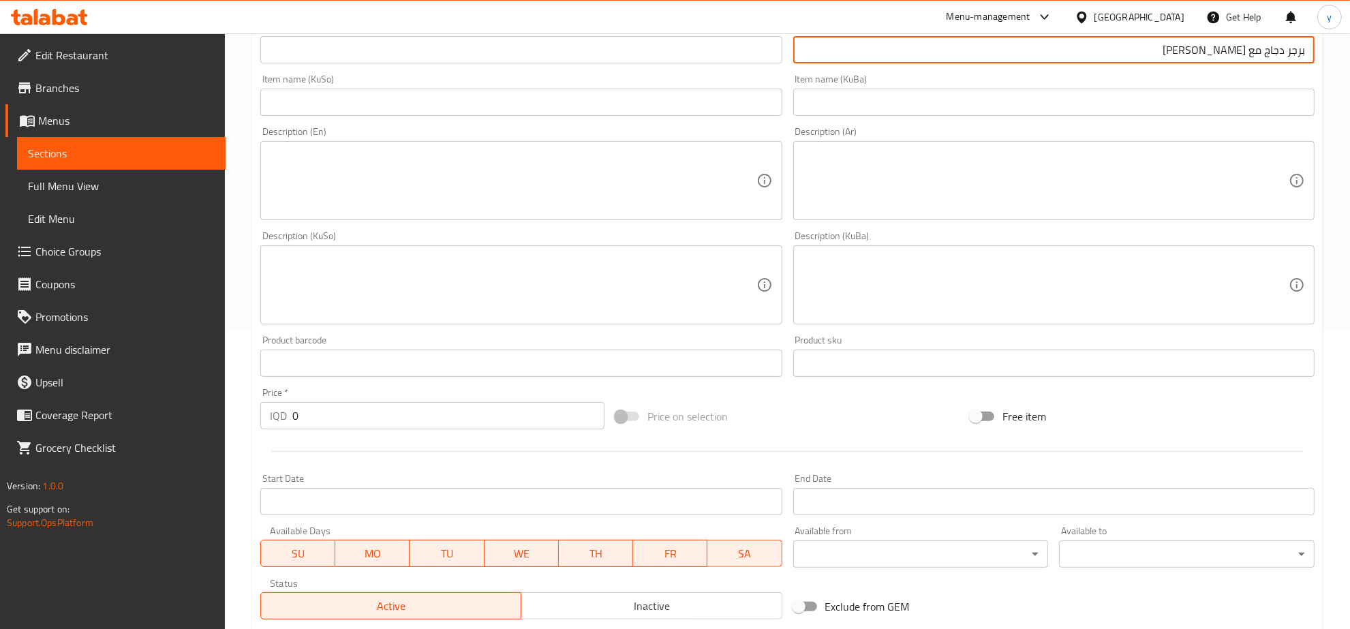
scroll to position [488, 0]
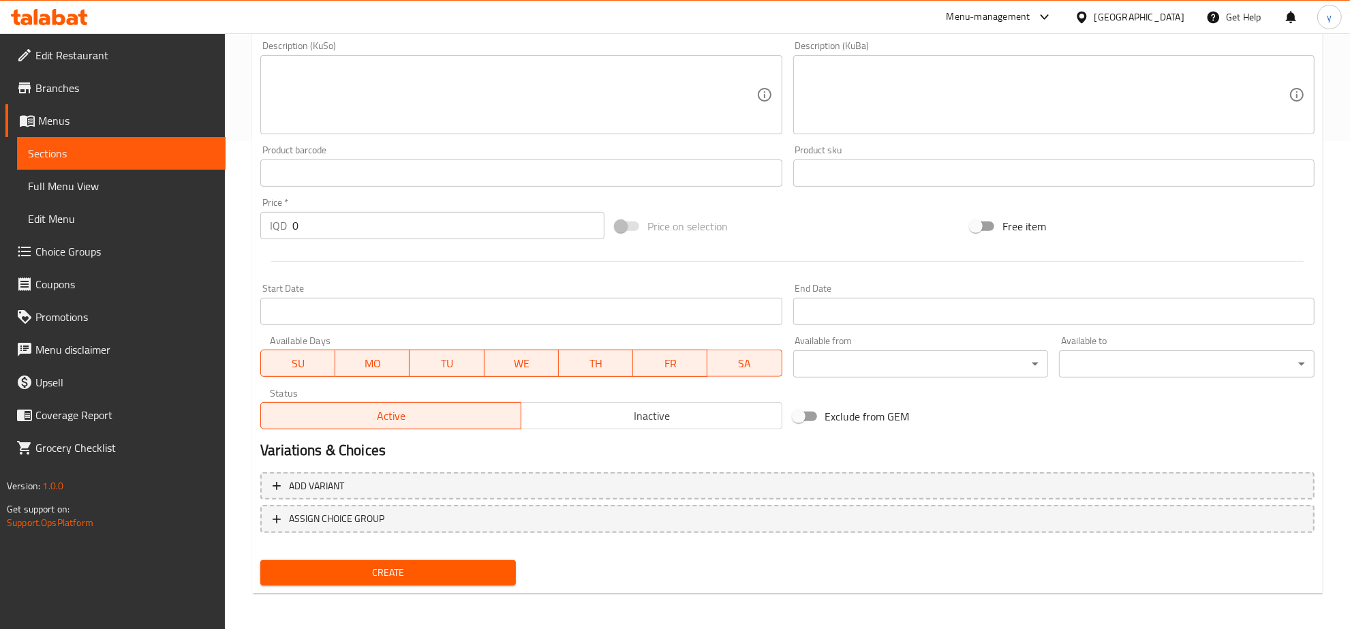
drag, startPoint x: 303, startPoint y: 223, endPoint x: 280, endPoint y: 235, distance: 26.2
click at [278, 232] on div "IQD 0 Price *" at bounding box center [432, 225] width 344 height 27
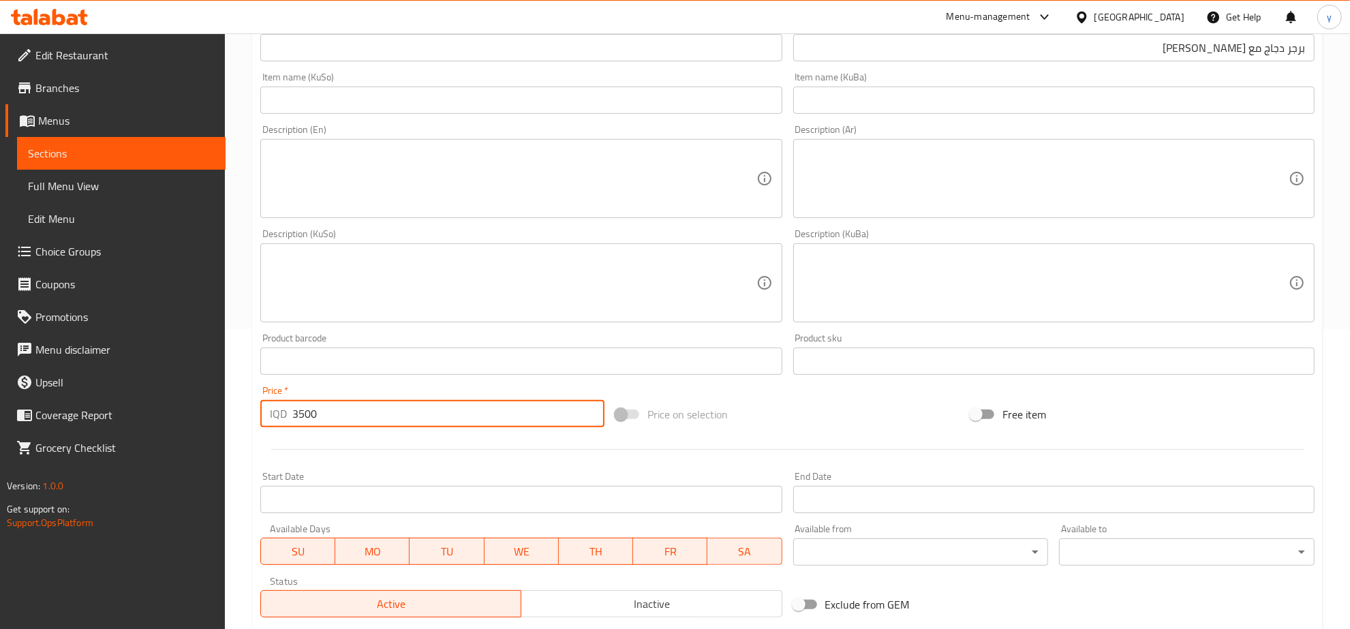
scroll to position [0, 0]
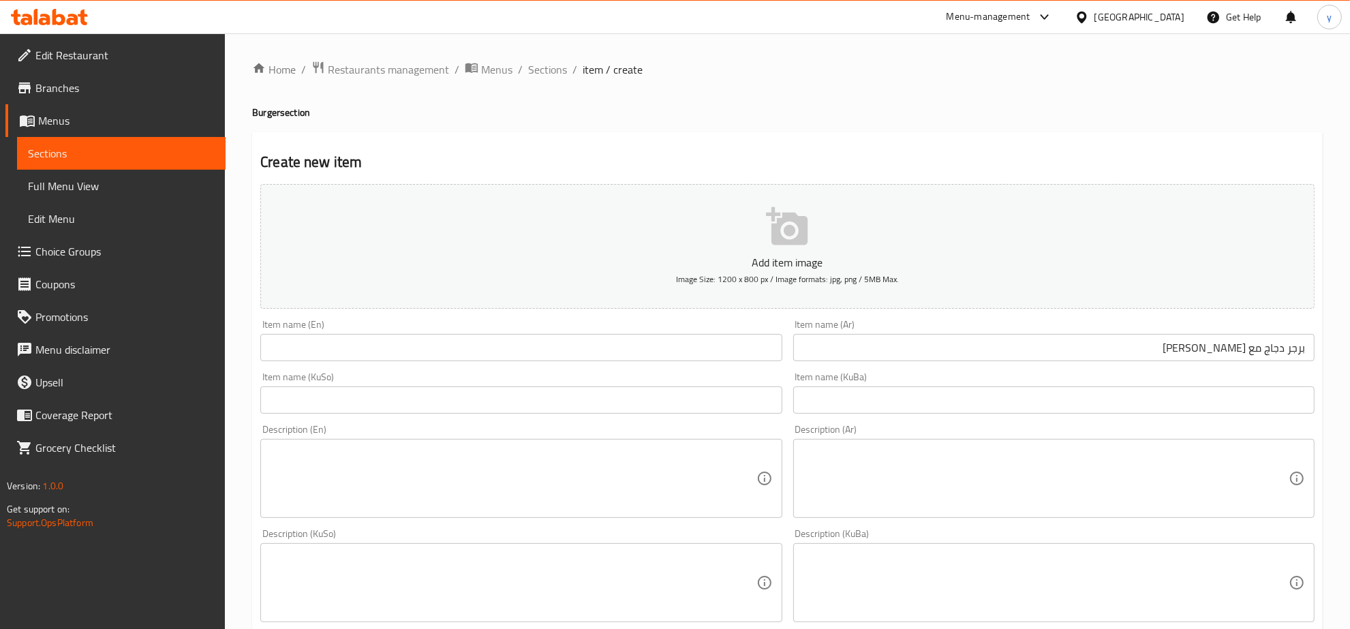
type input "3500"
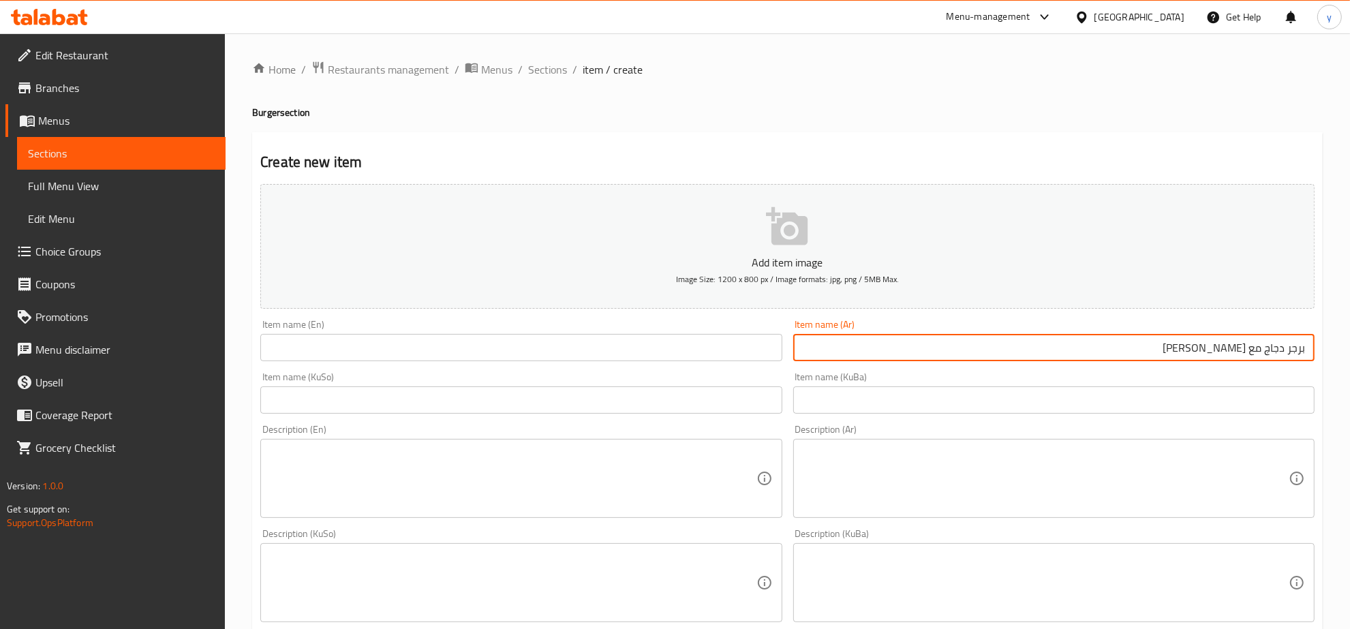
click at [999, 349] on input "برجر دجاج مع صمون شوفان" at bounding box center [1053, 347] width 521 height 27
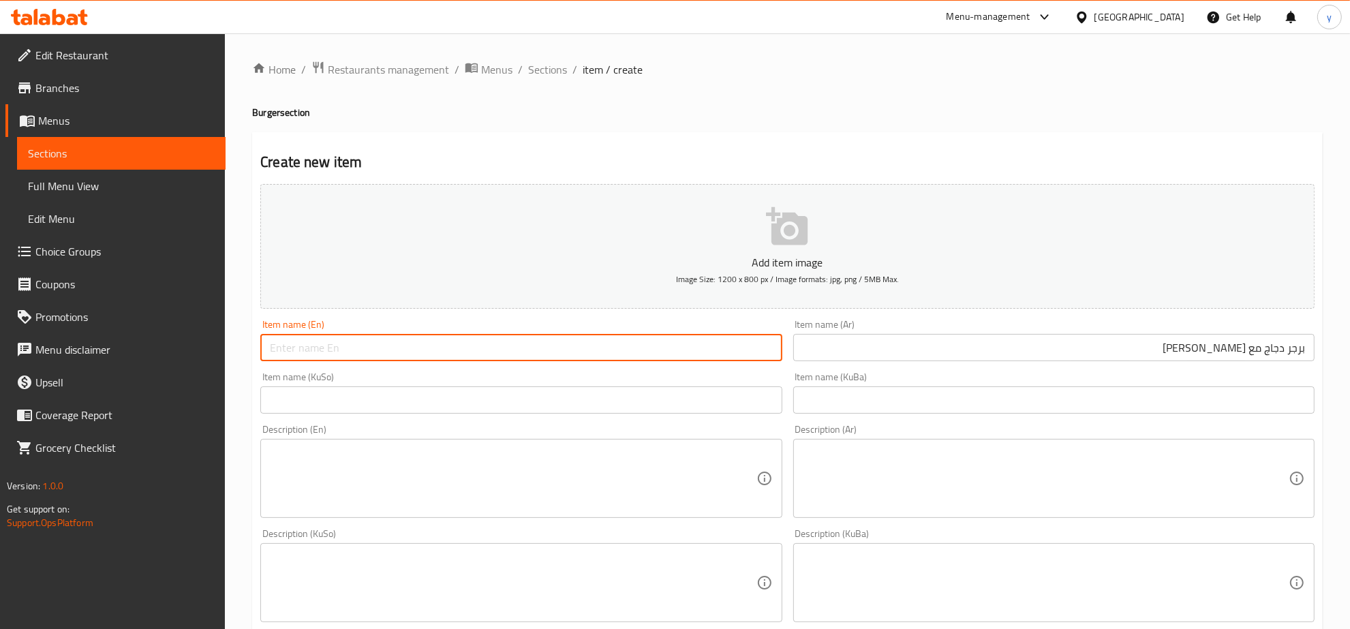
drag, startPoint x: 730, startPoint y: 348, endPoint x: 641, endPoint y: 352, distance: 88.7
click at [718, 350] on input "text" at bounding box center [520, 347] width 521 height 27
paste input "Chicken Burger with Oatmeal Samoon"
type input "Chicken Burger with Oatmeal Samoon"
click at [652, 409] on input "text" at bounding box center [520, 399] width 521 height 27
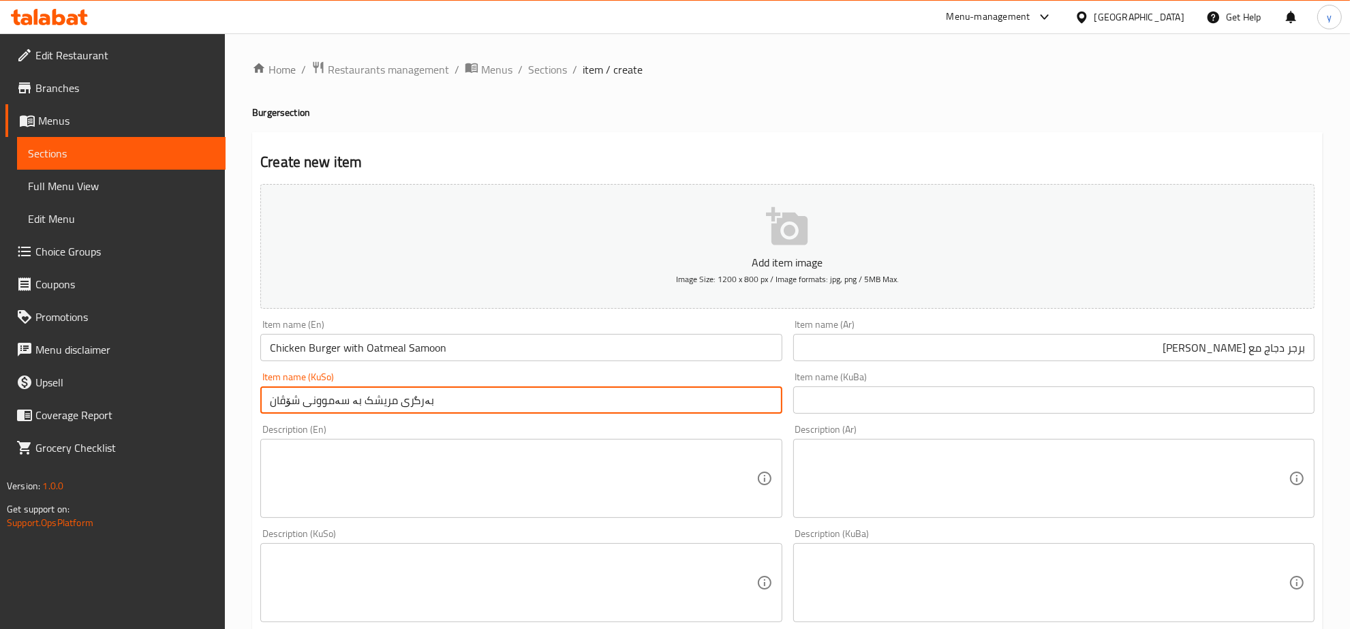
type input "بەرگری مریشک بە سەموونی شۆڤان"
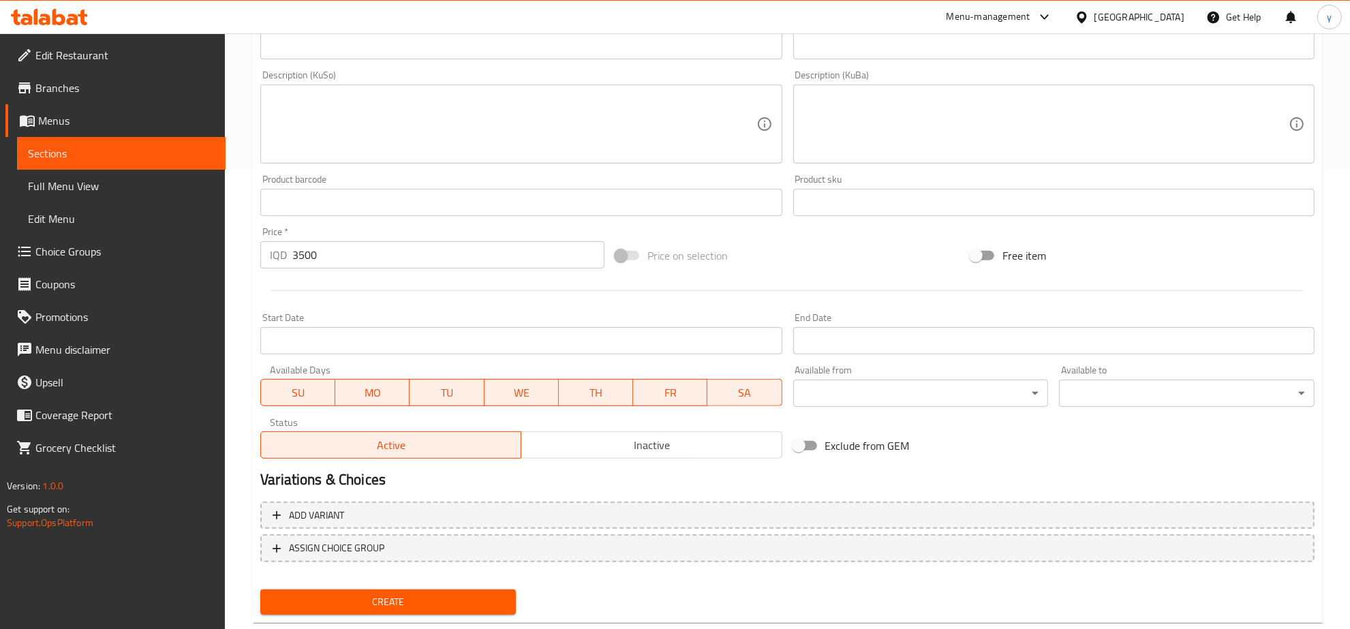
scroll to position [488, 0]
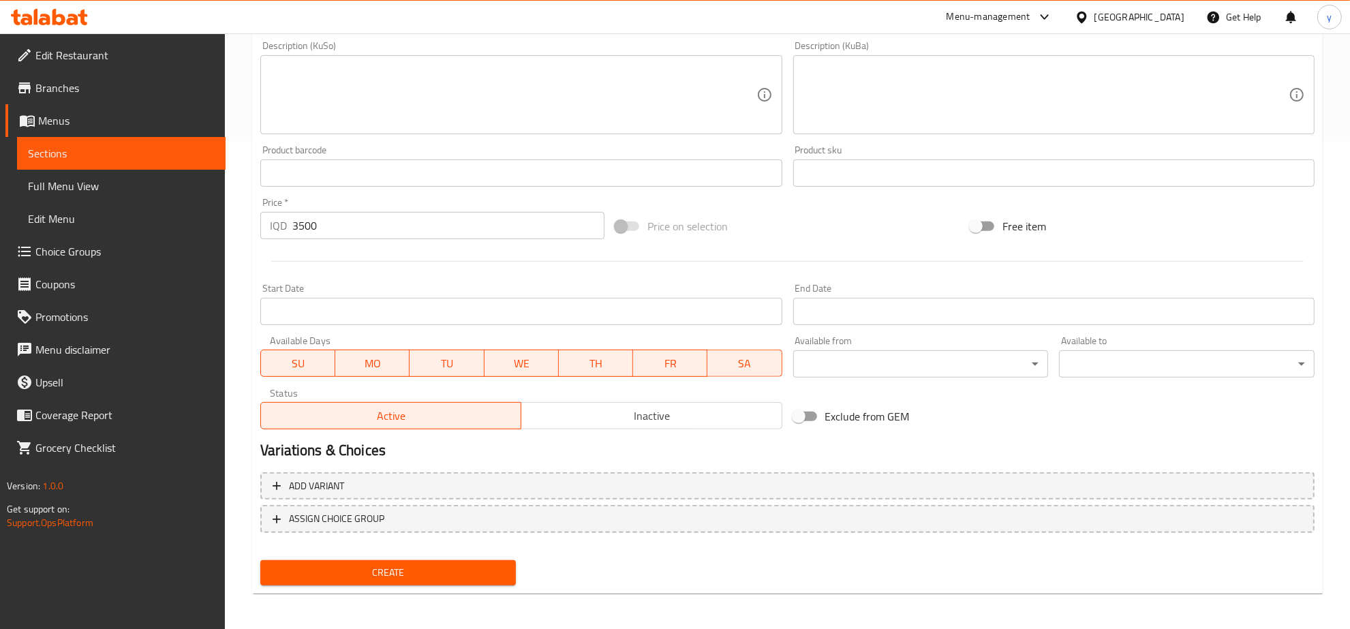
click at [399, 566] on span "Create" at bounding box center [388, 572] width 234 height 17
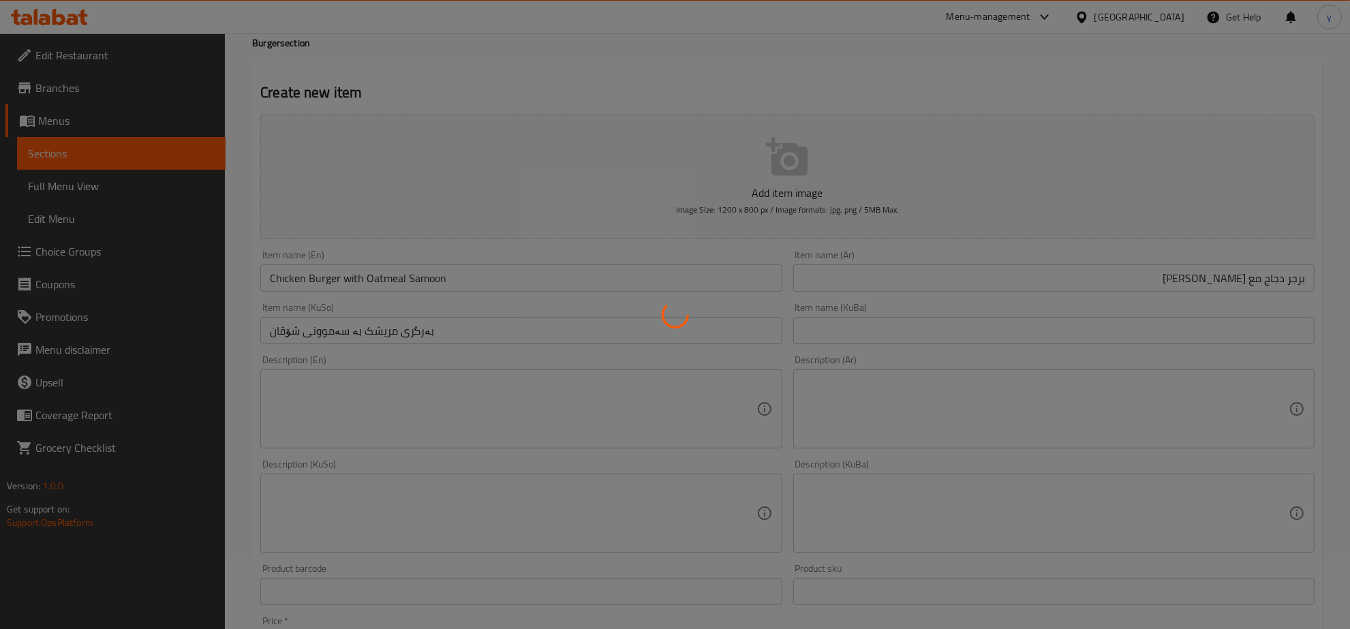
type input "0"
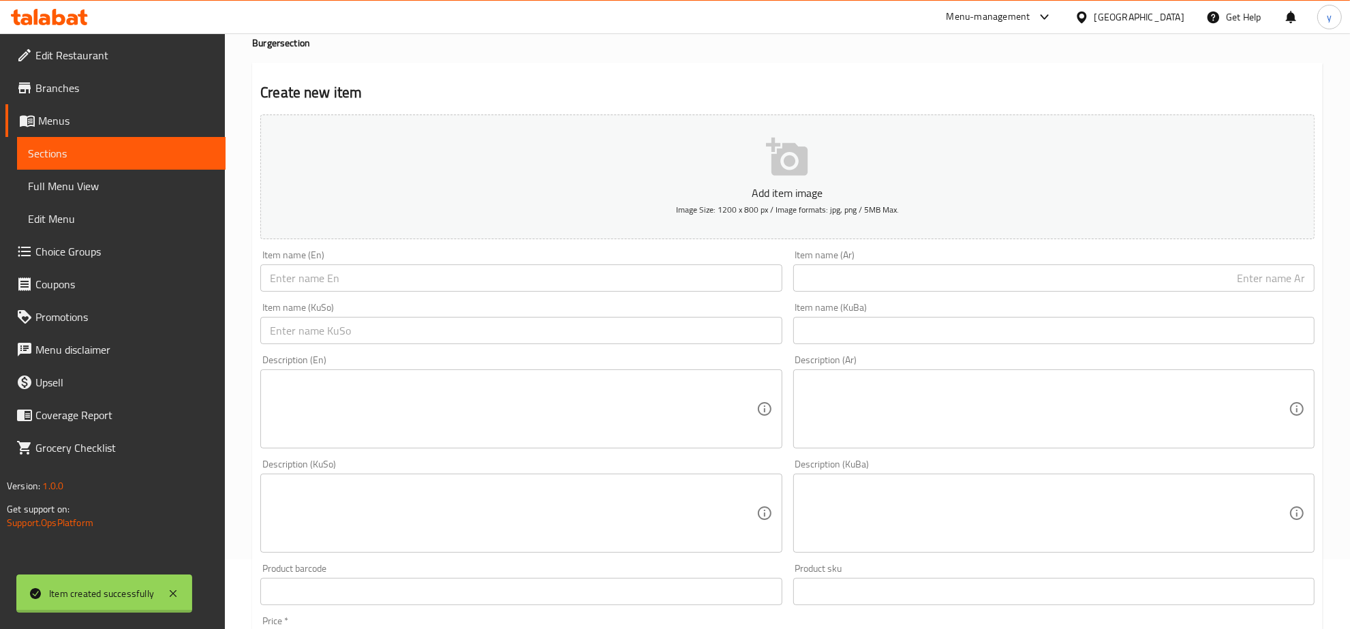
scroll to position [62, 0]
click at [914, 268] on div "Item name (Ar) Item name (Ar)" at bounding box center [1053, 279] width 521 height 42
click at [922, 278] on input "text" at bounding box center [1053, 285] width 521 height 27
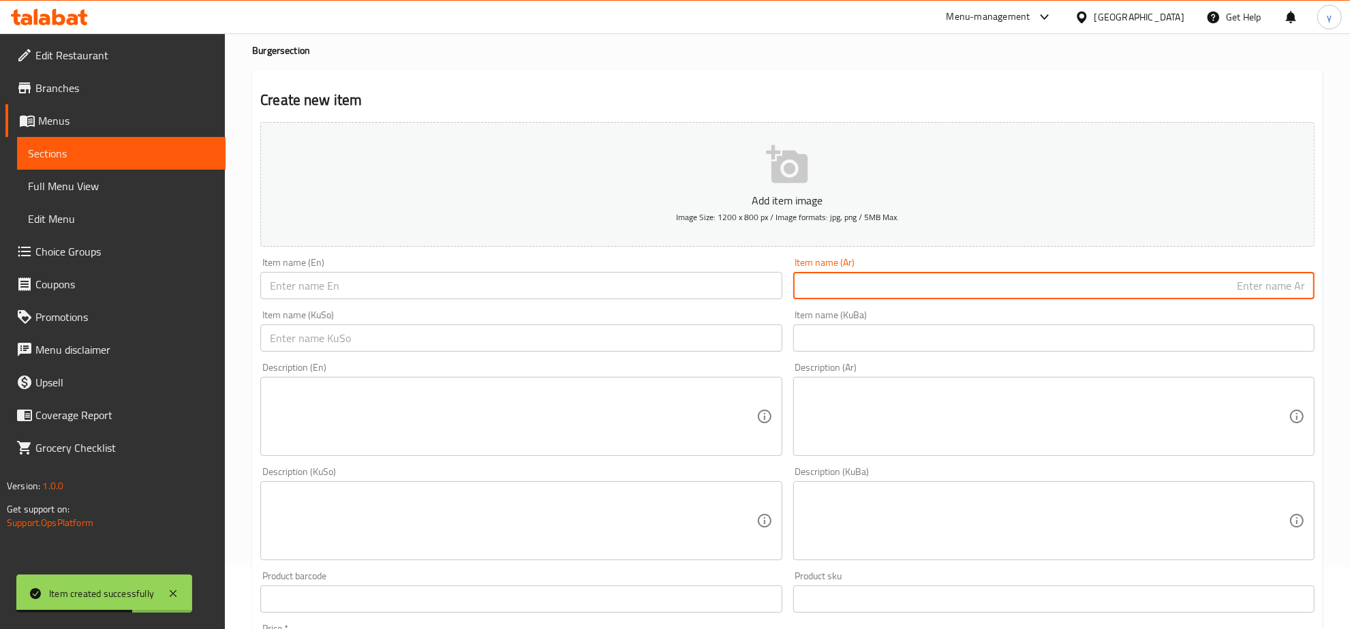
paste input "برجر دجاج مع صمون شوفان"
type input "برجر دجاج مع صمون شوفان"
drag, startPoint x: 768, startPoint y: 288, endPoint x: 703, endPoint y: 294, distance: 64.4
click at [738, 288] on input "text" at bounding box center [520, 285] width 521 height 27
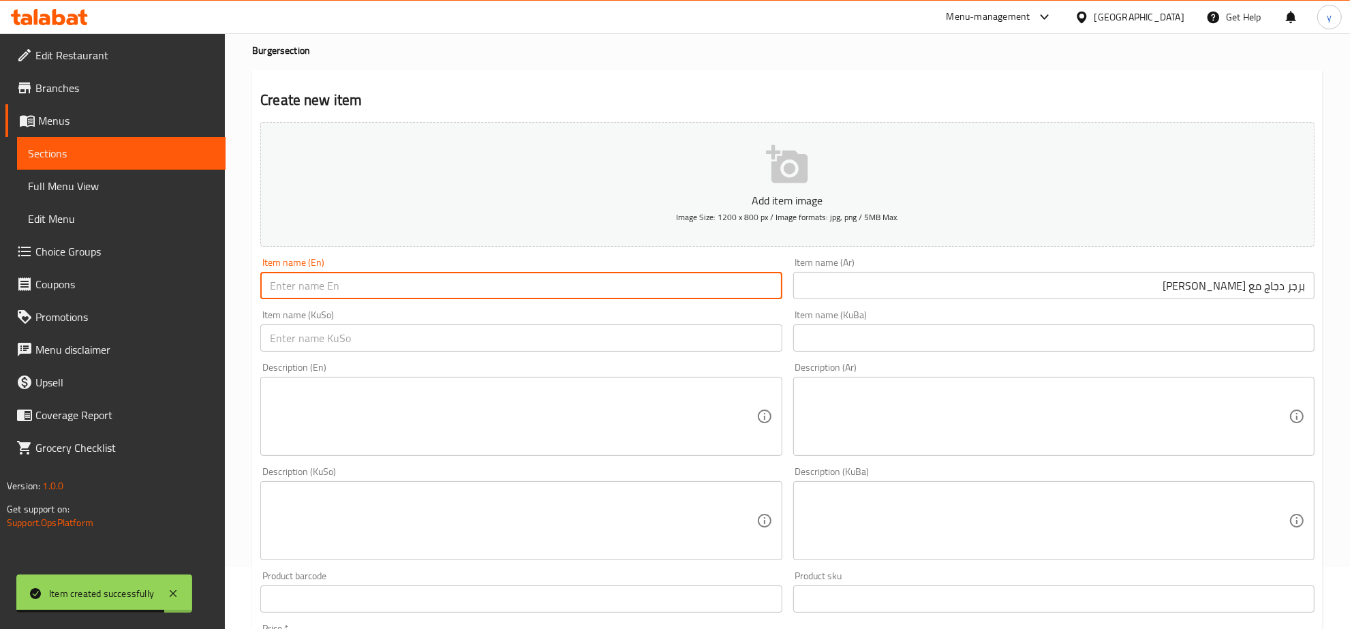
paste input "Chicken Burger with Oatmeal Samoon"
click at [290, 288] on input "Chicken Burger with Oatmeal Samoon" at bounding box center [520, 285] width 521 height 27
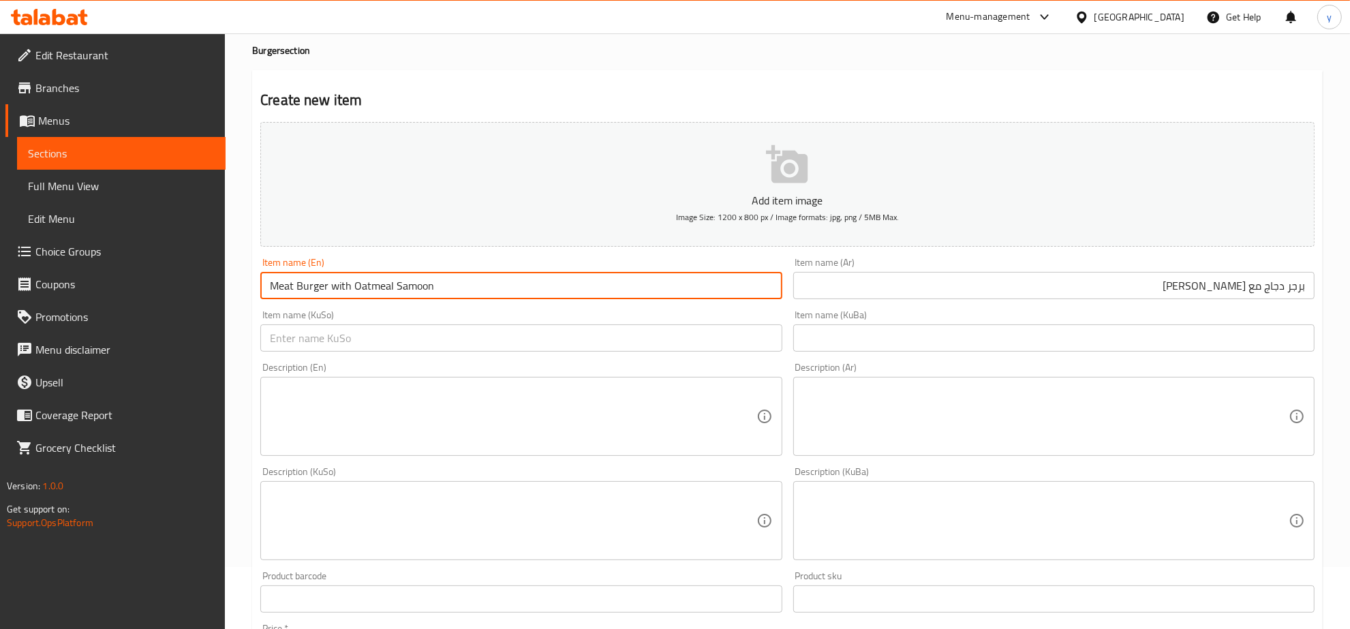
type input "Meat Burger with Oatmeal Samoon"
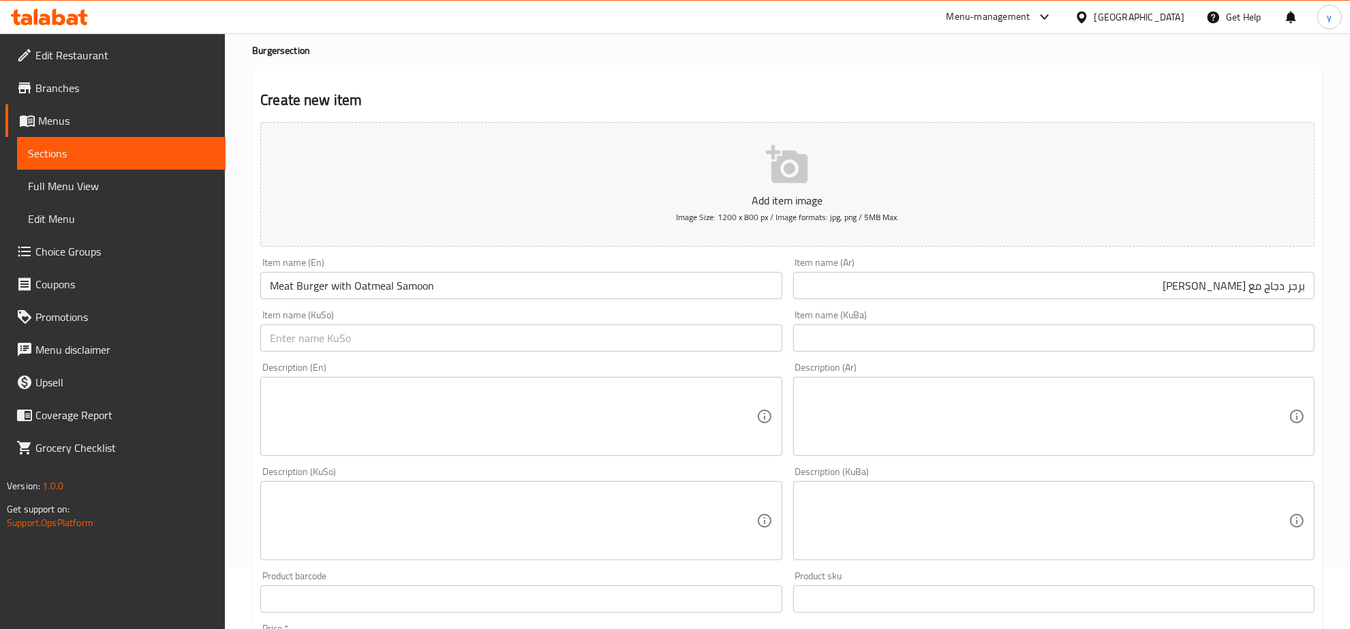
click at [1108, 288] on input "برجر دجاج مع صمون شوفان" at bounding box center [1053, 285] width 521 height 27
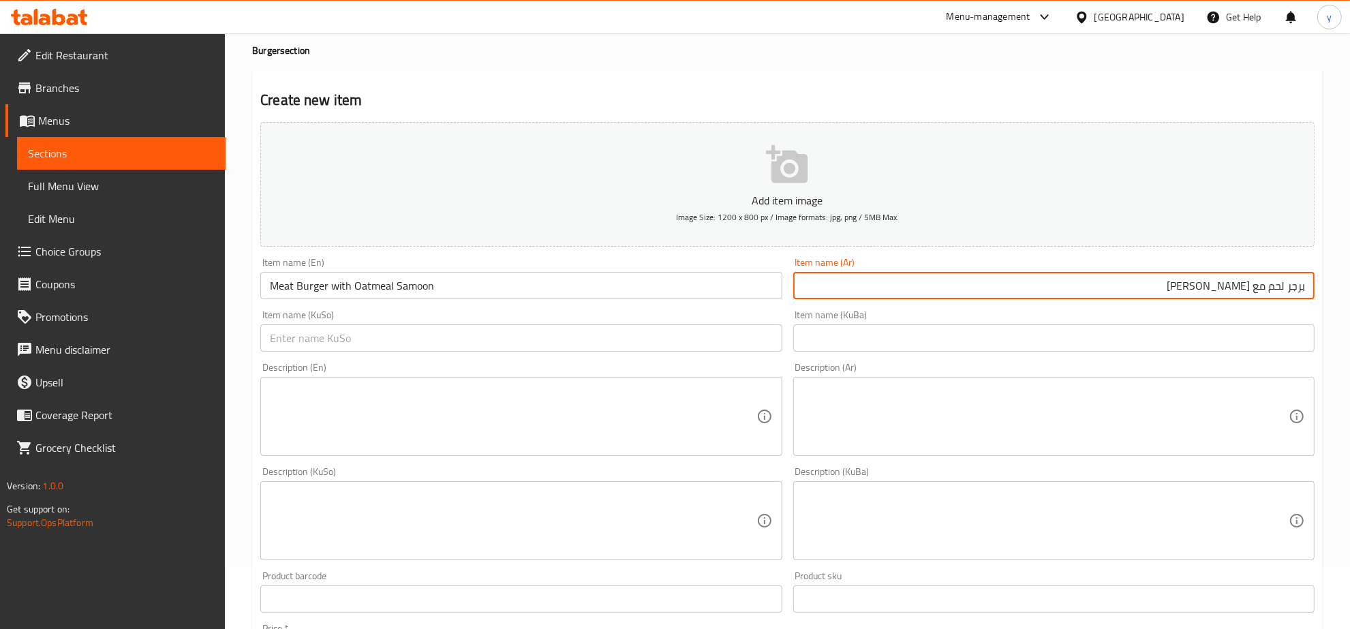
type input "برجر لحم مع صمون شوفان"
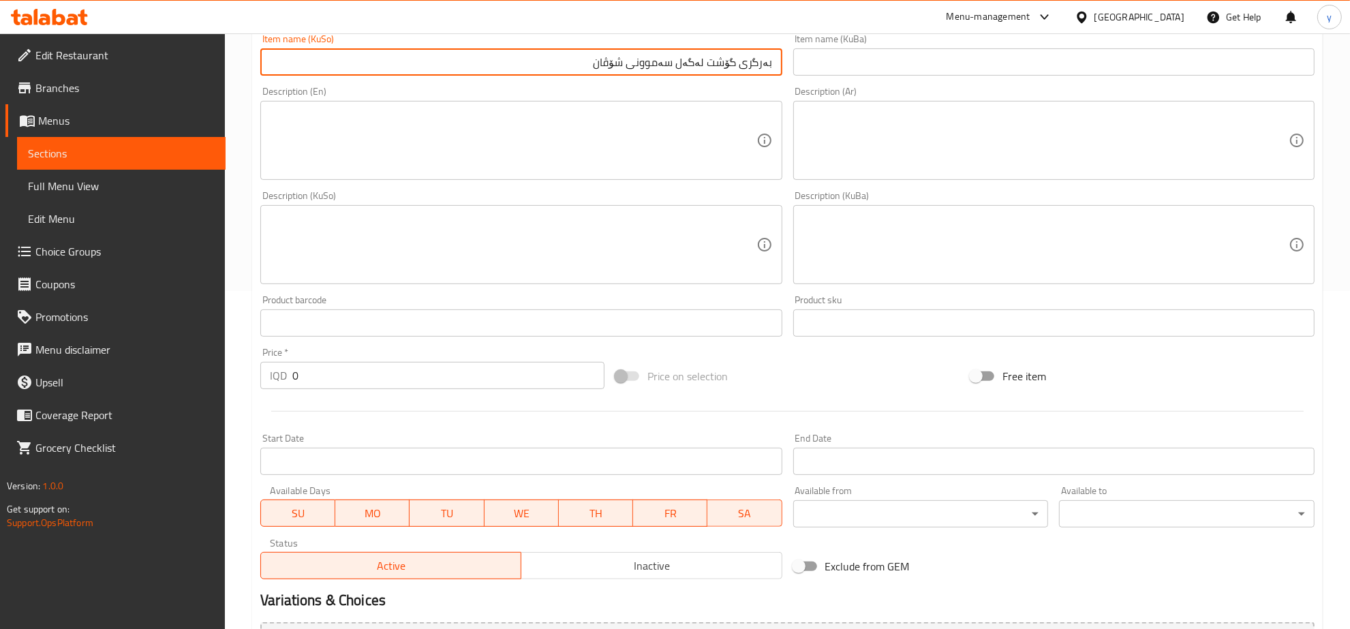
scroll to position [346, 0]
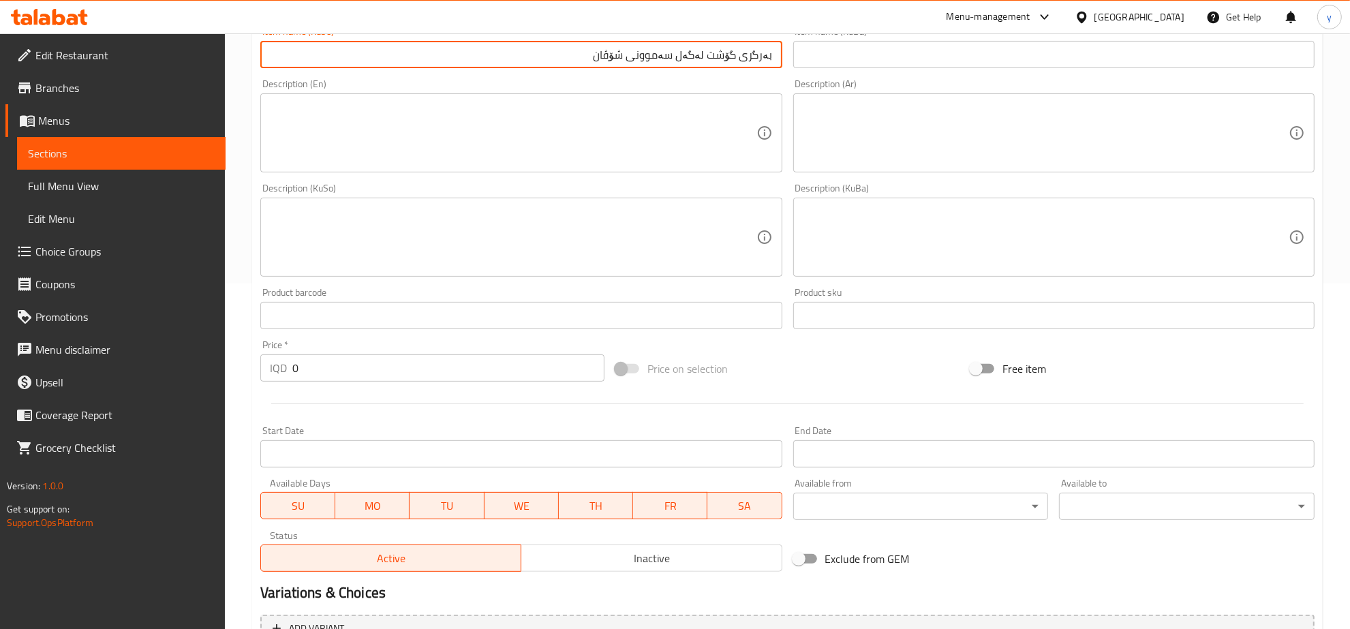
type input "بەرگری گۆشت لەگەل سەموونی شۆڤان"
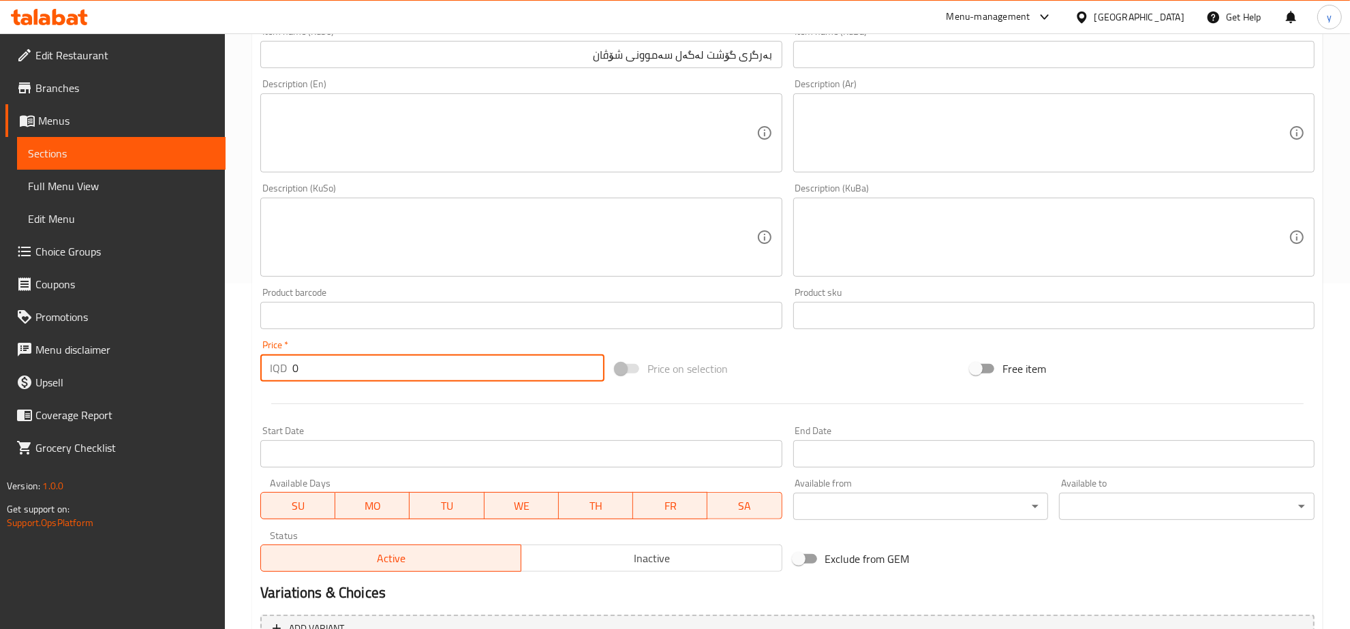
drag, startPoint x: 369, startPoint y: 376, endPoint x: 199, endPoint y: 414, distance: 173.8
click at [176, 403] on div "Edit Restaurant Branches Menus Sections Full Menu View Edit Menu Choice Groups …" at bounding box center [675, 231] width 1350 height 1087
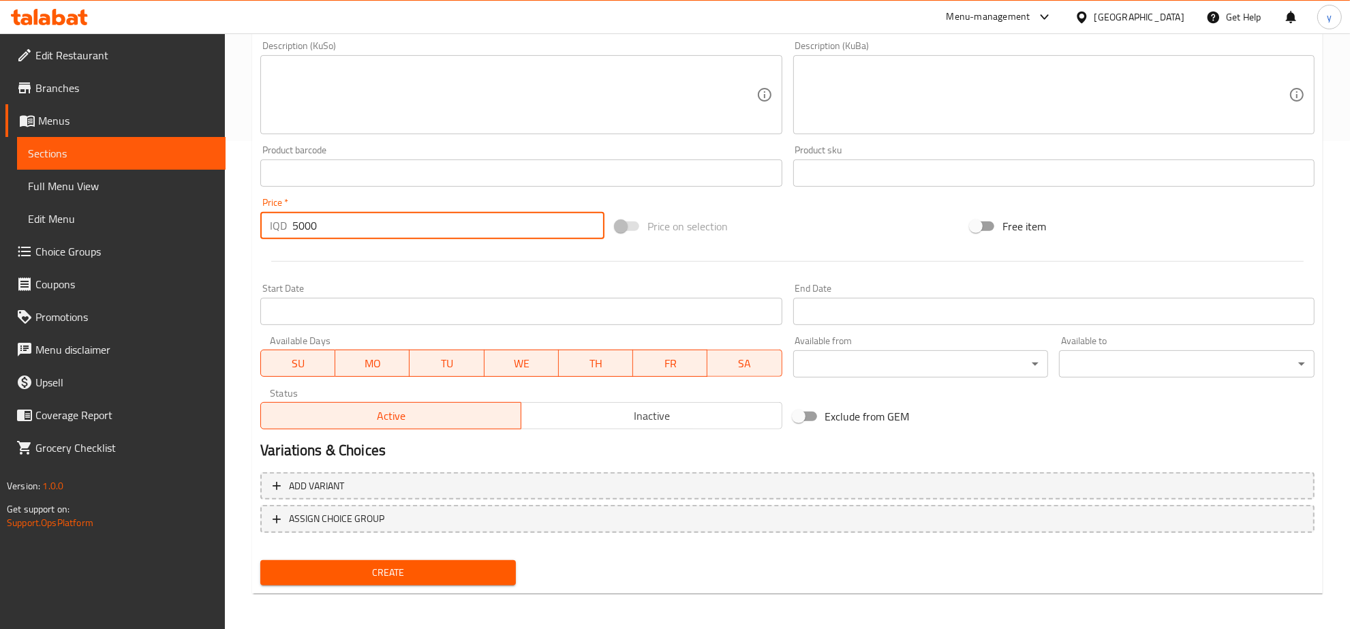
type input "5000"
click at [461, 570] on span "Create" at bounding box center [388, 572] width 234 height 17
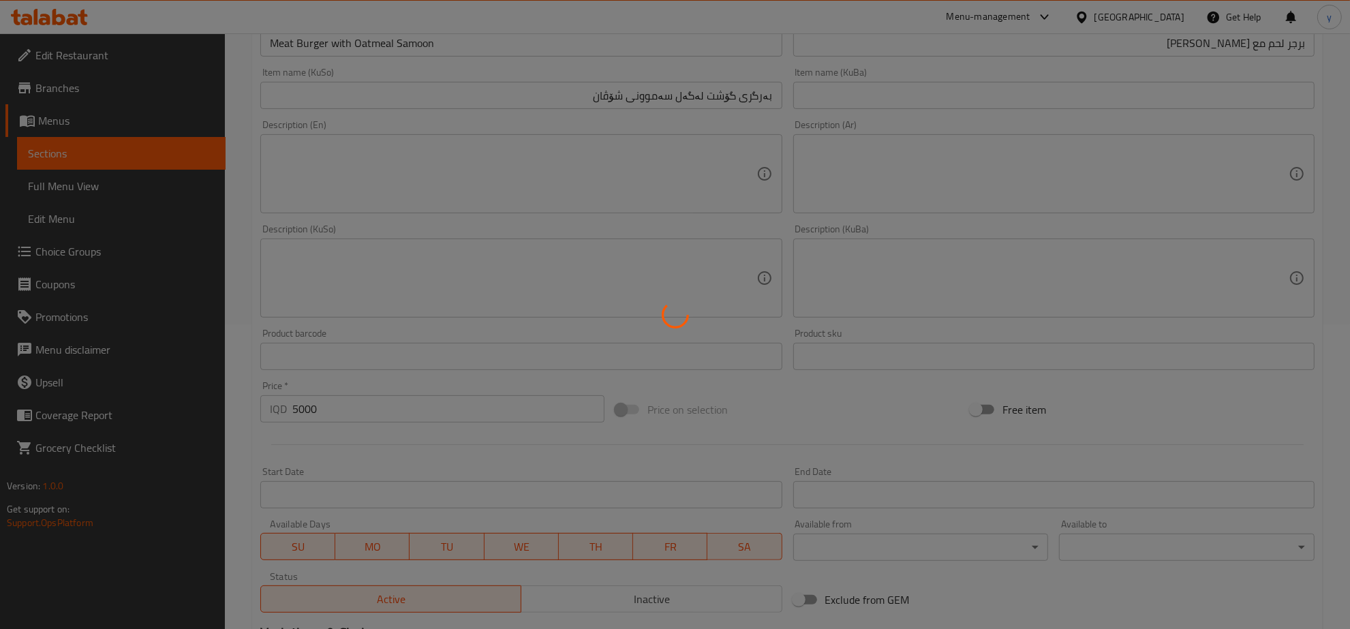
type input "0"
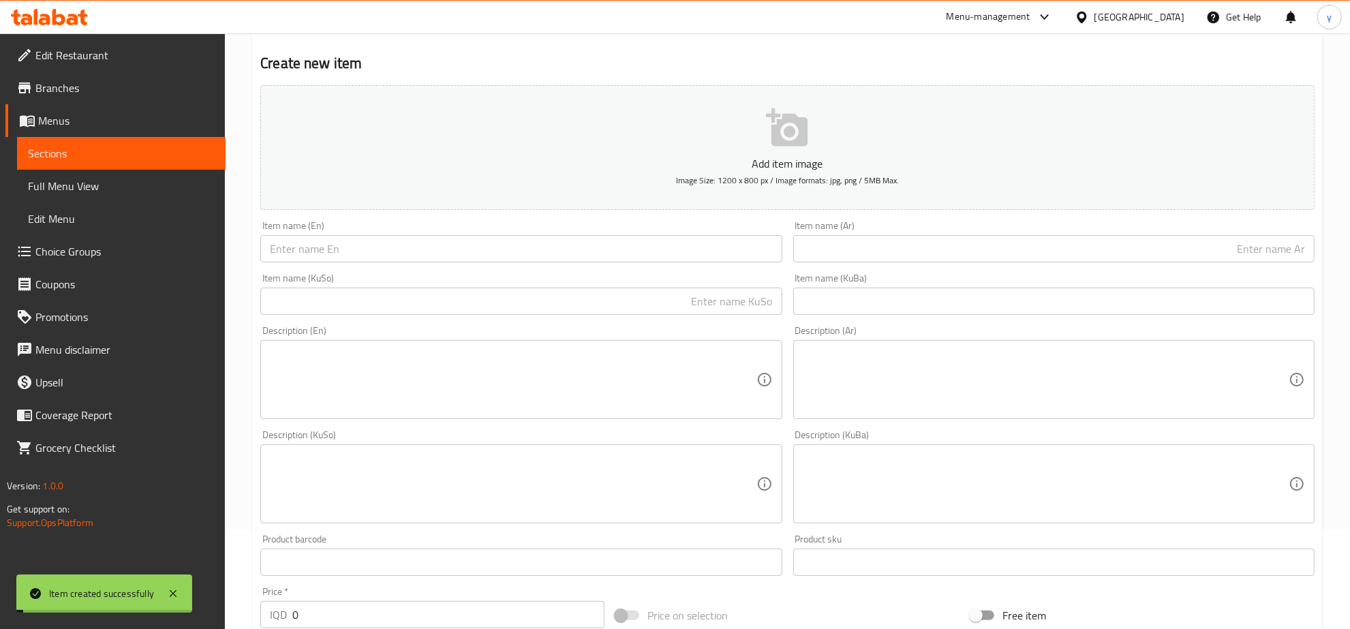
scroll to position [0, 0]
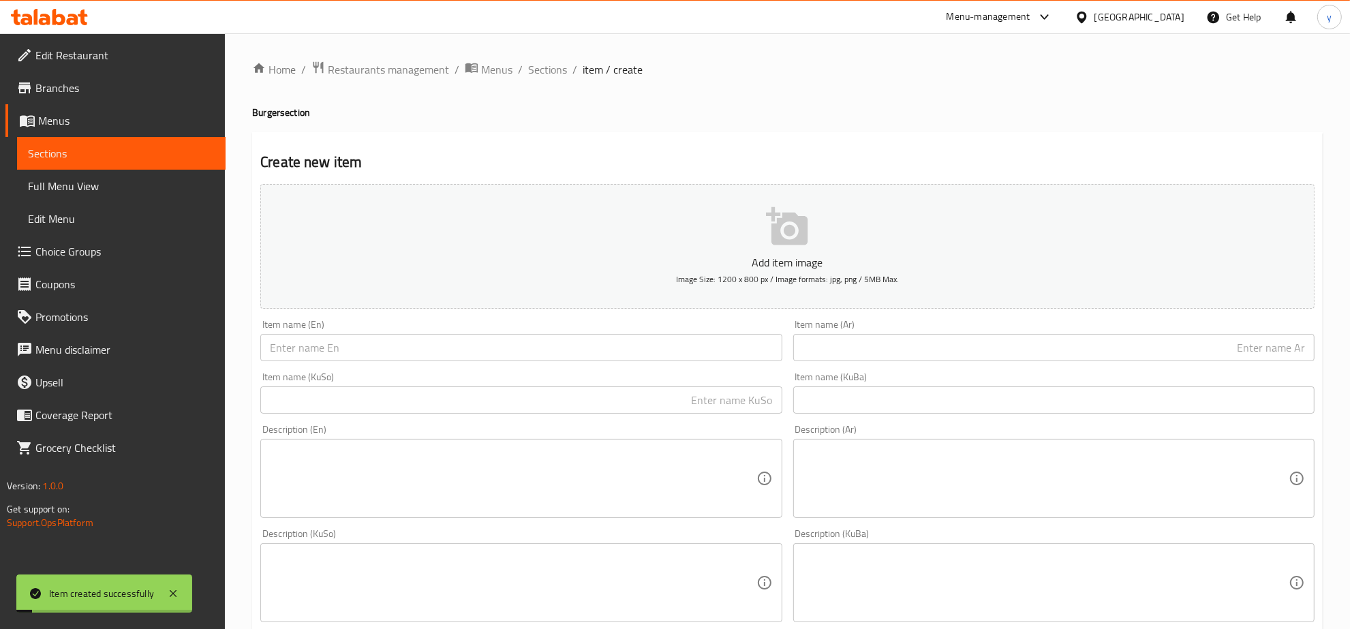
click at [546, 57] on div "Home / Restaurants management / Menus / Sections / item / create Burger section…" at bounding box center [787, 576] width 1125 height 1087
click at [552, 65] on span "Sections" at bounding box center [547, 69] width 39 height 16
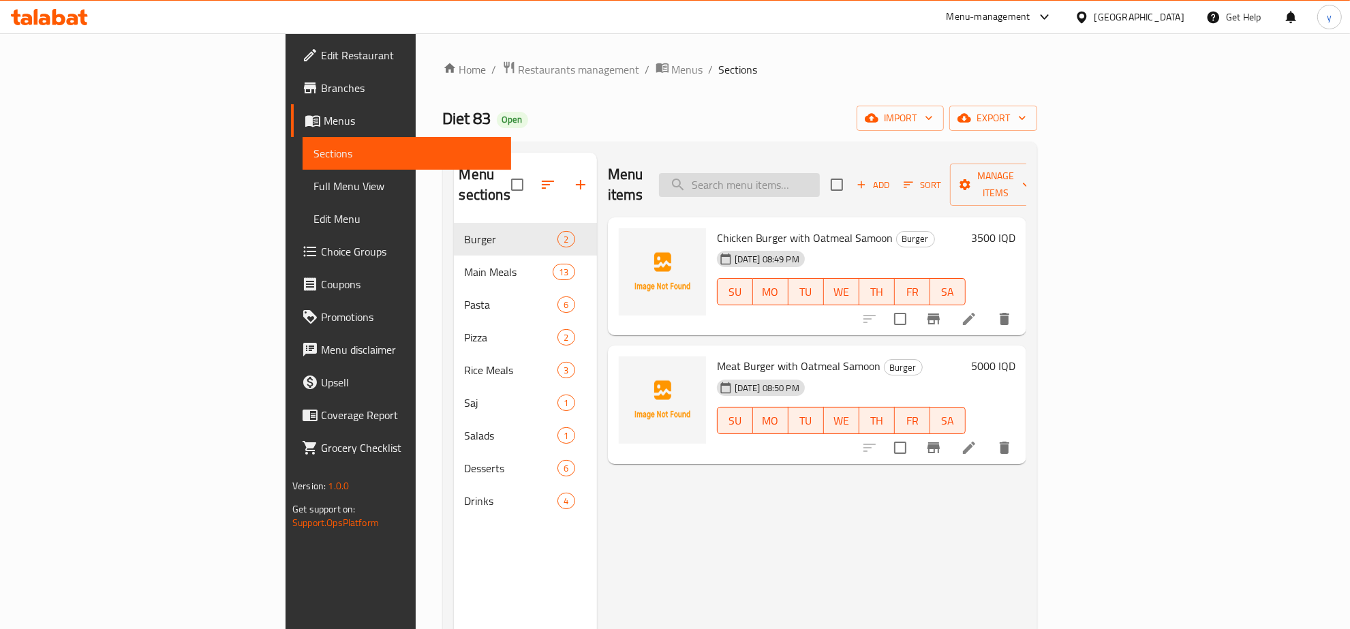
click at [820, 178] on input "search" at bounding box center [739, 185] width 161 height 24
drag, startPoint x: 1129, startPoint y: 174, endPoint x: 1129, endPoint y: 210, distance: 35.4
click at [1027, 210] on div "Menu items Add Sort Manage items Chicken Burger with Oatmeal Samoon Burger 19-0…" at bounding box center [811, 467] width 429 height 629
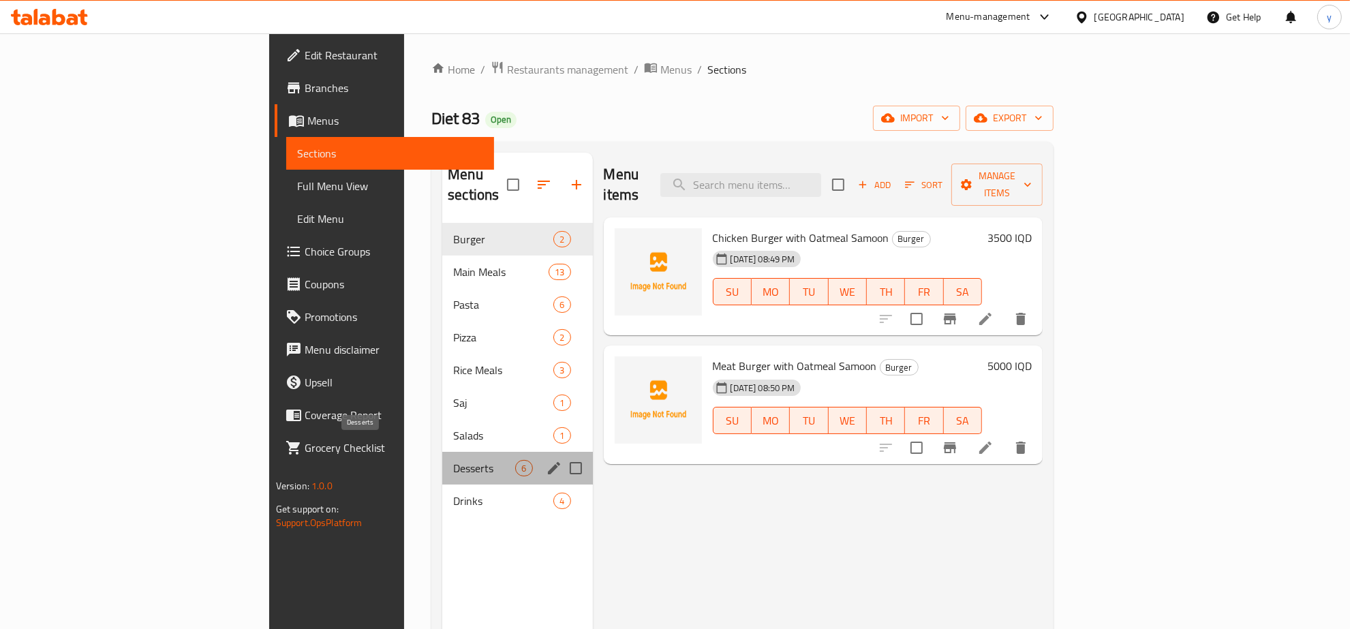
click at [453, 460] on span "Desserts" at bounding box center [484, 468] width 62 height 16
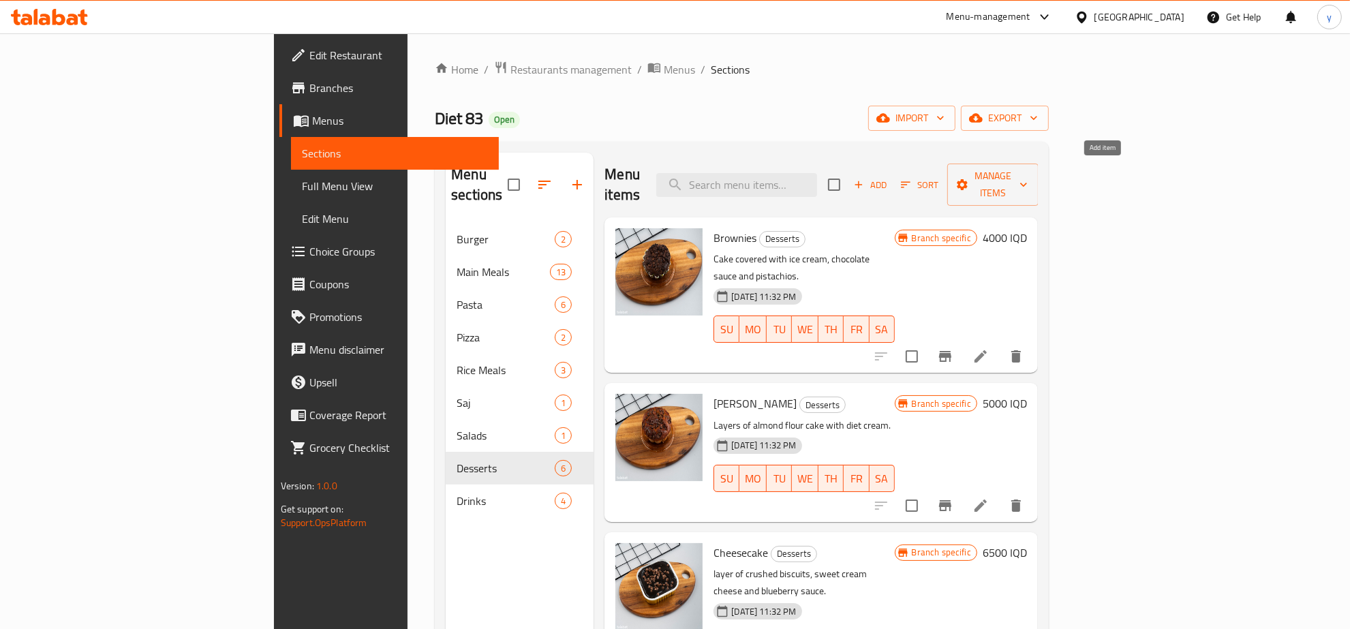
click at [865, 181] on icon "button" at bounding box center [859, 185] width 12 height 12
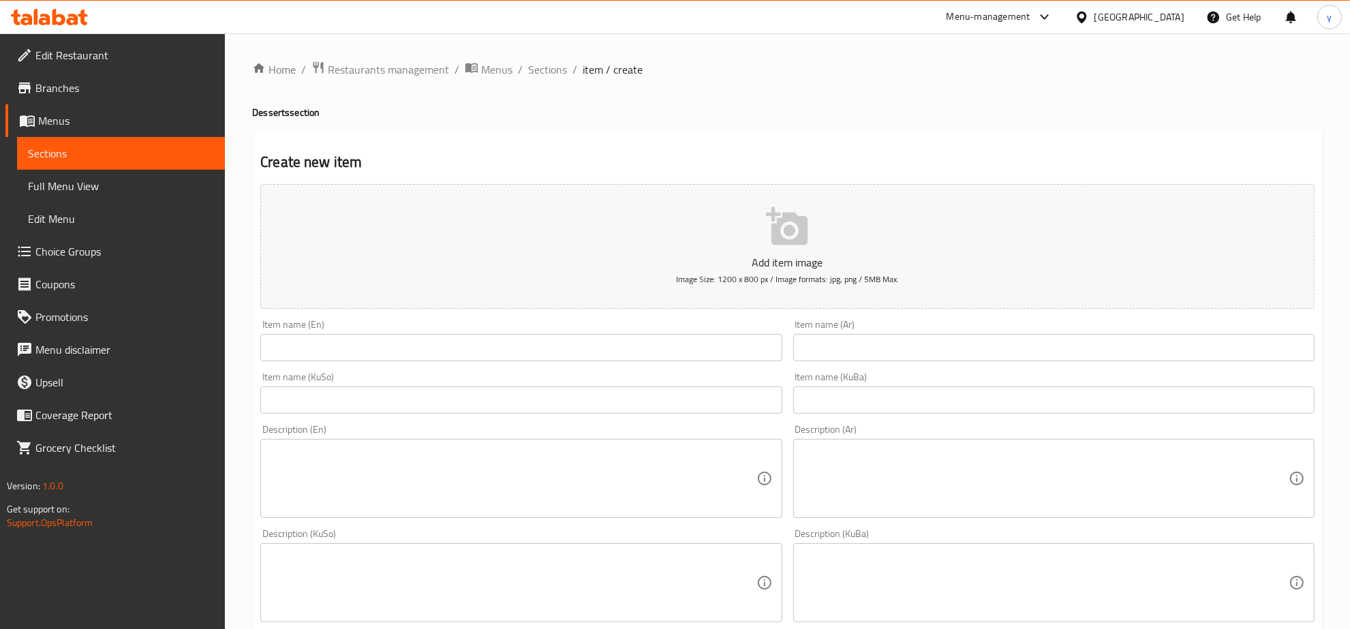
click at [881, 334] on input "text" at bounding box center [1053, 347] width 521 height 27
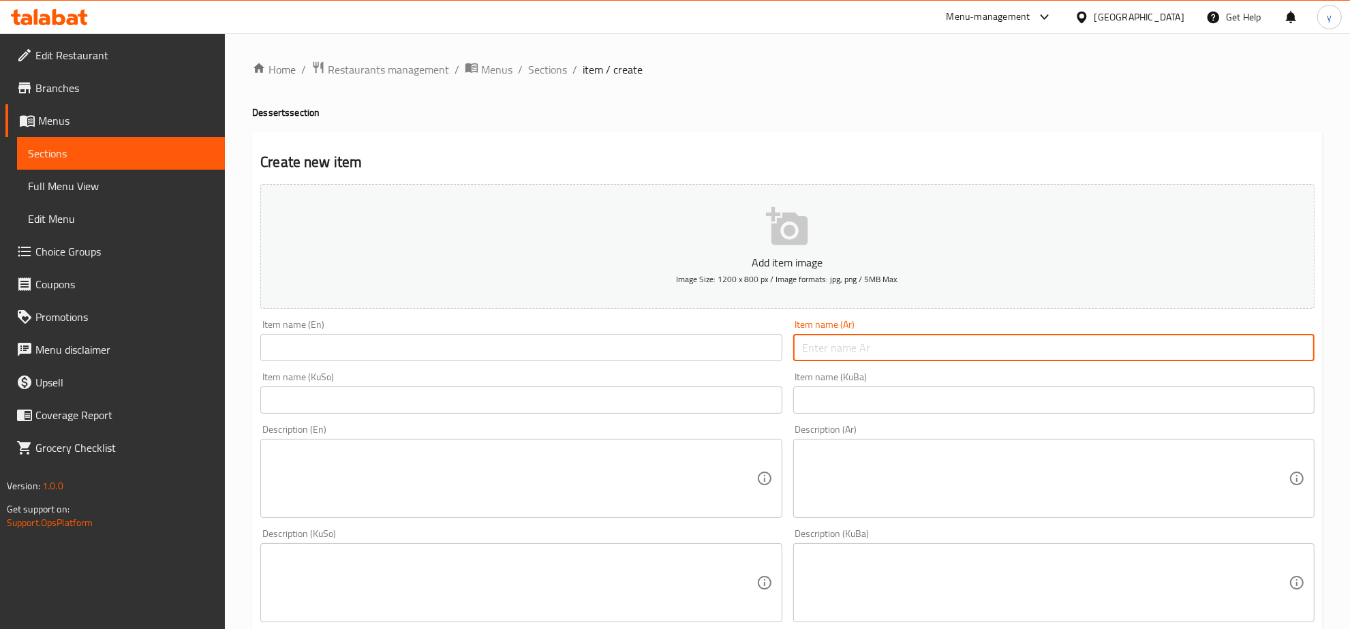
paste input "سناك دايت"
type input "سناك دايت"
click at [726, 360] on input "text" at bounding box center [520, 347] width 521 height 27
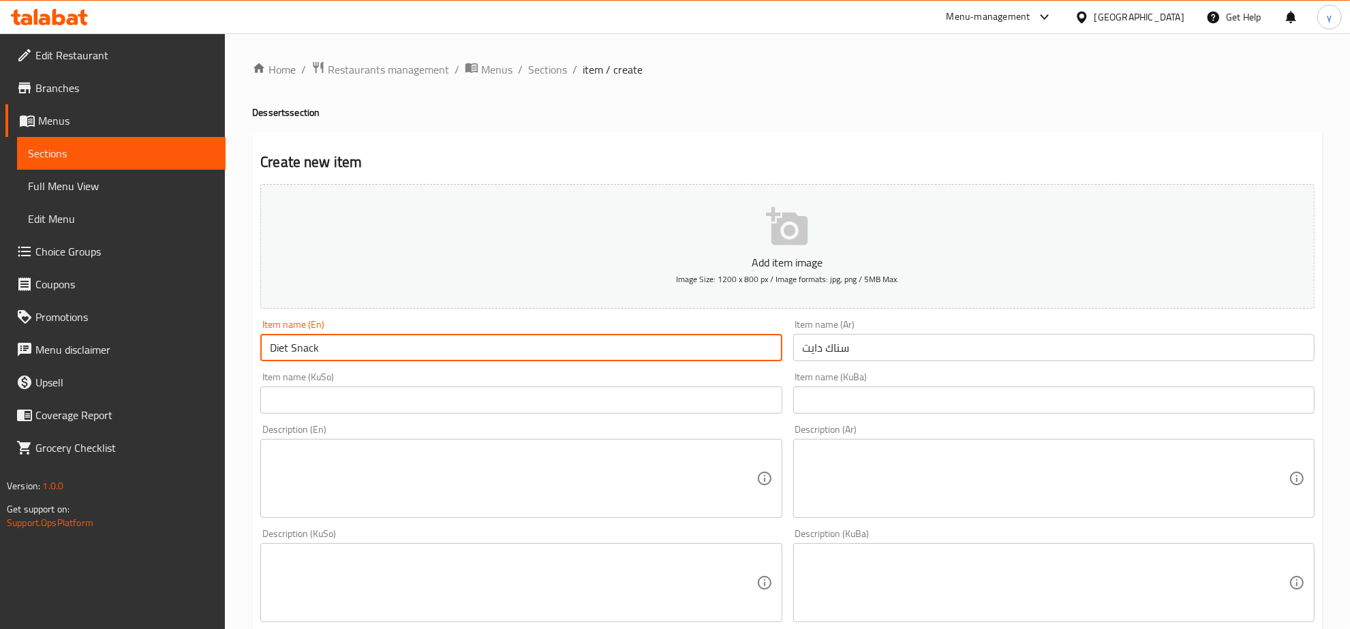
type input "Diet Snack"
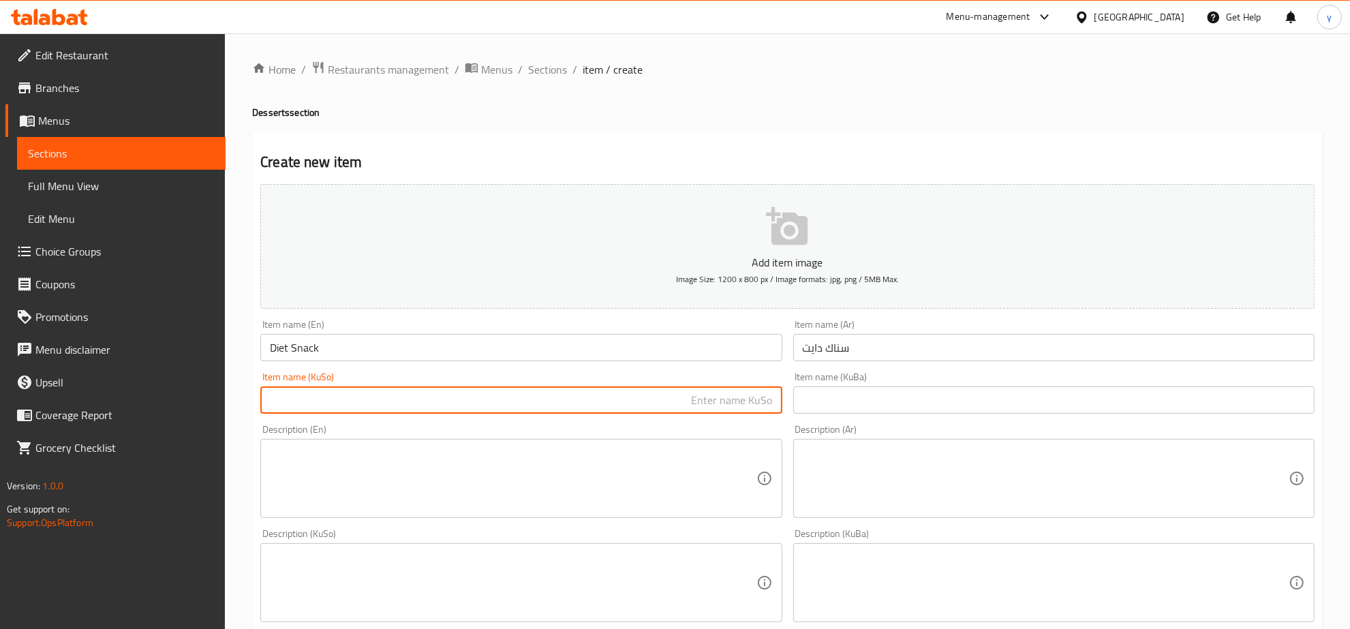
drag, startPoint x: 730, startPoint y: 377, endPoint x: 747, endPoint y: 404, distance: 32.2
click at [747, 404] on input "text" at bounding box center [520, 399] width 521 height 27
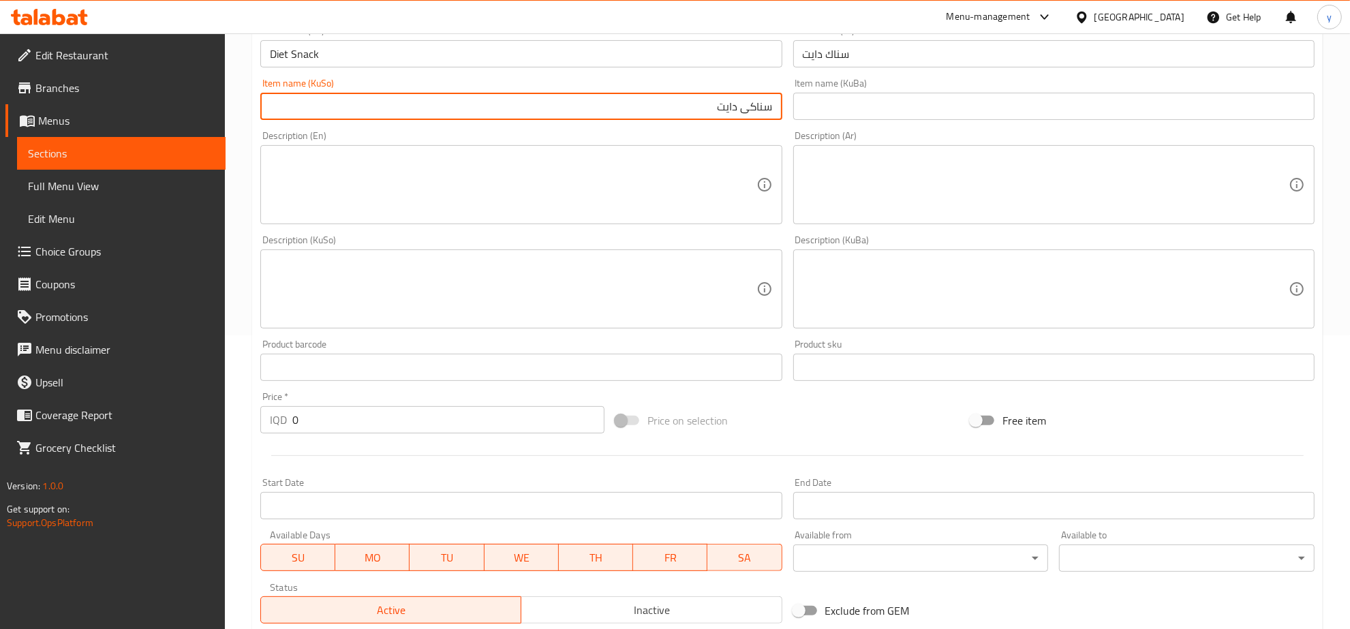
scroll to position [426, 0]
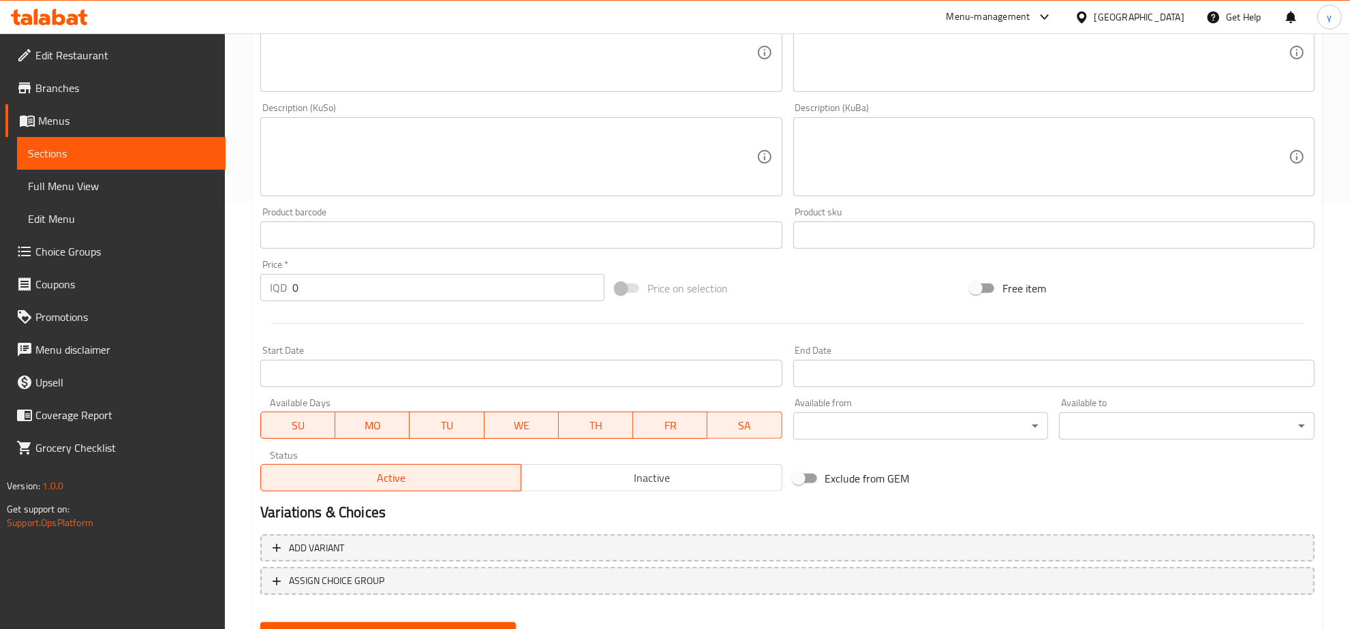
type input "سناکی دایت"
click at [264, 286] on div "IQD 0 Price *" at bounding box center [432, 287] width 344 height 27
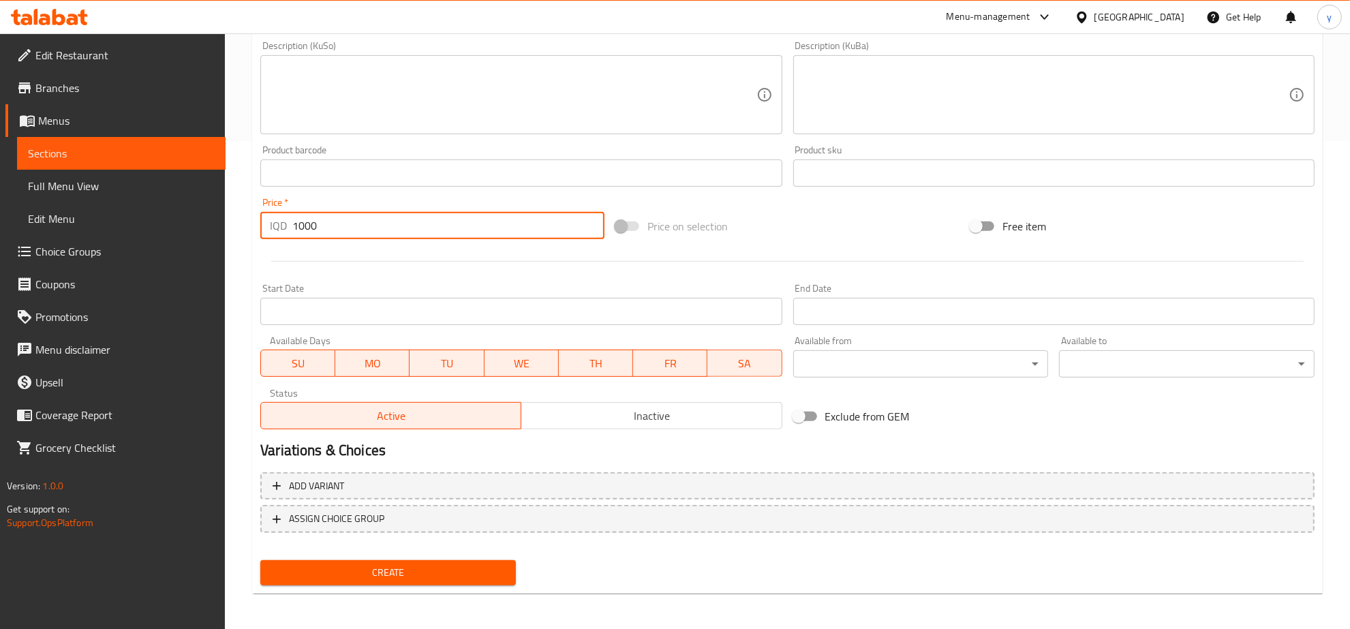
type input "1000"
click at [446, 571] on span "Create" at bounding box center [388, 572] width 234 height 17
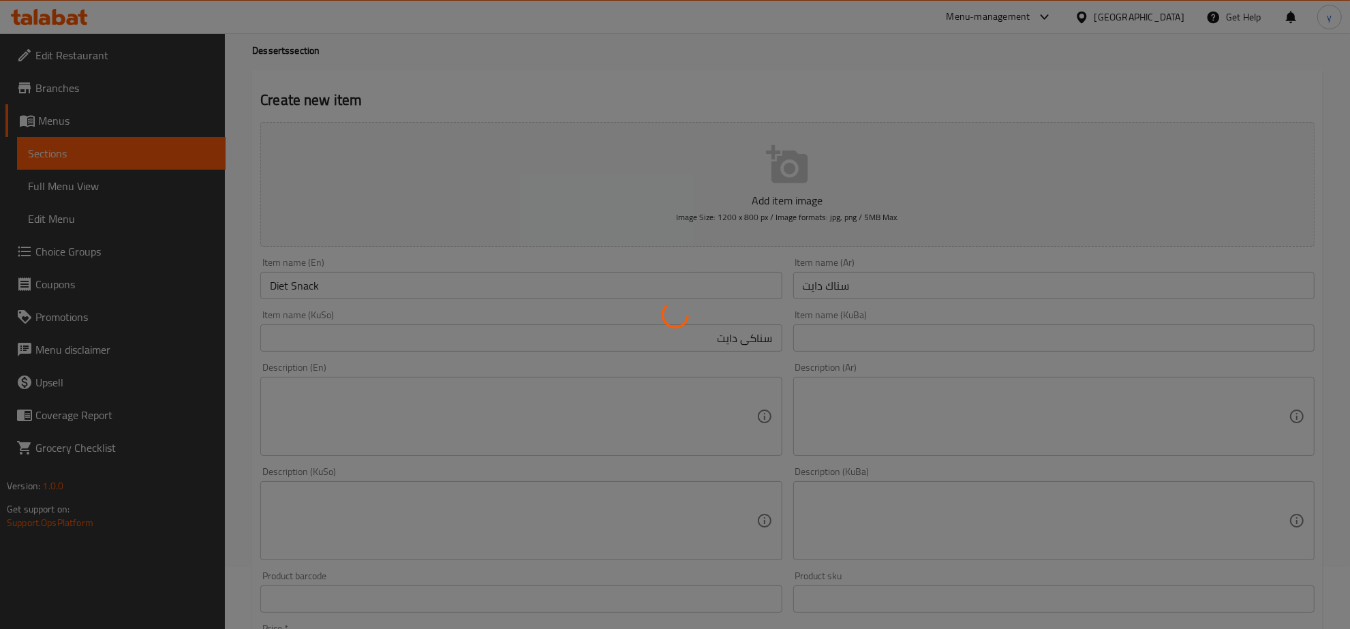
scroll to position [0, 0]
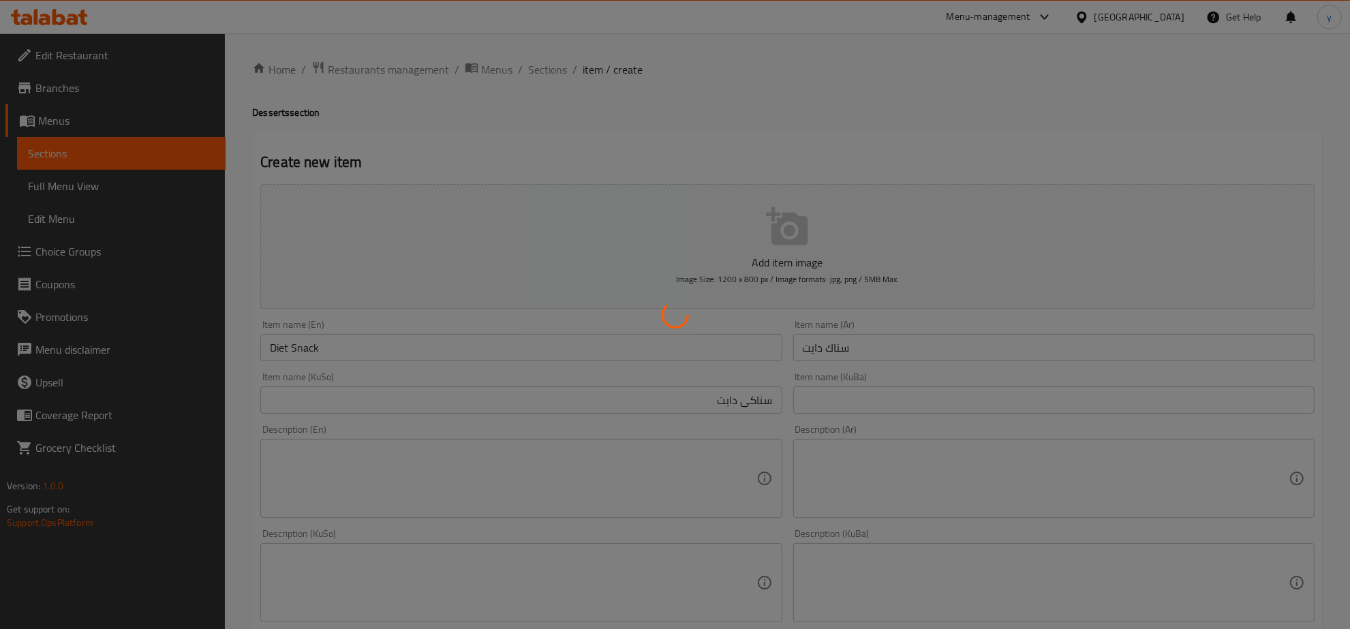
type input "0"
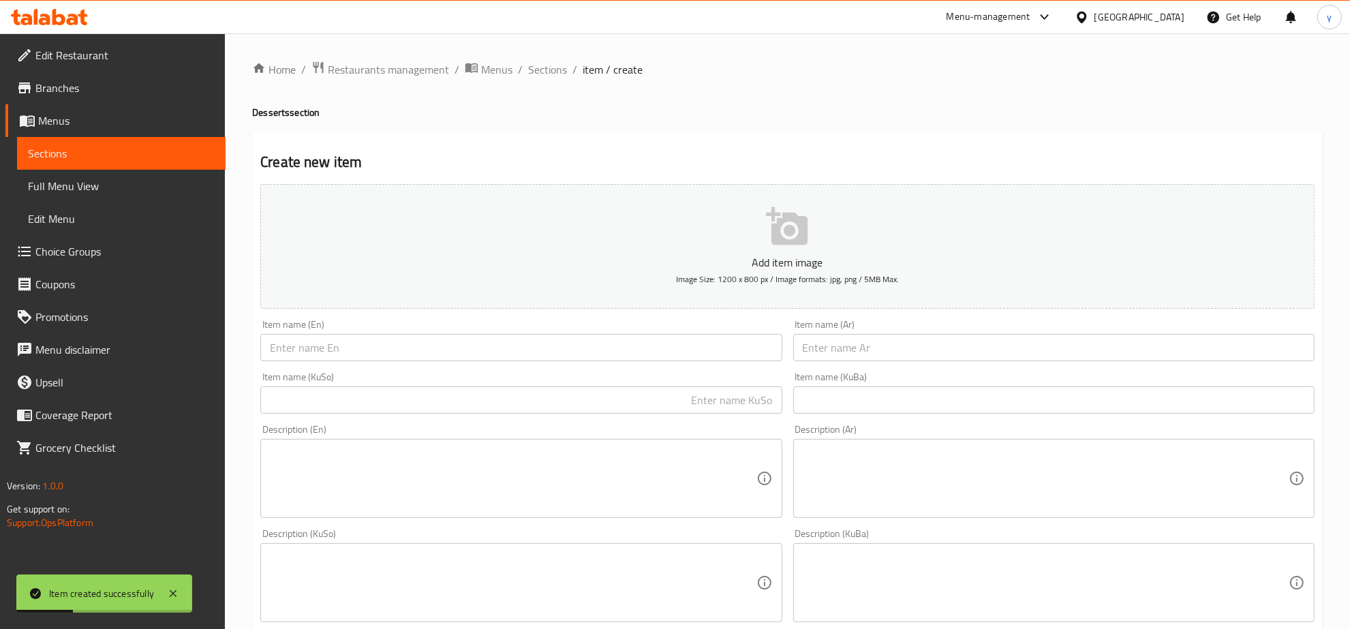
click at [536, 75] on span "Sections" at bounding box center [547, 69] width 39 height 16
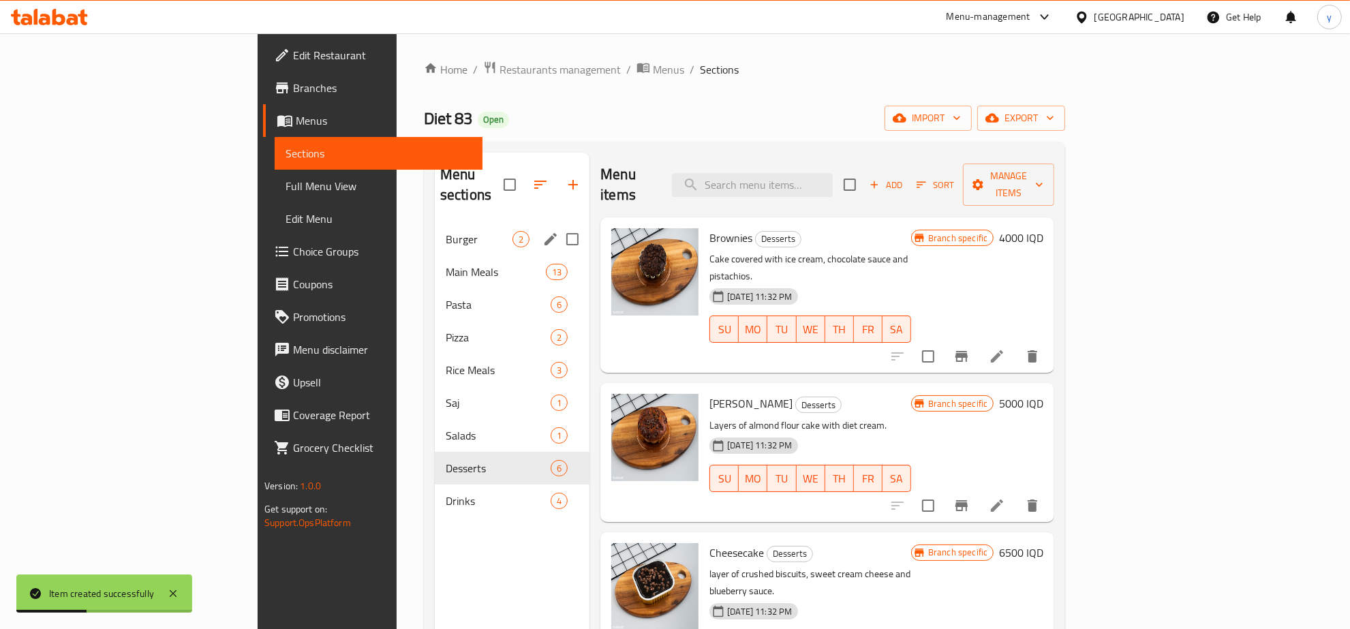
click at [435, 227] on div "Burger 2" at bounding box center [512, 239] width 155 height 33
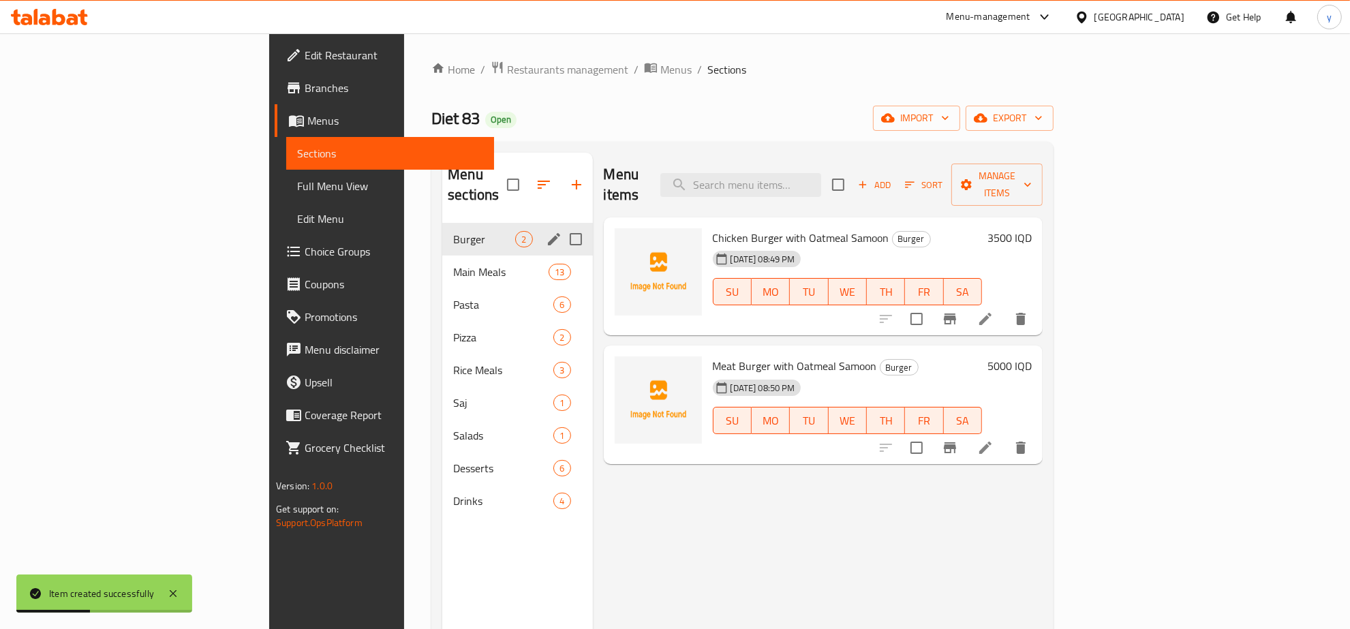
drag, startPoint x: 353, startPoint y: 247, endPoint x: 429, endPoint y: 267, distance: 78.7
click at [453, 264] on span "Main Meals" at bounding box center [500, 272] width 95 height 16
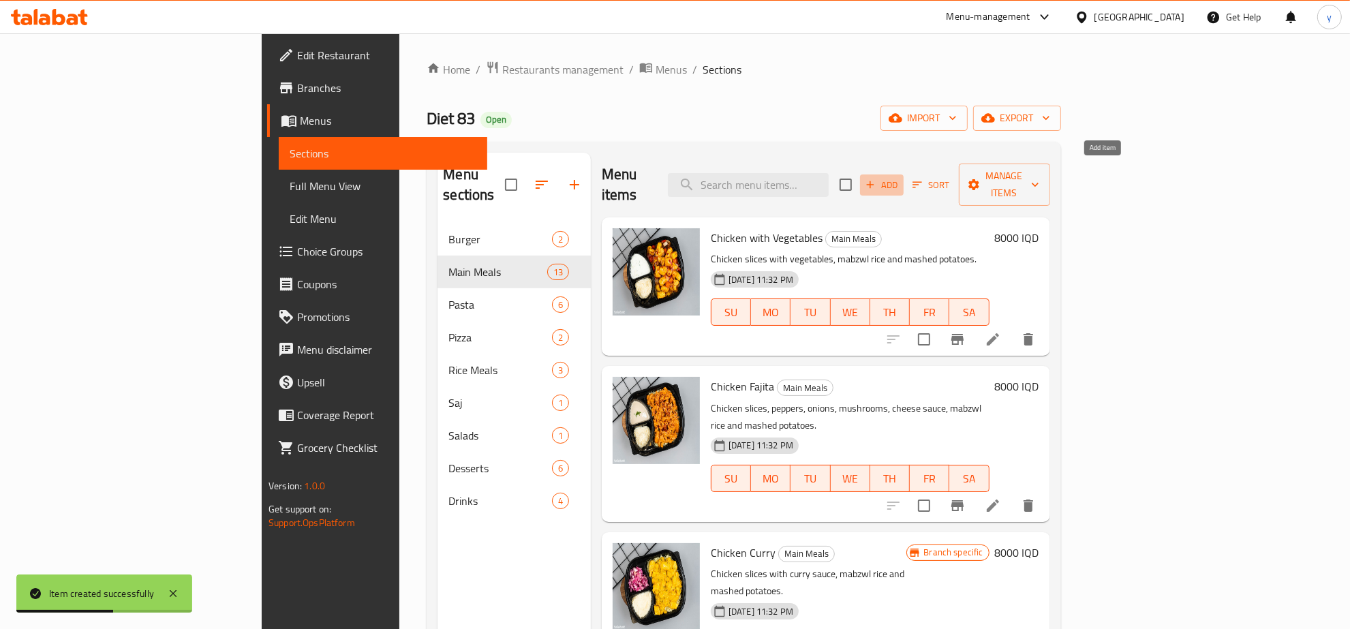
click at [900, 182] on span "Add" at bounding box center [882, 185] width 37 height 16
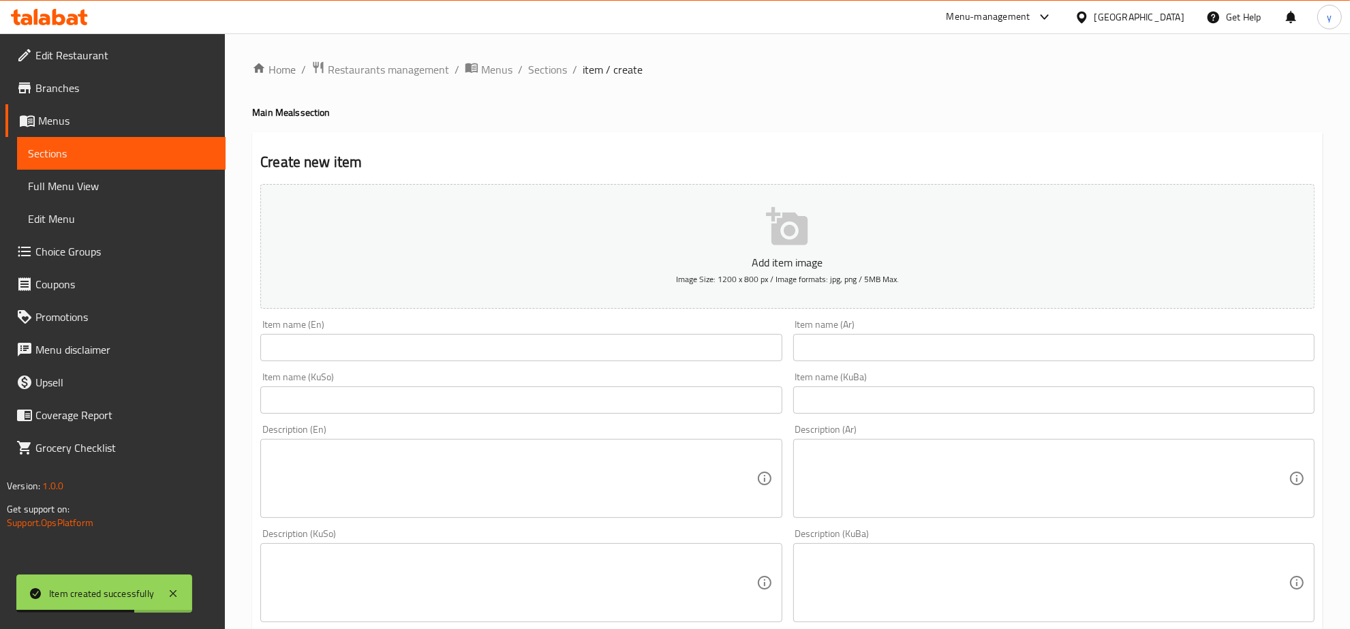
click at [941, 373] on div "Item name (KuBa) Item name (KuBa)" at bounding box center [1053, 393] width 521 height 42
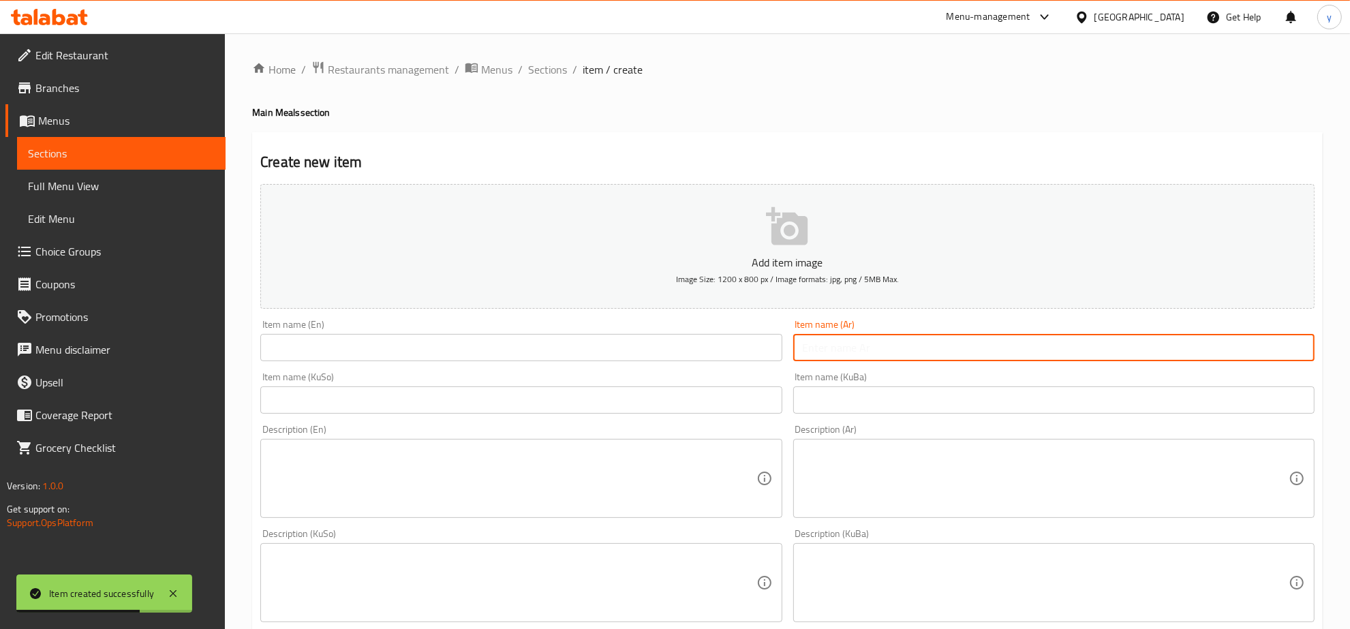
drag, startPoint x: 921, startPoint y: 352, endPoint x: 791, endPoint y: 369, distance: 131.4
click at [917, 352] on input "text" at bounding box center [1053, 347] width 521 height 27
paste input "جلفراي لحم مع الرز"
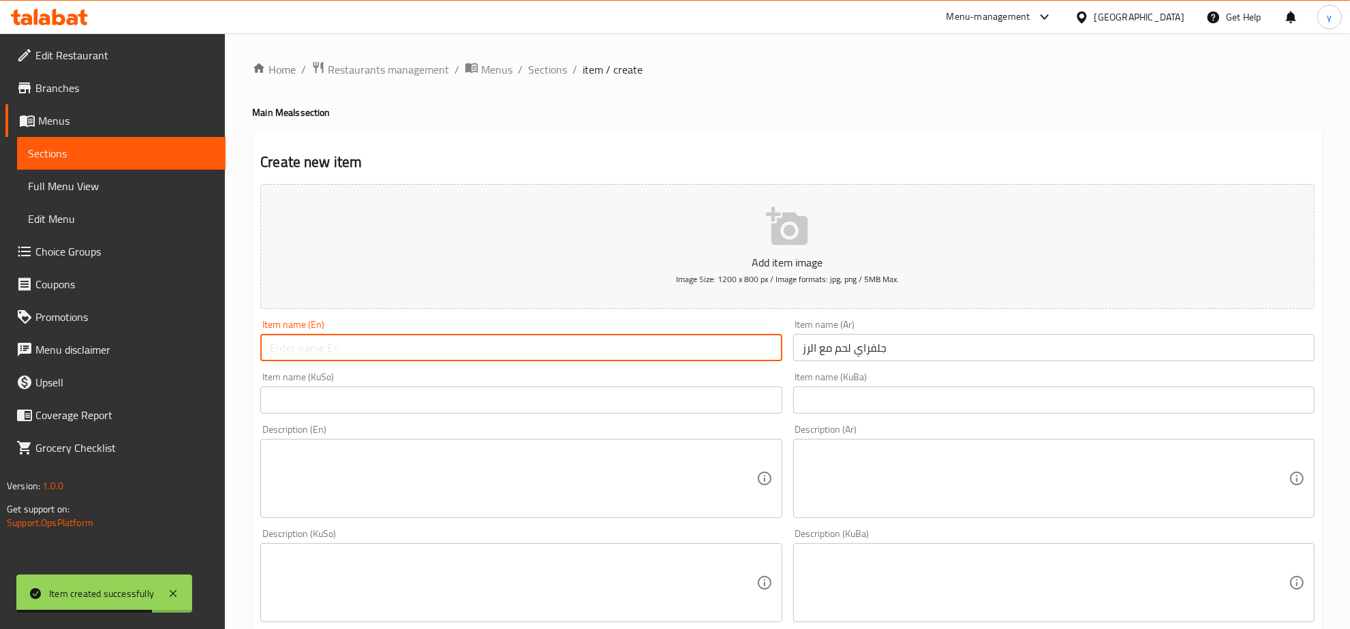
click at [708, 353] on input "text" at bounding box center [520, 347] width 521 height 27
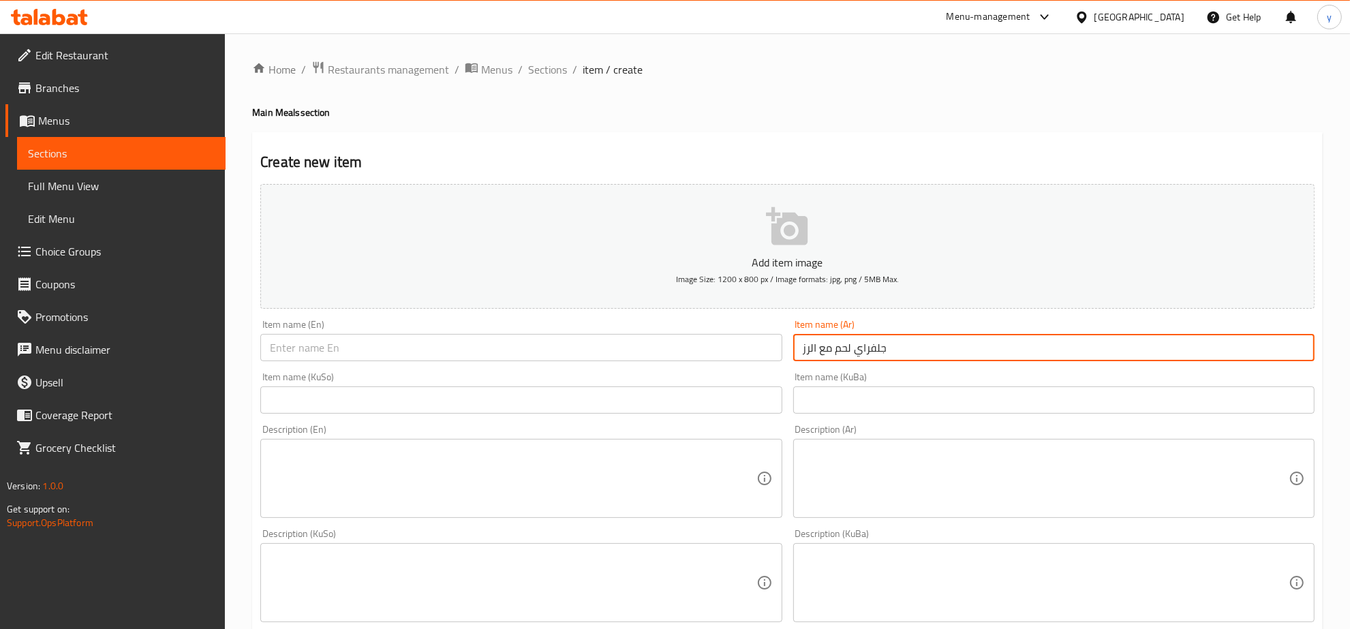
drag, startPoint x: 813, startPoint y: 353, endPoint x: 823, endPoint y: 351, distance: 9.8
click at [823, 351] on input "جلفراي لحم مع الرز" at bounding box center [1053, 347] width 521 height 27
click at [821, 352] on input "جلفراي لحم مع الرز" at bounding box center [1053, 347] width 521 height 27
click at [813, 352] on input "جلفراي لحم مع الرز" at bounding box center [1053, 347] width 521 height 27
click at [810, 349] on input "جلفراي لحم مع الرز" at bounding box center [1053, 347] width 521 height 27
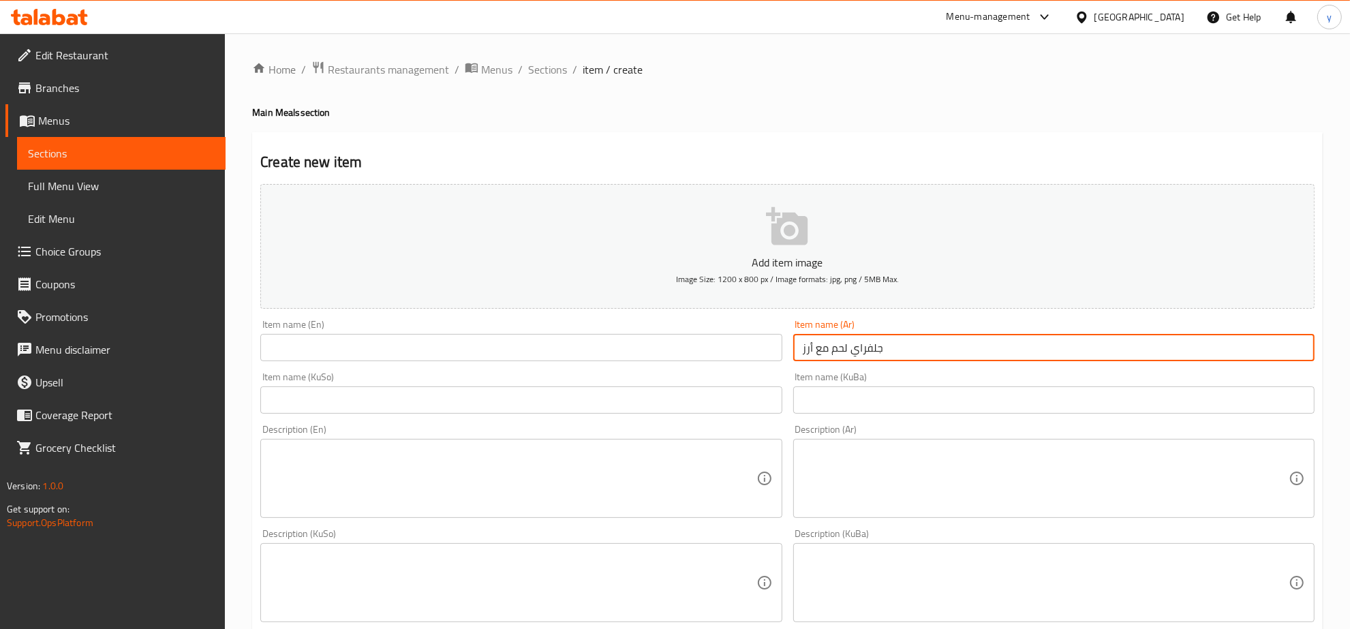
type input "جلفراي لحم مع أرز"
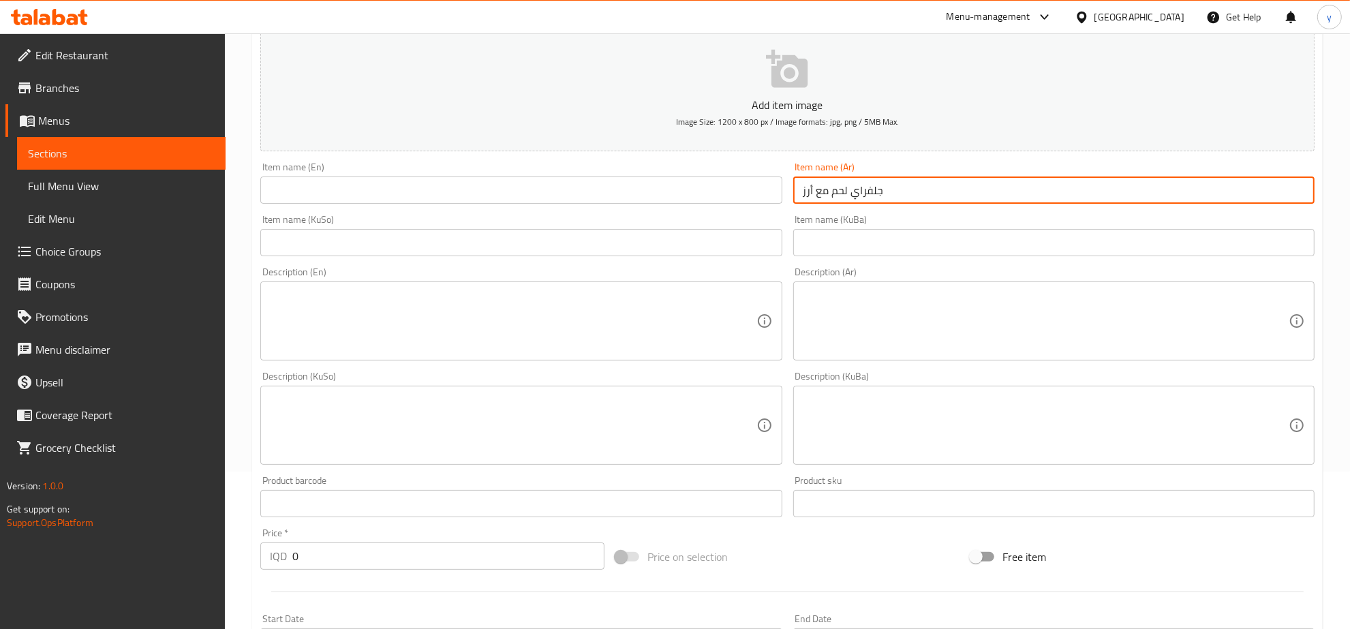
scroll to position [426, 0]
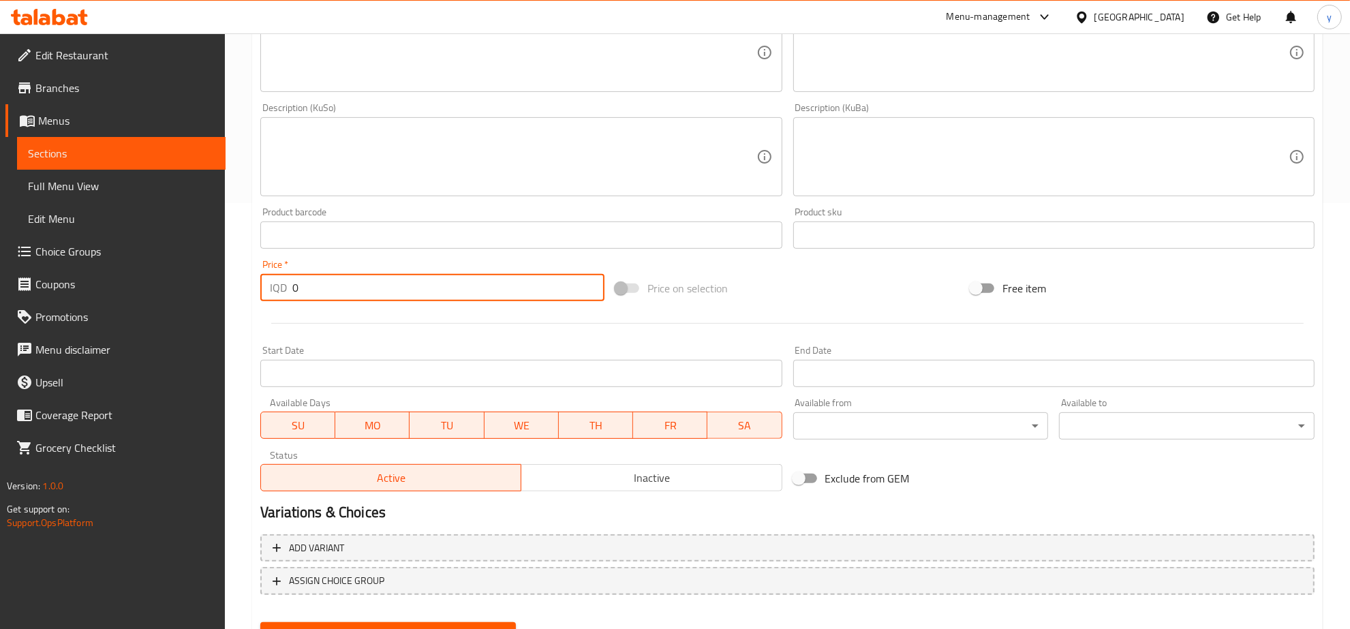
drag, startPoint x: 314, startPoint y: 287, endPoint x: 287, endPoint y: 287, distance: 26.6
click at [287, 286] on div "IQD 0 Price *" at bounding box center [432, 287] width 344 height 27
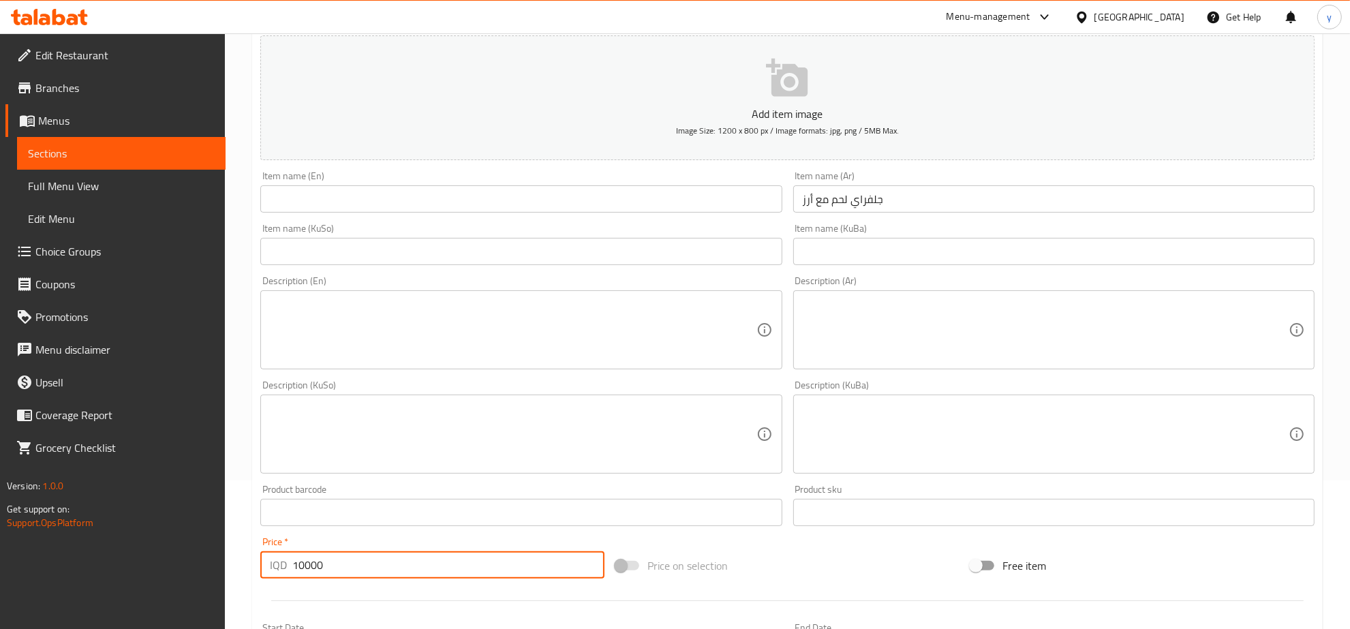
scroll to position [142, 0]
type input "10000"
click at [859, 210] on input "جلفراي لحم مع أرز" at bounding box center [1053, 205] width 521 height 27
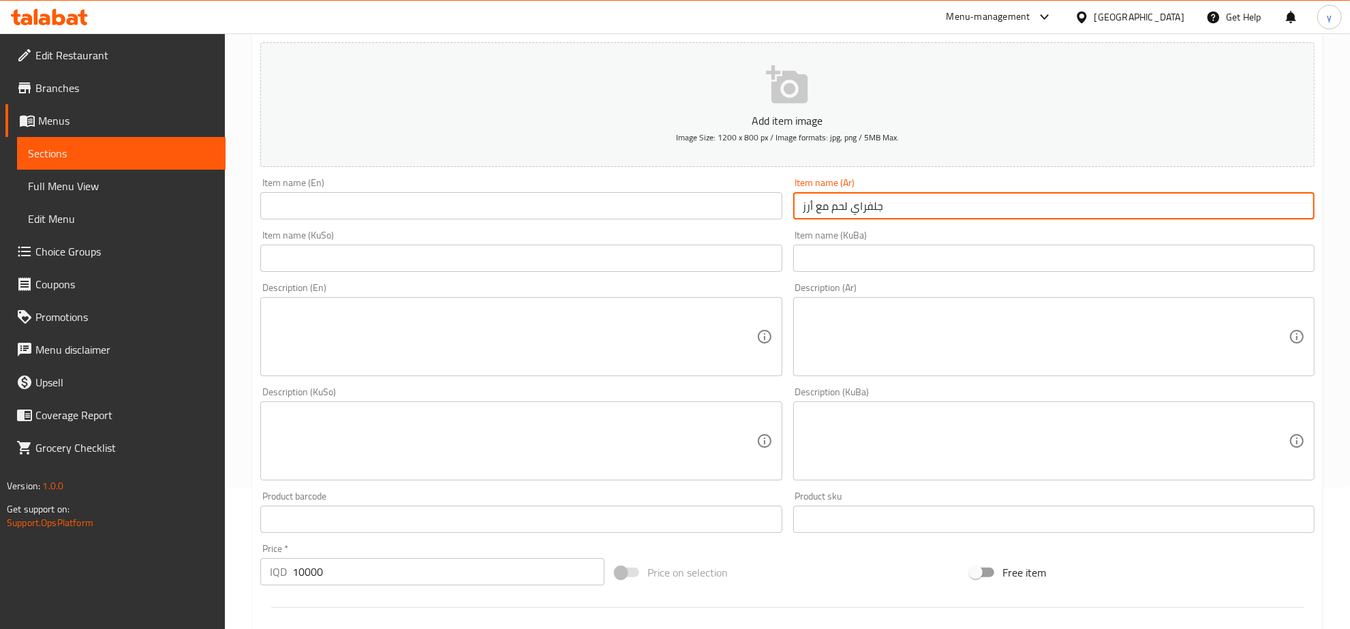
click at [859, 210] on input "جلفراي لحم مع أرز" at bounding box center [1053, 205] width 521 height 27
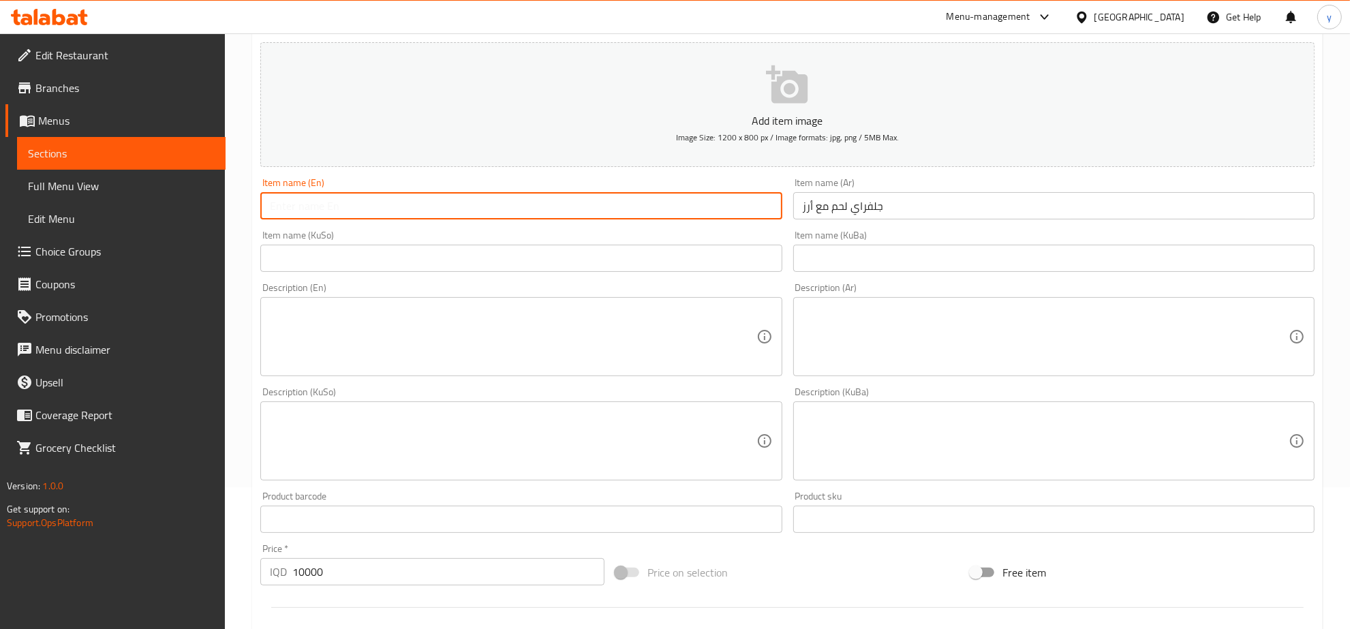
click at [644, 205] on input "text" at bounding box center [520, 205] width 521 height 27
drag, startPoint x: 941, startPoint y: 177, endPoint x: 924, endPoint y: 201, distance: 28.9
click at [941, 178] on div "Item name (Ar) جلفراي لحم مع أرز Item name (Ar)" at bounding box center [1053, 199] width 521 height 42
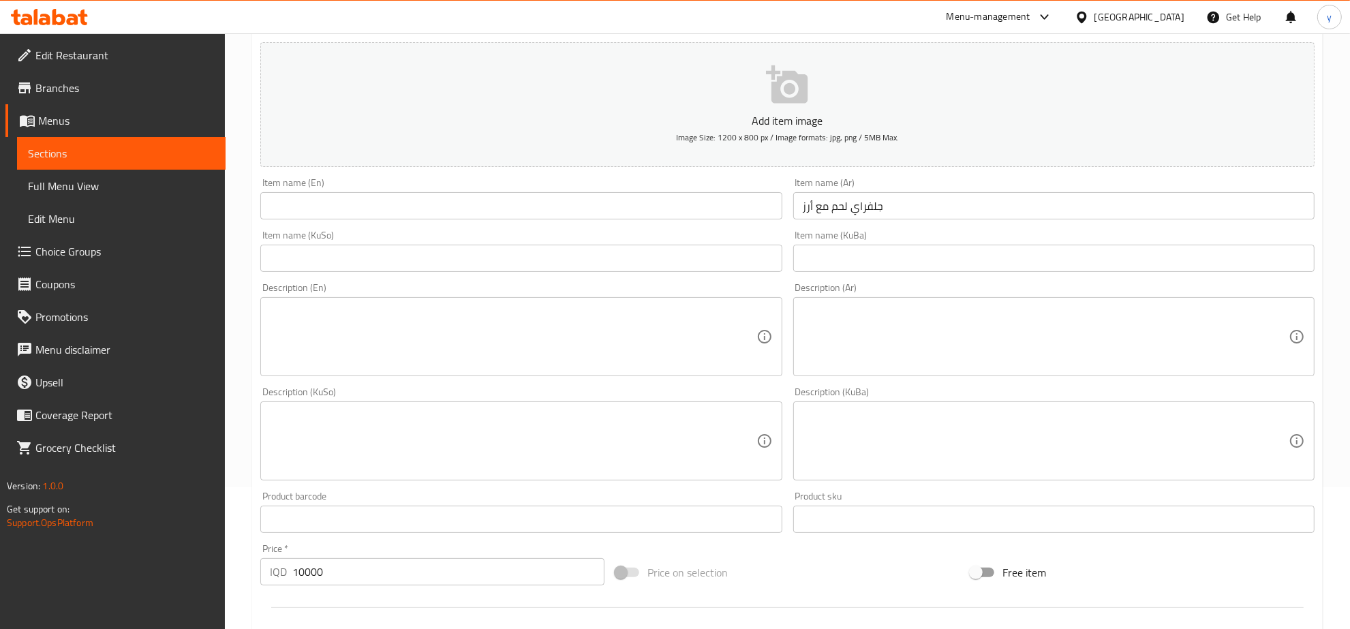
click at [917, 209] on input "جلفراي لحم مع أرز" at bounding box center [1053, 205] width 521 height 27
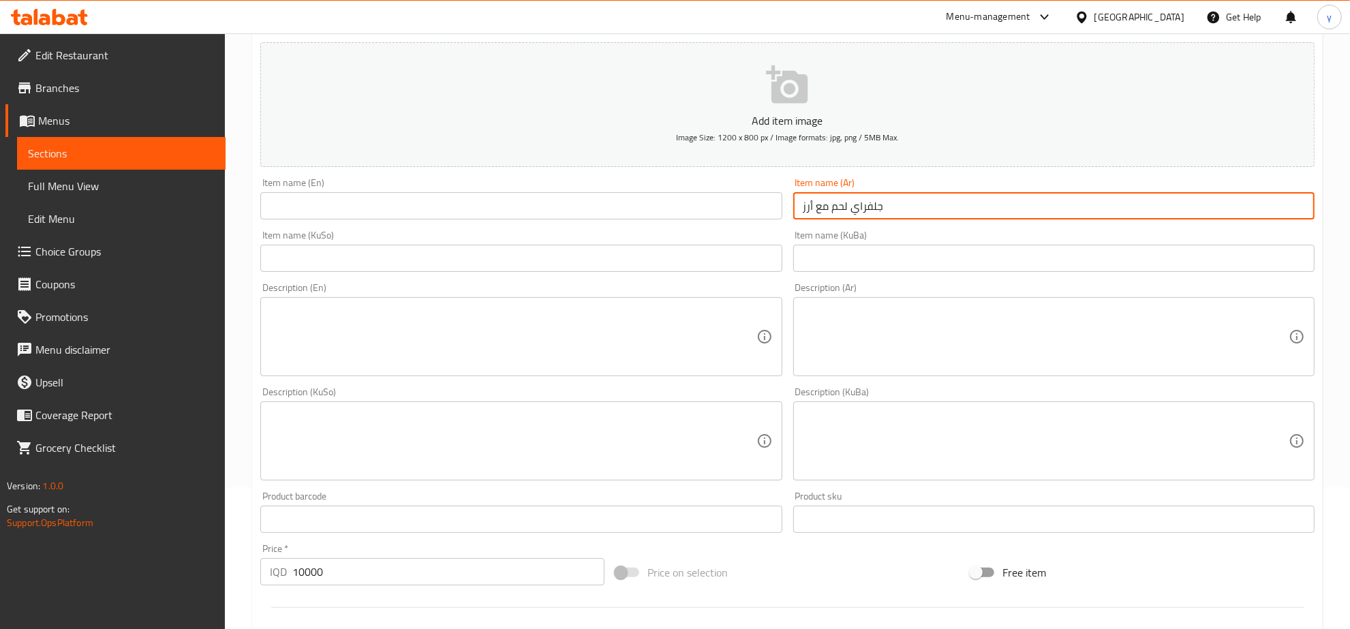
click at [917, 209] on input "جلفراي لحم مع أرز" at bounding box center [1053, 205] width 521 height 27
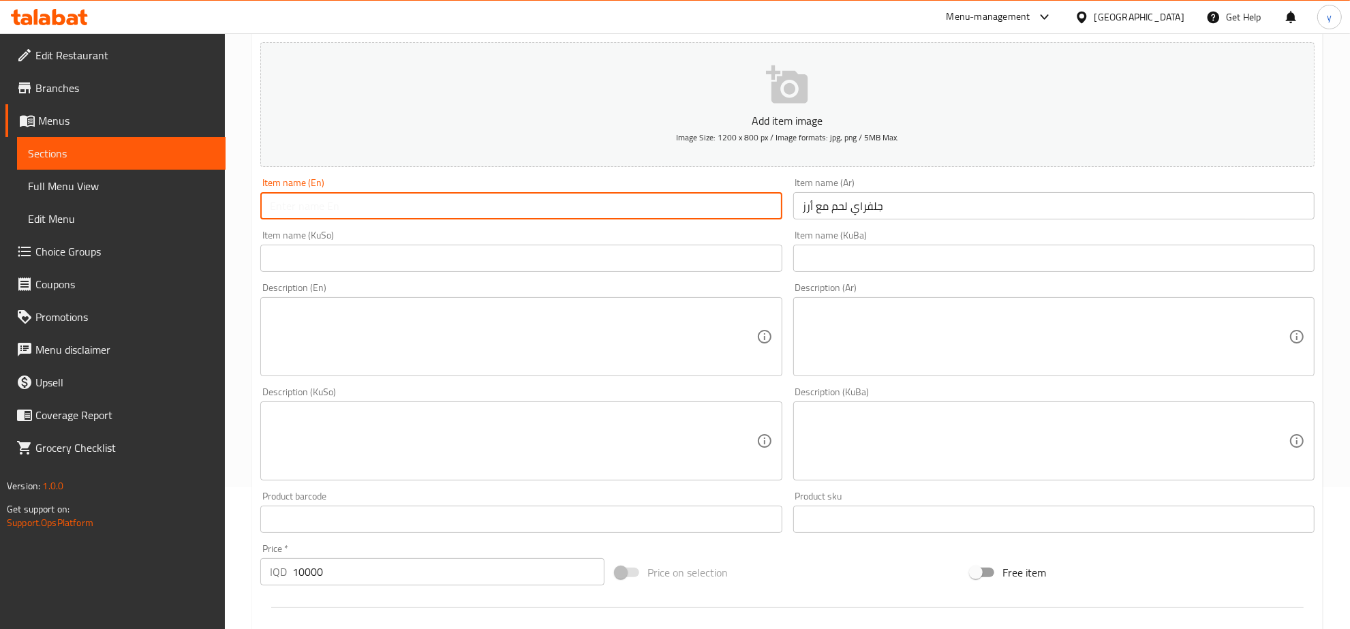
click at [607, 219] on input "text" at bounding box center [520, 205] width 521 height 27
paste input "Meat Chelfray with Rice"
type input "Meat Chelfray with Rice"
click at [660, 280] on div "Description (En) Description (En)" at bounding box center [521, 329] width 532 height 104
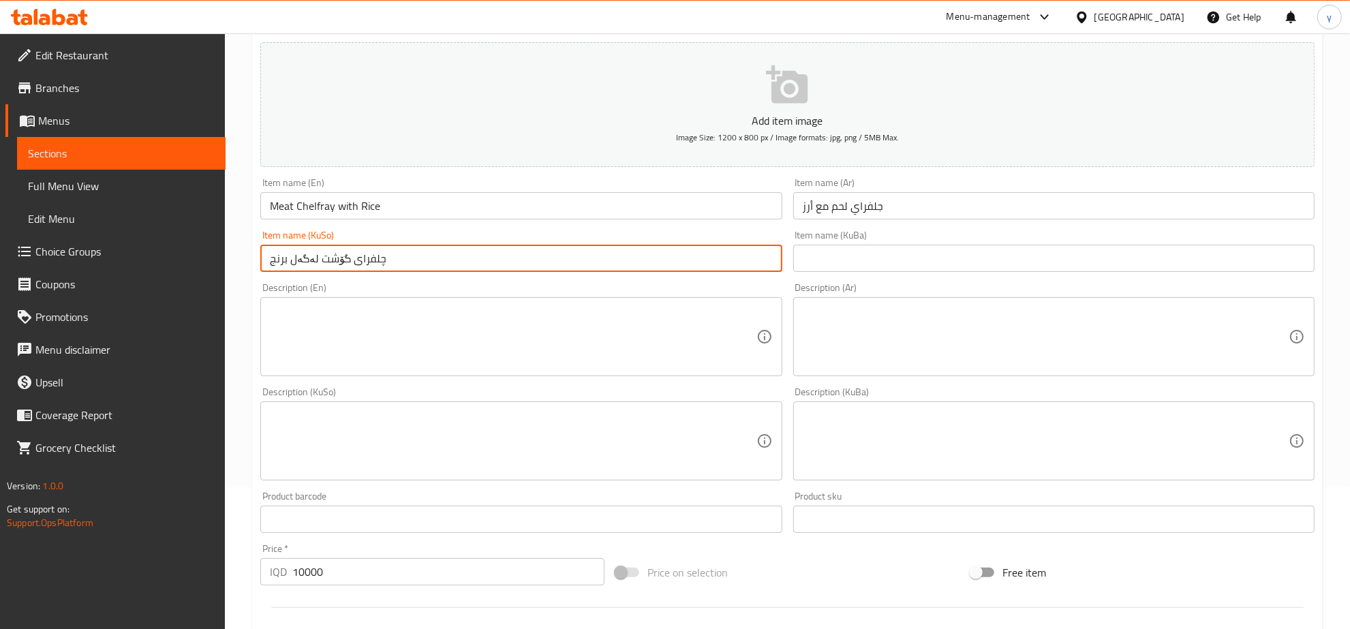
type input "چلفرای گۆشت لەگەل برنج"
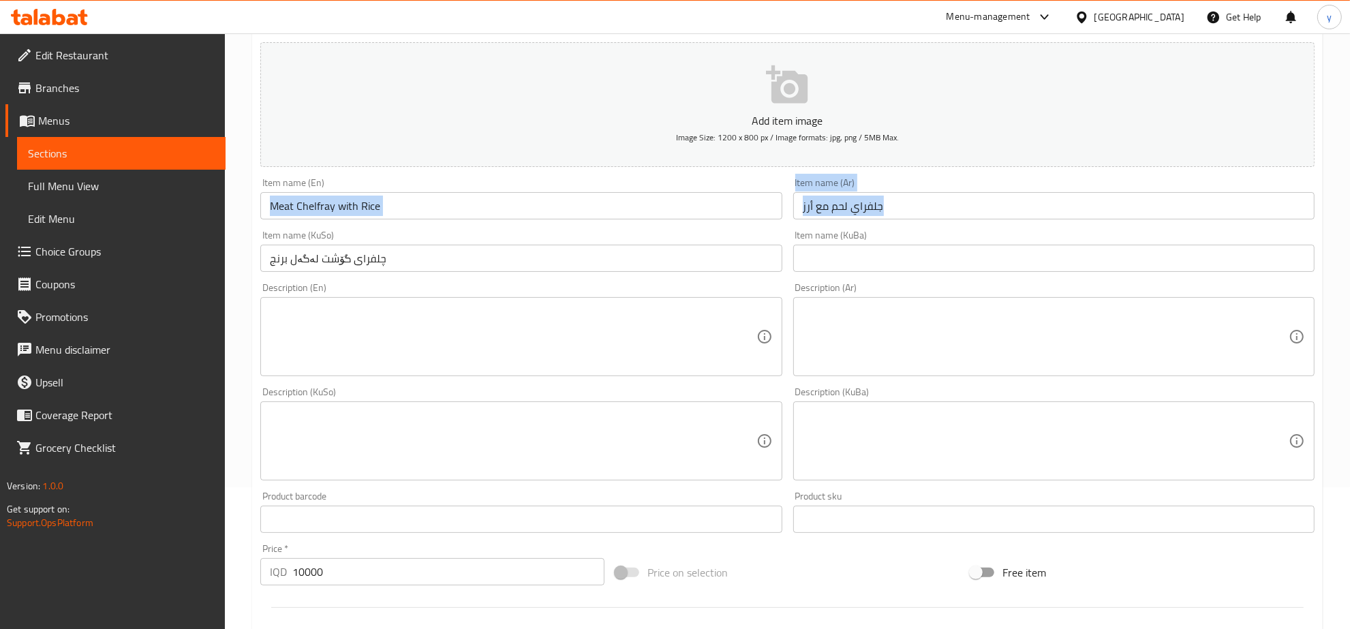
click at [551, 224] on div "Add item image Image Size: 1200 x 800 px / Image formats: jpg, png / 5MB Max. I…" at bounding box center [787, 409] width 1065 height 744
click at [560, 204] on input "Meat Chelfray with Rice" at bounding box center [520, 205] width 521 height 27
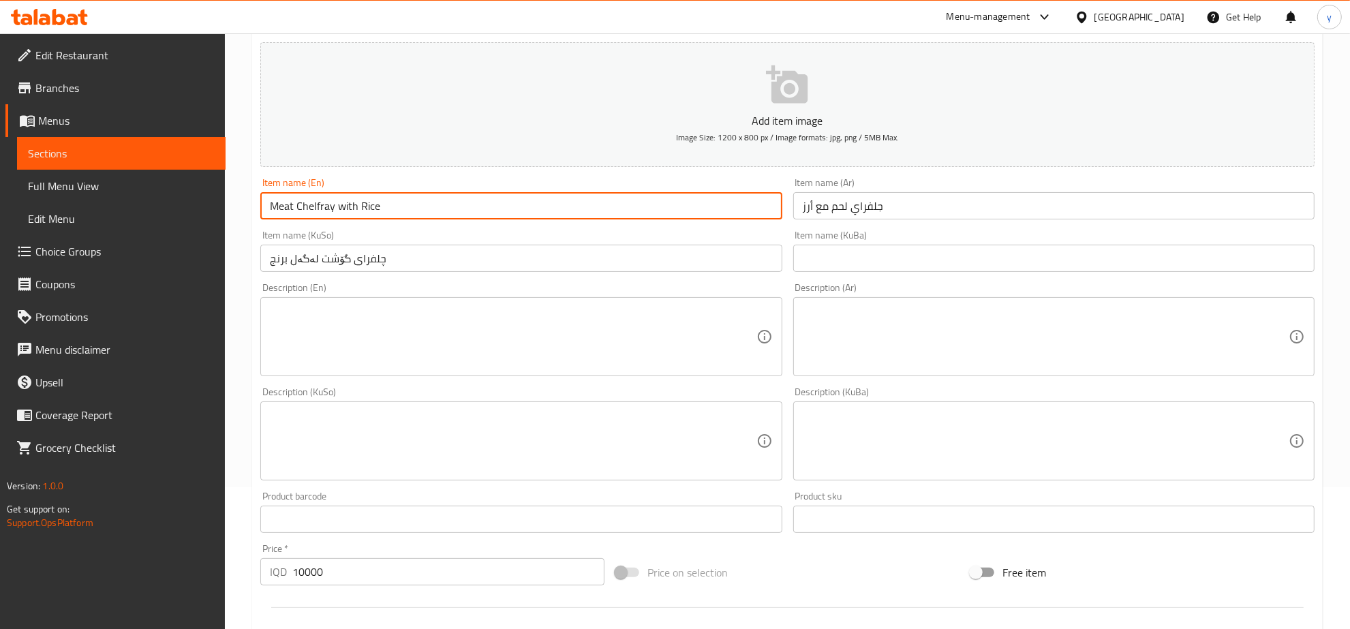
click at [560, 204] on input "Meat Chelfray with Rice" at bounding box center [520, 205] width 521 height 27
click at [819, 218] on input "جلفراي لحم مع أرز" at bounding box center [1053, 205] width 521 height 27
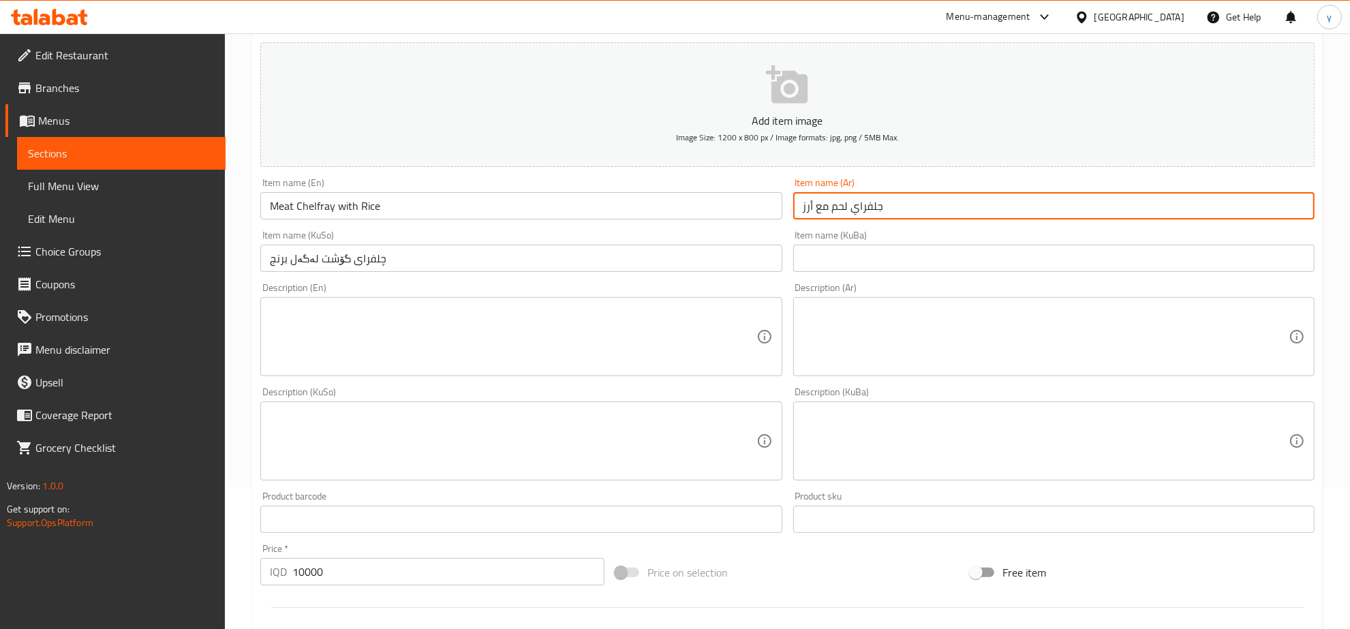
click at [819, 218] on input "جلفراي لحم مع أرز" at bounding box center [1053, 205] width 521 height 27
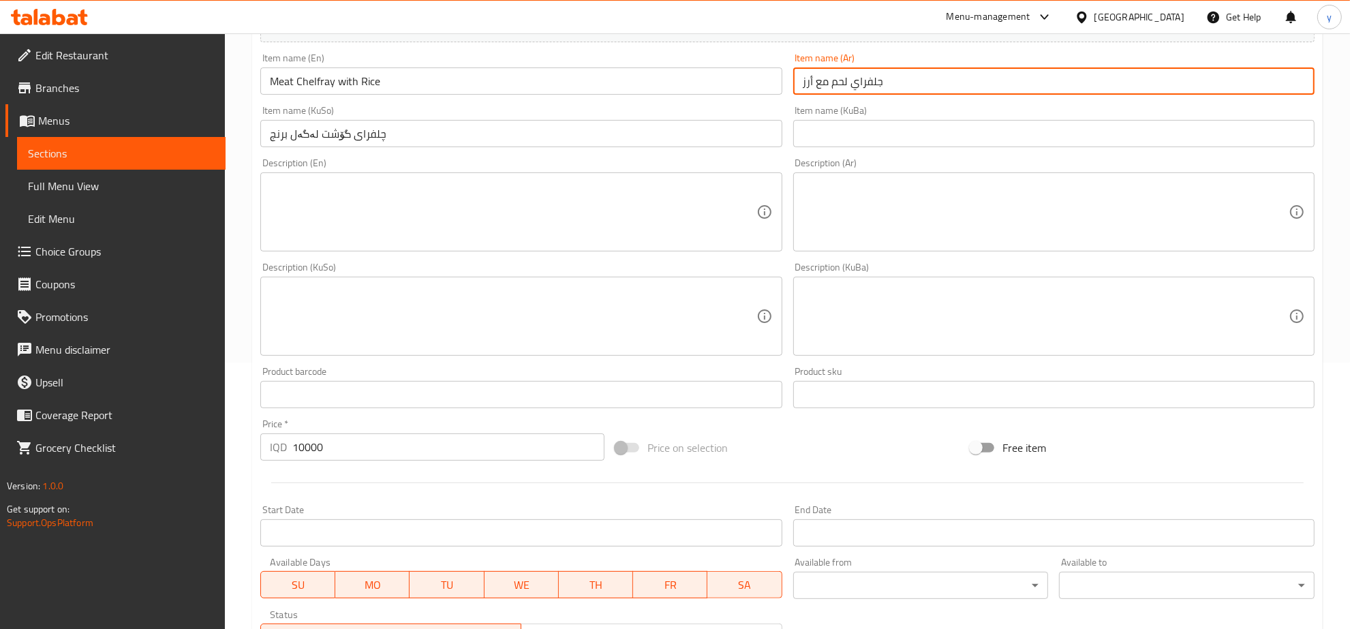
scroll to position [488, 0]
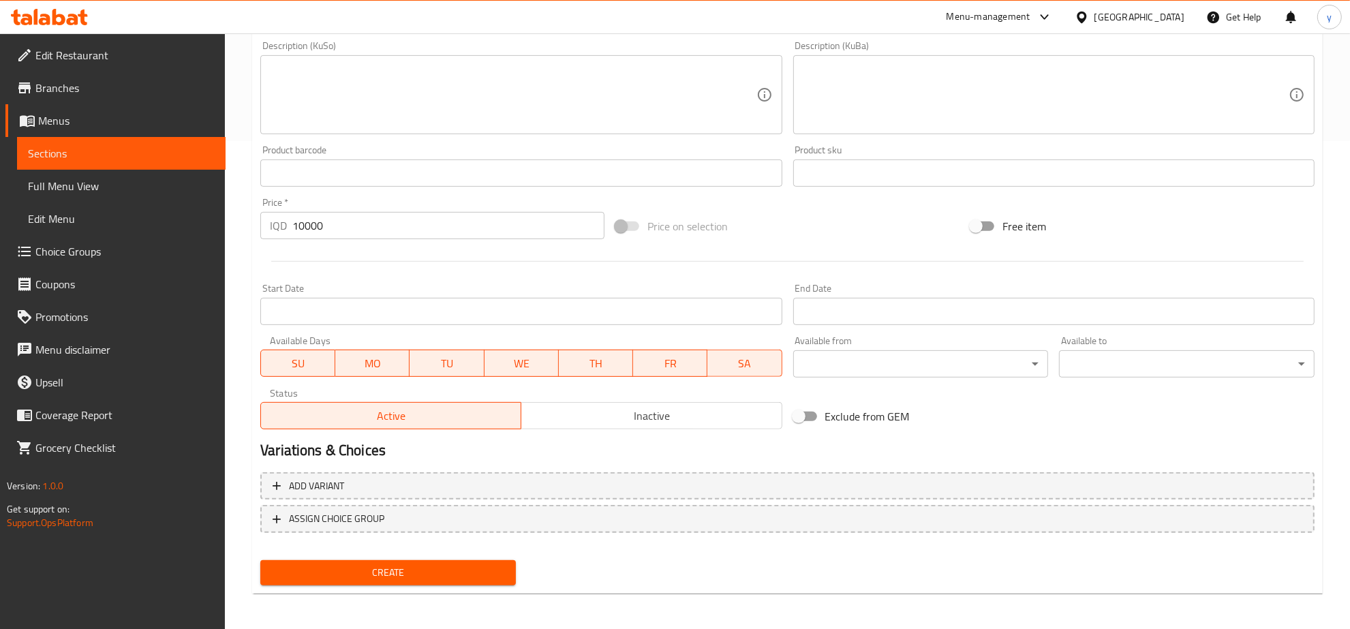
click at [403, 569] on span "Create" at bounding box center [388, 572] width 234 height 17
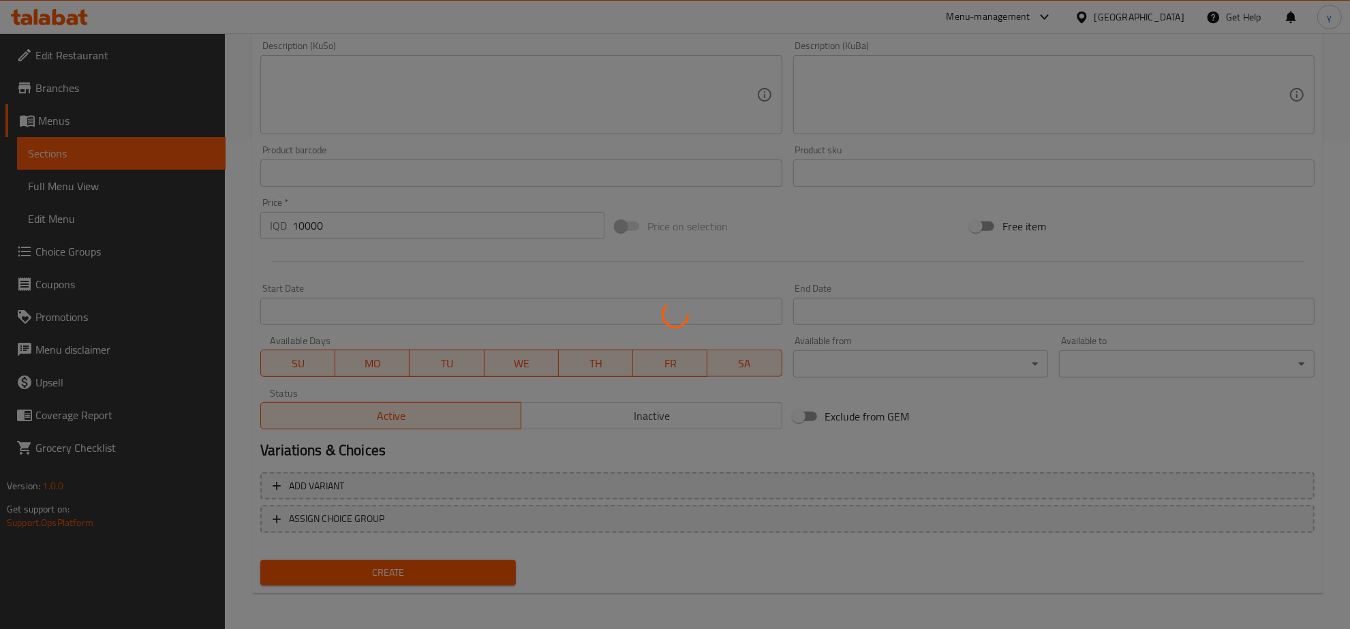
scroll to position [62, 0]
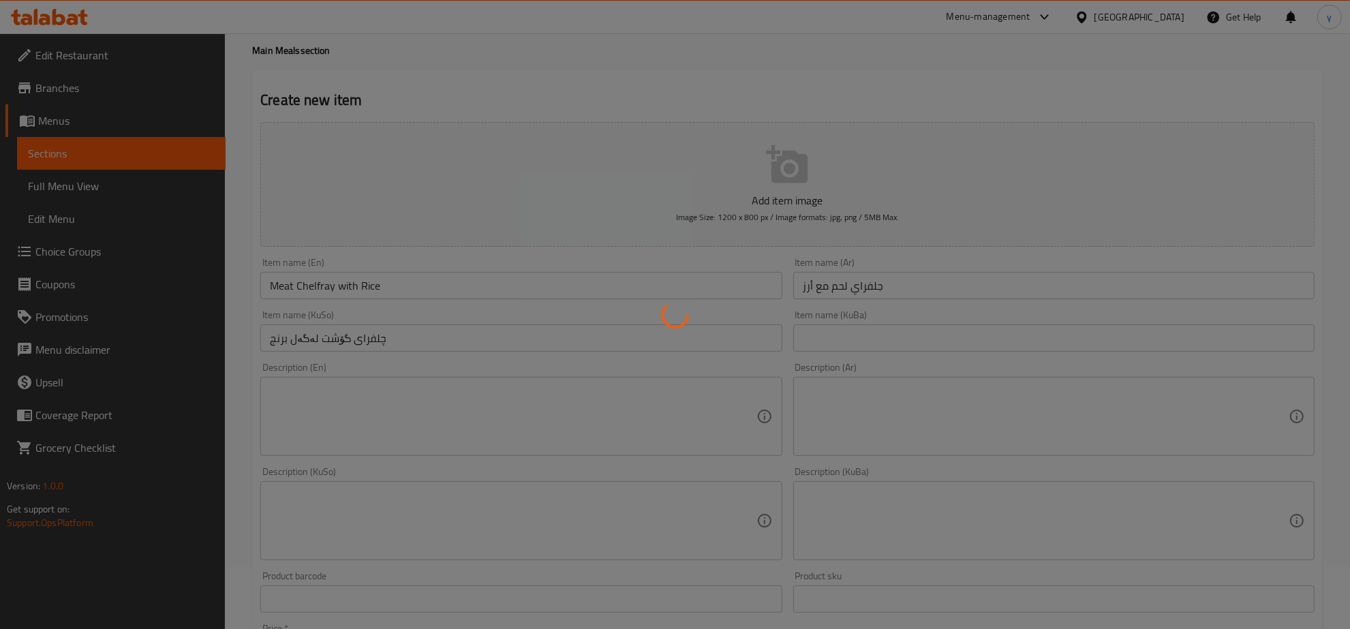
type input "0"
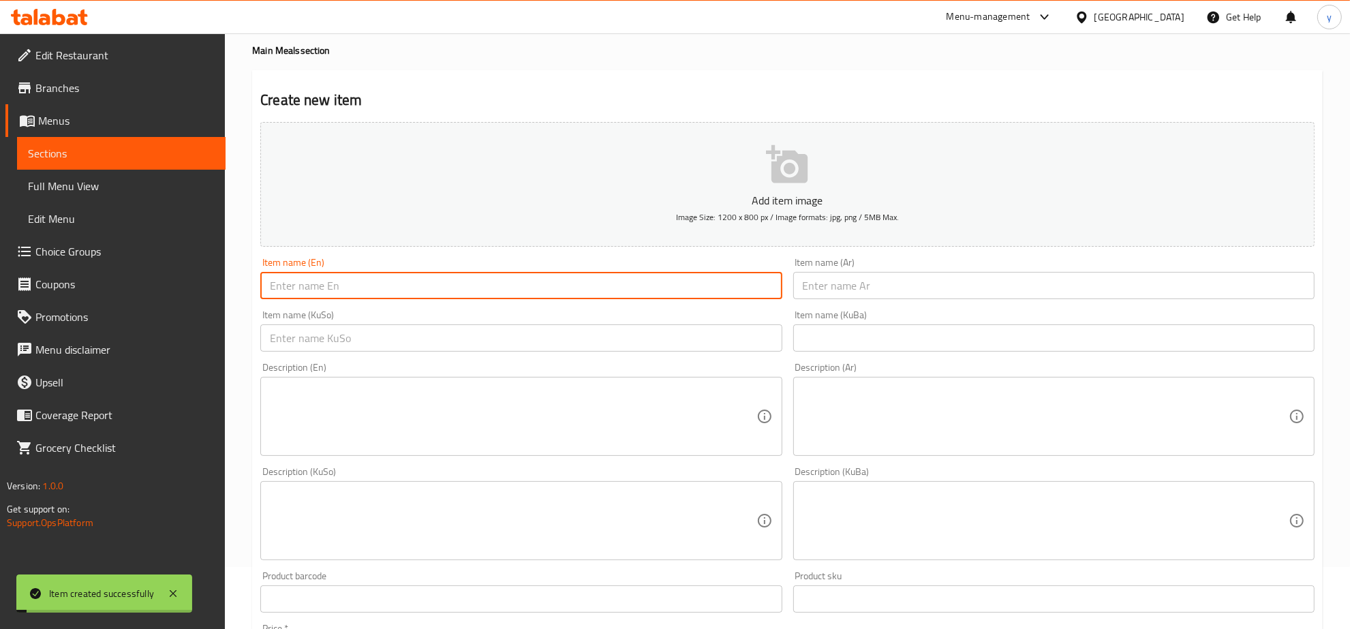
click at [549, 292] on input "text" at bounding box center [520, 285] width 521 height 27
paste input "Meat Chelfray with Rice"
type input "Meat Chelfray with Rice"
click at [498, 345] on input "text" at bounding box center [520, 337] width 521 height 27
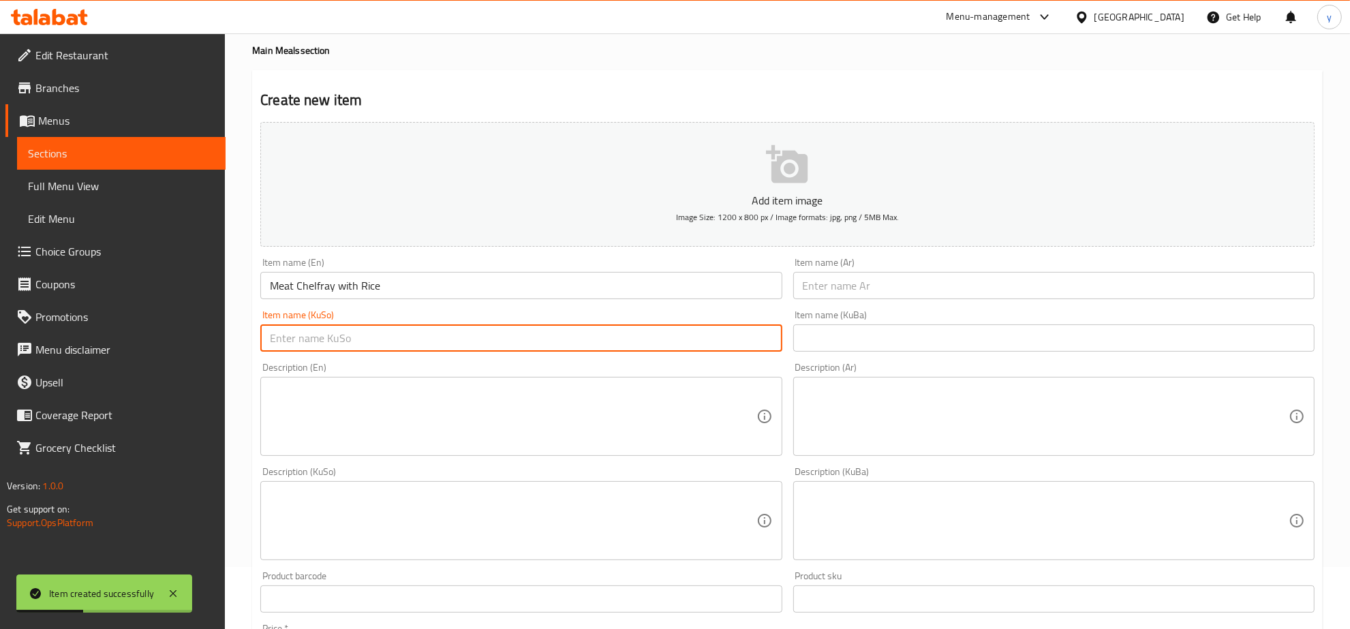
paste input "چلفرای گۆشت لەگەل برنج"
type input "چلفرای گۆشت لەگەل برنج"
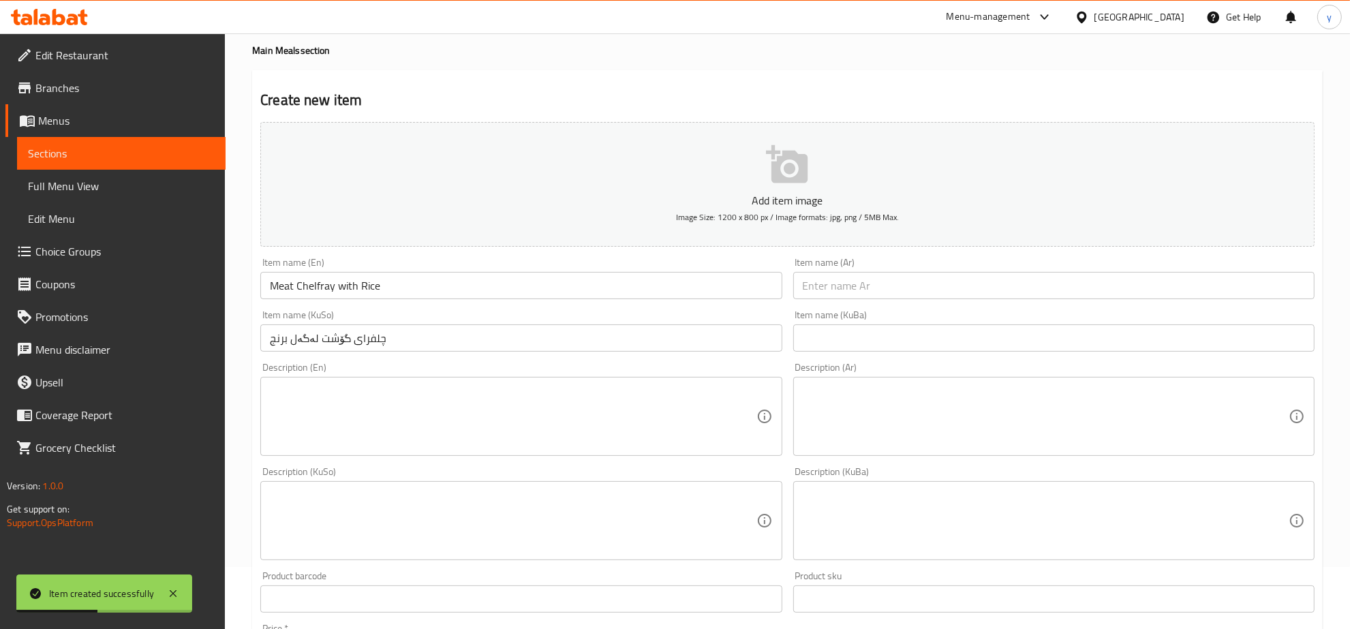
click at [907, 304] on div "Item name (Ar) Item name (Ar)" at bounding box center [1054, 278] width 532 height 52
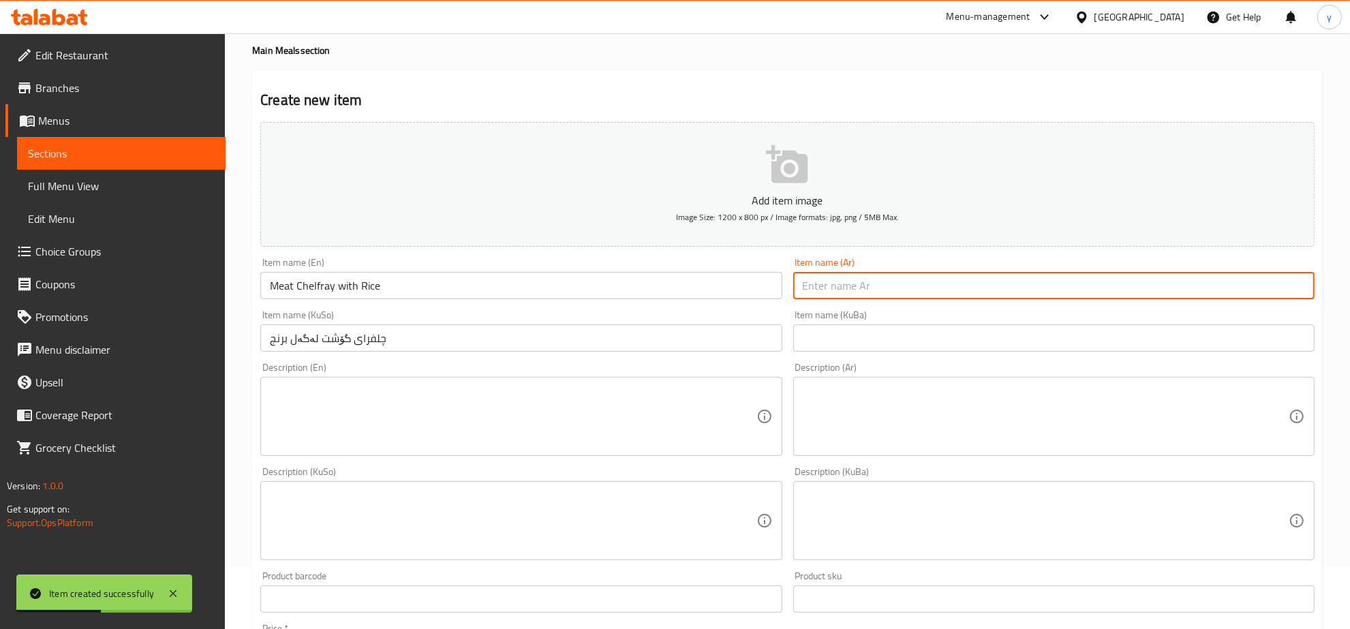
click at [898, 288] on input "text" at bounding box center [1053, 285] width 521 height 27
paste input "جلفراي لحم مع أرز"
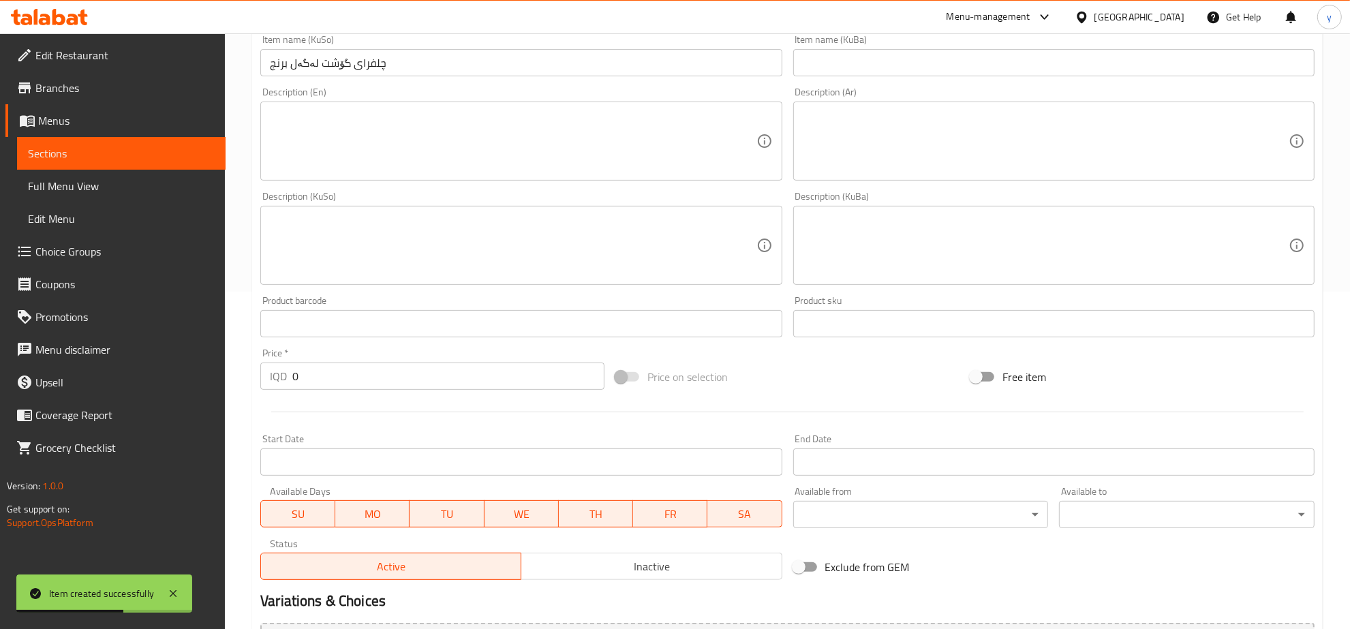
scroll to position [346, 0]
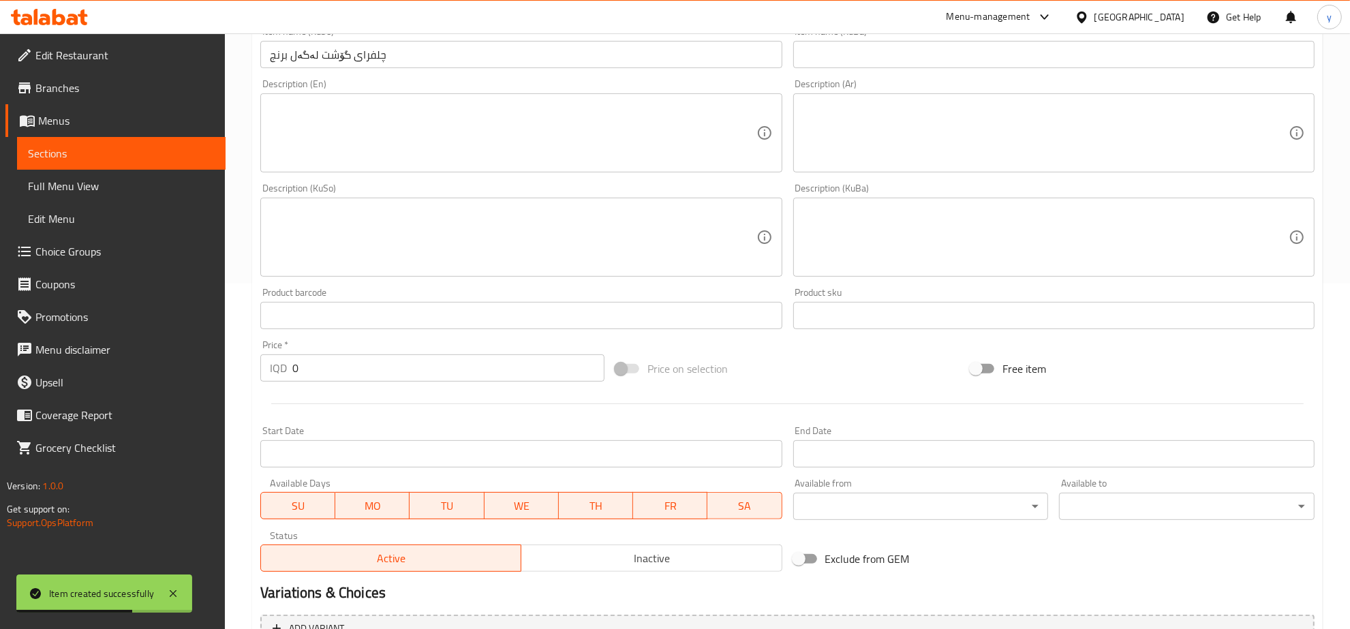
type input "جلفراي لحم مع أرز"
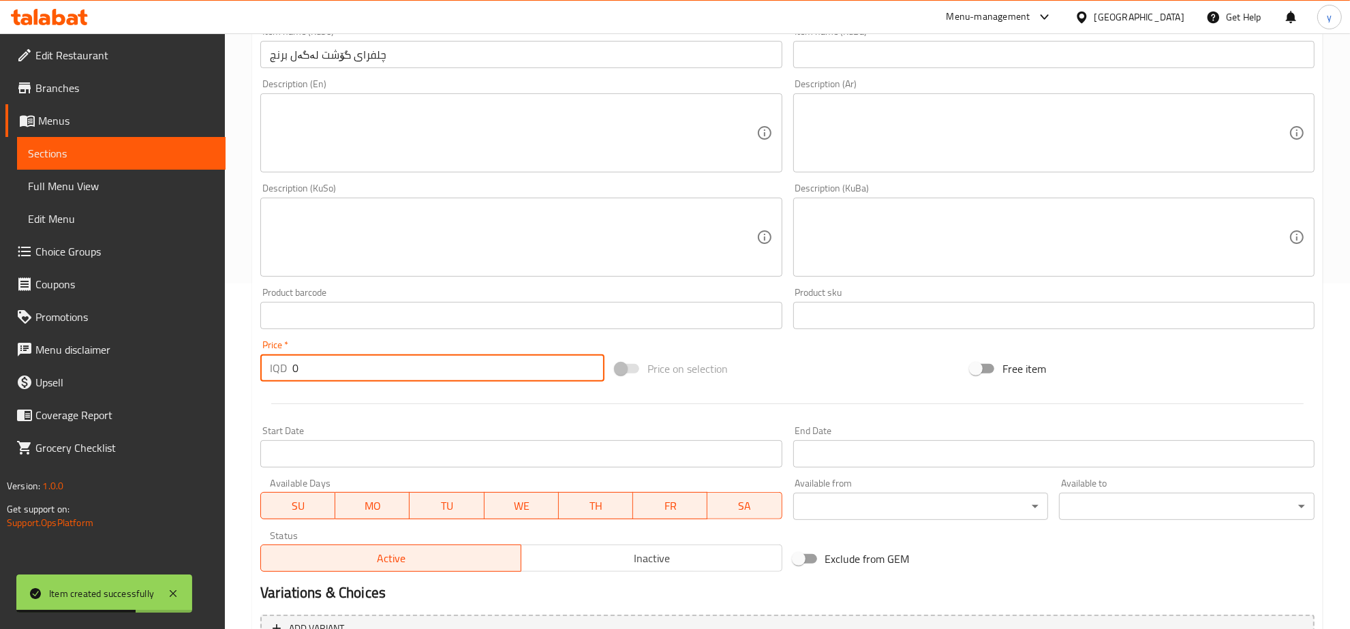
click at [294, 367] on input "0" at bounding box center [448, 367] width 312 height 27
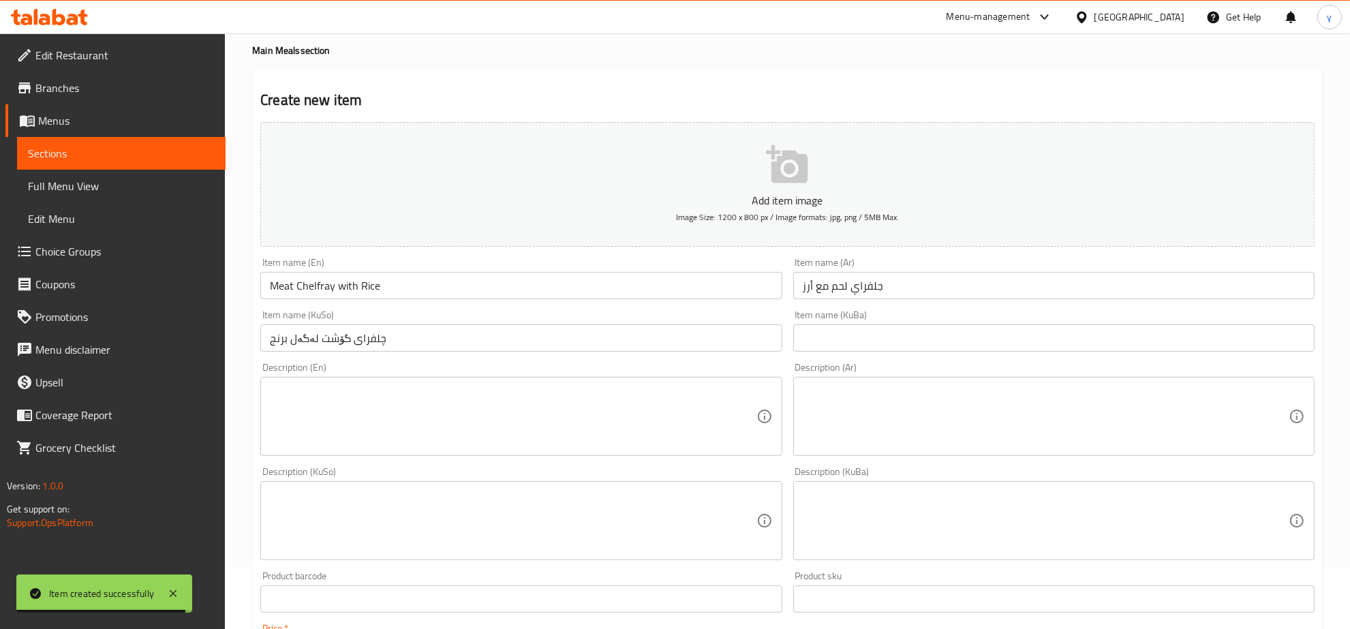
type input "8000"
click at [290, 294] on input "Meat Chelfray with Rice" at bounding box center [520, 285] width 521 height 27
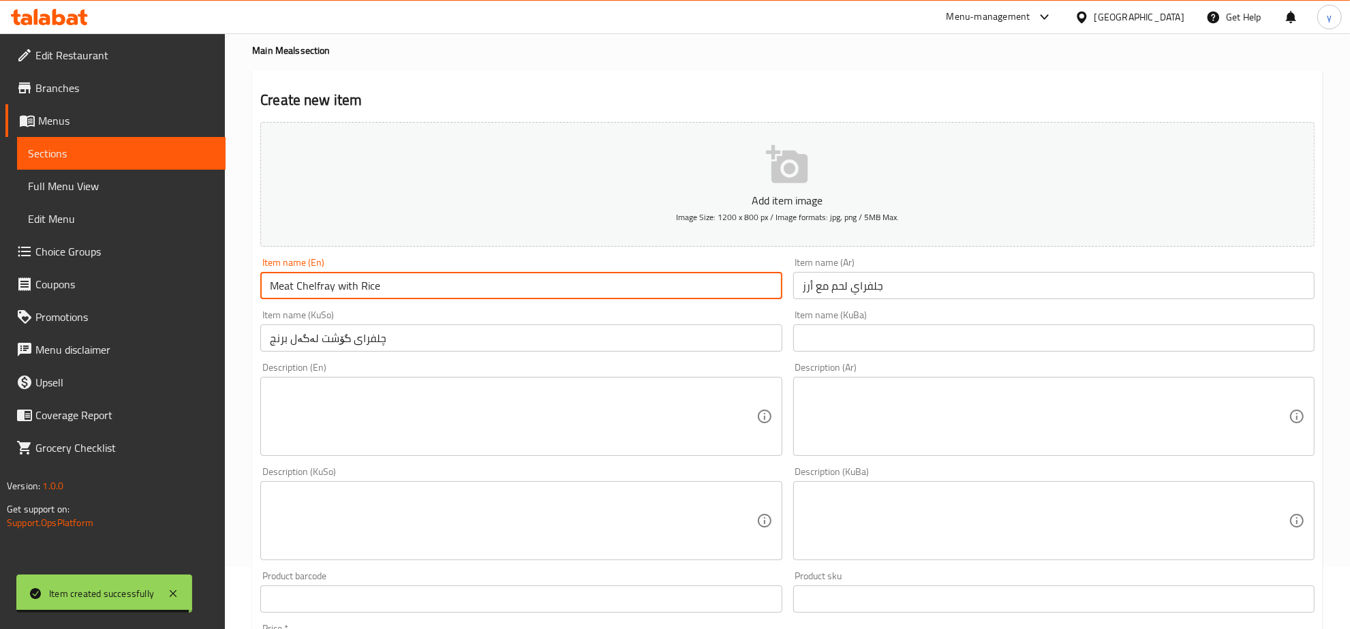
click at [290, 294] on input "Meat Chelfray with Rice" at bounding box center [520, 285] width 521 height 27
click at [290, 283] on input "Meat Chelfray with Rice" at bounding box center [520, 285] width 521 height 27
type input "Chicken Chelfray with Rice"
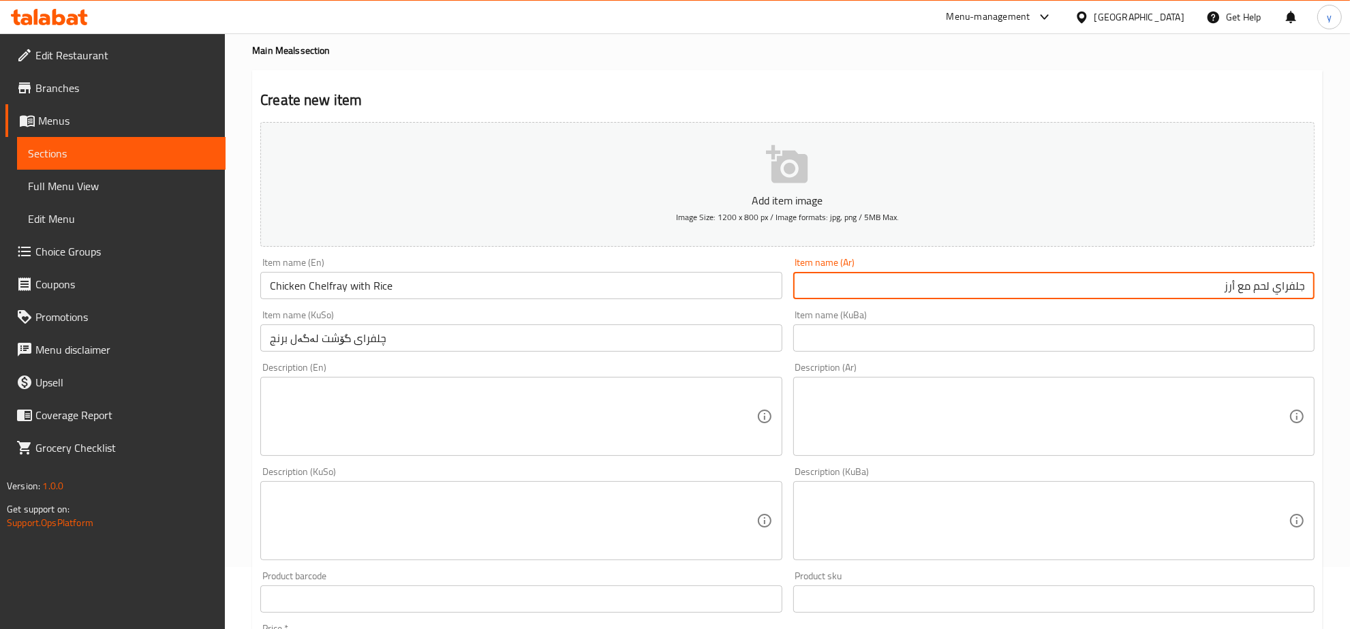
click at [1260, 297] on input "جلفراي لحم مع أرز" at bounding box center [1053, 285] width 521 height 27
type input "جلفراي دجاج مع أرز"
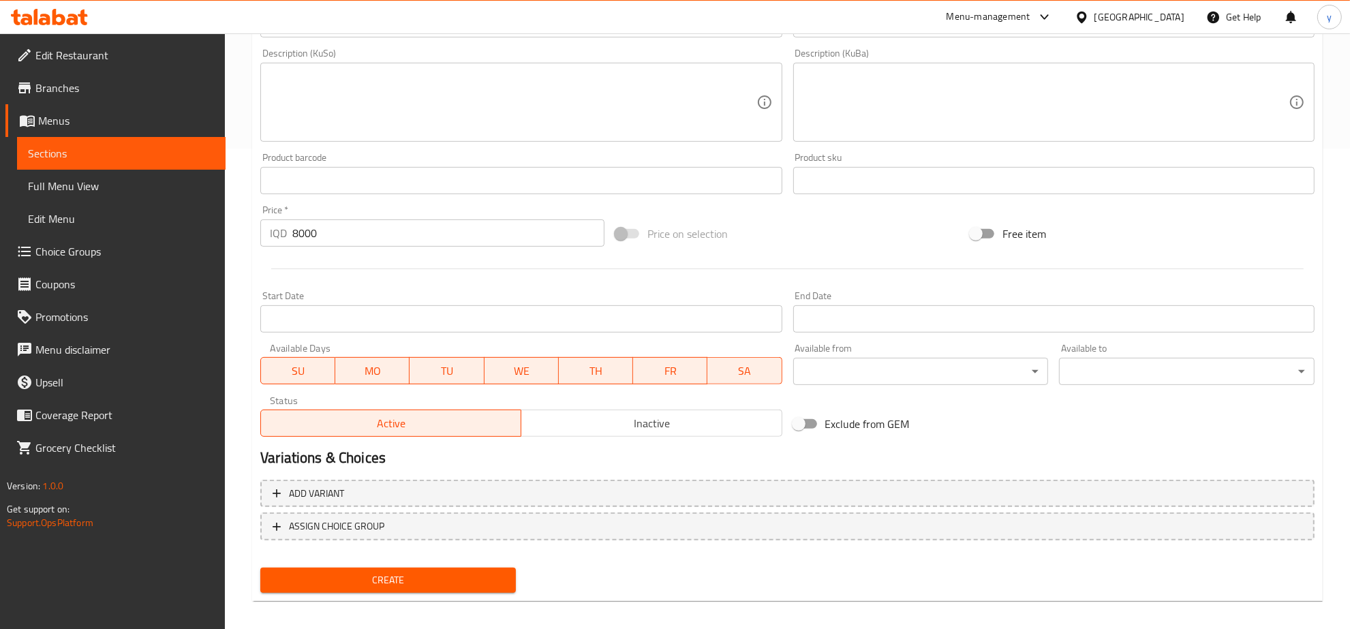
scroll to position [488, 0]
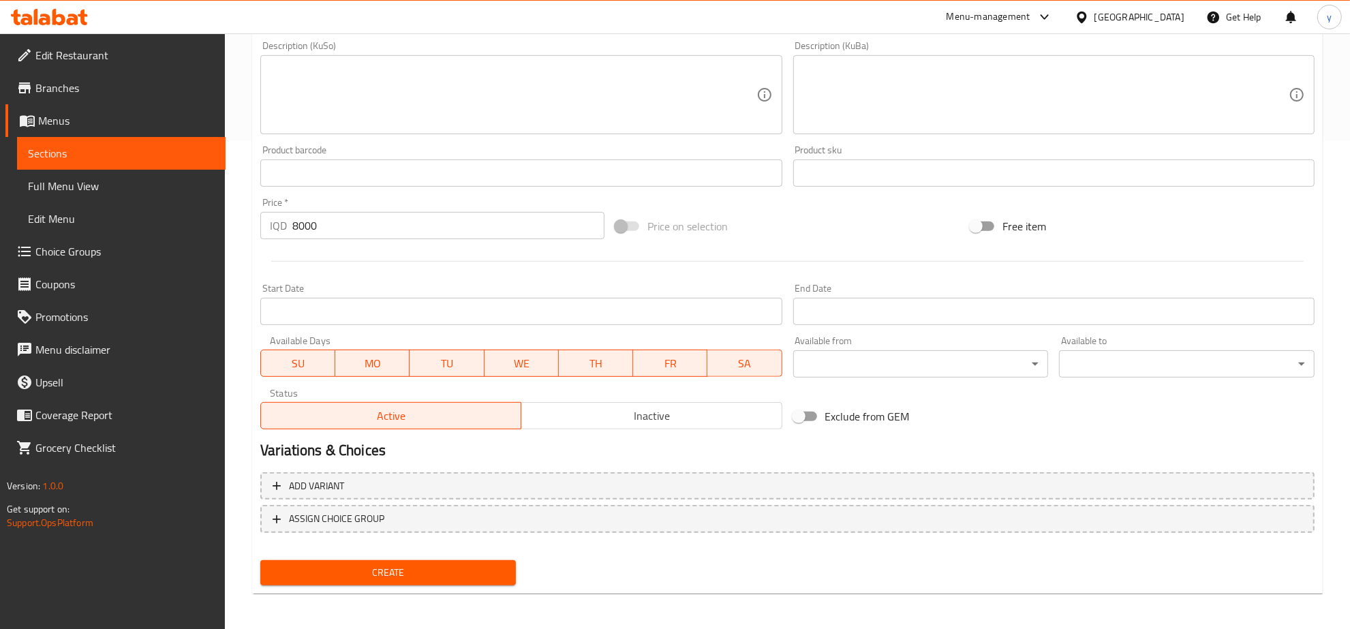
type input "چلفرای مریشک لەگەل برنج"
click at [336, 555] on div "Create" at bounding box center [388, 573] width 267 height 36
click at [461, 570] on span "Create" at bounding box center [388, 572] width 234 height 17
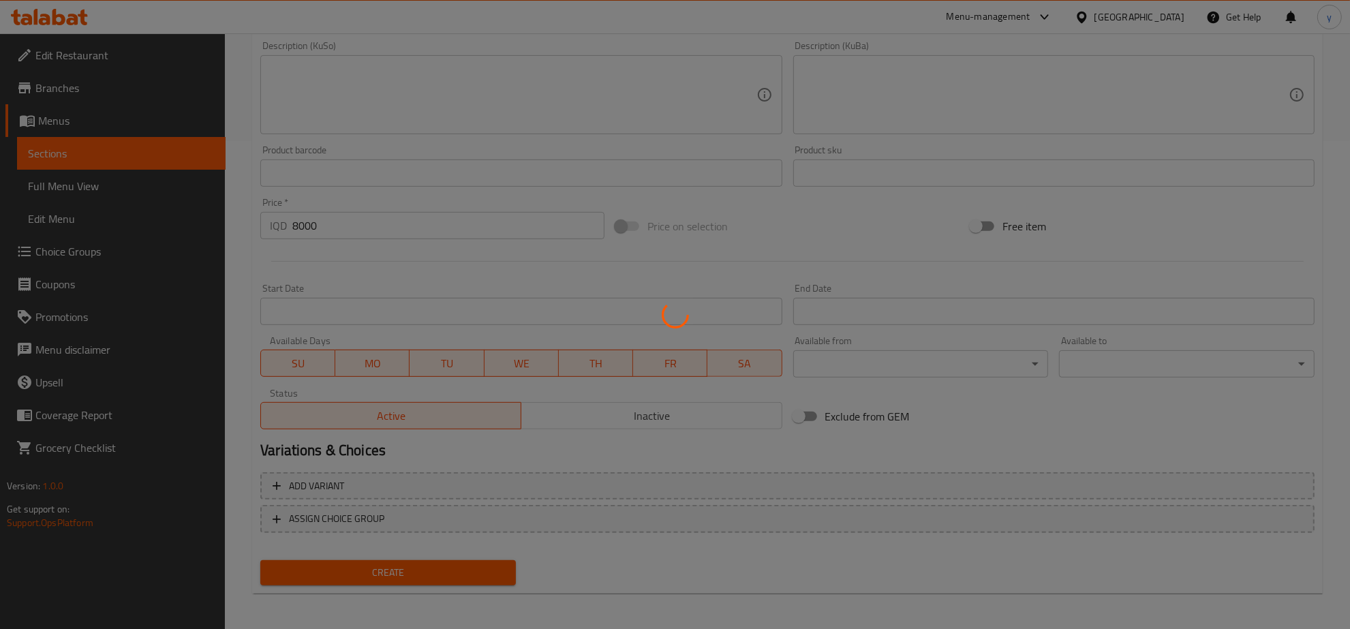
type input "0"
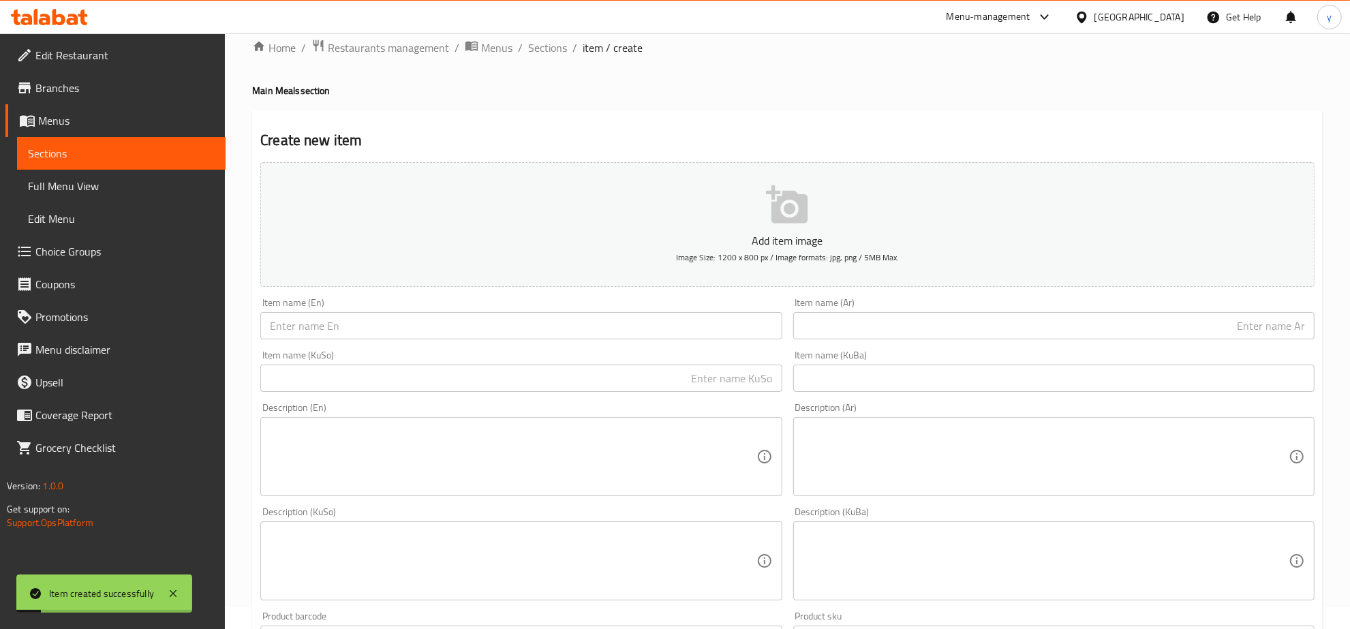
scroll to position [0, 0]
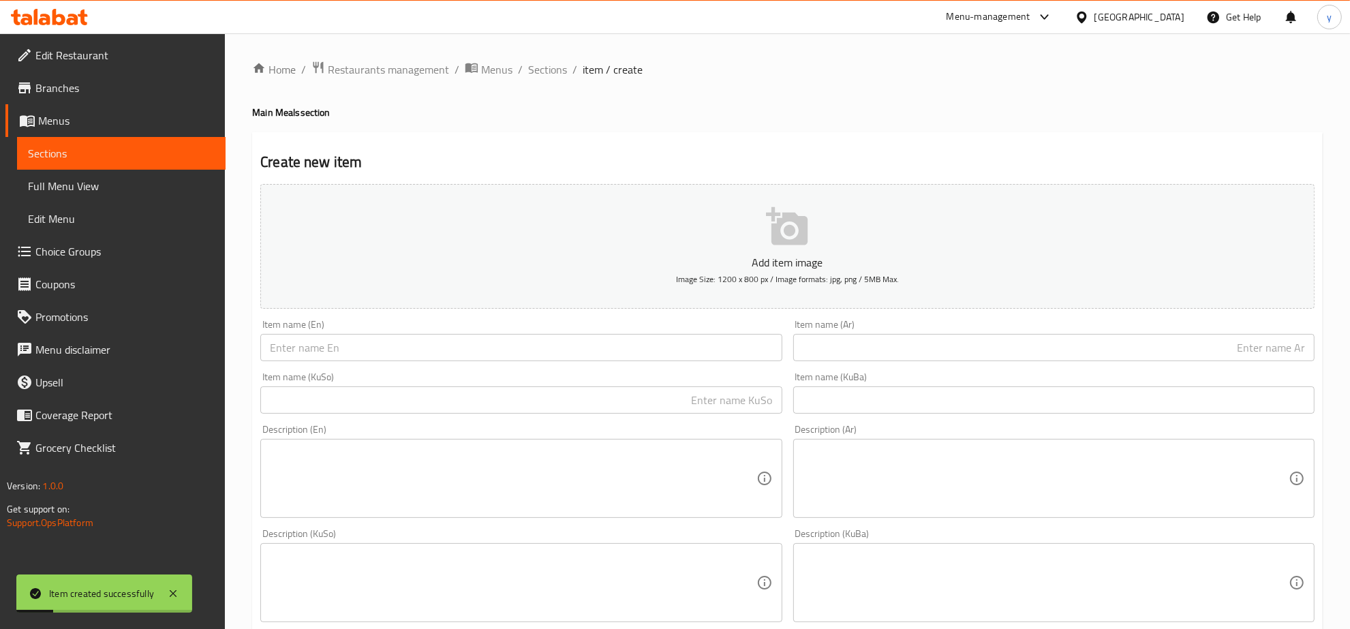
click at [558, 80] on div "Home / Restaurants management / Menus / Sections / item / create Main Meals sec…" at bounding box center [787, 577] width 1071 height 1032
click at [549, 72] on span "Sections" at bounding box center [547, 69] width 39 height 16
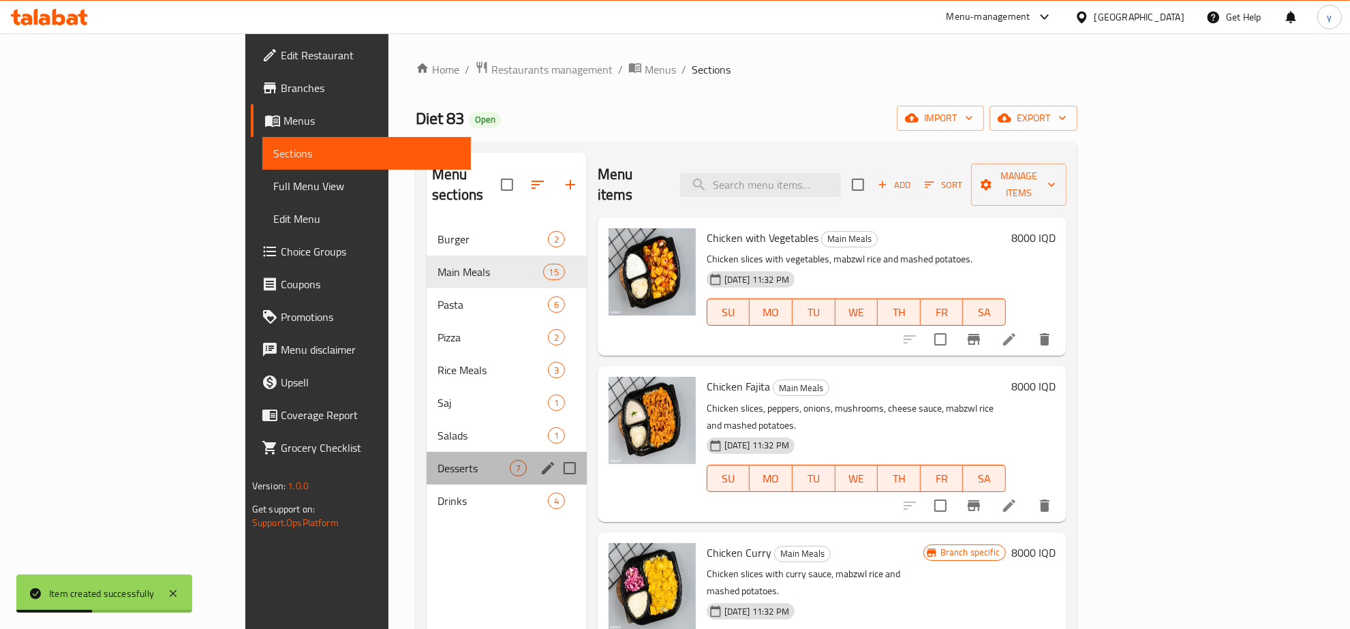
click at [427, 460] on div "Desserts 7" at bounding box center [507, 468] width 160 height 33
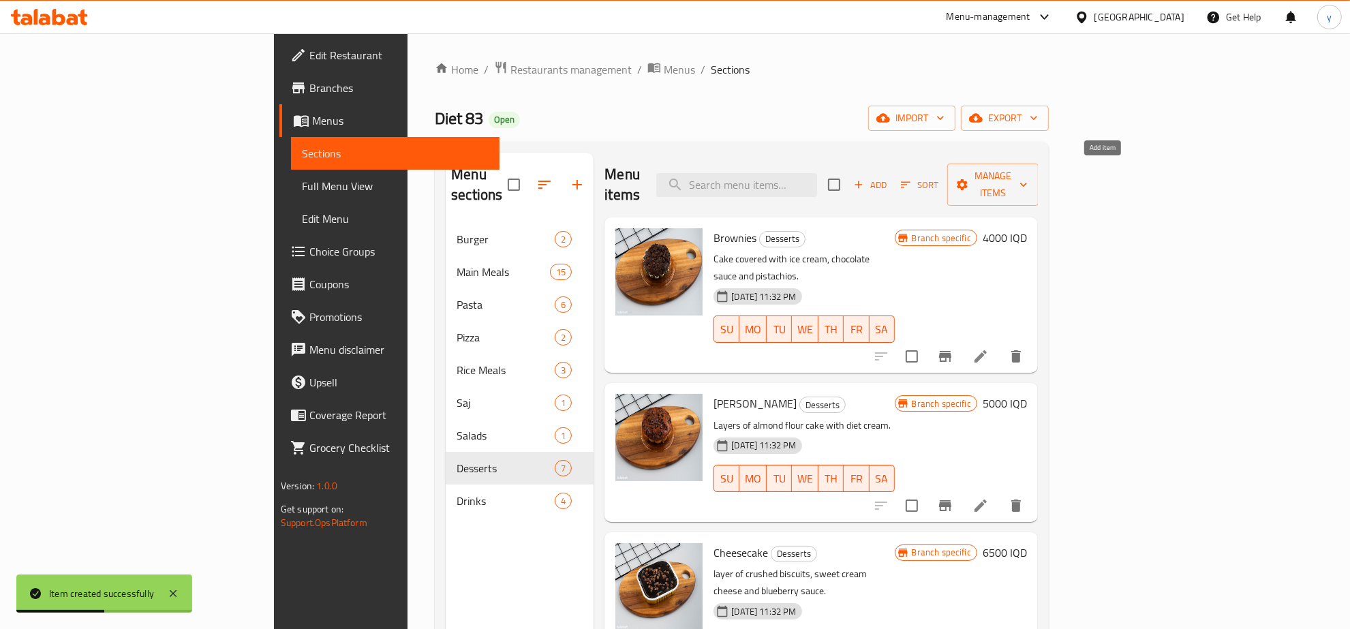
click at [889, 181] on span "Add" at bounding box center [870, 185] width 37 height 16
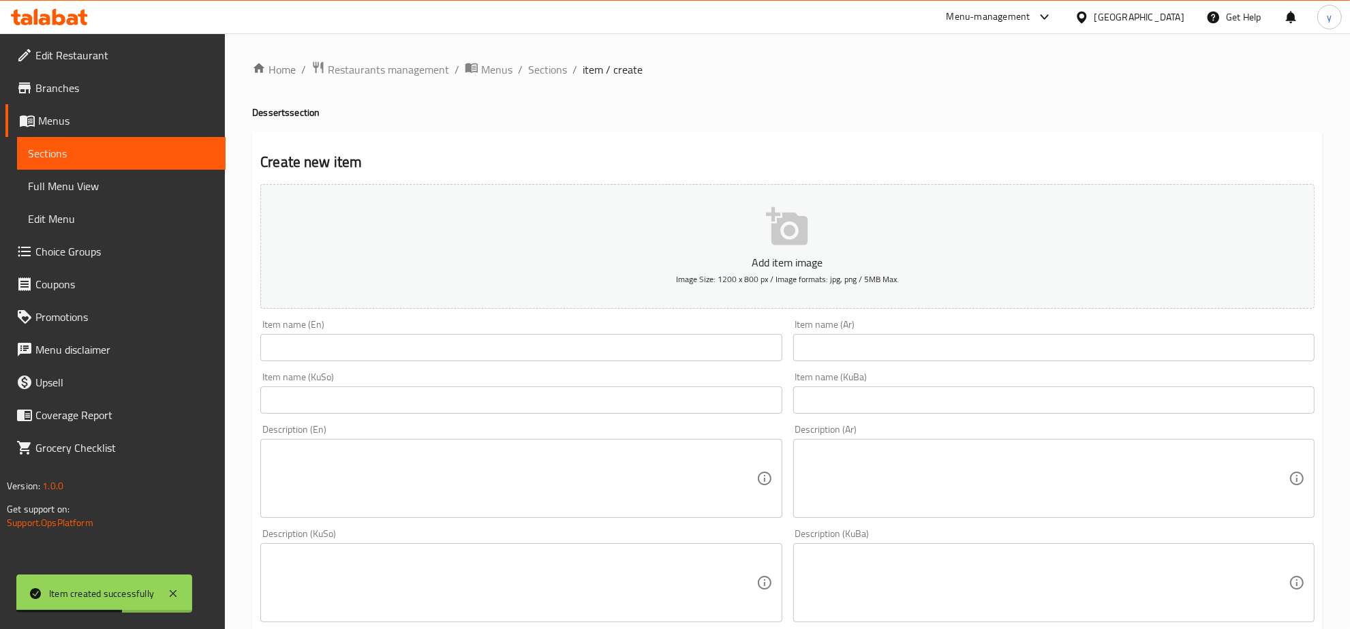
click at [978, 371] on div "Item name (KuBa) Item name (KuBa)" at bounding box center [1054, 393] width 532 height 52
drag, startPoint x: 975, startPoint y: 359, endPoint x: 935, endPoint y: 365, distance: 40.7
click at [975, 359] on input "text" at bounding box center [1053, 347] width 521 height 27
paste input "كيكة جوز الهند"
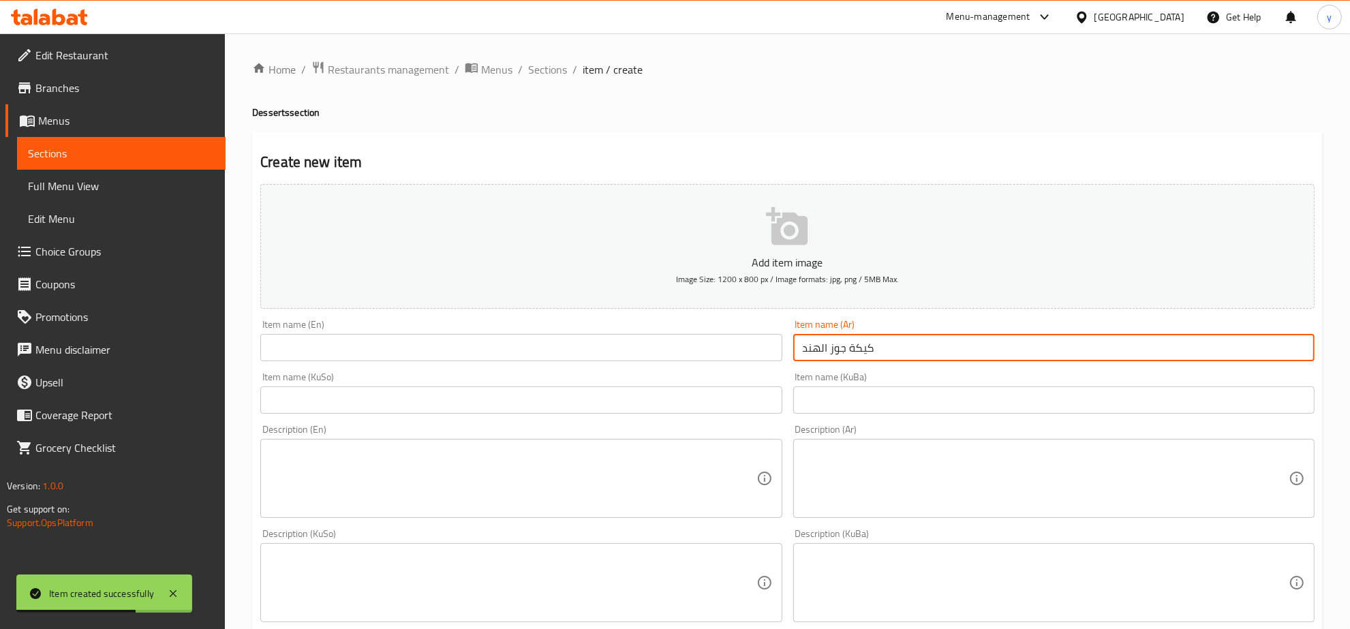
type input "كيكة جوز الهند"
click at [689, 351] on input "text" at bounding box center [520, 347] width 521 height 27
drag, startPoint x: 888, startPoint y: 350, endPoint x: 791, endPoint y: 332, distance: 98.4
click at [791, 332] on div "Item name (Ar) كيكة جوز الهند Item name (Ar)" at bounding box center [1054, 340] width 532 height 52
drag, startPoint x: 608, startPoint y: 353, endPoint x: 584, endPoint y: 369, distance: 28.5
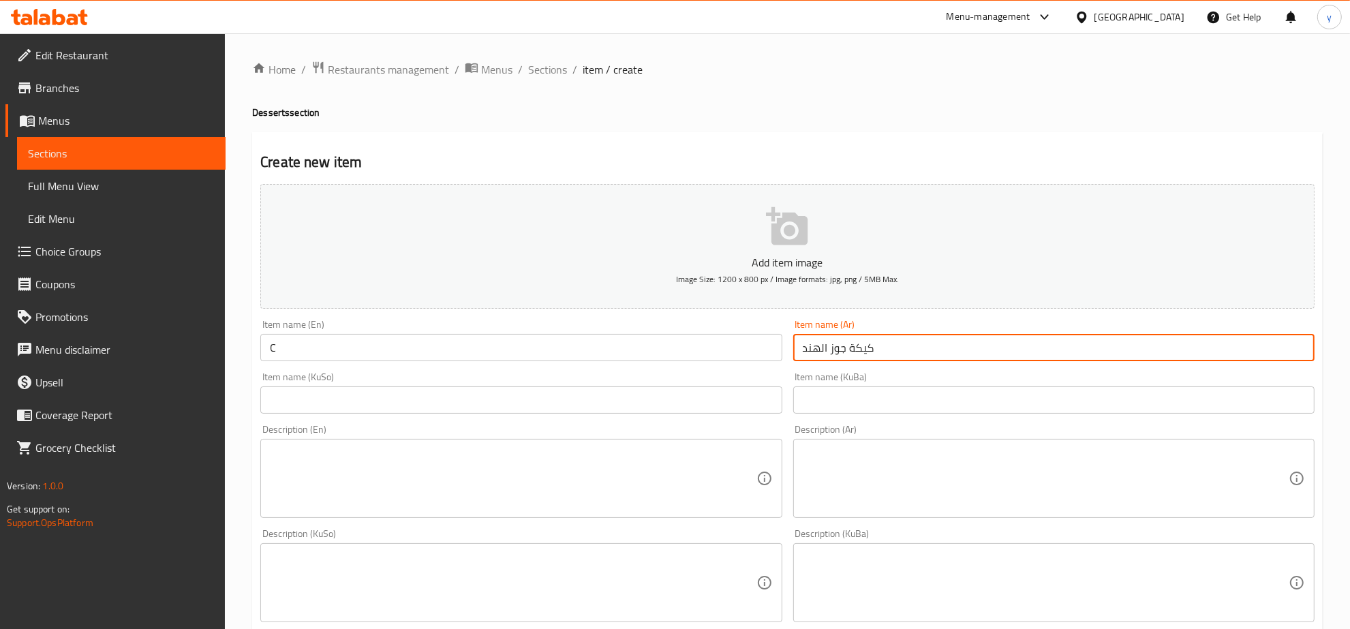
click at [603, 356] on input "C" at bounding box center [520, 347] width 521 height 27
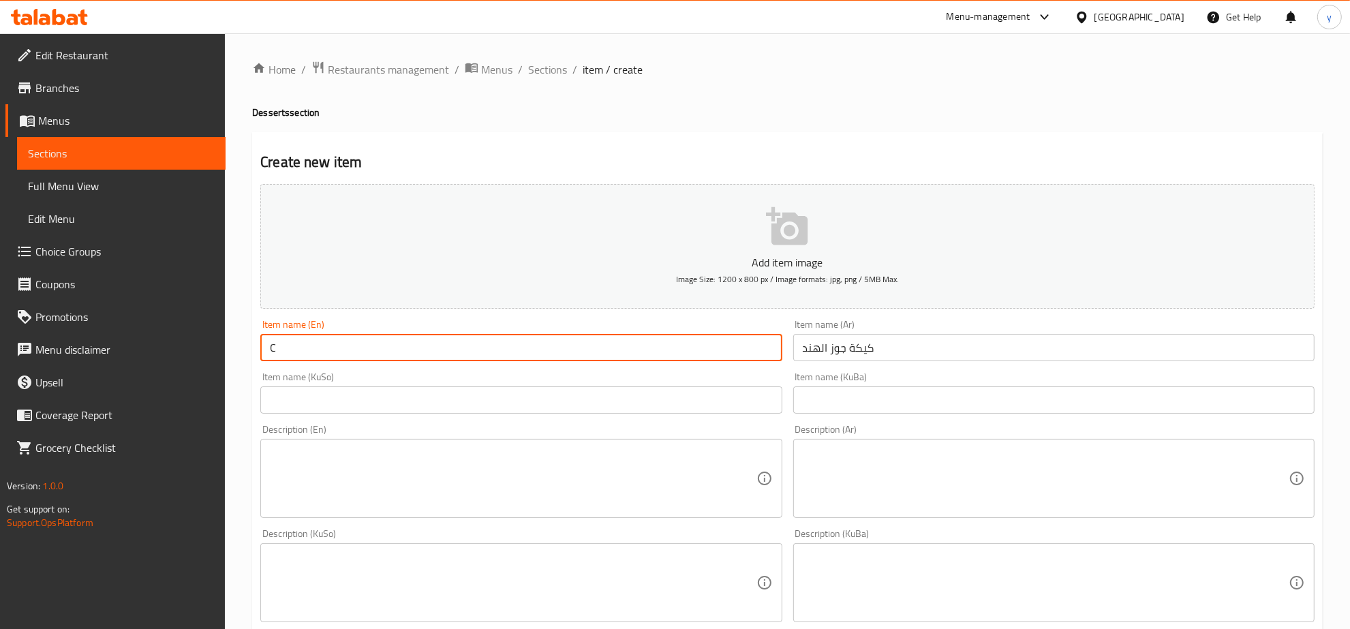
click at [521, 352] on input "C" at bounding box center [520, 347] width 521 height 27
paste input "oconut Cake"
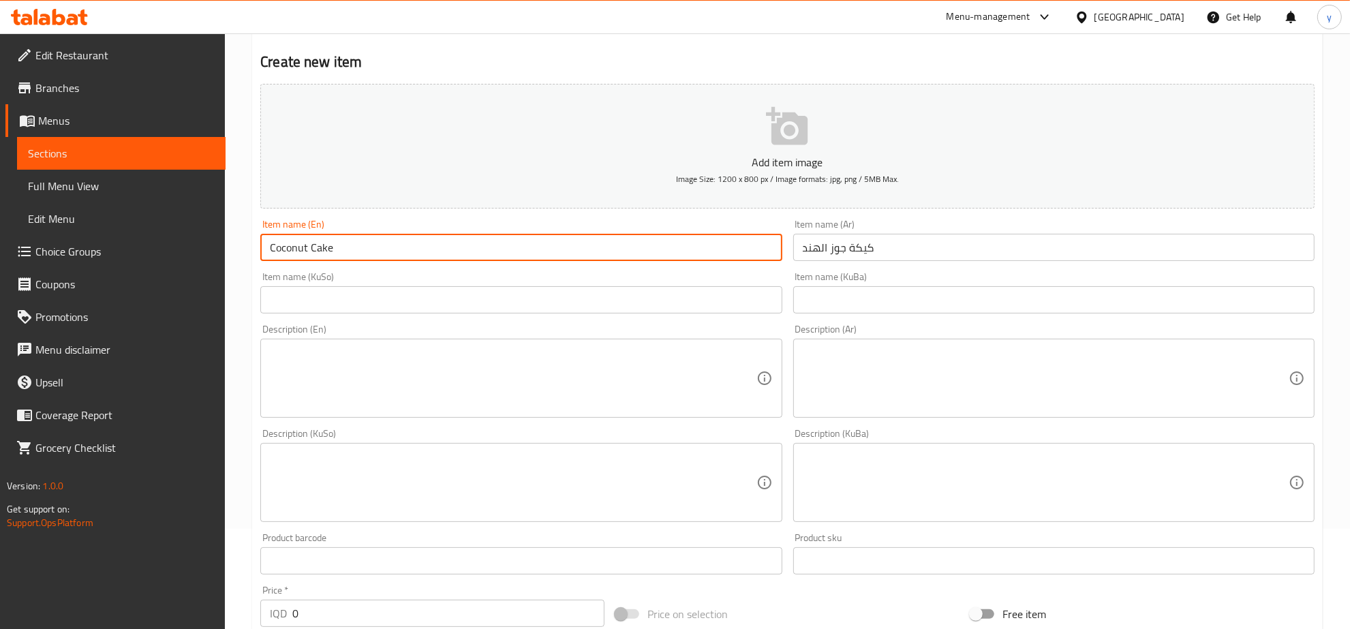
scroll to position [142, 0]
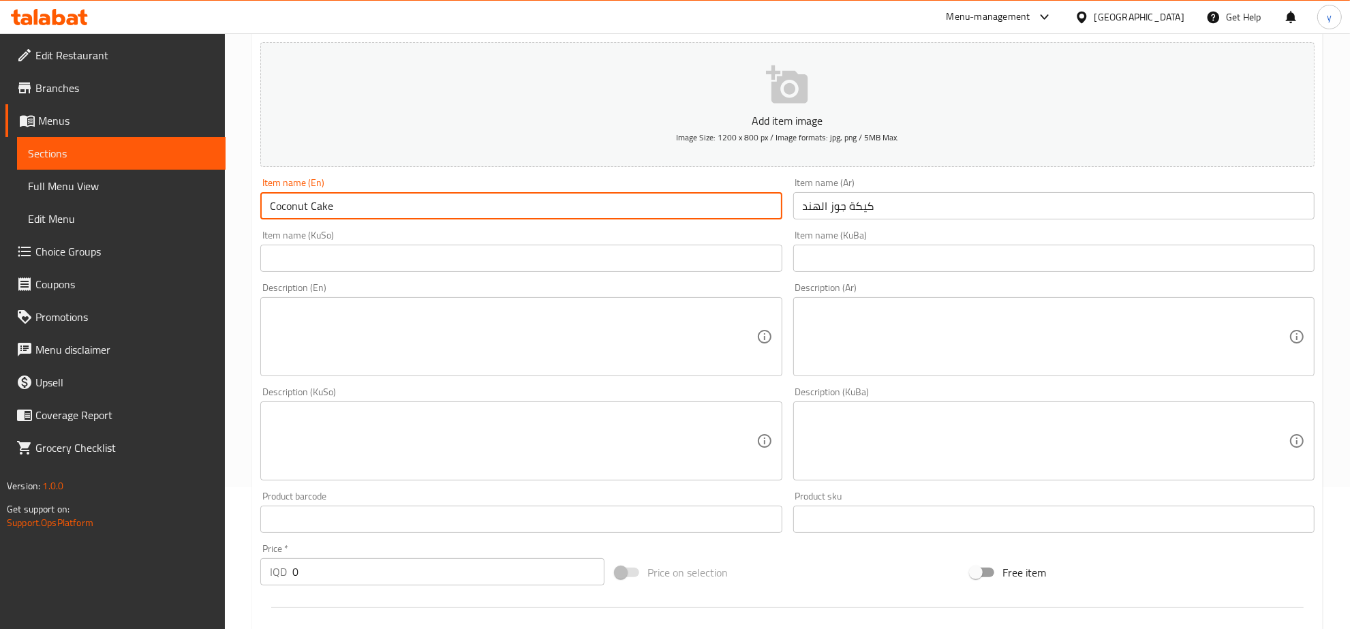
click at [614, 202] on input "Coconut Cake" at bounding box center [520, 205] width 521 height 27
type input "Coconut Cake"
click at [677, 271] on input "text" at bounding box center [520, 258] width 521 height 27
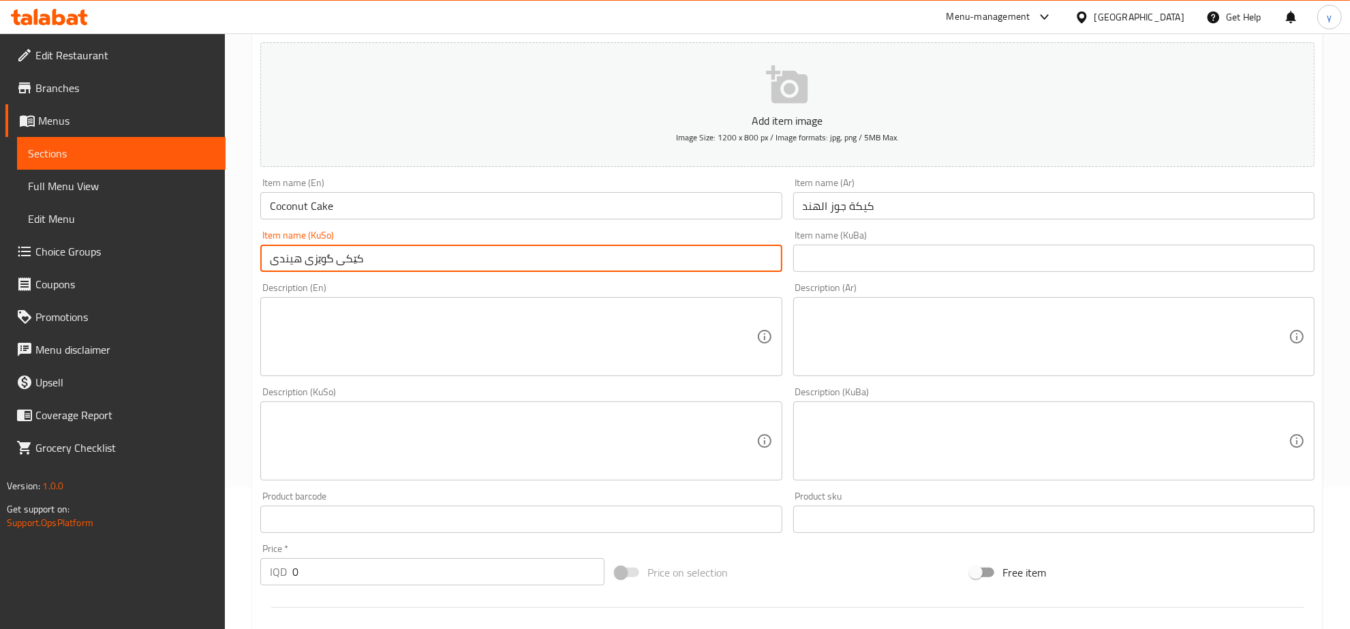
type input "کێکی گوێزی هیندی"
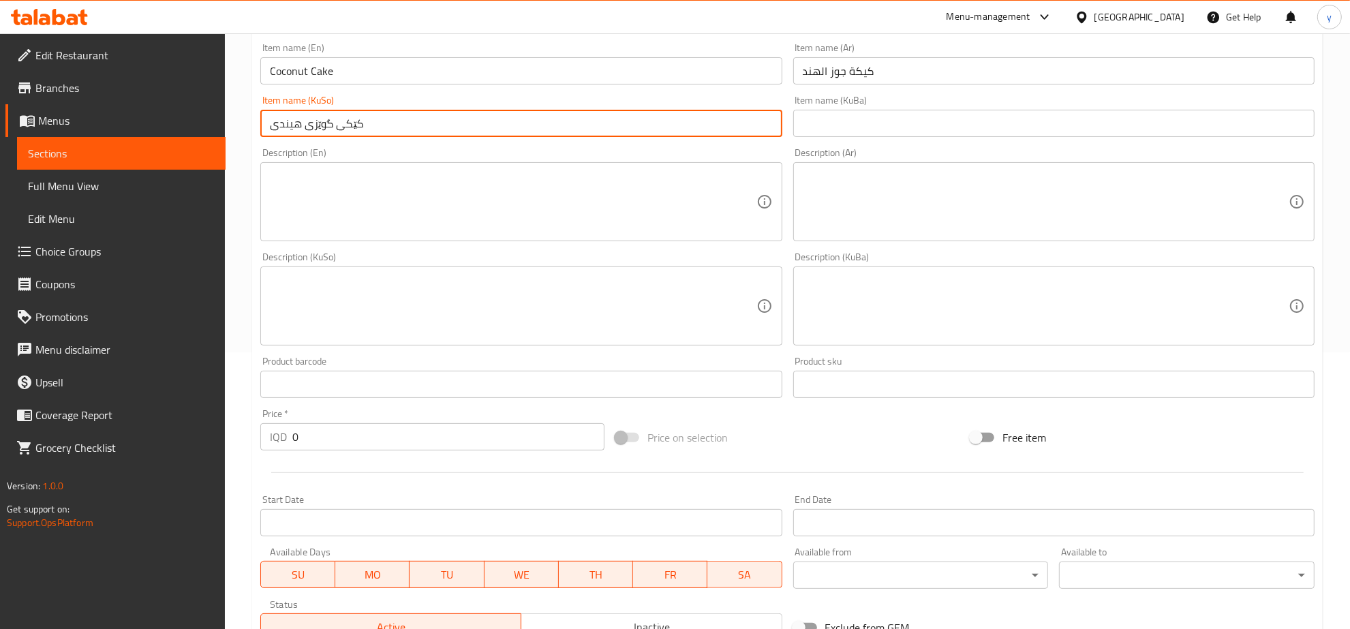
scroll to position [426, 0]
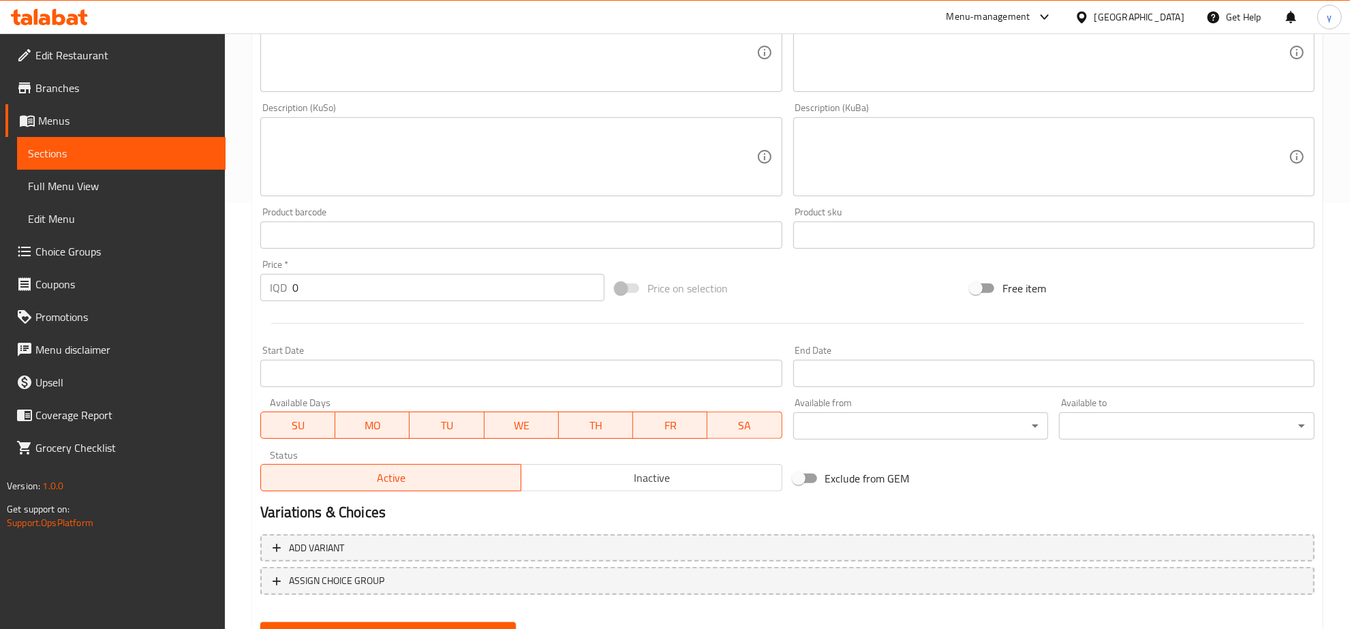
drag, startPoint x: 309, startPoint y: 287, endPoint x: 283, endPoint y: 285, distance: 26.0
click at [282, 284] on div "IQD 0 Price *" at bounding box center [432, 287] width 344 height 27
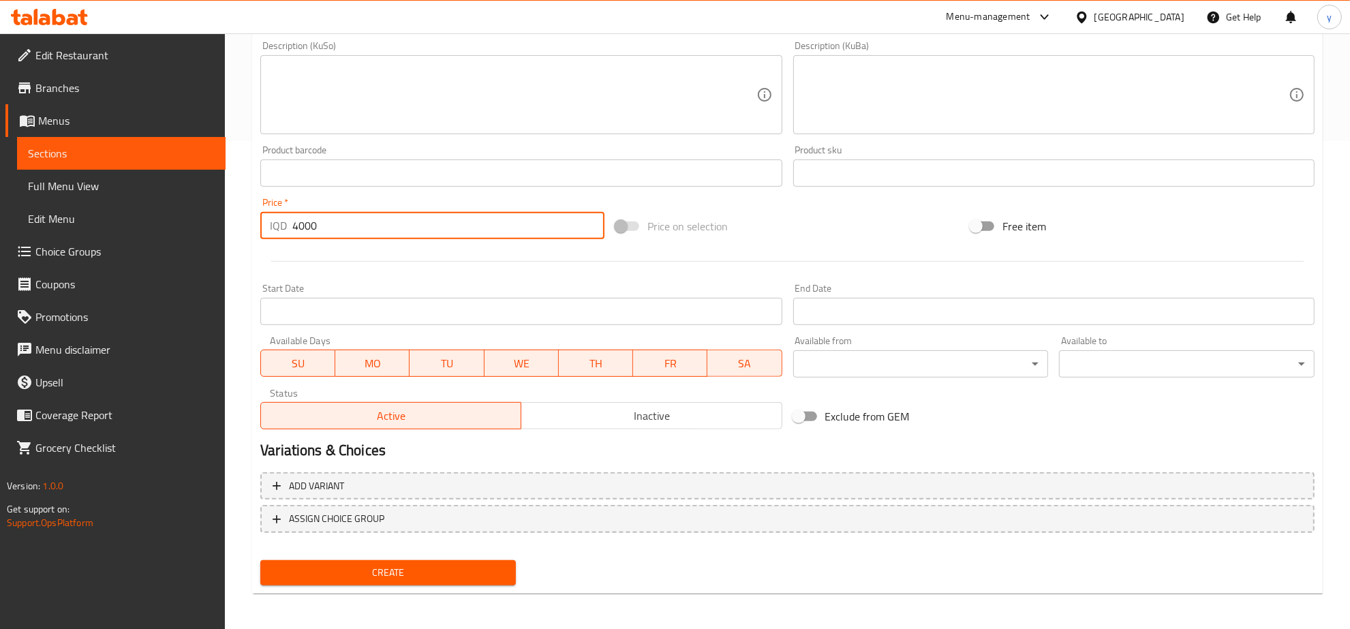
type input "4000"
click at [434, 564] on span "Create" at bounding box center [388, 572] width 234 height 17
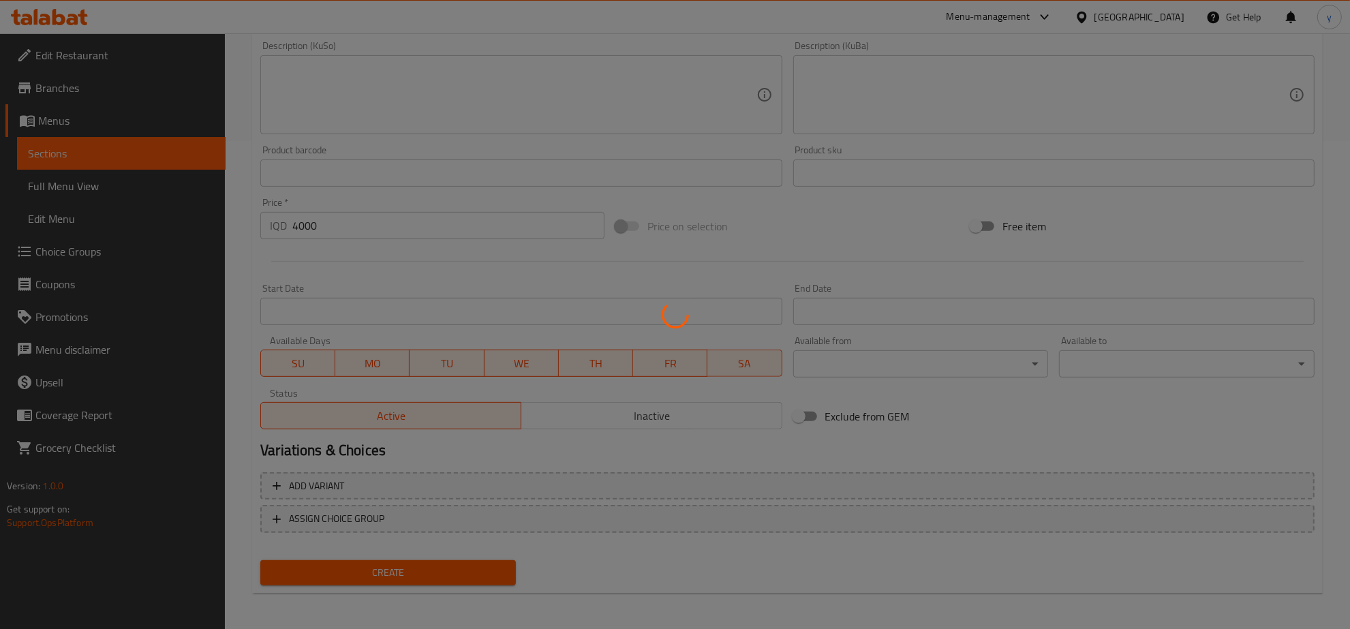
type input "0"
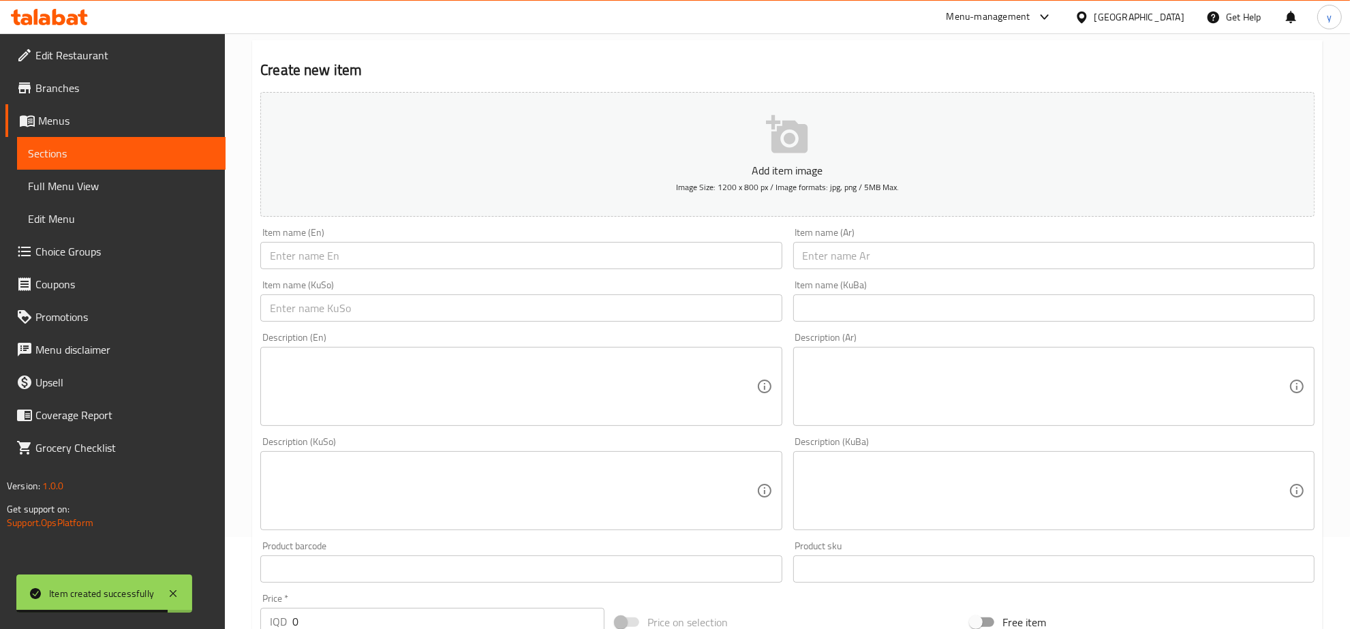
scroll to position [0, 0]
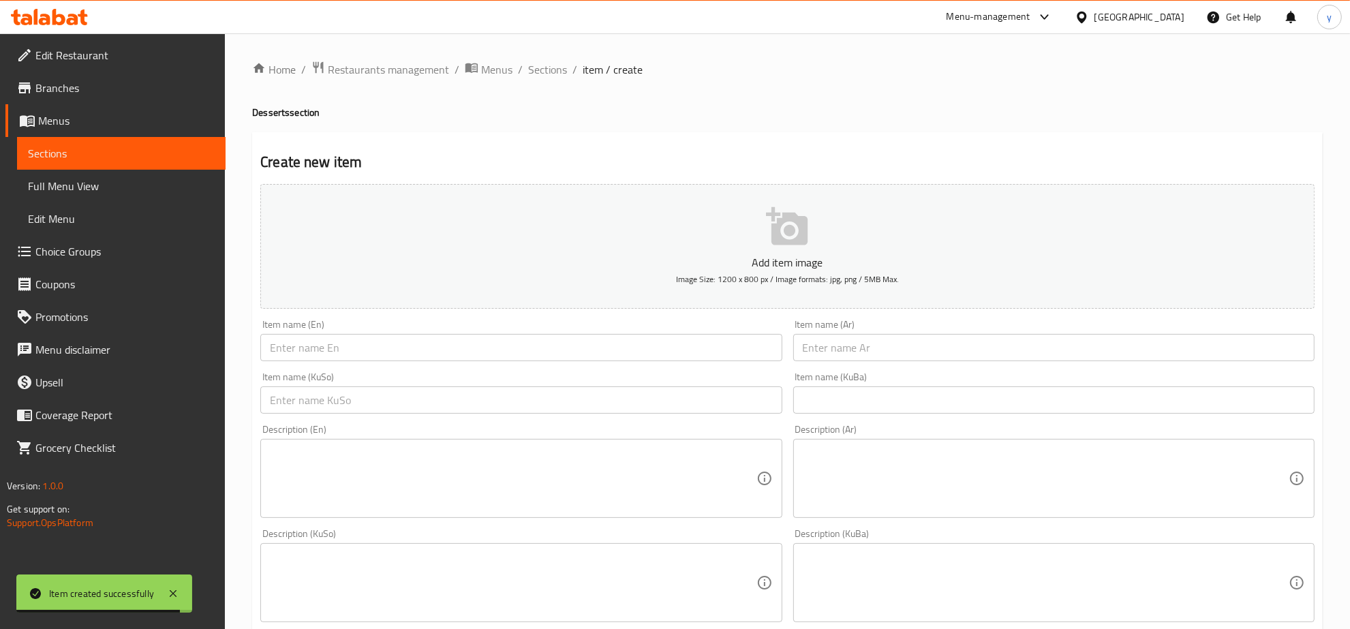
click at [522, 62] on ol "Home / Restaurants management / Menus / Sections / item / create" at bounding box center [787, 70] width 1071 height 18
click at [530, 65] on span "Sections" at bounding box center [547, 69] width 39 height 16
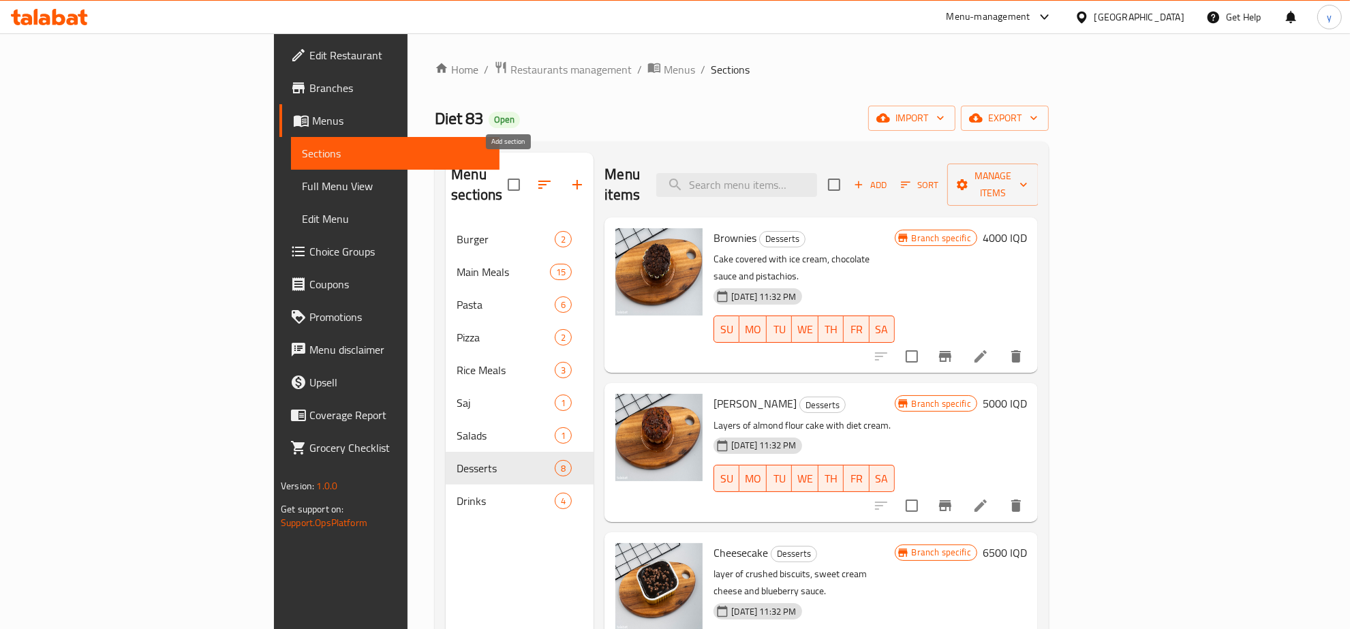
click at [561, 172] on button "button" at bounding box center [577, 184] width 33 height 33
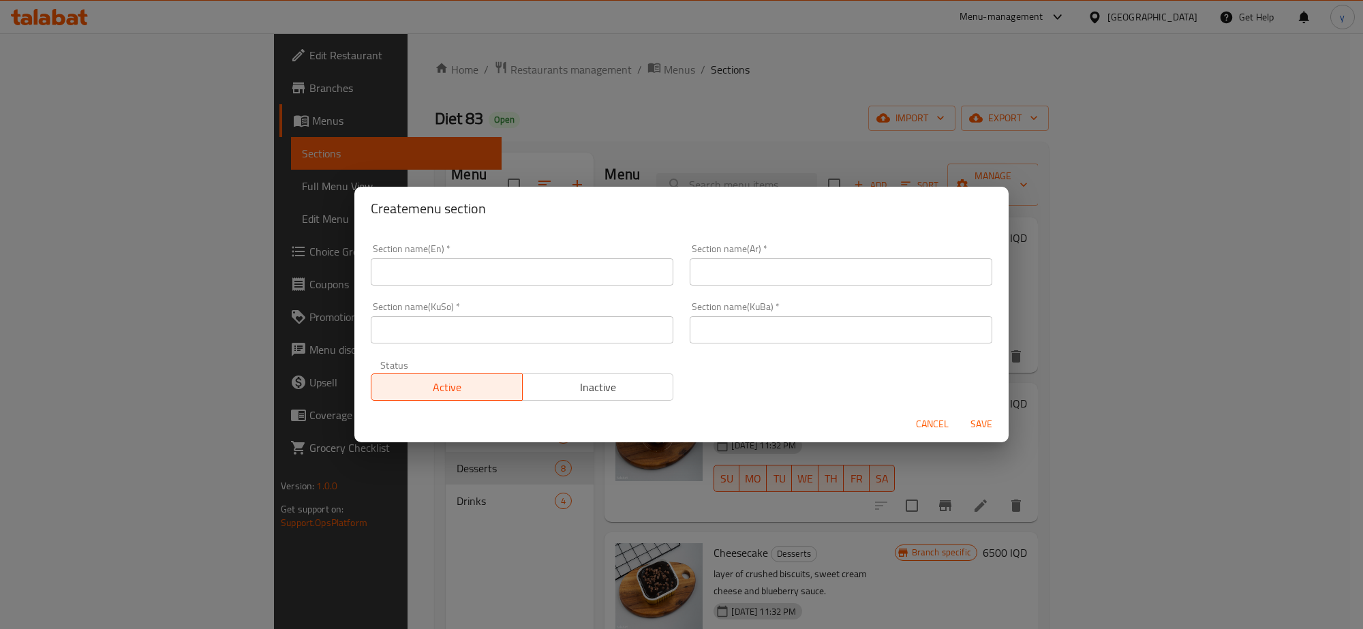
click at [472, 261] on input "text" at bounding box center [522, 271] width 303 height 27
type input "Sandwichs"
click at [785, 281] on input "text" at bounding box center [841, 271] width 303 height 27
type input "السندويتشات"
click at [619, 329] on input "text" at bounding box center [522, 329] width 303 height 27
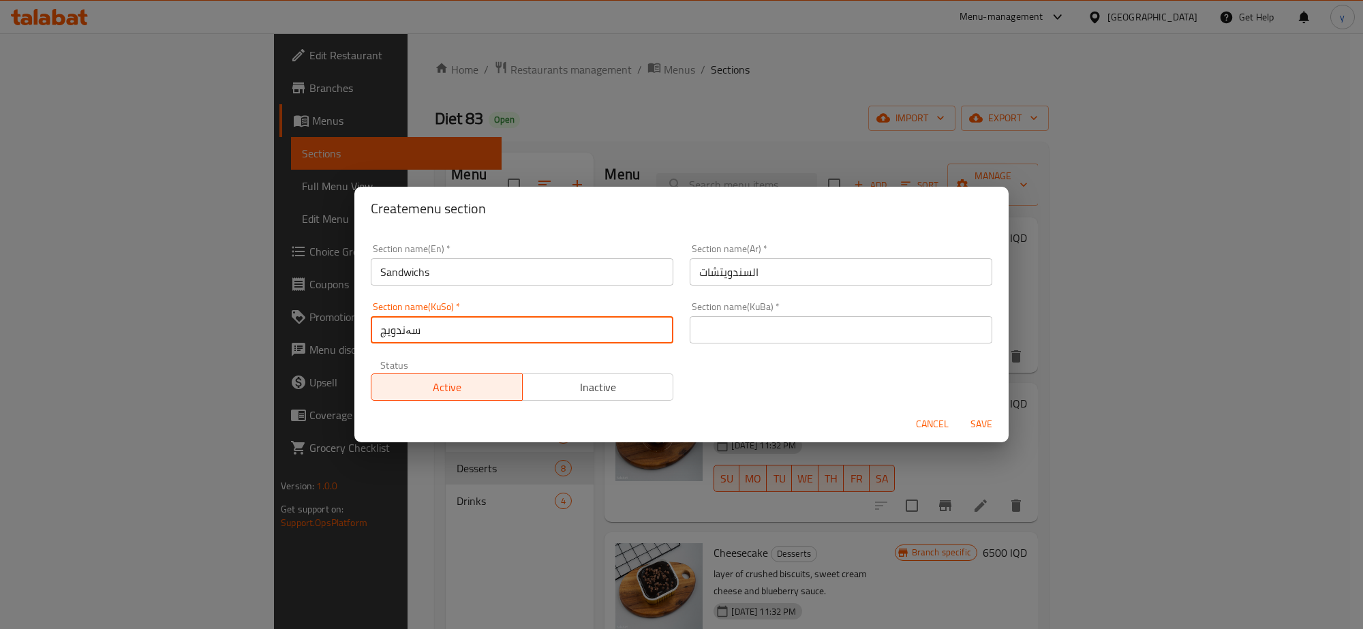
type input "سەندویچەکان"
click at [714, 339] on input "text" at bounding box center [841, 329] width 303 height 27
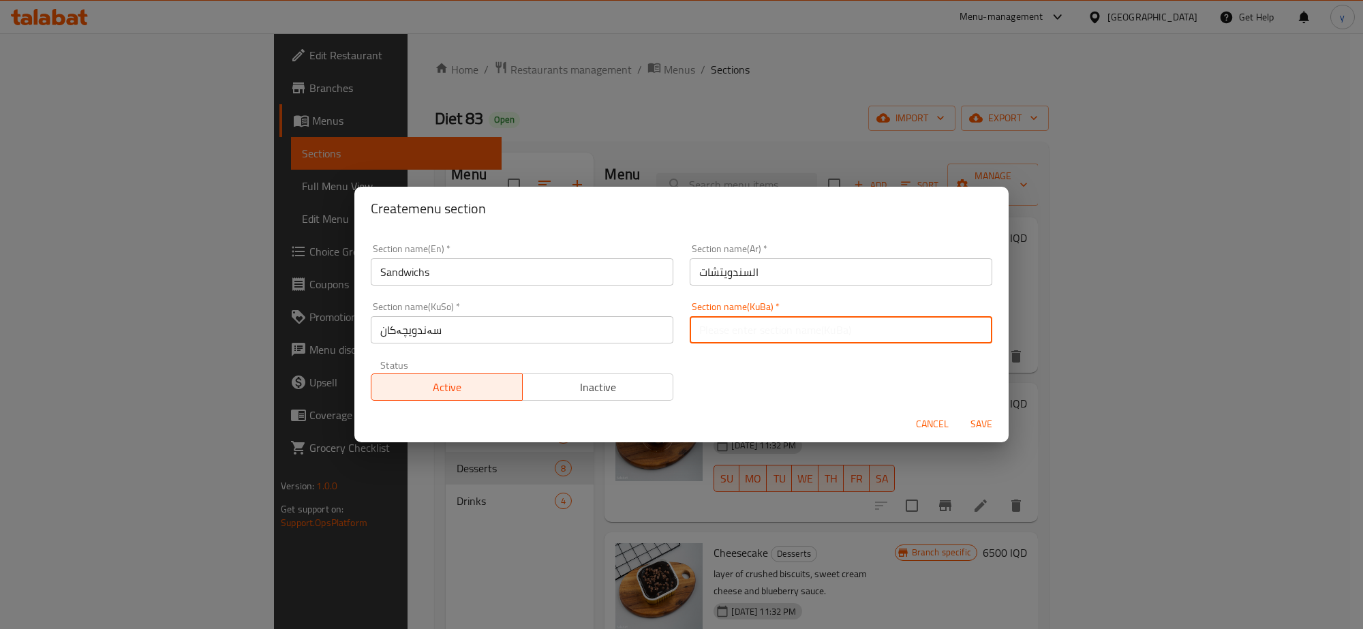
paste input "سەندویچەکان"
type input "سەندویچەکان"
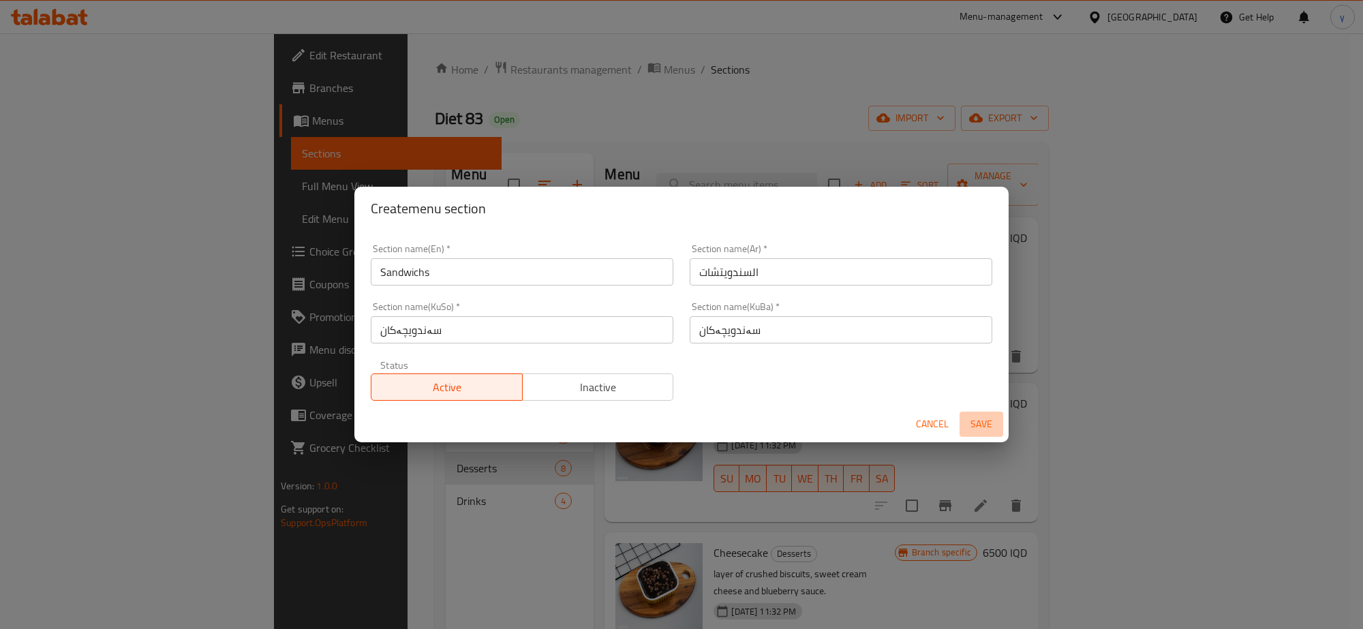
click at [992, 416] on span "Save" at bounding box center [981, 424] width 33 height 17
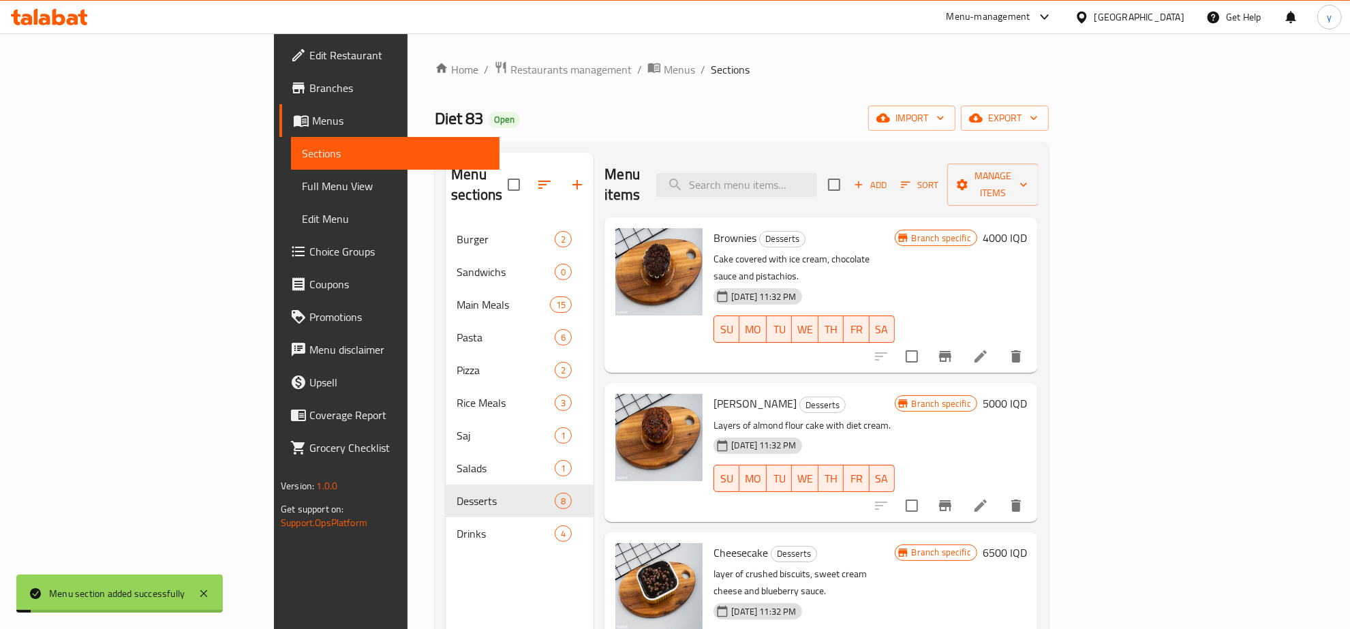
click at [536, 181] on icon "button" at bounding box center [544, 185] width 16 height 16
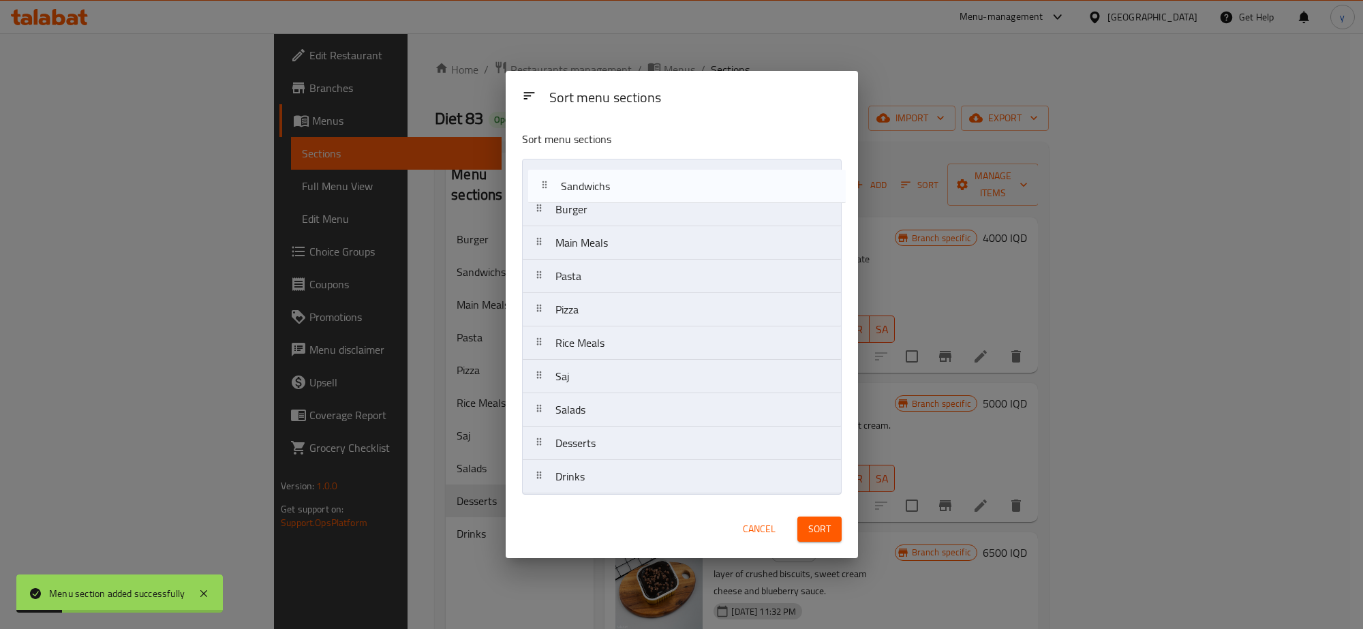
drag, startPoint x: 620, startPoint y: 217, endPoint x: 626, endPoint y: 189, distance: 27.8
click at [626, 189] on nav "Burger Sandwichs Main Meals Pasta Pizza Rice Meals Saj Salads Desserts Drinks" at bounding box center [682, 326] width 320 height 335
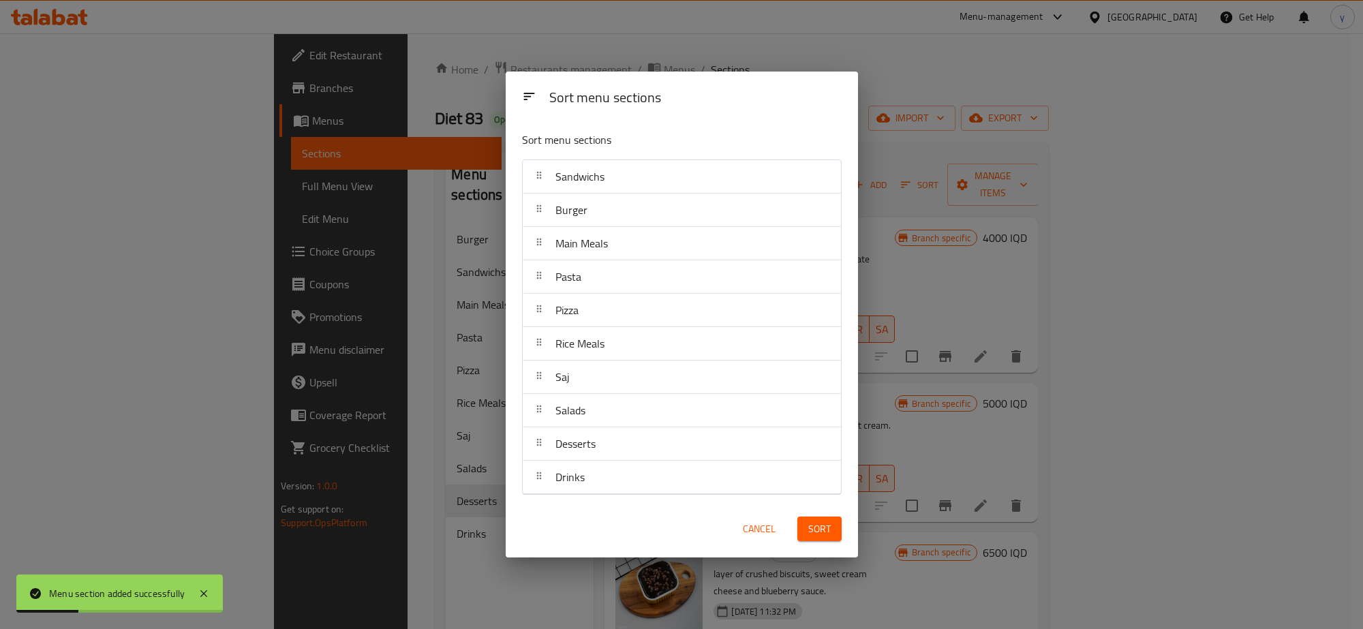
click at [815, 515] on div "Sort" at bounding box center [819, 529] width 61 height 42
click at [816, 517] on button "Sort" at bounding box center [820, 529] width 44 height 25
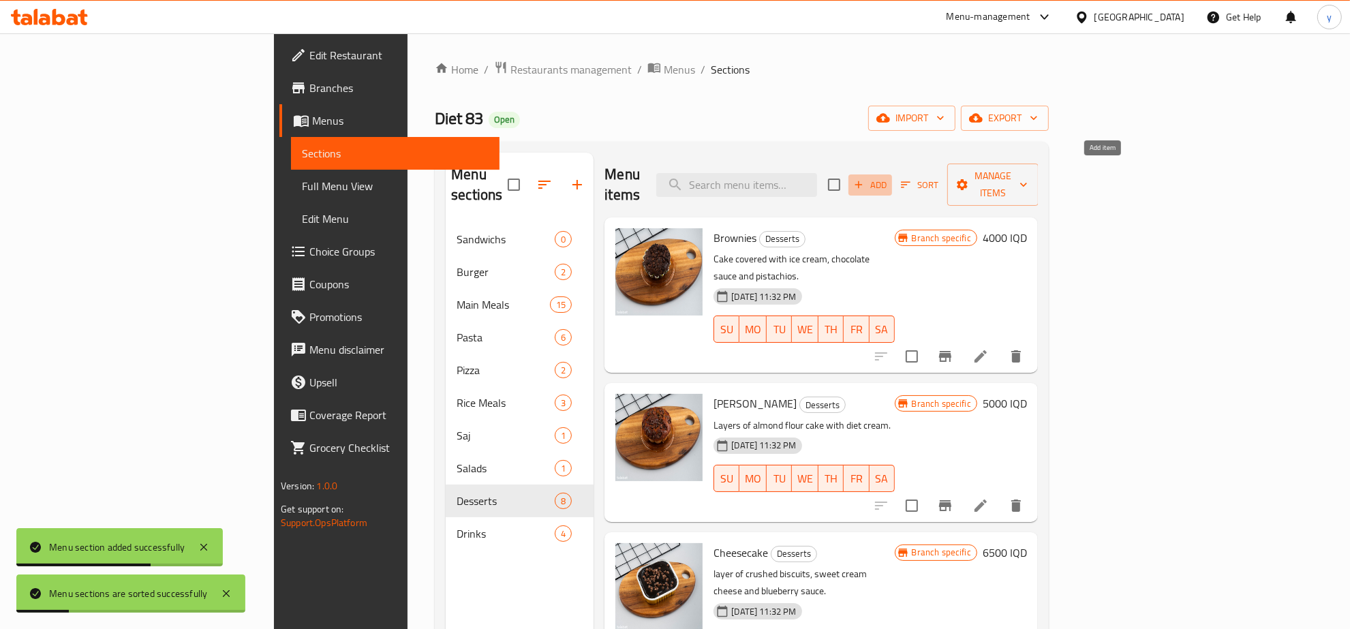
click at [889, 179] on span "Add" at bounding box center [870, 185] width 37 height 16
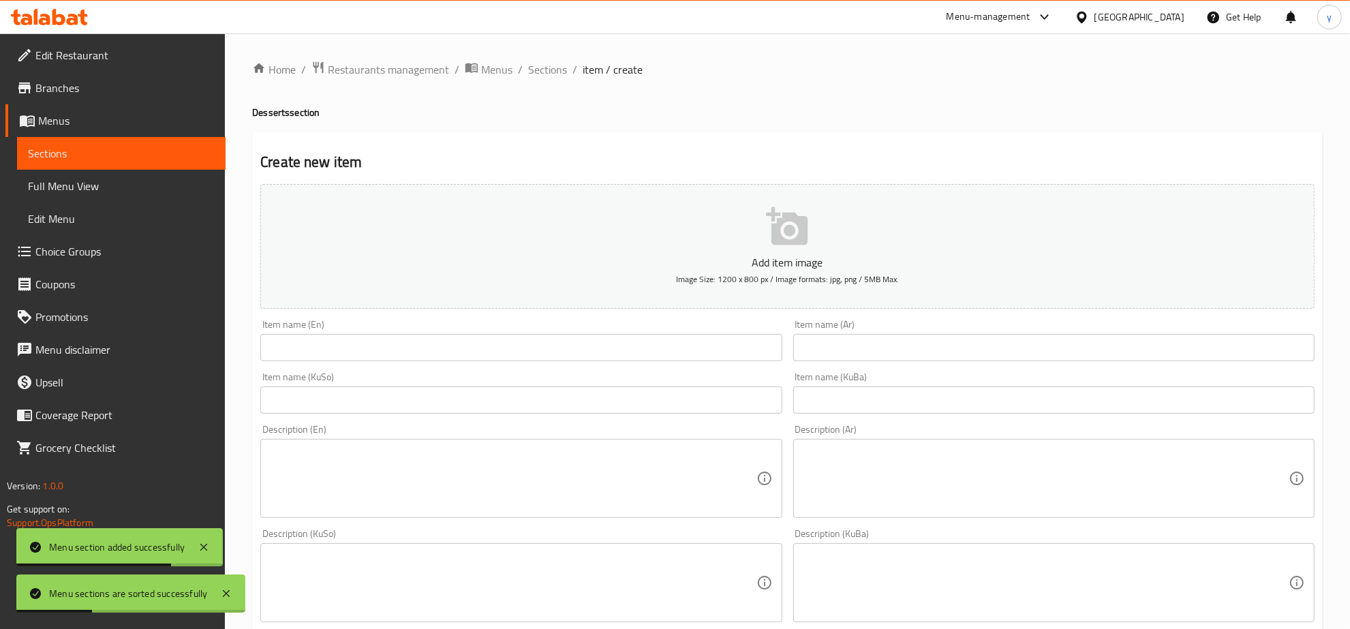
click at [556, 79] on div "Home / Restaurants management / Menus / Sections / item / create Desserts secti…" at bounding box center [787, 577] width 1071 height 1032
click at [549, 76] on span "Sections" at bounding box center [547, 69] width 39 height 16
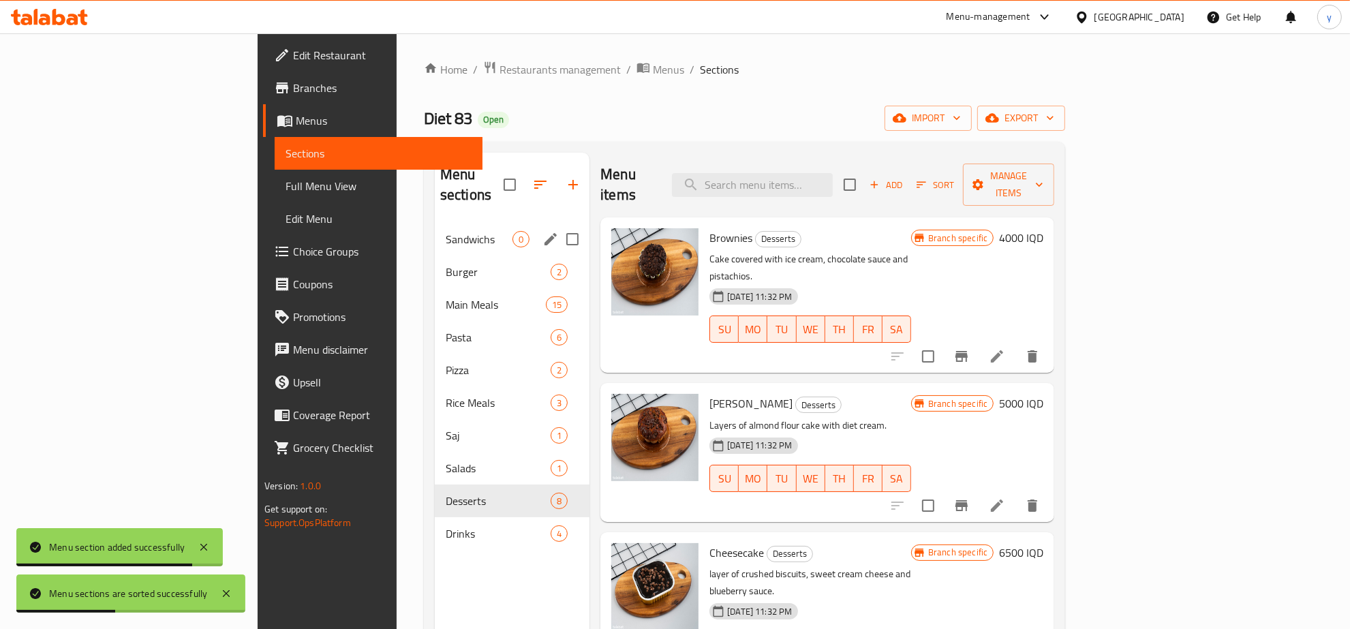
click at [435, 223] on div "Sandwichs 0" at bounding box center [512, 239] width 155 height 33
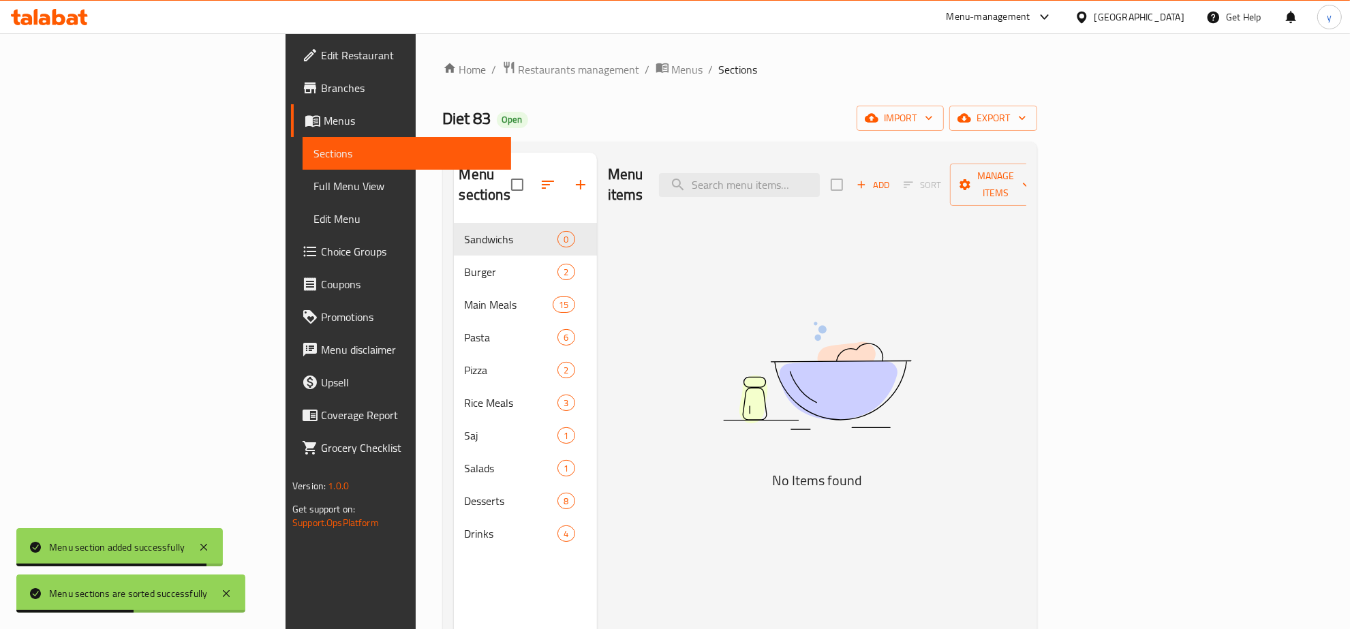
click at [892, 177] on span "Add" at bounding box center [873, 185] width 37 height 16
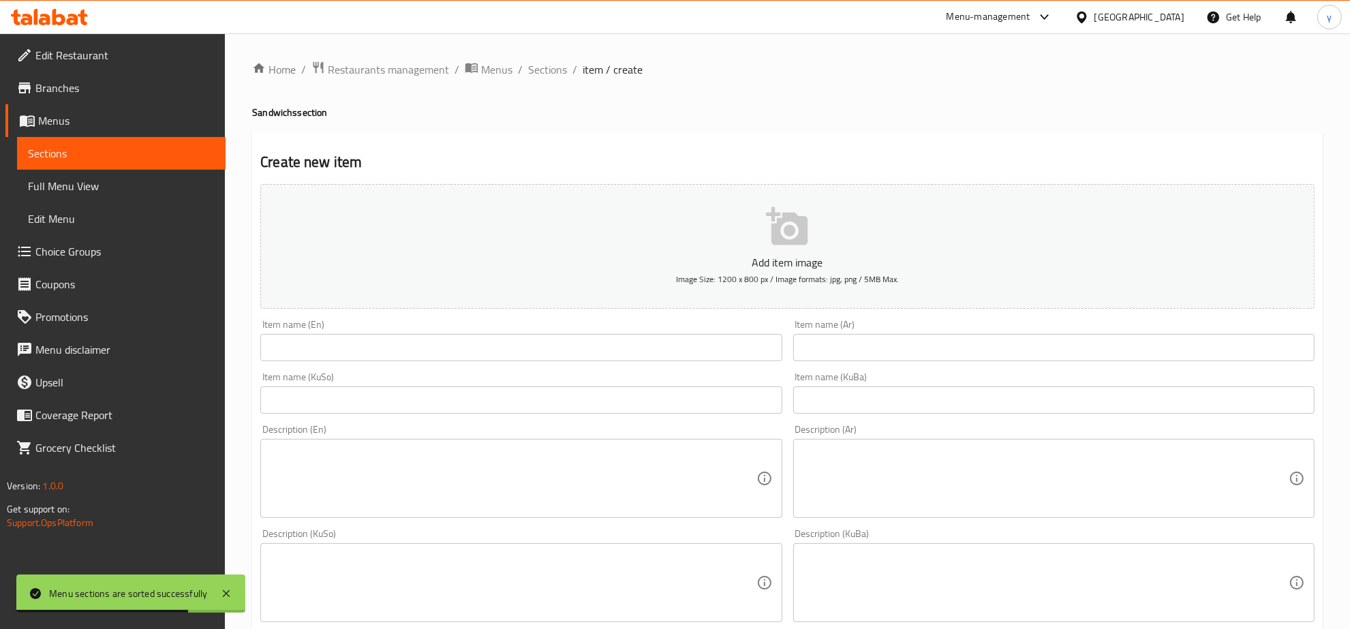
drag, startPoint x: 919, startPoint y: 350, endPoint x: 852, endPoint y: 365, distance: 68.6
click at [919, 350] on input "text" at bounding box center [1053, 347] width 521 height 27
paste input "سندوش كرسبي دجاج"
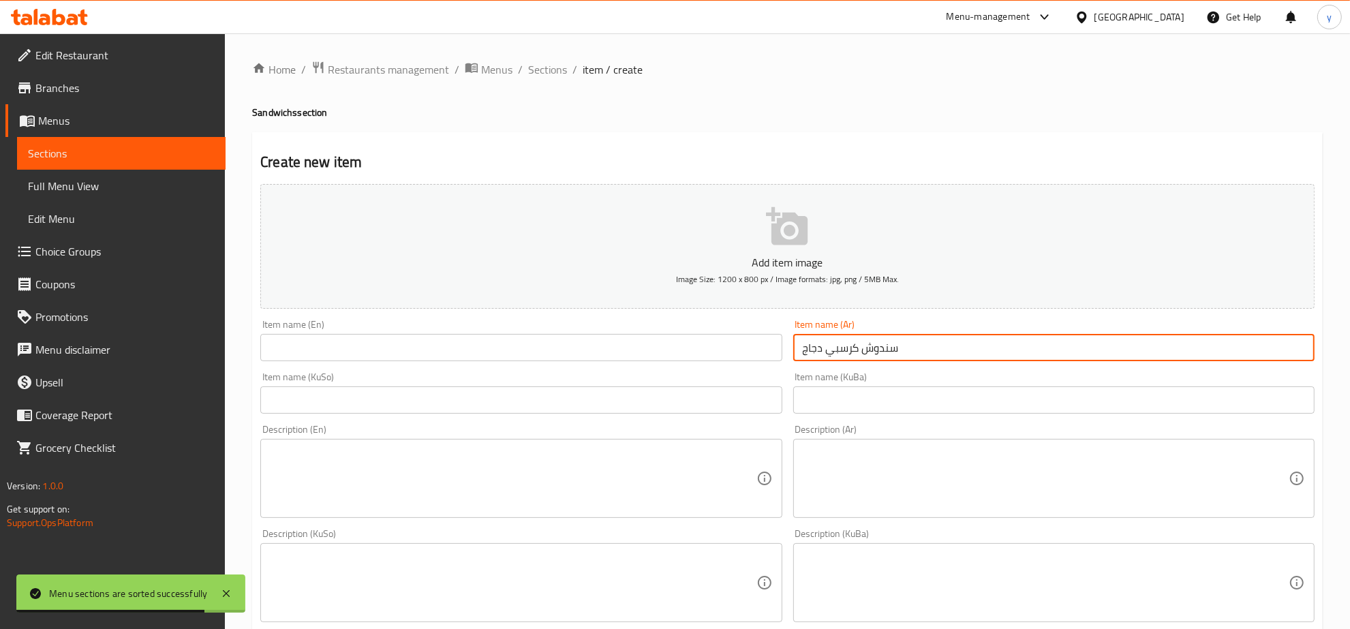
type input "سندوش كرسبي دجاج"
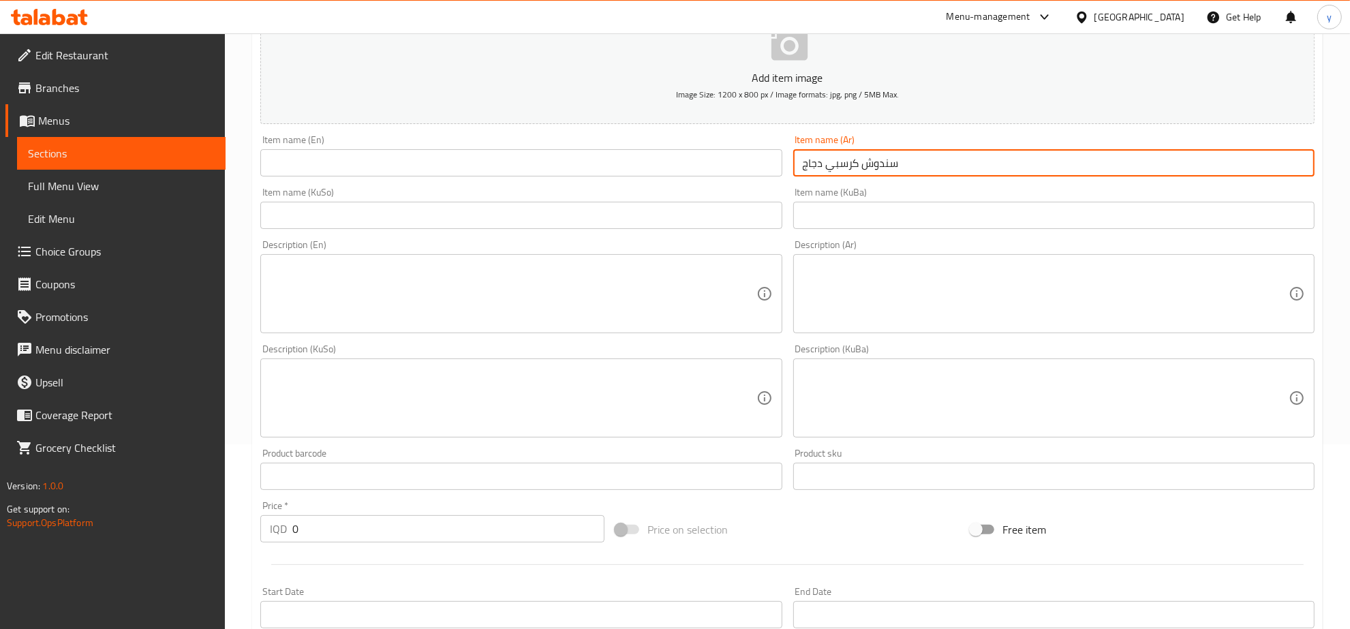
scroll to position [284, 0]
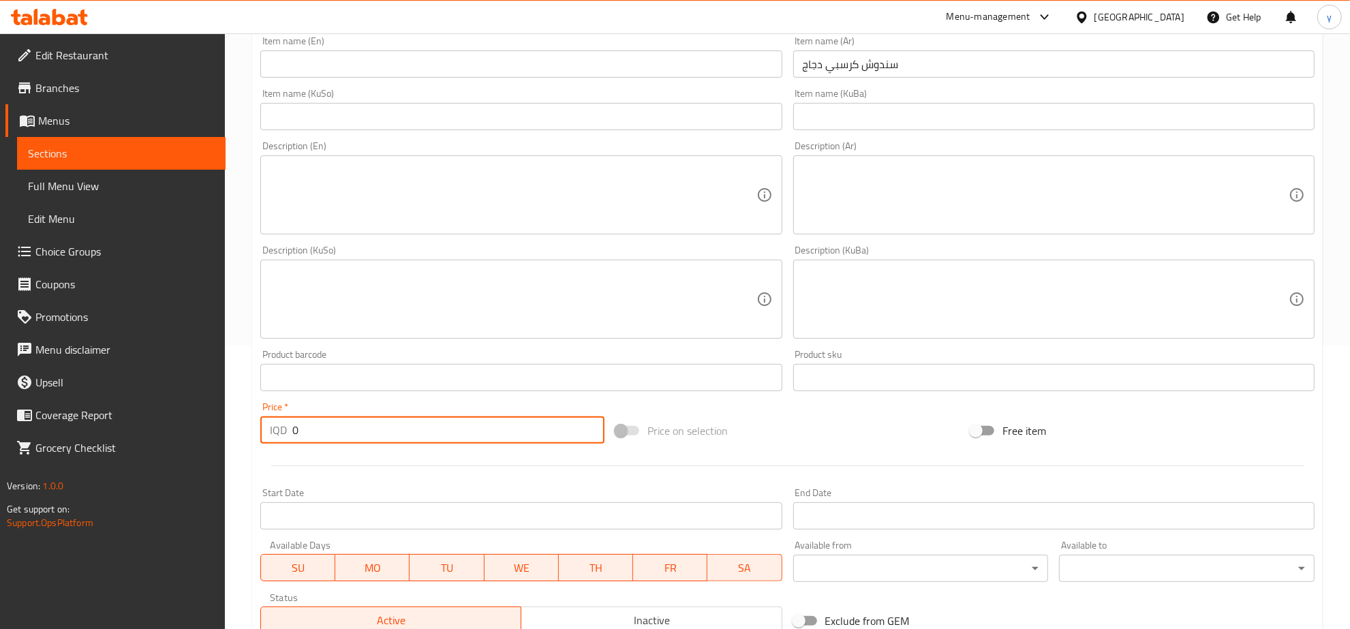
click at [294, 441] on input "0" at bounding box center [448, 429] width 312 height 27
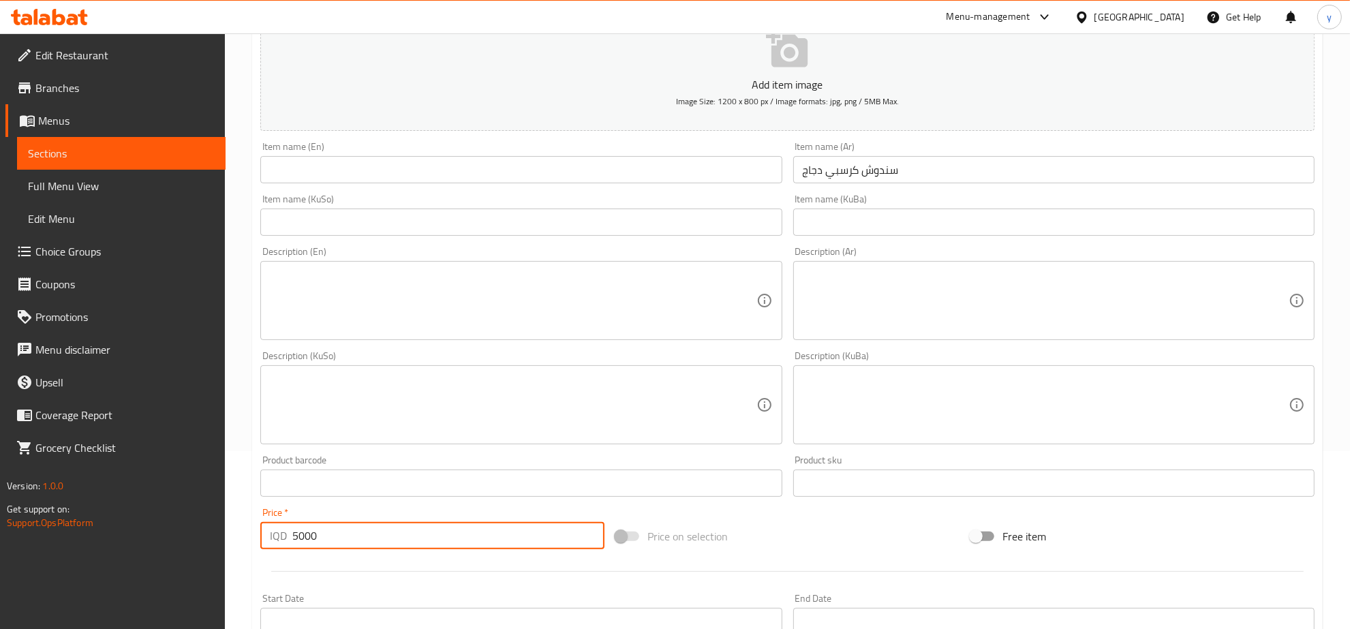
scroll to position [142, 0]
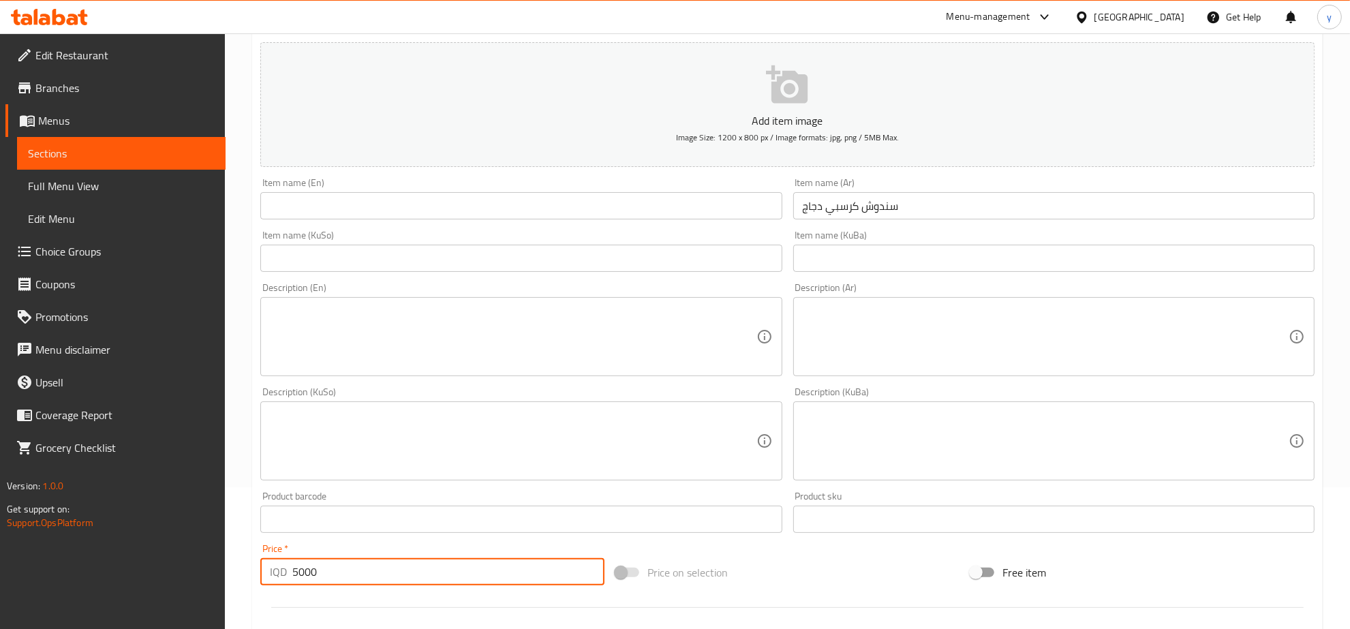
type input "5000"
click at [676, 243] on div "Item name (KuSo) Item name (KuSo)" at bounding box center [520, 251] width 521 height 42
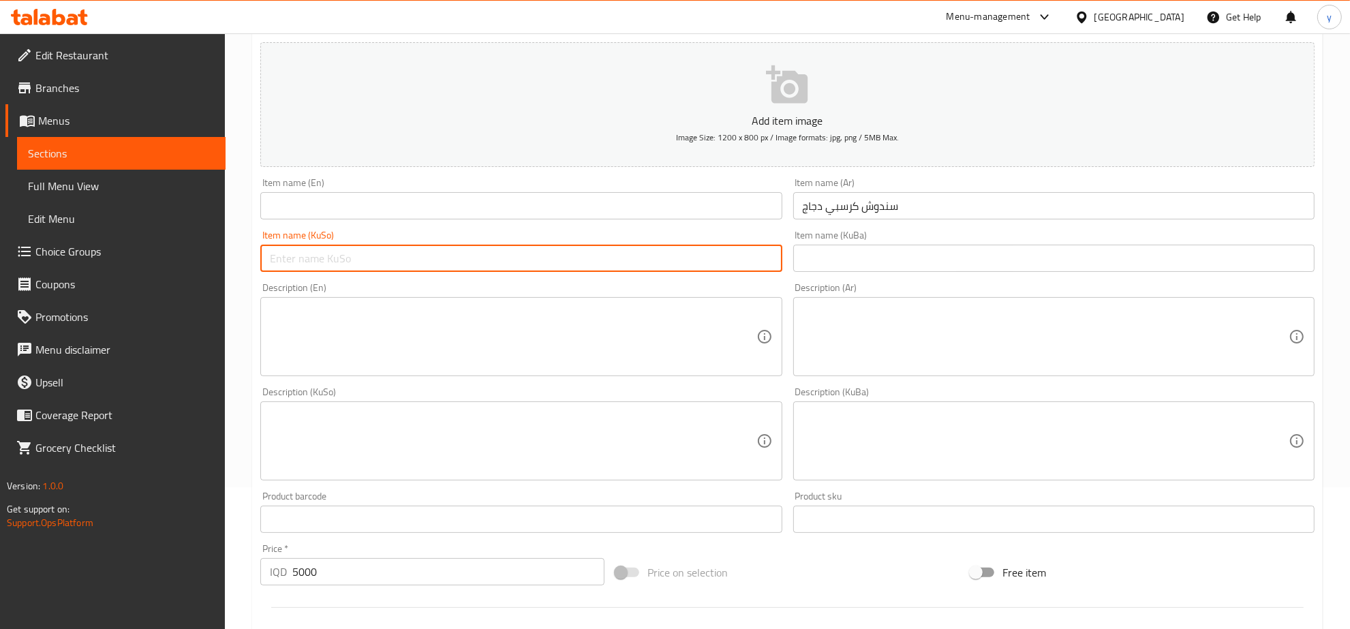
click at [690, 247] on input "text" at bounding box center [520, 258] width 521 height 27
type input "سەندویچی مریشکی کریسپی"
drag, startPoint x: 654, startPoint y: 226, endPoint x: 654, endPoint y: 215, distance: 10.9
click at [654, 216] on div "Add item image Image Size: 1200 x 800 px / Image formats: jpg, png / 5MB Max. I…" at bounding box center [787, 409] width 1065 height 744
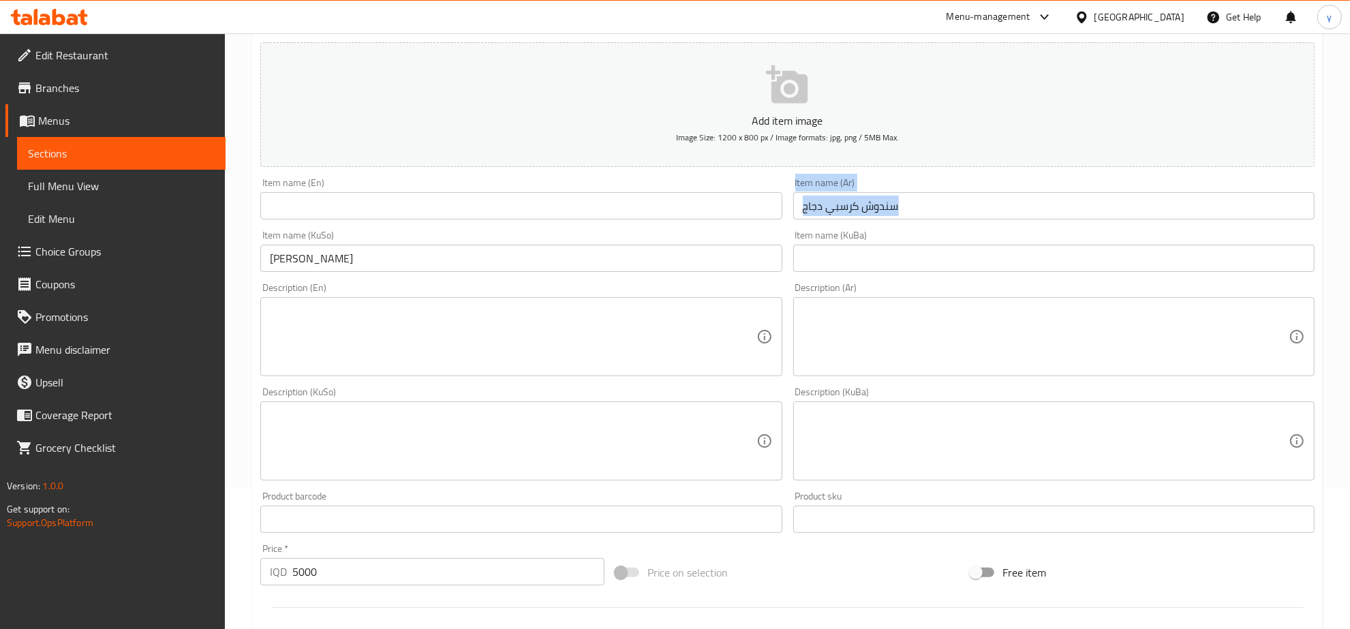
click at [654, 215] on input "text" at bounding box center [520, 205] width 521 height 27
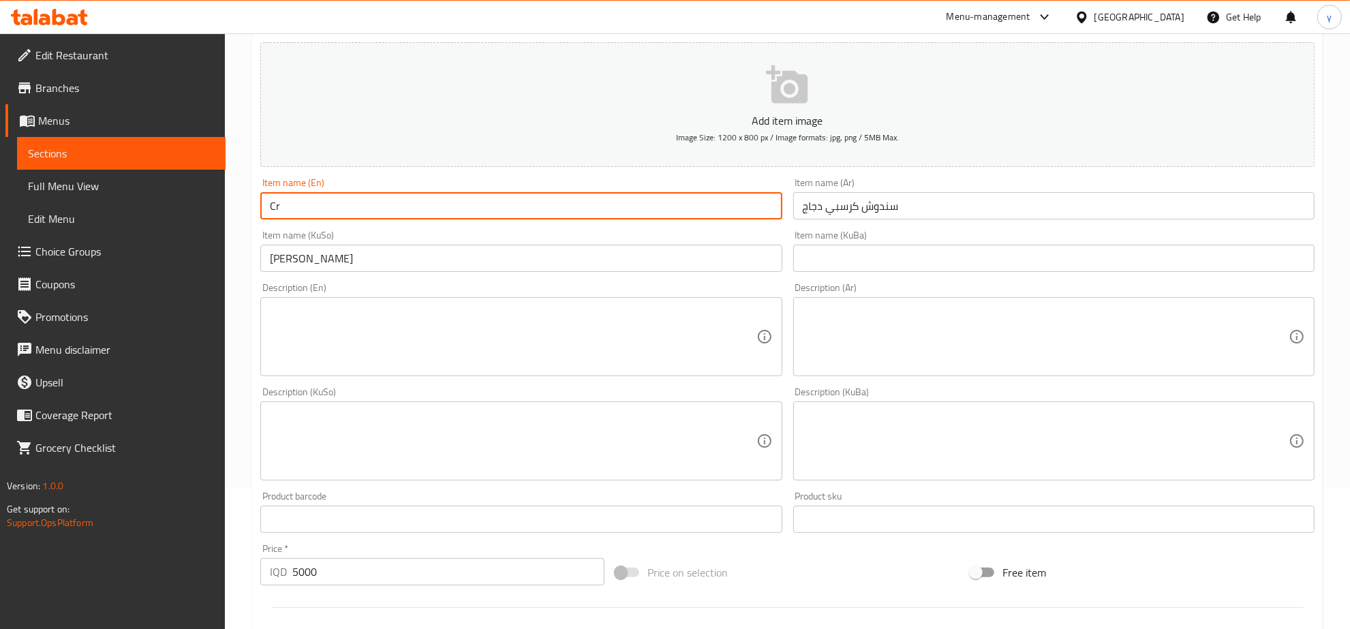
type input "C"
drag, startPoint x: 358, startPoint y: 210, endPoint x: 342, endPoint y: 213, distance: 16.0
click at [342, 213] on input "Crispy Chicken Snadwich" at bounding box center [520, 205] width 521 height 27
type input "Crispy Chicken Sandwich"
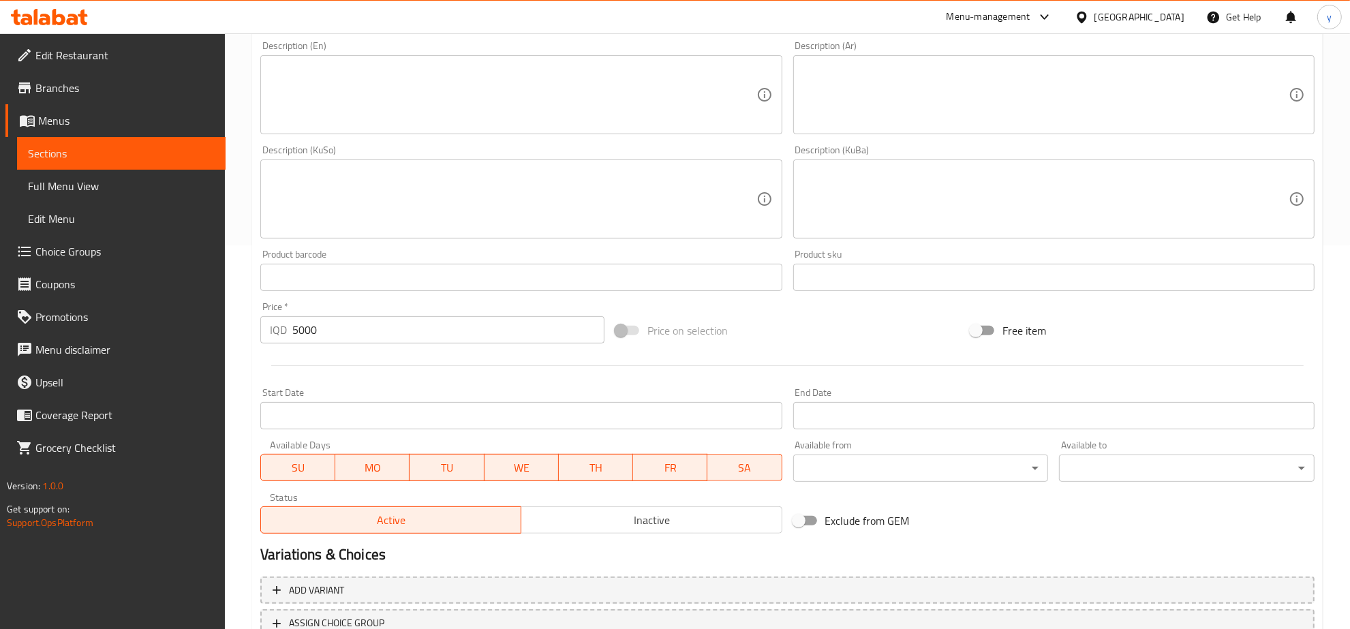
scroll to position [426, 0]
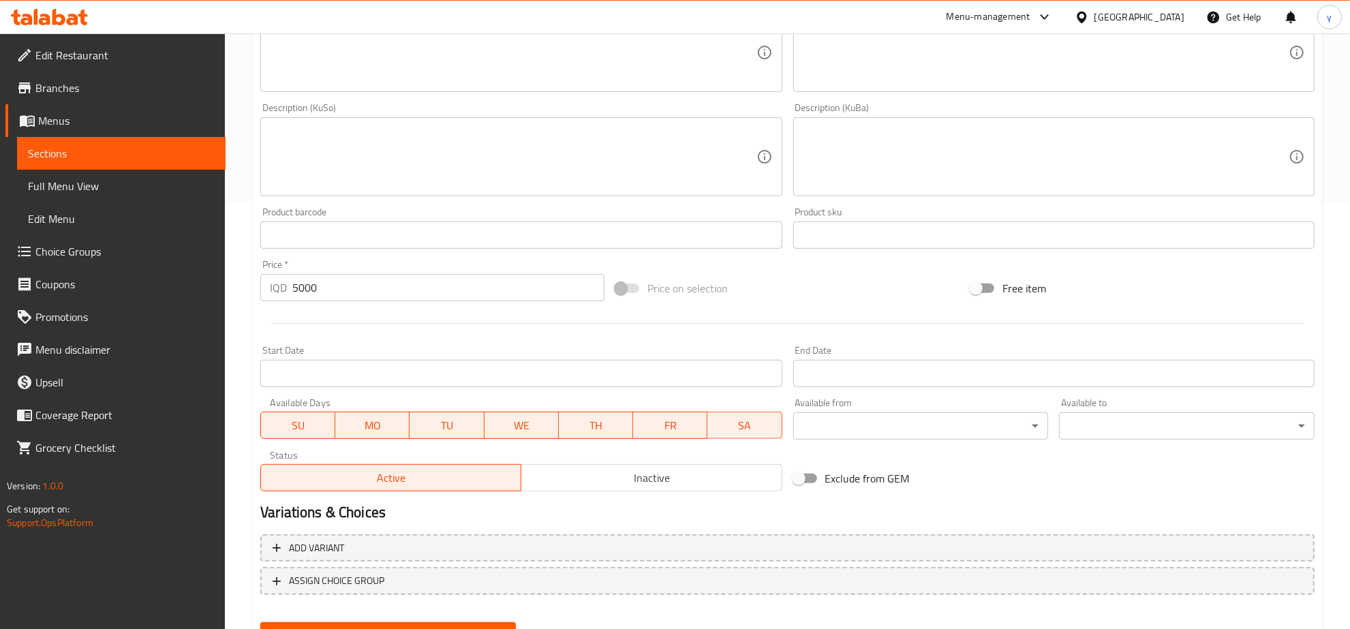
click at [435, 622] on button "Create" at bounding box center [388, 634] width 256 height 25
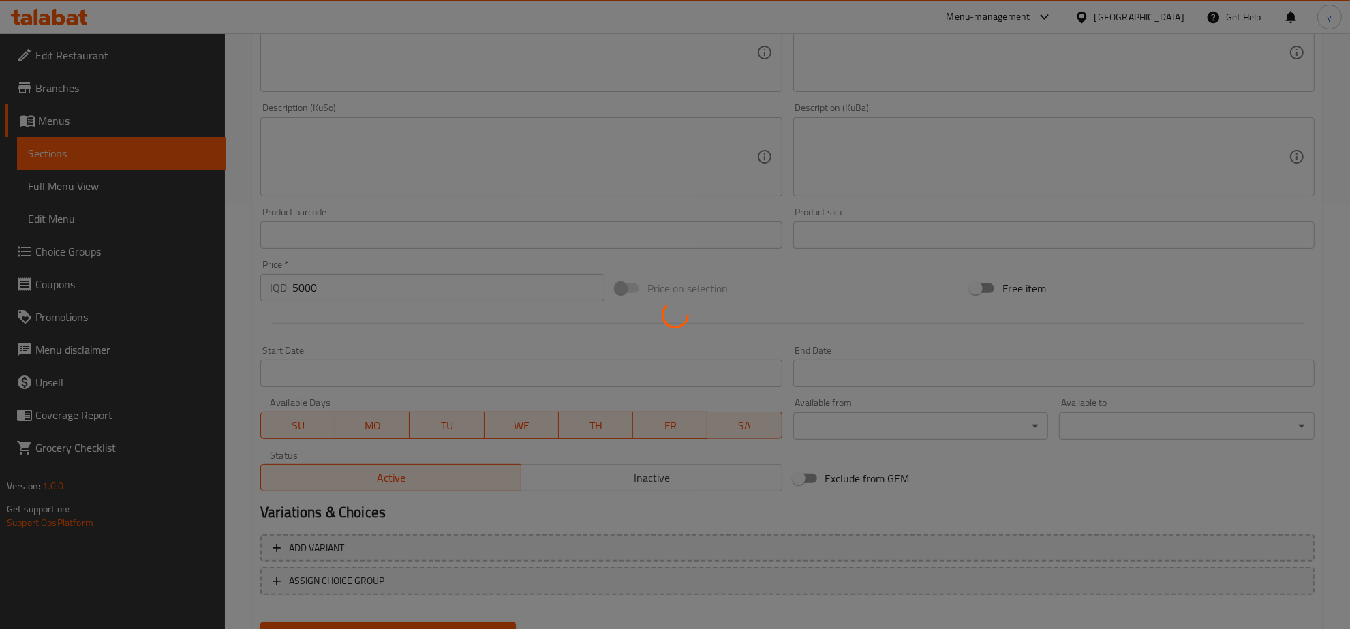
type input "0"
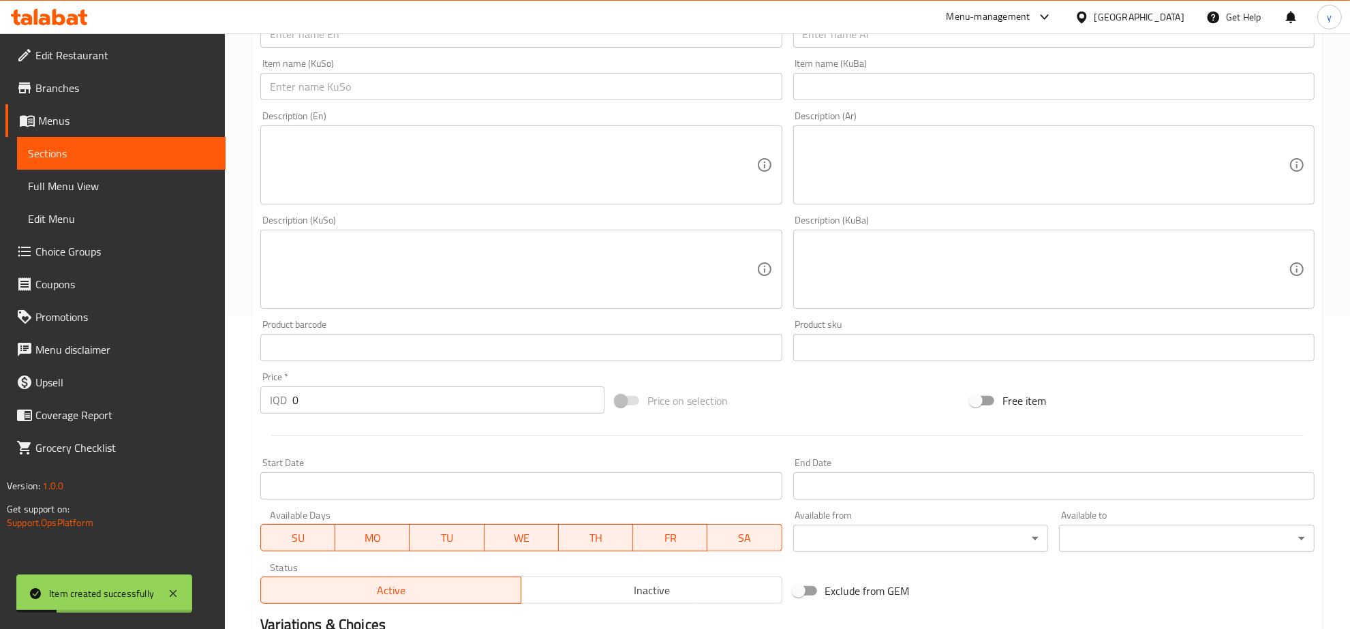
scroll to position [142, 0]
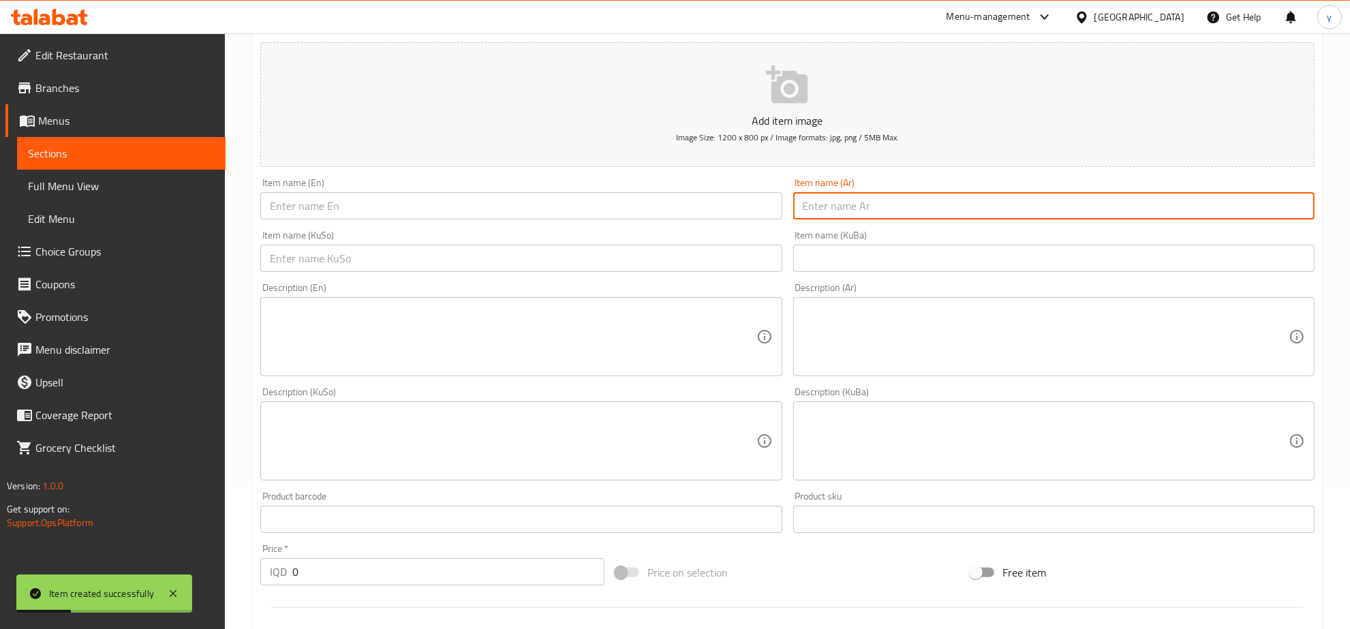
click at [907, 209] on input "text" at bounding box center [1053, 205] width 521 height 27
paste input "سنروش فاهيتا مع الجبن"
click at [898, 207] on input "سنروش فاهيتا مع الجبن" at bounding box center [1053, 205] width 521 height 27
type input "سندوش فاهيتا مع الجبن"
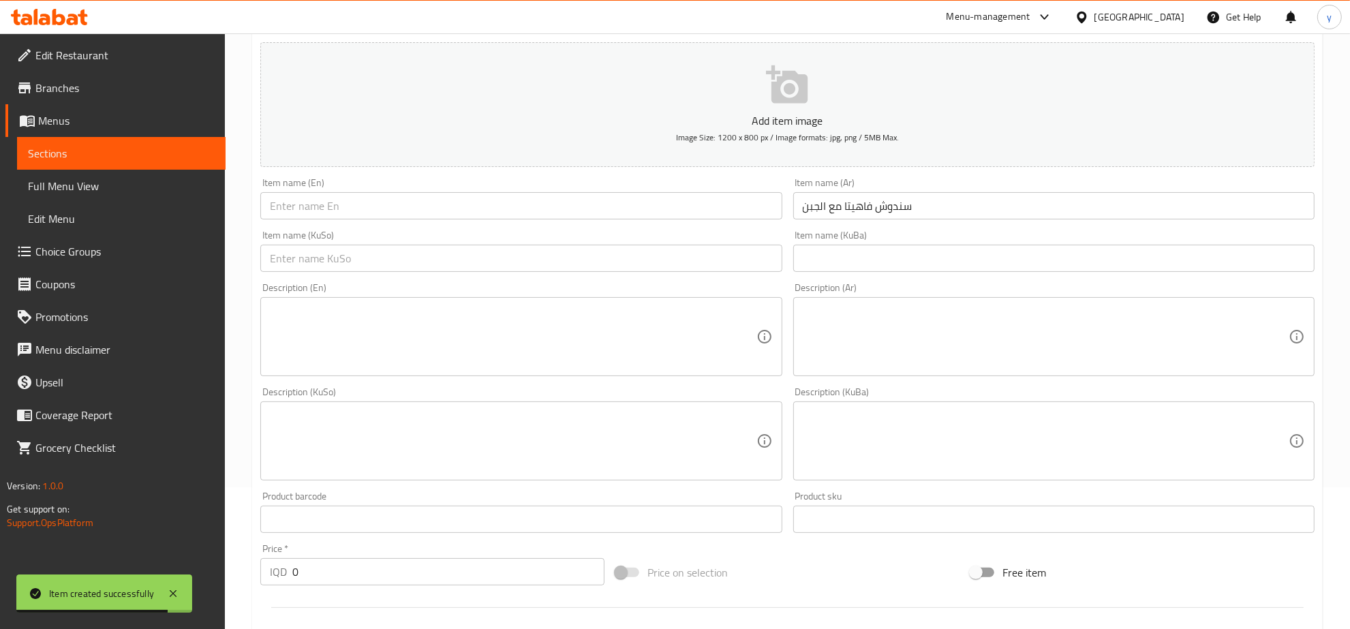
click at [717, 243] on div "Item name (KuSo) Item name (KuSo)" at bounding box center [520, 251] width 521 height 42
click at [720, 251] on input "text" at bounding box center [520, 258] width 521 height 27
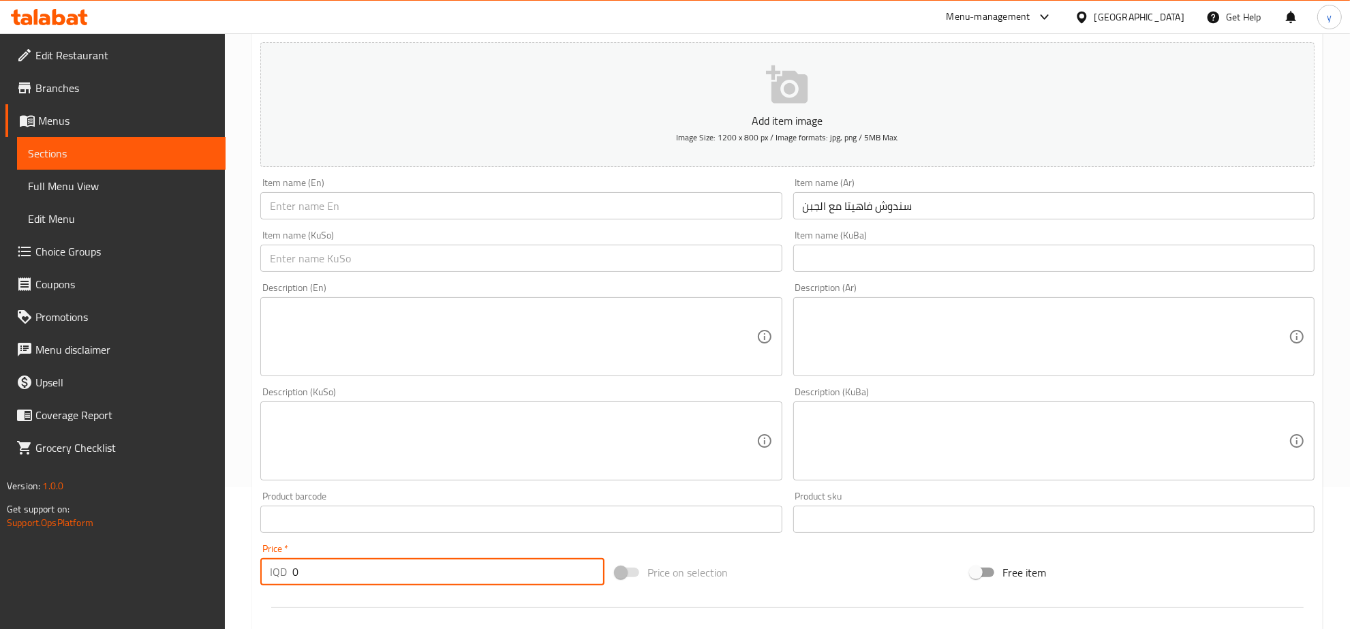
drag, startPoint x: 304, startPoint y: 576, endPoint x: 290, endPoint y: 583, distance: 15.9
click at [290, 583] on div "IQD 0 Price *" at bounding box center [432, 571] width 344 height 27
type input "5000"
click at [424, 212] on input "text" at bounding box center [520, 205] width 521 height 27
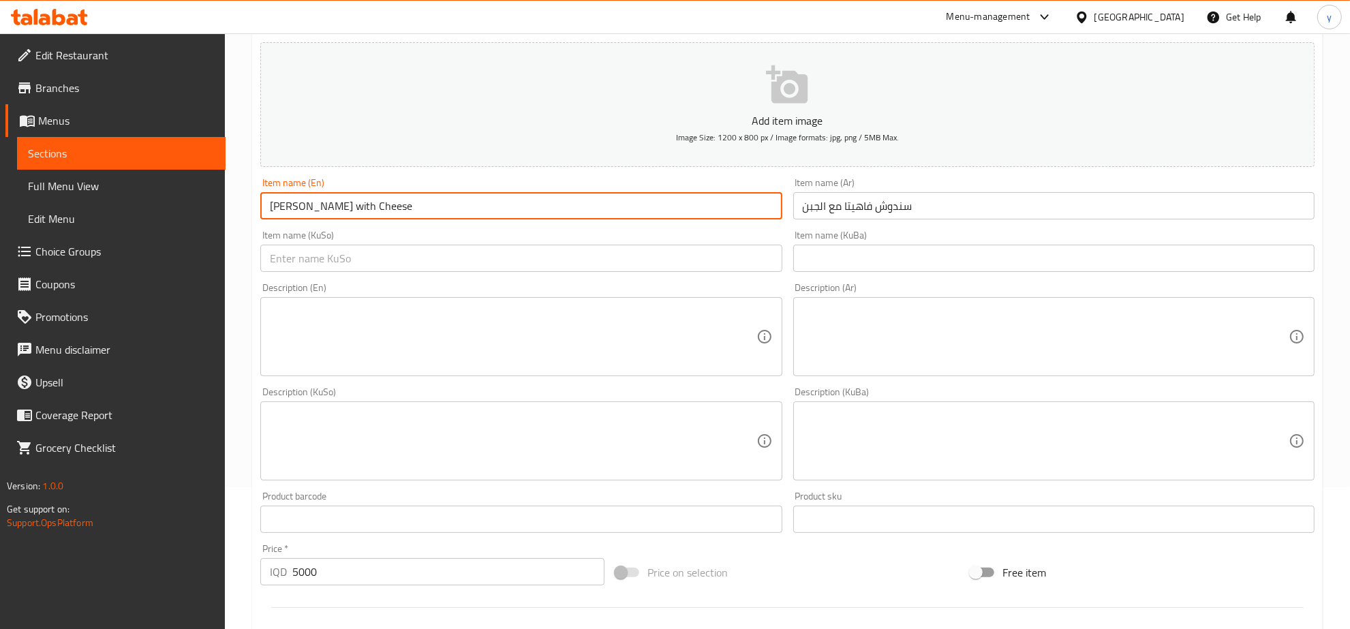
type input "Fajita Sandwich with Cheese"
click at [821, 202] on input "سندوش فاهيتا مع الجبن" at bounding box center [1053, 205] width 521 height 27
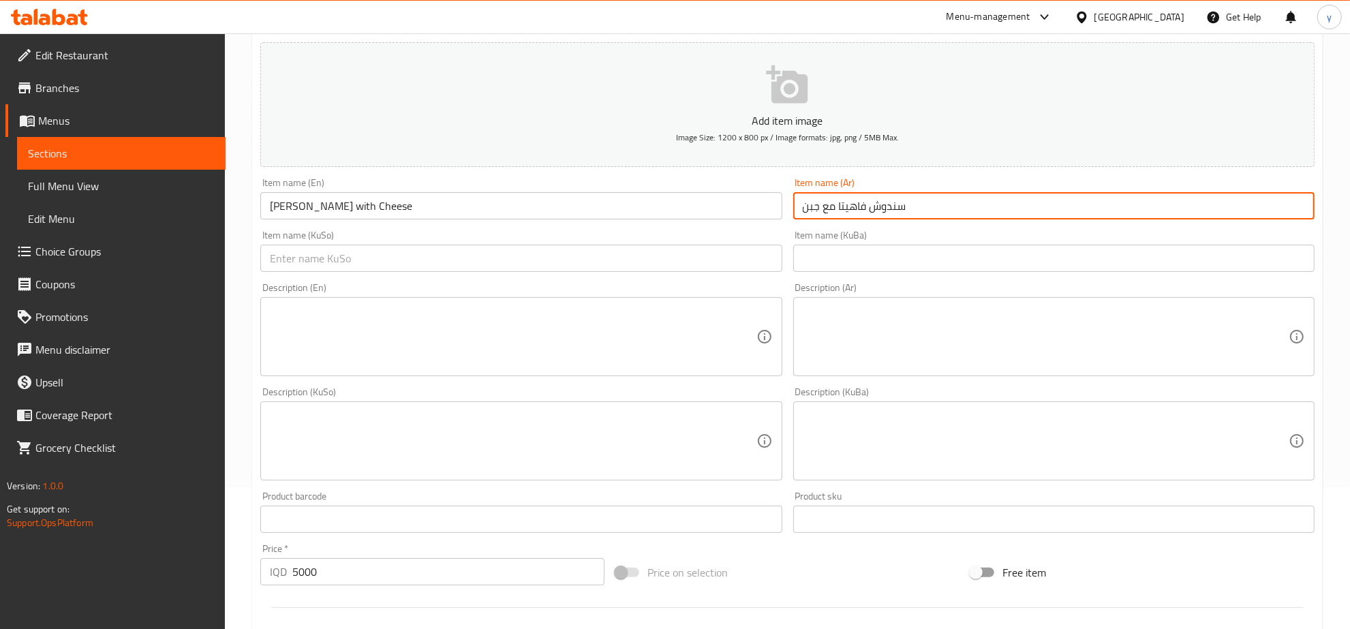
type input "سندوش فاهيتا مع جبن"
click at [710, 256] on input "text" at bounding box center [520, 258] width 521 height 27
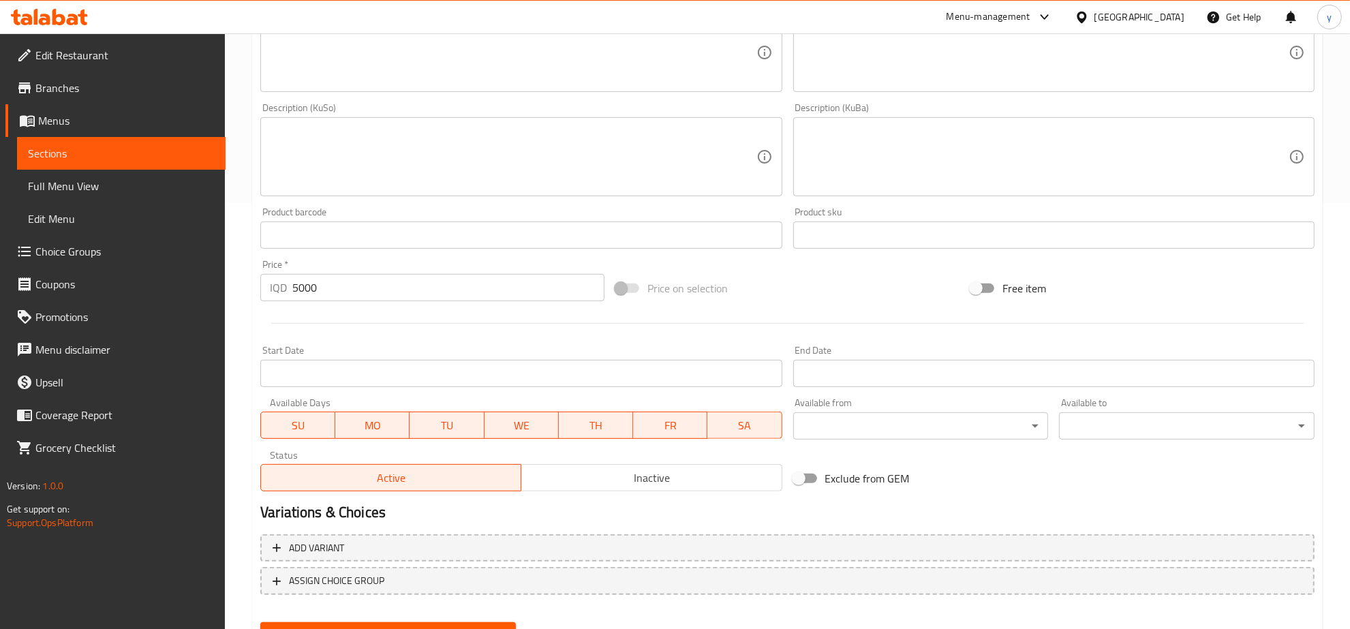
scroll to position [488, 0]
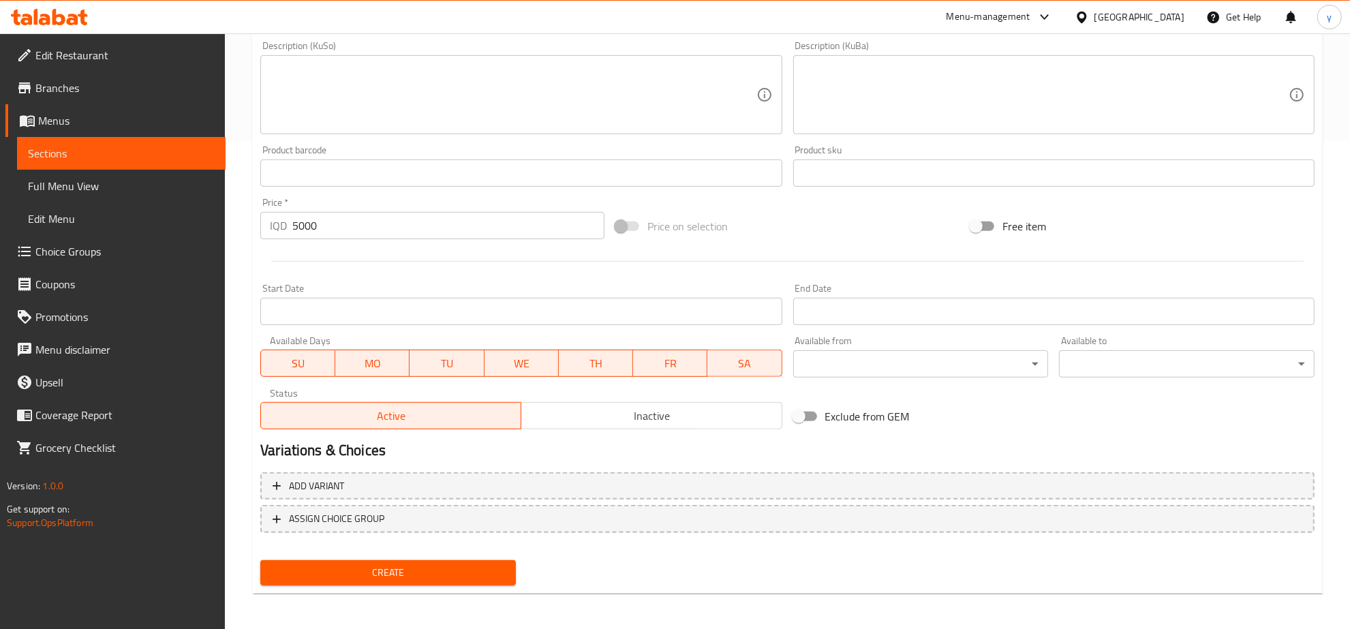
type input "سەندویچی فاهیتا لەگەل پەنیر"
click at [489, 566] on span "Create" at bounding box center [388, 572] width 234 height 17
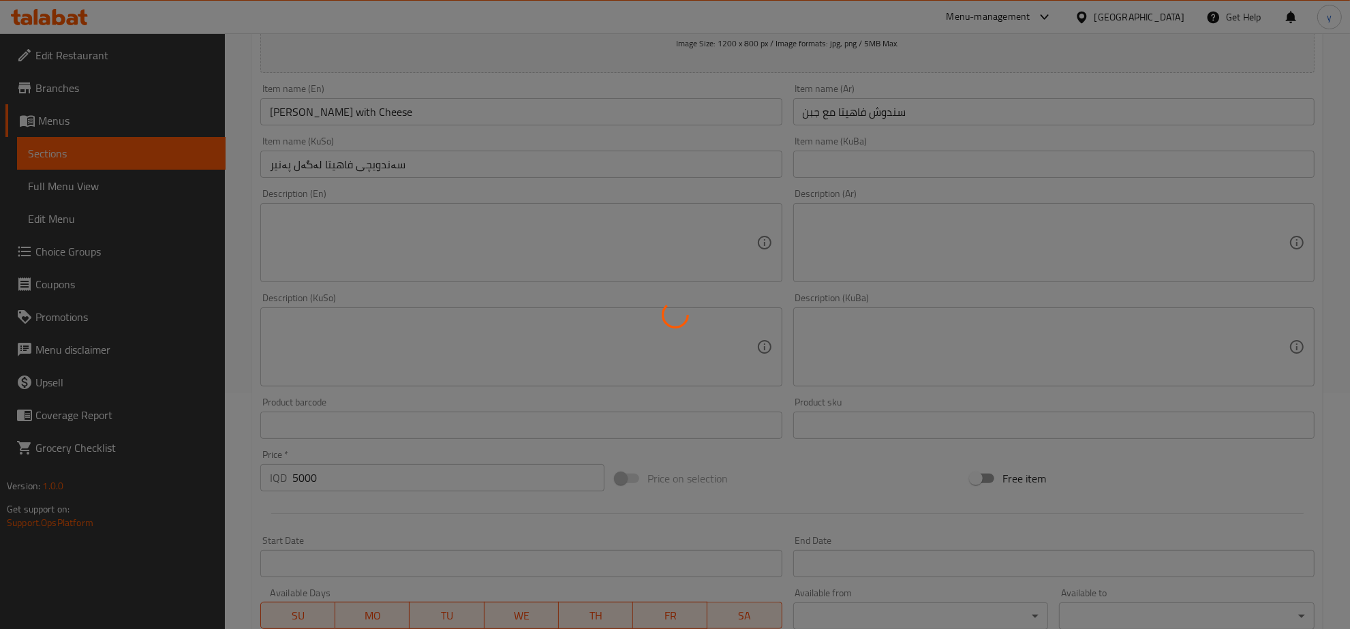
scroll to position [0, 0]
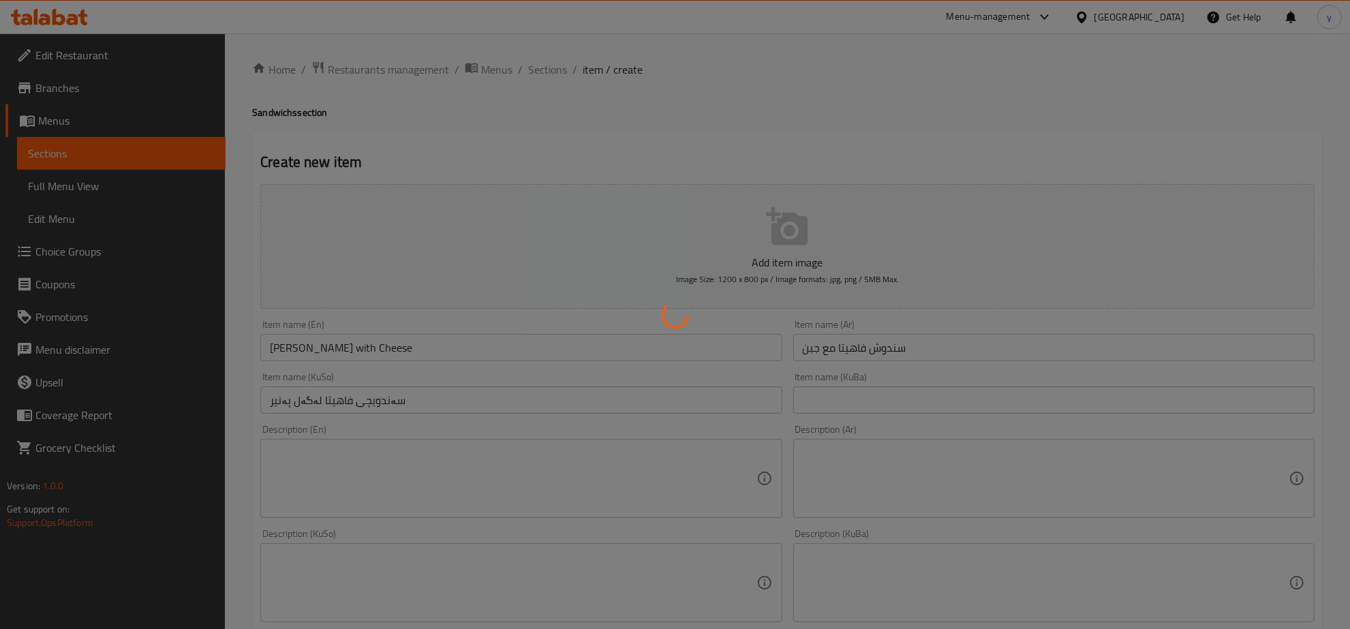
type input "0"
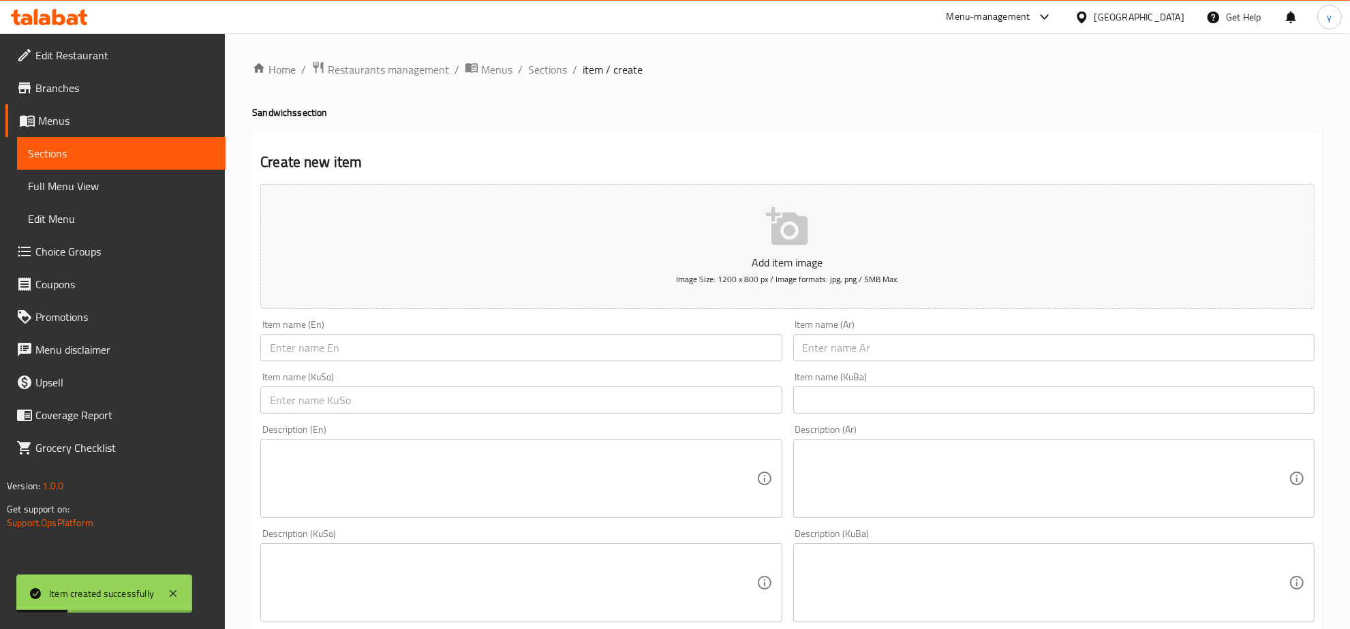
click at [911, 346] on input "text" at bounding box center [1053, 347] width 521 height 27
paste input "سنروش دجاج فرنسيسكو"
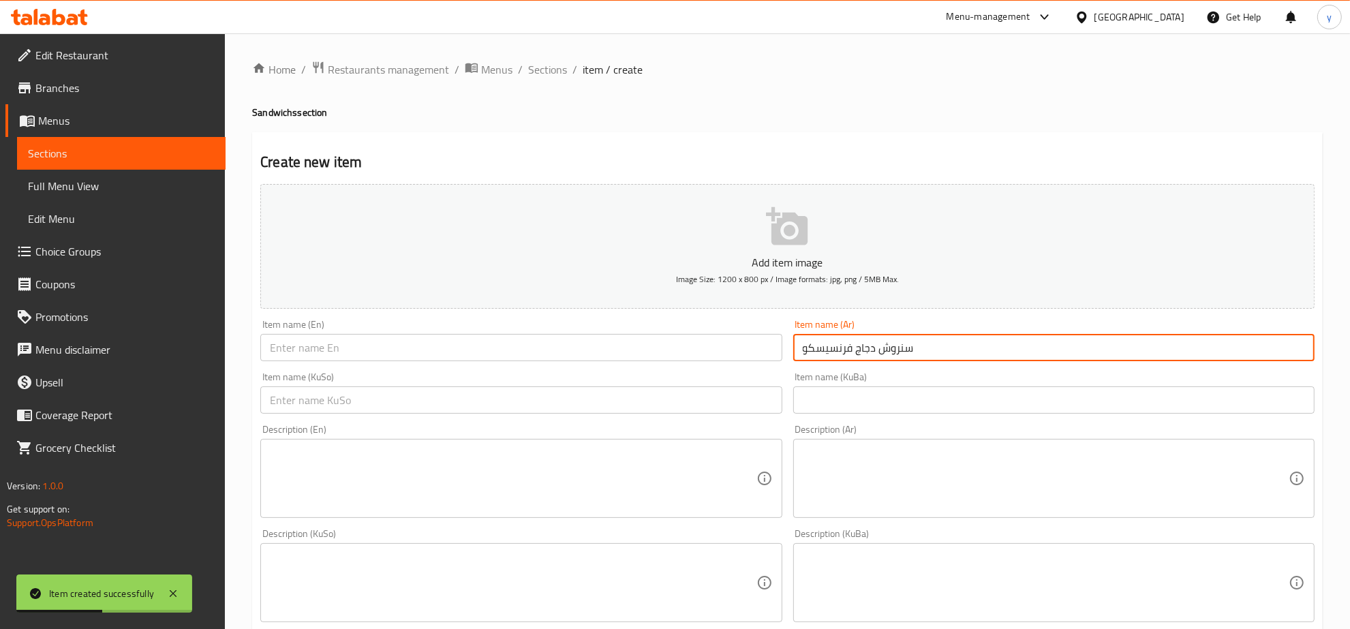
click at [897, 355] on input "سنروش دجاج فرنسيسكو" at bounding box center [1053, 347] width 521 height 27
type input "سندوش دجاج فرنسيسكو"
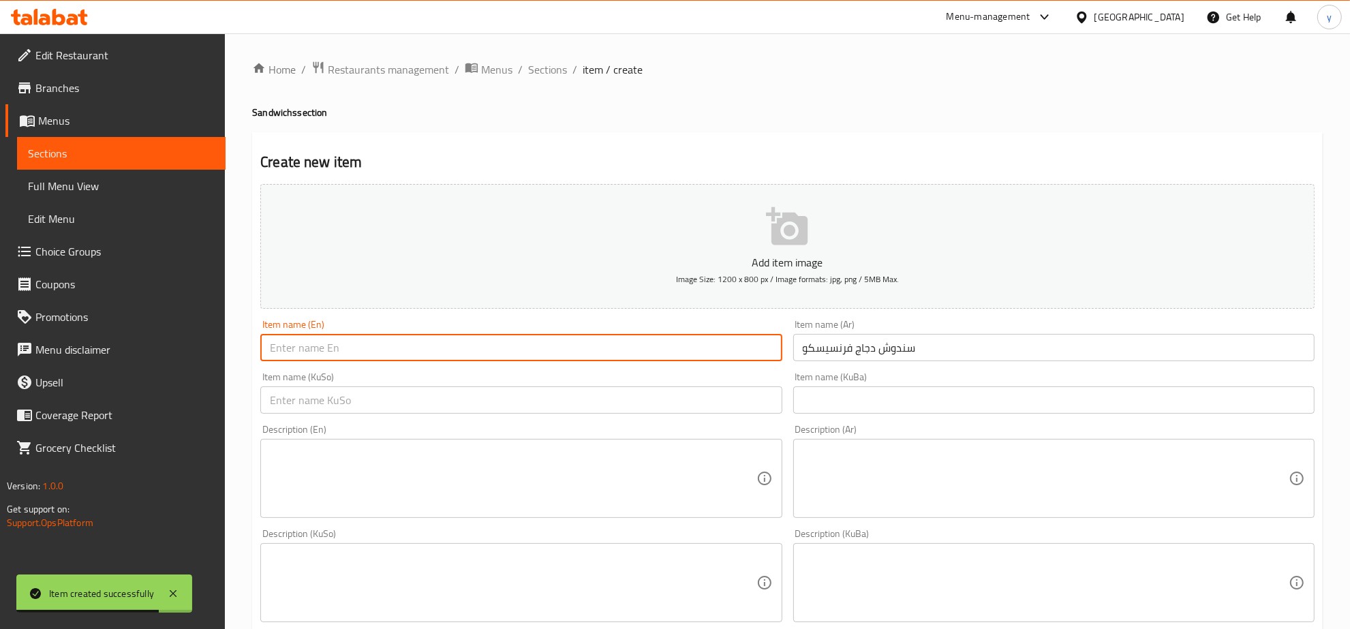
click at [686, 359] on input "text" at bounding box center [520, 347] width 521 height 27
click at [860, 350] on input "سندوش دجاج فرنسيسكو" at bounding box center [1053, 347] width 521 height 27
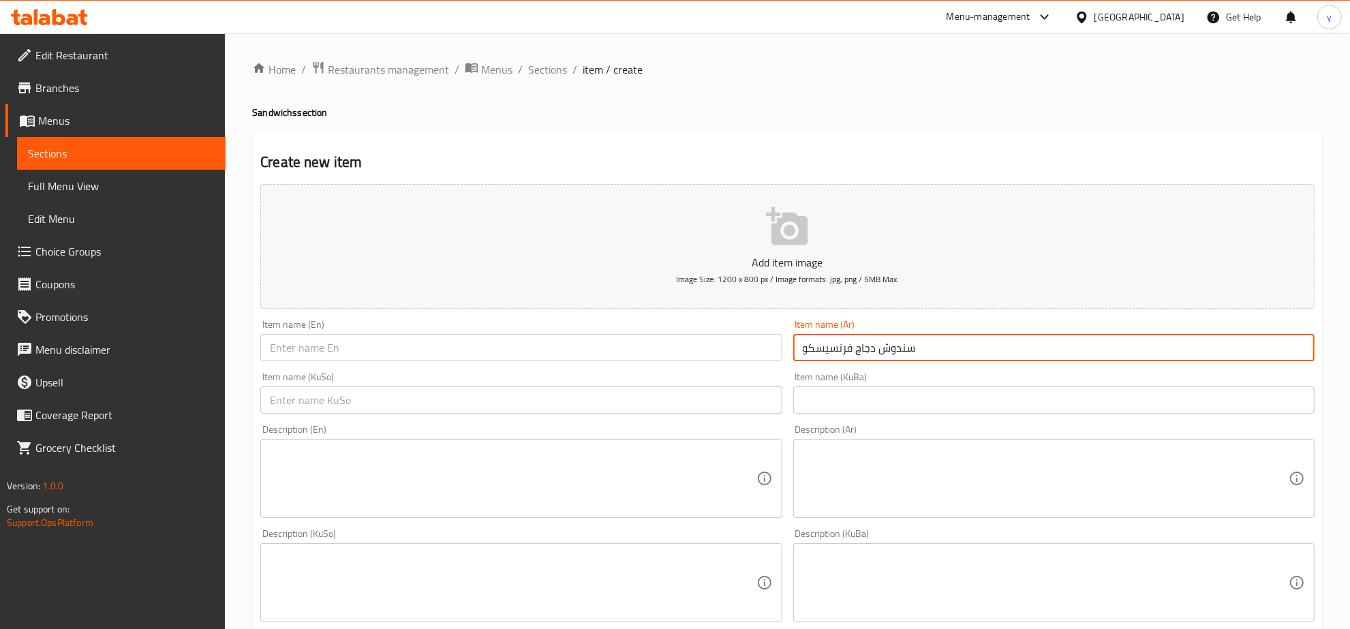
click at [860, 350] on input "سندوش دجاج فرنسيسكو" at bounding box center [1053, 347] width 521 height 27
click at [363, 353] on input "text" at bounding box center [520, 347] width 521 height 27
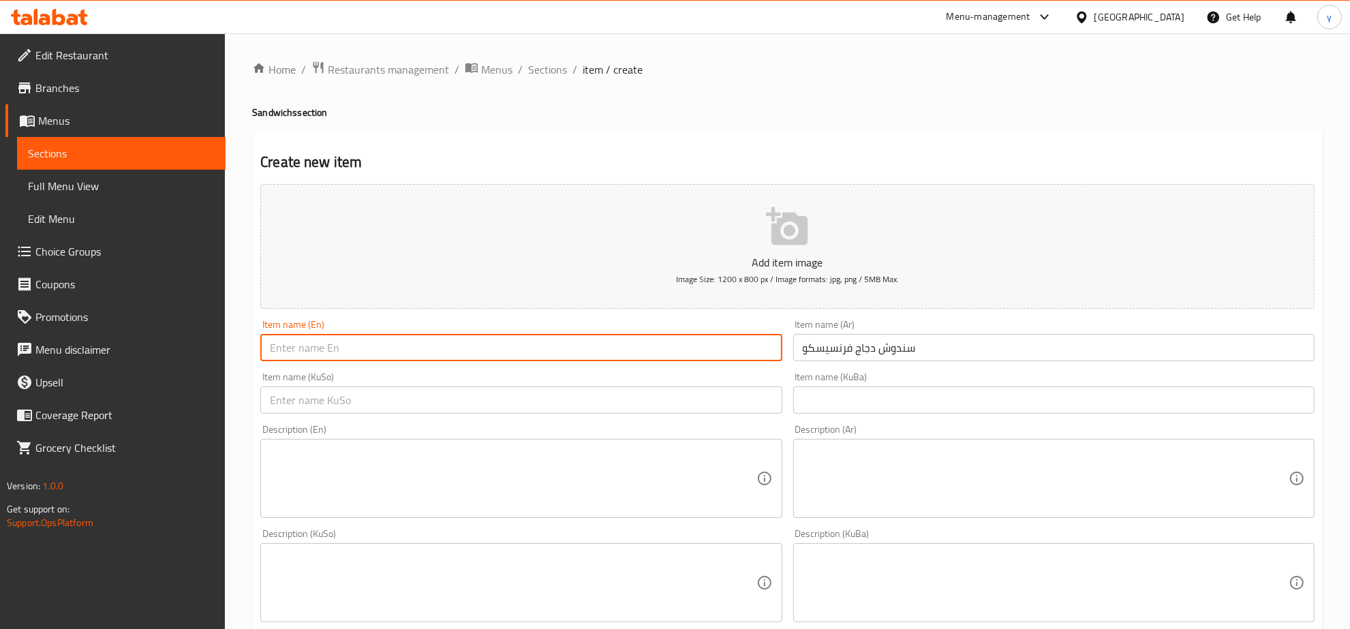
paste input "Francesco Chicken Sandwich"
click at [299, 348] on input "Francesco Chicken Sandwich" at bounding box center [520, 347] width 521 height 27
type input "Francesco Chicken Sandwich"
click at [701, 408] on input "text" at bounding box center [520, 399] width 521 height 27
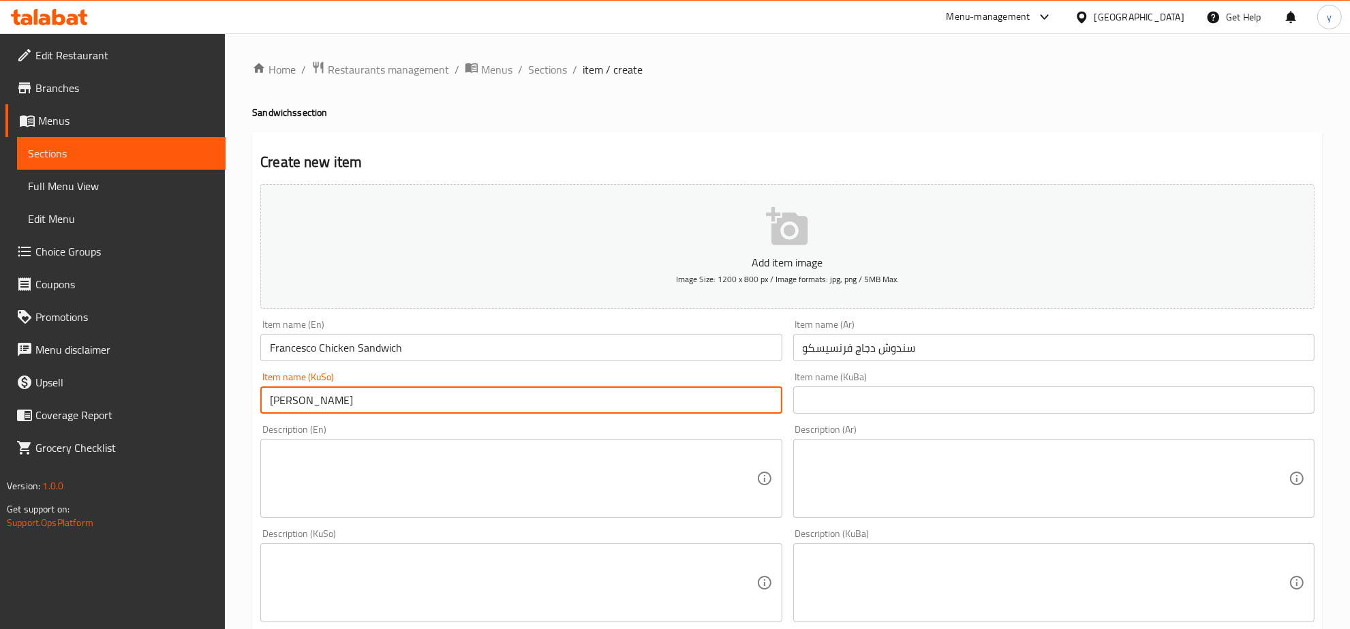
paste input "فرانسیشکۆ"
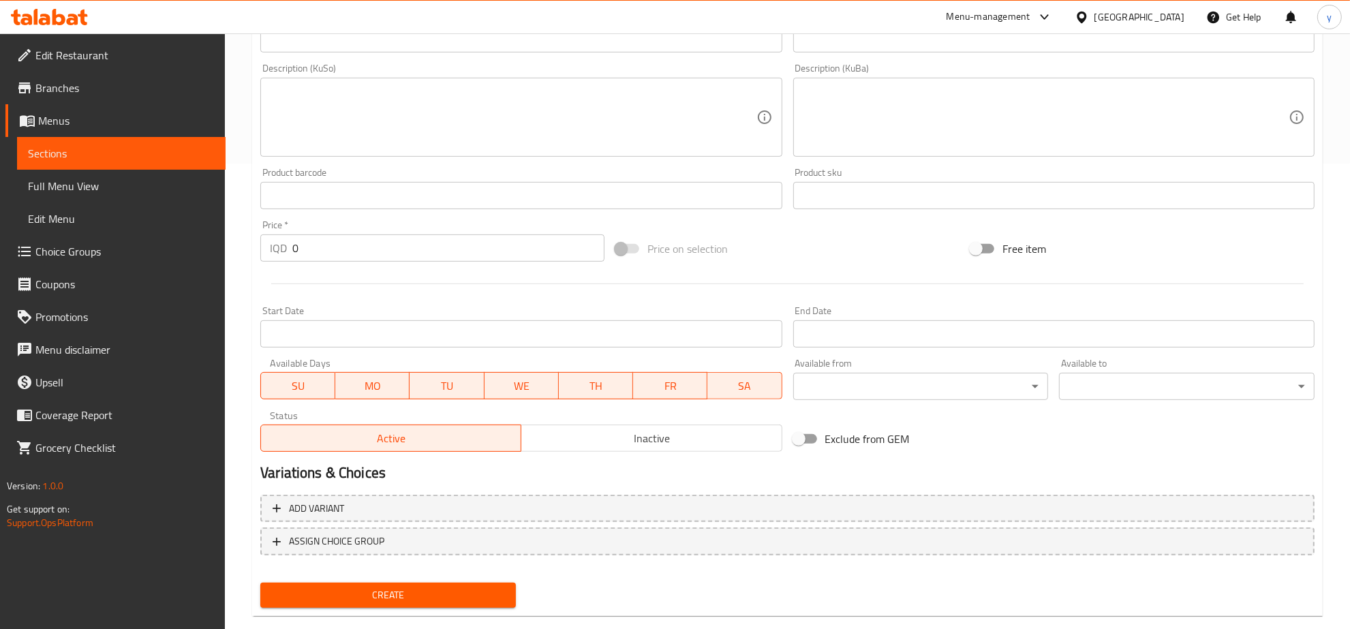
scroll to position [488, 0]
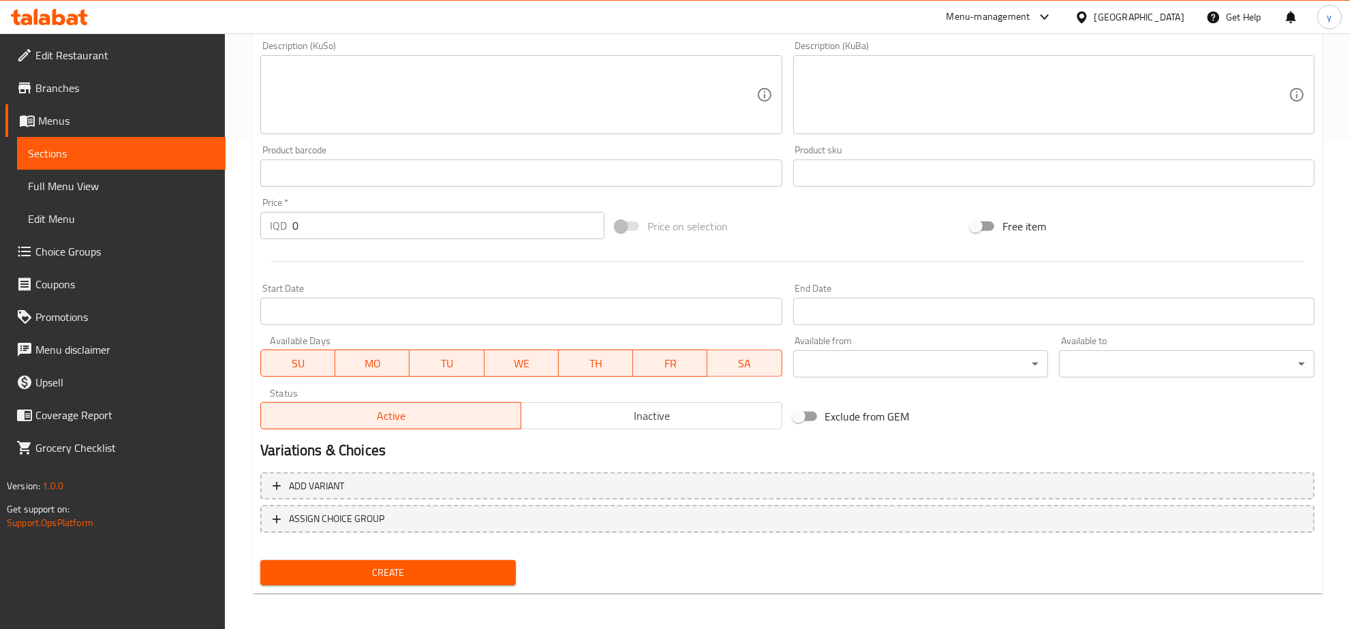
type input "سەندویچی مریشکی فرانسیشکۆ"
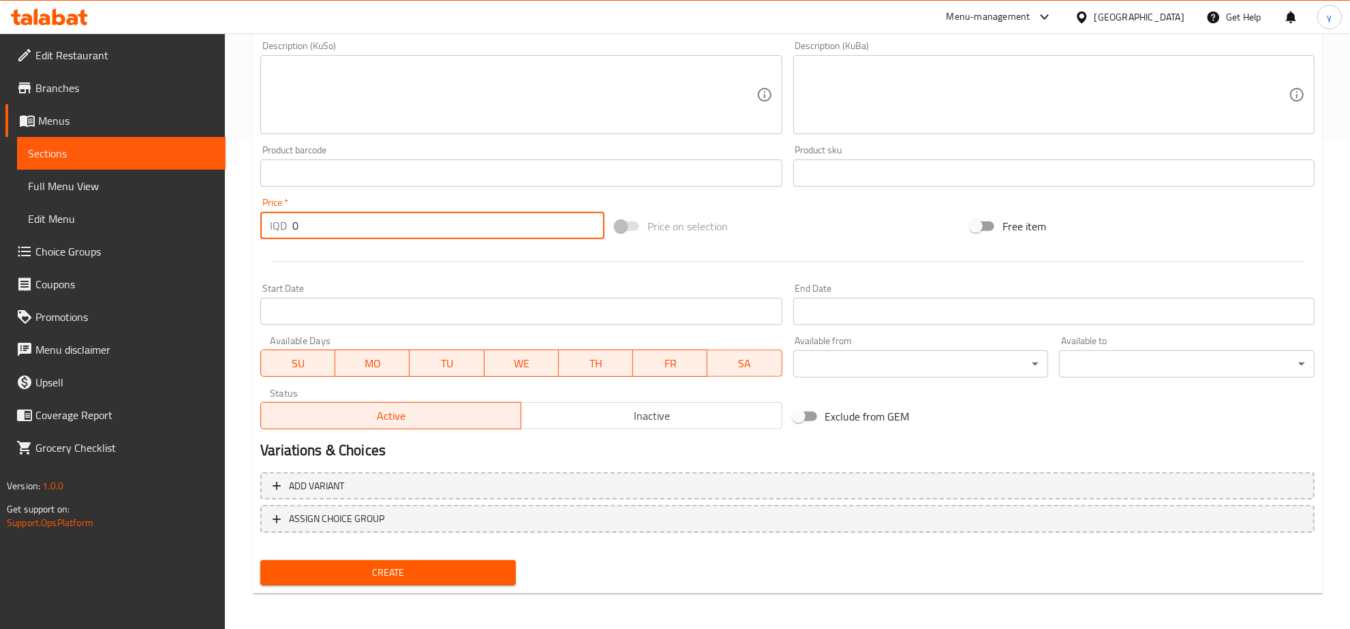
drag, startPoint x: 316, startPoint y: 219, endPoint x: 291, endPoint y: 222, distance: 24.6
click at [291, 222] on div "IQD 0 Price *" at bounding box center [432, 225] width 344 height 27
type input "5000"
click at [441, 566] on span "Create" at bounding box center [388, 572] width 234 height 17
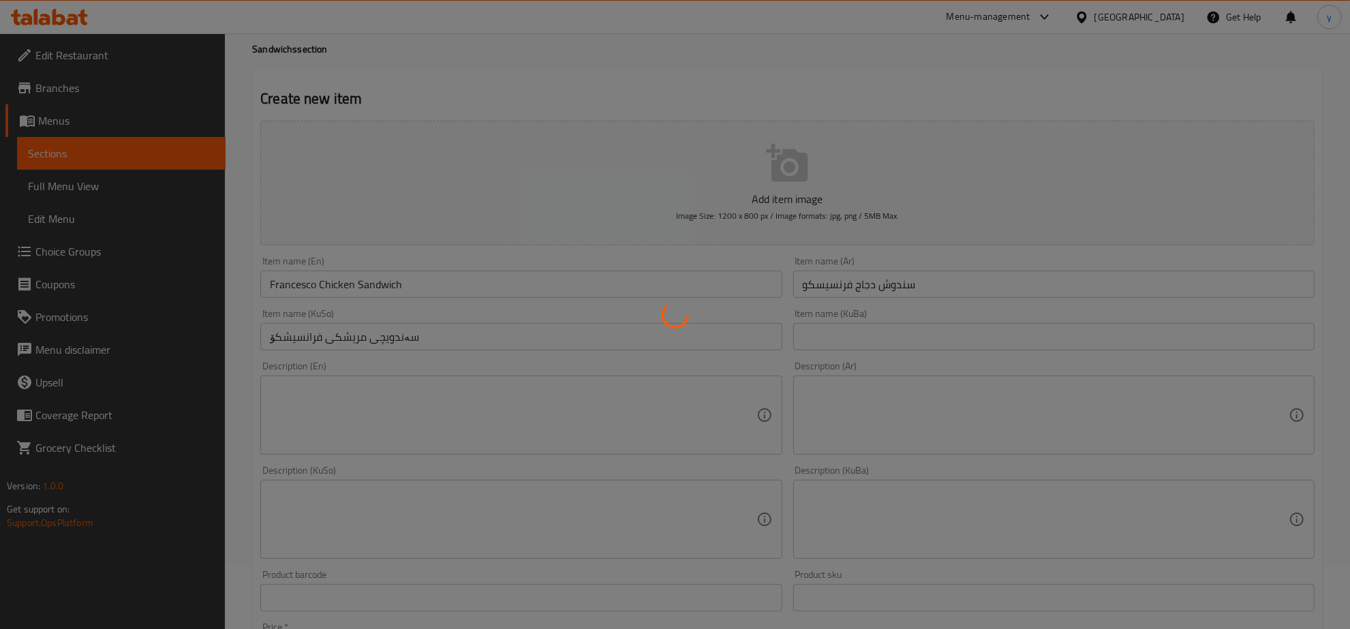
type input "0"
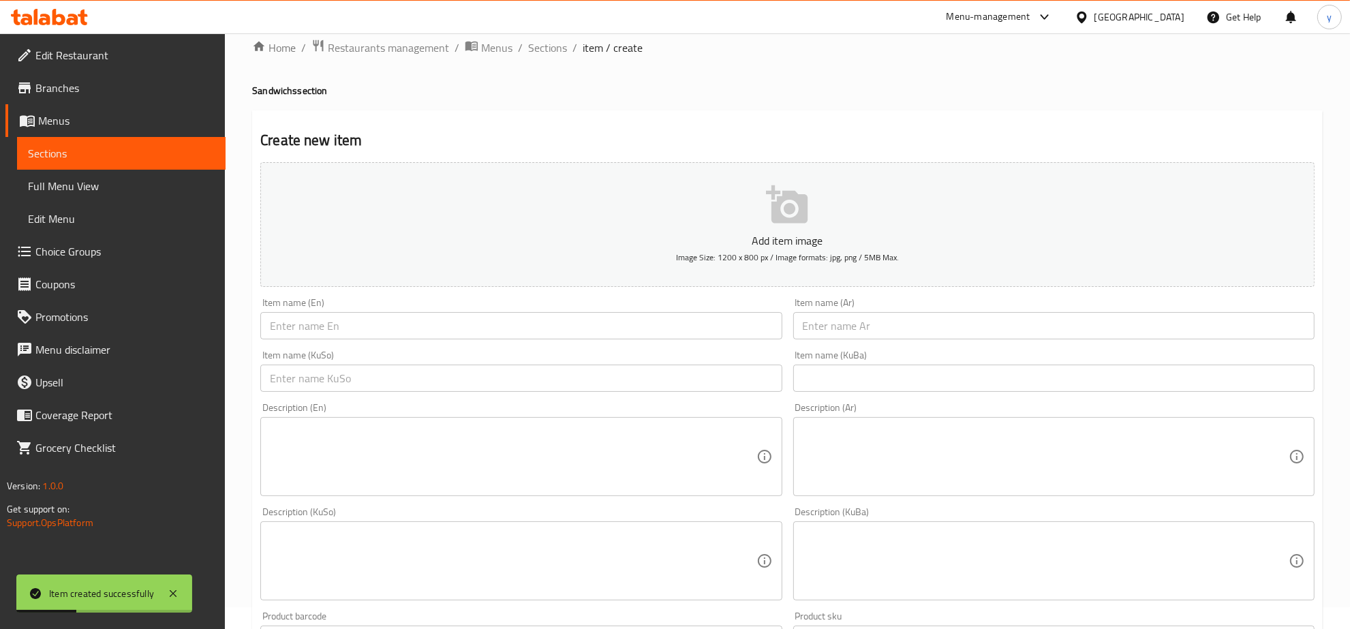
scroll to position [0, 0]
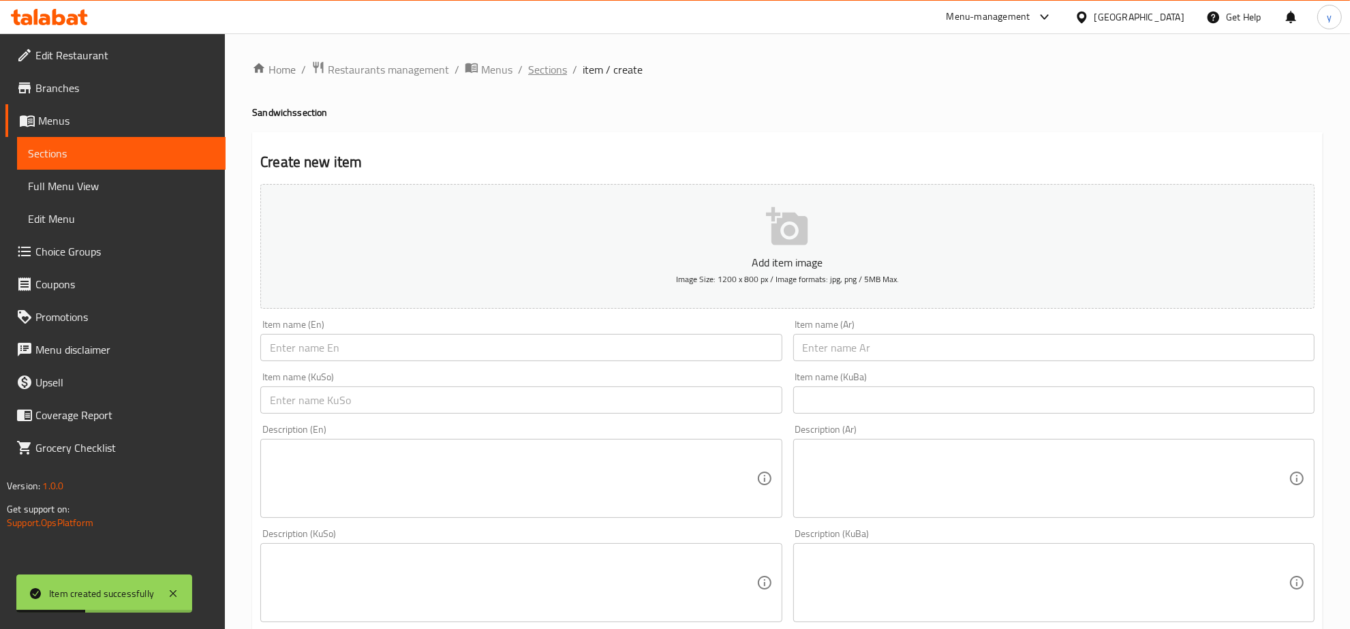
click at [537, 61] on span "Sections" at bounding box center [547, 69] width 39 height 16
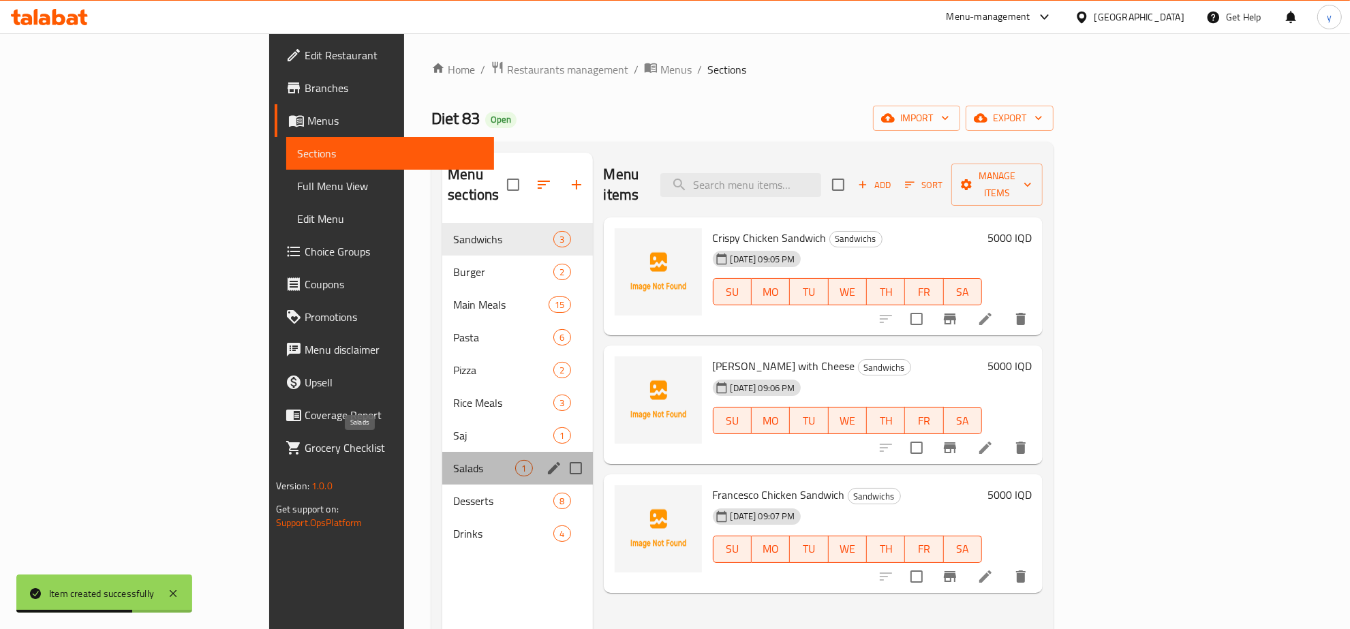
click at [453, 460] on span "Salads" at bounding box center [484, 468] width 62 height 16
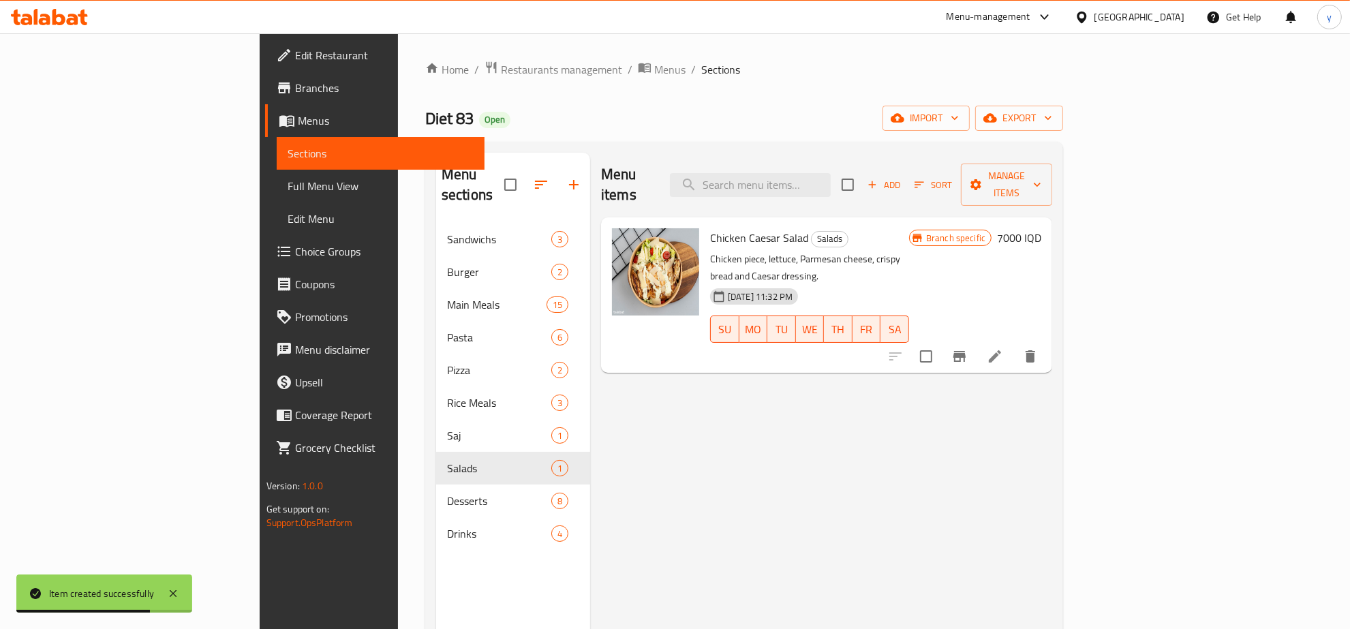
click at [1052, 192] on div "Menu items Add Sort Manage items" at bounding box center [826, 185] width 451 height 65
click at [902, 177] on span "Add" at bounding box center [884, 185] width 37 height 16
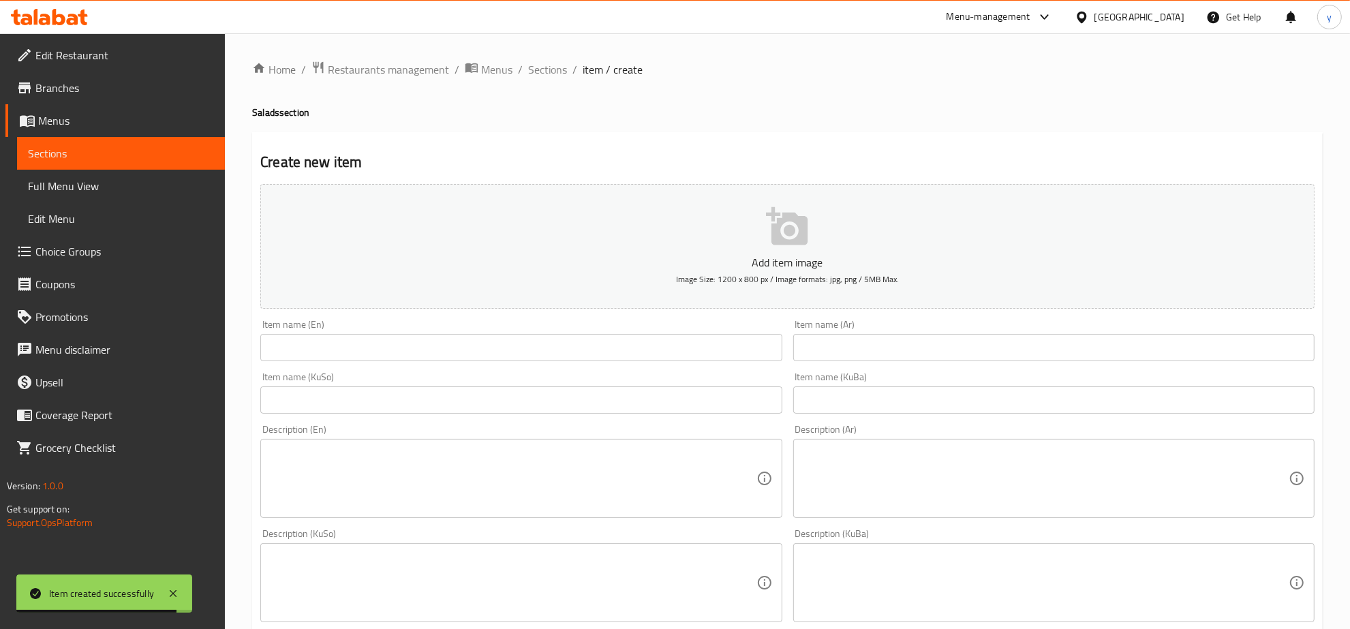
drag, startPoint x: 891, startPoint y: 325, endPoint x: 902, endPoint y: 345, distance: 22.6
click at [891, 326] on div "Item name (Ar) Item name (Ar)" at bounding box center [1053, 341] width 521 height 42
click at [902, 345] on input "text" at bounding box center [1053, 347] width 521 height 27
paste input "سلطة جرجير"
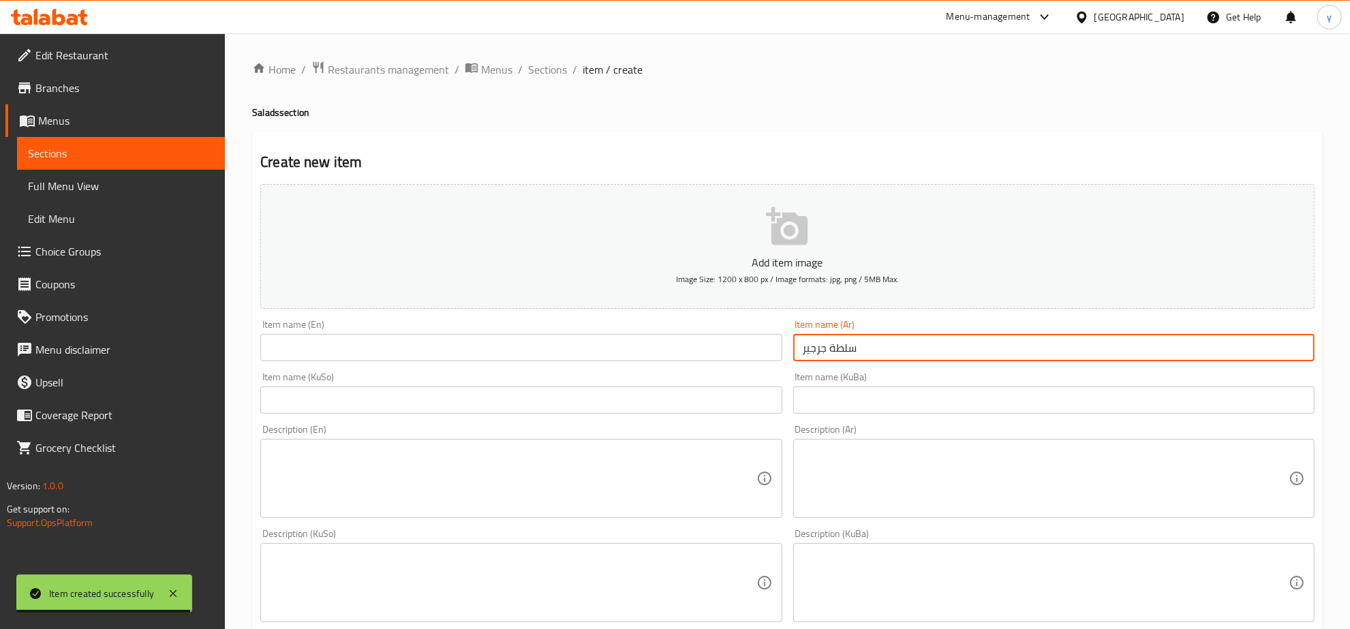
type input "سلطة جرجير"
click at [717, 354] on input "text" at bounding box center [520, 347] width 521 height 27
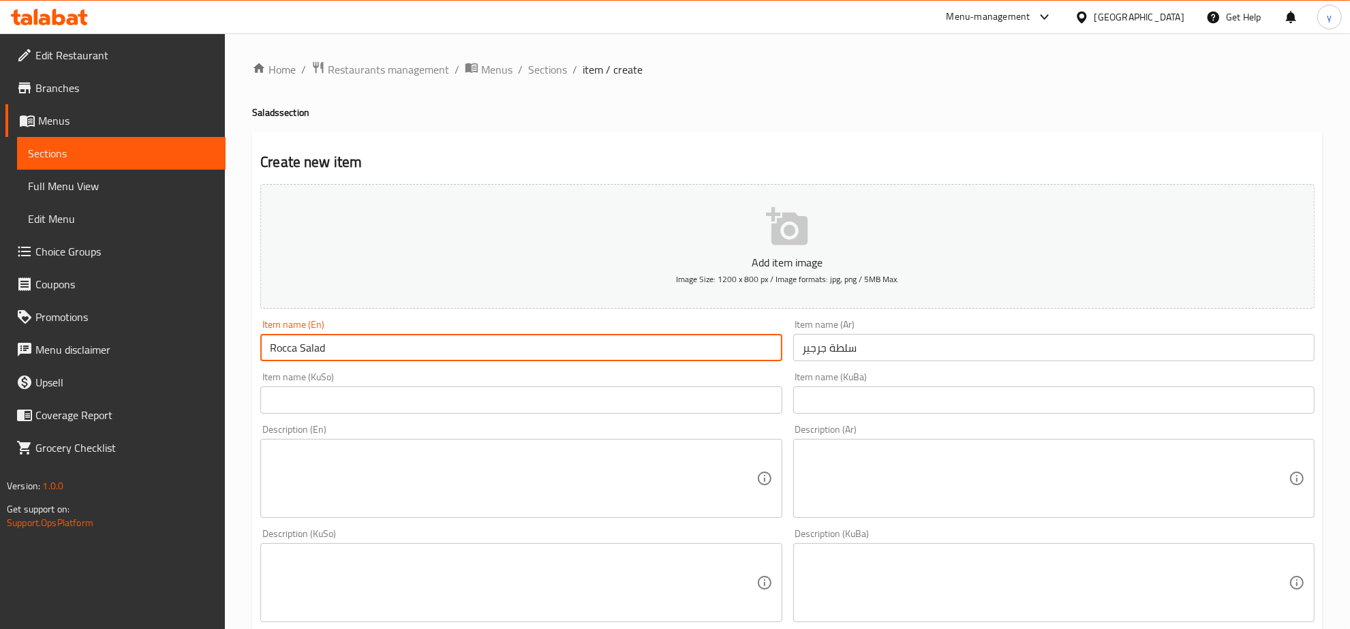
type input "Rocca Salad"
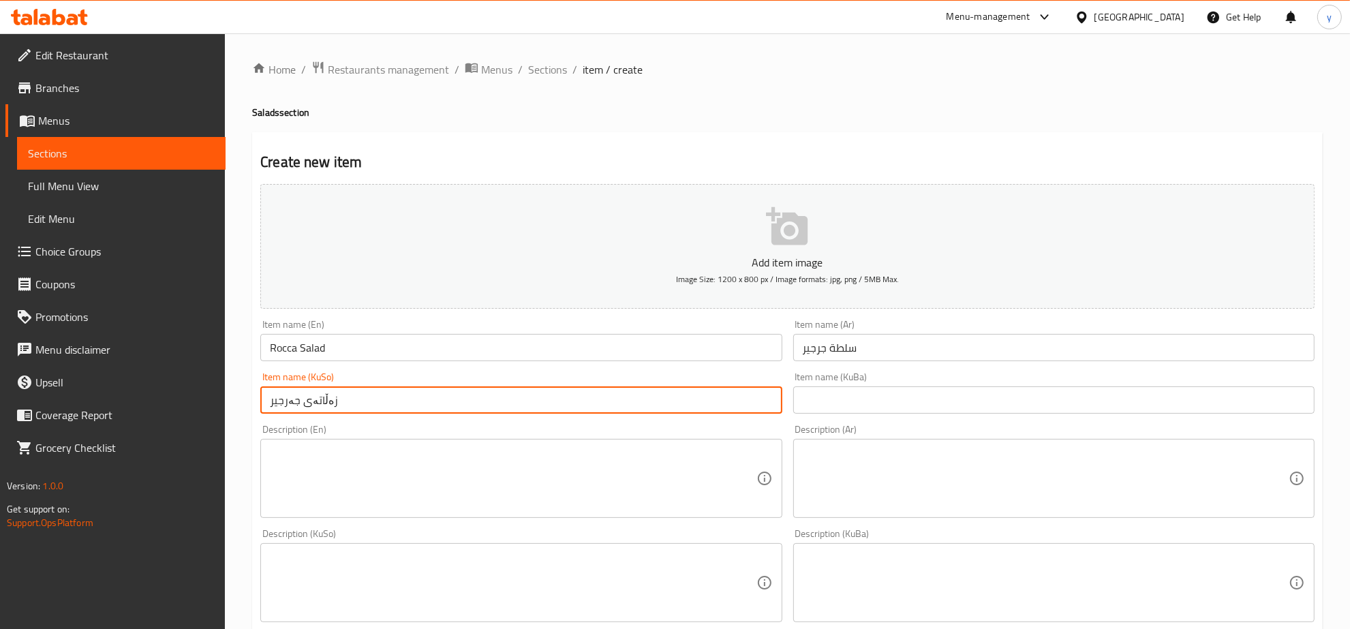
scroll to position [284, 0]
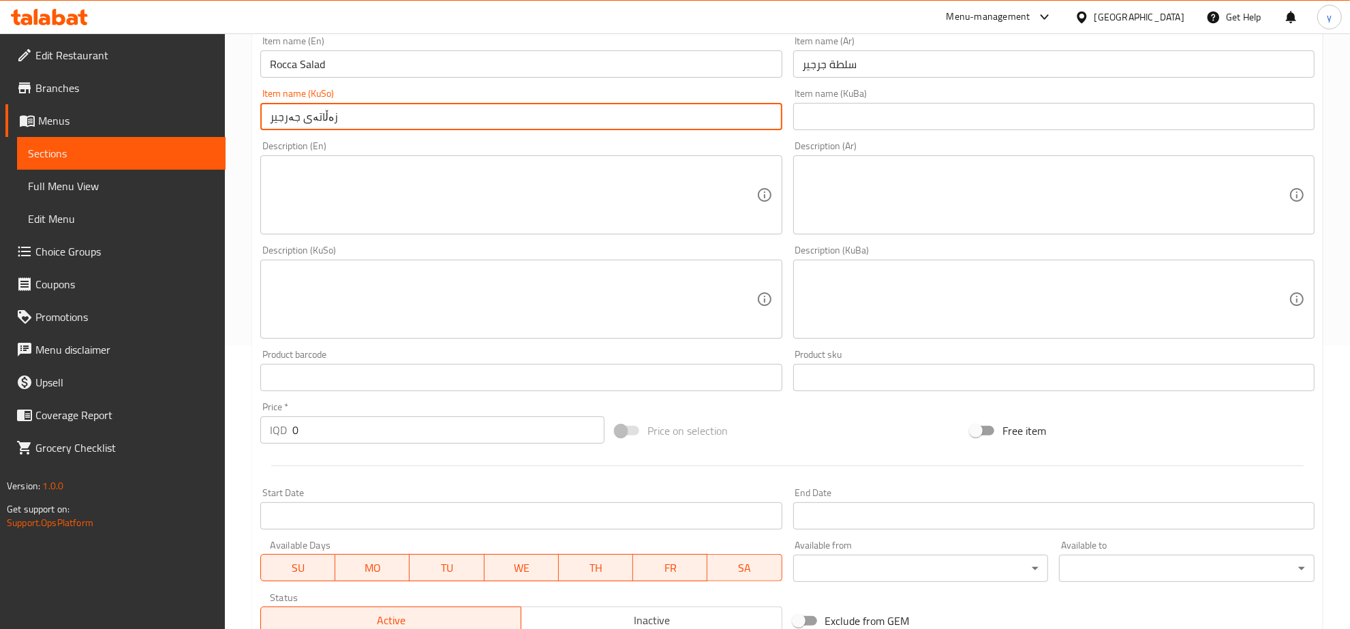
type input "زەڵاتەی جەرجیر"
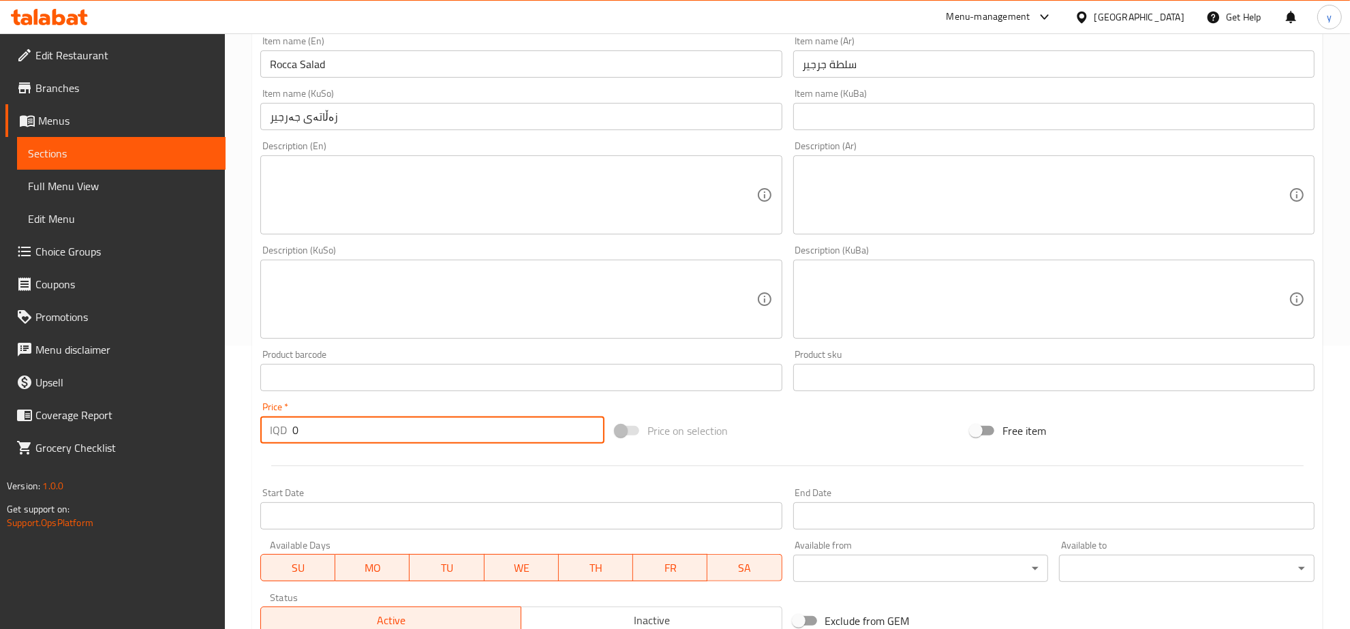
drag, startPoint x: 312, startPoint y: 438, endPoint x: 288, endPoint y: 441, distance: 24.8
click at [288, 441] on div "IQD 0 Price *" at bounding box center [432, 429] width 344 height 27
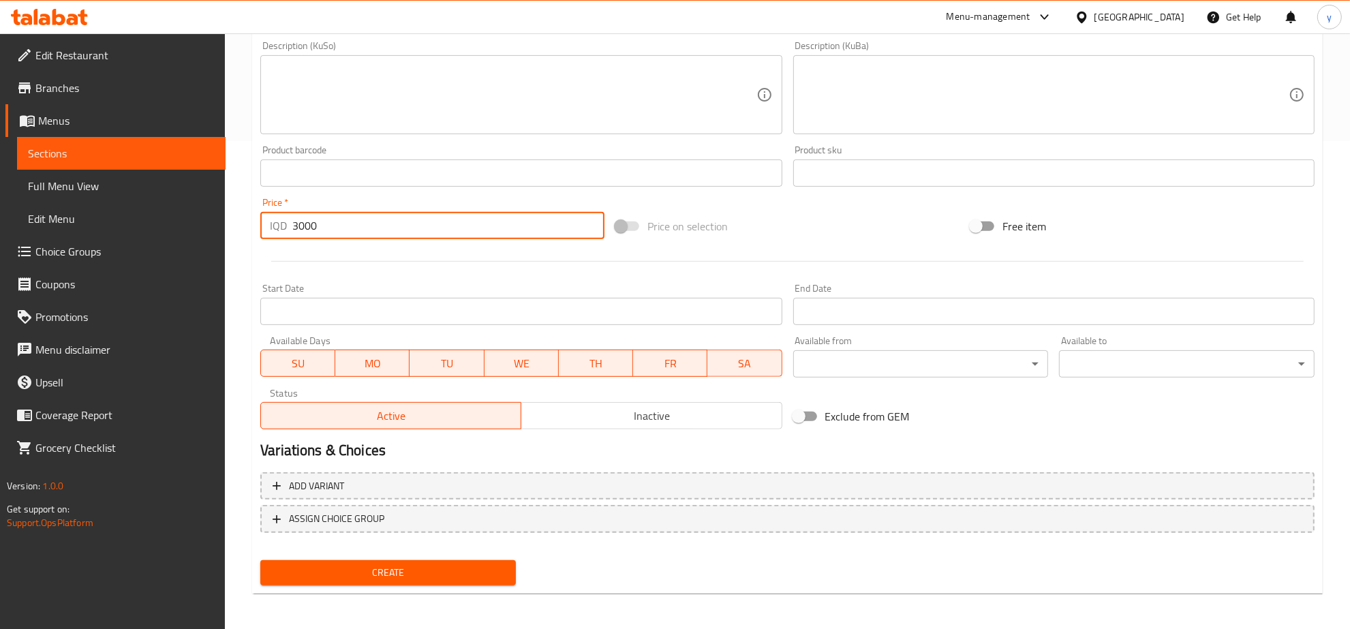
type input "3000"
click at [417, 566] on span "Create" at bounding box center [388, 572] width 234 height 17
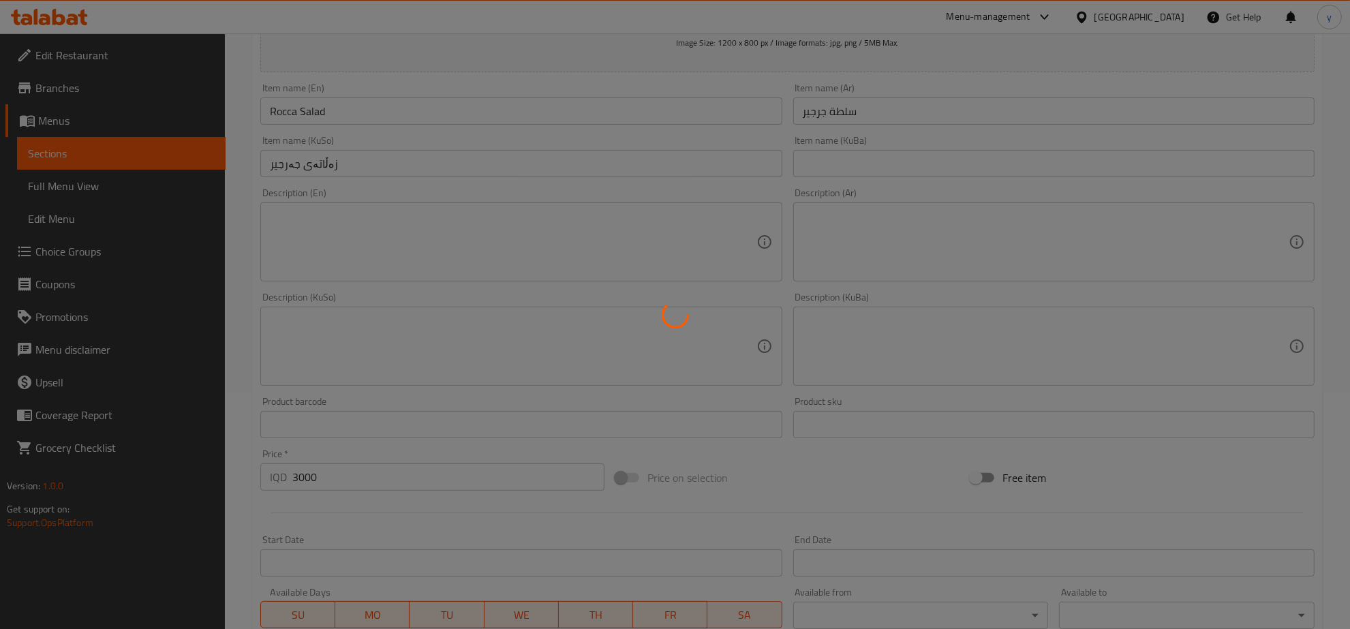
scroll to position [62, 0]
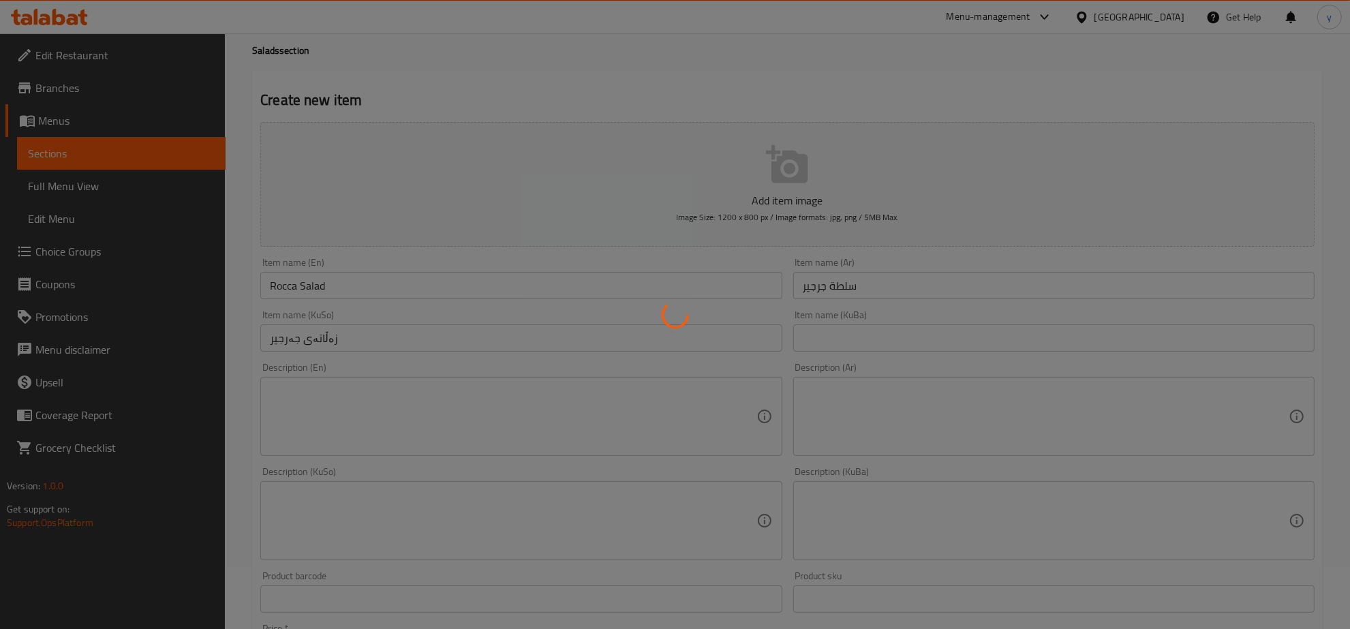
type input "0"
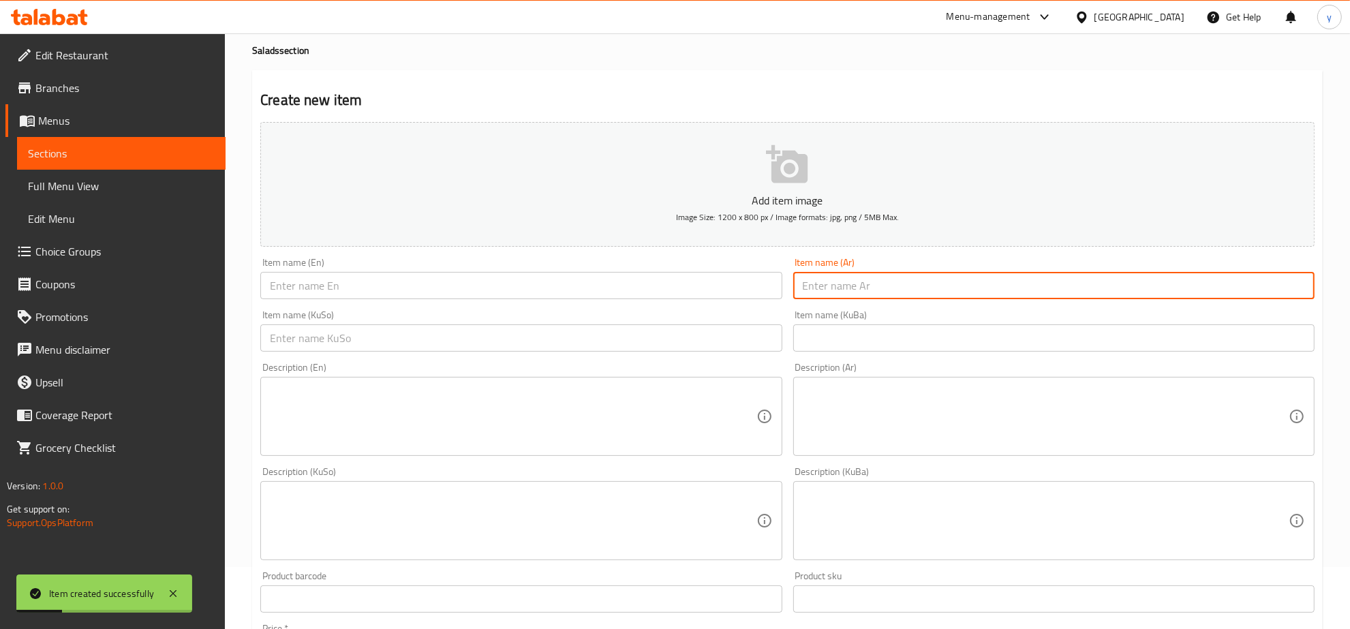
click at [883, 290] on input "text" at bounding box center [1053, 285] width 521 height 27
paste input "سلطة تونة"
type input "سلطة تونة"
click at [672, 299] on input "text" at bounding box center [520, 285] width 521 height 27
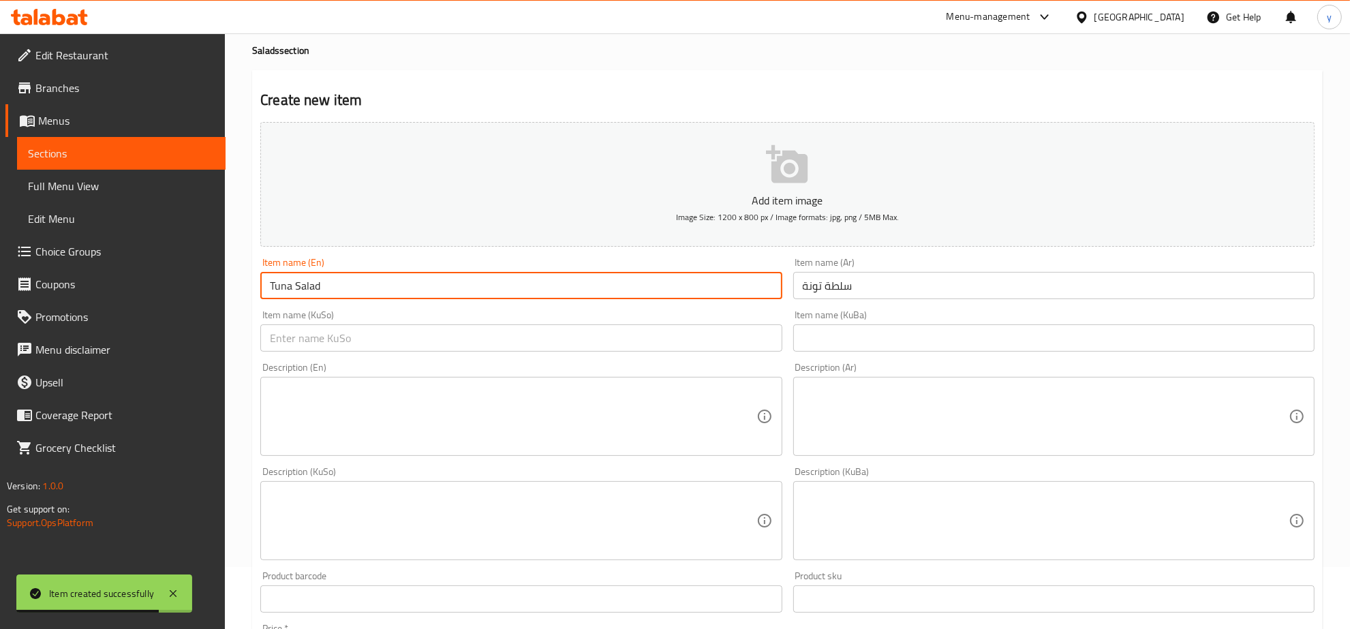
type input "Tuna Salad"
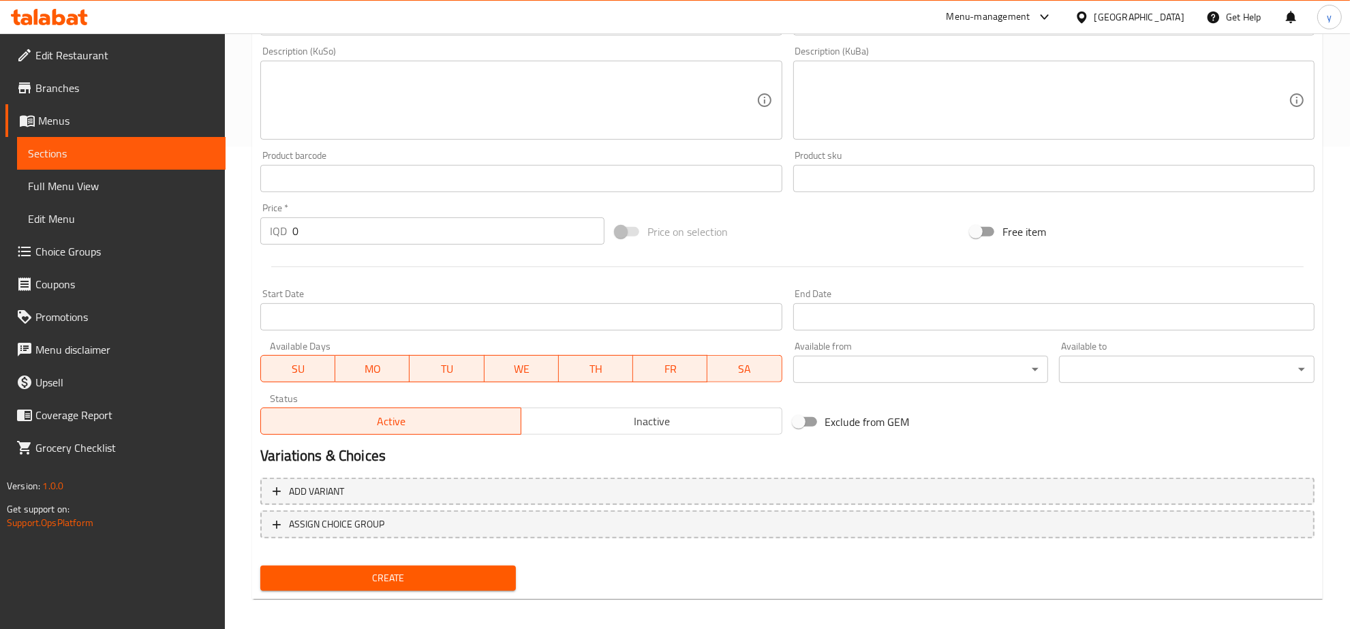
scroll to position [488, 0]
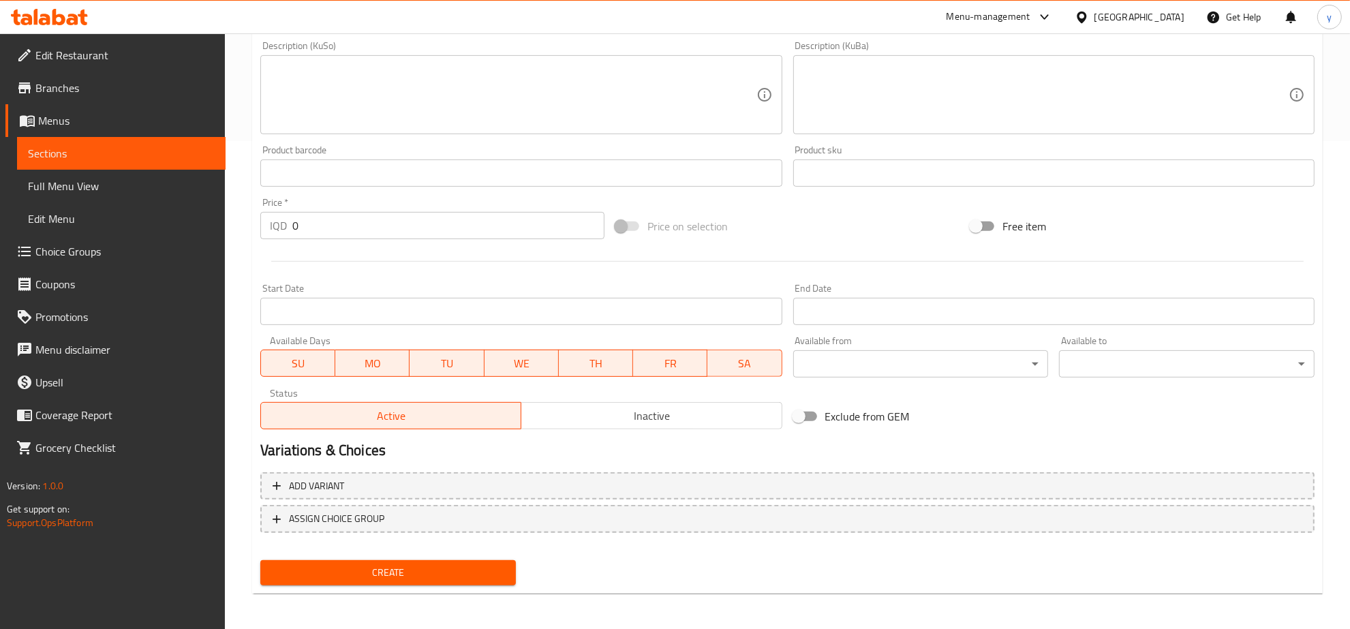
type input "زەڵاتەی تونە"
drag, startPoint x: 297, startPoint y: 198, endPoint x: 312, endPoint y: 224, distance: 29.6
click at [298, 202] on div "Price   * IQD 0 Price *" at bounding box center [432, 219] width 344 height 42
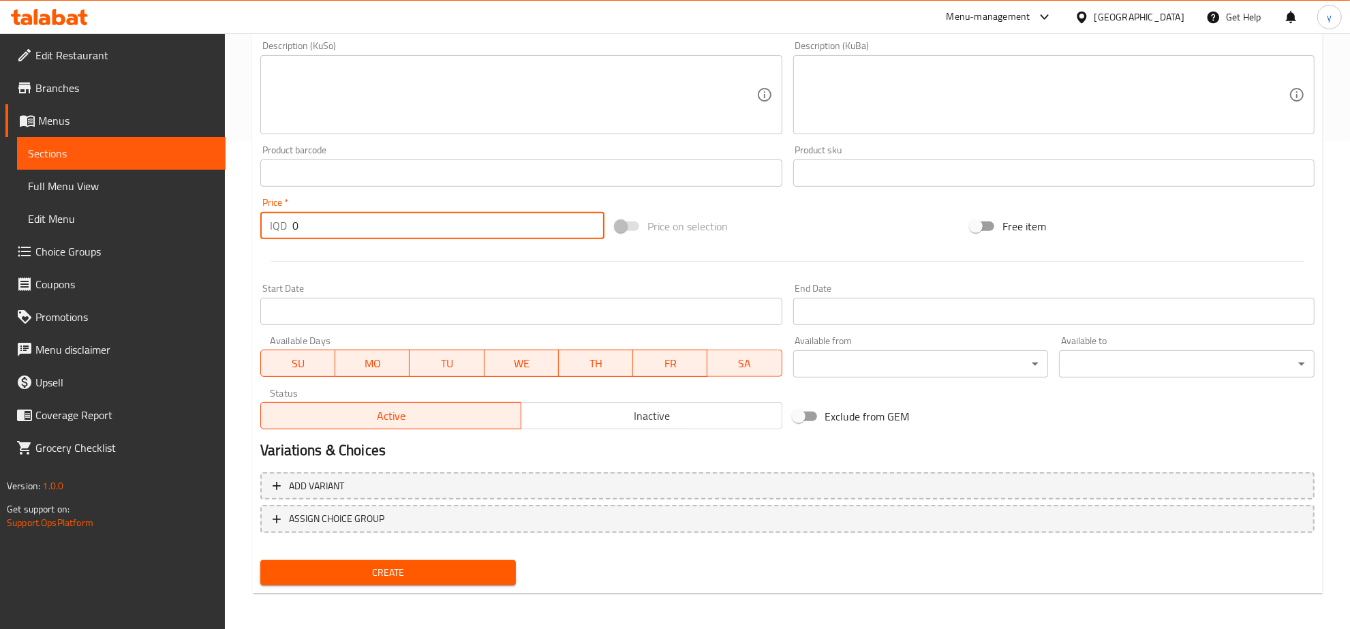
drag, startPoint x: 312, startPoint y: 224, endPoint x: 260, endPoint y: 239, distance: 53.3
click at [260, 239] on div "IQD 0 Price *" at bounding box center [432, 225] width 344 height 27
type input "5000"
click at [424, 560] on button "Create" at bounding box center [388, 572] width 256 height 25
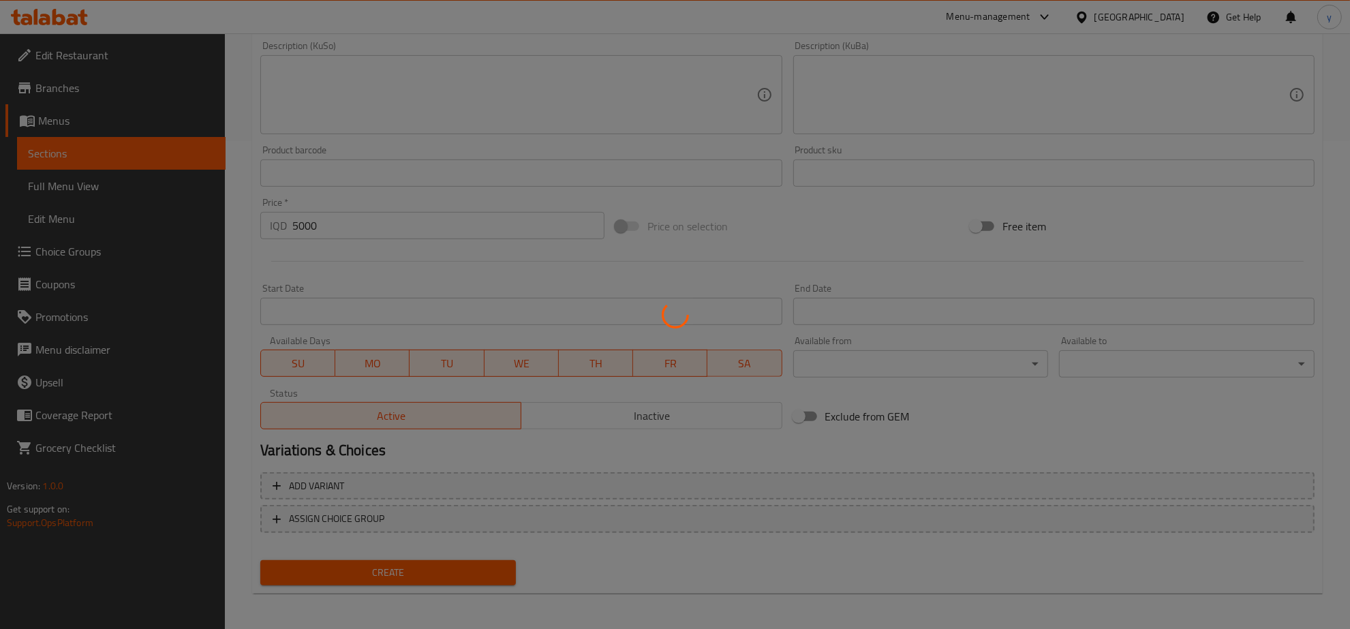
type input "0"
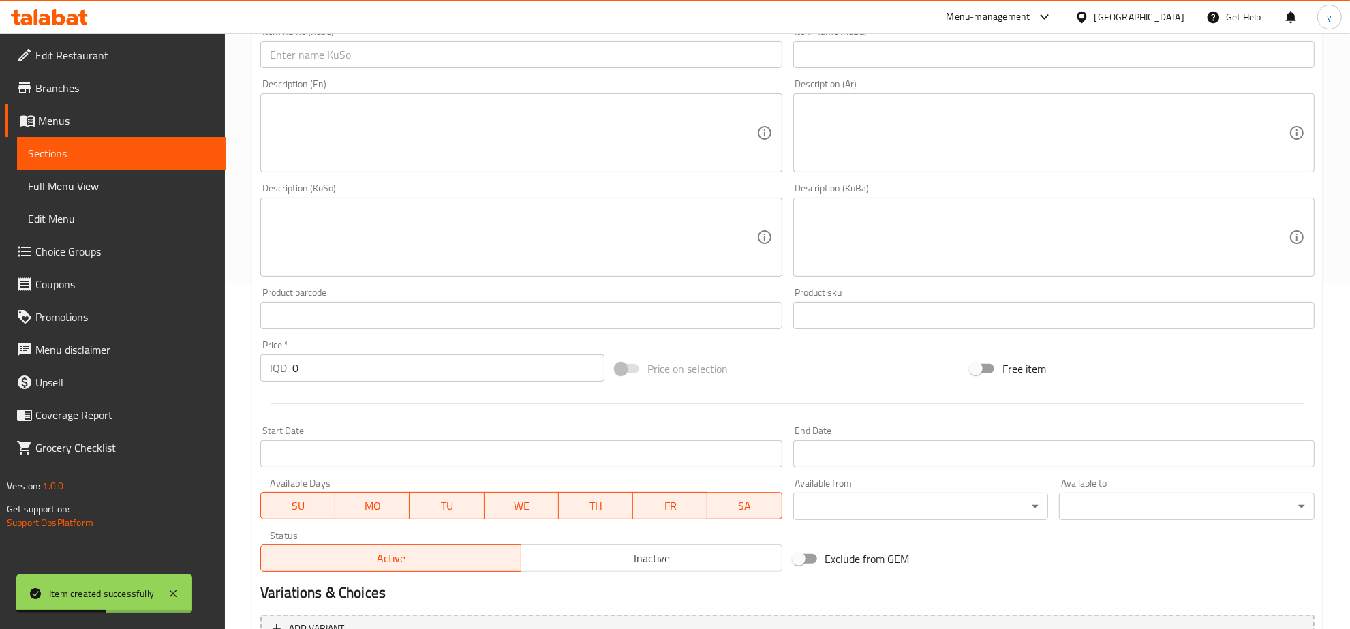
scroll to position [204, 0]
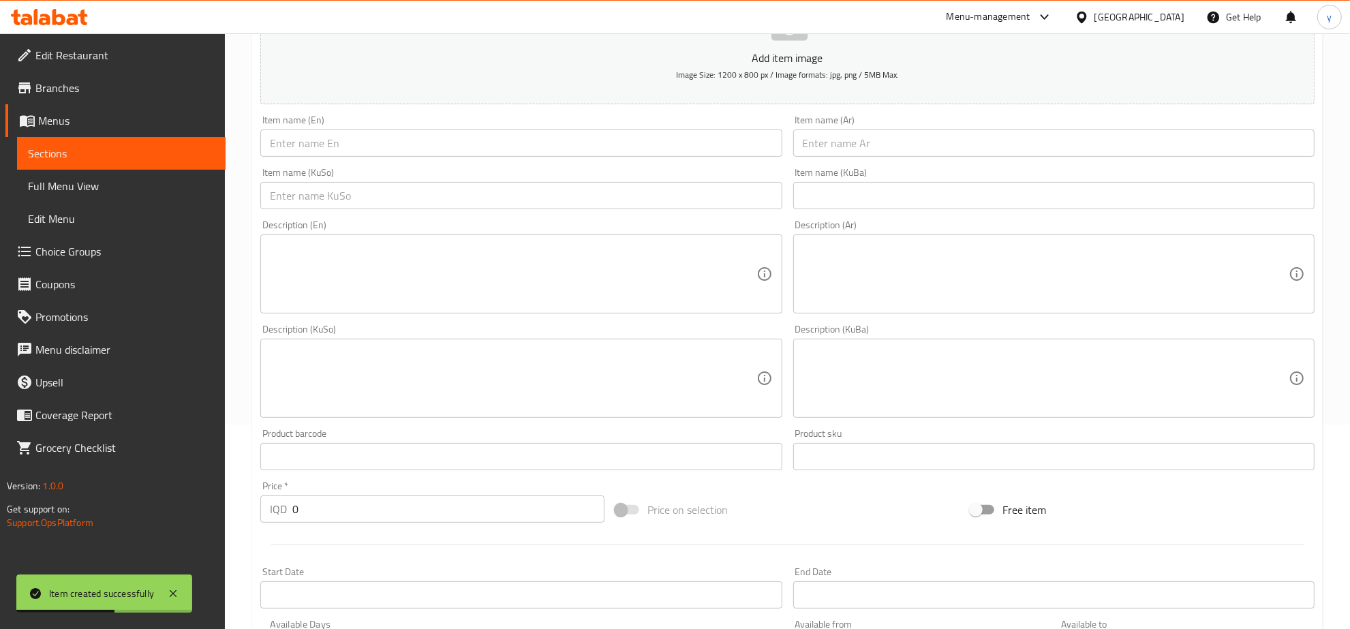
drag, startPoint x: 864, startPoint y: 149, endPoint x: 761, endPoint y: 155, distance: 103.8
click at [864, 149] on input "text" at bounding box center [1053, 143] width 521 height 27
paste input "سلطة بغدادية"
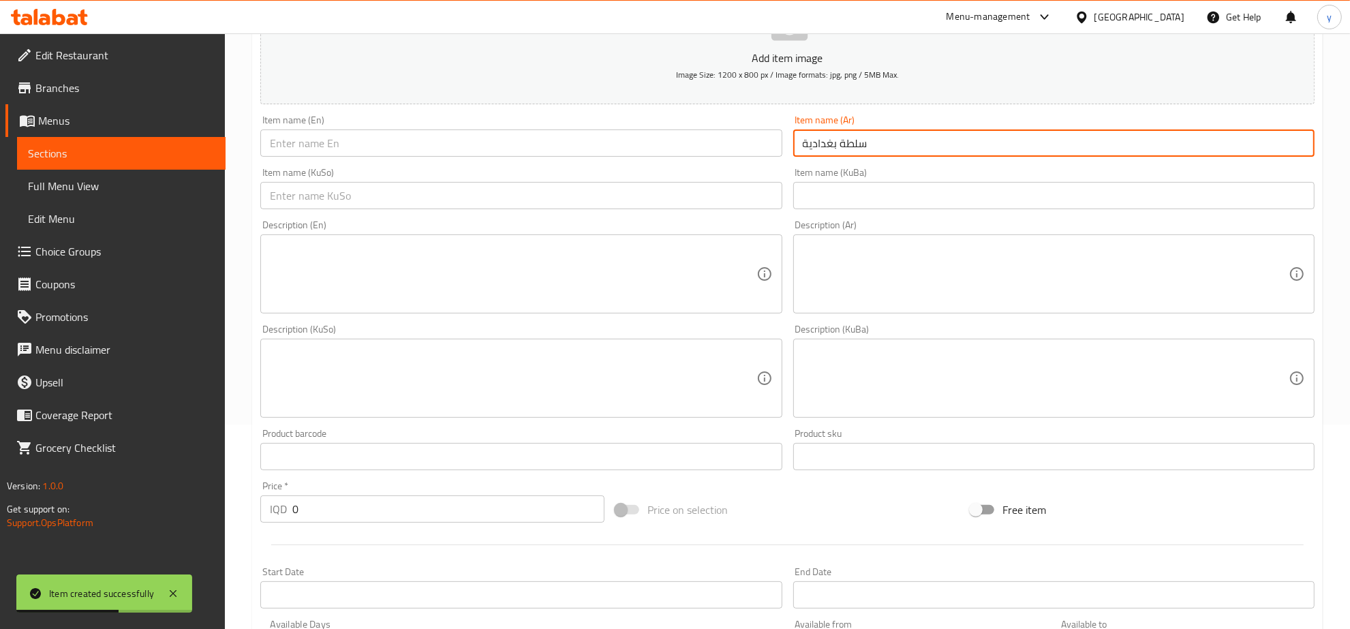
type input "سلطة بغدادية"
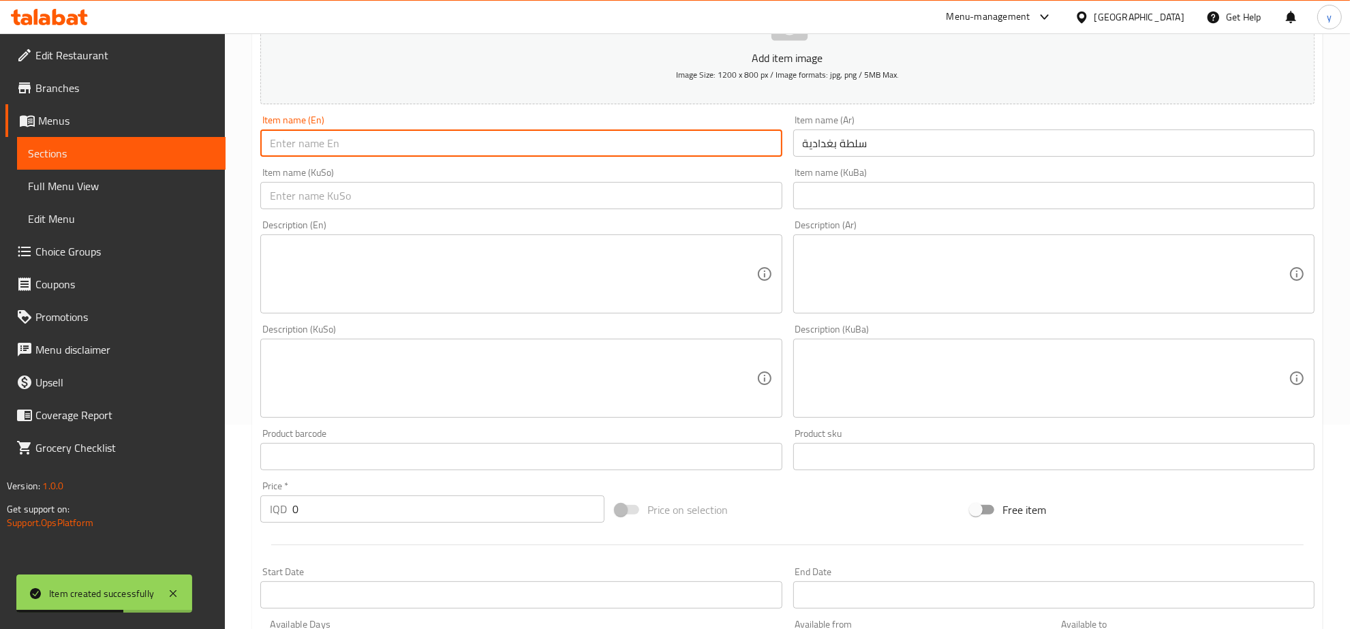
click at [683, 155] on input "text" at bounding box center [520, 143] width 521 height 27
paste input "Baghdad Salad"
type input "Baghdad Salad"
click at [583, 217] on div "Description (En) Description (En)" at bounding box center [521, 267] width 532 height 104
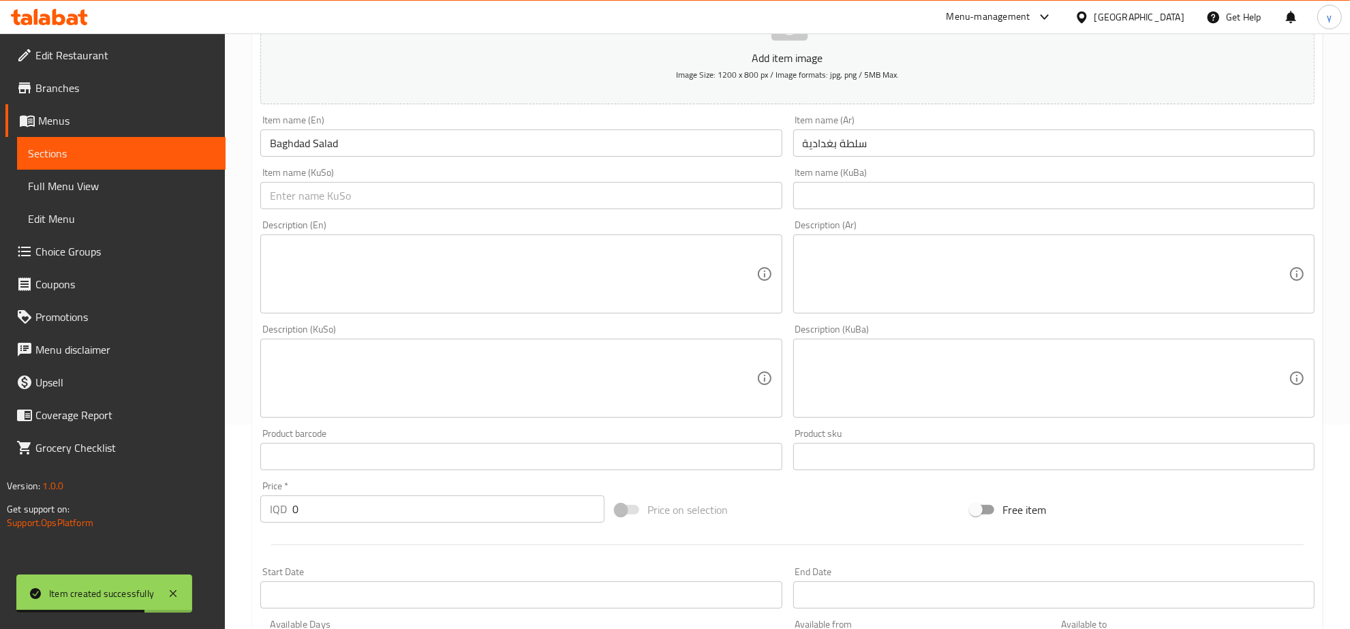
click at [600, 208] on input "text" at bounding box center [520, 195] width 521 height 27
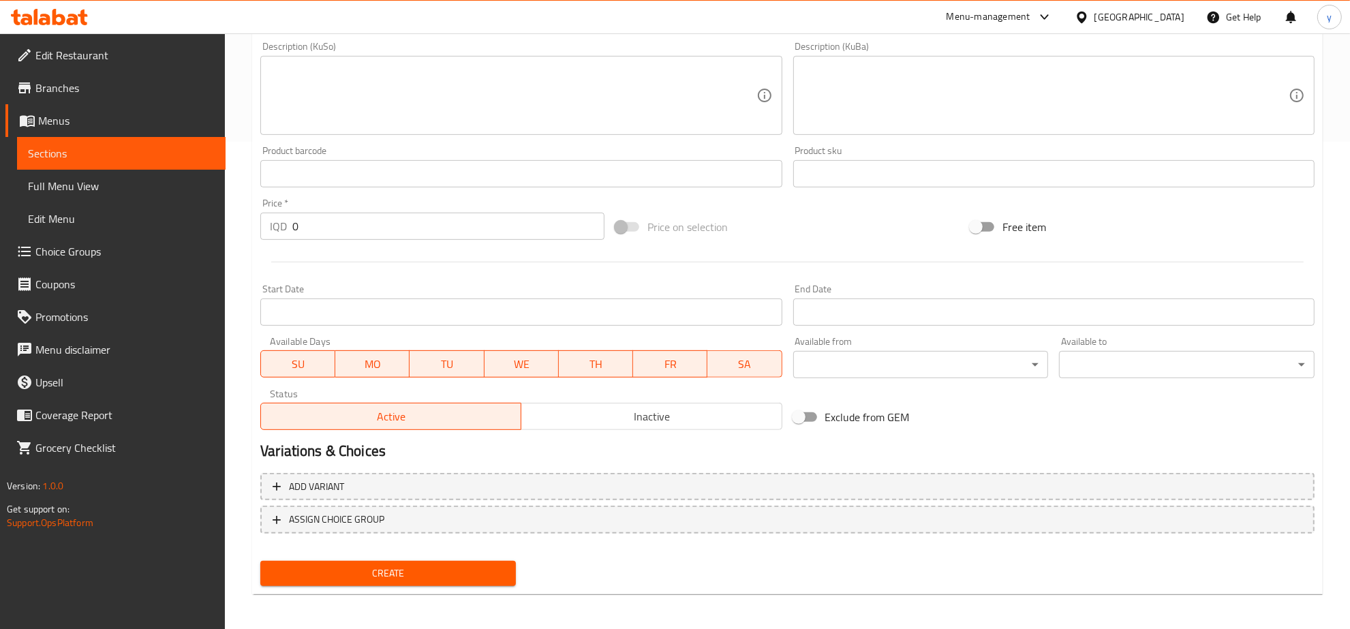
scroll to position [488, 0]
type input "زەڵاتەی بەغدادی"
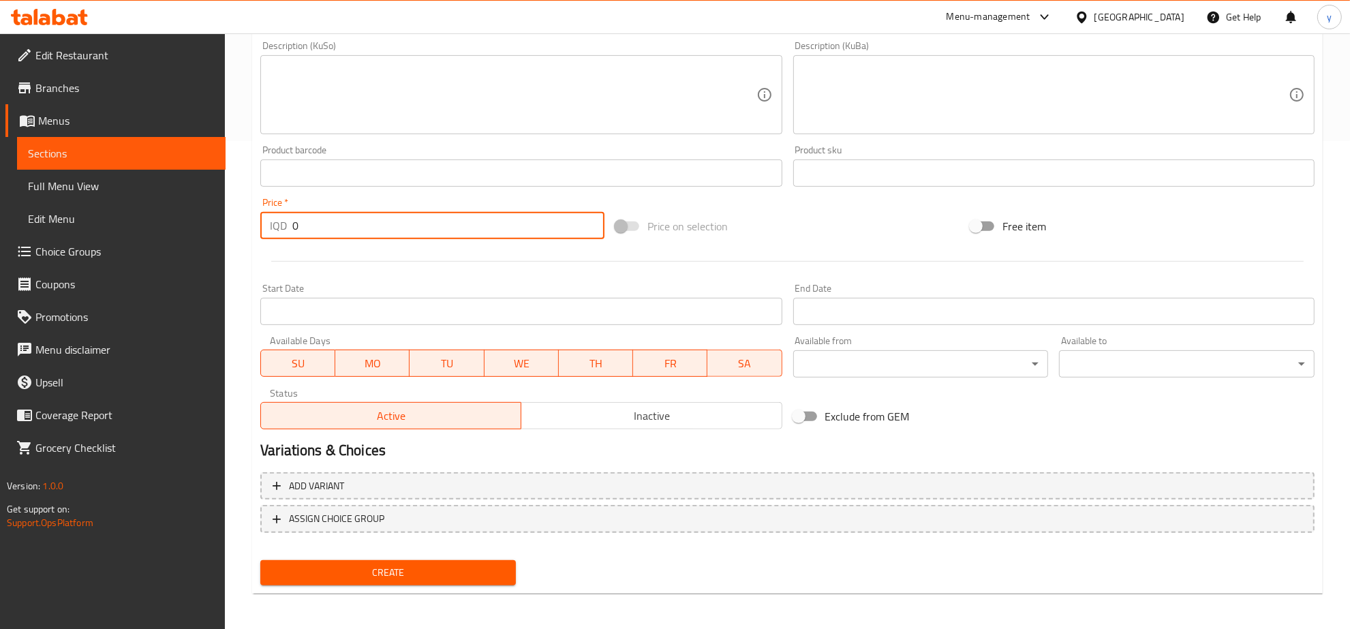
drag, startPoint x: 301, startPoint y: 222, endPoint x: 288, endPoint y: 234, distance: 17.4
click at [285, 230] on div "IQD 0 Price *" at bounding box center [432, 225] width 344 height 27
type input "3500"
click at [496, 567] on span "Create" at bounding box center [388, 572] width 234 height 17
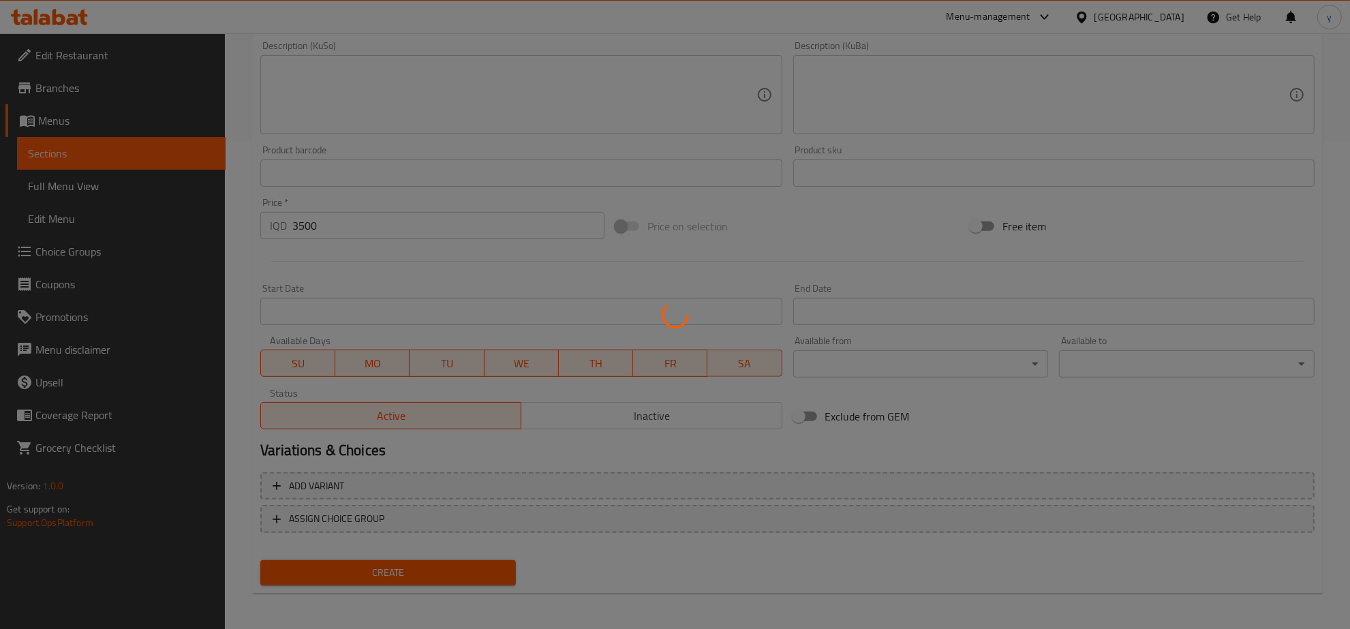
type input "0"
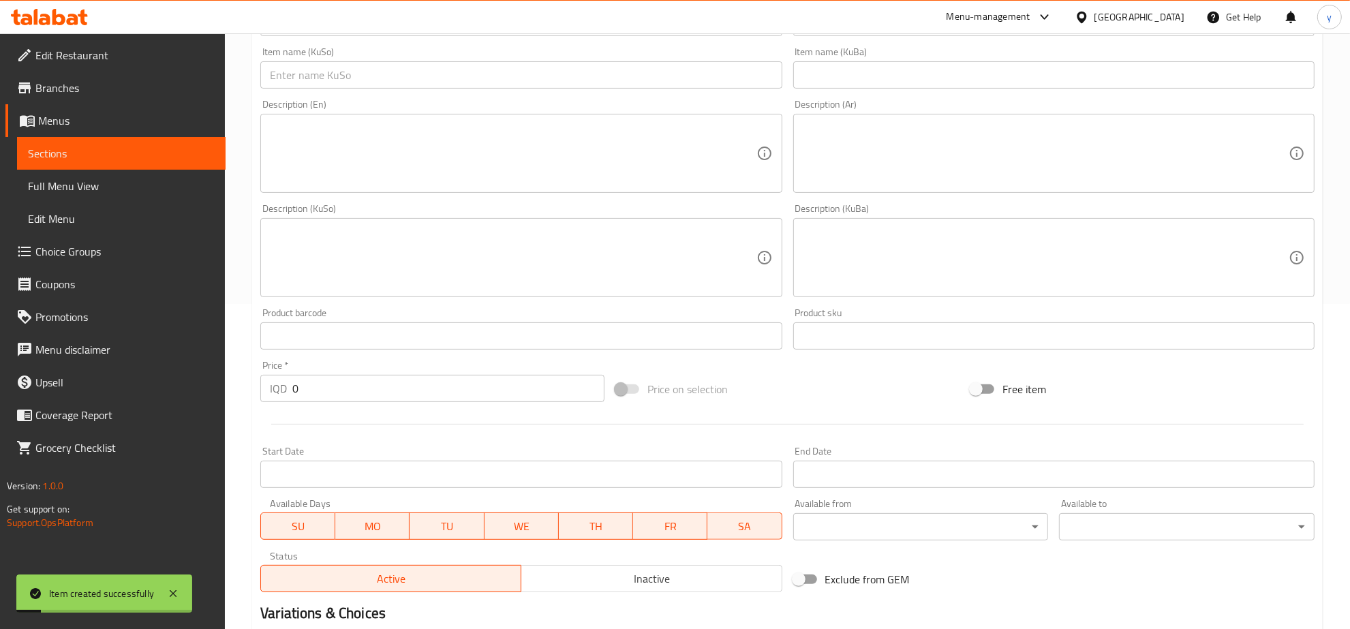
scroll to position [204, 0]
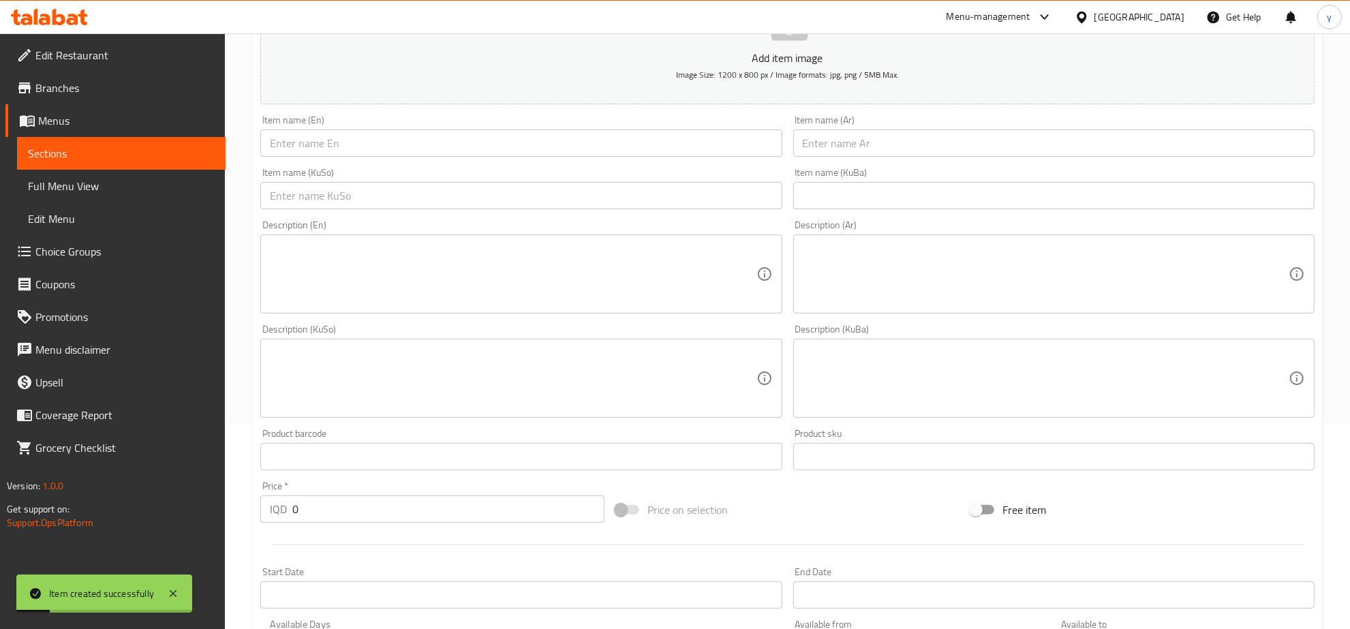
drag, startPoint x: 888, startPoint y: 151, endPoint x: 873, endPoint y: 158, distance: 16.5
click at [888, 151] on input "text" at bounding box center [1053, 143] width 521 height 27
paste input "جاجيك"
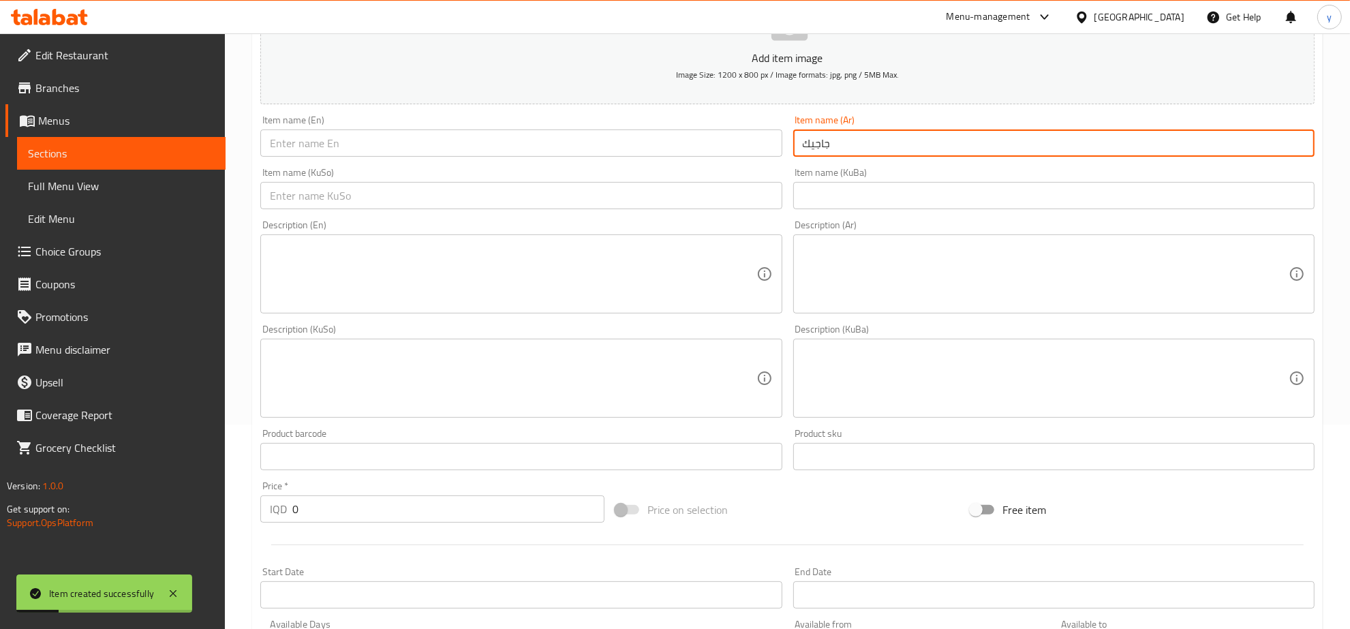
type input "جاجيك"
click at [689, 145] on input "text" at bounding box center [520, 143] width 521 height 27
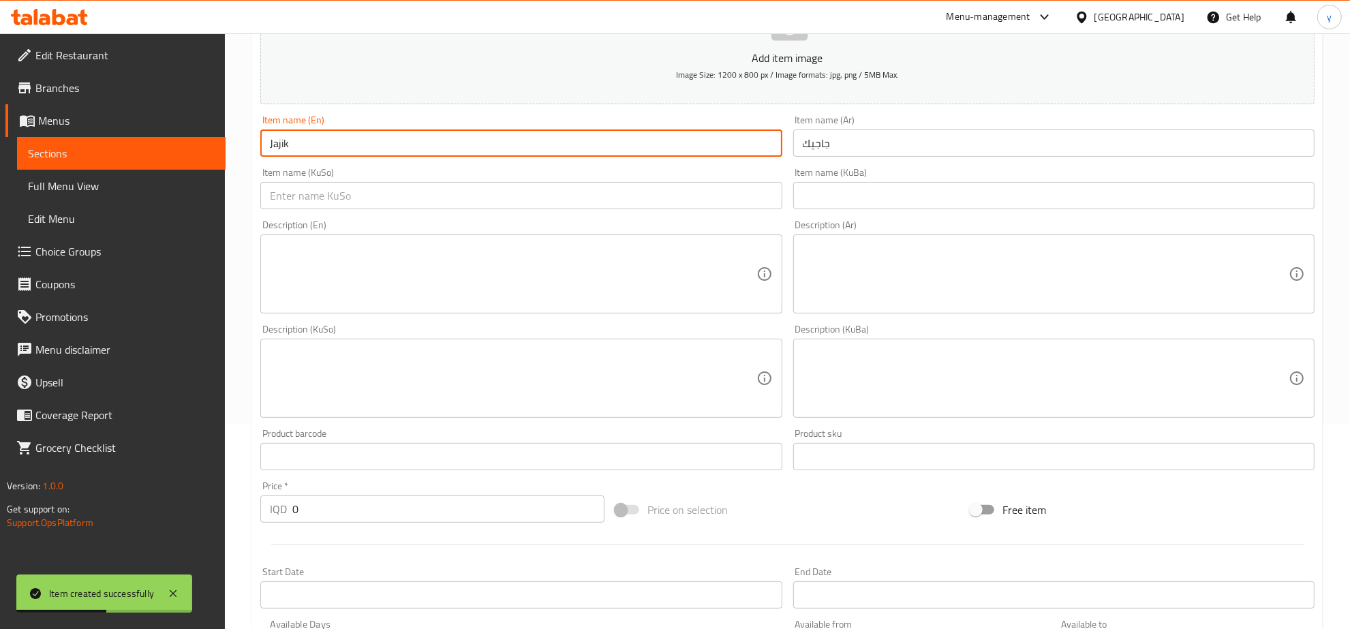
type input "Jajik"
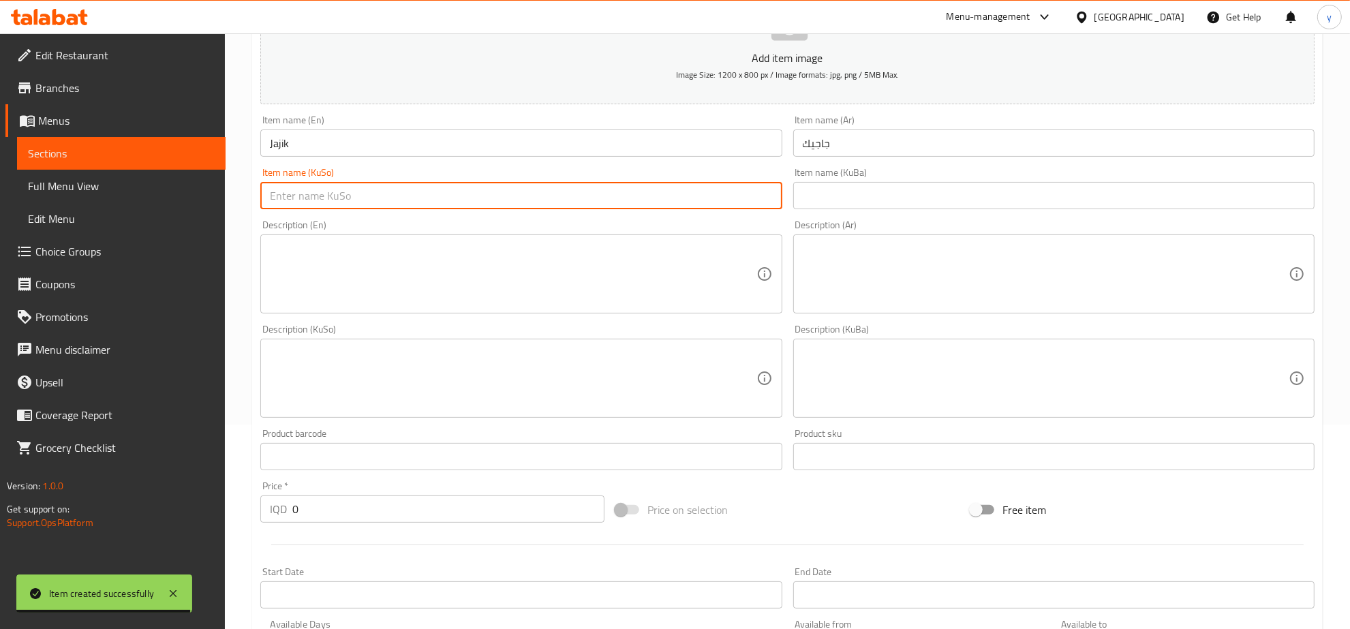
click at [332, 198] on input "text" at bounding box center [520, 195] width 521 height 27
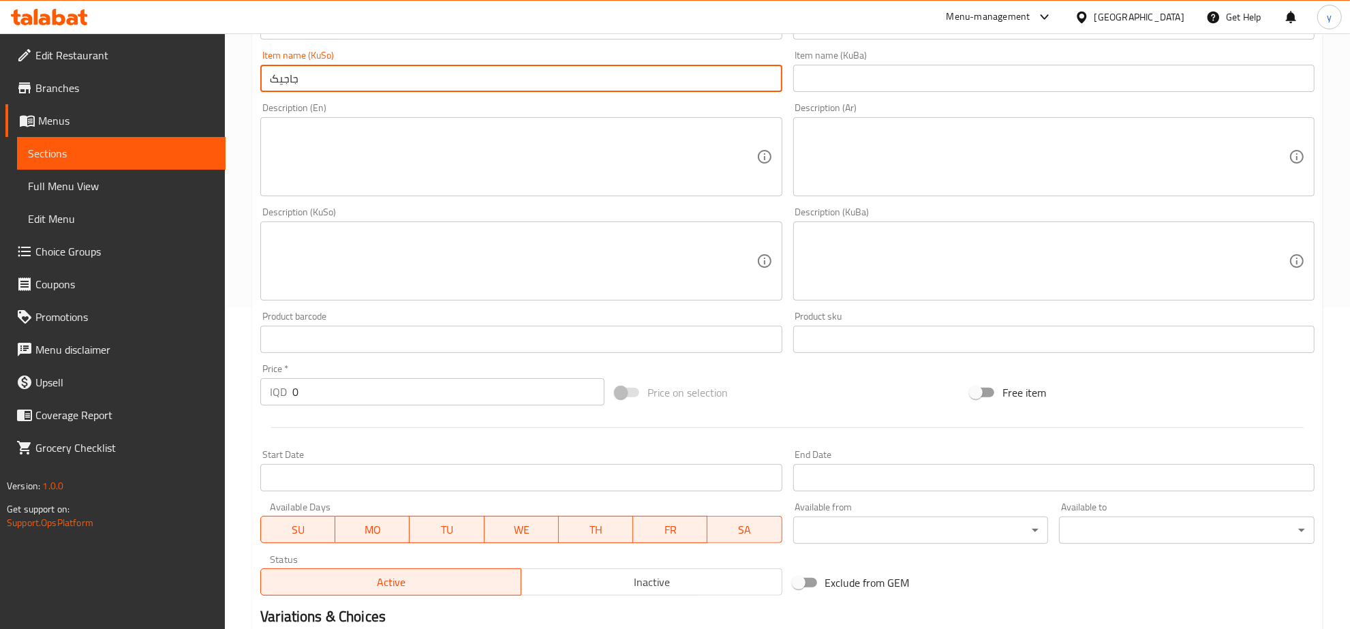
scroll to position [488, 0]
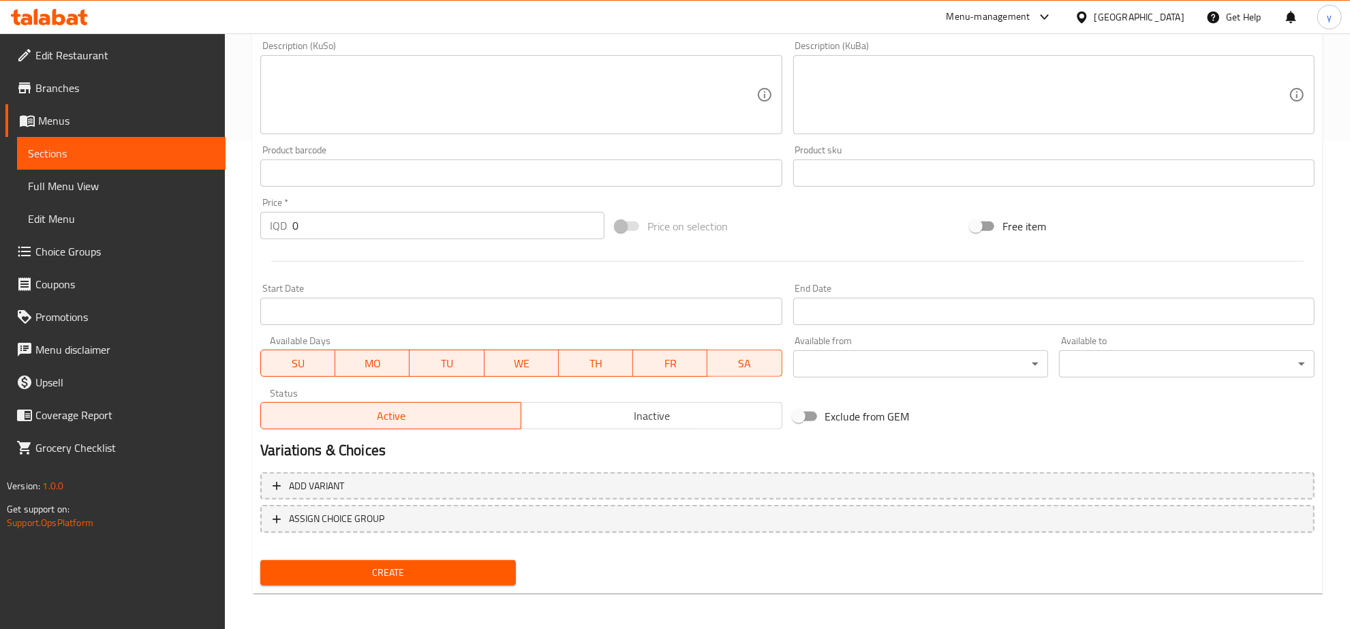
type input "جاجیک"
drag, startPoint x: 311, startPoint y: 240, endPoint x: 290, endPoint y: 237, distance: 20.7
click at [290, 237] on div "Price   * IQD 0 Price *" at bounding box center [432, 218] width 355 height 52
click at [300, 229] on input "0" at bounding box center [448, 225] width 312 height 27
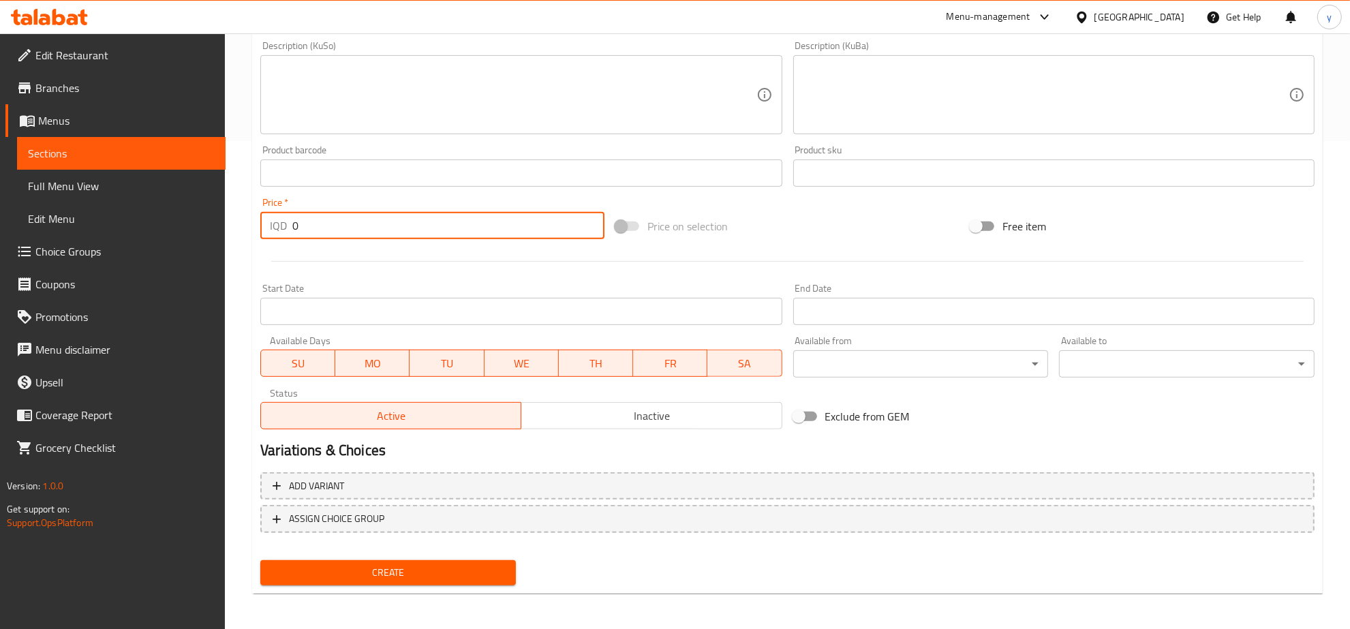
click at [312, 222] on input "0" at bounding box center [448, 225] width 312 height 27
type input "2000"
click at [379, 556] on div "Create" at bounding box center [388, 573] width 267 height 36
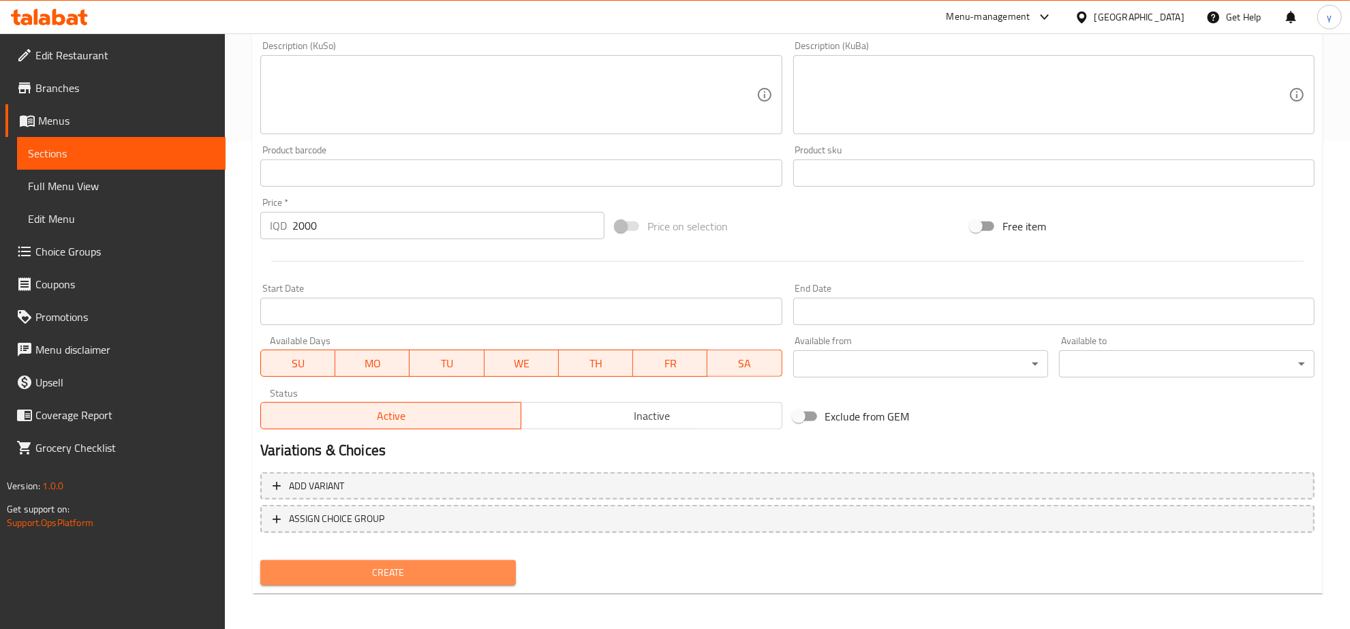
click at [395, 575] on span "Create" at bounding box center [388, 572] width 234 height 17
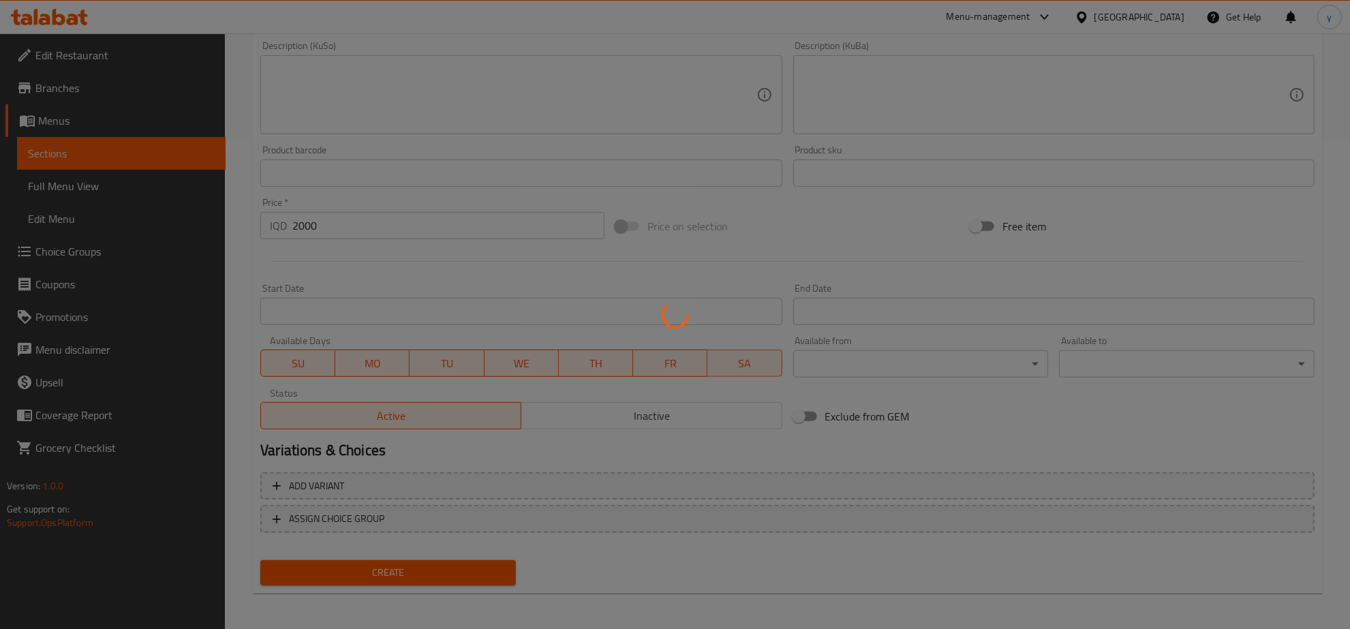
type input "0"
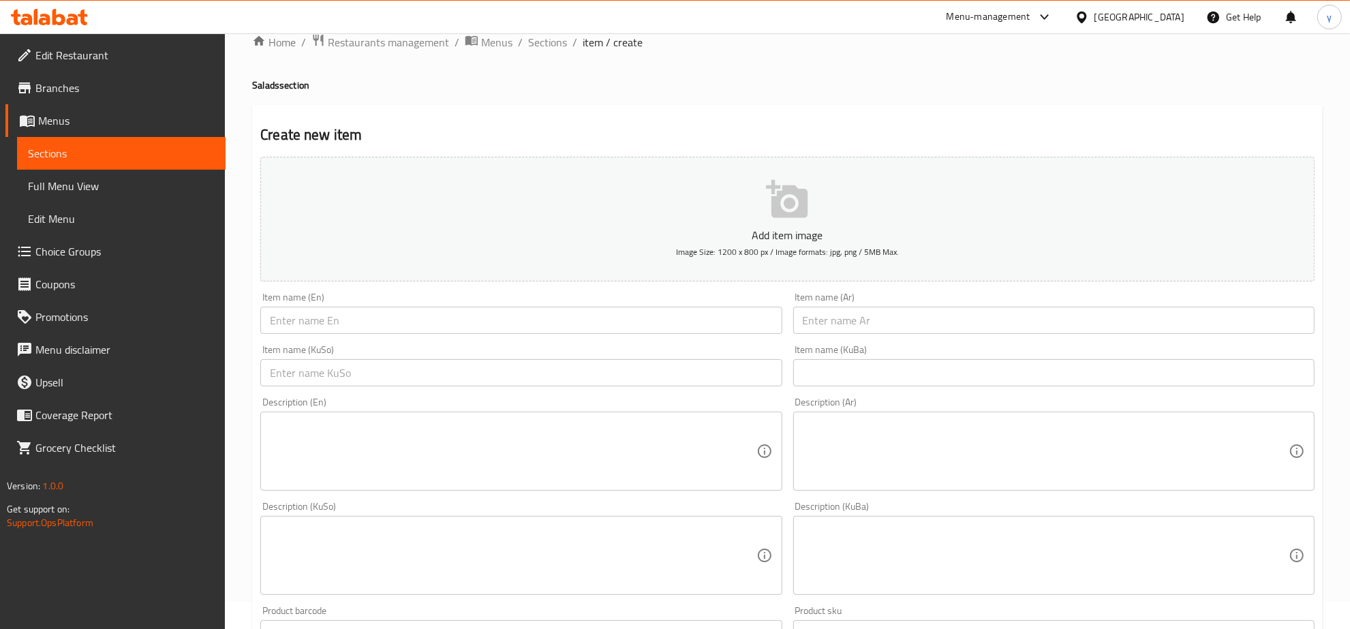
scroll to position [0, 0]
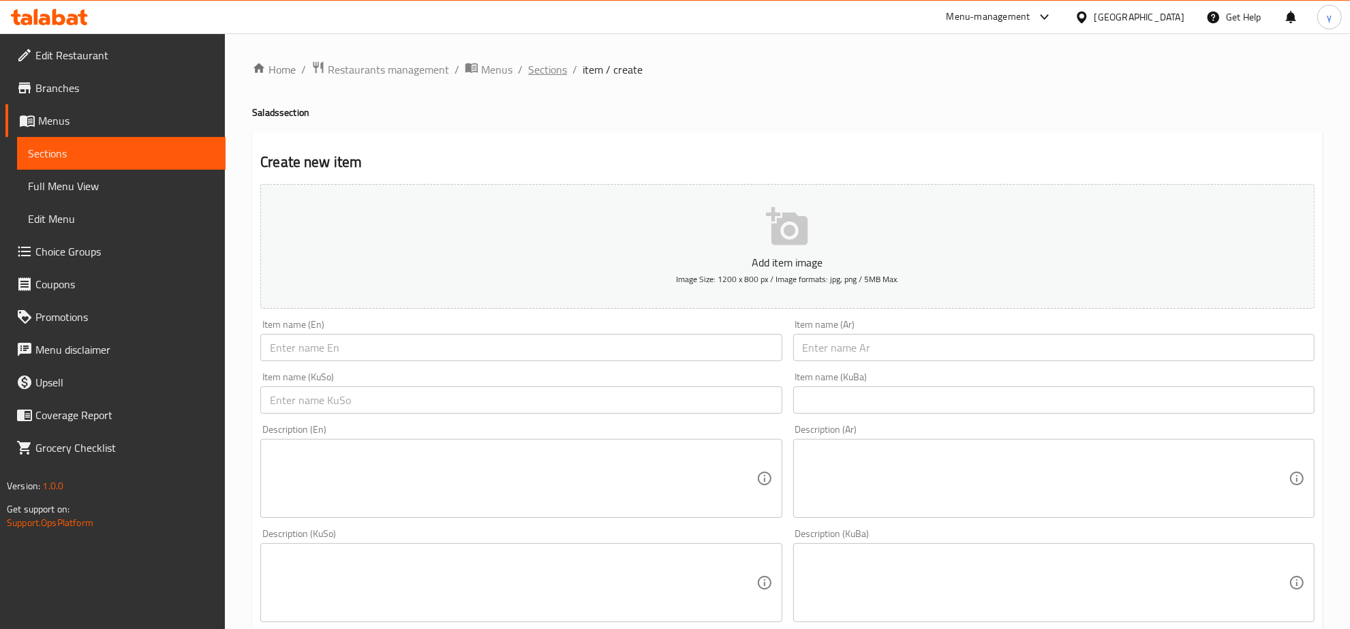
click at [553, 65] on span "Sections" at bounding box center [547, 69] width 39 height 16
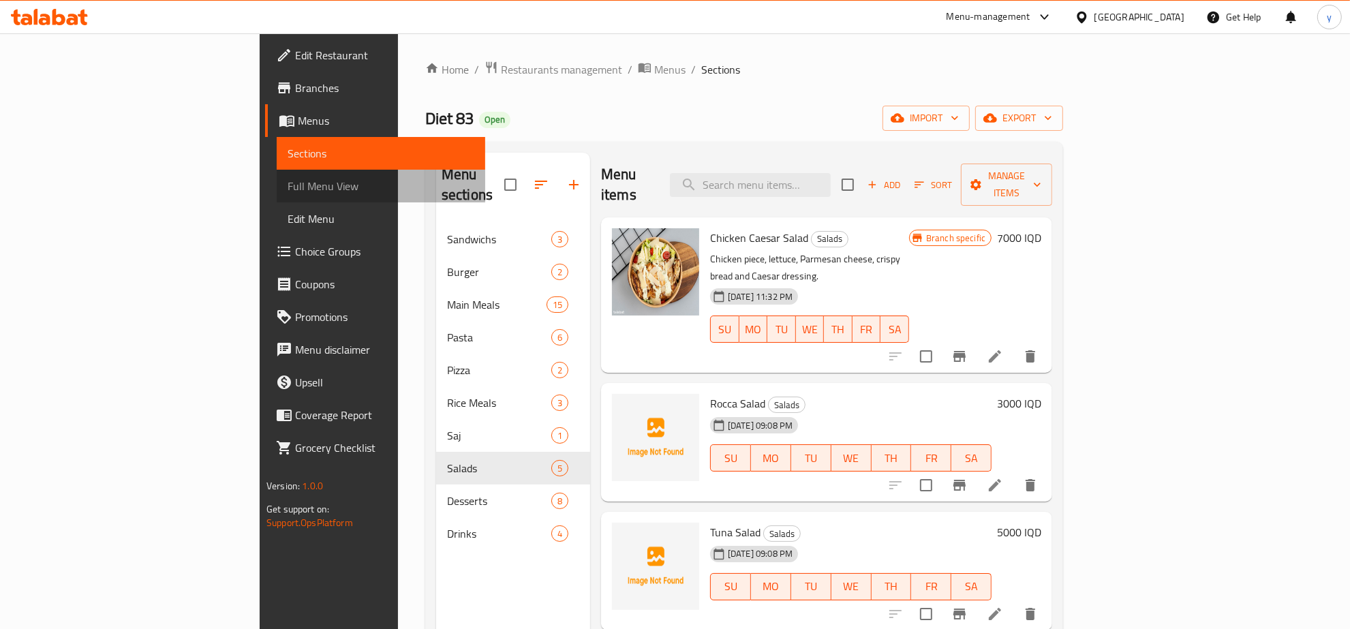
click at [288, 181] on span "Full Menu View" at bounding box center [381, 186] width 187 height 16
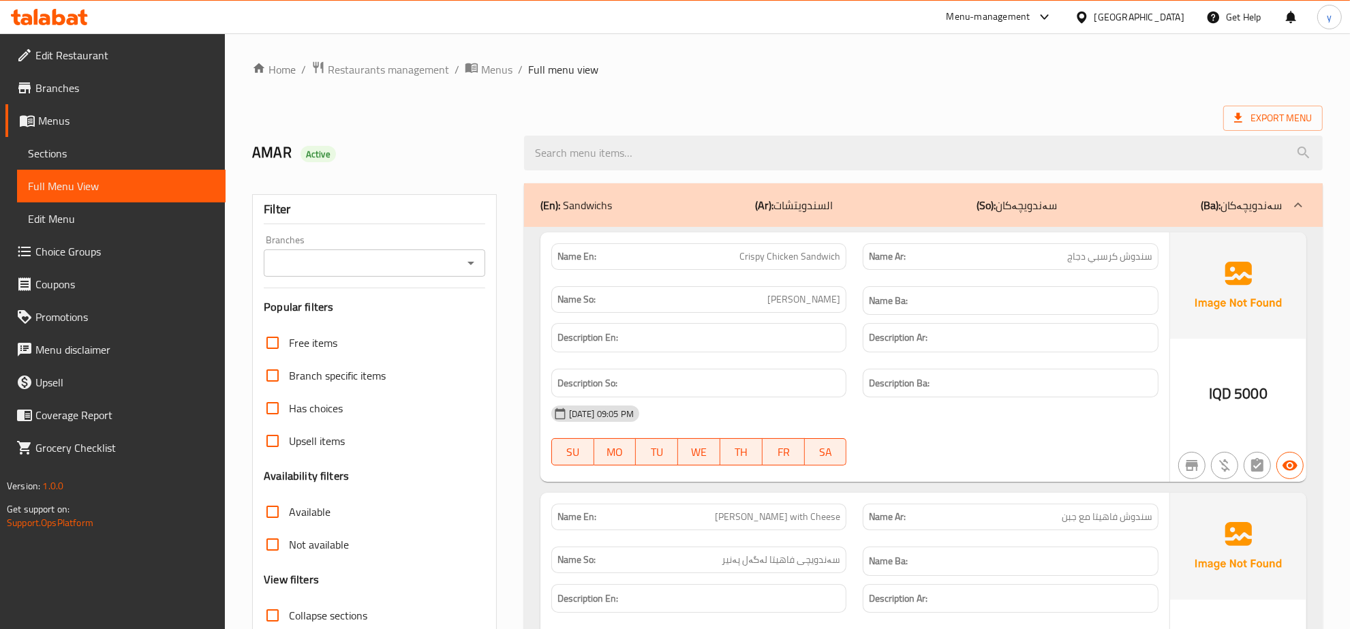
click at [467, 264] on icon "Open" at bounding box center [471, 263] width 16 height 16
click at [400, 314] on li "Diet 83, Zayona" at bounding box center [374, 322] width 221 height 25
type input "Diet 83, Zayona"
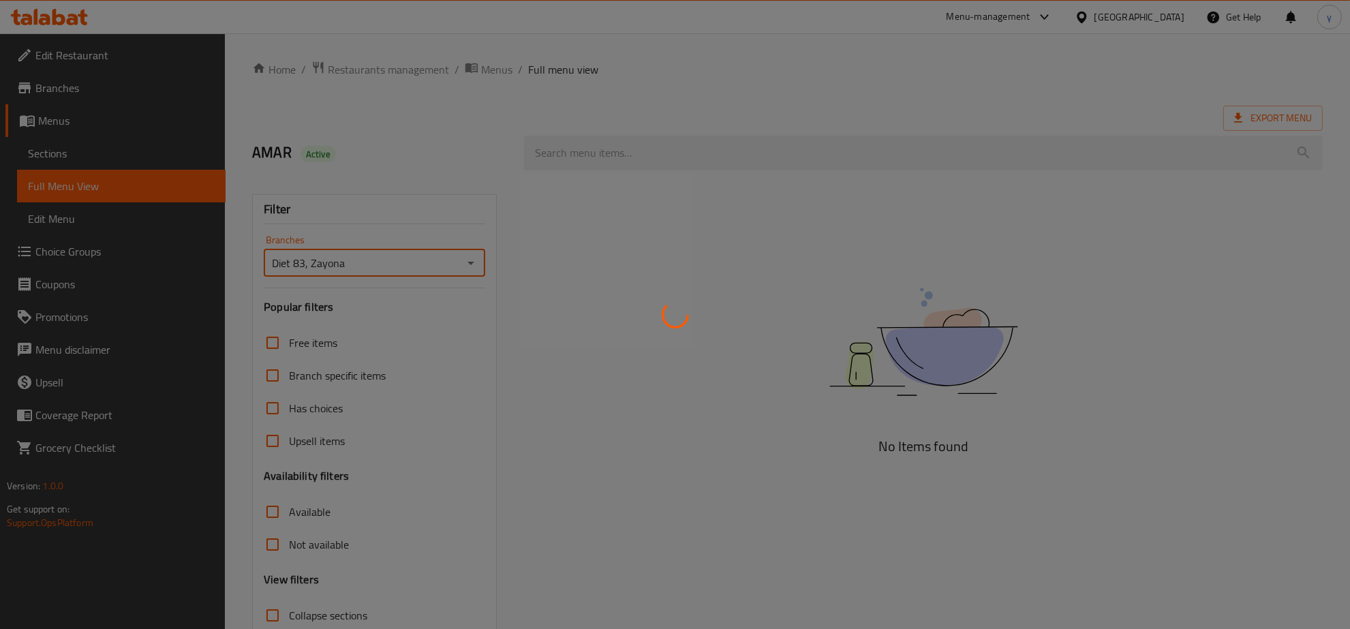
scroll to position [96, 0]
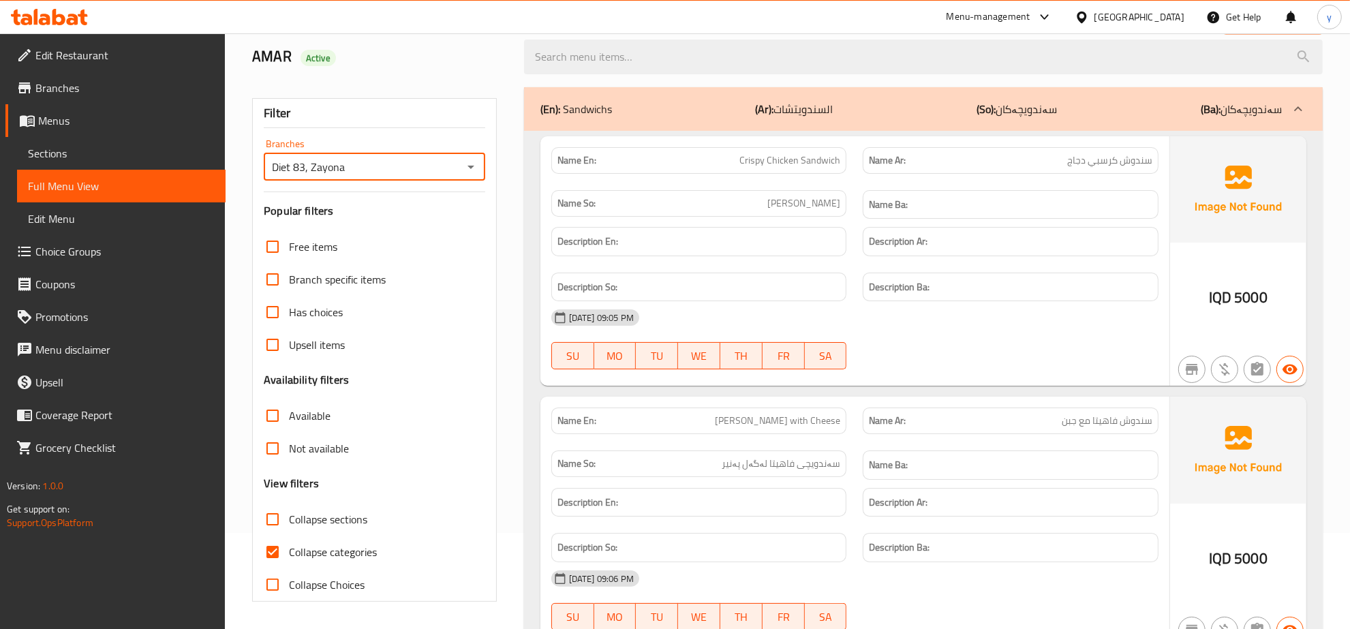
click at [273, 556] on input "Collapse categories" at bounding box center [272, 552] width 33 height 33
checkbox input "false"
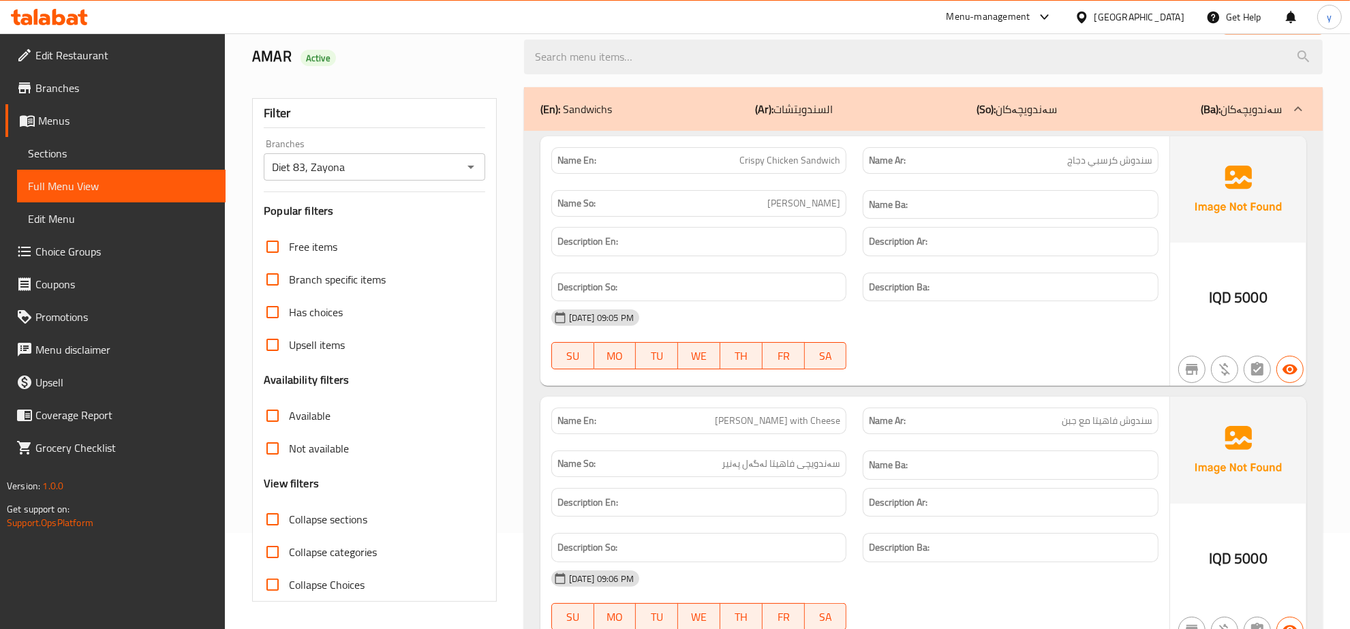
click at [273, 512] on input "Collapse sections" at bounding box center [272, 519] width 33 height 33
checkbox input "true"
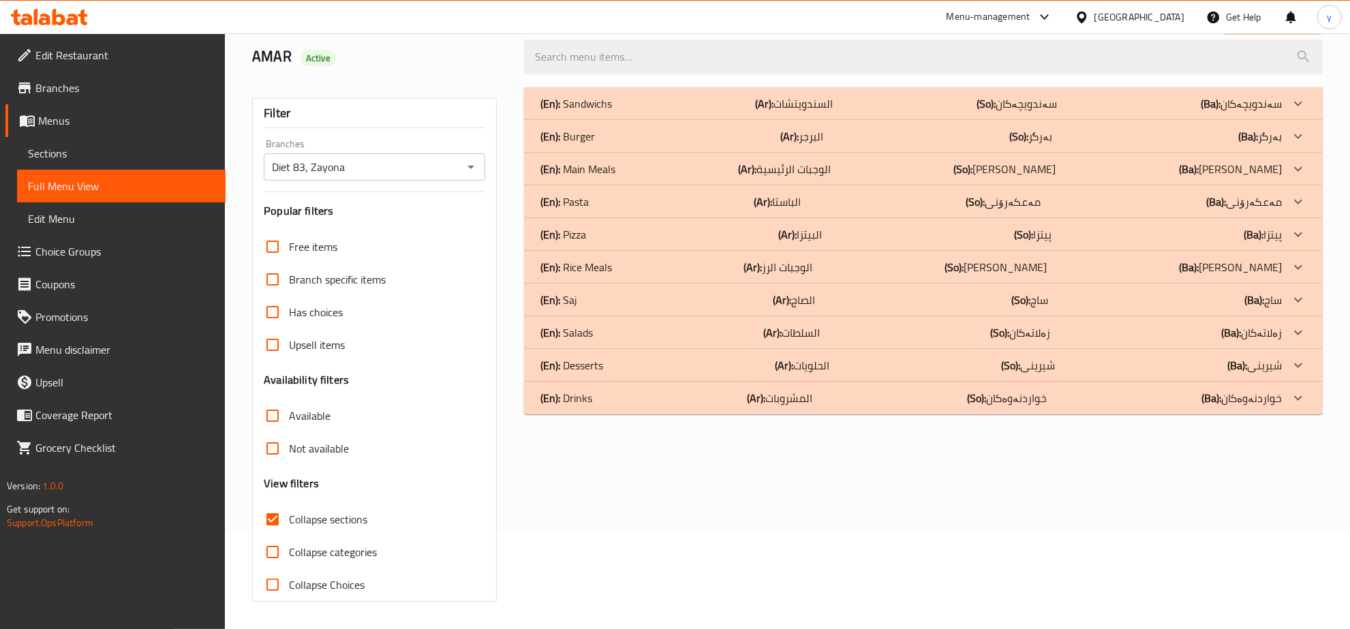
click at [907, 114] on div "(En): Sandwichs (Ar): السندويتشات (So): سەندویچەکان (Ba): سەندویچەکان" at bounding box center [923, 103] width 799 height 33
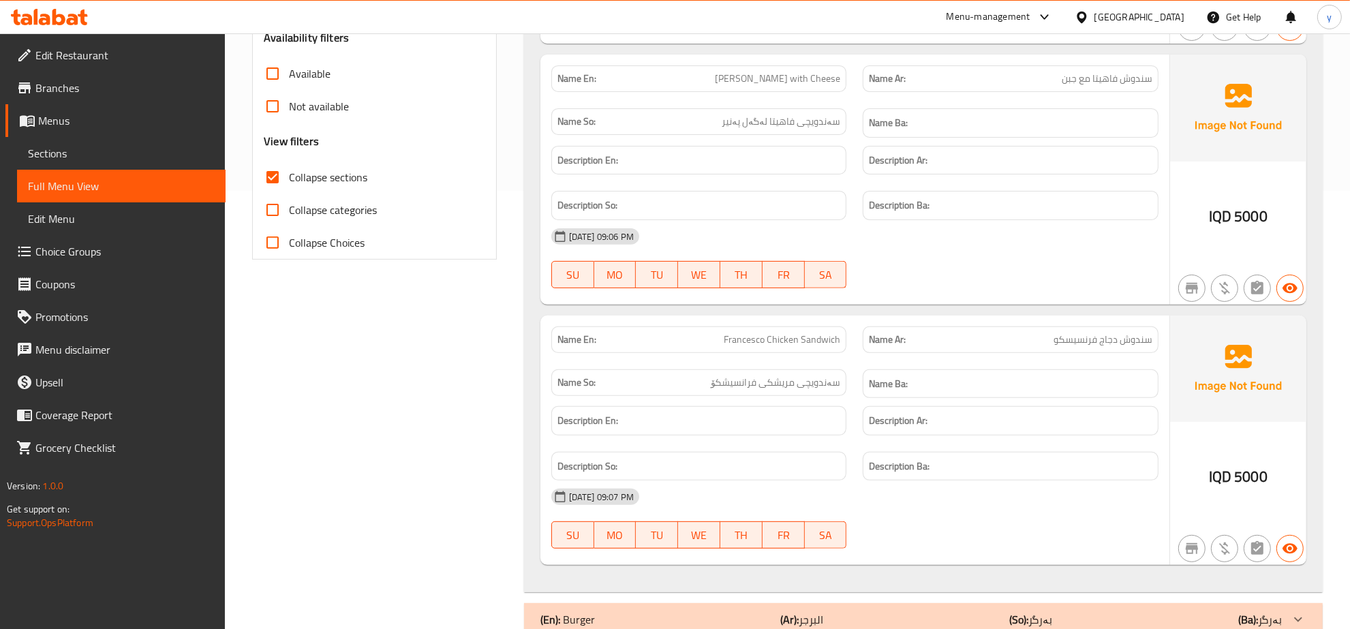
scroll to position [380, 0]
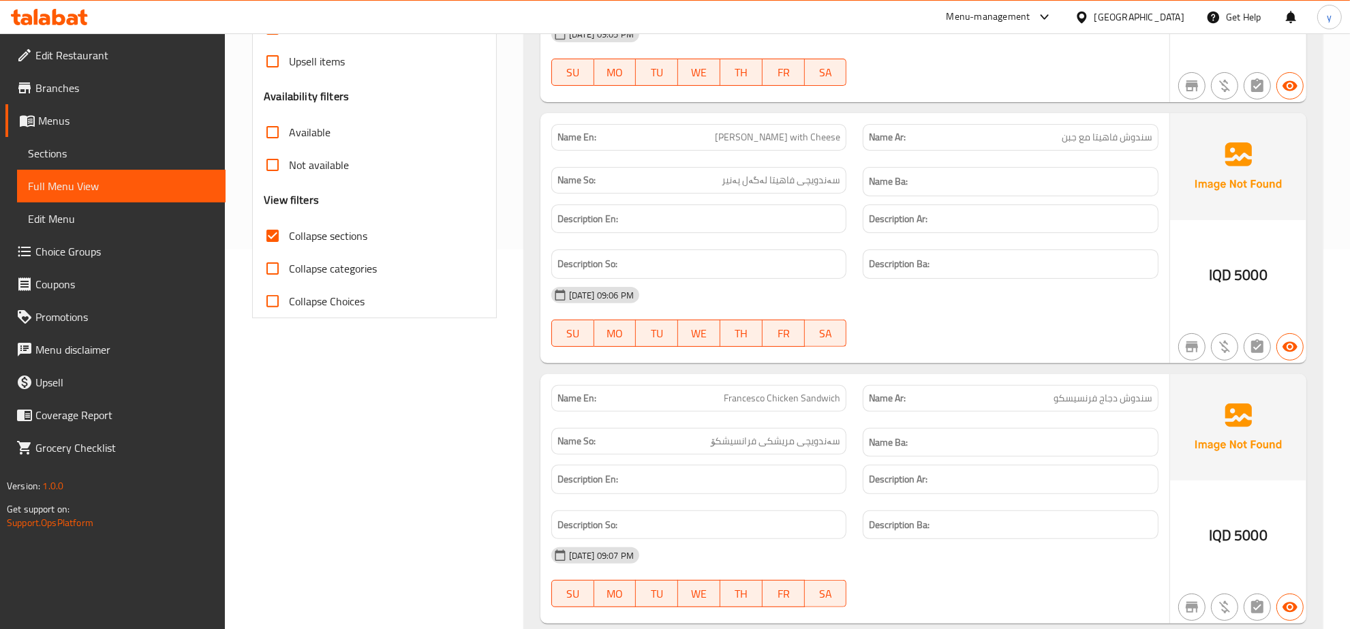
click at [150, 151] on span "Sections" at bounding box center [121, 153] width 187 height 16
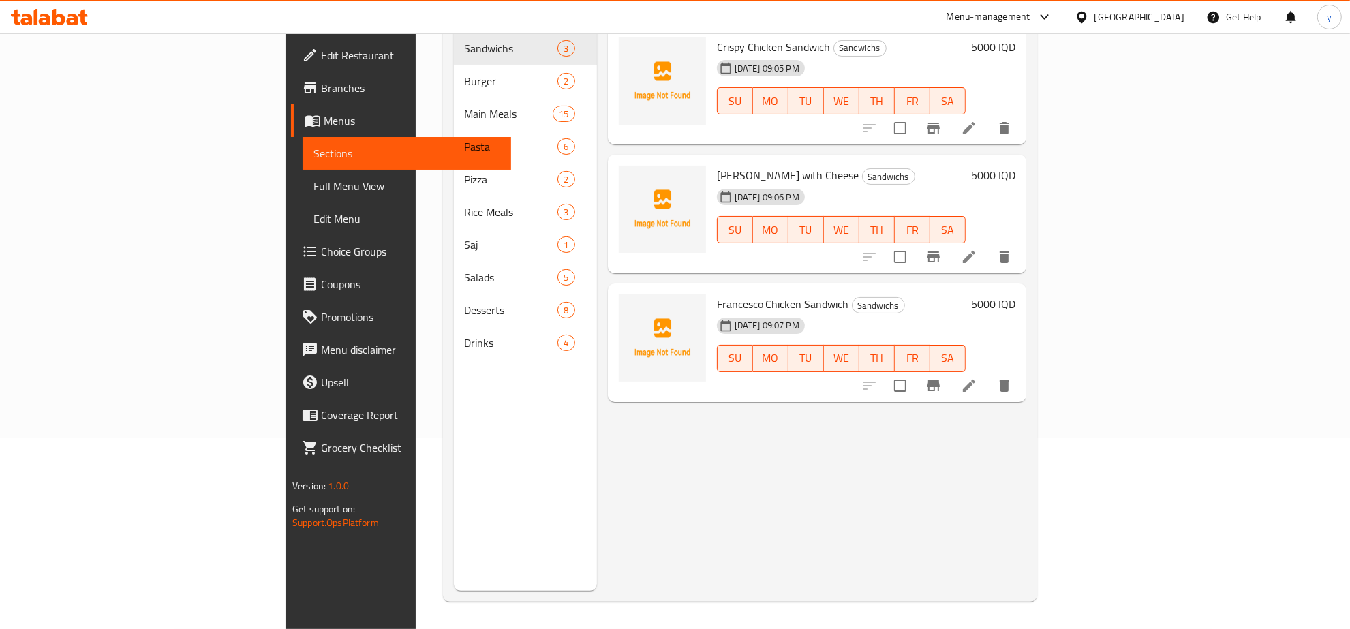
scroll to position [192, 0]
click at [988, 374] on li at bounding box center [969, 386] width 38 height 25
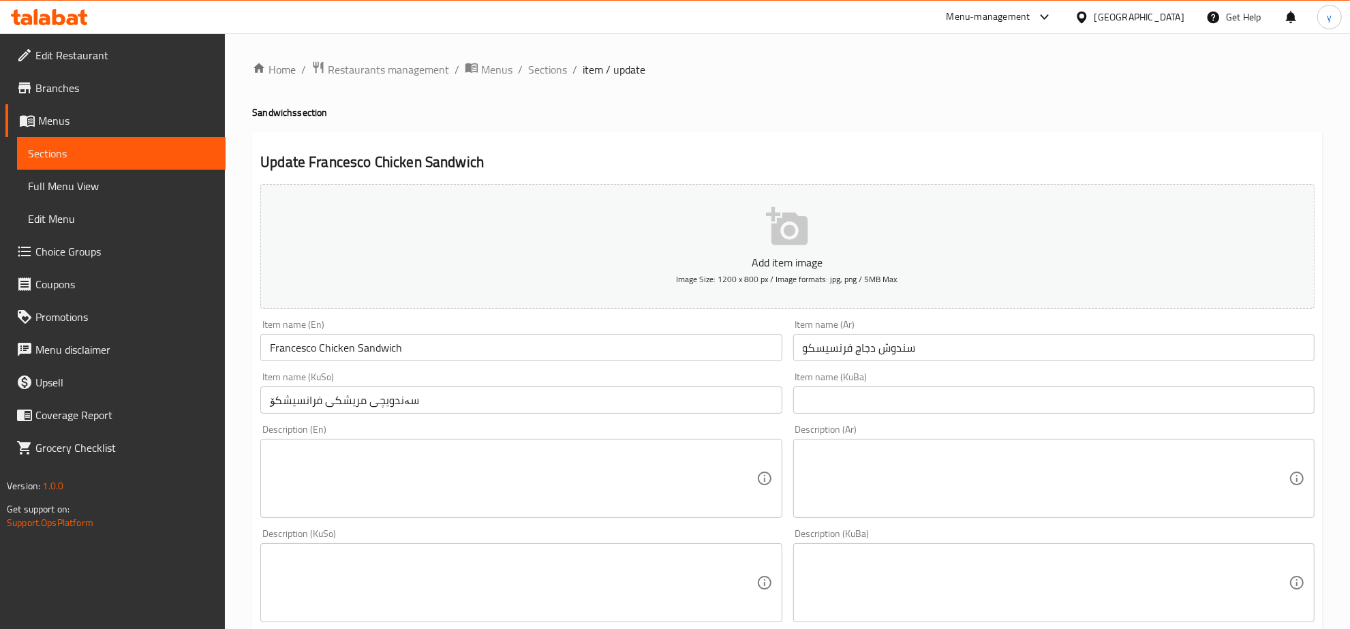
click at [842, 351] on input "سندوش دجاج فرنسيسكو" at bounding box center [1053, 347] width 521 height 27
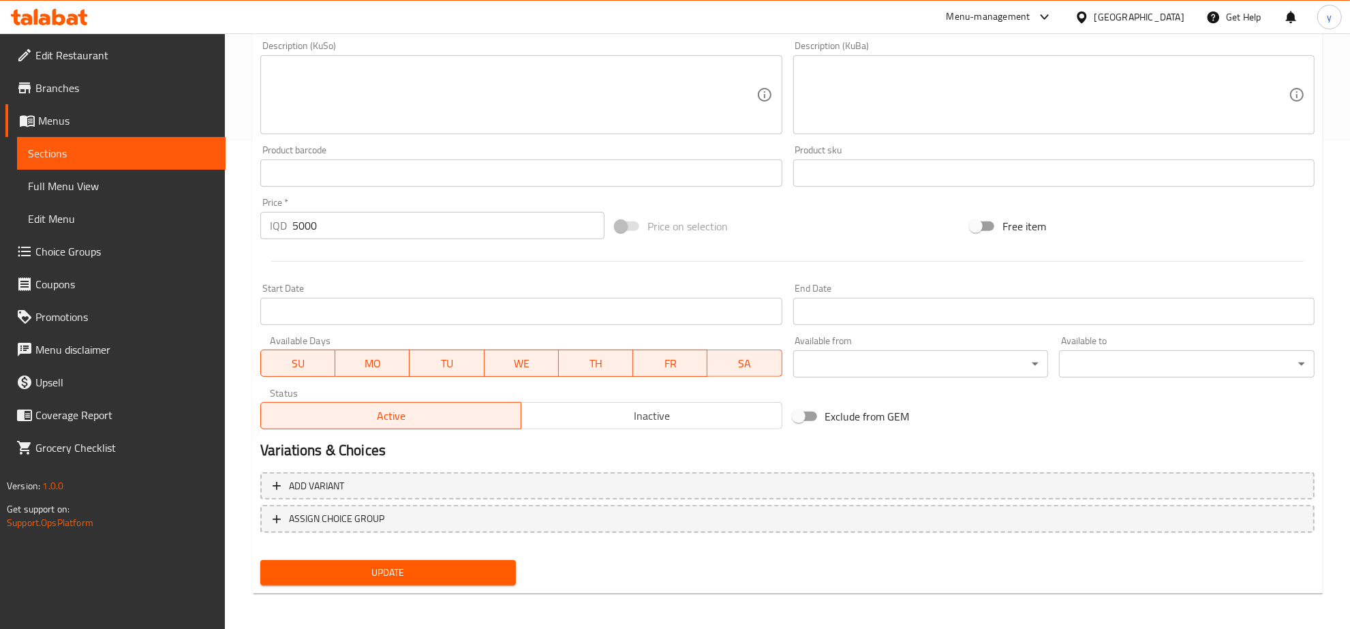
type input "سندوش دجاج فرانسيسكو"
click at [482, 576] on span "Update" at bounding box center [388, 572] width 234 height 17
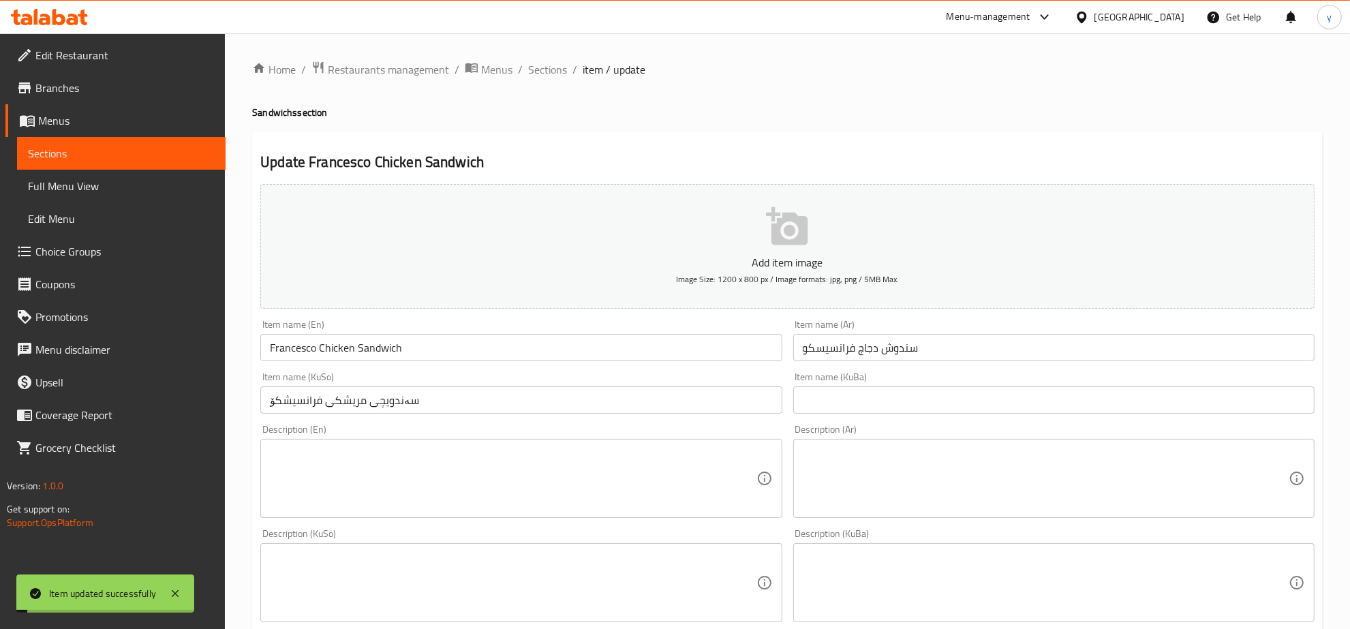
click at [545, 44] on div "Home / Restaurants management / Menus / Sections / item / update Sandwichs sect…" at bounding box center [787, 576] width 1125 height 1087
click at [556, 82] on div "Home / Restaurants management / Menus / Sections / item / update Sandwichs sect…" at bounding box center [787, 577] width 1071 height 1032
click at [553, 75] on span "Sections" at bounding box center [547, 69] width 39 height 16
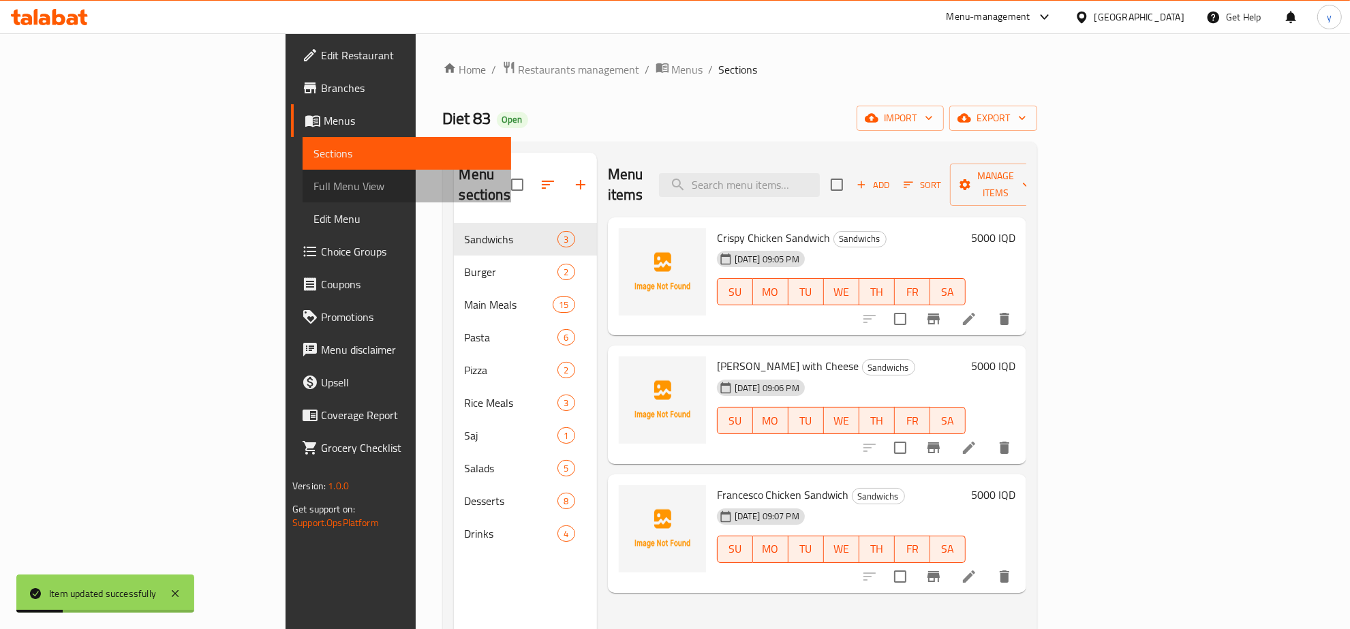
click at [303, 195] on link "Full Menu View" at bounding box center [407, 186] width 209 height 33
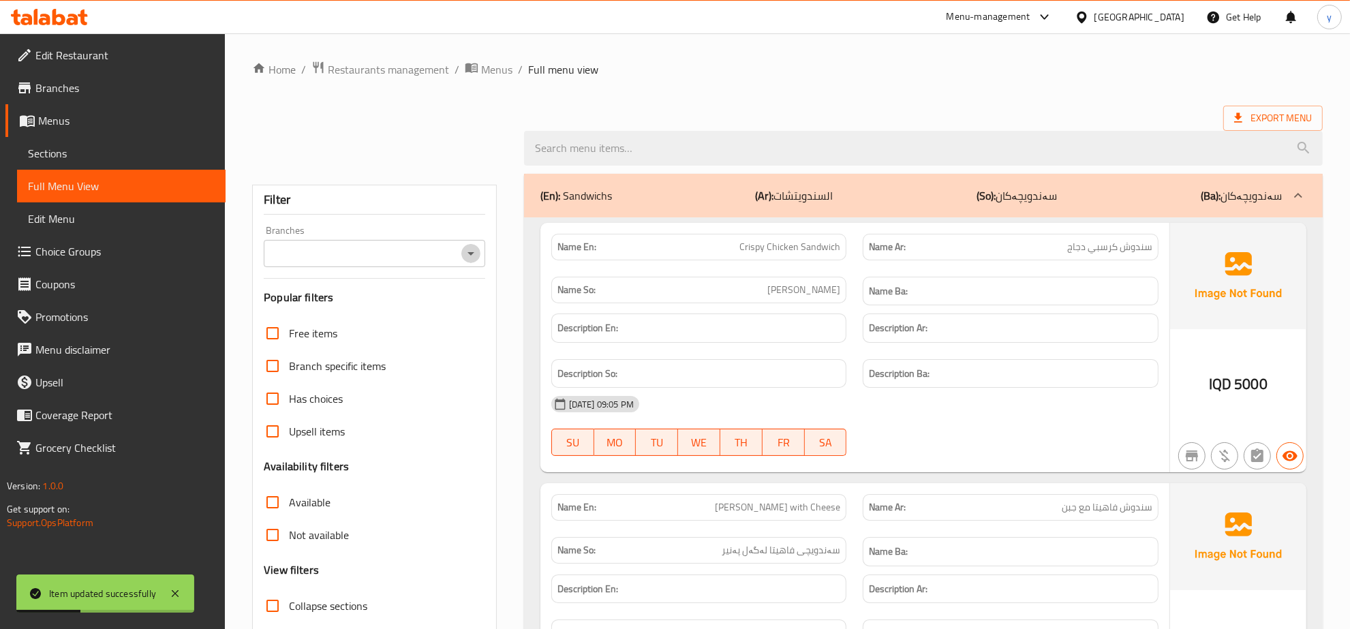
click at [474, 251] on icon "Open" at bounding box center [471, 253] width 16 height 16
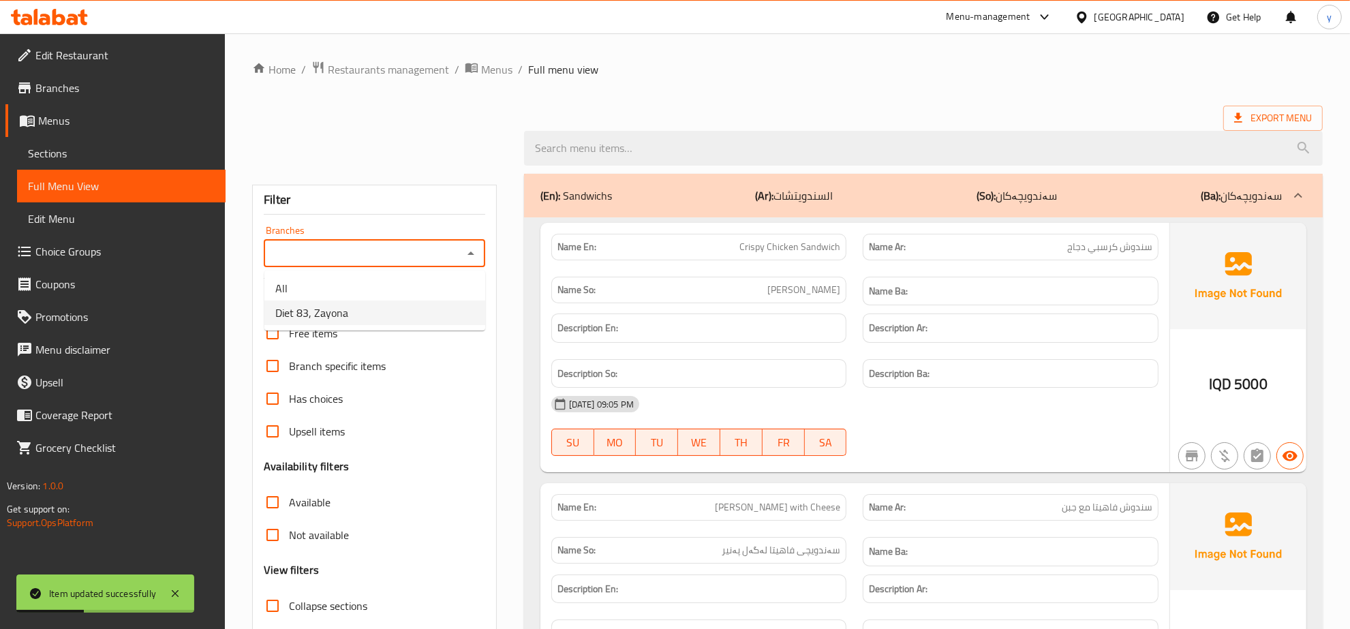
click at [406, 303] on li "Diet 83, Zayona" at bounding box center [374, 313] width 221 height 25
type input "Diet 83, Zayona"
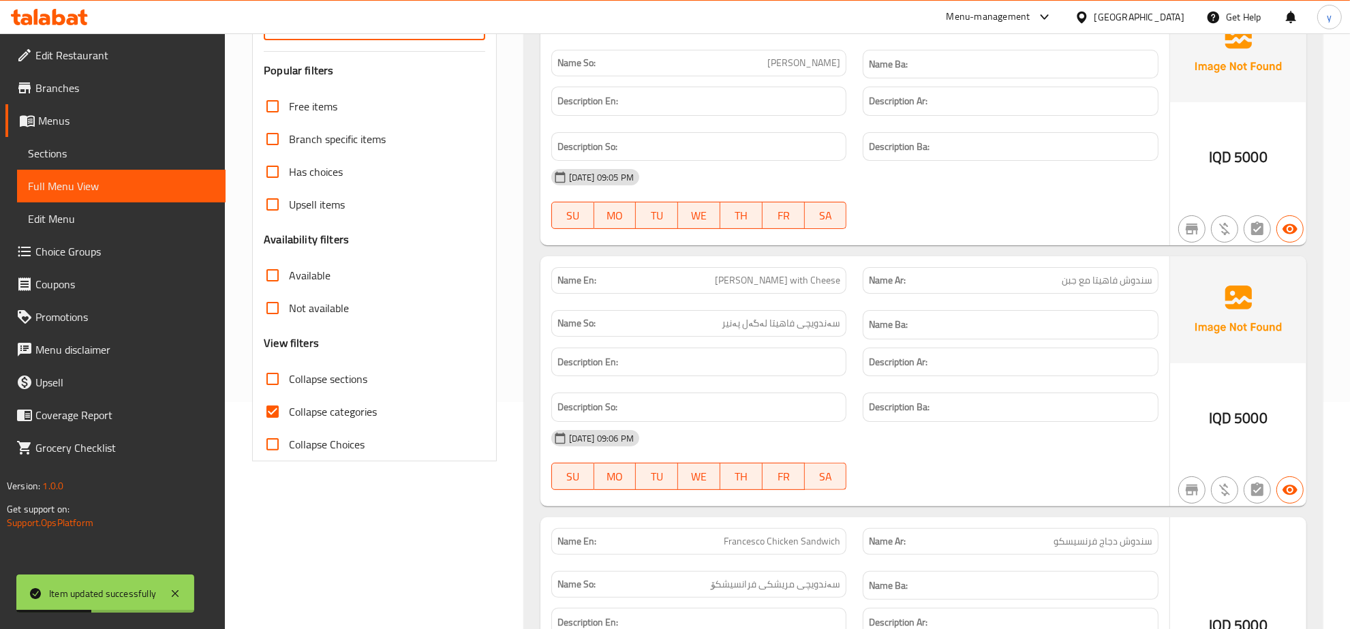
scroll to position [426, 0]
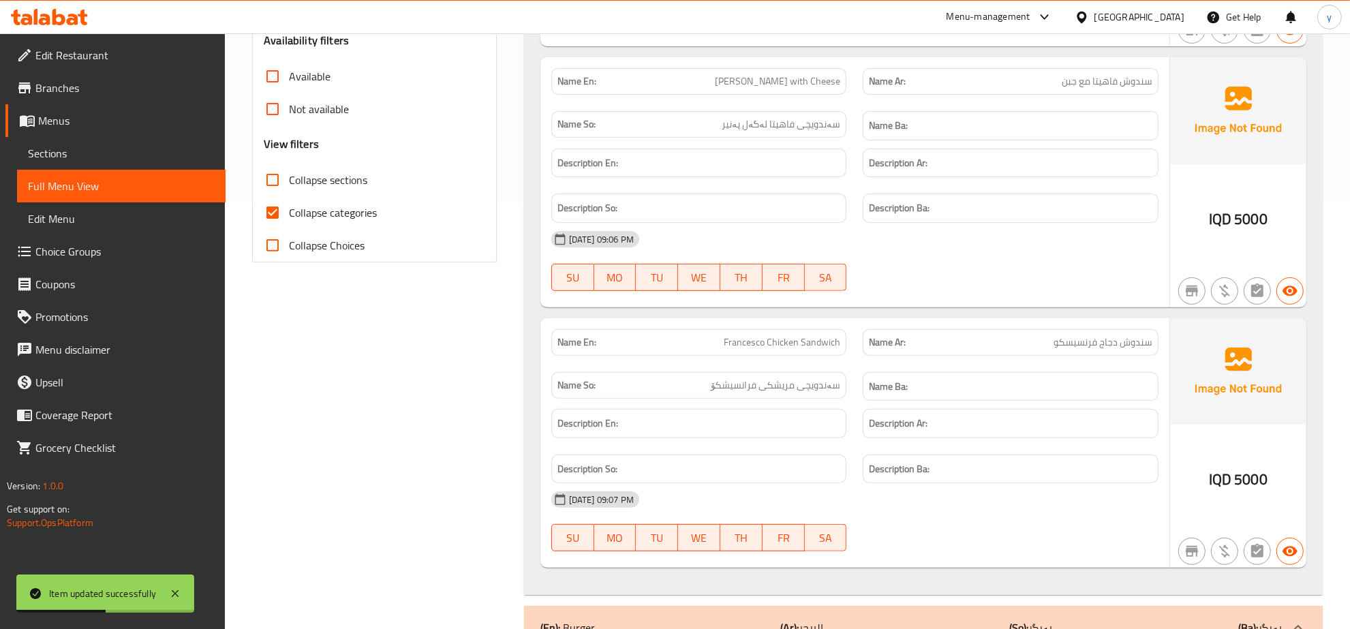
click at [285, 209] on input "Collapse categories" at bounding box center [272, 212] width 33 height 33
checkbox input "false"
click at [283, 184] on input "Collapse sections" at bounding box center [272, 180] width 33 height 33
checkbox input "true"
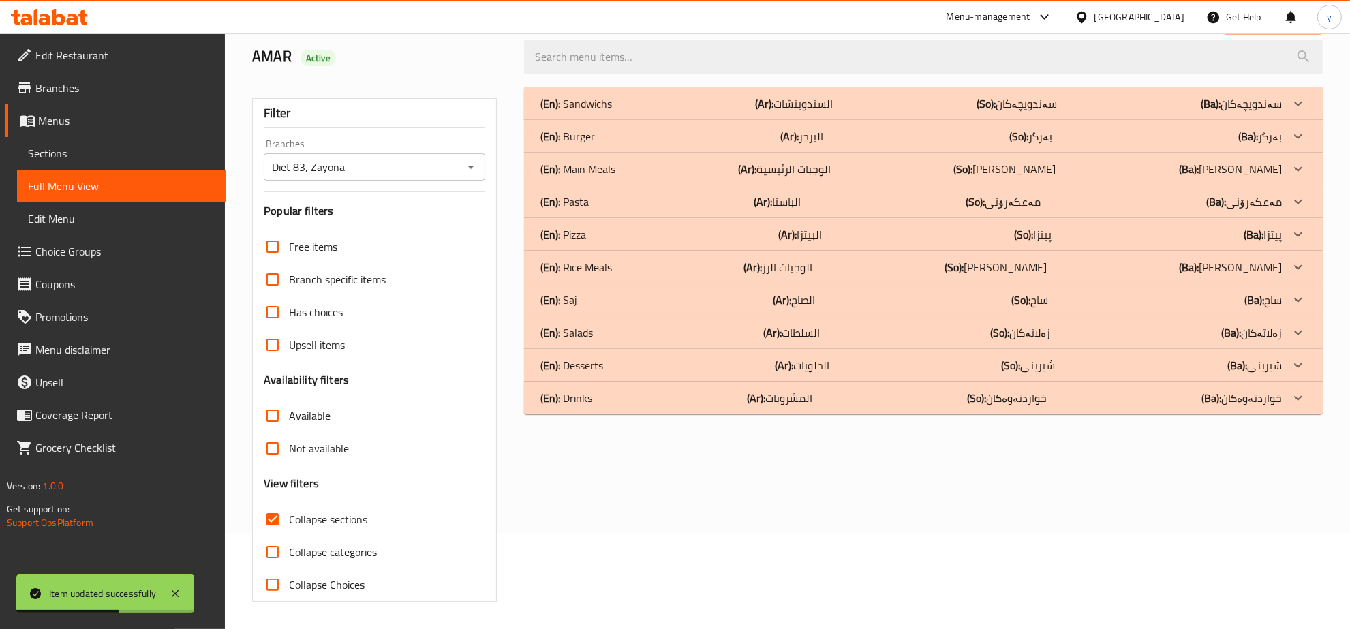
scroll to position [0, 0]
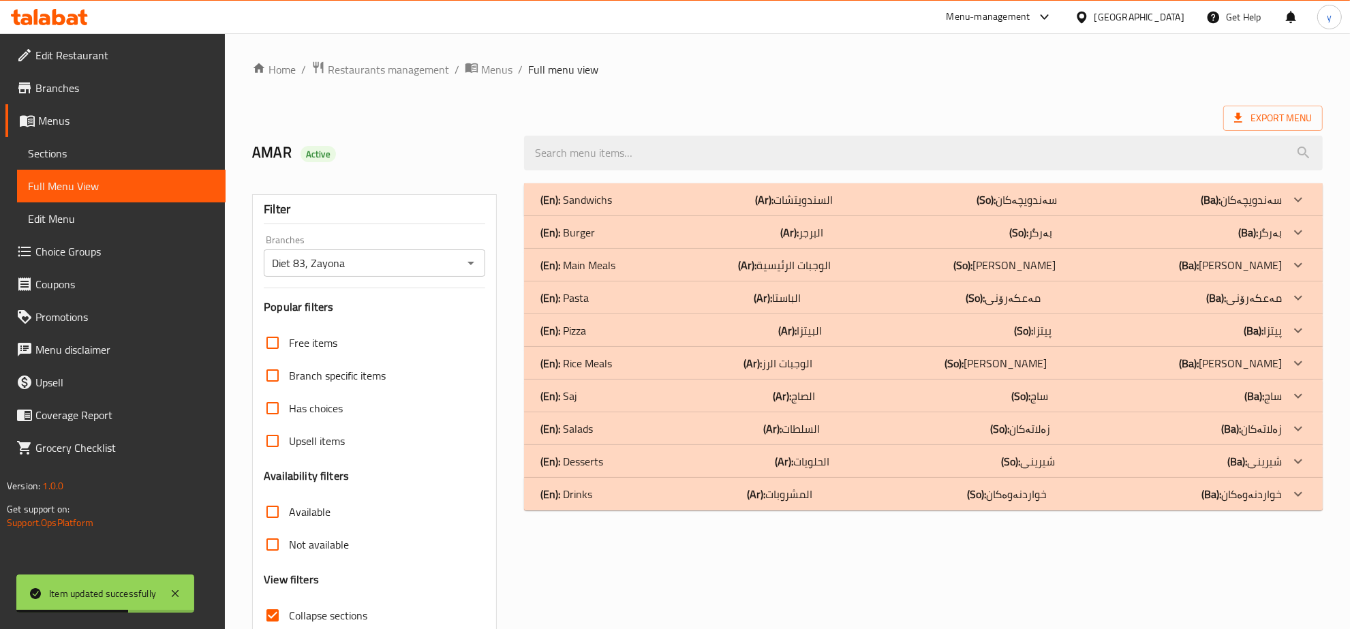
click at [987, 201] on b "(So):" at bounding box center [986, 199] width 19 height 20
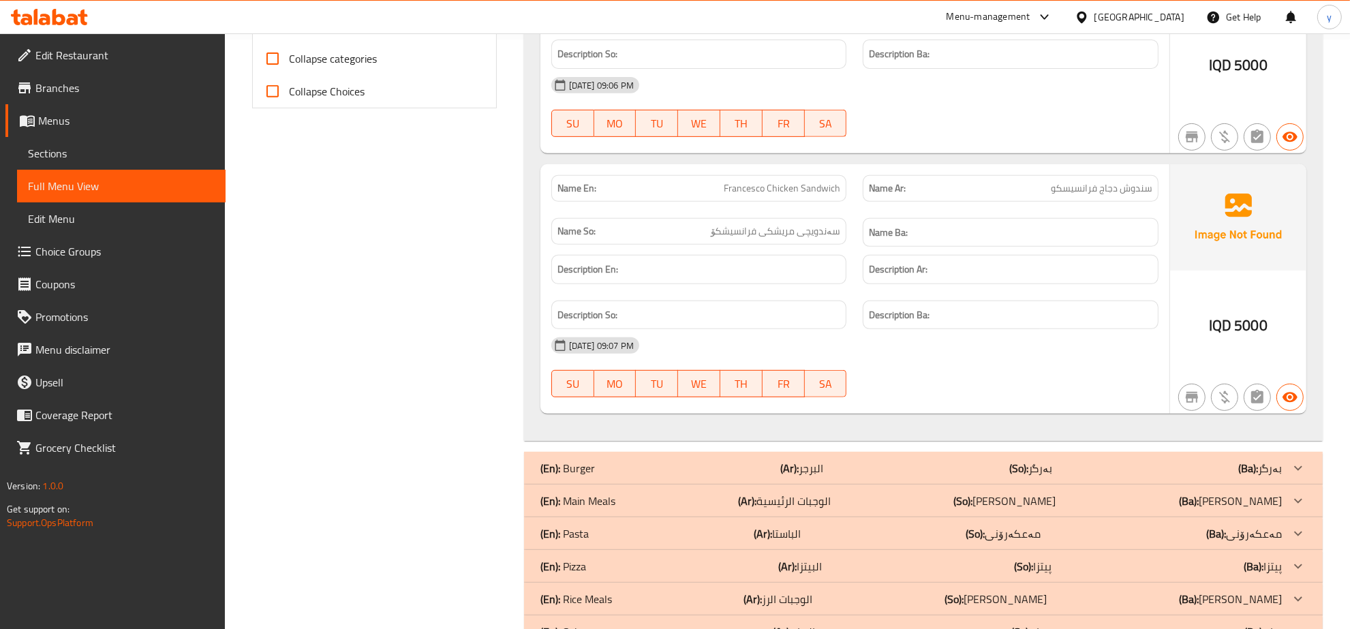
scroll to position [738, 0]
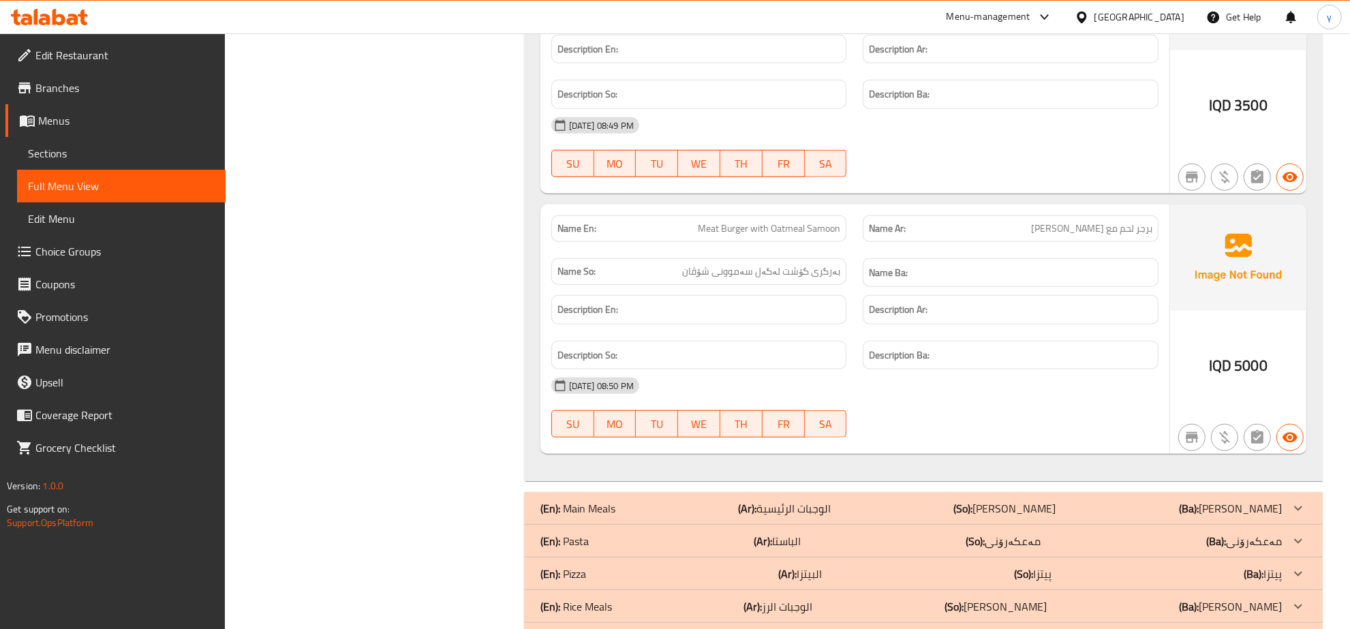
scroll to position [1305, 0]
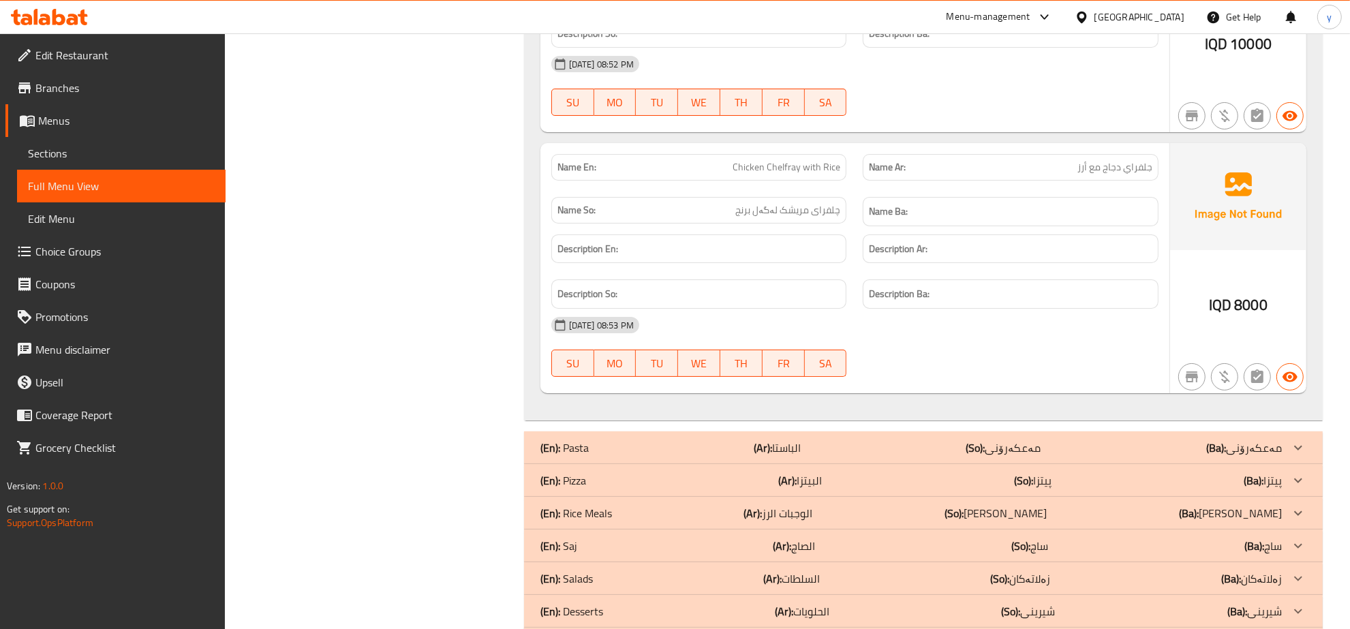
scroll to position [5595, 0]
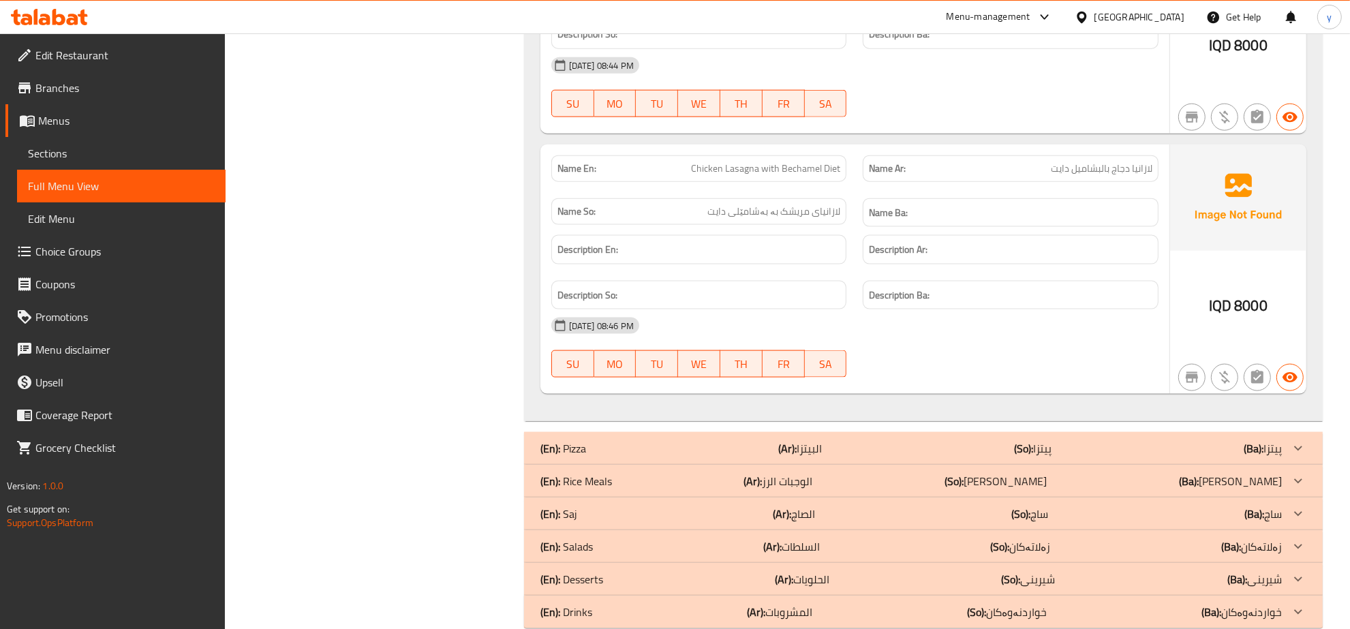
scroll to position [7260, 0]
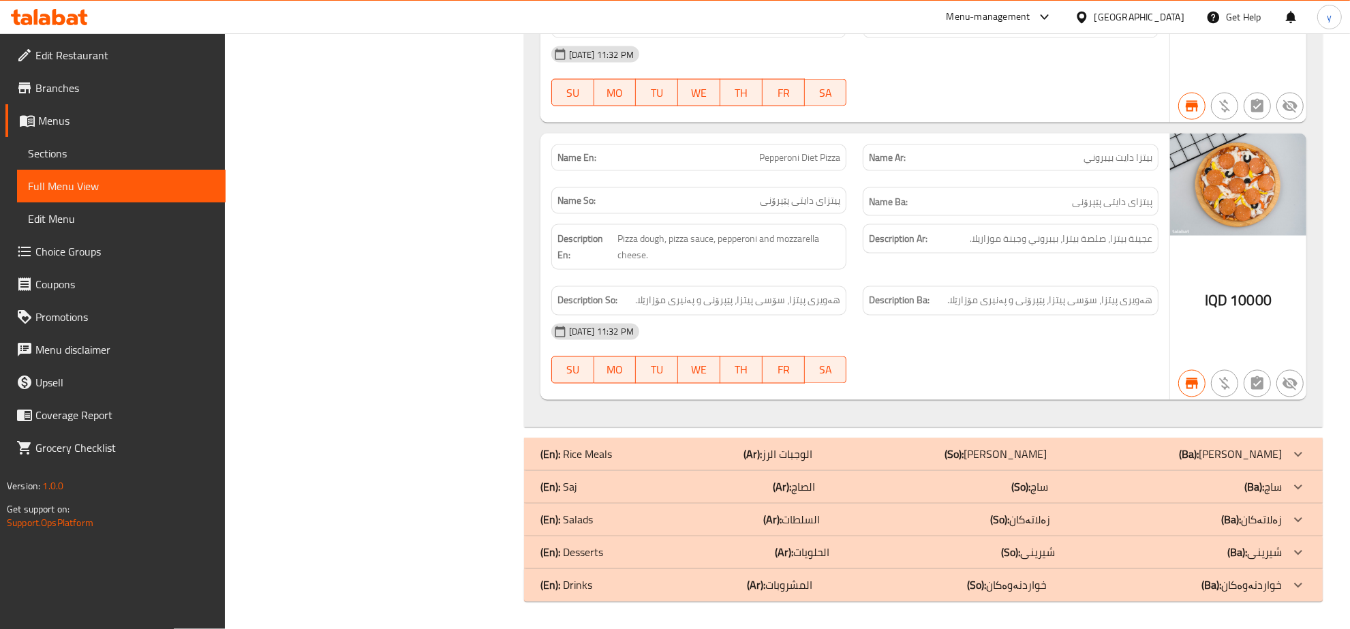
scroll to position [7878, 0]
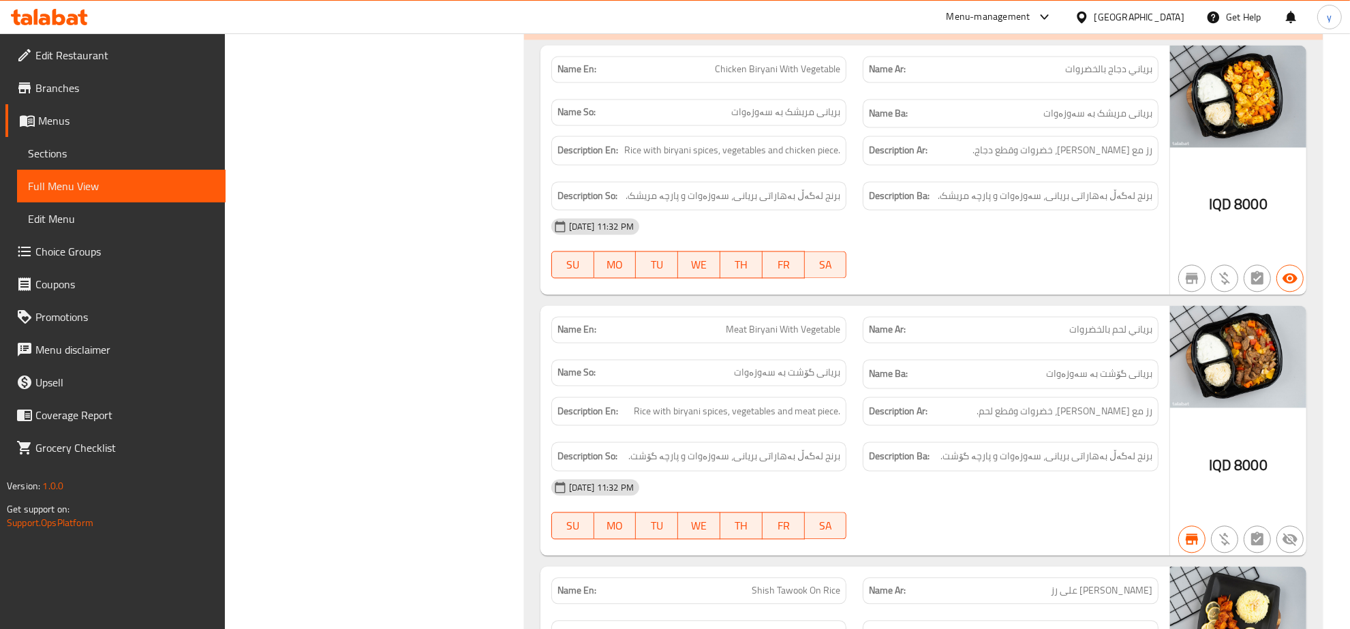
scroll to position [8708, 0]
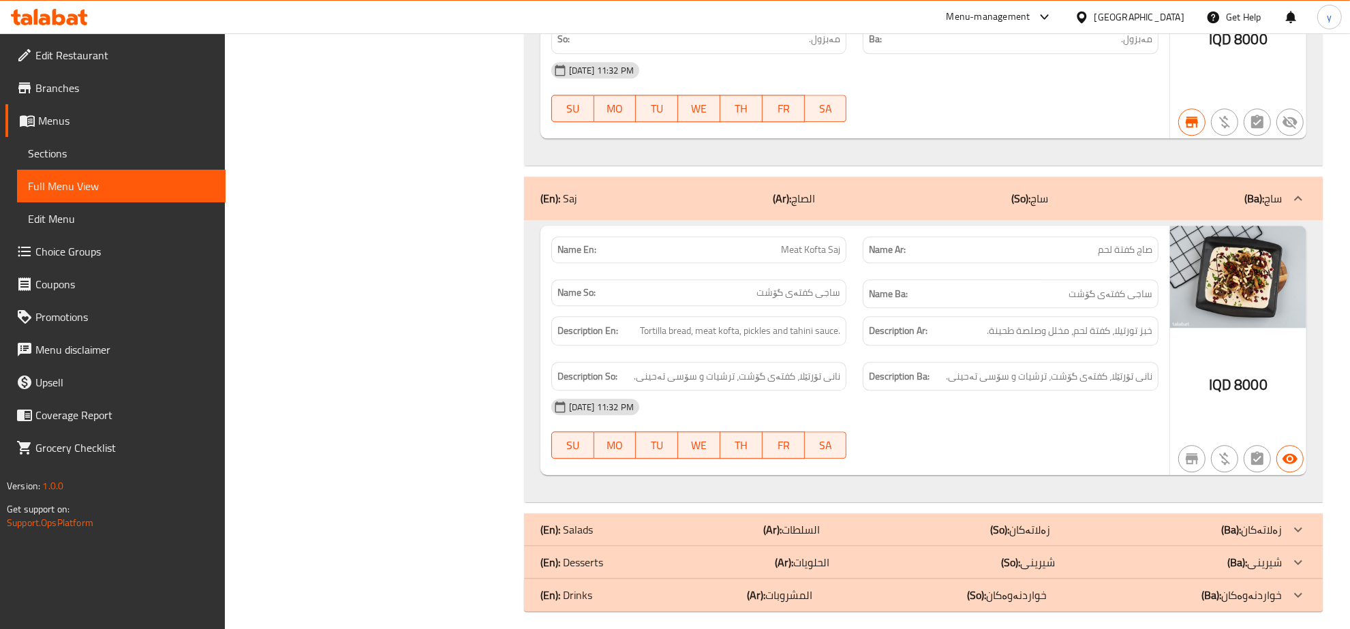
scroll to position [9013, 0]
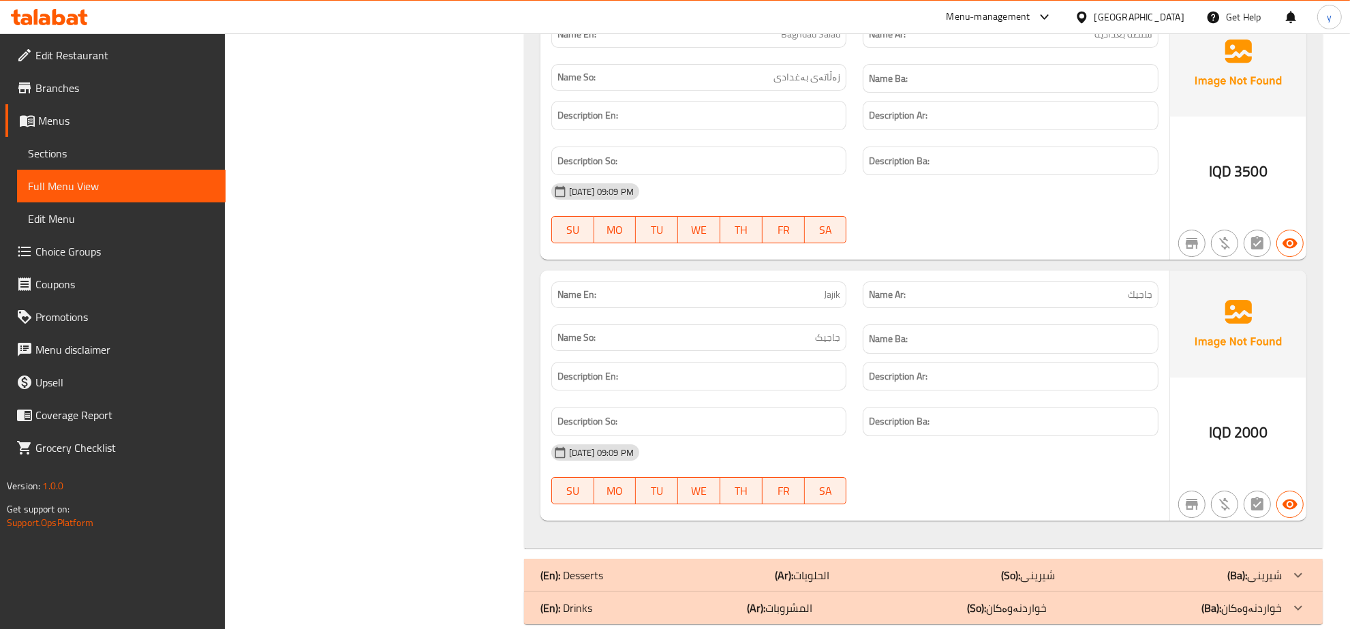
scroll to position [10400, 0]
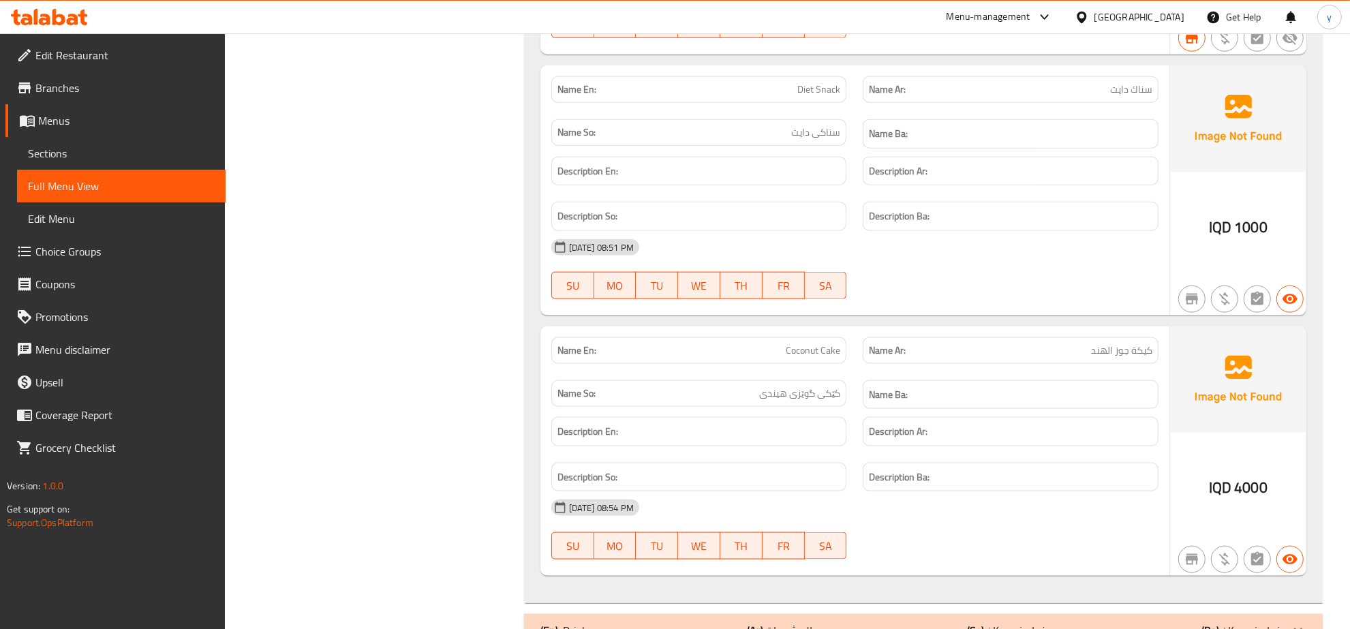
scroll to position [12622, 0]
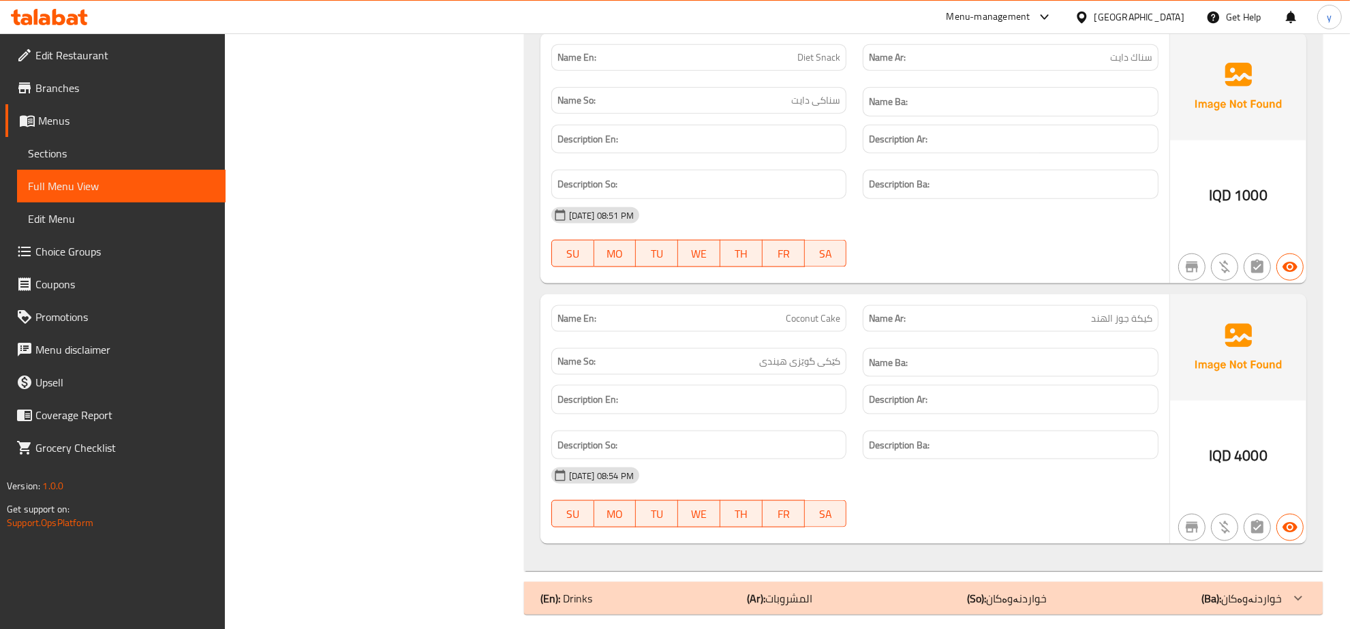
drag, startPoint x: 1188, startPoint y: 576, endPoint x: 1166, endPoint y: 487, distance: 91.4
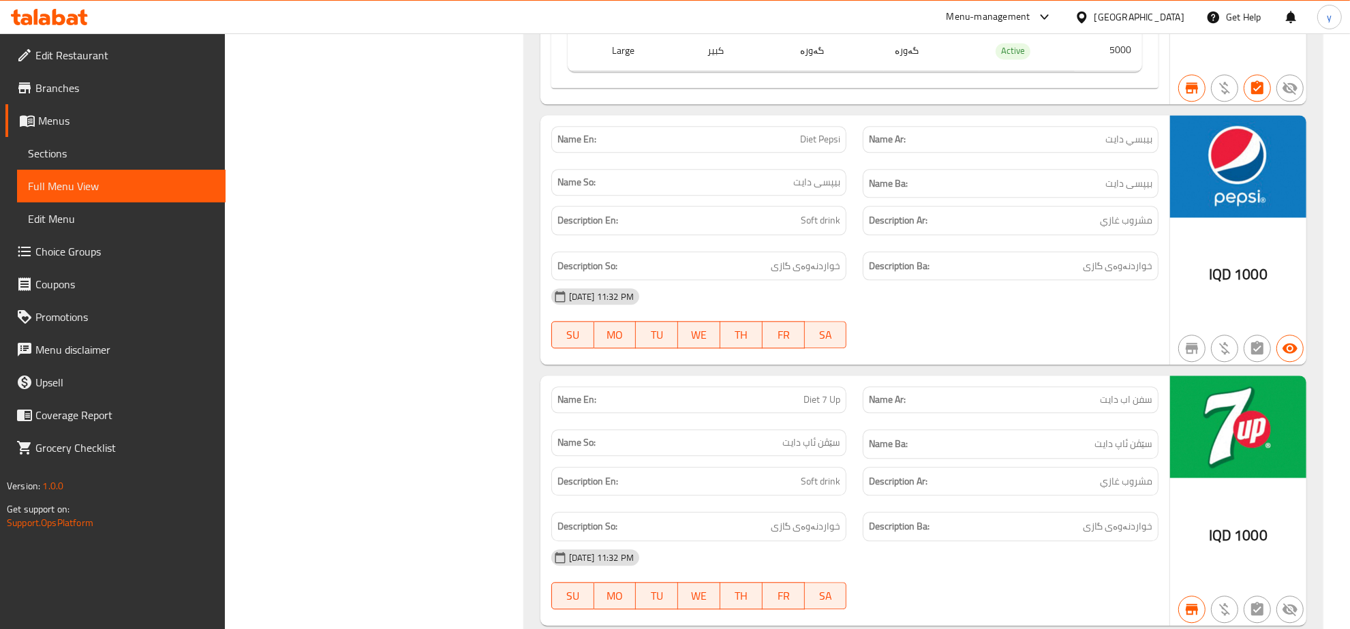
scroll to position [14155, 0]
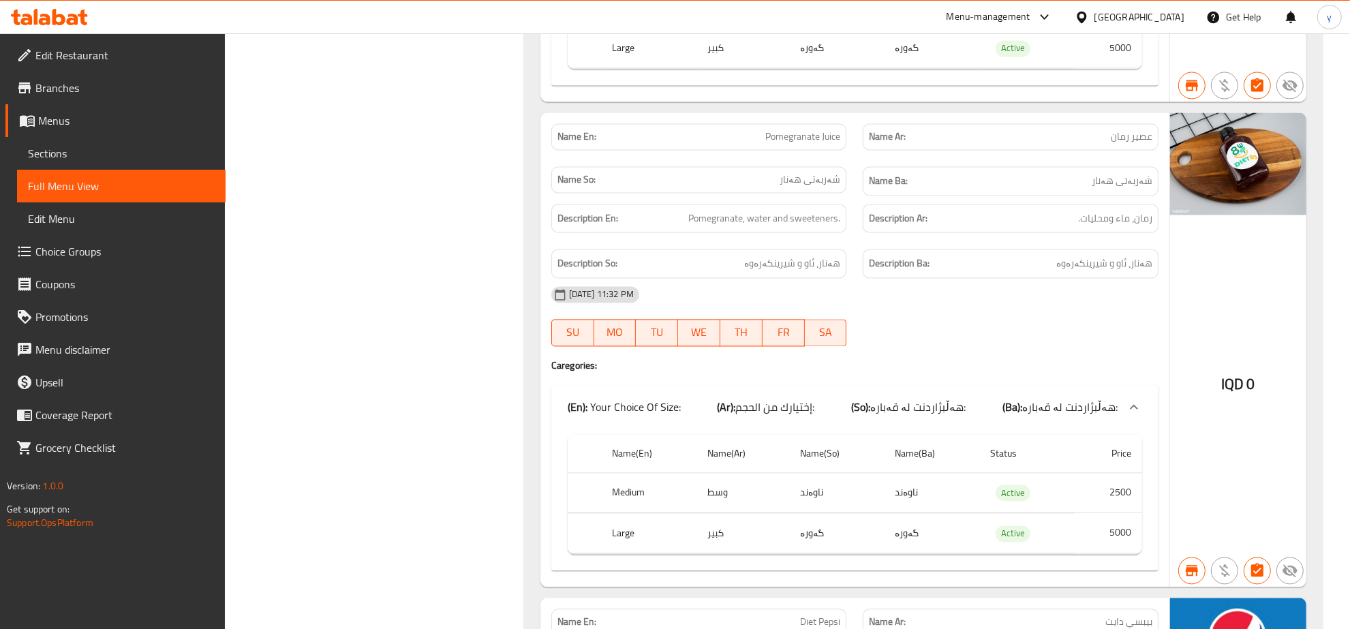
drag, startPoint x: 721, startPoint y: 273, endPoint x: 726, endPoint y: 222, distance: 51.3
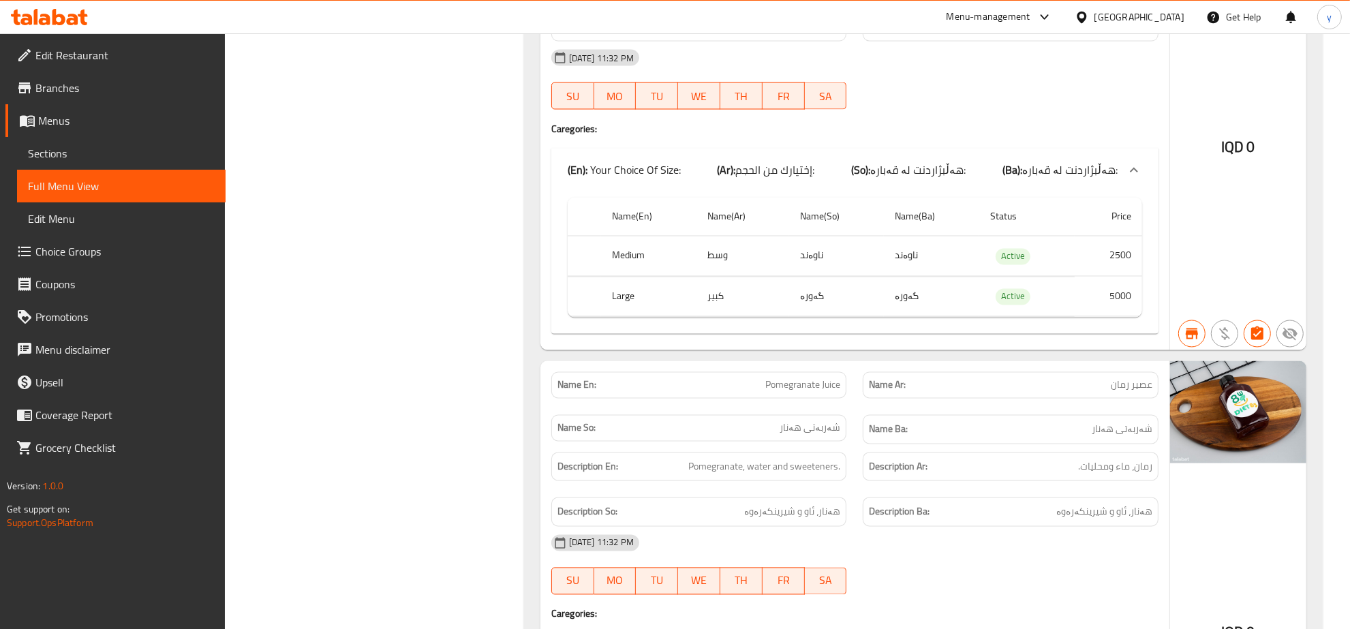
drag, startPoint x: 753, startPoint y: 179, endPoint x: 757, endPoint y: 160, distance: 19.4
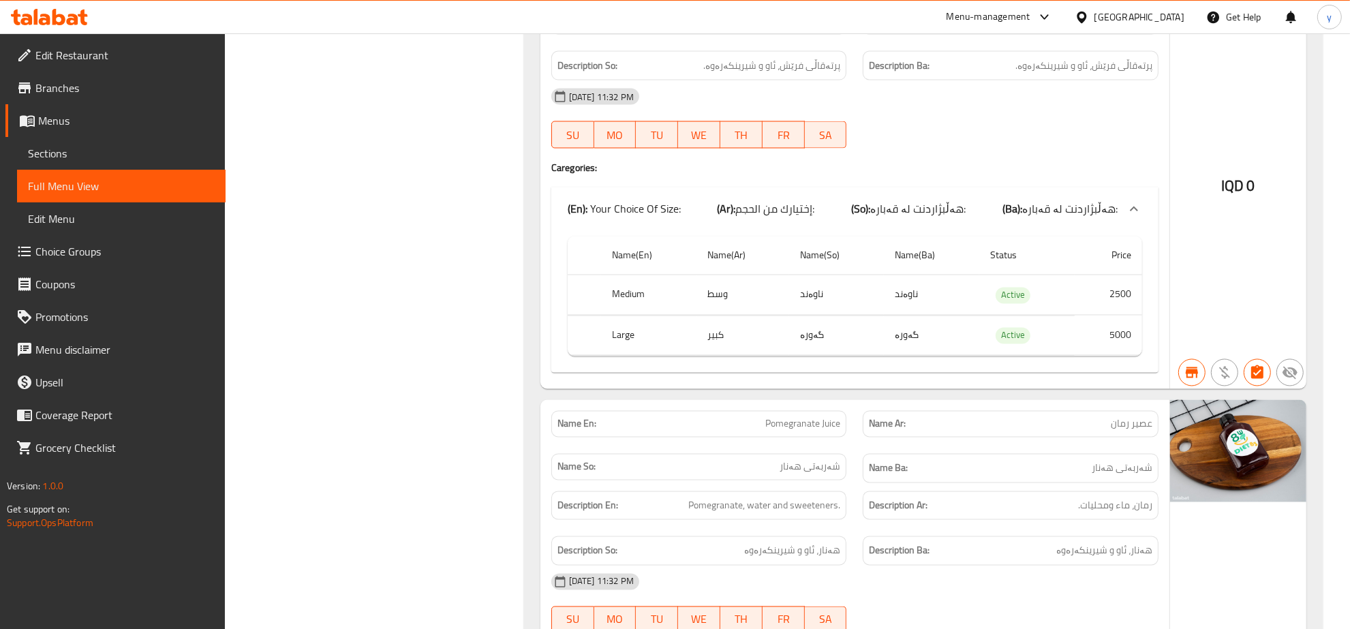
drag, startPoint x: 871, startPoint y: 308, endPoint x: 880, endPoint y: 277, distance: 31.9
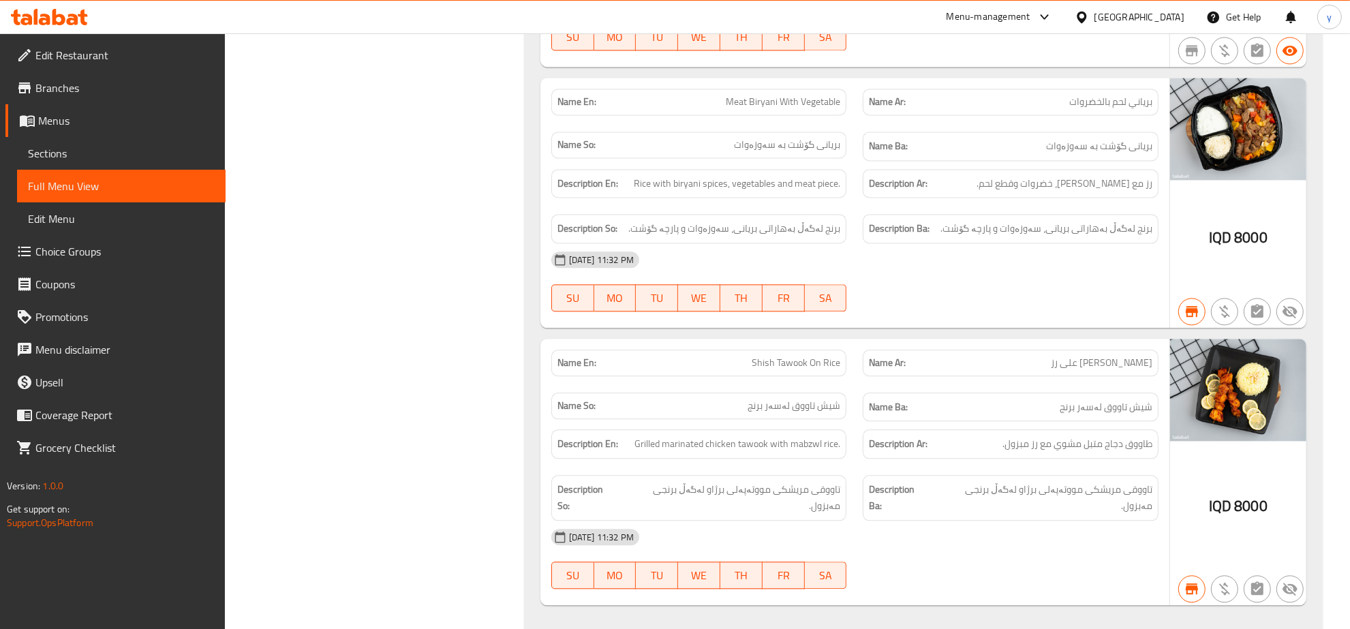
scroll to position [8585, 0]
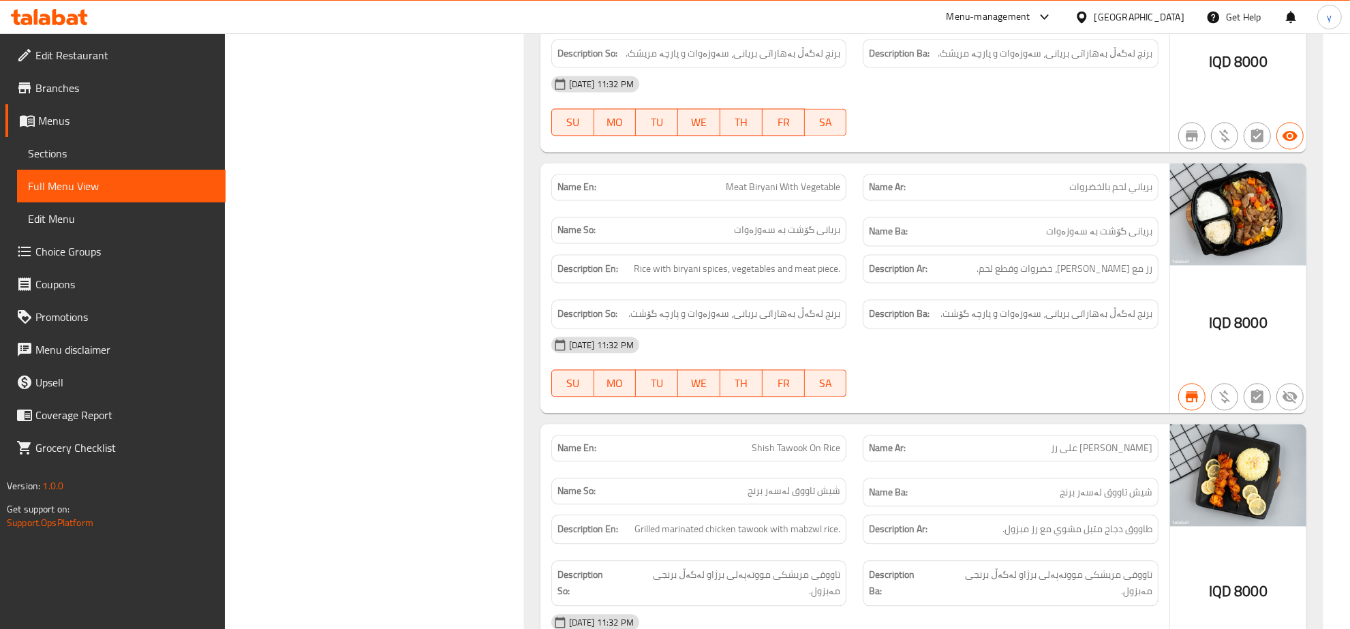
drag, startPoint x: 989, startPoint y: 361, endPoint x: 1014, endPoint y: 219, distance: 143.9
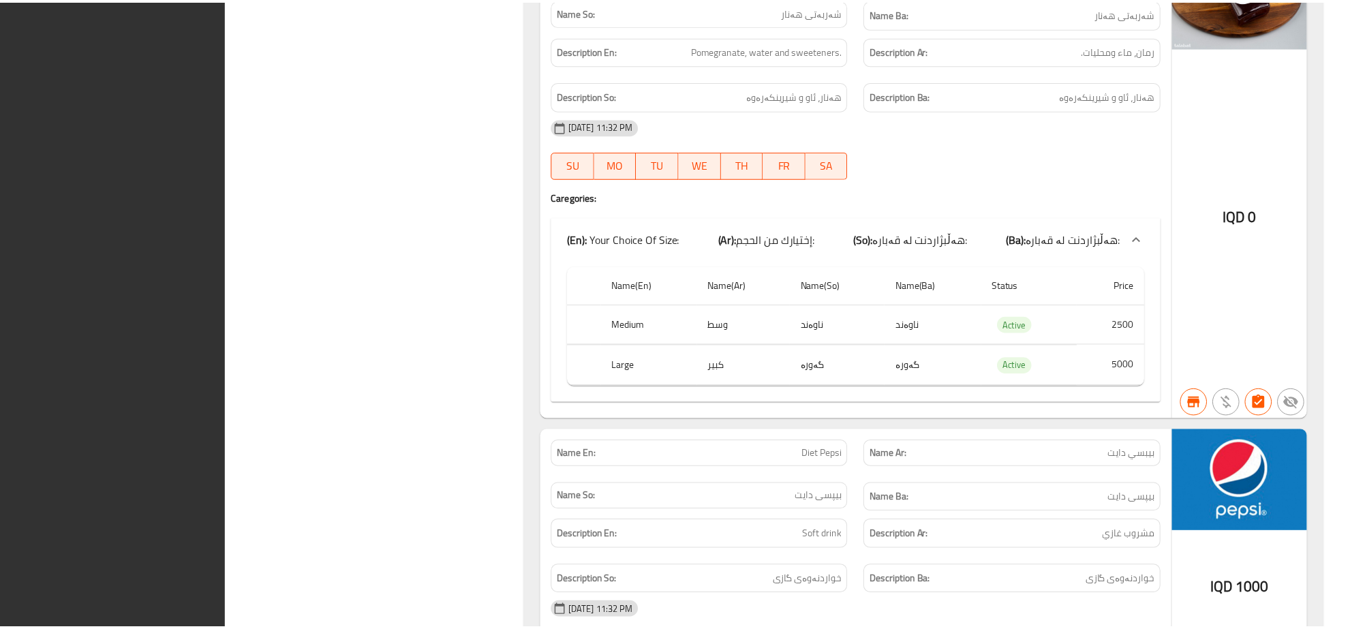
scroll to position [14121, 0]
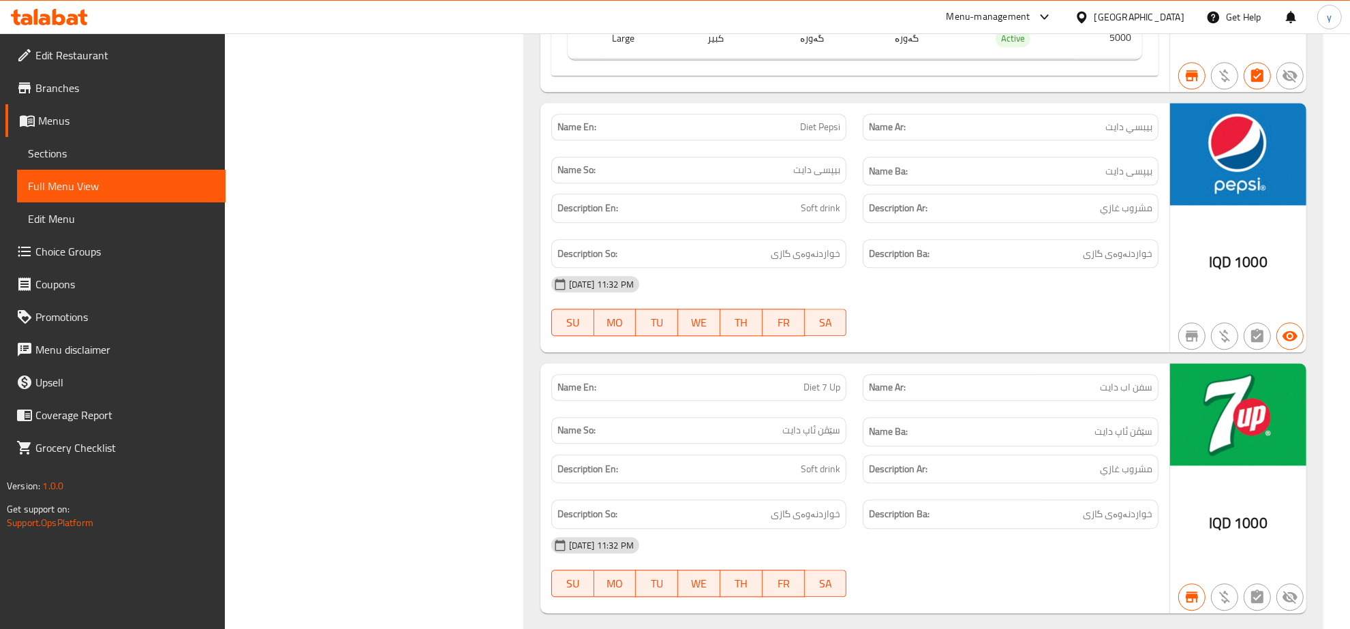
click at [29, 20] on icon at bounding box center [26, 20] width 12 height 12
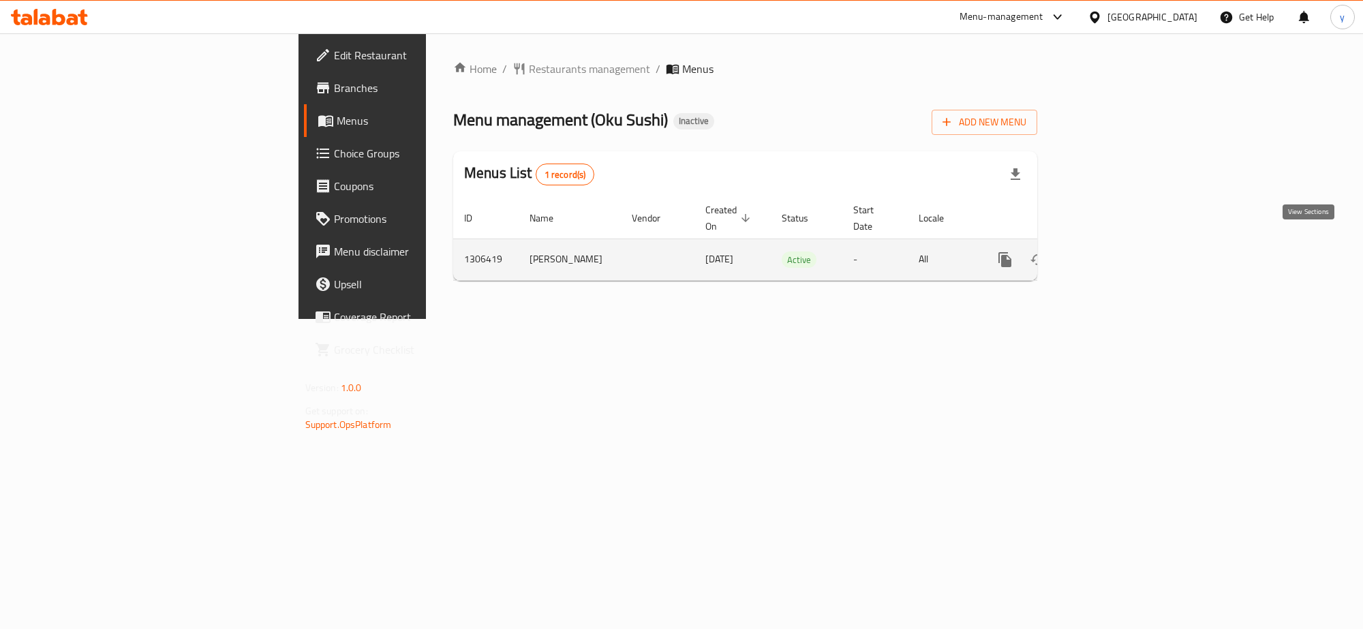
click at [1112, 252] on icon "enhanced table" at bounding box center [1103, 260] width 16 height 16
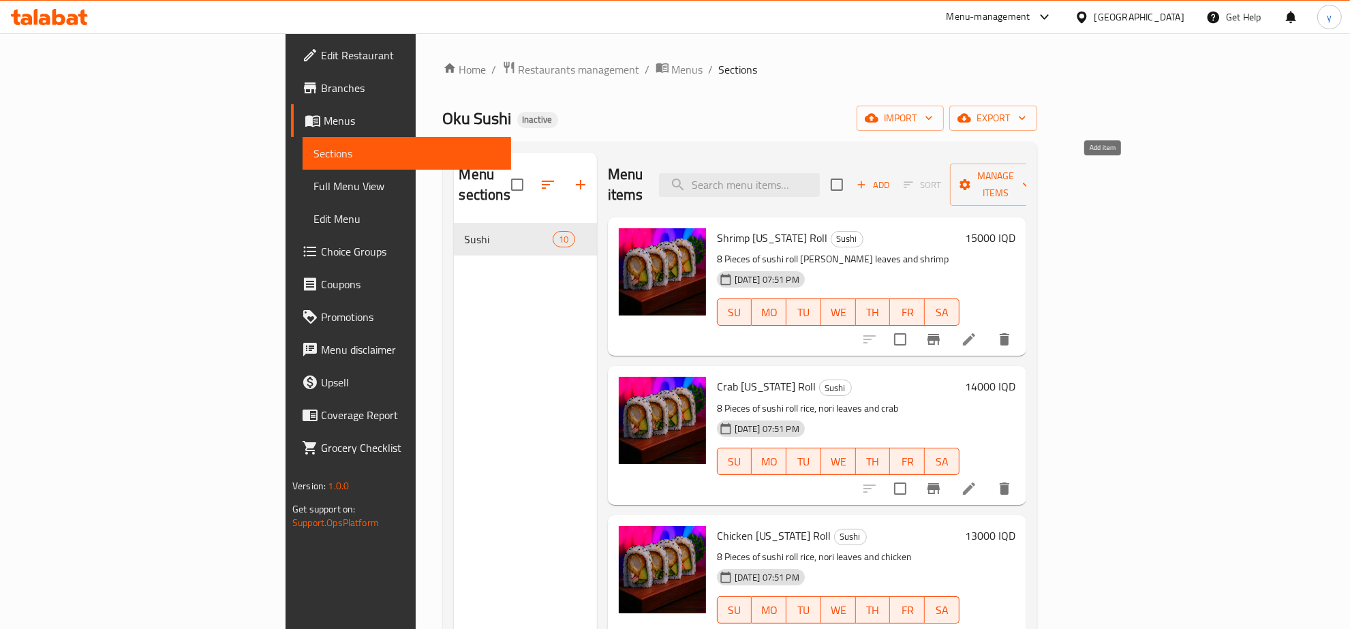
click at [892, 177] on span "Add" at bounding box center [873, 185] width 37 height 16
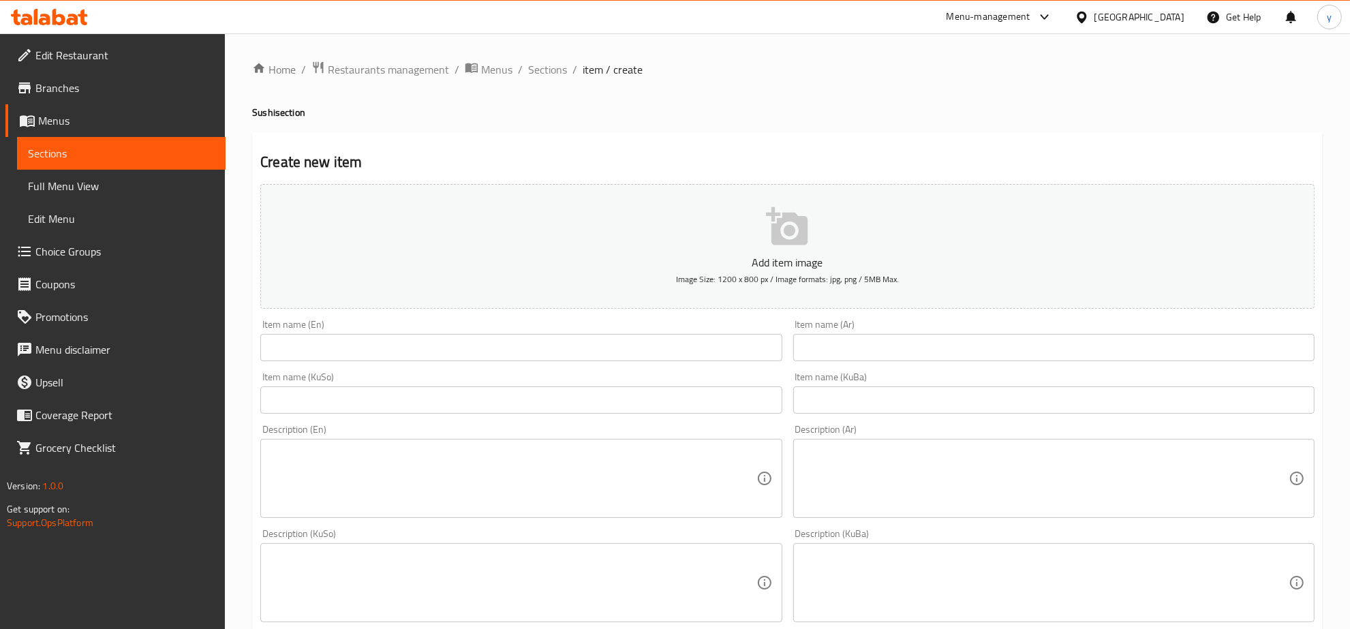
click at [813, 351] on input "text" at bounding box center [1053, 347] width 521 height 27
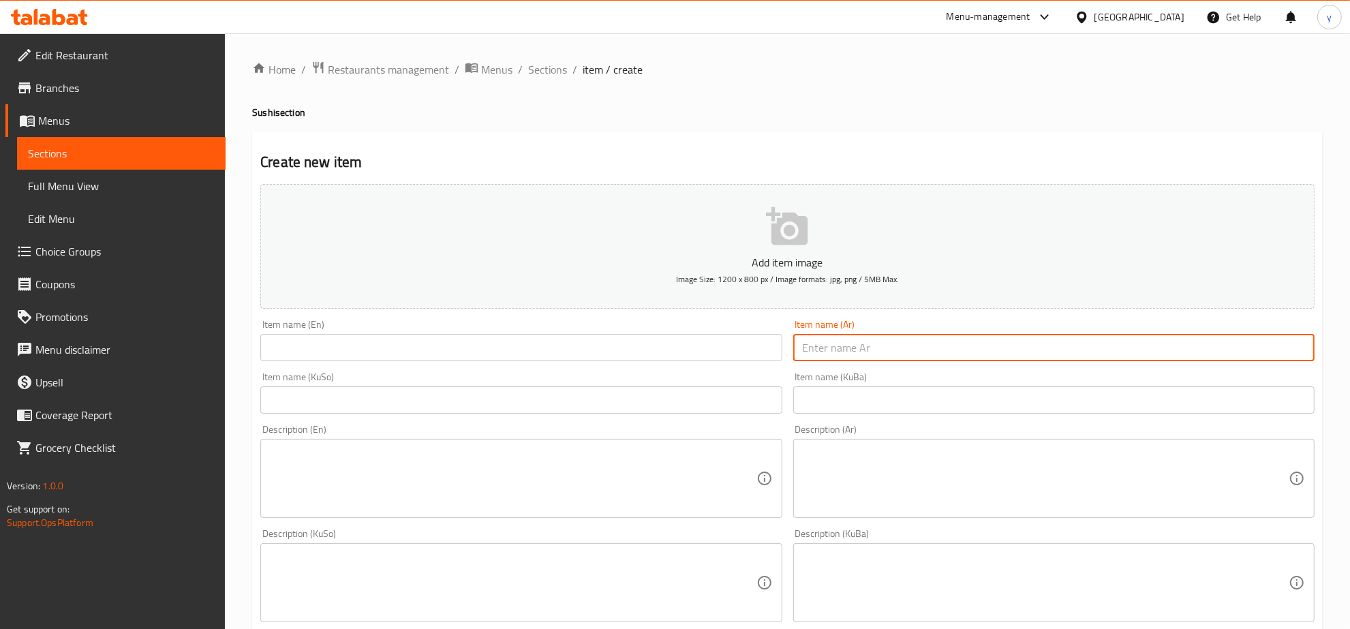
paste input "تمبورا رول"
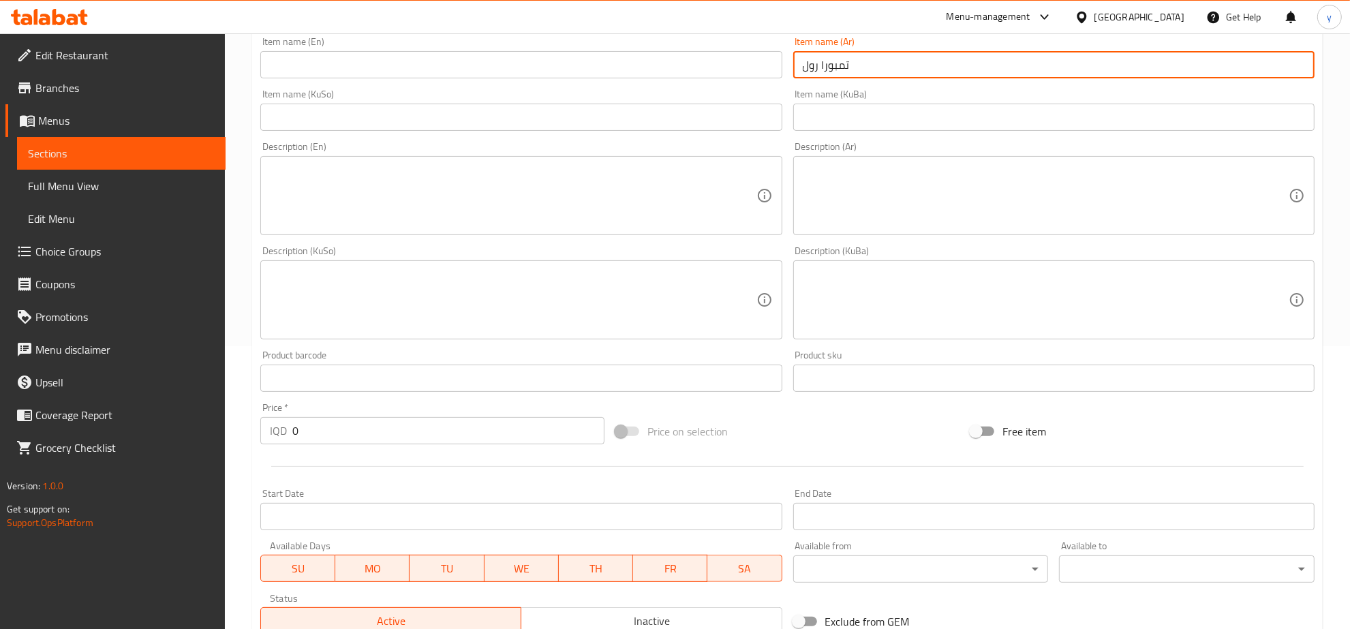
scroll to position [284, 0]
type input "تمبورا رول"
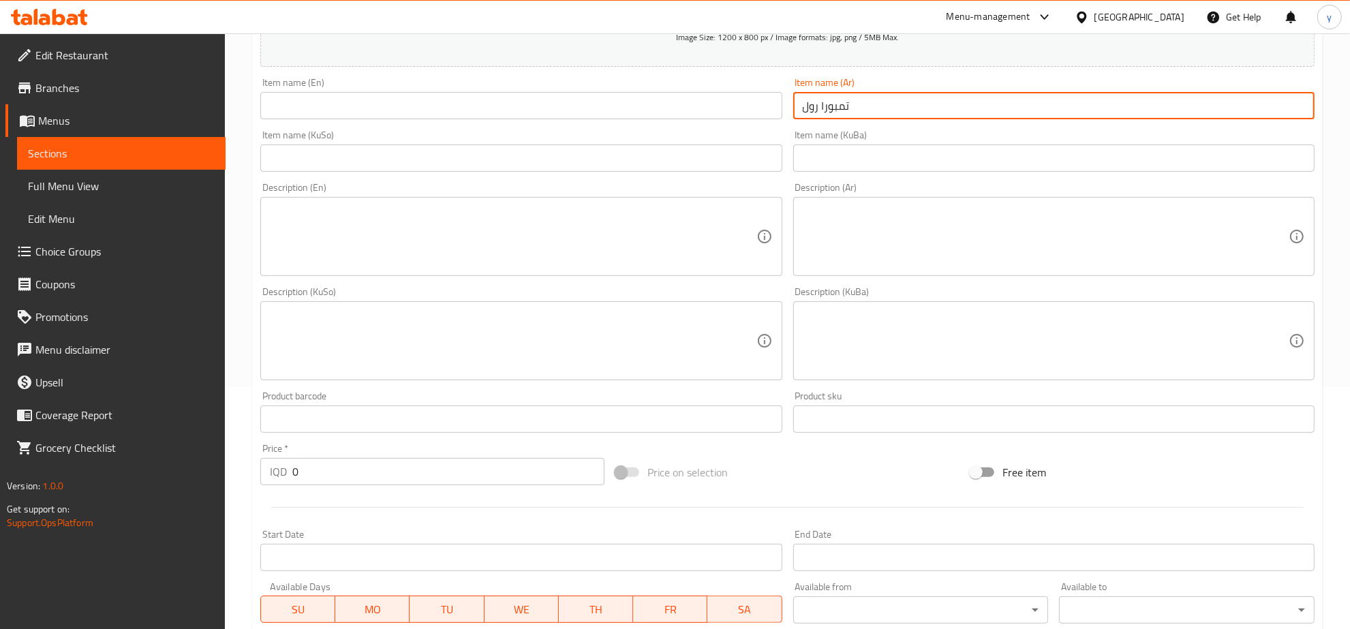
scroll to position [142, 0]
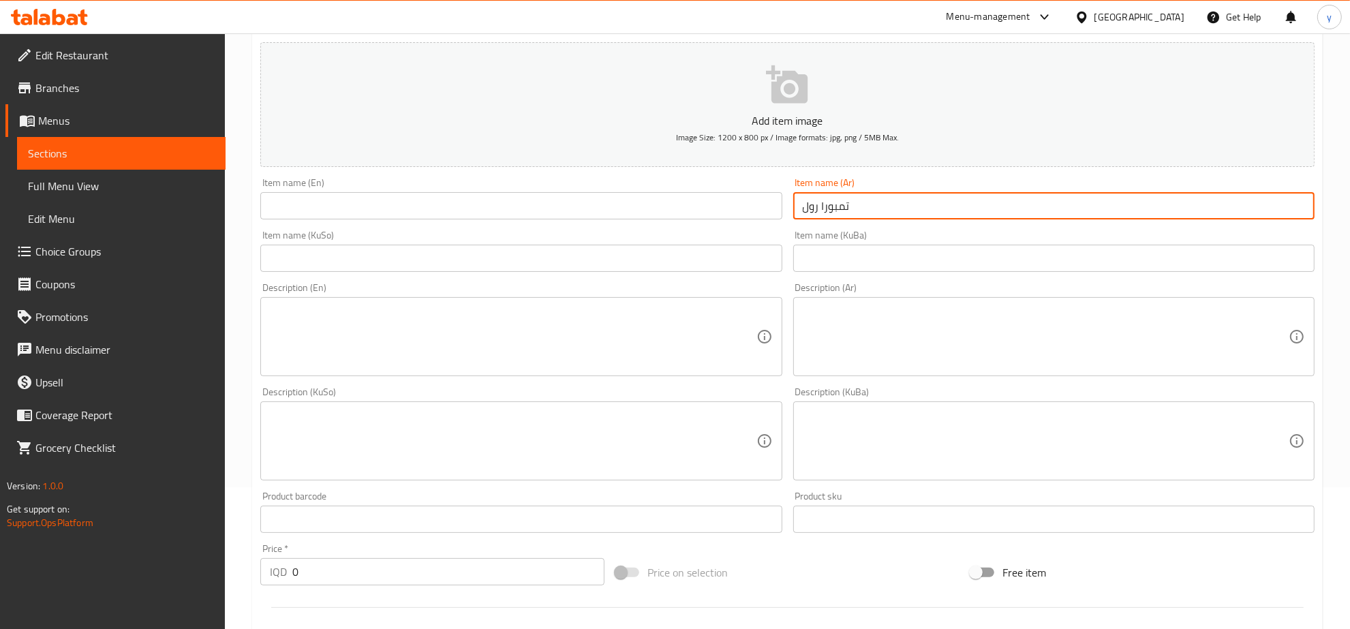
click at [676, 215] on input "text" at bounding box center [520, 205] width 521 height 27
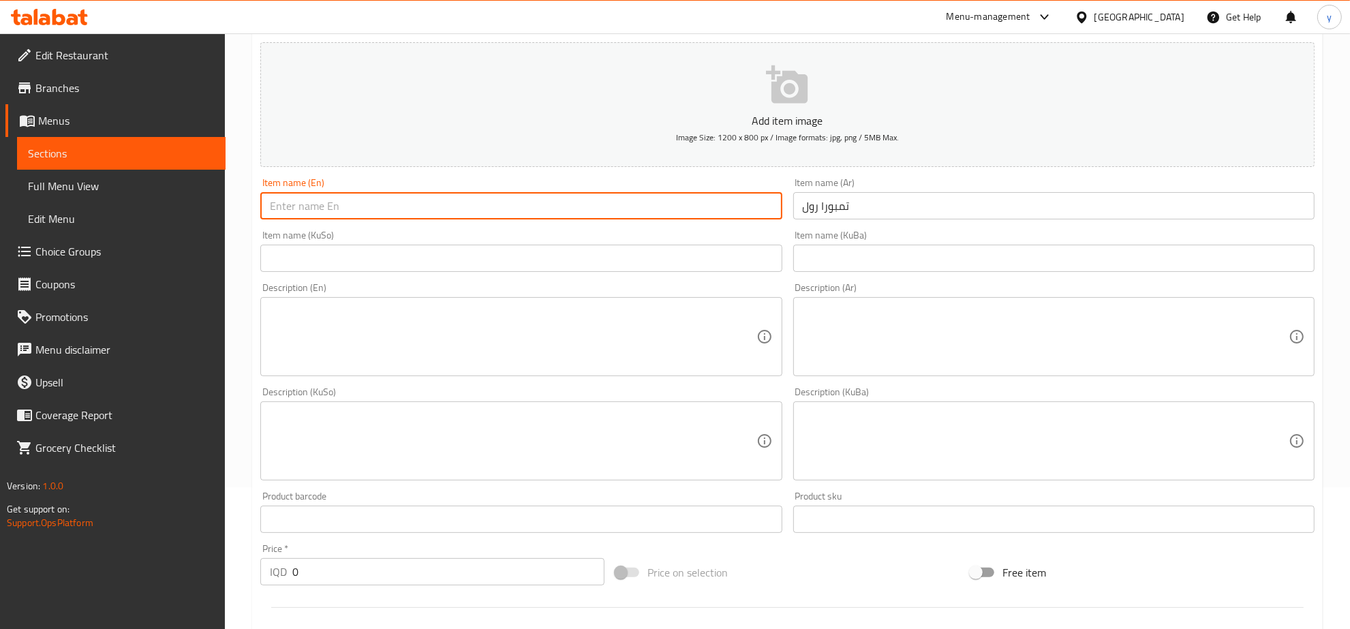
paste input "قطع من سوشي رول , ورق نوري مع اختيارك من نوع ال تامبوررة"
type input "قطع من سوشي رول , ورق نوري مع اختيارك من نوع ال تامبوررة"
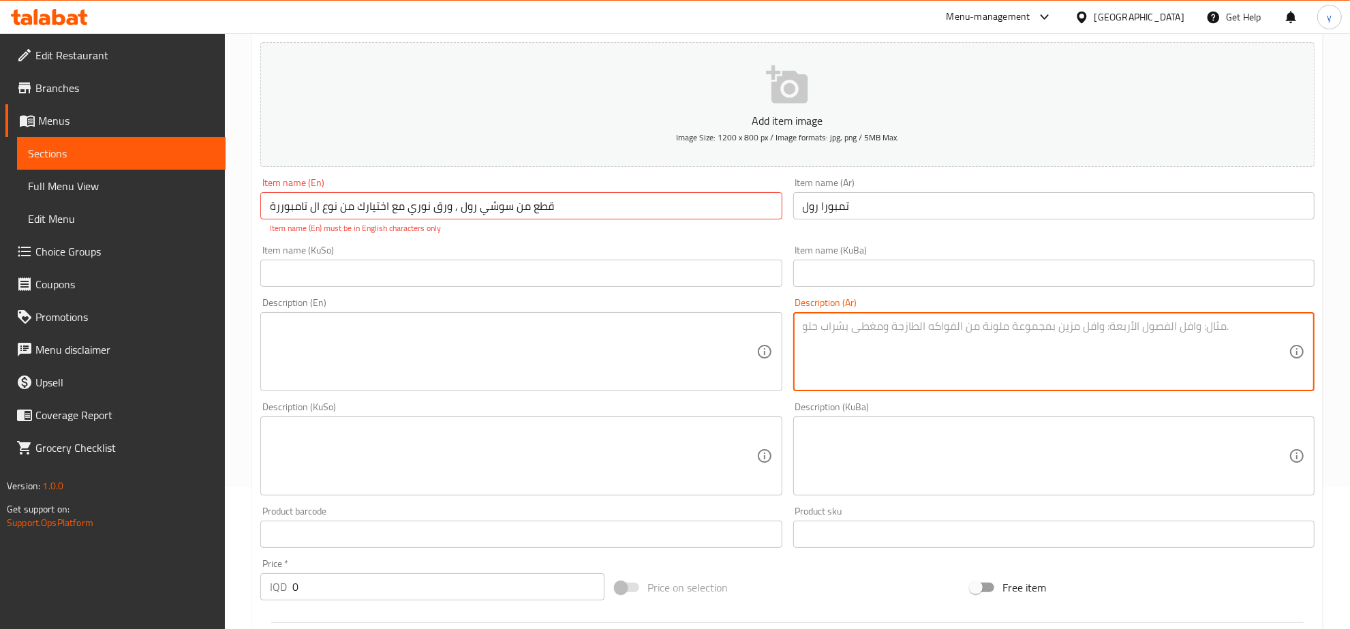
click at [968, 314] on div "Description (Ar)" at bounding box center [1053, 351] width 521 height 79
paste textarea "قطع من سوشي رول , ورق نوري مع اختيارك من نوع ال تامبوررة"
type textarea "قطع من سوشي رول , ورق نوري مع اختيارك من نوع ال تامبوررة"
click at [550, 202] on input "قطع من سوشي رول , ورق نوري مع اختيارك من نوع ال تامبوررة" at bounding box center [520, 205] width 521 height 27
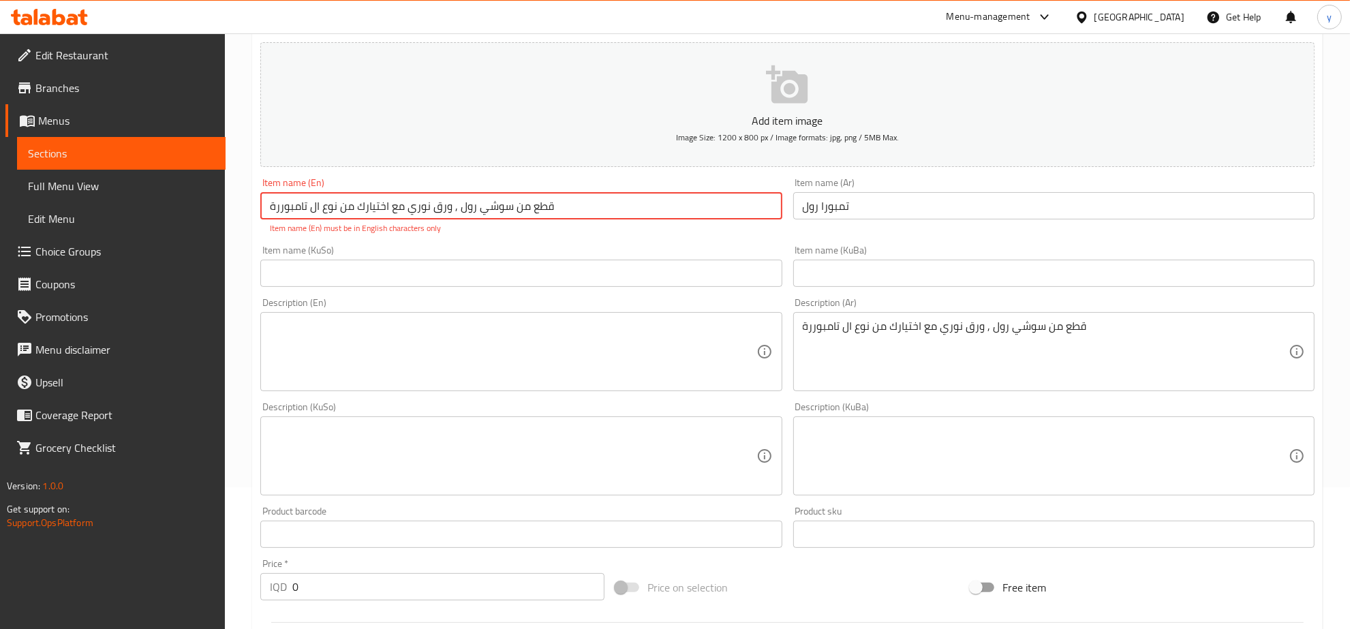
click at [550, 202] on input "قطع من سوشي رول , ورق نوري مع اختيارك من نوع ال تامبوررة" at bounding box center [520, 205] width 521 height 27
click at [551, 251] on div "Item name (KuSo) Item name (KuSo)" at bounding box center [520, 266] width 521 height 42
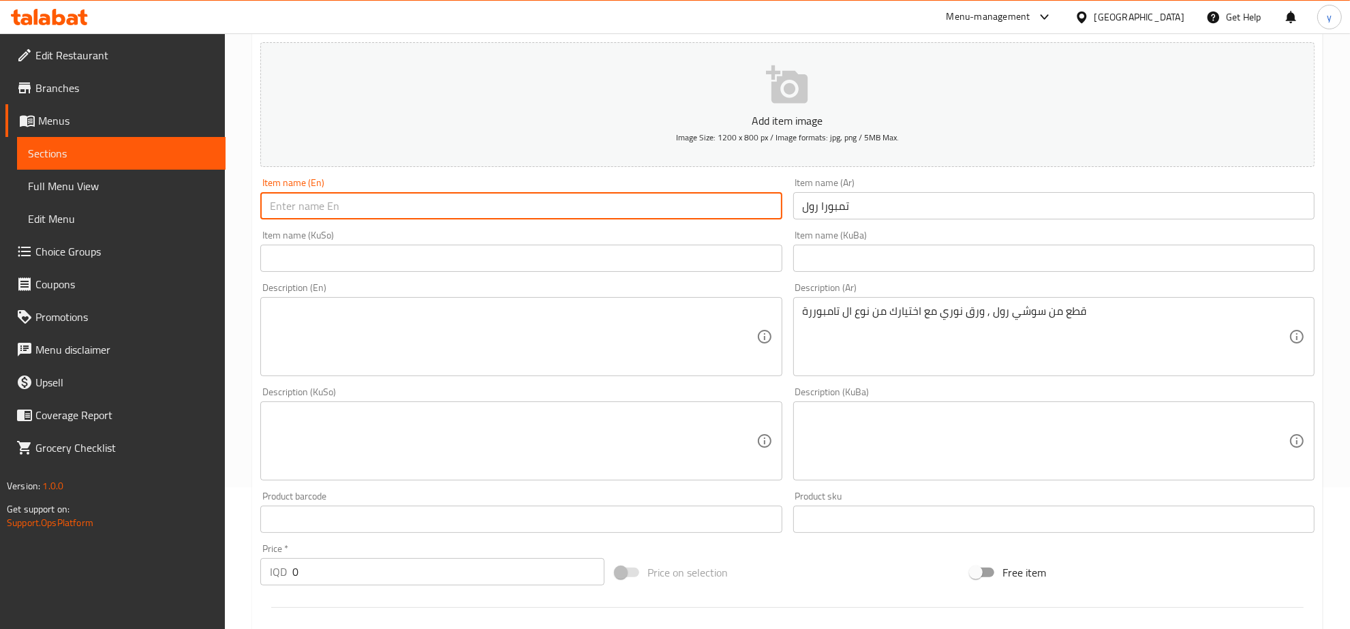
click at [699, 213] on input "text" at bounding box center [520, 205] width 521 height 27
click at [854, 210] on input "تمبورا رول" at bounding box center [1053, 205] width 521 height 27
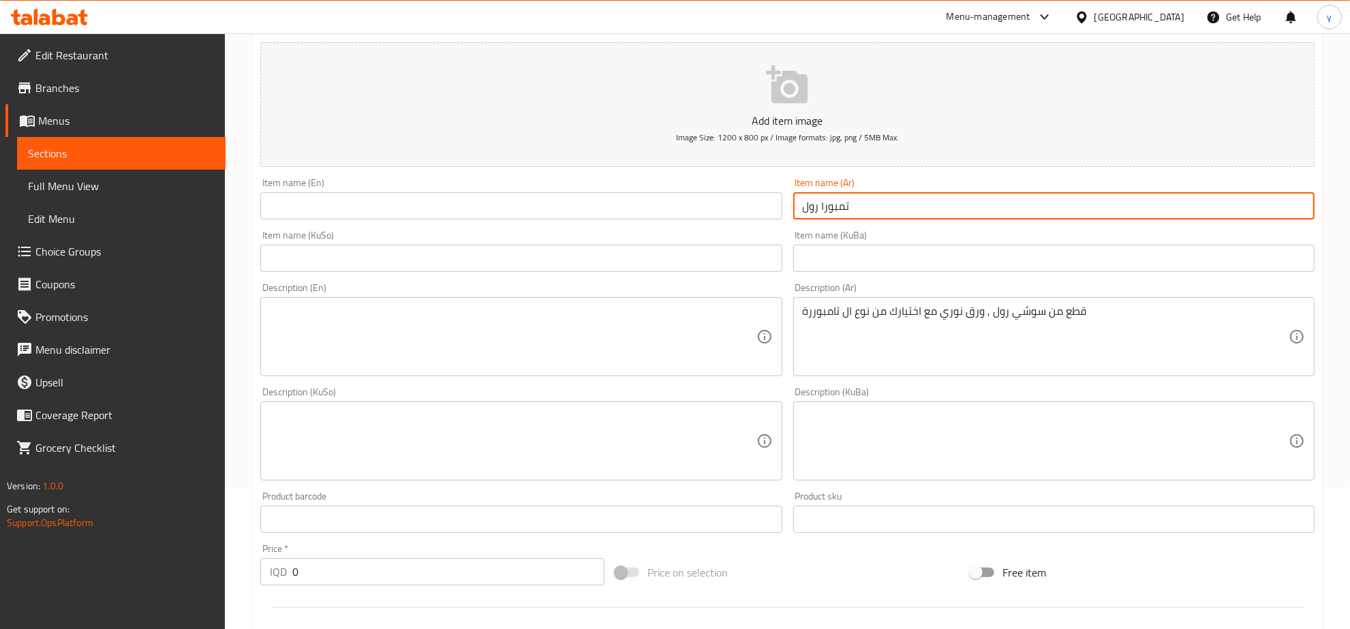
click at [854, 210] on input "تمبورا رول" at bounding box center [1053, 205] width 521 height 27
click at [324, 207] on input "text" at bounding box center [520, 205] width 521 height 27
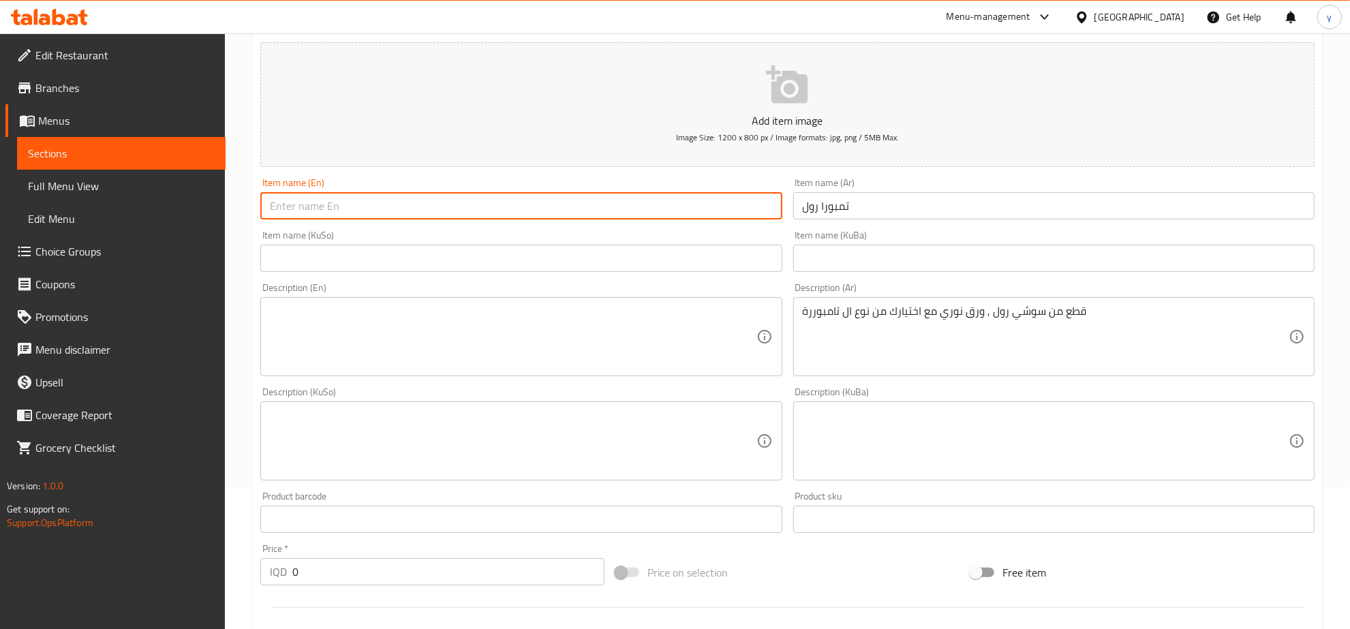
paste input "Tempura Roll"
type input "Tempura Roll"
click at [586, 322] on textarea at bounding box center [513, 337] width 486 height 65
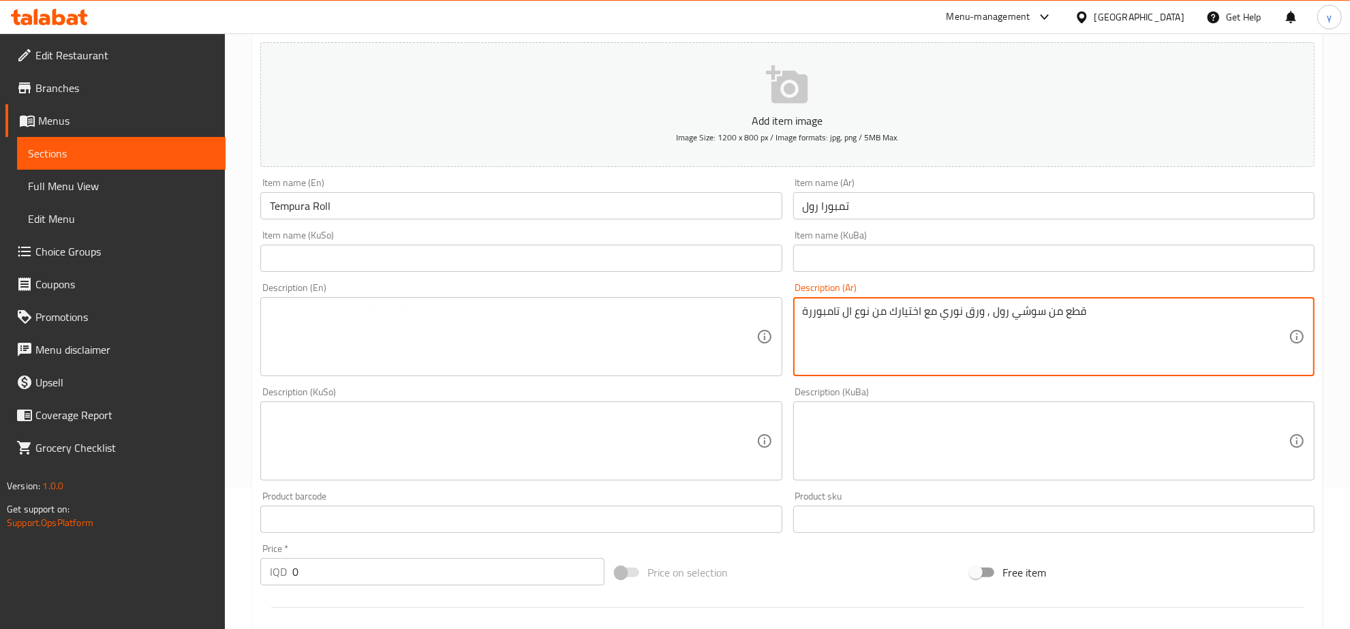
click at [885, 319] on textarea "قطع من سوشي رول , ورق نوري مع اختيارك من نوع ال تامبوررة" at bounding box center [1046, 337] width 486 height 65
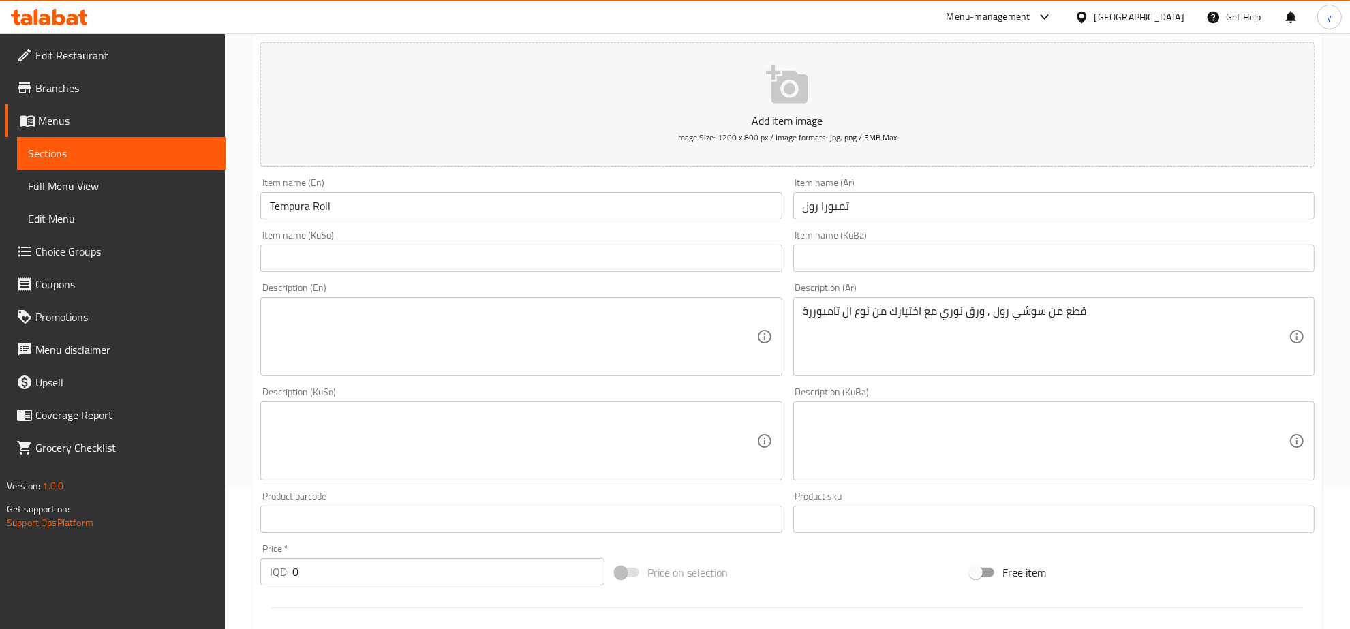
drag, startPoint x: 283, startPoint y: 186, endPoint x: 290, endPoint y: 202, distance: 17.4
click at [288, 196] on div "Item name (En) Tempura Roll Item name (En)" at bounding box center [520, 199] width 521 height 42
click at [290, 202] on input "Tempura Roll" at bounding box center [520, 205] width 521 height 27
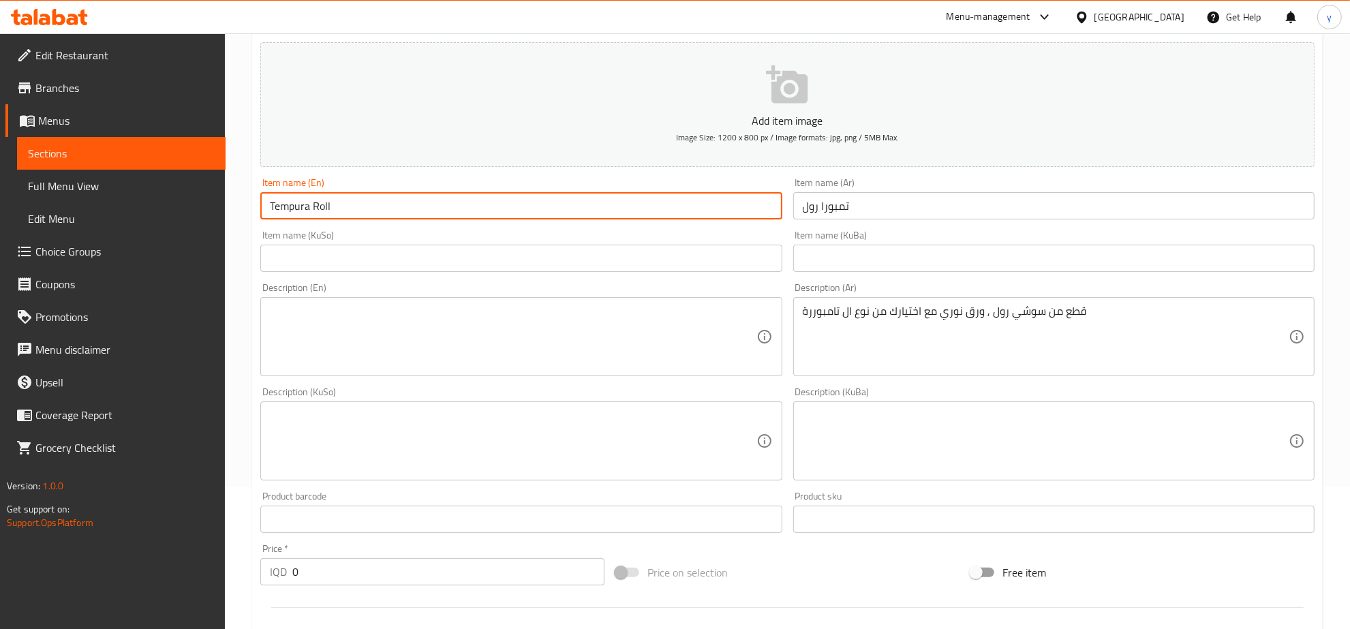
click at [290, 202] on input "Tempura Roll" at bounding box center [520, 205] width 521 height 27
click at [577, 351] on textarea at bounding box center [513, 337] width 486 height 65
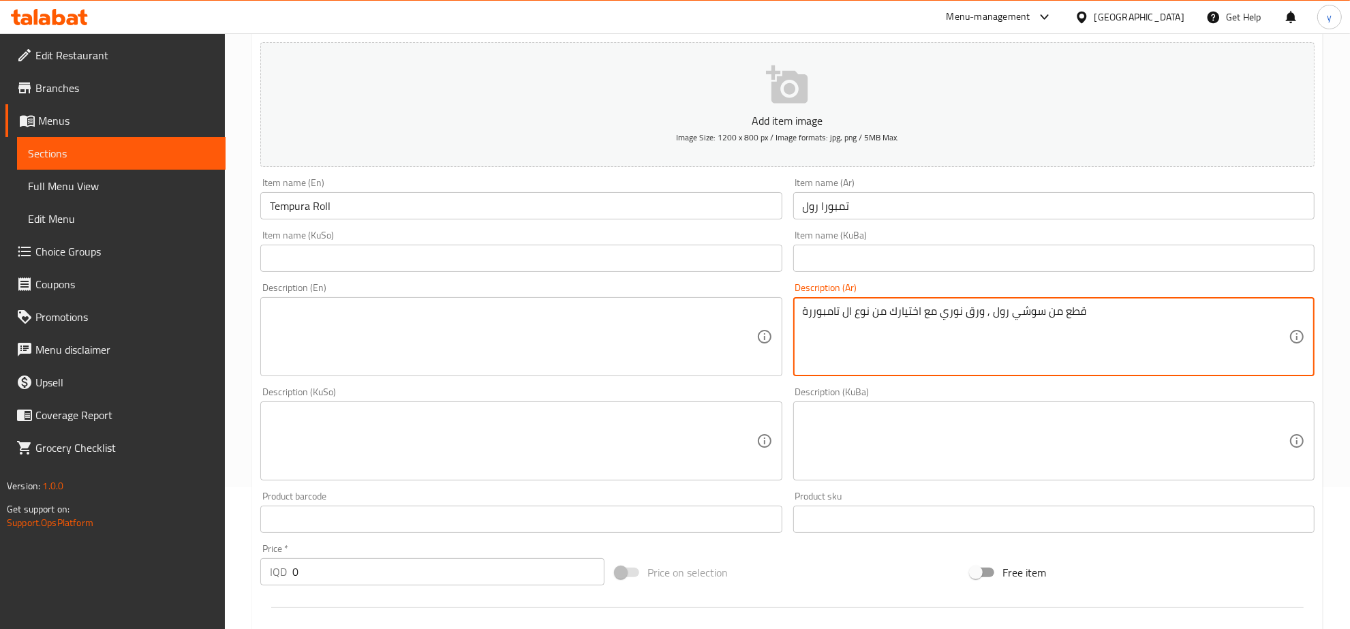
click at [881, 353] on textarea "قطع من سوشي رول , ورق نوري مع اختيارك من نوع ال تامبوررة" at bounding box center [1046, 337] width 486 height 65
paste textarea "قطع من [PERSON_NAME] و"
type textarea "قطع من سوشي رول وورق نوري مع اختيارك من نوع ال تامبوررة"
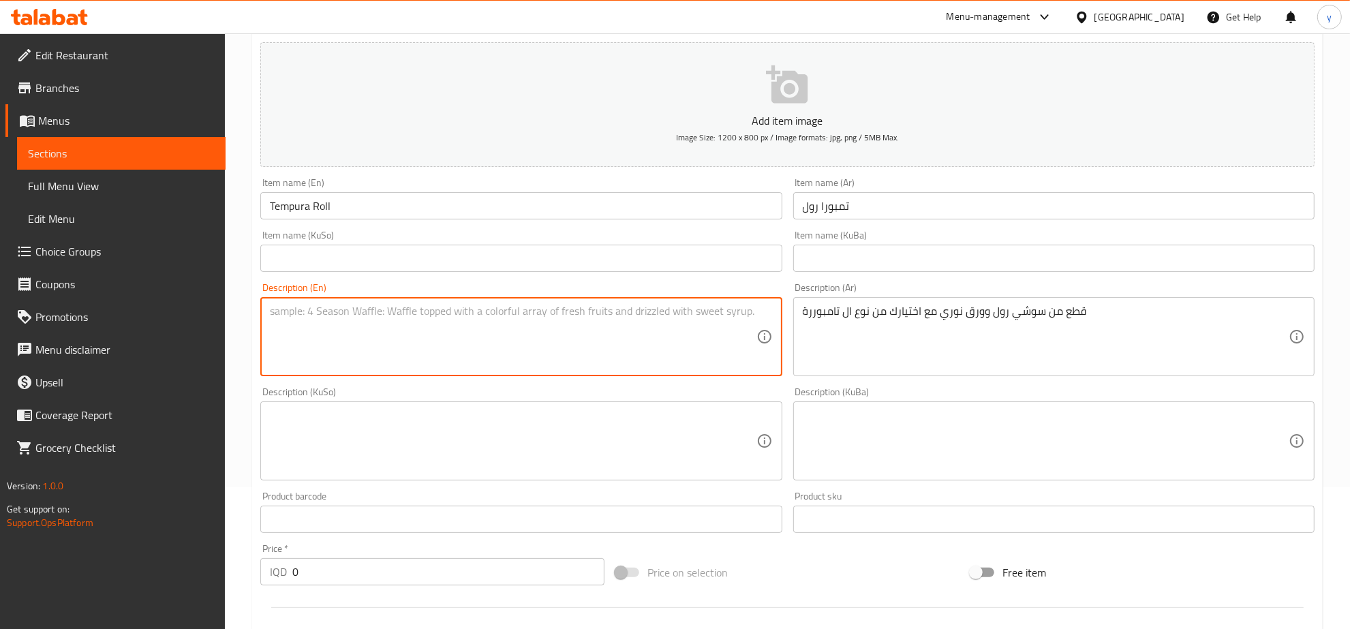
click at [723, 339] on textarea at bounding box center [513, 337] width 486 height 65
paste textarea "Pieces of sushi roll and [PERSON_NAME] leaves with your choice of tempura"
type textarea "Pieces of sushi roll and [PERSON_NAME] leaves with your choice of tempura"
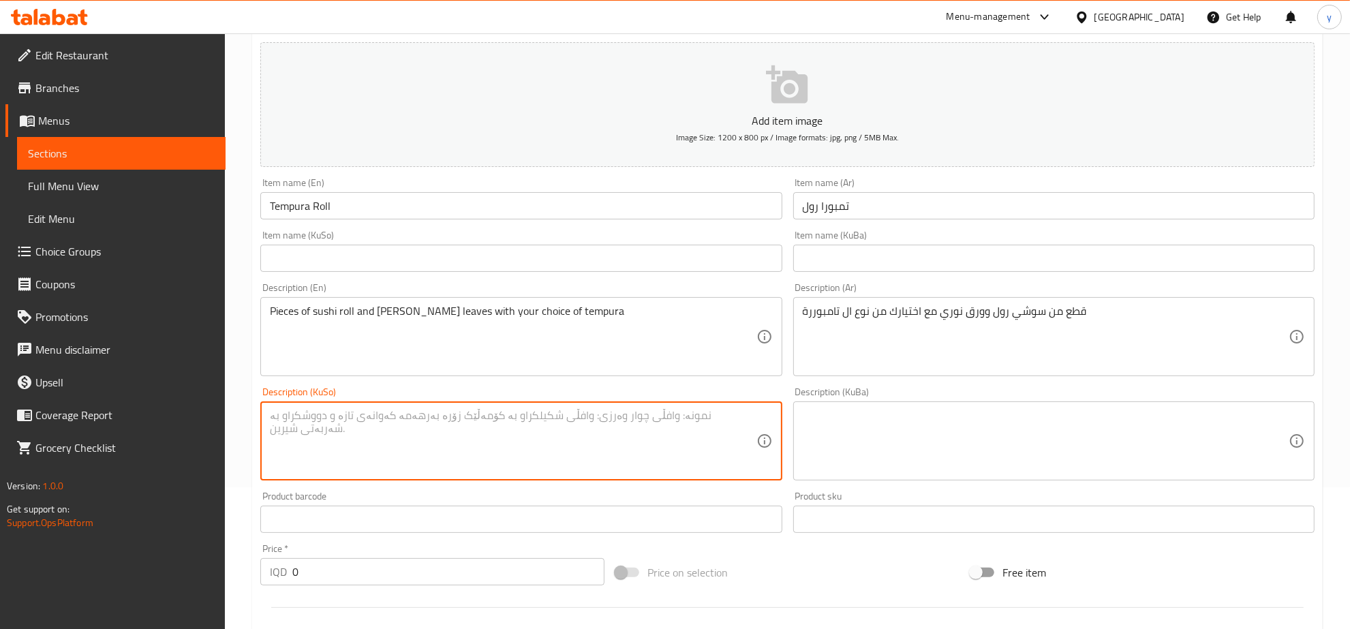
click at [609, 444] on textarea at bounding box center [513, 441] width 486 height 65
click at [726, 424] on textarea "پارچە لە ڕولی" at bounding box center [513, 441] width 486 height 65
click at [690, 426] on textarea "پارچە لە ڕولی" at bounding box center [513, 441] width 486 height 65
type textarea "پارچە لە ڕولی سوشی و گەڵای نوری لەگەل هەڵبژاردنت لە جۆری تیمپۆرا"
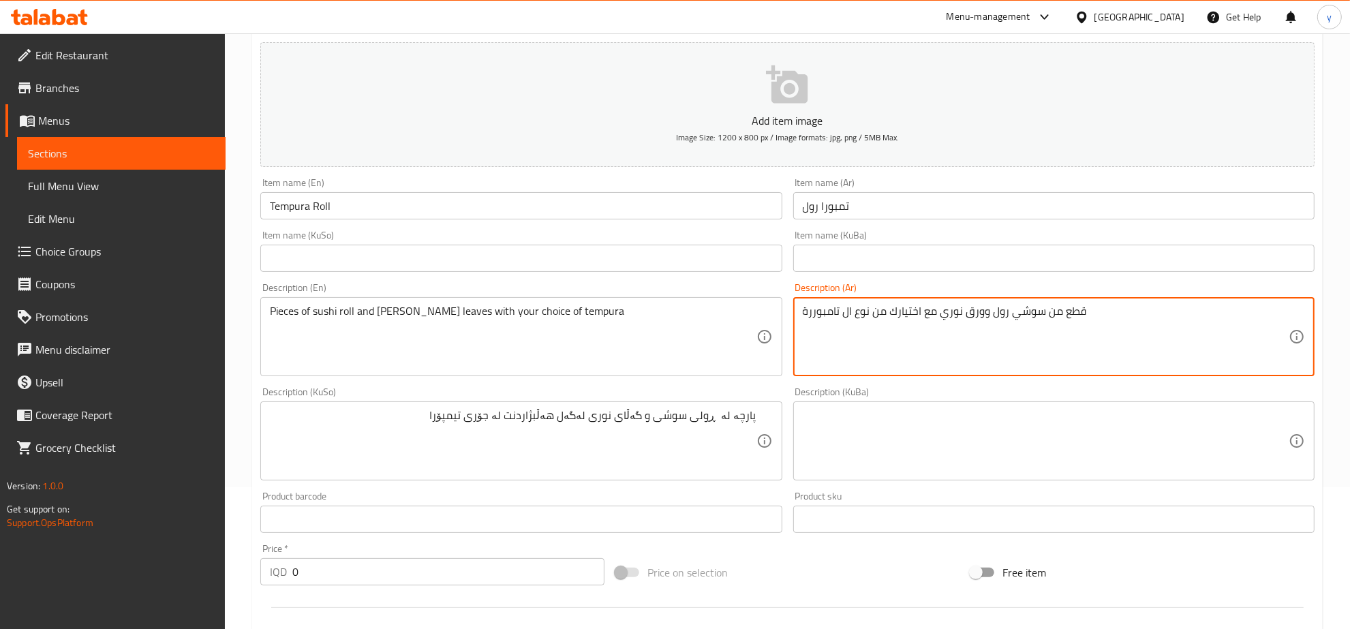
drag, startPoint x: 845, startPoint y: 318, endPoint x: 855, endPoint y: 318, distance: 10.2
type textarea "قطع من سوشي رول وورق نوري مع اختيارك من نوع تامبوررة"
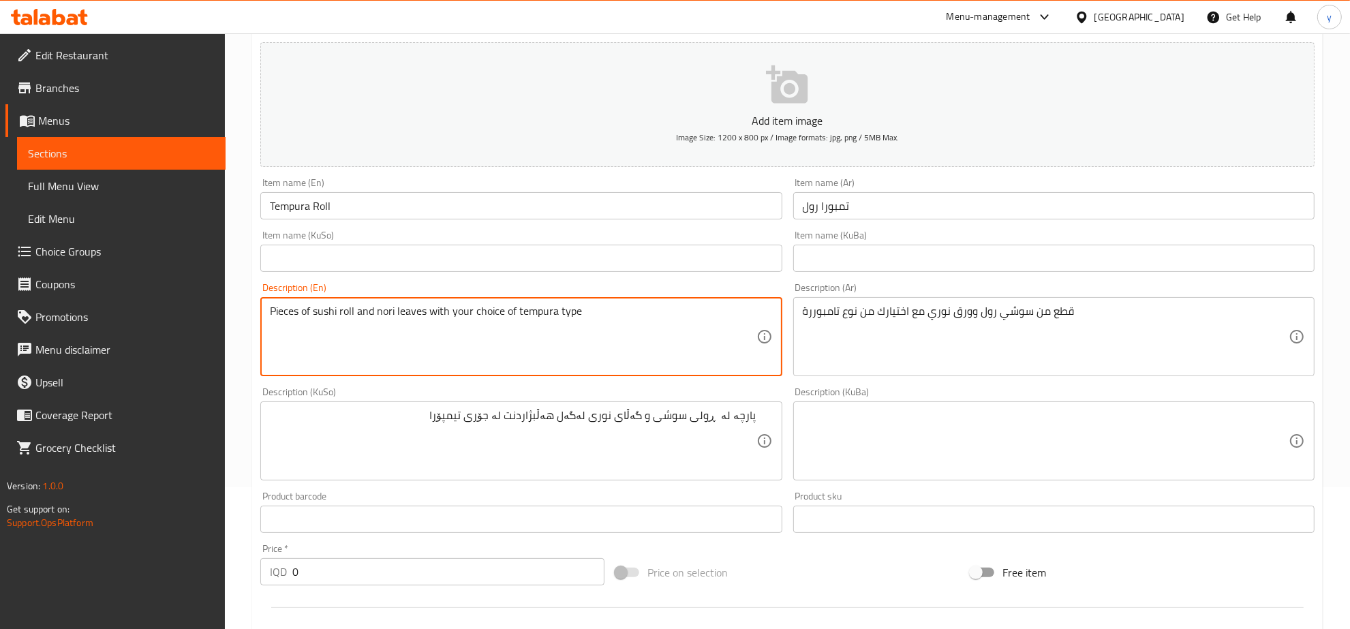
type textarea "Pieces of sushi roll and nori leaves with your choice of tempura type"
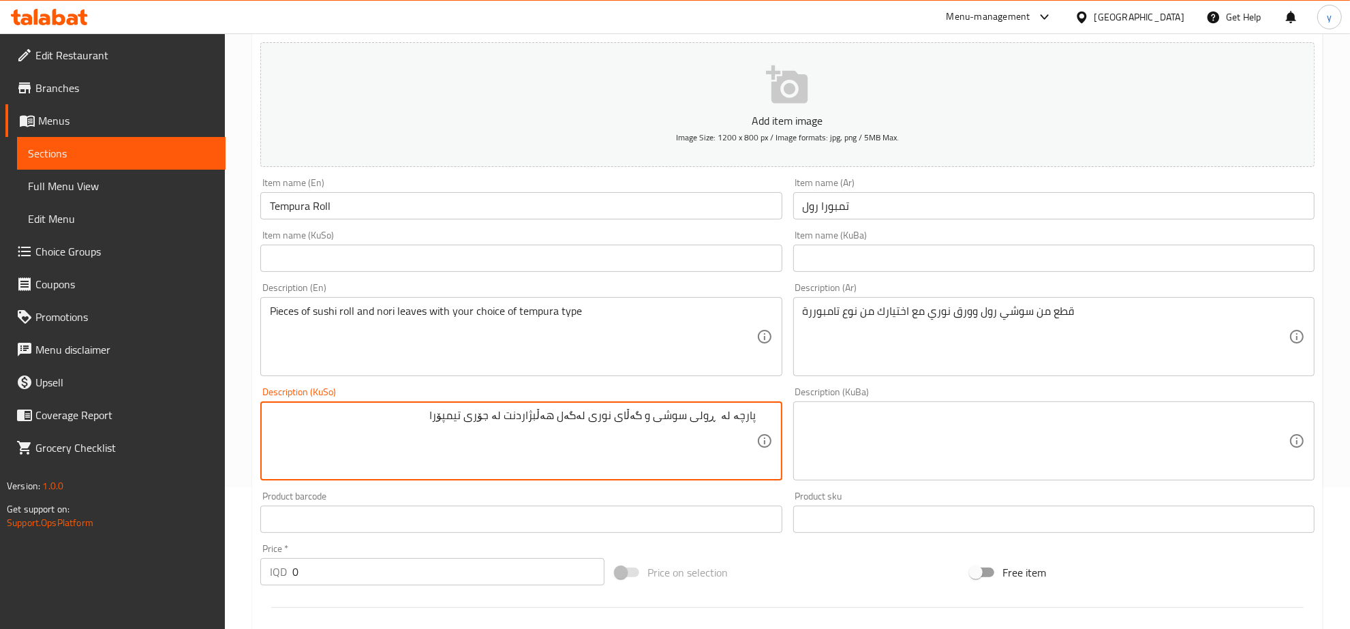
drag, startPoint x: 442, startPoint y: 424, endPoint x: 767, endPoint y: 420, distance: 325.2
click at [767, 420] on div "پارچە لە ڕولی سوشی و گەڵای نوری لەگەل هەڵبژاردنت لە جۆری تیمپۆرا Description (K…" at bounding box center [520, 440] width 521 height 79
click at [586, 442] on textarea "پارچە لە ڕولی سوشی و گەڵای نوری لەگەل هەڵبژاردنت لە جۆری تیمپۆرا" at bounding box center [513, 441] width 486 height 65
click at [482, 431] on textarea "پارچە لە ڕولی سوشی و گەڵای نوری لەگەل هەڵبژاردنت لە جۆری تیمپۆرا" at bounding box center [513, 441] width 486 height 65
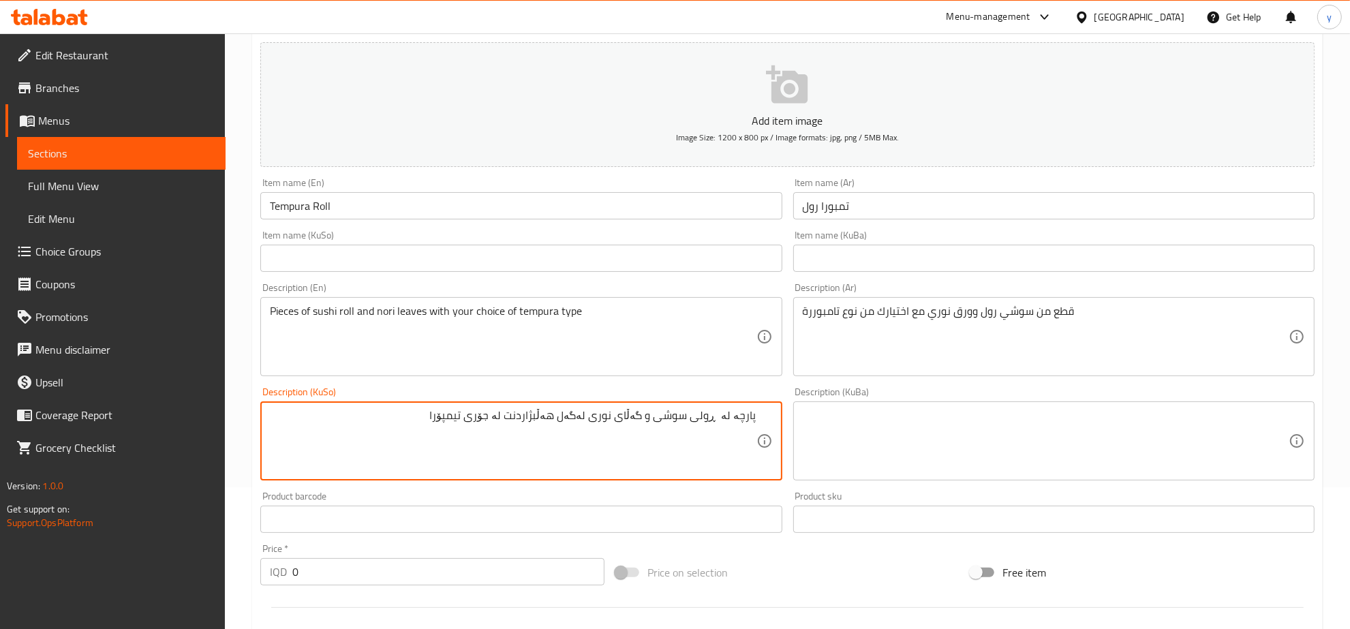
paste textarea "Pieces of sushi roll and [PERSON_NAME] leaves with your choice of tempura"
type textarea "پارچە لە ڕولی سوشی و گەڵای نوری لەگەل هەڵبژاردنت لە جۆری تیمپۆرا"
click at [712, 423] on textarea "پارچە لە ڕولی سوشی و گەڵای نوری لەگەل هەڵبژاردنت لە جۆری تیمپۆرا" at bounding box center [513, 441] width 486 height 65
click at [743, 267] on input "text" at bounding box center [520, 258] width 521 height 27
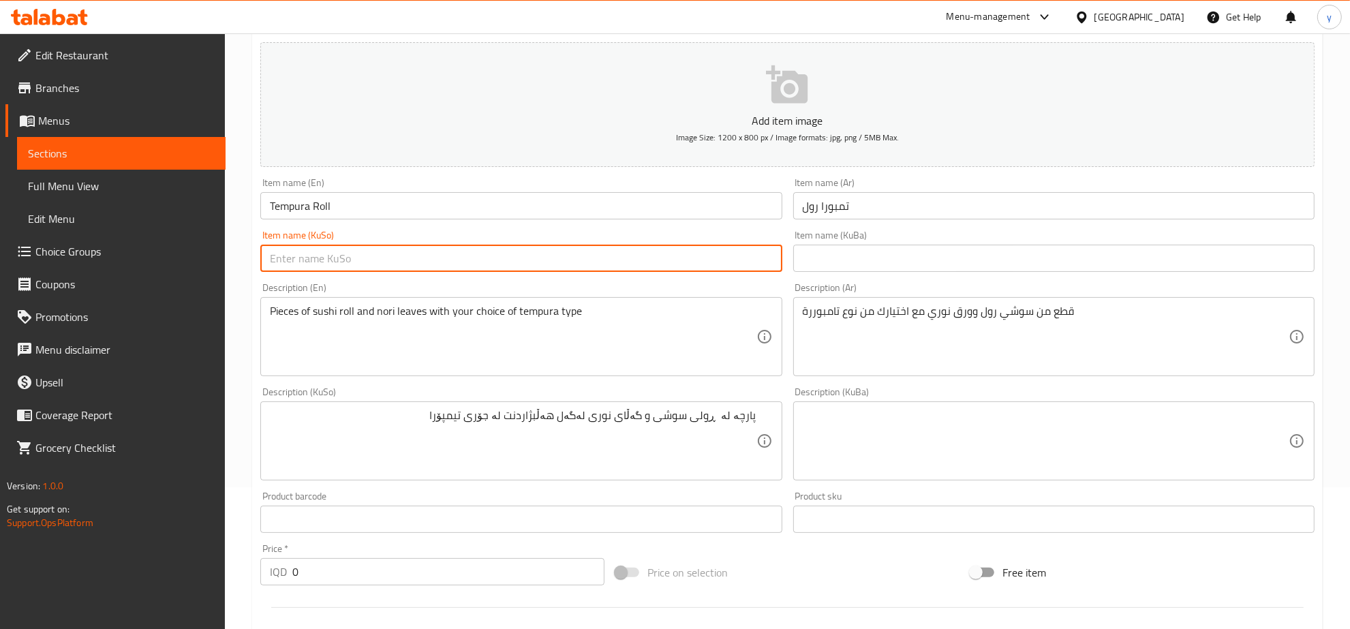
paste input "ڕولی"
paste input "تیمپۆرا"
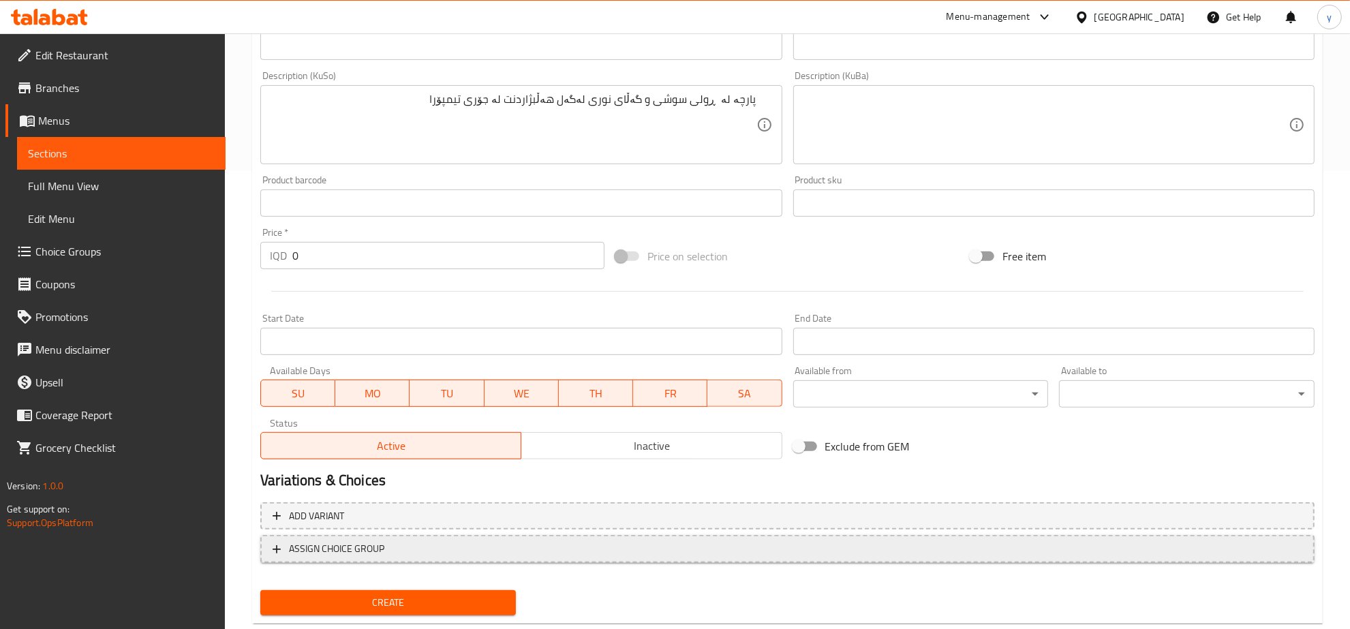
scroll to position [488, 0]
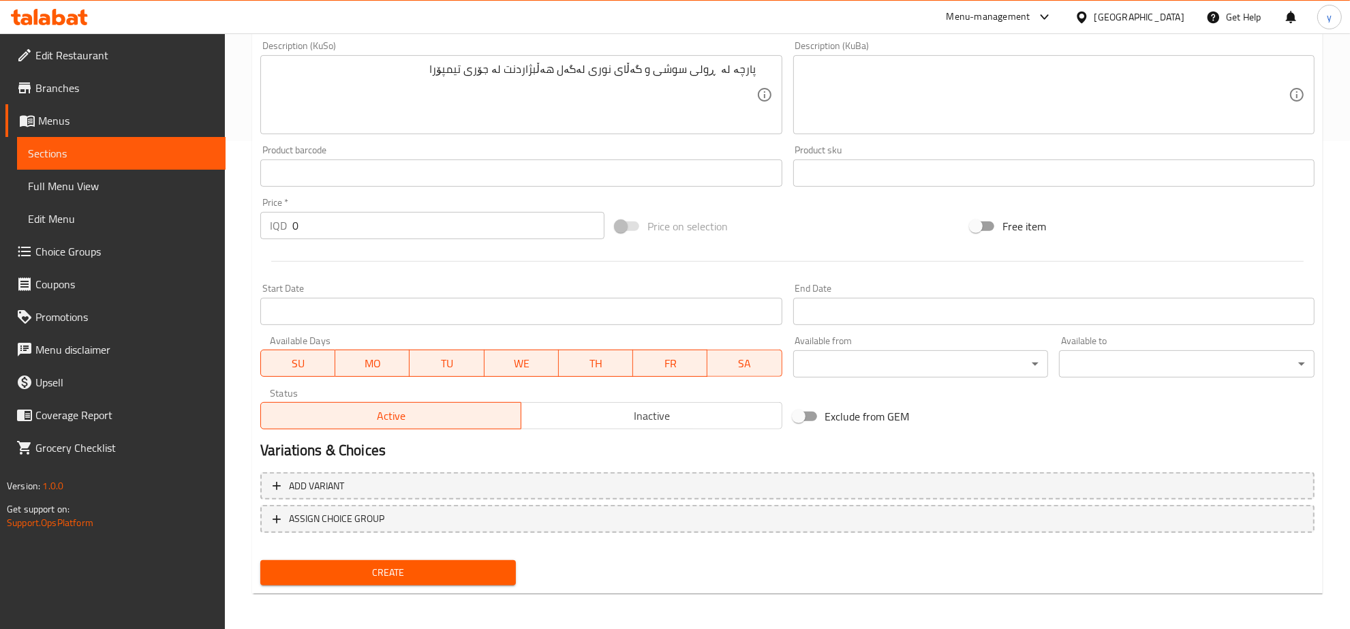
type input "ڕولی تیمپۆرا"
click at [376, 576] on span "Create" at bounding box center [388, 572] width 234 height 17
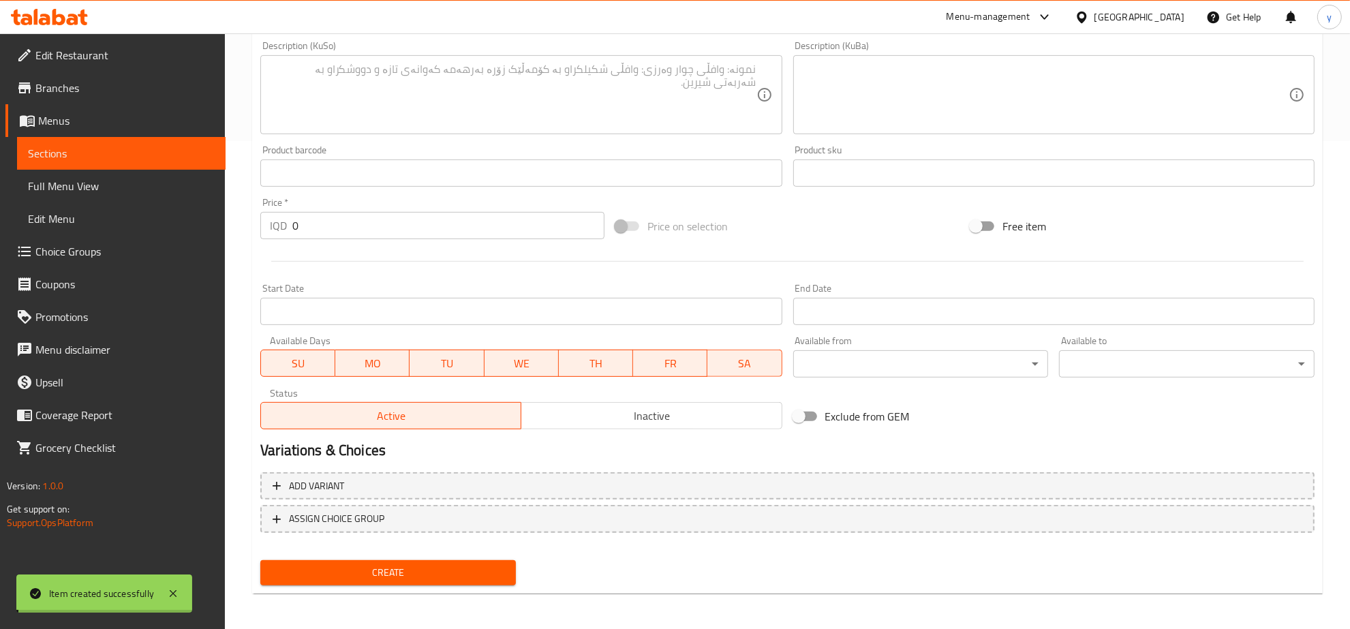
click at [151, 257] on div "Edit Restaurant Branches Menus Sections Full Menu View Edit Menu Choice Groups …" at bounding box center [675, 88] width 1350 height 1087
click at [151, 257] on span "Choice Groups" at bounding box center [124, 251] width 179 height 16
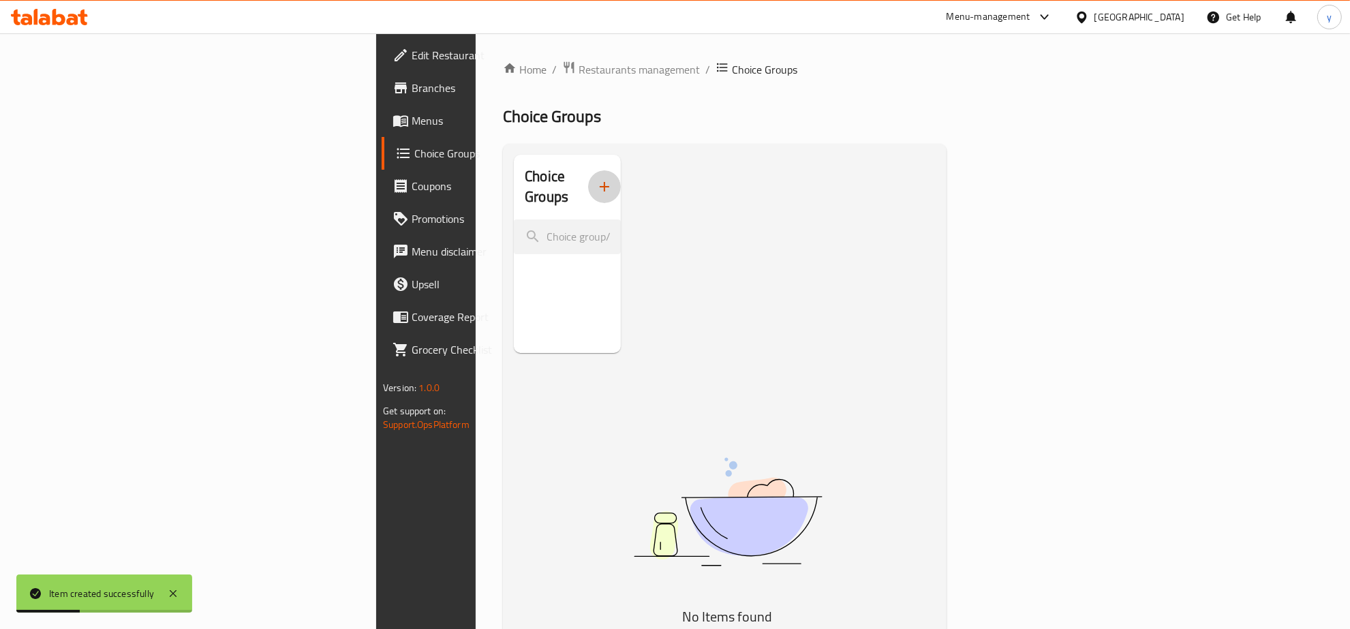
click at [588, 170] on button "button" at bounding box center [604, 186] width 33 height 33
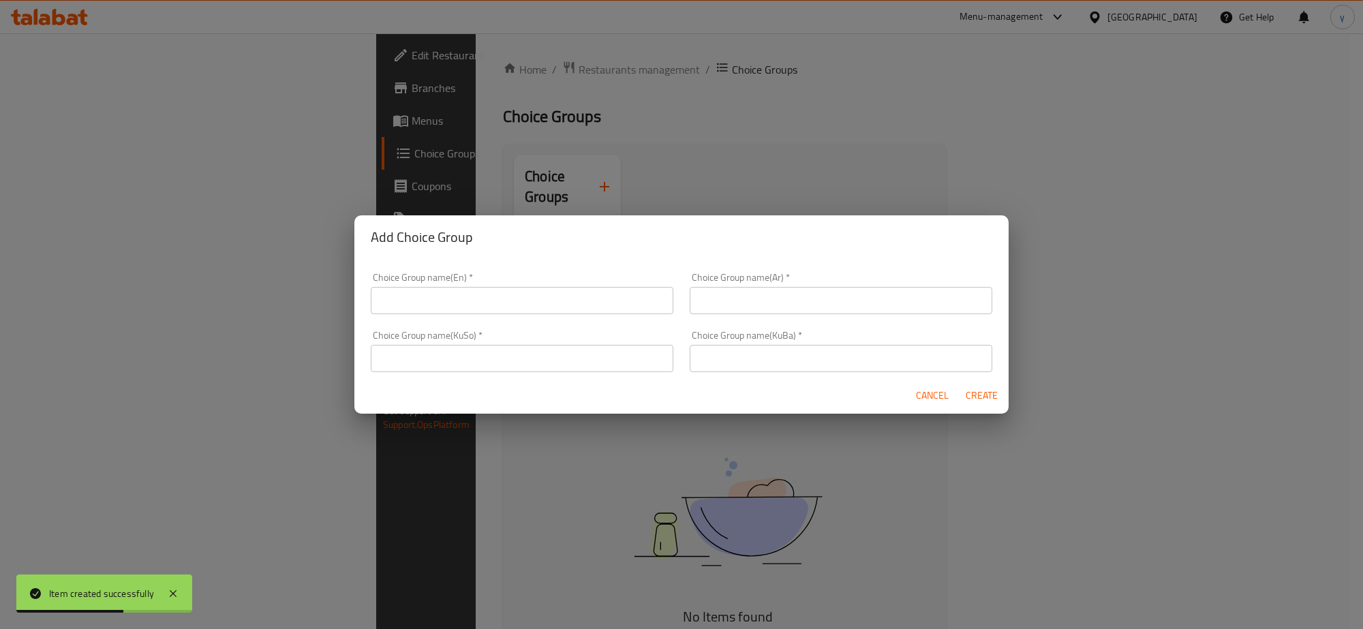
click at [481, 293] on input "text" at bounding box center [522, 300] width 303 height 27
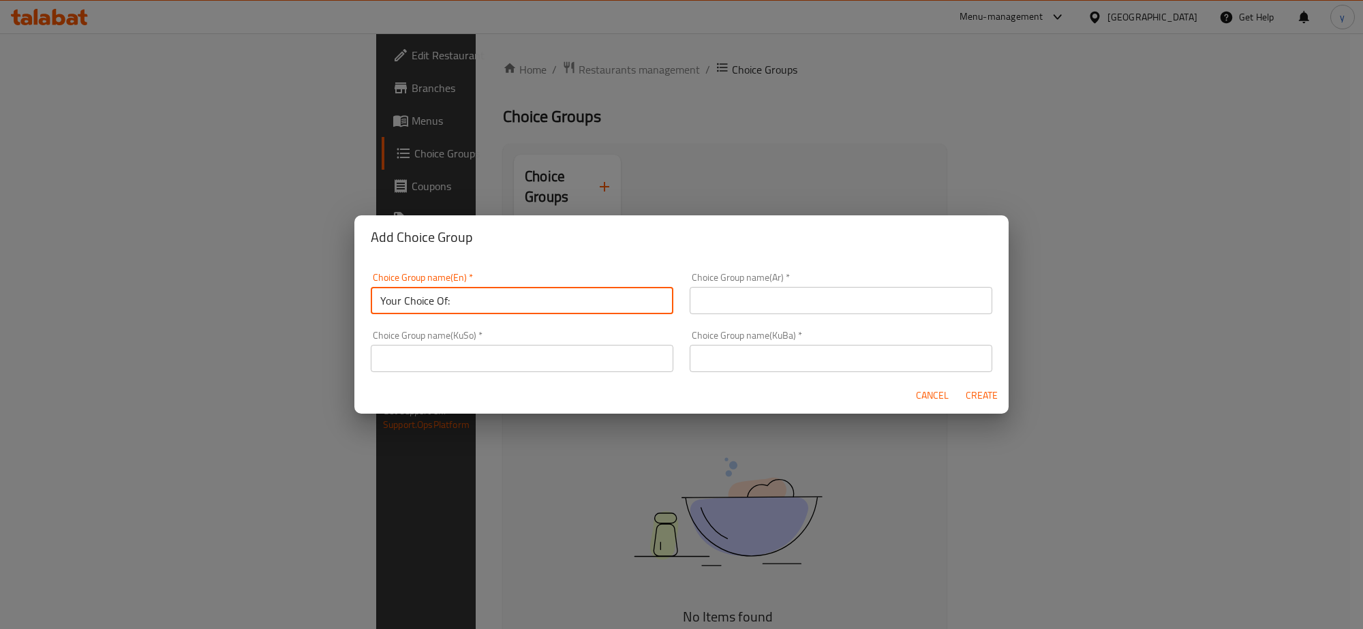
click at [445, 305] on input "Your Choice Of:" at bounding box center [522, 300] width 303 height 27
paste input "Tempura"
type input "Your Choice Of Tempura Type:"
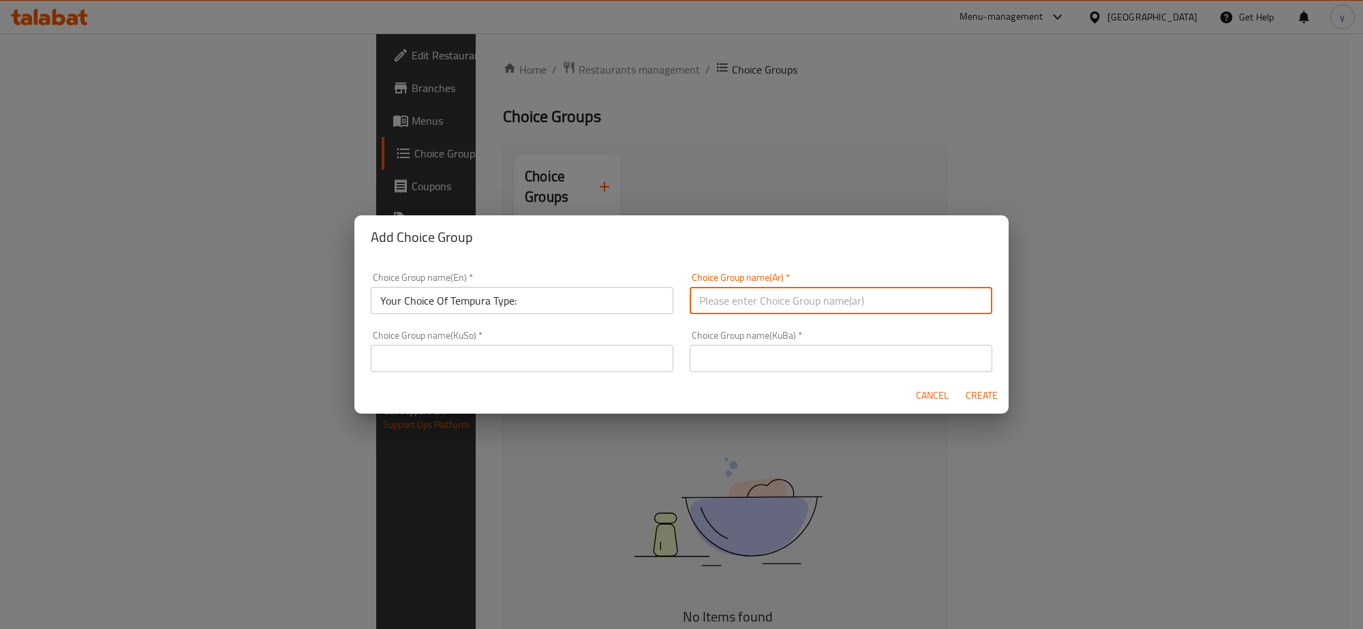
click at [815, 308] on input "text" at bounding box center [841, 300] width 303 height 27
click at [702, 303] on input "إختيارك من الحجم:" at bounding box center [841, 300] width 303 height 27
type input "إختيارك من نوع التيمبورا:"
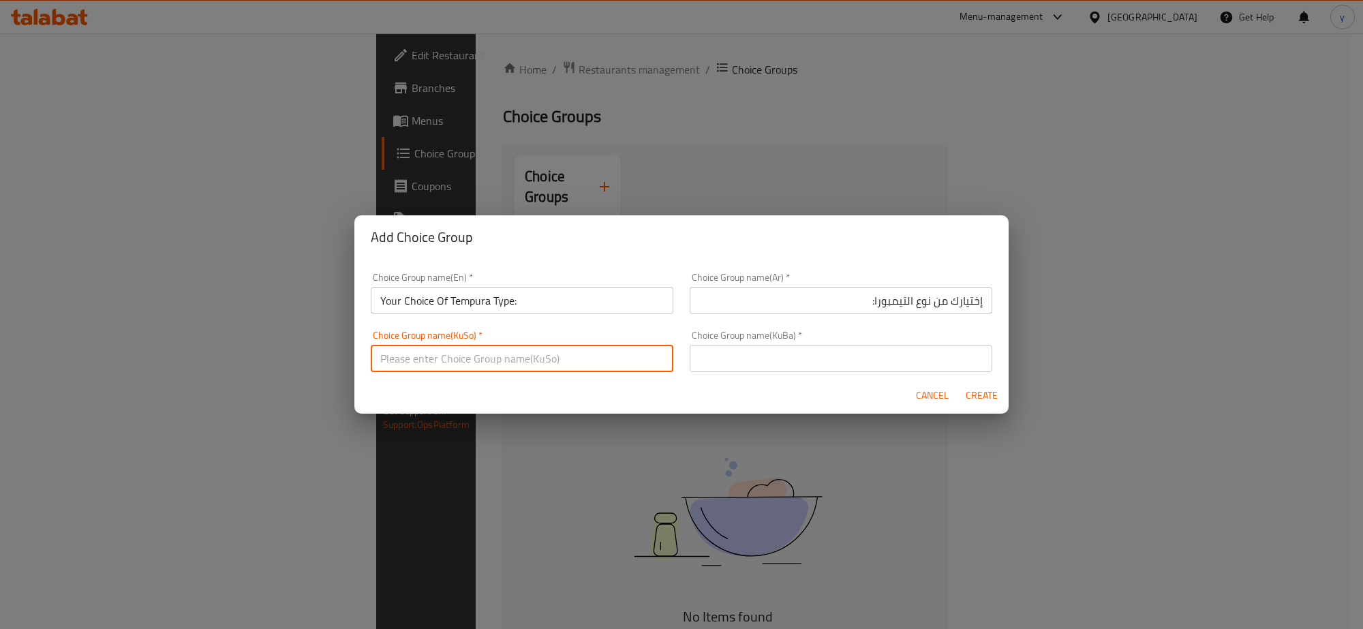
drag, startPoint x: 618, startPoint y: 351, endPoint x: 533, endPoint y: 363, distance: 86.1
click at [618, 351] on input "text" at bounding box center [522, 358] width 303 height 27
click at [588, 353] on input "هەڵبژاردنت لە تام:" at bounding box center [522, 358] width 303 height 27
click at [593, 354] on input "هەڵبژاردنت لە تام:" at bounding box center [522, 358] width 303 height 27
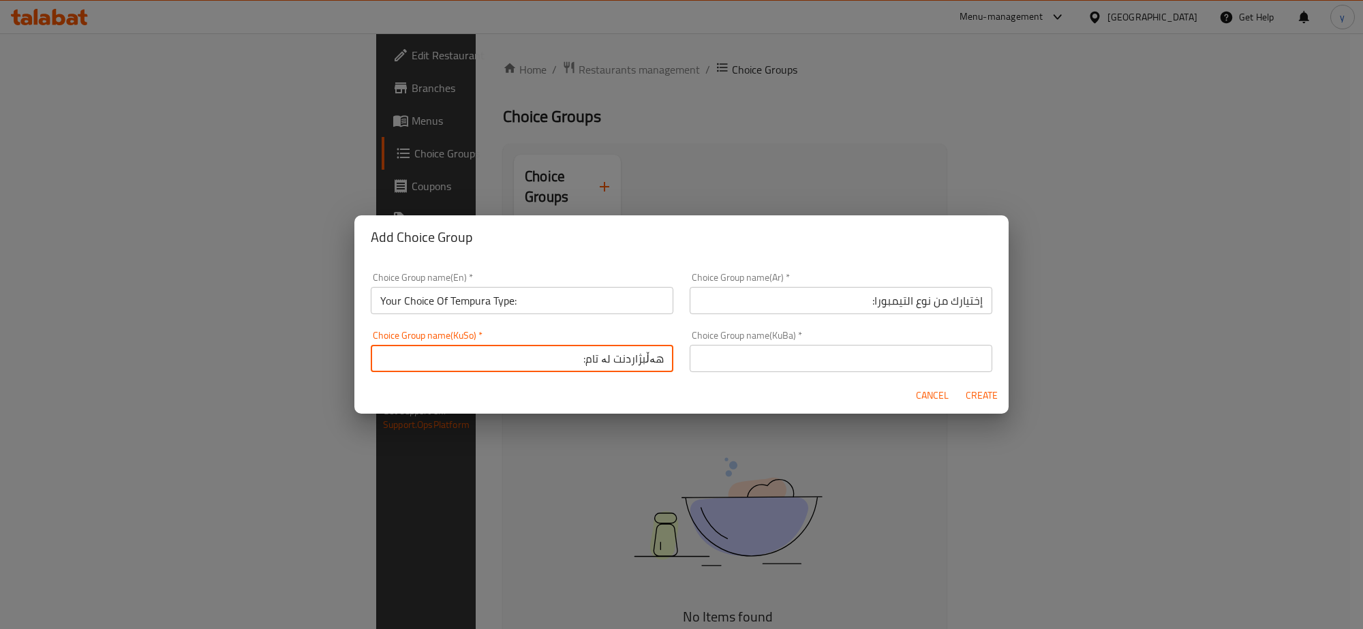
click at [593, 354] on input "هەڵبژاردنت لە تام:" at bounding box center [522, 358] width 303 height 27
click at [564, 359] on input "هەڵبژاردنت لە جۆری تیپۆرا:" at bounding box center [522, 358] width 303 height 27
click at [598, 366] on input "هەڵبژاردنت لە جۆری تیمپۆرا:" at bounding box center [522, 358] width 303 height 27
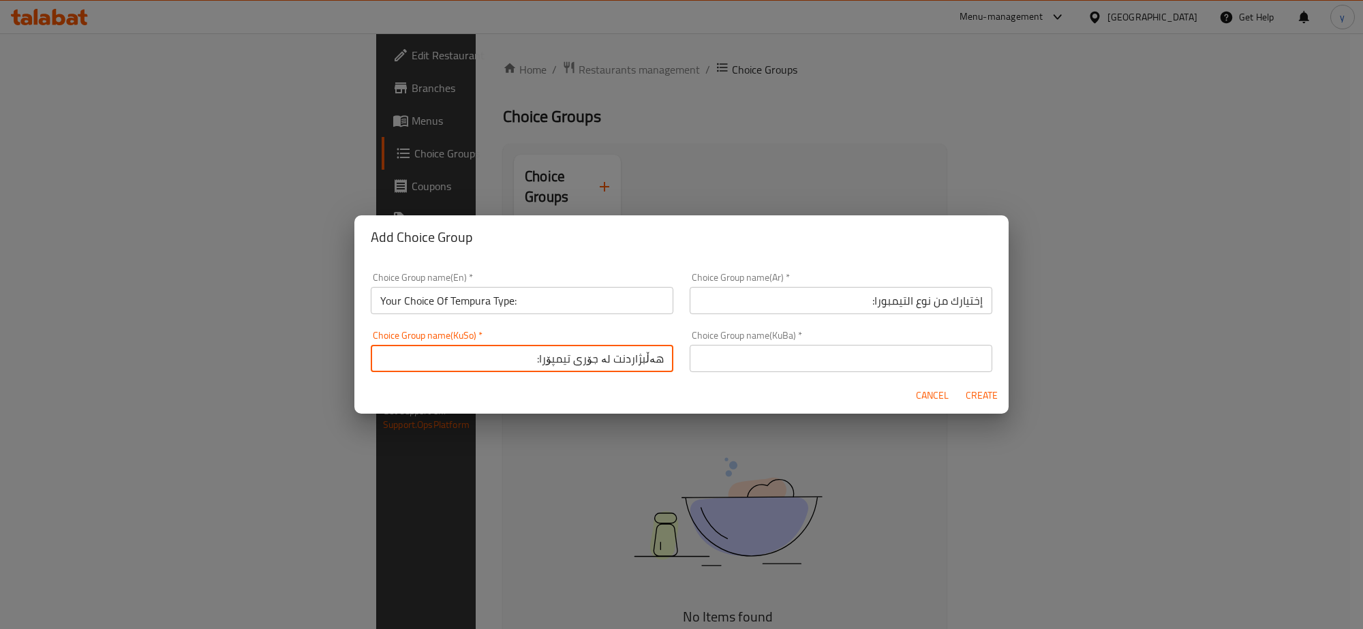
type input "هەڵبژاردنت لە جۆری تیمپۆرا:"
click at [751, 363] on input "text" at bounding box center [841, 358] width 303 height 27
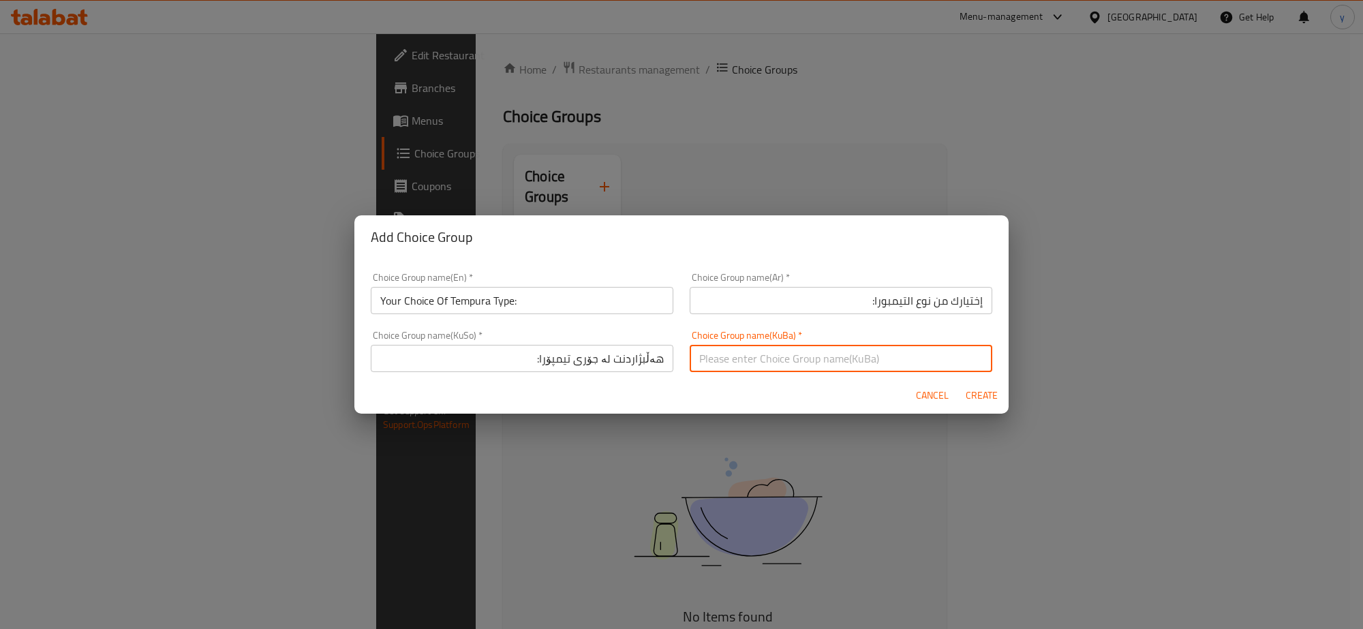
paste input "هەڵبژاردنت لە جۆری تیمپۆرا:"
type input "هەڵبژاردنت لە جۆری تیمپۆرا:"
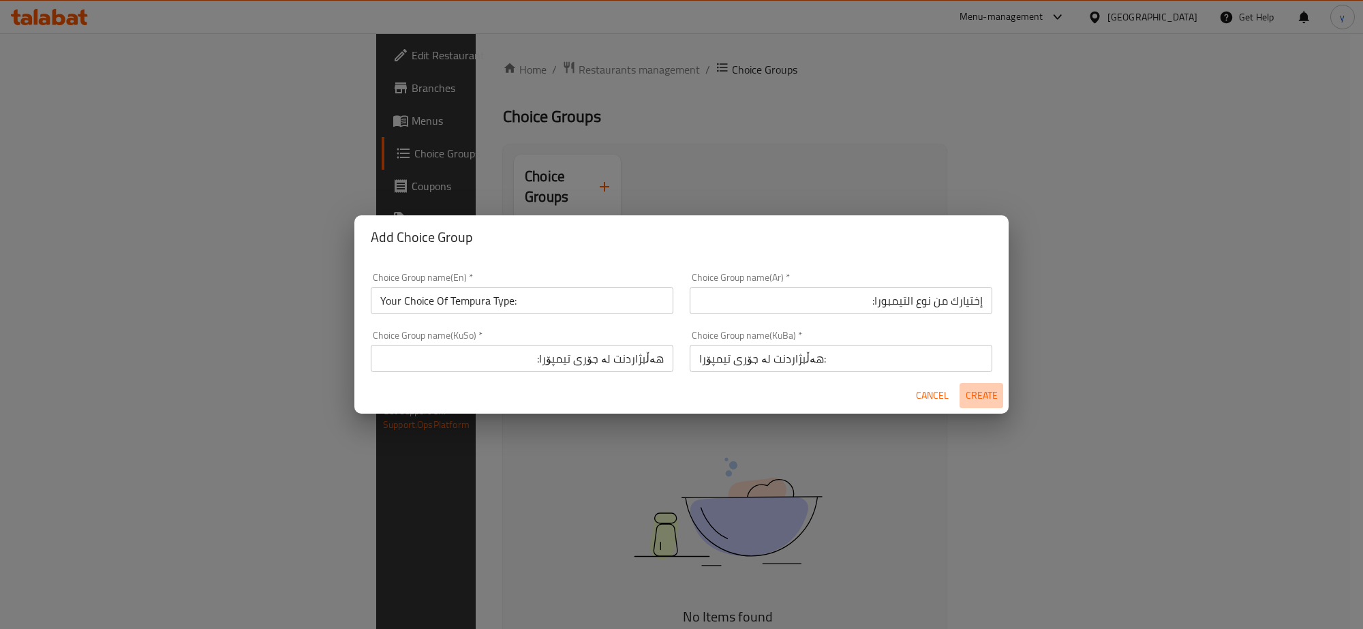
click at [994, 403] on span "Create" at bounding box center [981, 395] width 33 height 17
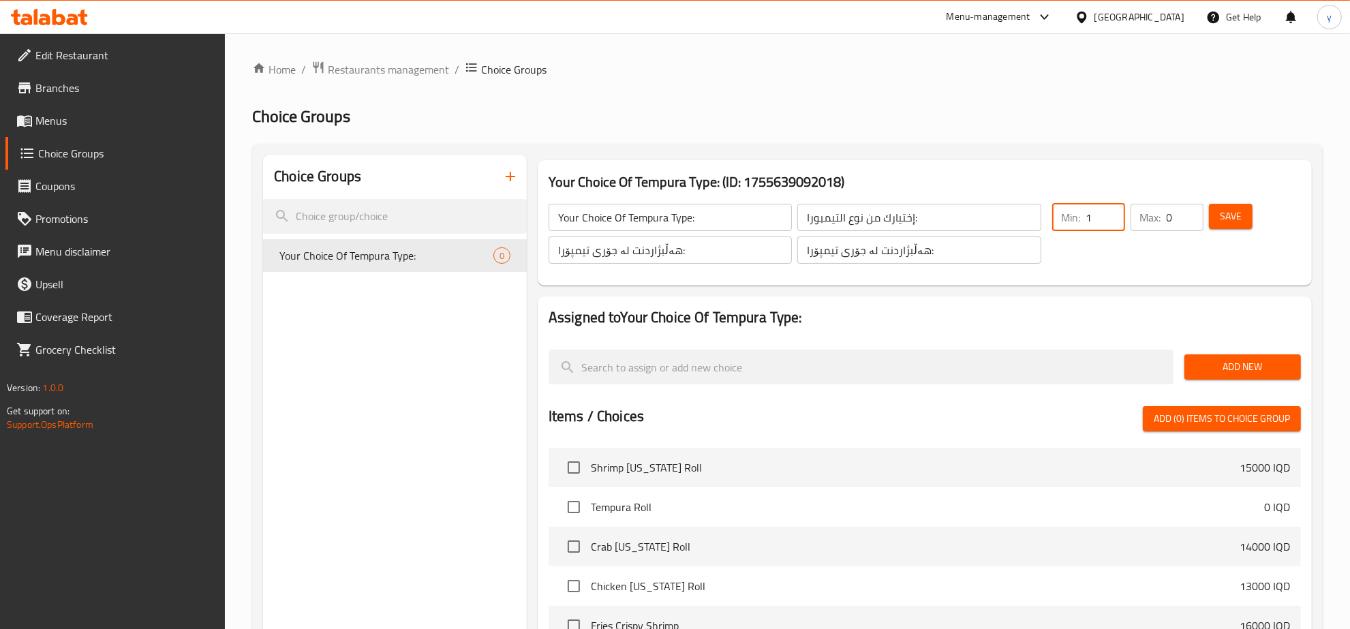
type input "1"
click at [1112, 215] on input "1" at bounding box center [1106, 217] width 39 height 27
type input "1"
click at [1190, 212] on input "1" at bounding box center [1185, 217] width 37 height 27
click at [1215, 213] on button "Save" at bounding box center [1231, 216] width 44 height 25
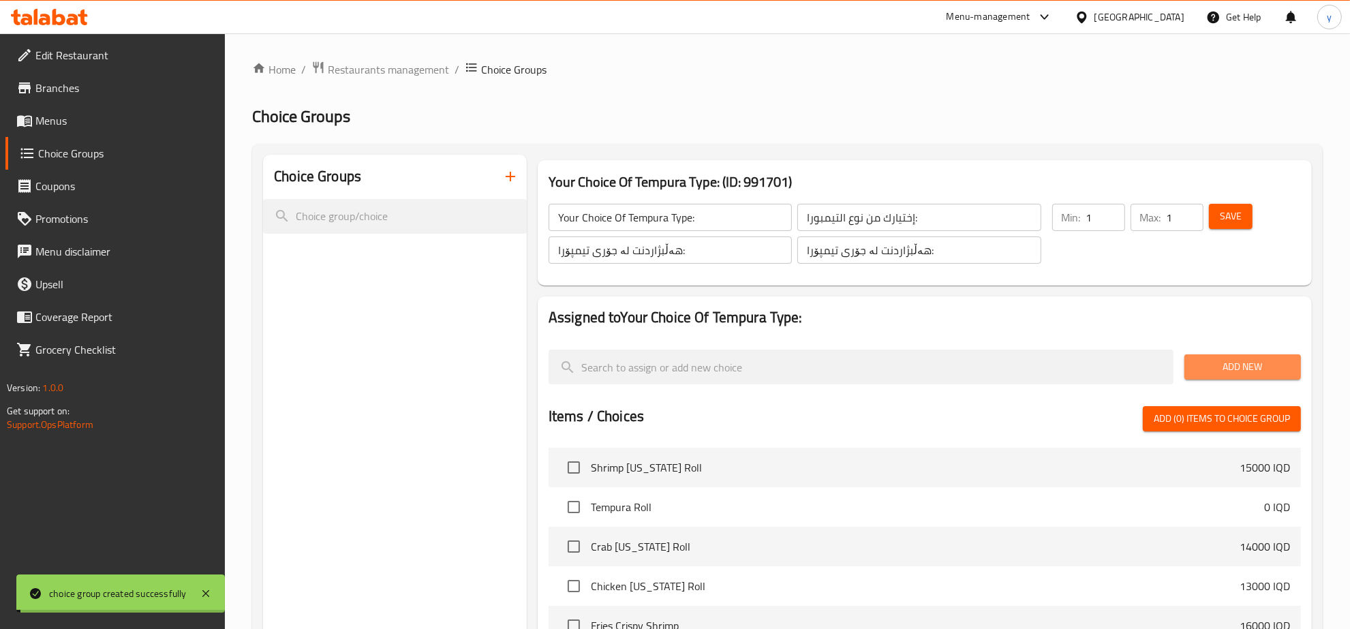
click at [1228, 376] on button "Add New" at bounding box center [1243, 366] width 117 height 25
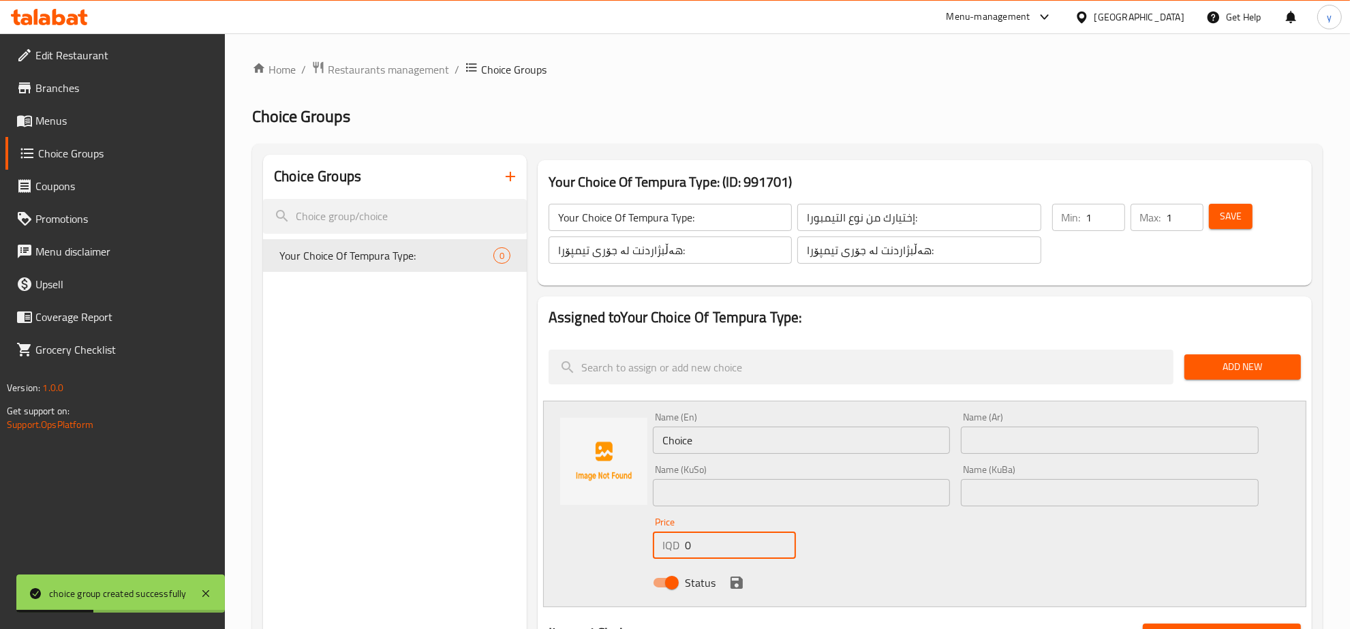
paste input "1600"
drag, startPoint x: 705, startPoint y: 542, endPoint x: 629, endPoint y: 559, distance: 78.2
click at [628, 561] on div "Name (En) Choice Name (En) Name (Ar) Name (Ar) Name (KuSo) Name (KuSo) Name (Ku…" at bounding box center [924, 504] width 763 height 207
type input "16000"
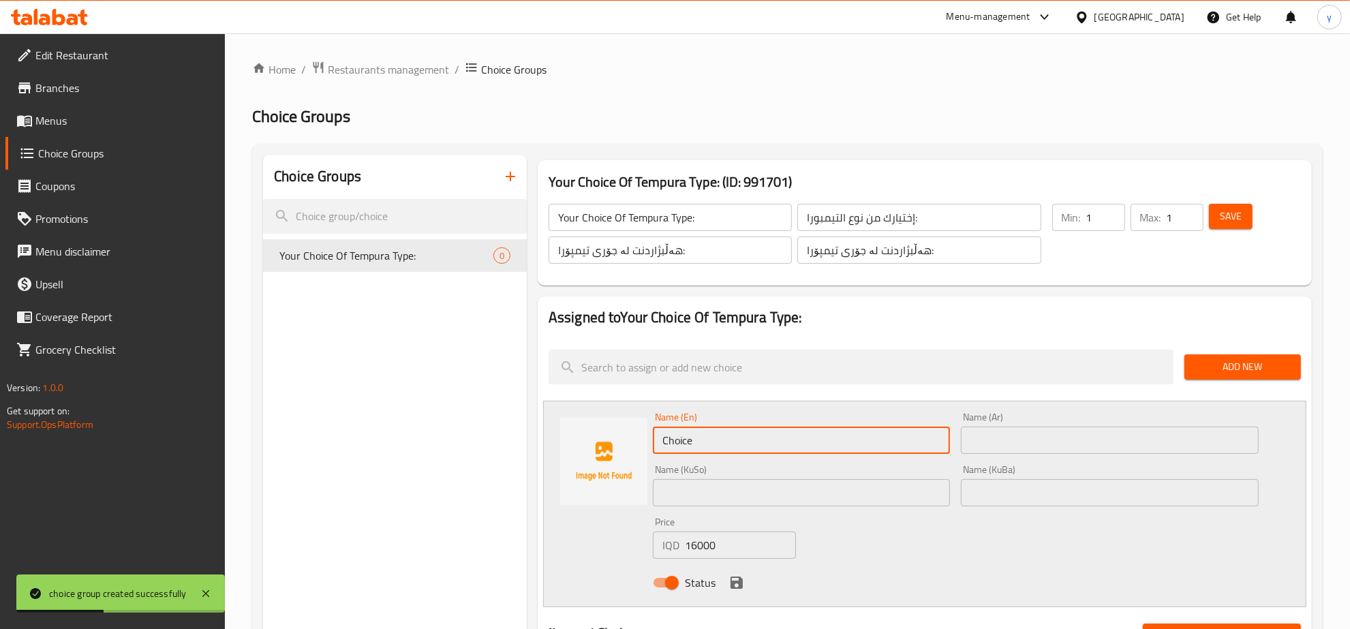
click at [720, 436] on input "Choice" at bounding box center [802, 440] width 298 height 27
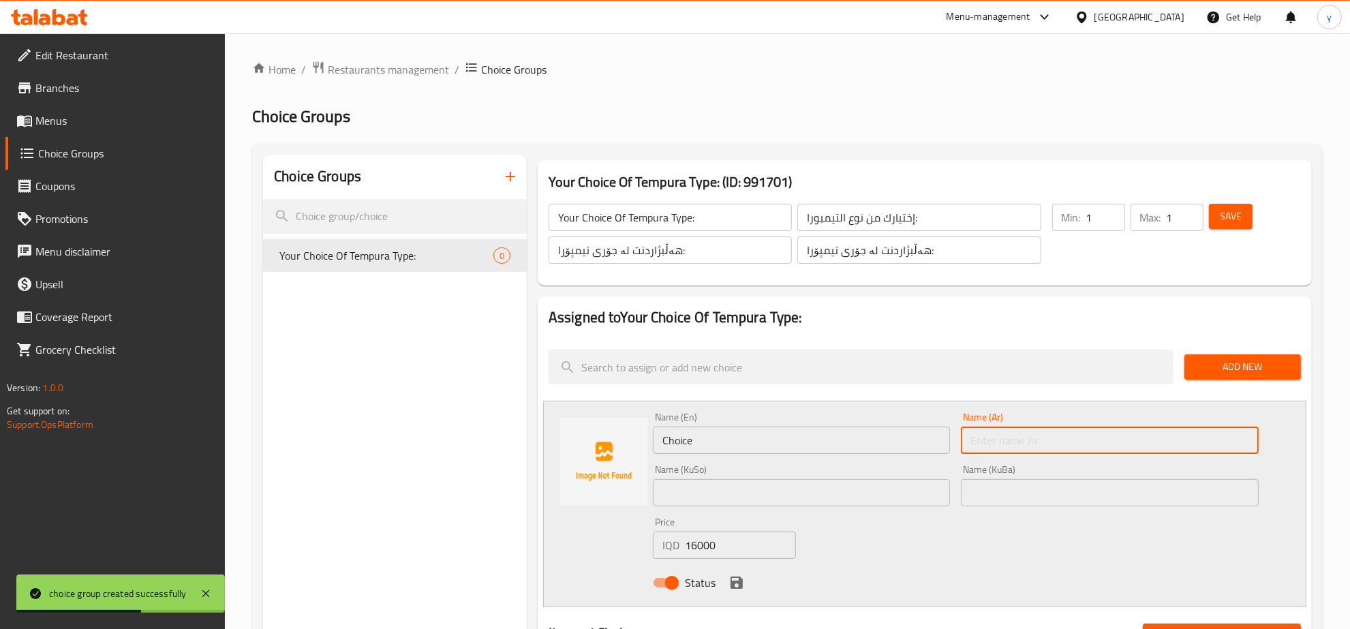
click at [1037, 435] on input "text" at bounding box center [1110, 440] width 298 height 27
paste input "روبيان"
type input "روبيان"
click at [777, 440] on input "Choice" at bounding box center [802, 440] width 298 height 27
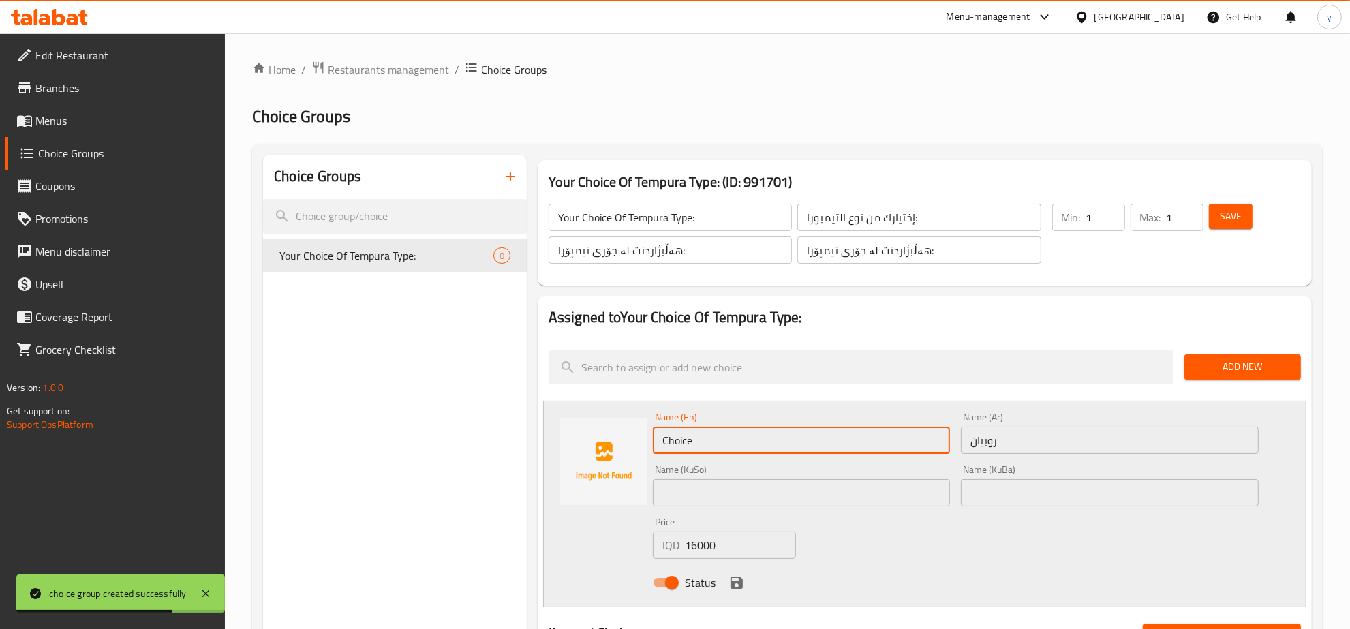
click at [777, 440] on input "Choice" at bounding box center [802, 440] width 298 height 27
type input "R"
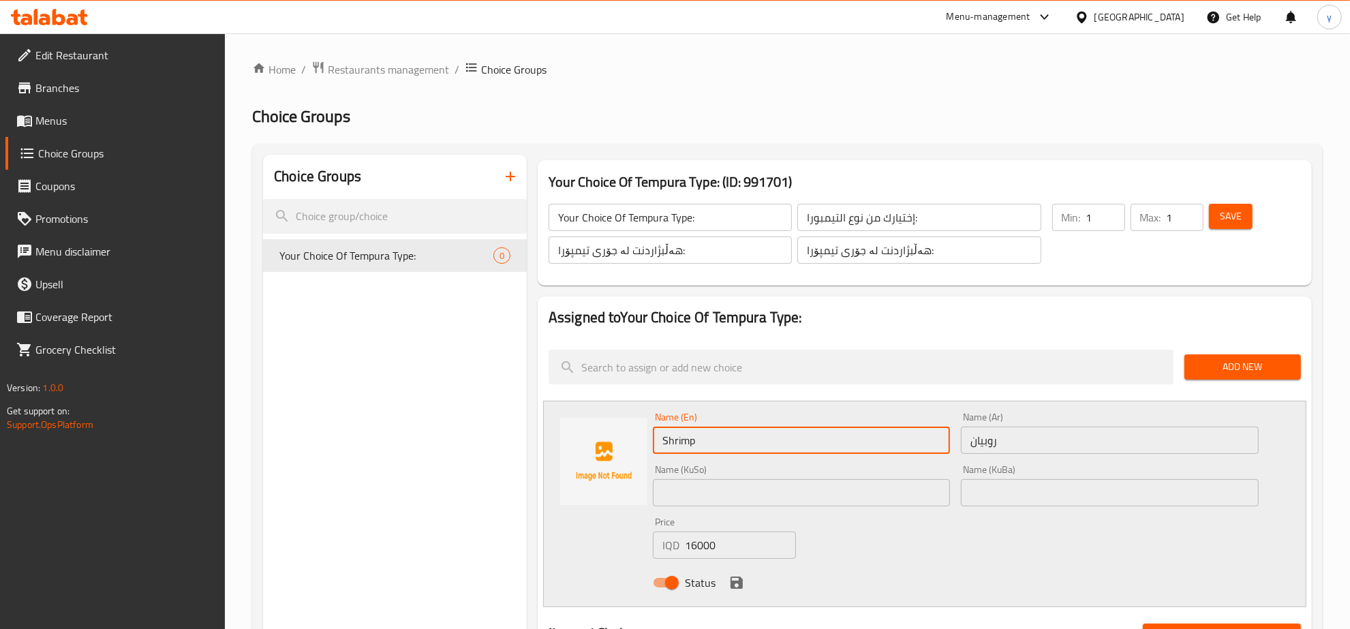
type input "Shrimp"
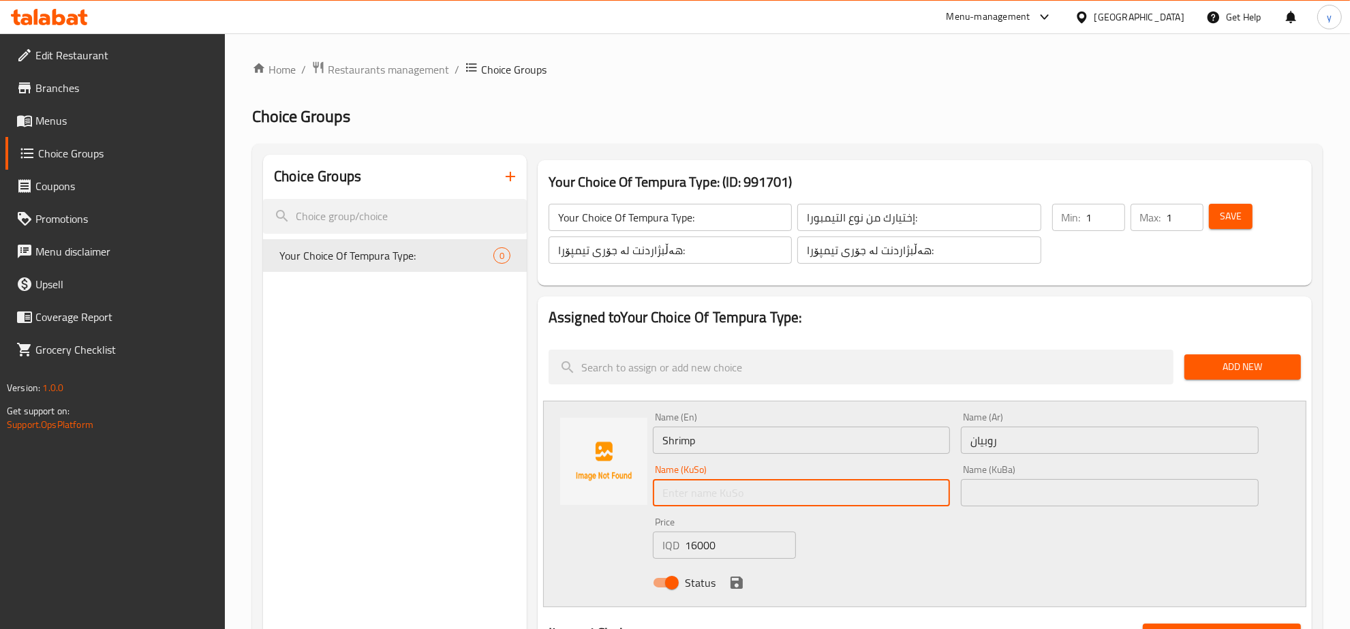
type input "ڕ"
type input "رۆبیان"
click at [744, 587] on icon "save" at bounding box center [737, 583] width 16 height 16
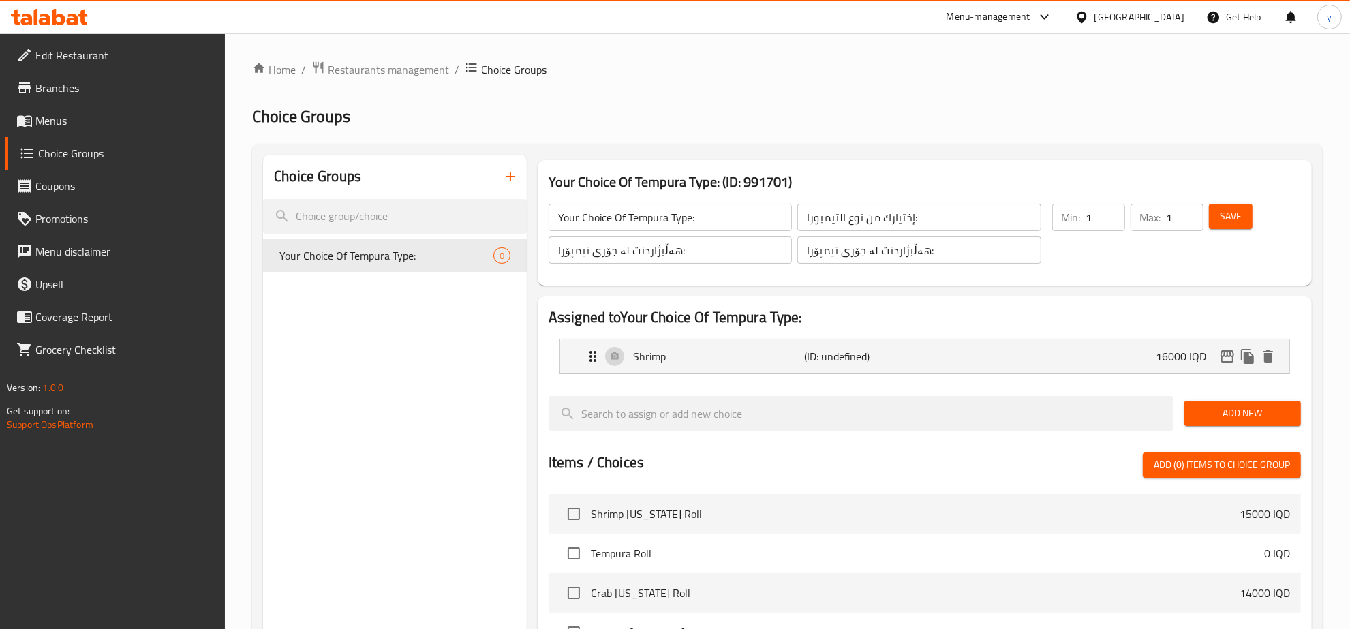
click at [1201, 409] on span "Add New" at bounding box center [1243, 413] width 95 height 17
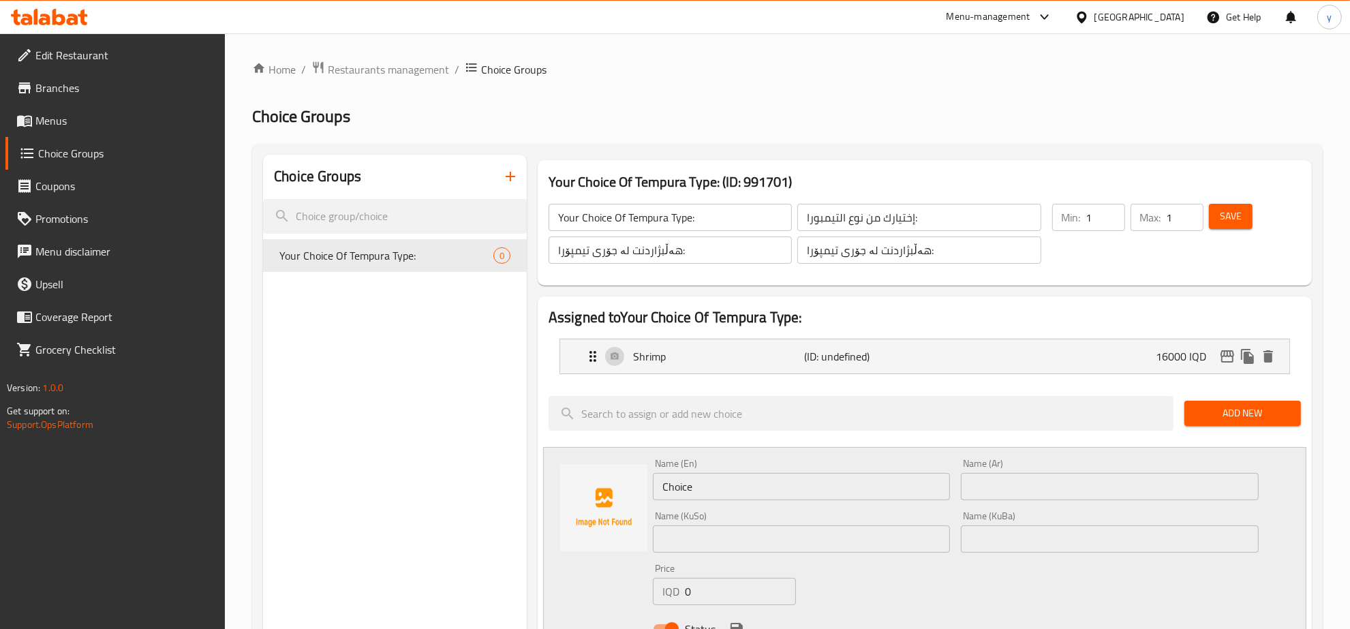
click at [973, 482] on input "text" at bounding box center [1110, 486] width 298 height 27
drag, startPoint x: 704, startPoint y: 591, endPoint x: 659, endPoint y: 601, distance: 46.0
click at [659, 601] on div "IQD 0 Price" at bounding box center [724, 591] width 143 height 27
paste input "1500"
type input "15000"
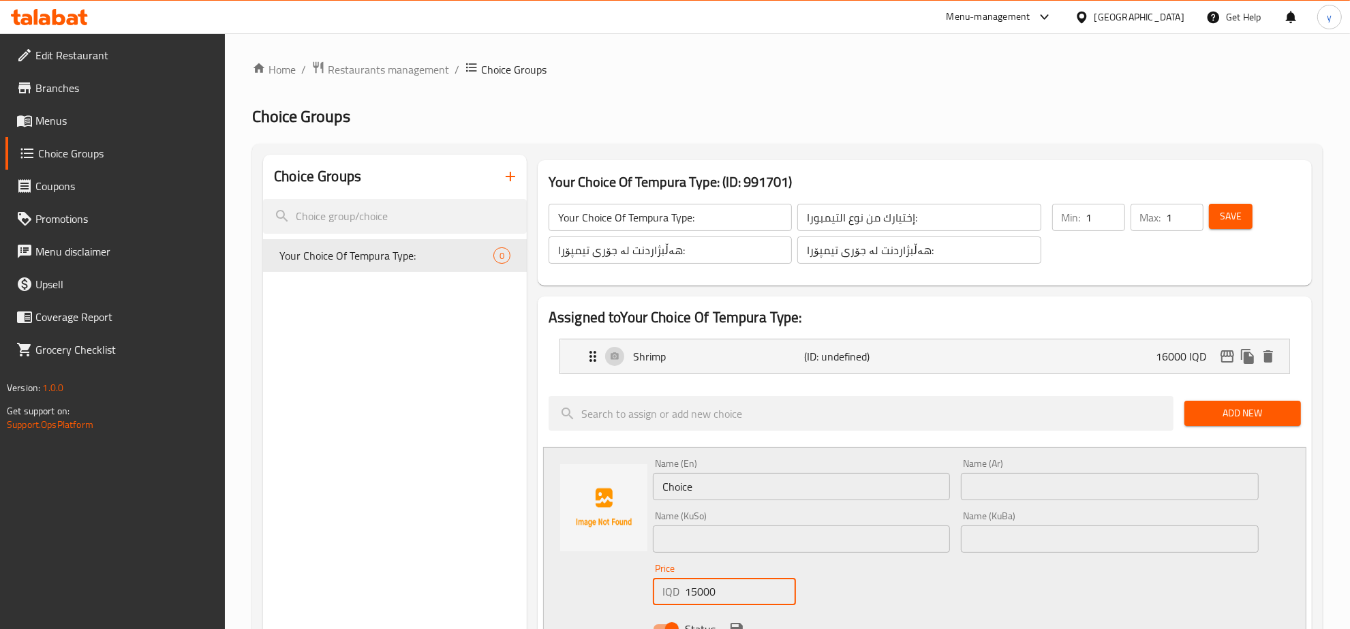
click at [1013, 493] on input "text" at bounding box center [1110, 486] width 298 height 27
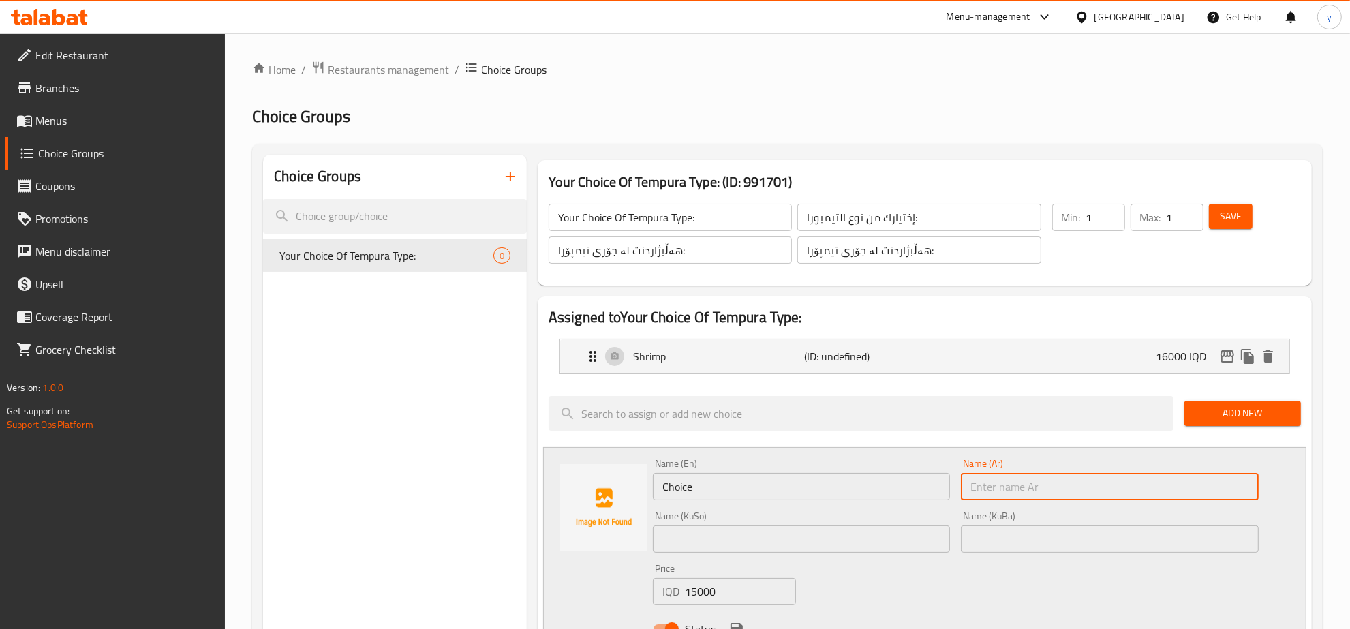
paste input "كراب"
type input "كراب"
click at [743, 478] on input "Choice" at bounding box center [802, 486] width 298 height 27
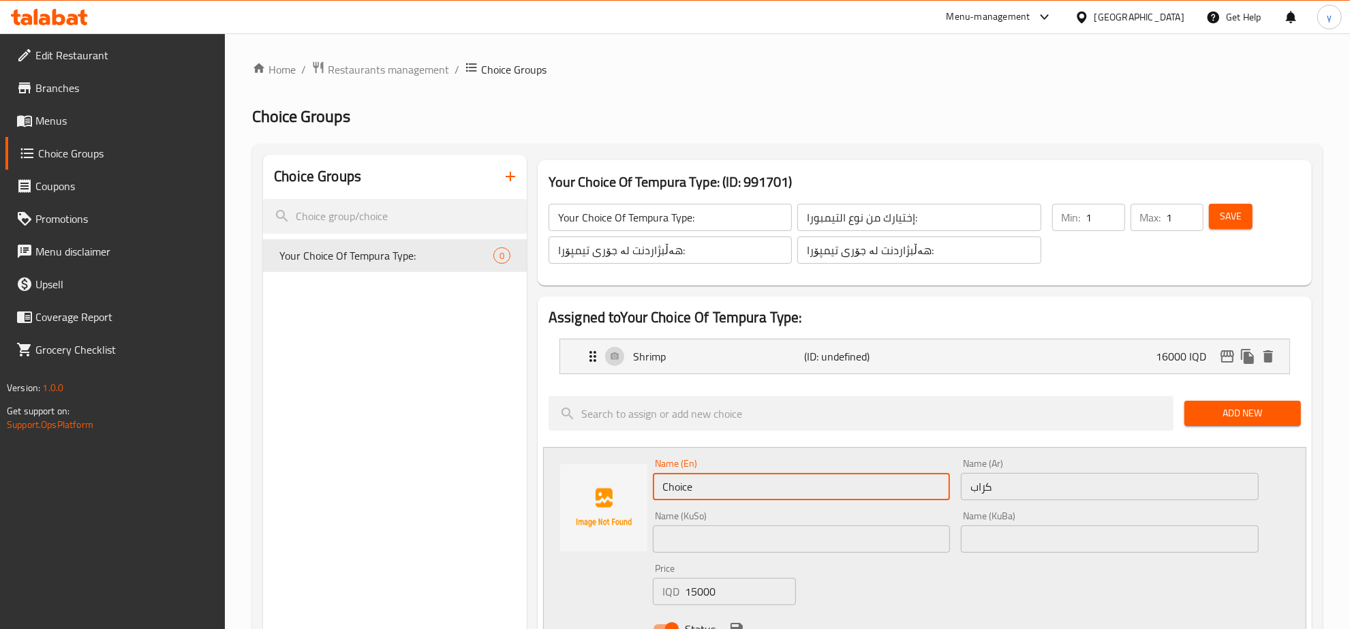
click at [743, 478] on input "Choice" at bounding box center [802, 486] width 298 height 27
type input "Crab"
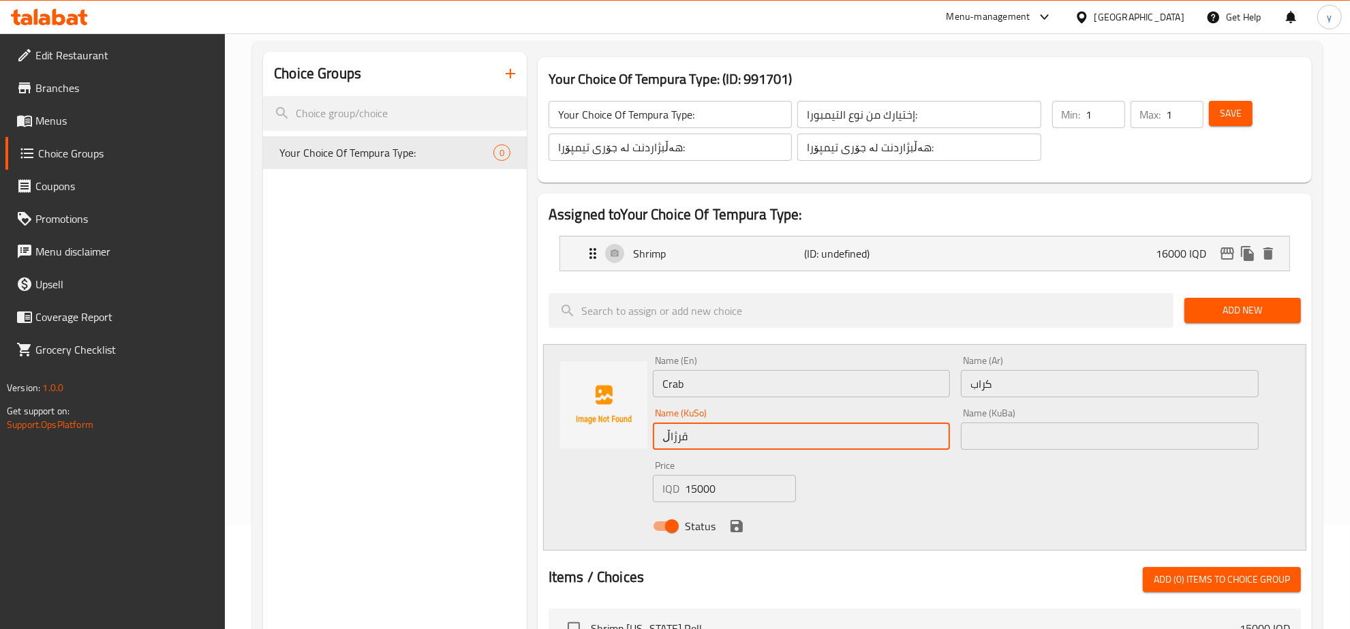
scroll to position [142, 0]
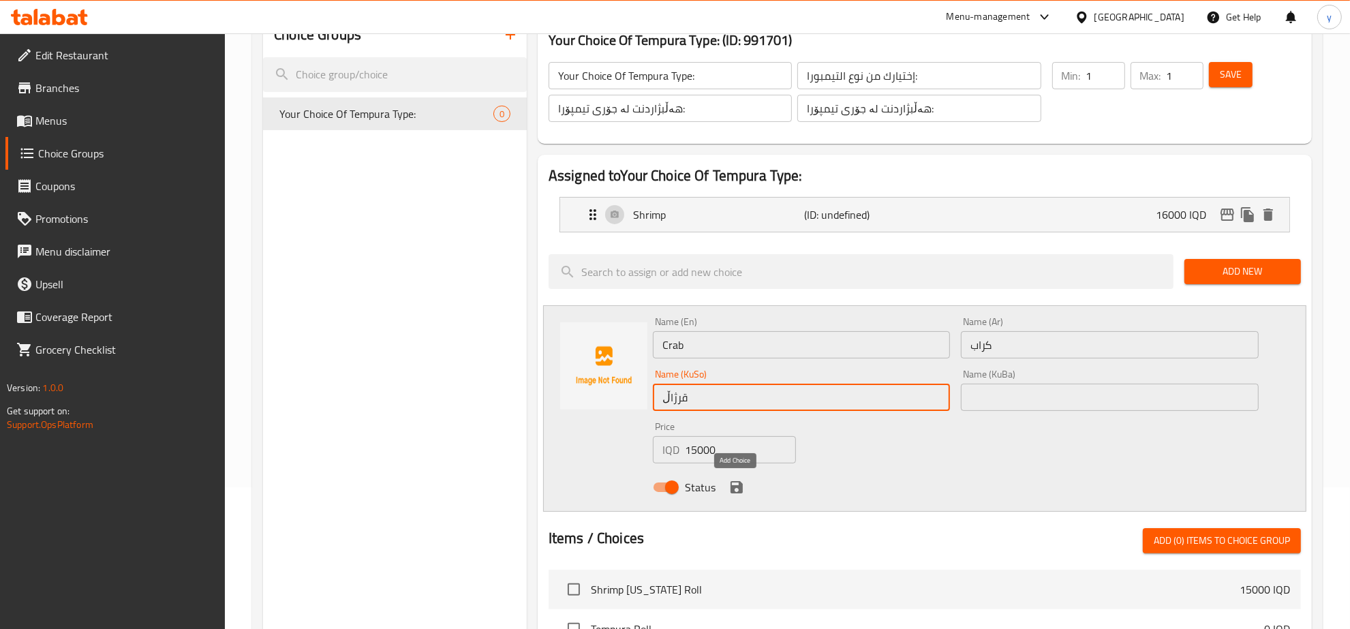
type input "قرژاڵ"
click at [731, 491] on icon "save" at bounding box center [737, 487] width 12 height 12
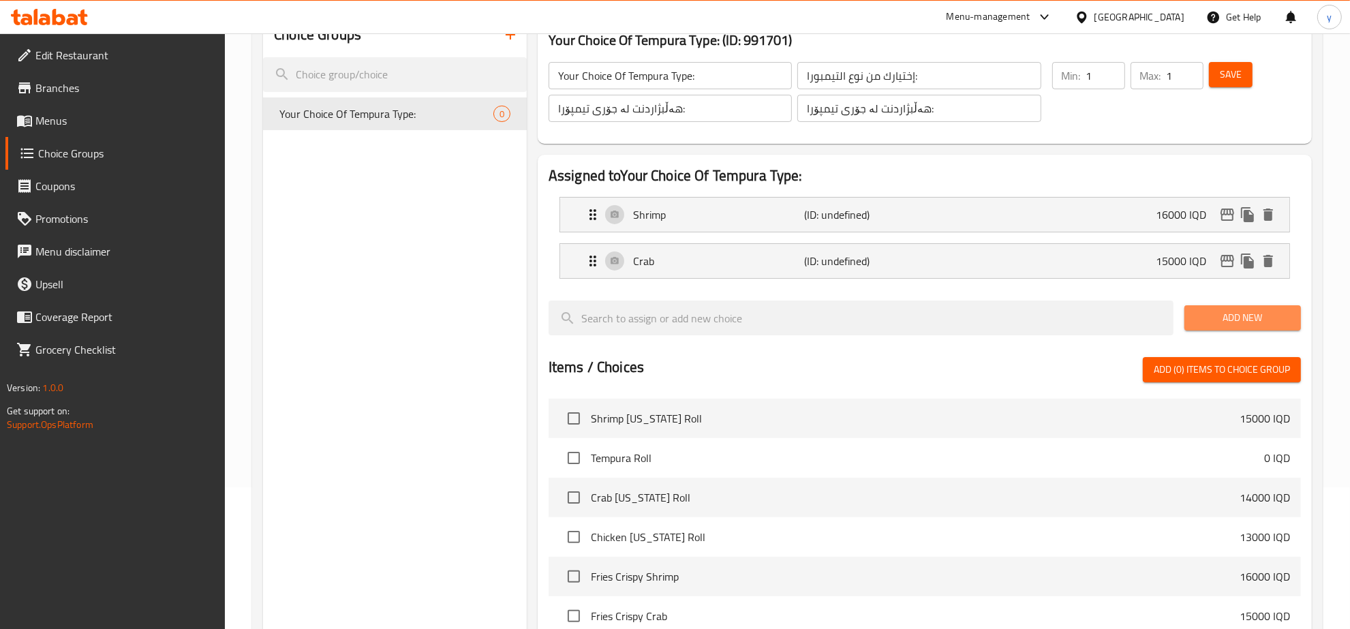
click at [1256, 305] on button "Add New" at bounding box center [1243, 317] width 117 height 25
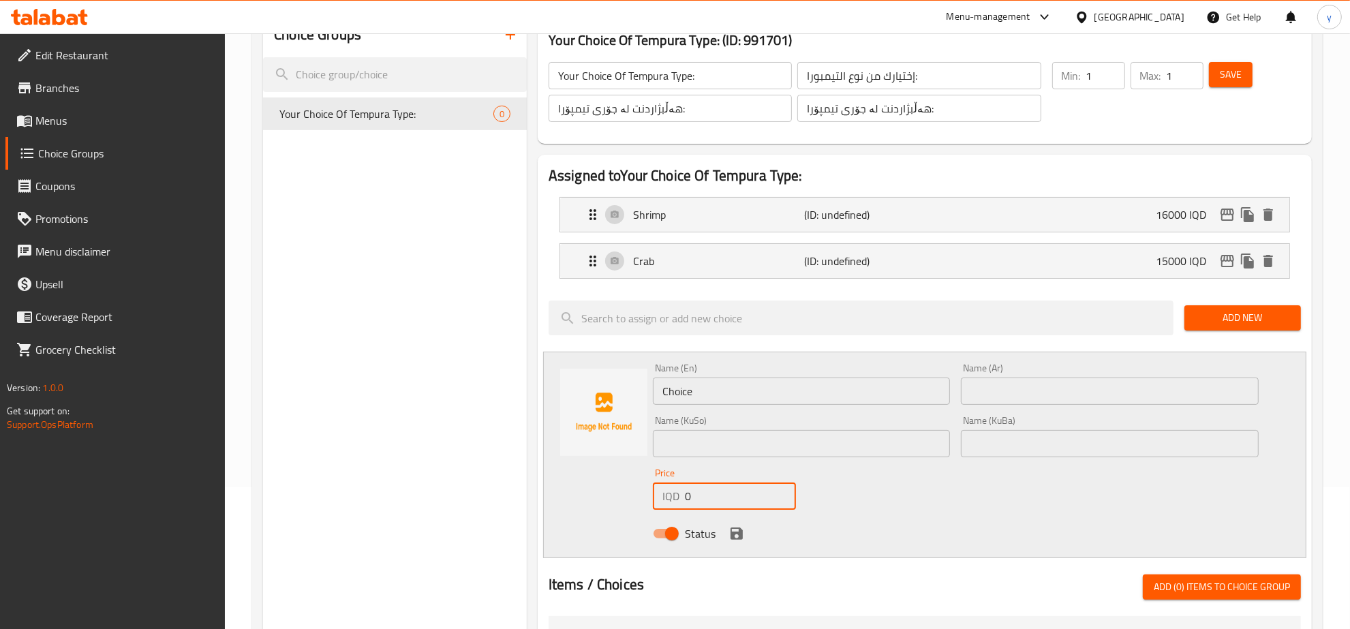
drag, startPoint x: 697, startPoint y: 500, endPoint x: 667, endPoint y: 501, distance: 30.7
click at [667, 501] on div "IQD 0 Price" at bounding box center [724, 496] width 143 height 27
paste input "1400"
type input "14000"
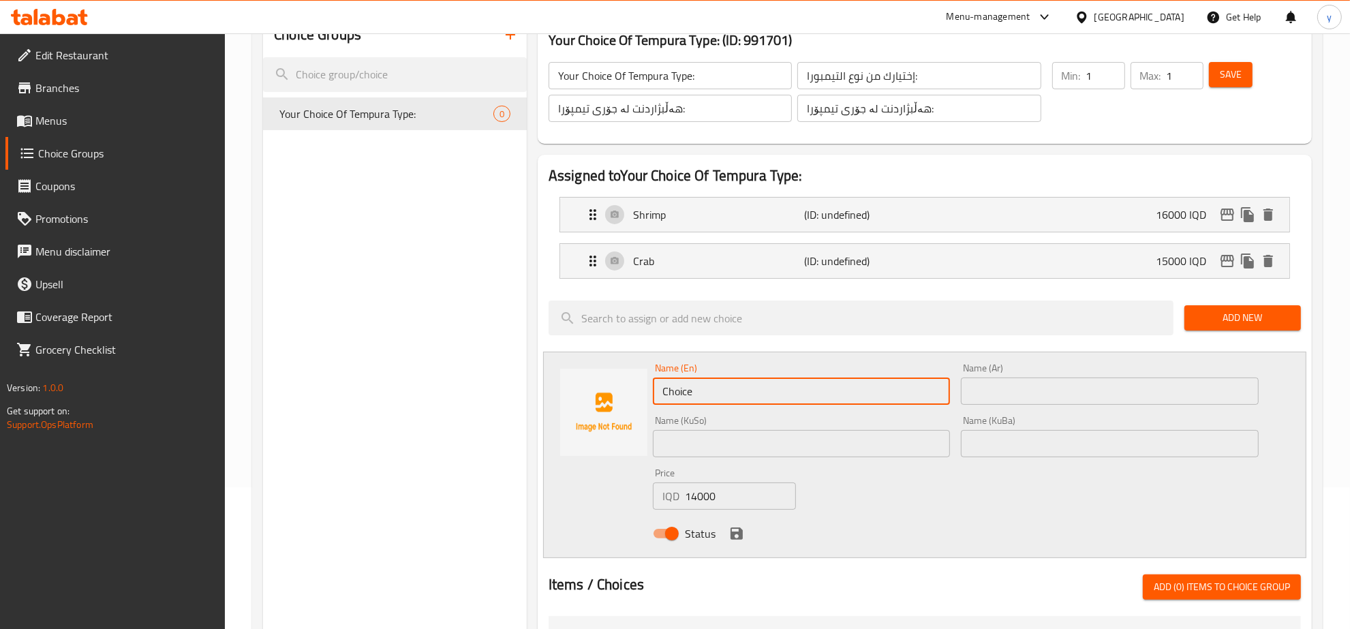
click at [725, 383] on input "Choice" at bounding box center [802, 391] width 298 height 27
click at [726, 387] on input "Choice" at bounding box center [802, 391] width 298 height 27
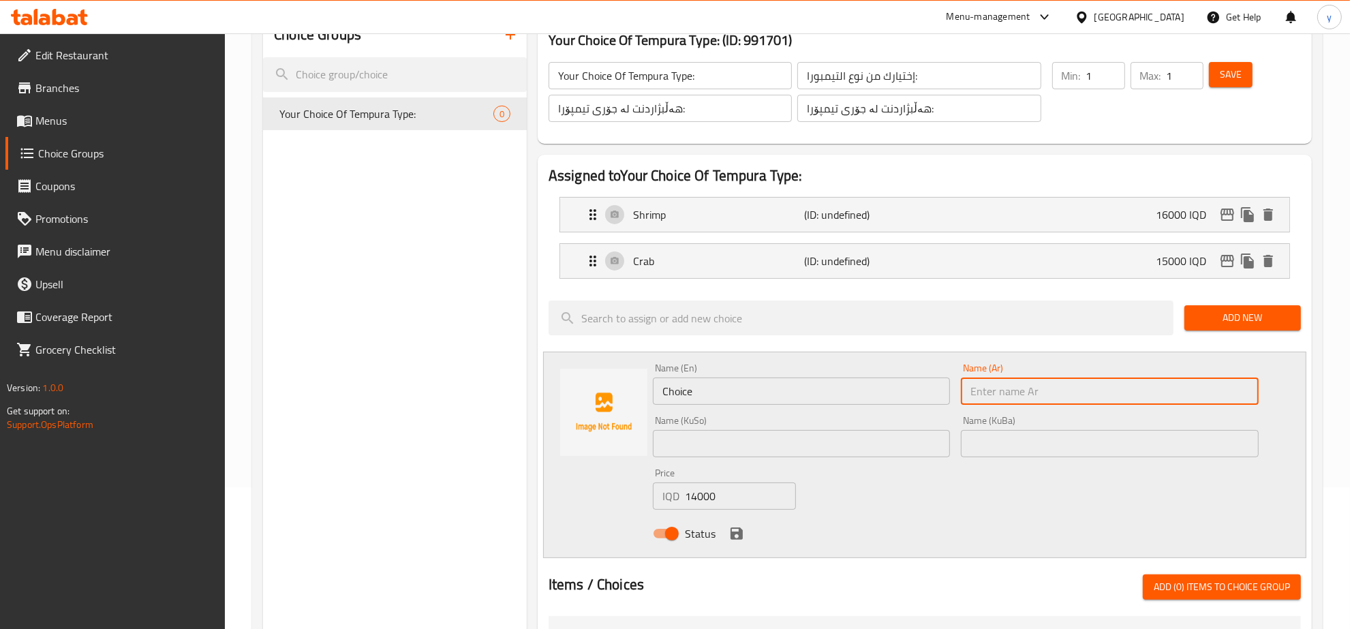
click at [1044, 387] on input "text" at bounding box center [1110, 391] width 298 height 27
paste input "دجاج"
type input "دجاج"
click at [815, 375] on div "Name (En) Choice Name (En)" at bounding box center [802, 384] width 298 height 42
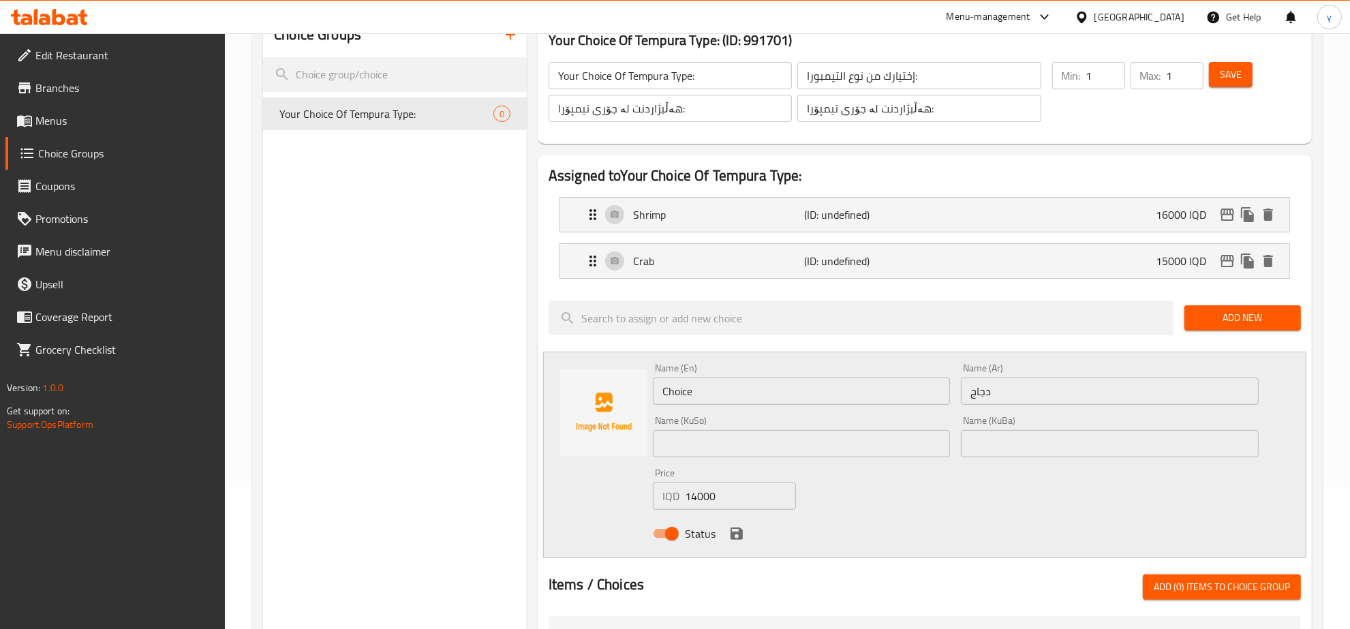
click at [815, 375] on div "Name (En) Choice Name (En)" at bounding box center [802, 384] width 298 height 42
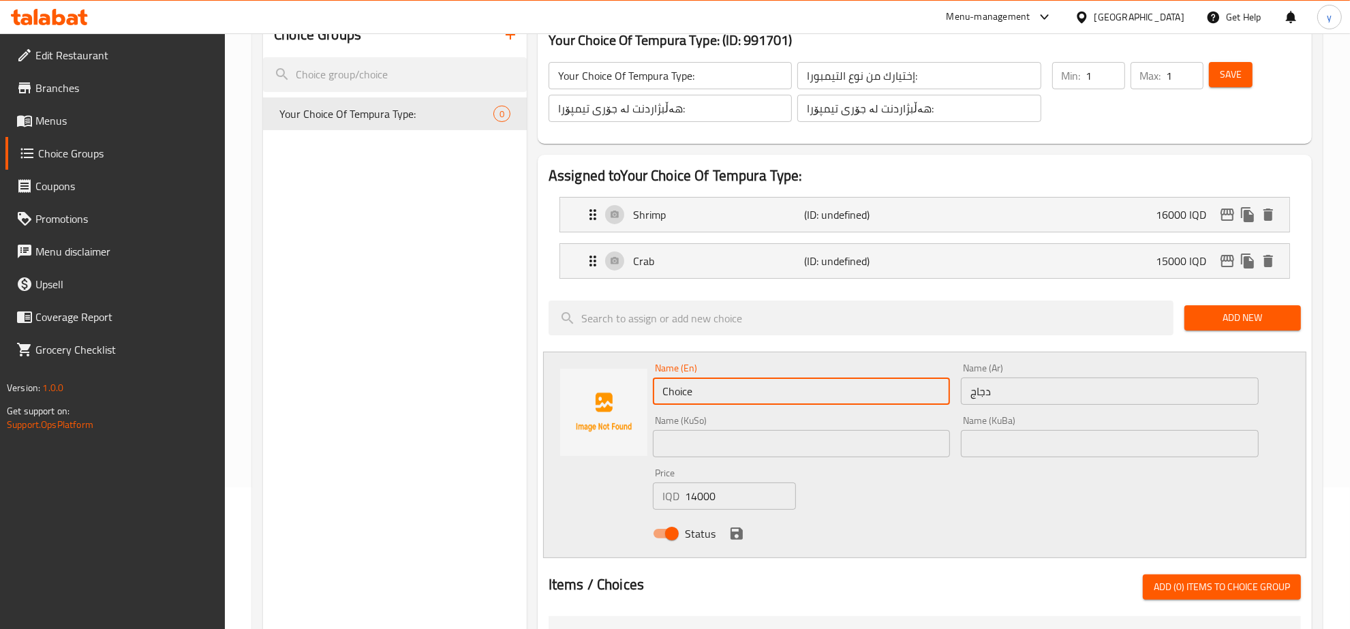
click at [817, 386] on input "Choice" at bounding box center [802, 391] width 298 height 27
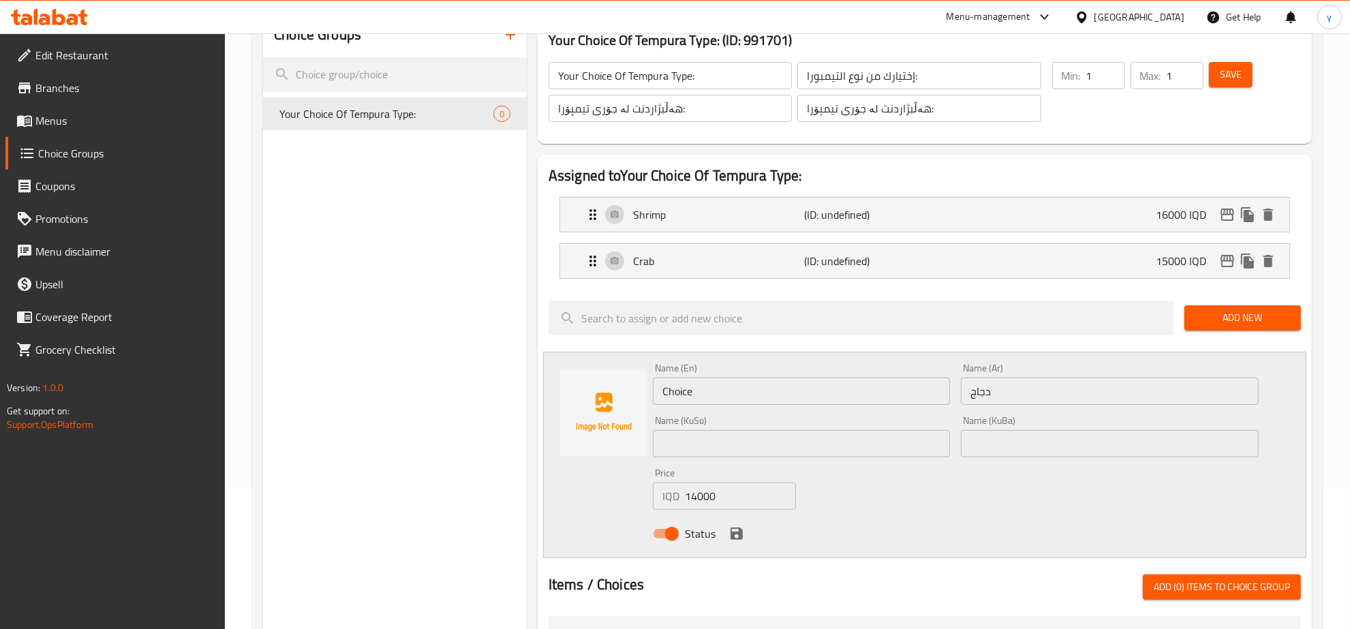
click at [836, 452] on input "text" at bounding box center [802, 443] width 298 height 27
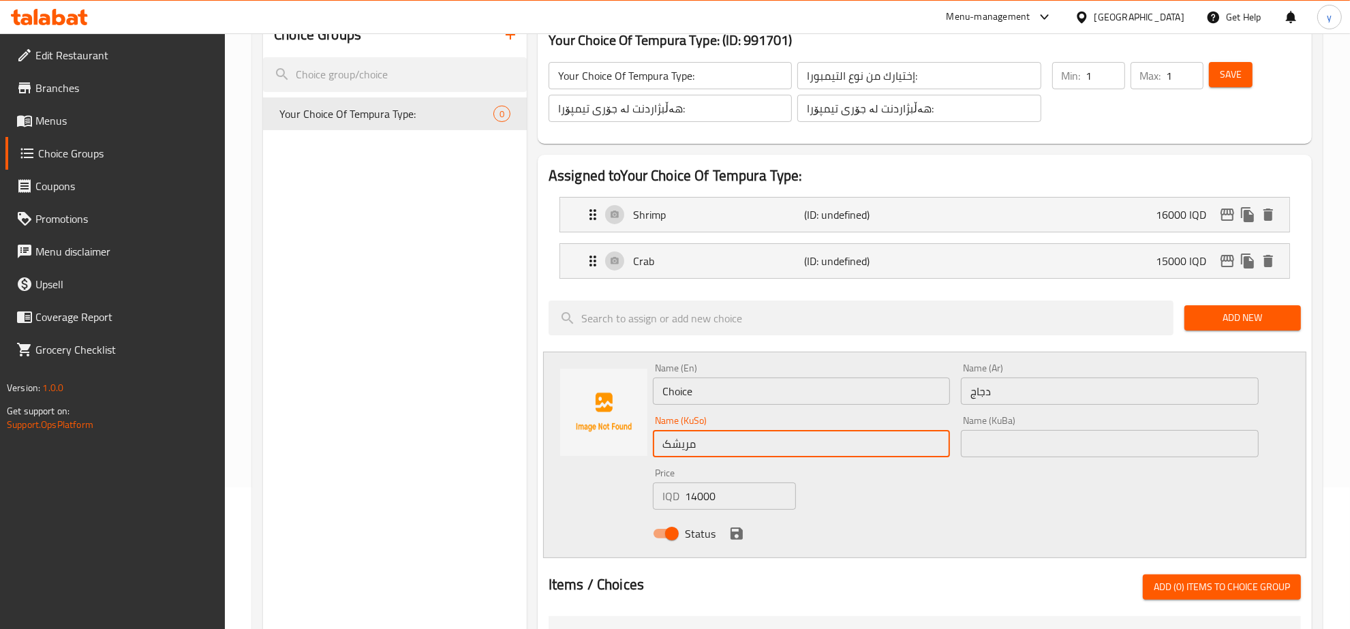
type input "مریشک"
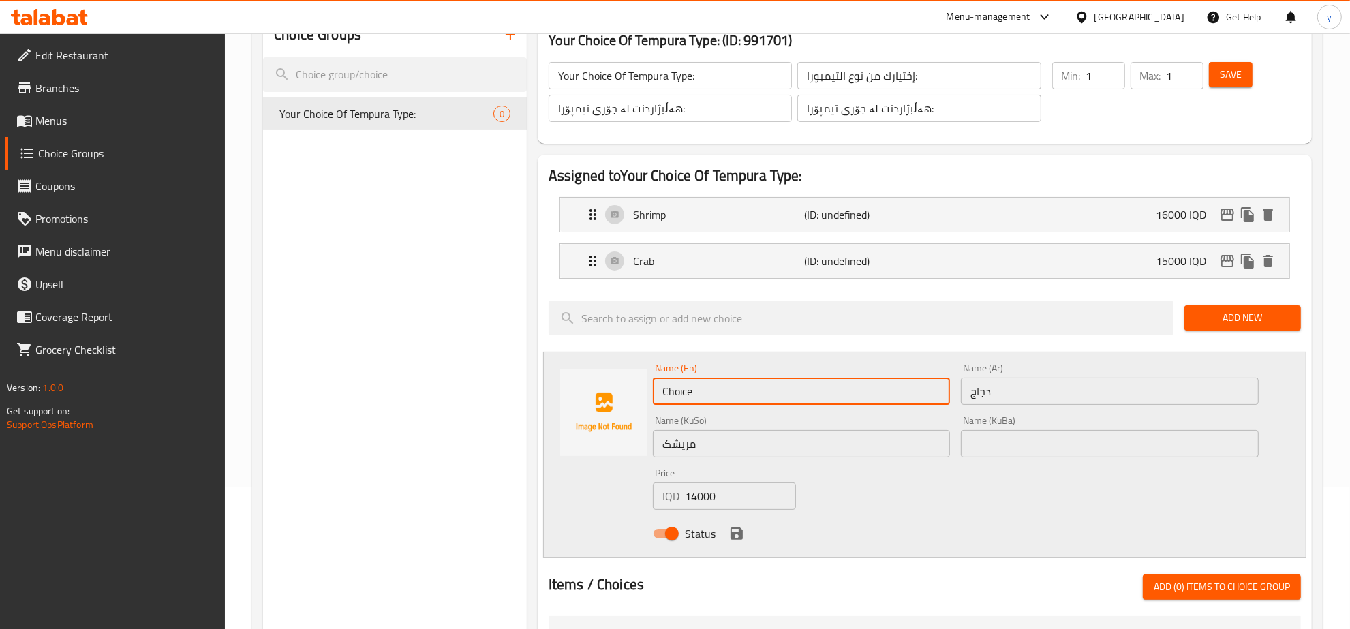
click at [682, 387] on input "Choice" at bounding box center [802, 391] width 298 height 27
type input "Chicken"
click at [598, 491] on div at bounding box center [604, 454] width 98 height 183
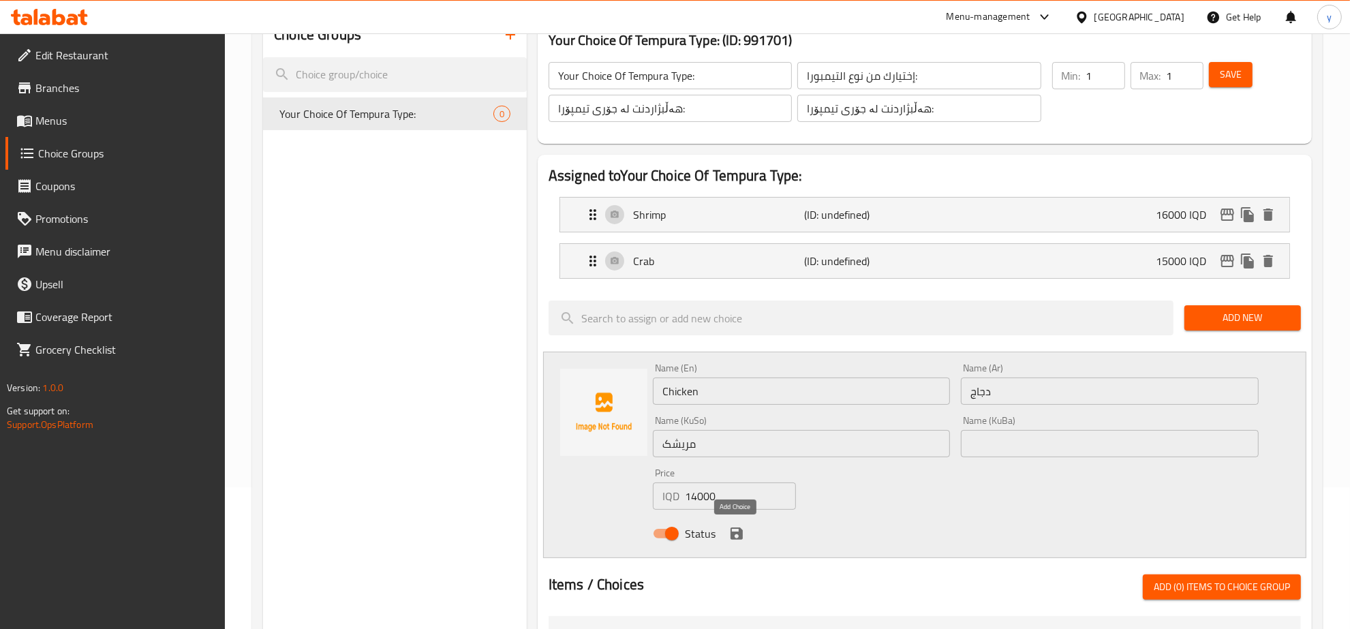
click at [731, 529] on icon "save" at bounding box center [737, 534] width 12 height 12
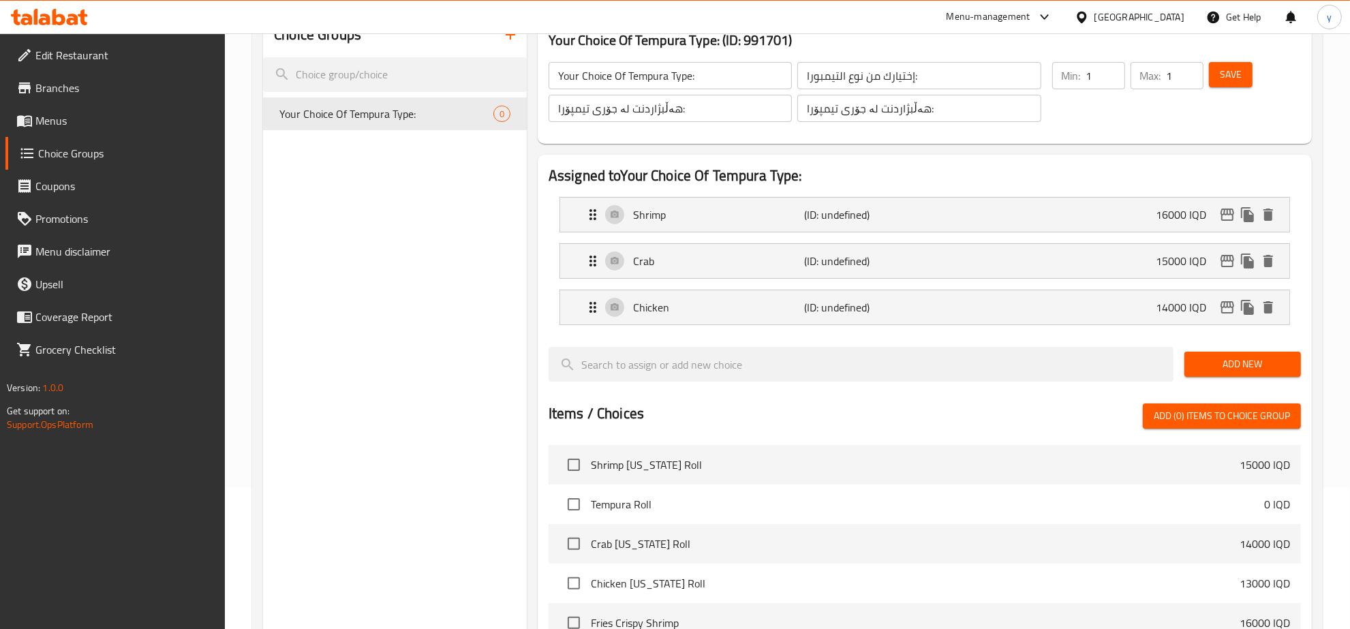
click at [1249, 59] on div "Save" at bounding box center [1246, 91] width 81 height 65
click at [1214, 87] on div "Save" at bounding box center [1246, 91] width 81 height 65
click at [1228, 80] on span "Save" at bounding box center [1231, 74] width 22 height 17
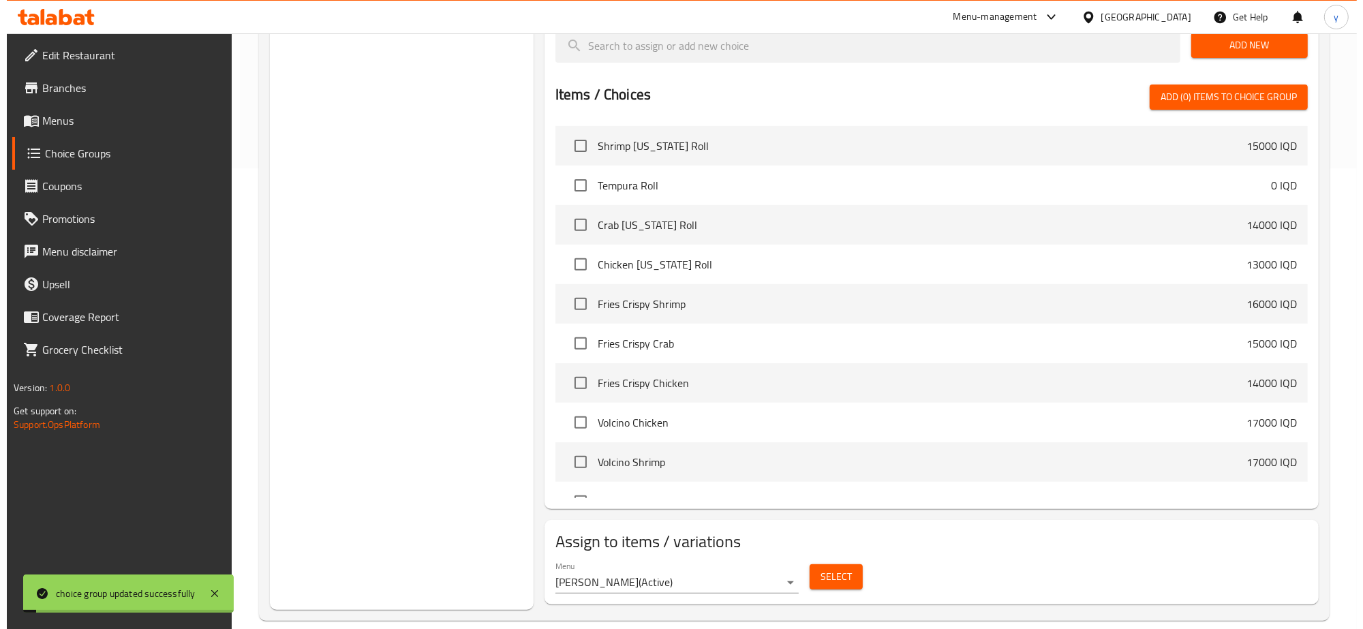
scroll to position [481, 0]
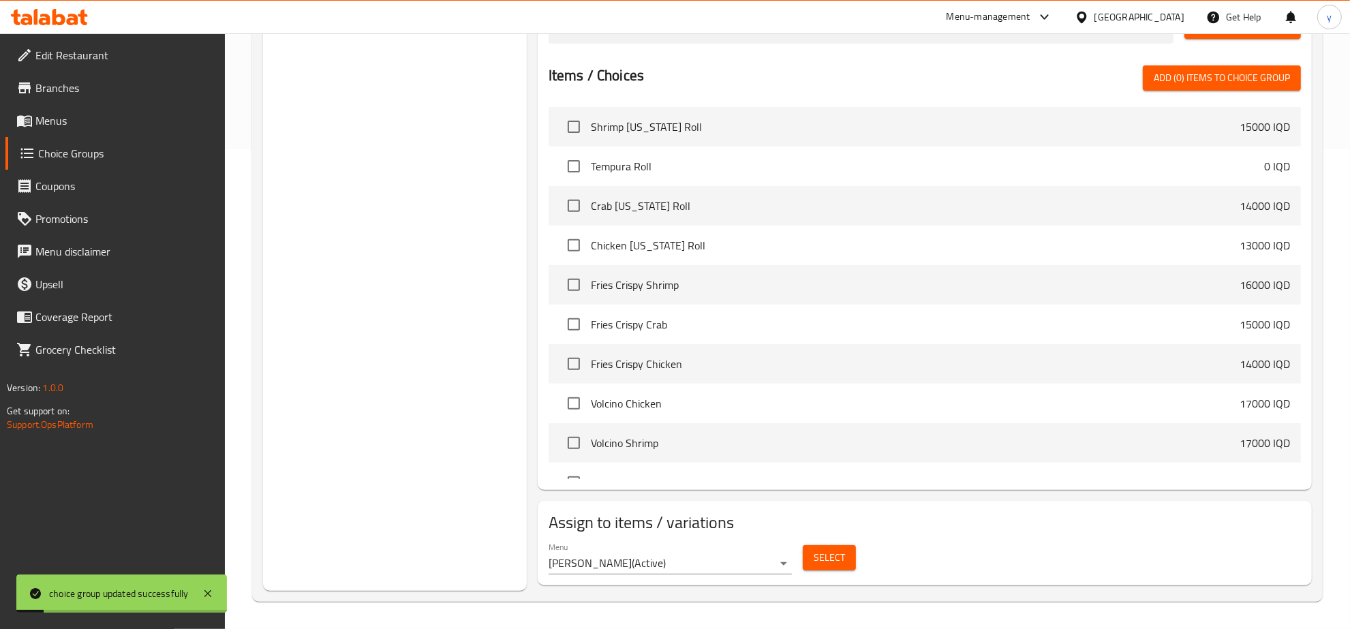
click at [813, 560] on button "Select" at bounding box center [829, 557] width 53 height 25
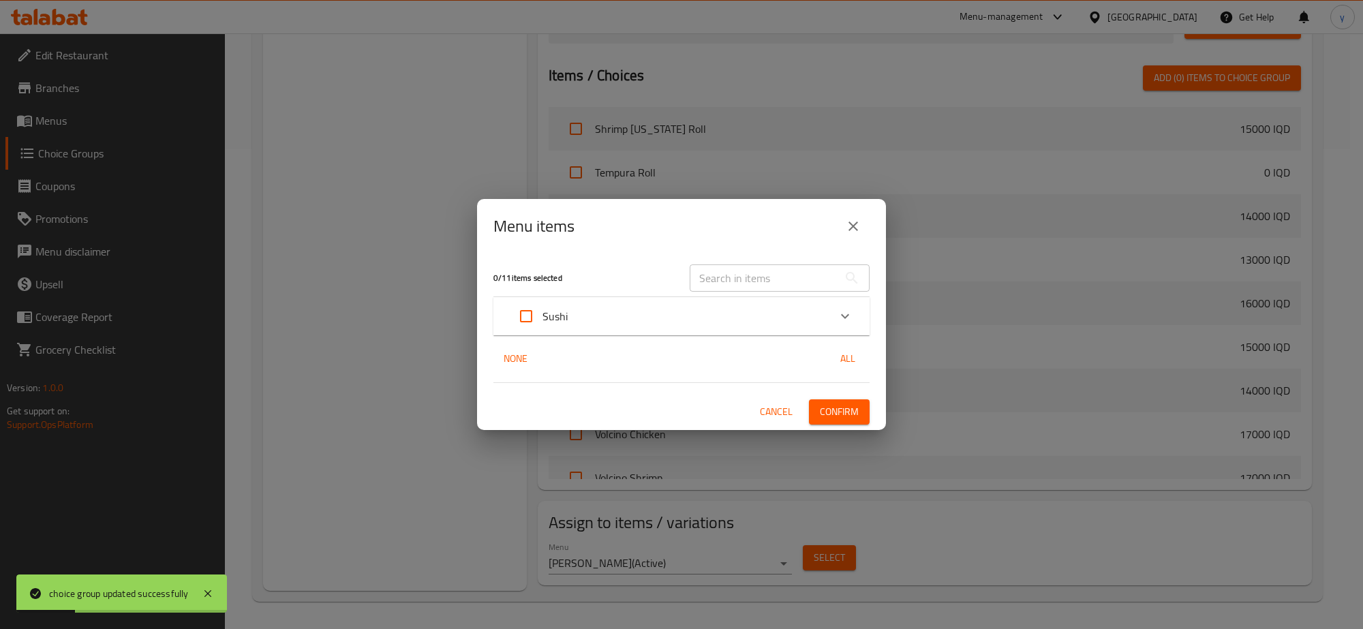
click at [643, 332] on div "Sushi" at bounding box center [669, 316] width 319 height 33
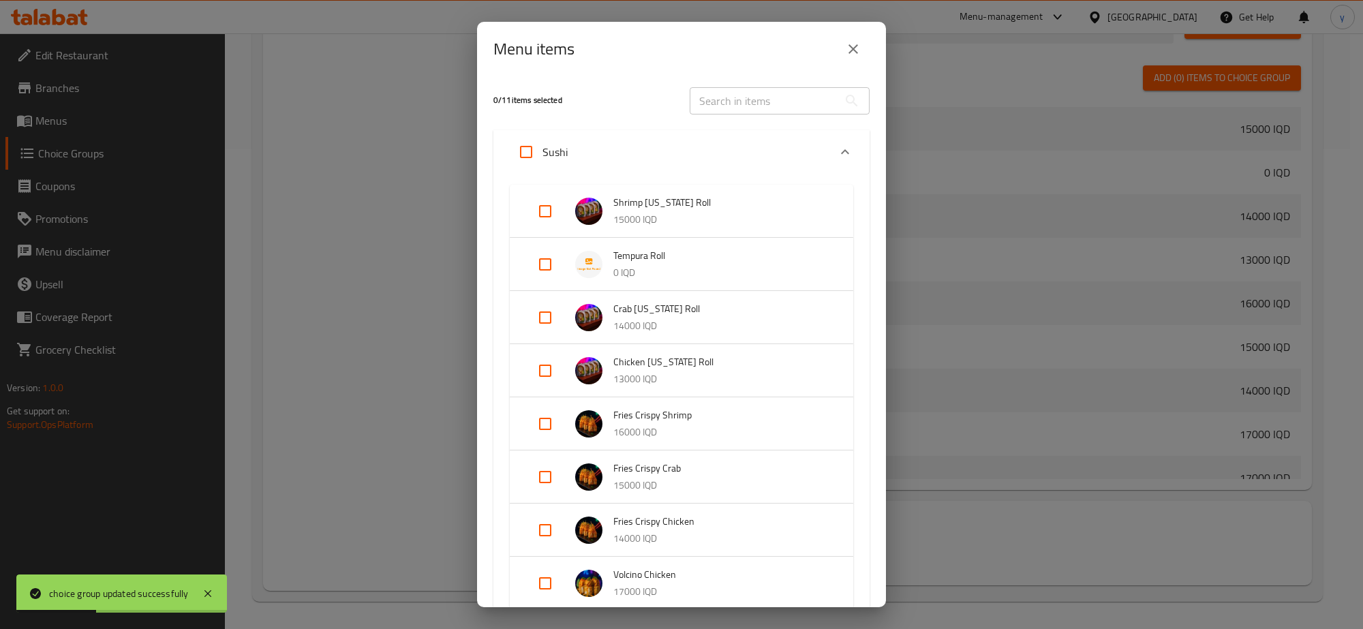
click at [544, 261] on input "Expand" at bounding box center [545, 264] width 33 height 33
checkbox input "true"
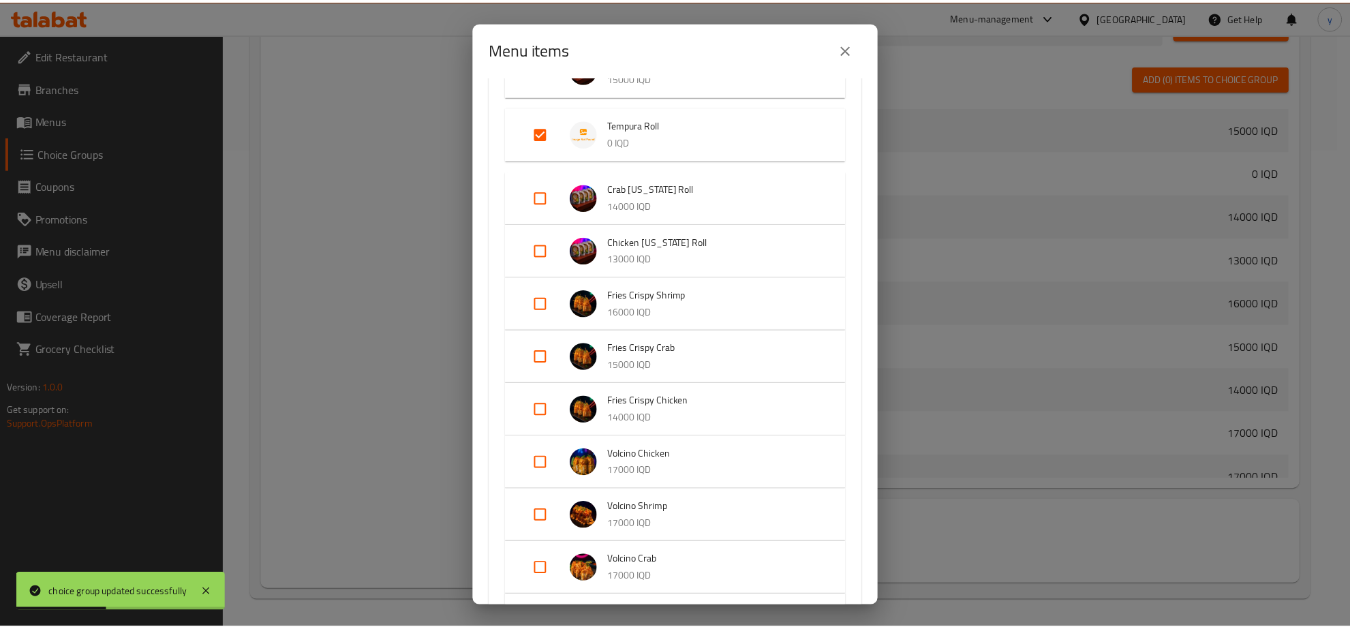
scroll to position [299, 0]
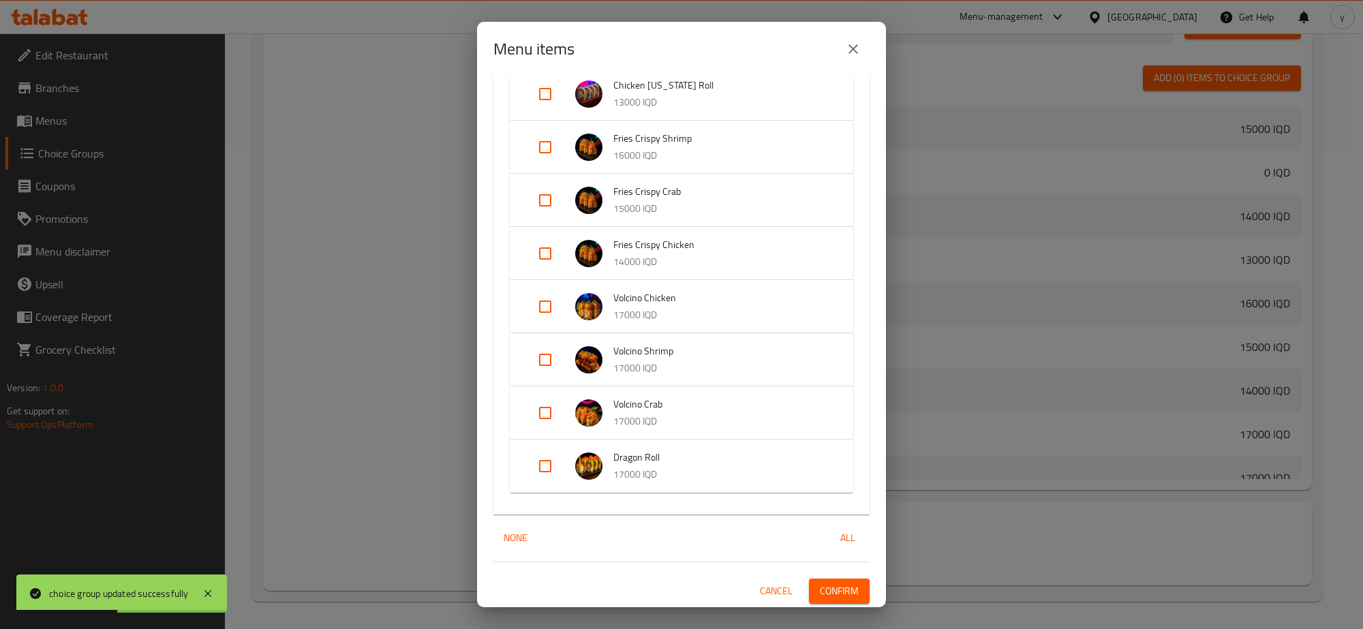
click at [809, 579] on button "Confirm" at bounding box center [839, 591] width 61 height 25
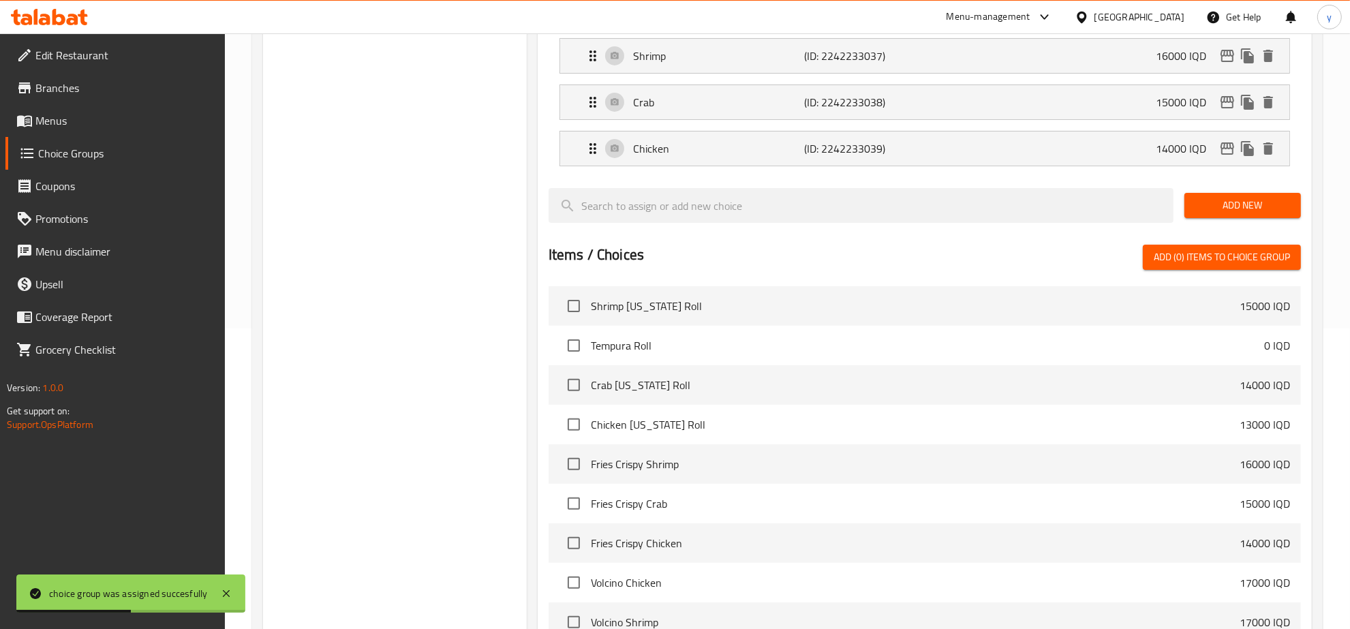
scroll to position [55, 0]
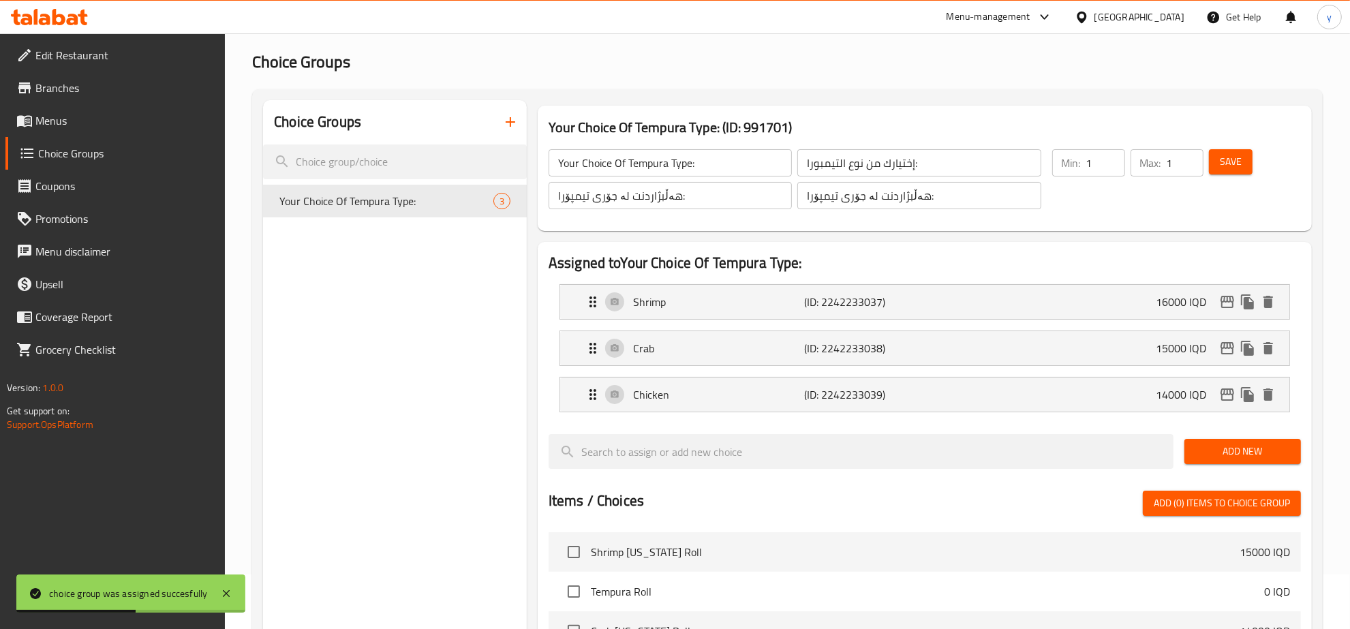
click at [166, 114] on span "Menus" at bounding box center [124, 120] width 179 height 16
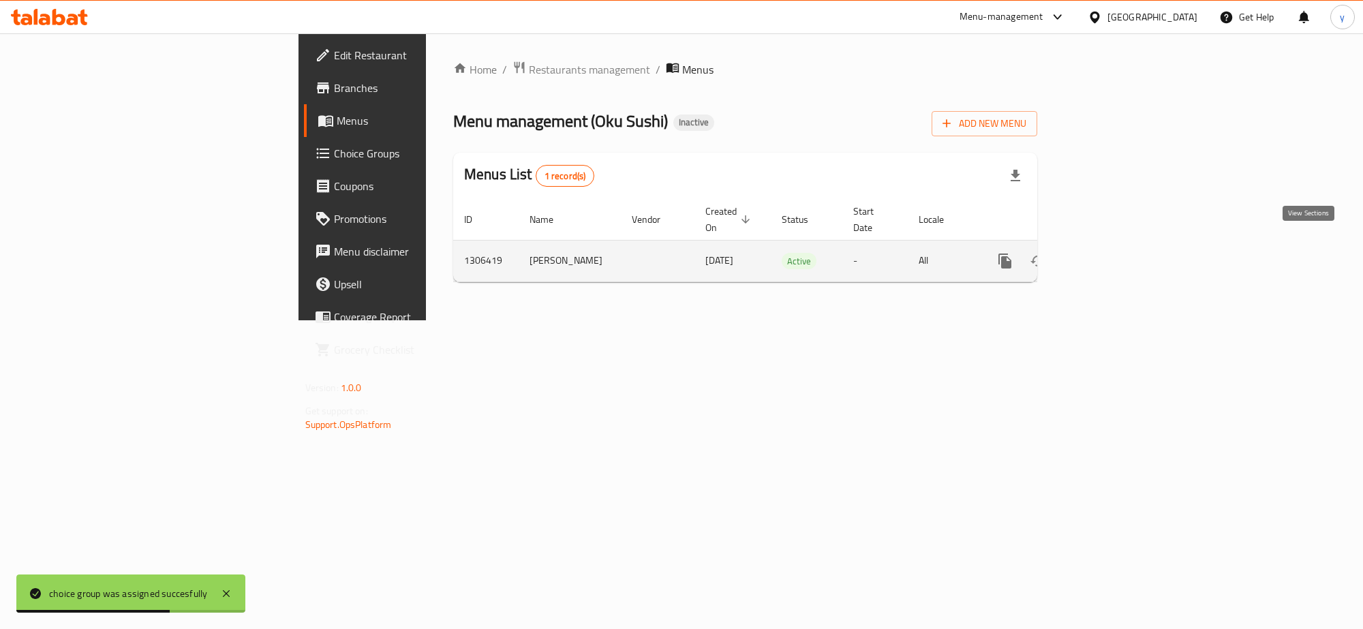
click at [1112, 253] on icon "enhanced table" at bounding box center [1103, 261] width 16 height 16
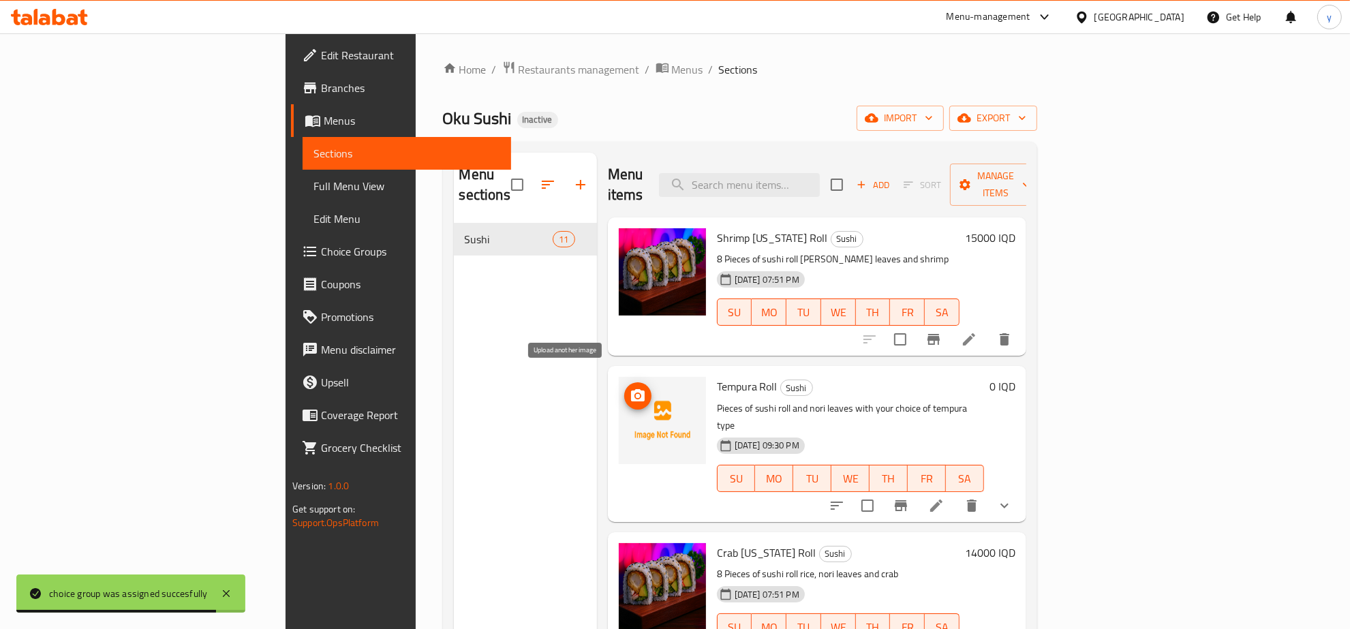
click at [635, 394] on circle "upload picture" at bounding box center [637, 396] width 4 height 4
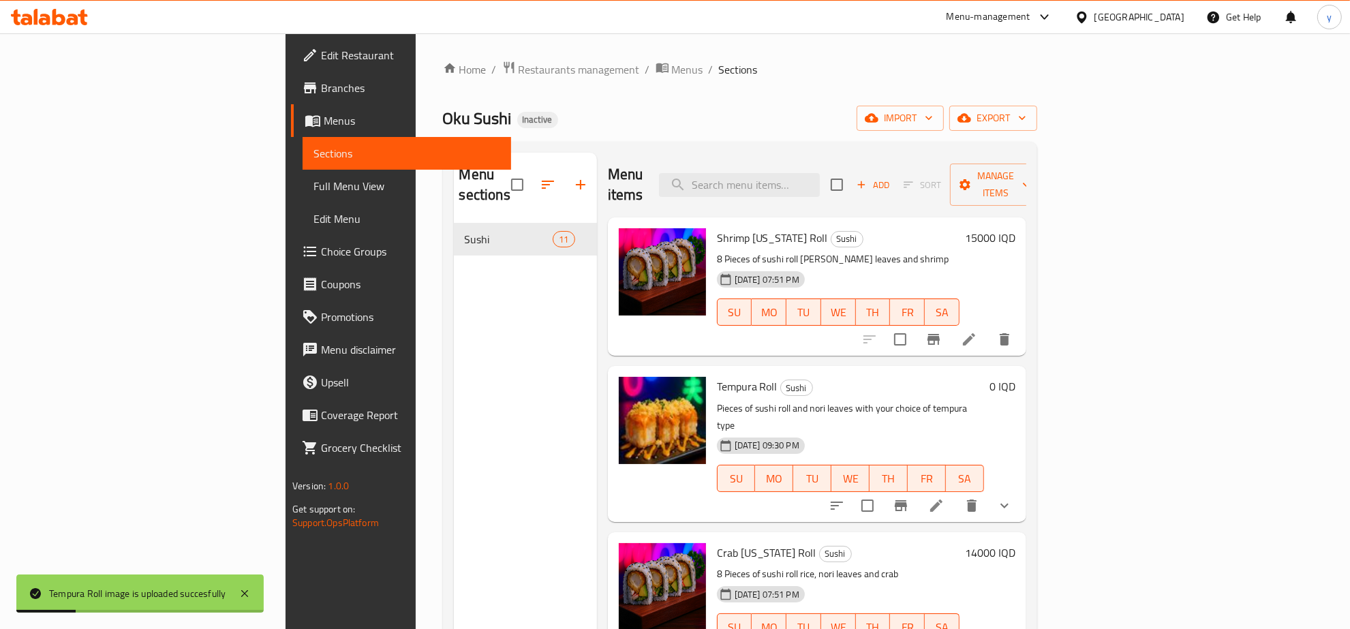
click at [717, 376] on span "Tempura Roll" at bounding box center [747, 386] width 61 height 20
copy h6 "Tempura Roll"
click at [314, 179] on span "Full Menu View" at bounding box center [407, 186] width 187 height 16
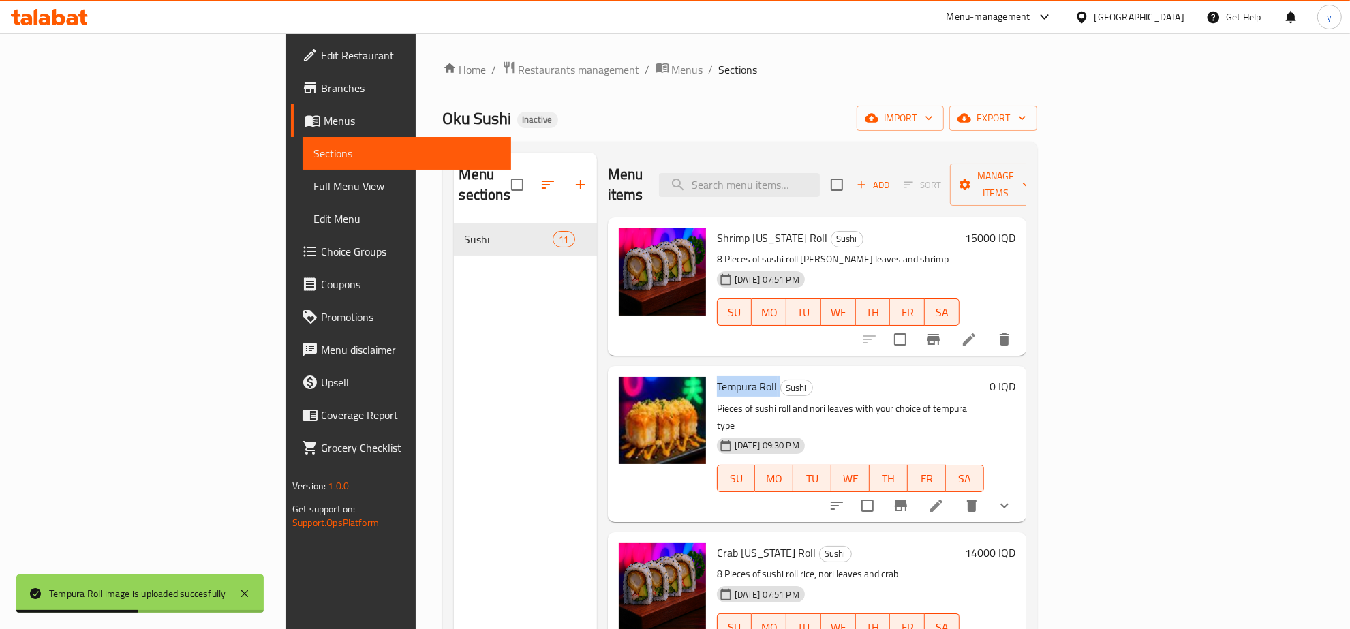
click at [314, 179] on span "Full Menu View" at bounding box center [407, 186] width 187 height 16
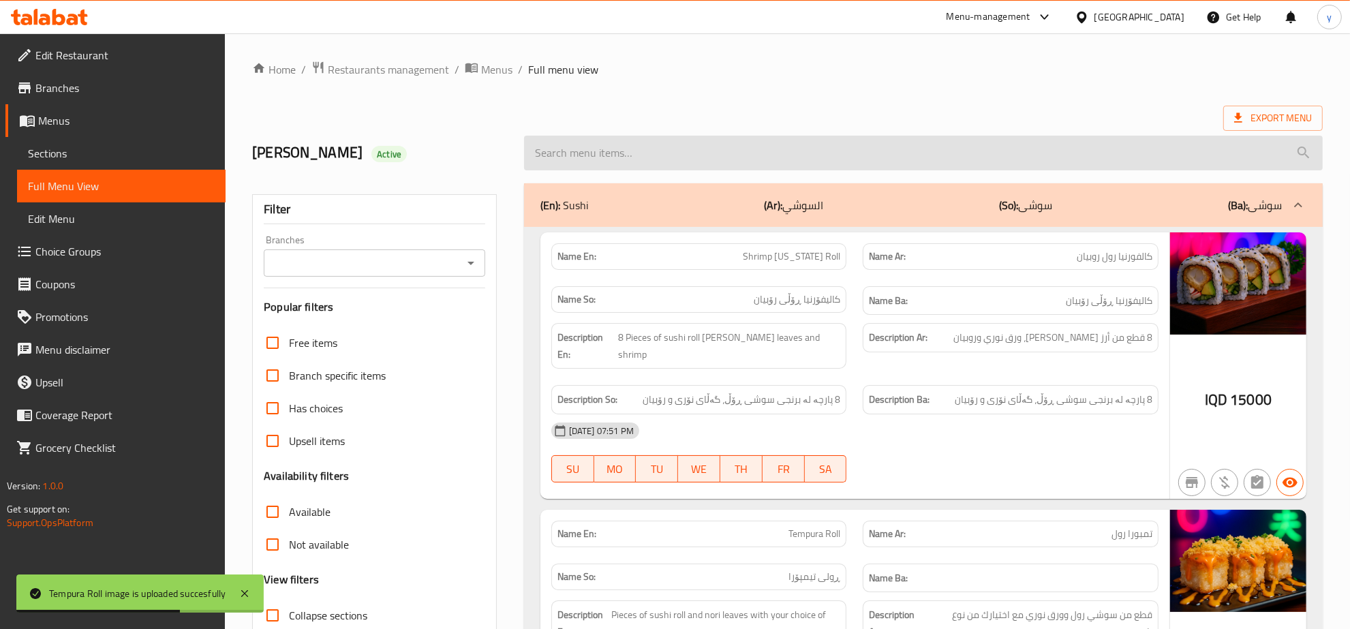
drag, startPoint x: 636, startPoint y: 119, endPoint x: 641, endPoint y: 155, distance: 35.8
click at [641, 155] on input "search" at bounding box center [923, 153] width 799 height 35
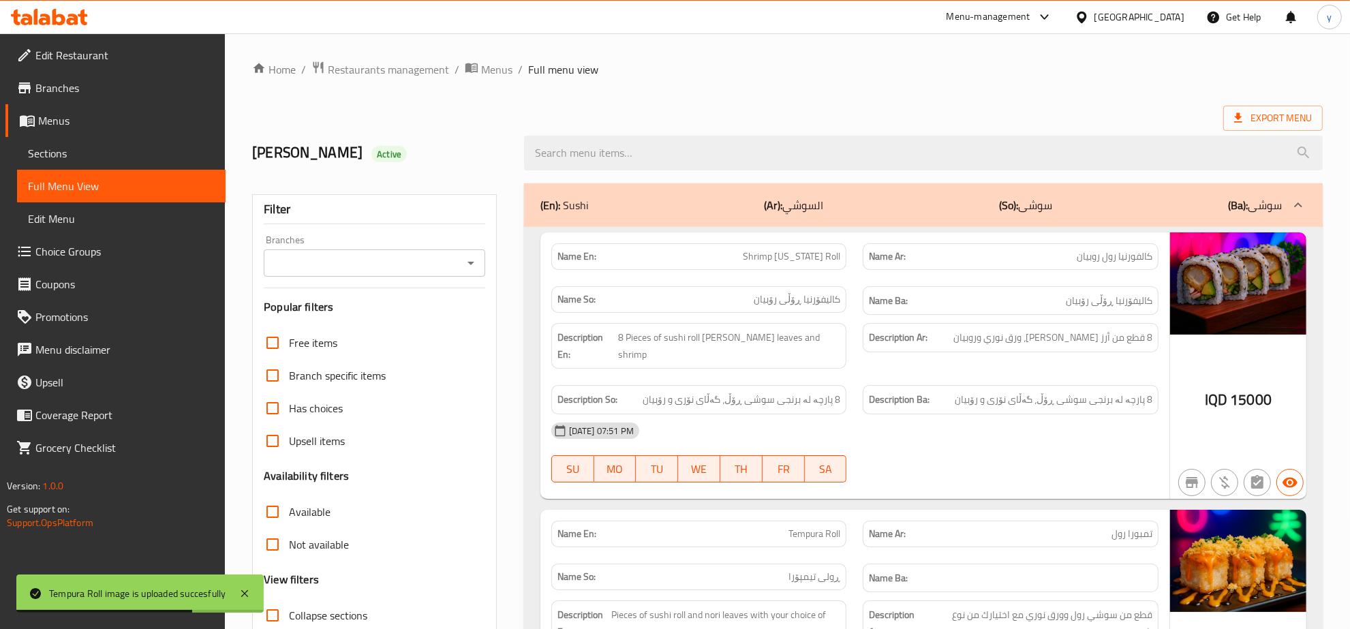
paste input "Tempura Roll"
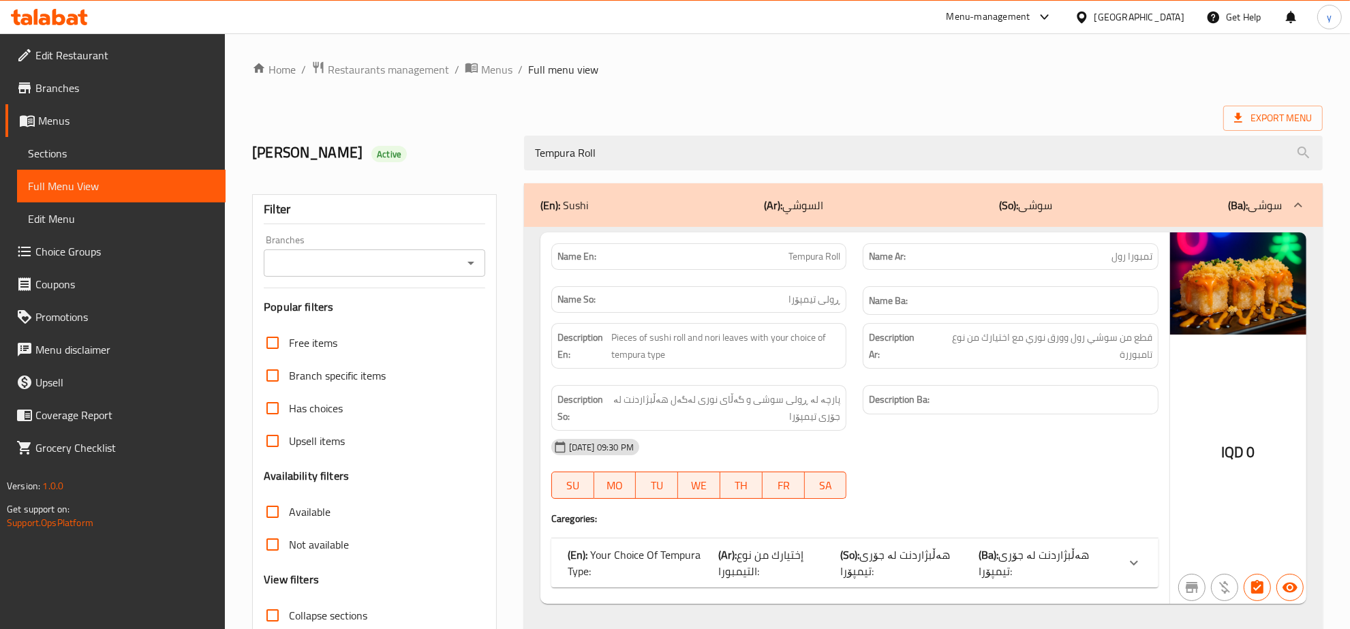
click at [465, 260] on icon "Open" at bounding box center [471, 263] width 16 height 16
type input "Tempura Roll"
click at [431, 312] on li "[PERSON_NAME], Alhuriya" at bounding box center [374, 322] width 221 height 25
type input "[PERSON_NAME], Alhuriya"
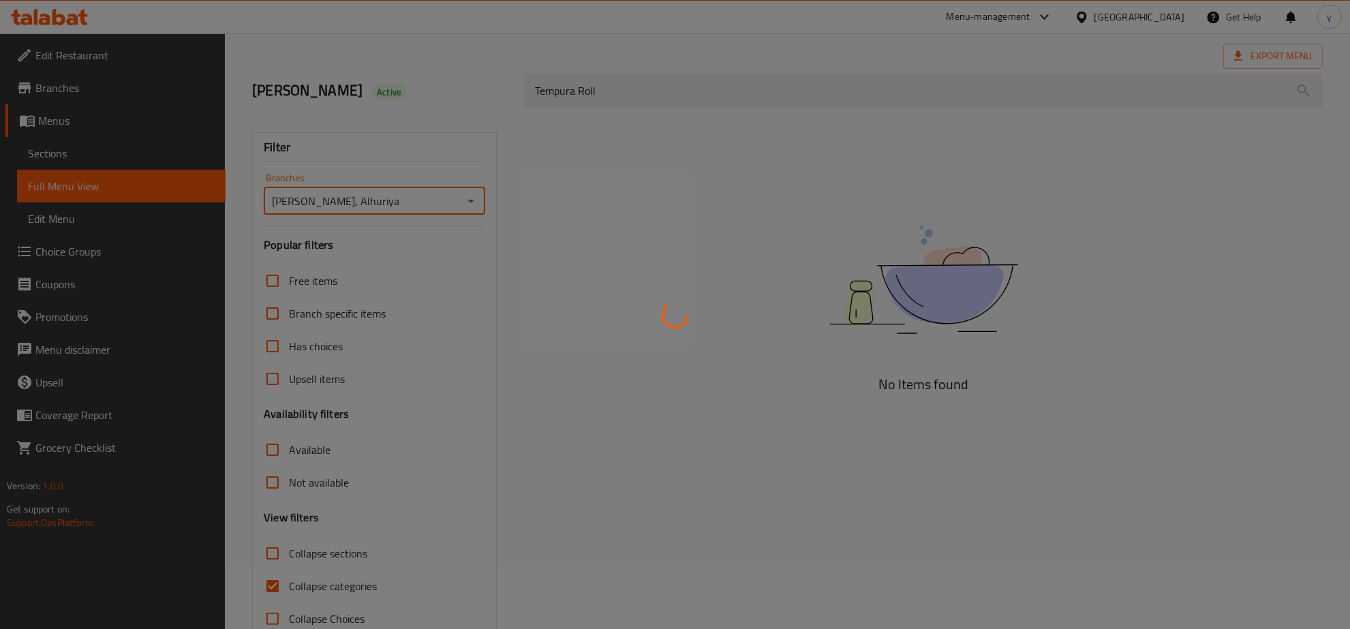
scroll to position [96, 0]
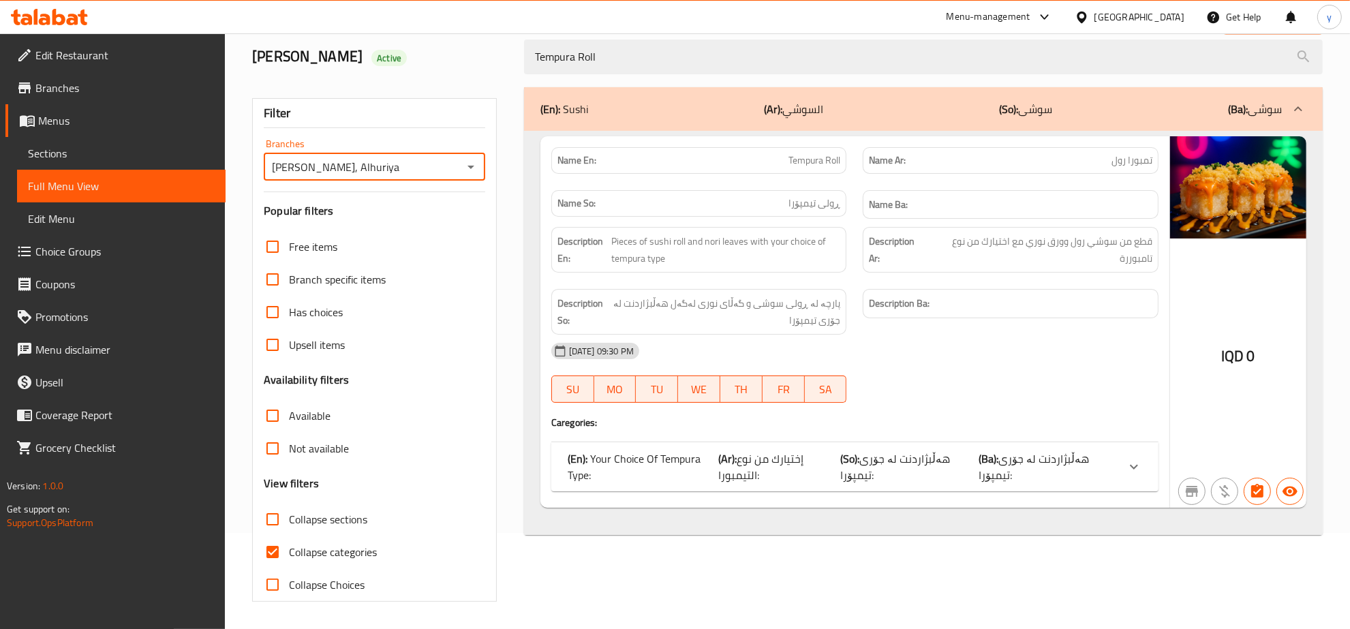
click at [246, 545] on div "Filter Branches Oku Sushi, Alhuriya Branches Popular filters Free items Branch …" at bounding box center [380, 344] width 272 height 531
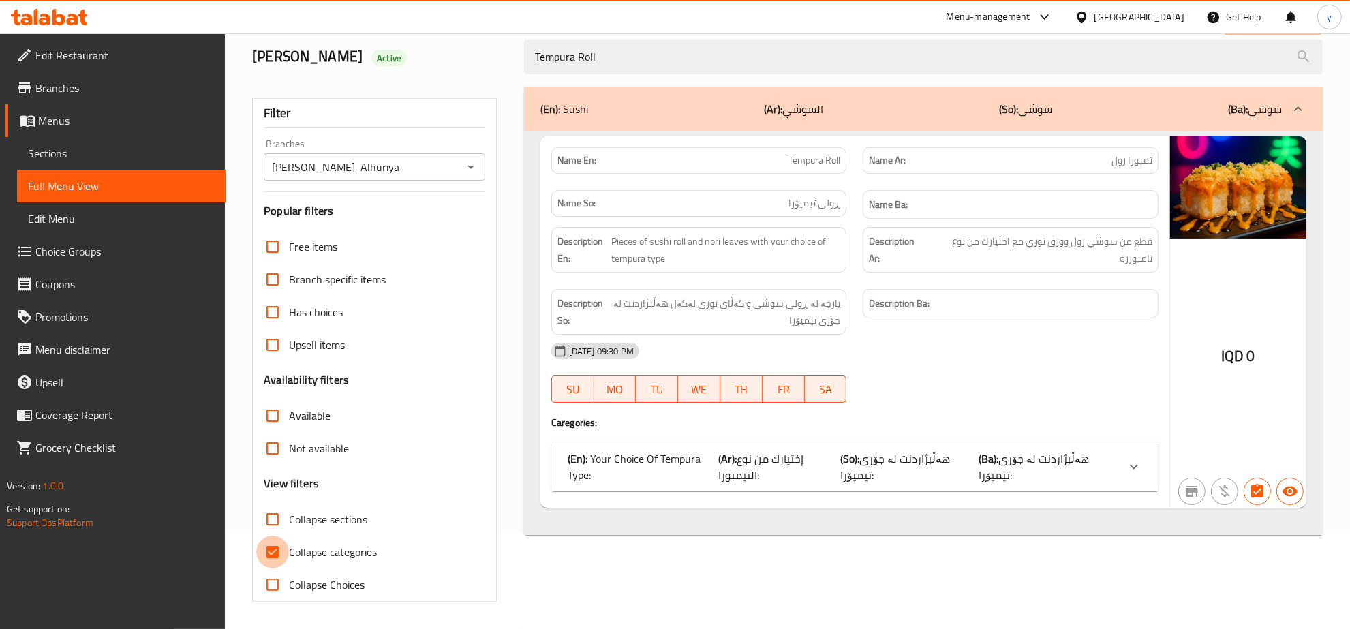
click at [277, 551] on input "Collapse categories" at bounding box center [272, 552] width 33 height 33
checkbox input "false"
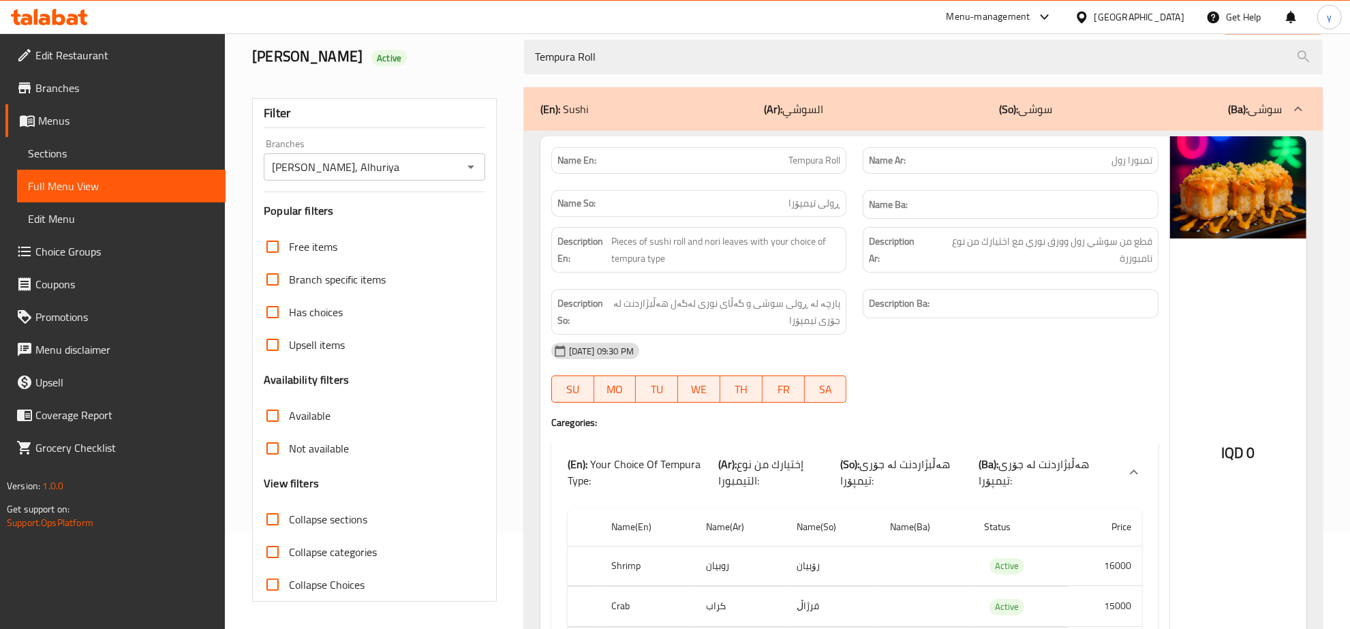
scroll to position [226, 0]
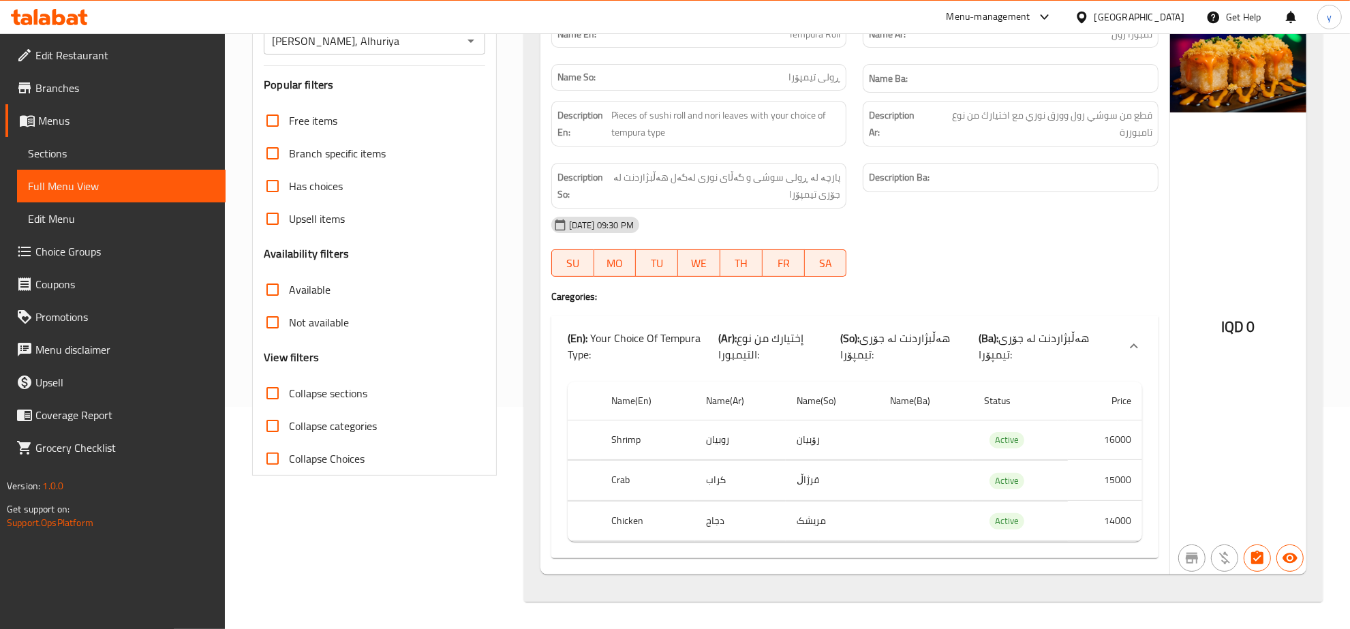
click at [815, 481] on td "قرژاڵ" at bounding box center [832, 481] width 93 height 40
copy td "قرژاڵ"
click at [937, 273] on div at bounding box center [1011, 277] width 312 height 16
